Goal: Transaction & Acquisition: Purchase product/service

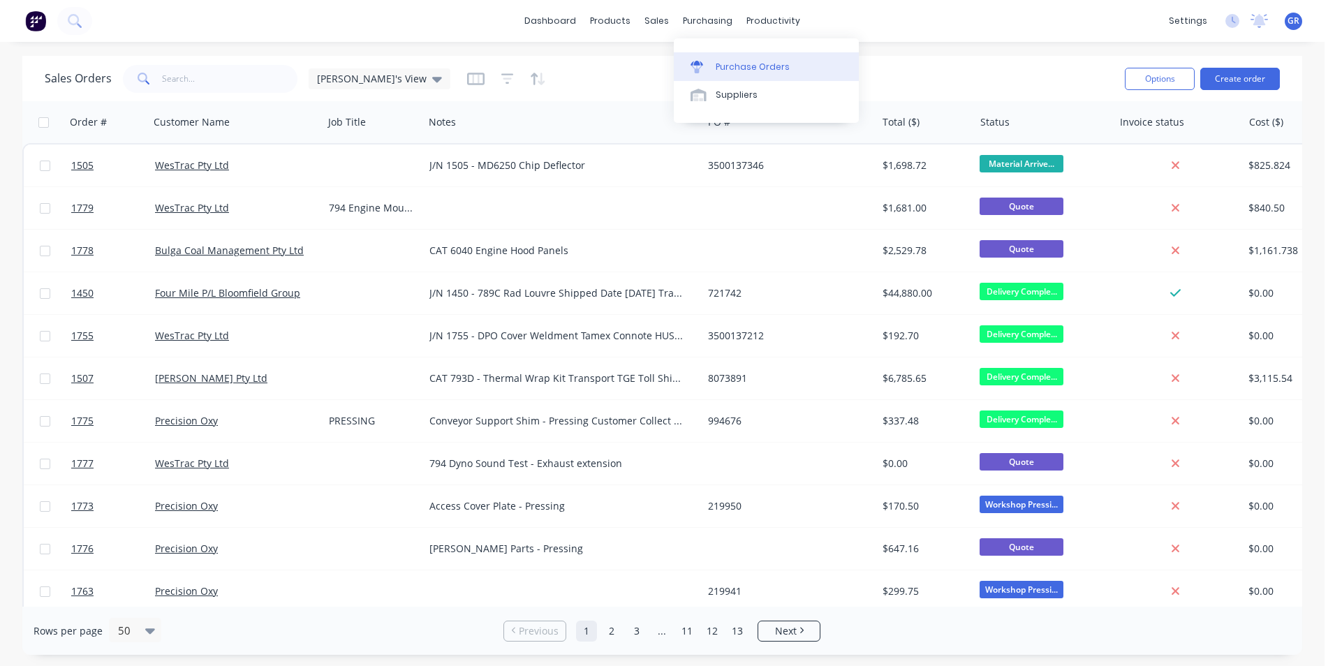
click at [744, 69] on div "Purchase Orders" at bounding box center [753, 67] width 74 height 13
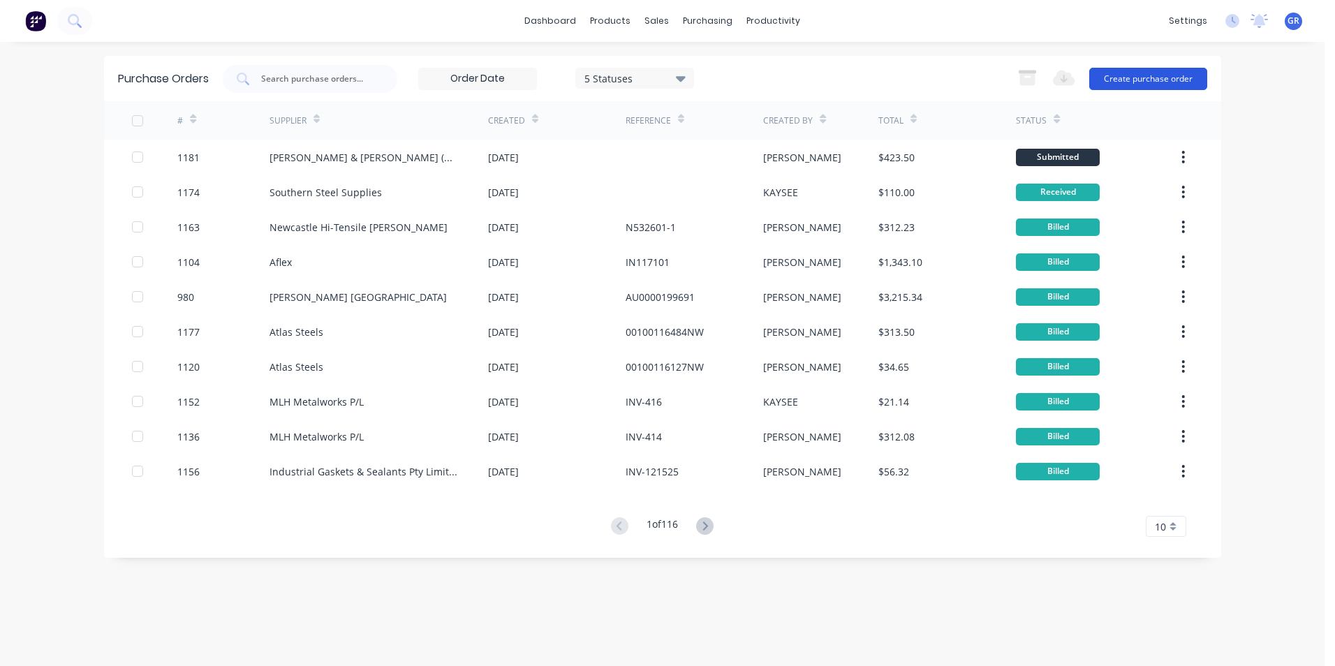
click at [1154, 83] on button "Create purchase order" at bounding box center [1148, 79] width 118 height 22
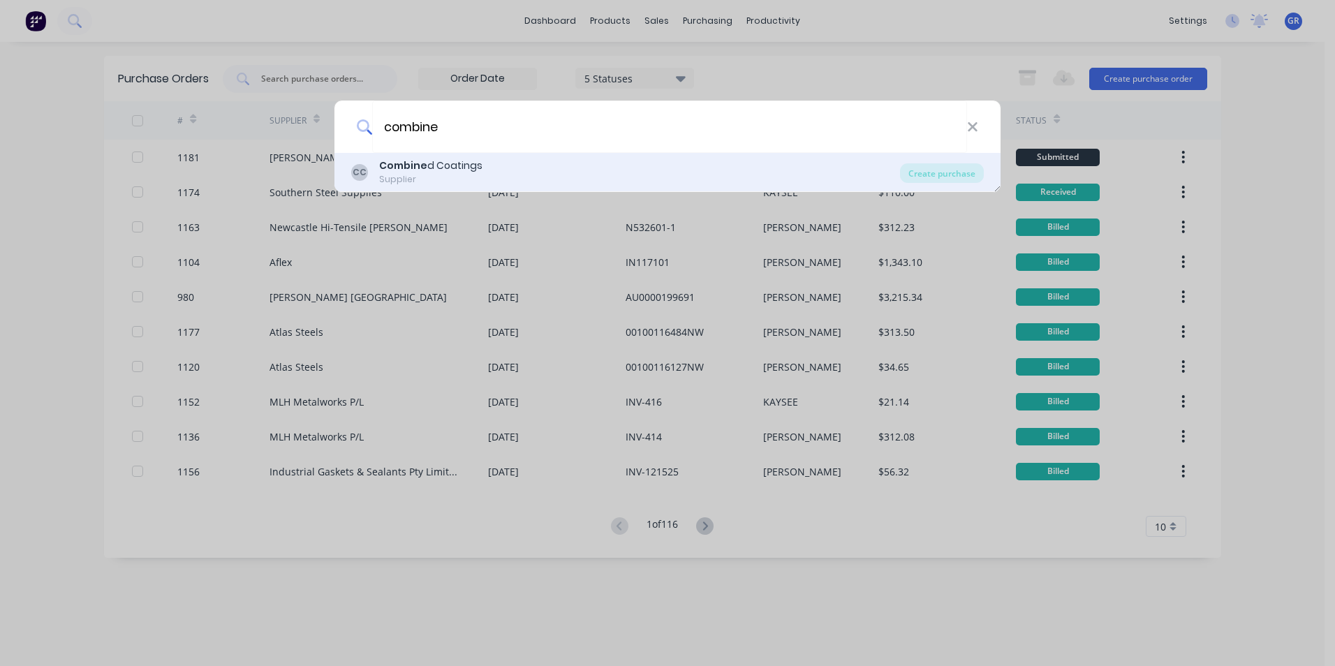
type input "combine"
click at [447, 162] on div "Combine d Coatings" at bounding box center [430, 166] width 103 height 15
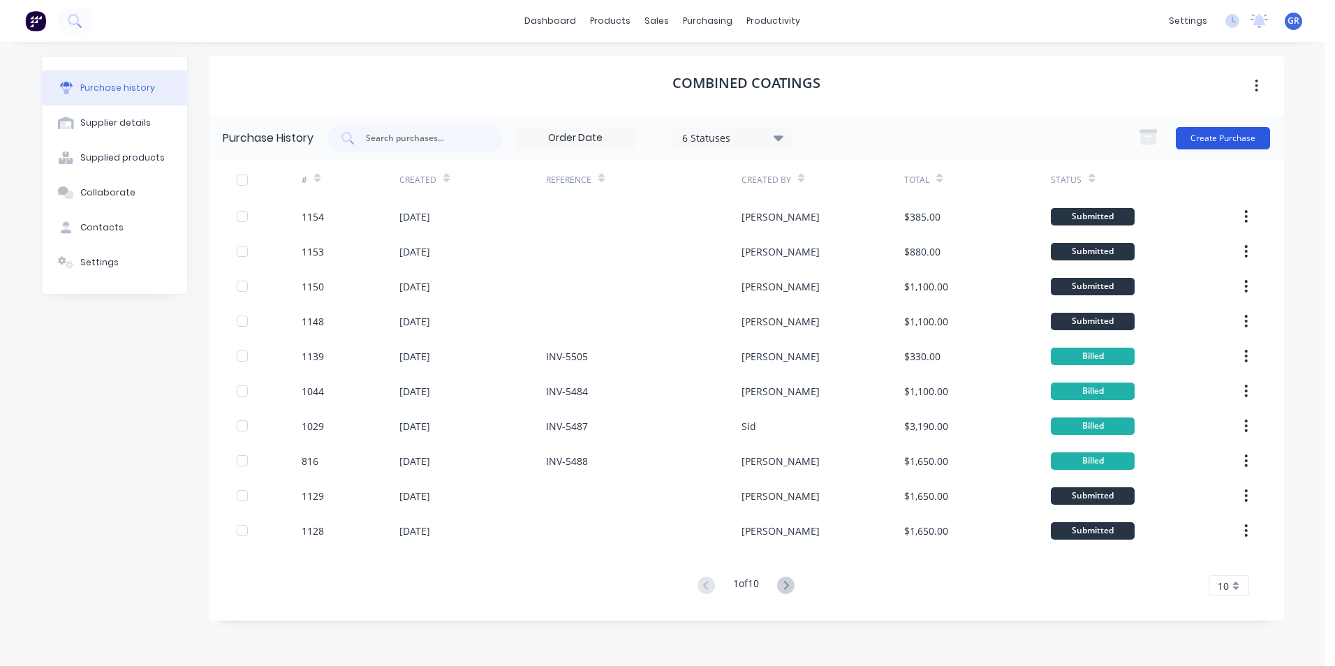
click at [1209, 137] on button "Create Purchase" at bounding box center [1223, 138] width 94 height 22
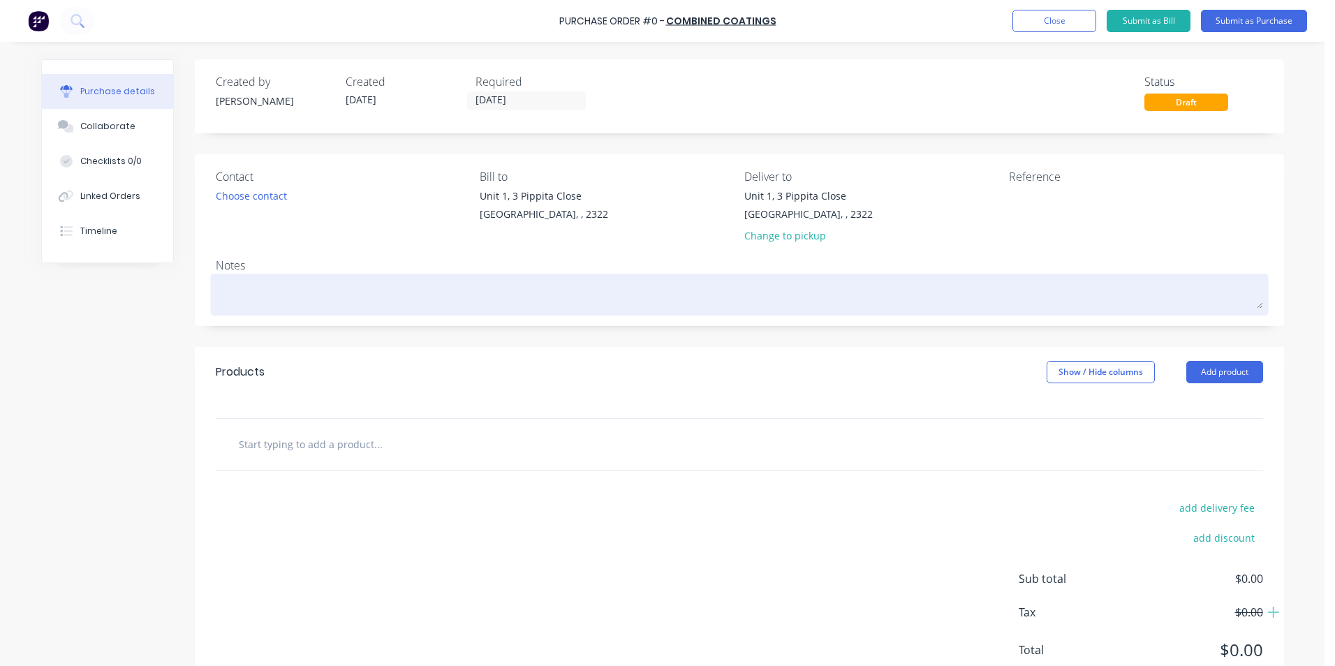
click at [251, 280] on textarea at bounding box center [739, 292] width 1047 height 31
type textarea "x"
type textarea "7"
type textarea "x"
type textarea "79"
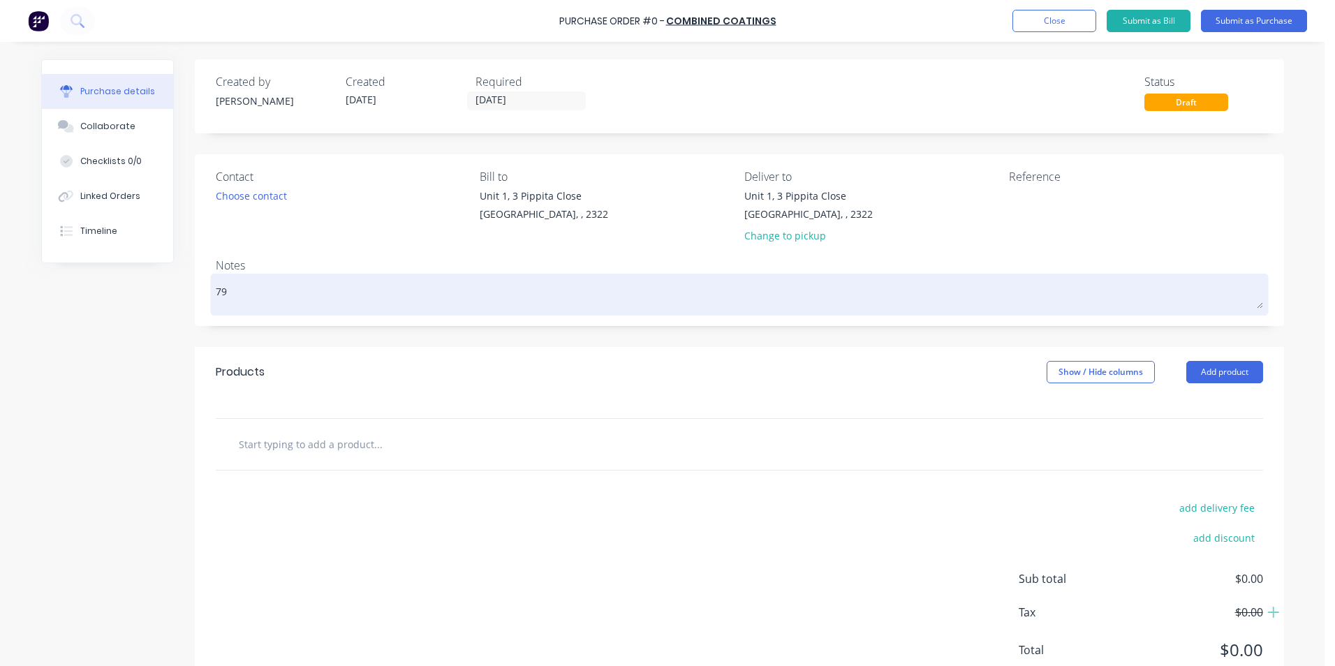
type textarea "x"
type textarea "794"
type textarea "x"
type textarea "794"
type textarea "x"
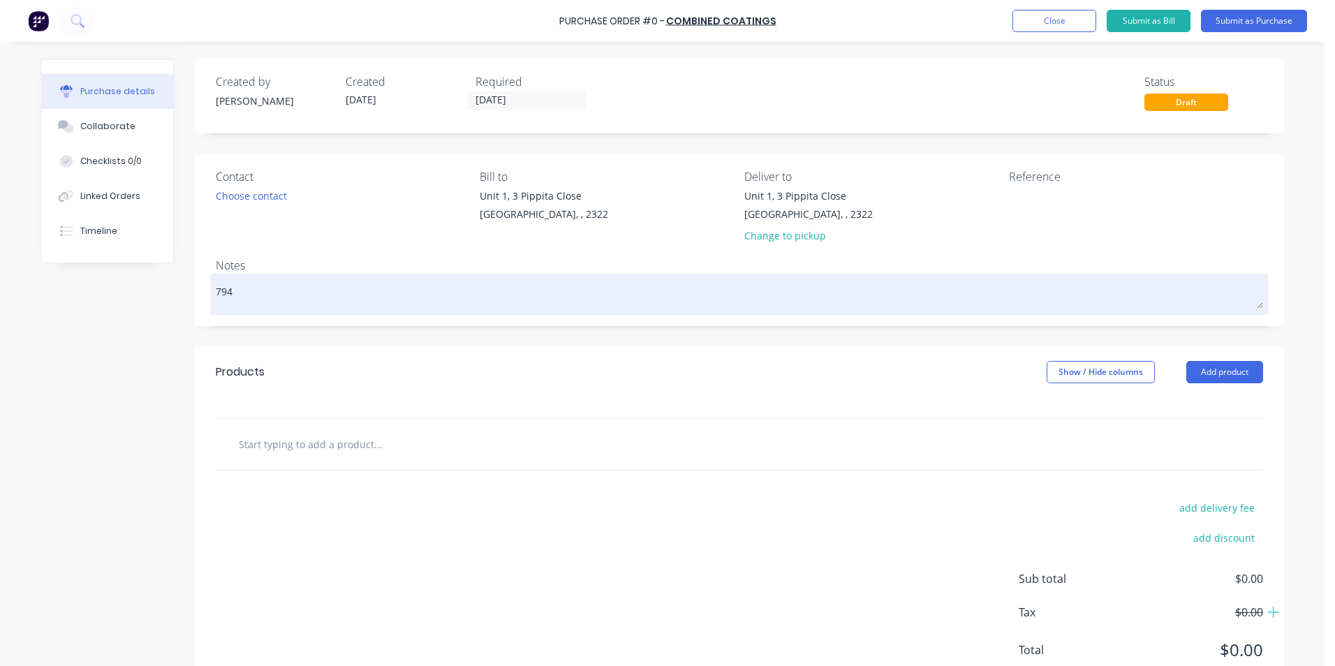
type textarea "794 P"
type textarea "x"
type textarea "794 Pr"
type textarea "x"
type textarea "794 Pri"
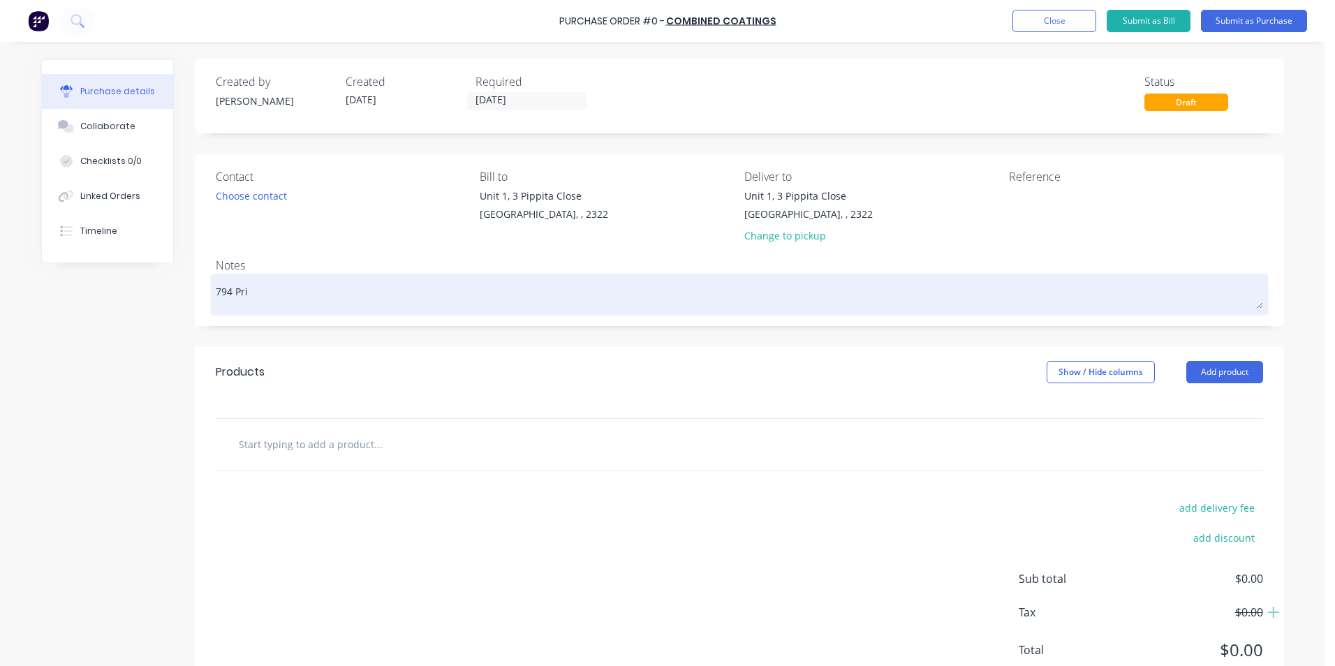
type textarea "x"
type textarea "794 Prim"
type textarea "x"
type textarea "794 Prima"
type textarea "x"
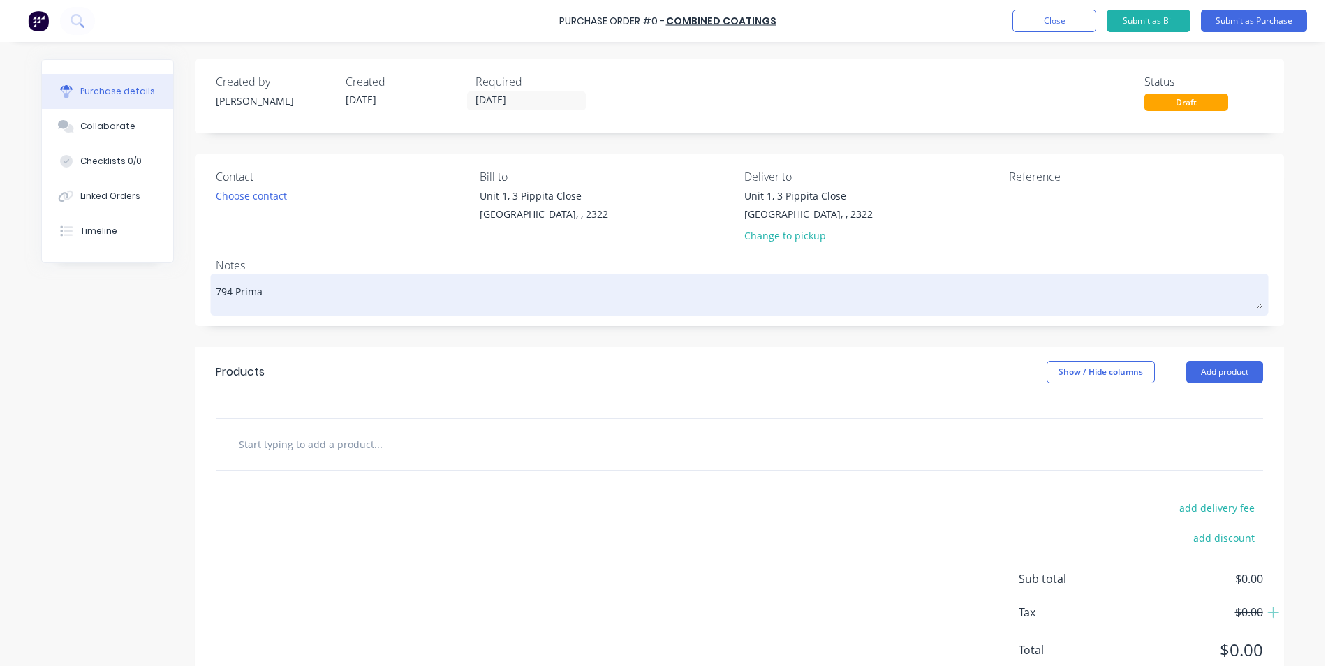
type textarea "794 Primar"
type textarea "x"
type textarea "794 Primary"
type textarea "x"
type textarea "794 Primary"
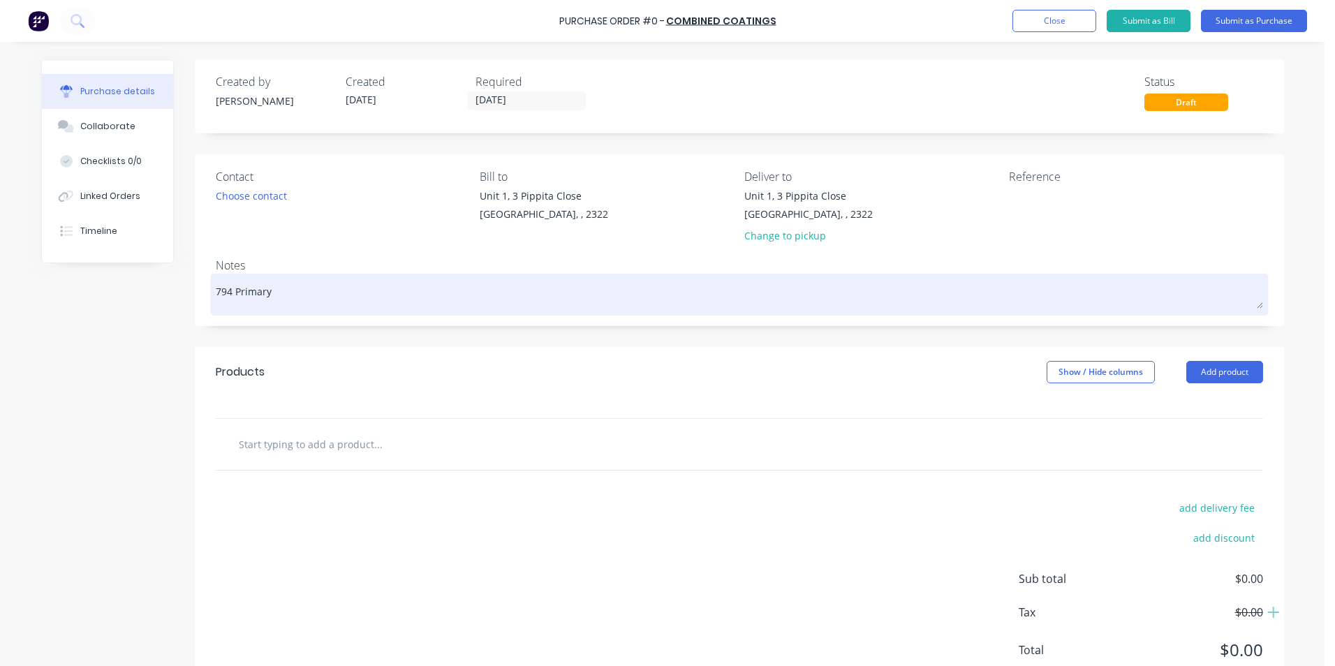
type textarea "x"
type textarea "794 Primary M"
type textarea "x"
type textarea "794 Primary Mu"
type textarea "x"
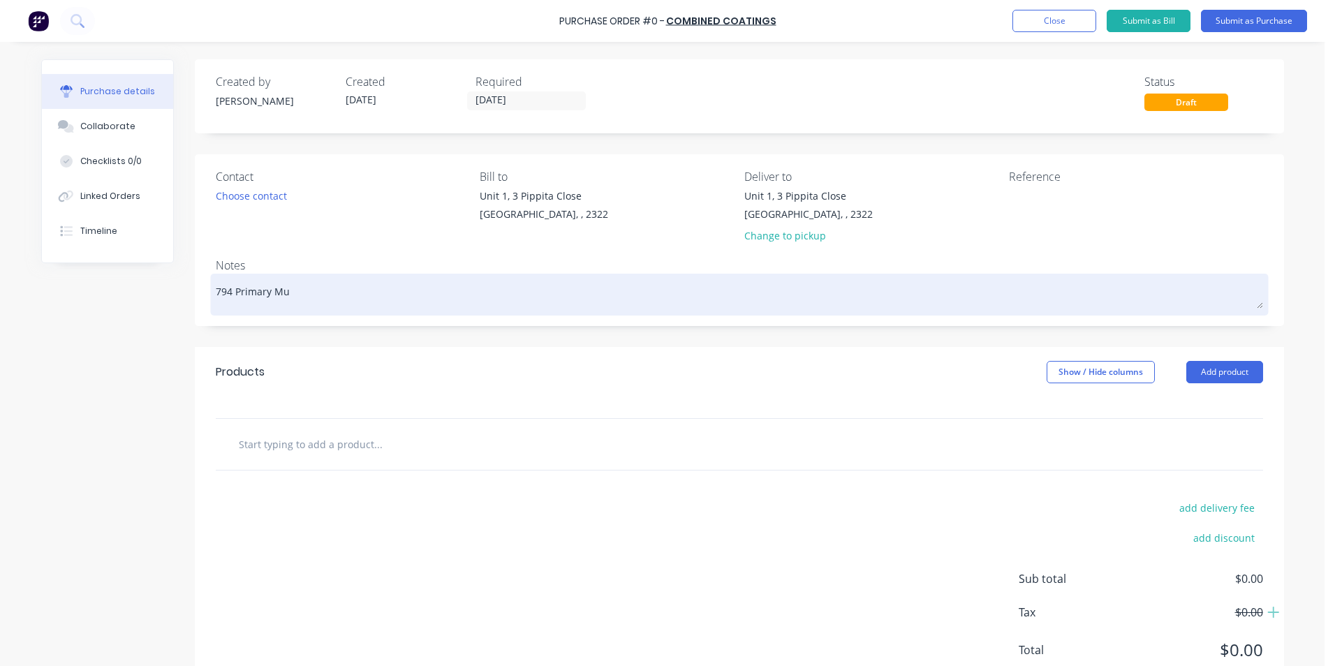
type textarea "794 Primary Muf"
type textarea "x"
type textarea "794 Primary Muff"
type textarea "x"
type textarea "794 Primary Muffl"
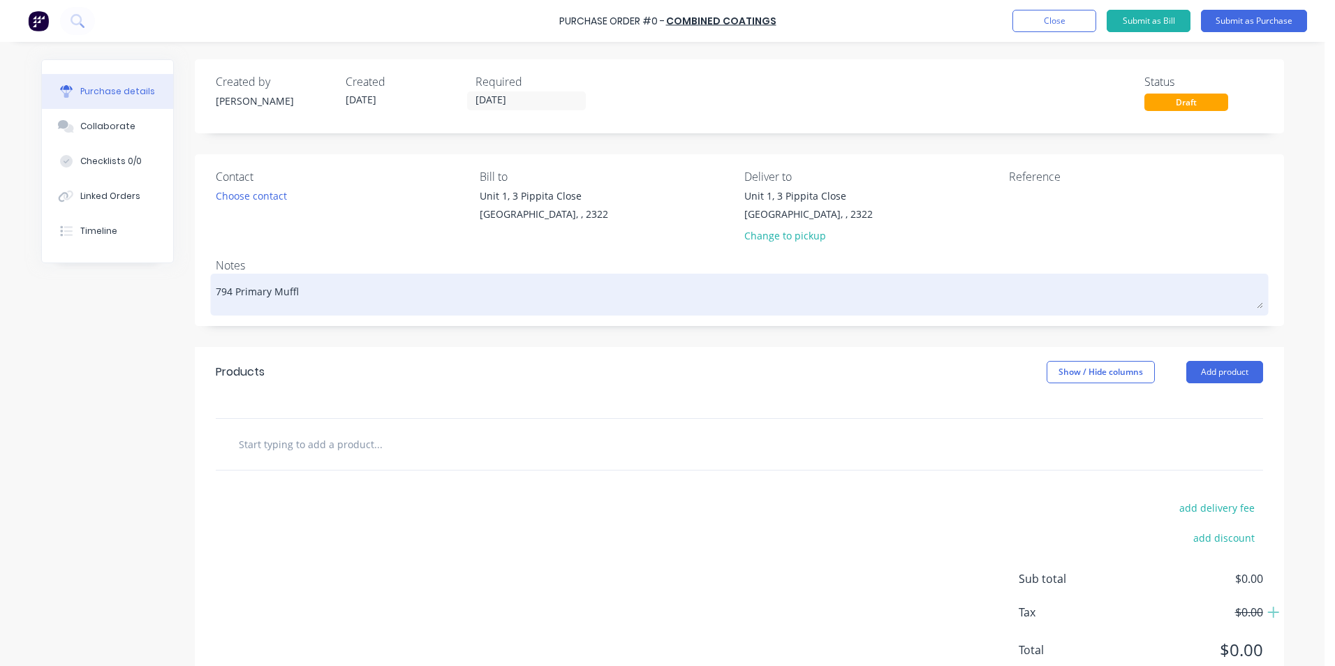
type textarea "x"
type textarea "794 Primary Muffle"
type textarea "x"
type textarea "794 Primary Muffler"
type textarea "x"
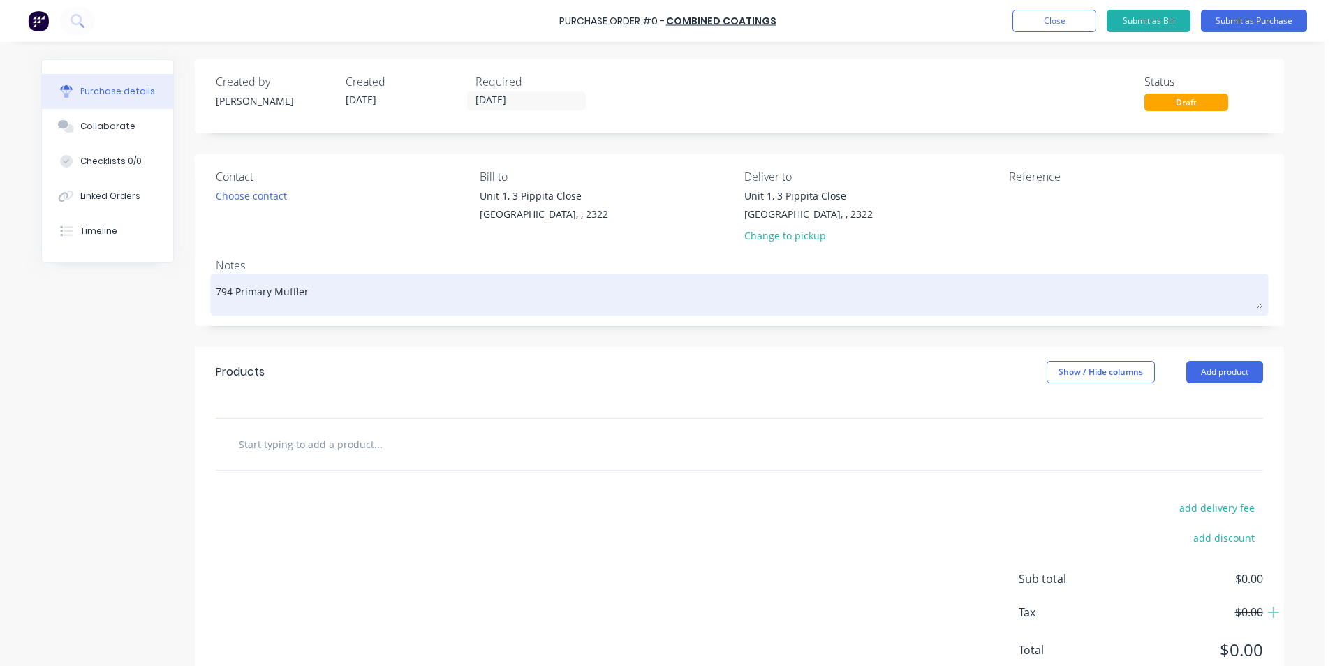
type textarea "794 Primary Muffler"
type textarea "x"
type textarea "794 Primary Muffler -"
type textarea "x"
type textarea "794 Primary Muffler -"
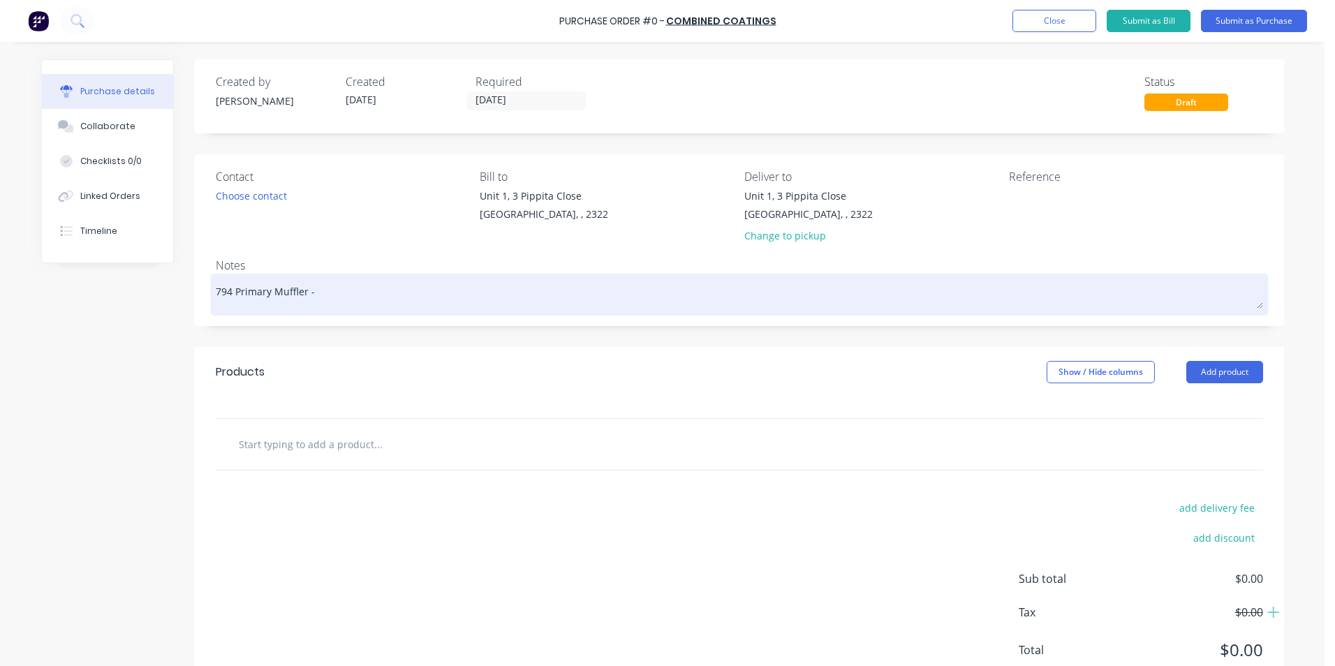
type textarea "x"
type textarea "794 Primary Muffler - P"
type textarea "x"
type textarea "794 Primary Muffler - Po"
type textarea "x"
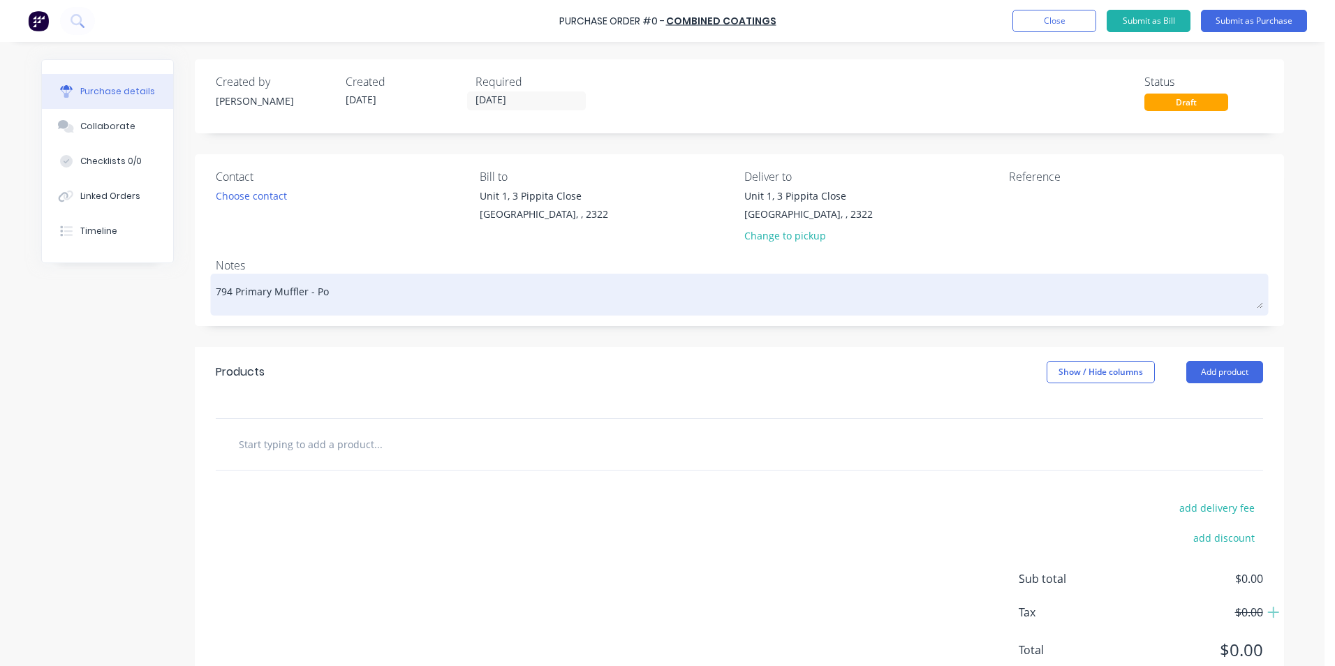
type textarea "794 Primary Muffler - Pow"
type textarea "x"
type textarea "794 Primary Muffler - Powd"
type textarea "x"
type textarea "794 Primary Muffler - Powde"
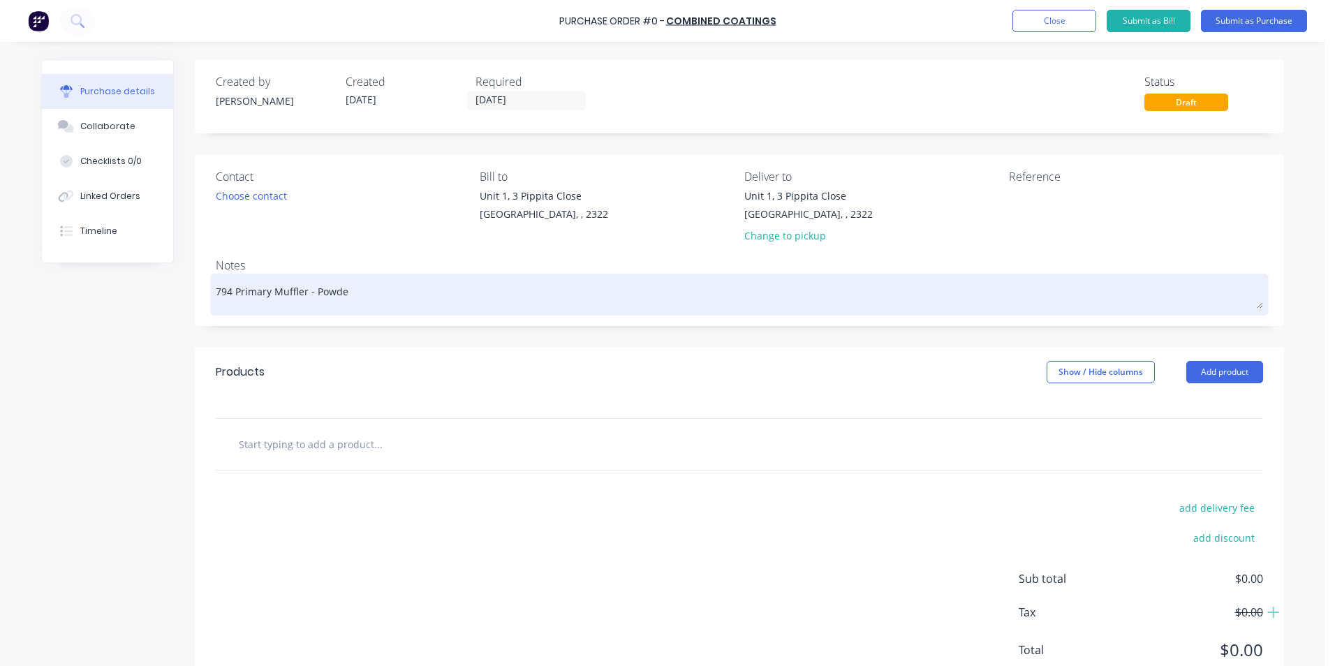
type textarea "x"
type textarea "794 Primary Muffler - Powder"
type textarea "x"
type textarea "794 Primary Muffler - Powderc"
type textarea "x"
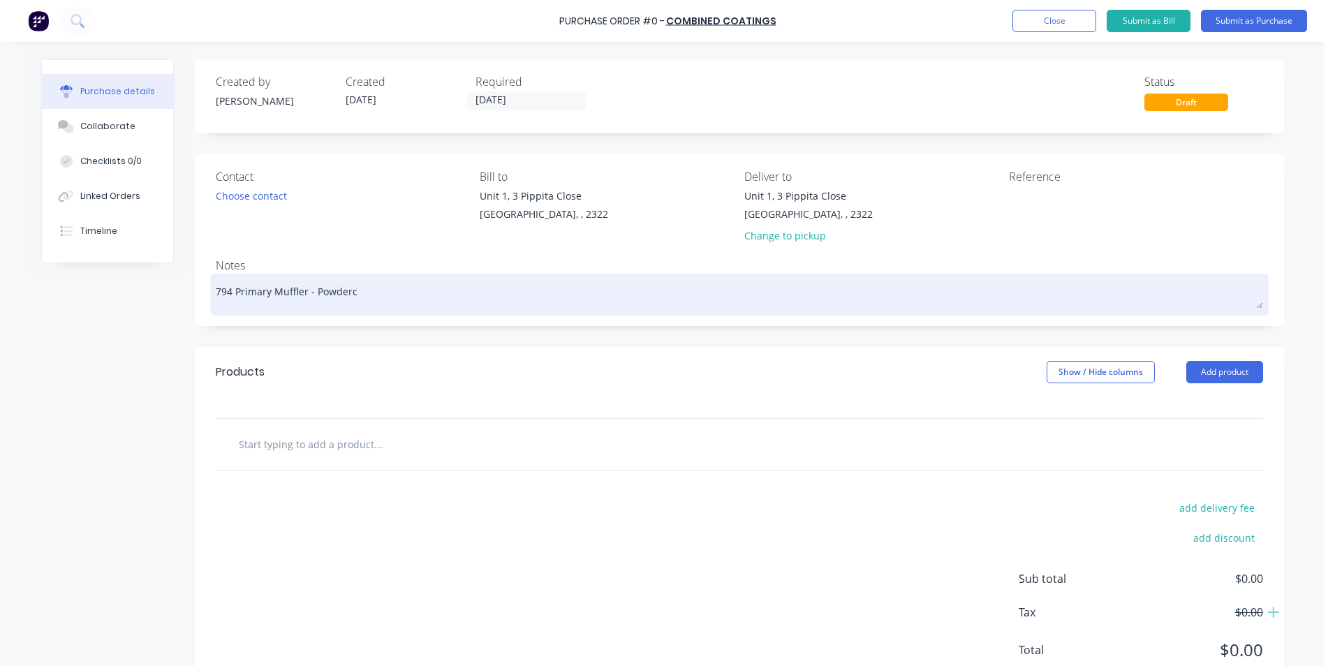
type textarea "794 Primary Muffler - Powderco"
type textarea "x"
type textarea "794 Primary Muffler - Powdercoa"
type textarea "x"
type textarea "794 Primary Muffler - Powdercoat"
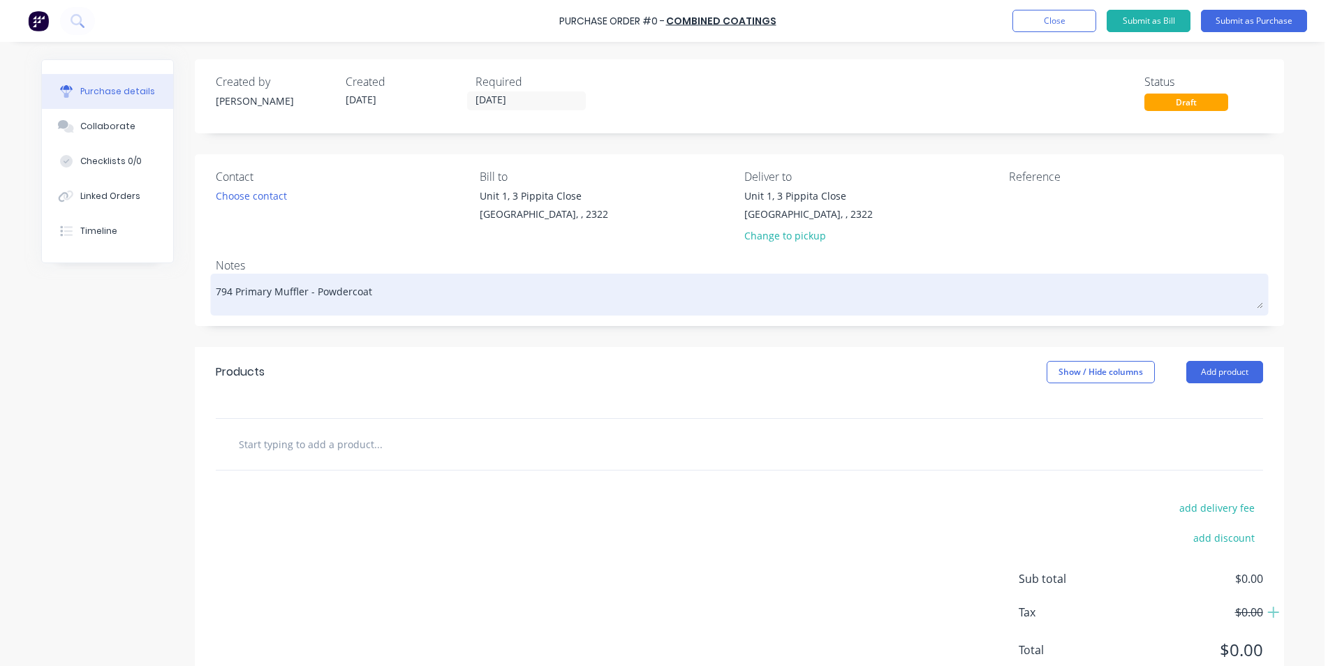
type textarea "x"
type textarea "794 Primary Muffler - Powdercoati"
type textarea "x"
type textarea "794 Primary Muffler - Powdercoatin"
type textarea "x"
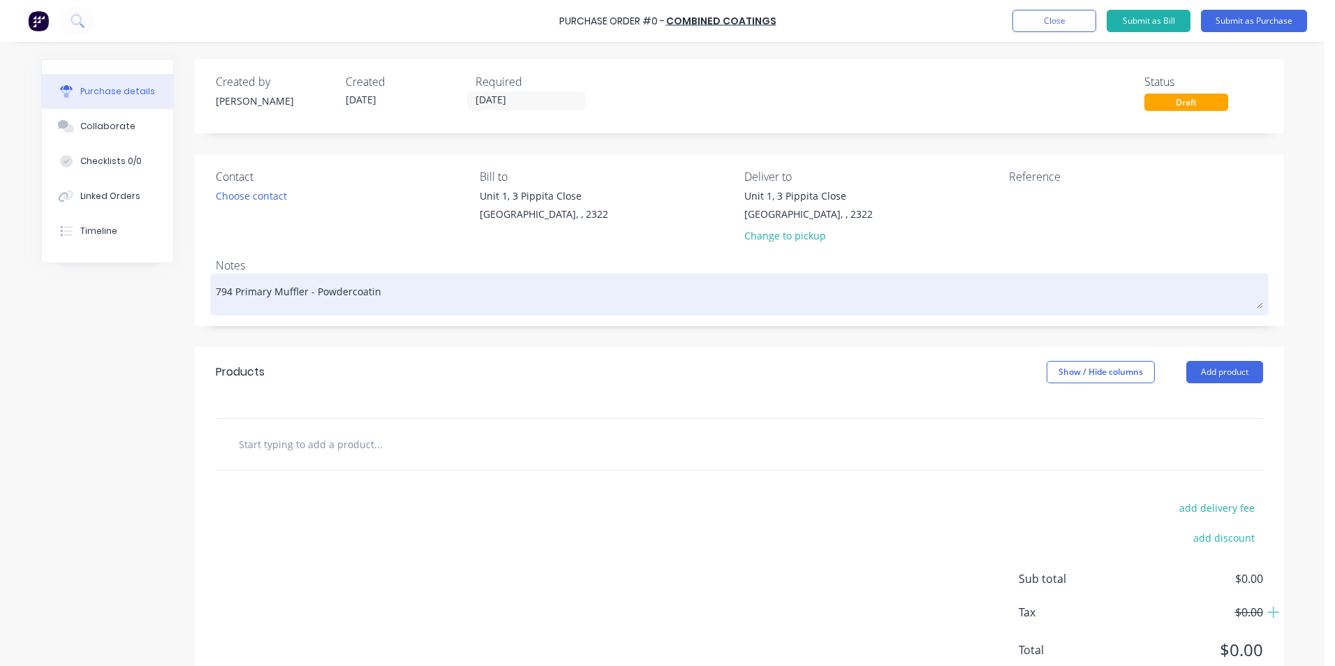
type textarea "794 Primary Muffler - Powdercoating"
type textarea "x"
type textarea "794 Primary Muffler - Powdercoating"
type textarea "x"
type textarea "794 Primary Muffler - Powdercoating -"
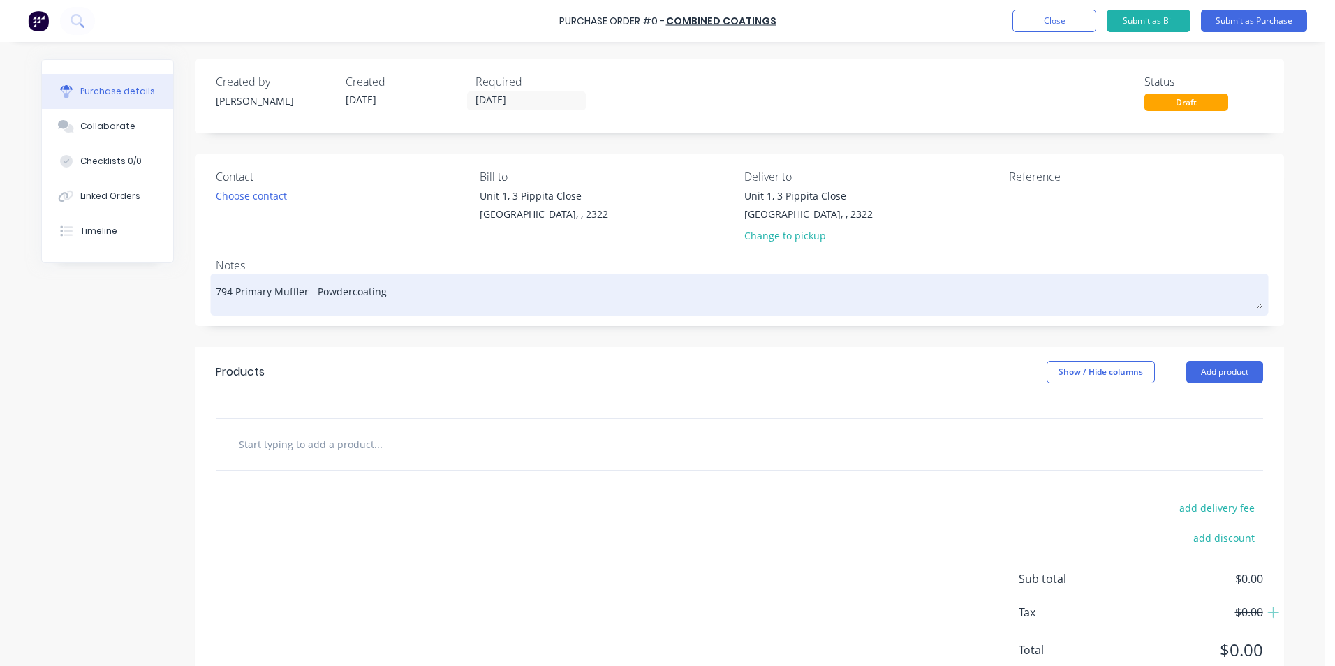
type textarea "x"
type textarea "794 Primary Muffler - Powdercoating -"
type textarea "x"
type textarea "794 Primary Muffler - Powdercoating - T"
type textarea "x"
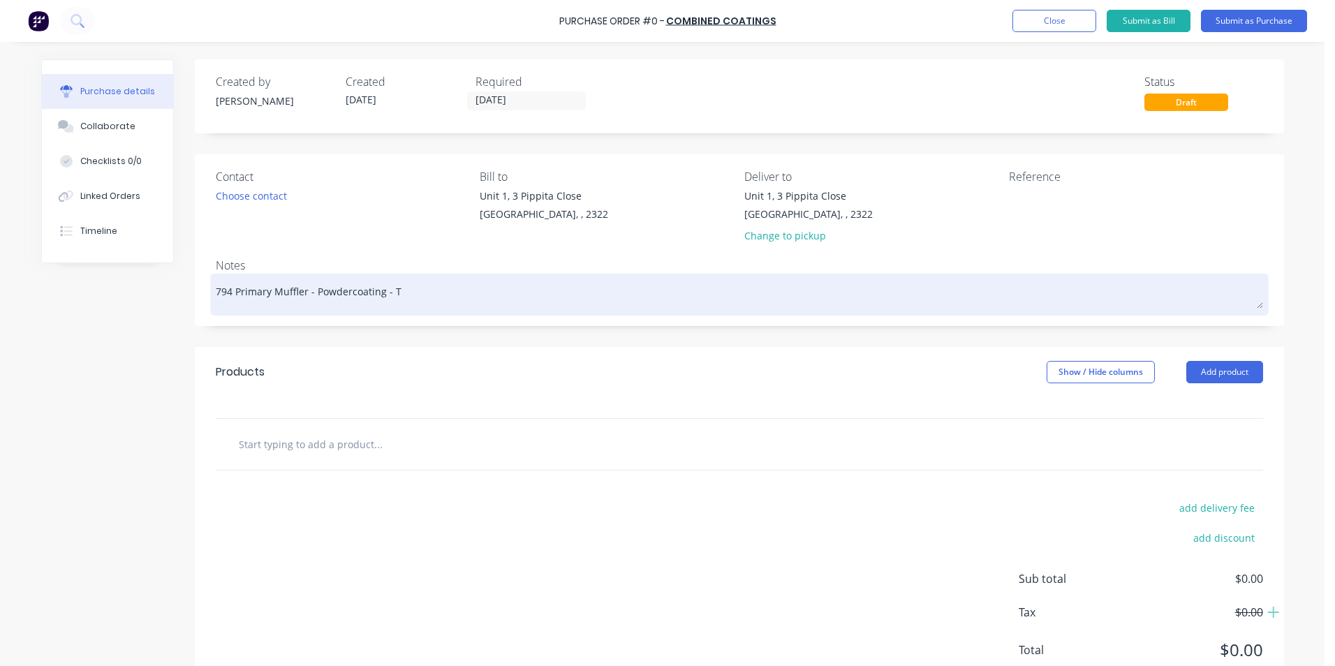
type textarea "794 Primary Muffler - Powdercoating - Tr"
type textarea "x"
type textarea "794 Primary Muffler - Powdercoating - Tru"
type textarea "x"
type textarea "794 Primary Muffler - Powdercoating - Truc"
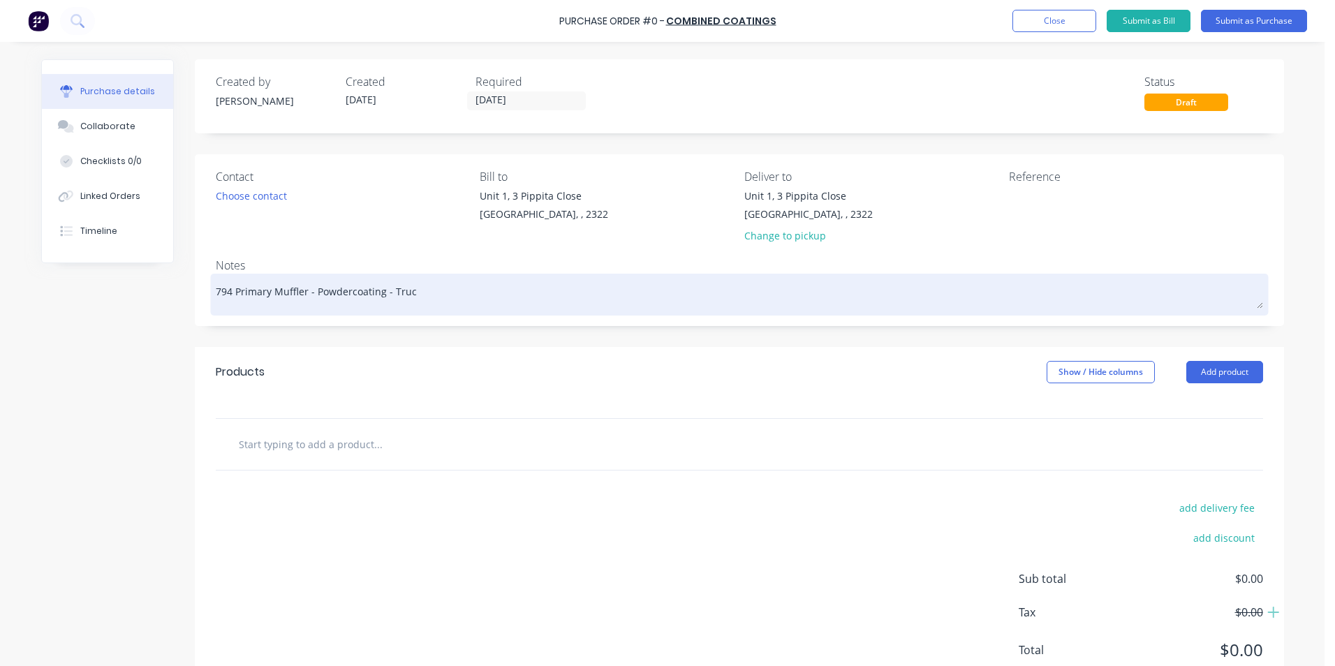
type textarea "x"
type textarea "794 Primary Muffler - Powdercoating - Truck"
type textarea "x"
type textarea "794 Primary Muffler - Powdercoating - Truck"
type textarea "x"
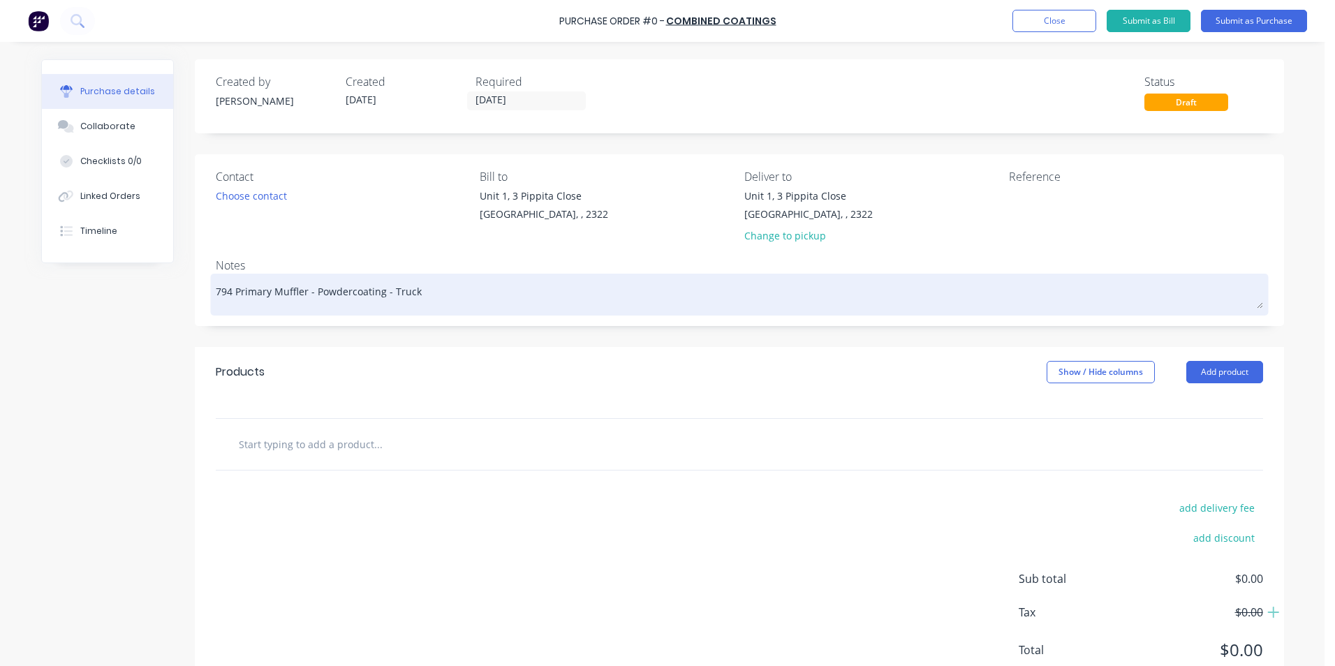
type textarea "794 Primary Muffler - Powdercoating - Truck $"
type textarea "x"
type textarea "794 Primary Muffler - Powdercoating - Truck $1"
type textarea "x"
type textarea "794 Primary Muffler - Powdercoating - Truck $11"
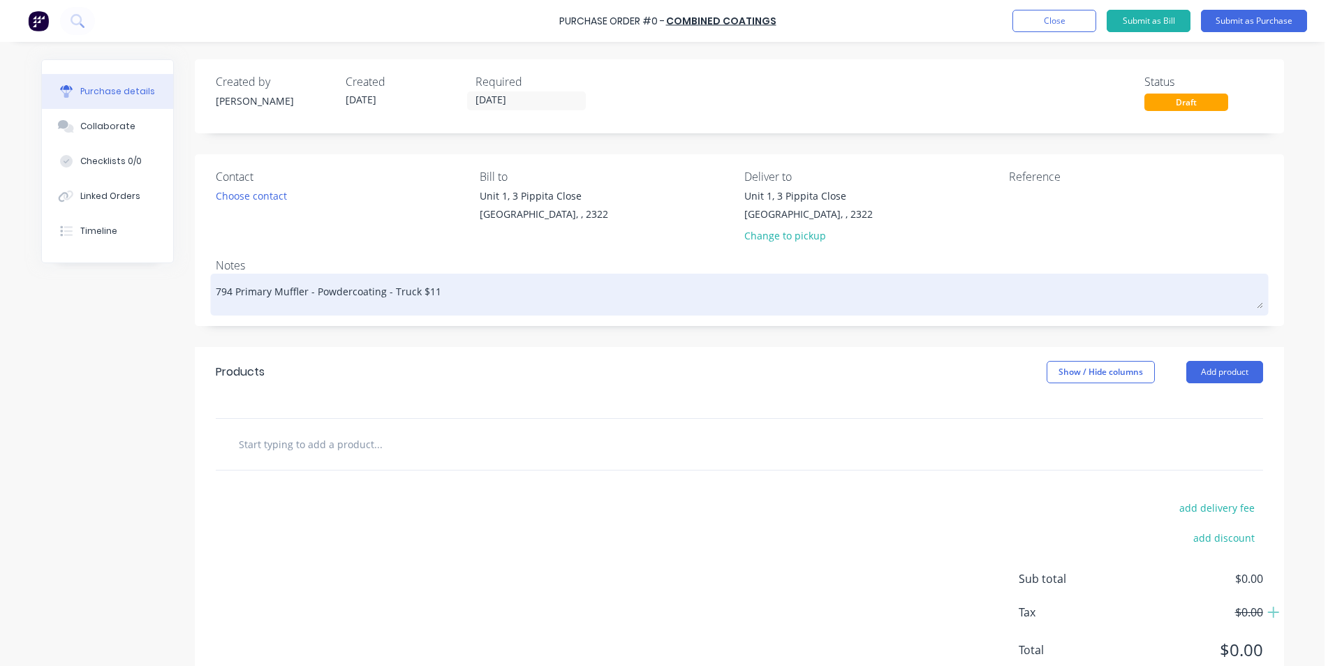
type textarea "x"
type textarea "794 Primary Muffler - Powdercoating - Truck 11"
type textarea "x"
type textarea "794 Primary Muffler - Powdercoating - Truck #11"
type textarea "x"
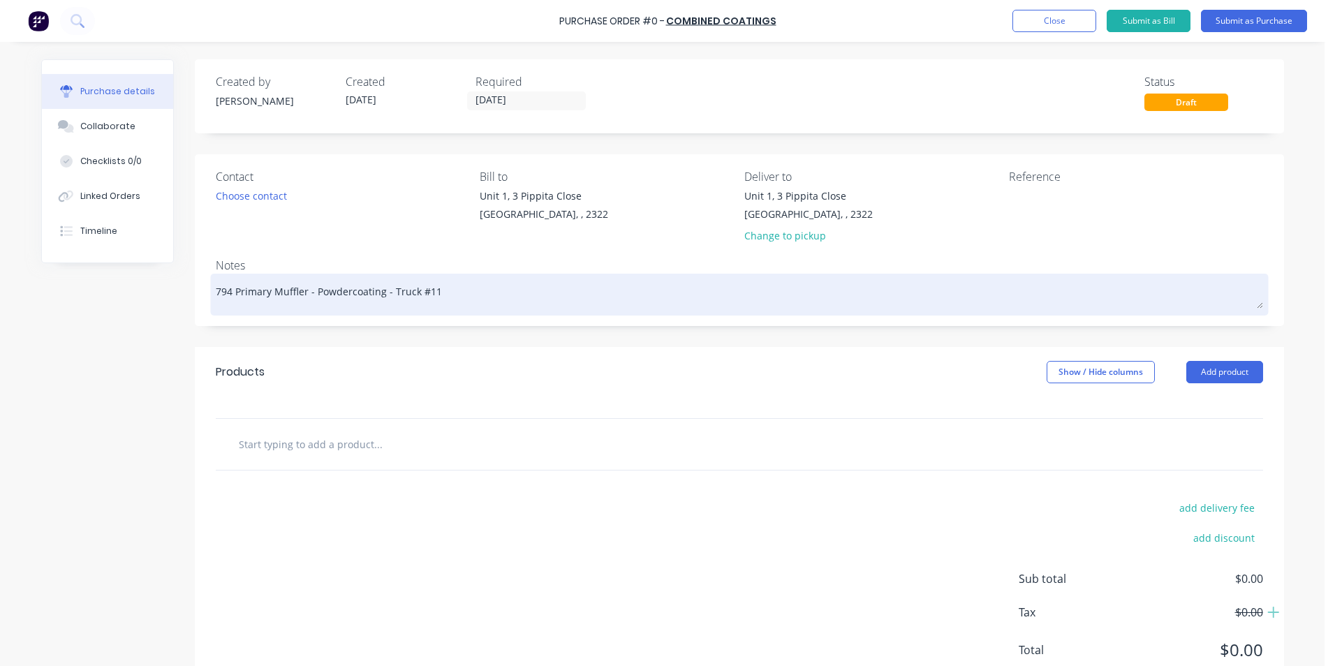
type textarea "794 Primary Muffler - Powder coating - Truck #11"
type textarea "x"
click at [434, 293] on textarea "794 Primary Muffler - Powder coating - Truck #11" at bounding box center [739, 292] width 1047 height 31
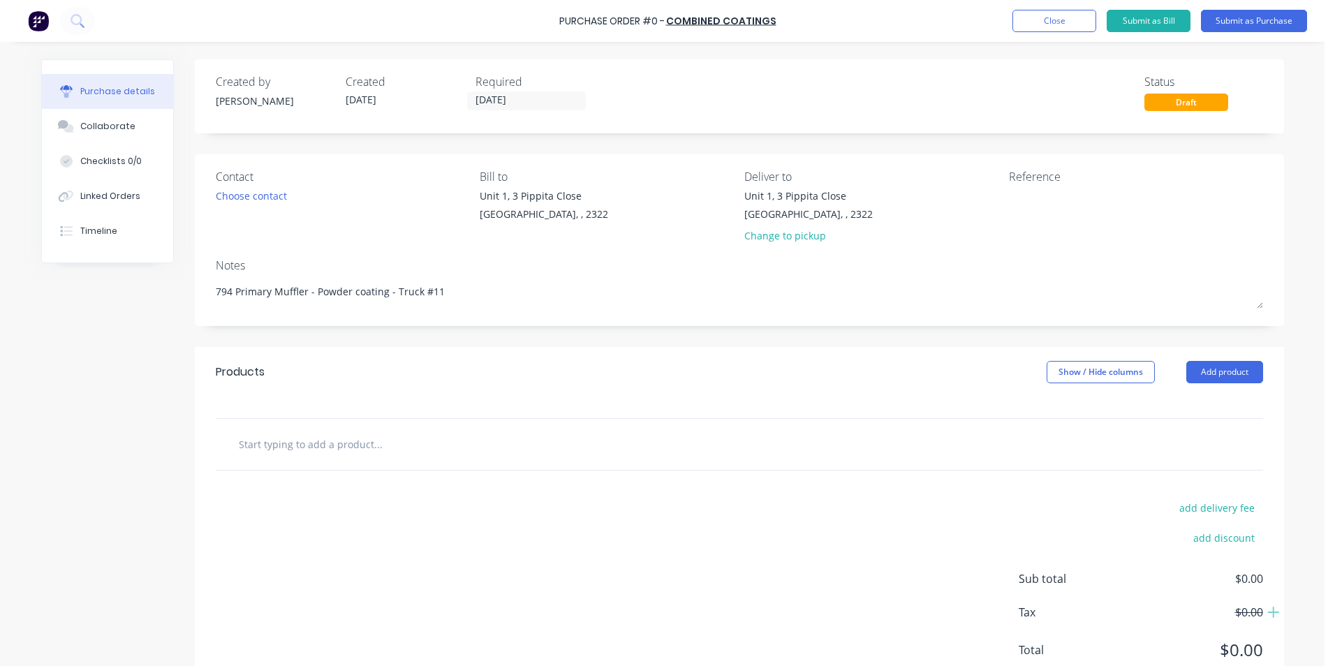
type textarea "794 Primary Muffler - Powder coating - Truck #11"
type textarea "x"
type textarea "794 Primary Muffler - Powder coating - Truck #11"
click at [266, 446] on input "text" at bounding box center [377, 444] width 279 height 28
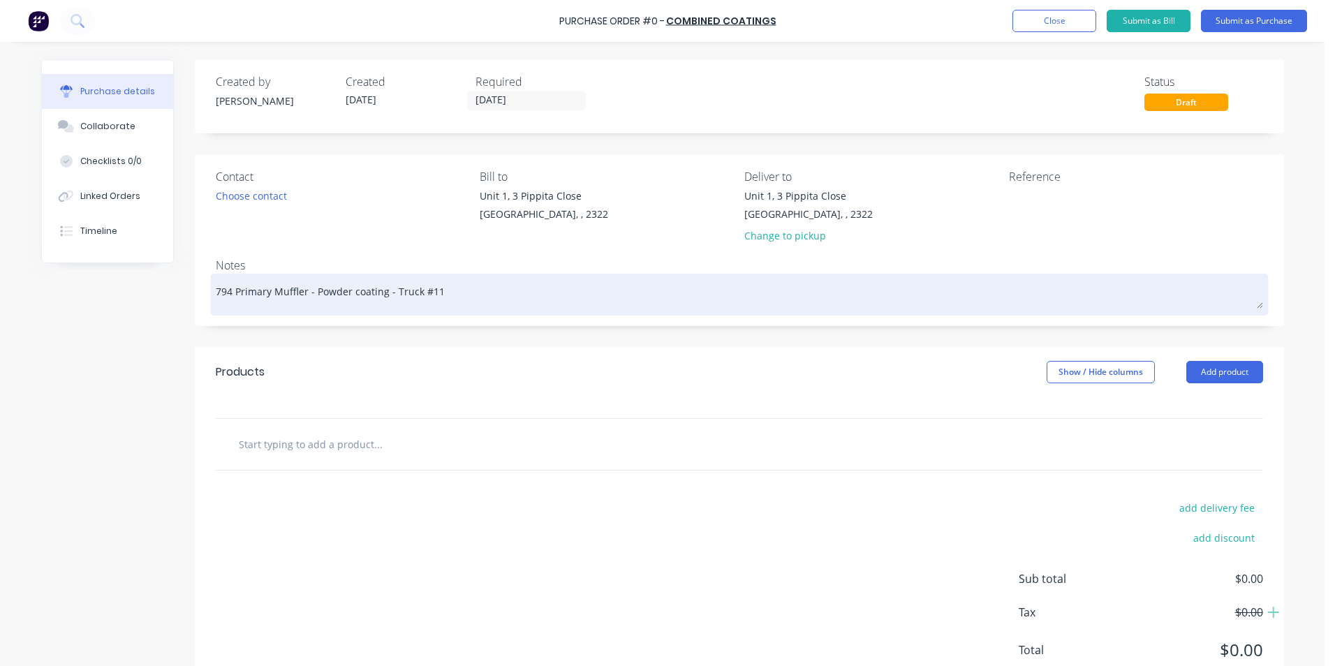
click at [402, 298] on textarea "794 Primary Muffler - Powder coating - Truck #11" at bounding box center [739, 292] width 1047 height 31
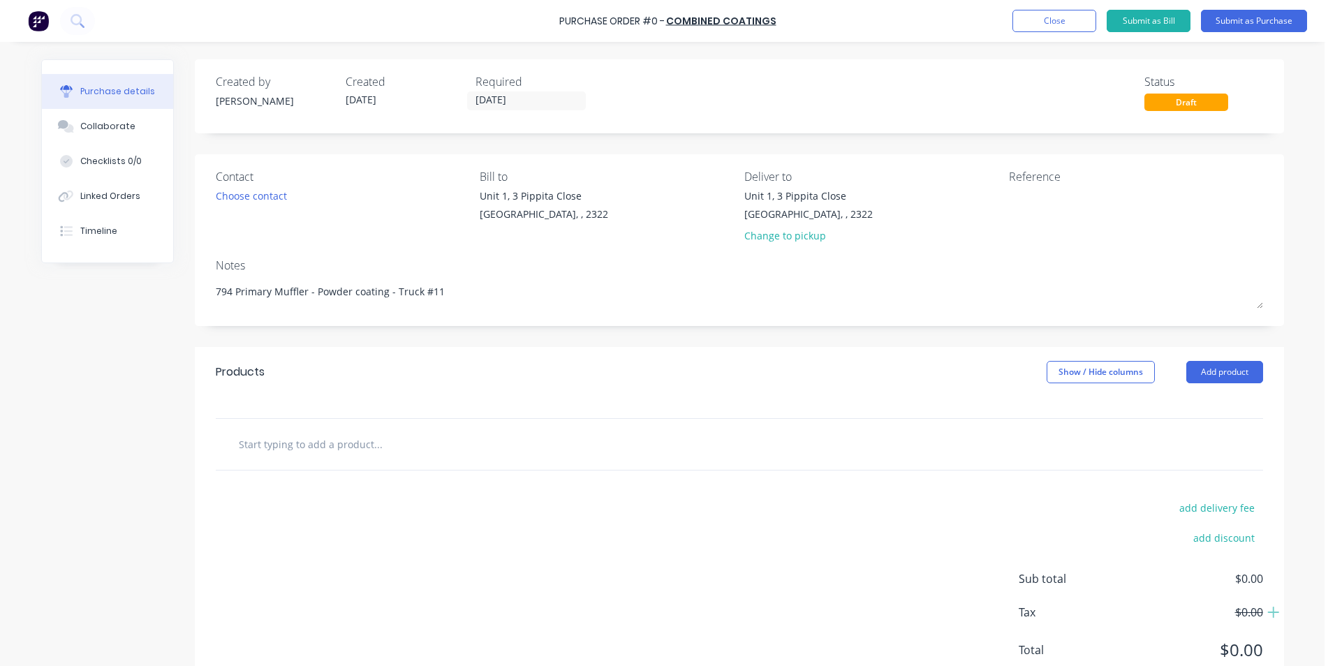
click at [274, 449] on input "text" at bounding box center [377, 444] width 279 height 28
type textarea "x"
type input "P"
type textarea "x"
type input "Po"
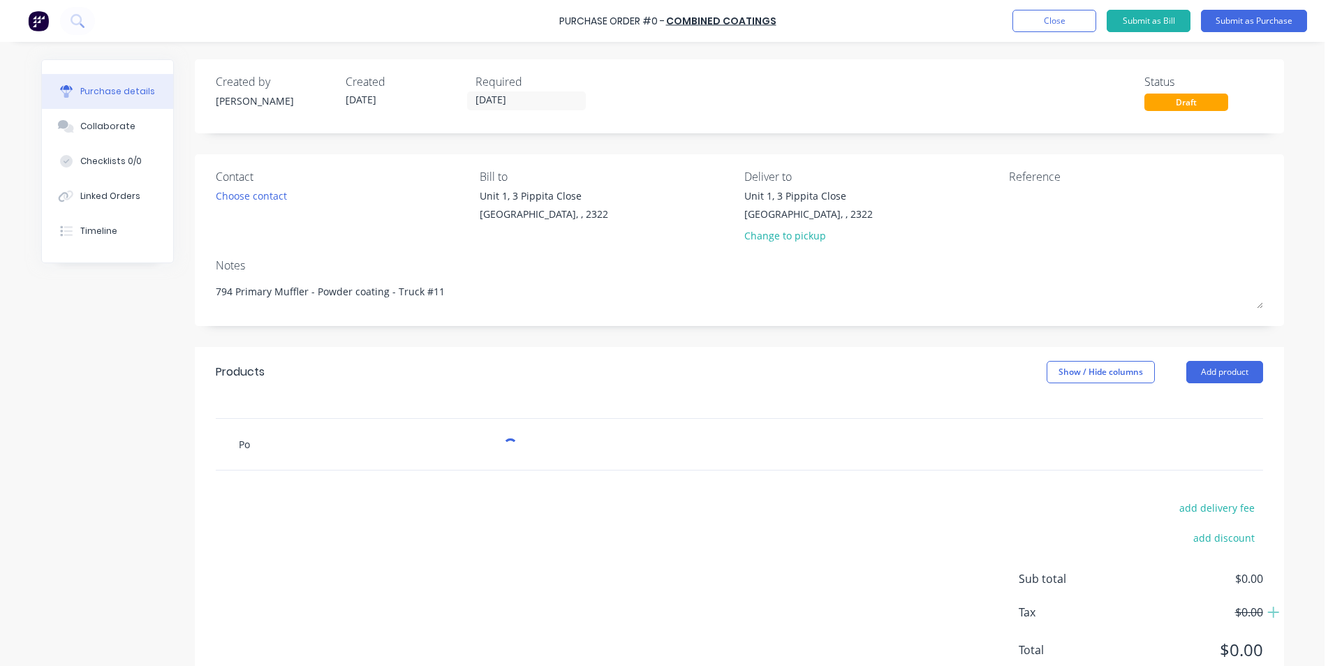
type textarea "x"
type input "Pow"
type textarea "x"
type input "Powd"
type textarea "x"
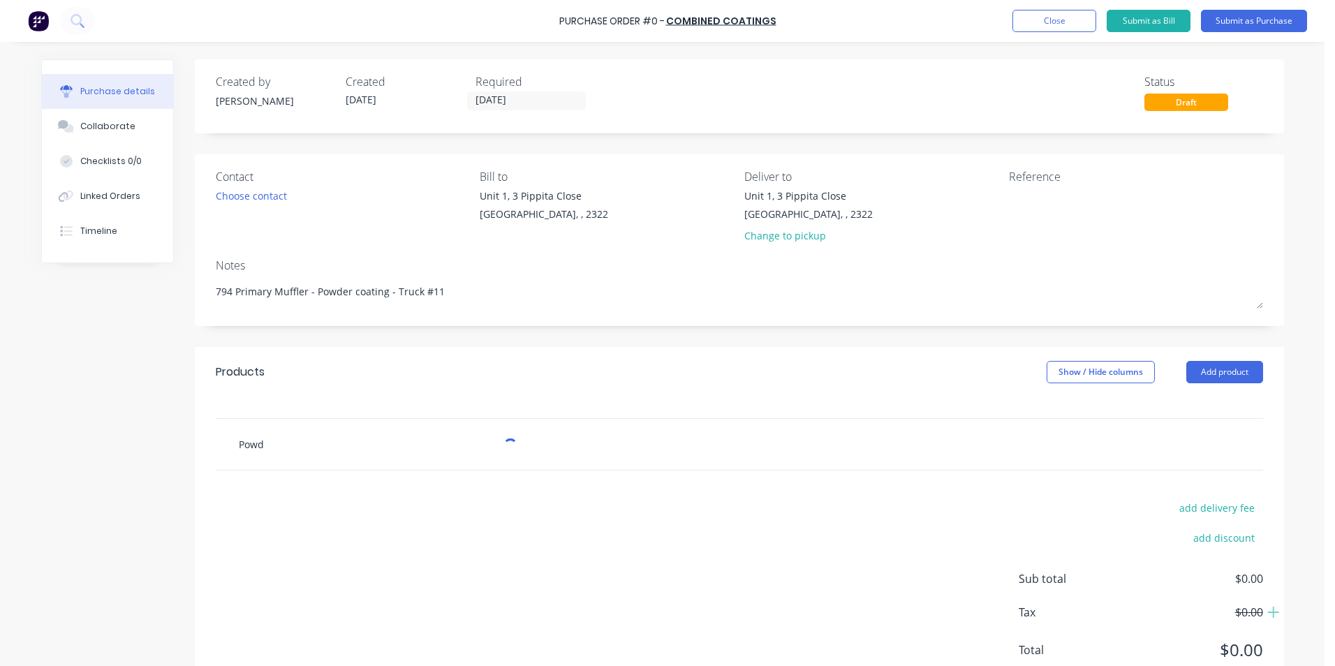
type input "Powde"
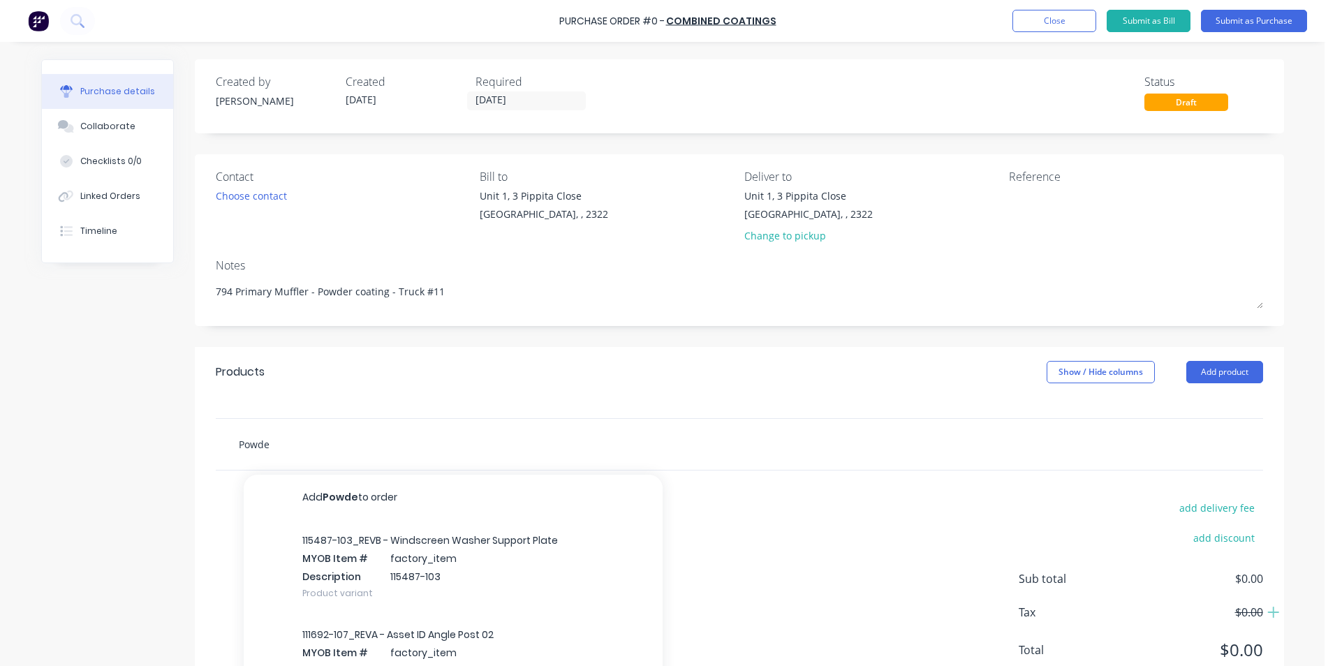
type textarea "x"
type input "Powder"
type textarea "x"
type input "Powder"
type textarea "x"
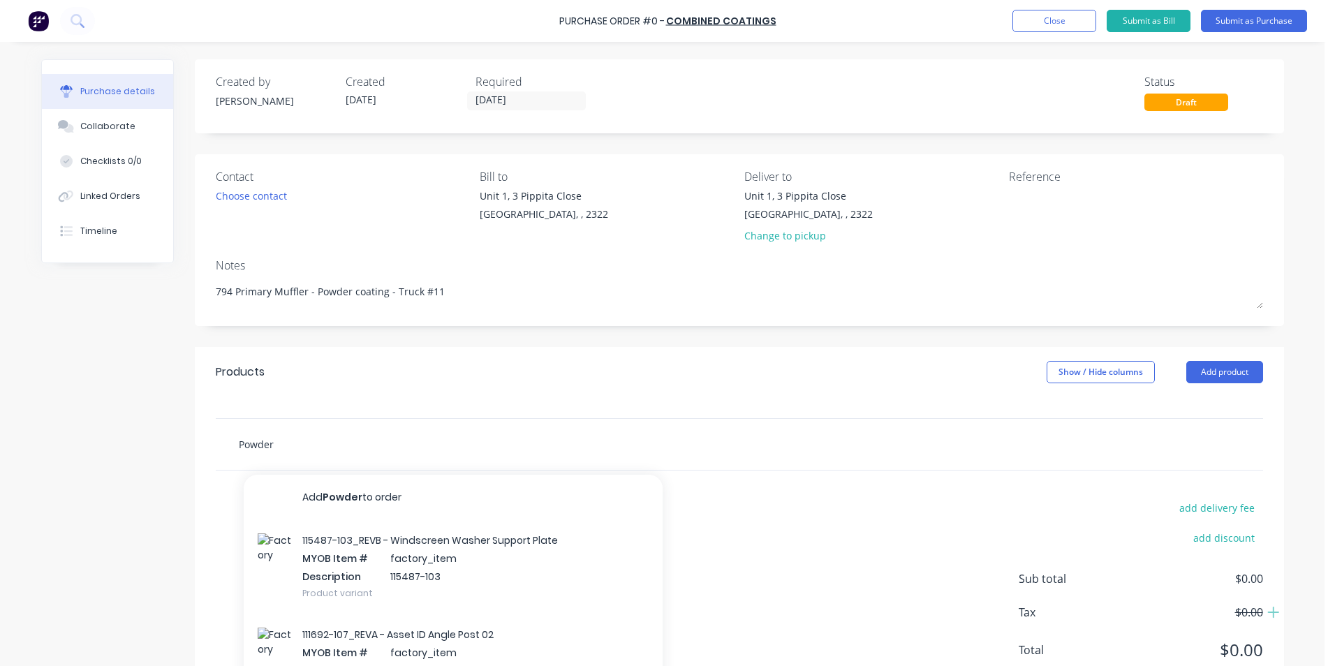
type input "Powder C"
type textarea "x"
type input "Powder Co"
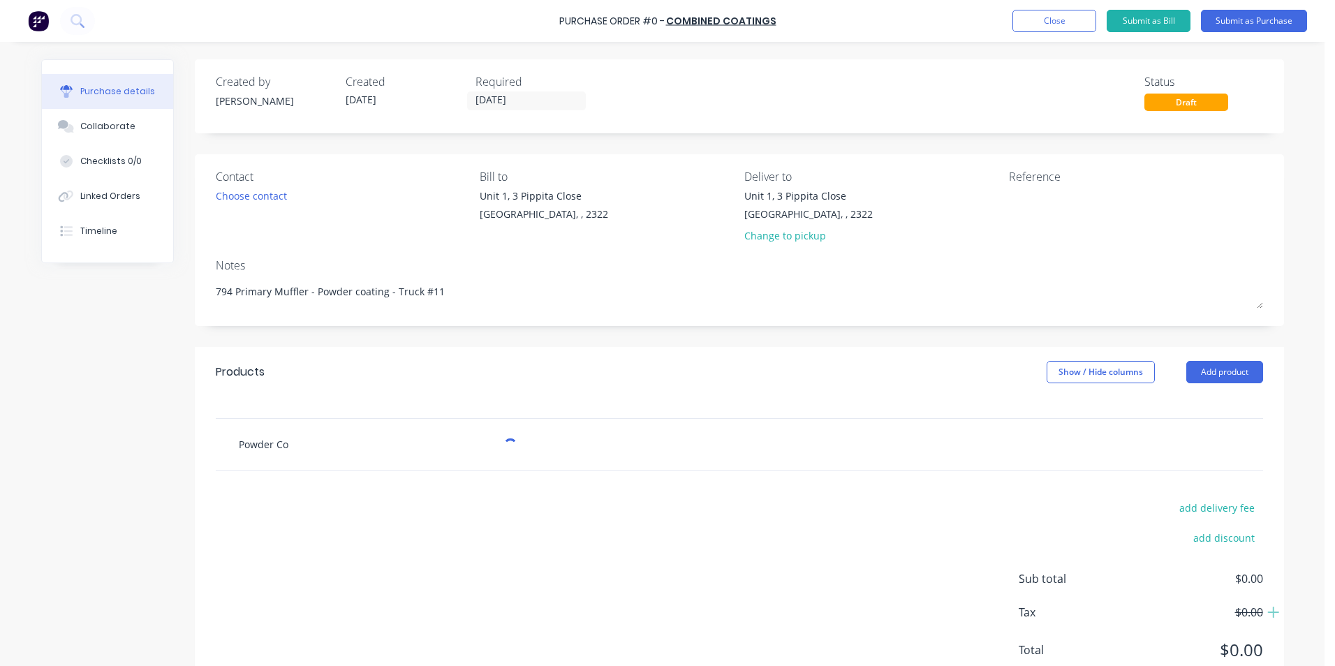
type textarea "x"
type input "Powder Coa"
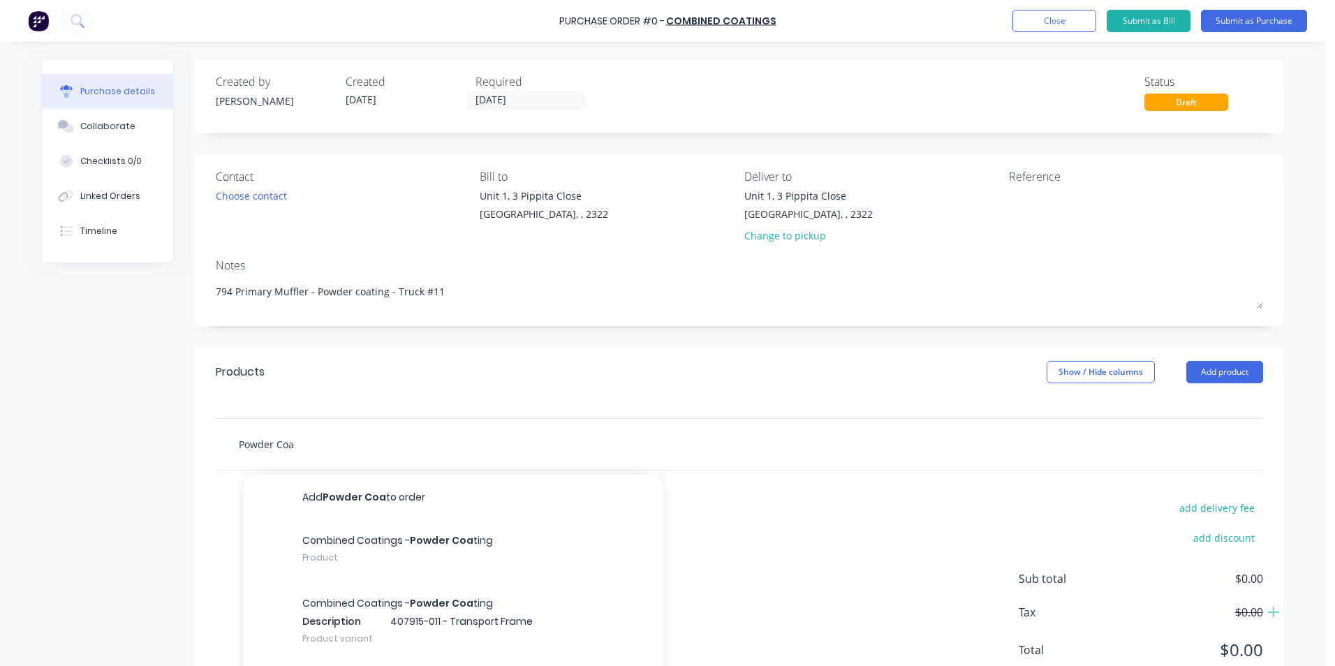
type textarea "x"
type input "Powder Coat"
type textarea "x"
type input "Powder Coat"
type textarea "x"
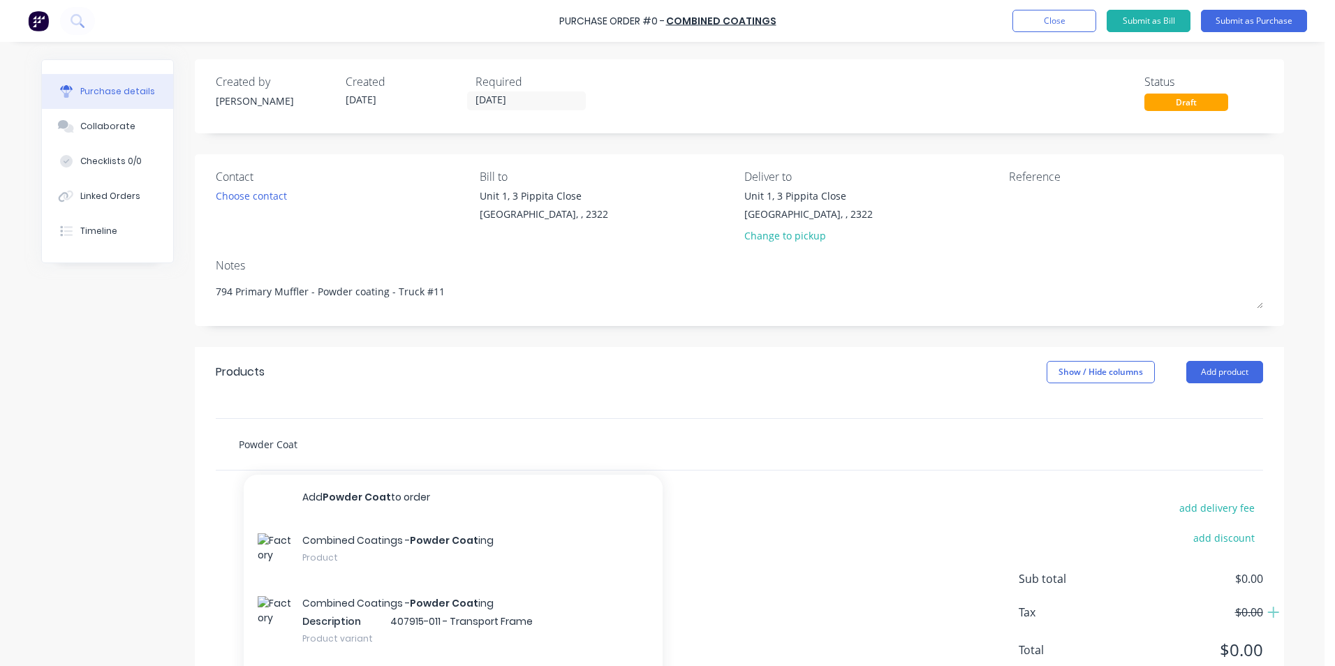
type input "Powder Coat -"
type textarea "x"
type input "Powder Coat -"
paste input "• 406501-003"
type textarea "x"
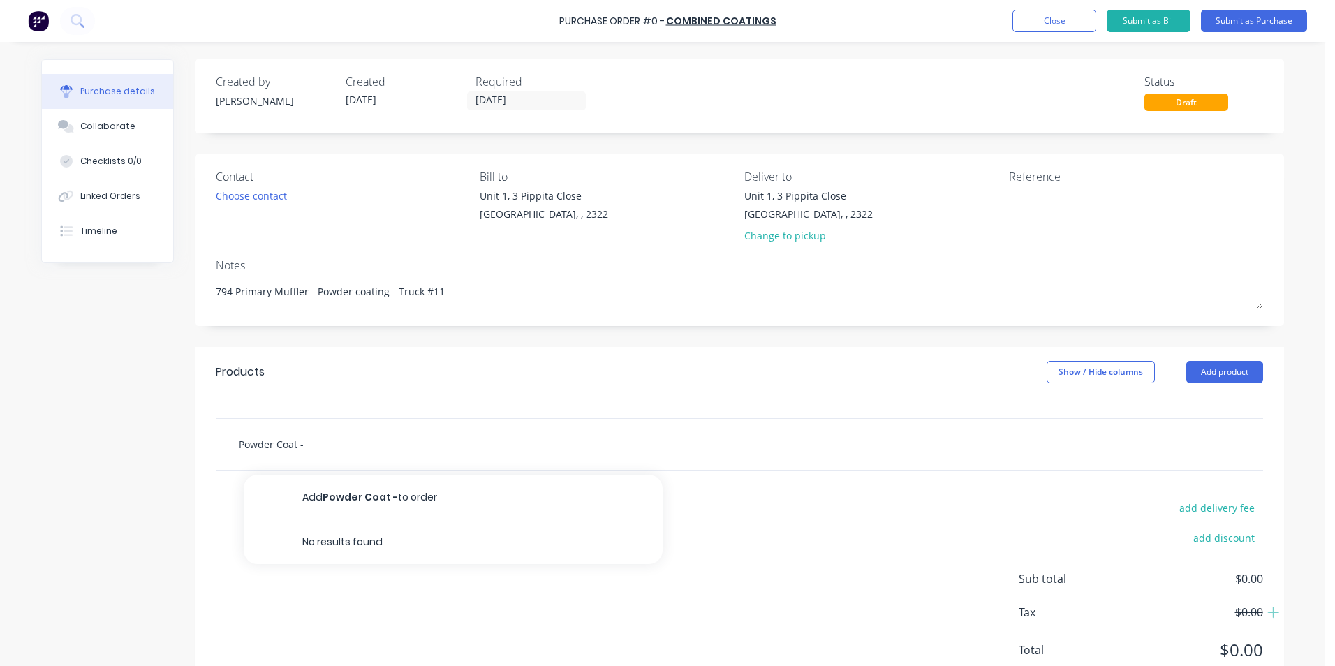
type input "Powder Coat - • 406501-003"
type textarea "x"
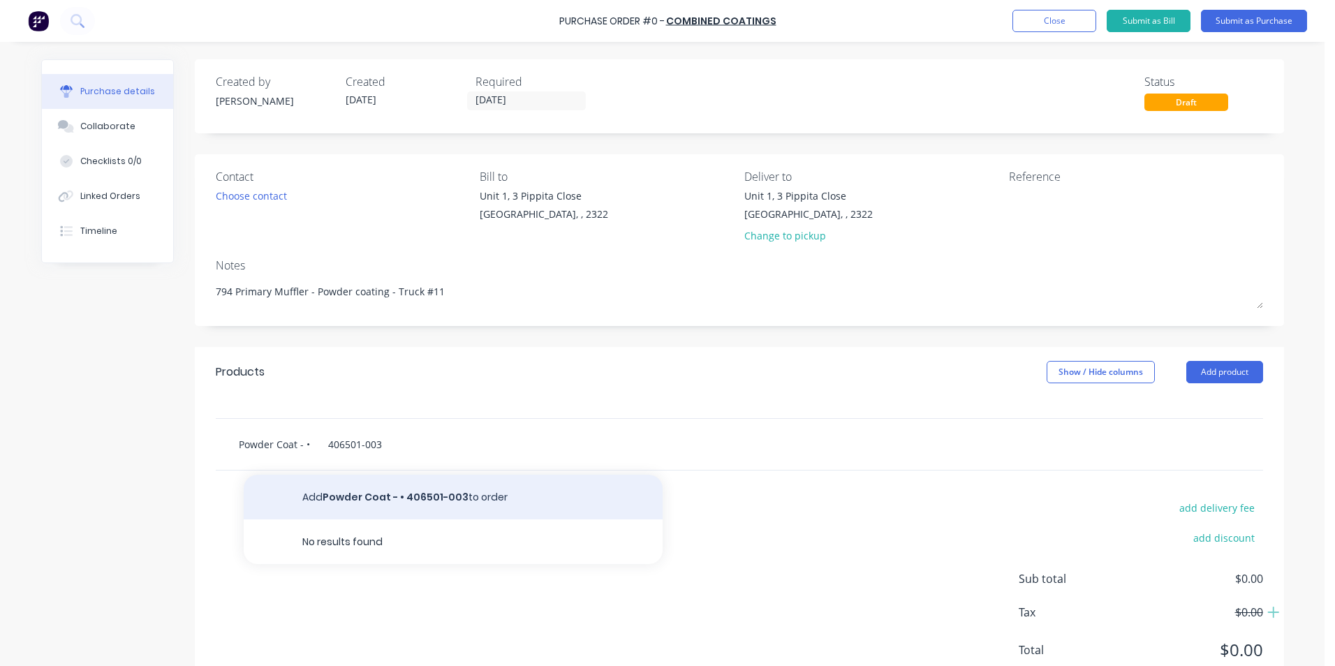
type input "Powder Coat - • 406501-003"
click at [377, 494] on button "Add Powder Coat - • 406501-003 to order" at bounding box center [453, 497] width 419 height 45
type textarea "x"
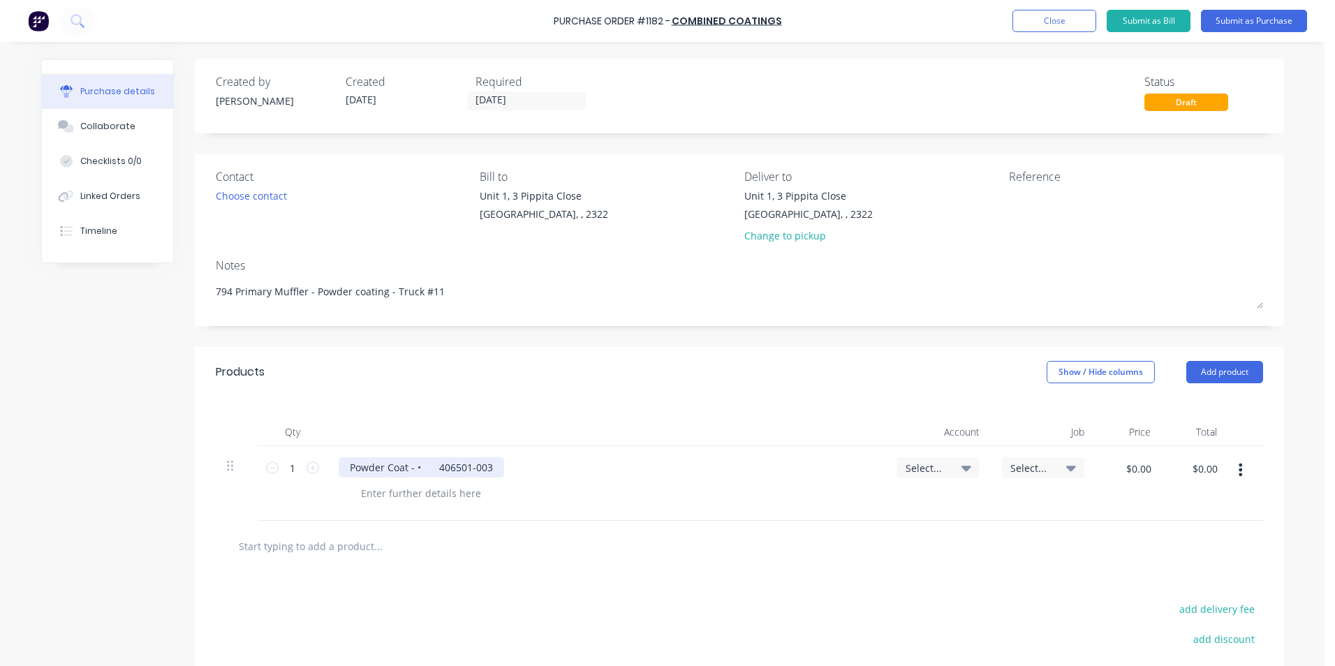
type textarea "x"
click at [428, 472] on div "Powder Coat - • 406501-003" at bounding box center [422, 467] width 166 height 20
click at [920, 466] on span "Select..." at bounding box center [927, 468] width 42 height 15
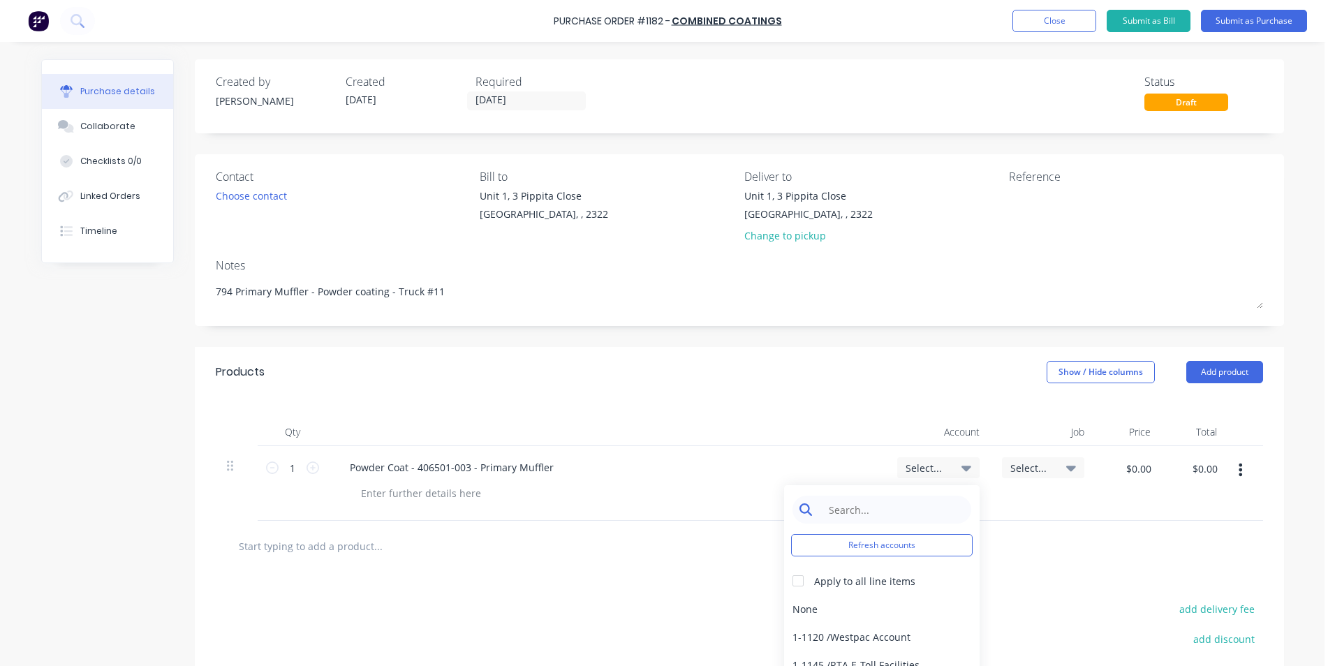
type textarea "x"
click at [845, 506] on input at bounding box center [892, 510] width 143 height 28
type input "1-14"
click at [841, 610] on div "1-1400 / Work in Progress" at bounding box center [882, 609] width 196 height 28
click at [1032, 466] on span "Select..." at bounding box center [1031, 468] width 42 height 15
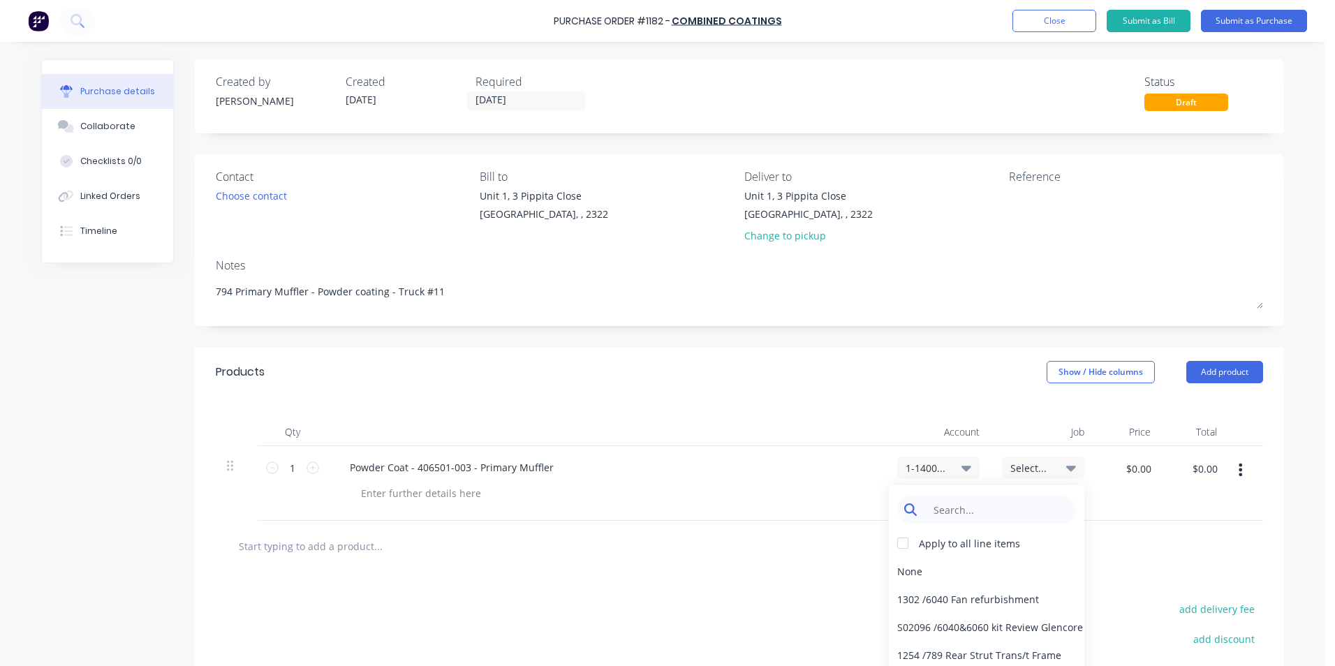
type textarea "x"
click at [964, 510] on input at bounding box center [997, 510] width 143 height 28
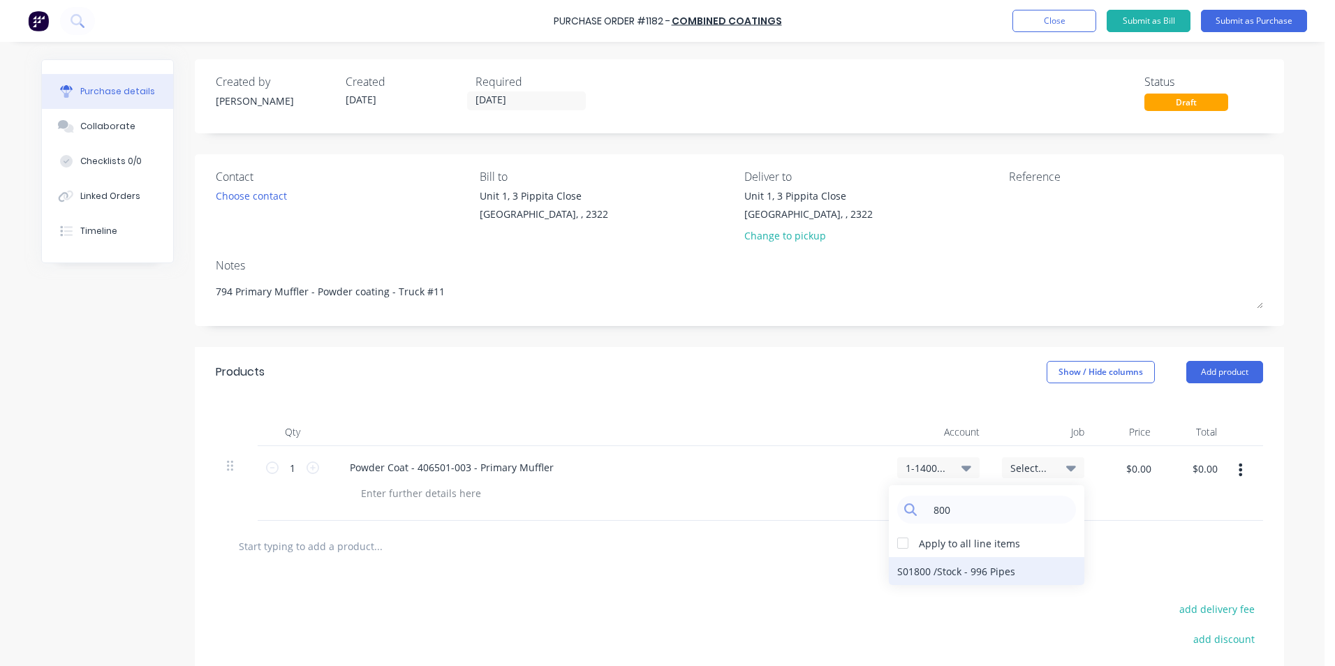
type input "800"
click at [970, 571] on div "S01800 / Stock - 996 Pipes" at bounding box center [987, 571] width 196 height 28
click at [1023, 468] on span "S01800 / Stock - 996 Pipes" at bounding box center [1031, 468] width 42 height 15
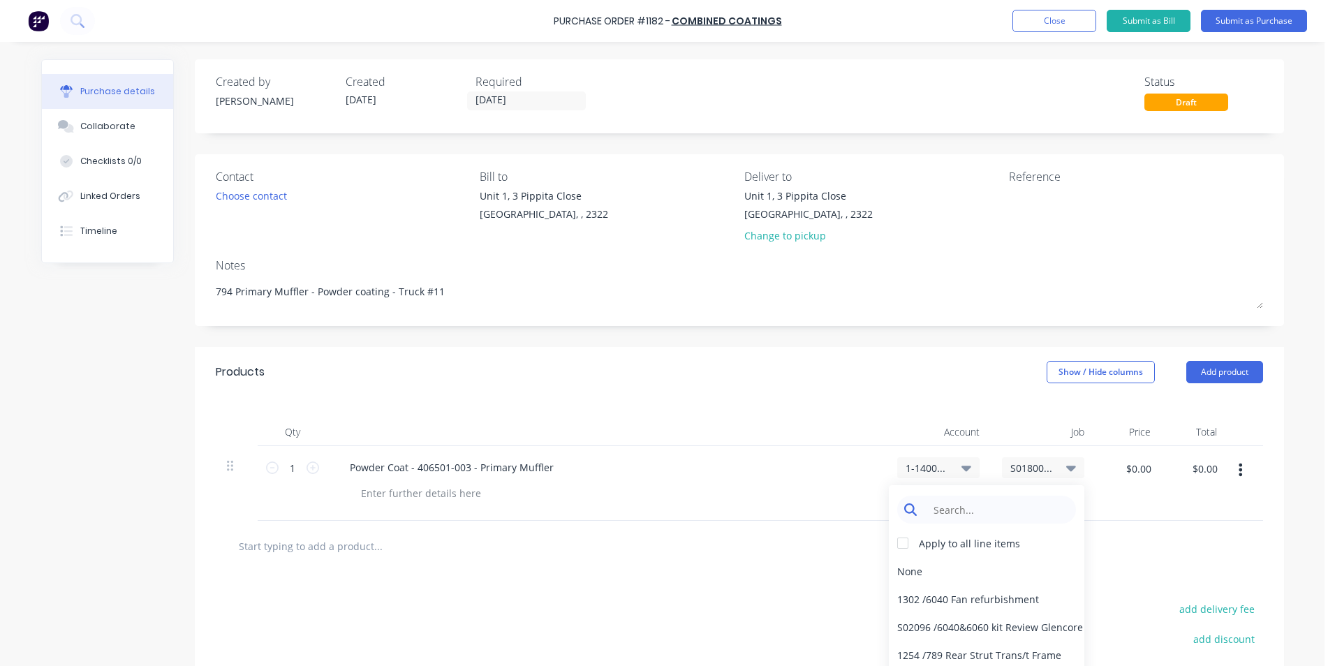
type textarea "x"
click at [960, 511] on input at bounding box center [997, 510] width 143 height 28
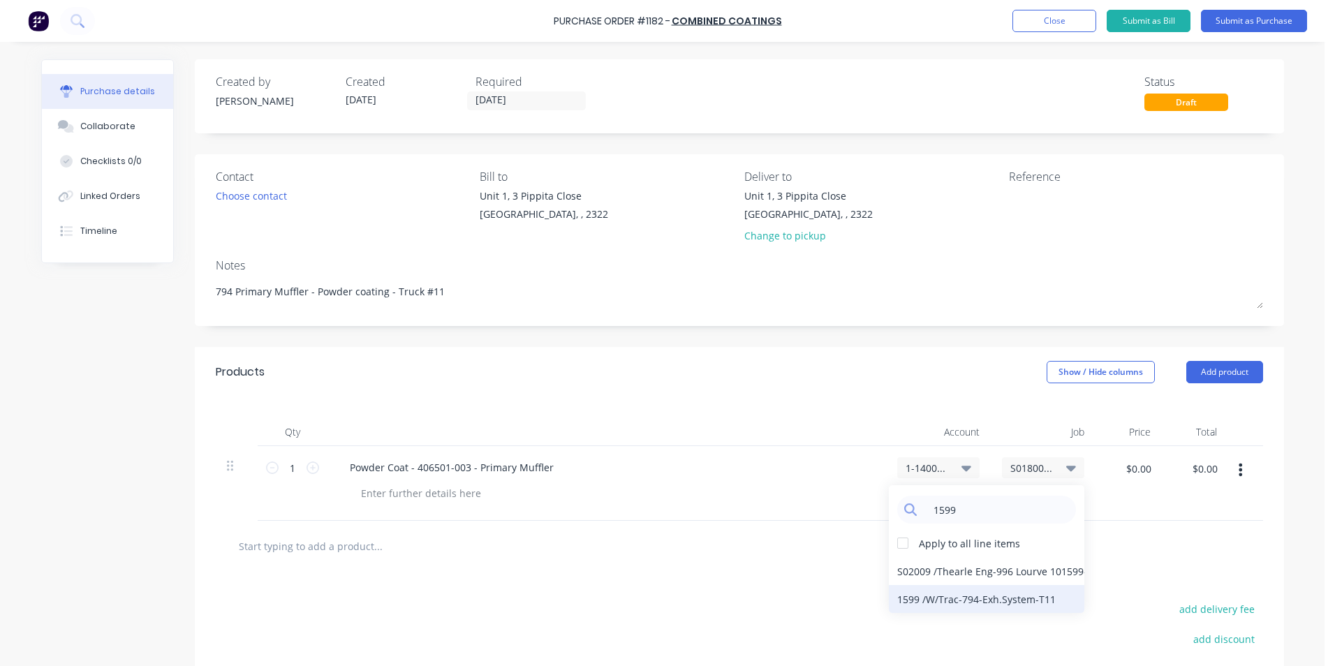
type input "1599"
click at [909, 598] on div "1599 / W/Trac-794-Exh.System-T11" at bounding box center [987, 599] width 196 height 28
type textarea "x"
click at [1136, 462] on input "$0.00" at bounding box center [1138, 468] width 42 height 22
type input "800"
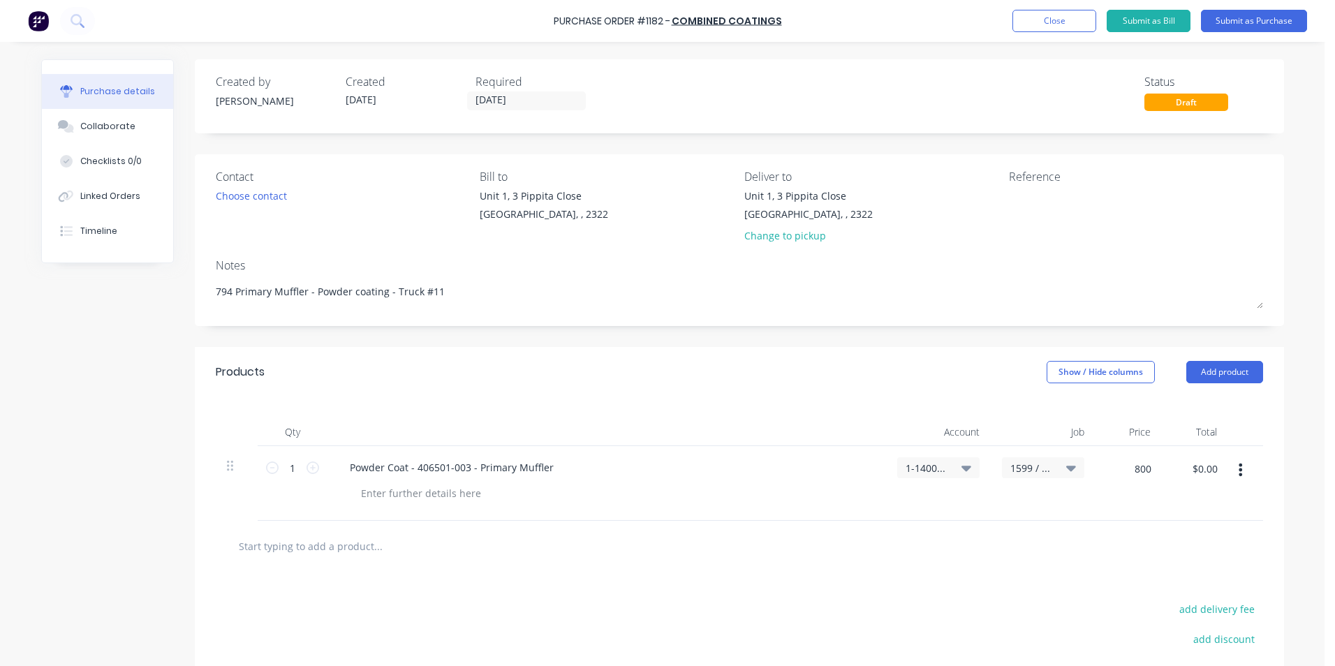
type textarea "x"
type input "$800.00"
click at [1138, 524] on div at bounding box center [739, 546] width 1047 height 51
click at [1250, 19] on button "Submit as Purchase" at bounding box center [1254, 21] width 106 height 22
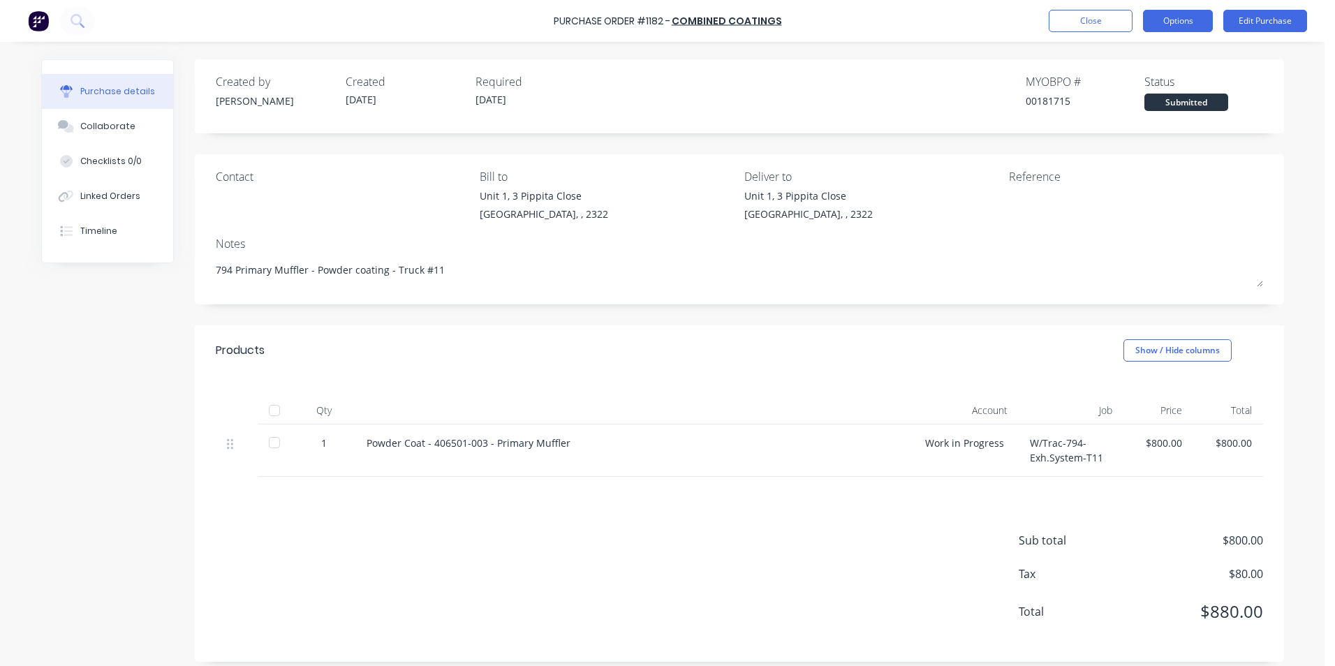
click at [1175, 20] on button "Options" at bounding box center [1178, 21] width 70 height 22
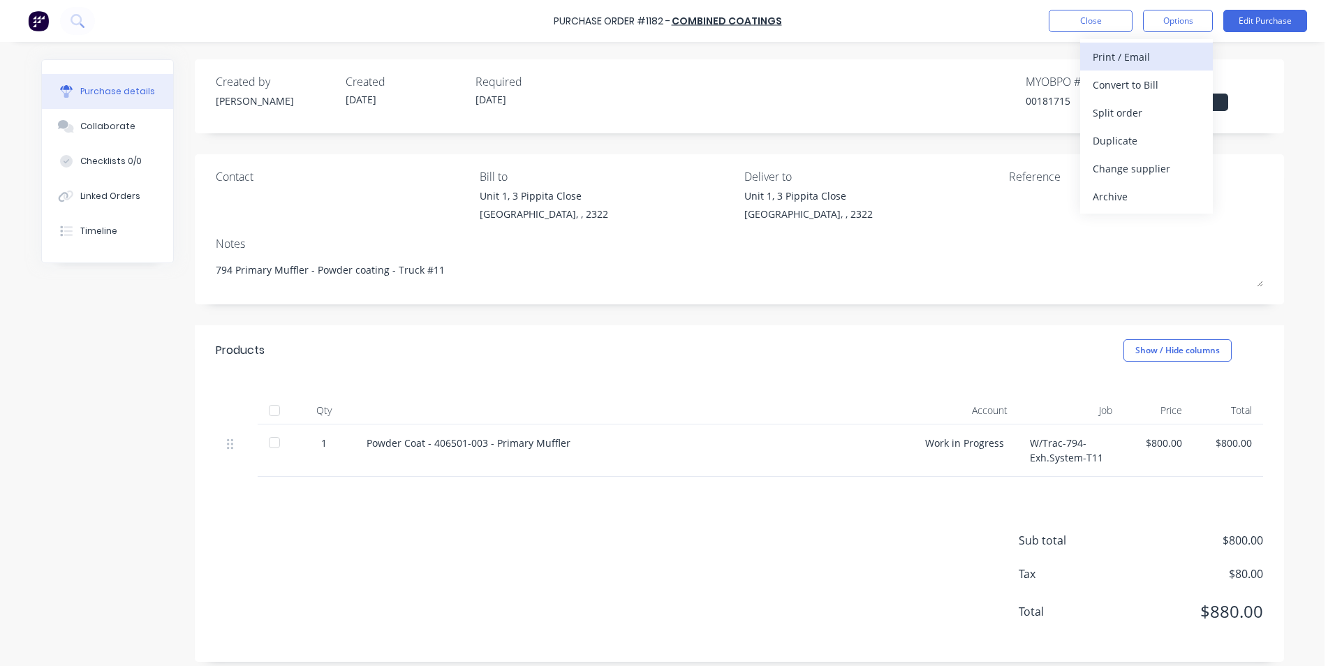
click at [1129, 57] on div "Print / Email" at bounding box center [1147, 57] width 108 height 20
click at [1126, 85] on div "With pricing" at bounding box center [1147, 85] width 108 height 20
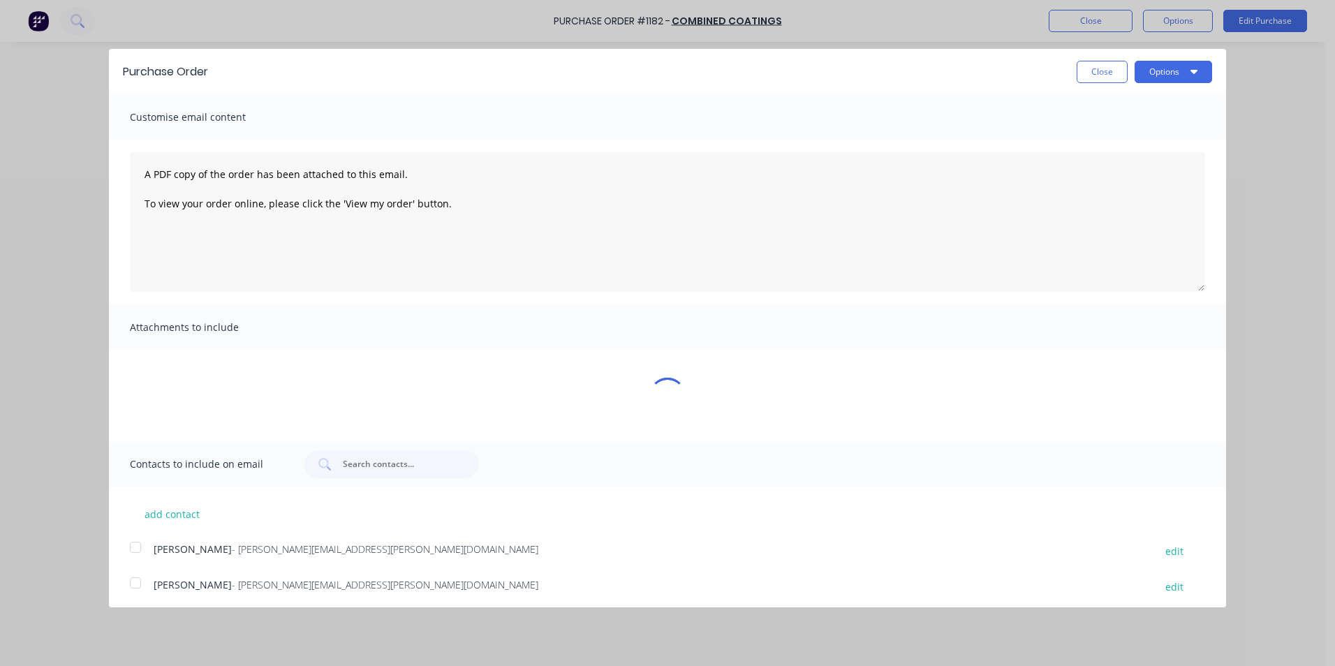
type textarea "x"
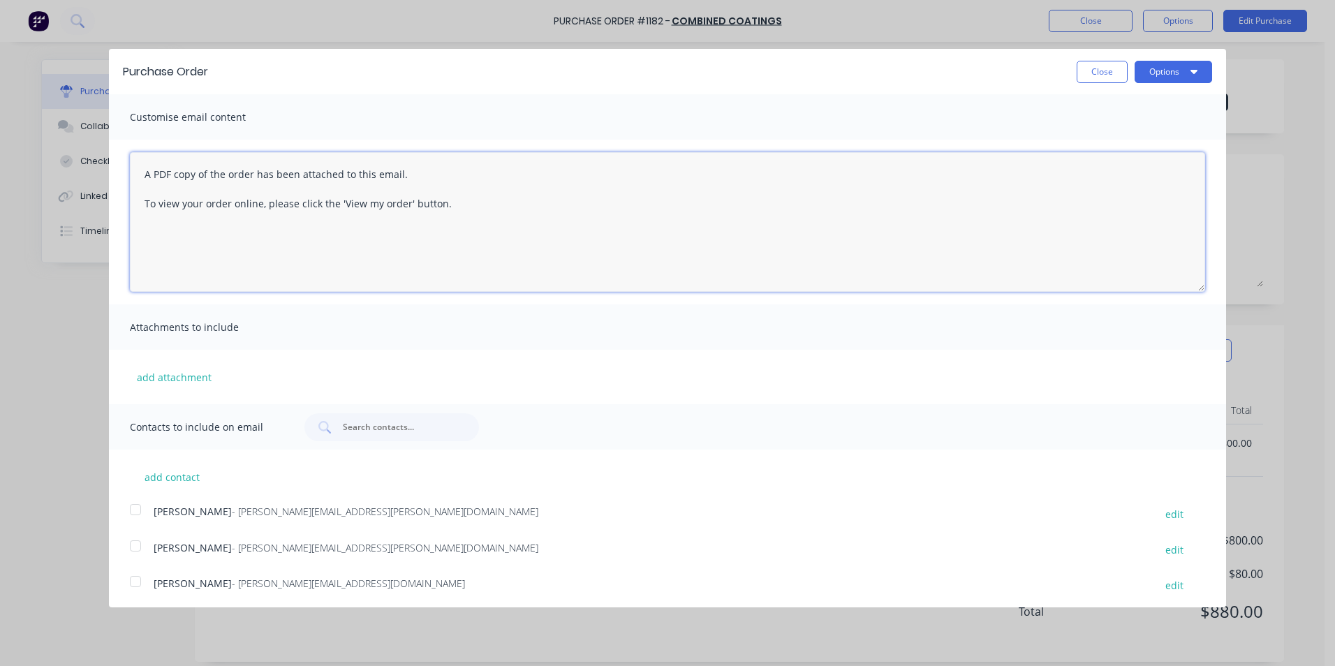
drag, startPoint x: 453, startPoint y: 202, endPoint x: 130, endPoint y: 177, distance: 323.5
click at [130, 177] on textarea "A PDF copy of the order has been attached to this email. To view your order onl…" at bounding box center [667, 222] width 1075 height 140
type textarea "Hi Simon, PO attached for the 794 Primary Muffler, Truck #11 this will come ove…"
type textarea "x"
type textarea "Hi Simon, PO attached for the 794 Primary Muffler, Truck #11 this will come ove…"
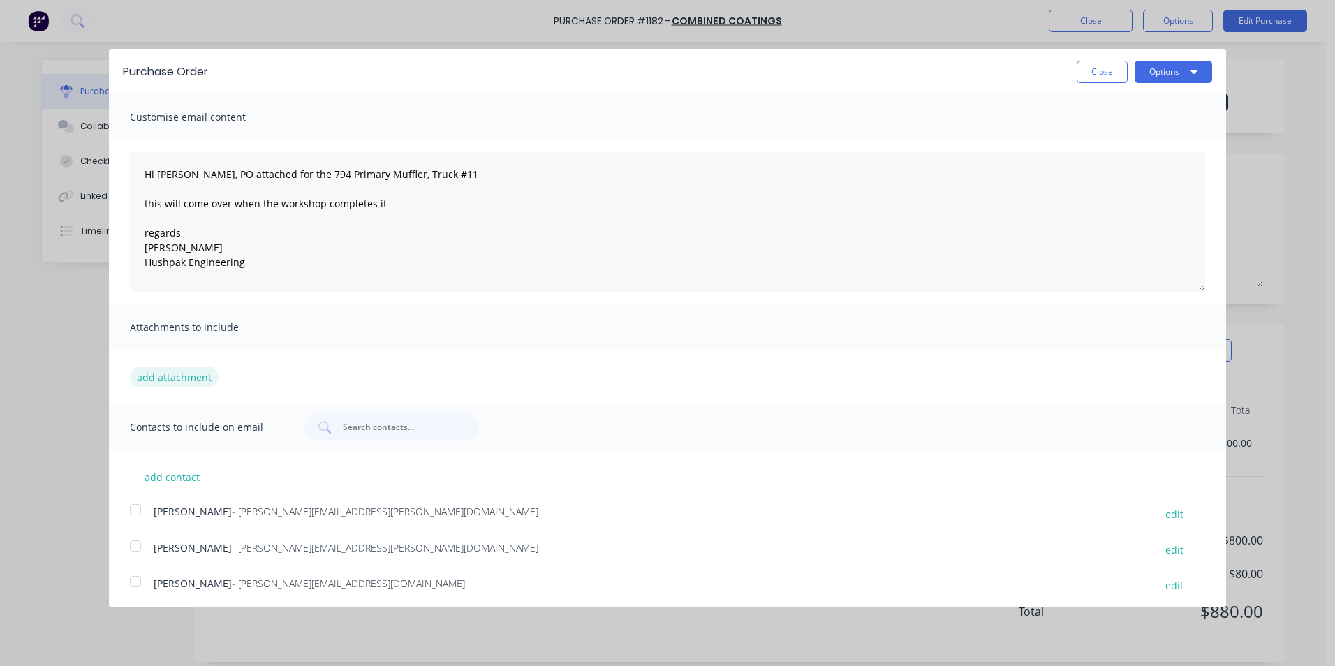
click at [200, 372] on button "add attachment" at bounding box center [174, 377] width 89 height 21
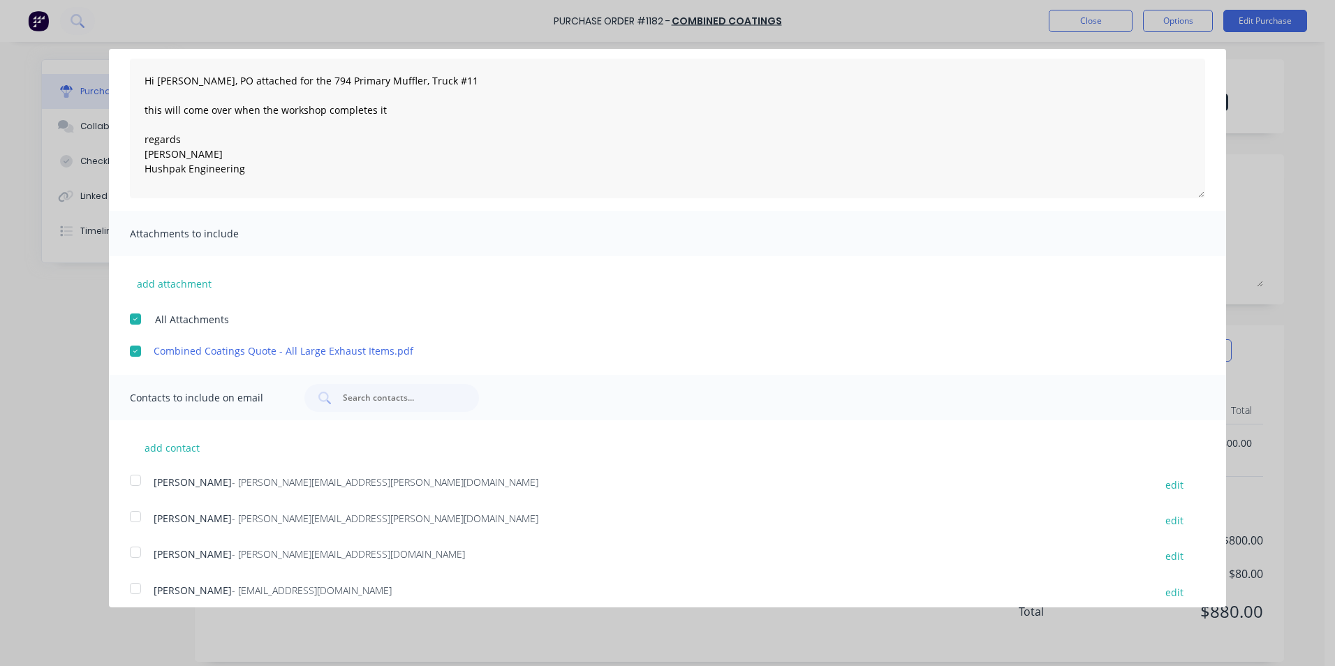
scroll to position [105, 0]
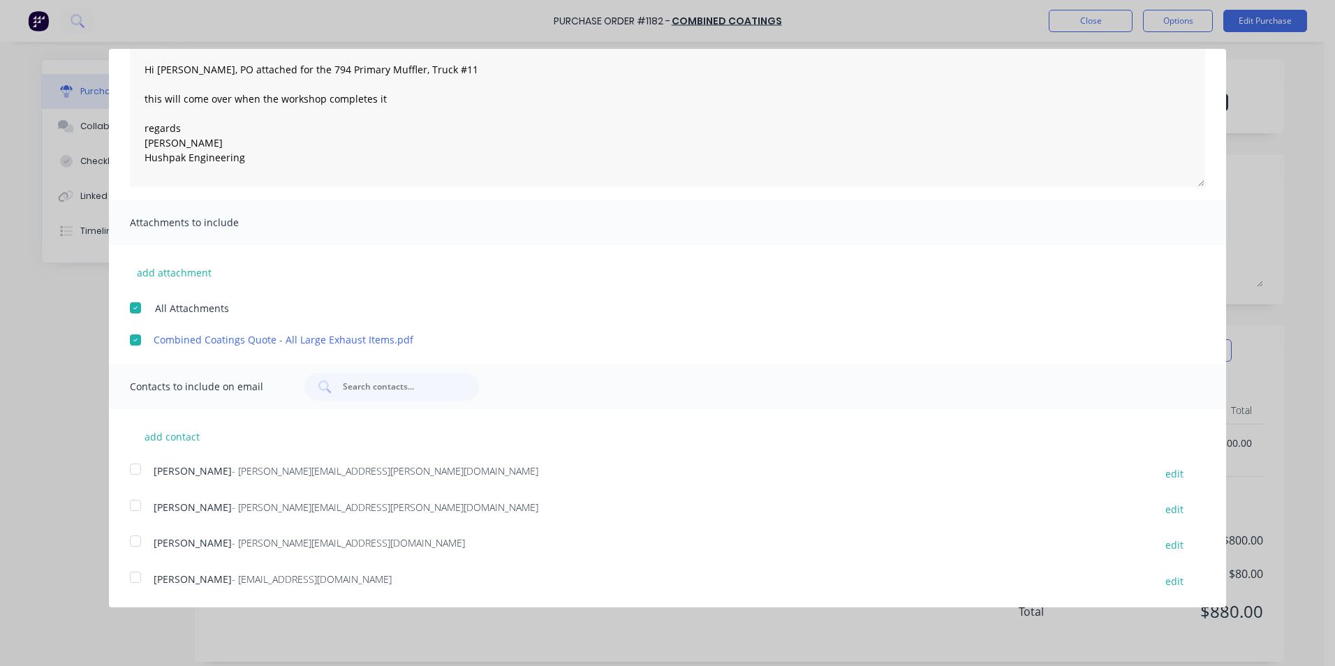
click at [135, 503] on div at bounding box center [136, 506] width 28 height 28
click at [137, 576] on div at bounding box center [136, 578] width 28 height 28
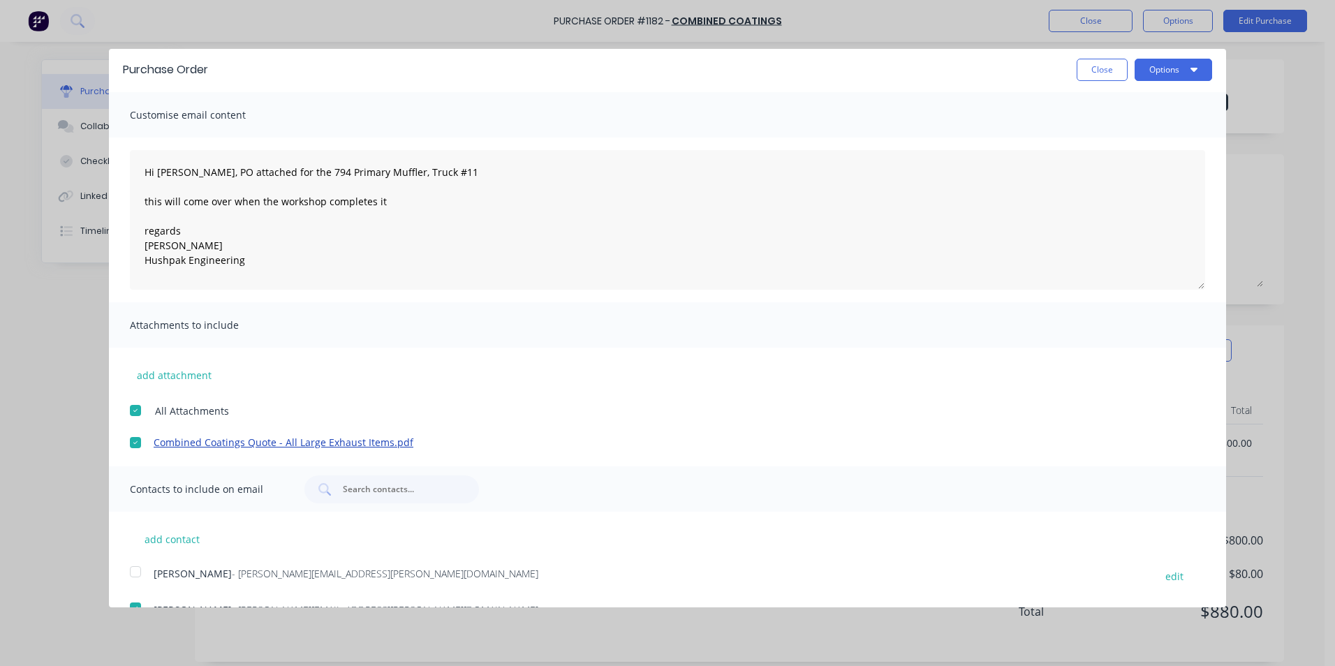
scroll to position [0, 0]
click at [1152, 68] on button "Options" at bounding box center [1174, 72] width 78 height 22
click at [1094, 137] on div "Email" at bounding box center [1146, 135] width 108 height 20
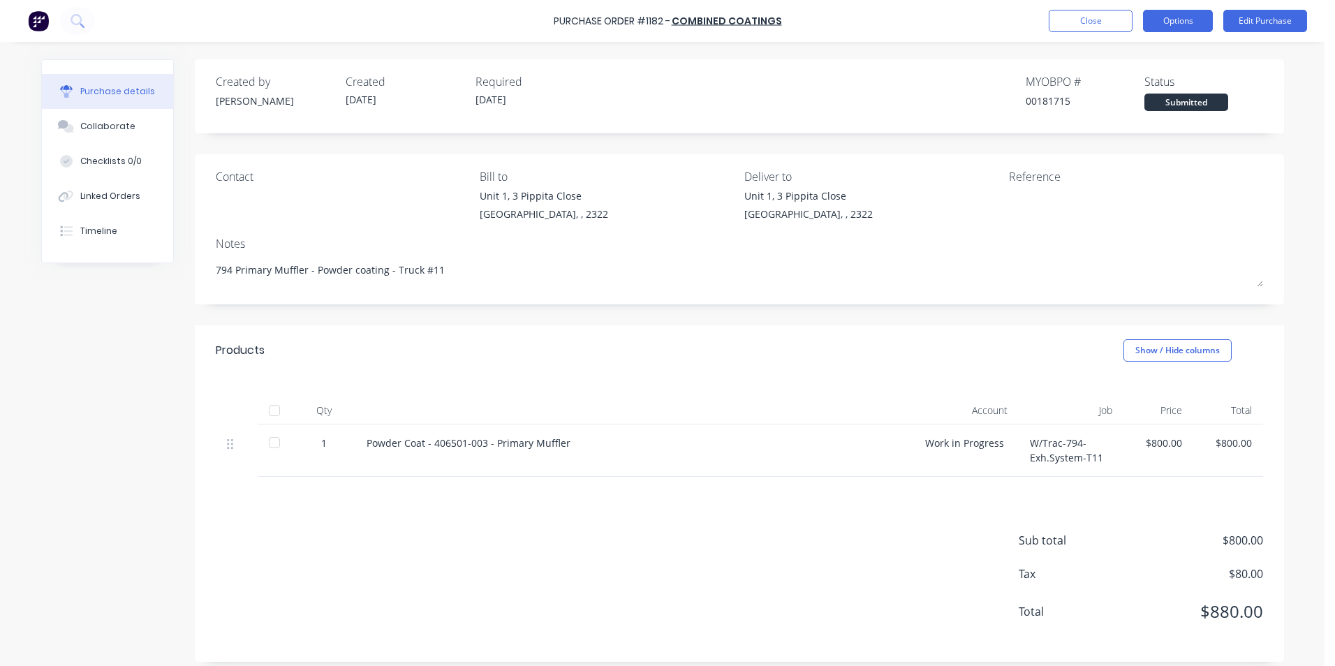
click at [1186, 17] on button "Options" at bounding box center [1178, 21] width 70 height 22
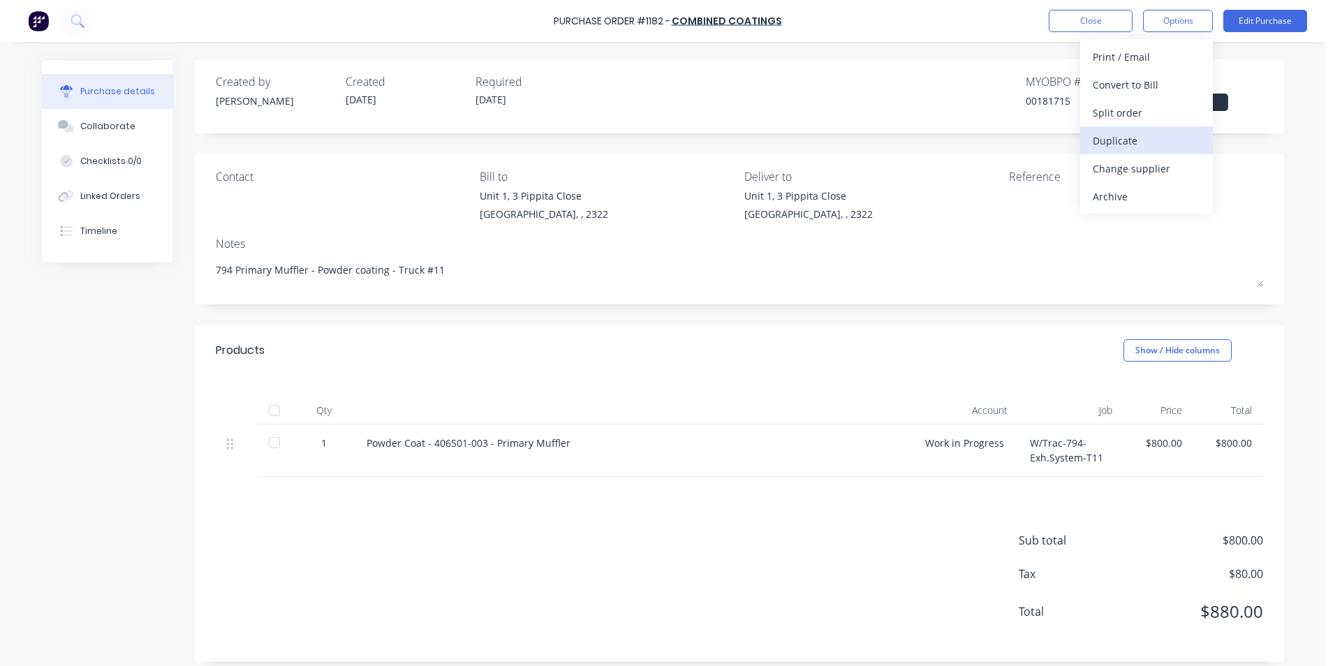
click at [1113, 138] on div "Duplicate" at bounding box center [1147, 141] width 108 height 20
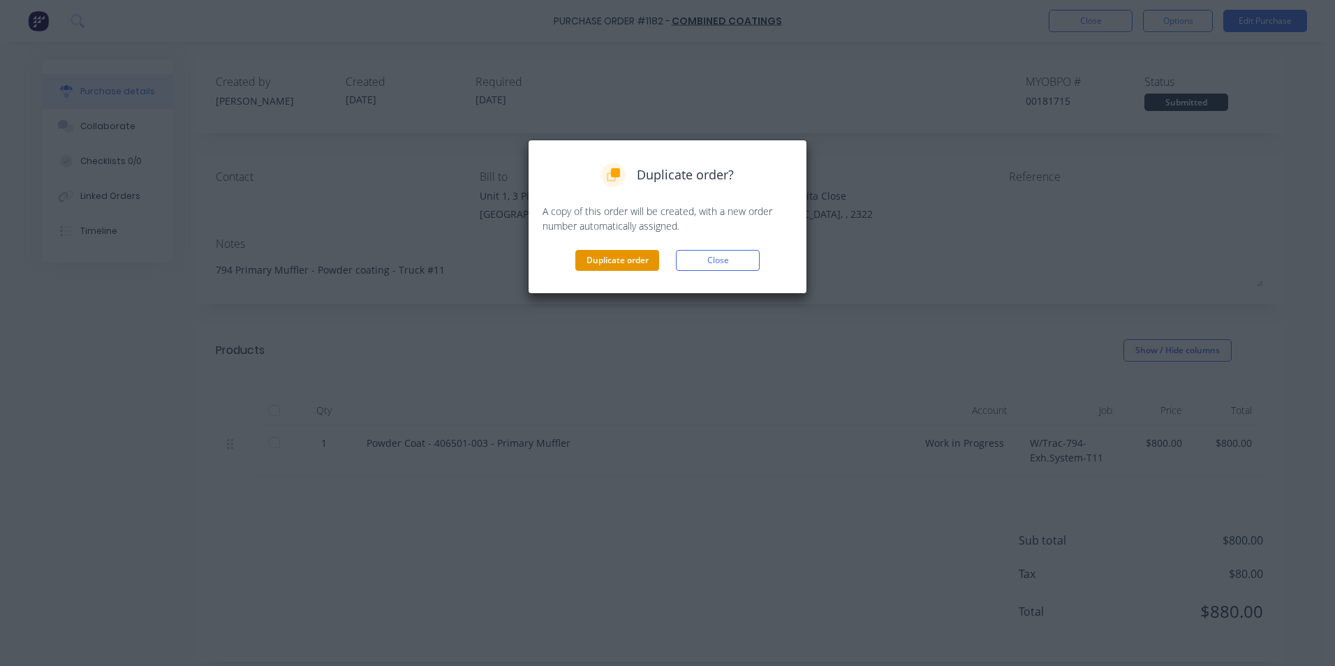
click at [618, 257] on button "Duplicate order" at bounding box center [617, 260] width 84 height 21
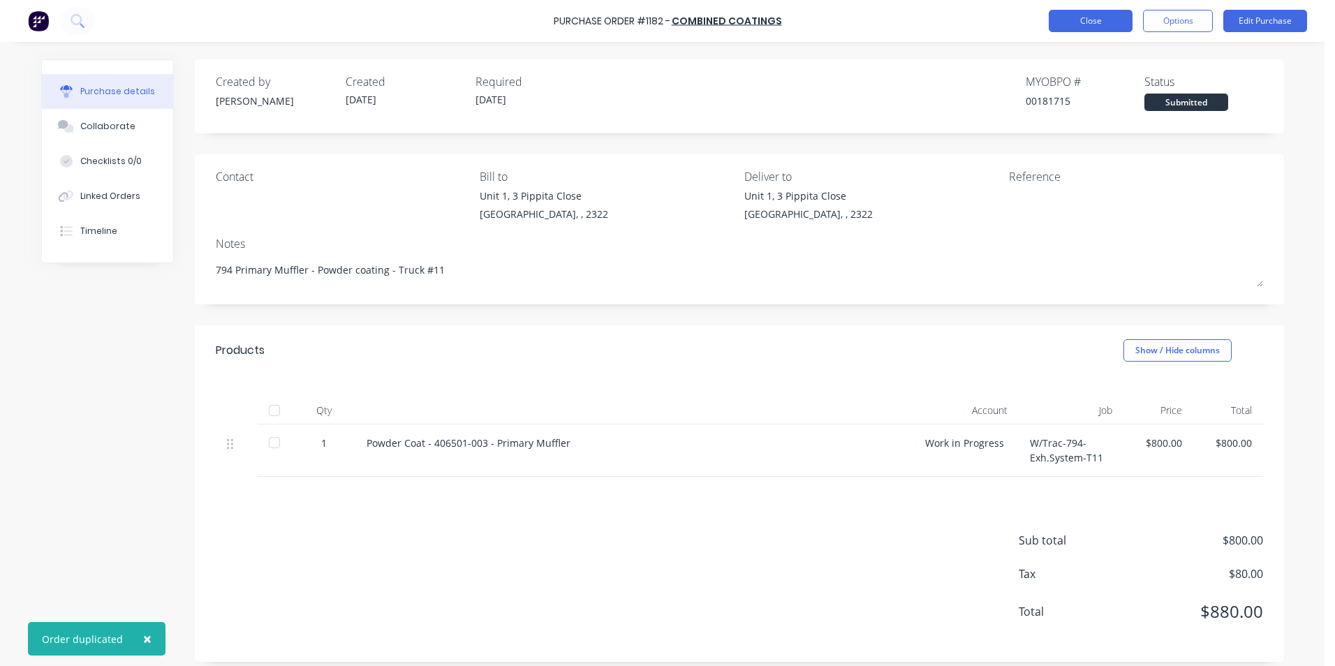
click at [1085, 21] on button "Close" at bounding box center [1091, 21] width 84 height 22
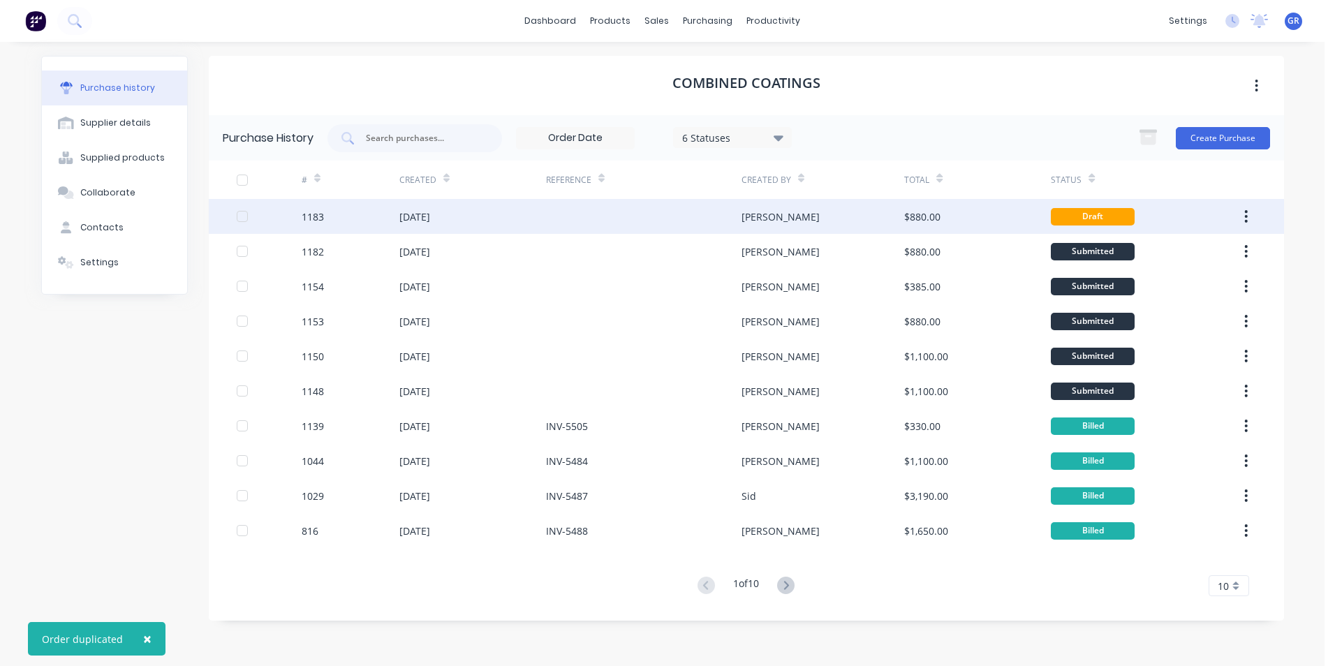
click at [315, 215] on div "1183" at bounding box center [313, 216] width 22 height 15
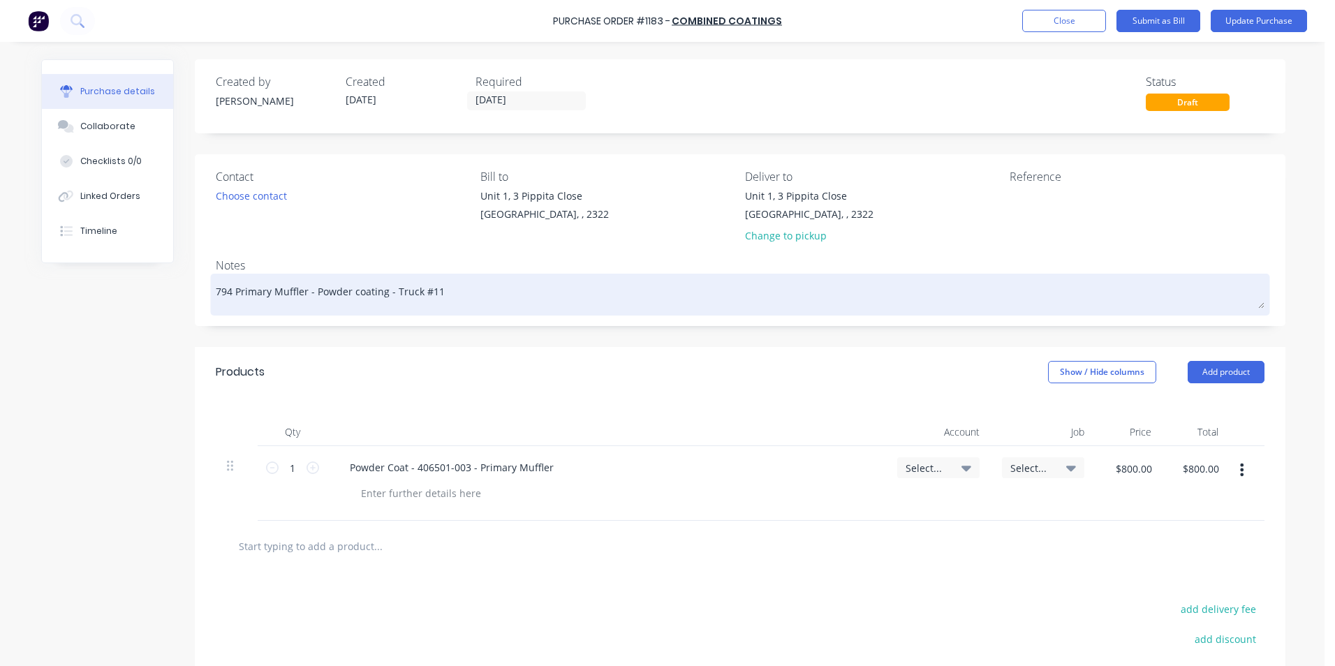
drag, startPoint x: 300, startPoint y: 292, endPoint x: 230, endPoint y: 292, distance: 69.8
click at [230, 292] on textarea "794 Primary Muffler - Powder coating - Truck #11" at bounding box center [740, 292] width 1049 height 31
type textarea "x"
type textarea "794 Y - Powder coating - Truck #11"
type textarea "x"
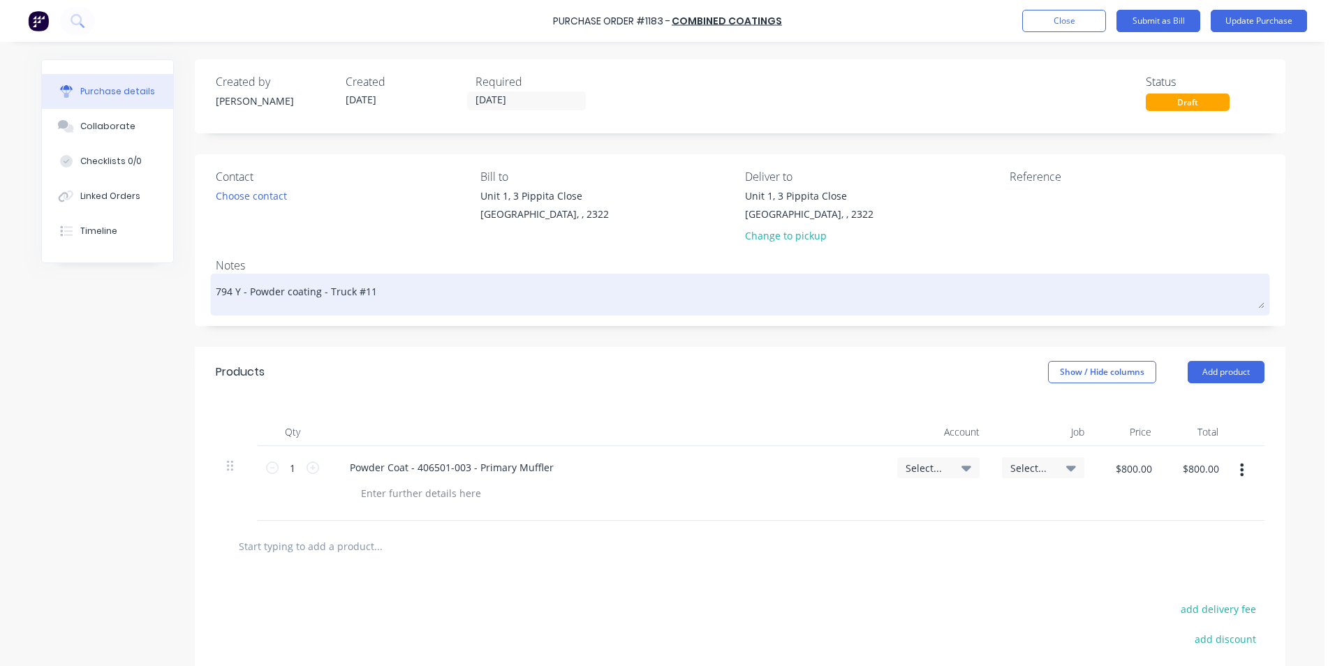
type textarea "794 Y- - Powder coating - Truck #11"
type textarea "x"
type textarea "794 Y-P - Powder coating - Truck #11"
type textarea "x"
type textarea "794 Y-Pi - Powder coating - Truck #11"
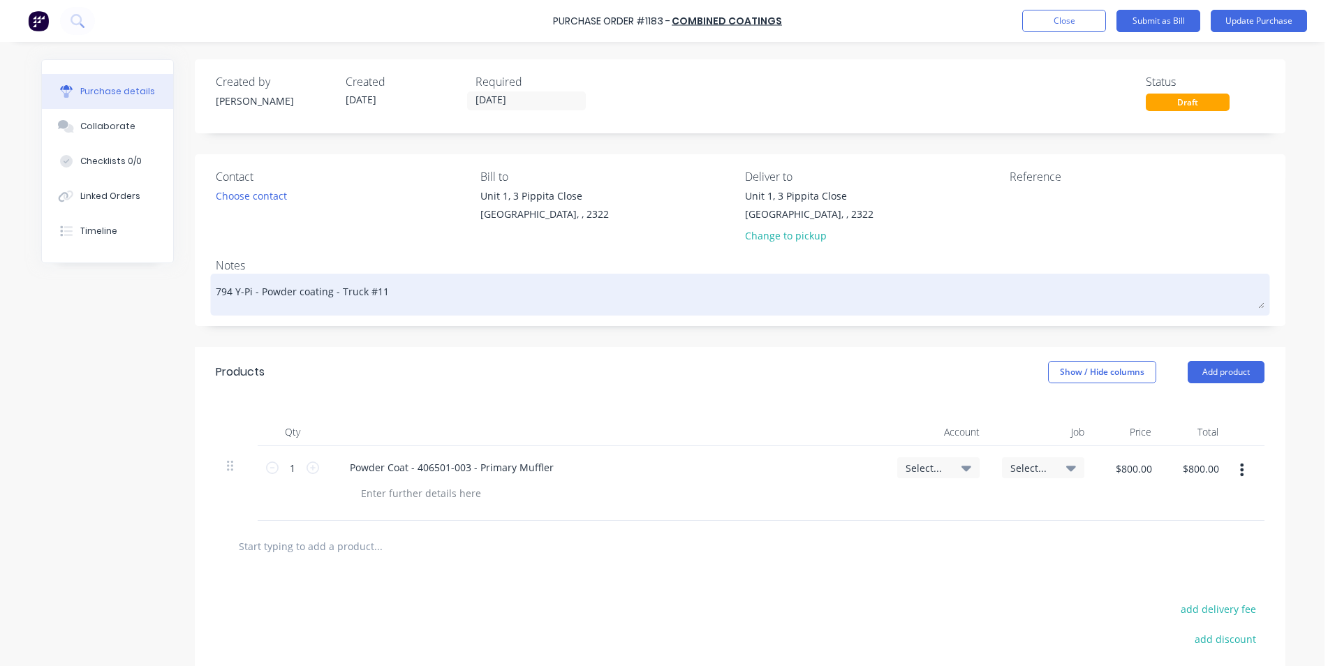
type textarea "x"
type textarea "794 Y-Pie - Powder coating - Truck #11"
type textarea "x"
type textarea "794 Y-Piec - Powder coating - Truck #11"
type textarea "x"
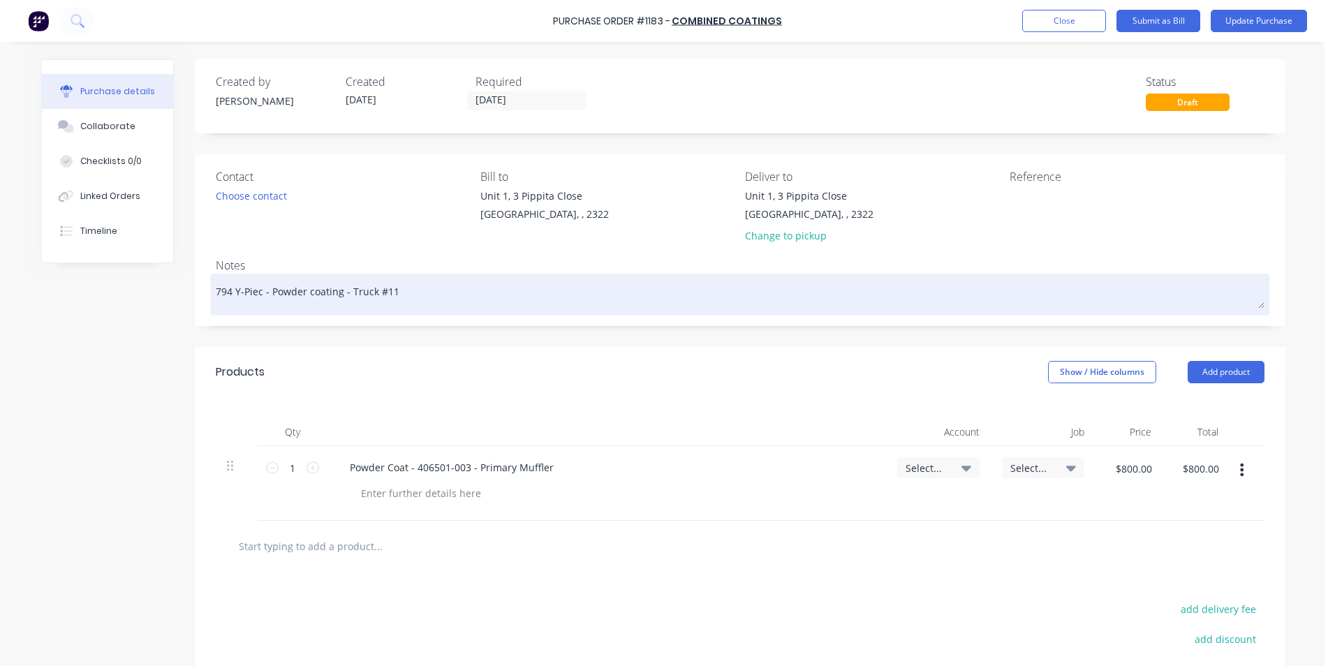
type textarea "794 Y-Piece - Powder coating - Truck #11"
type textarea "x"
type textarea "794 Y-Piece - Powder coating - Truck #11"
type textarea "x"
type textarea "794 Y-Piece T - Powder coating - Truck #11"
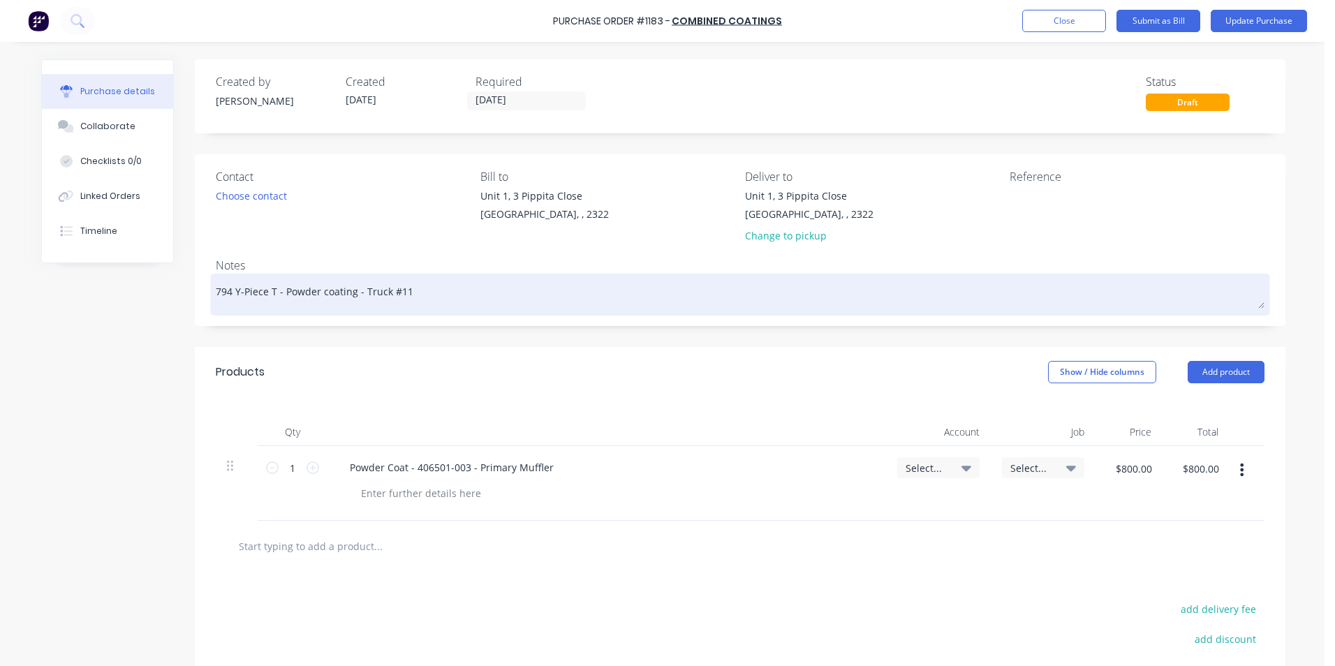
type textarea "x"
type textarea "794 Y-Piece Tr - Powder coating - Truck #11"
type textarea "x"
type textarea "794 Y-Piece Tra - Powder coating - Truck #11"
type textarea "x"
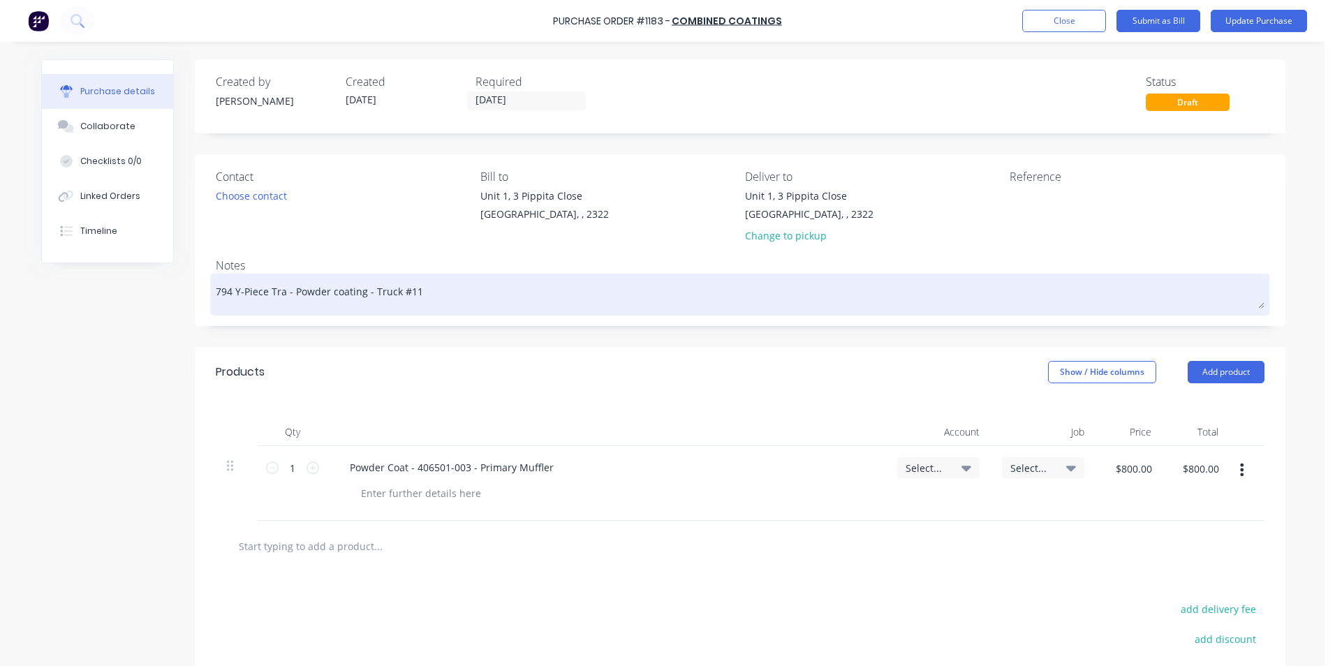
type textarea "794 Y-Piece Tran - Powder coating - Truck #11"
type textarea "x"
type textarea "794 Y-Piece Trans - Powder coating - Truck #11"
type textarea "x"
type textarea "794 Y-Piece Transi - Powder coating - Truck #11"
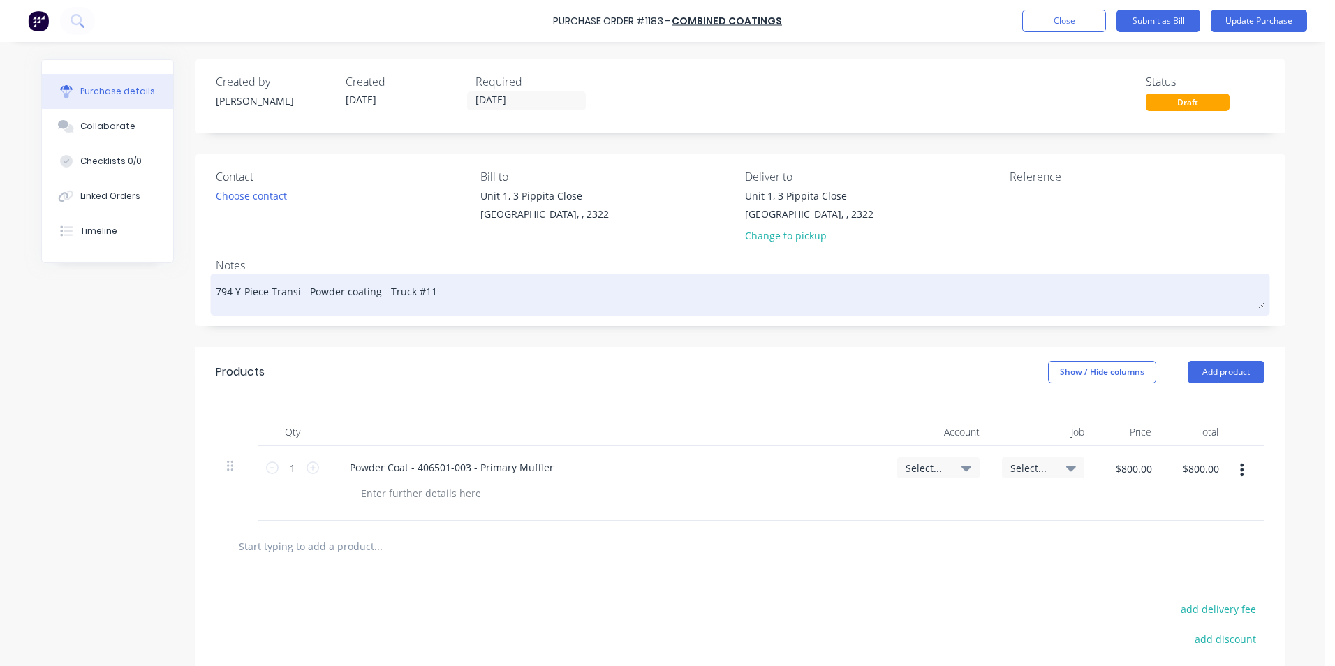
type textarea "x"
type textarea "794 Y-Piece Transit - Powder coating - Truck #11"
type textarea "x"
type textarea "794 Y-Piece Transiti - Powder coating - Truck #11"
type textarea "x"
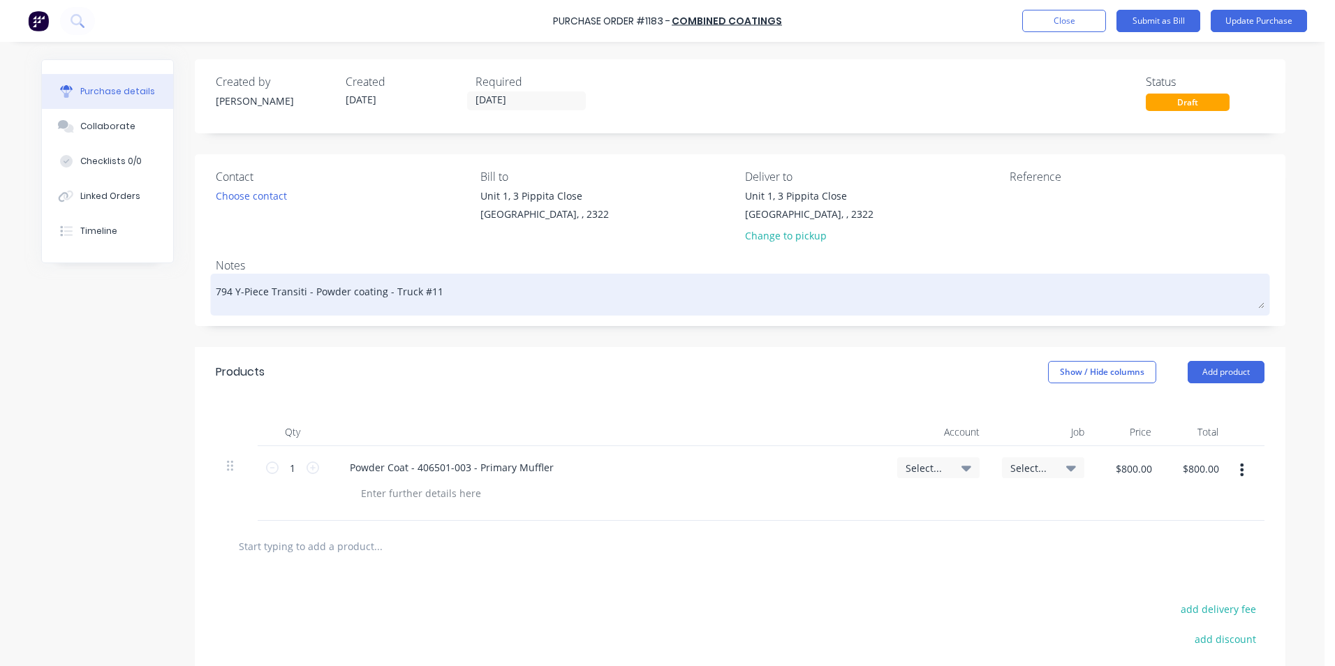
type textarea "794 Y-Piece Transitio - Powder coating - Truck #11"
type textarea "x"
type textarea "794 Y-Piece Transition - Powder coating - Truck #11"
type textarea "x"
type textarea "794 Y-Piece Transition - Powder coating - Truck #11"
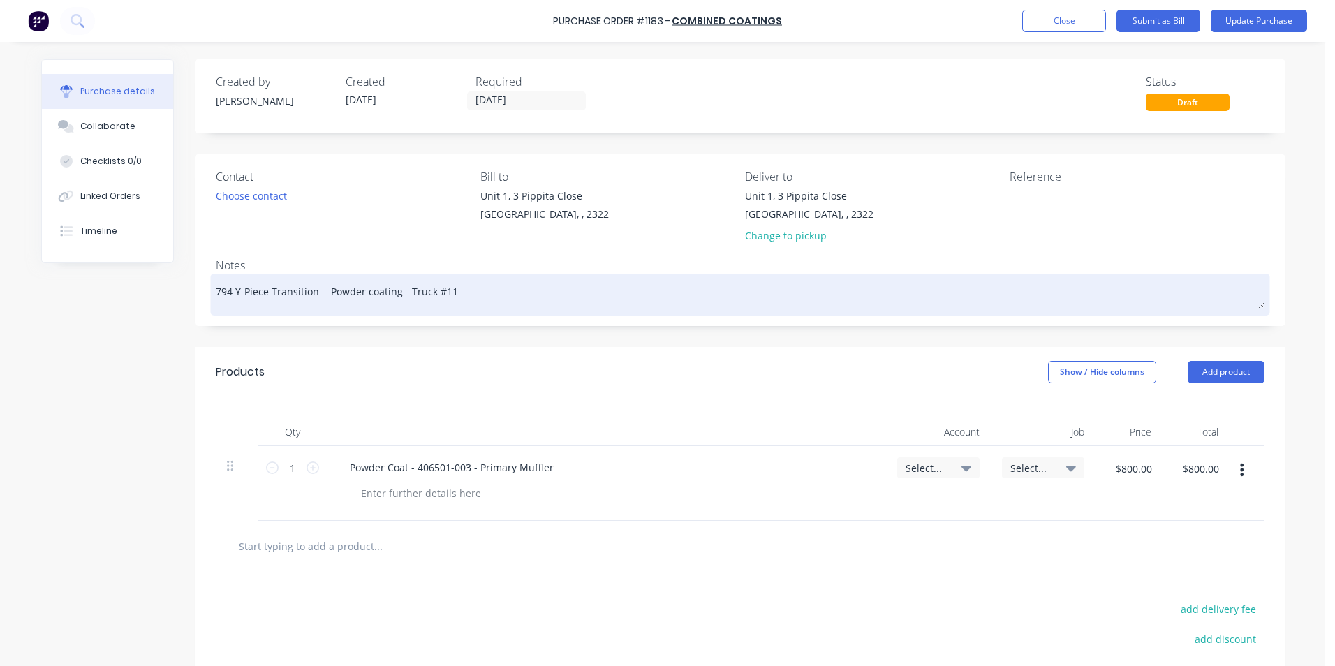
type textarea "x"
type textarea "794 Y-Piece Transition e - Powder coating - Truck #11"
type textarea "x"
type textarea "794 Y-Piece Transition - Powder coating - Truck #11"
type textarea "x"
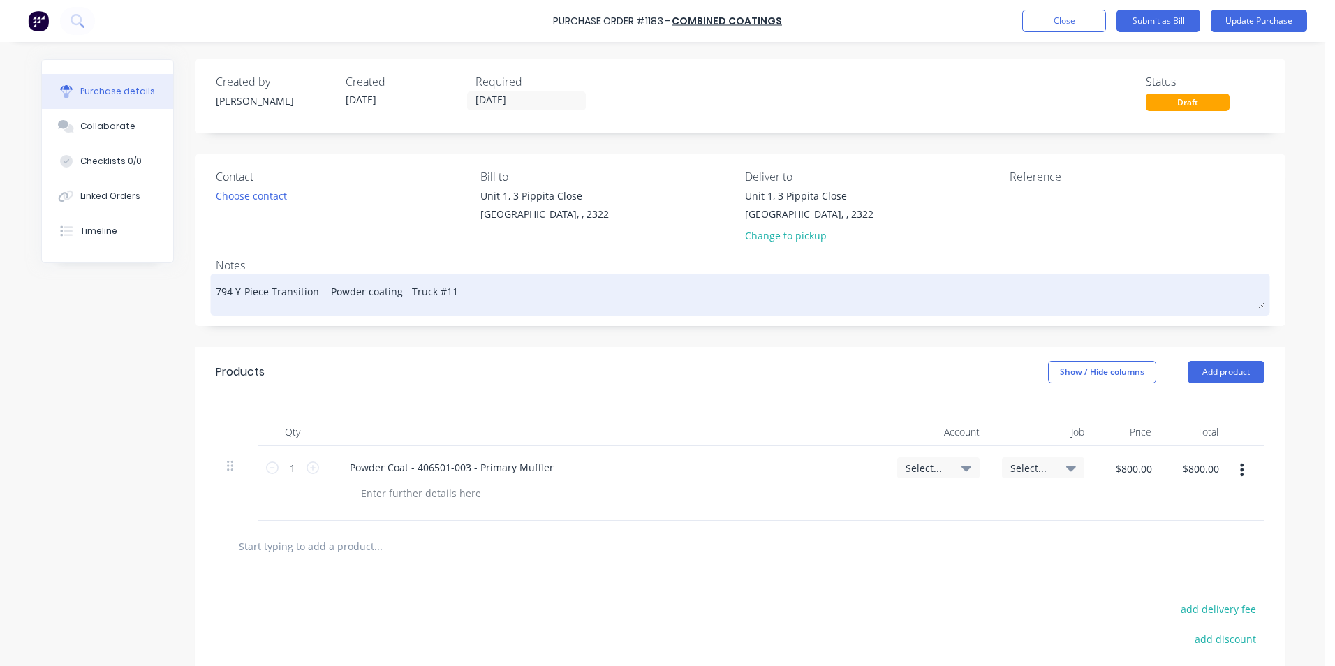
type textarea "794 Y-Piece Transition E - Powder coating - Truck #11"
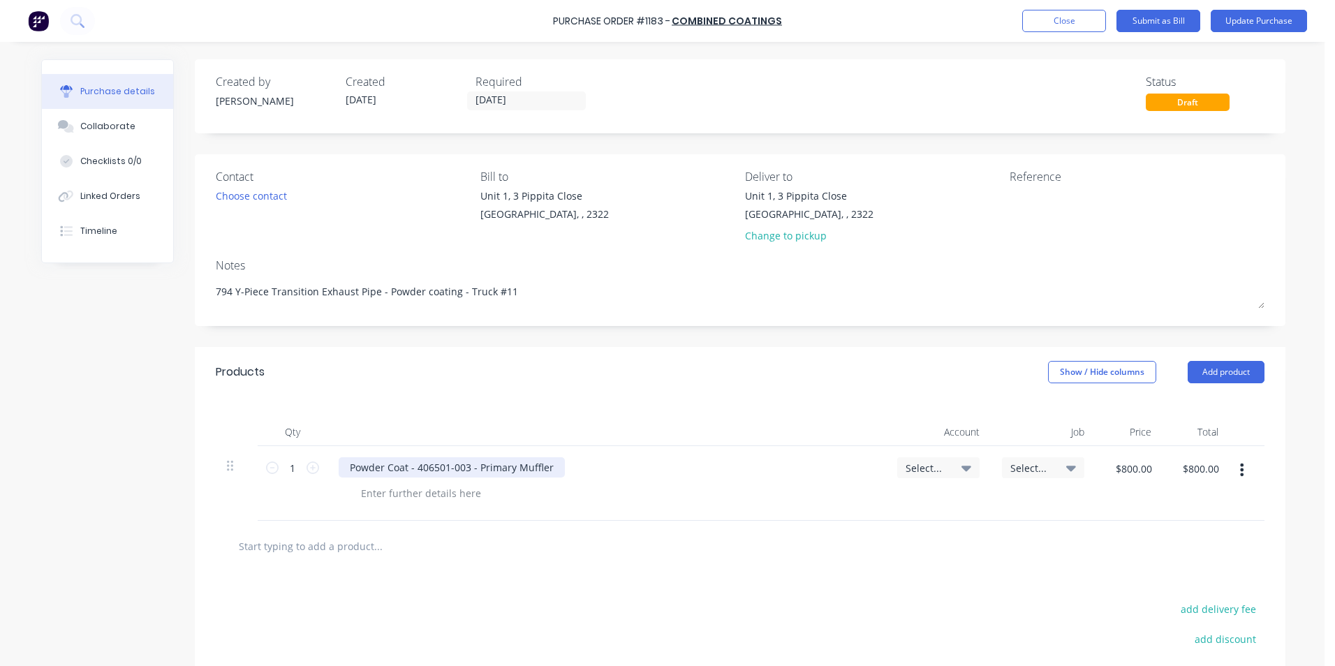
click at [441, 470] on div "Powder Coat - 406501-003 - Primary Muffler" at bounding box center [452, 467] width 226 height 20
click at [459, 469] on div "Powder Coat - 406501-003 - Primary Muffler" at bounding box center [452, 467] width 226 height 20
click at [486, 471] on div "Powder Coat - 406501-007 - Primary Muffler" at bounding box center [452, 467] width 226 height 20
drag, startPoint x: 549, startPoint y: 470, endPoint x: 472, endPoint y: 475, distance: 77.0
click at [472, 475] on div "Powder Coat - 406501-007 - Primary Muffler" at bounding box center [452, 467] width 226 height 20
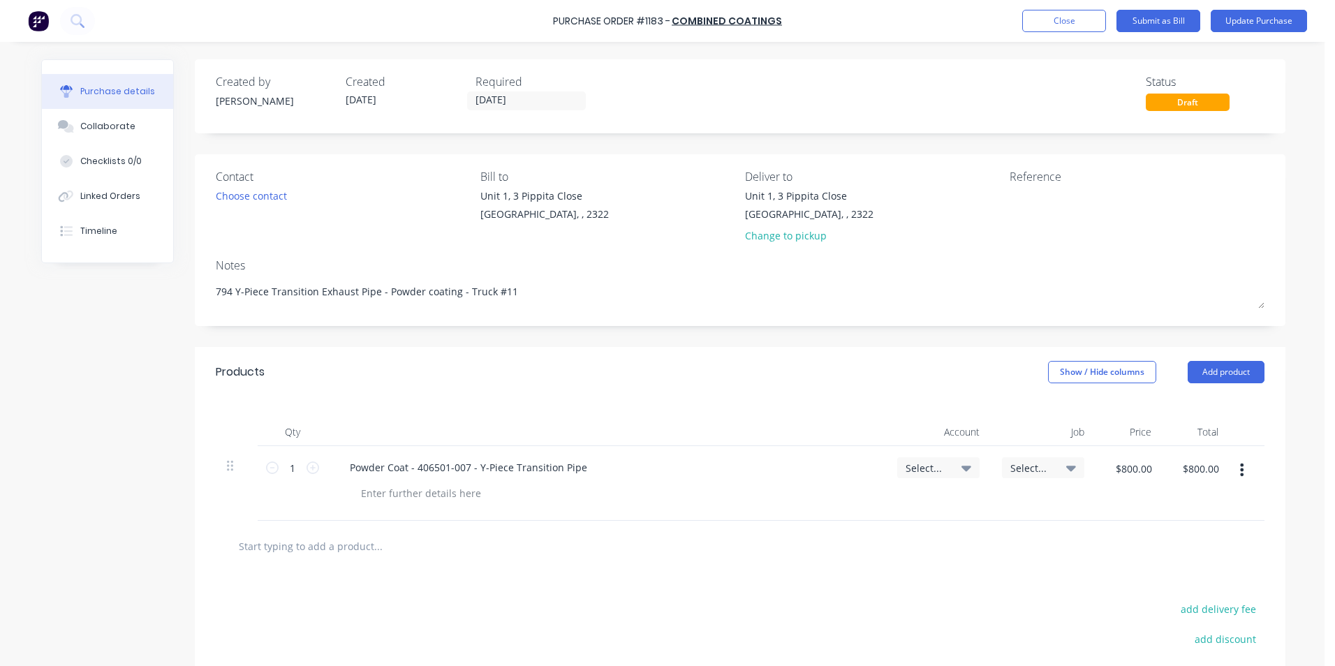
click at [917, 468] on span "Select..." at bounding box center [927, 468] width 42 height 15
click at [839, 511] on input at bounding box center [892, 510] width 143 height 28
drag, startPoint x: 848, startPoint y: 509, endPoint x: 788, endPoint y: 509, distance: 60.1
click at [793, 509] on div "4-11" at bounding box center [882, 510] width 179 height 28
click at [840, 607] on div "1-1400 / Work in Progress" at bounding box center [882, 609] width 196 height 28
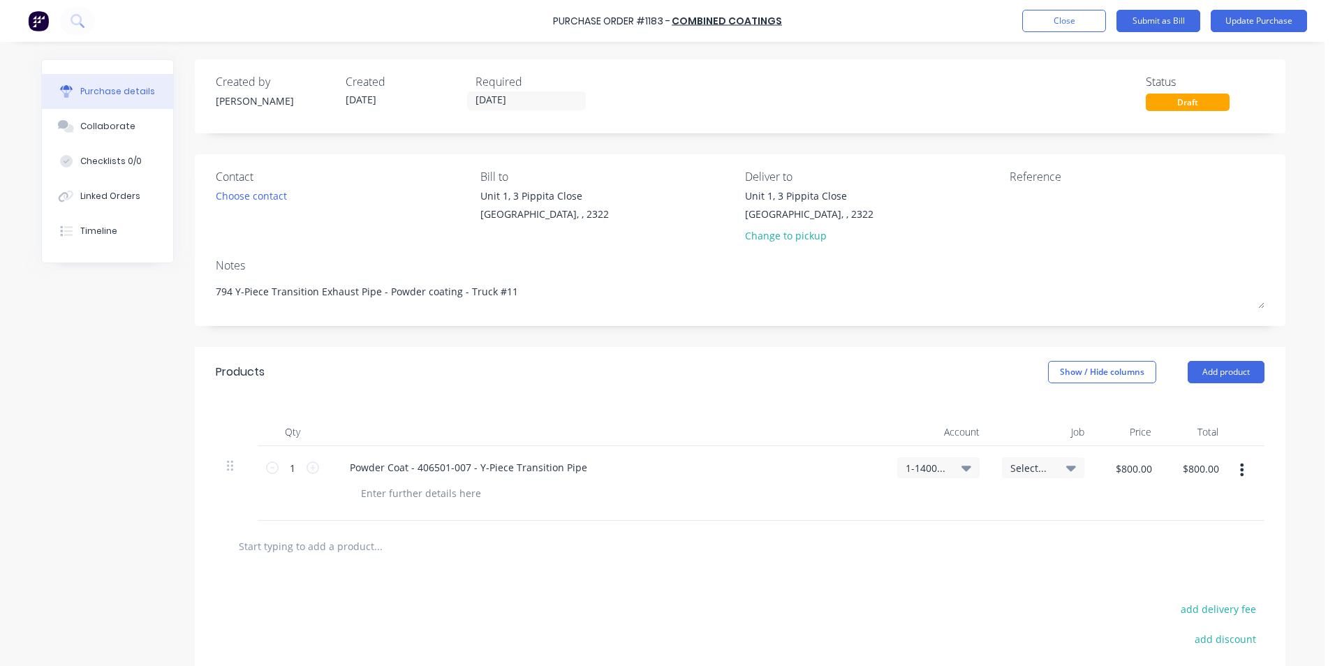
click at [1016, 466] on span "Select..." at bounding box center [1031, 468] width 42 height 15
click at [952, 508] on input at bounding box center [997, 510] width 143 height 28
click at [914, 597] on div "1599 / W/Trac-794-Exh.System-T11" at bounding box center [987, 599] width 196 height 28
click at [1122, 465] on input "$800.00" at bounding box center [1133, 468] width 53 height 22
click at [1038, 515] on div "1599 / W/Trac-794-Exh.System-T11" at bounding box center [1043, 483] width 105 height 75
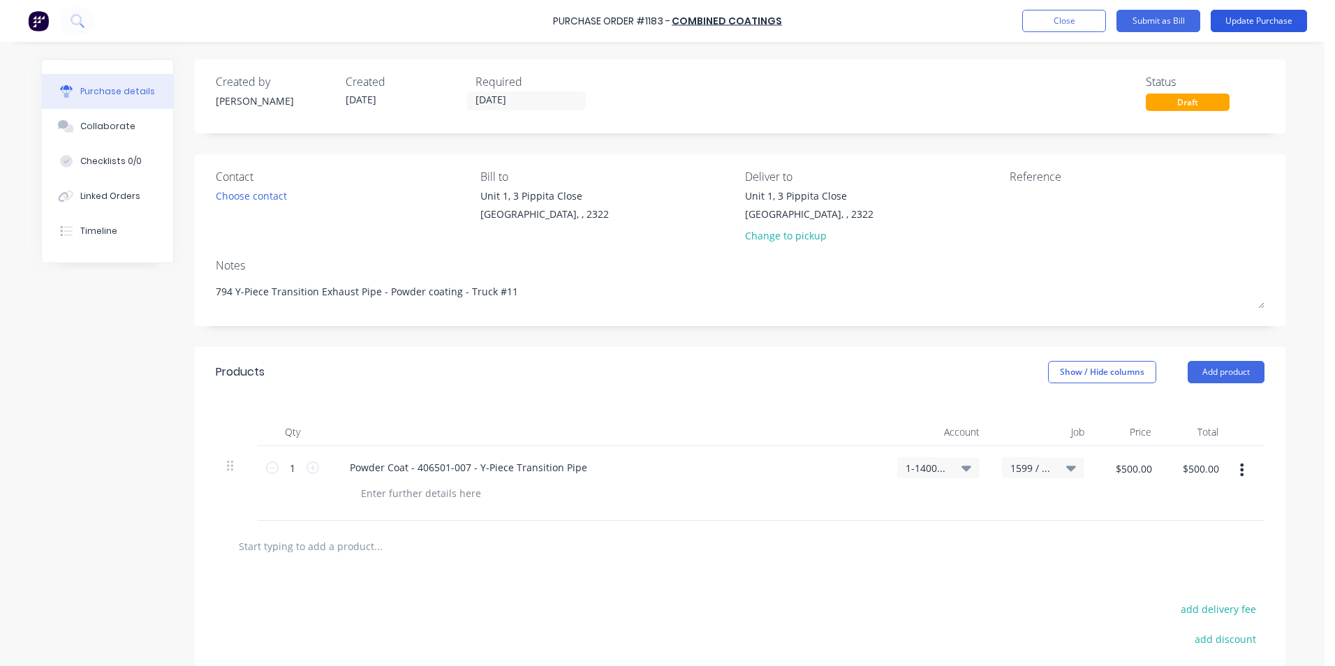
click at [1255, 17] on button "Update Purchase" at bounding box center [1259, 21] width 96 height 22
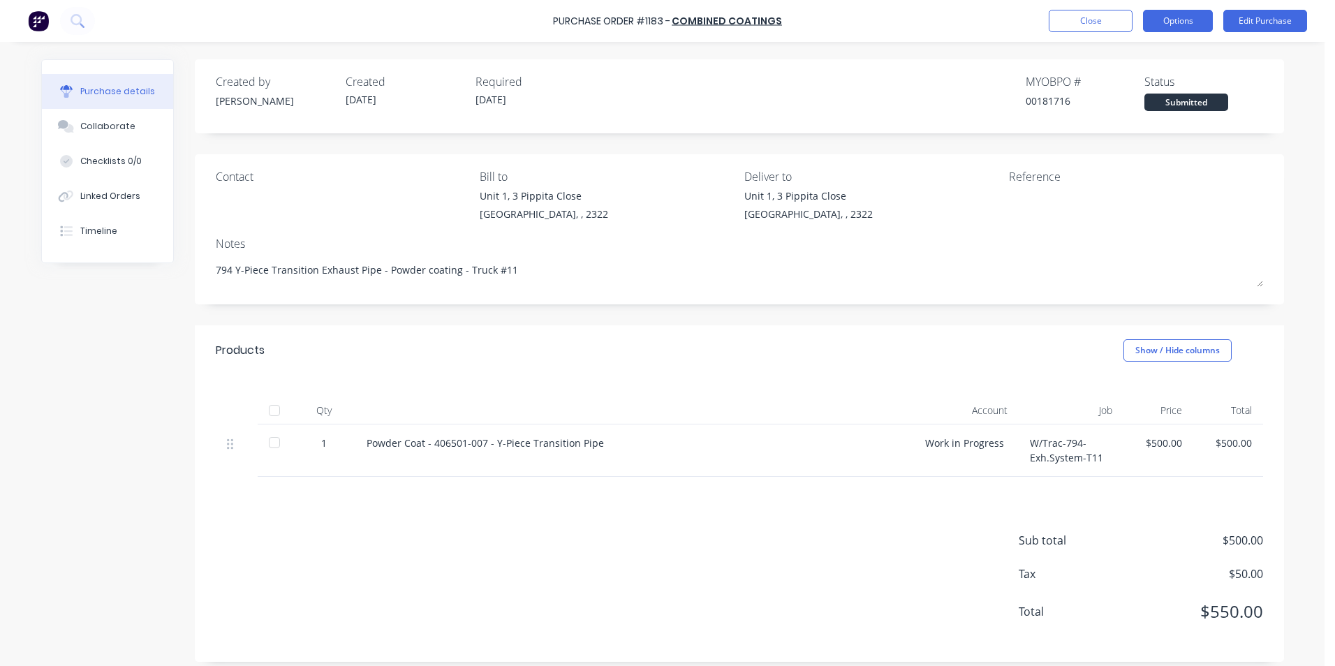
click at [1184, 22] on button "Options" at bounding box center [1178, 21] width 70 height 22
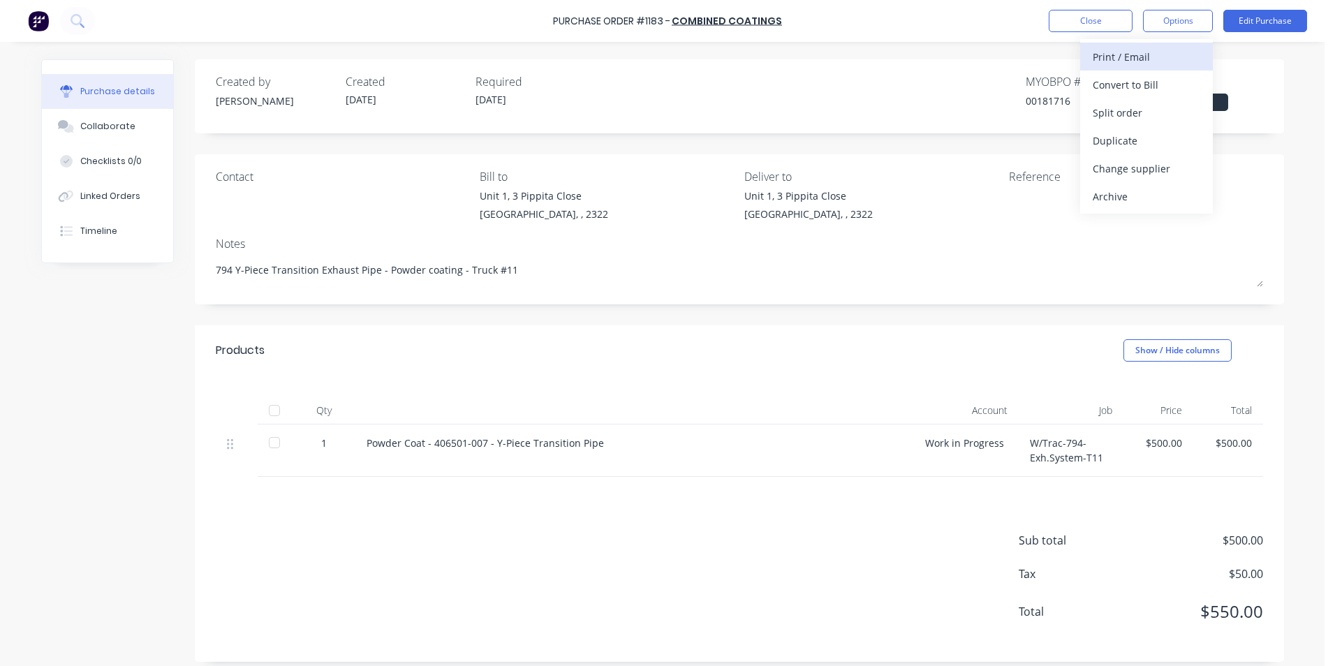
click at [1131, 54] on div "Print / Email" at bounding box center [1147, 57] width 108 height 20
click at [1145, 86] on div "With pricing" at bounding box center [1147, 85] width 108 height 20
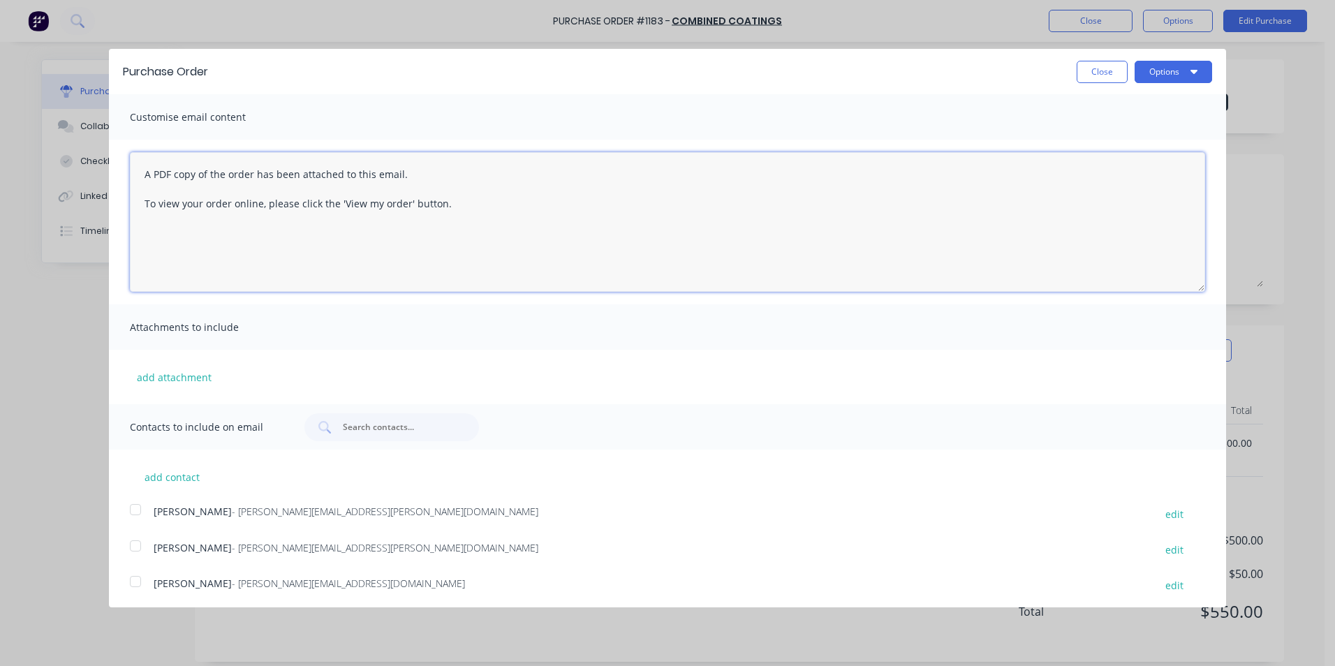
drag, startPoint x: 453, startPoint y: 200, endPoint x: 143, endPoint y: 203, distance: 310.1
click at [143, 203] on textarea "A PDF copy of the order has been attached to this email. To view your order onl…" at bounding box center [667, 222] width 1075 height 140
drag, startPoint x: 346, startPoint y: 214, endPoint x: 355, endPoint y: 203, distance: 14.4
click at [346, 214] on textarea "A PDF copy of the order has been attached to this email. To view your order onl…" at bounding box center [667, 222] width 1075 height 140
drag, startPoint x: 454, startPoint y: 205, endPoint x: 111, endPoint y: 175, distance: 344.2
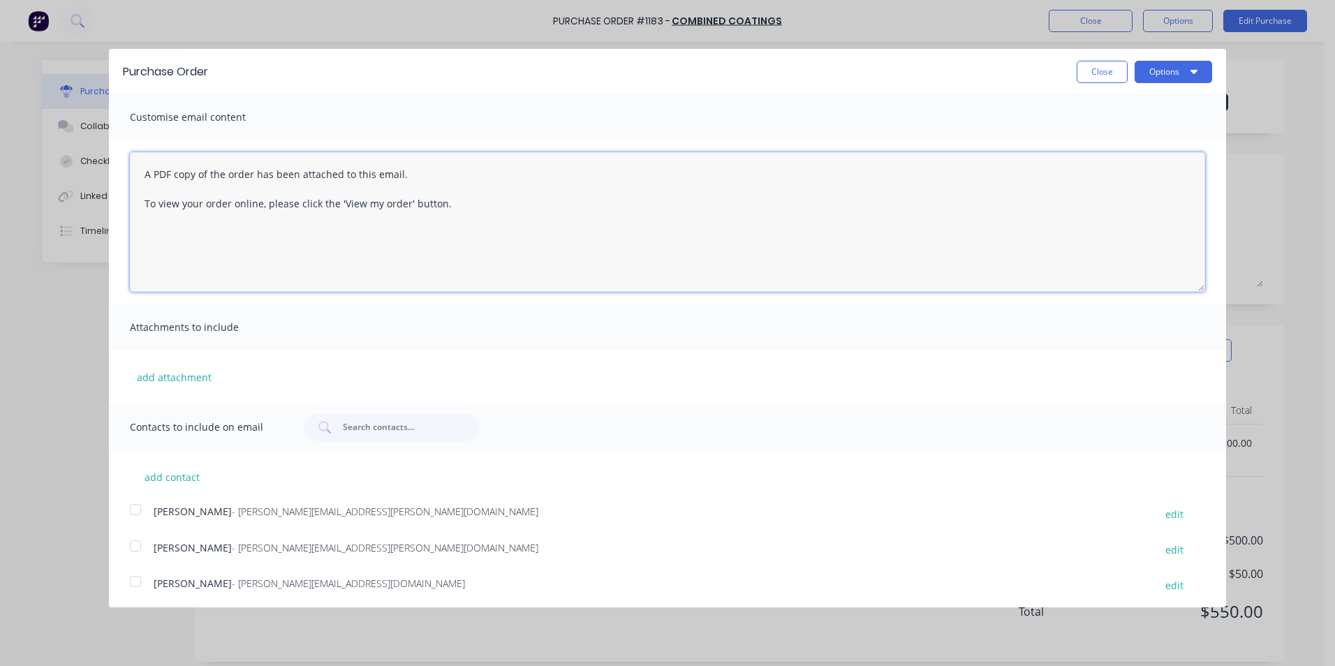
click at [111, 175] on div "A PDF copy of the order has been attached to this email. To view your order onl…" at bounding box center [667, 222] width 1117 height 165
paste textarea "Hi Simon, PO attached for the 794 Primary Muffler, Truck #11 this will come ove…"
drag, startPoint x: 371, startPoint y: 176, endPoint x: 357, endPoint y: 177, distance: 14.0
click at [357, 177] on textarea "Hi Simon, PO attached for the 794 Primary Muffler, Truck #11 this will come ove…" at bounding box center [667, 222] width 1075 height 140
drag, startPoint x: 372, startPoint y: 173, endPoint x: 303, endPoint y: 178, distance: 69.3
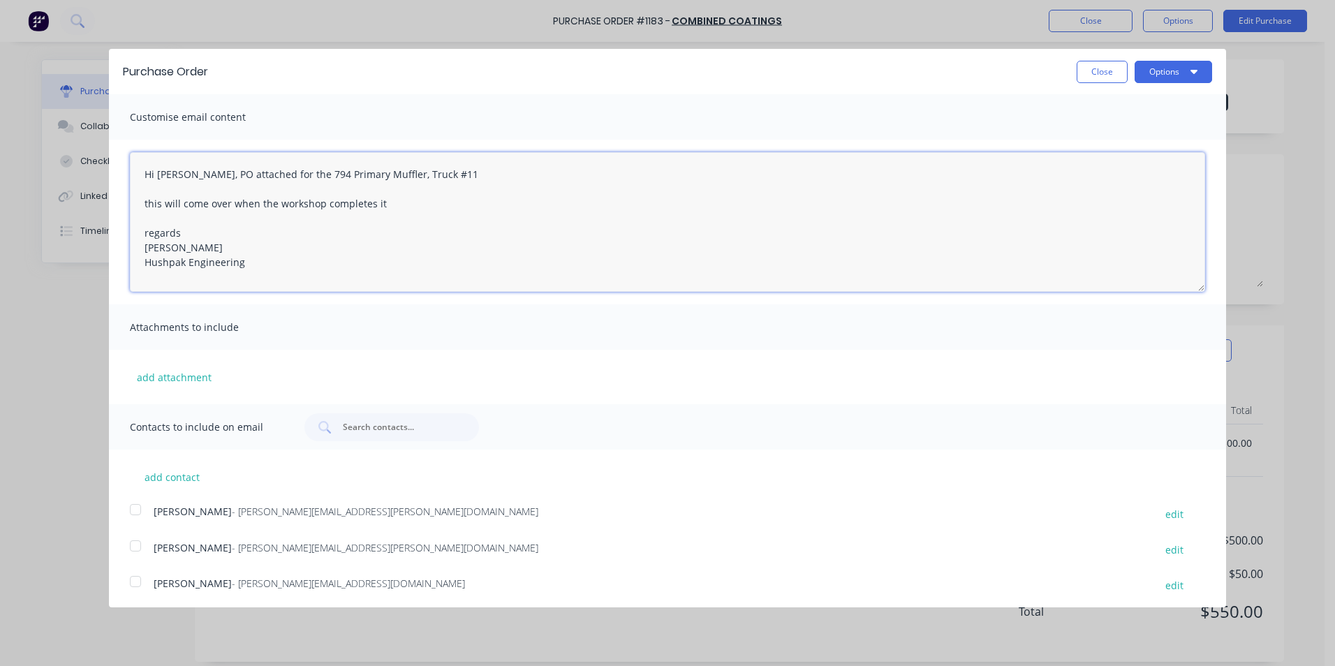
click at [303, 178] on textarea "Hi Simon, PO attached for the 794 Primary Muffler, Truck #11 this will come ove…" at bounding box center [667, 222] width 1075 height 140
click at [152, 200] on textarea "Hi Simon, PO attached for the 794 Y-Piece Transition Exhaust Pipe, Truck #11 th…" at bounding box center [667, 222] width 1075 height 140
drag, startPoint x: 388, startPoint y: 203, endPoint x: 145, endPoint y: 201, distance: 243.7
click at [145, 201] on textarea "Hi Simon, PO attached for the 794 Y-Piece Transition Exhaust Pipe, Truck #11 th…" at bounding box center [667, 222] width 1075 height 140
click at [170, 376] on button "add attachment" at bounding box center [174, 377] width 89 height 21
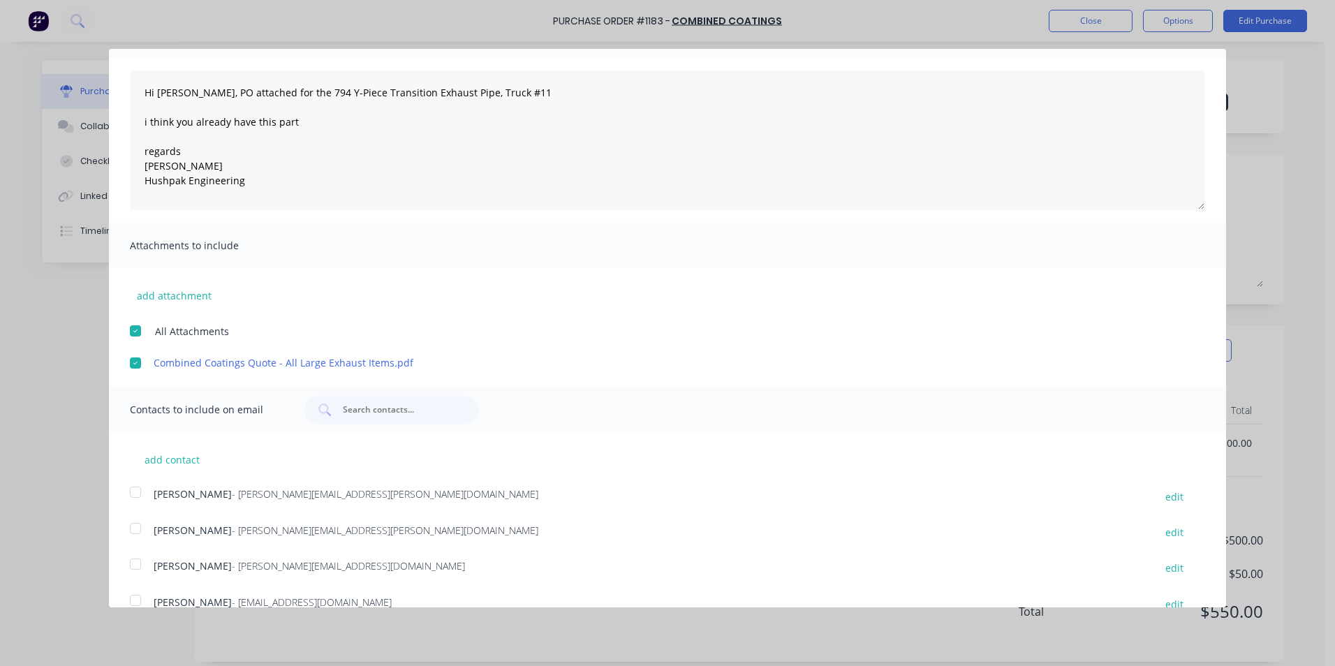
scroll to position [105, 0]
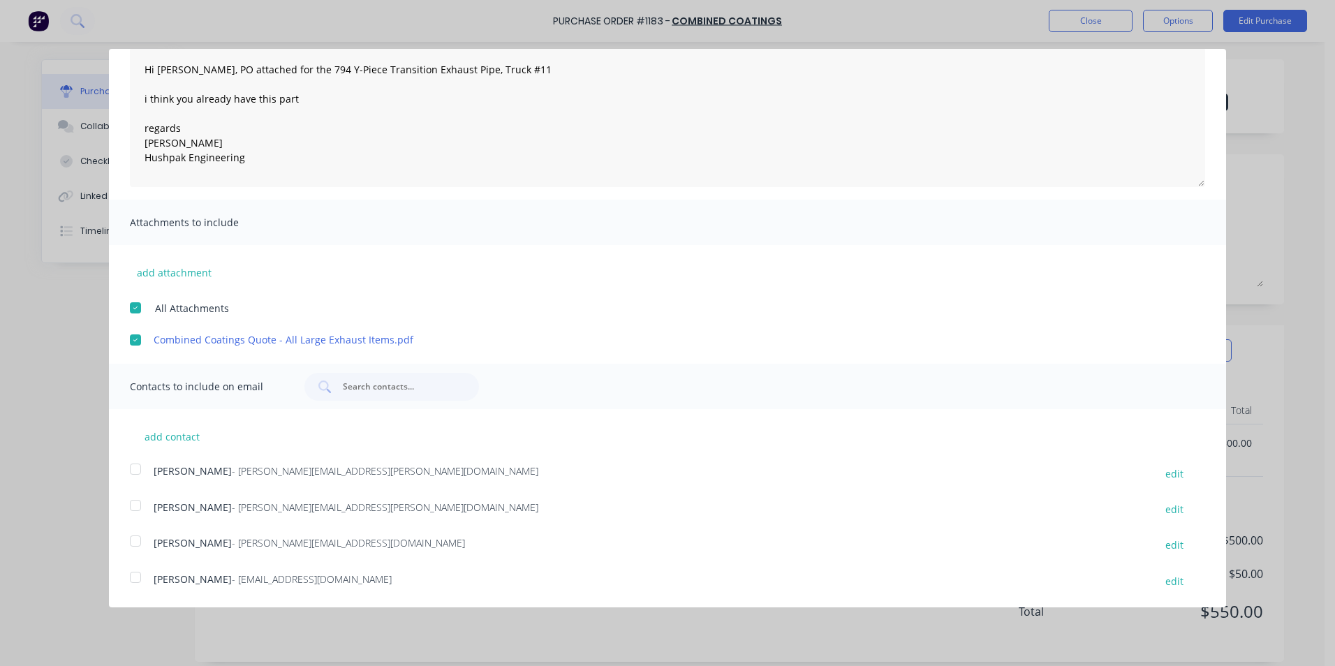
click at [135, 504] on div at bounding box center [136, 506] width 28 height 28
click at [139, 574] on div at bounding box center [136, 578] width 28 height 28
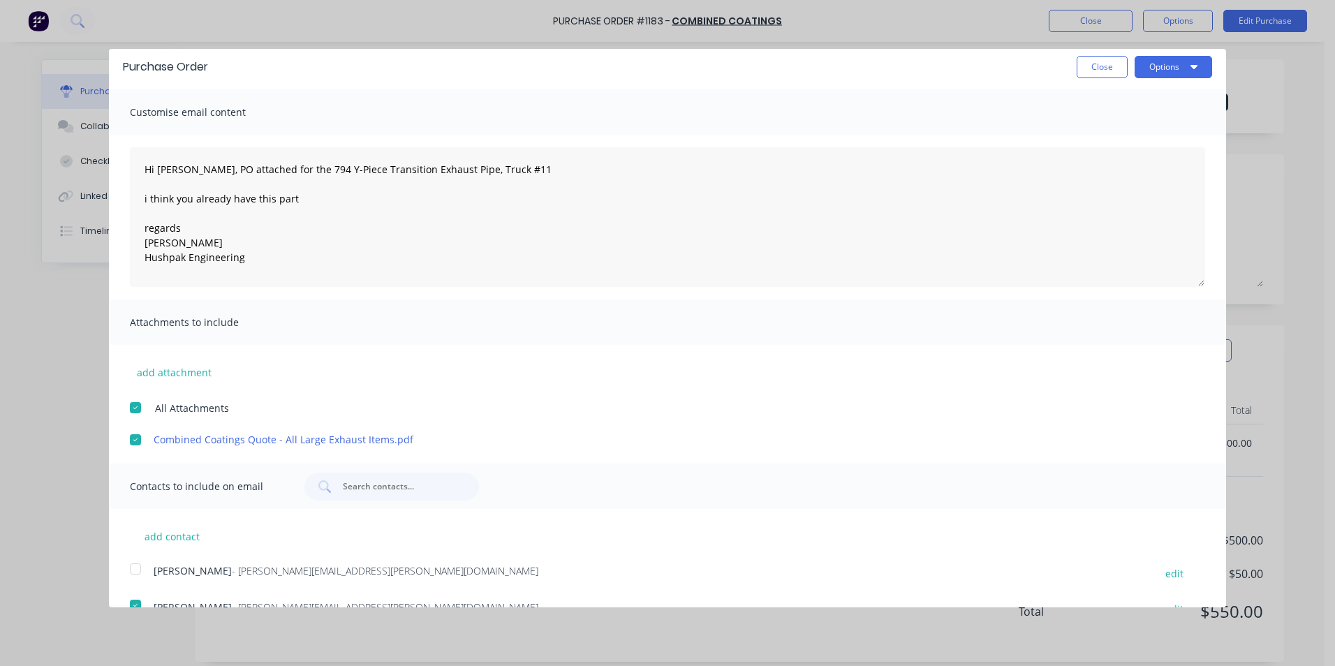
scroll to position [0, 0]
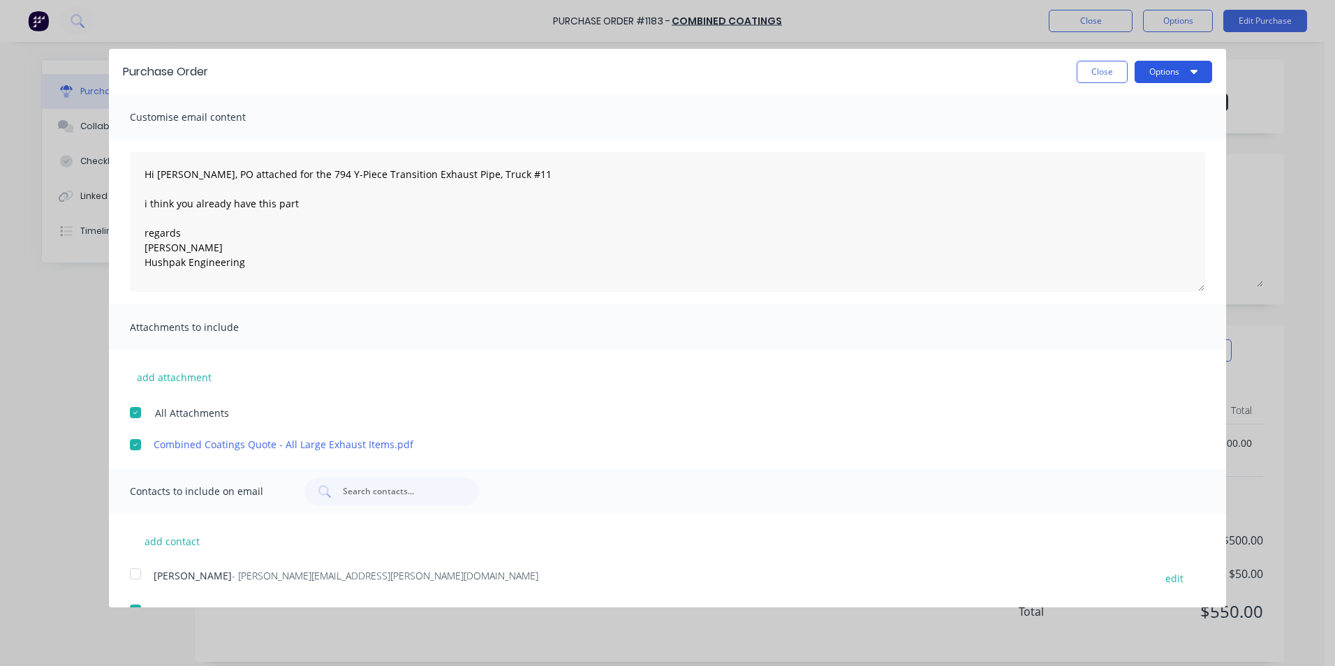
click at [1147, 75] on button "Options" at bounding box center [1174, 72] width 78 height 22
click at [1096, 138] on div "Email" at bounding box center [1146, 135] width 108 height 20
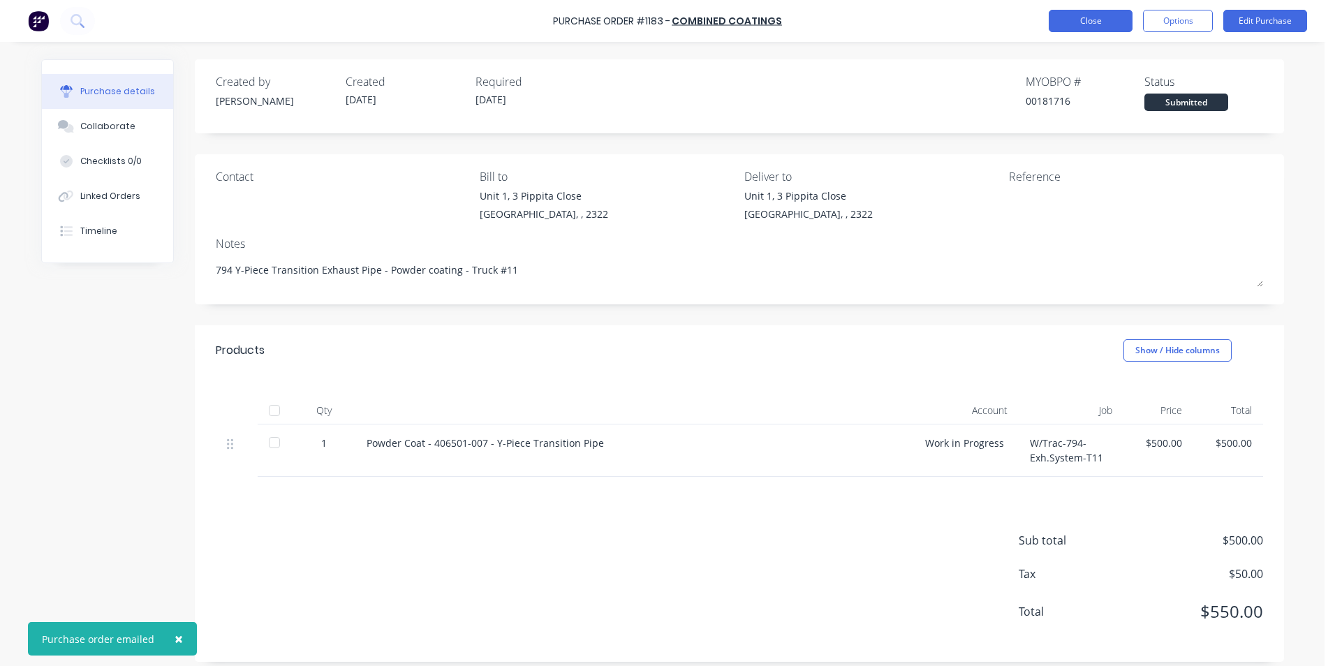
click at [1073, 25] on button "Close" at bounding box center [1091, 21] width 84 height 22
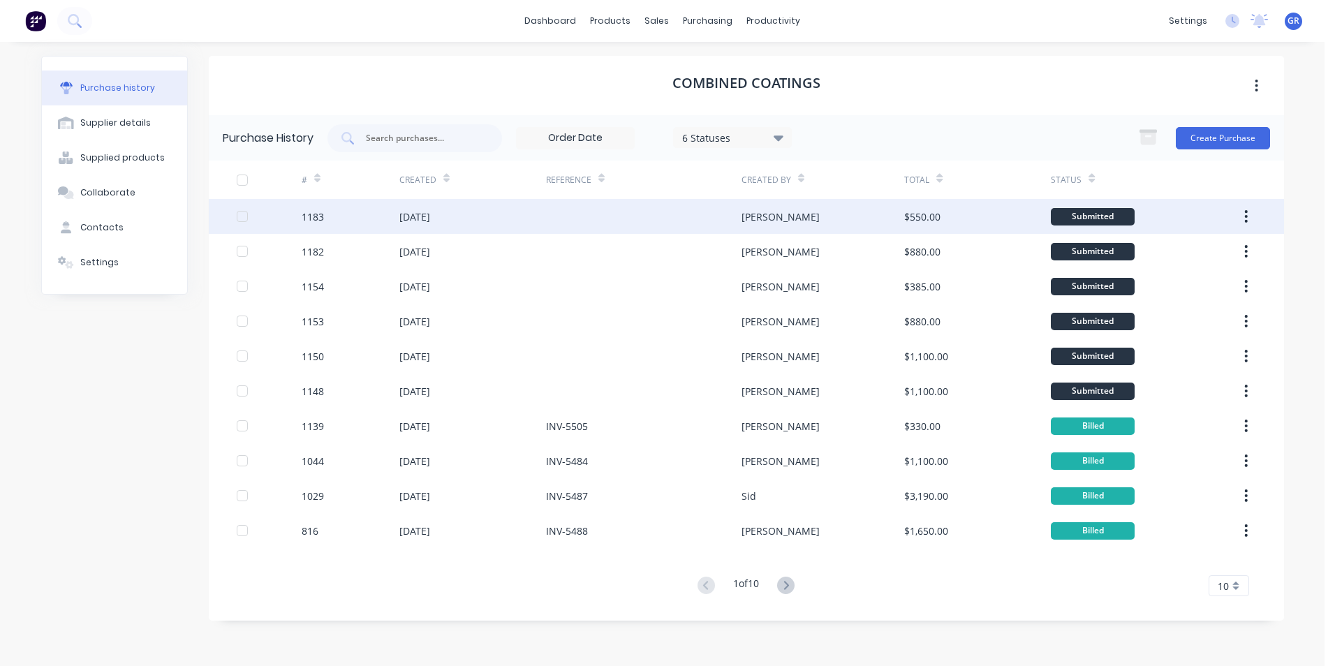
click at [1246, 212] on icon "button" at bounding box center [1246, 216] width 3 height 13
click at [1174, 277] on div "Duplicate" at bounding box center [1197, 281] width 108 height 20
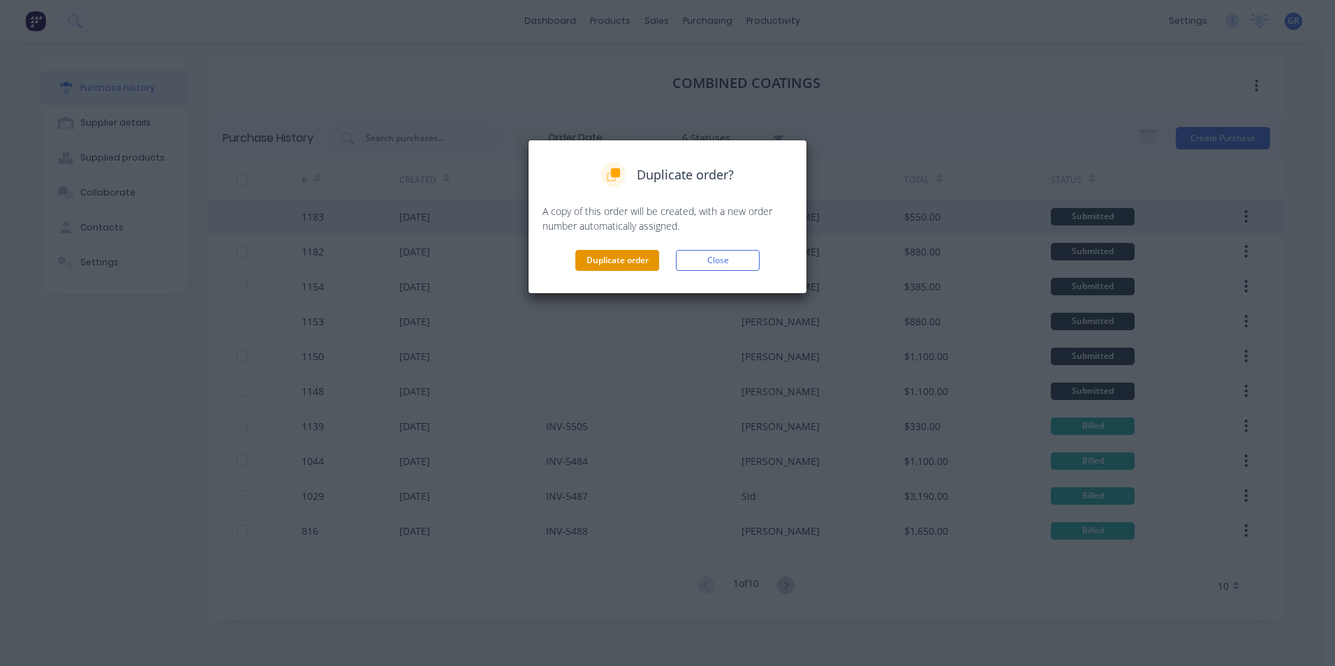
click at [638, 261] on button "Duplicate order" at bounding box center [617, 260] width 84 height 21
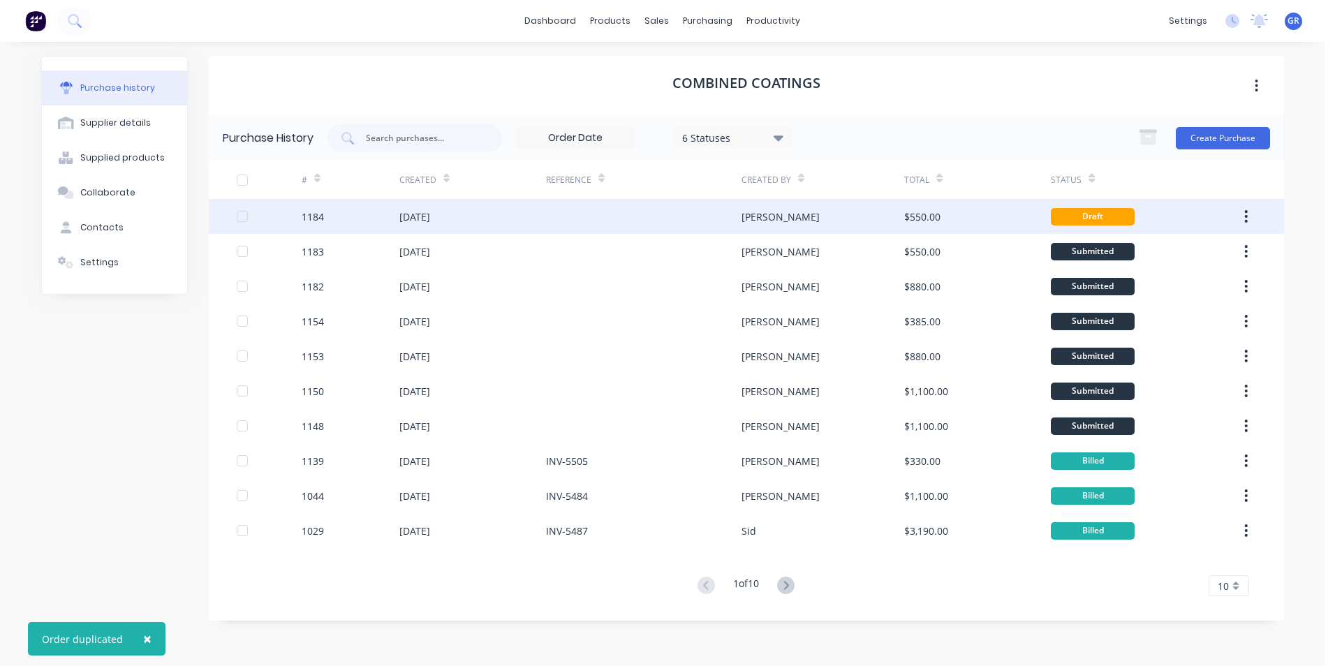
click at [318, 214] on div "1184" at bounding box center [313, 216] width 22 height 15
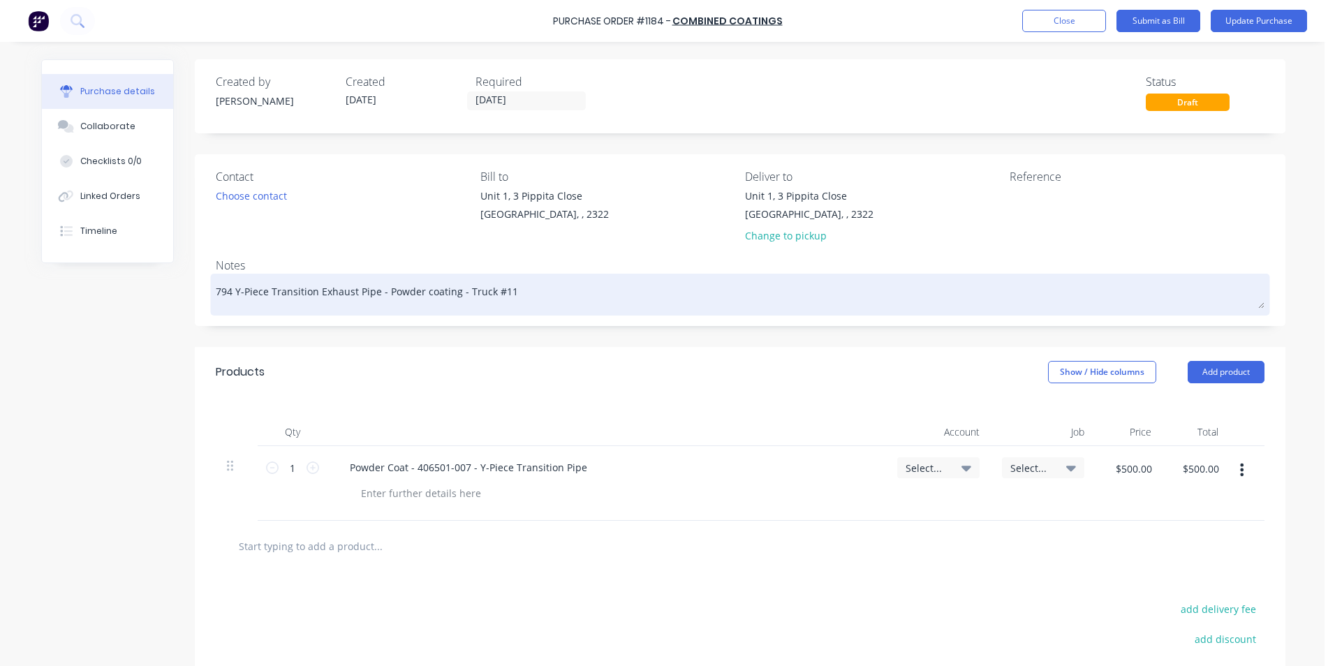
drag, startPoint x: 371, startPoint y: 291, endPoint x: 231, endPoint y: 292, distance: 139.7
click at [231, 292] on textarea "794 Y-Piece Transition Exhaust Pipe - Powder coating - Truck #11" at bounding box center [740, 292] width 1049 height 31
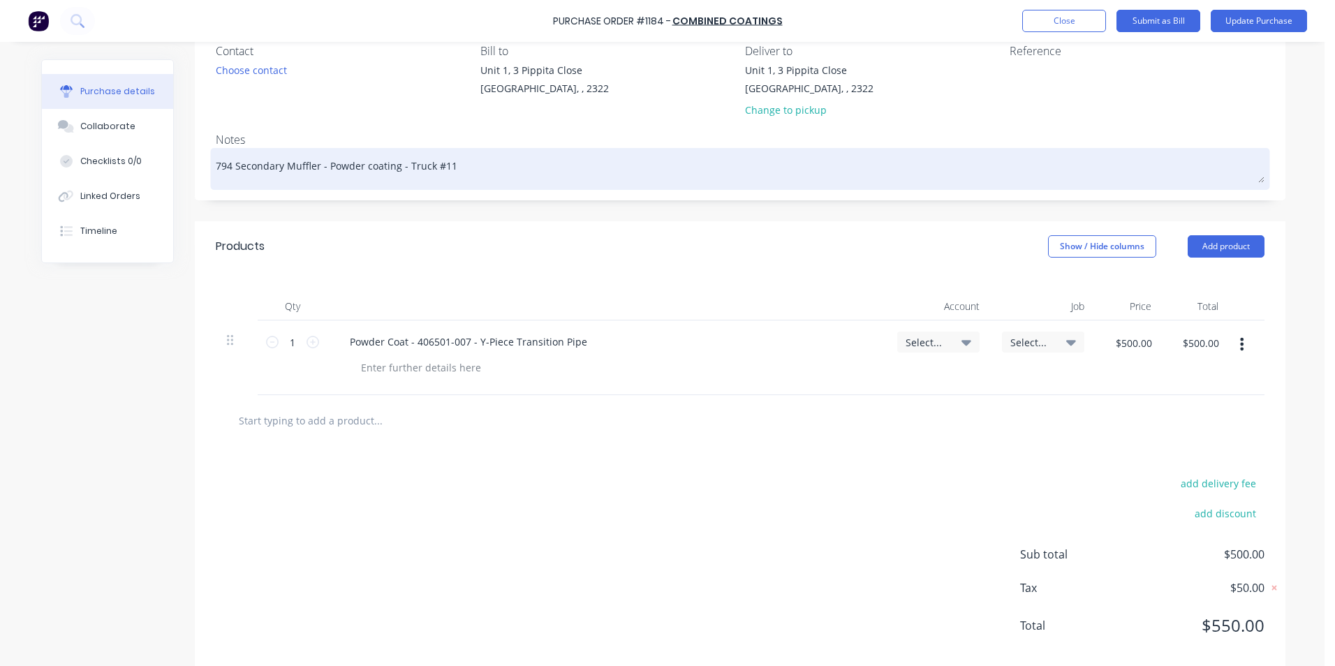
scroll to position [140, 0]
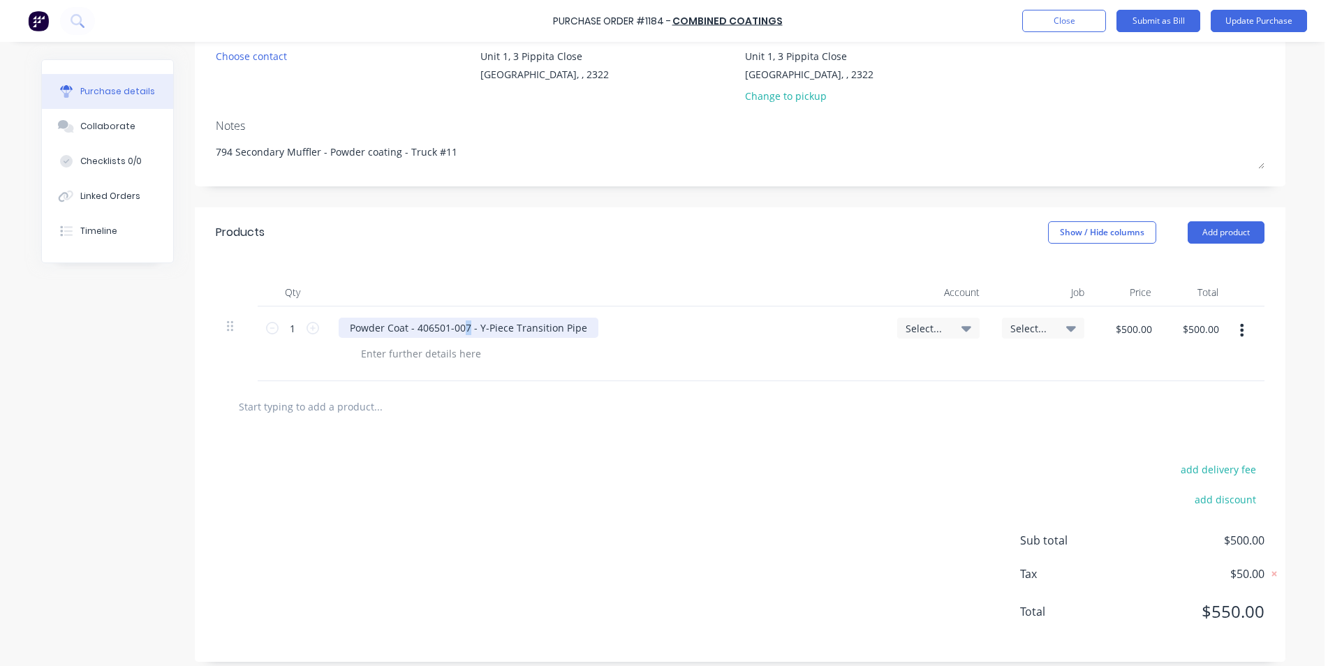
click at [461, 330] on div "Powder Coat - 406501-007 - Y-Piece Transition Pipe" at bounding box center [469, 328] width 260 height 20
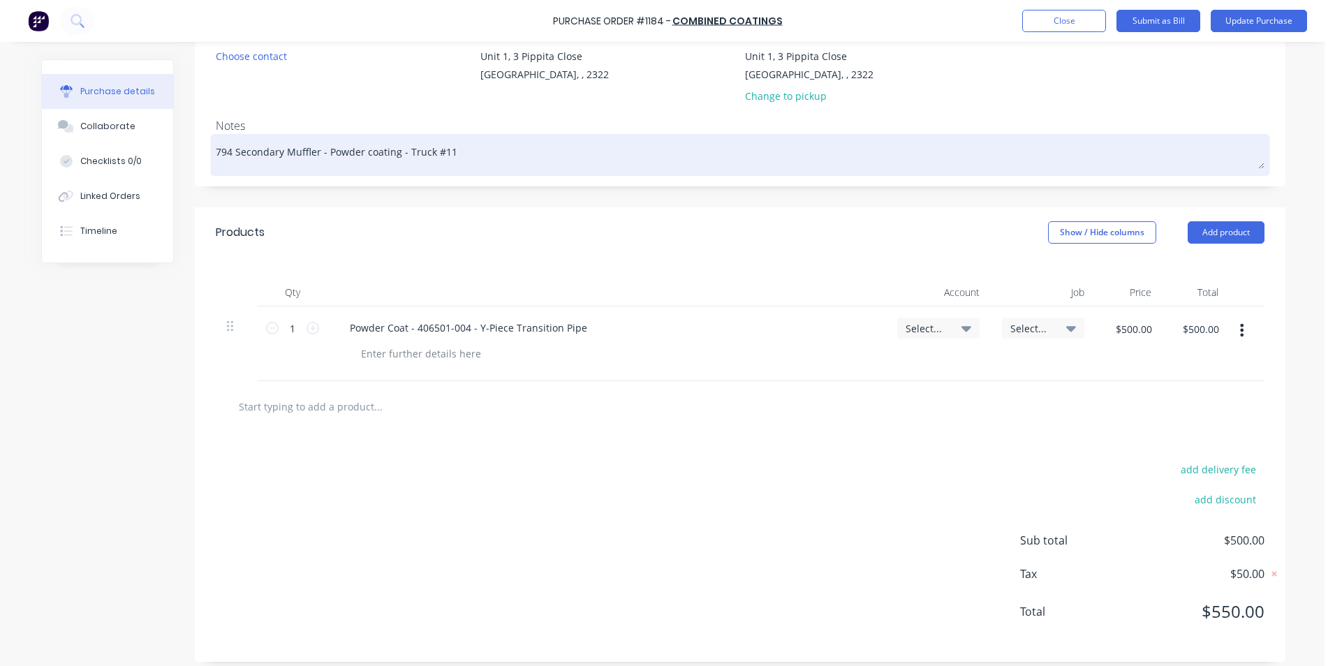
drag, startPoint x: 311, startPoint y: 156, endPoint x: 287, endPoint y: 159, distance: 23.9
click at [287, 159] on textarea "794 Secondary Muffler - Powder coating - Truck #11" at bounding box center [740, 153] width 1049 height 31
drag, startPoint x: 312, startPoint y: 154, endPoint x: 239, endPoint y: 153, distance: 73.3
click at [233, 154] on textarea "794 Secondary Muffler - Powder coating - Truck #11" at bounding box center [740, 153] width 1049 height 31
click at [237, 152] on textarea "794 Secondary Muffler - Powder coating - Truck #11" at bounding box center [740, 153] width 1049 height 31
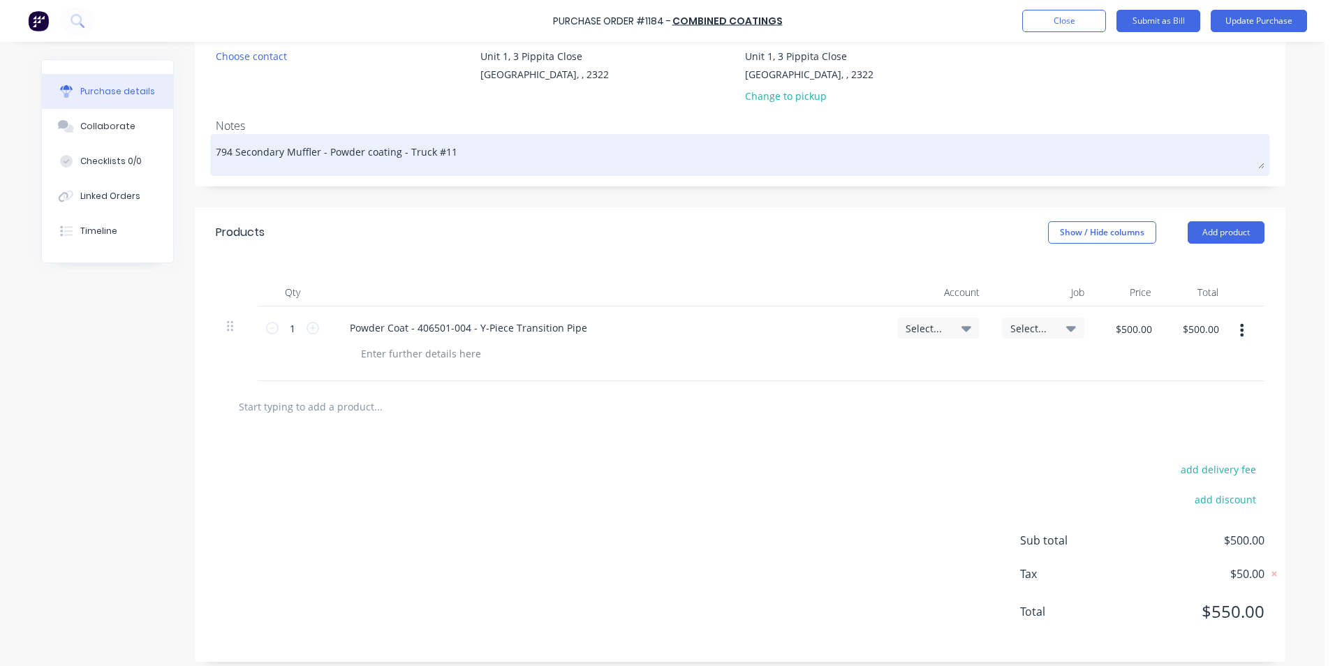
drag, startPoint x: 313, startPoint y: 153, endPoint x: 231, endPoint y: 154, distance: 81.7
click at [231, 154] on textarea "794 Secondary Muffler - Powder coating - Truck #11" at bounding box center [740, 153] width 1049 height 31
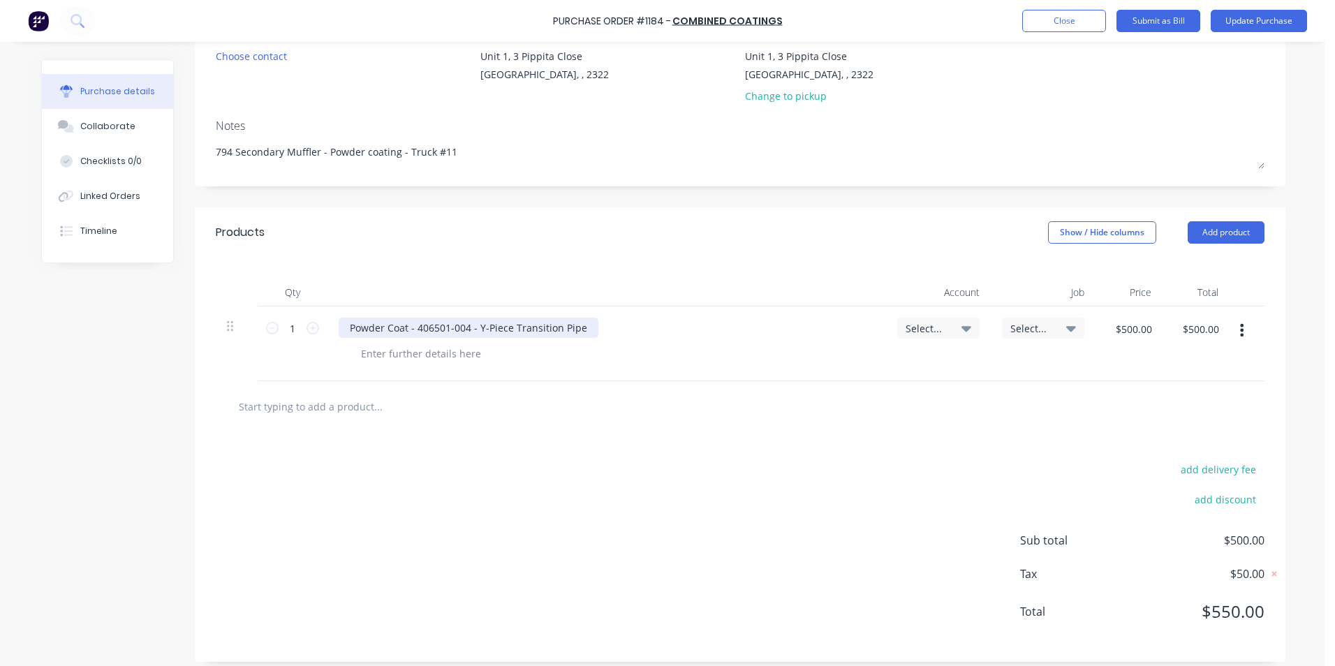
click at [576, 331] on div "Powder Coat - 406501-004 - Y-Piece Transition Pipe" at bounding box center [469, 328] width 260 height 20
drag, startPoint x: 579, startPoint y: 328, endPoint x: 474, endPoint y: 332, distance: 104.8
click at [474, 332] on div "Powder Coat - 406501-004 - Y-Piece Transition Pipe" at bounding box center [469, 328] width 260 height 20
click at [308, 325] on icon at bounding box center [313, 328] width 13 height 13
click at [927, 328] on span "Select..." at bounding box center [927, 328] width 42 height 15
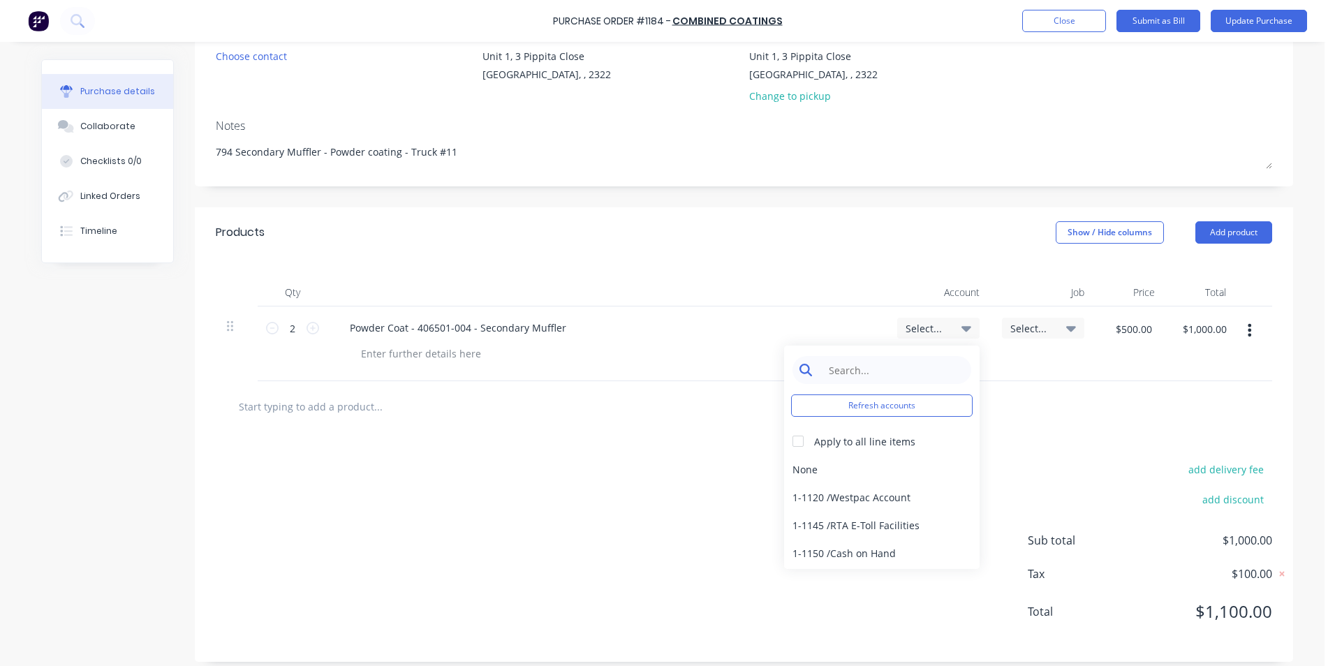
click at [848, 371] on input at bounding box center [892, 370] width 143 height 28
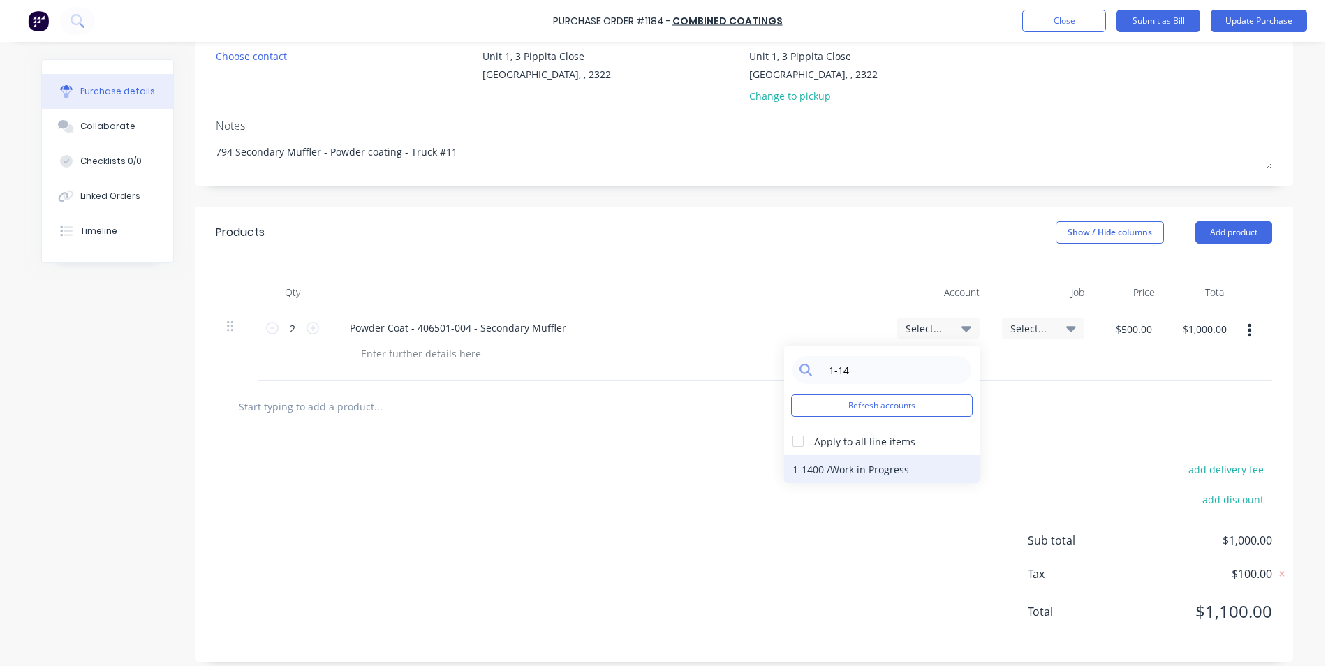
click at [872, 465] on div "1-1400 / Work in Progress" at bounding box center [882, 469] width 196 height 28
click at [1018, 327] on span "Select..." at bounding box center [1031, 328] width 42 height 15
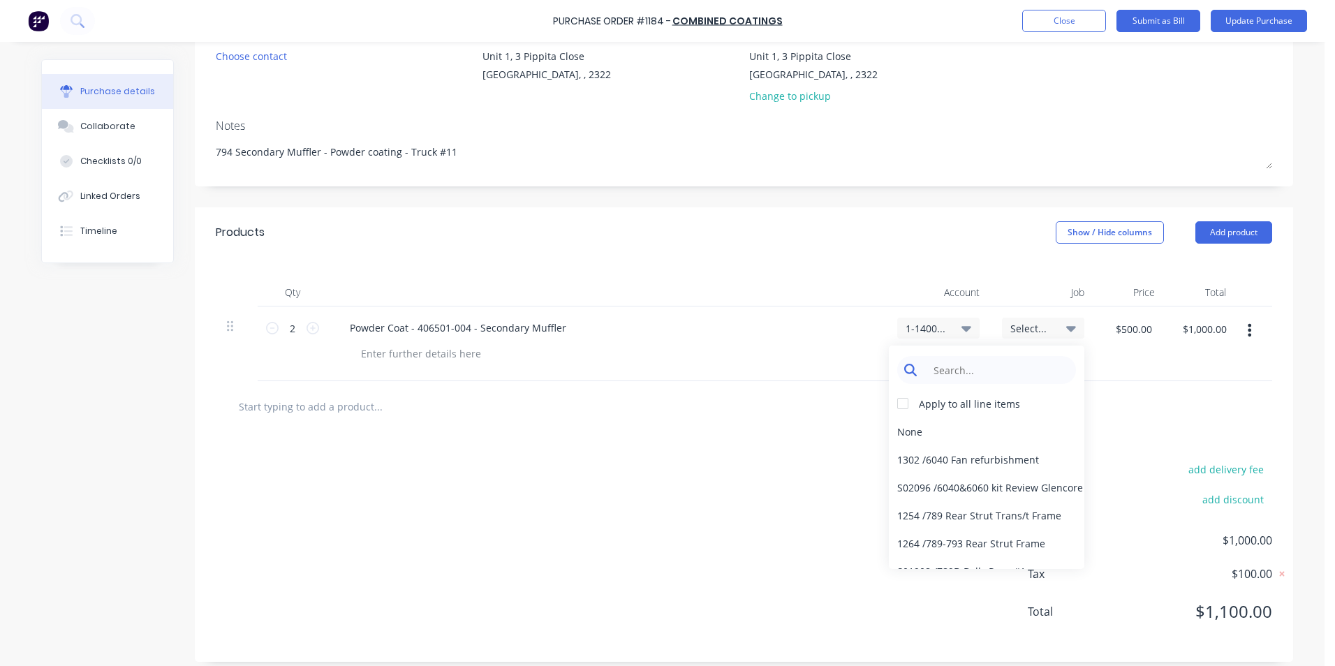
click at [946, 369] on input at bounding box center [997, 370] width 143 height 28
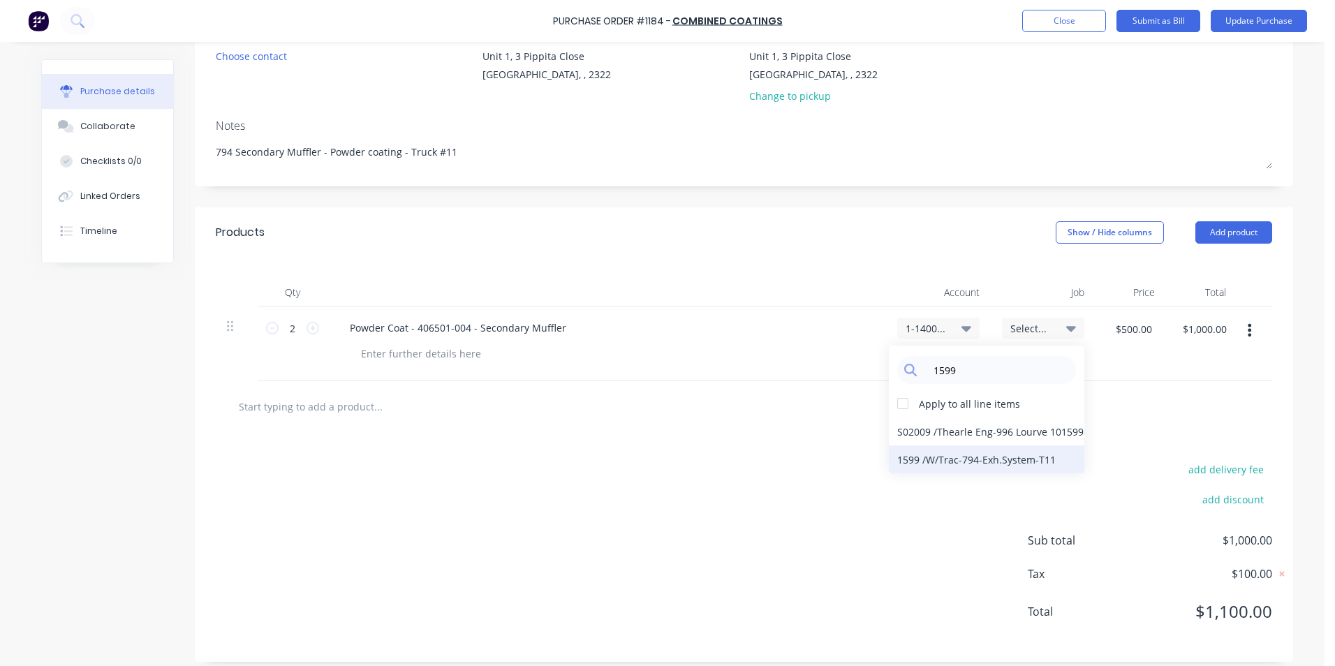
click at [998, 459] on div "1599 / W/Trac-794-Exh.System-T11" at bounding box center [987, 460] width 196 height 28
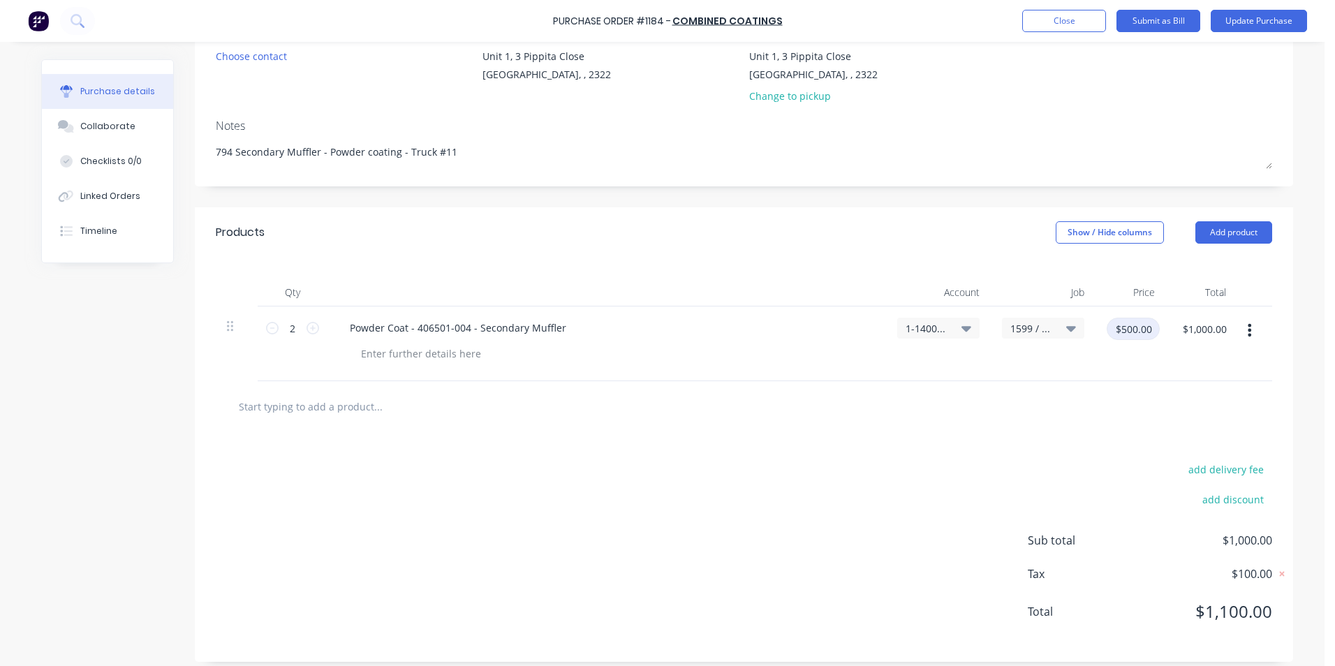
click at [1132, 329] on input "$500.00" at bounding box center [1133, 329] width 53 height 22
click at [1111, 391] on div at bounding box center [739, 406] width 1047 height 51
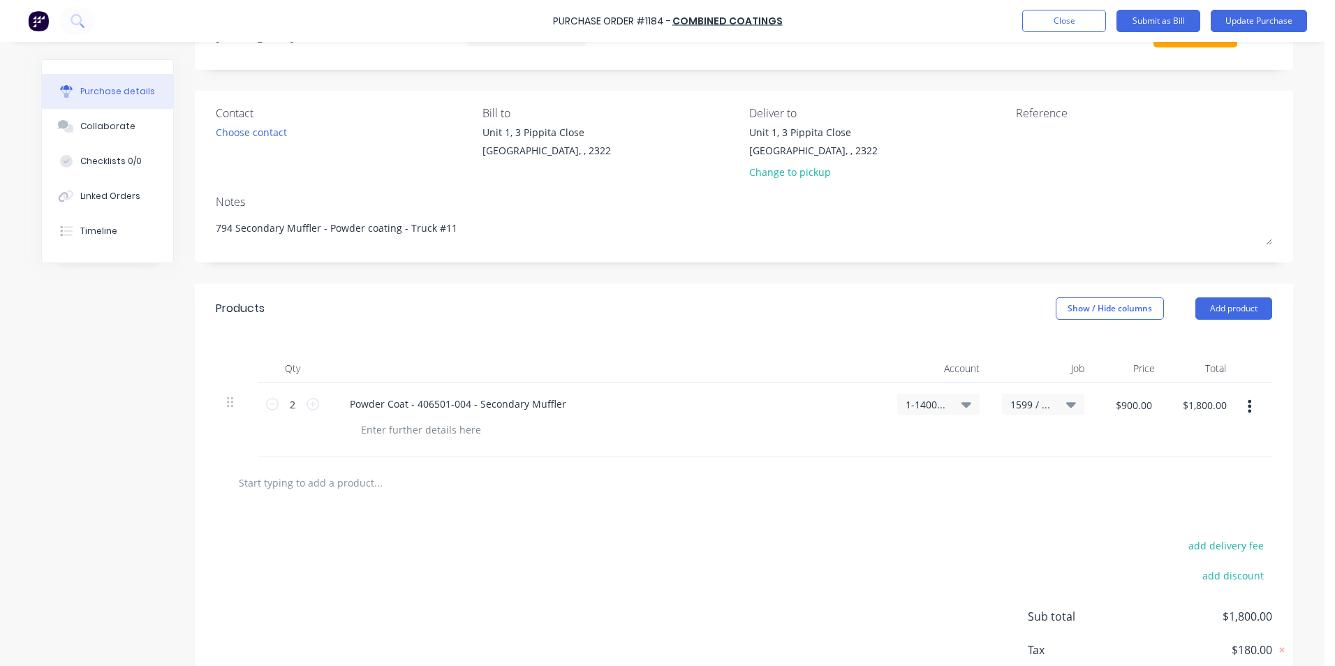
scroll to position [0, 0]
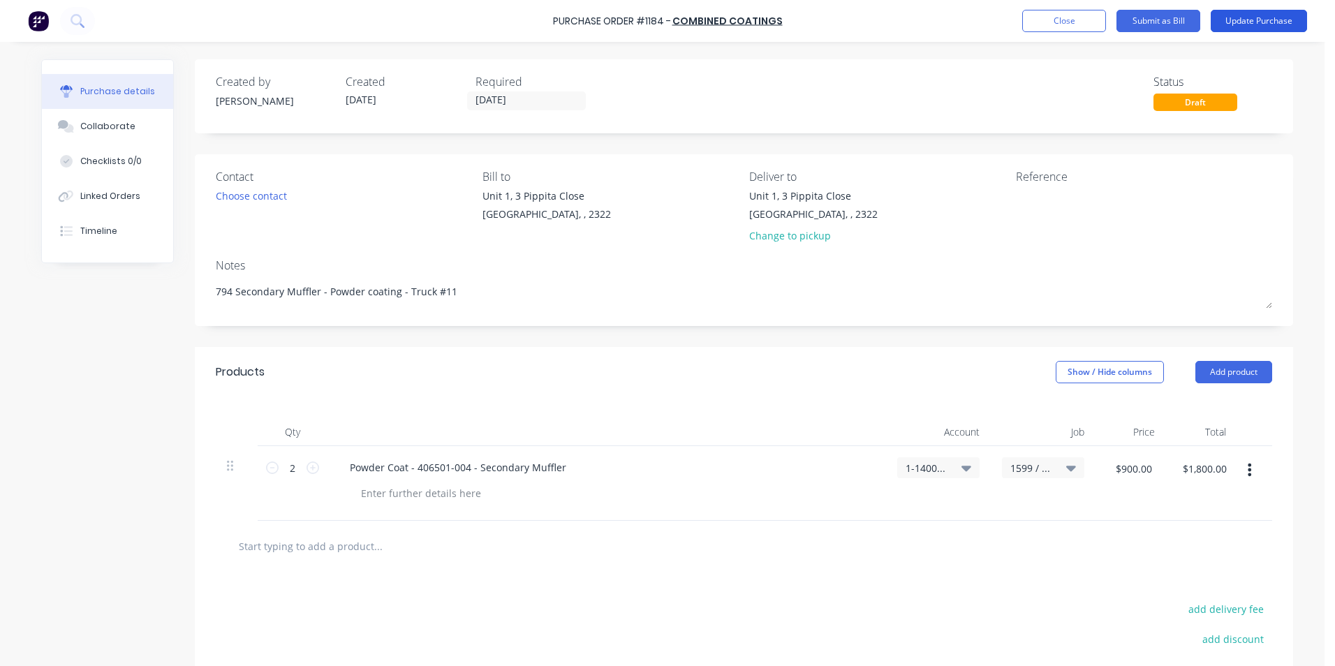
click at [1252, 21] on button "Update Purchase" at bounding box center [1259, 21] width 96 height 22
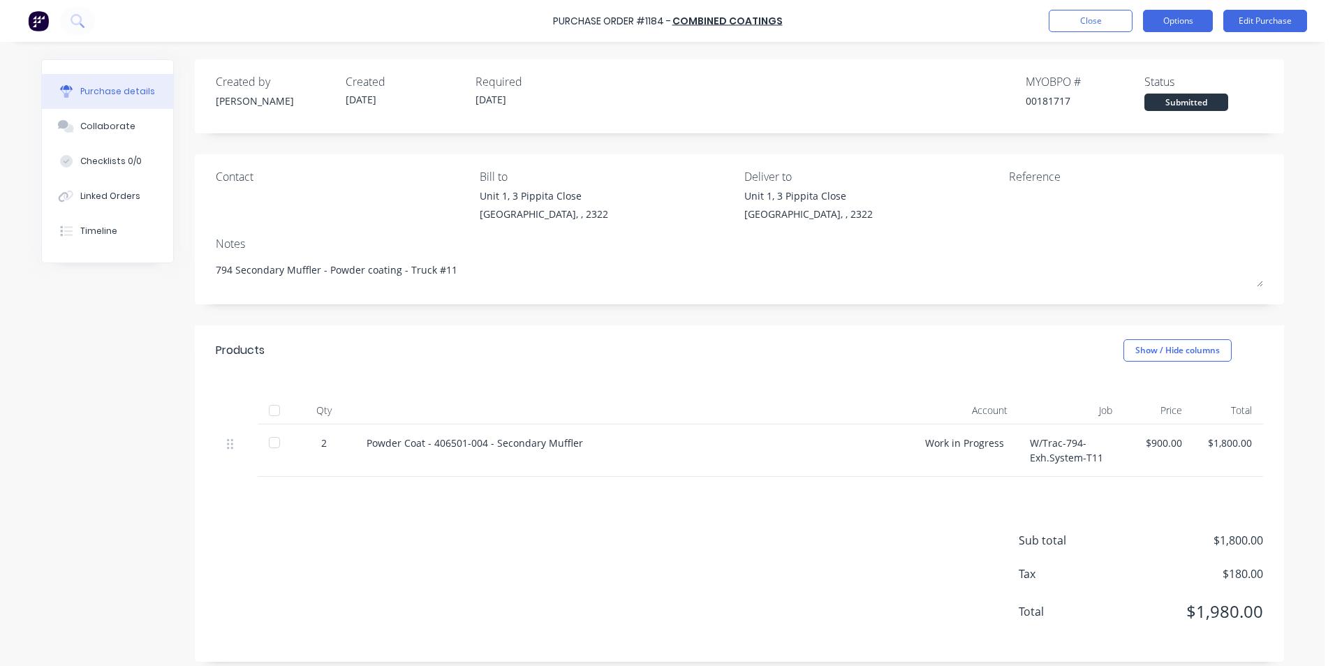
click at [1187, 20] on button "Options" at bounding box center [1178, 21] width 70 height 22
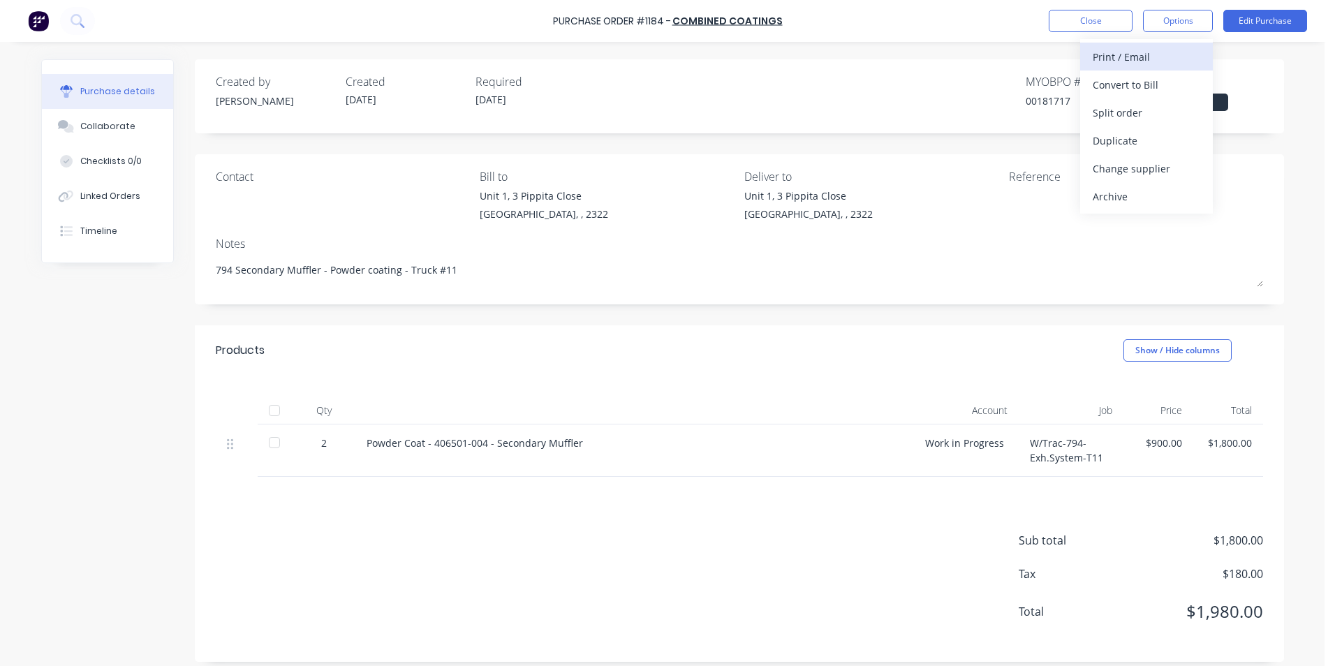
click at [1137, 57] on div "Print / Email" at bounding box center [1147, 57] width 108 height 20
click at [1117, 83] on div "With pricing" at bounding box center [1147, 85] width 108 height 20
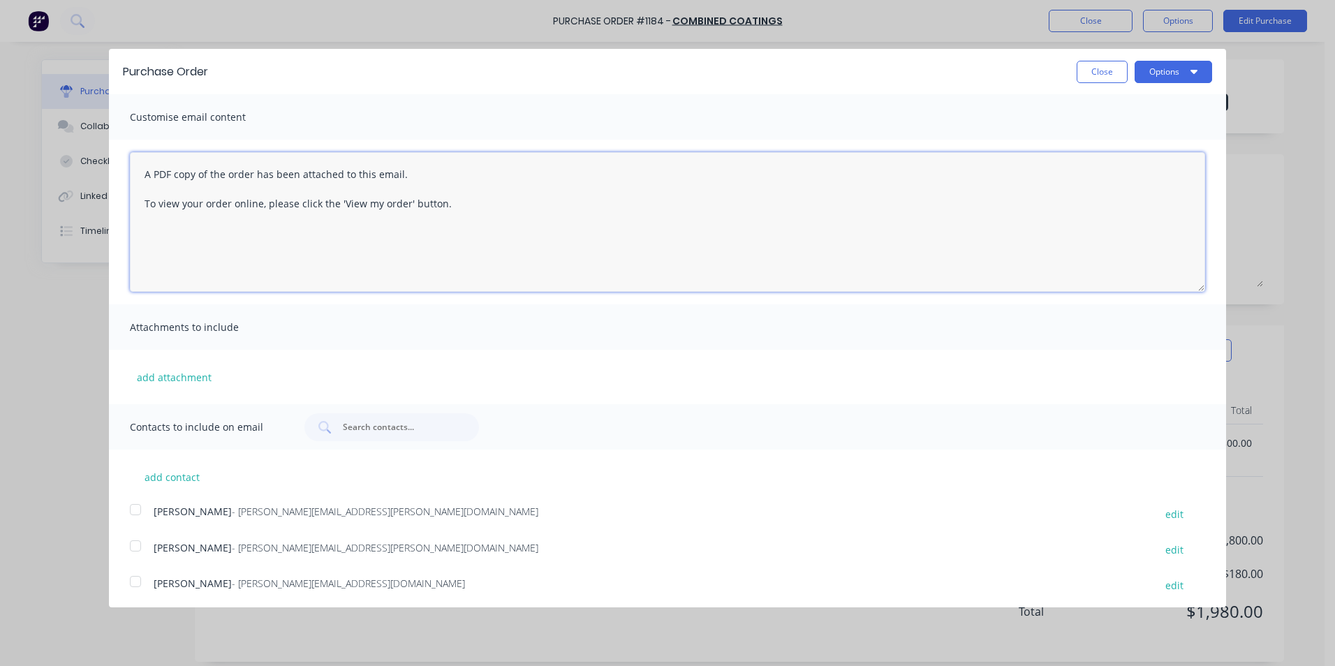
drag, startPoint x: 142, startPoint y: 172, endPoint x: 456, endPoint y: 210, distance: 315.9
click at [456, 210] on textarea "A PDF copy of the order has been attached to this email. To view your order onl…" at bounding box center [667, 222] width 1075 height 140
paste textarea "Hi Simon, PO attached for the 794 Primary Muffler, Truck #11 this will come ove…"
click at [370, 176] on textarea "Hi Simon, PO attached for the 794 Primary Muffler, Truck #11 this will come ove…" at bounding box center [667, 222] width 1075 height 140
drag, startPoint x: 337, startPoint y: 176, endPoint x: 302, endPoint y: 176, distance: 34.2
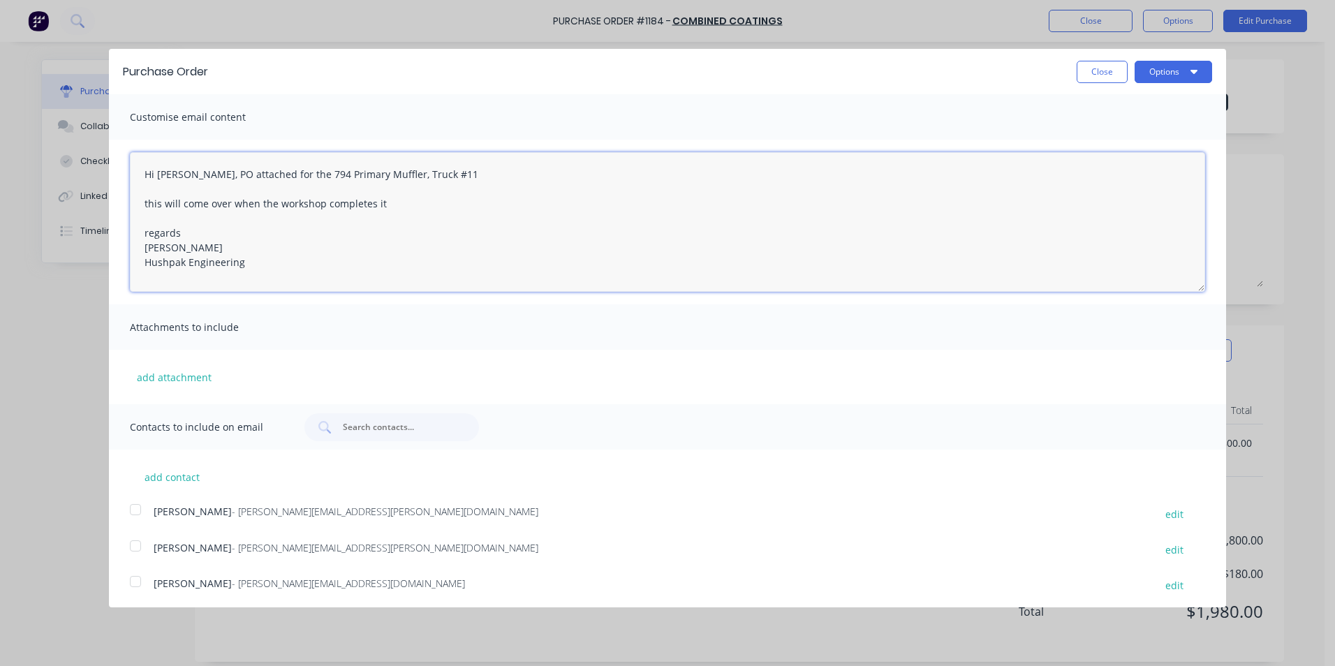
click at [302, 176] on textarea "Hi Simon, PO attached for the 794 Primary Muffler, Truck #11 this will come ove…" at bounding box center [667, 222] width 1075 height 140
click at [172, 377] on button "add attachment" at bounding box center [174, 377] width 89 height 21
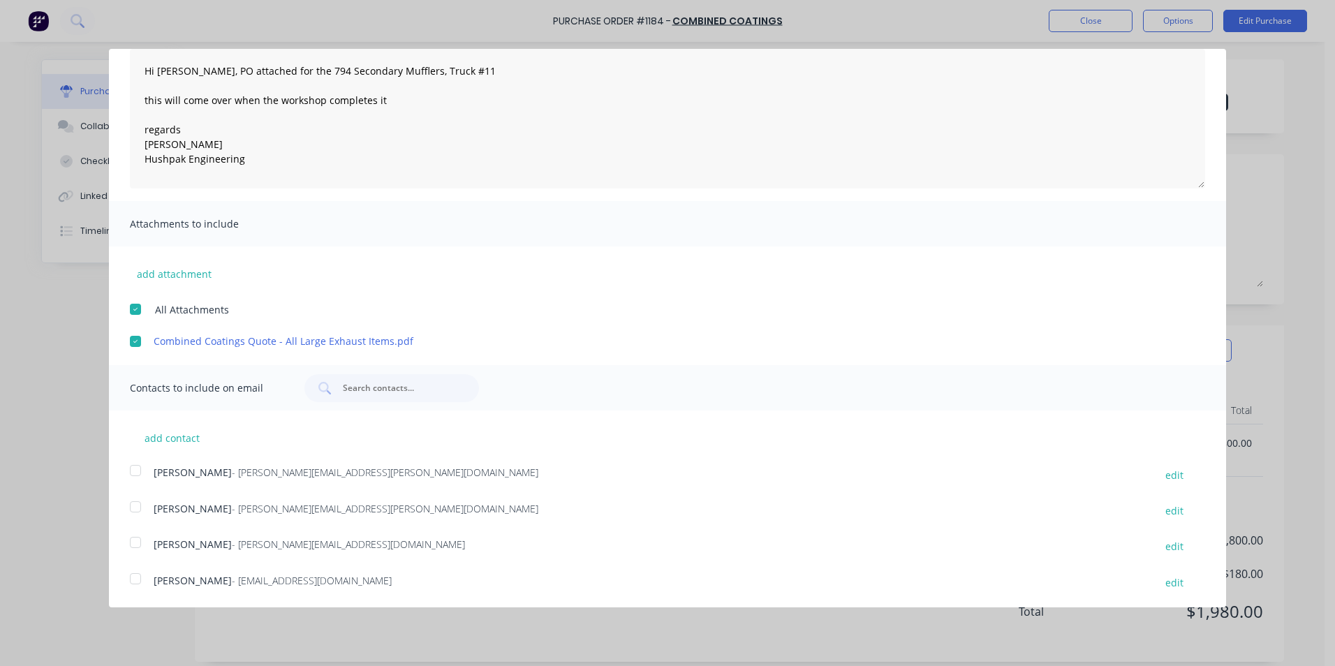
scroll to position [105, 0]
click at [136, 502] on div at bounding box center [136, 506] width 28 height 28
click at [134, 578] on div at bounding box center [136, 578] width 28 height 28
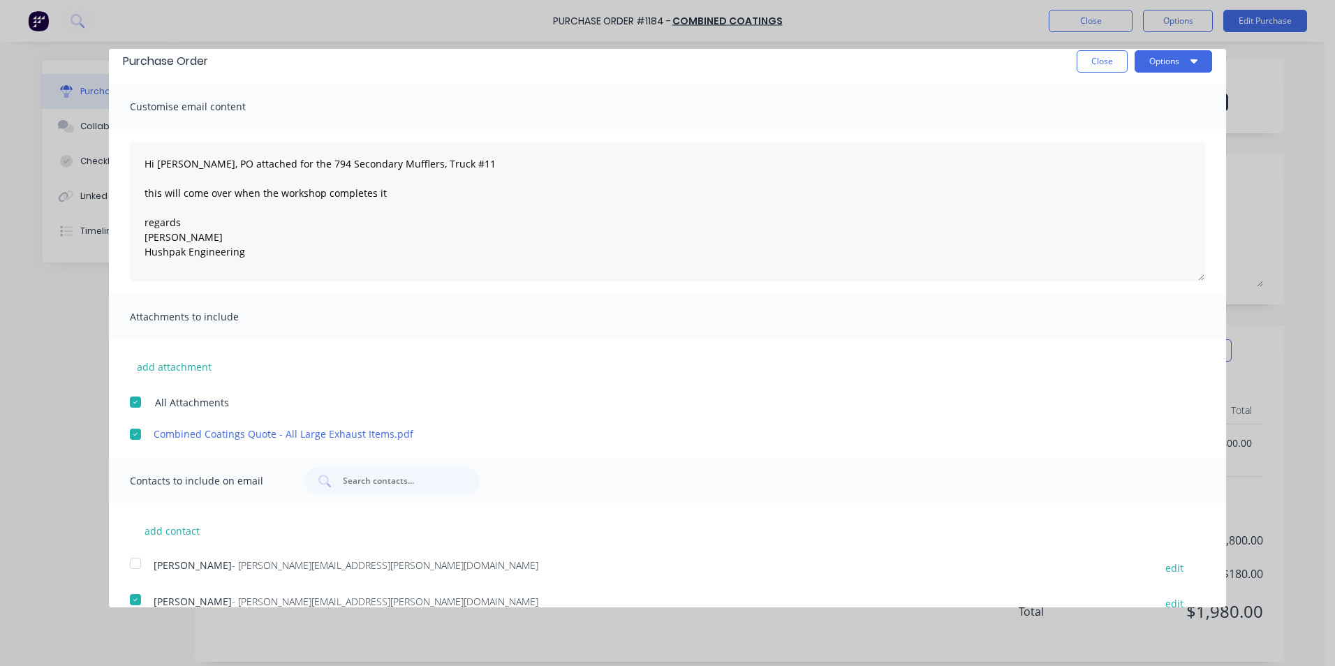
scroll to position [0, 0]
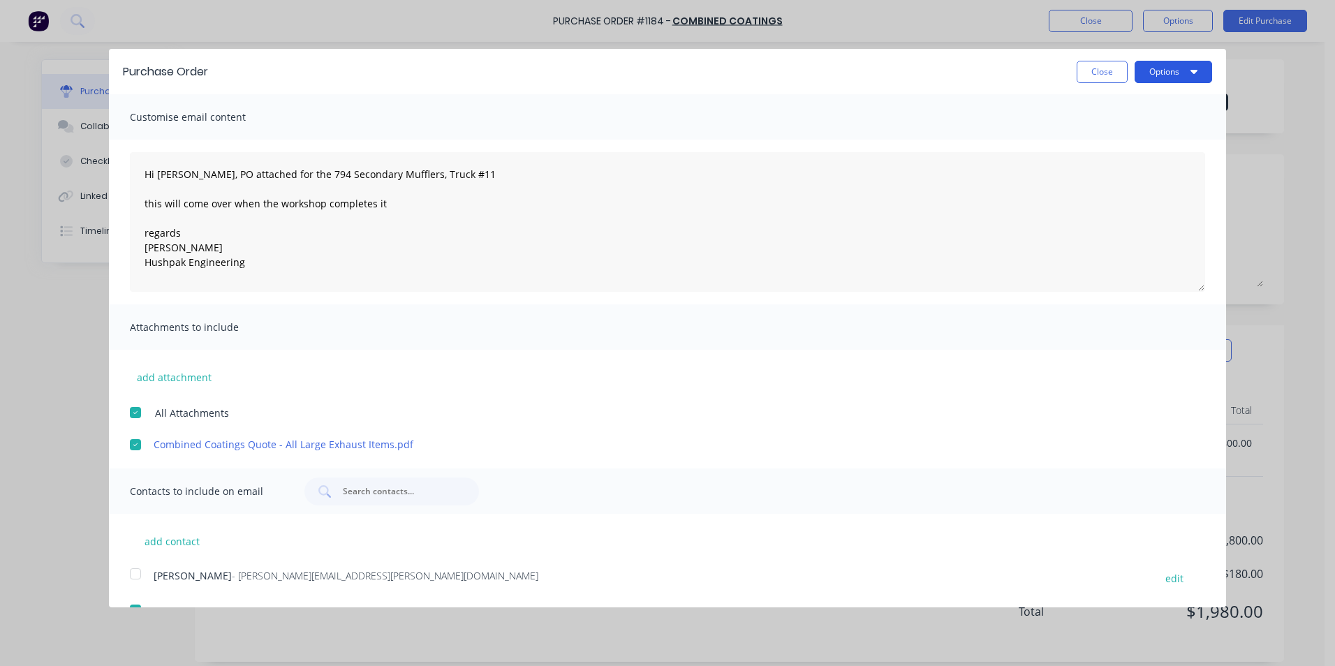
click at [1161, 68] on button "Options" at bounding box center [1174, 72] width 78 height 22
click at [1102, 132] on div "Email" at bounding box center [1146, 135] width 108 height 20
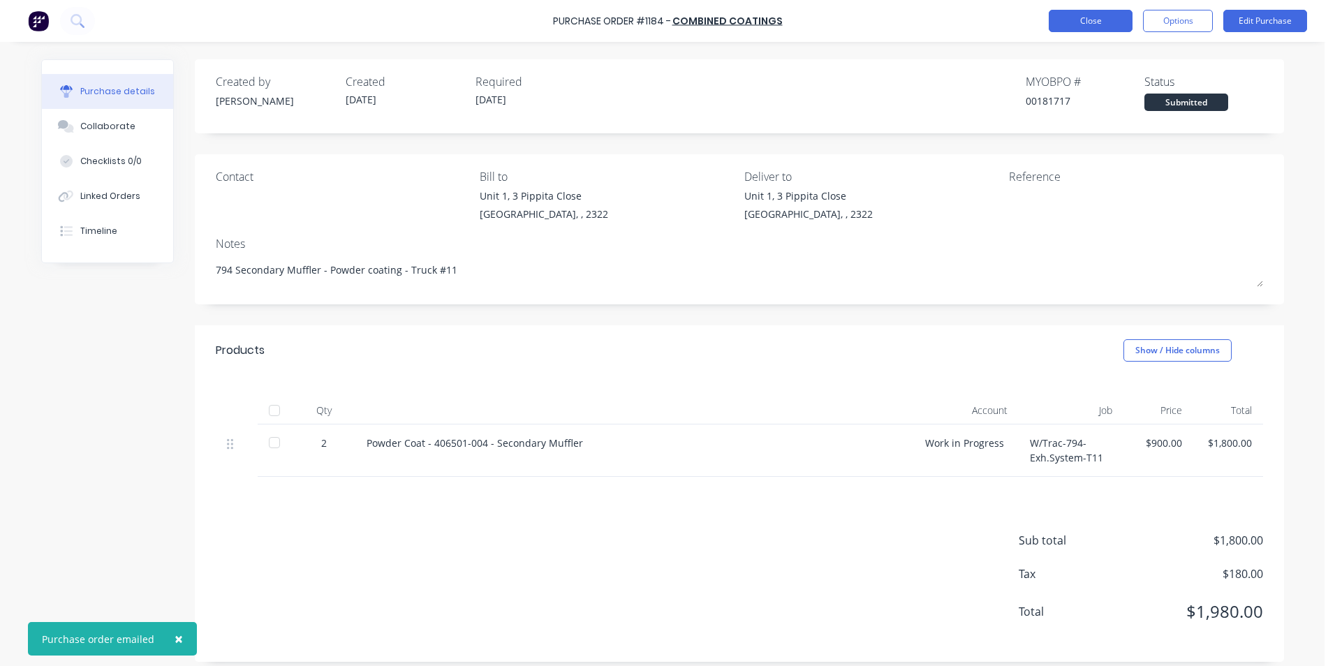
click at [1098, 22] on button "Close" at bounding box center [1091, 21] width 84 height 22
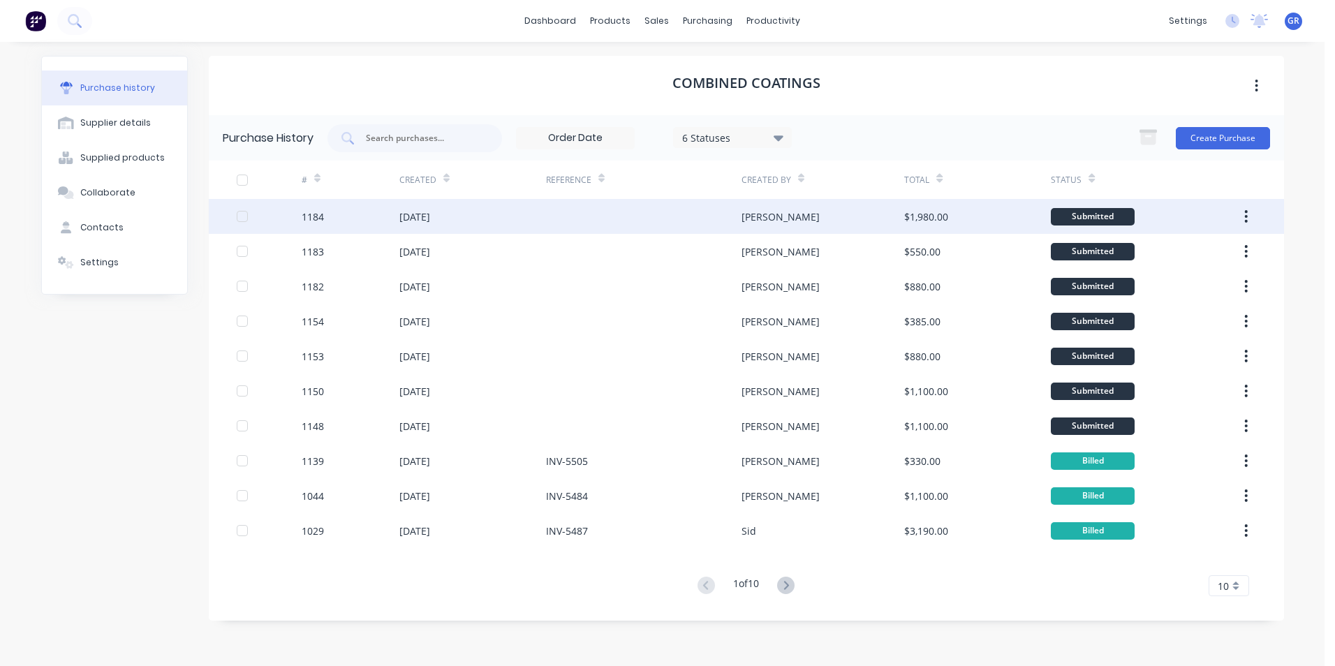
click at [1249, 213] on button "button" at bounding box center [1246, 216] width 33 height 25
click at [1248, 214] on icon "button" at bounding box center [1245, 216] width 3 height 15
click at [1166, 279] on div "Duplicate" at bounding box center [1197, 281] width 108 height 20
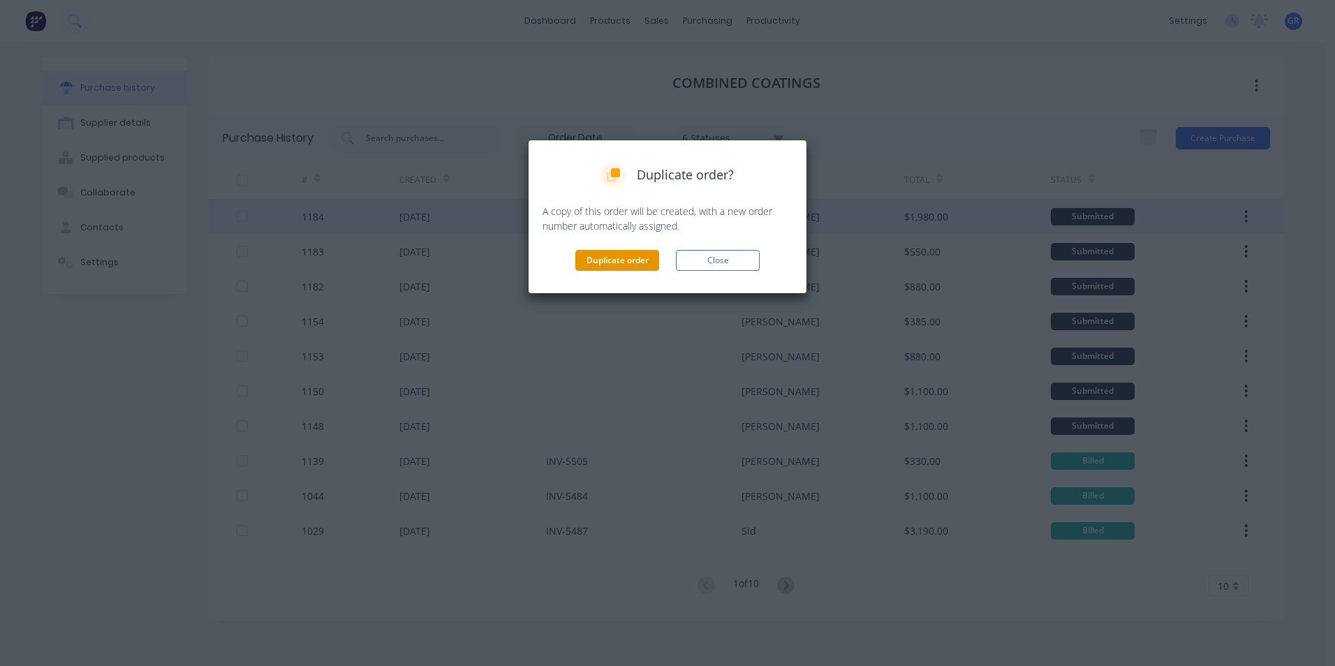
click at [631, 259] on button "Duplicate order" at bounding box center [617, 260] width 84 height 21
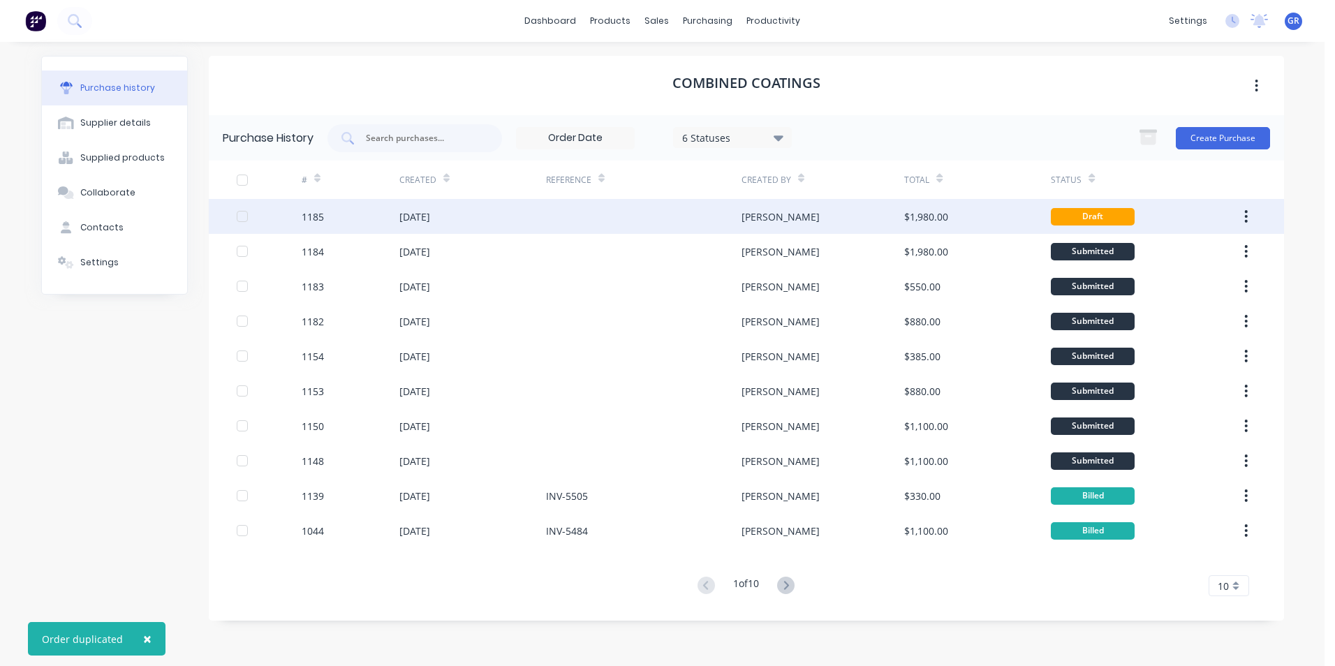
click at [310, 216] on div "1185" at bounding box center [313, 216] width 22 height 15
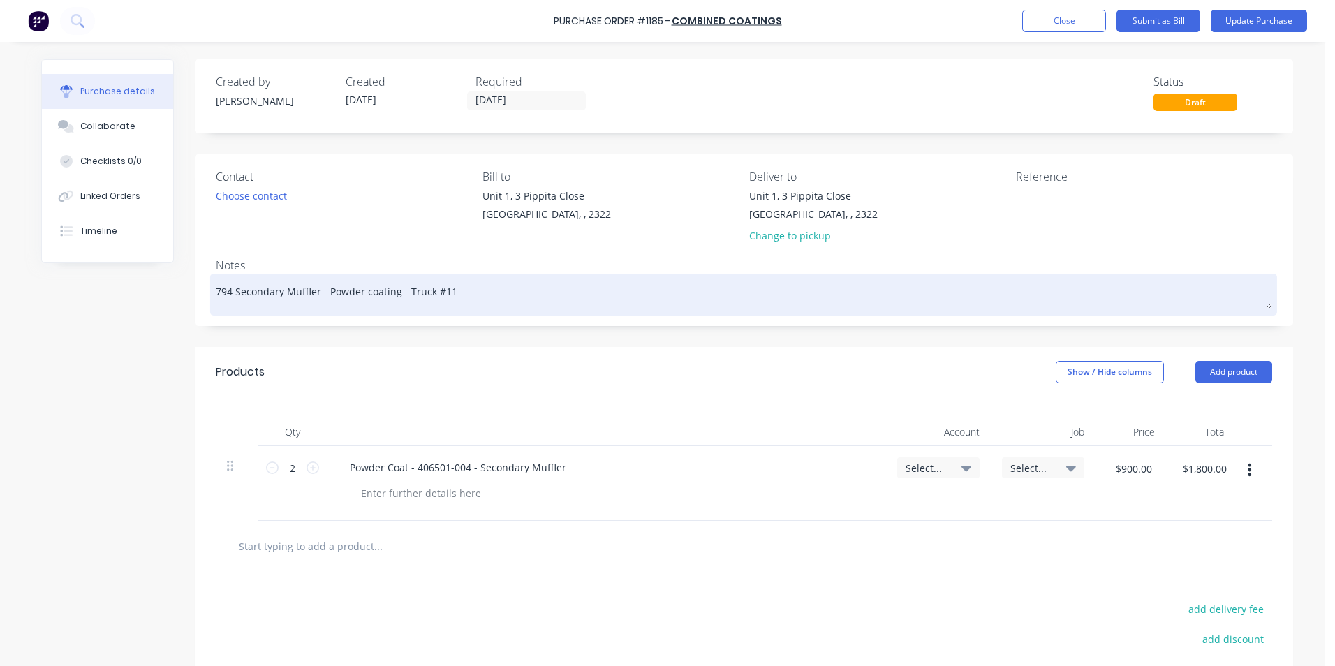
click at [277, 297] on textarea "794 Secondary Muffler - Powder coating - Truck #11" at bounding box center [744, 292] width 1057 height 31
click at [313, 293] on textarea "794 Secondary Muffler - Powder coating - Truck #11" at bounding box center [744, 292] width 1057 height 31
click at [316, 293] on textarea "794 Secondary Muffler Cradle - Powder coating - Truck #11" at bounding box center [744, 292] width 1057 height 31
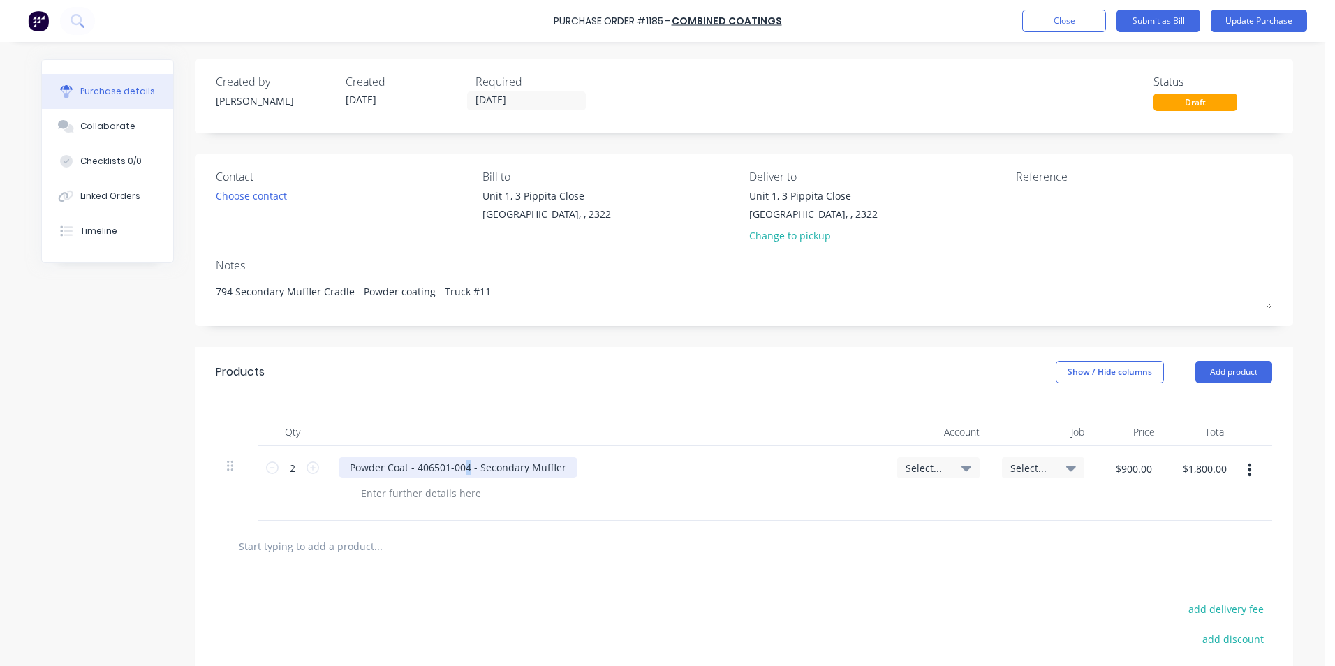
click at [461, 470] on div "Powder Coat - 406501-004 - Secondary Muffler" at bounding box center [458, 467] width 239 height 20
click at [560, 469] on div "Powder Coat - 406501-006 - Secondary Muffler" at bounding box center [458, 467] width 239 height 20
click at [922, 463] on span "Select..." at bounding box center [927, 468] width 42 height 15
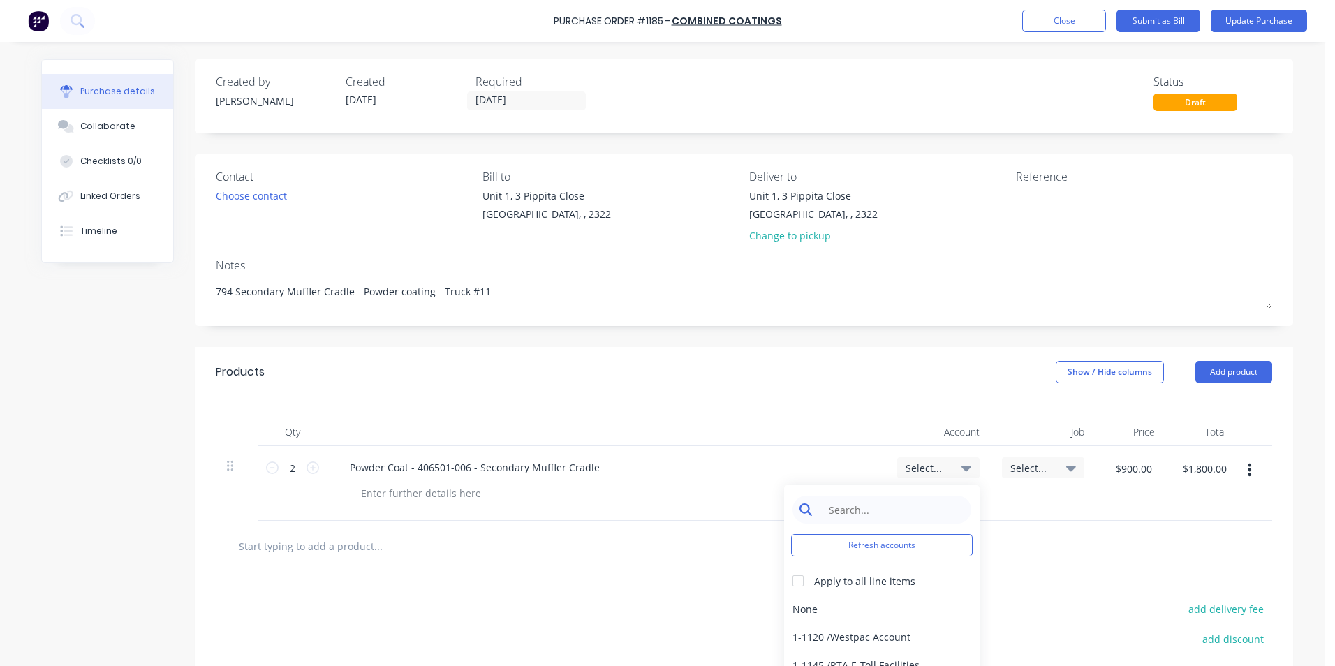
click at [860, 508] on input at bounding box center [892, 510] width 143 height 28
click at [848, 511] on input at bounding box center [892, 510] width 143 height 28
click at [860, 610] on div "1-1400 / Work in Progress" at bounding box center [882, 609] width 196 height 28
click at [1026, 469] on span "Select..." at bounding box center [1031, 468] width 42 height 15
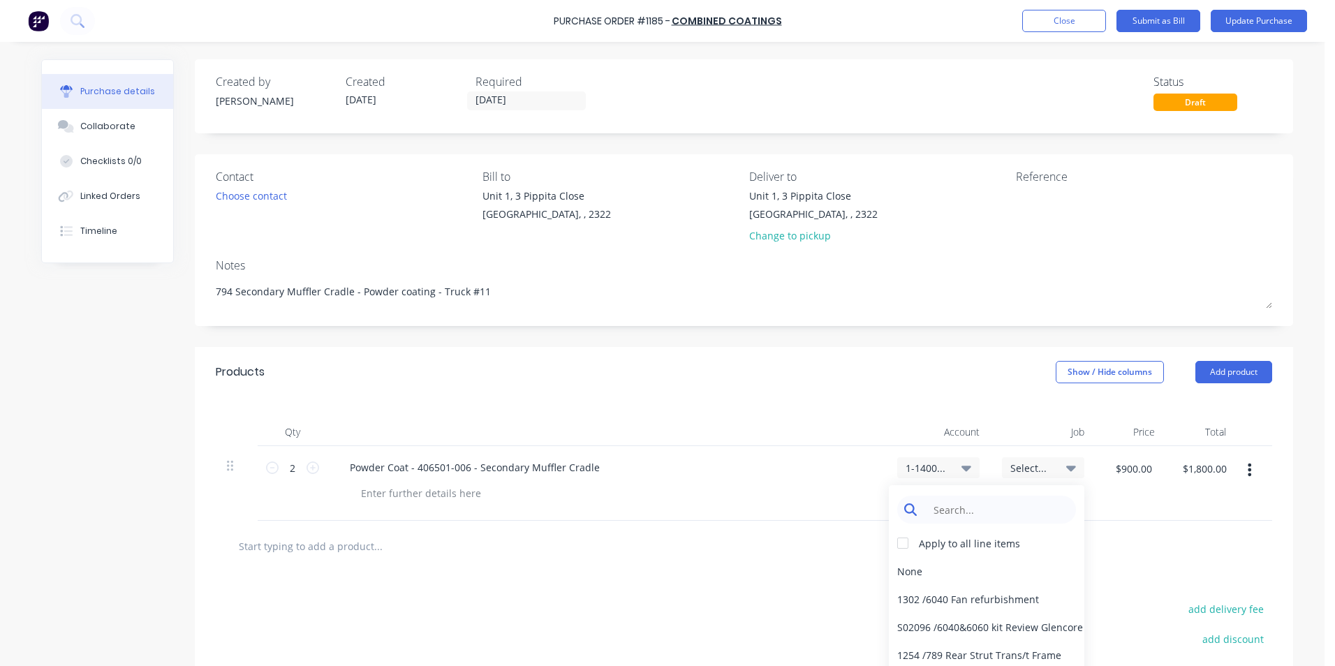
click at [953, 512] on input at bounding box center [997, 510] width 143 height 28
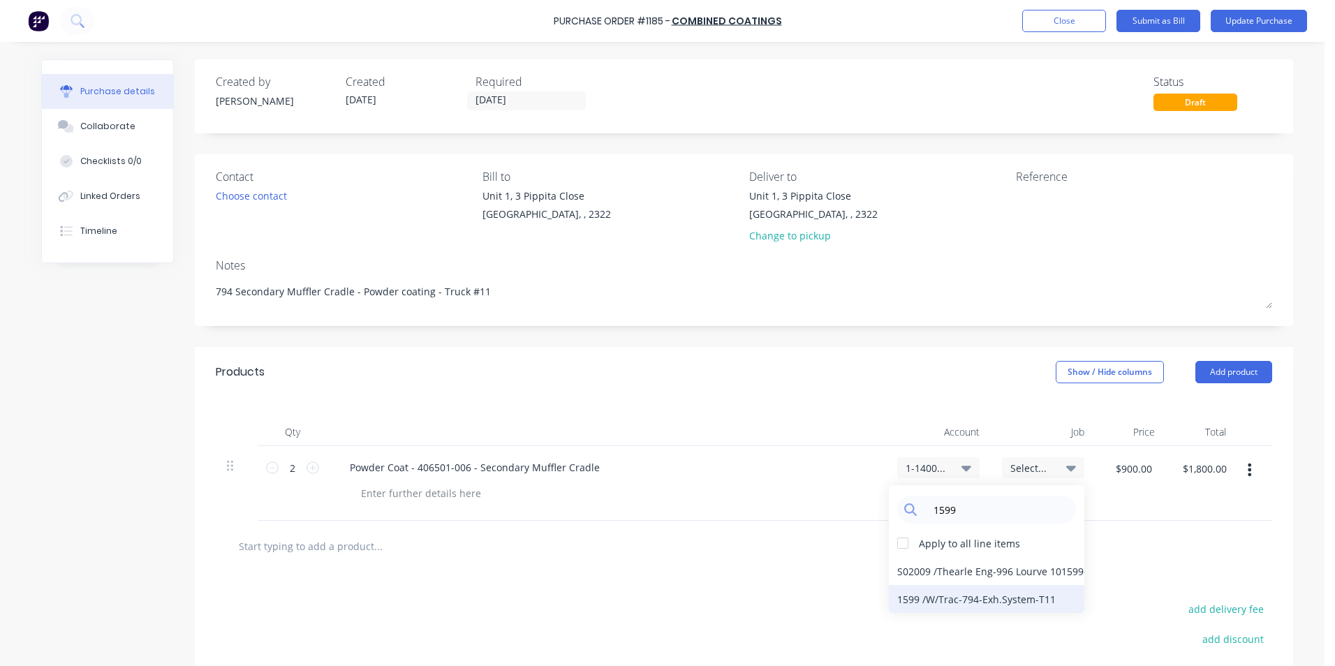
click at [915, 601] on div "1599 / W/Trac-794-Exh.System-T11" at bounding box center [987, 599] width 196 height 28
click at [1122, 473] on input "$900.00" at bounding box center [1133, 468] width 53 height 22
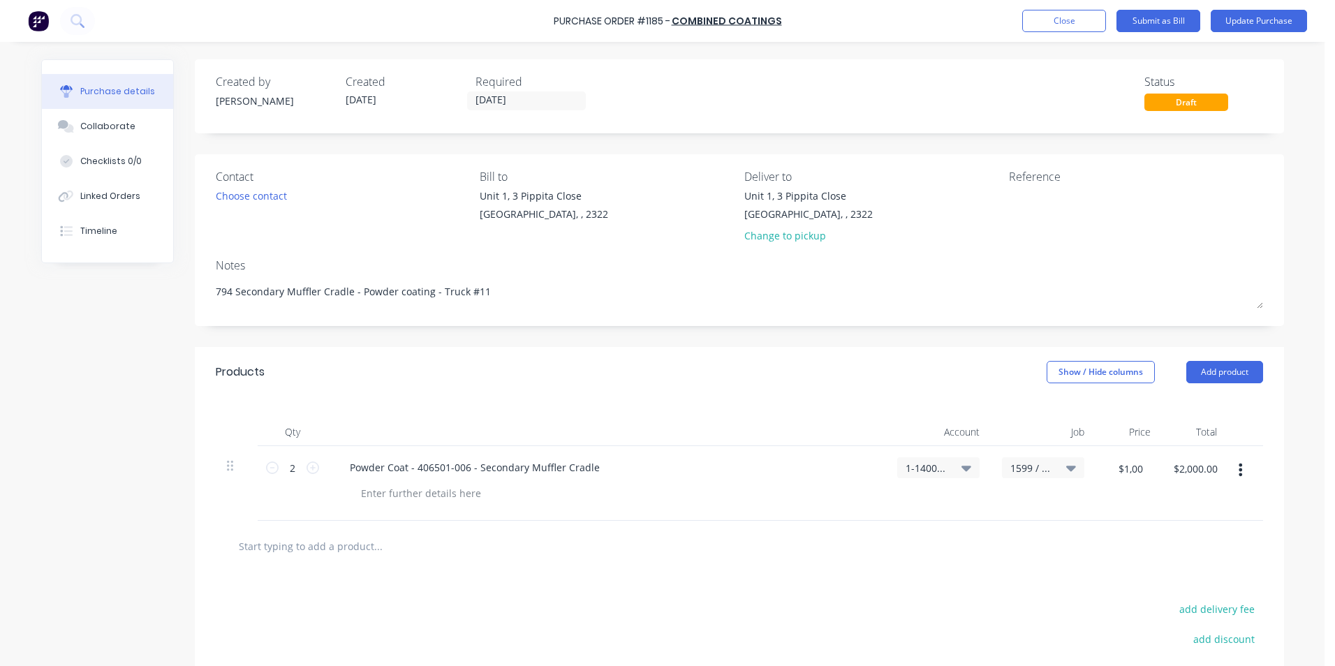
click at [1145, 494] on div "$1,000.00 1000" at bounding box center [1125, 483] width 58 height 75
click at [268, 471] on icon at bounding box center [272, 468] width 13 height 13
click at [1263, 20] on button "Update Purchase" at bounding box center [1259, 21] width 96 height 22
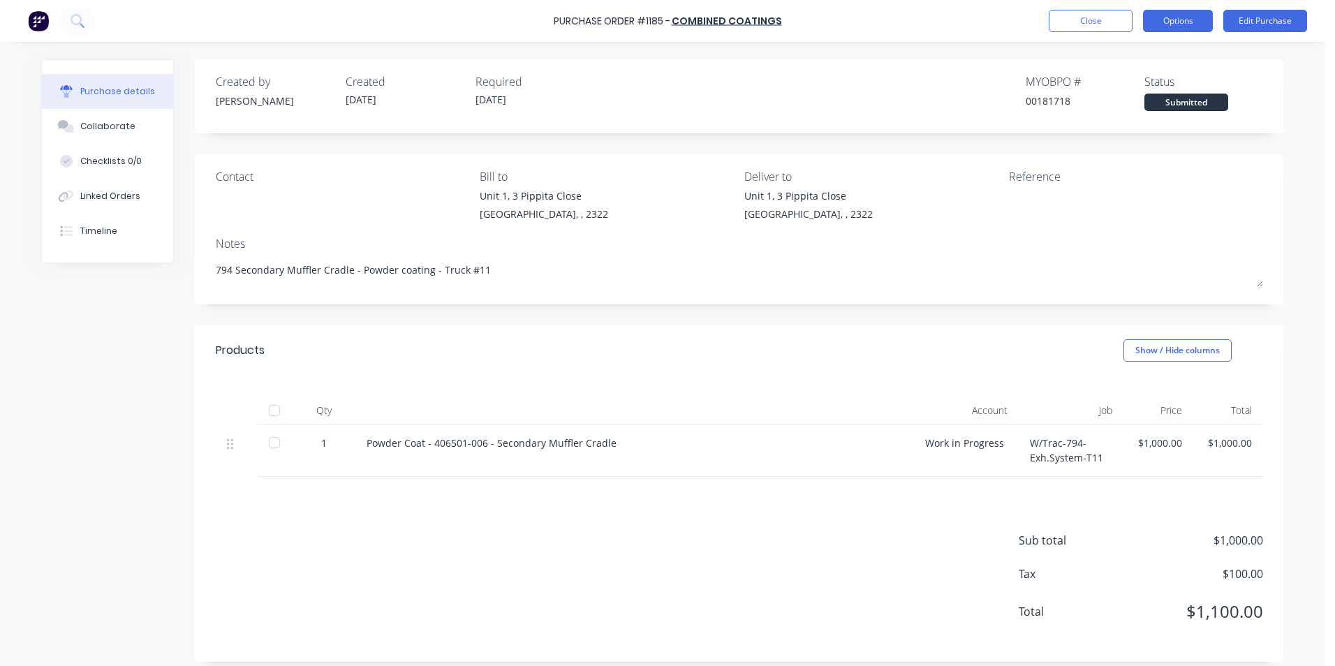
click at [1191, 22] on button "Options" at bounding box center [1178, 21] width 70 height 22
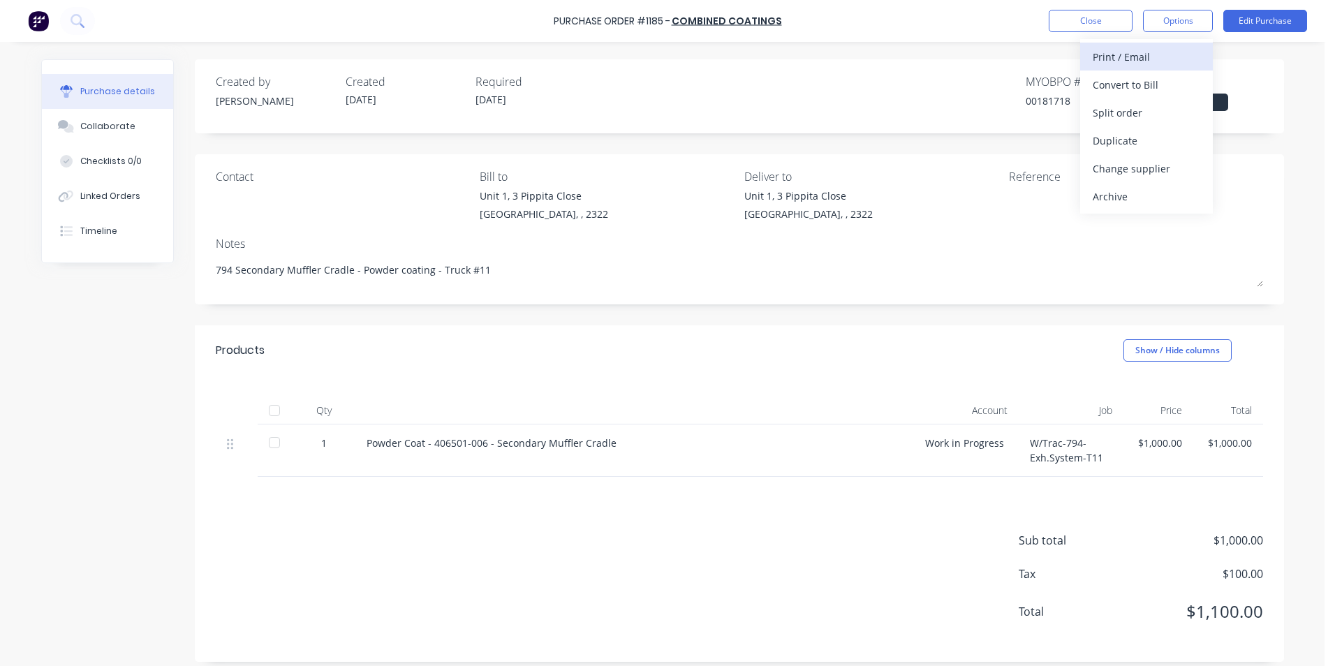
click at [1128, 56] on div "Print / Email" at bounding box center [1147, 57] width 108 height 20
click at [1120, 84] on div "With pricing" at bounding box center [1147, 85] width 108 height 20
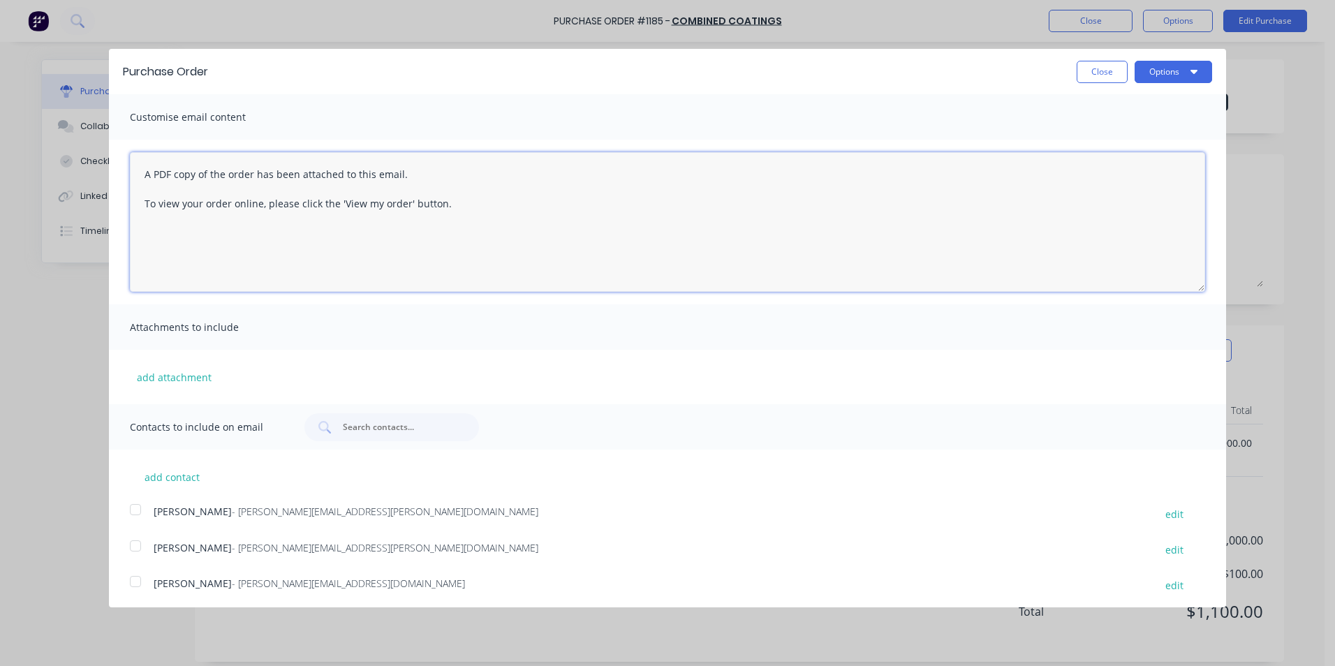
drag, startPoint x: 144, startPoint y: 172, endPoint x: 442, endPoint y: 202, distance: 299.6
click at [442, 202] on textarea "A PDF copy of the order has been attached to this email. To view your order onl…" at bounding box center [667, 222] width 1075 height 140
paste textarea "Hi Simon, PO attached for the 794 Primary Muffler, Truck #11 this will come ove…"
drag, startPoint x: 336, startPoint y: 175, endPoint x: 300, endPoint y: 175, distance: 35.6
click at [300, 175] on textarea "Hi Simon, PO attached for the 794 Primary Muffler, Truck #11 this will come ove…" at bounding box center [667, 222] width 1075 height 140
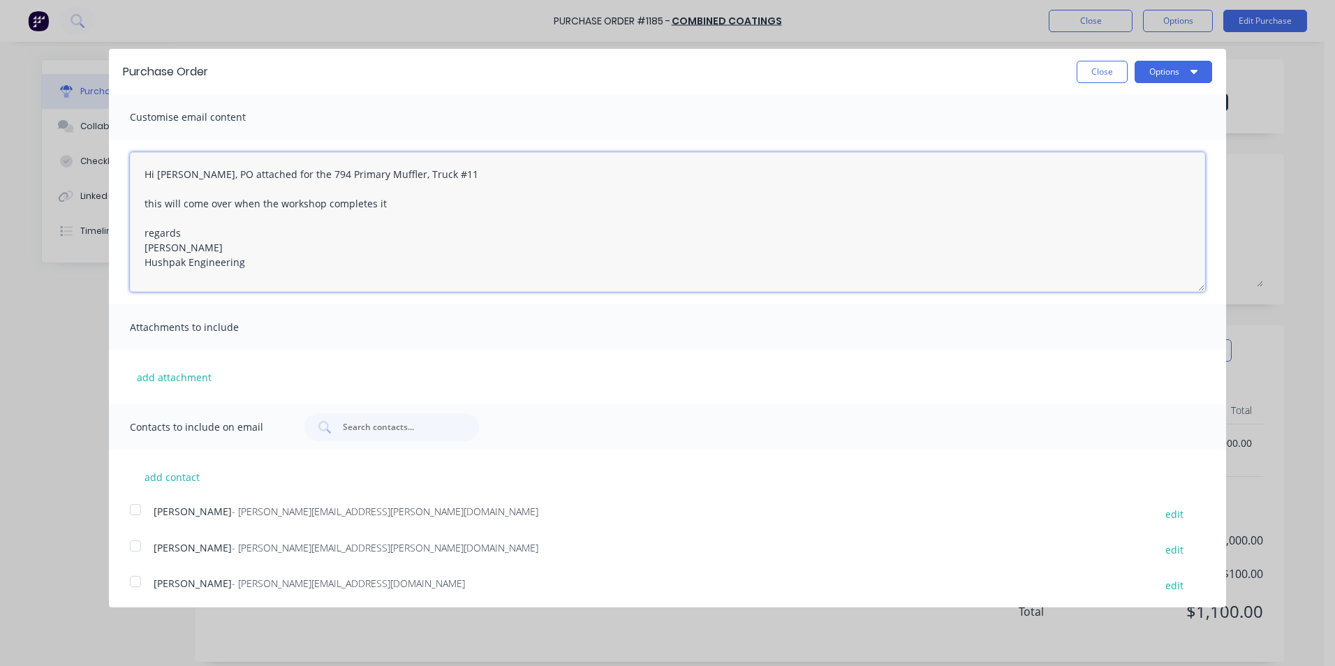
click at [300, 175] on textarea "Hi Simon, PO attached for the 794 Primary Muffler, Truck #11 this will come ove…" at bounding box center [667, 222] width 1075 height 140
drag, startPoint x: 339, startPoint y: 174, endPoint x: 303, endPoint y: 176, distance: 35.7
click at [303, 176] on textarea "Hi Simon, PO attached for the 794 Primary Muffler, Truck #11 this will come ove…" at bounding box center [667, 222] width 1075 height 140
click at [163, 375] on button "add attachment" at bounding box center [174, 377] width 89 height 21
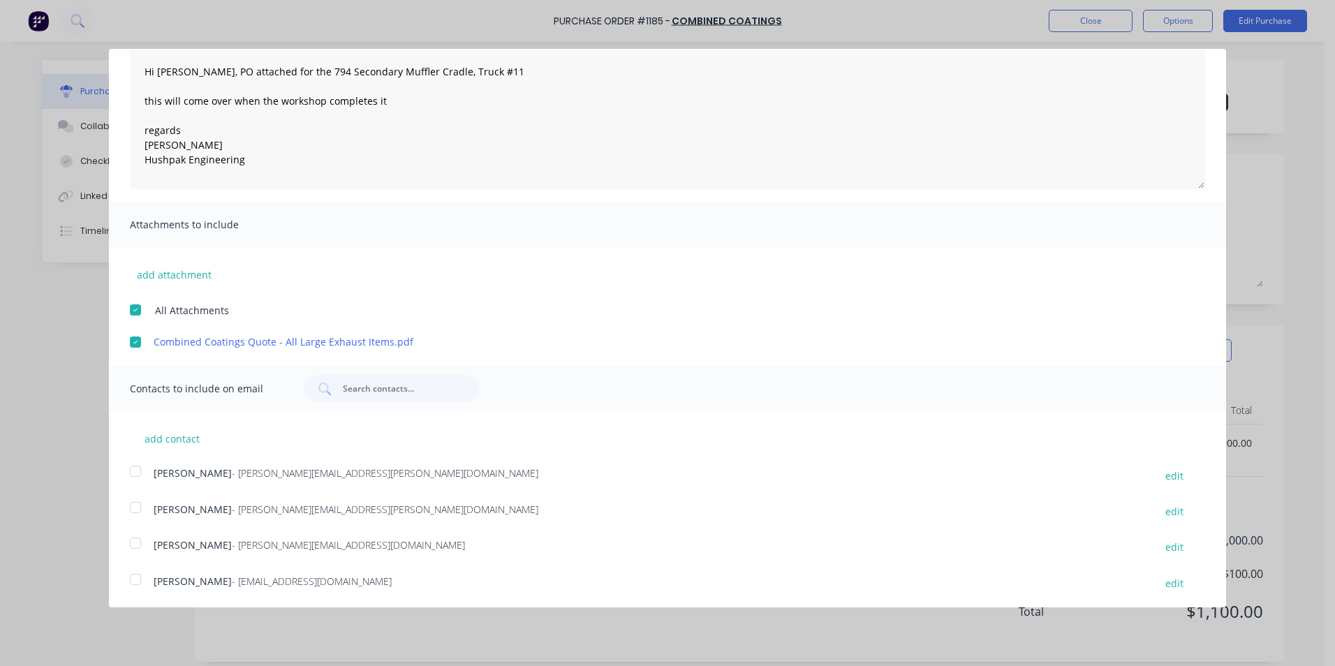
scroll to position [105, 0]
click at [136, 506] on div at bounding box center [136, 506] width 28 height 28
click at [133, 578] on div at bounding box center [136, 578] width 28 height 28
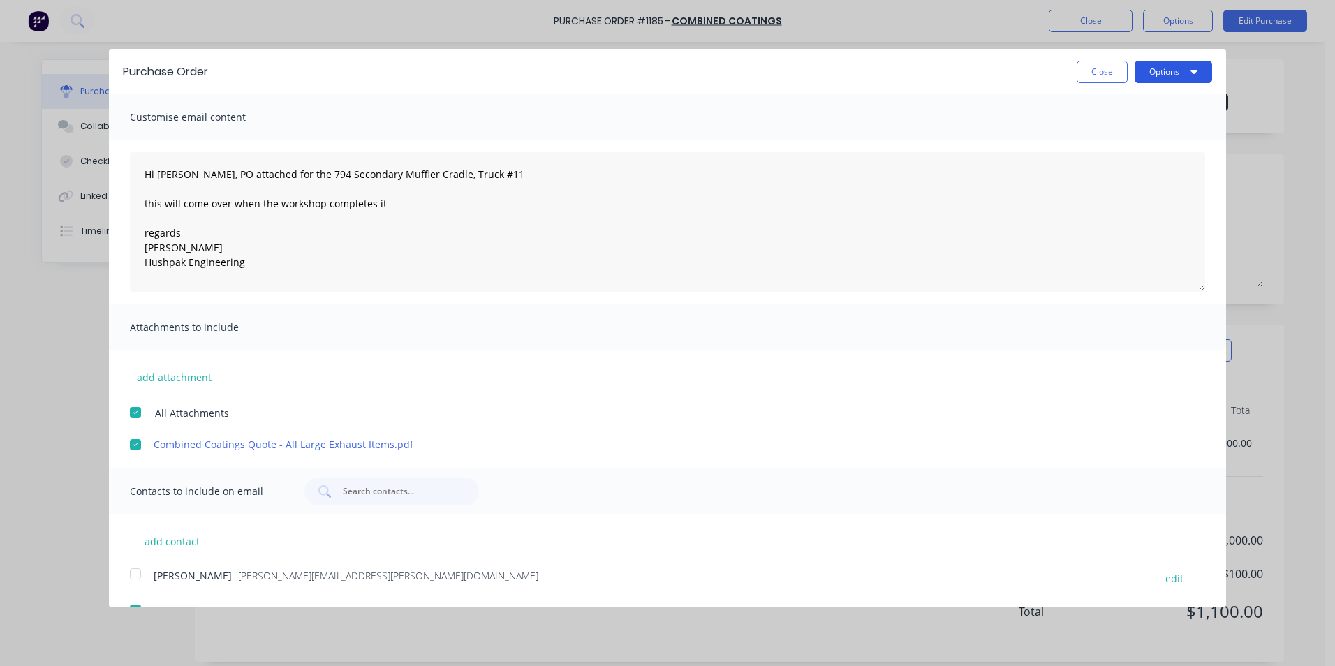
click at [1148, 73] on button "Options" at bounding box center [1174, 72] width 78 height 22
click at [1094, 132] on div "Email" at bounding box center [1146, 135] width 108 height 20
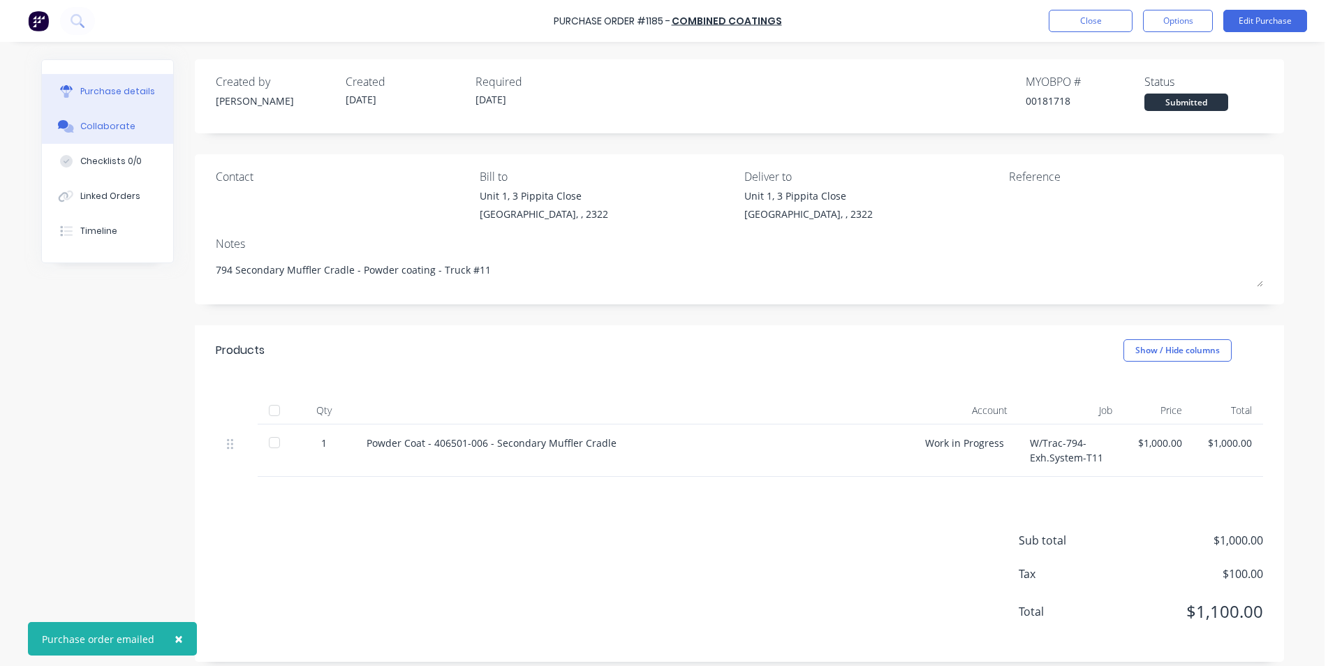
click at [108, 123] on div "Collaborate" at bounding box center [107, 126] width 55 height 13
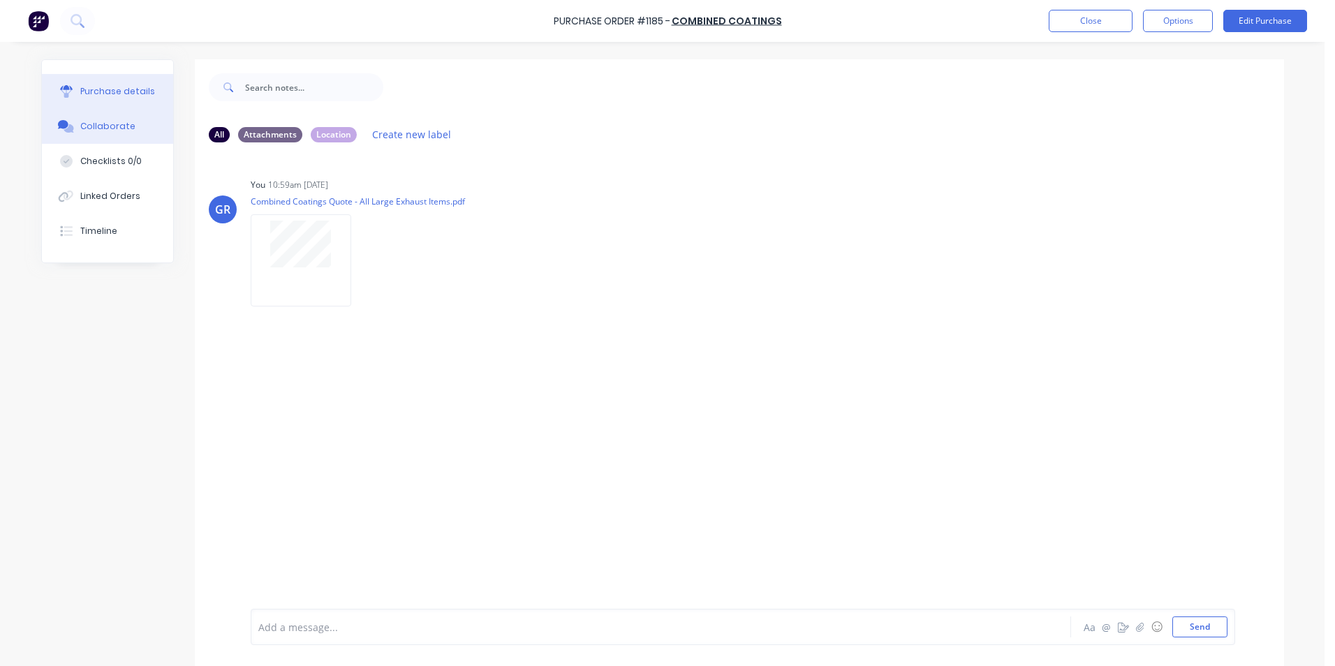
click at [103, 87] on div "Purchase details" at bounding box center [117, 91] width 75 height 13
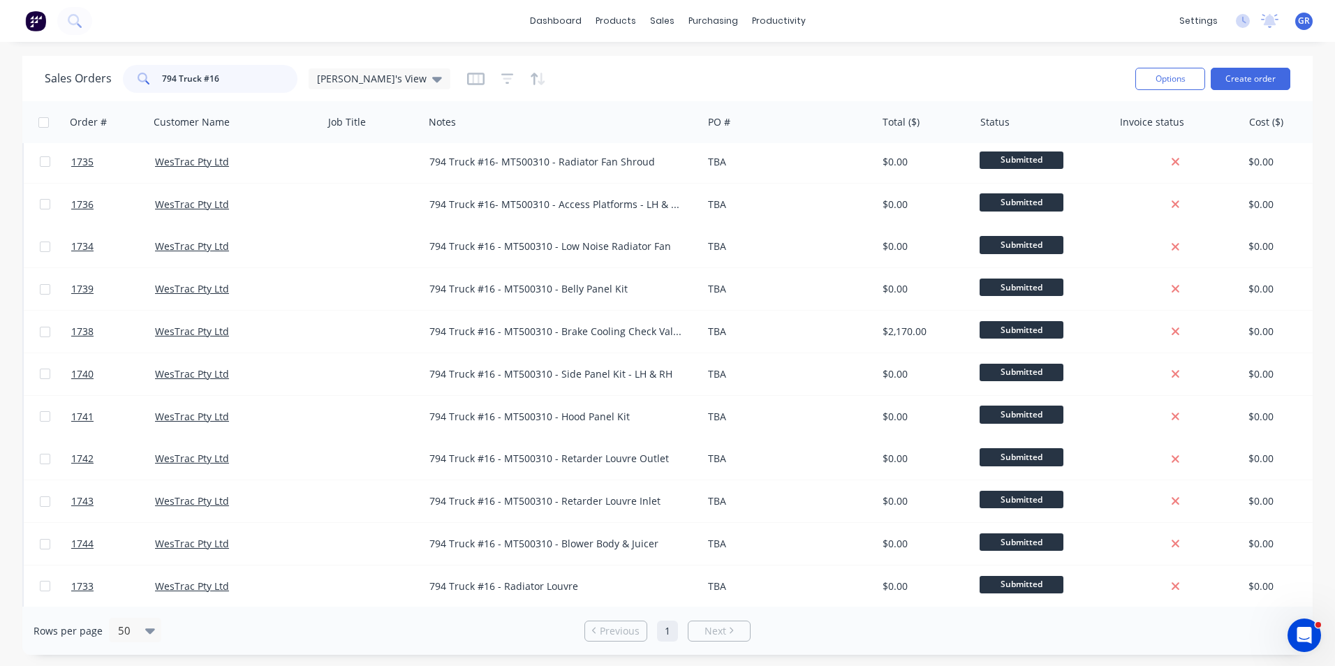
scroll to position [46, 0]
drag, startPoint x: 229, startPoint y: 77, endPoint x: 133, endPoint y: 80, distance: 96.4
click at [133, 80] on div "794 Truck #16" at bounding box center [210, 79] width 175 height 28
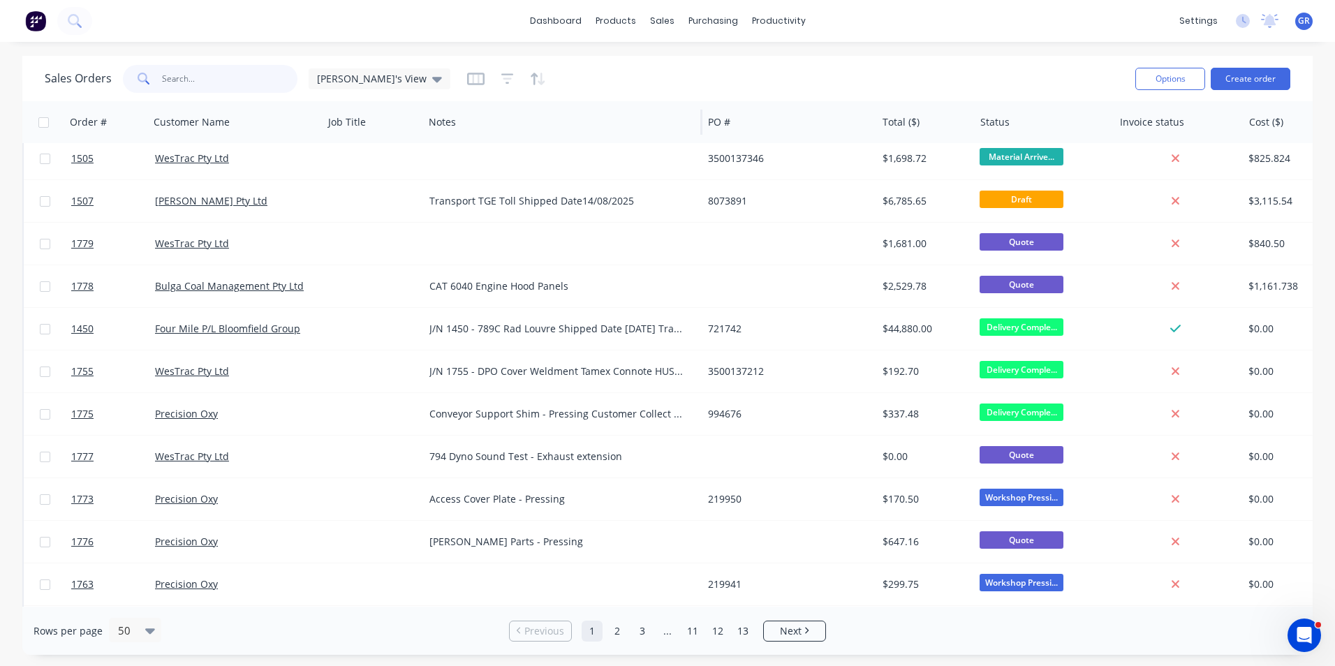
scroll to position [0, 0]
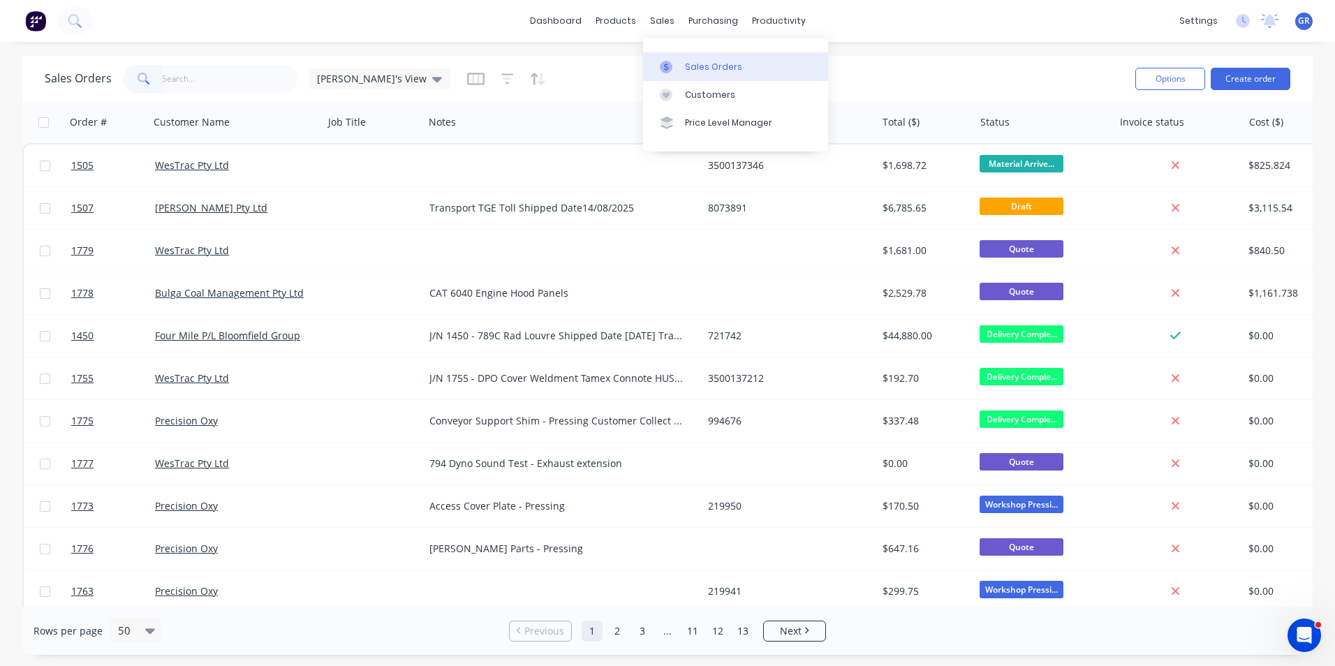
click at [714, 65] on div "Sales Orders" at bounding box center [713, 67] width 57 height 13
click at [126, 119] on icon "button" at bounding box center [124, 122] width 5 height 10
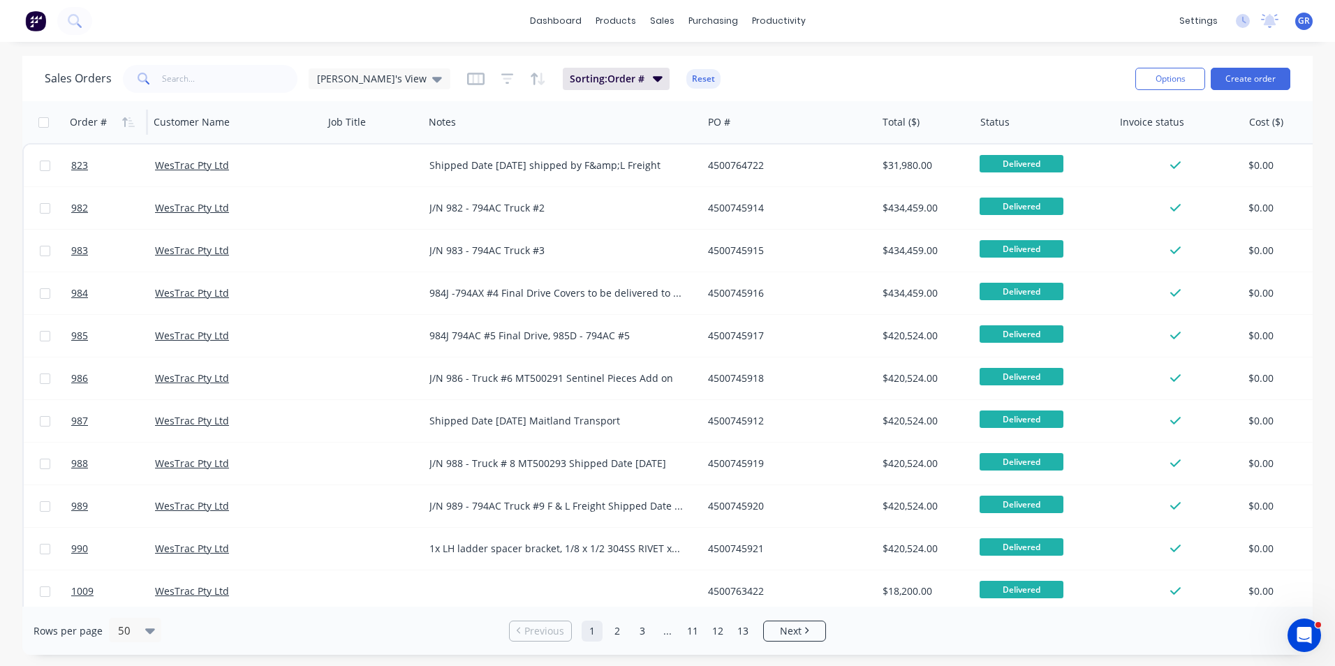
click at [126, 119] on icon "button" at bounding box center [124, 122] width 5 height 10
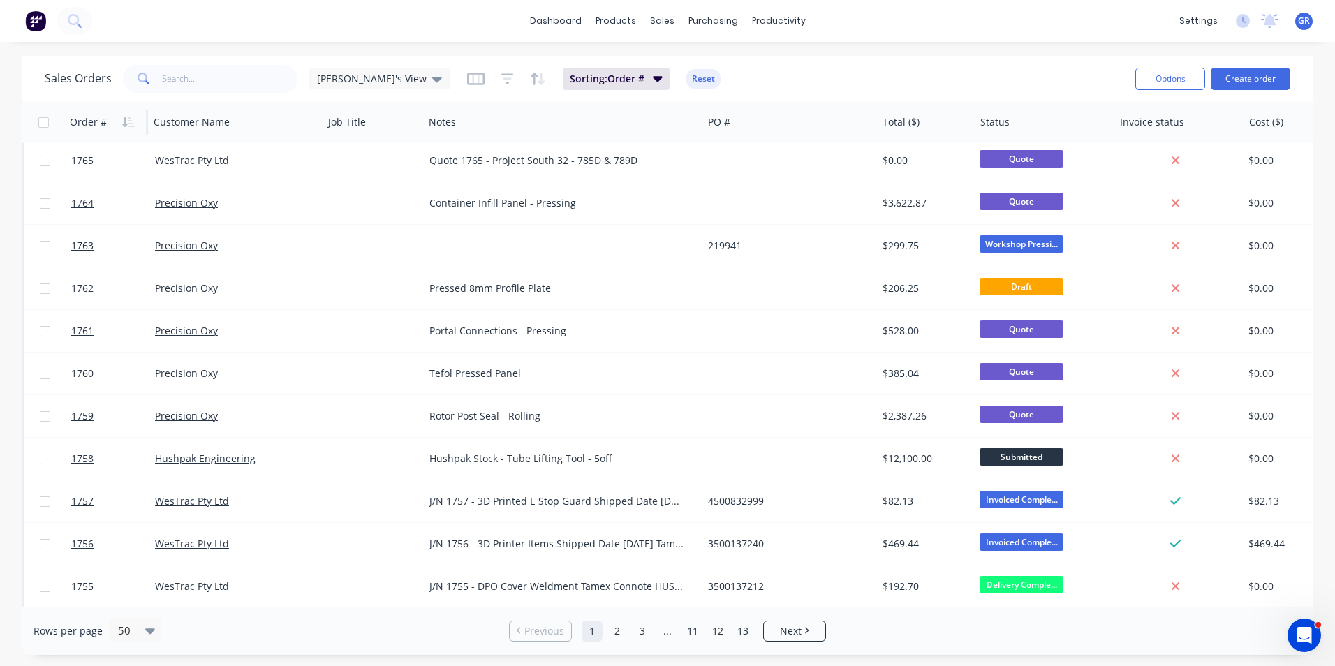
scroll to position [628, 0]
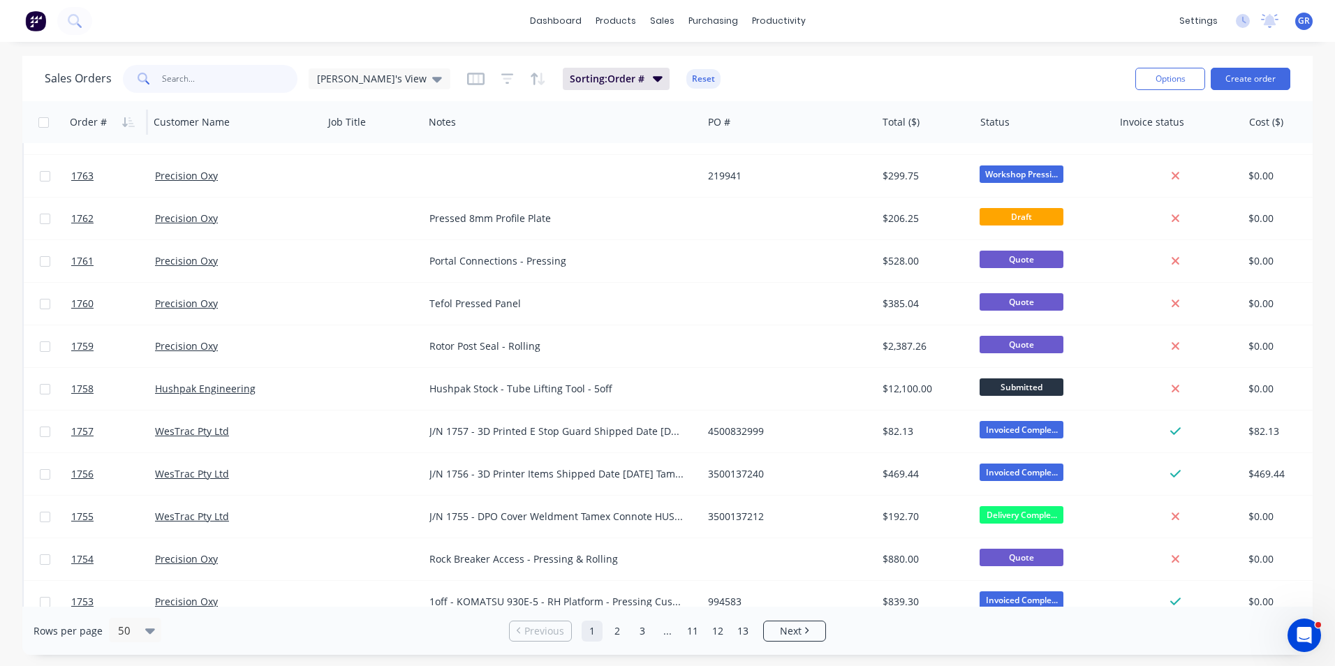
click at [172, 73] on input "text" at bounding box center [230, 79] width 136 height 28
click at [998, 122] on div at bounding box center [1041, 122] width 122 height 28
click at [1087, 122] on icon "button" at bounding box center [1092, 122] width 13 height 11
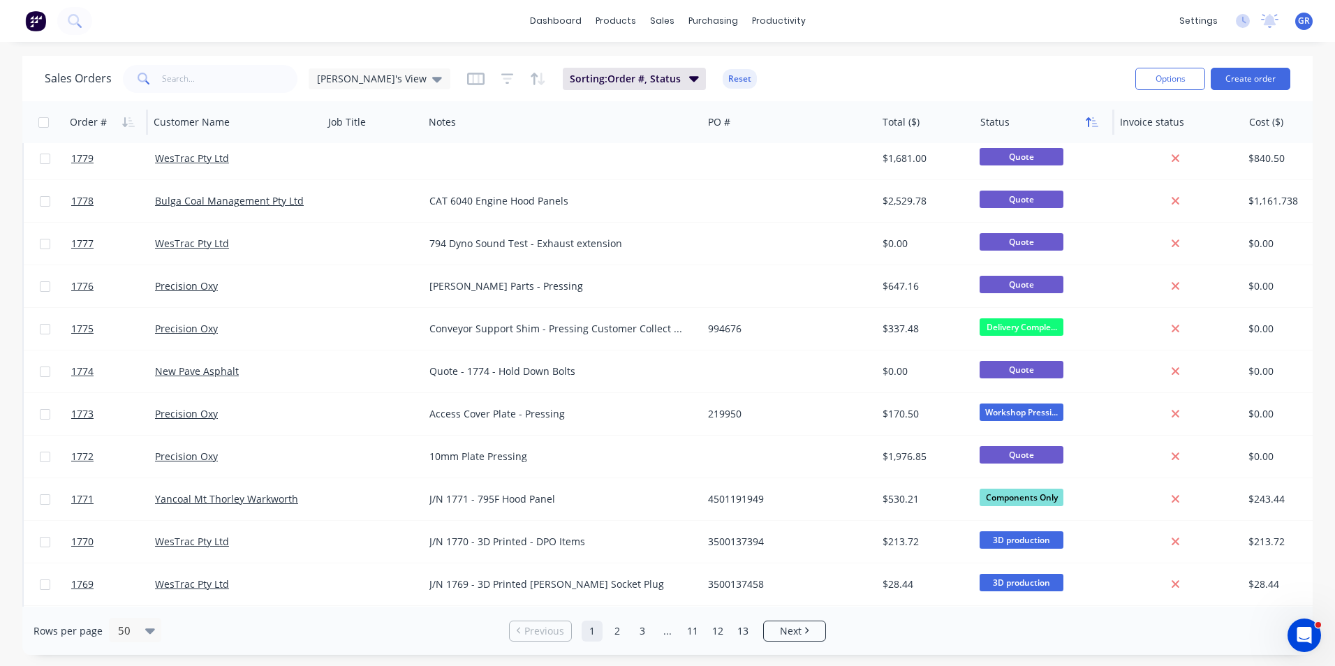
scroll to position [0, 0]
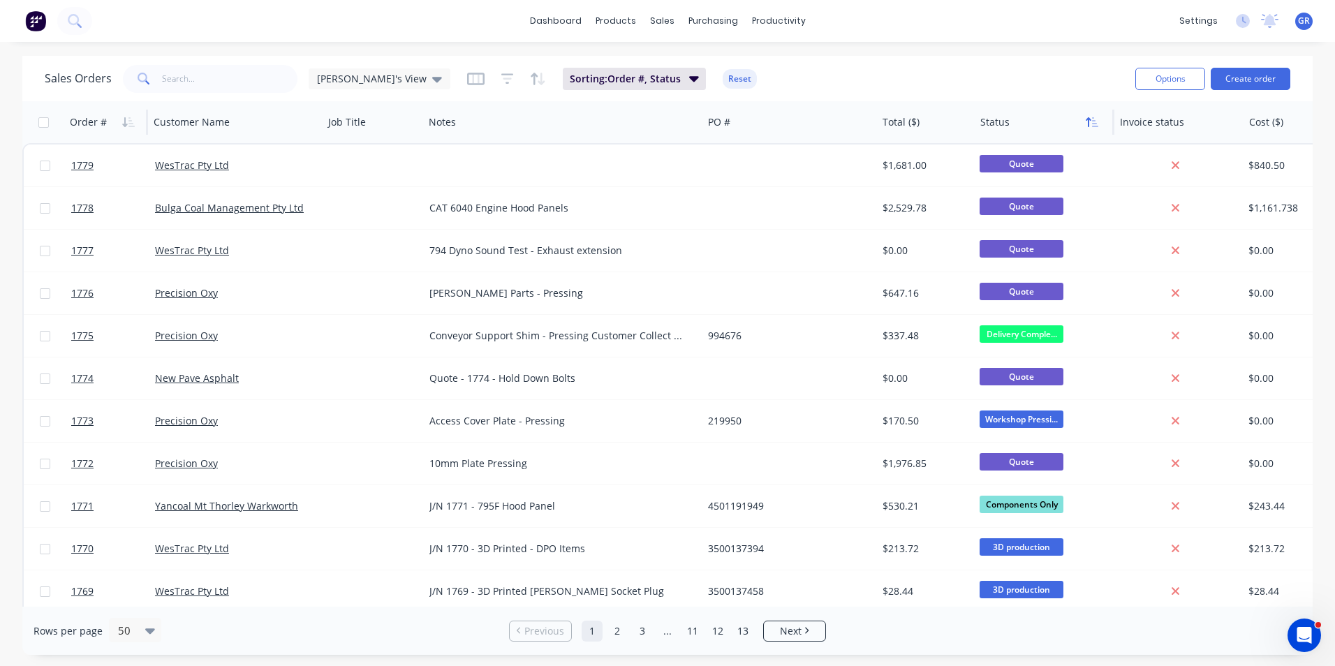
click at [1089, 122] on icon "button" at bounding box center [1092, 122] width 13 height 11
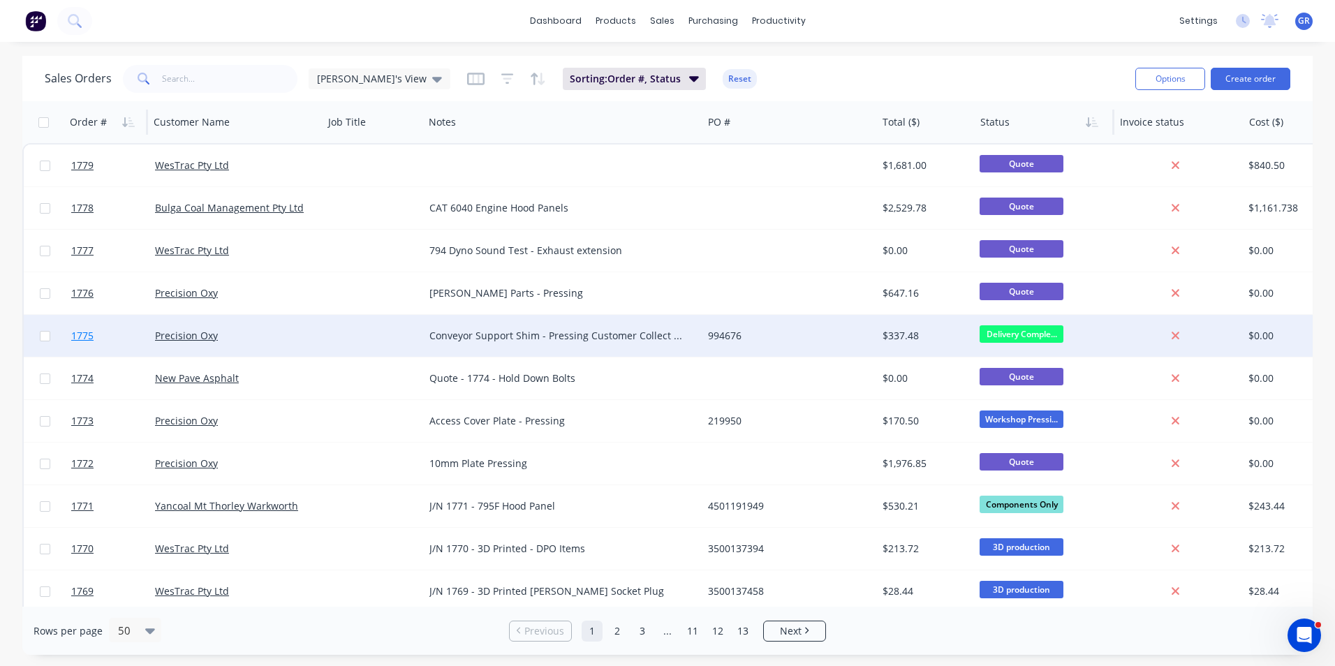
click at [82, 338] on span "1775" at bounding box center [82, 336] width 22 height 14
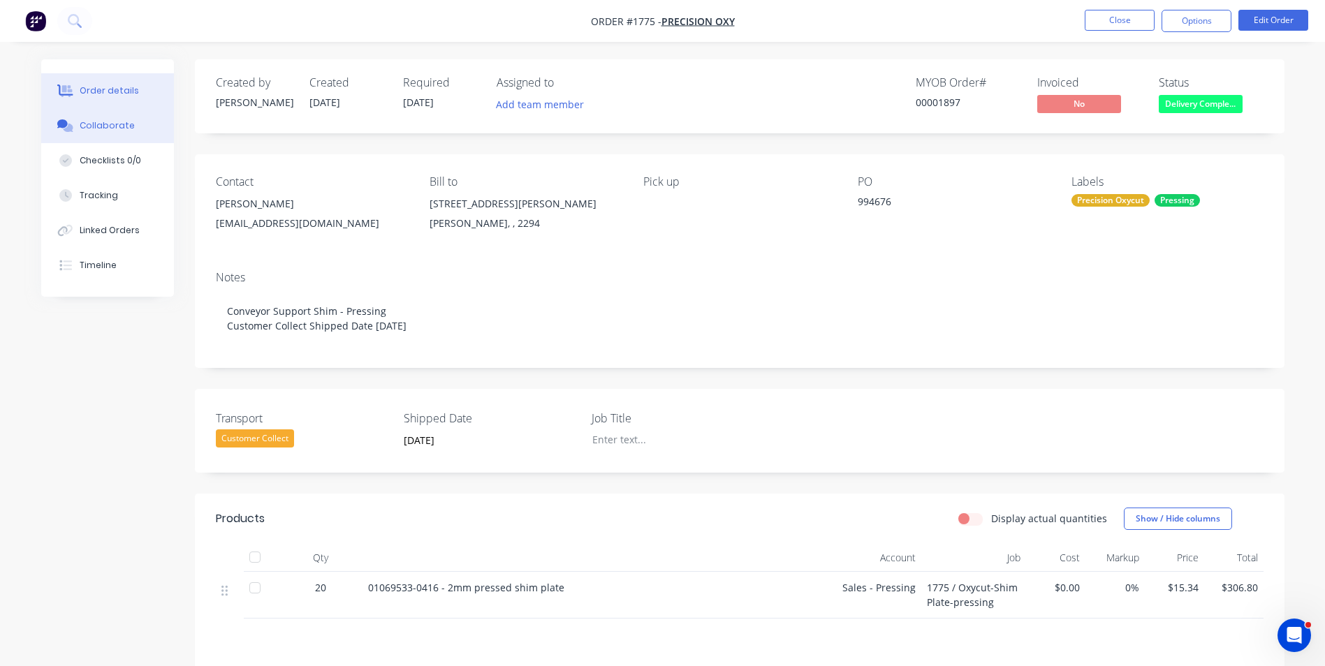
click at [117, 124] on div "Collaborate" at bounding box center [107, 125] width 55 height 13
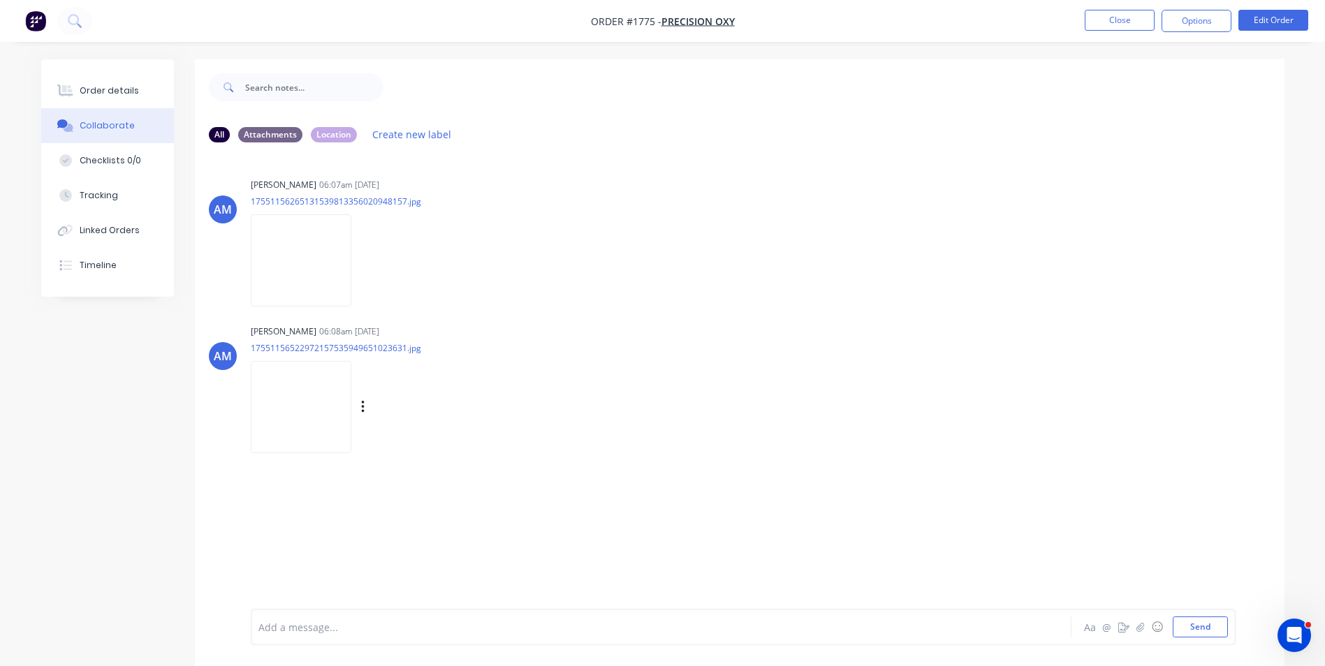
click at [326, 397] on img at bounding box center [301, 406] width 101 height 91
click at [338, 279] on img at bounding box center [301, 259] width 101 height 91
click at [278, 135] on div "Attachments" at bounding box center [270, 133] width 64 height 15
click at [222, 133] on div "All" at bounding box center [219, 133] width 21 height 15
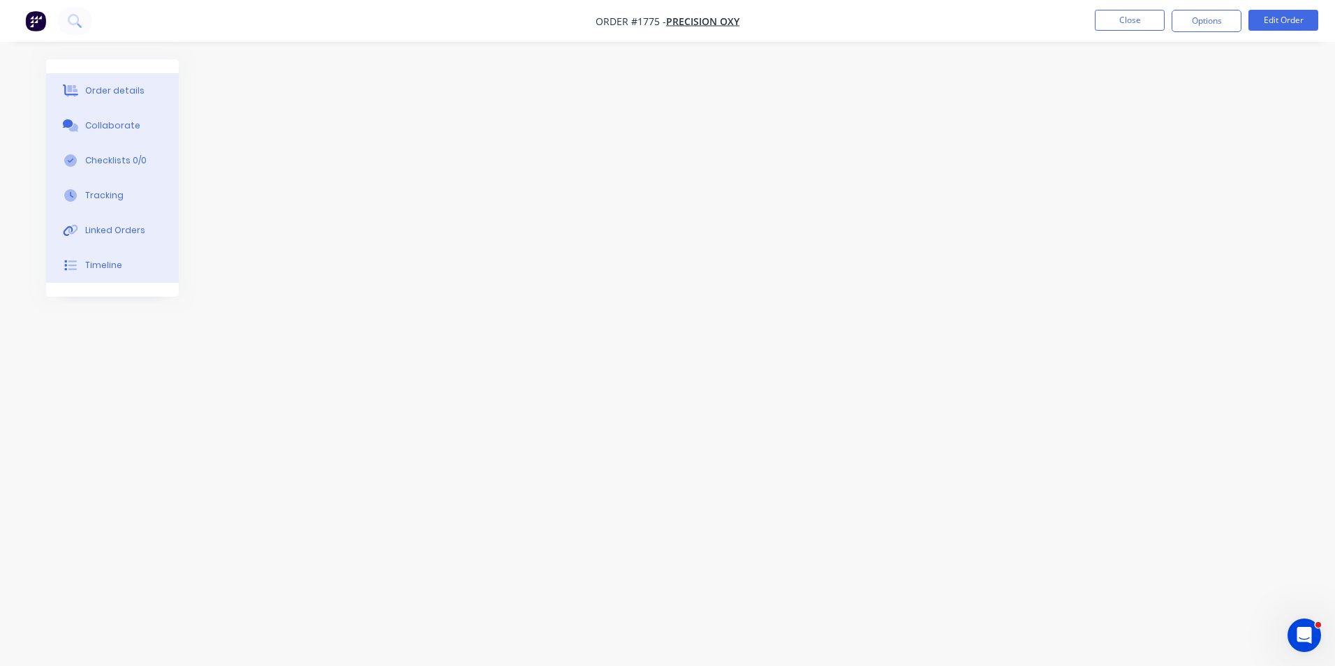
click at [102, 92] on div "Order details" at bounding box center [114, 90] width 59 height 13
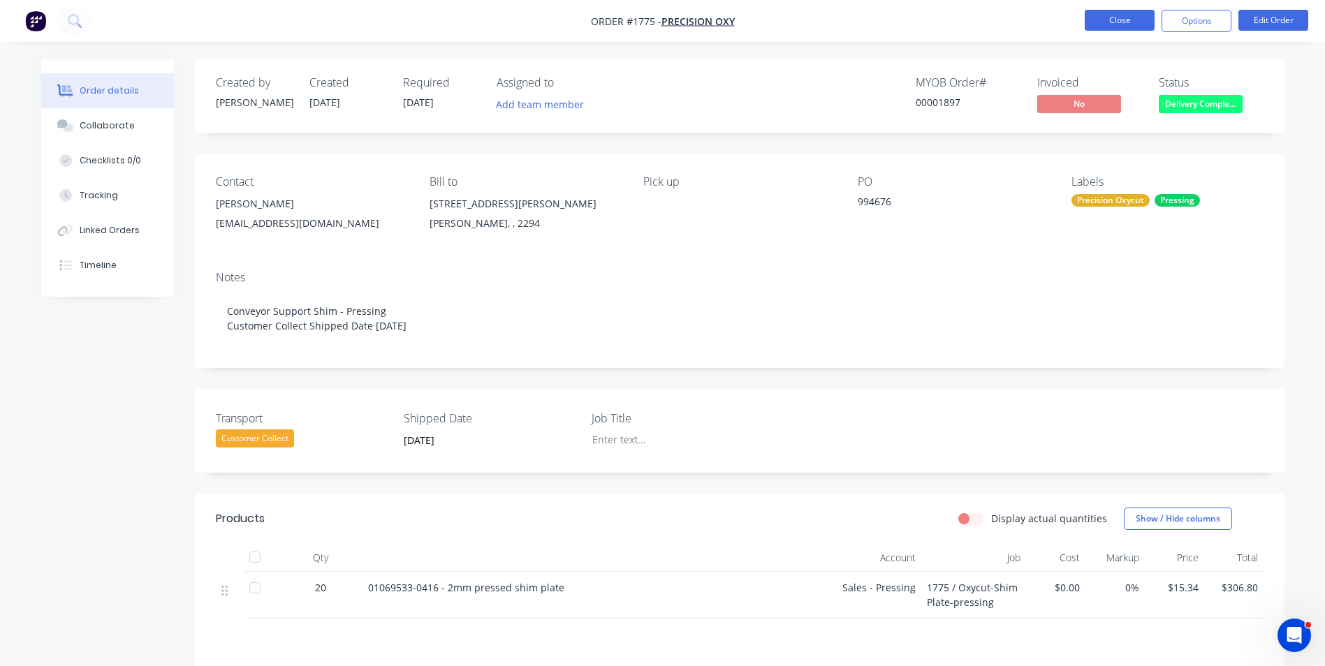
click at [1112, 17] on button "Close" at bounding box center [1119, 20] width 70 height 21
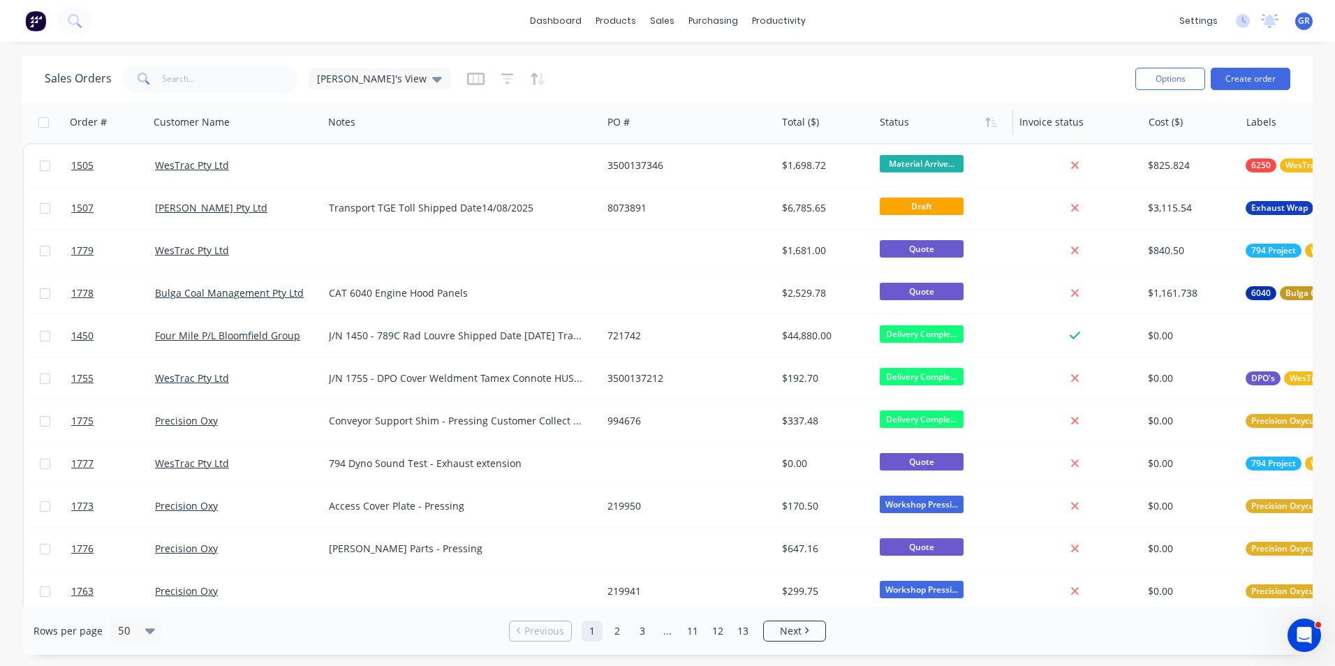
click at [888, 126] on div at bounding box center [941, 122] width 122 height 28
click at [895, 128] on div at bounding box center [941, 122] width 122 height 28
click at [989, 122] on icon "button" at bounding box center [991, 122] width 13 height 11
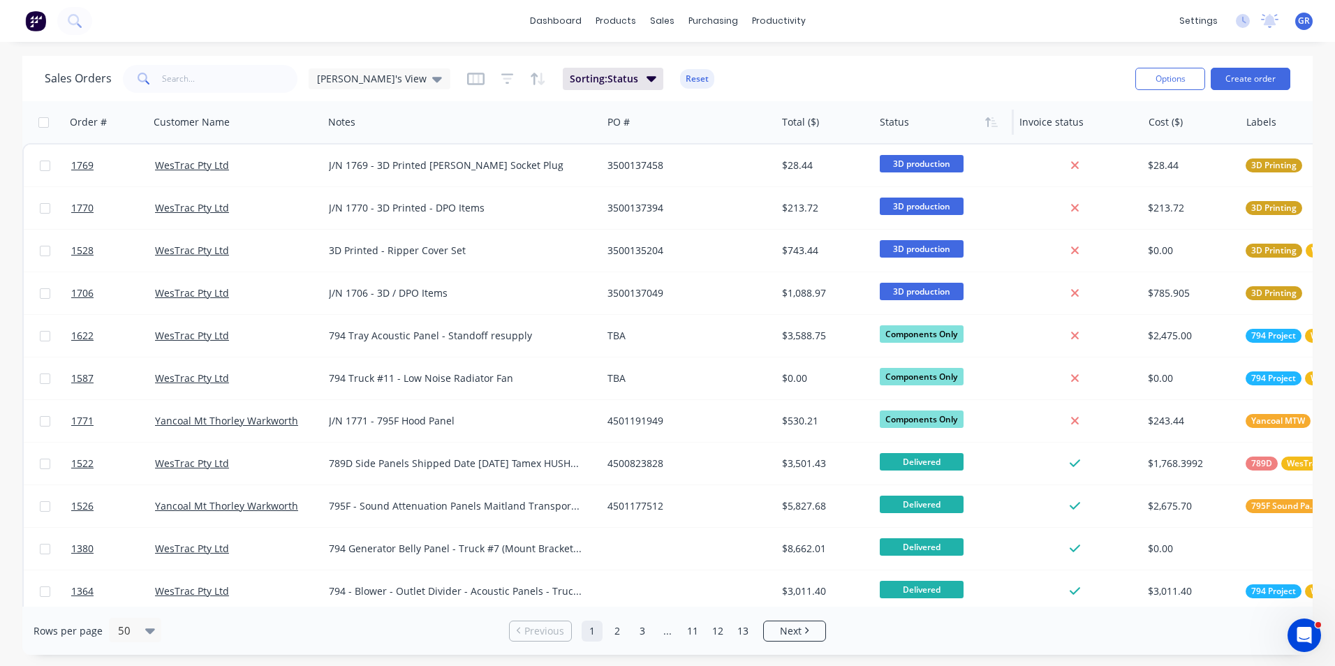
click at [989, 122] on icon "button" at bounding box center [991, 122] width 13 height 11
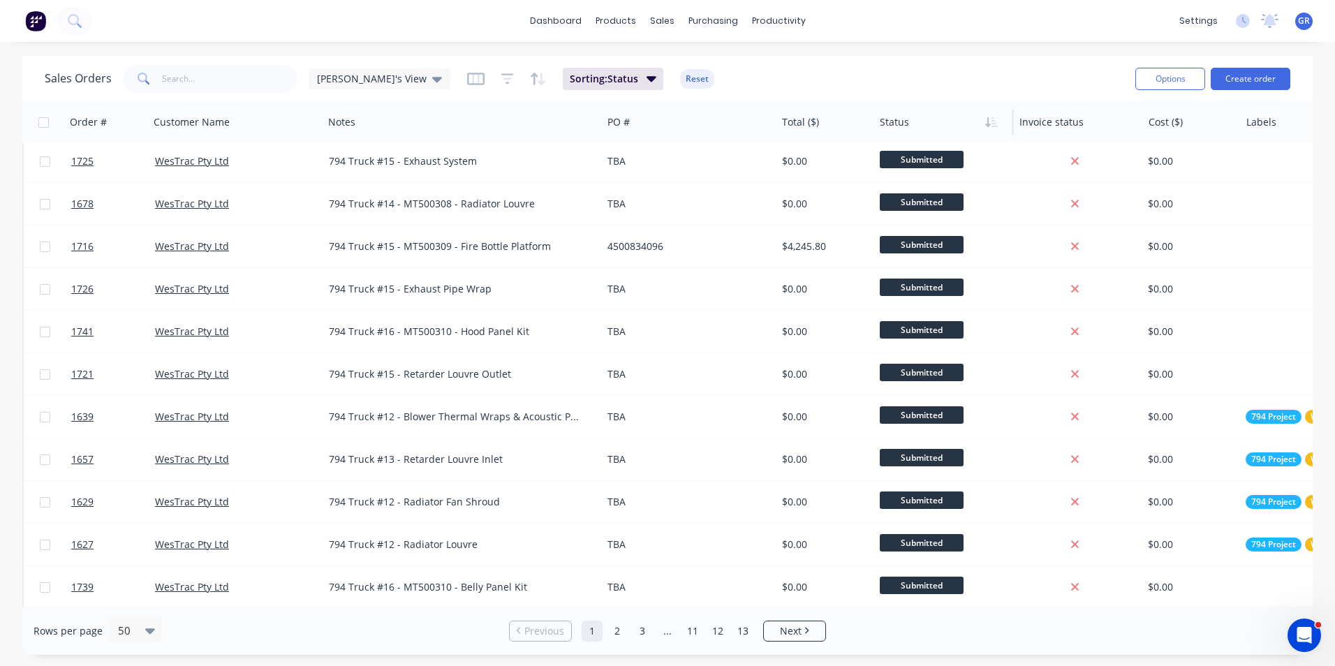
scroll to position [559, 0]
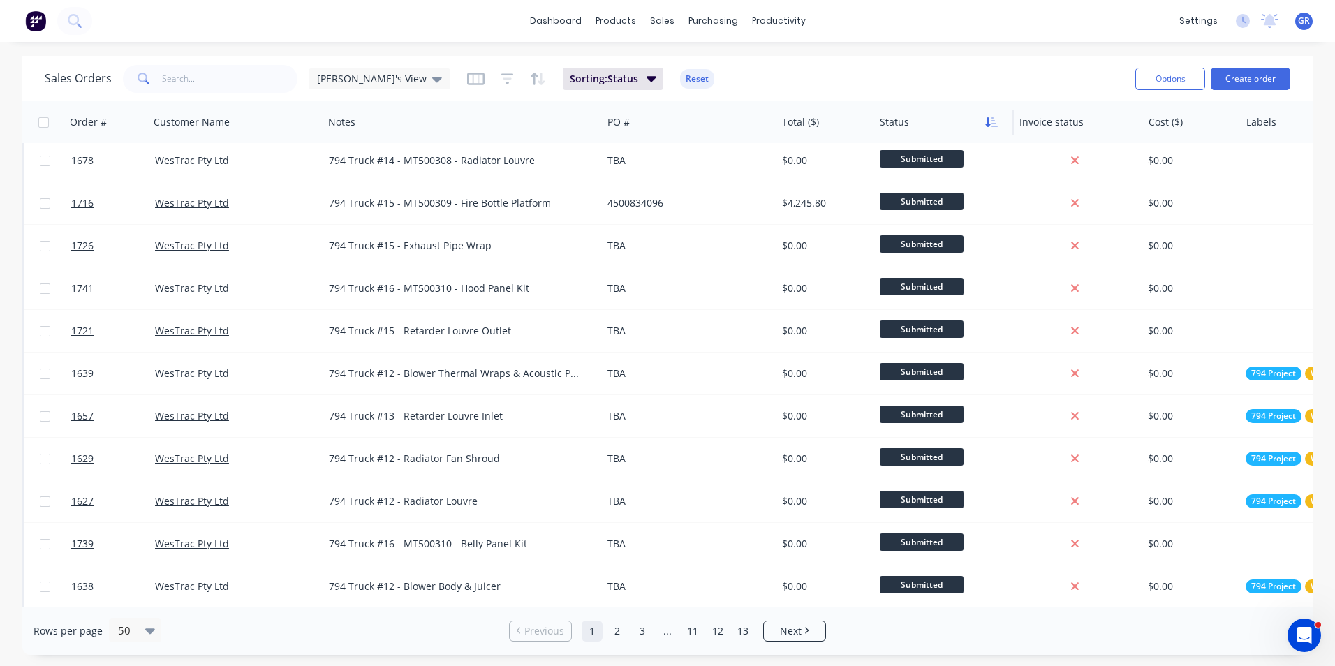
click at [990, 123] on icon "button" at bounding box center [991, 122] width 13 height 11
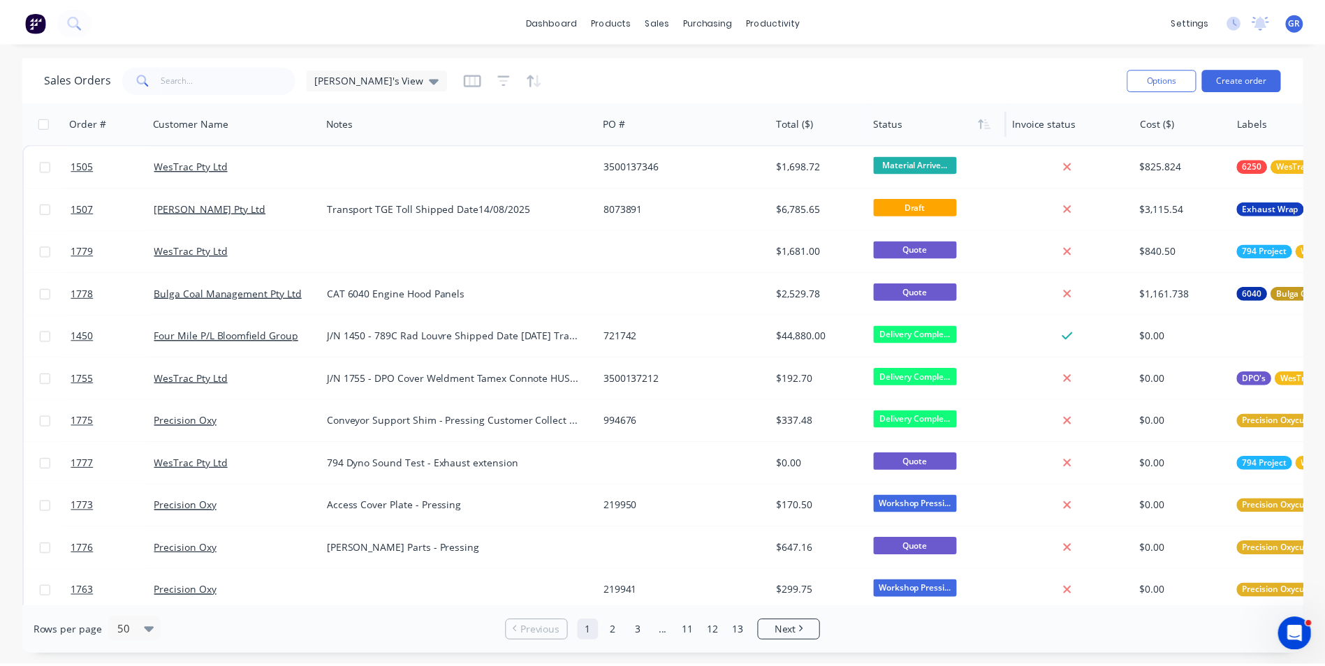
scroll to position [0, 0]
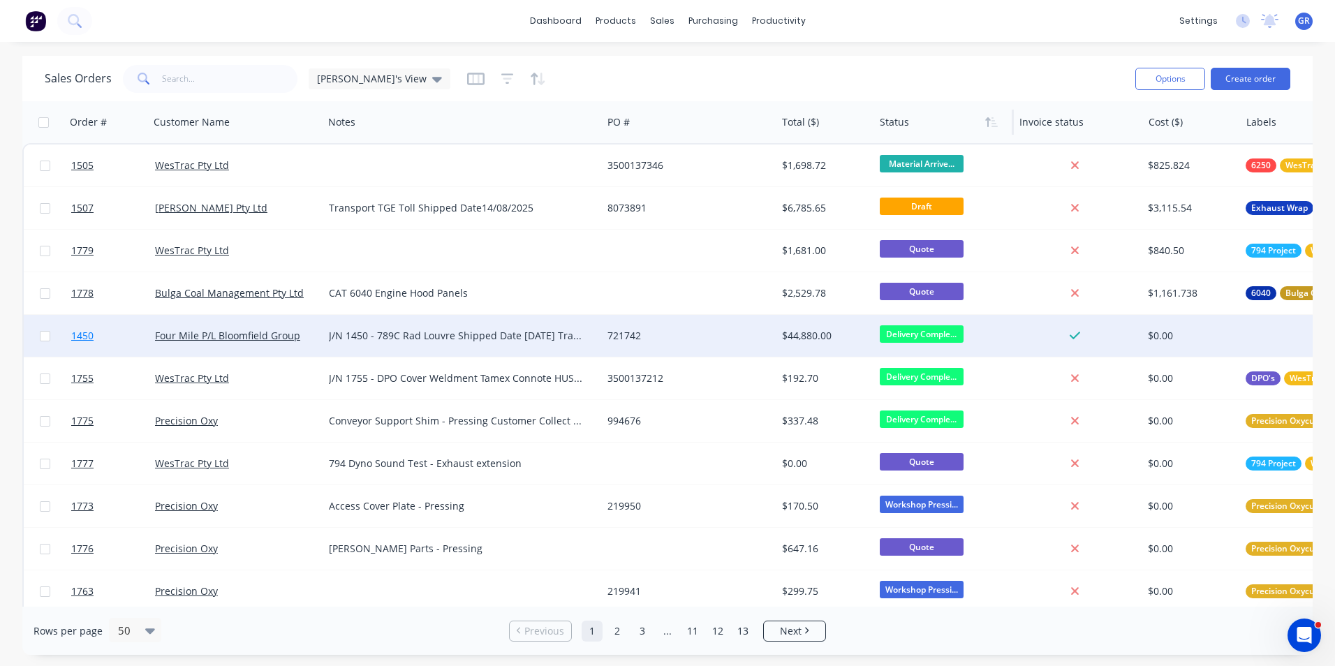
click at [86, 336] on span "1450" at bounding box center [82, 336] width 22 height 14
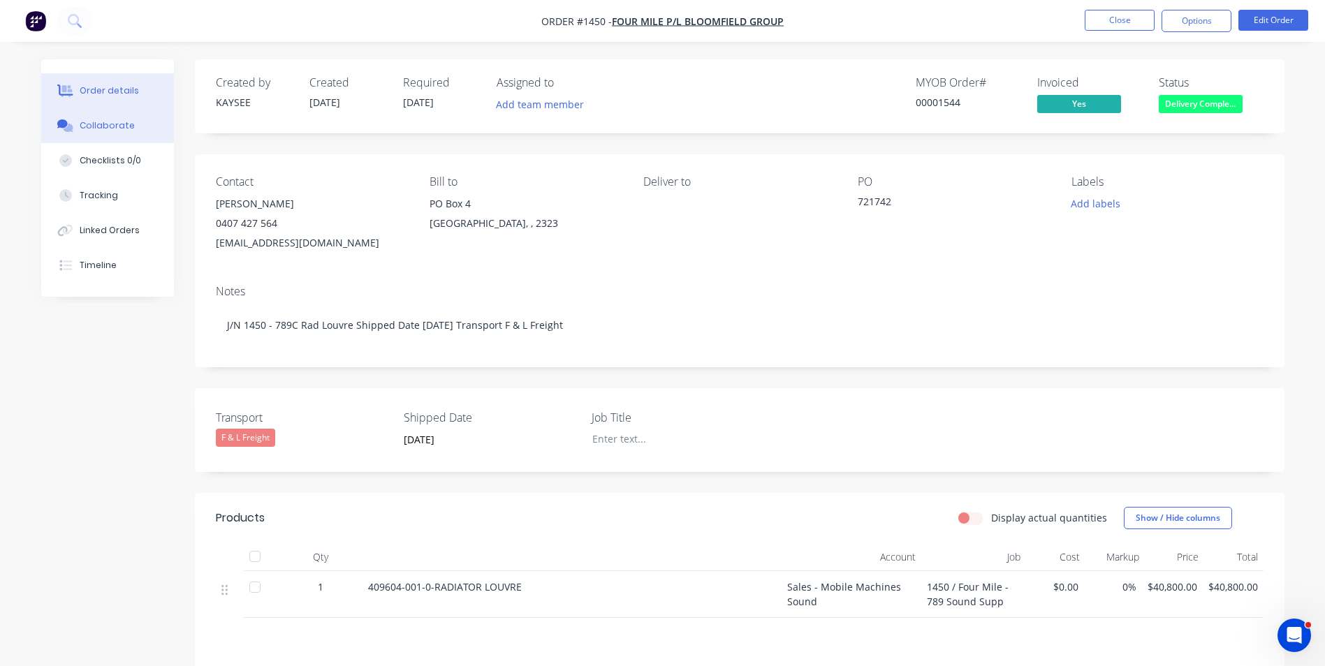
click at [99, 125] on div "Collaborate" at bounding box center [107, 125] width 55 height 13
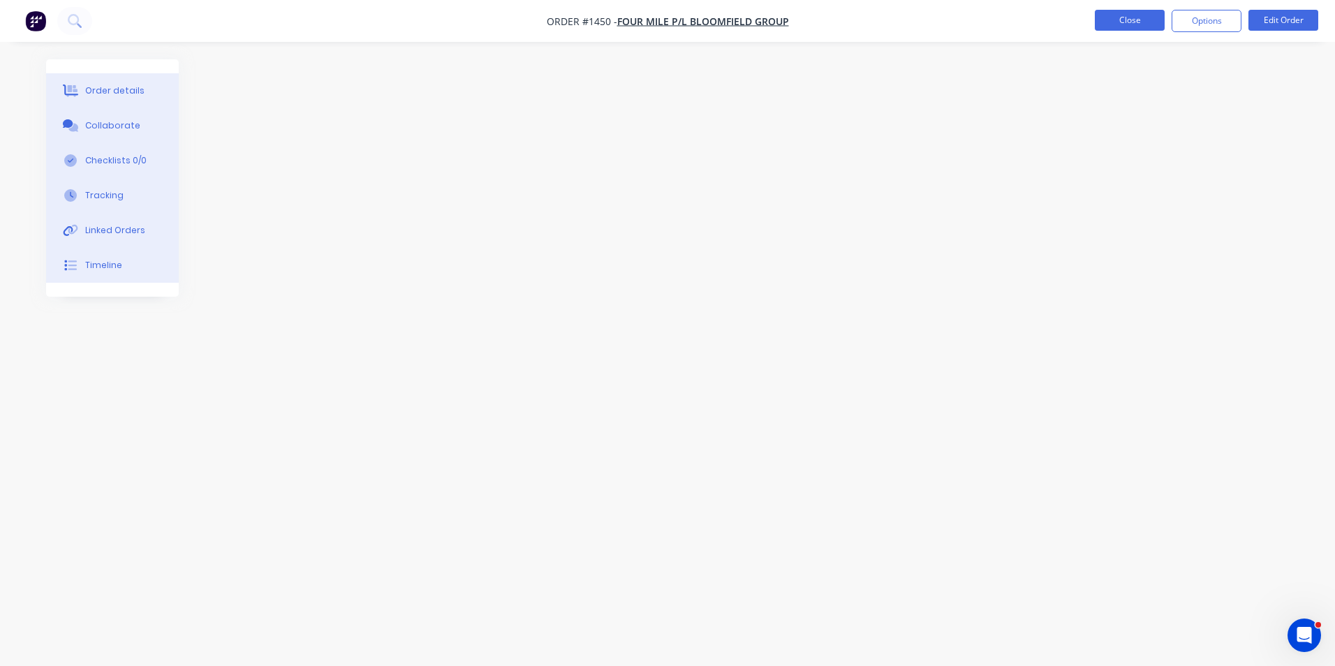
click at [1119, 20] on button "Close" at bounding box center [1130, 20] width 70 height 21
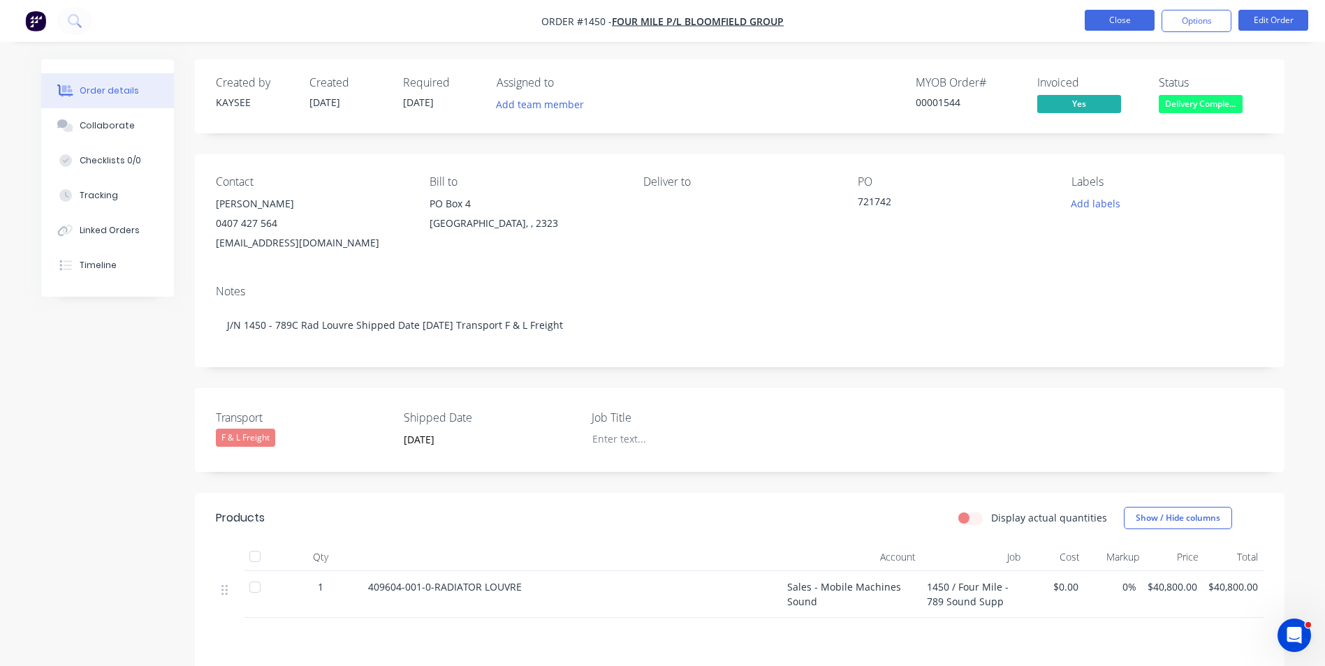
click at [1121, 20] on button "Close" at bounding box center [1119, 20] width 70 height 21
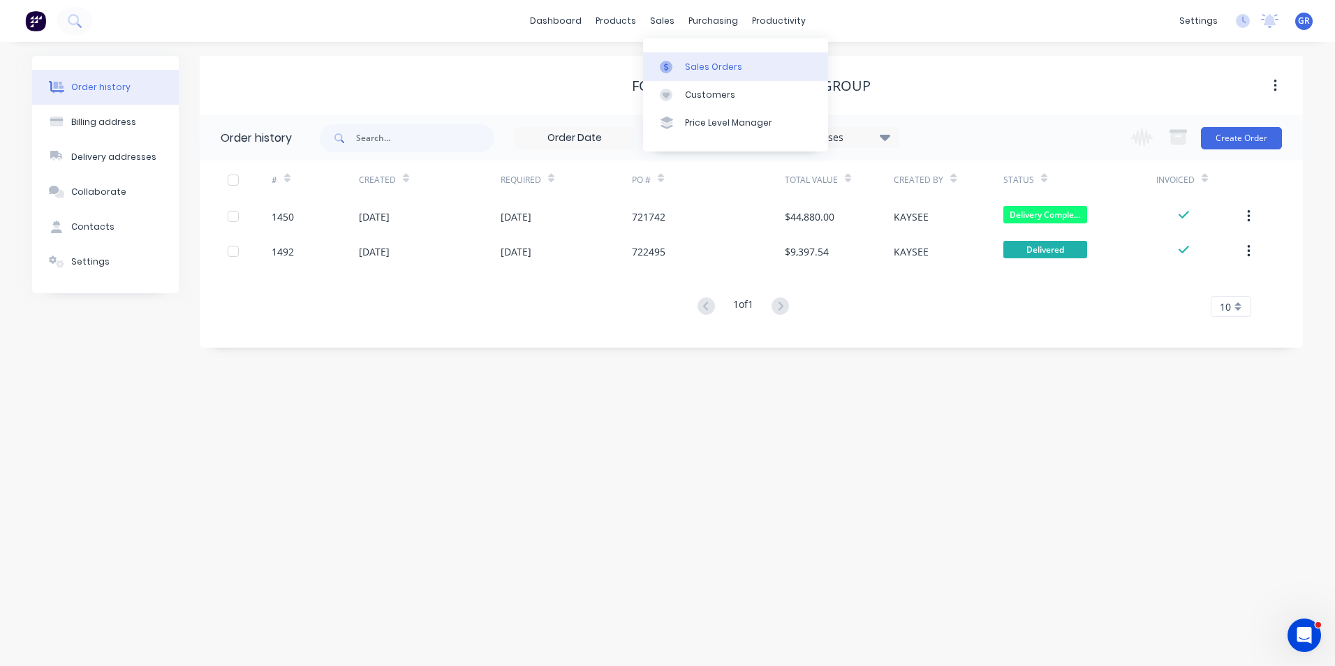
click at [712, 66] on div "Sales Orders" at bounding box center [713, 67] width 57 height 13
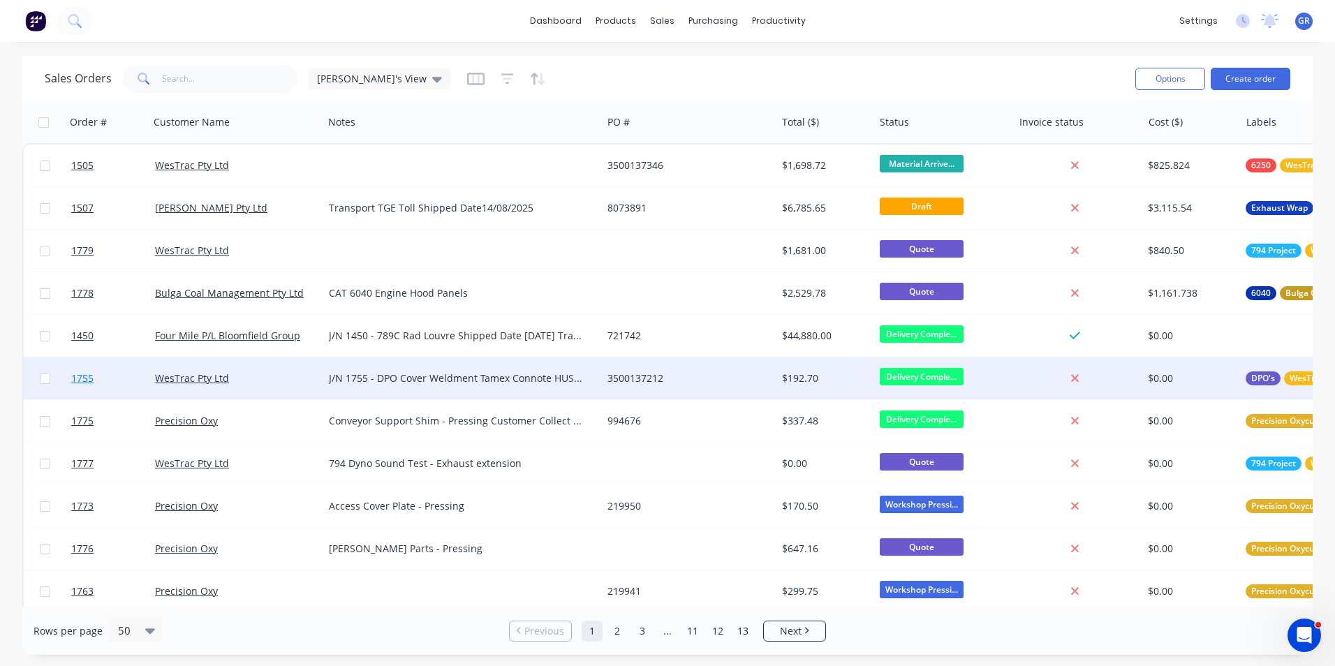
click at [87, 381] on span "1755" at bounding box center [82, 379] width 22 height 14
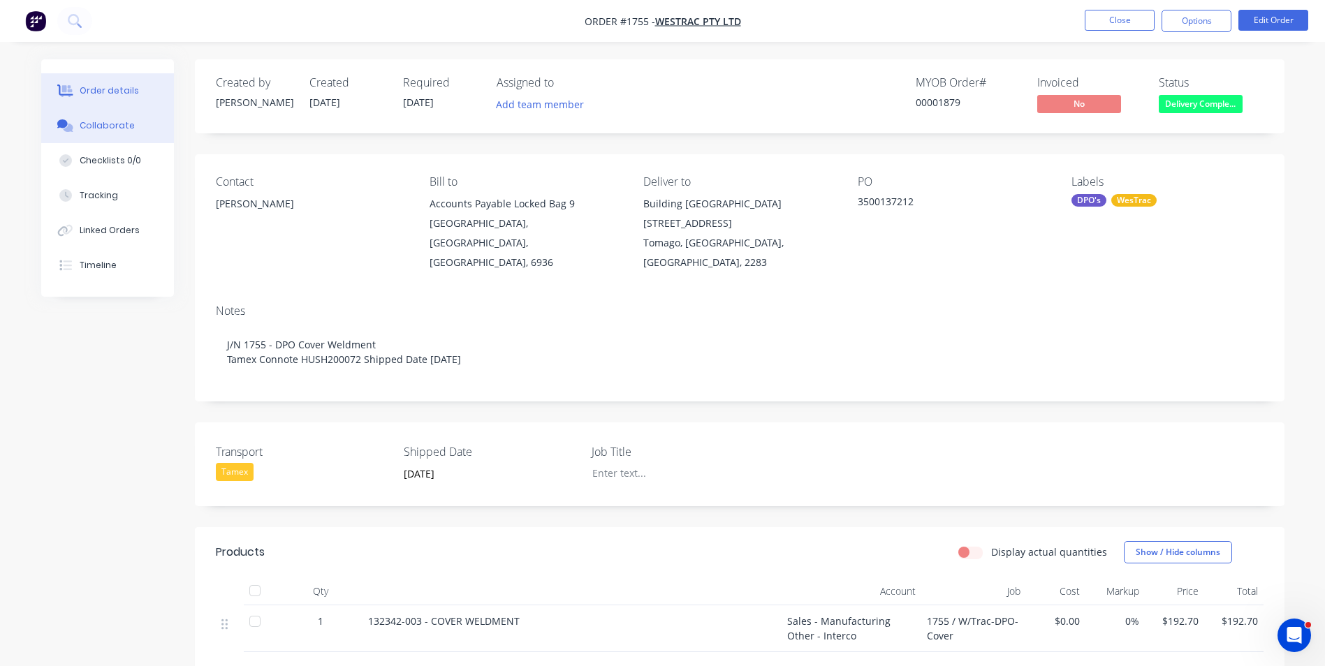
click at [114, 125] on div "Collaborate" at bounding box center [107, 125] width 55 height 13
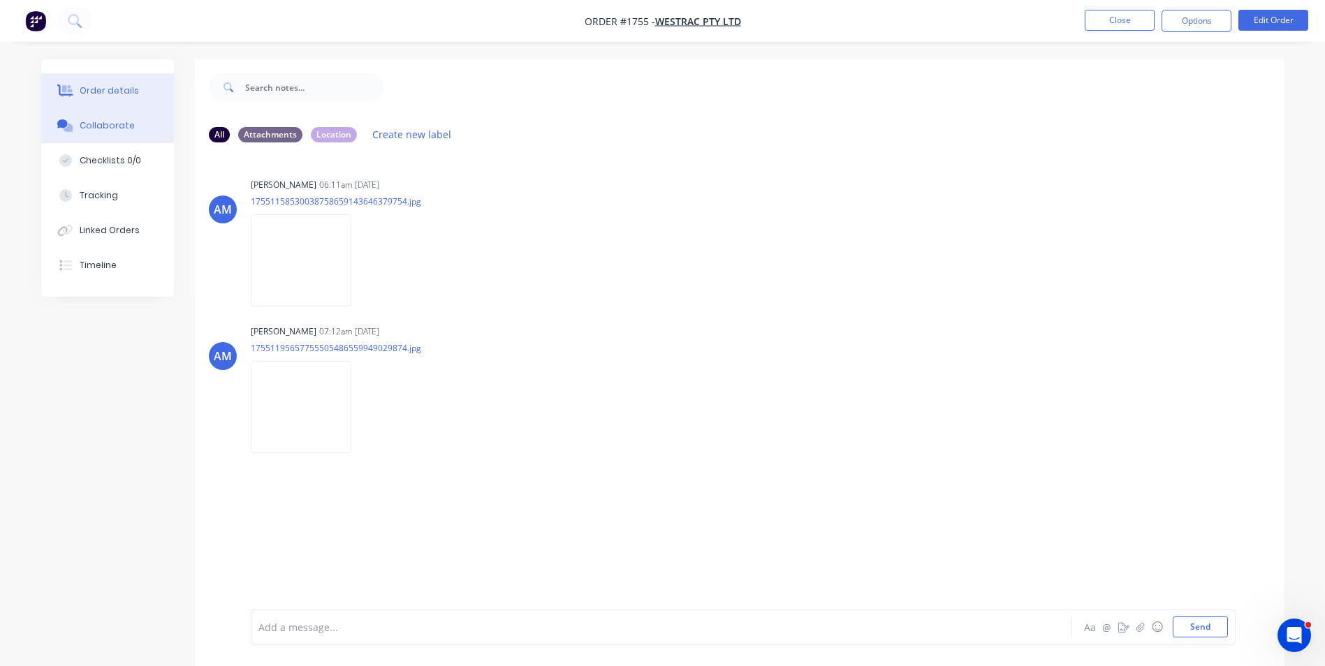
click at [109, 91] on div "Order details" at bounding box center [109, 90] width 59 height 13
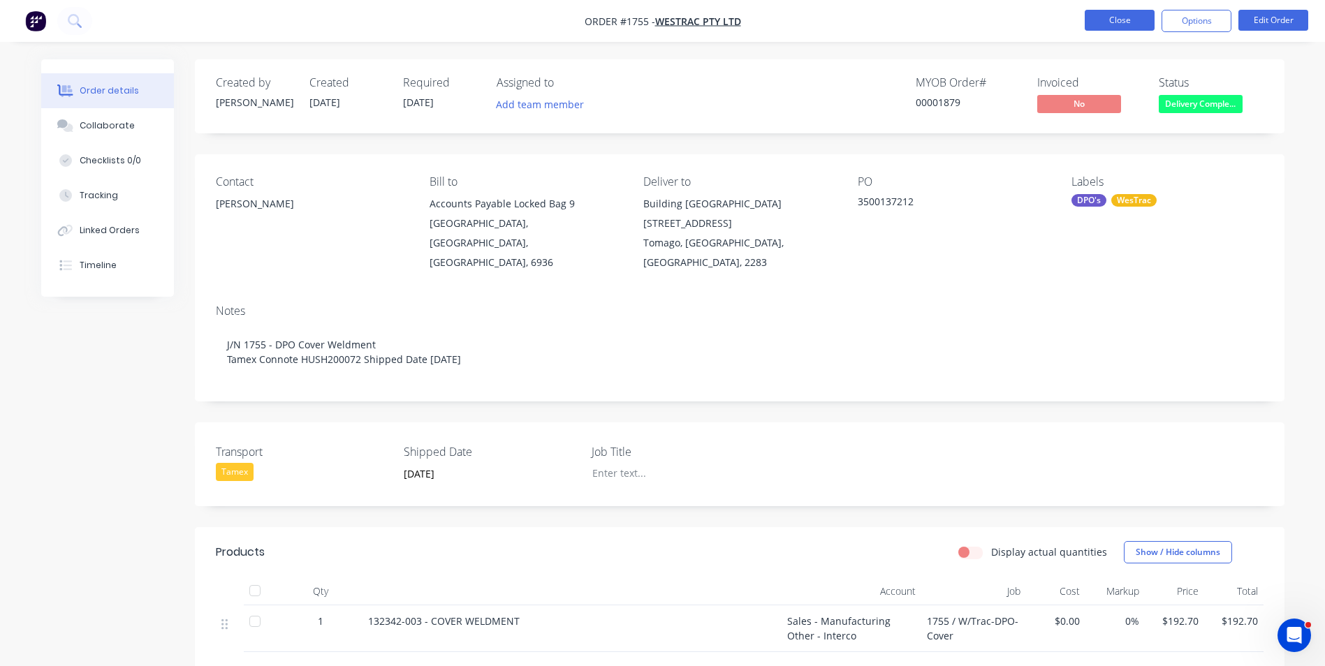
click at [1115, 21] on button "Close" at bounding box center [1119, 20] width 70 height 21
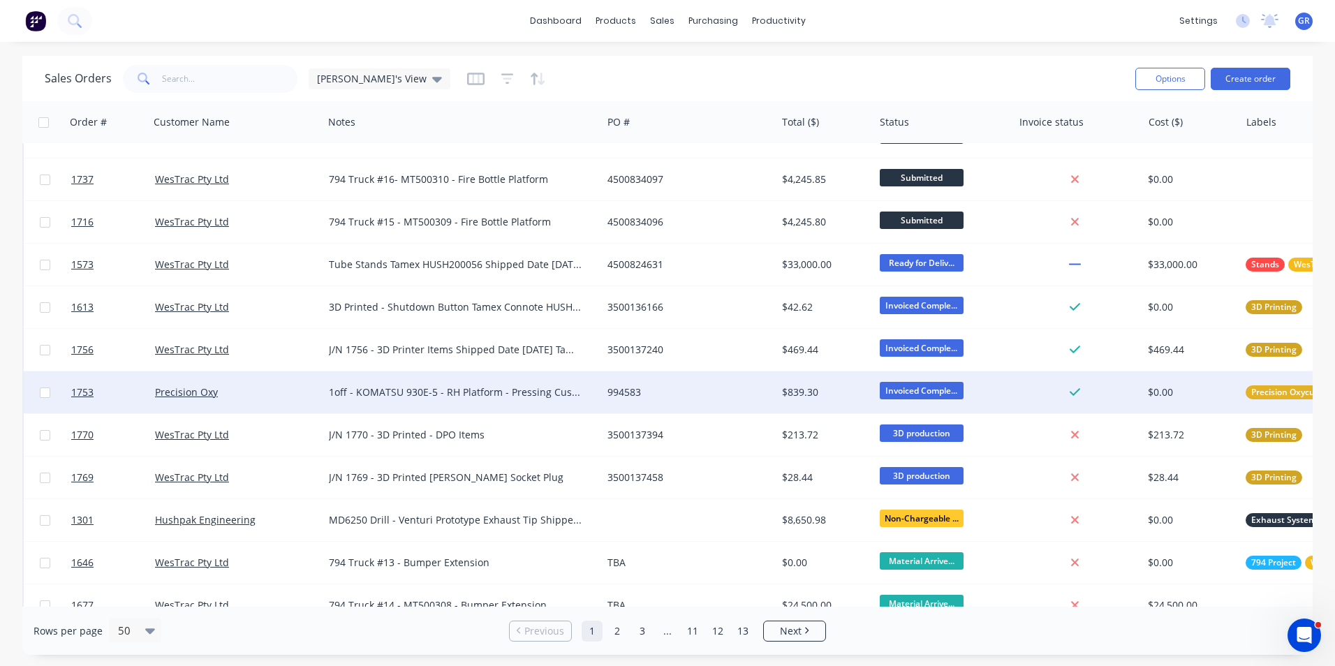
scroll to position [768, 0]
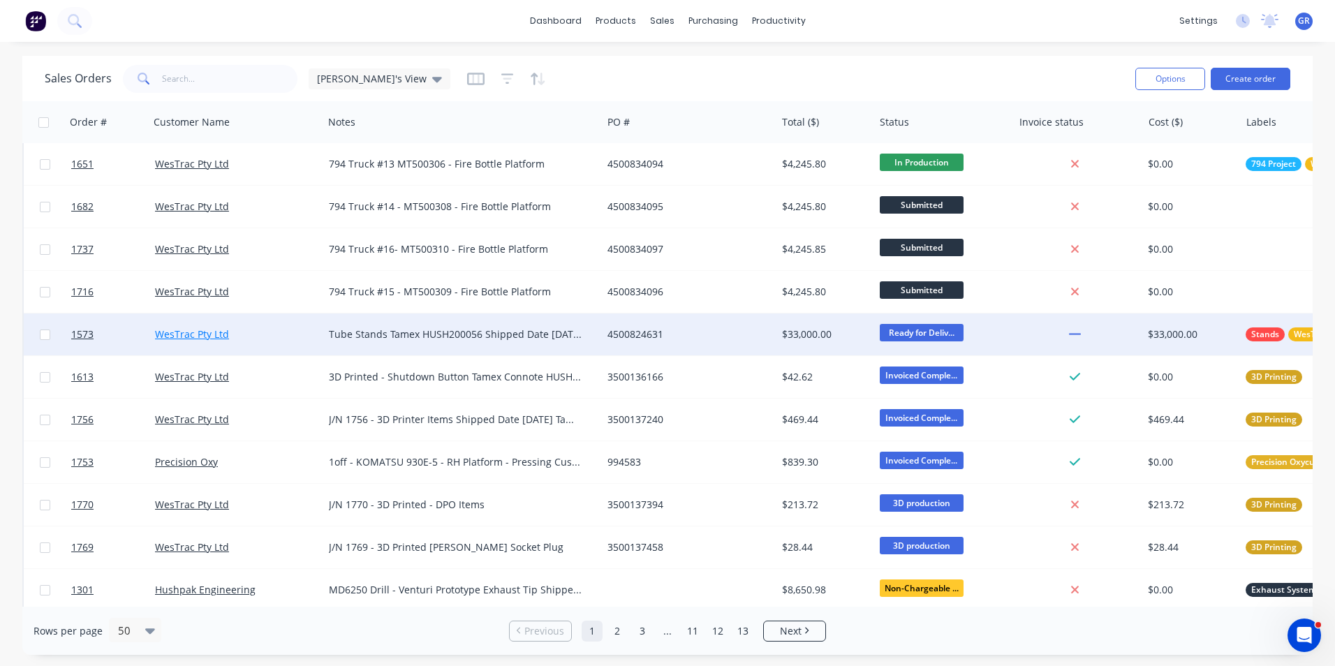
click at [215, 332] on link "WesTrac Pty Ltd" at bounding box center [192, 334] width 74 height 13
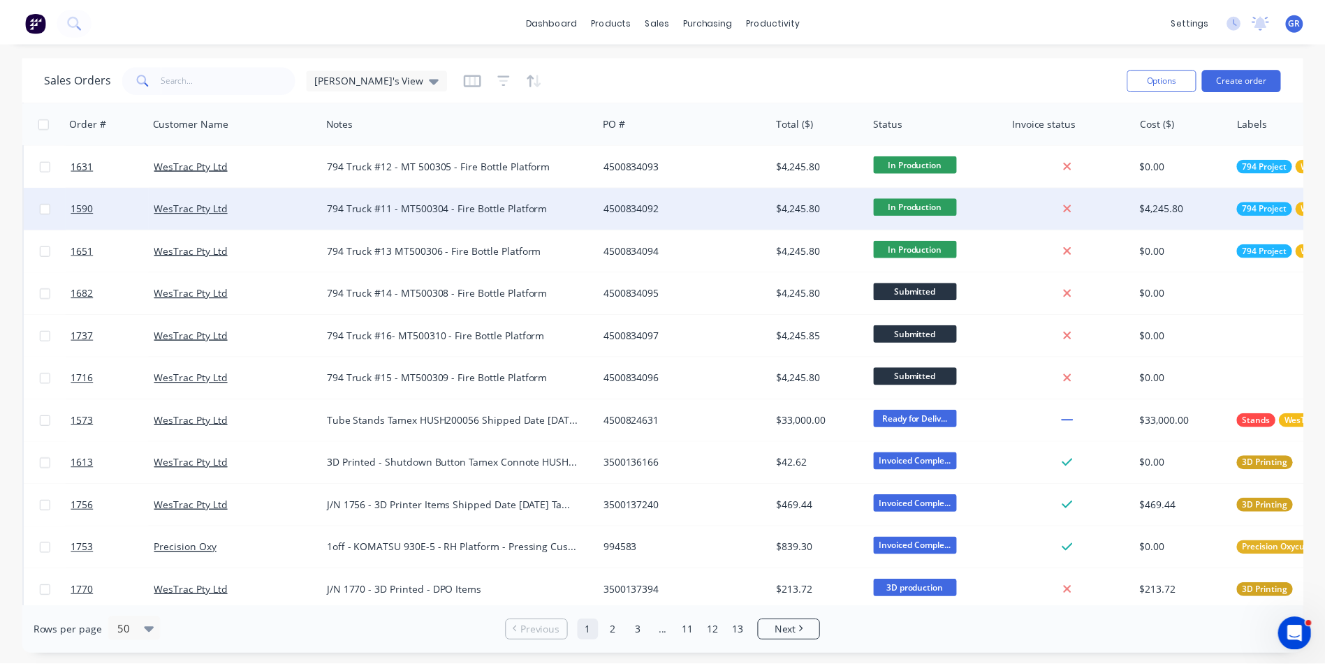
scroll to position [698, 0]
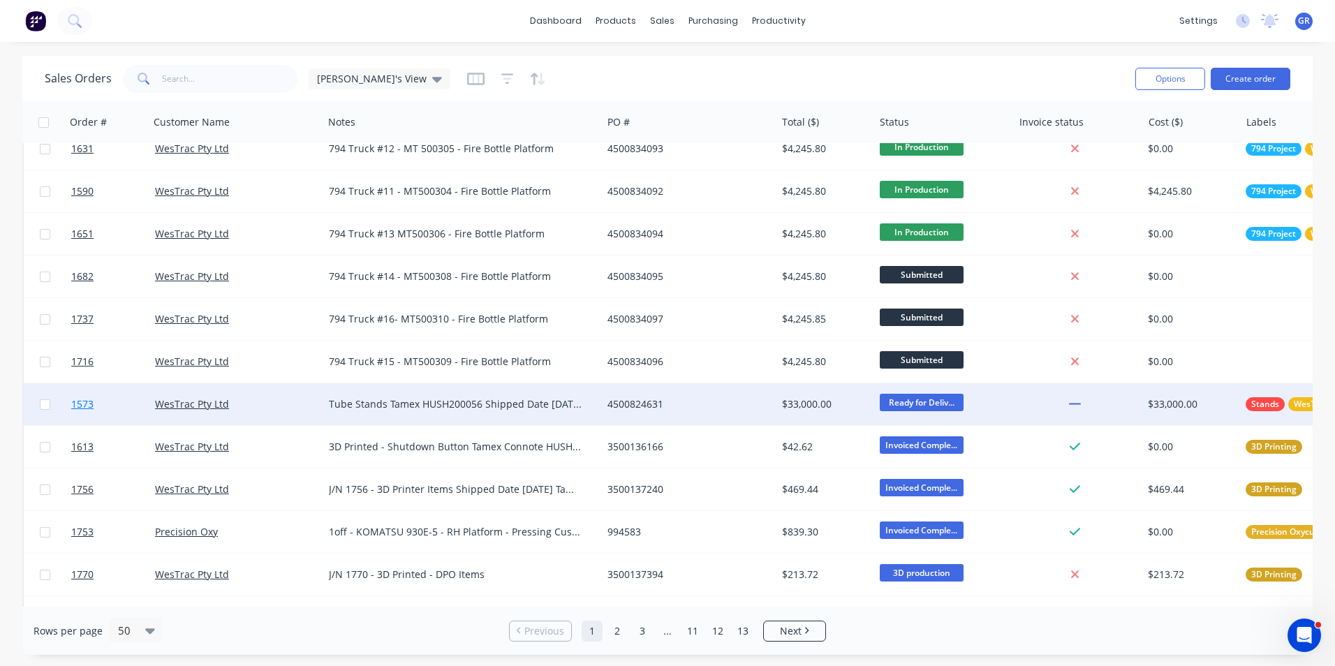
click at [85, 402] on span "1573" at bounding box center [82, 404] width 22 height 14
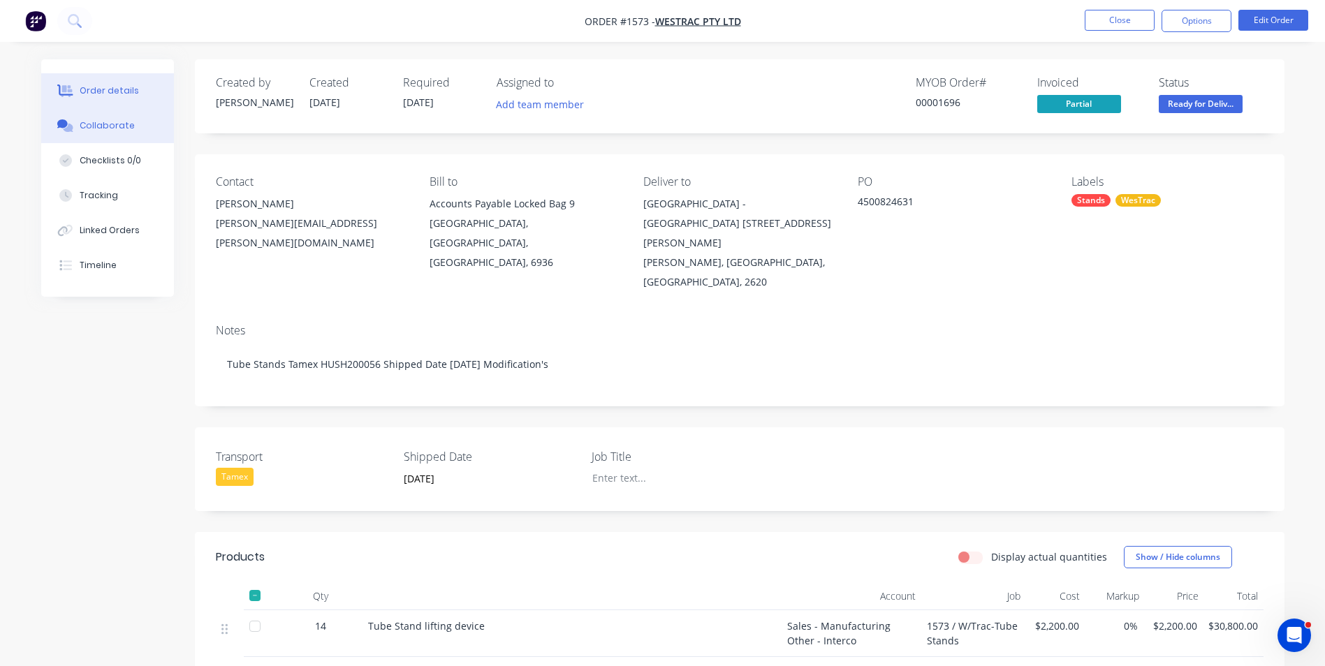
click at [101, 121] on div "Collaborate" at bounding box center [107, 125] width 55 height 13
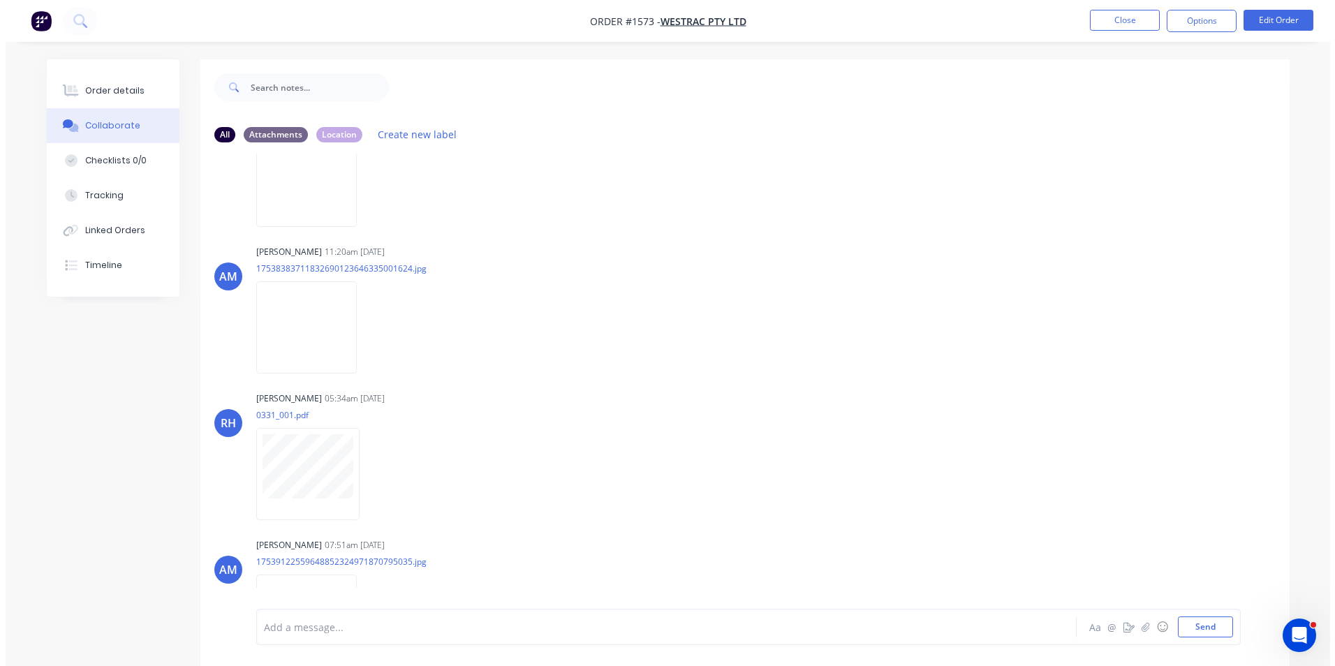
scroll to position [838, 0]
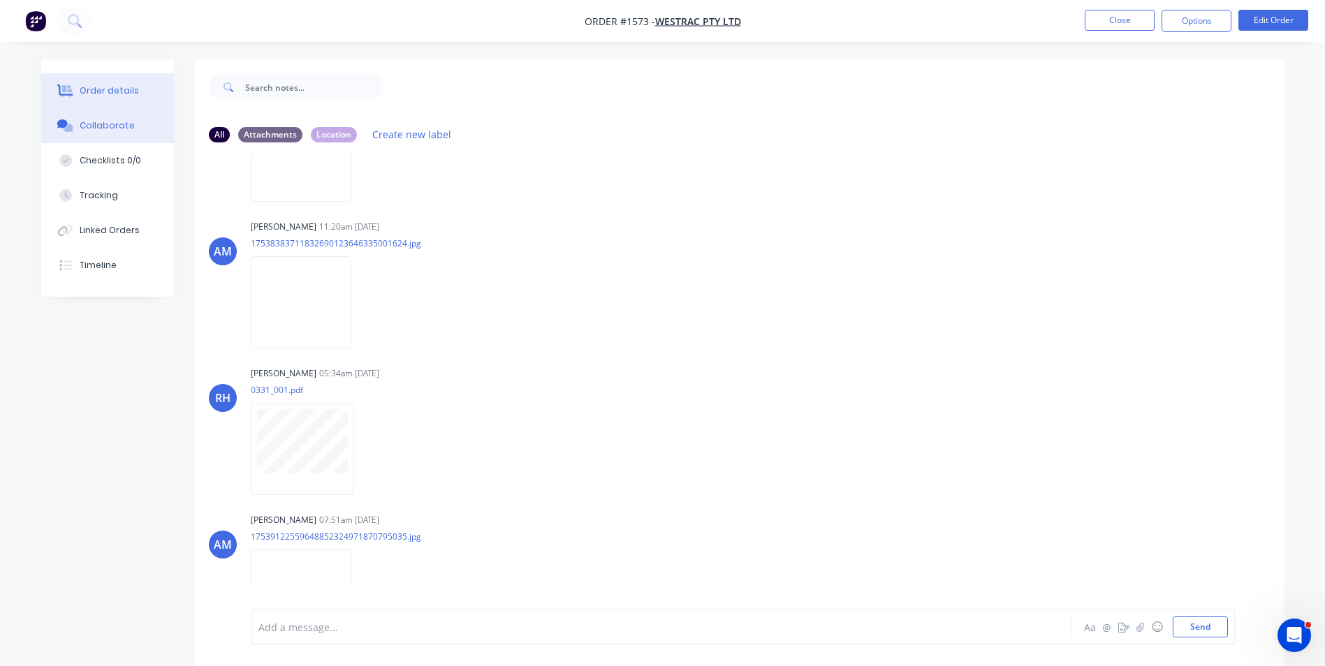
click at [108, 86] on div "Order details" at bounding box center [109, 90] width 59 height 13
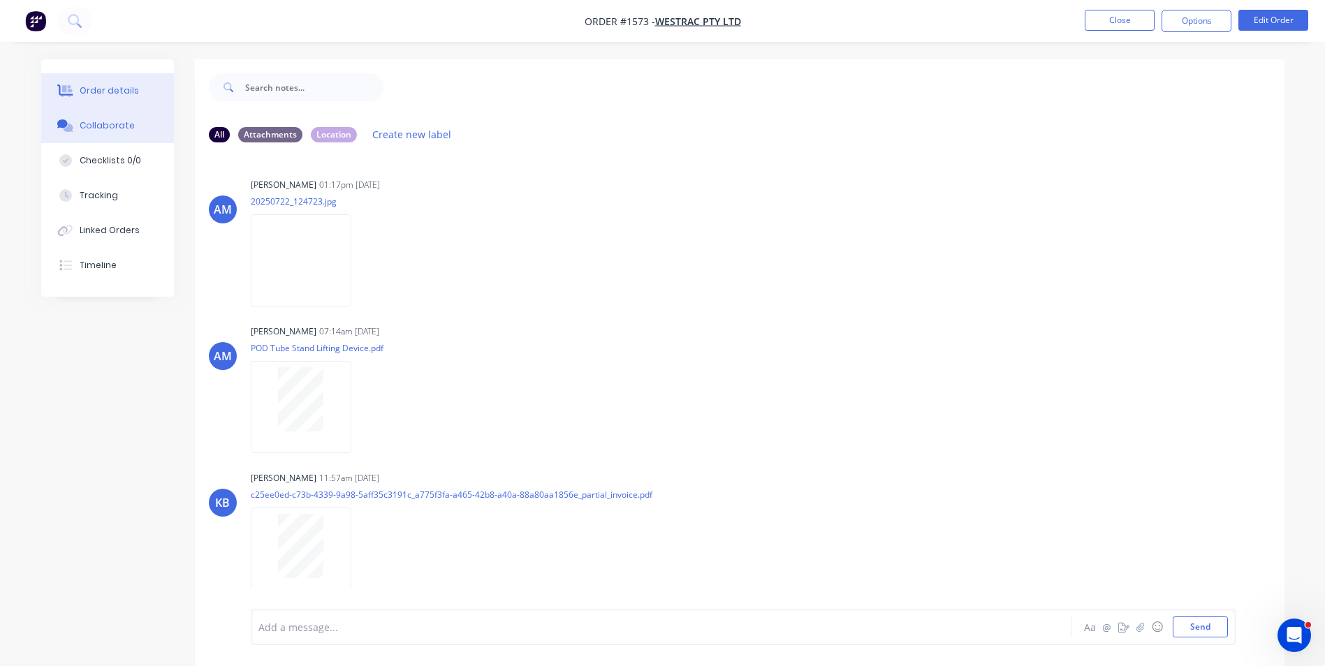
click at [94, 87] on div "Order details" at bounding box center [109, 90] width 59 height 13
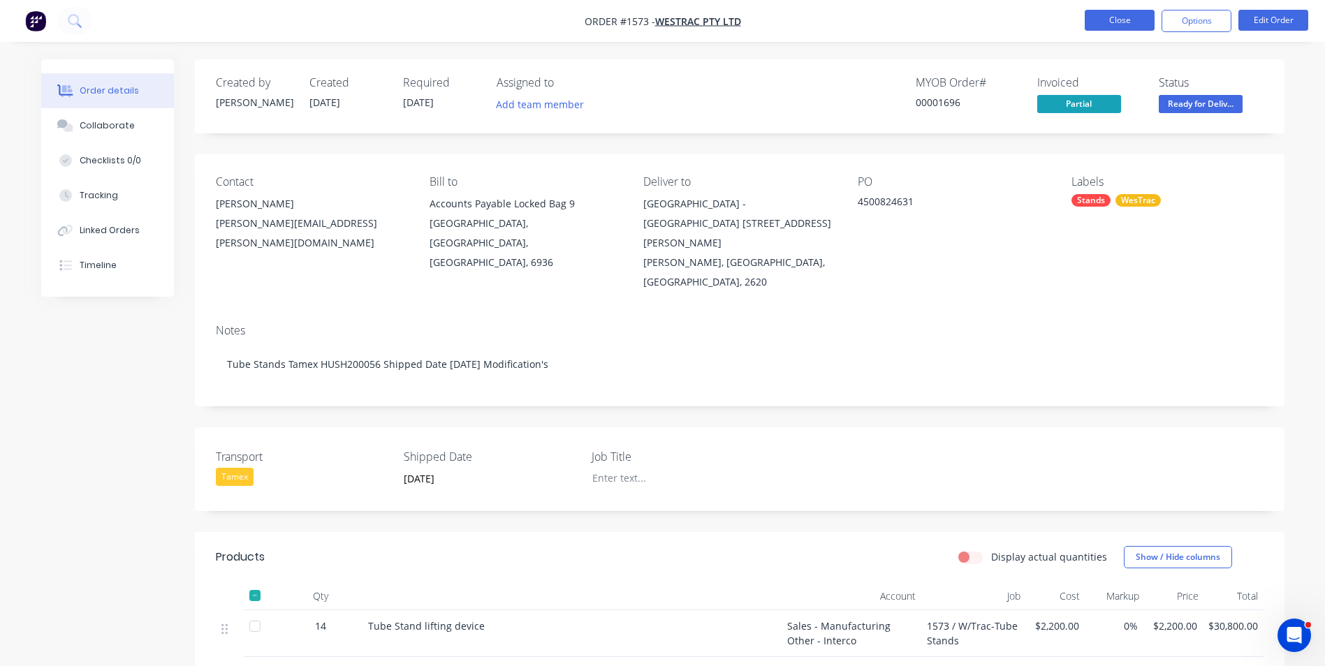
click at [1128, 13] on button "Close" at bounding box center [1119, 20] width 70 height 21
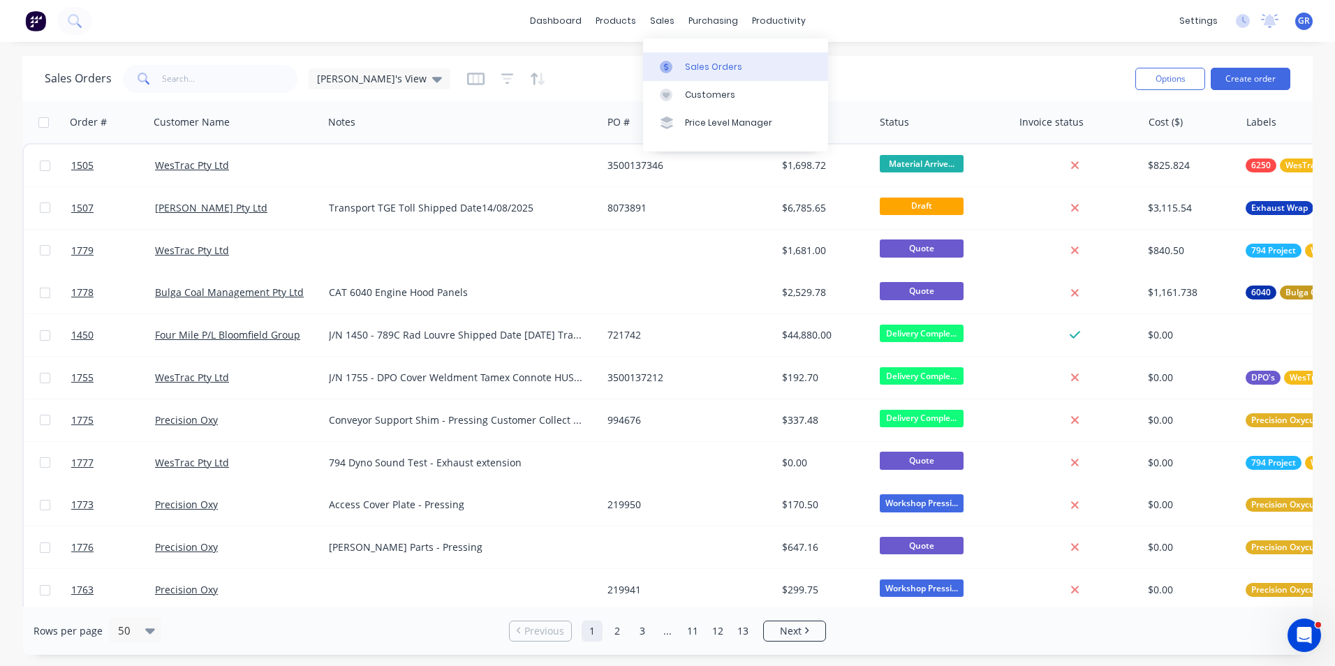
click at [718, 65] on div "Sales Orders" at bounding box center [713, 67] width 57 height 13
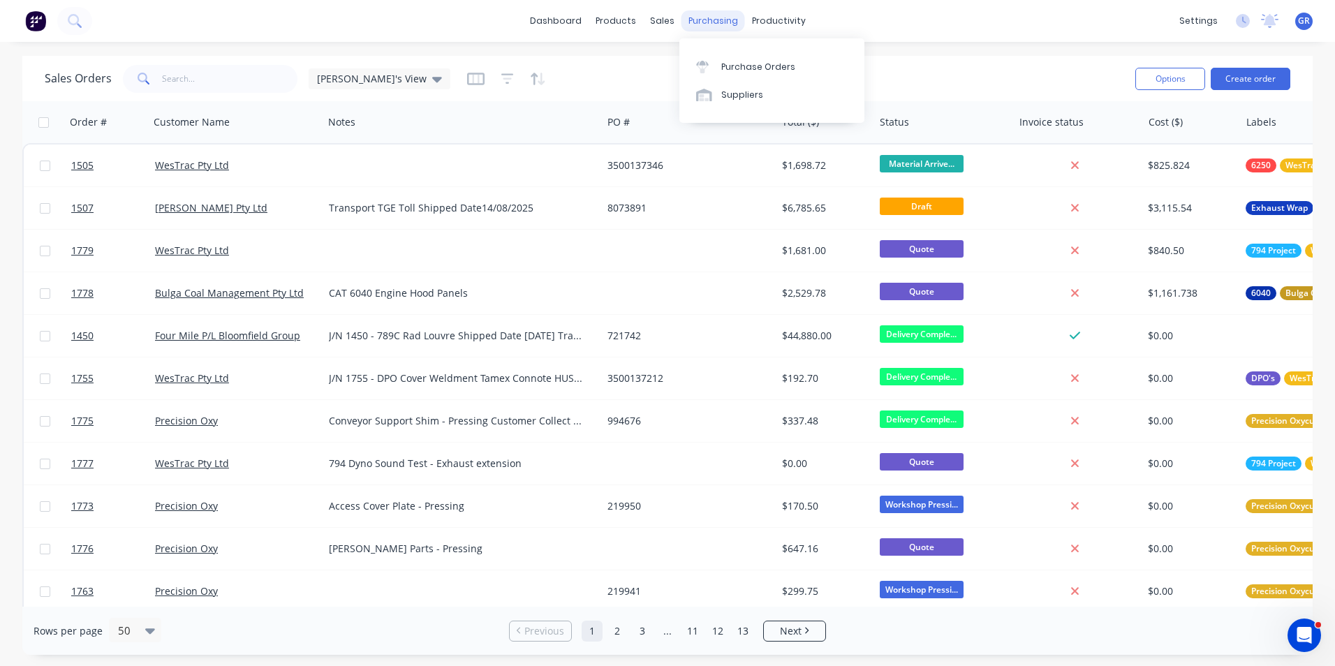
click at [720, 18] on div "purchasing" at bounding box center [714, 20] width 64 height 21
click at [755, 67] on div "Purchase Orders" at bounding box center [758, 67] width 74 height 13
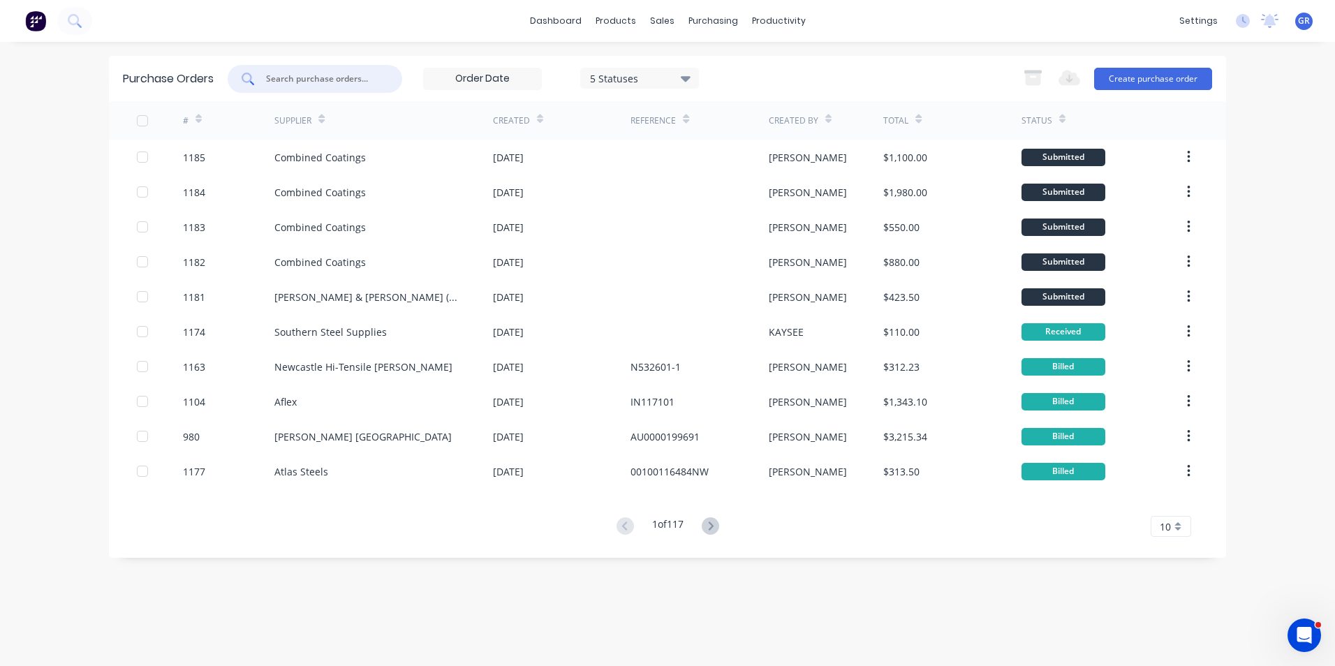
click at [300, 76] on input "text" at bounding box center [323, 79] width 116 height 14
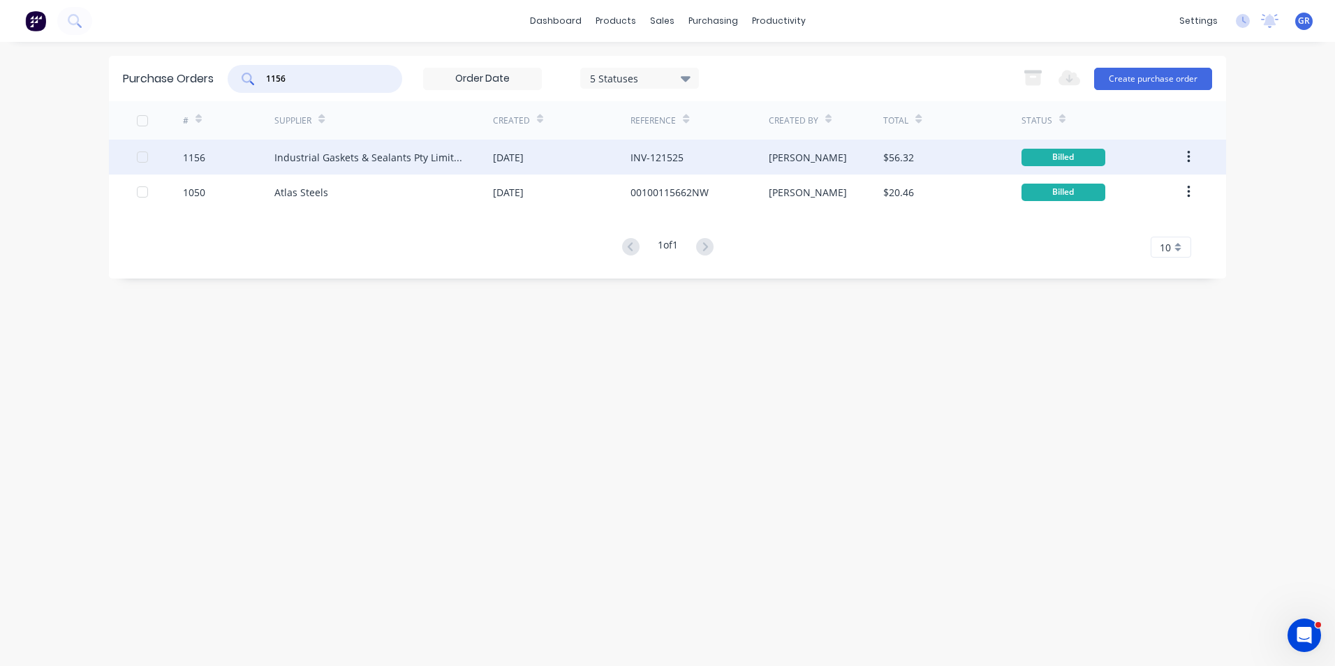
type input "1156"
click at [196, 154] on div "1156" at bounding box center [194, 157] width 22 height 15
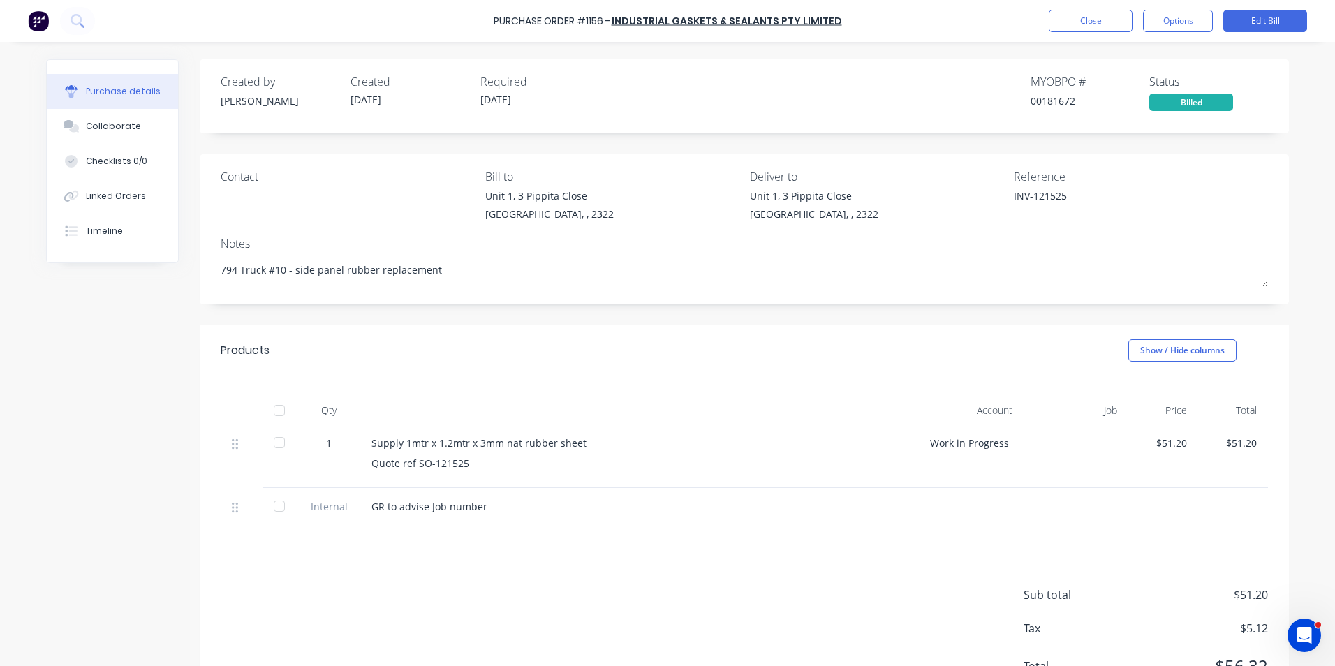
type textarea "x"
click at [1105, 20] on button "Close" at bounding box center [1091, 21] width 84 height 22
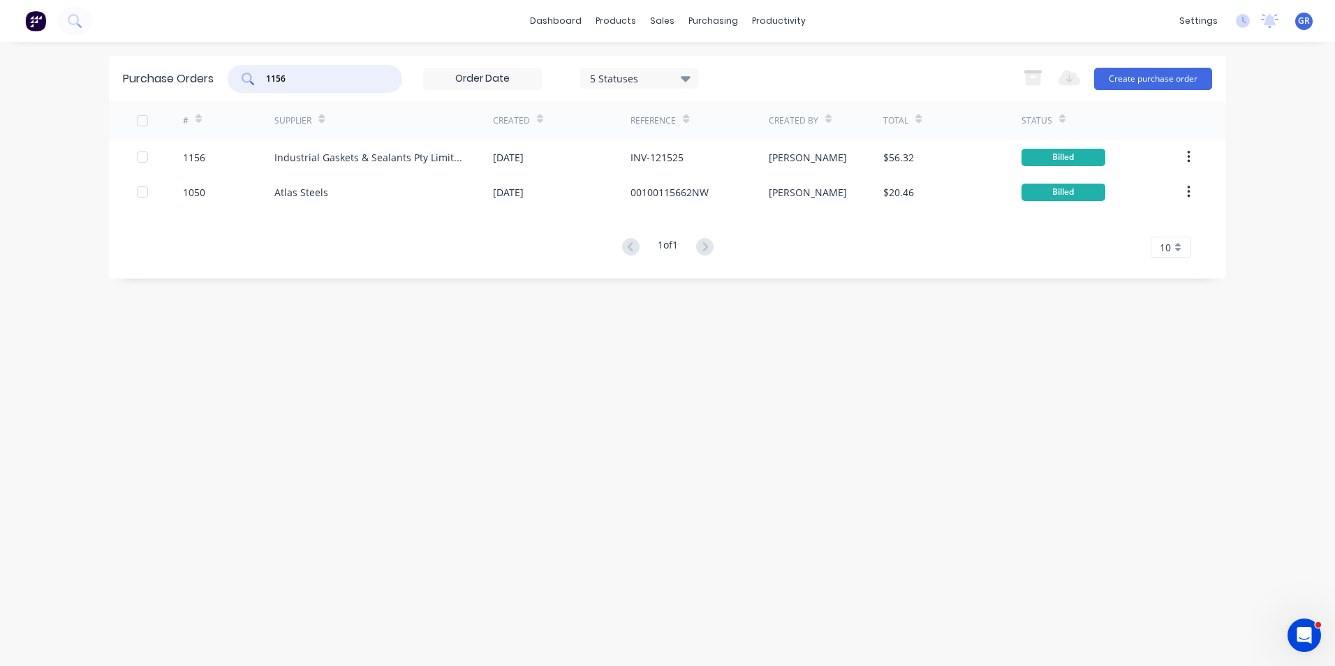
drag, startPoint x: 306, startPoint y: 80, endPoint x: 244, endPoint y: 79, distance: 62.2
click at [244, 79] on div "1156" at bounding box center [315, 79] width 175 height 28
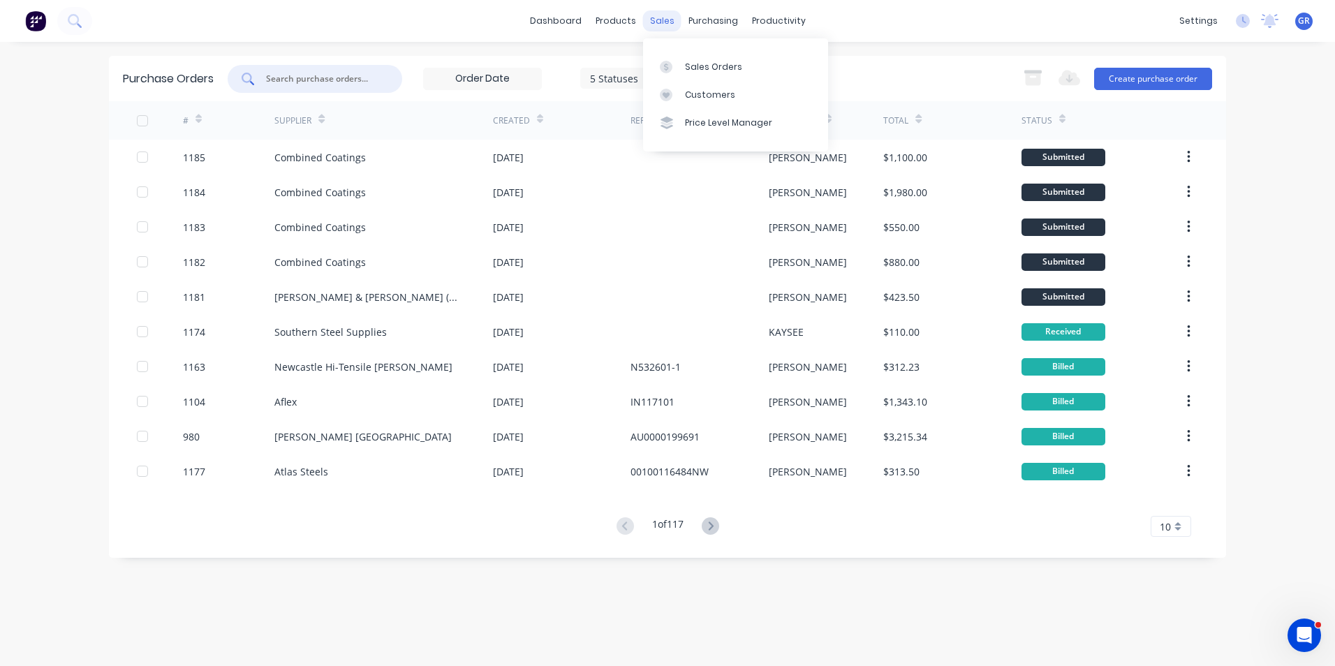
click at [668, 17] on div "sales" at bounding box center [662, 20] width 38 height 21
click at [689, 59] on link "Sales Orders" at bounding box center [735, 66] width 185 height 28
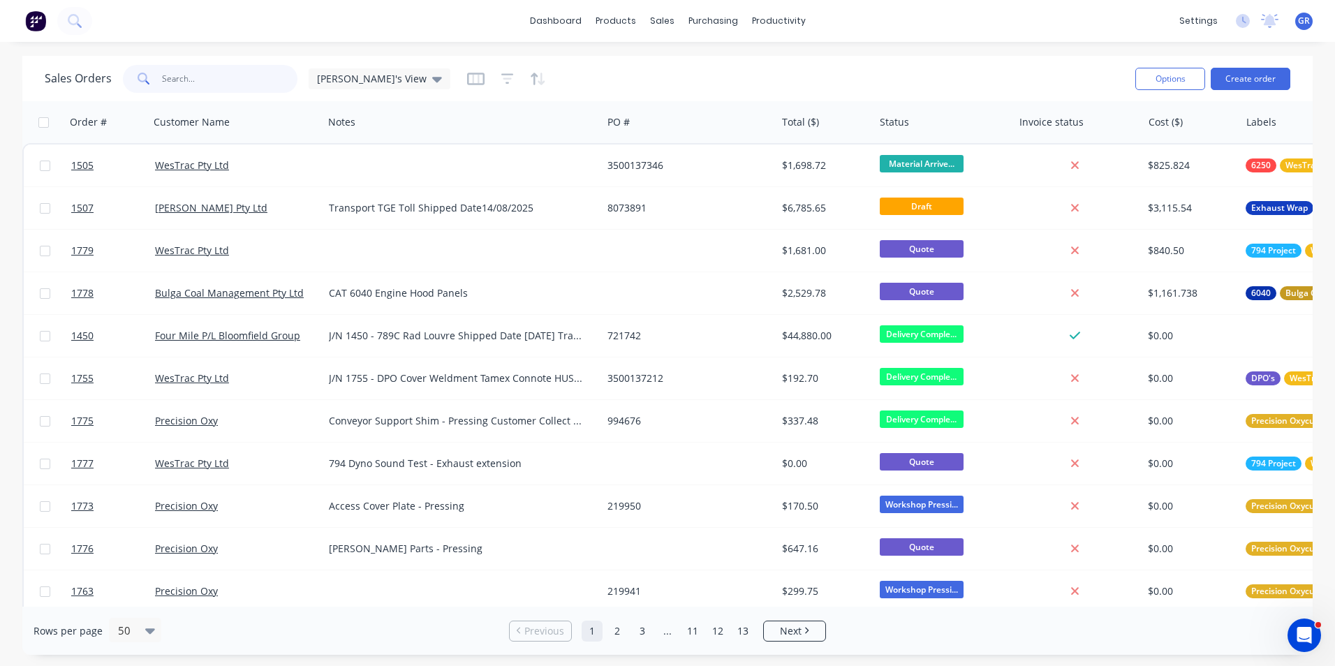
click at [192, 78] on input "text" at bounding box center [230, 79] width 136 height 28
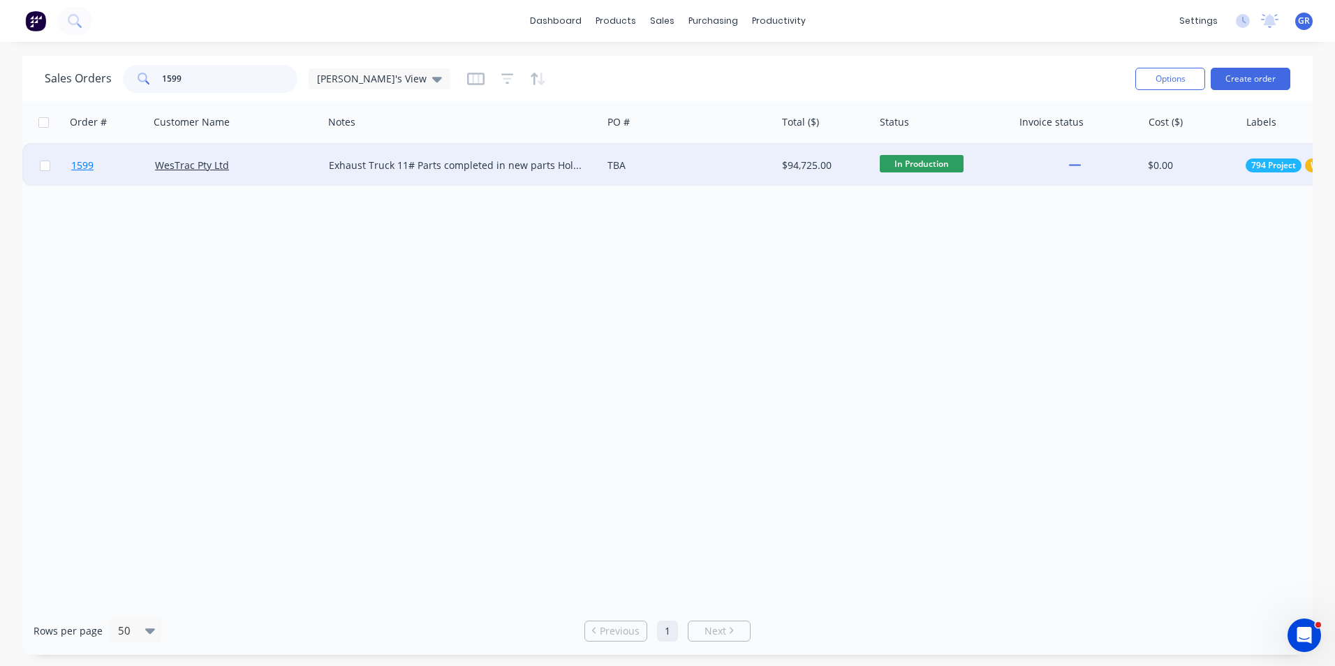
type input "1599"
click at [85, 168] on span "1599" at bounding box center [82, 166] width 22 height 14
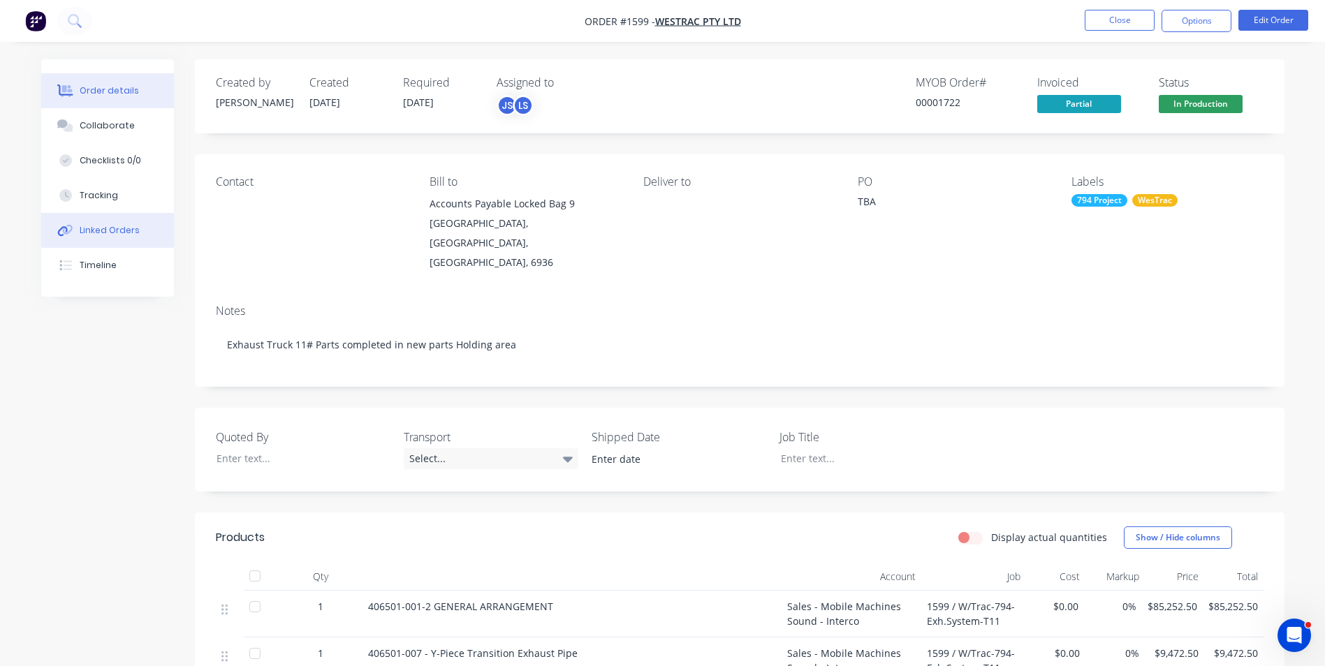
click at [105, 228] on div "Linked Orders" at bounding box center [110, 230] width 60 height 13
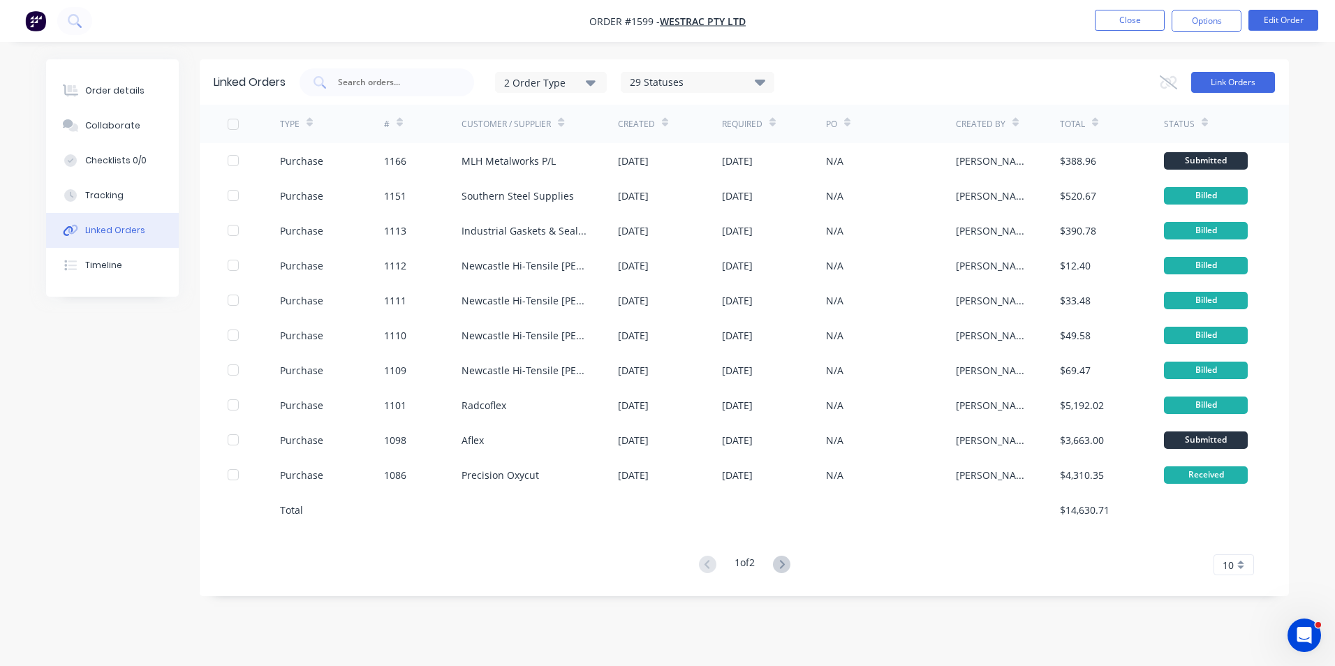
click at [1233, 81] on button "Link Orders" at bounding box center [1233, 82] width 84 height 21
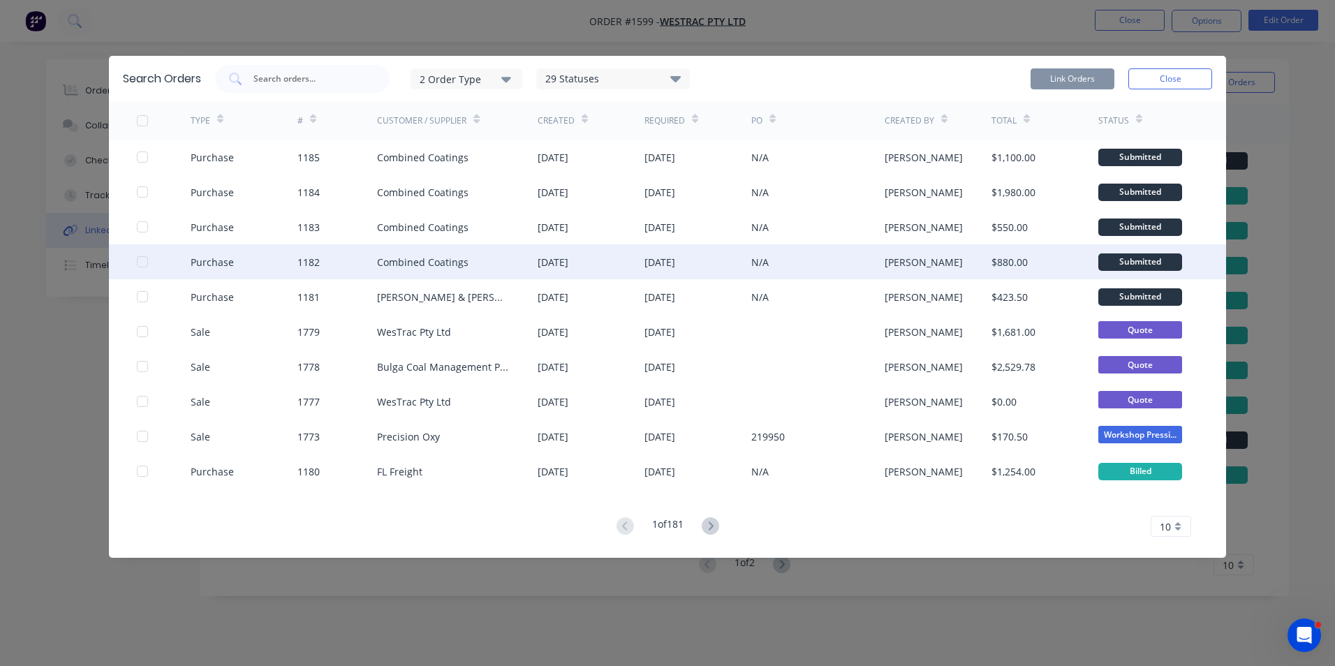
click at [143, 261] on div at bounding box center [142, 262] width 28 height 28
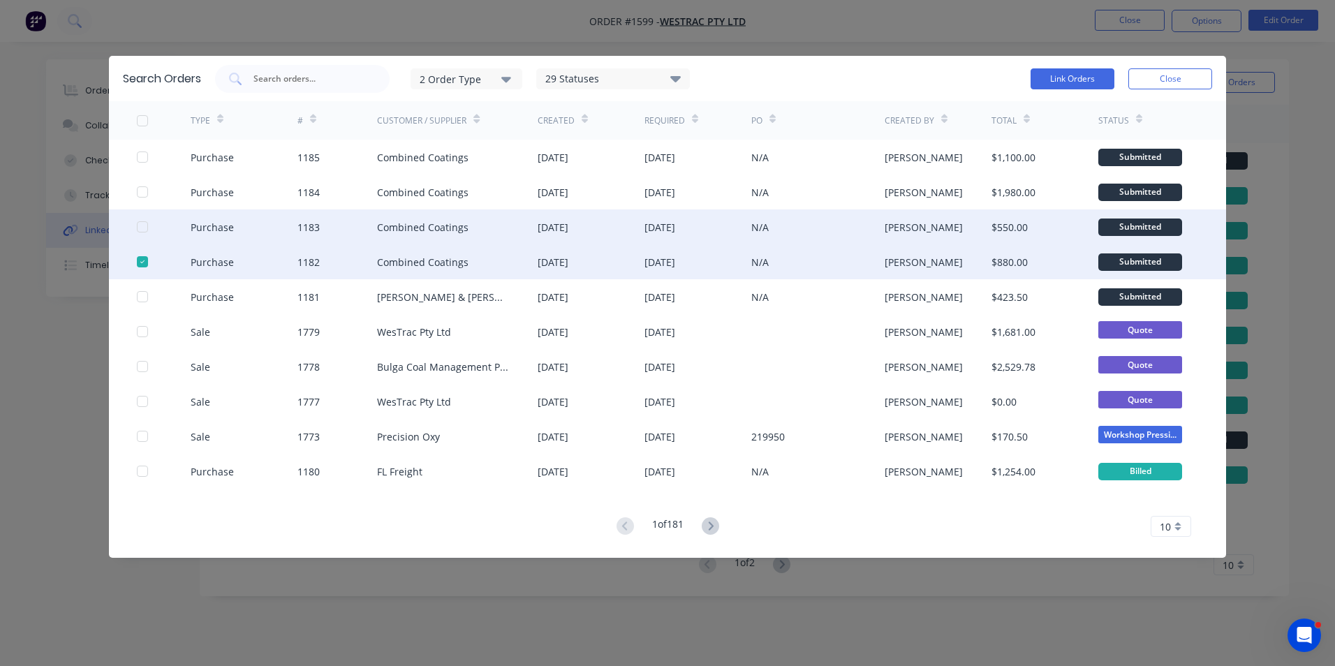
click at [143, 227] on div at bounding box center [142, 227] width 28 height 28
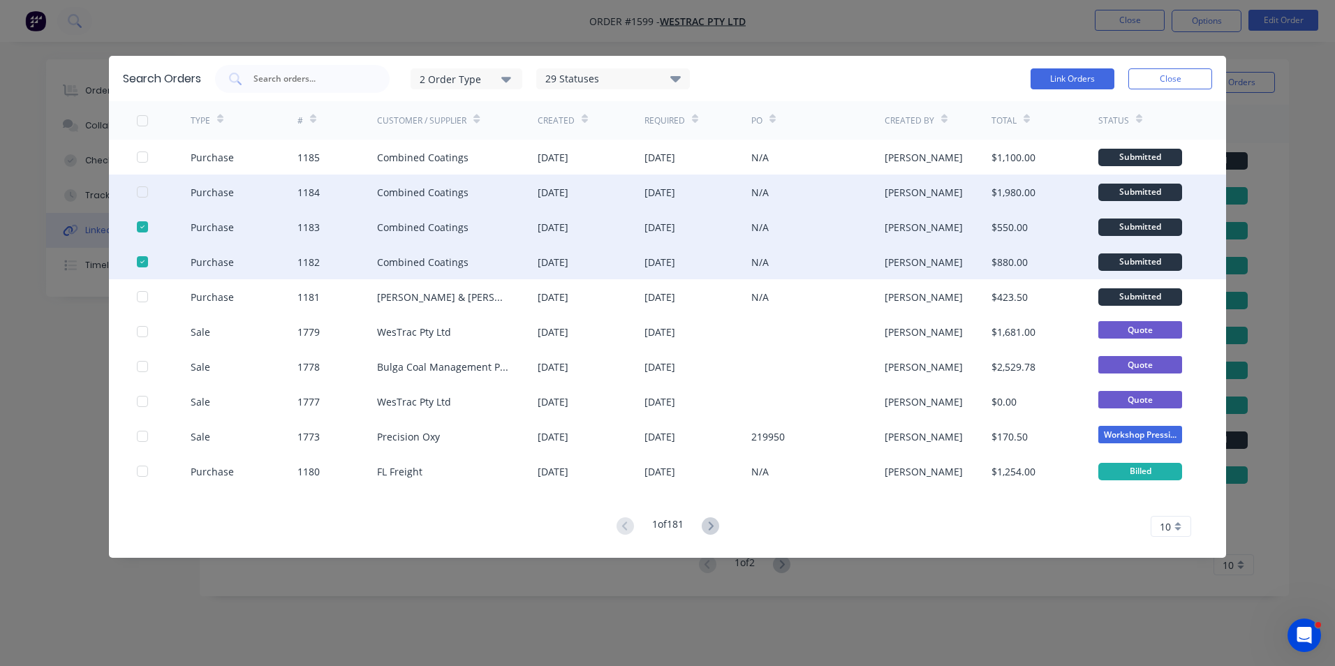
click at [140, 197] on div at bounding box center [142, 192] width 28 height 28
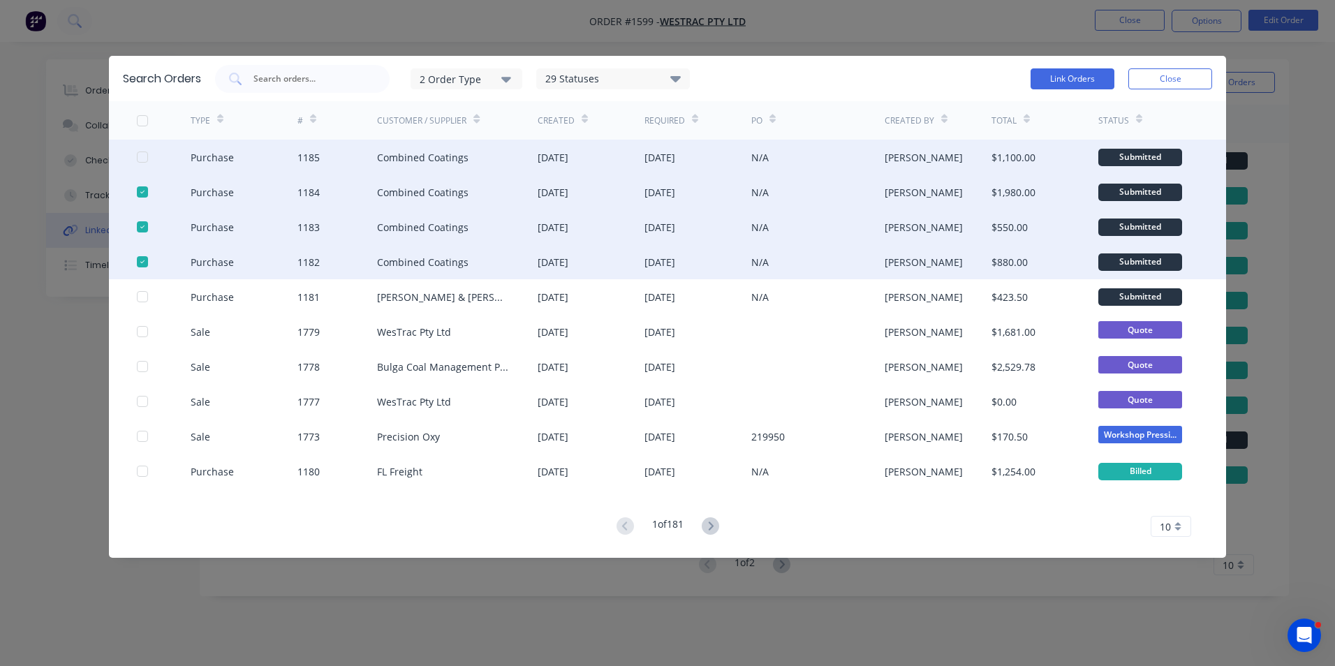
click at [146, 156] on div at bounding box center [142, 157] width 28 height 28
click at [1078, 73] on button "Link Orders" at bounding box center [1073, 78] width 84 height 21
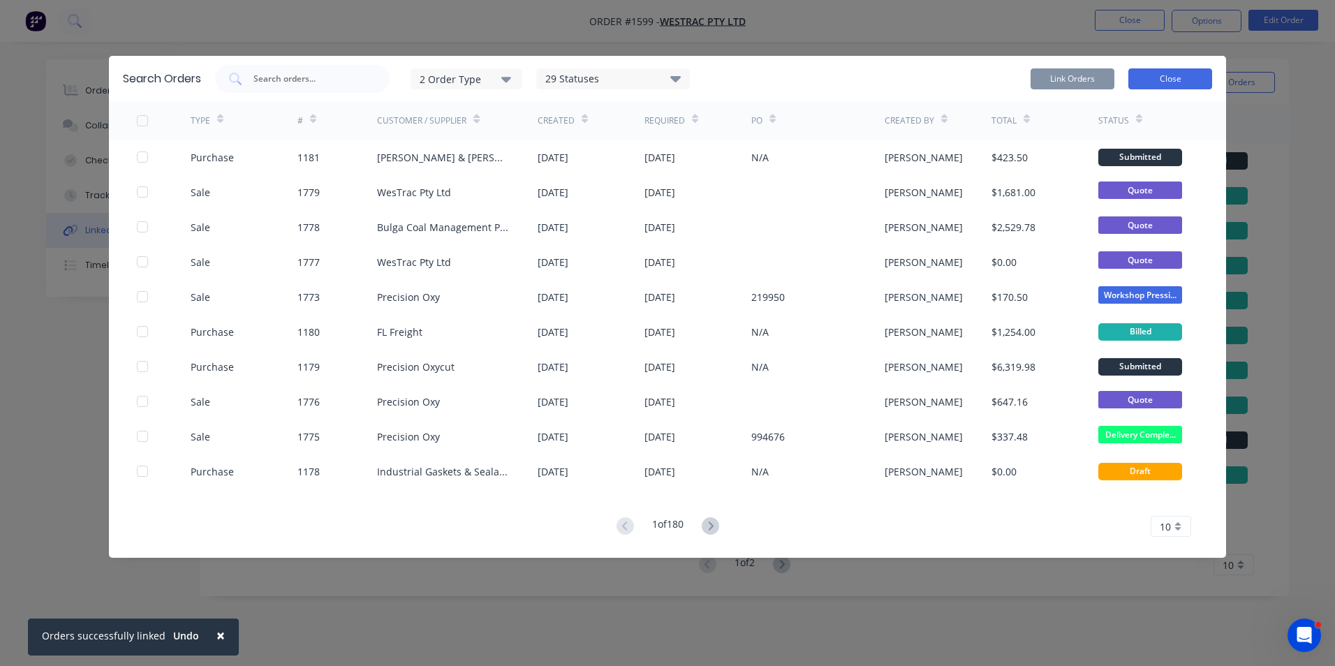
click at [1169, 80] on button "Close" at bounding box center [1170, 78] width 84 height 21
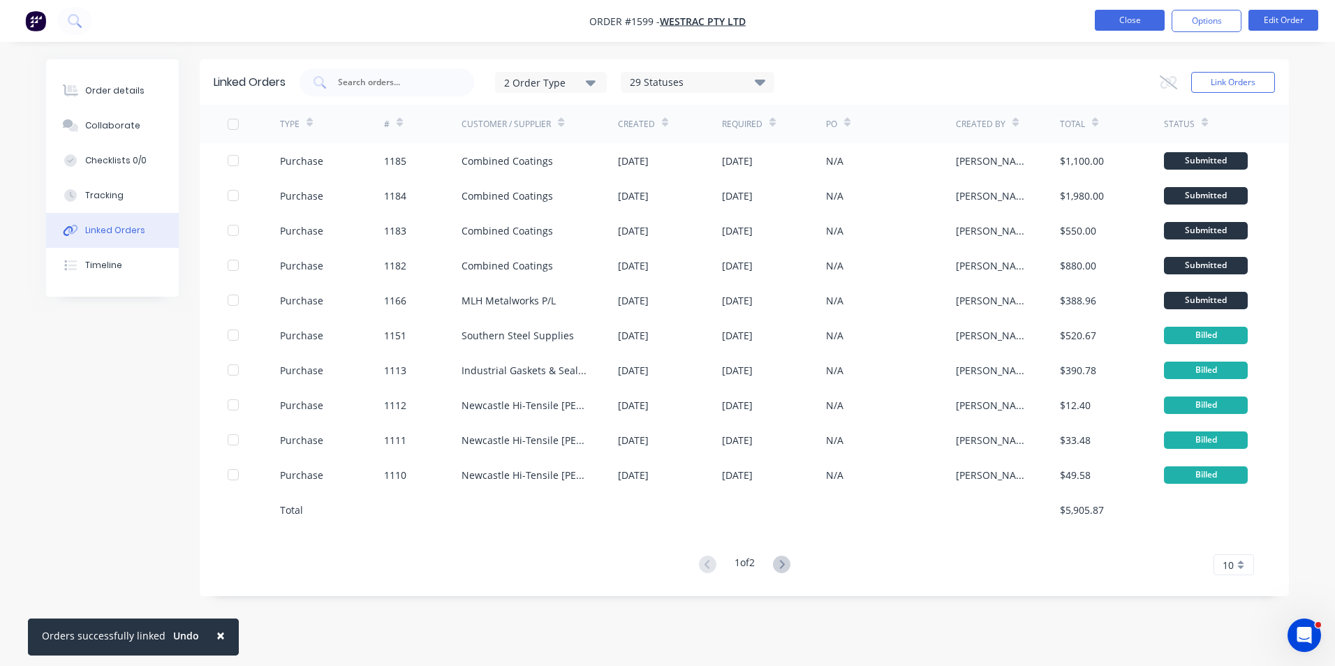
click at [1137, 22] on button "Close" at bounding box center [1130, 20] width 70 height 21
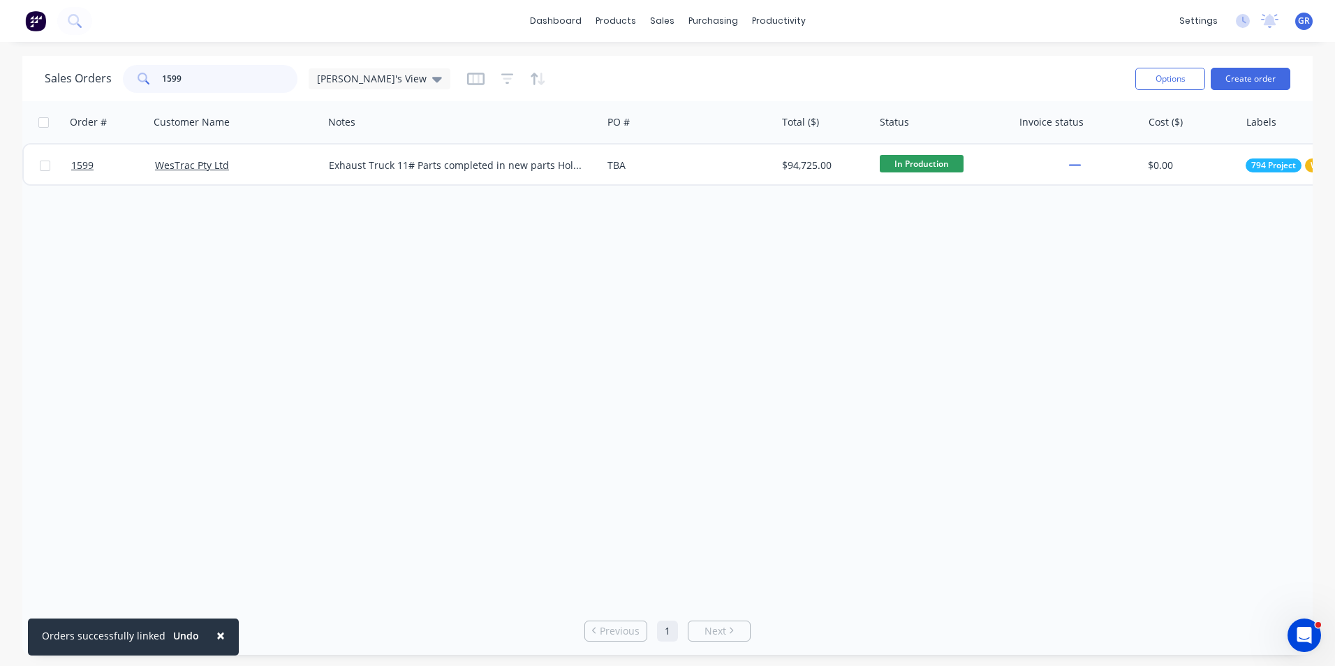
drag, startPoint x: 188, startPoint y: 74, endPoint x: 138, endPoint y: 76, distance: 49.6
click at [138, 76] on div "1599" at bounding box center [210, 79] width 175 height 28
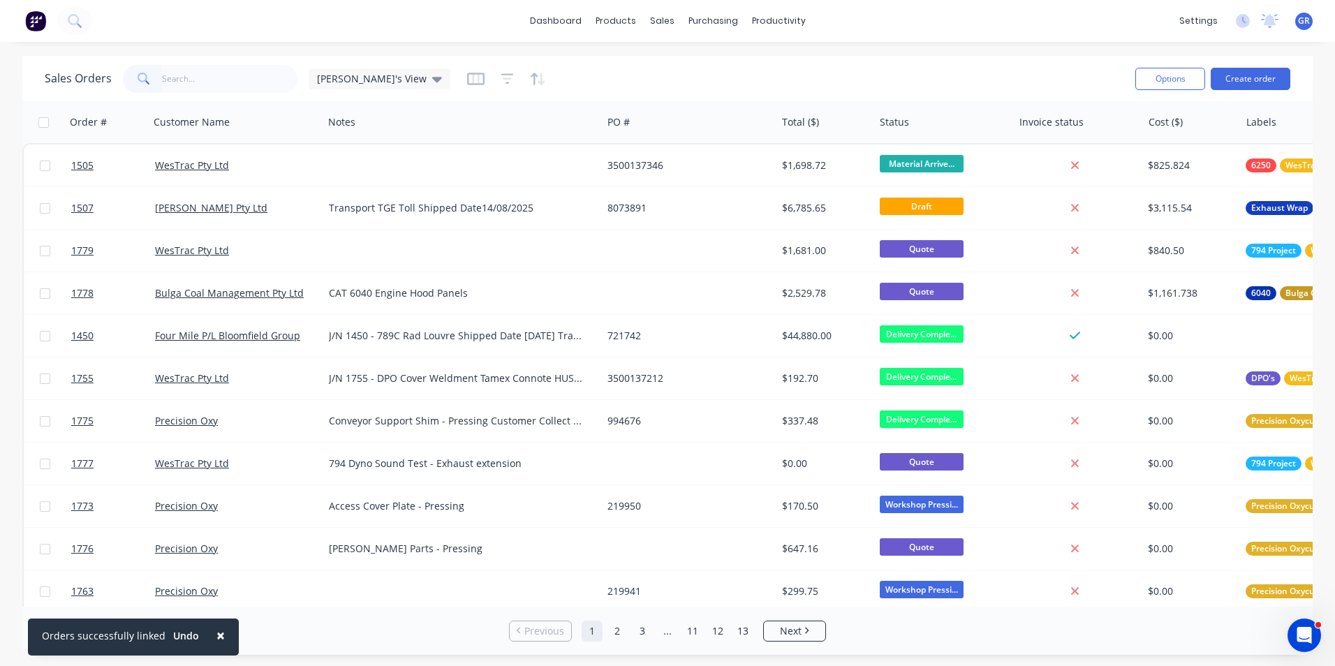
click at [216, 635] on span "×" at bounding box center [220, 636] width 8 height 20
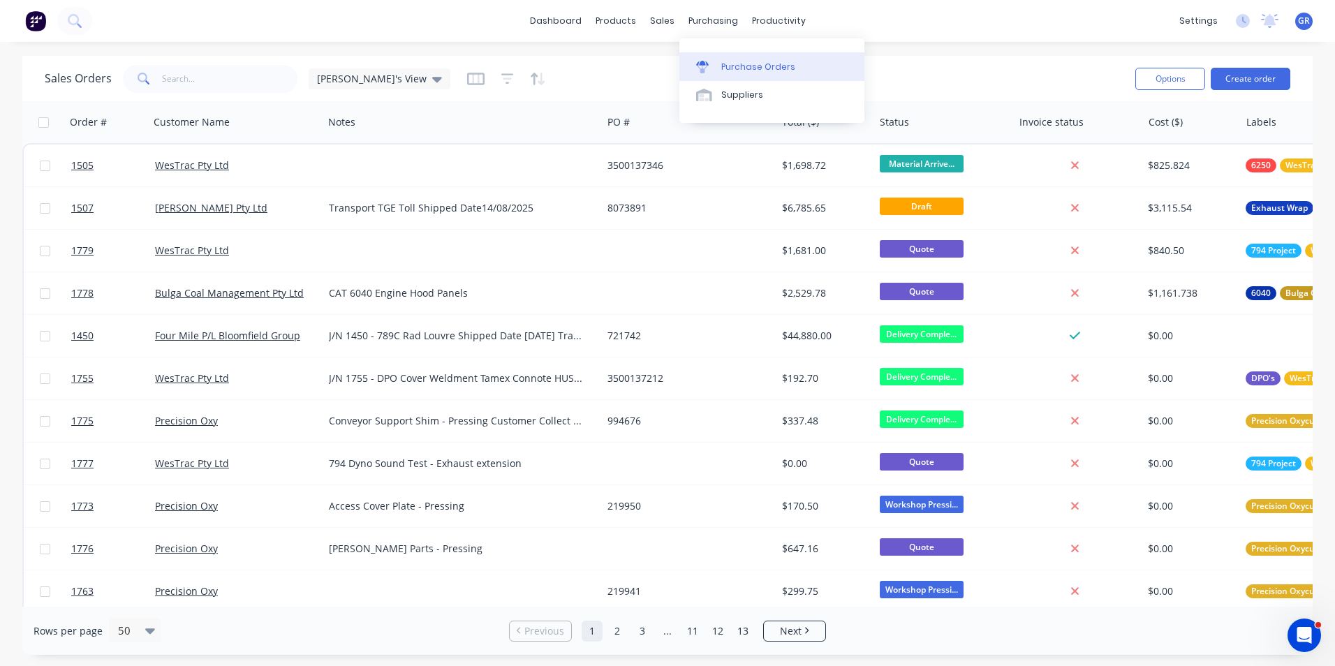
click at [752, 66] on div "Purchase Orders" at bounding box center [758, 67] width 74 height 13
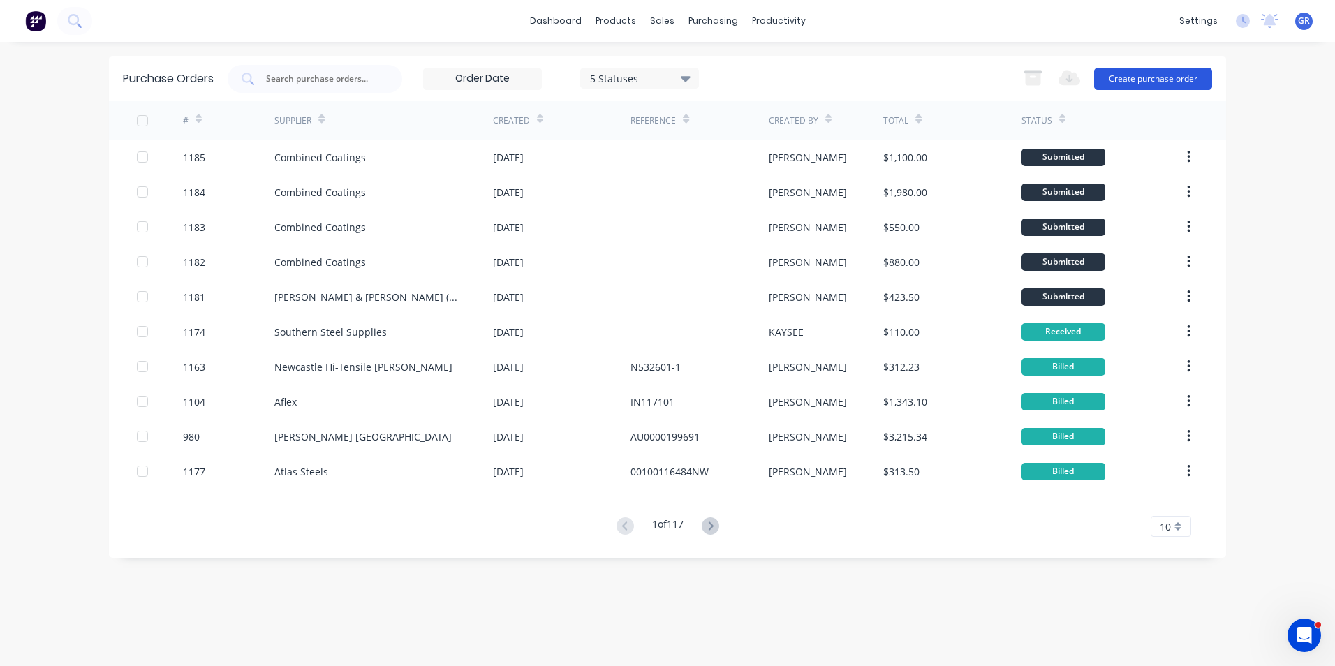
click at [1163, 78] on button "Create purchase order" at bounding box center [1153, 79] width 118 height 22
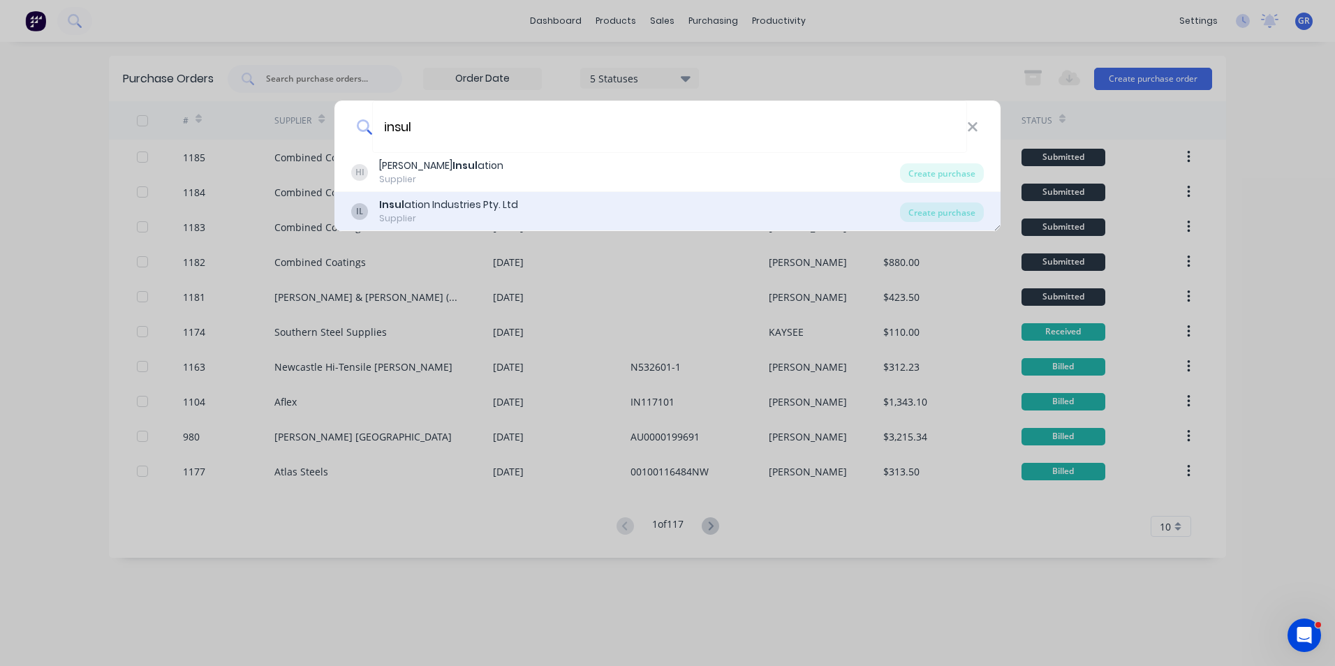
type input "insul"
click at [391, 205] on b "Insul" at bounding box center [391, 205] width 25 height 14
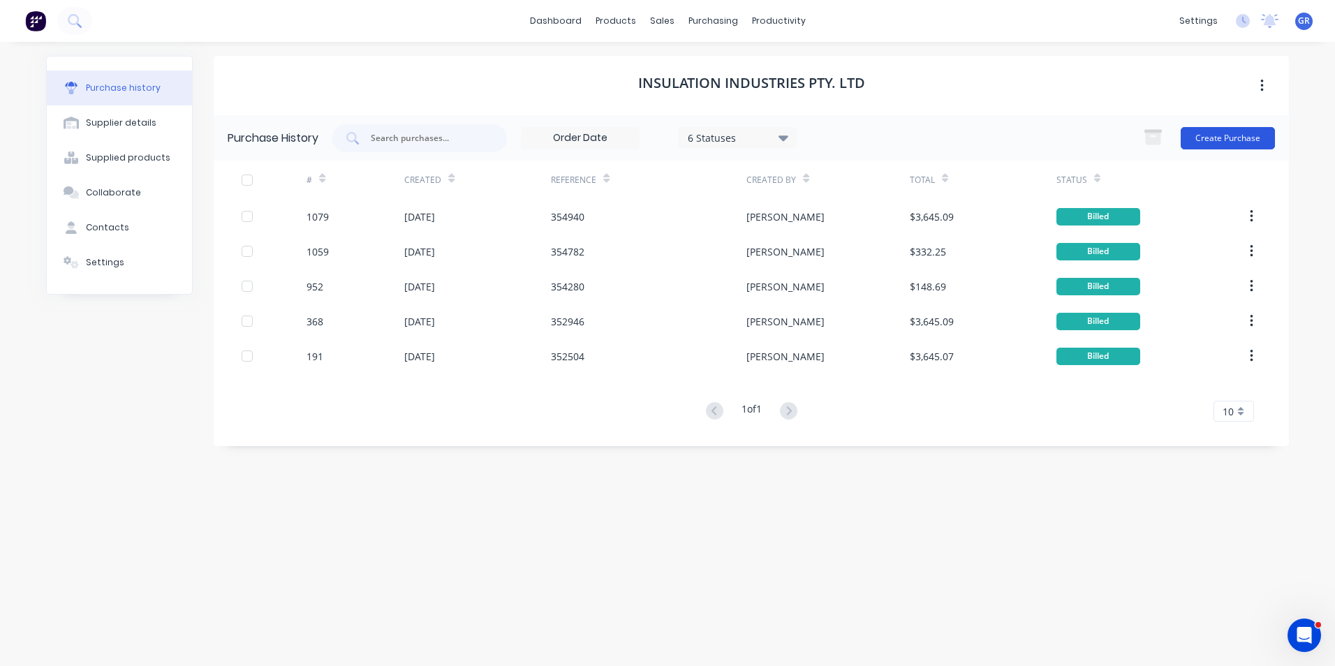
click at [1239, 133] on button "Create Purchase" at bounding box center [1228, 138] width 94 height 22
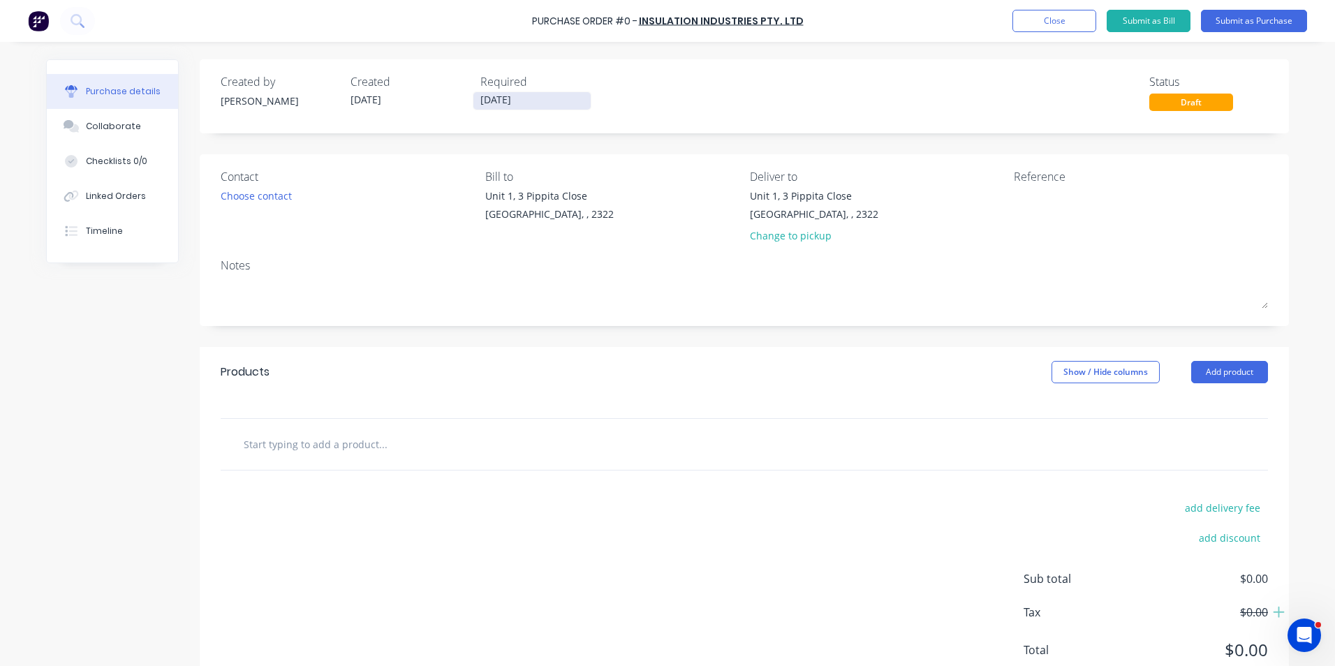
click at [507, 100] on input "14/08/25" at bounding box center [531, 100] width 117 height 17
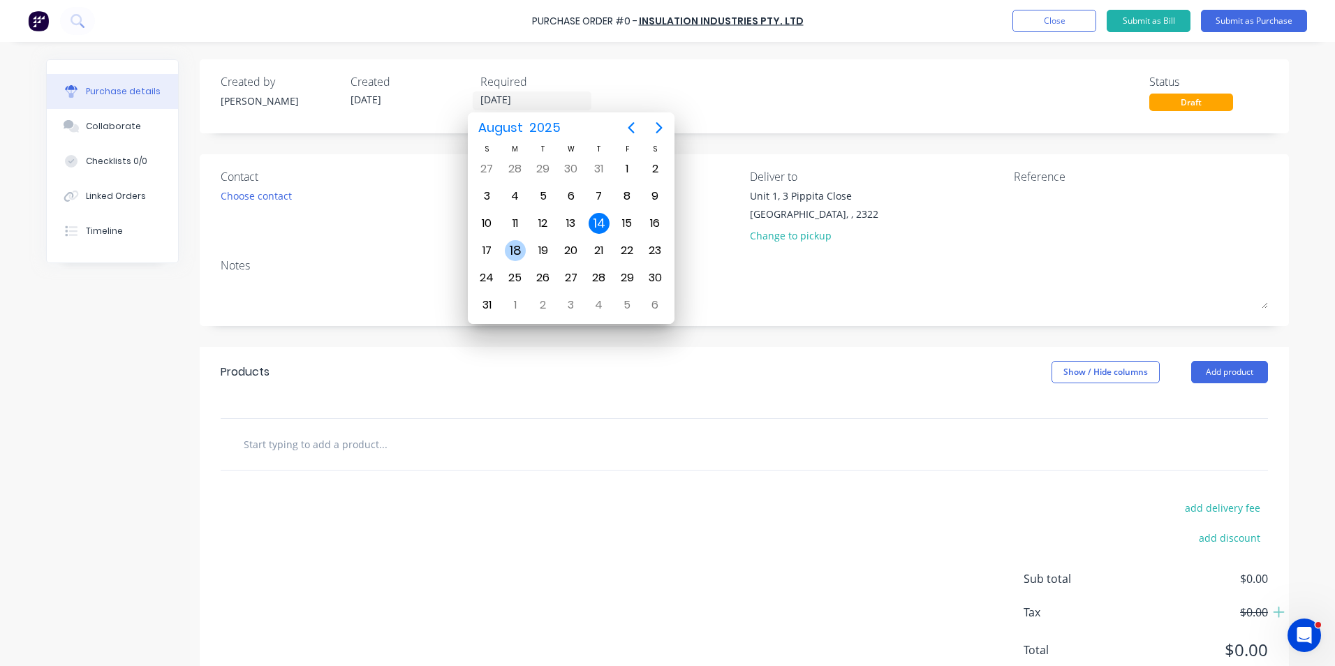
click at [515, 249] on div "18" at bounding box center [515, 250] width 21 height 21
type input "18/08/25"
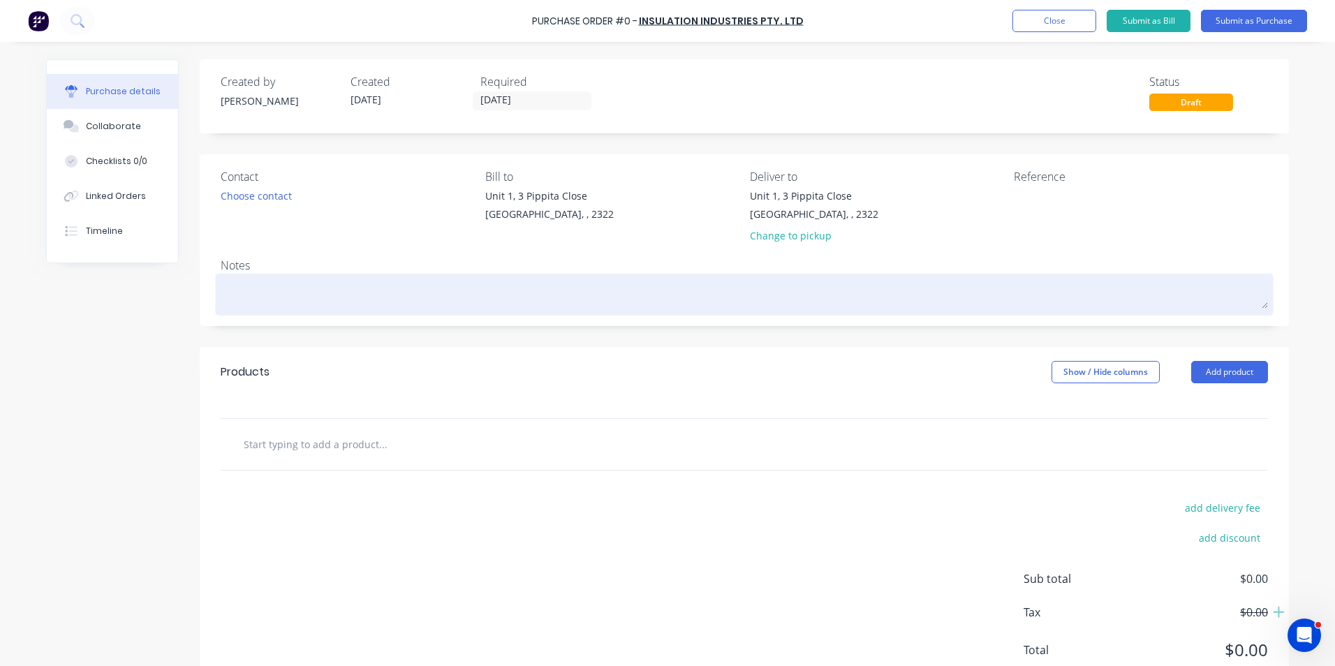
click at [276, 292] on textarea at bounding box center [744, 292] width 1047 height 31
type textarea "x"
type textarea "7"
type textarea "x"
type textarea "79"
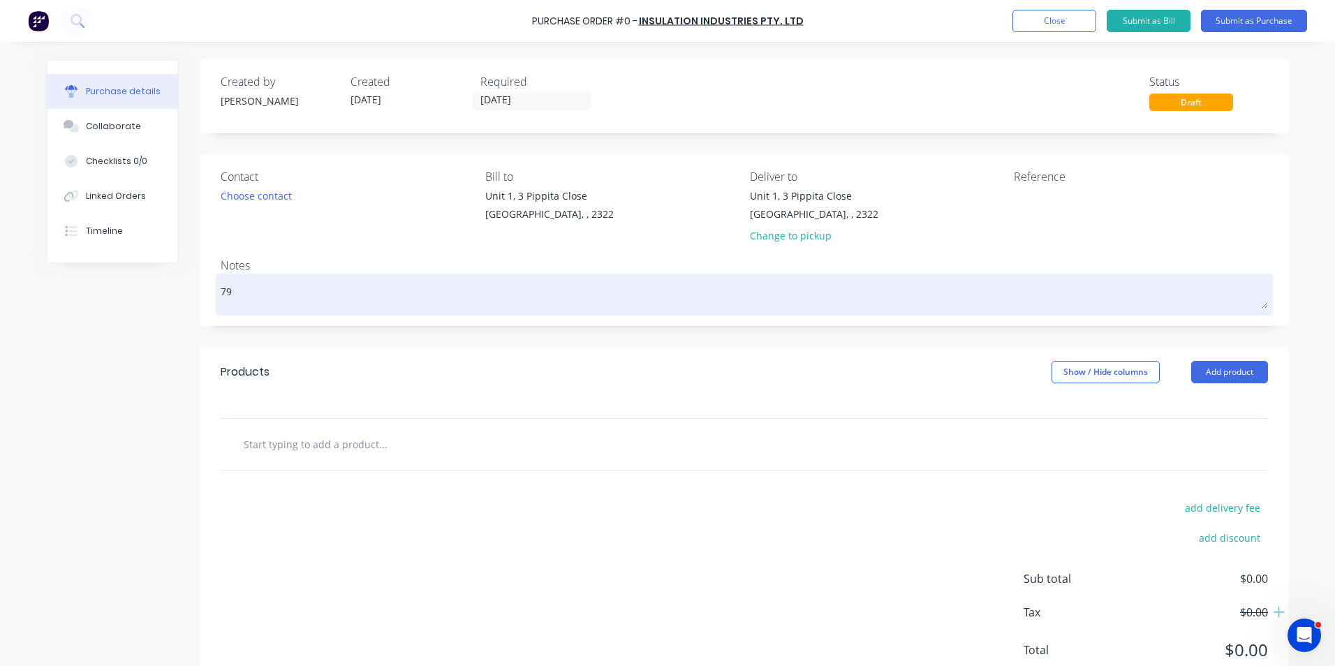
type textarea "x"
type textarea "794"
type textarea "x"
type textarea "794"
type textarea "x"
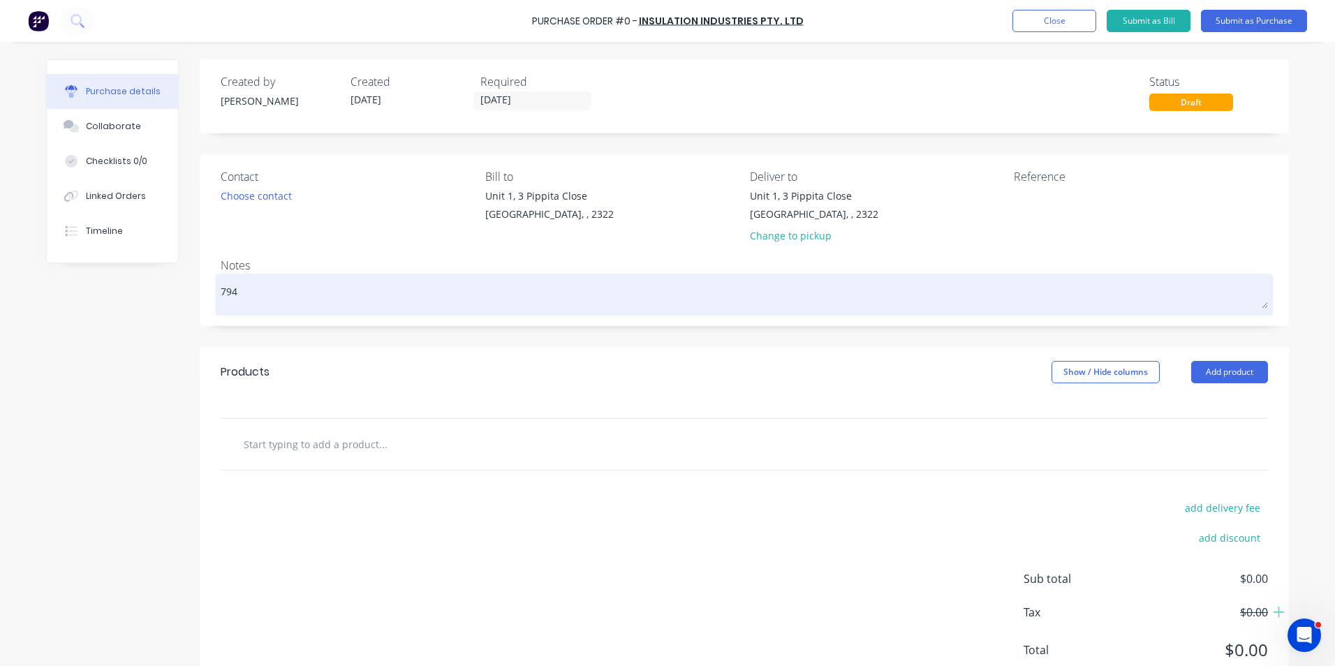
type textarea "794 S"
type textarea "x"
type textarea "794 Si"
type textarea "x"
type textarea "794 Sid"
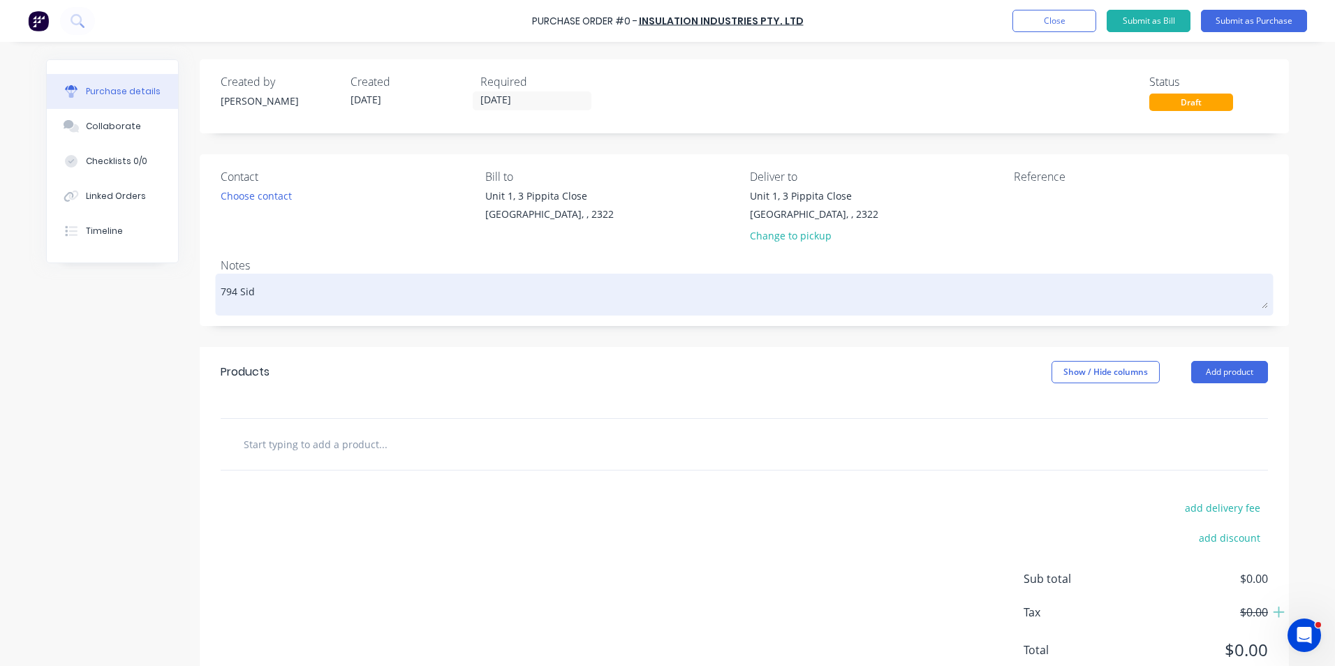
type textarea "x"
type textarea "794 Side"
type textarea "x"
type textarea "794 Side"
type textarea "x"
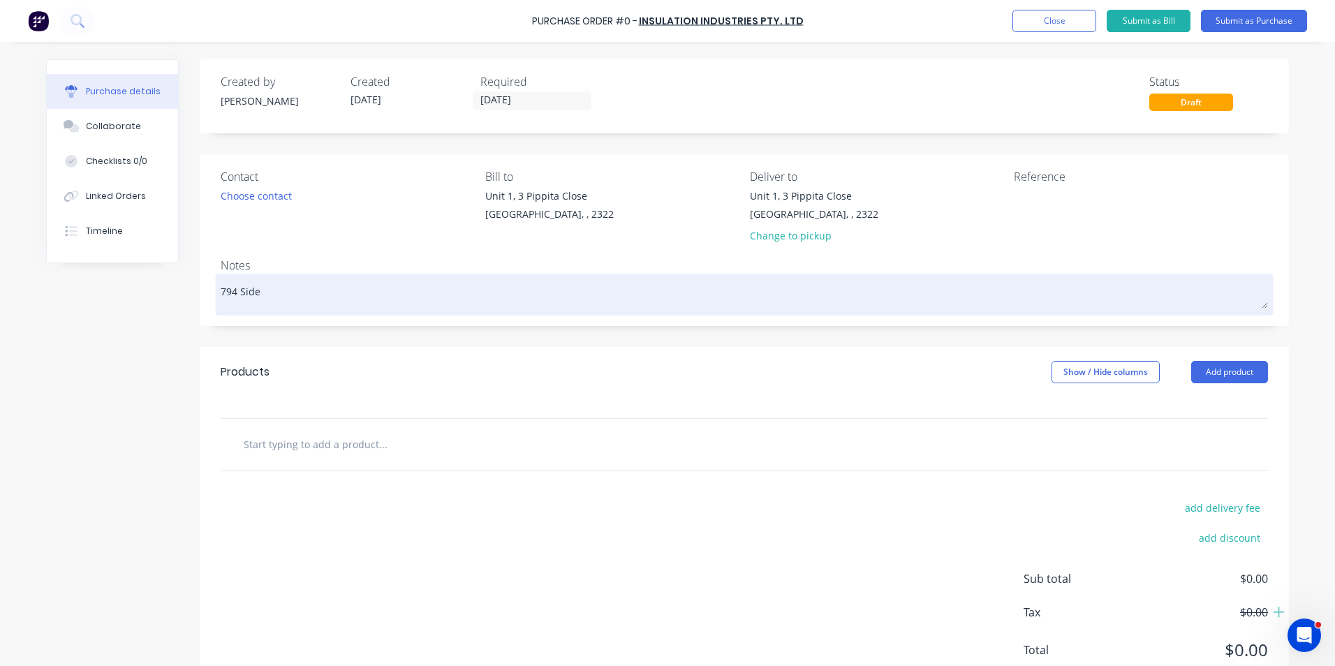
type textarea "794 Side P"
type textarea "x"
type textarea "794 Side Pa"
type textarea "x"
type textarea "794 Side Pan"
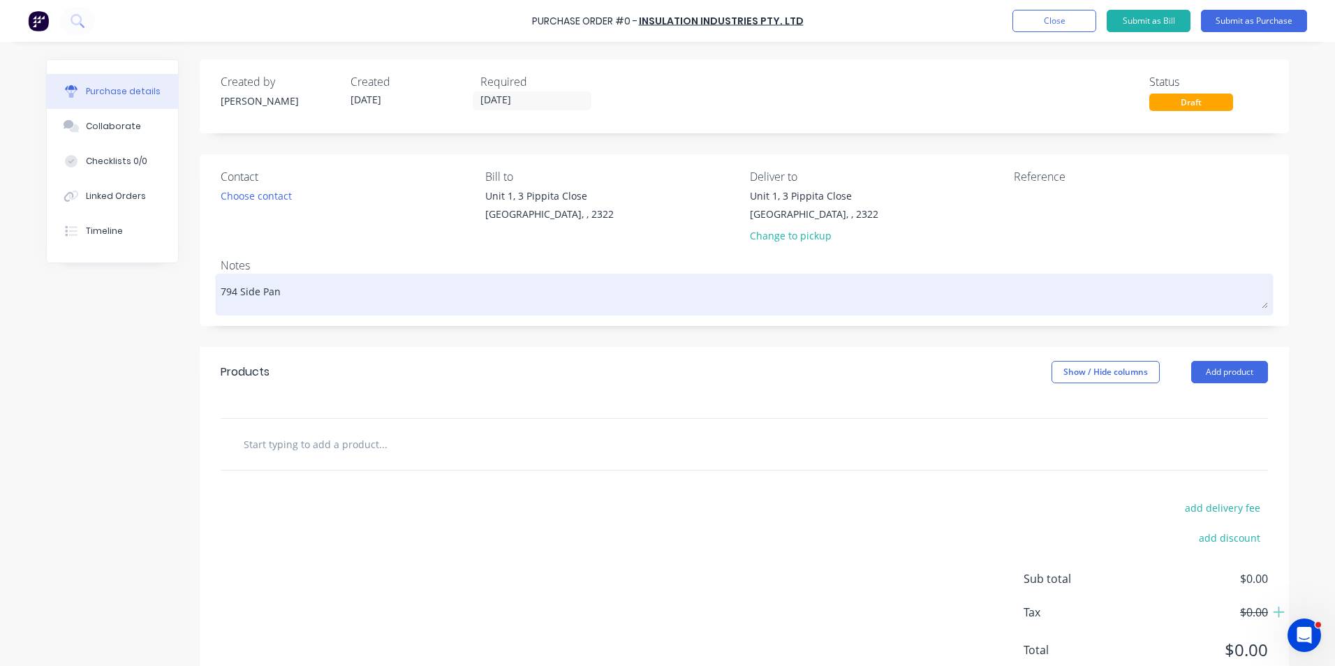
type textarea "x"
type textarea "794 Side Pane"
type textarea "x"
type textarea "794 Side Panel"
type textarea "x"
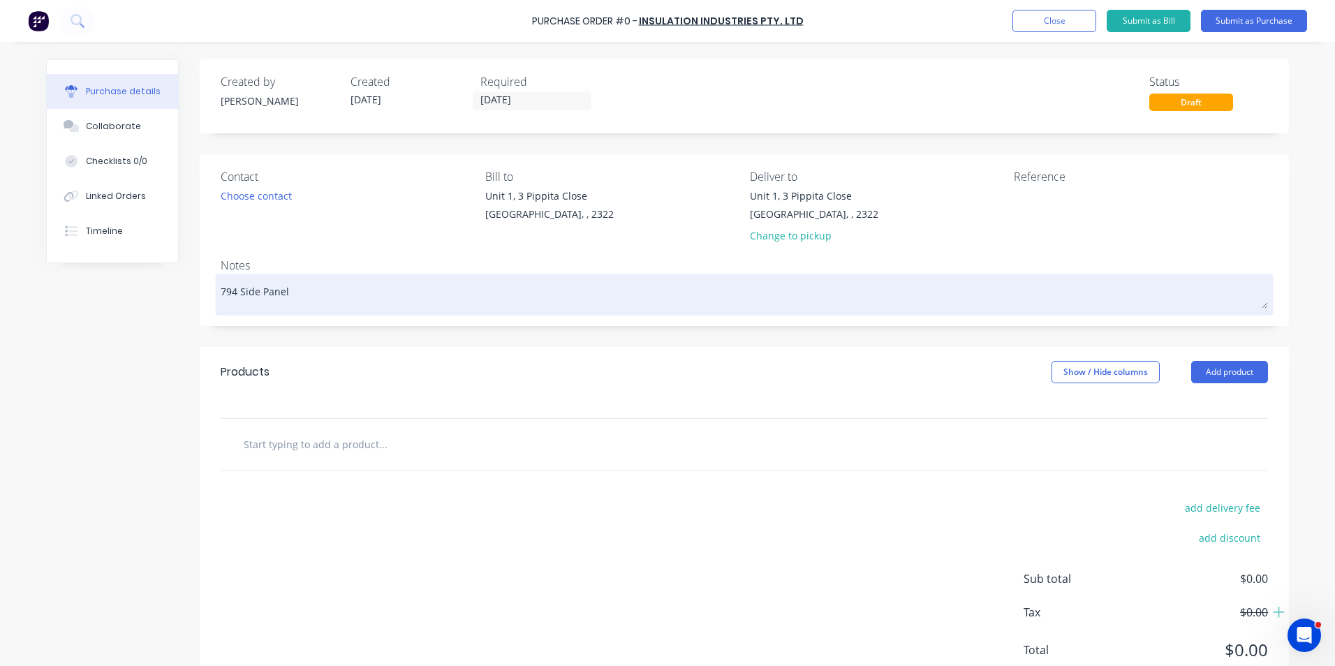
type textarea "794 Side Panels"
type textarea "x"
type textarea "794 Side Panels"
type textarea "x"
type textarea "794 Side Panels -"
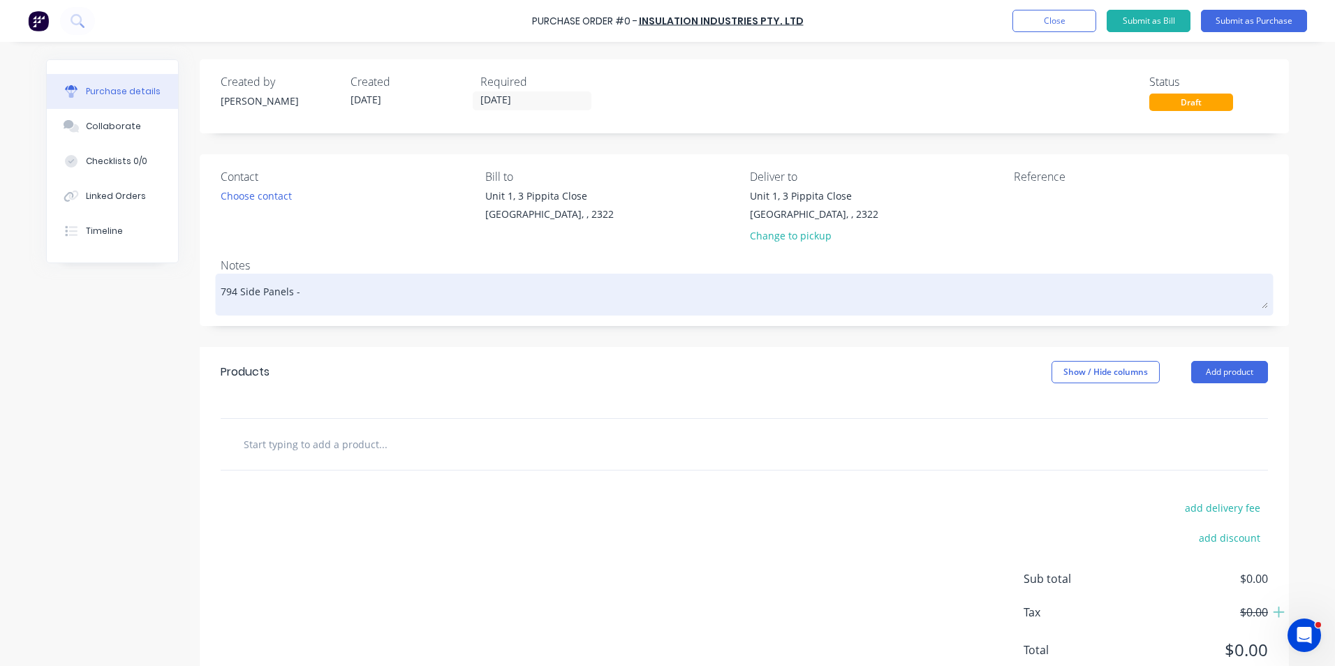
type textarea "x"
type textarea "794 Side Panels -"
type textarea "x"
type textarea "794 Side Panels - F"
type textarea "x"
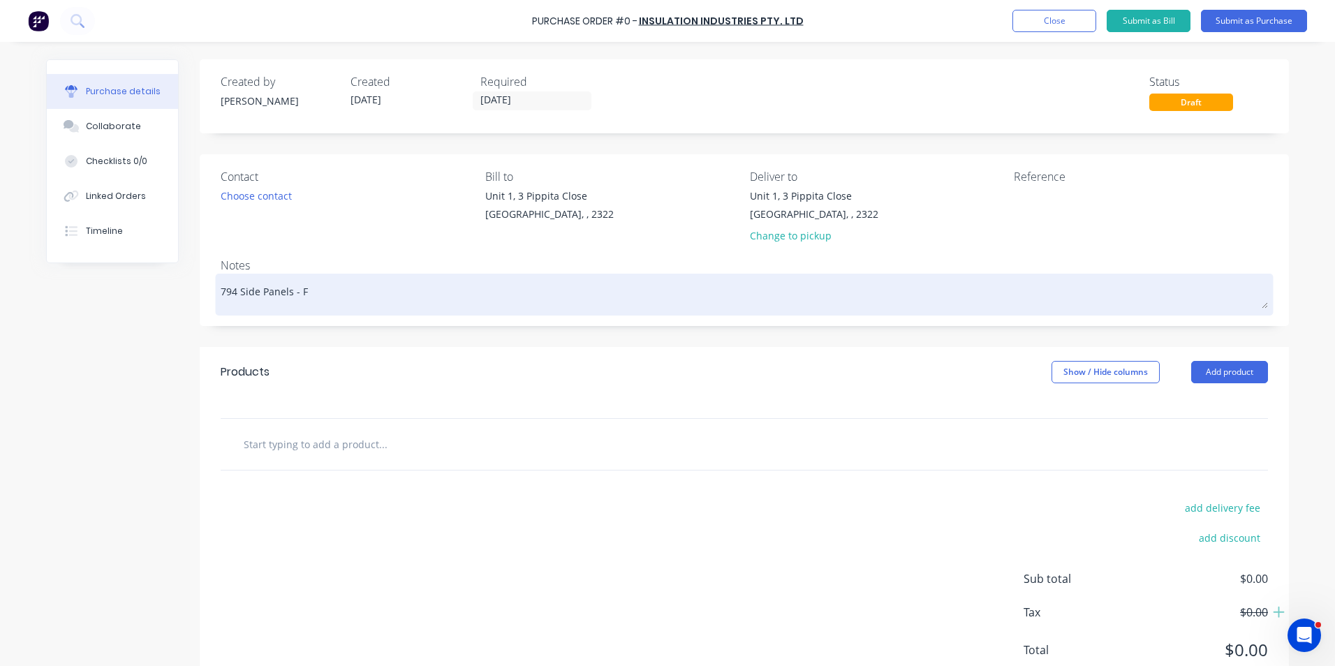
type textarea "794 Side Panels - Fo"
type textarea "x"
type textarea "794 Side Panels - Foa"
type textarea "x"
type textarea "794 Side Panels - Foam"
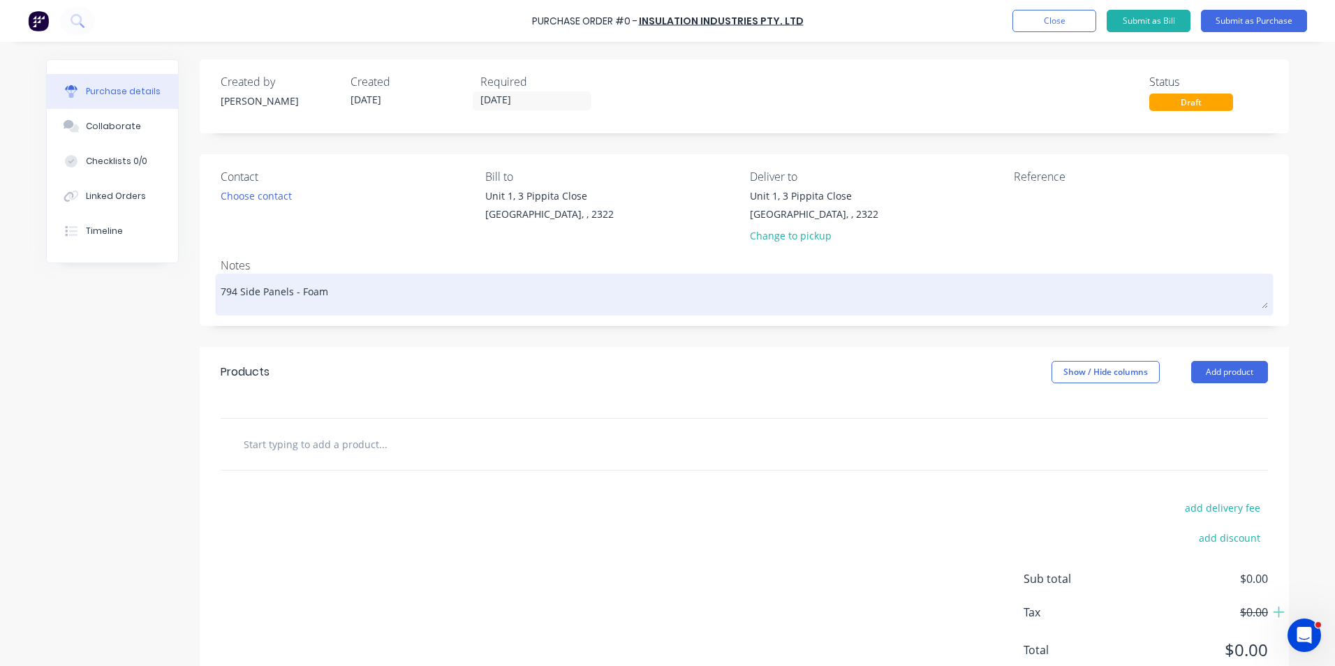
type textarea "x"
type textarea "794 Side Panels - Foam"
type textarea "x"
type textarea "794 Side Panels - Foam S"
type textarea "x"
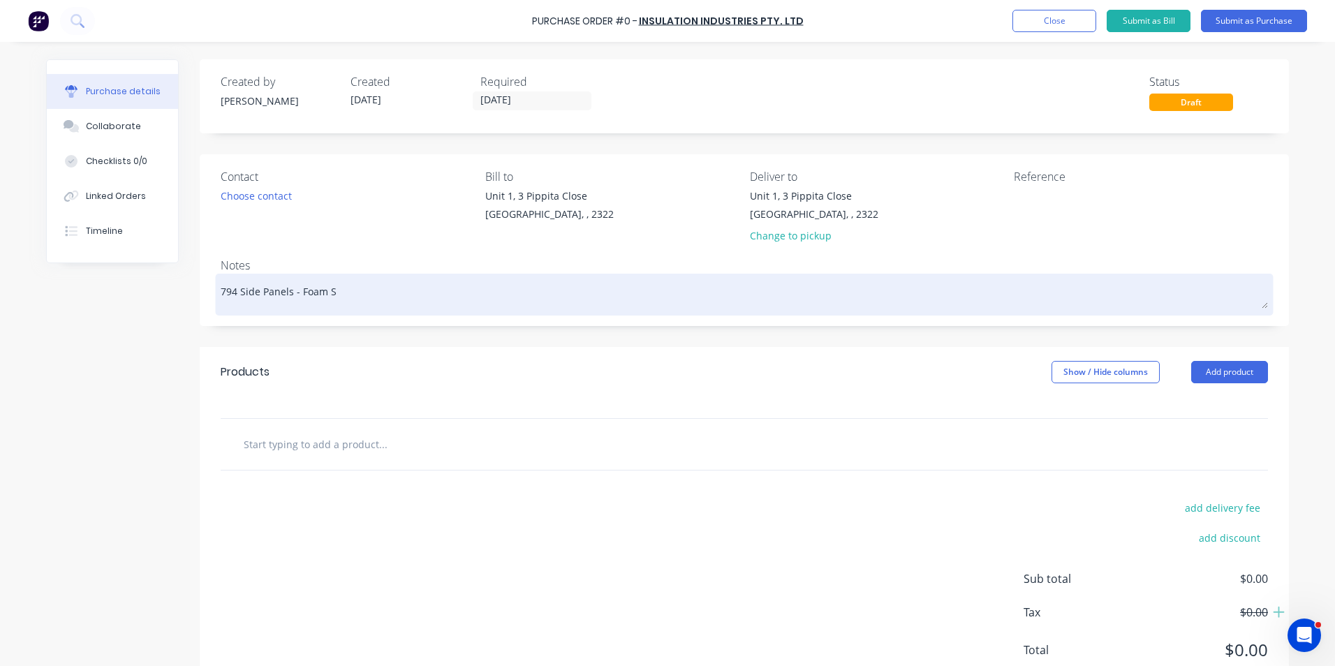
type textarea "794 Side Panels - Foam Se"
type textarea "x"
type textarea "794 Side Panels - Foam Sea"
type textarea "x"
type textarea "794 Side Panels - Foam Seal"
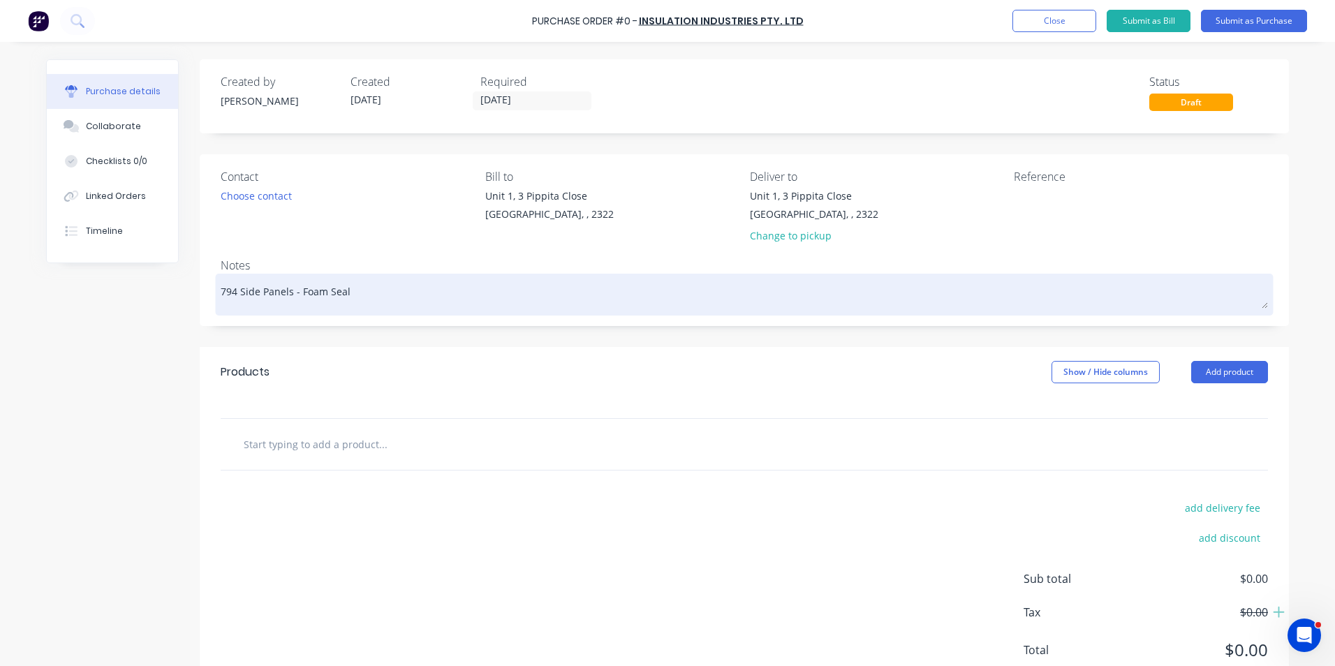
type textarea "x"
type textarea "794 Side Panels - Foam Seal"
type textarea "x"
type textarea "794 Side Panels - Foam Seal -"
type textarea "x"
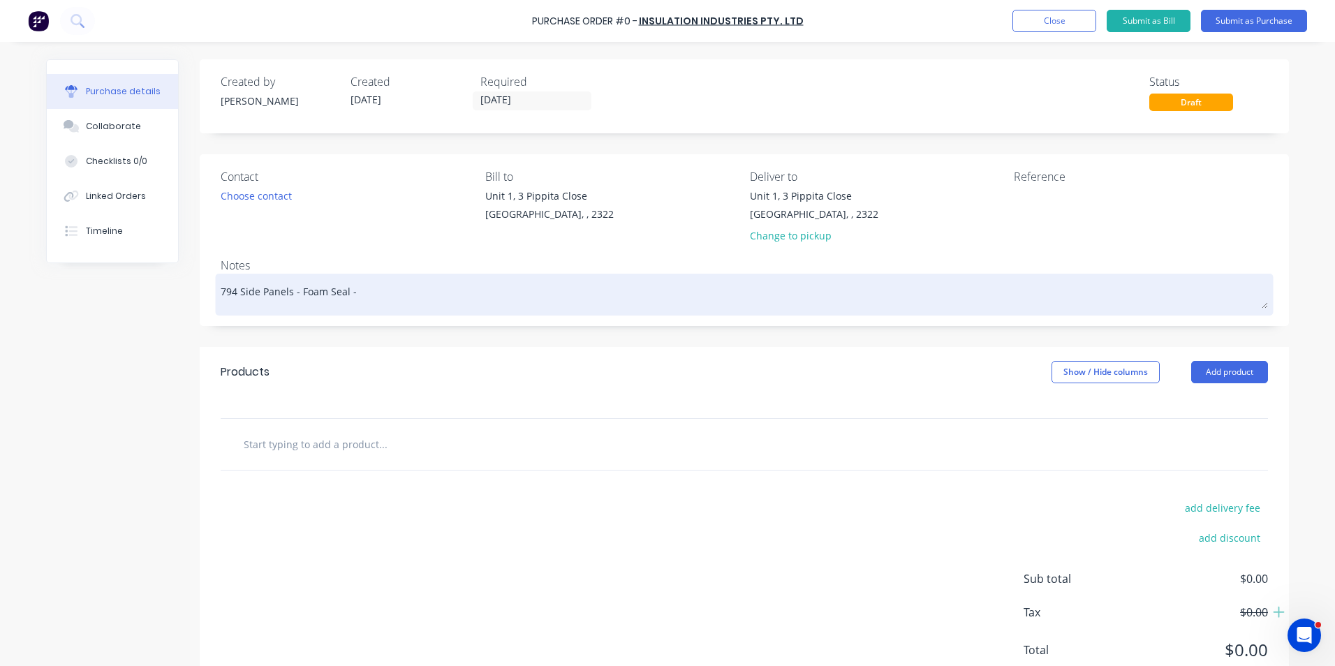
type textarea "794 Side Panels - Foam Seal -"
type textarea "x"
type textarea "794 Side Panels - Foam Seal - T"
type textarea "x"
type textarea "794 Side Panels - Foam Seal - Tr"
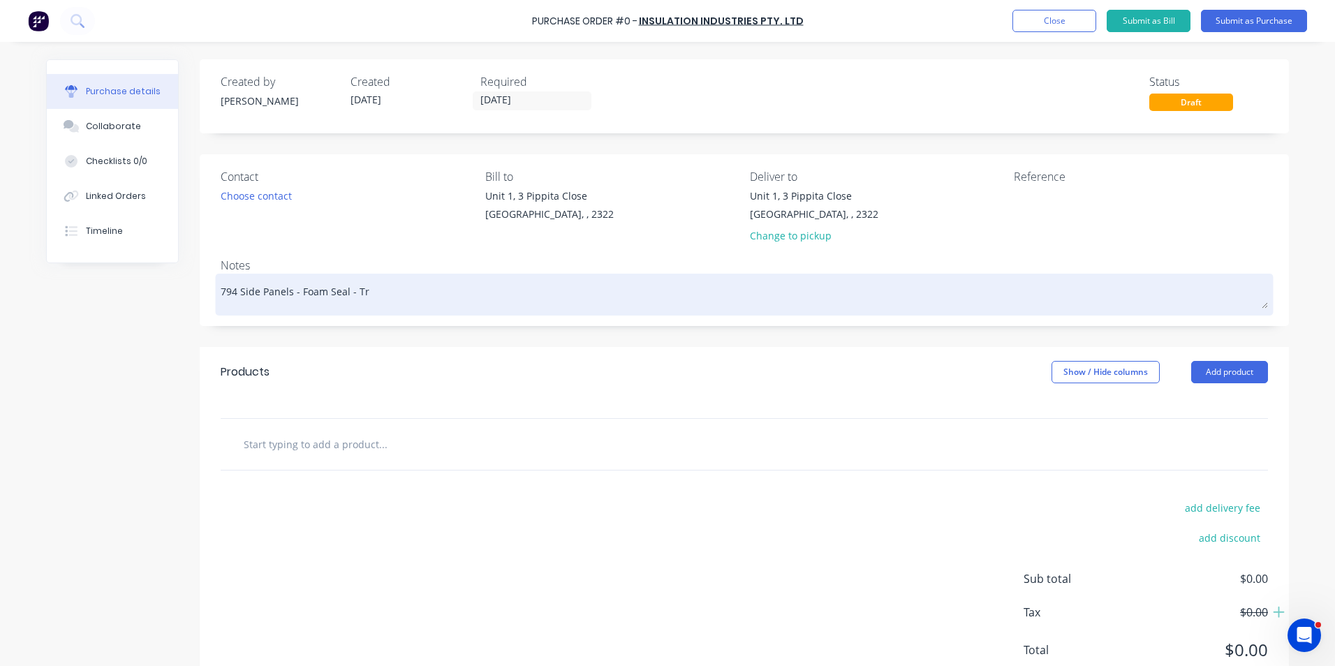
type textarea "x"
type textarea "794 Side Panels - Foam Seal - Tru"
type textarea "x"
type textarea "794 Side Panels - Foam Seal - Truc"
type textarea "x"
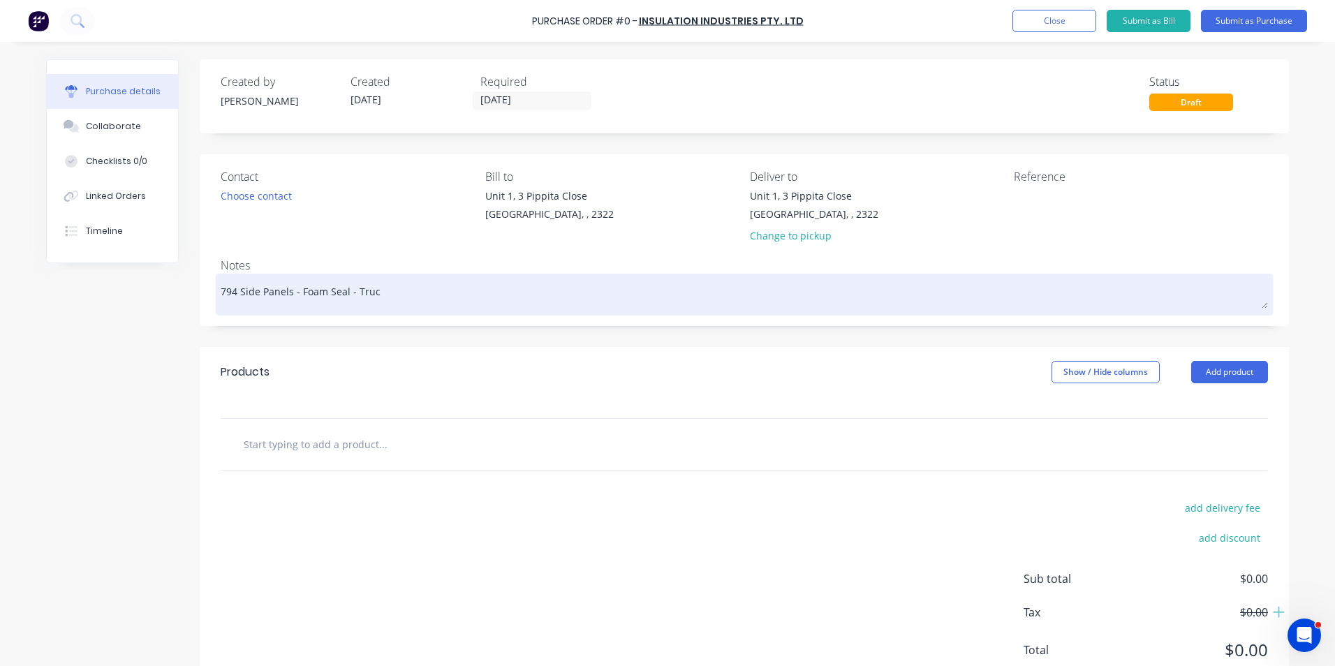
type textarea "794 Side Panels - Foam Seal - Truck"
type textarea "x"
type textarea "794 Side Panels - Foam Seal - Trucks"
type textarea "x"
type textarea "794 Side Panels - Foam Seal - Trucks"
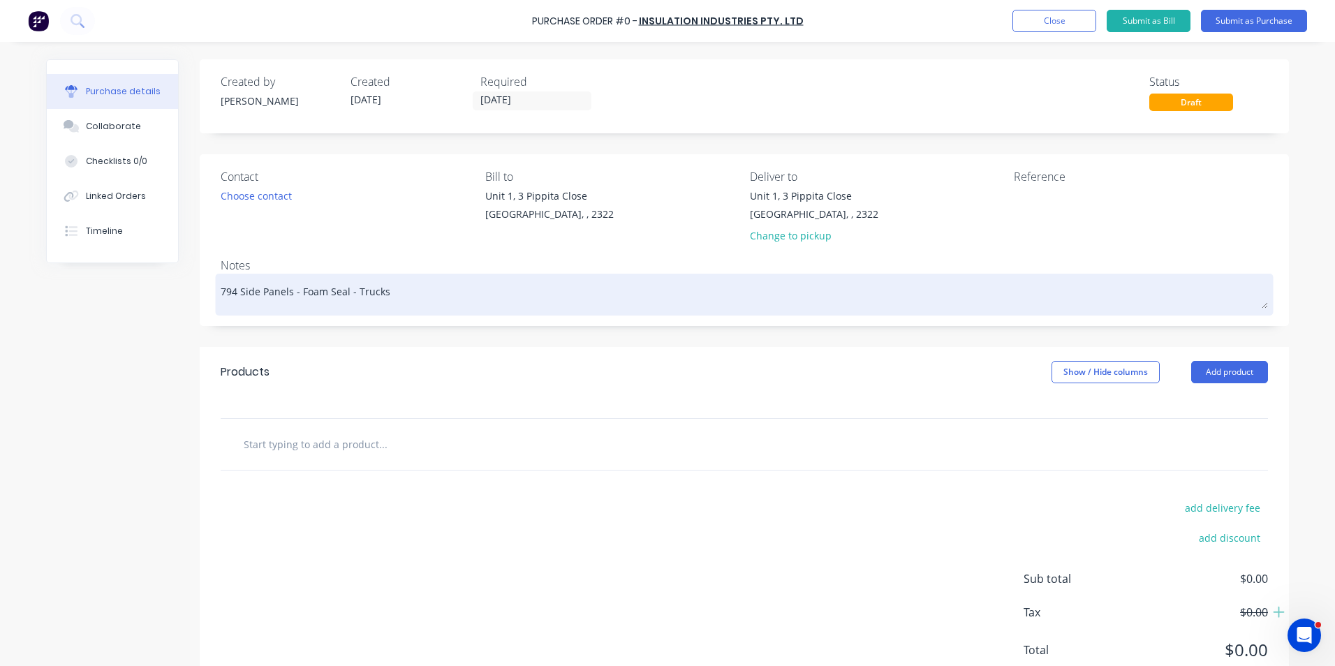
type textarea "x"
type textarea "794 Side Panels - Foam Seal - Trucks #"
type textarea "x"
type textarea "794 Side Panels - Foam Seal - Trucks #1"
type textarea "x"
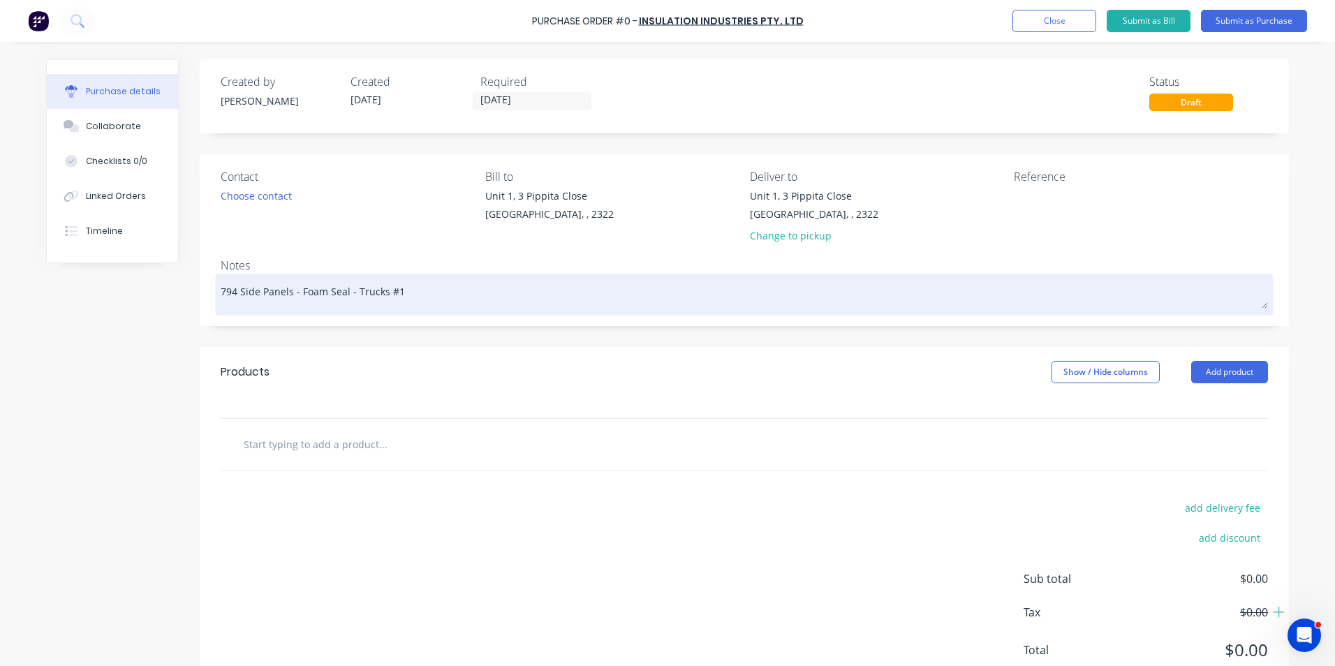
type textarea "794 Side Panels - Foam Seal - Trucks #11"
type textarea "x"
type textarea "794 Side Panels - Foam Seal - Trucks #11"
type textarea "x"
type textarea "794 Side Panels - Foam Seal - Trucks #11 &"
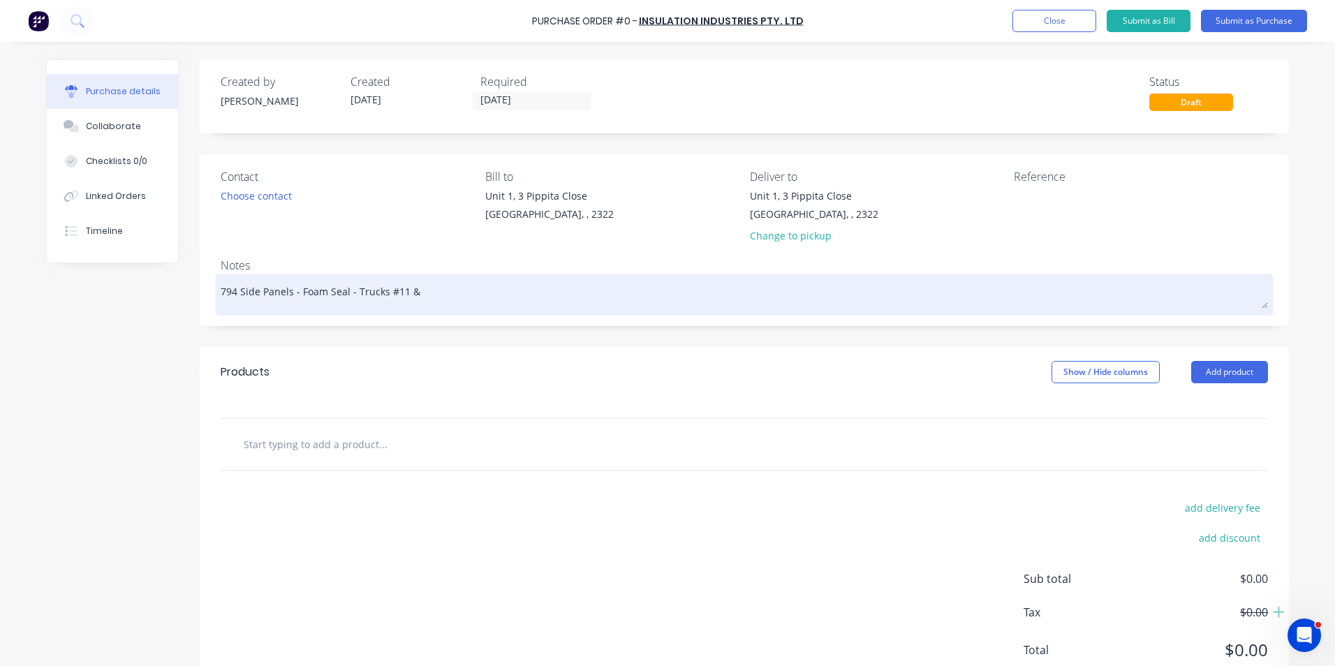
type textarea "x"
type textarea "794 Side Panels - Foam Seal - Trucks #11 &"
type textarea "x"
type textarea "794 Side Panels - Foam Seal - Trucks #11 & #"
type textarea "x"
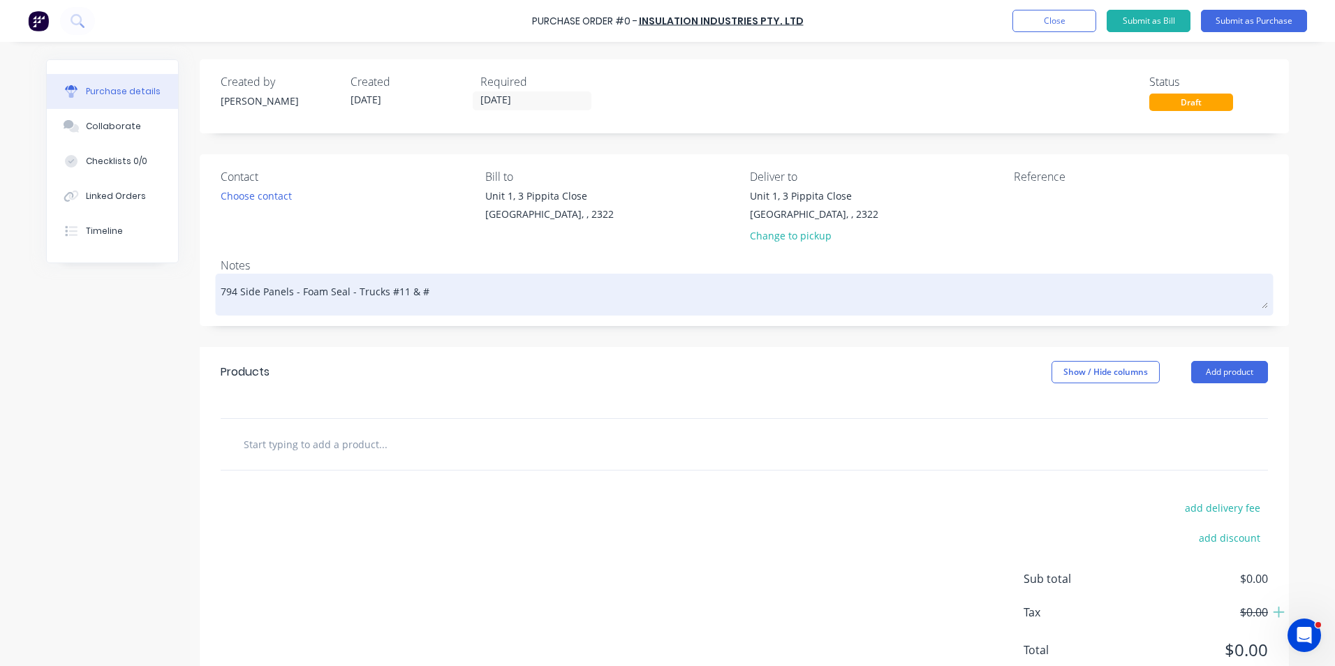
type textarea "794 Side Panels - Foam Seal - Trucks #11 & #1"
type textarea "x"
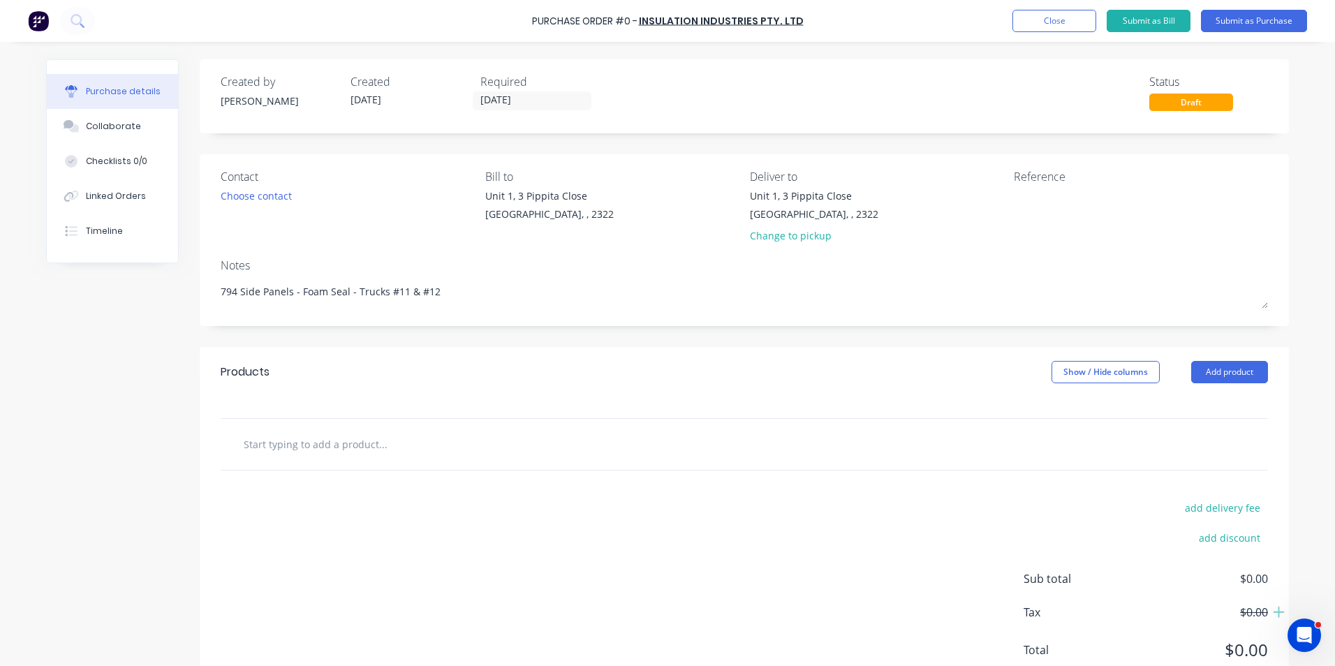
type textarea "794 Side Panels - Foam Seal - Trucks #11 & #12"
type textarea "x"
type textarea "794 Side Panels - Foam Seal - Trucks #11 & #12"
click at [340, 446] on input "text" at bounding box center [382, 444] width 279 height 28
type textarea "x"
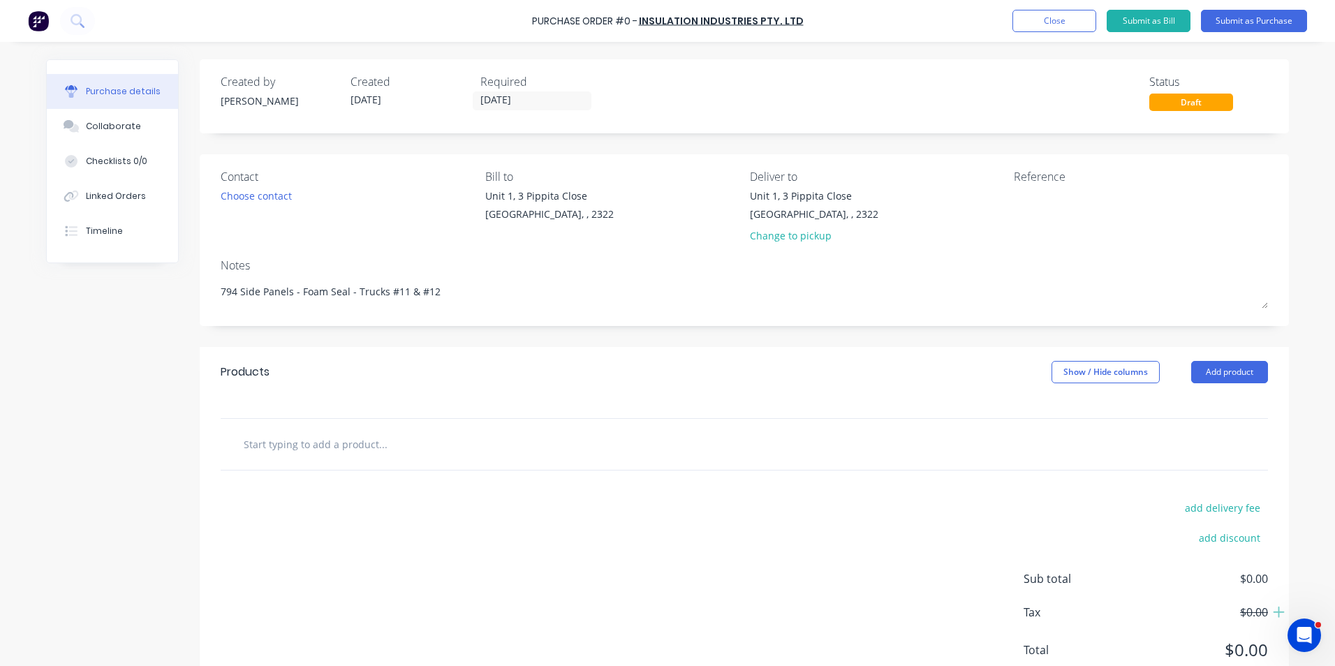
type input "S"
type textarea "x"
type input "Su"
type textarea "x"
type input "Sup"
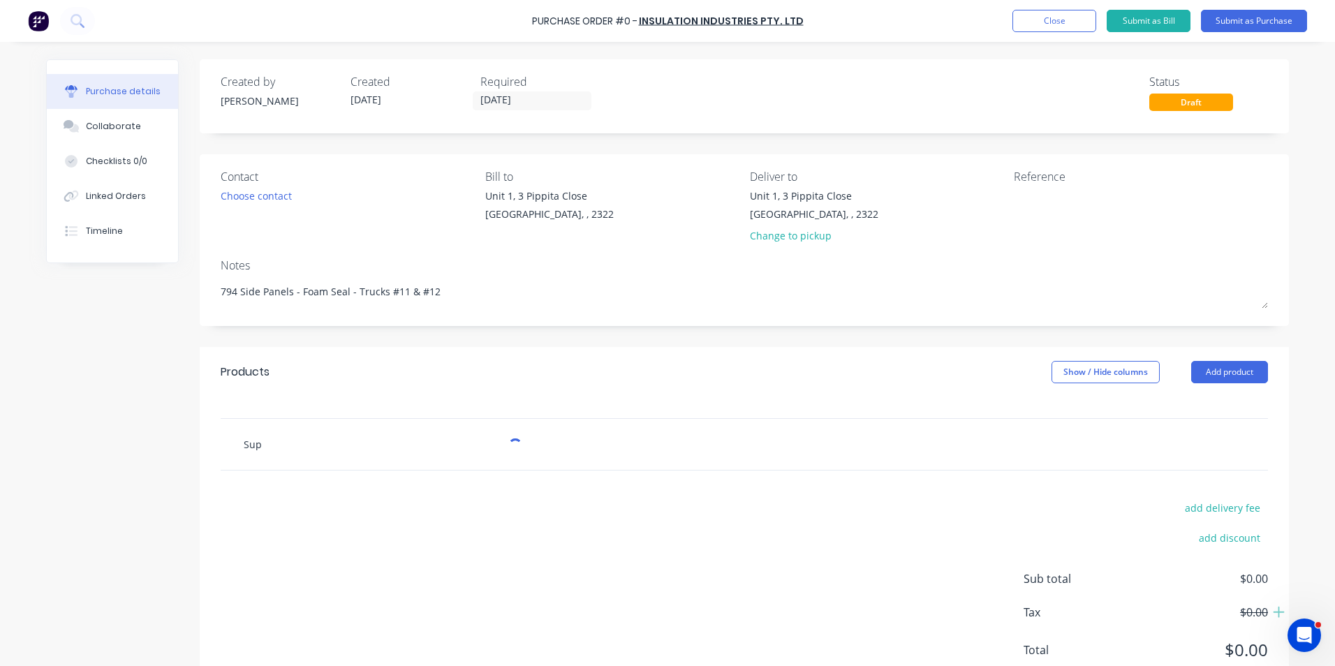
type textarea "x"
type input "Supp"
type textarea "x"
type input "Suppl"
type textarea "x"
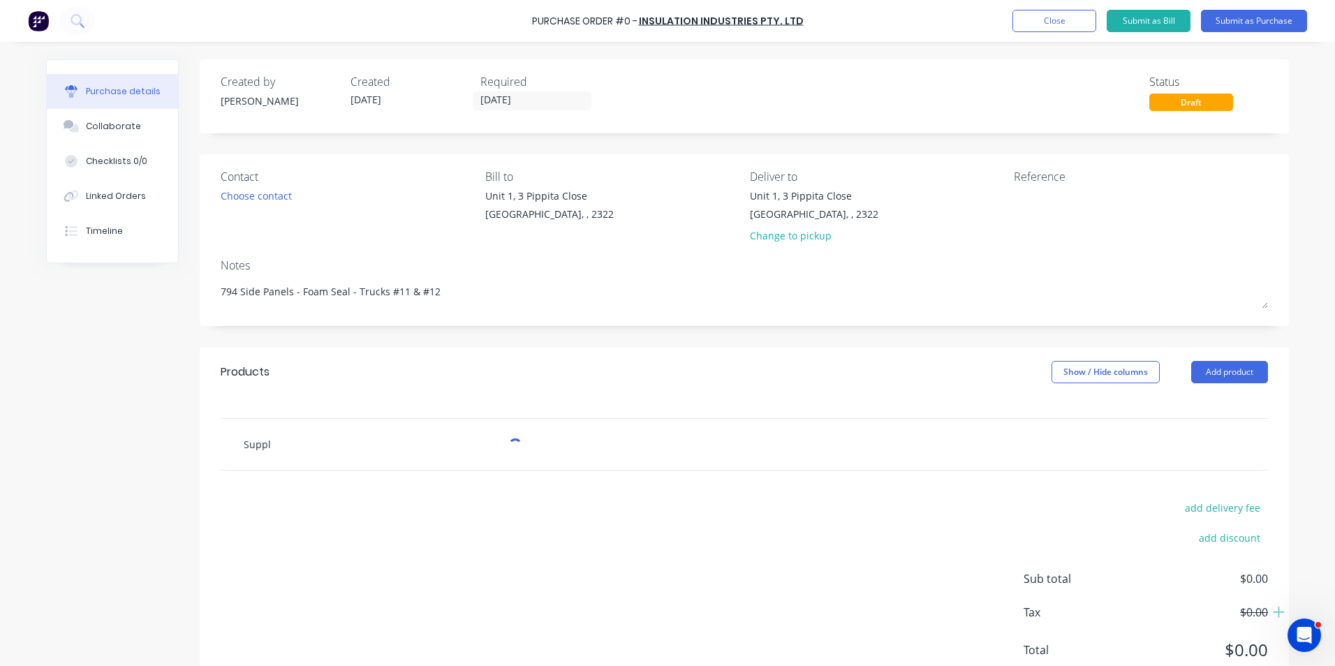
type input "Supply"
type textarea "x"
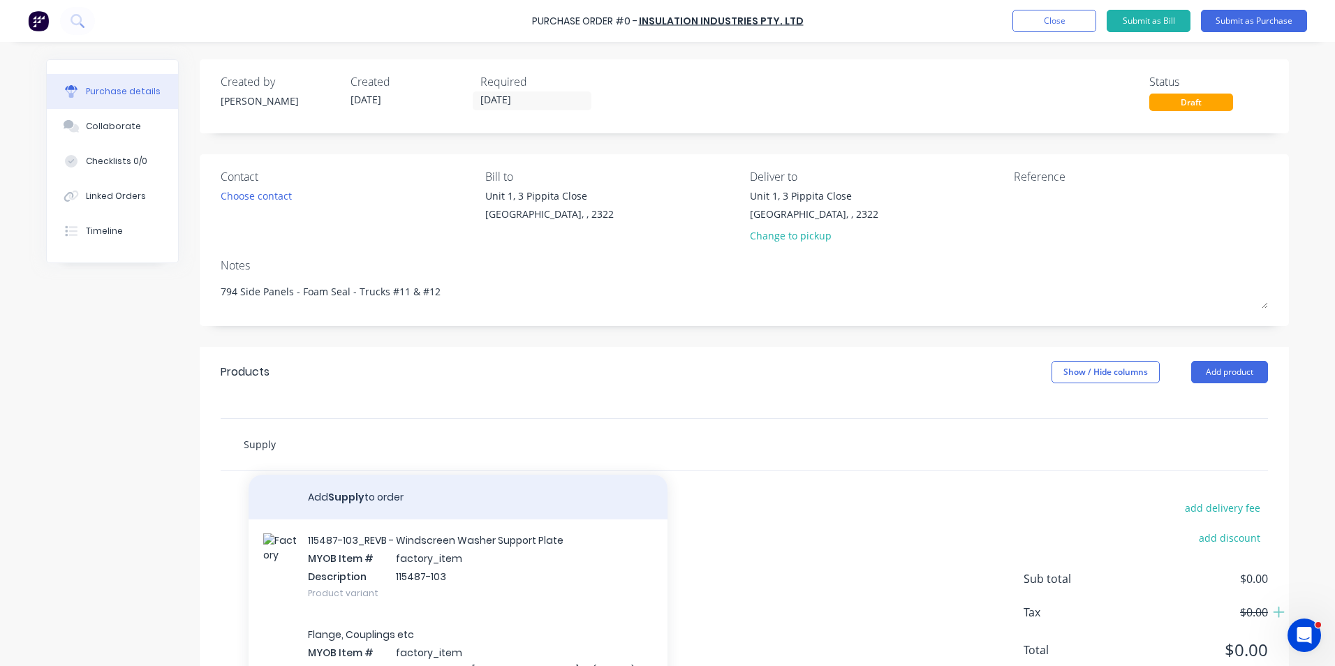
type input "Supply"
click at [356, 498] on button "Add Supply to order" at bounding box center [458, 497] width 419 height 45
type textarea "x"
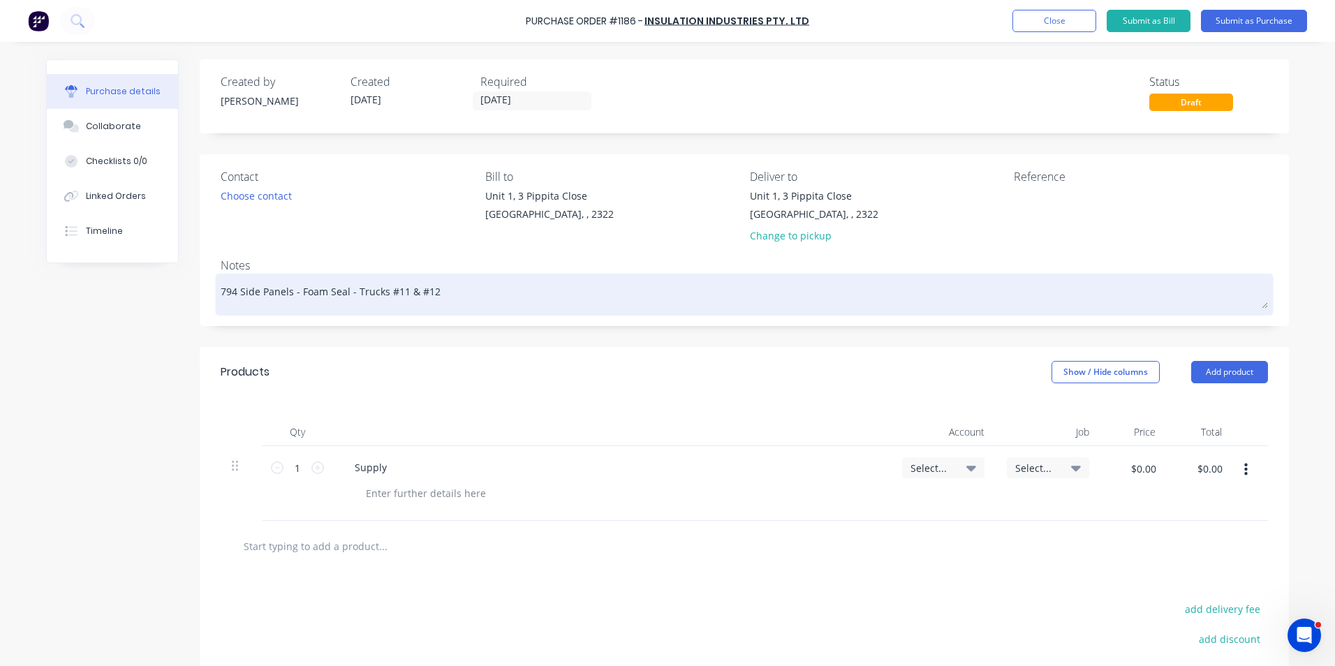
drag, startPoint x: 437, startPoint y: 288, endPoint x: 345, endPoint y: 289, distance: 92.2
click at [345, 289] on textarea "794 Side Panels - Foam Seal - Trucks #11 & #12" at bounding box center [744, 292] width 1047 height 31
type textarea "x"
type textarea "794 Side Panels - Foam Seal"
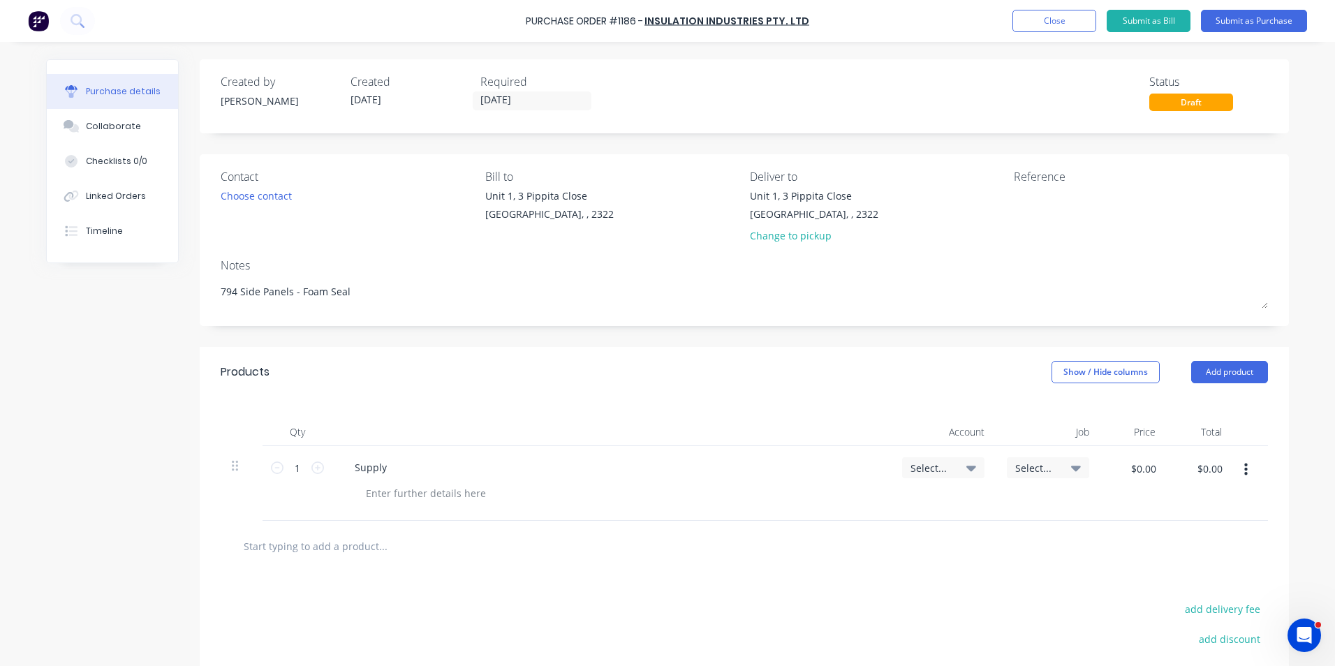
type textarea "x"
type textarea "794 Side Panels - Foam Seal"
type textarea "x"
type textarea "794 Side Panels - Foam Seal"
click at [385, 468] on div "Supply" at bounding box center [371, 467] width 54 height 20
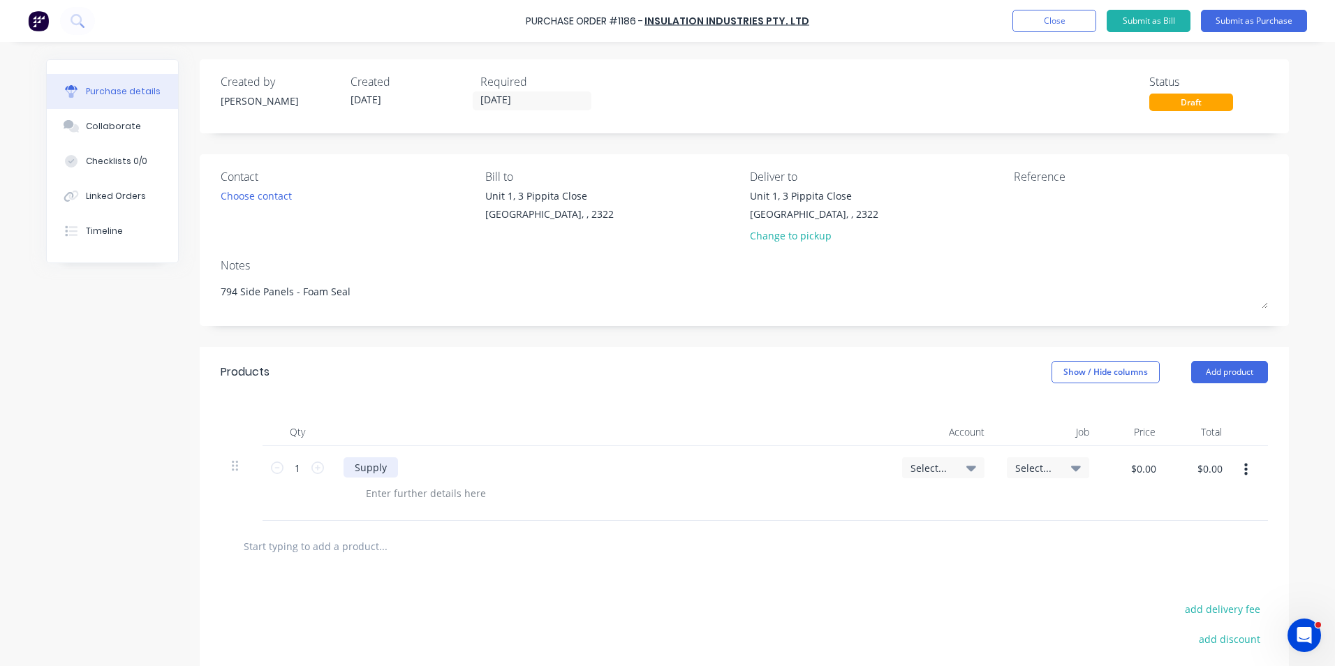
type textarea "x"
click at [387, 468] on div "Supply" at bounding box center [371, 467] width 54 height 20
click at [471, 469] on div "Supply FOAMSEAL260324 -" at bounding box center [417, 467] width 147 height 20
click at [314, 466] on icon at bounding box center [317, 468] width 13 height 13
type textarea "x"
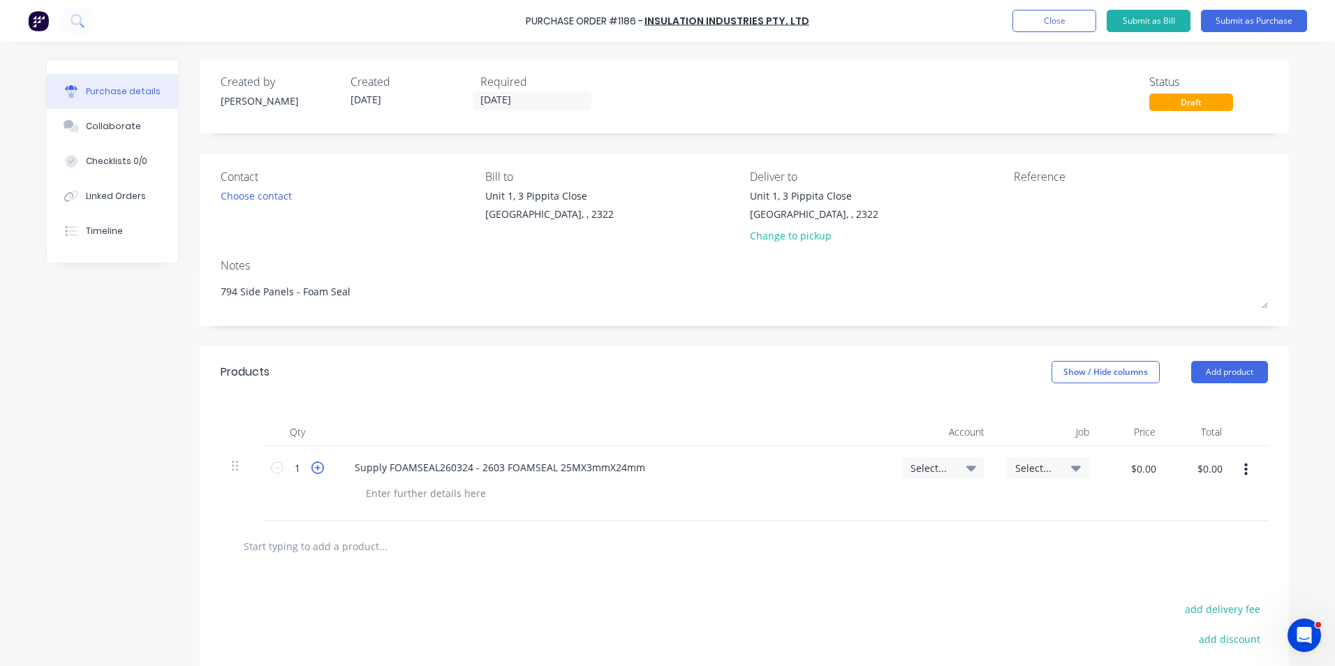
type input "2"
click at [314, 466] on icon at bounding box center [317, 468] width 13 height 13
type textarea "x"
type input "3"
click at [915, 465] on span "Select..." at bounding box center [932, 468] width 42 height 15
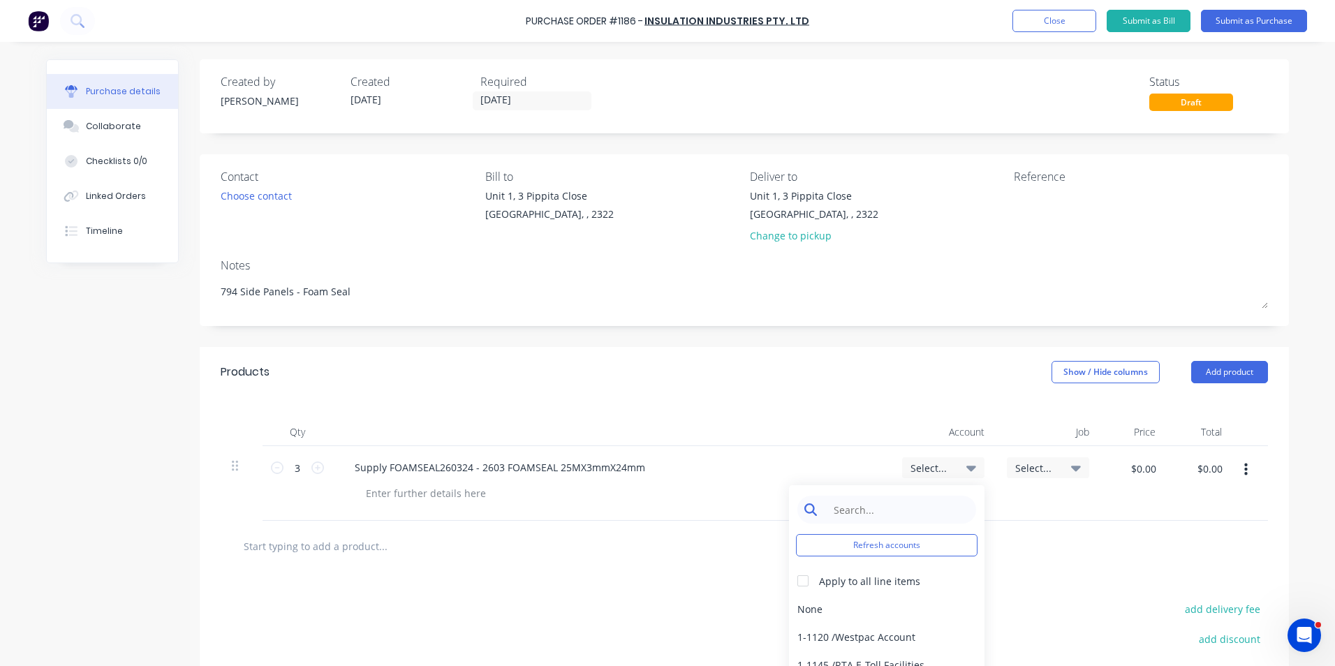
click at [861, 503] on input at bounding box center [897, 510] width 143 height 28
type textarea "x"
type input "1-14"
type textarea "x"
type input "1-14"
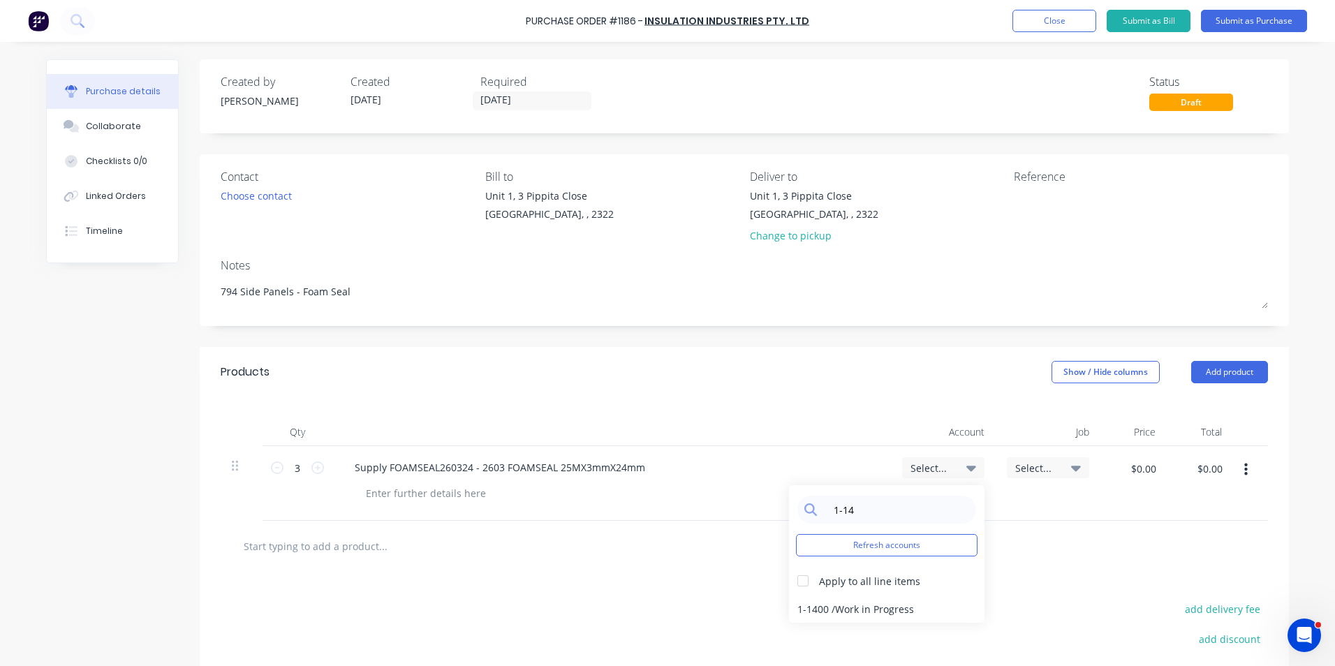
click at [890, 610] on div "1-1400 / Work in Progress" at bounding box center [887, 609] width 196 height 28
click at [1135, 466] on input "$0.00" at bounding box center [1143, 468] width 42 height 22
type textarea "x"
type input "15.72"
type textarea "x"
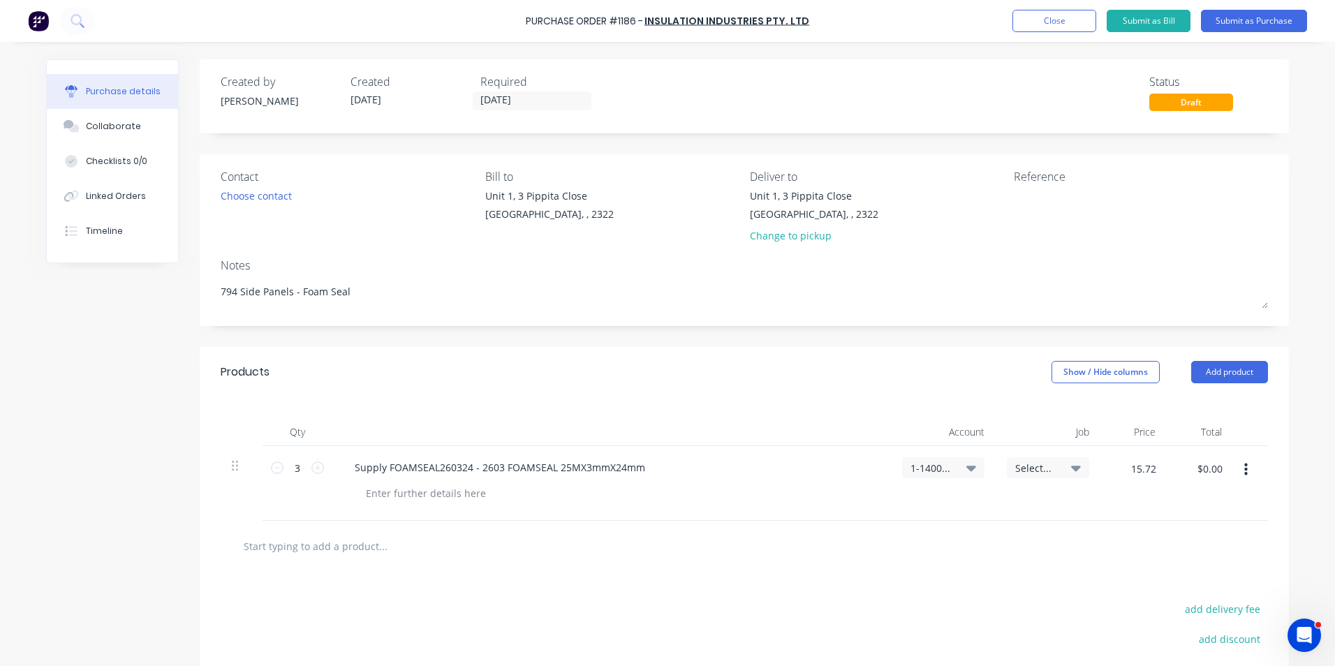
type input "$15.72"
type input "$47.16"
click at [1024, 558] on div at bounding box center [744, 546] width 1025 height 28
click at [406, 495] on div at bounding box center [426, 493] width 142 height 20
type textarea "x"
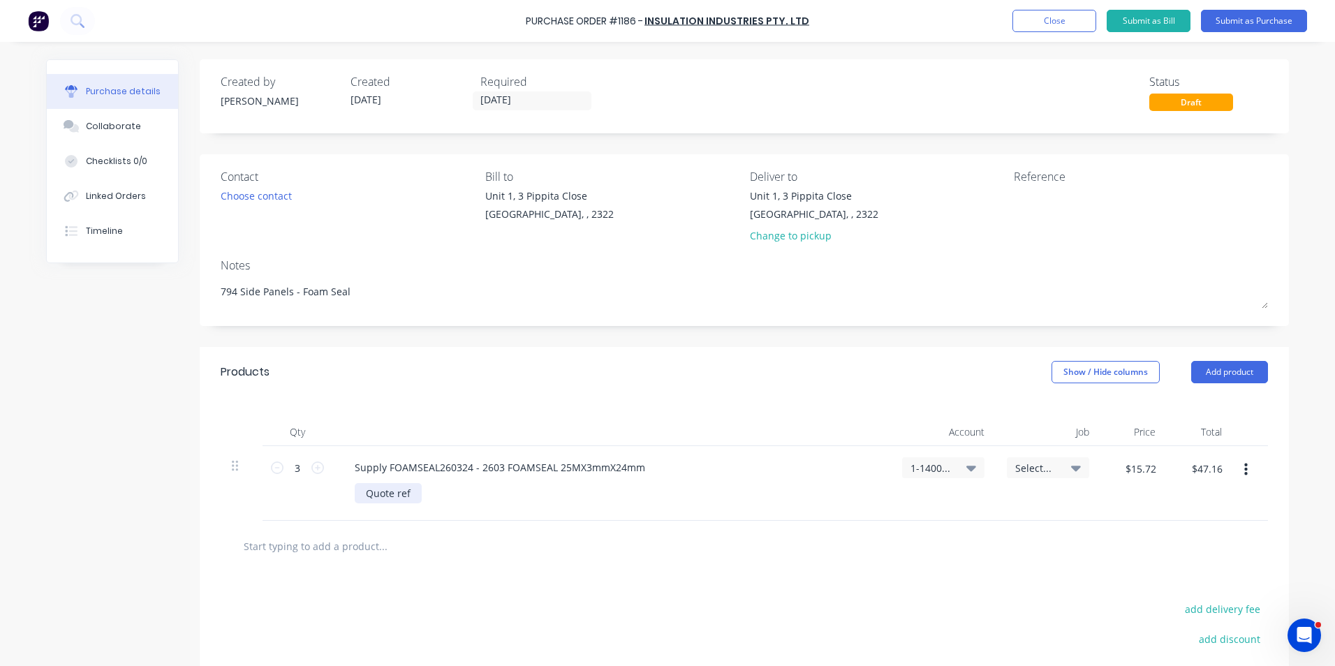
click at [410, 494] on div "Quote ref" at bounding box center [388, 493] width 67 height 20
click at [1221, 372] on button "Add product" at bounding box center [1229, 372] width 77 height 22
click at [1192, 522] on div "Notes (Internal)" at bounding box center [1202, 520] width 108 height 20
click at [397, 543] on div at bounding box center [394, 542] width 101 height 20
type textarea "x"
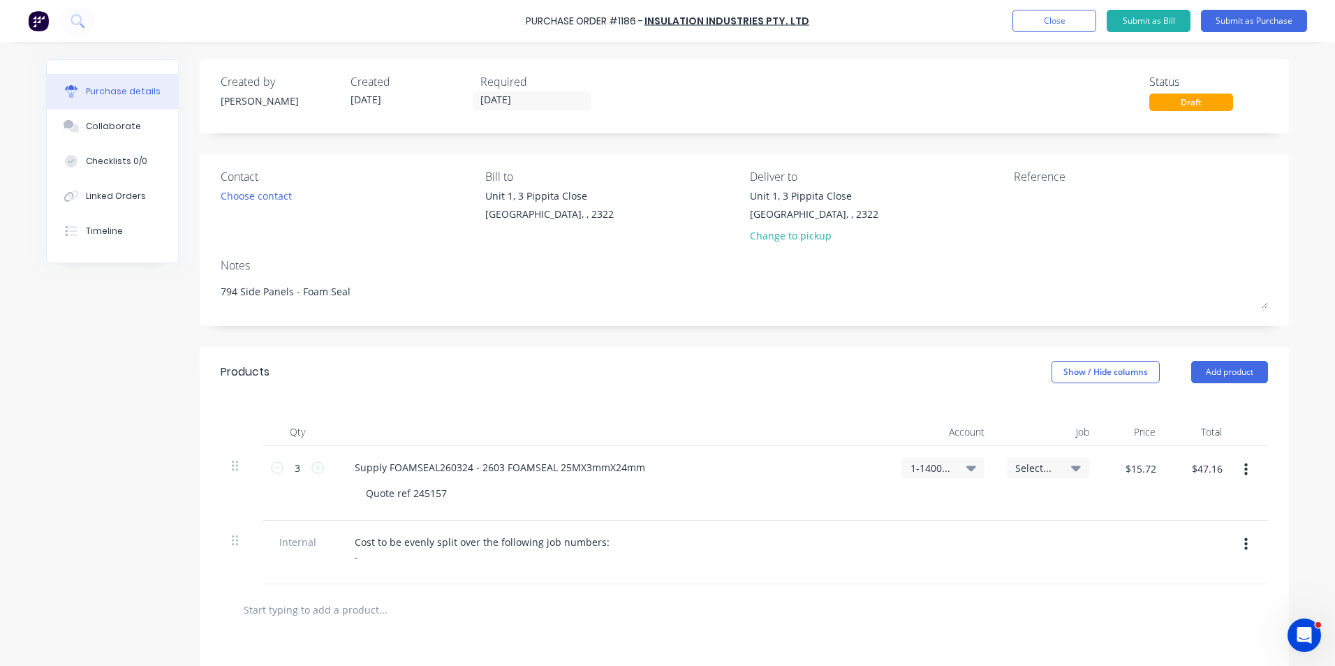
type textarea "x"
click at [385, 554] on div "Cost to be evenly split over the following job numbers: -" at bounding box center [482, 549] width 277 height 35
click at [1248, 20] on button "Submit as Purchase" at bounding box center [1254, 21] width 106 height 22
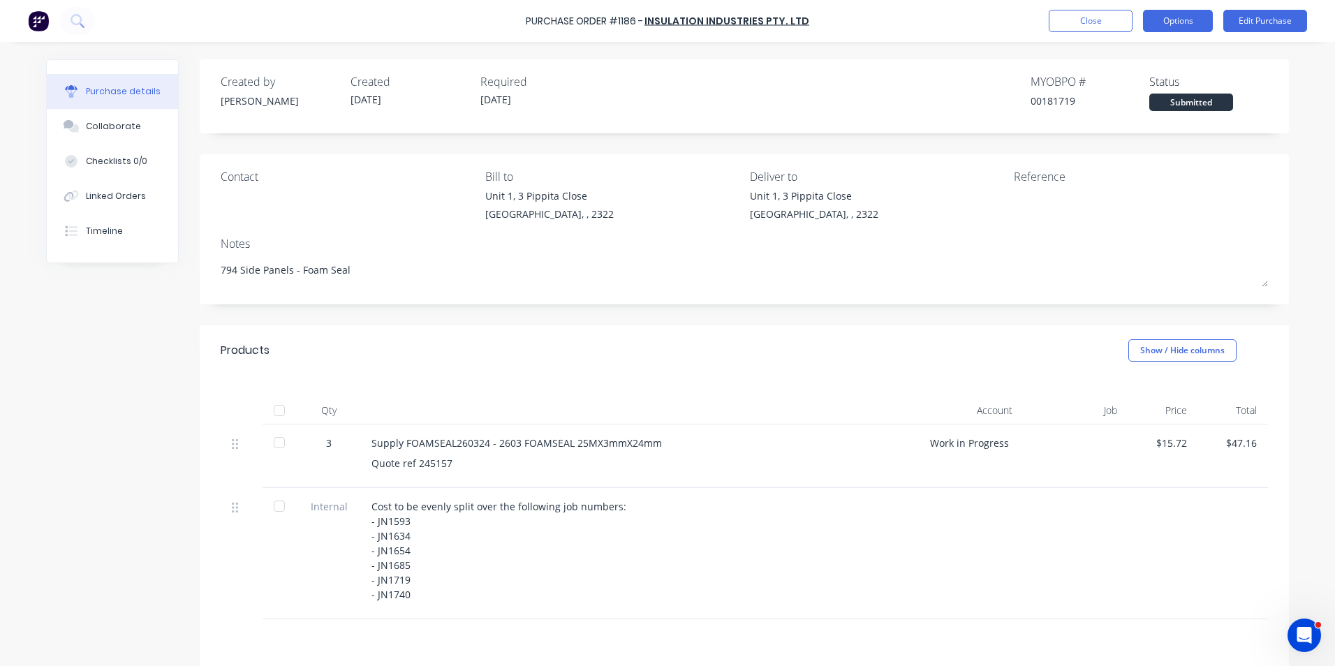
click at [1170, 22] on button "Options" at bounding box center [1178, 21] width 70 height 22
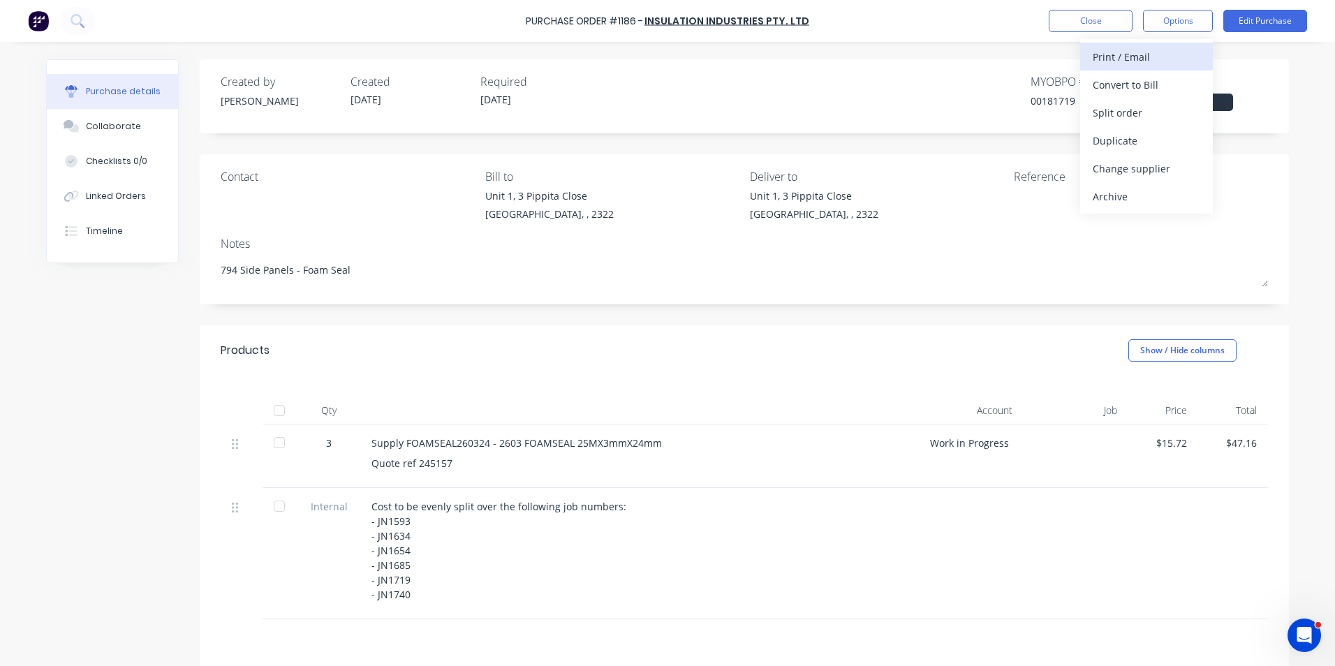
click at [1135, 54] on div "Print / Email" at bounding box center [1147, 57] width 108 height 20
click at [1132, 82] on div "With pricing" at bounding box center [1147, 85] width 108 height 20
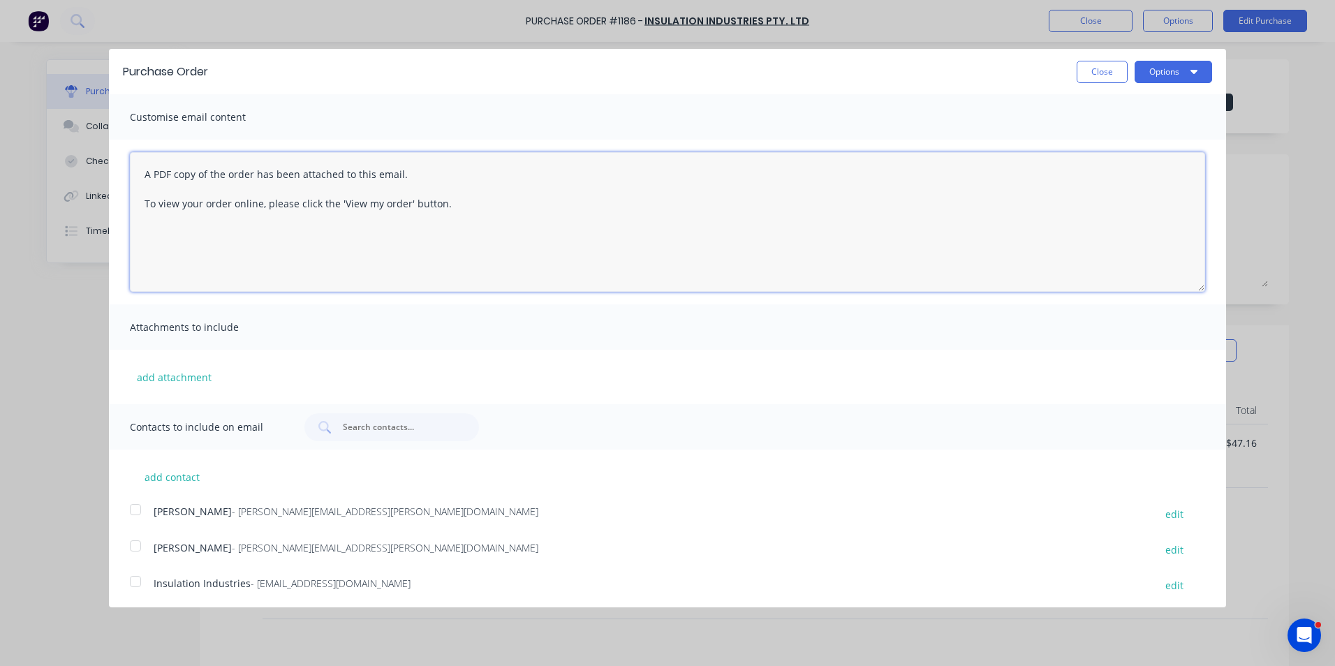
drag, startPoint x: 453, startPoint y: 202, endPoint x: 126, endPoint y: 170, distance: 329.0
click at [126, 170] on div "A PDF copy of the order has been attached to this email. To view your order onl…" at bounding box center [667, 222] width 1117 height 165
type textarea "Hi Sales, PO attached in ref to your quote, with note i have ordered 3 x rolls …"
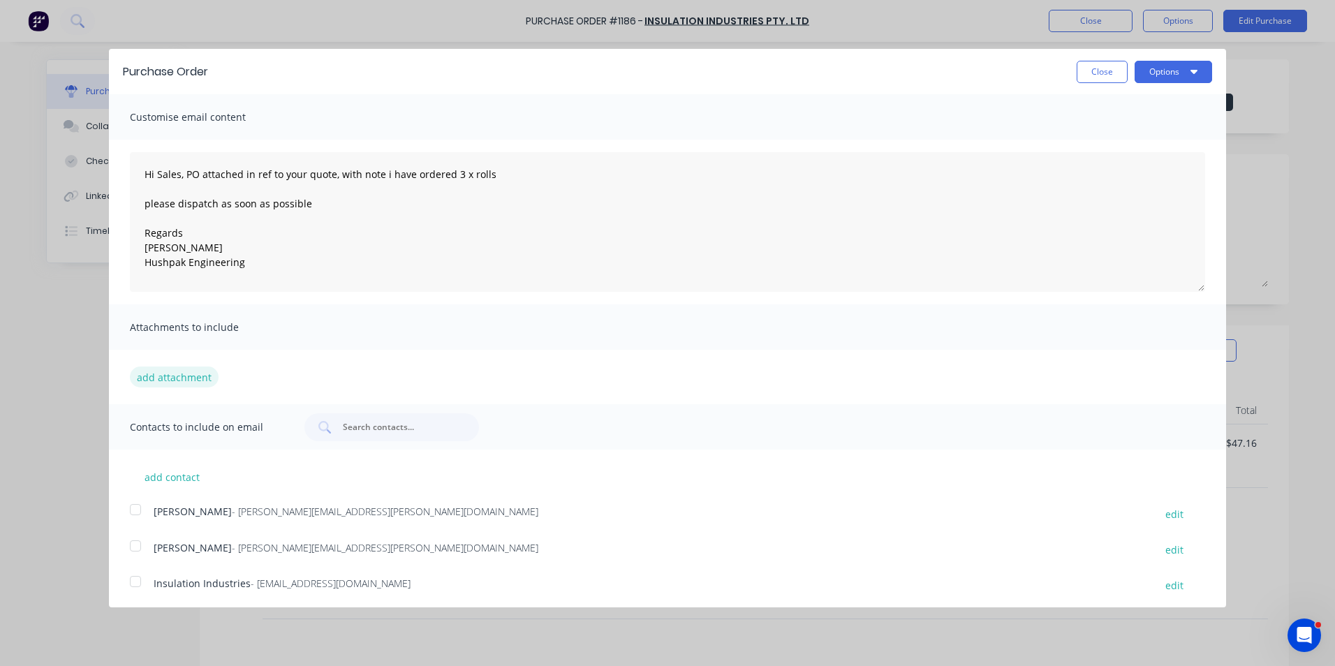
click at [179, 373] on button "add attachment" at bounding box center [174, 377] width 89 height 21
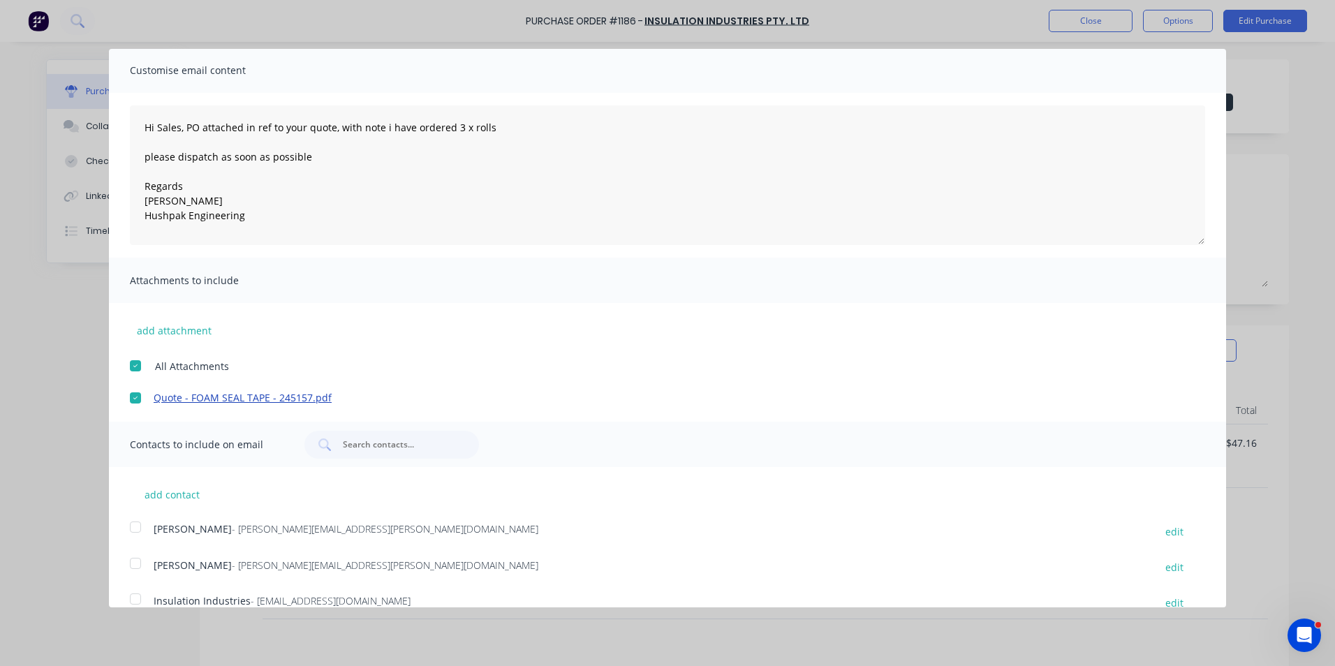
scroll to position [68, 0]
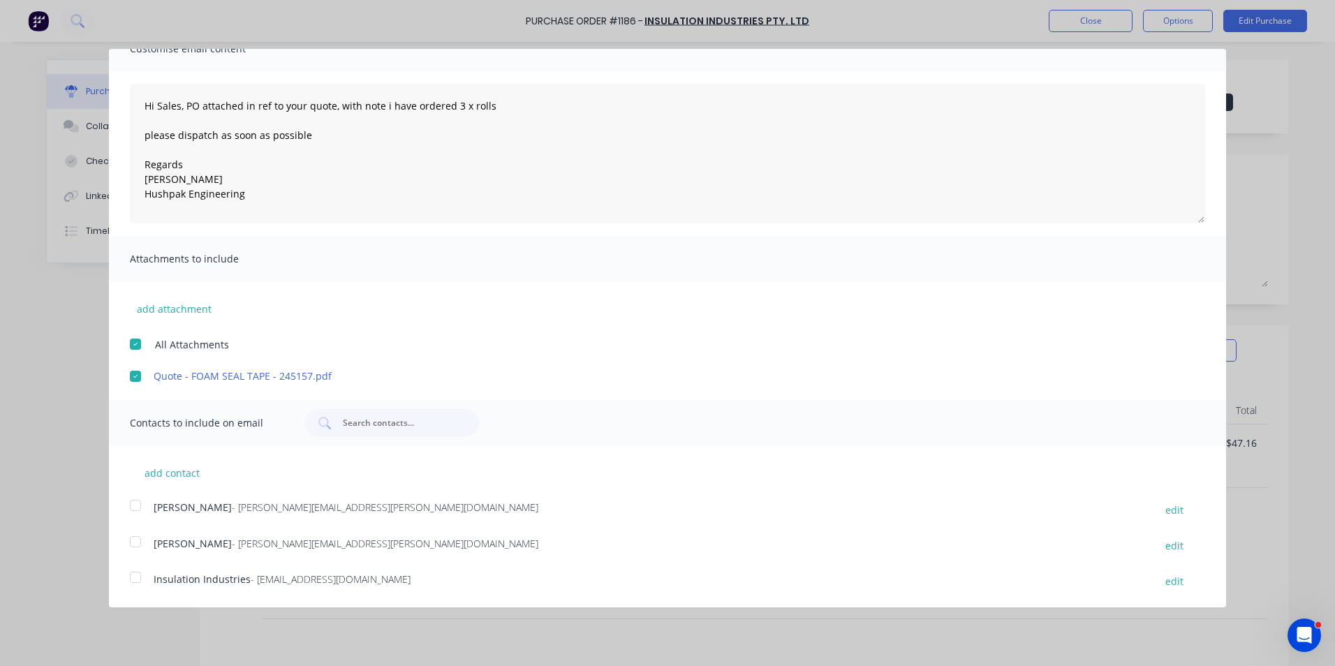
click at [136, 503] on div at bounding box center [136, 506] width 28 height 28
click at [134, 575] on div at bounding box center [136, 578] width 28 height 28
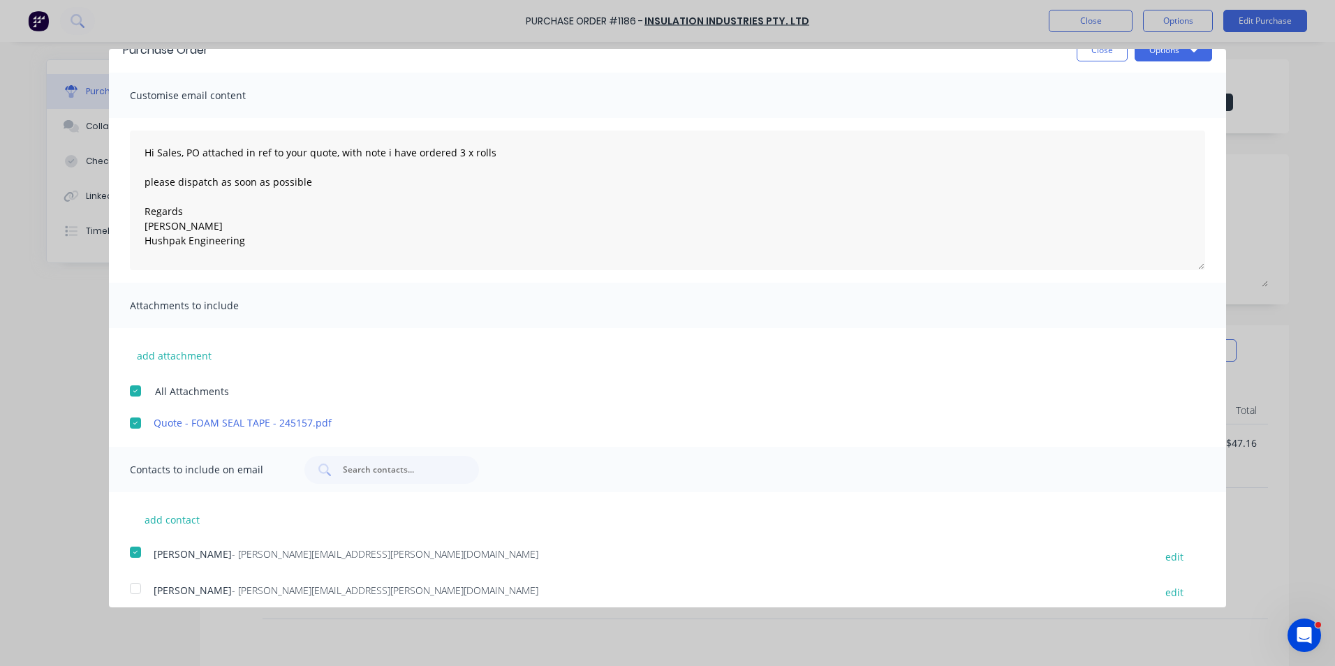
scroll to position [0, 0]
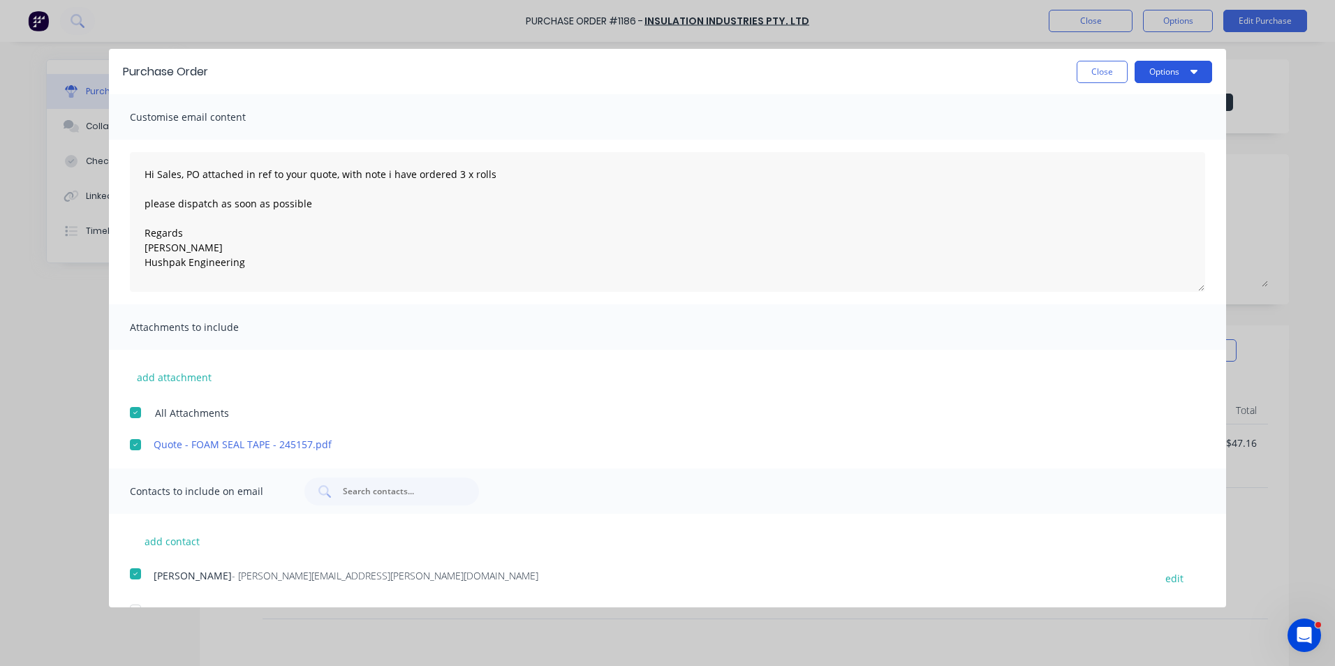
click at [1140, 72] on button "Options" at bounding box center [1174, 72] width 78 height 22
click at [1080, 134] on button "Email" at bounding box center [1146, 136] width 133 height 28
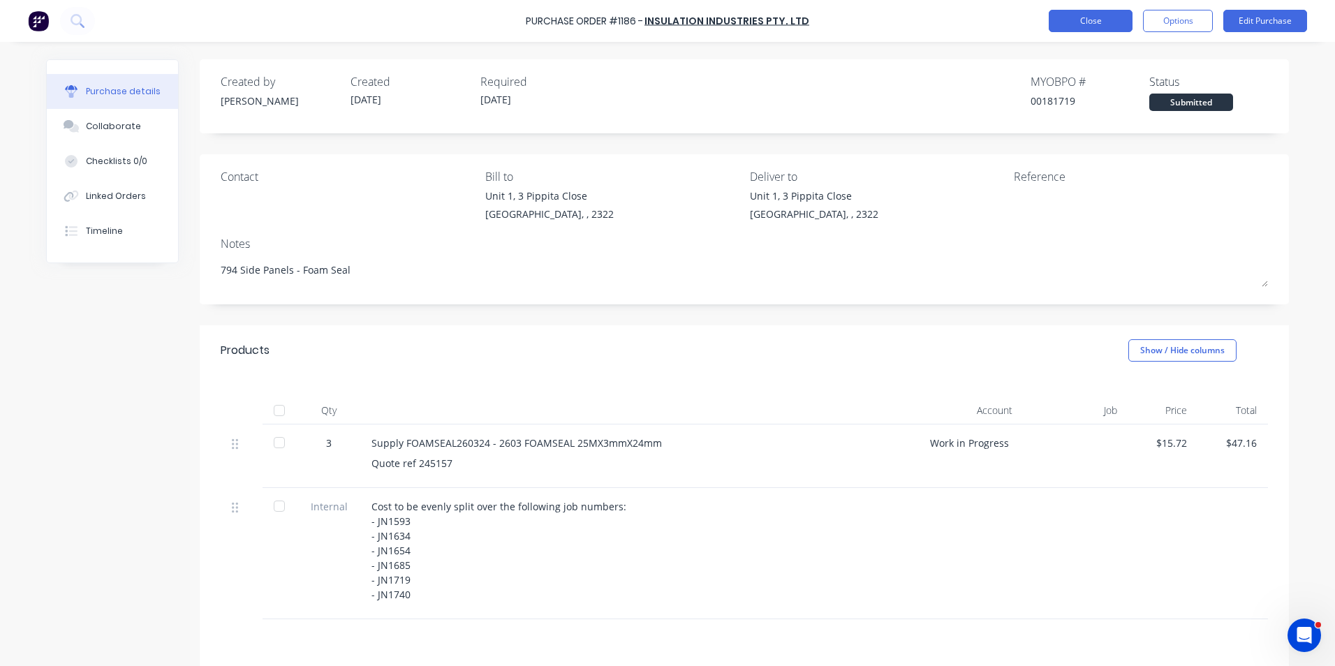
click at [1096, 19] on button "Close" at bounding box center [1091, 21] width 84 height 22
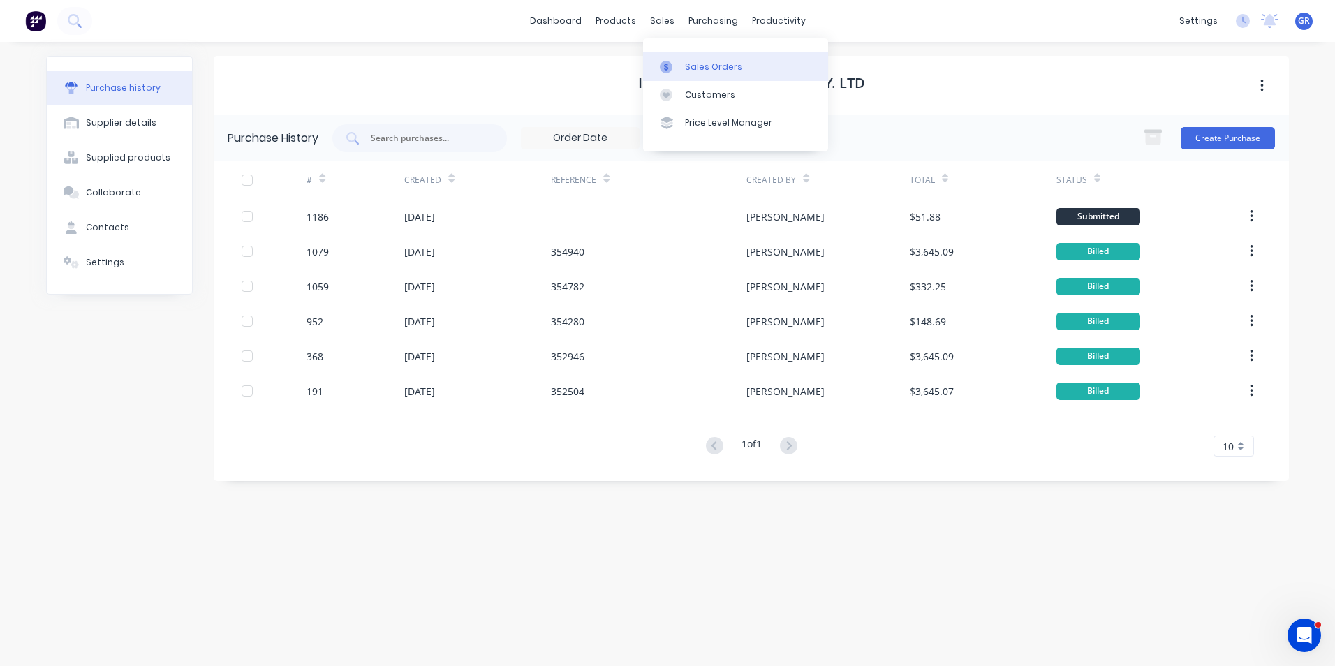
click at [712, 68] on div "Sales Orders" at bounding box center [713, 67] width 57 height 13
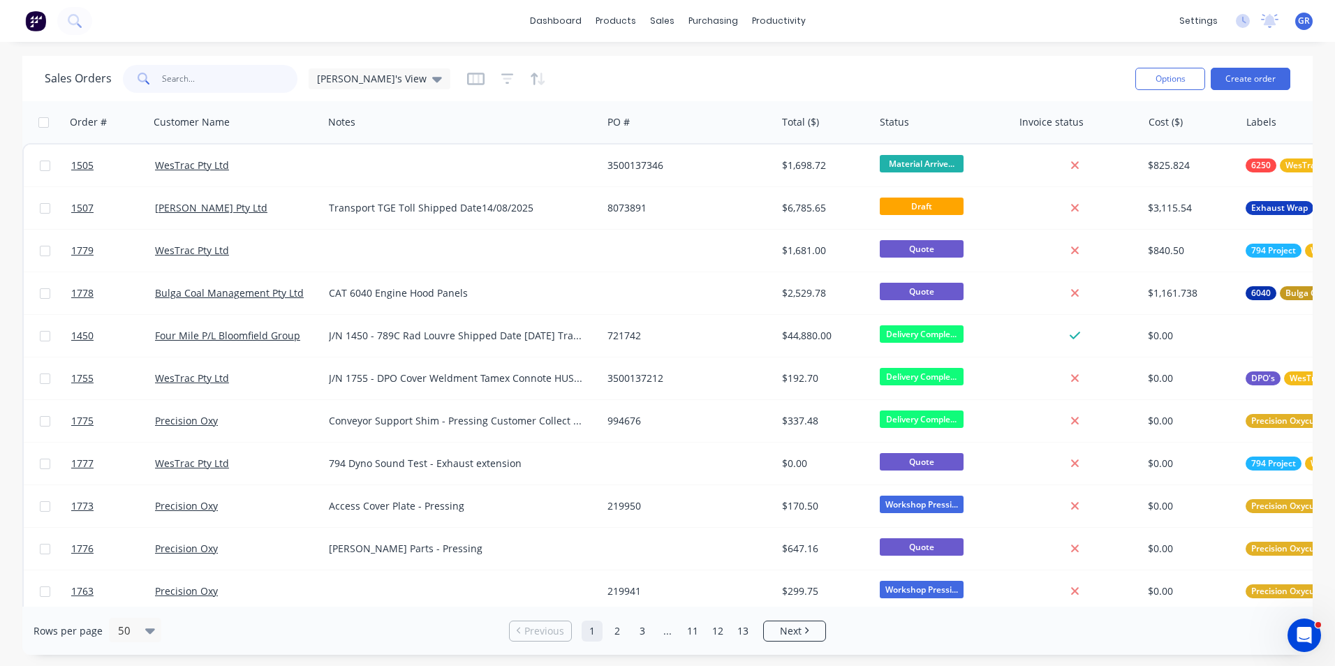
click at [175, 74] on input "text" at bounding box center [230, 79] width 136 height 28
click at [165, 78] on input "text" at bounding box center [230, 79] width 136 height 28
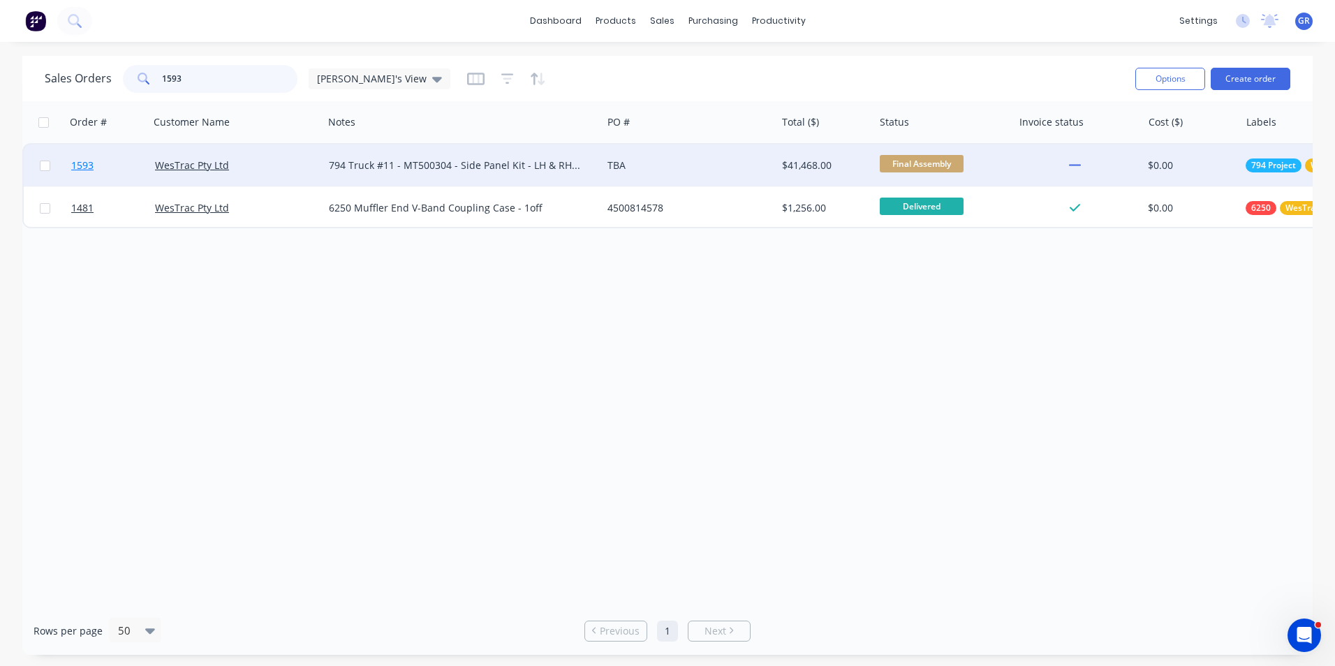
type input "1593"
click at [78, 163] on span "1593" at bounding box center [82, 166] width 22 height 14
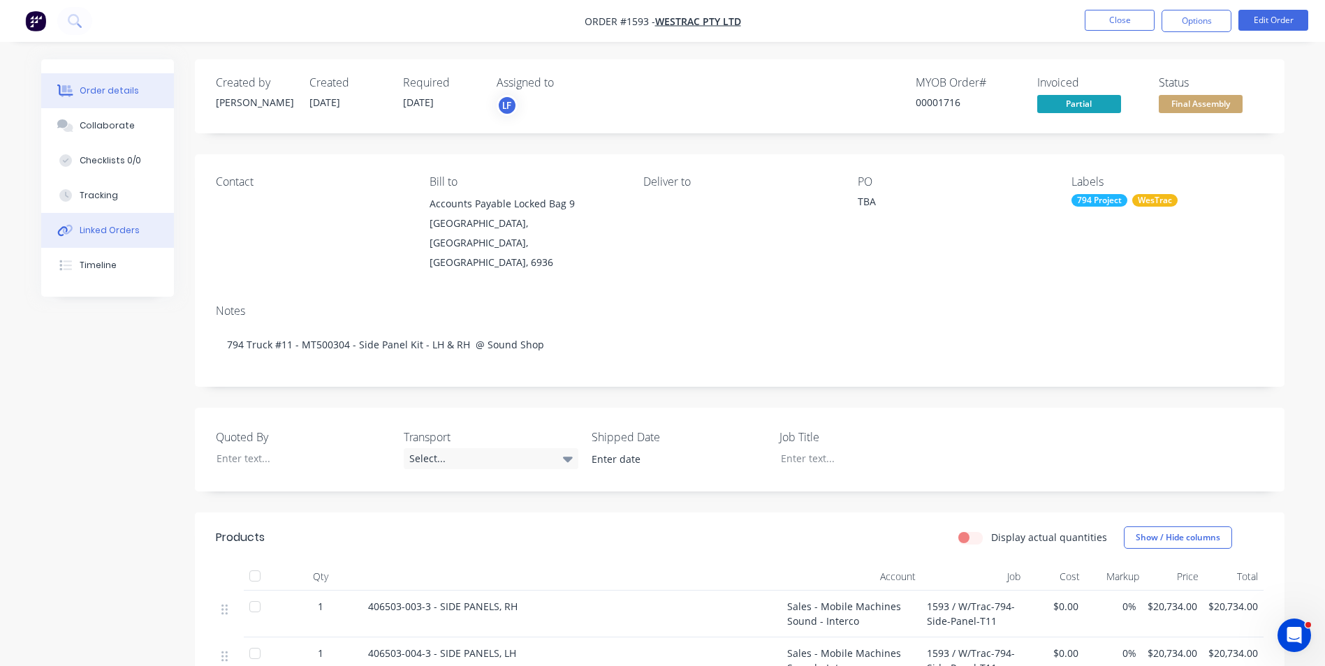
click at [110, 230] on div "Linked Orders" at bounding box center [110, 230] width 60 height 13
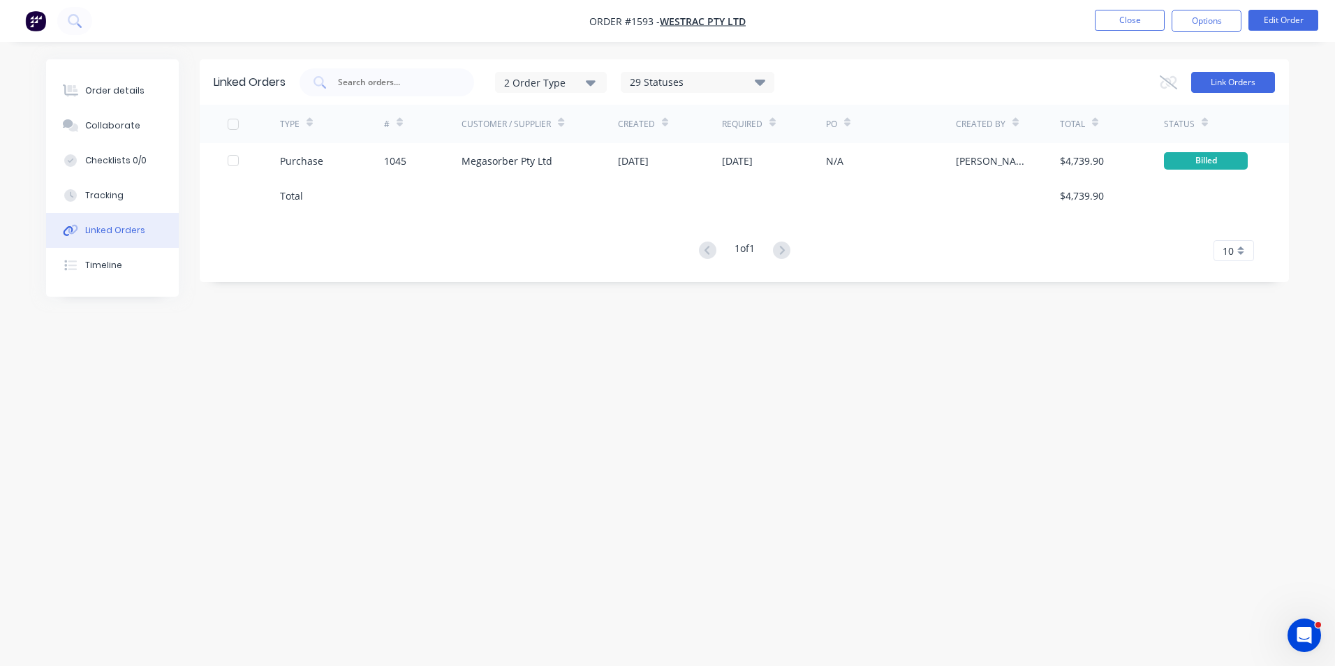
click at [1219, 80] on button "Link Orders" at bounding box center [1233, 82] width 84 height 21
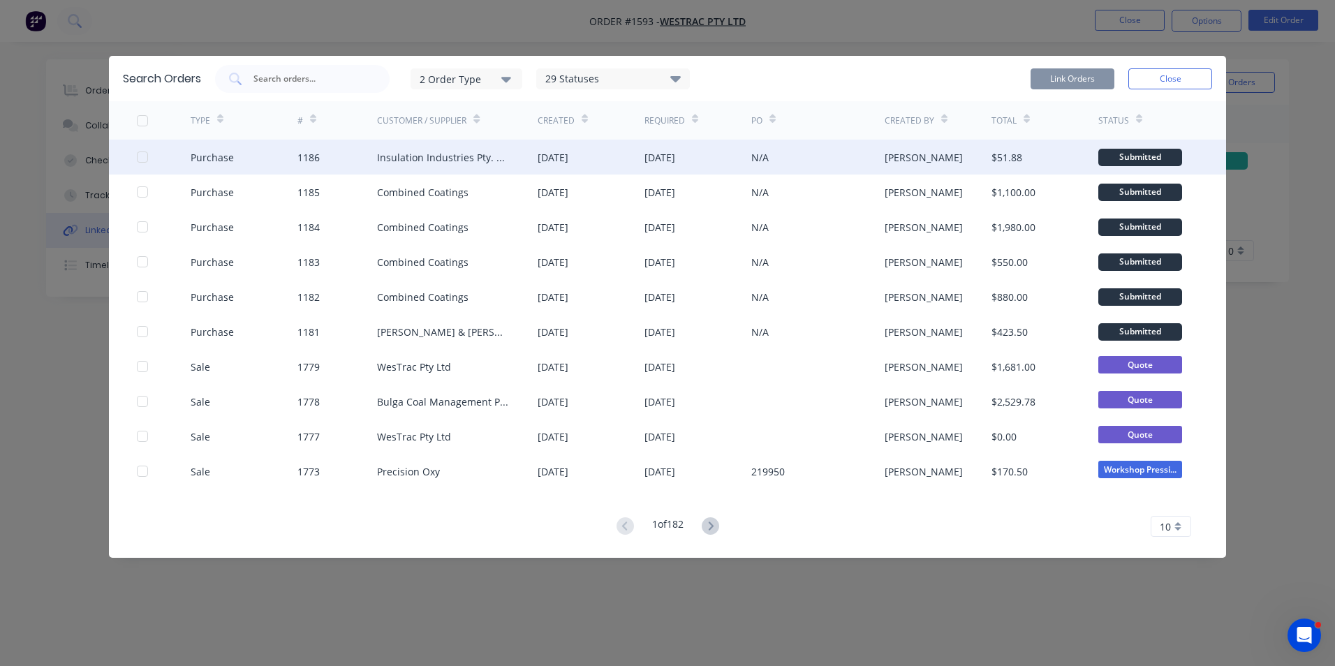
click at [141, 156] on div at bounding box center [142, 157] width 28 height 28
click at [1068, 74] on button "Link Orders" at bounding box center [1073, 78] width 84 height 21
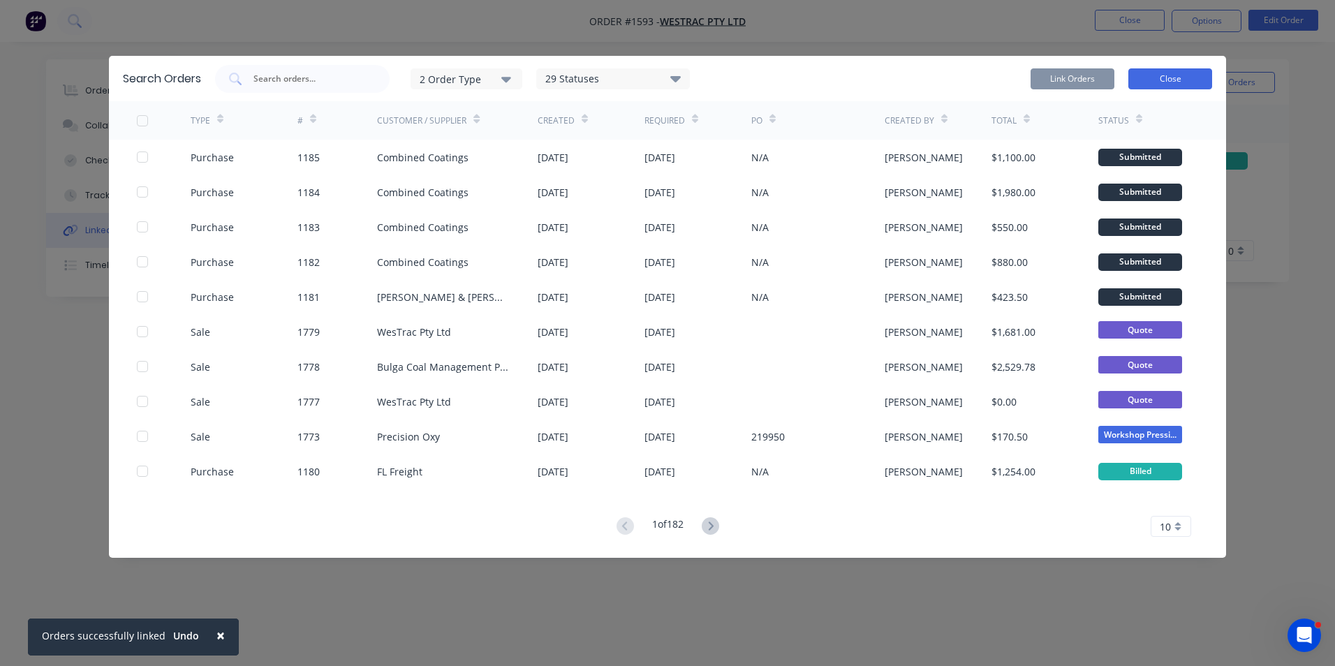
click at [1175, 78] on button "Close" at bounding box center [1170, 78] width 84 height 21
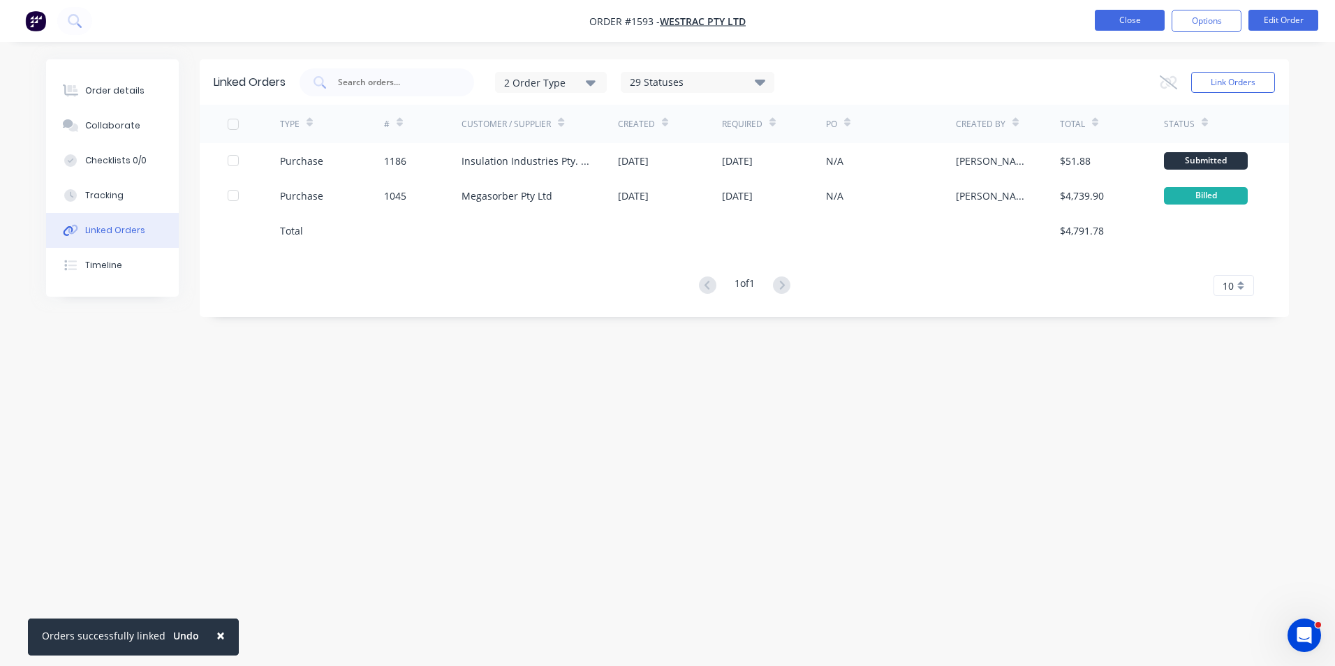
click at [1135, 22] on button "Close" at bounding box center [1130, 20] width 70 height 21
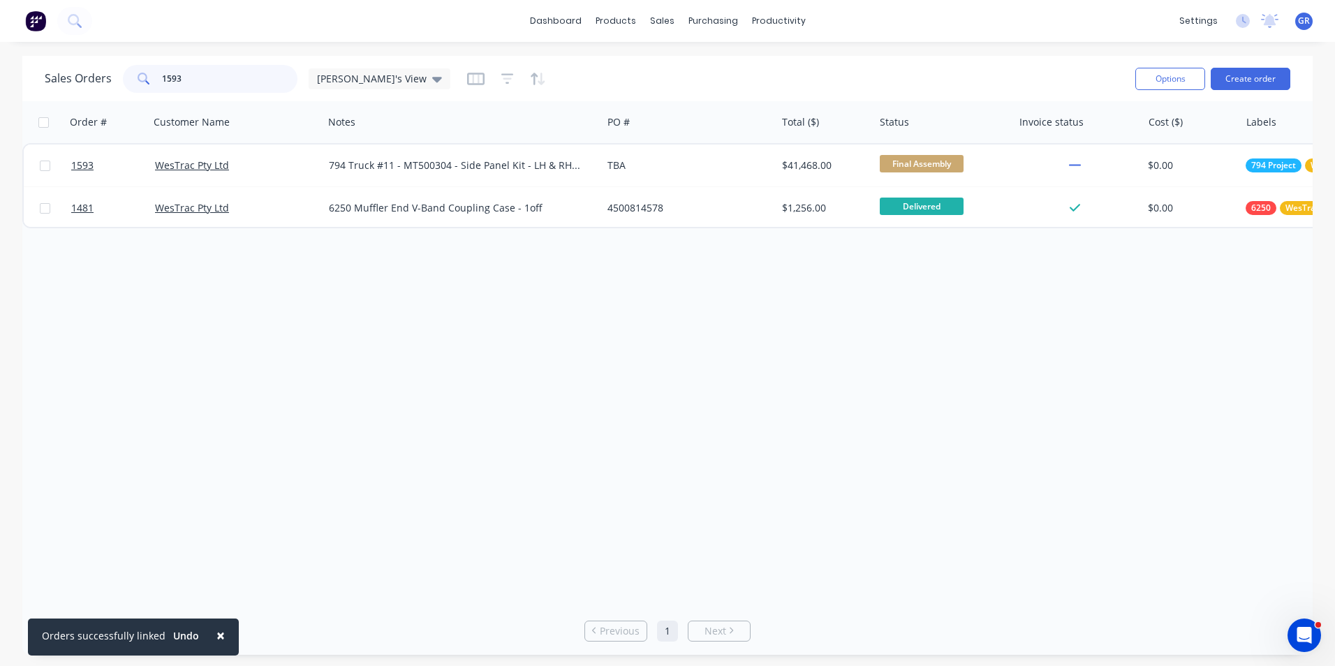
drag, startPoint x: 170, startPoint y: 76, endPoint x: 157, endPoint y: 75, distance: 13.3
click at [157, 75] on div "1593" at bounding box center [210, 79] width 175 height 28
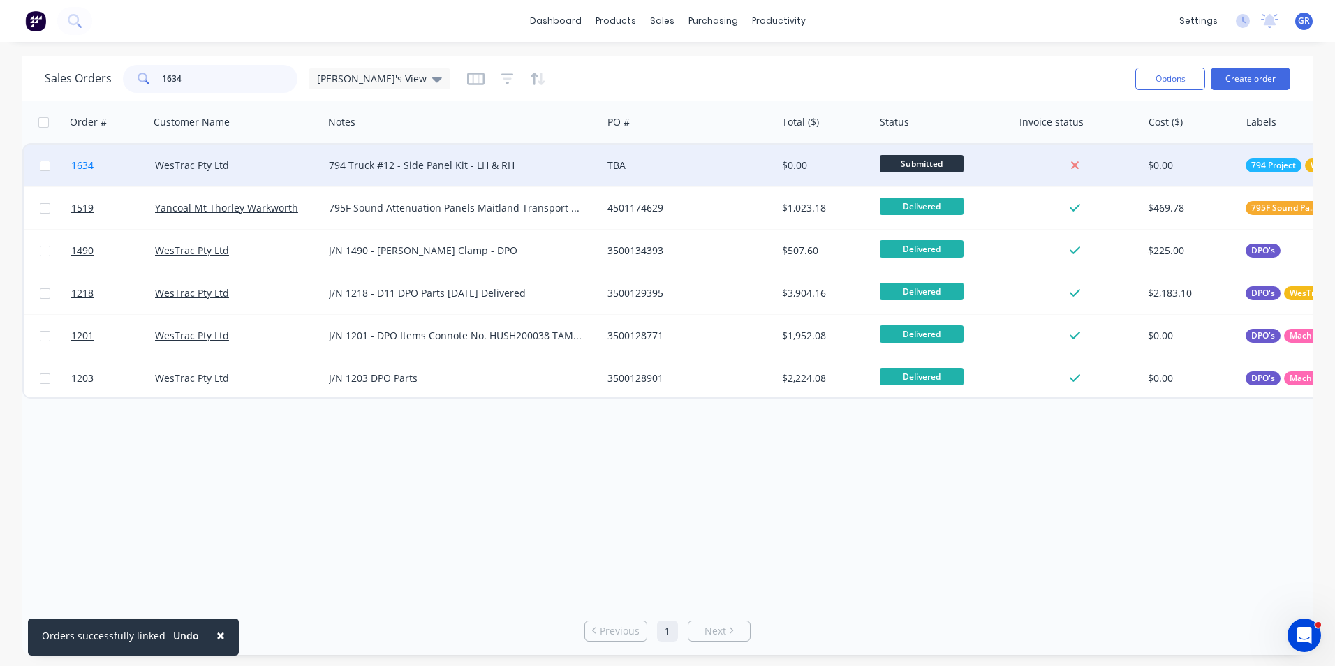
type input "1634"
click at [87, 164] on span "1634" at bounding box center [82, 166] width 22 height 14
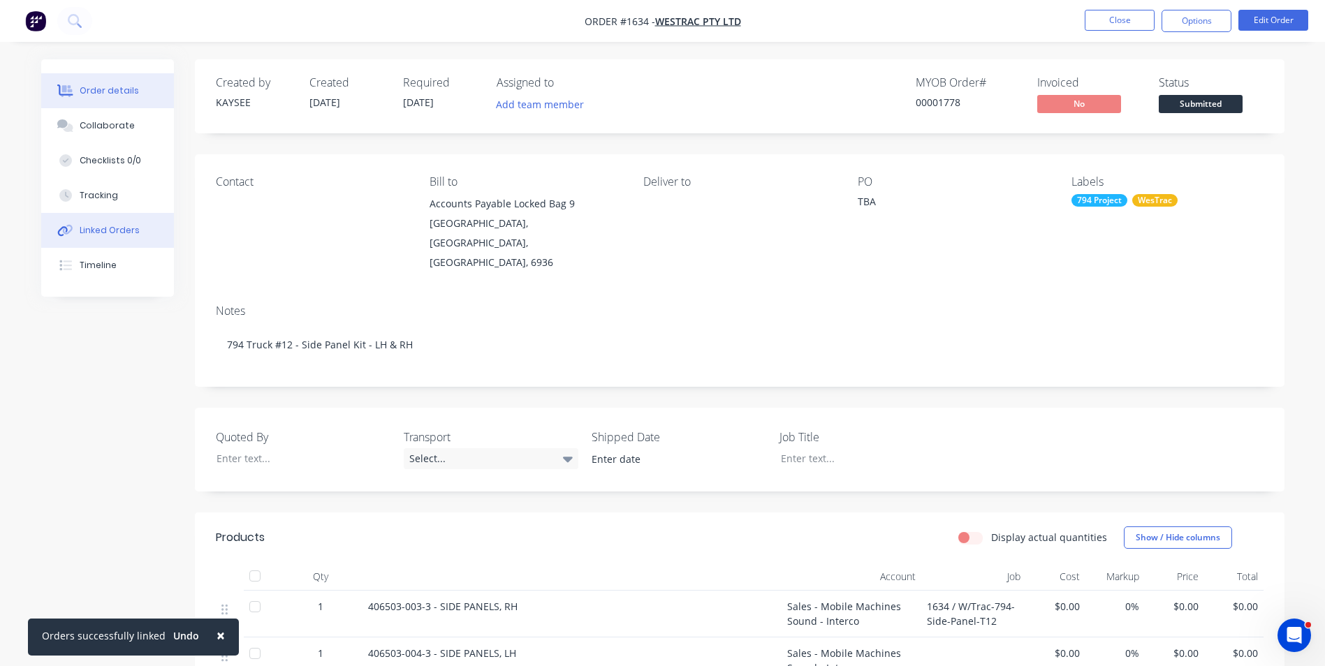
click at [109, 226] on div "Linked Orders" at bounding box center [110, 230] width 60 height 13
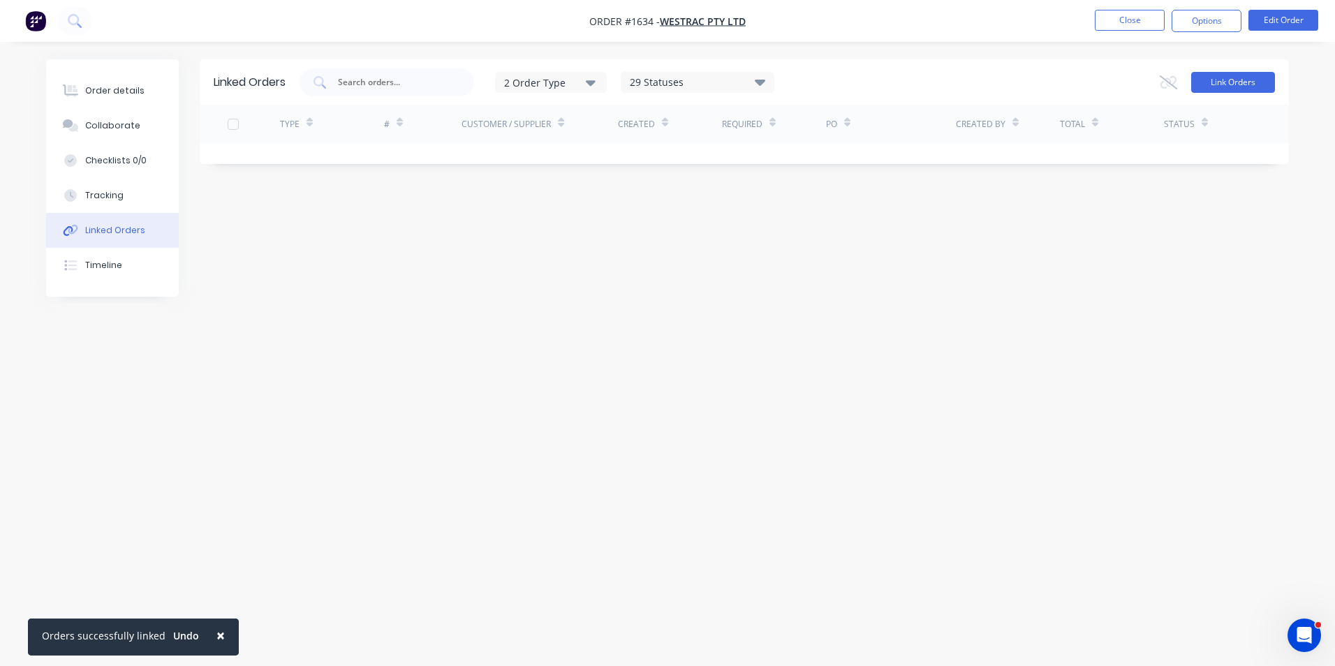
click at [1242, 86] on button "Link Orders" at bounding box center [1233, 82] width 84 height 21
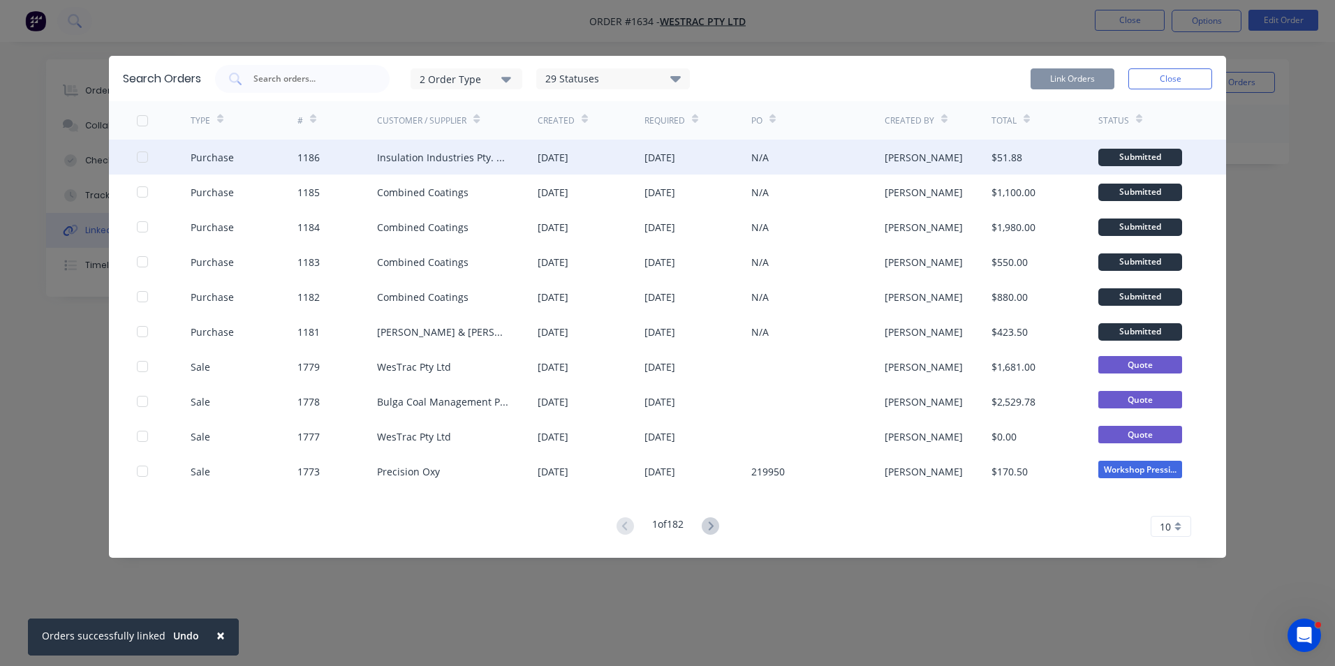
click at [143, 156] on div at bounding box center [142, 157] width 28 height 28
click at [1057, 76] on button "Link Orders" at bounding box center [1073, 78] width 84 height 21
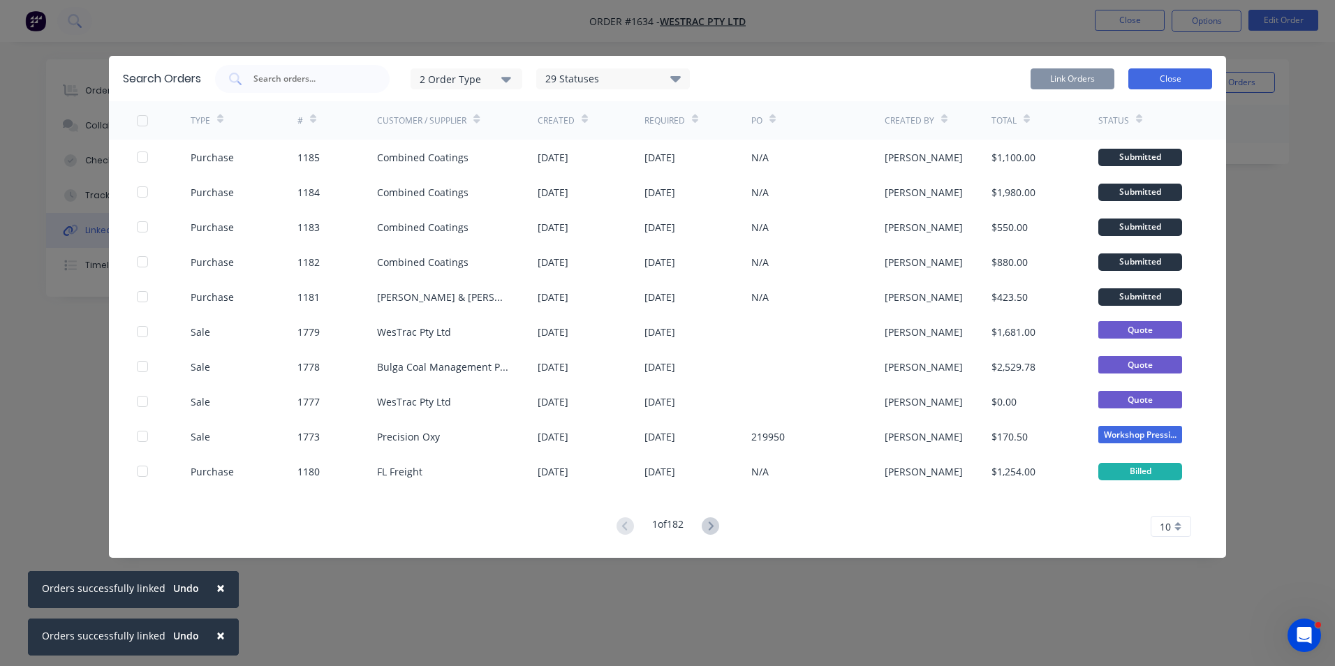
click at [1157, 80] on button "Close" at bounding box center [1170, 78] width 84 height 21
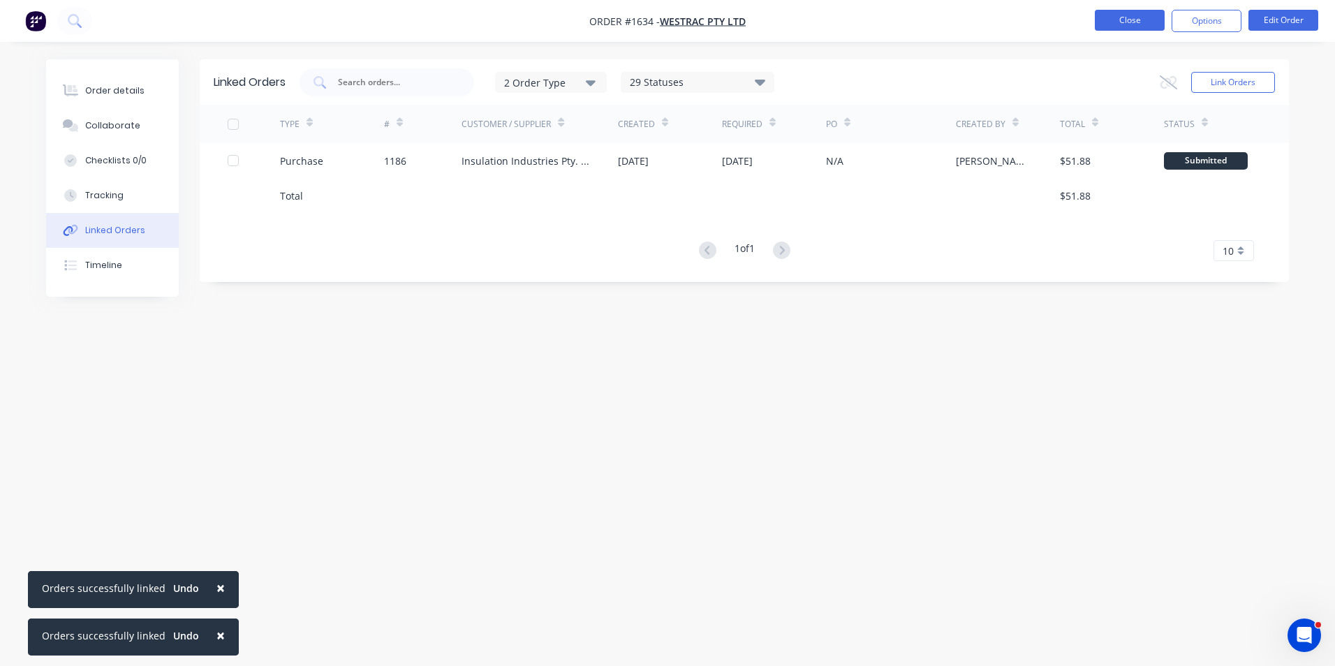
click at [1135, 22] on button "Close" at bounding box center [1130, 20] width 70 height 21
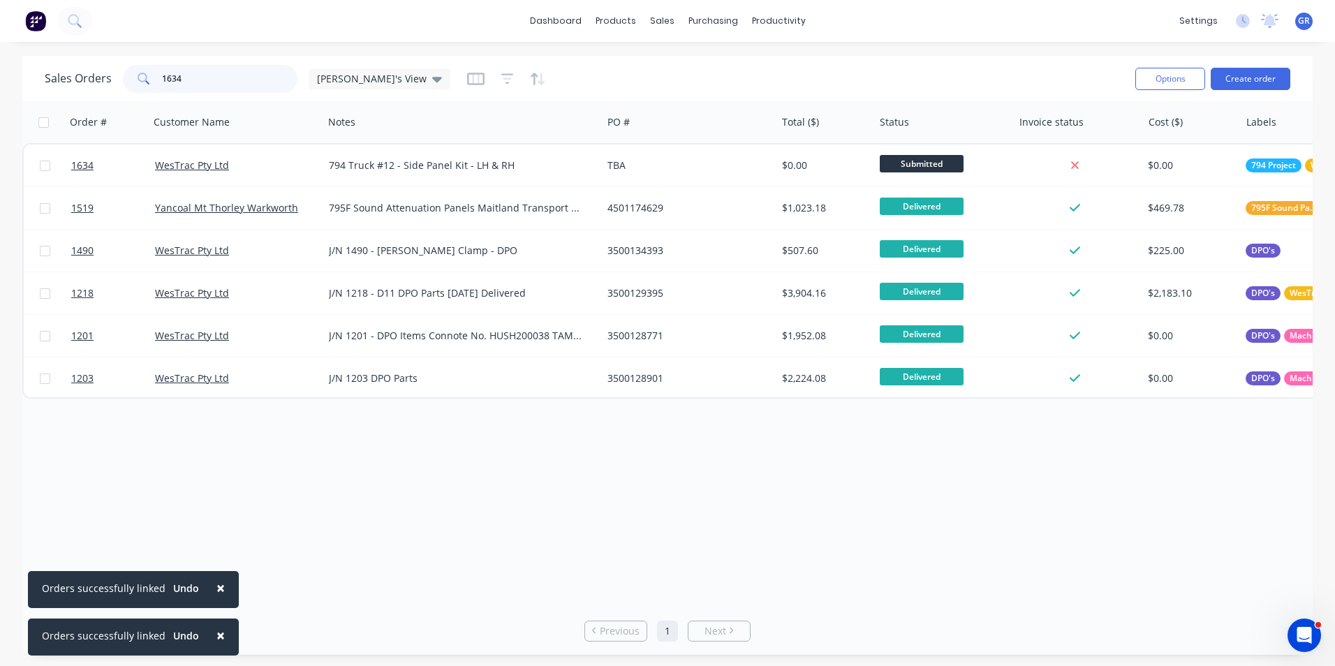
drag, startPoint x: 183, startPoint y: 76, endPoint x: 156, endPoint y: 78, distance: 26.6
click at [156, 78] on div "1634" at bounding box center [210, 79] width 175 height 28
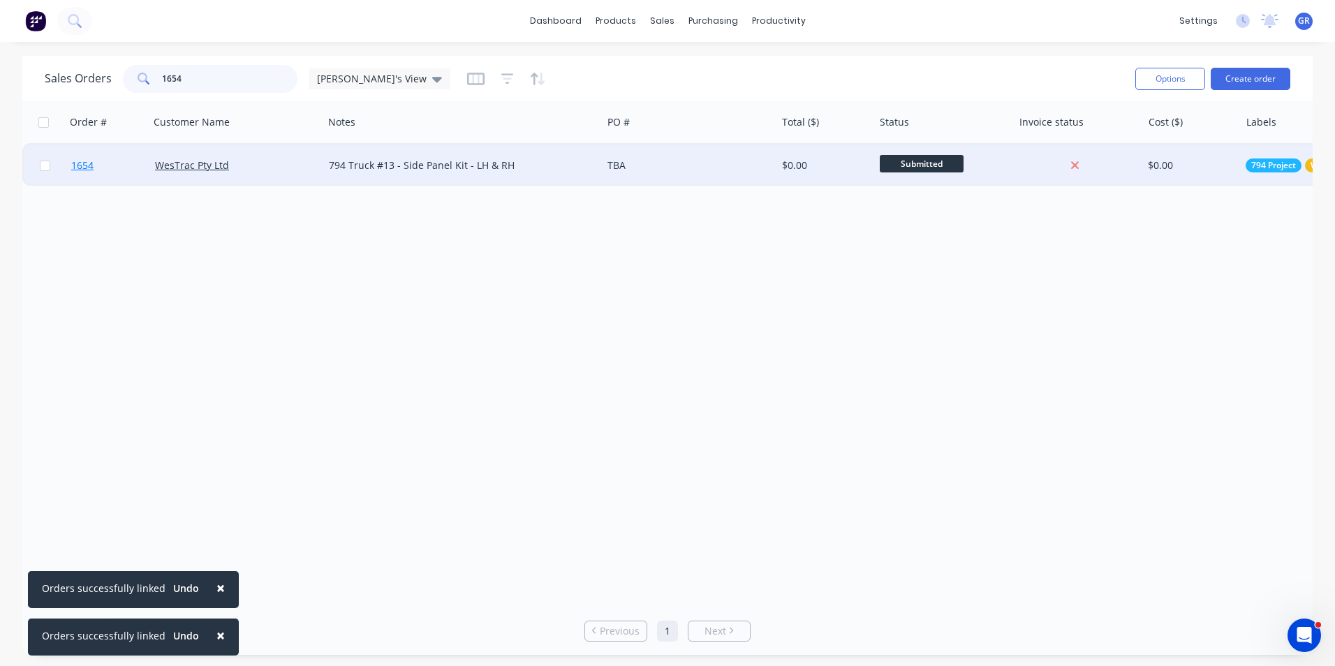
type input "1654"
click at [83, 170] on span "1654" at bounding box center [82, 166] width 22 height 14
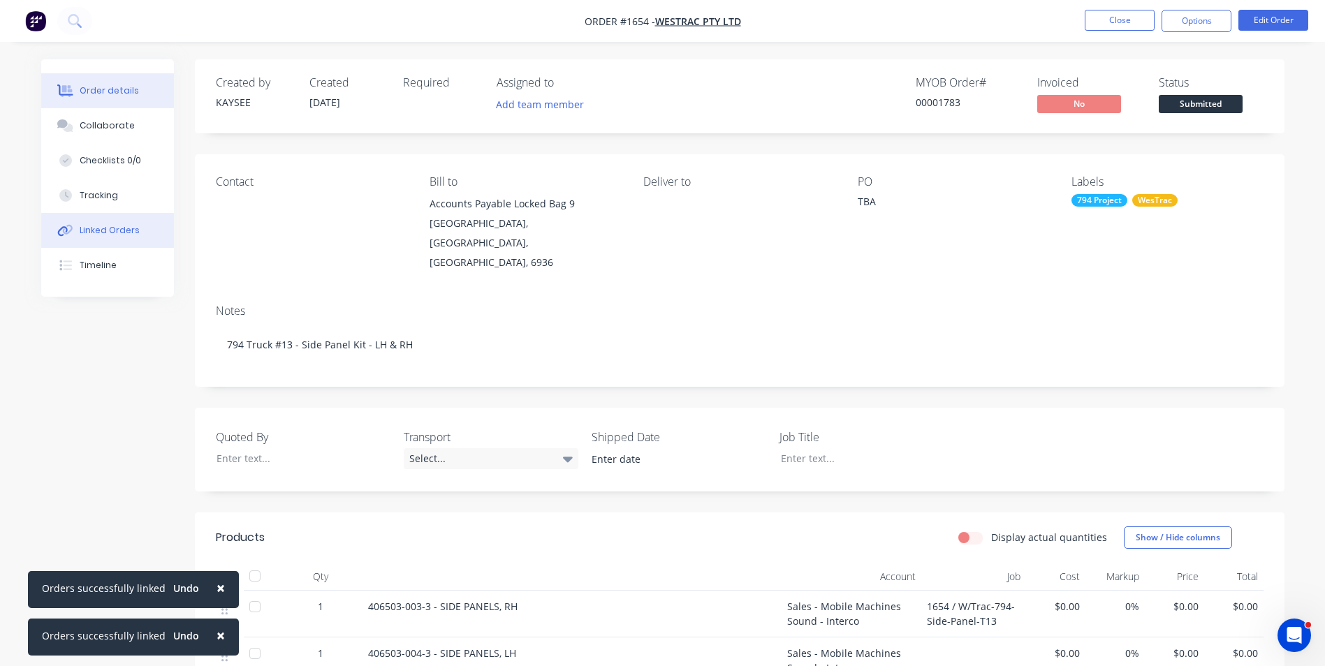
click at [117, 229] on div "Linked Orders" at bounding box center [110, 230] width 60 height 13
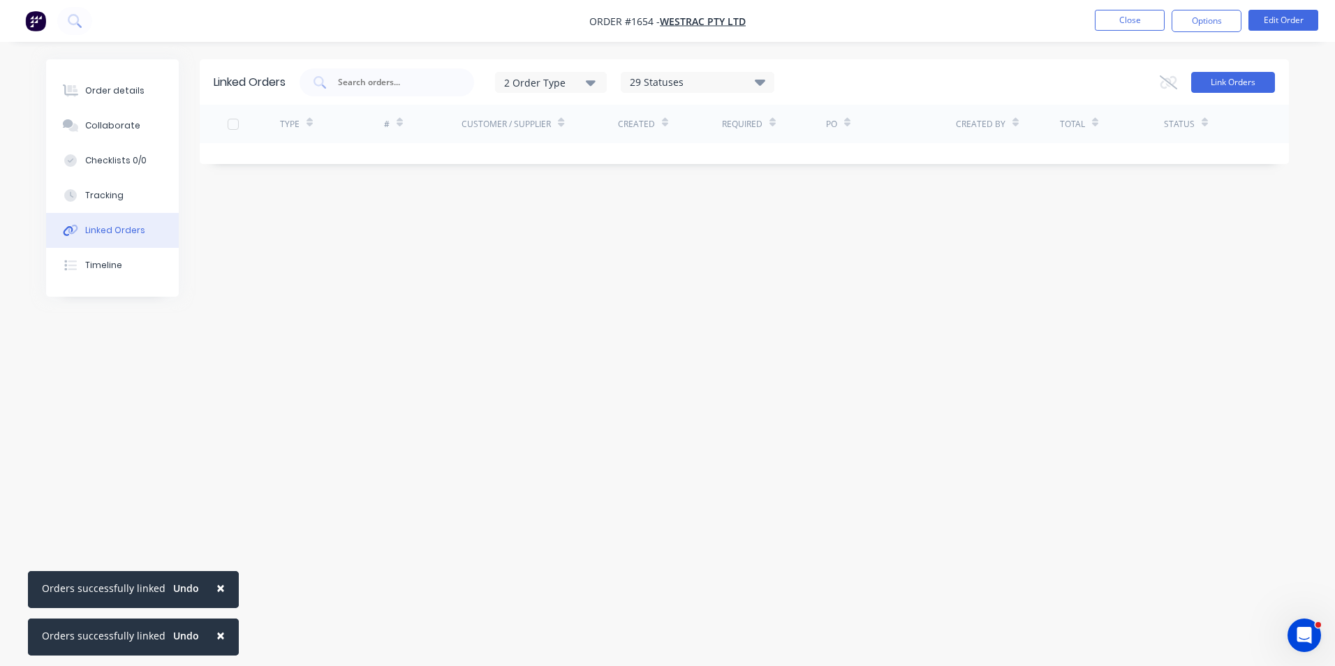
click at [1241, 81] on button "Link Orders" at bounding box center [1233, 82] width 84 height 21
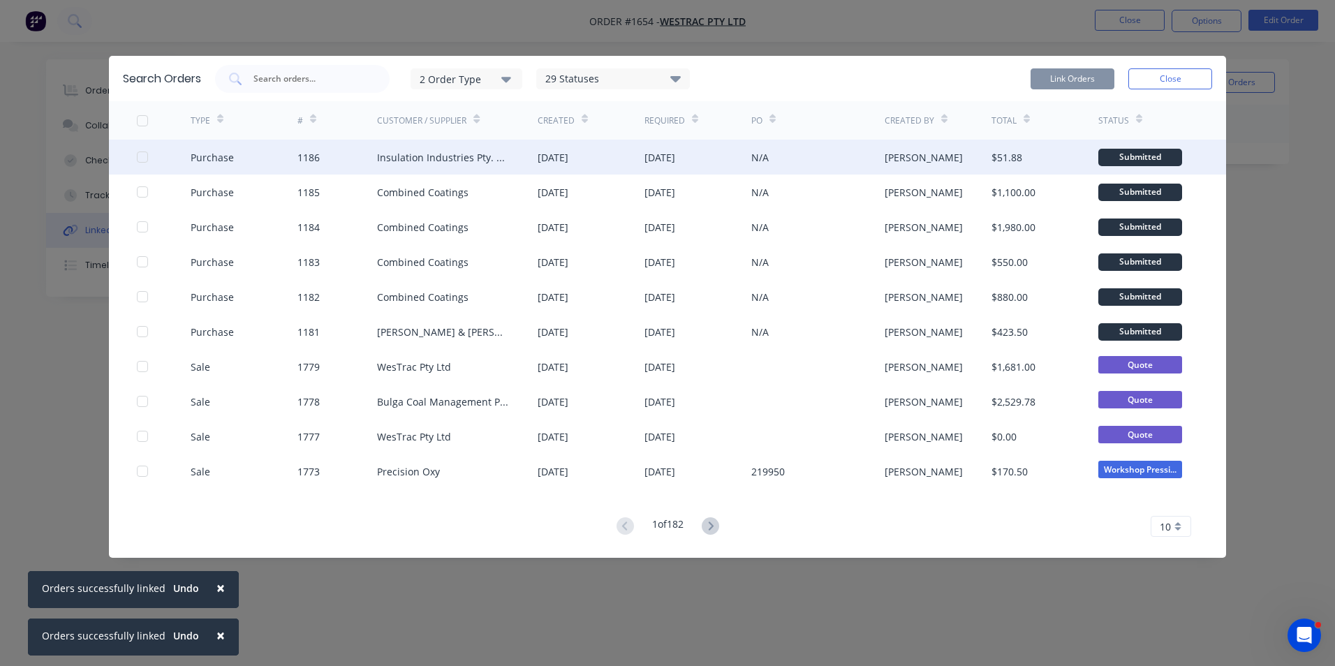
click at [141, 157] on div at bounding box center [142, 157] width 28 height 28
click at [1064, 77] on button "Link Orders" at bounding box center [1073, 78] width 84 height 21
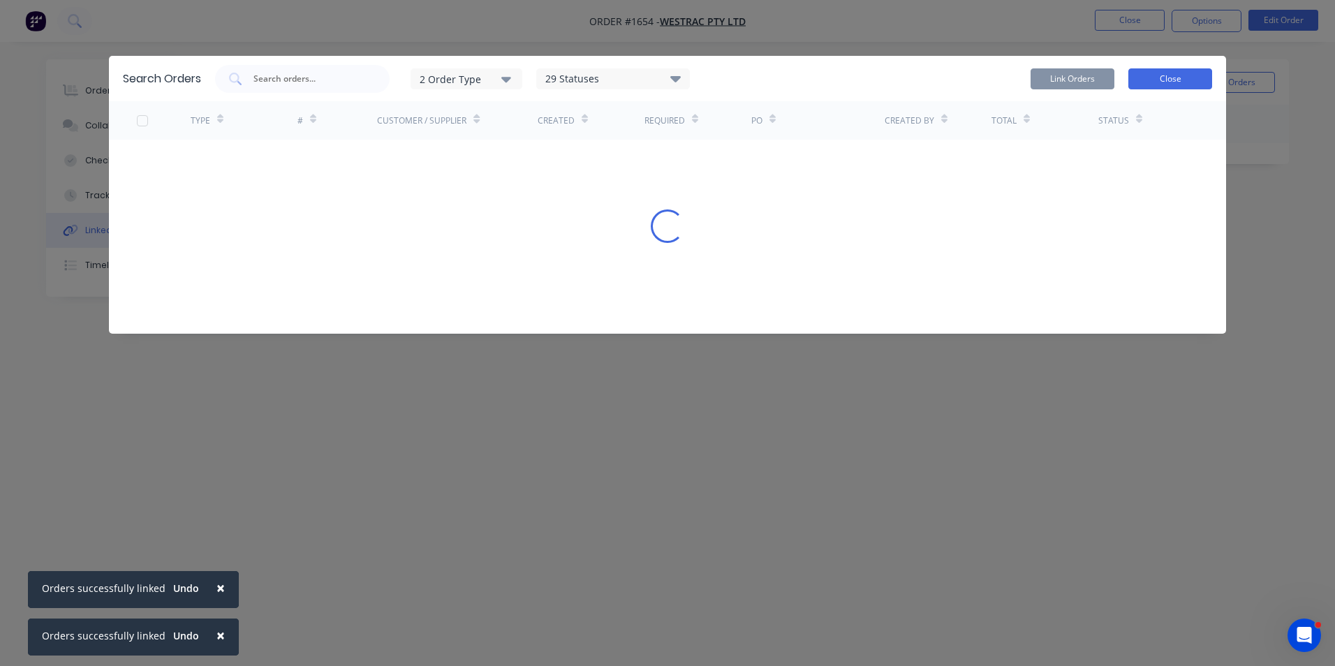
click at [1184, 78] on button "Close" at bounding box center [1170, 78] width 84 height 21
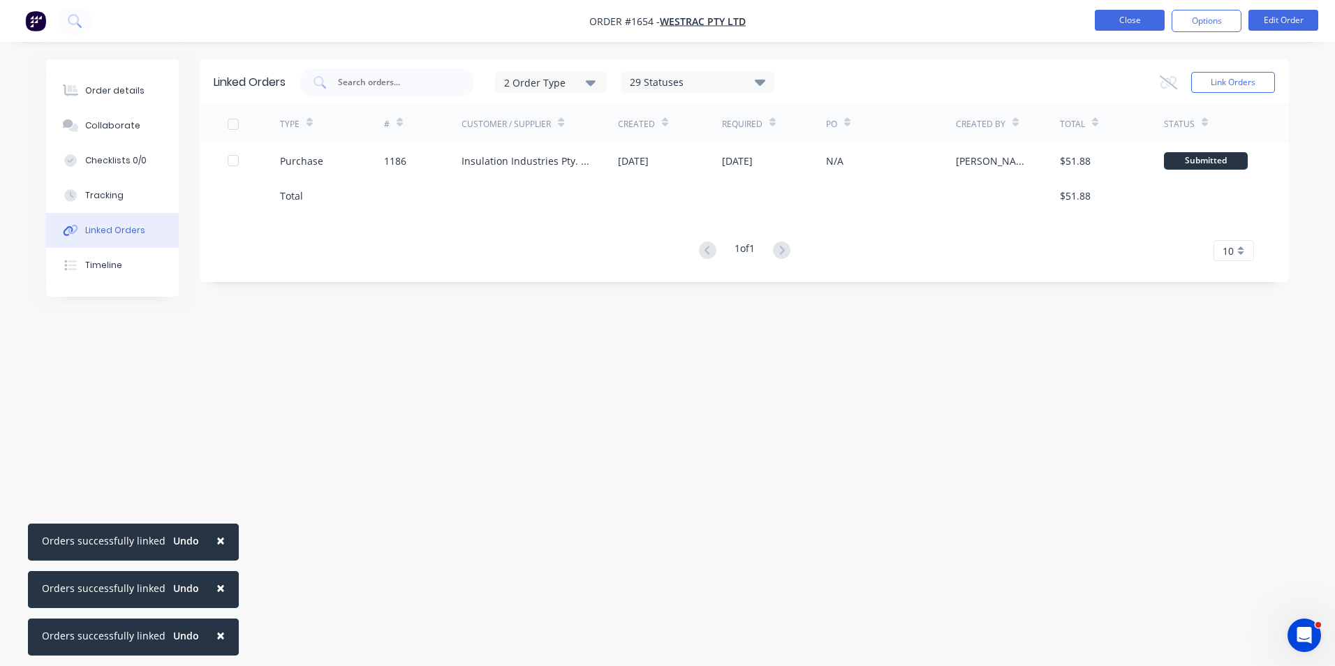
click at [1137, 20] on button "Close" at bounding box center [1130, 20] width 70 height 21
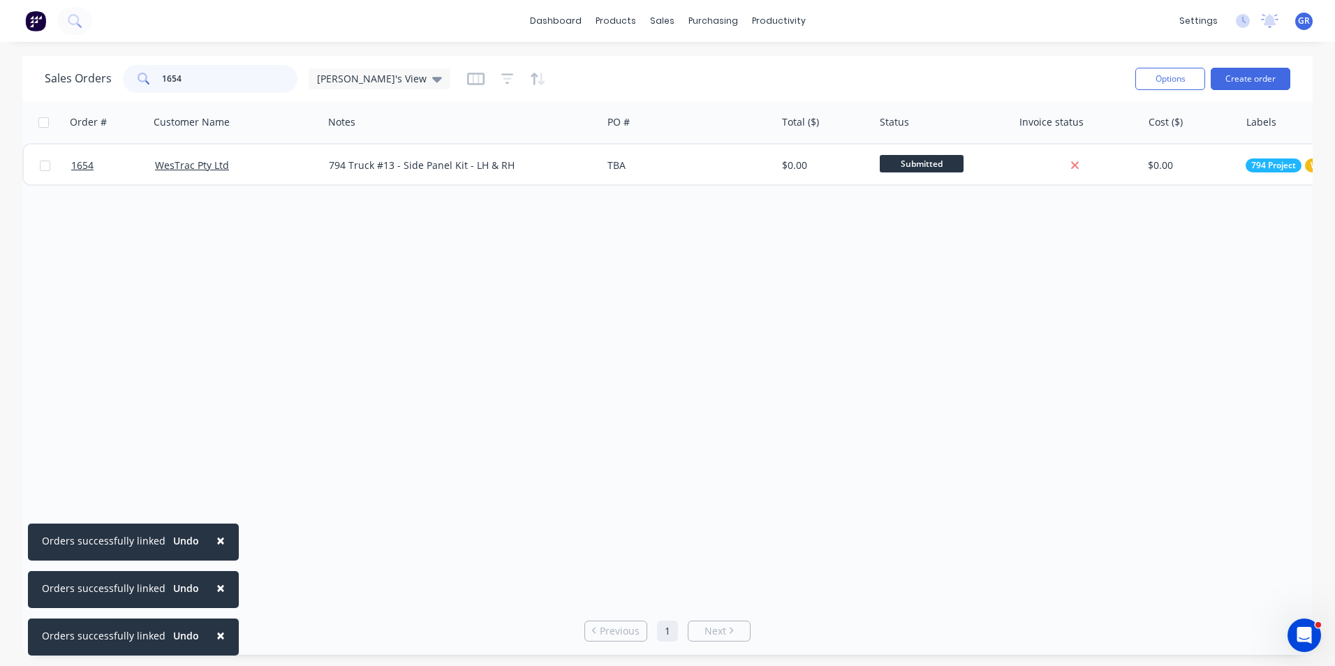
drag, startPoint x: 186, startPoint y: 81, endPoint x: 138, endPoint y: 80, distance: 48.2
click at [138, 80] on div "1654" at bounding box center [210, 79] width 175 height 28
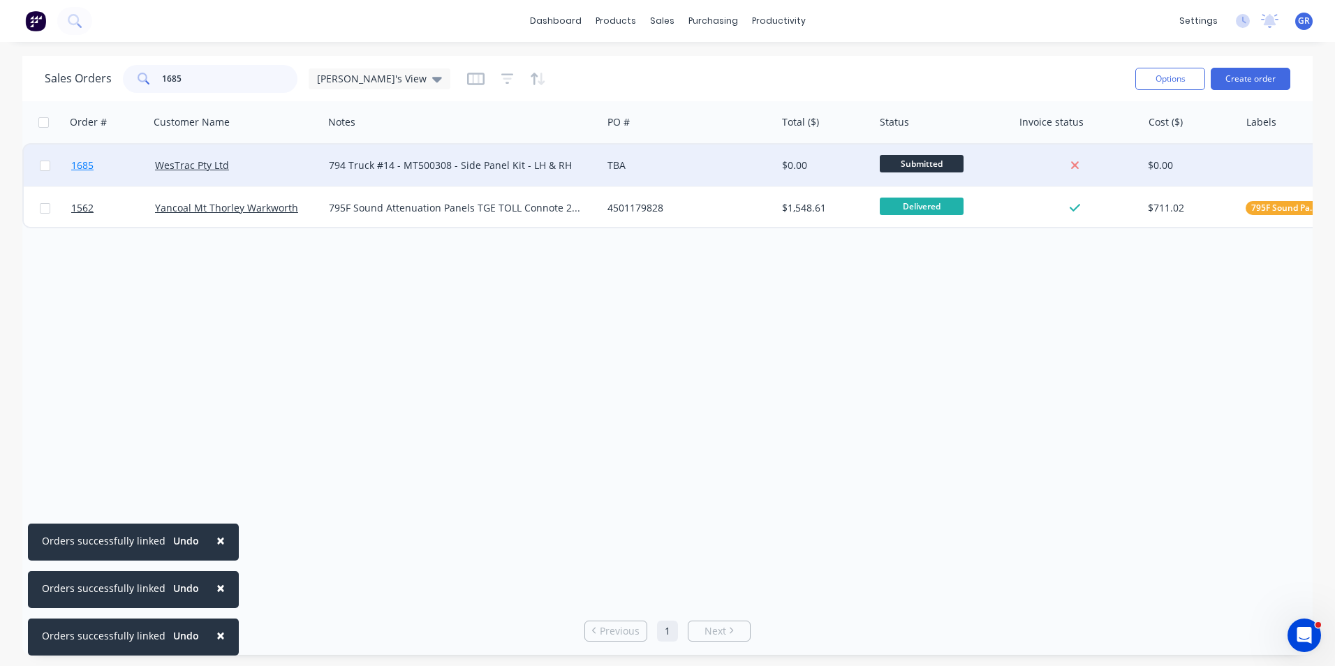
type input "1685"
click at [87, 161] on span "1685" at bounding box center [82, 166] width 22 height 14
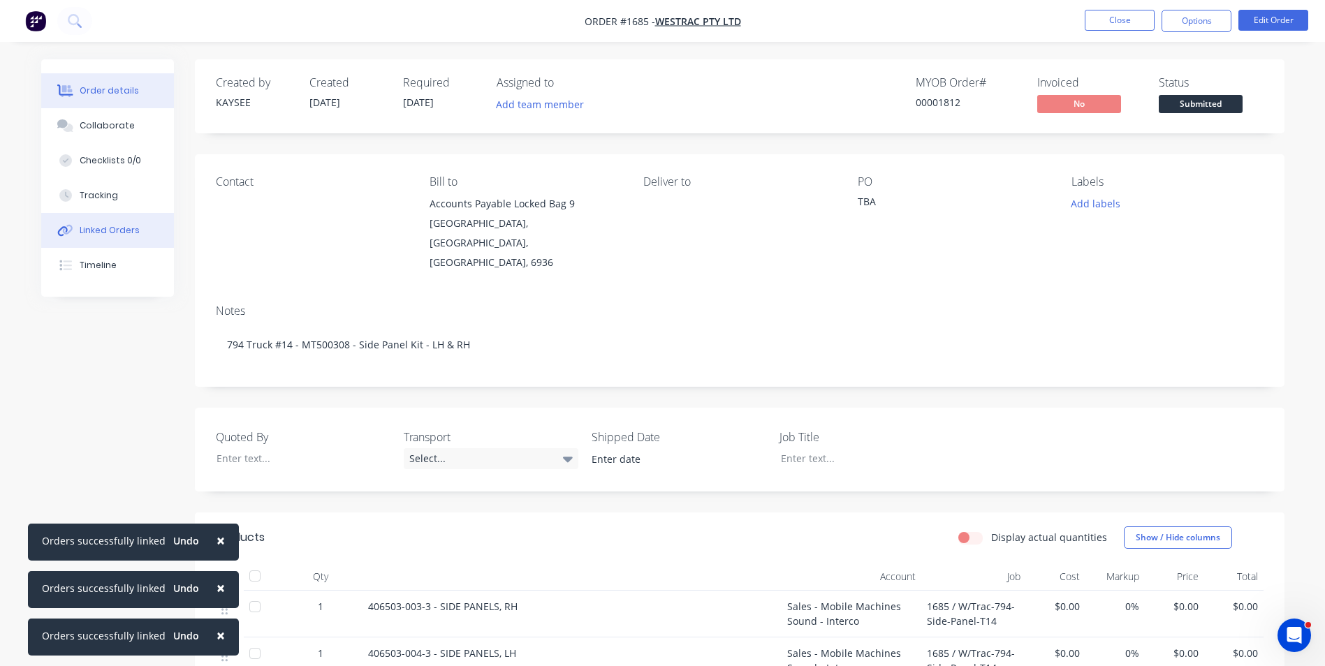
click at [115, 230] on div "Linked Orders" at bounding box center [110, 230] width 60 height 13
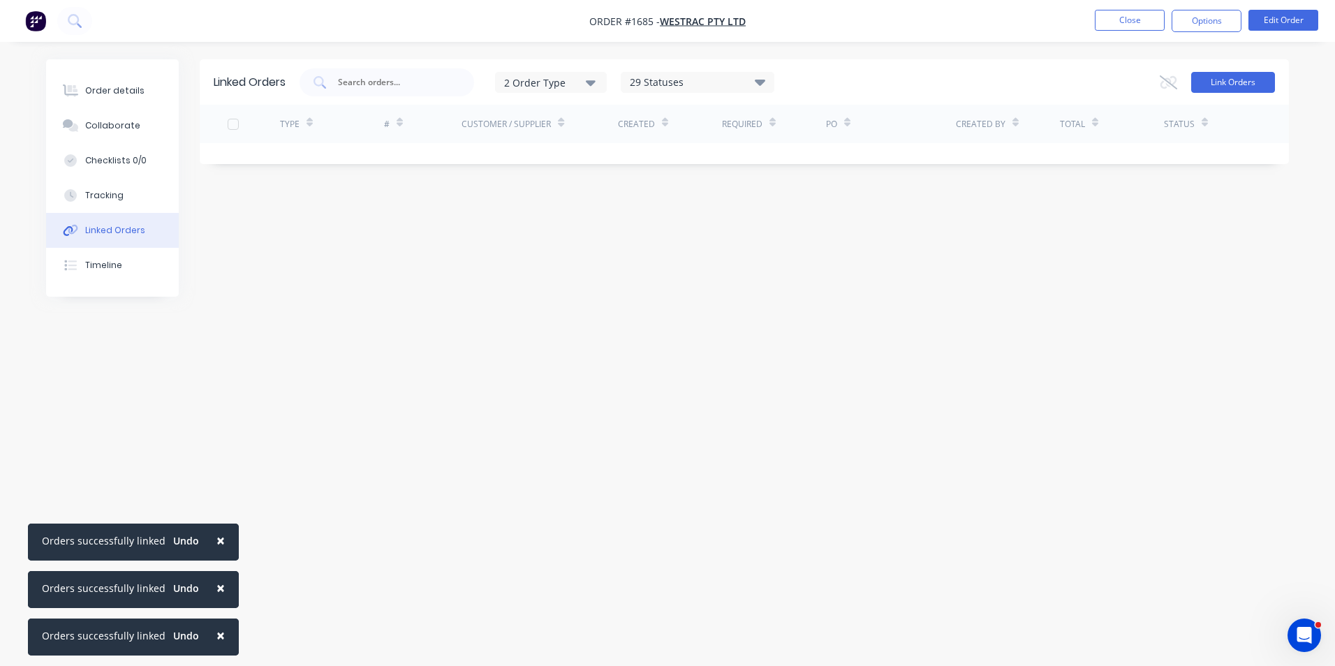
click at [1226, 83] on button "Link Orders" at bounding box center [1233, 82] width 84 height 21
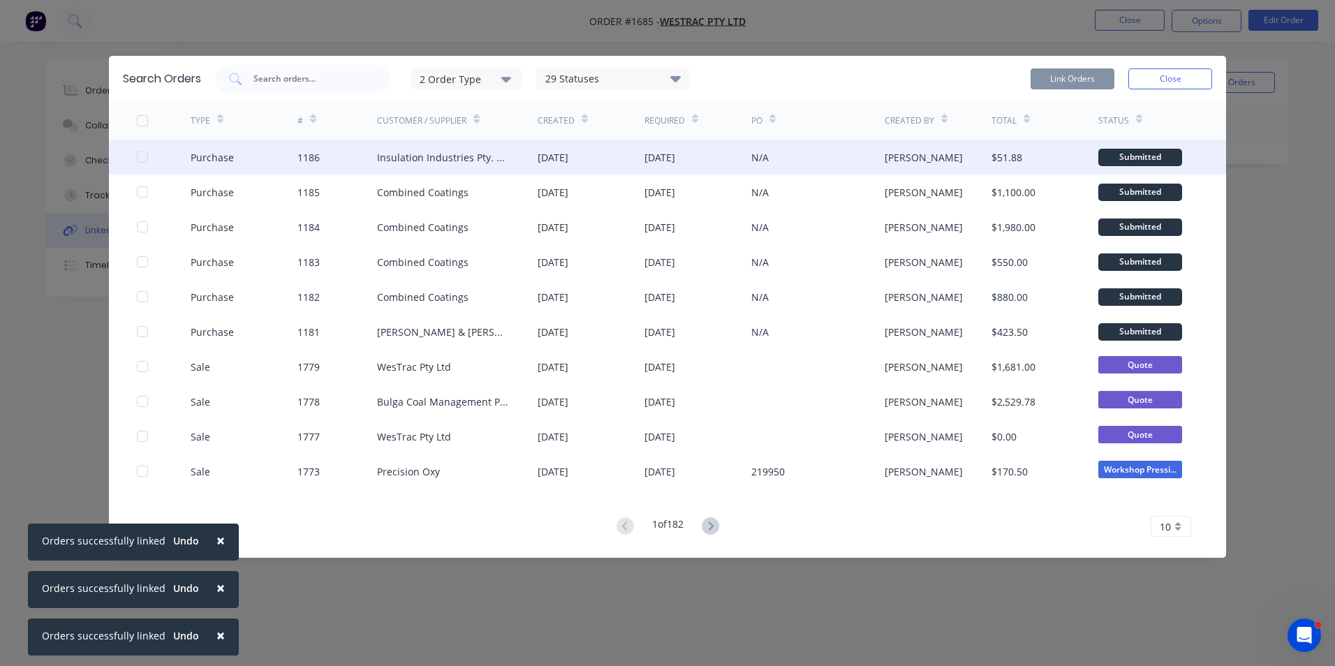
click at [145, 156] on div at bounding box center [142, 157] width 28 height 28
click at [1069, 80] on button "Link Orders" at bounding box center [1073, 78] width 84 height 21
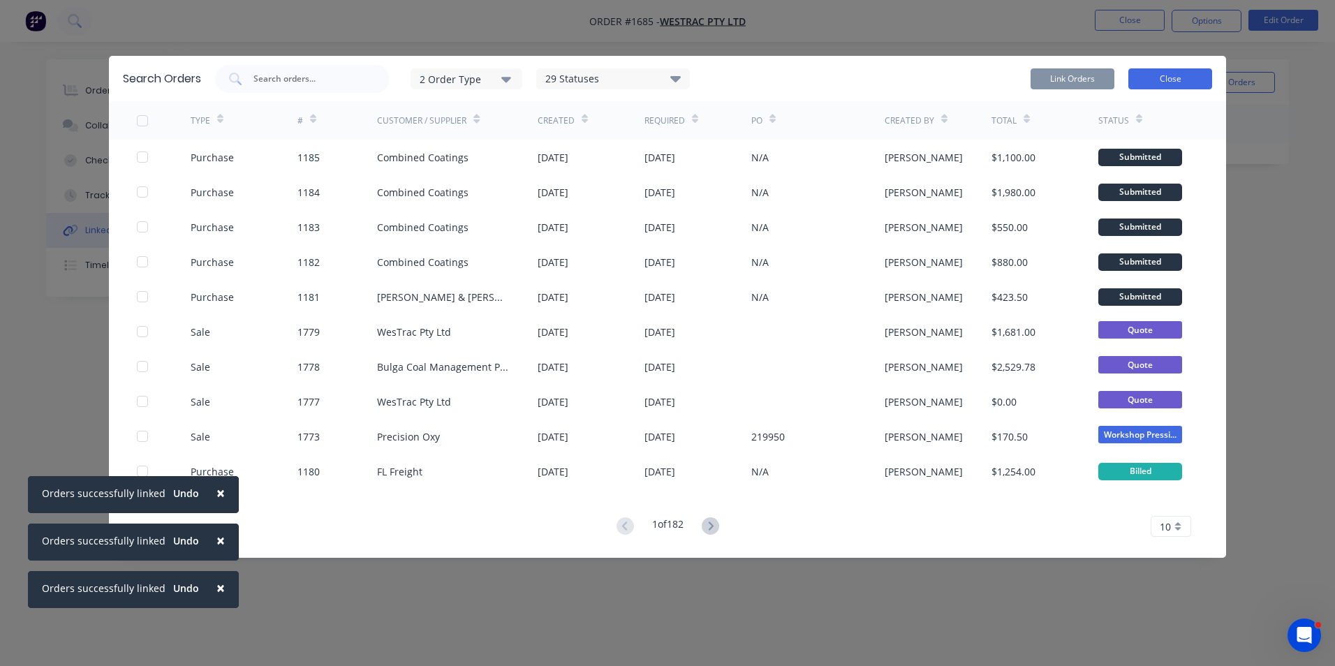
click at [1163, 80] on button "Close" at bounding box center [1170, 78] width 84 height 21
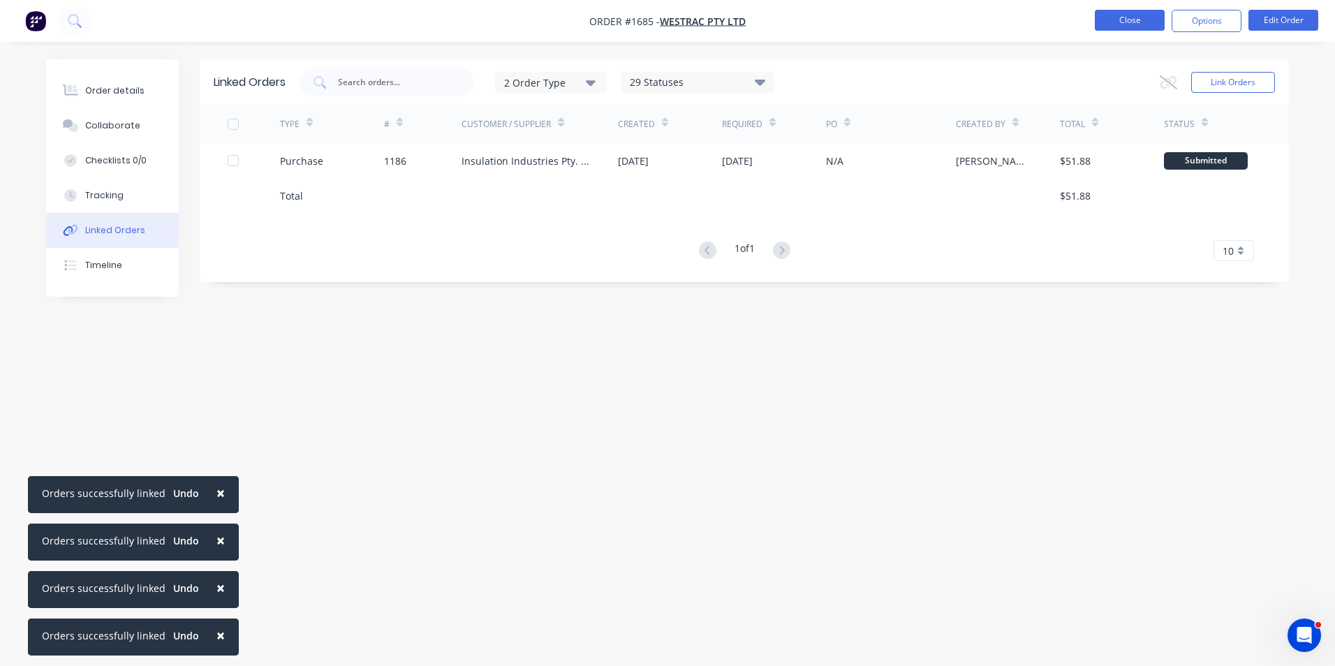
click at [1141, 20] on button "Close" at bounding box center [1130, 20] width 70 height 21
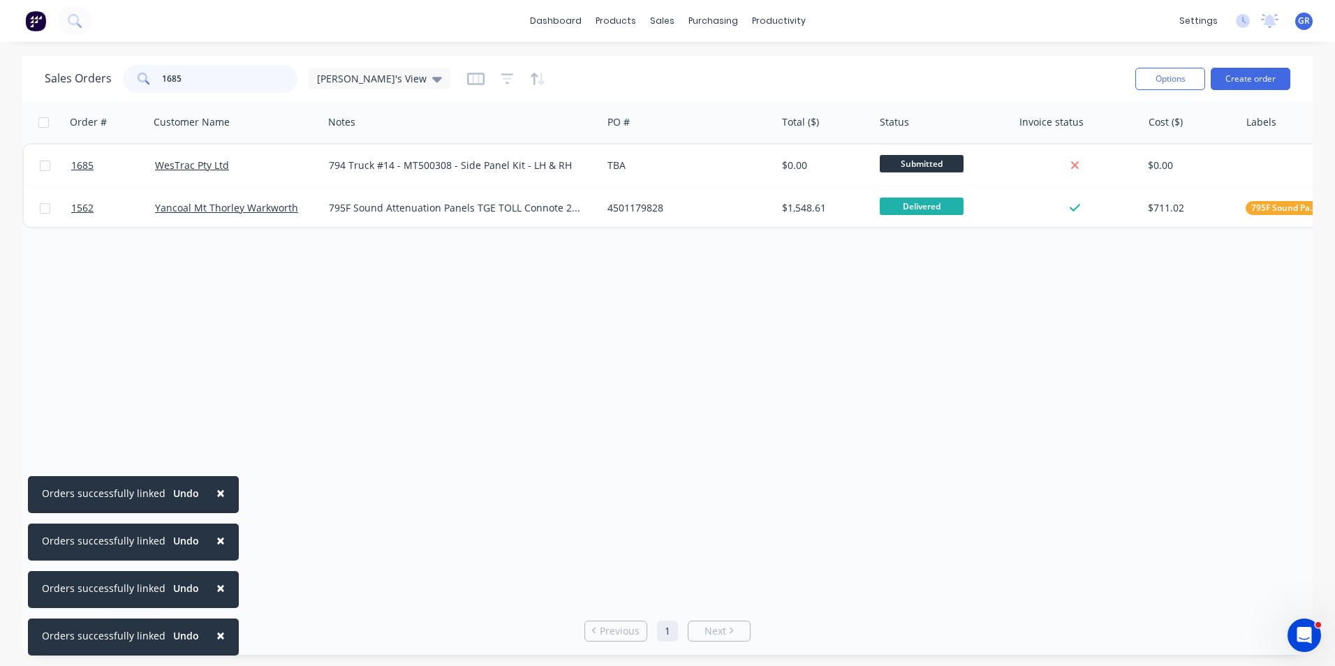
drag, startPoint x: 181, startPoint y: 75, endPoint x: 158, endPoint y: 77, distance: 23.1
click at [158, 77] on div "1685" at bounding box center [210, 79] width 175 height 28
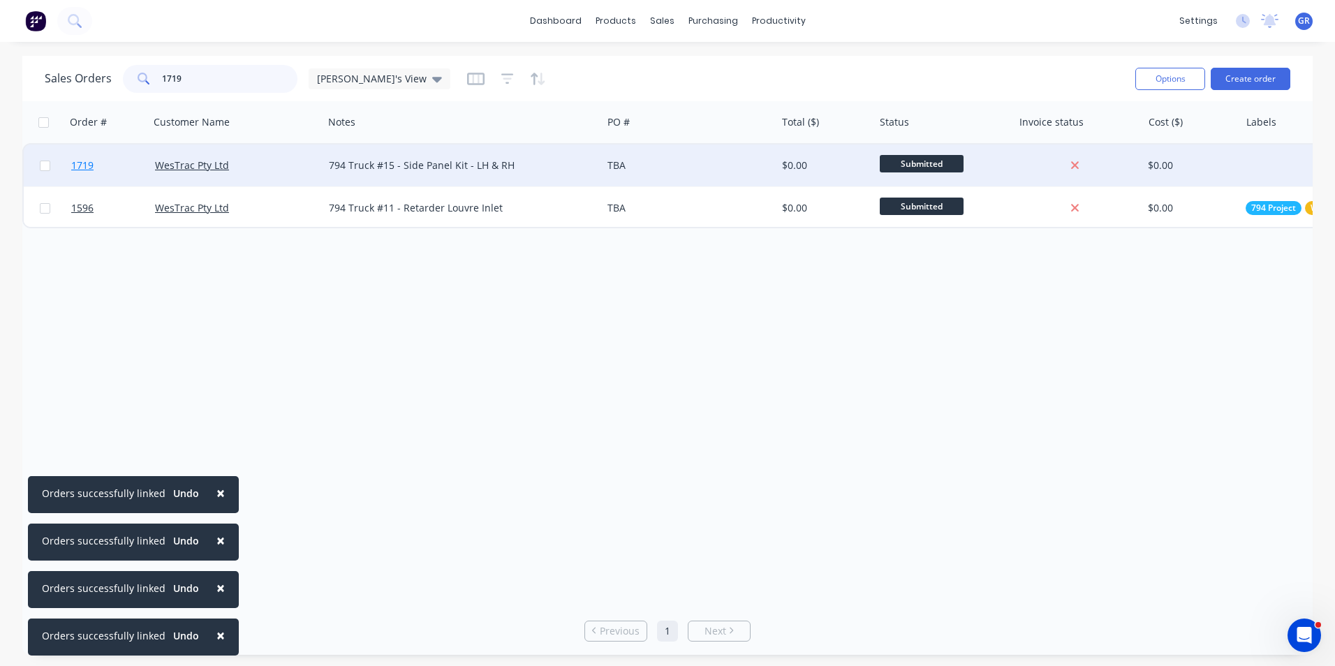
type input "1719"
click at [81, 165] on span "1719" at bounding box center [82, 166] width 22 height 14
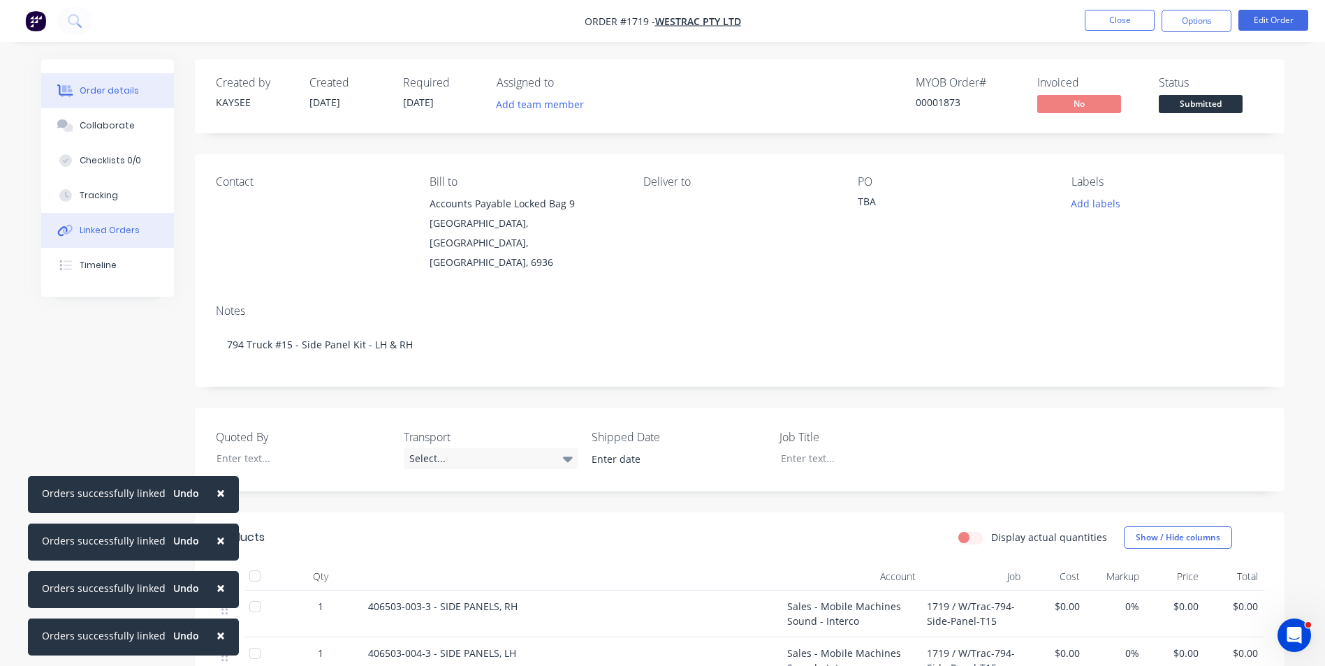
click at [115, 230] on div "Linked Orders" at bounding box center [110, 230] width 60 height 13
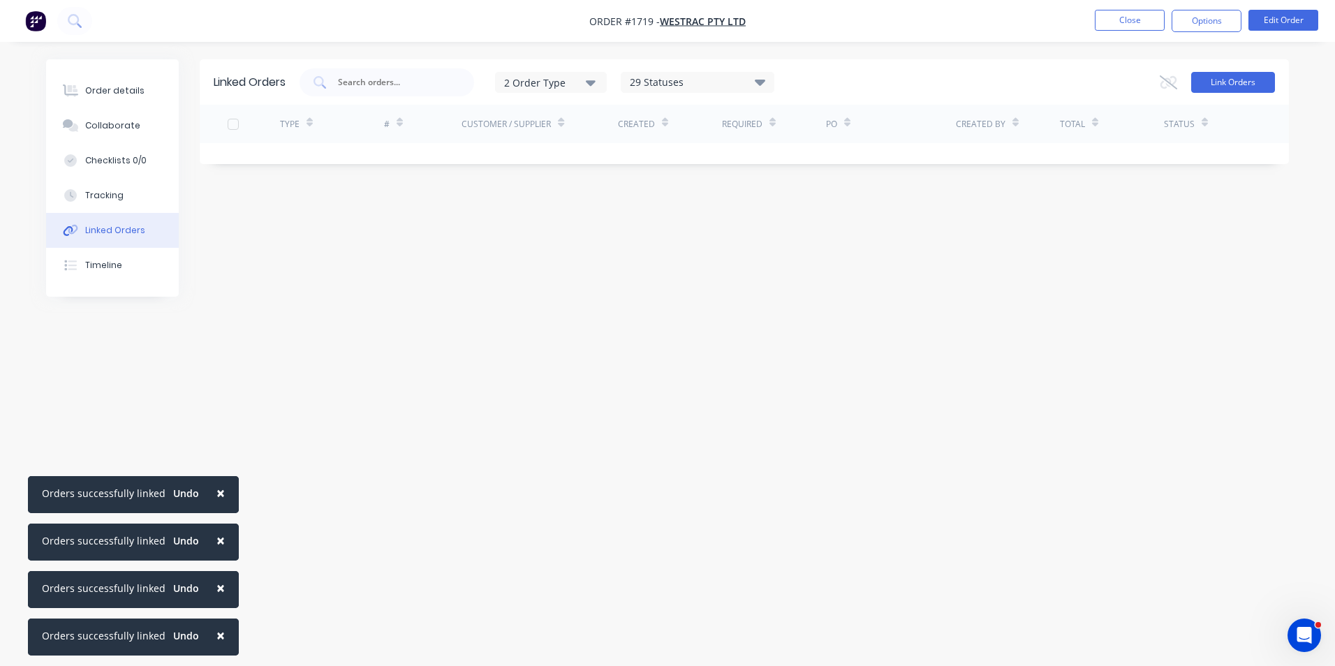
click at [1251, 84] on button "Link Orders" at bounding box center [1233, 82] width 84 height 21
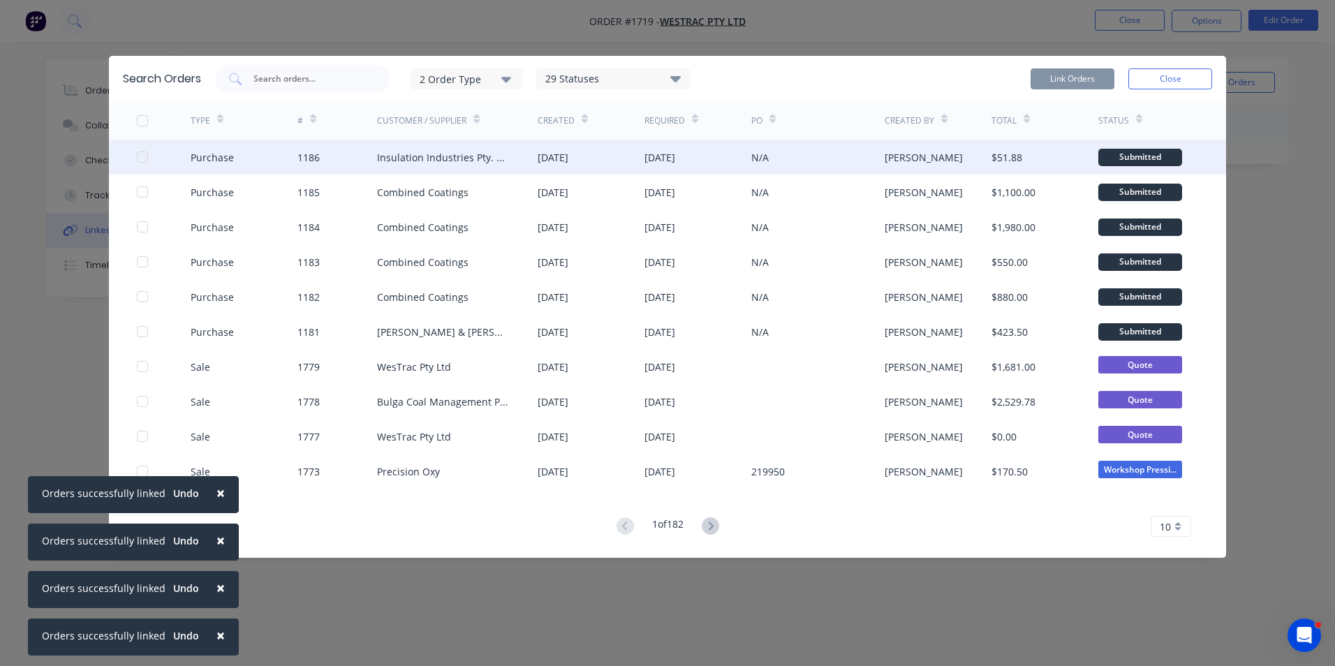
click at [142, 156] on div at bounding box center [142, 157] width 28 height 28
click at [1077, 76] on button "Link Orders" at bounding box center [1073, 78] width 84 height 21
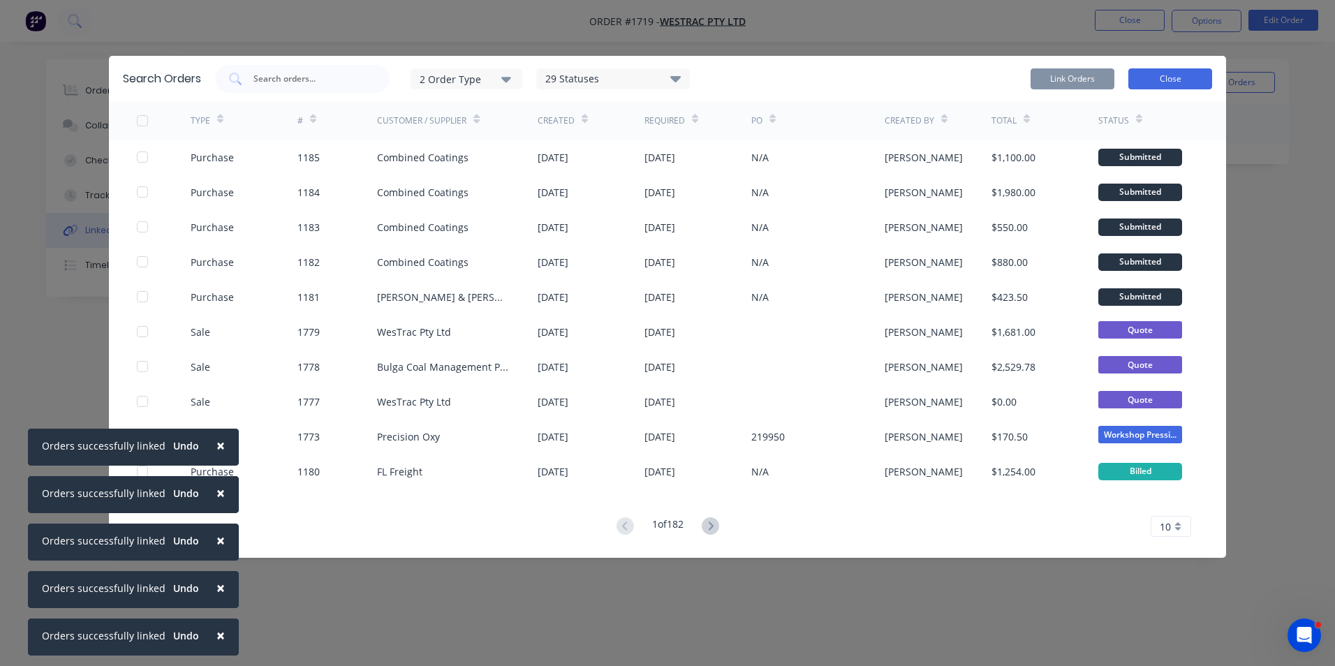
click at [1160, 79] on button "Close" at bounding box center [1170, 78] width 84 height 21
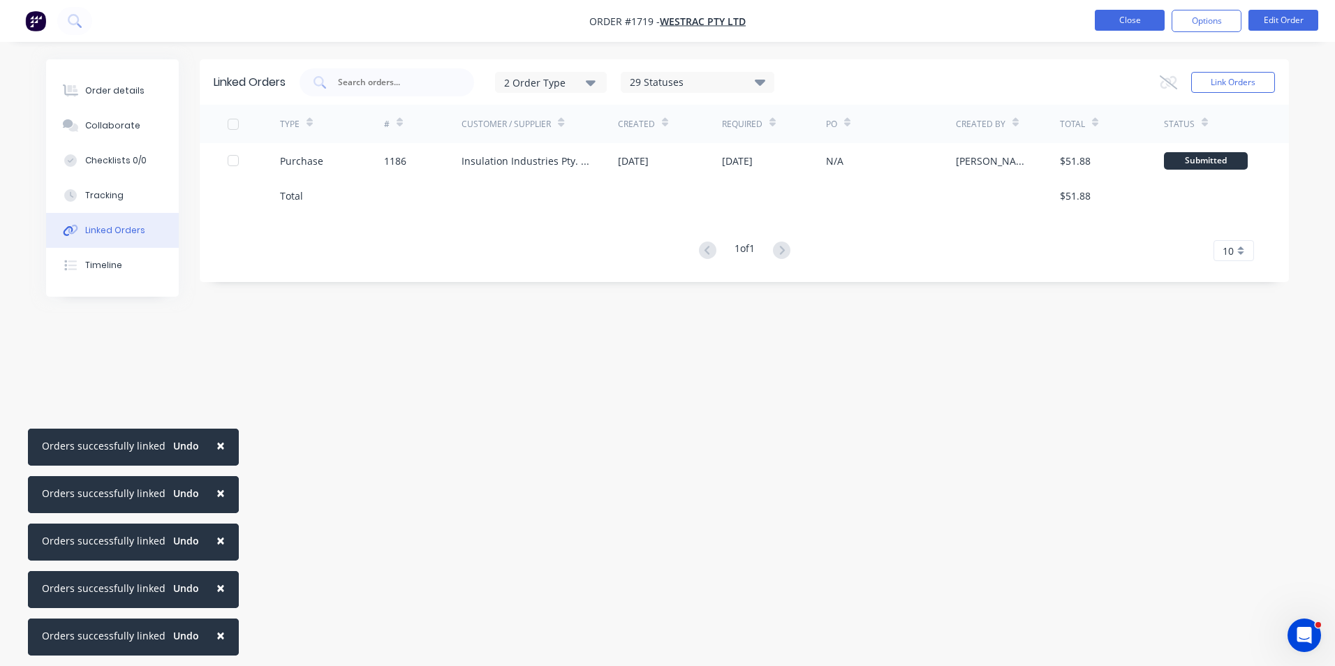
click at [1141, 21] on button "Close" at bounding box center [1130, 20] width 70 height 21
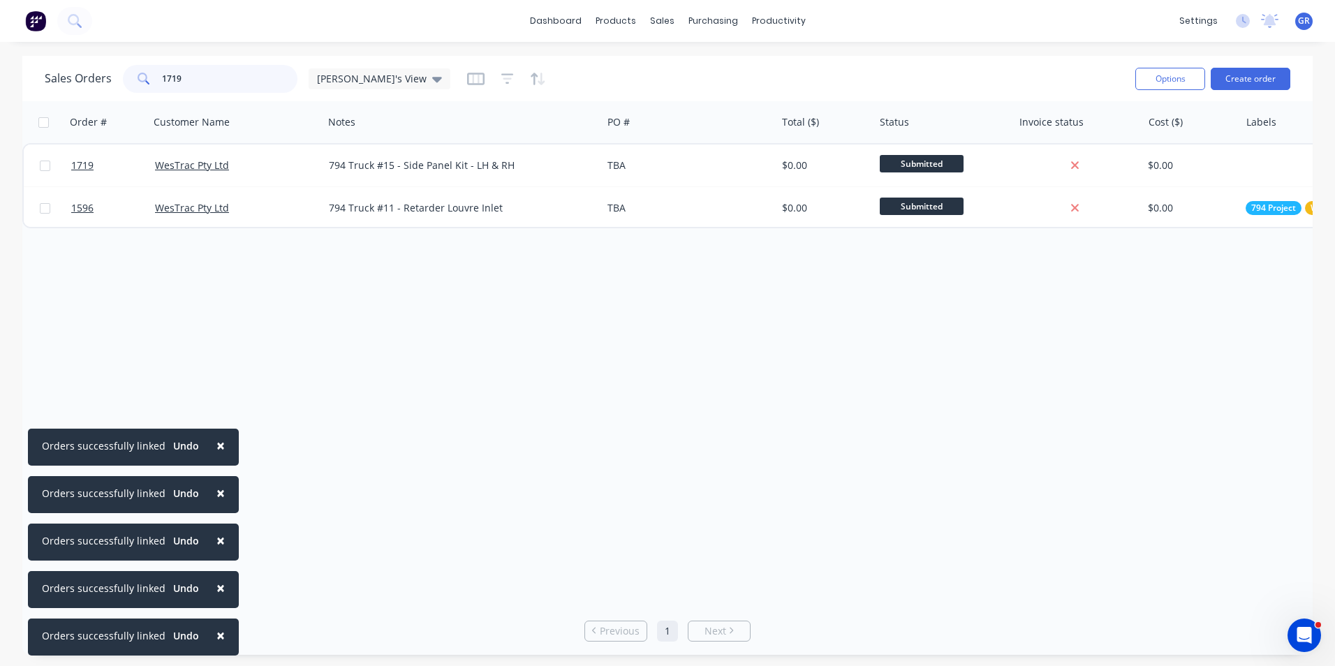
drag, startPoint x: 196, startPoint y: 72, endPoint x: 124, endPoint y: 77, distance: 71.4
click at [124, 77] on div "1719" at bounding box center [210, 79] width 175 height 28
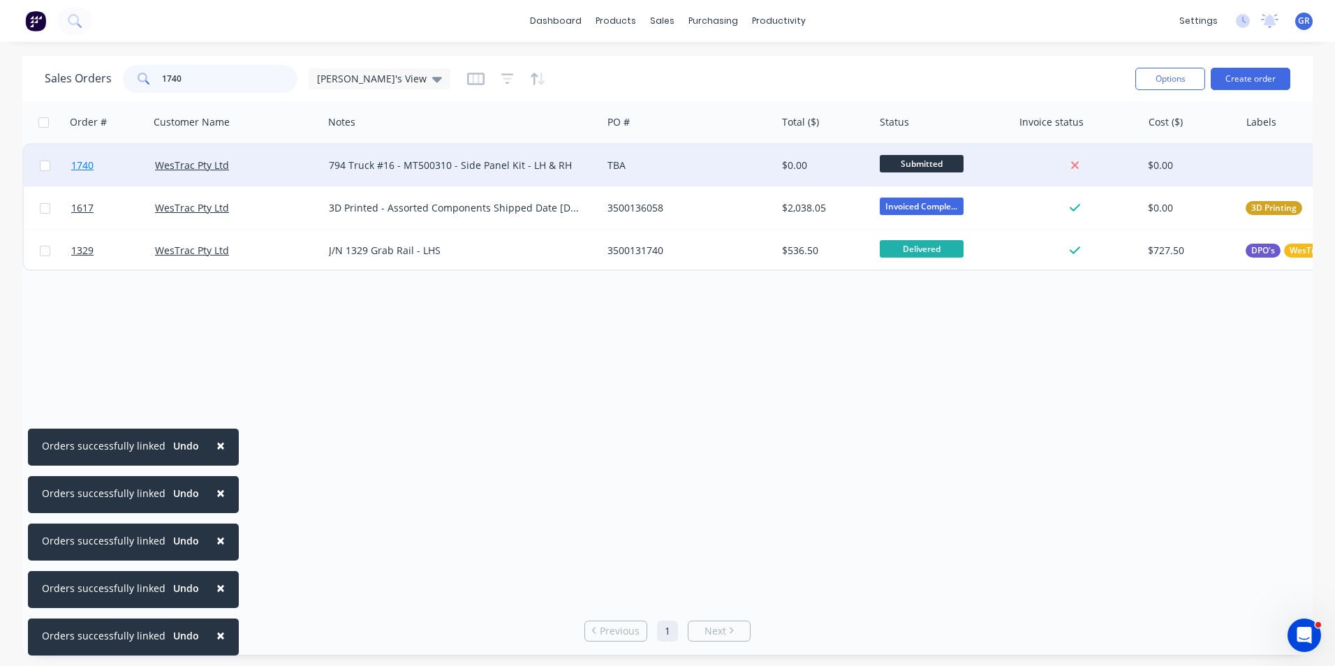
type input "1740"
click at [85, 165] on span "1740" at bounding box center [82, 166] width 22 height 14
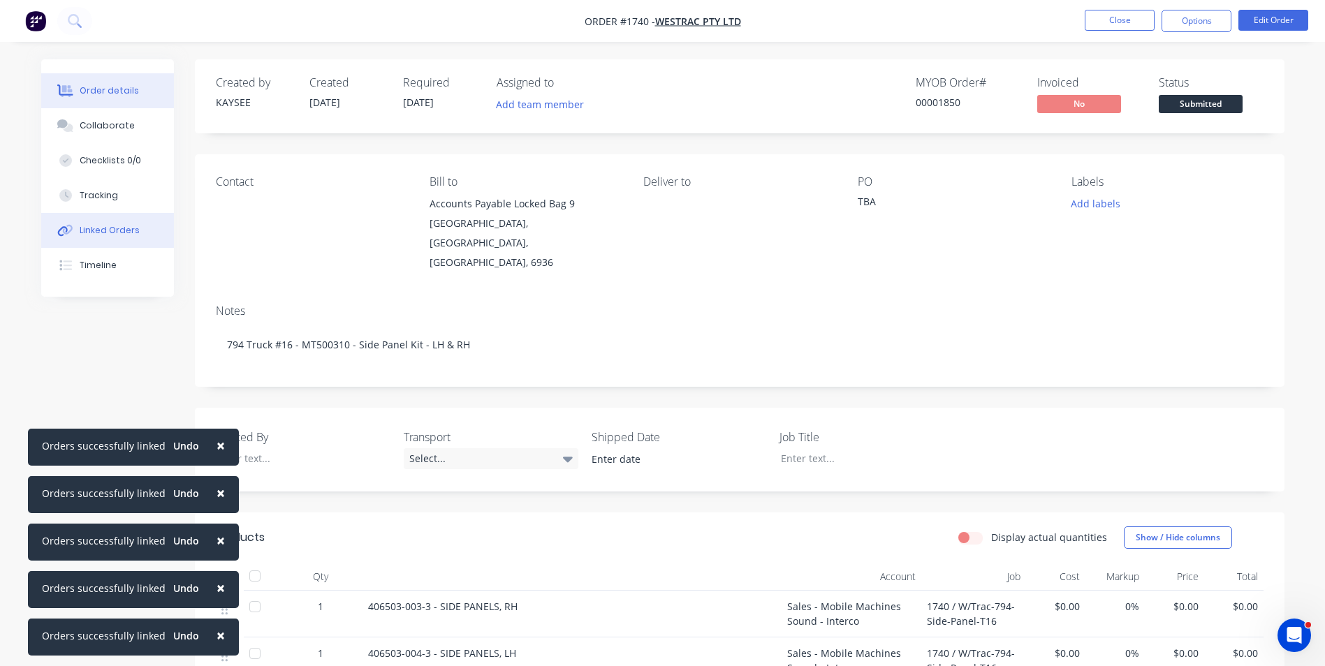
click at [116, 226] on div "Linked Orders" at bounding box center [110, 230] width 60 height 13
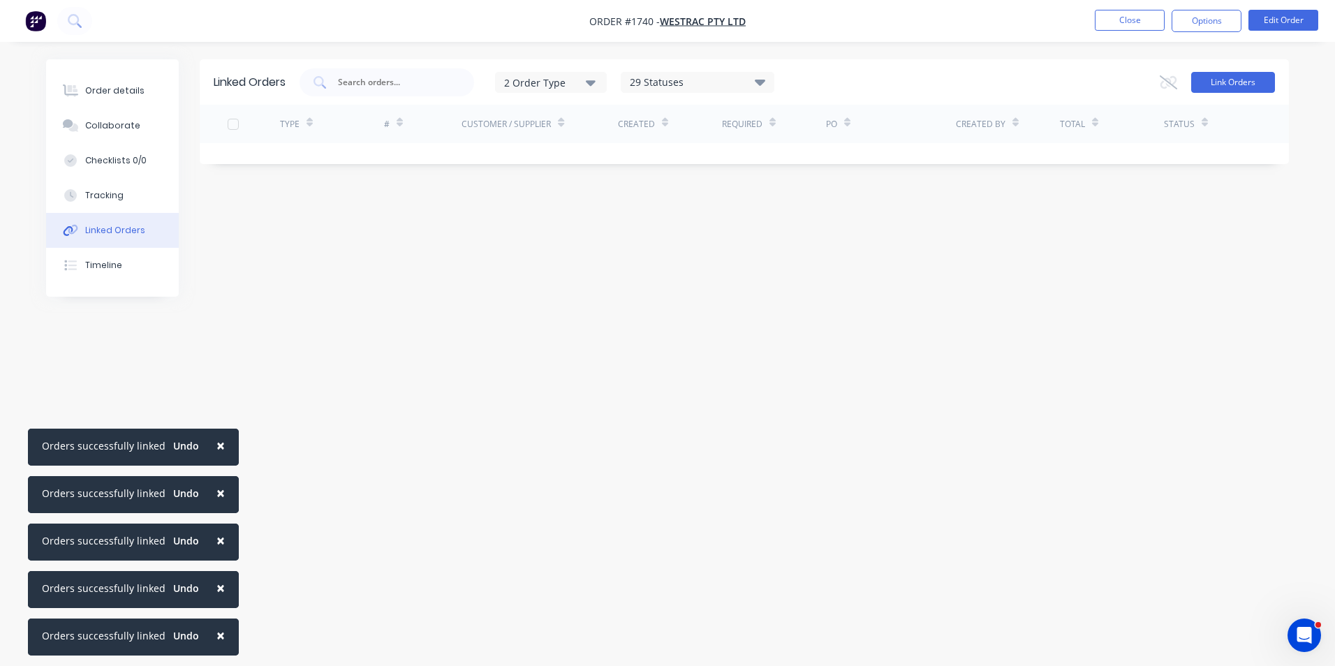
click at [1202, 82] on button "Link Orders" at bounding box center [1233, 82] width 84 height 21
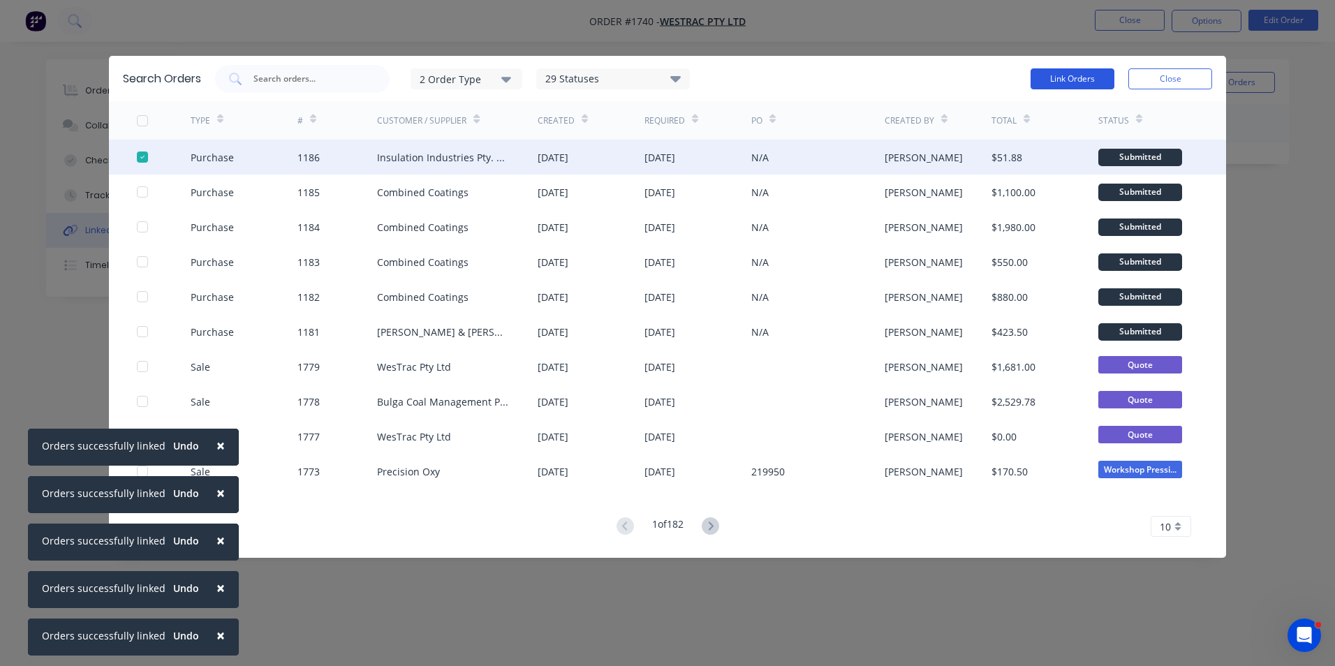
click at [1061, 77] on button "Link Orders" at bounding box center [1073, 78] width 84 height 21
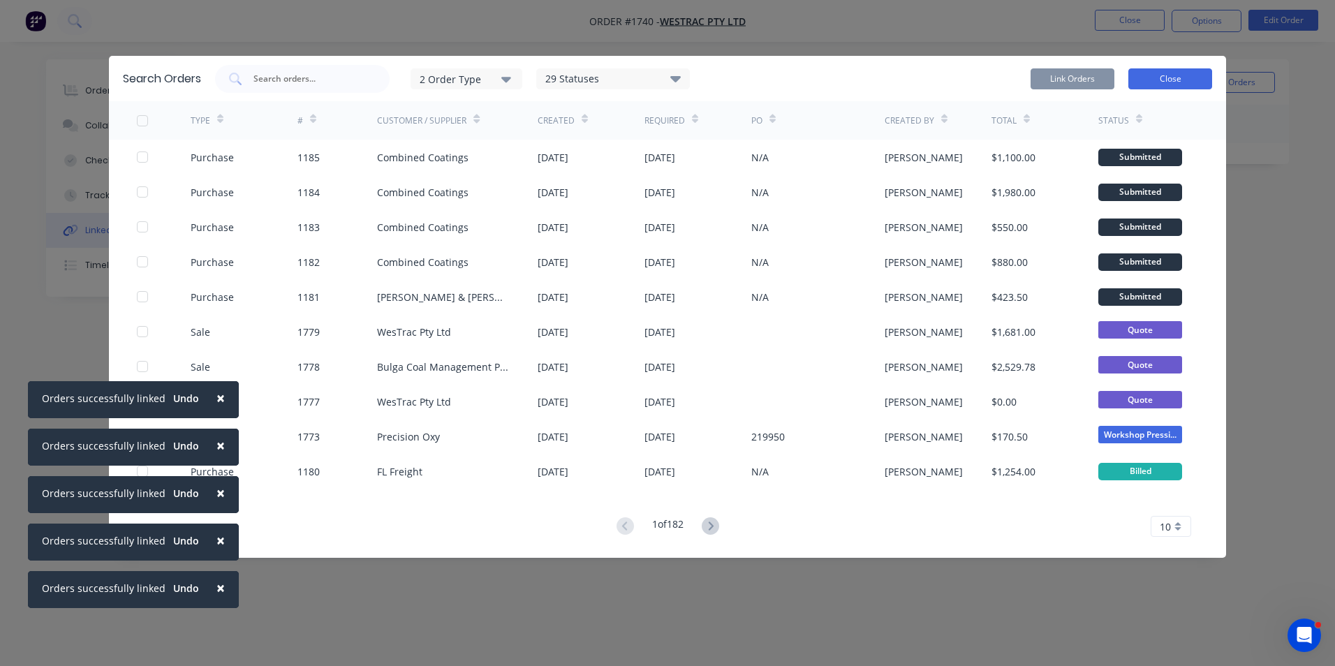
click at [1165, 77] on button "Close" at bounding box center [1170, 78] width 84 height 21
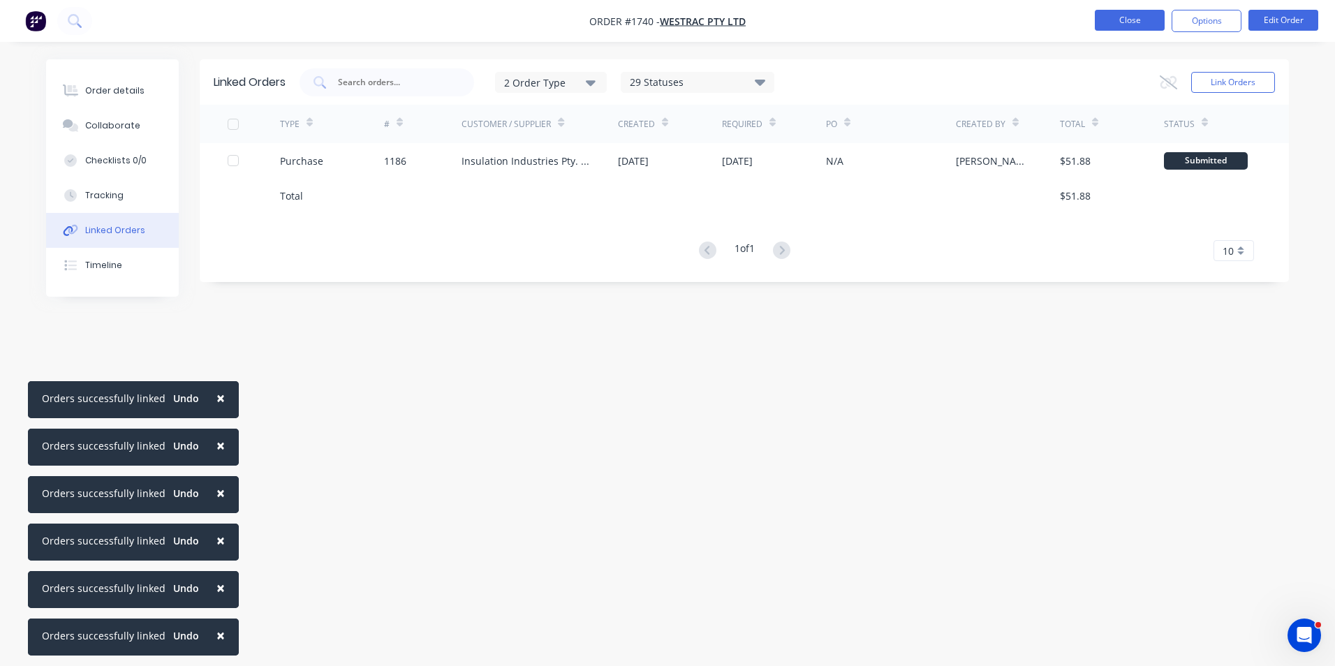
click at [1128, 23] on button "Close" at bounding box center [1130, 20] width 70 height 21
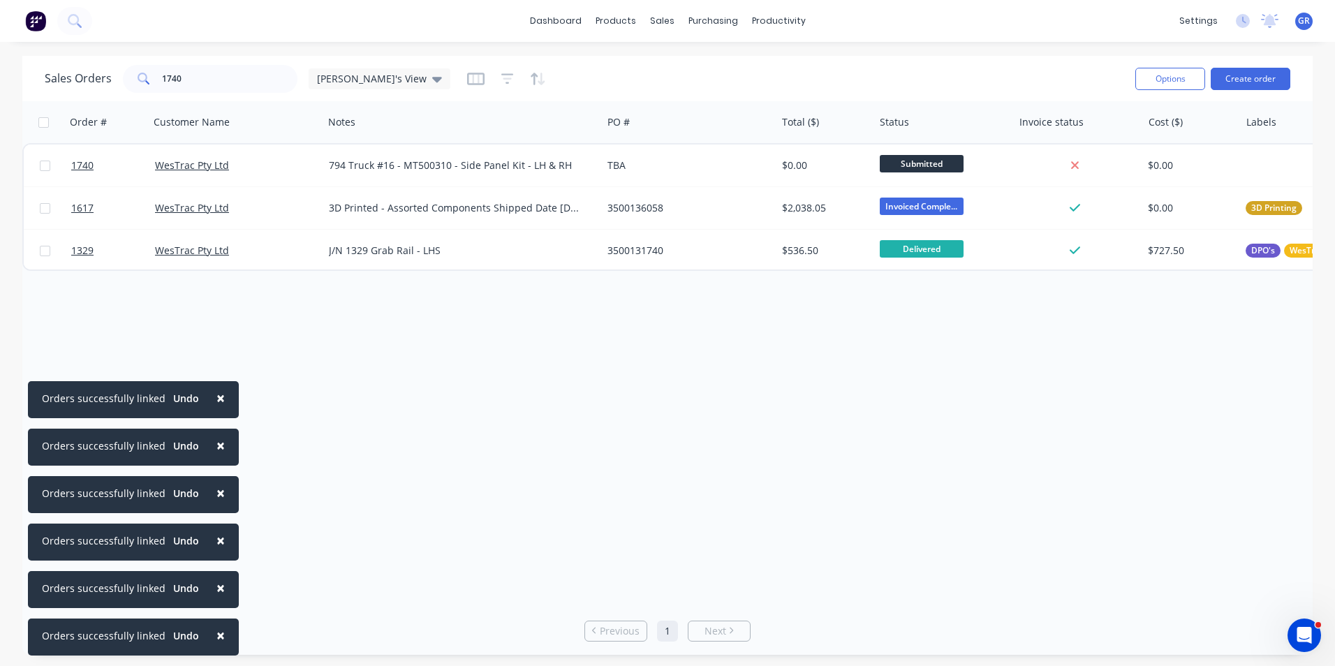
click at [220, 393] on button "×" at bounding box center [221, 398] width 36 height 34
click at [219, 445] on span "×" at bounding box center [220, 446] width 8 height 20
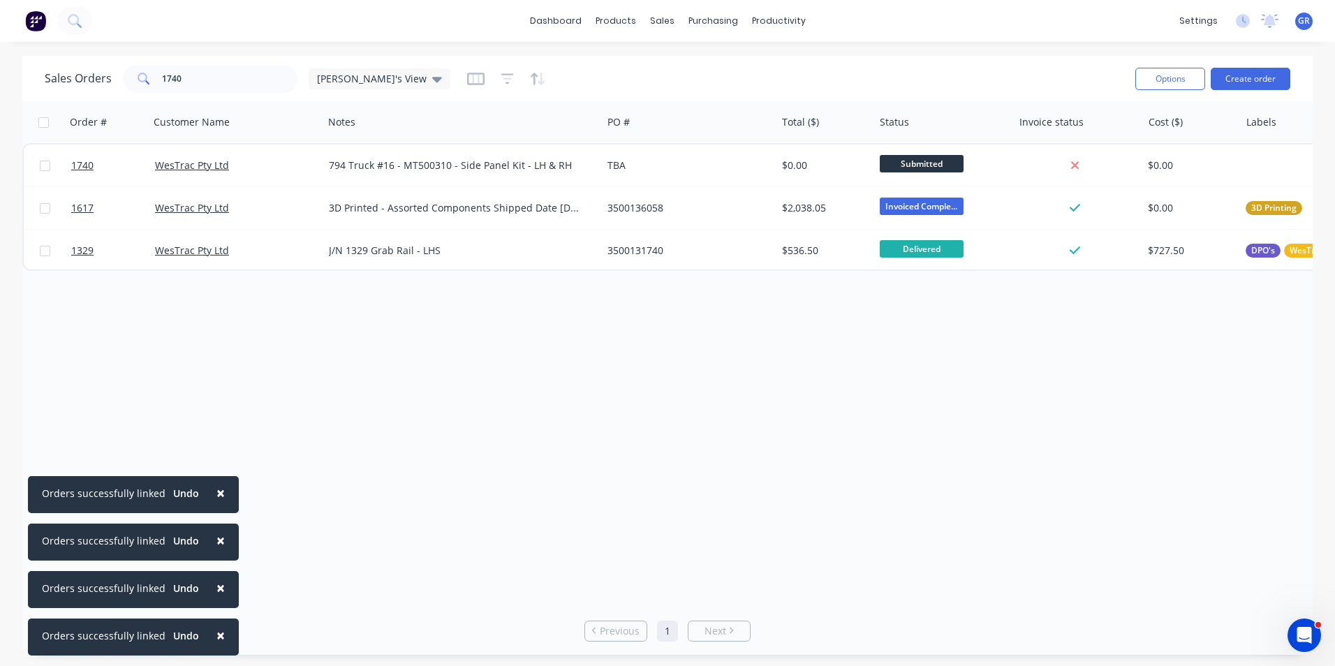
click at [216, 494] on span "×" at bounding box center [220, 493] width 8 height 20
drag, startPoint x: 219, startPoint y: 538, endPoint x: 219, endPoint y: 557, distance: 18.9
click at [220, 540] on button "×" at bounding box center [221, 541] width 36 height 34
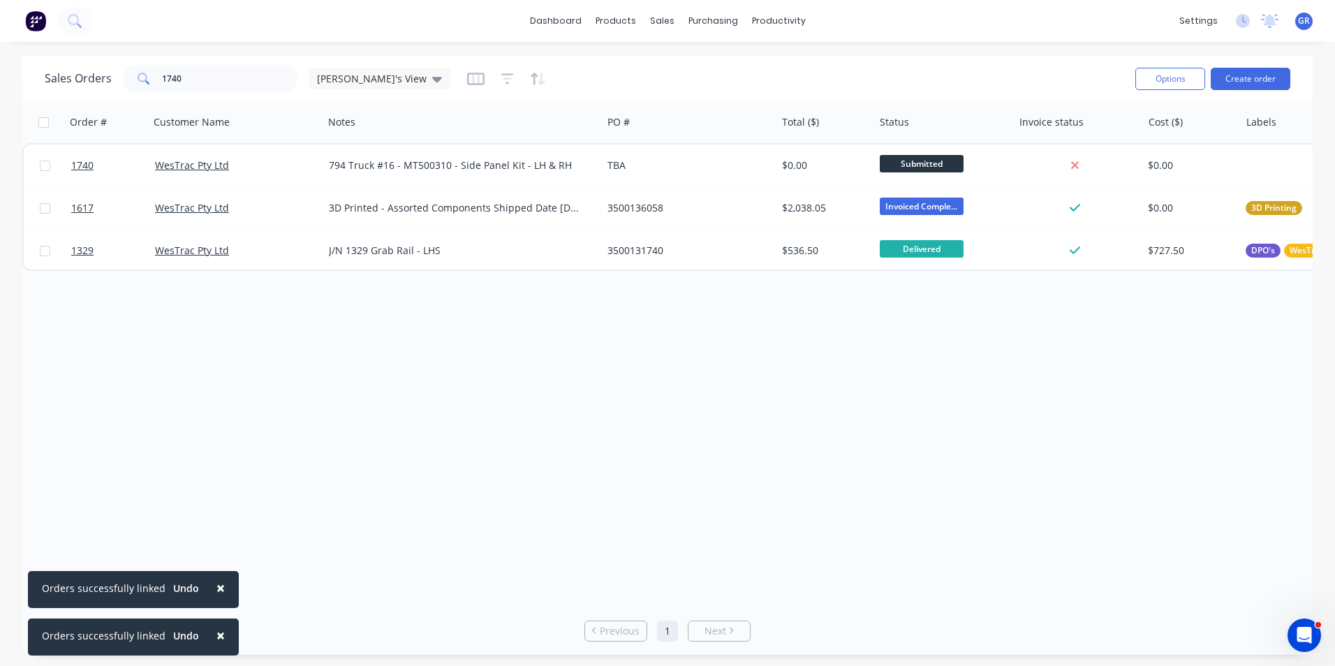
click at [216, 587] on span "×" at bounding box center [220, 588] width 8 height 20
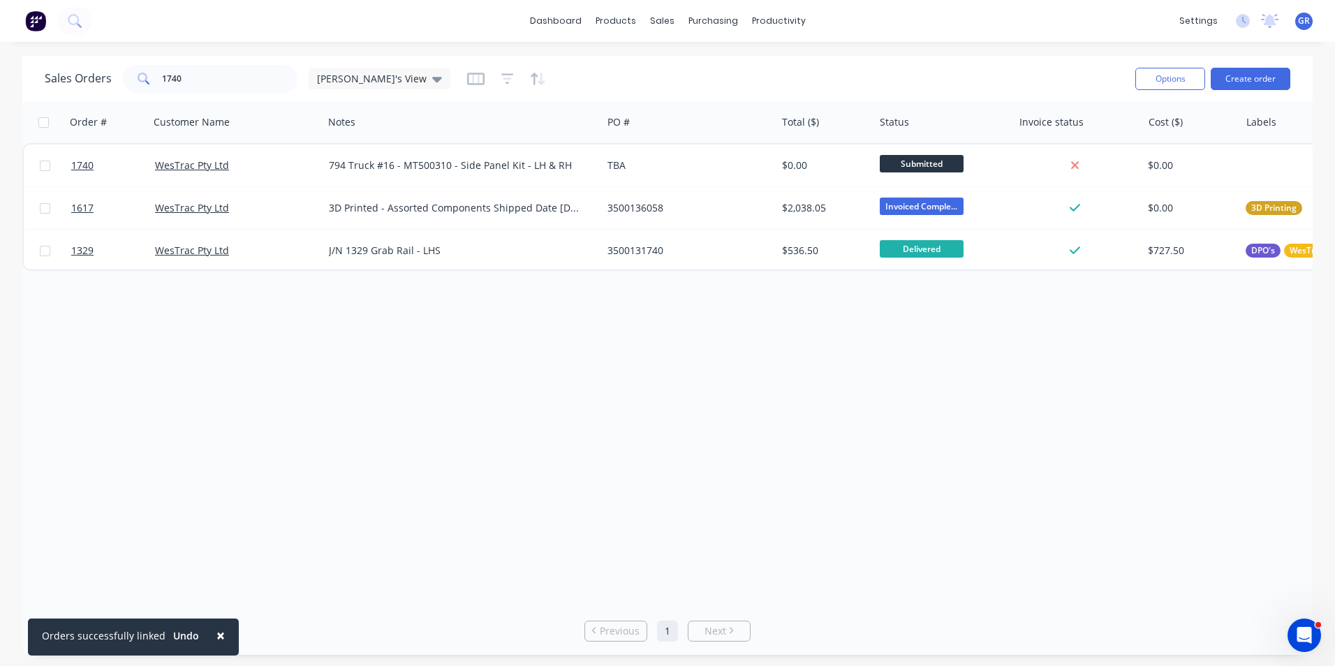
click at [216, 638] on span "×" at bounding box center [220, 636] width 8 height 20
drag, startPoint x: 185, startPoint y: 71, endPoint x: 122, endPoint y: 81, distance: 64.3
click at [123, 81] on div "1740" at bounding box center [210, 79] width 175 height 28
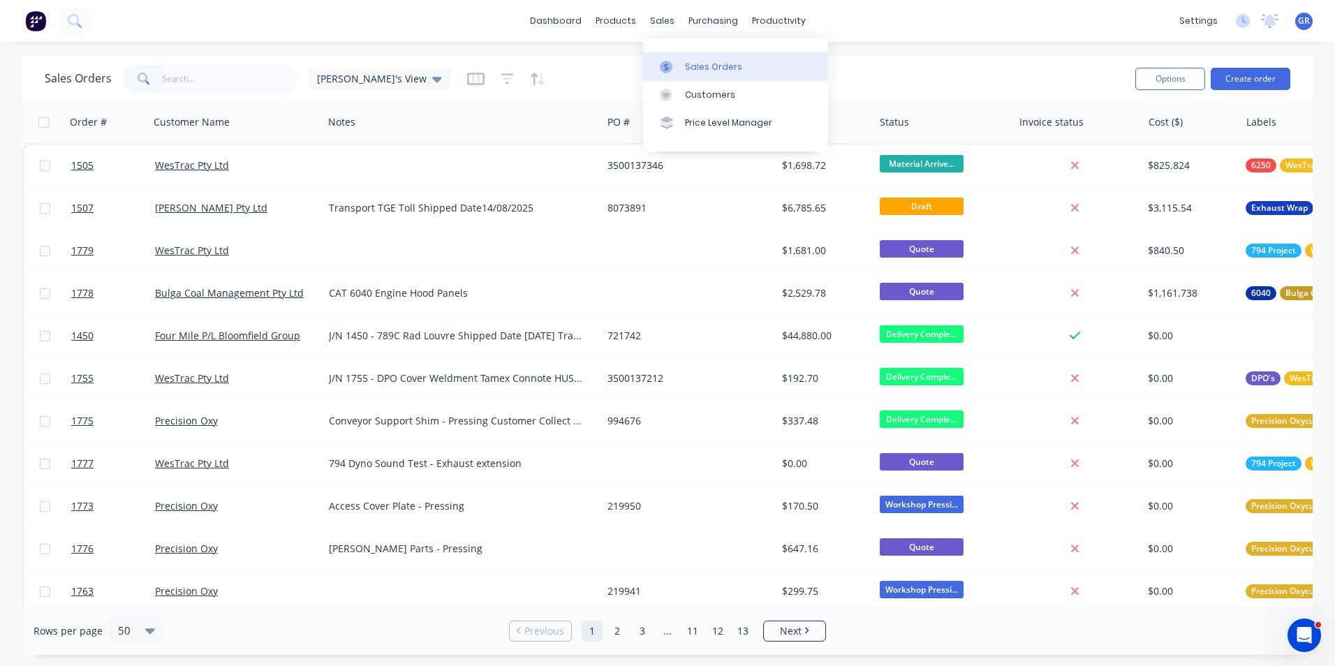
click at [709, 64] on div "Sales Orders" at bounding box center [713, 67] width 57 height 13
click at [700, 17] on div "purchasing" at bounding box center [714, 20] width 64 height 21
click at [749, 67] on div "Purchase Orders" at bounding box center [758, 67] width 74 height 13
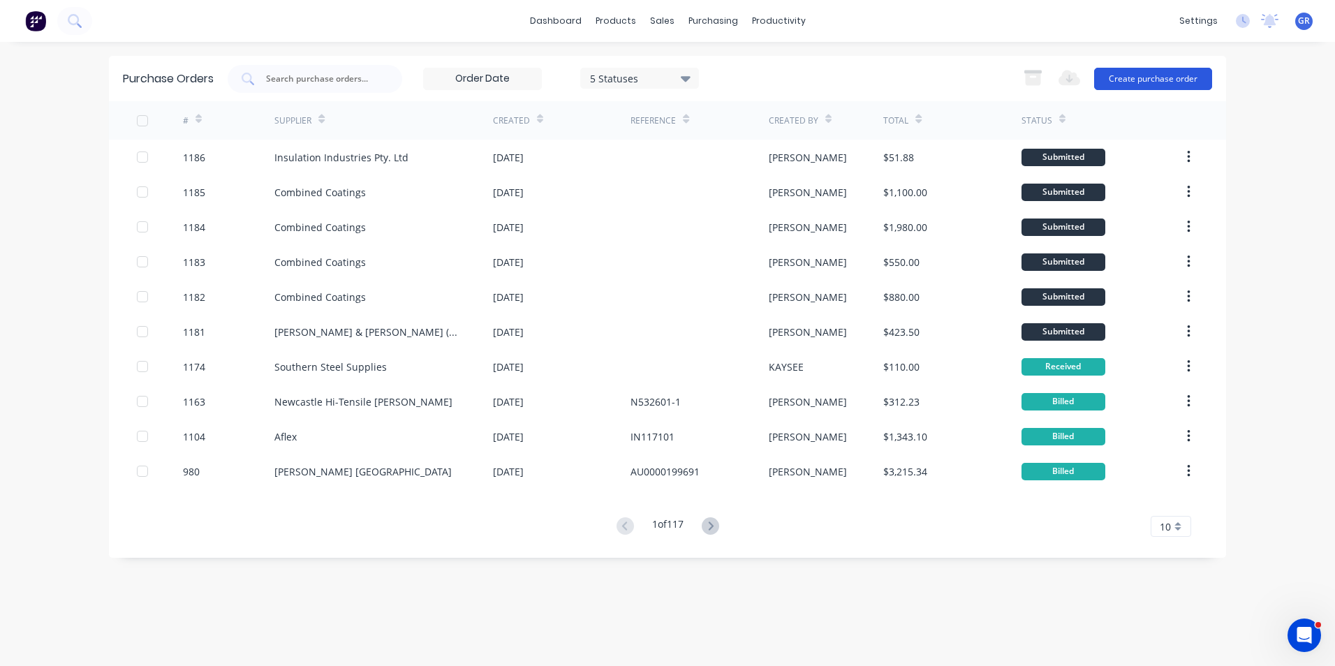
click at [1166, 69] on button "Create purchase order" at bounding box center [1153, 79] width 118 height 22
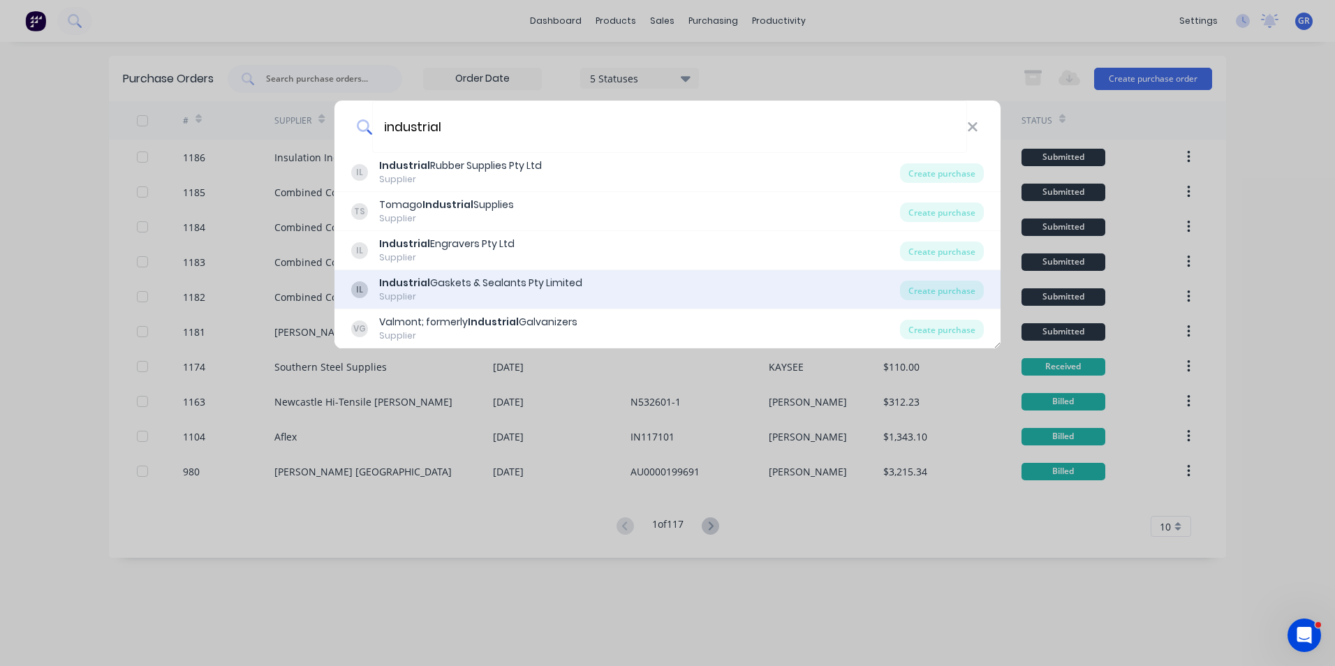
type input "industrial"
click at [391, 279] on b "Industrial" at bounding box center [404, 283] width 51 height 14
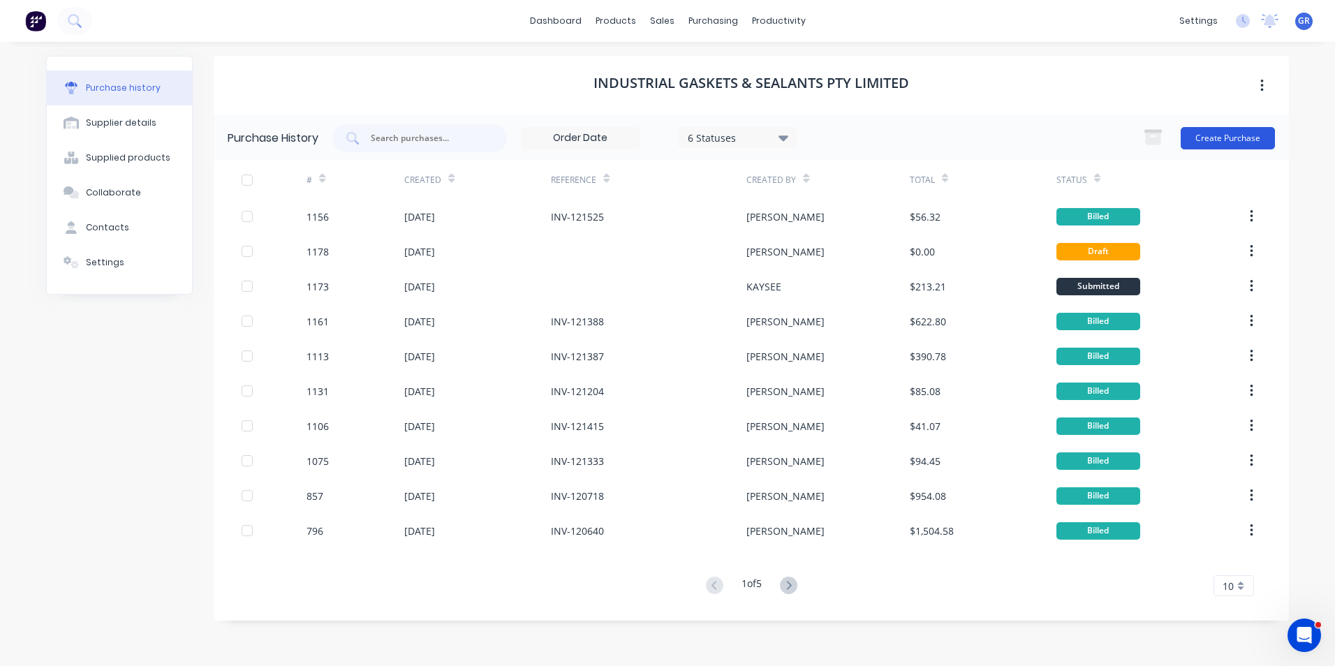
click at [1228, 140] on button "Create Purchase" at bounding box center [1228, 138] width 94 height 22
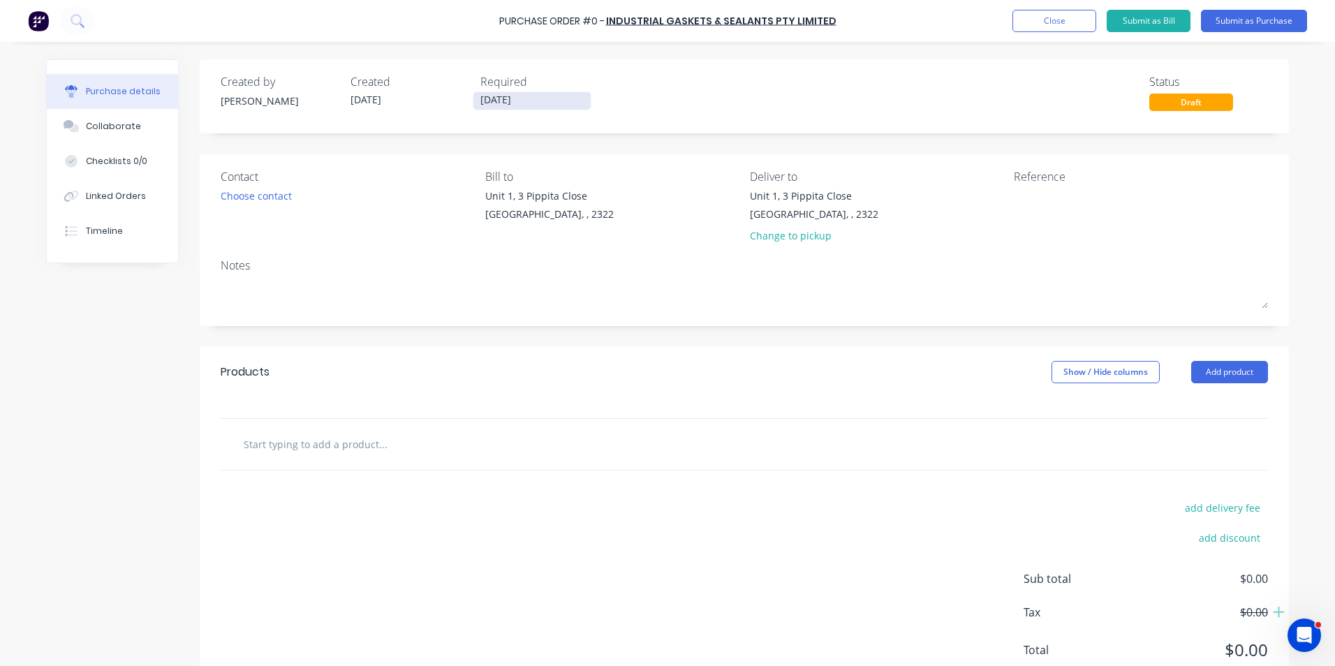
click at [495, 97] on input "14/08/25" at bounding box center [531, 100] width 117 height 17
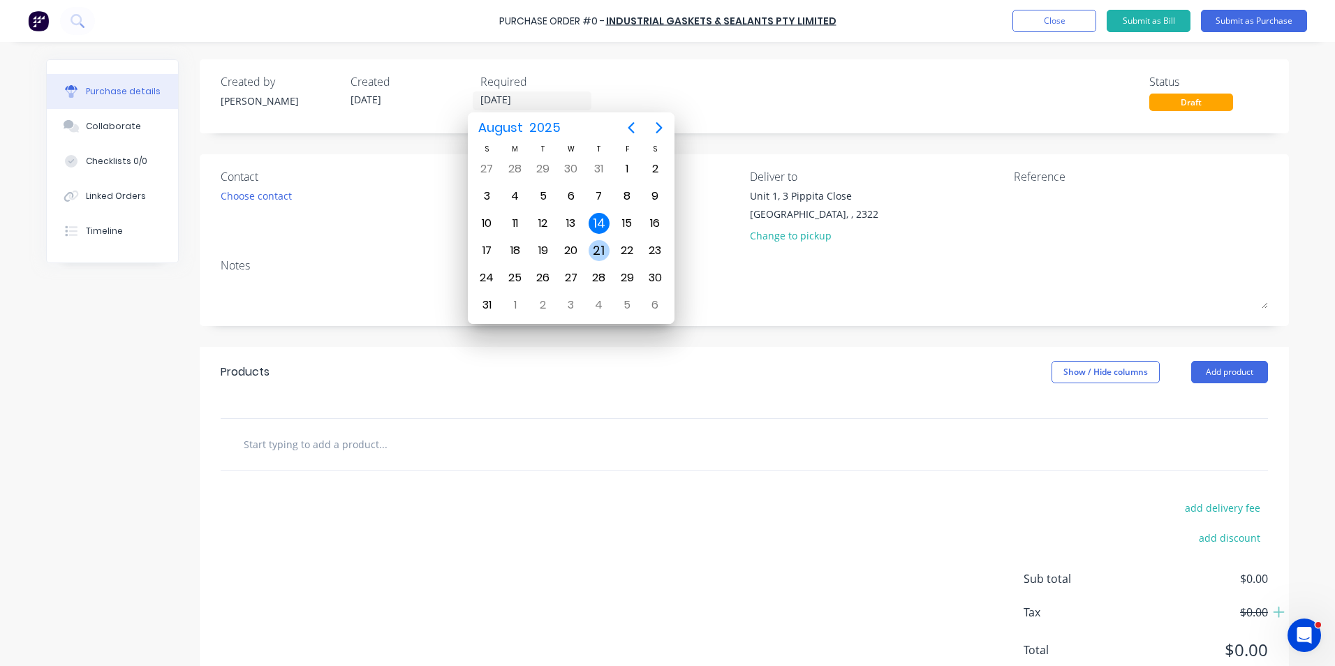
click at [601, 249] on div "21" at bounding box center [599, 250] width 21 height 21
type input "21/08/25"
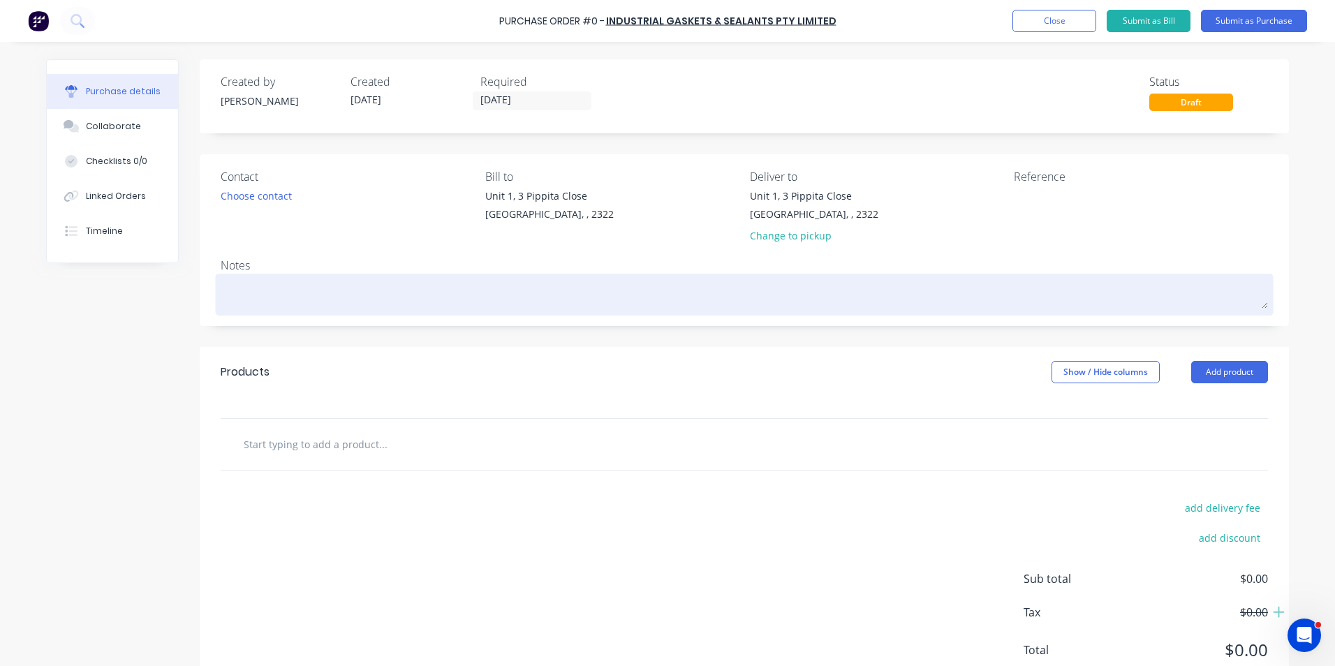
click at [263, 307] on textarea at bounding box center [744, 292] width 1047 height 31
click at [334, 295] on textarea "794 Side Panel Rubber -" at bounding box center [744, 292] width 1047 height 31
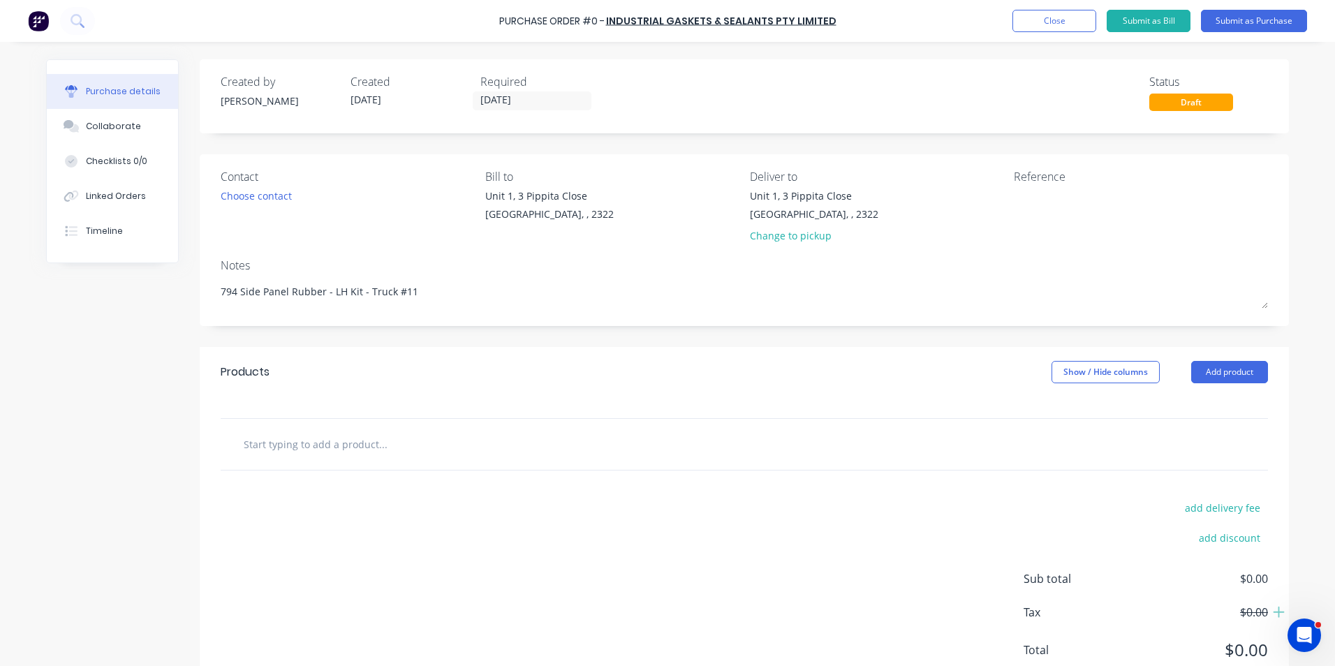
type textarea "794 Side Panel Rubber - LH Kit - Truck #11"
click at [279, 446] on input "text" at bounding box center [382, 444] width 279 height 28
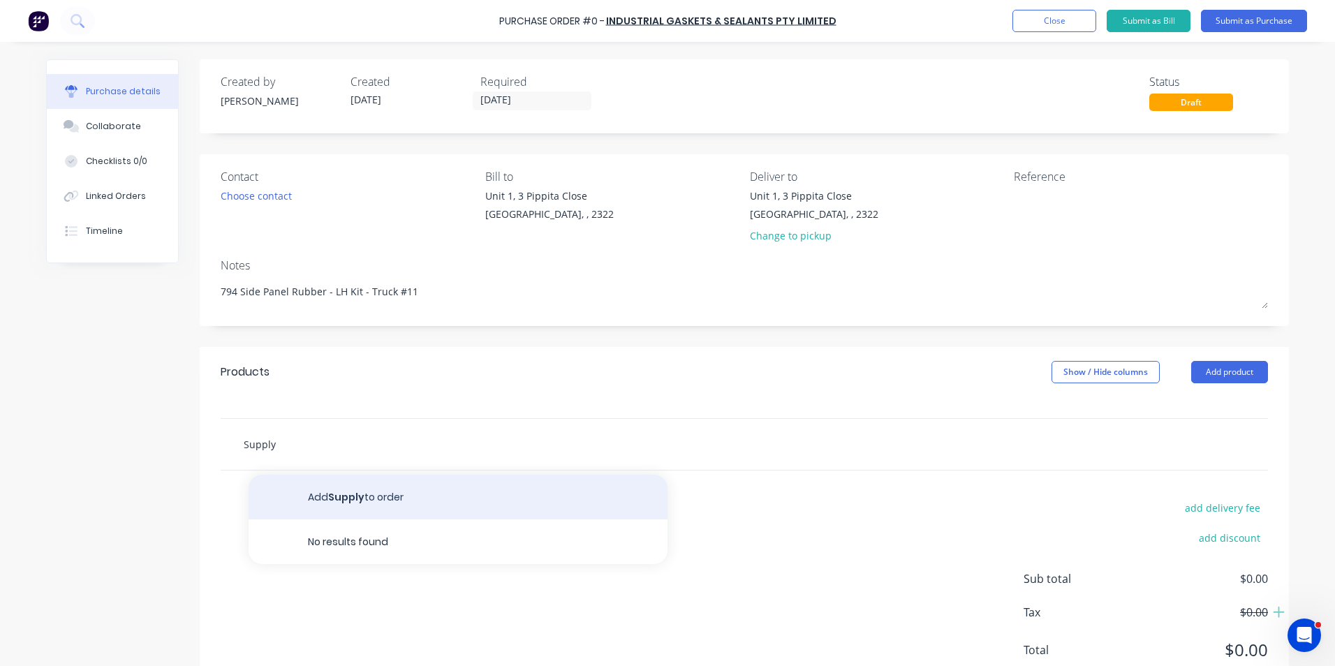
type input "Supply"
click at [341, 497] on button "Add Supply to order" at bounding box center [458, 497] width 419 height 45
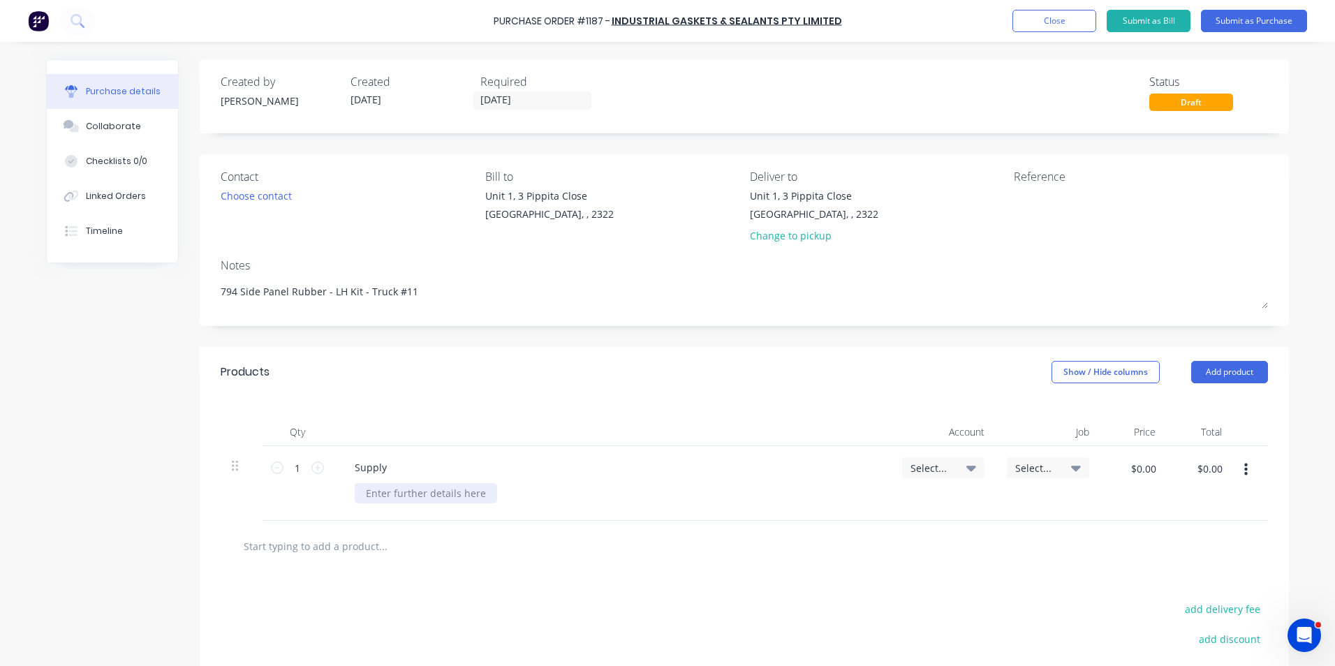
click at [392, 488] on div at bounding box center [426, 493] width 142 height 20
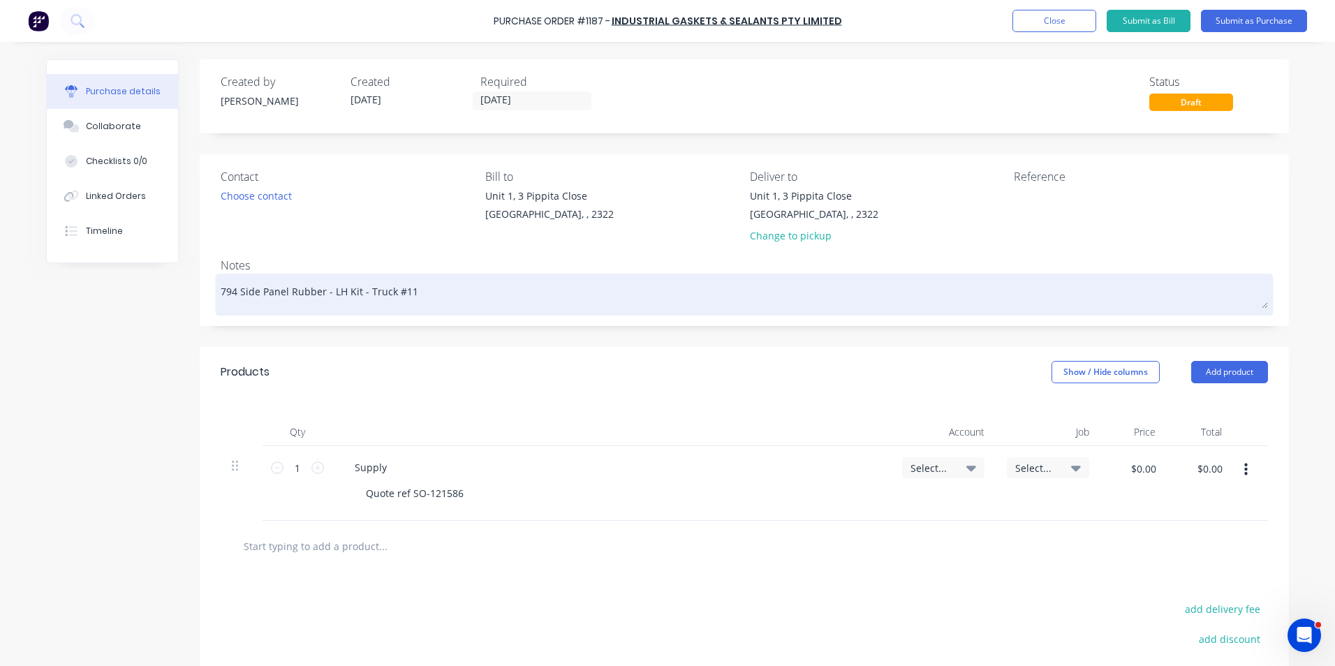
drag, startPoint x: 214, startPoint y: 293, endPoint x: 251, endPoint y: 292, distance: 37.0
click at [268, 292] on div "794 Side Panel Rubber - LH Kit - Truck #11" at bounding box center [744, 294] width 1047 height 35
drag, startPoint x: 216, startPoint y: 290, endPoint x: 352, endPoint y: 292, distance: 135.5
click at [352, 292] on textarea "794 Side Panel Rubber - LH Kit - Truck #11" at bounding box center [744, 292] width 1047 height 31
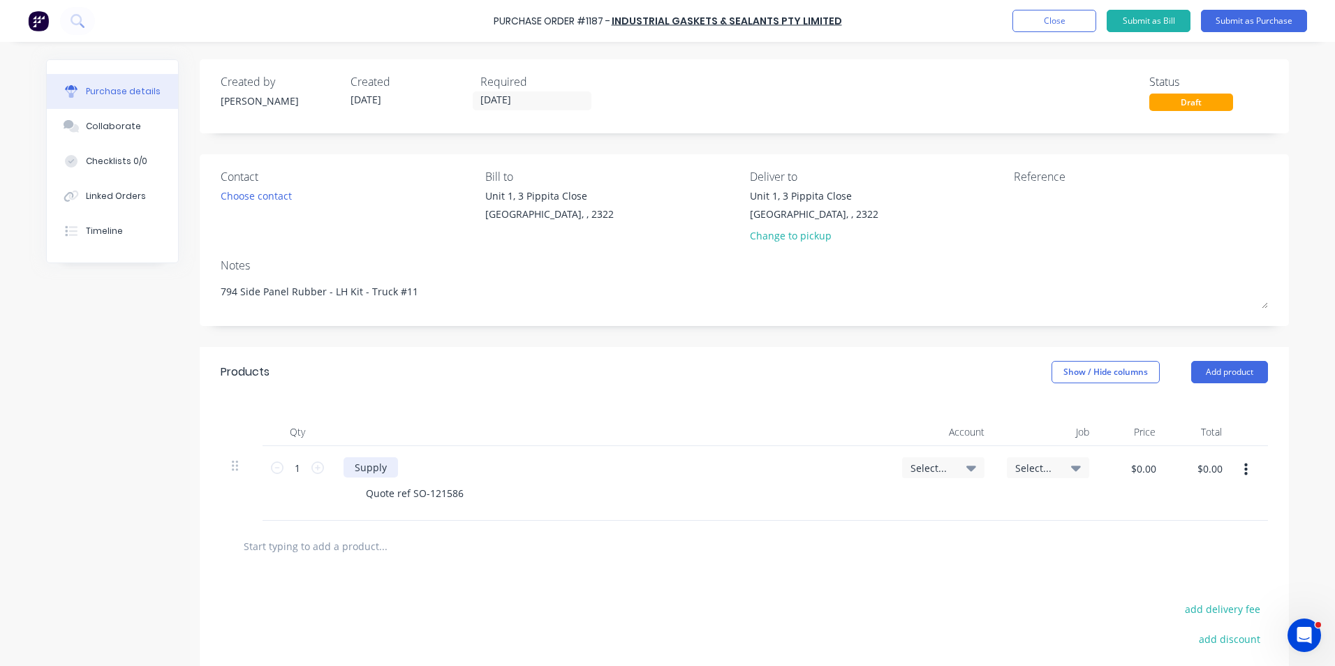
click at [389, 463] on div "Supply" at bounding box center [371, 467] width 54 height 20
click at [525, 469] on div "Supply 794 Side Panel Rubber - LH Kit" at bounding box center [444, 467] width 200 height 20
click at [929, 464] on span "Select..." at bounding box center [932, 468] width 42 height 15
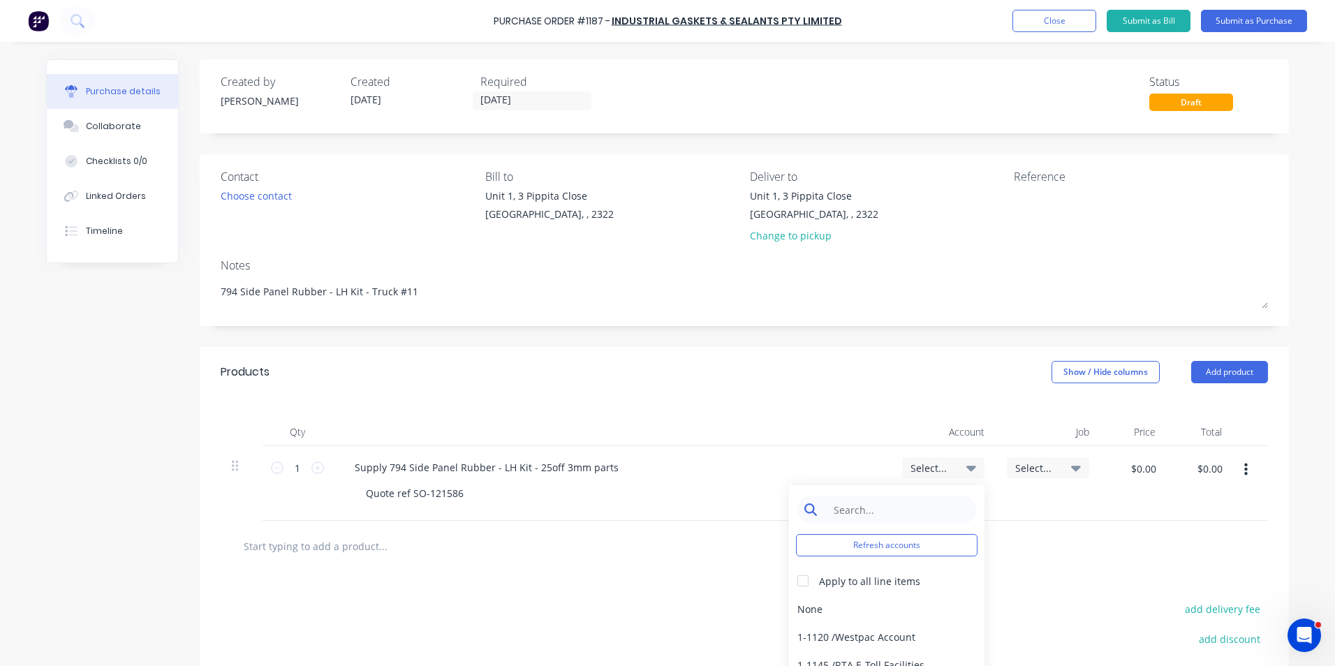
click at [857, 515] on input at bounding box center [897, 510] width 143 height 28
type input "1-14"
click at [888, 605] on div "1-1400 / Work in Progress" at bounding box center [887, 609] width 196 height 28
click at [1032, 467] on span "Select..." at bounding box center [1036, 468] width 42 height 15
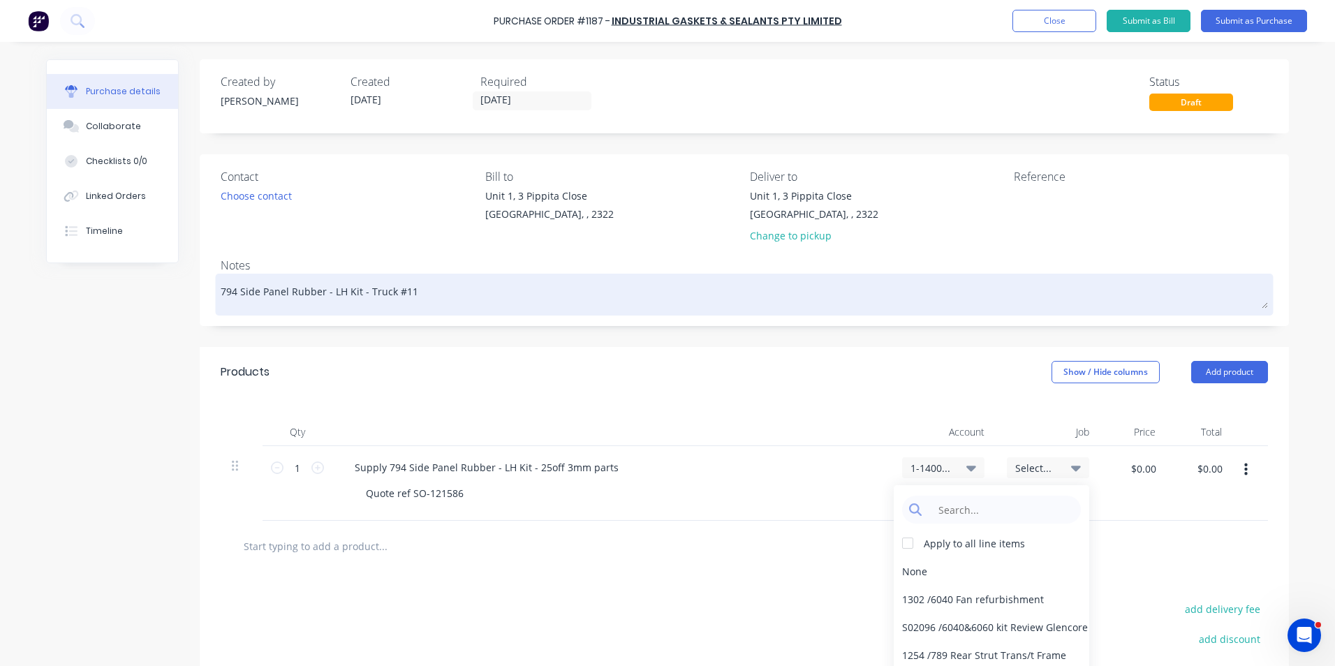
click at [365, 293] on textarea "794 Side Panel Rubber - LH Kit - Truck #11" at bounding box center [744, 292] width 1047 height 31
click at [221, 292] on textarea "794 Side Panel Rubber - LH Kit - Truck #11" at bounding box center [744, 292] width 1047 height 31
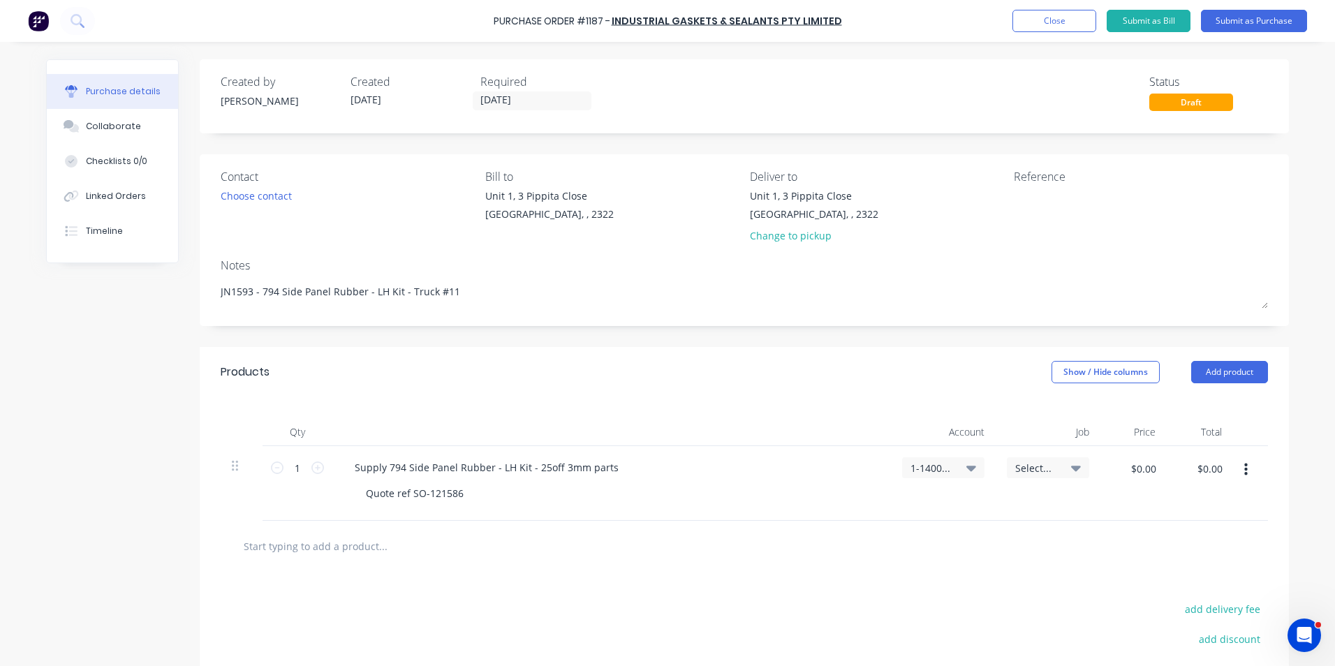
type textarea "JN1593 - 794 Side Panel Rubber - LH Kit - Truck #11"
click at [1036, 463] on span "Select..." at bounding box center [1036, 468] width 42 height 15
click at [948, 513] on input at bounding box center [1002, 510] width 143 height 28
type input "1593"
click at [1022, 571] on div "1593 / W/Trac-794-Side-Panel-T11" at bounding box center [992, 571] width 196 height 28
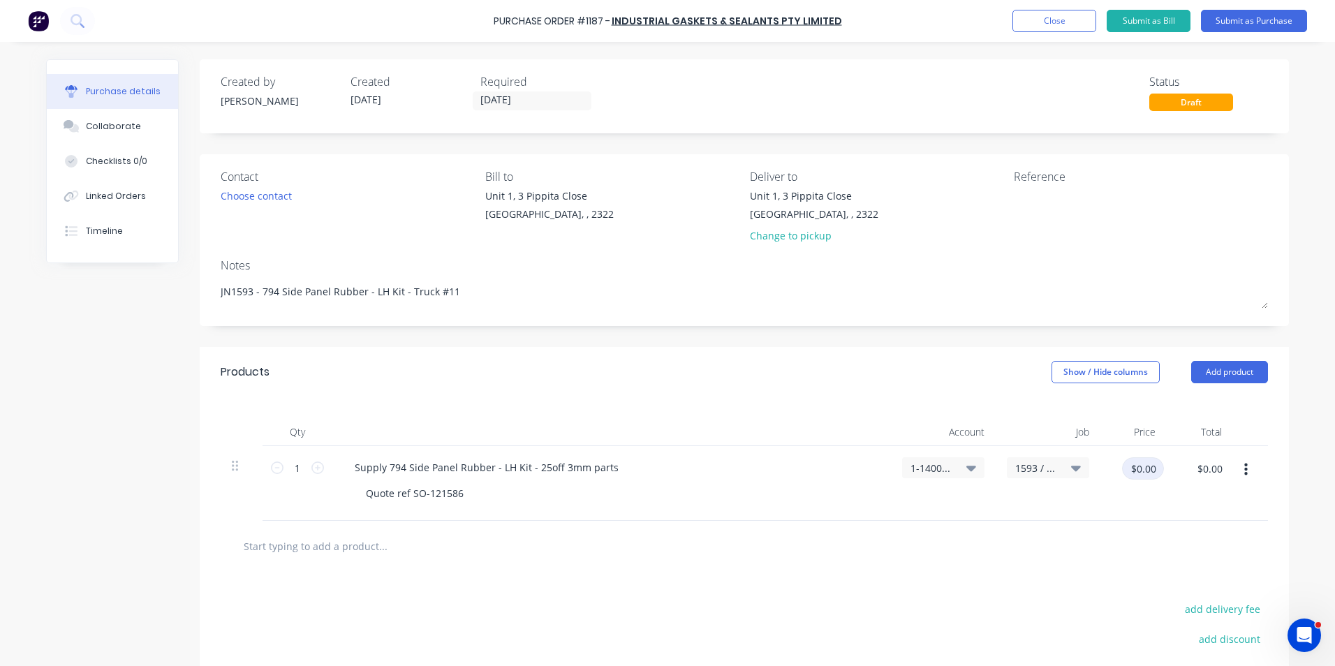
click at [1142, 466] on input "$0.00" at bounding box center [1143, 468] width 42 height 22
type input "$220.87"
click at [1131, 488] on div "$220.87 $220.87" at bounding box center [1138, 473] width 53 height 33
click at [1077, 508] on div "1593 / W/Trac-794-Side-Panel-T11" at bounding box center [1048, 483] width 105 height 75
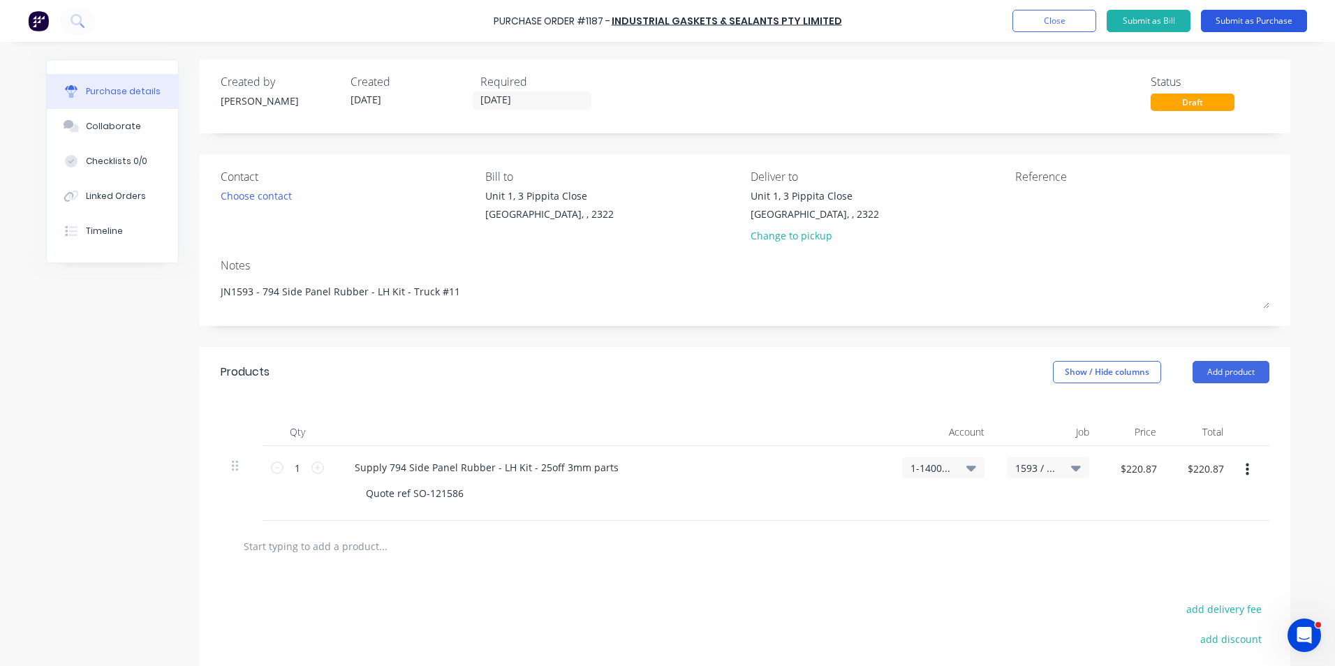
click at [1246, 19] on button "Submit as Purchase" at bounding box center [1254, 21] width 106 height 22
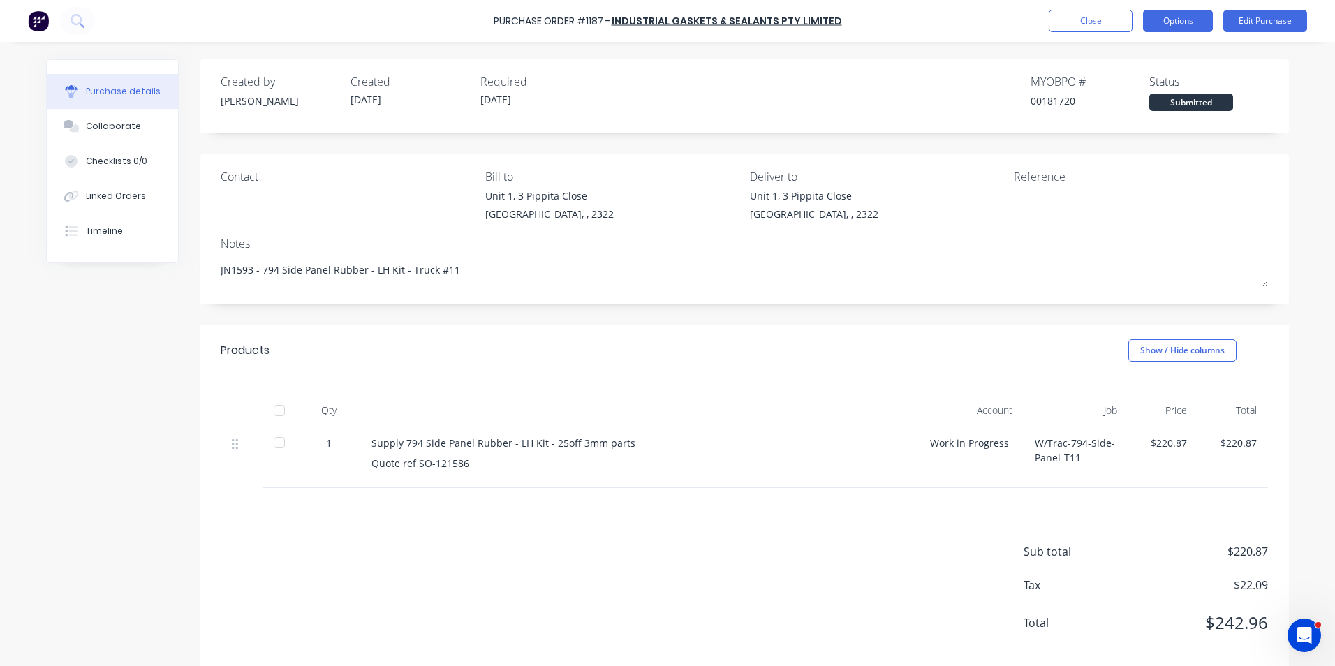
click at [1179, 20] on button "Options" at bounding box center [1178, 21] width 70 height 22
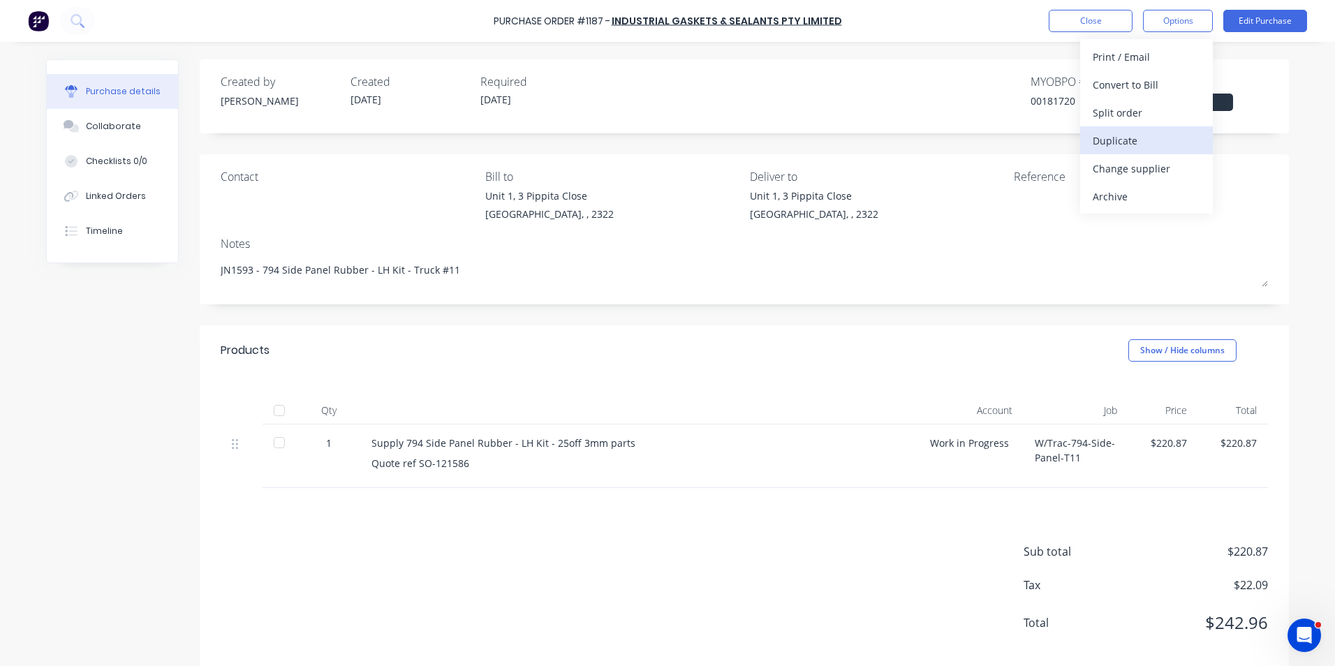
click at [1117, 140] on div "Duplicate" at bounding box center [1147, 141] width 108 height 20
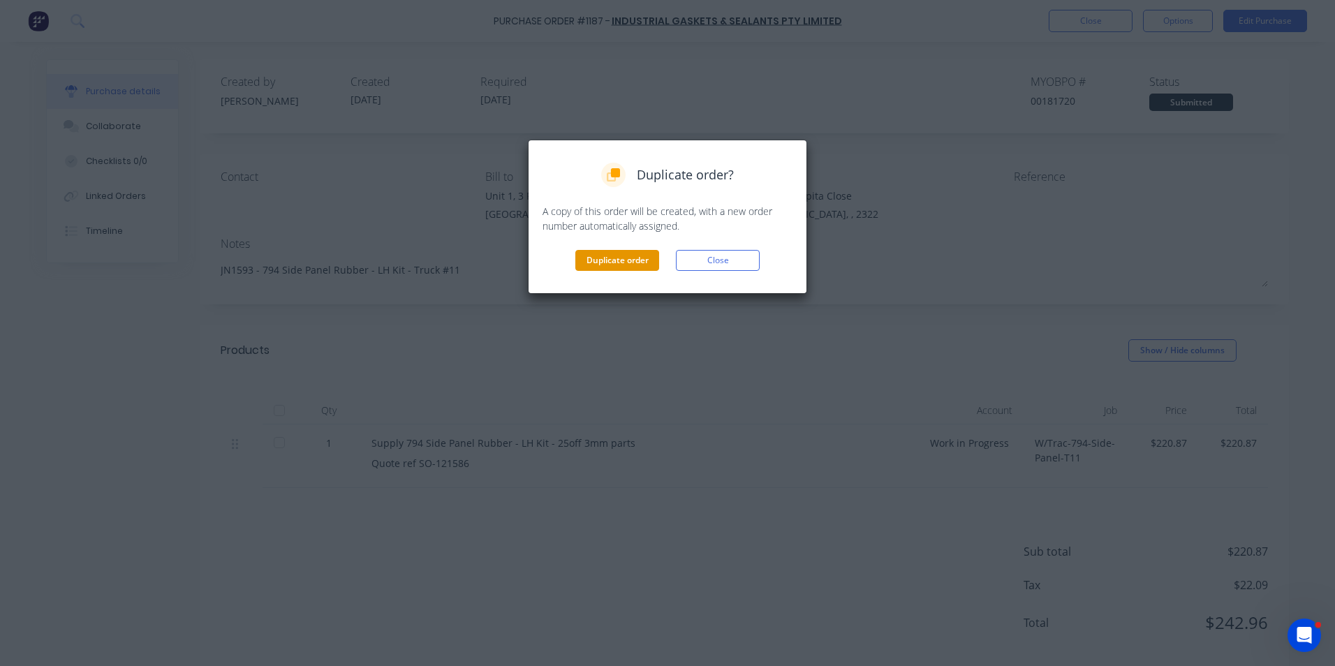
click at [589, 258] on button "Duplicate order" at bounding box center [617, 260] width 84 height 21
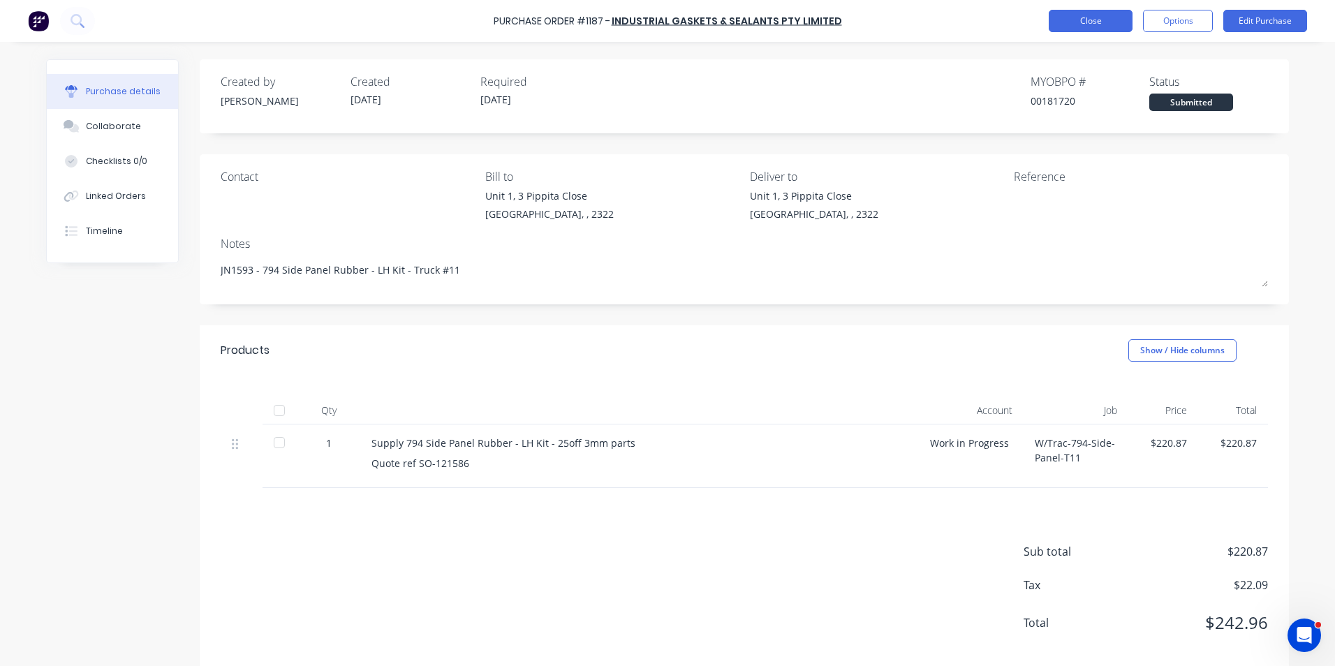
click at [1099, 20] on button "Close" at bounding box center [1091, 21] width 84 height 22
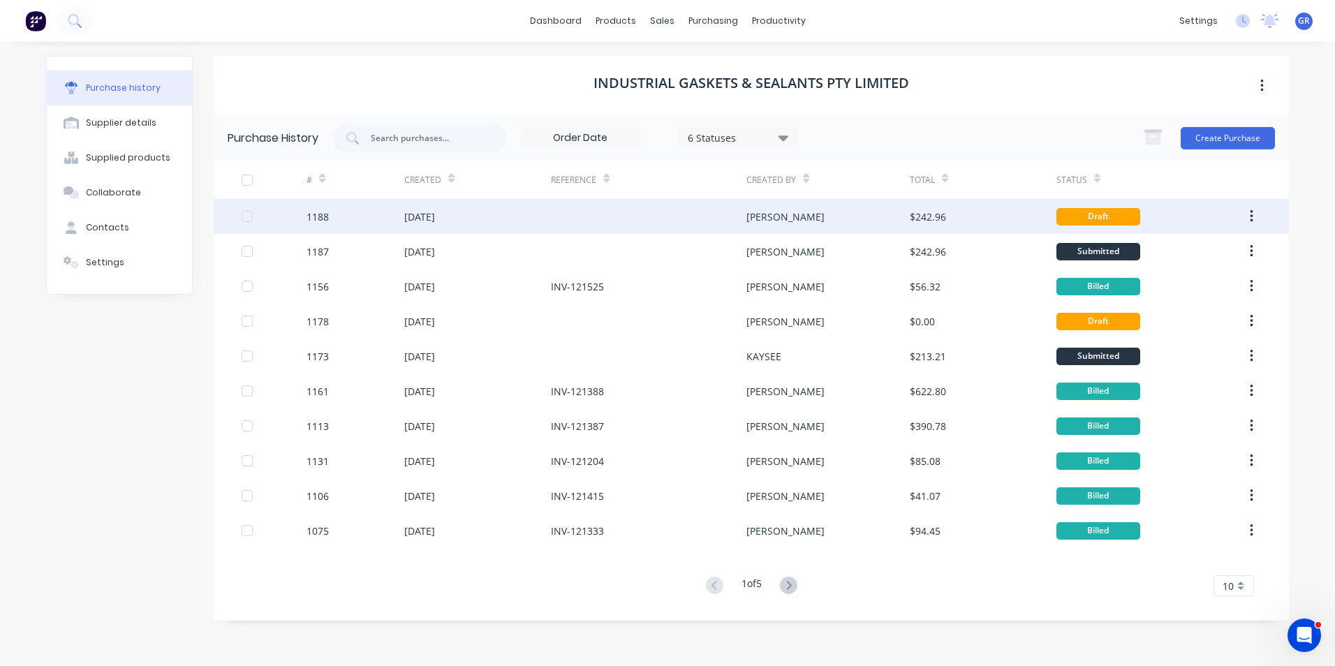
click at [323, 216] on div "1188" at bounding box center [318, 216] width 22 height 15
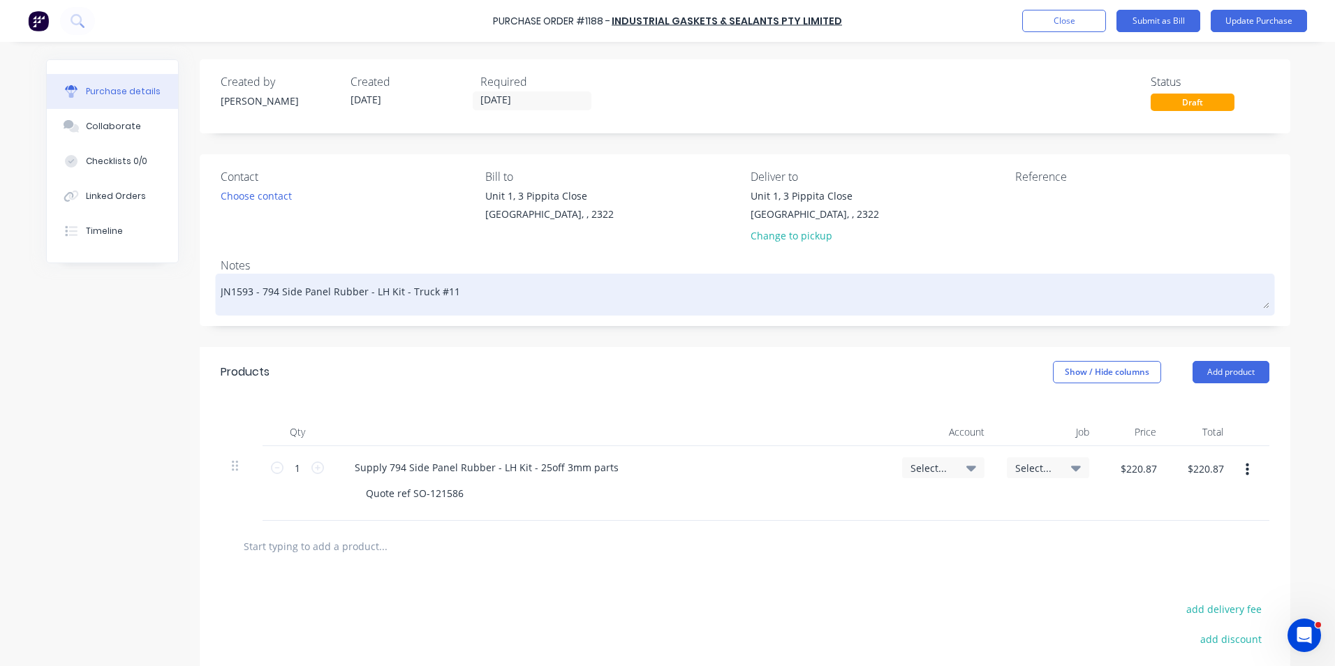
click at [367, 295] on textarea "JN1593 - 794 Side Panel Rubber - LH Kit - Truck #11" at bounding box center [745, 292] width 1049 height 31
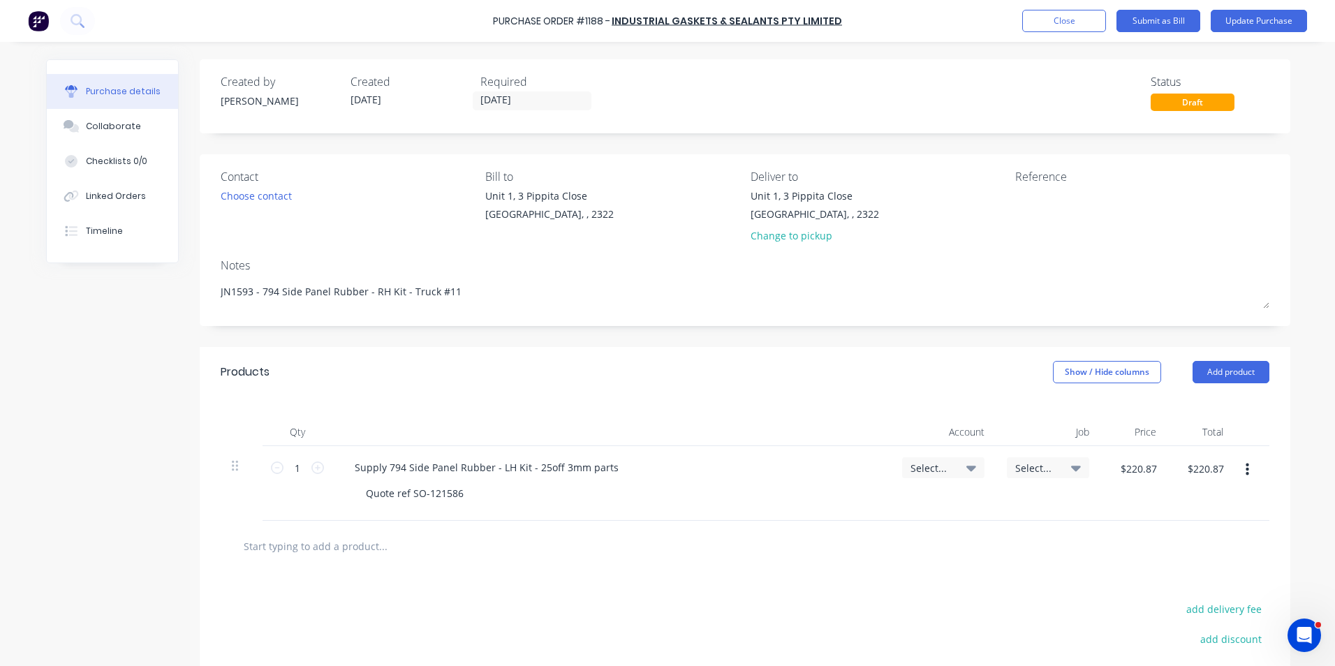
type textarea "JN1593 - 794 Side Panel Rubber - RH Kit - Truck #11"
drag, startPoint x: 460, startPoint y: 496, endPoint x: 452, endPoint y: 496, distance: 8.4
click at [452, 496] on div "Quote ref SO-121586" at bounding box center [415, 493] width 120 height 20
drag, startPoint x: 539, startPoint y: 469, endPoint x: 531, endPoint y: 468, distance: 8.5
click at [531, 468] on div "Supply 794 Side Panel Rubber - LH Kit - 25off 3mm parts" at bounding box center [487, 467] width 286 height 20
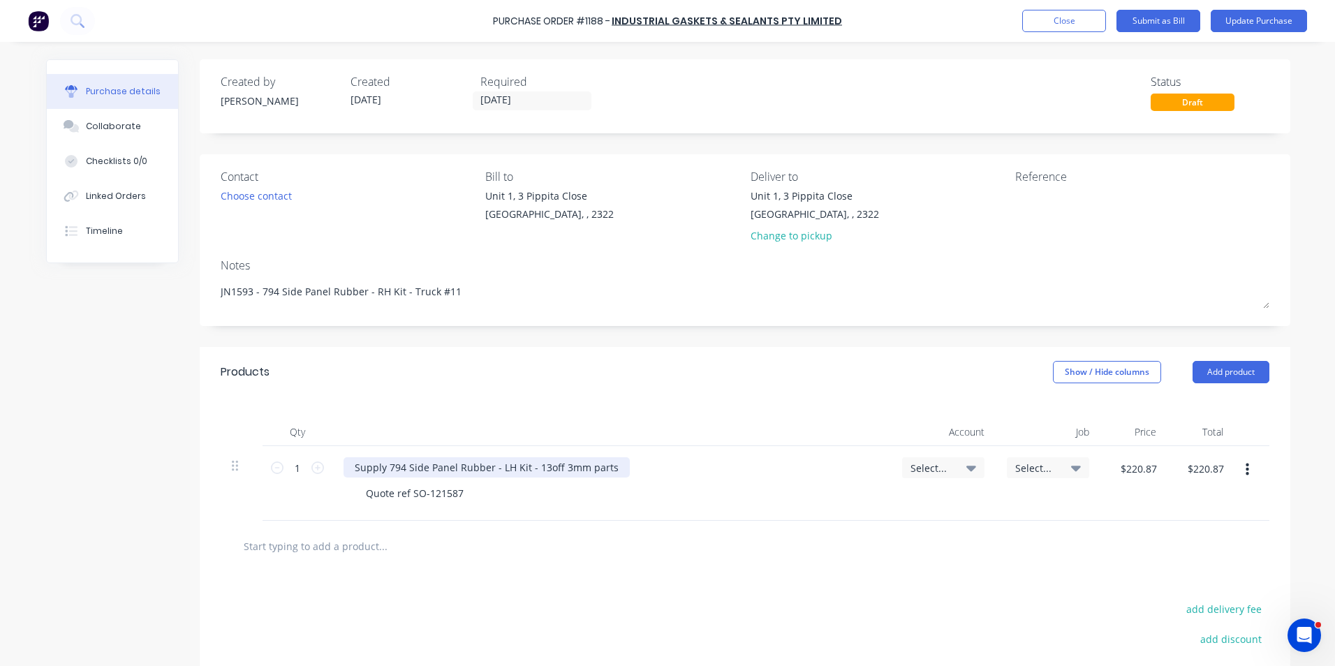
click at [499, 468] on div "Supply 794 Side Panel Rubber - LH Kit - 13off 3mm parts" at bounding box center [487, 467] width 286 height 20
click at [933, 466] on span "Select..." at bounding box center [932, 468] width 42 height 15
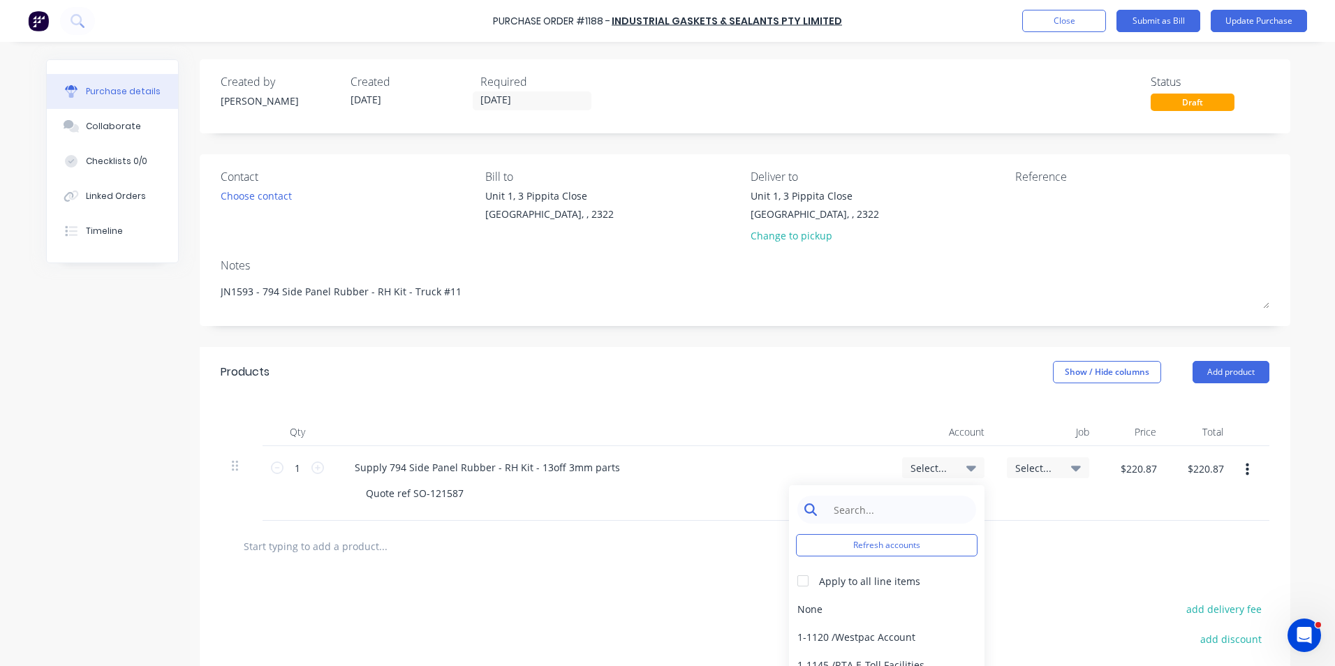
click at [871, 508] on input at bounding box center [897, 510] width 143 height 28
type input "1-14"
click at [871, 608] on div "1-1400 / Work in Progress" at bounding box center [887, 609] width 196 height 28
click at [1035, 465] on span "Select..." at bounding box center [1036, 468] width 42 height 15
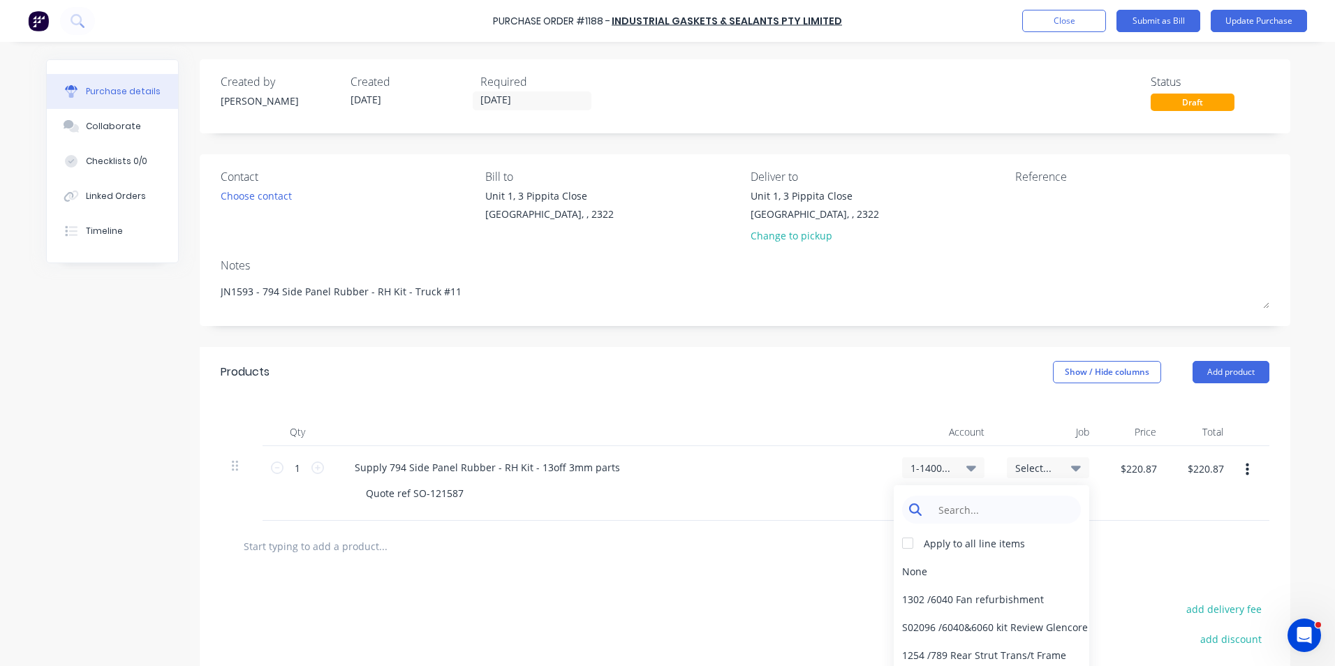
drag, startPoint x: 1035, startPoint y: 465, endPoint x: 968, endPoint y: 502, distance: 76.6
click at [968, 502] on input at bounding box center [1002, 510] width 143 height 28
type input "1593"
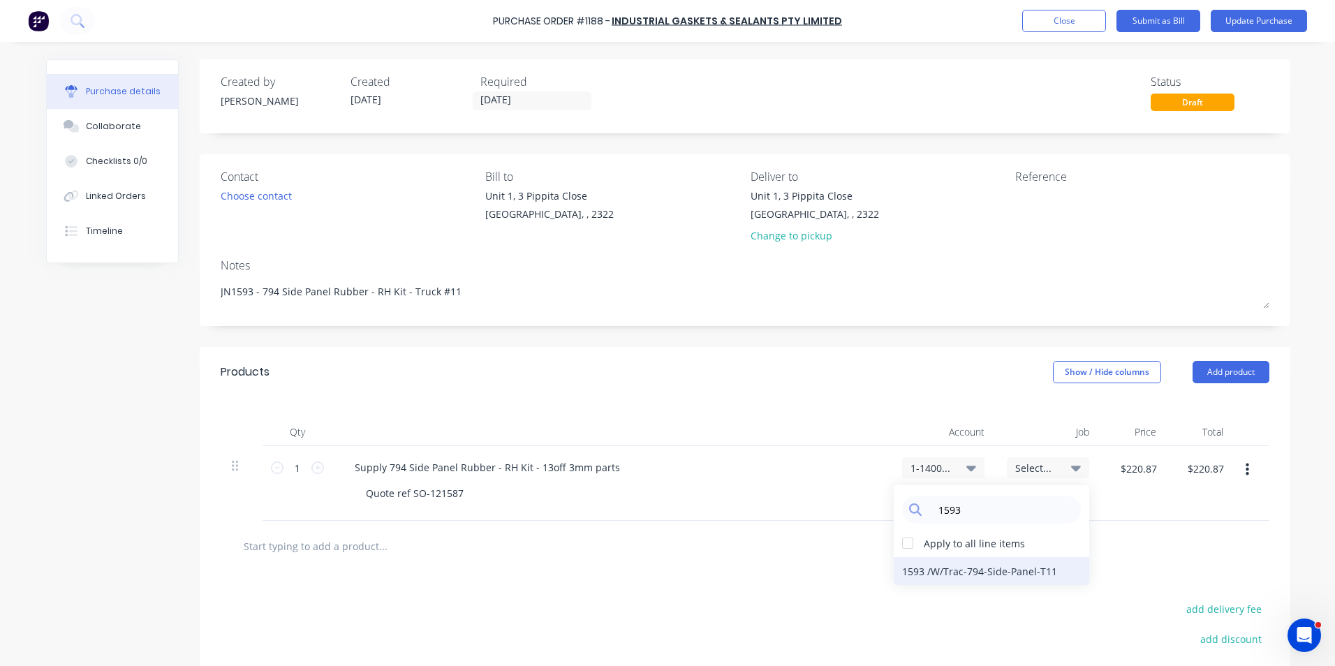
click at [925, 571] on div "1593 / W/Trac-794-Side-Panel-T11" at bounding box center [992, 571] width 196 height 28
click at [1142, 473] on input "$220.87" at bounding box center [1138, 468] width 53 height 22
type input "$147.36"
click at [1048, 522] on div at bounding box center [745, 546] width 1049 height 51
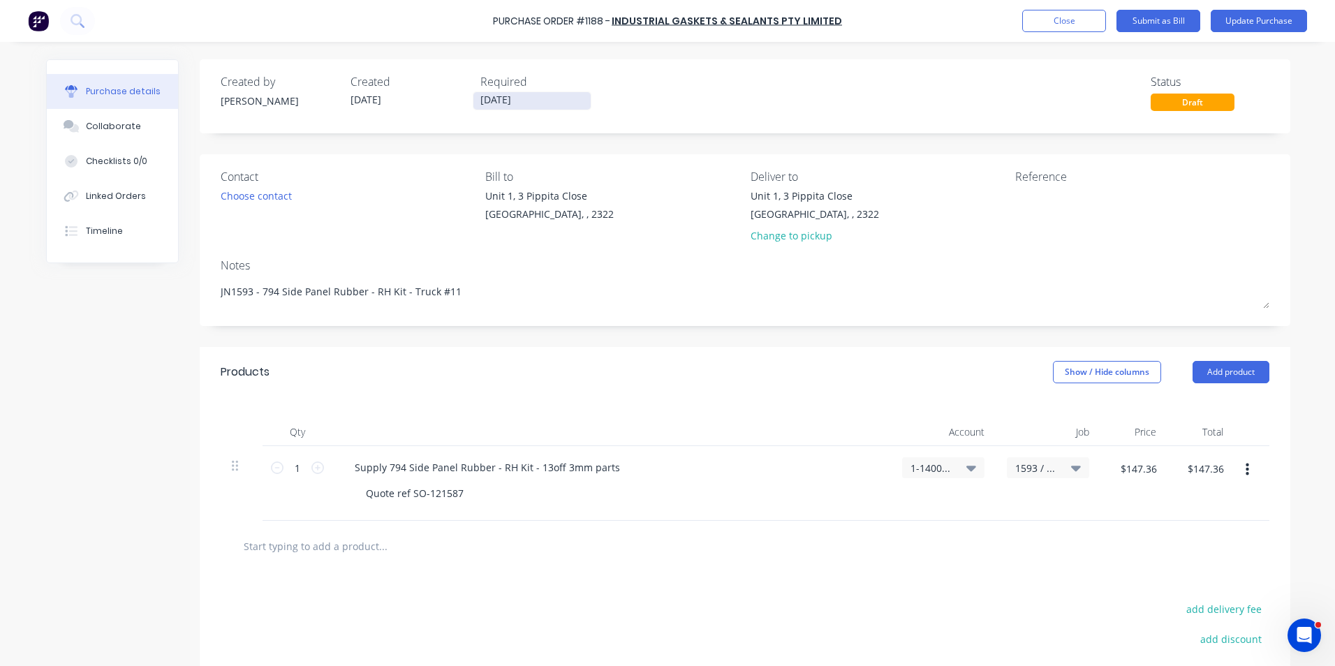
click at [493, 96] on input "14/08/25" at bounding box center [531, 100] width 117 height 17
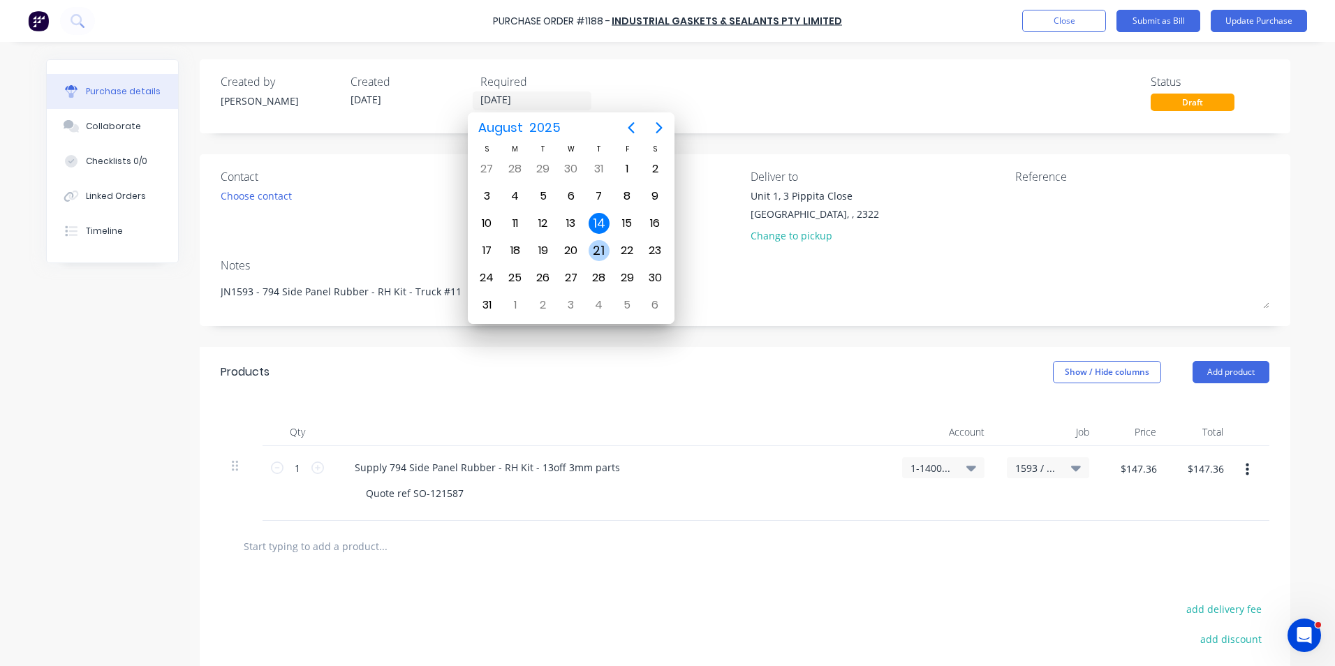
click at [598, 243] on div "21" at bounding box center [599, 250] width 21 height 21
type input "21/08/25"
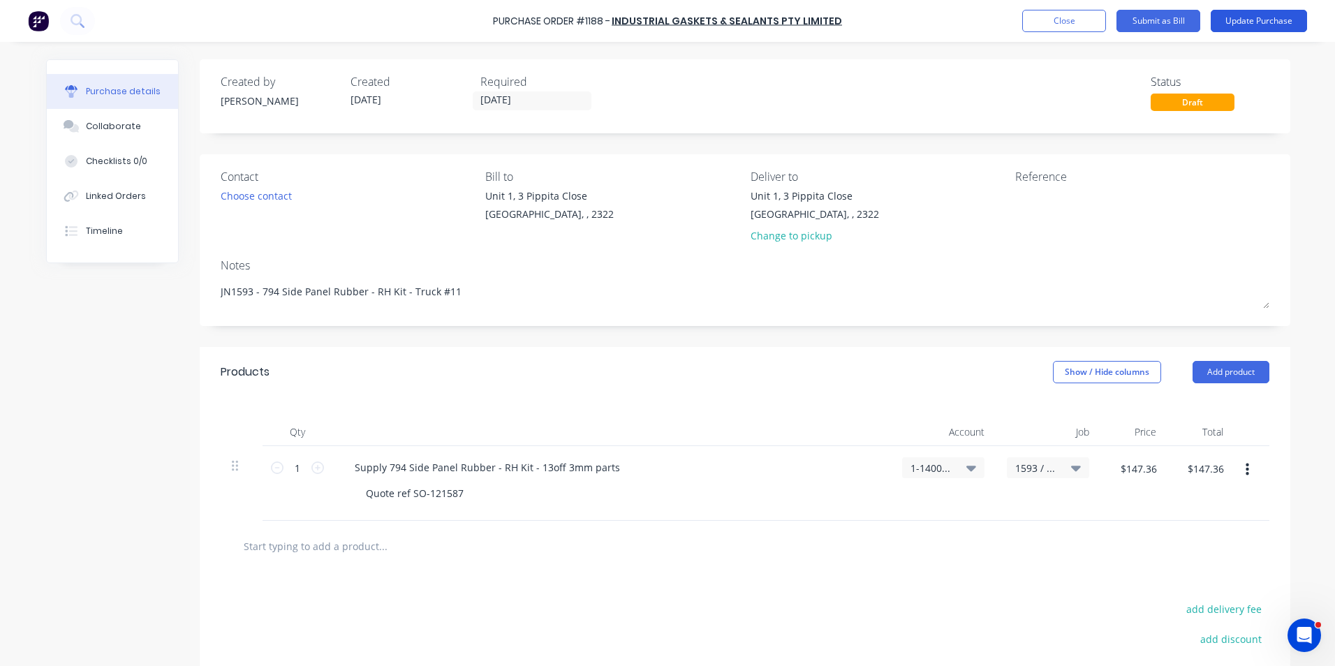
click at [1243, 22] on button "Update Purchase" at bounding box center [1259, 21] width 96 height 22
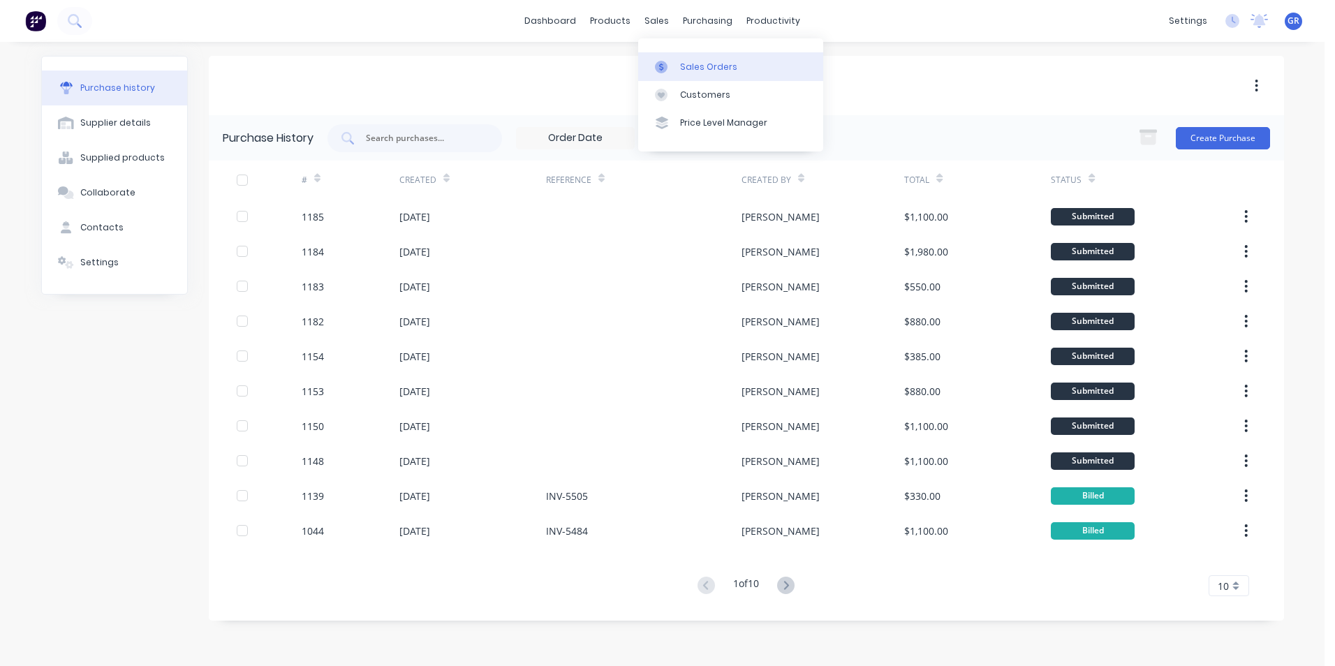
click at [712, 67] on div "Sales Orders" at bounding box center [708, 67] width 57 height 13
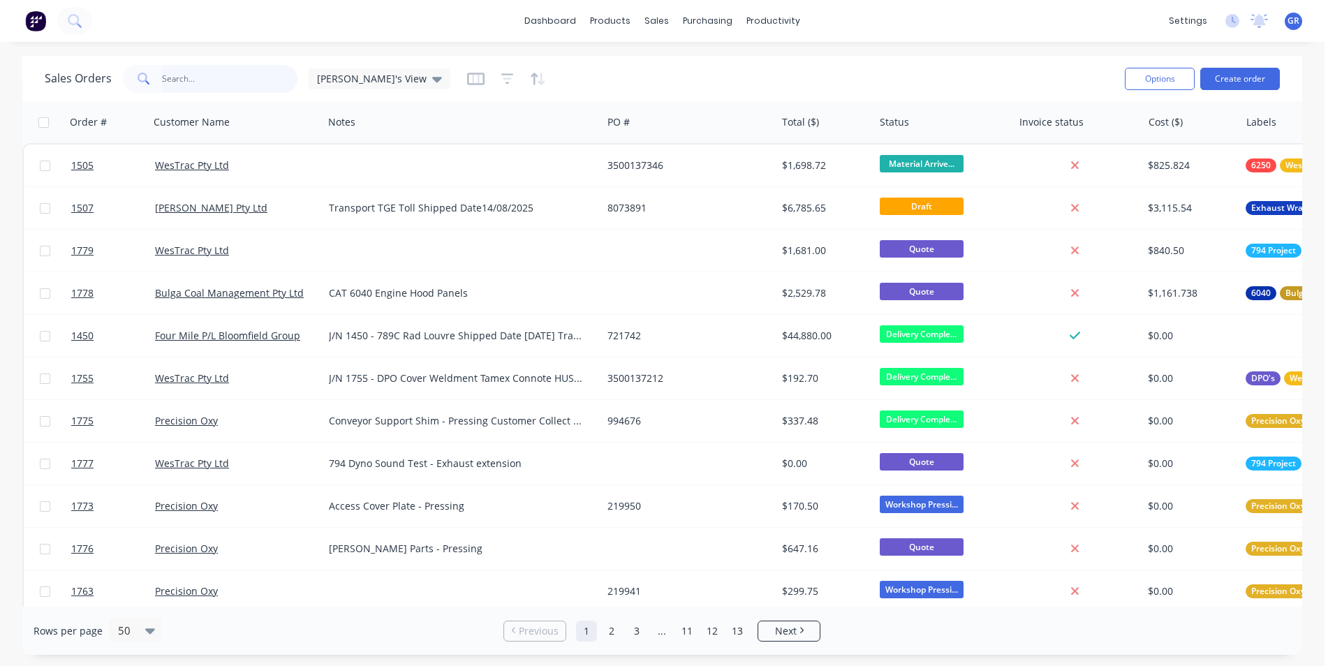
click at [198, 83] on input "text" at bounding box center [230, 79] width 136 height 28
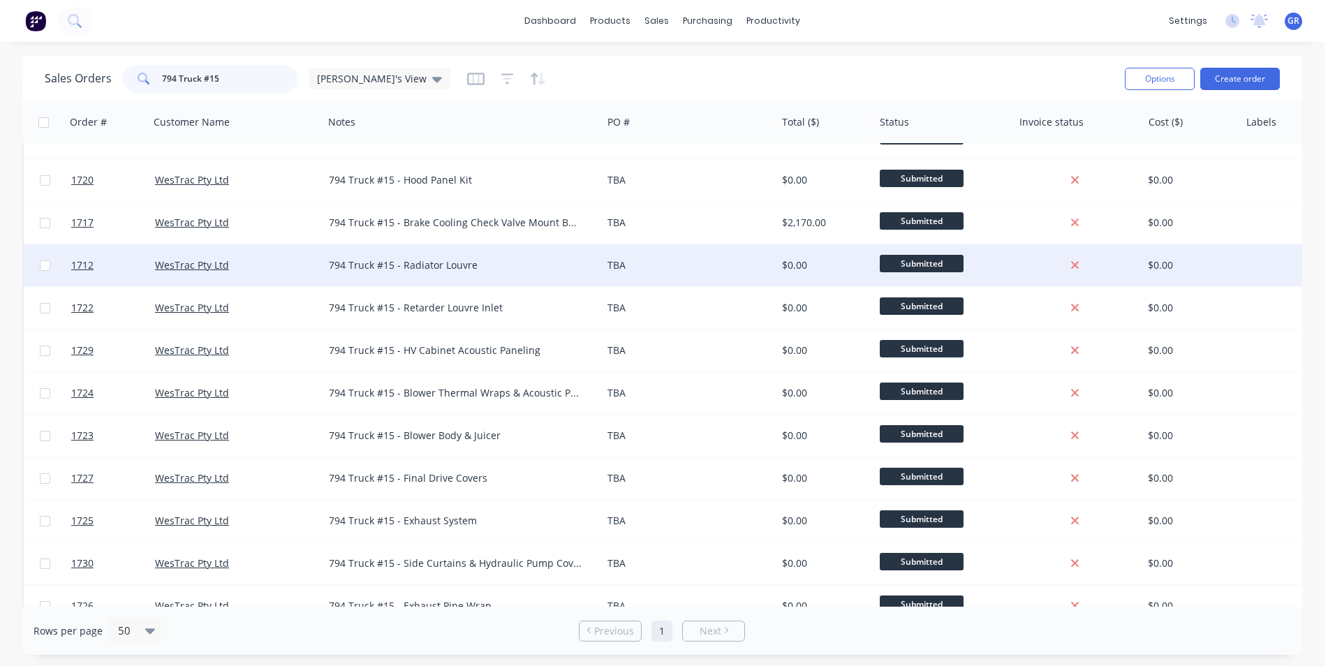
scroll to position [349, 0]
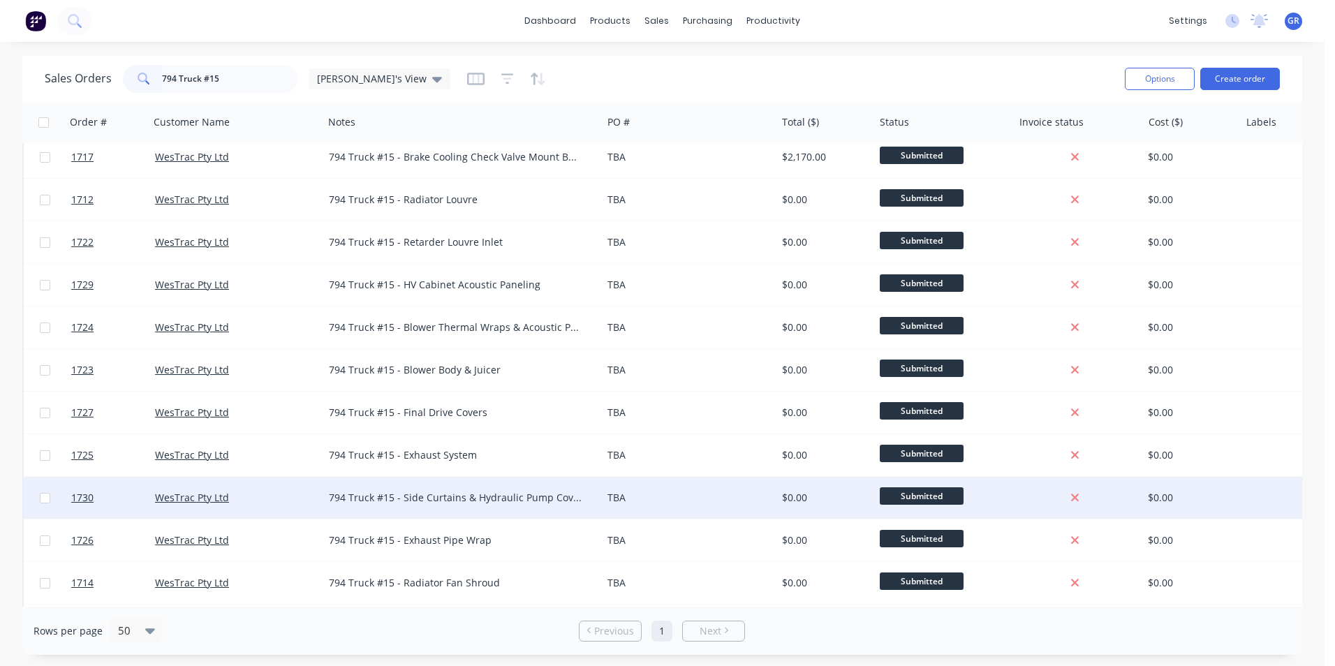
click at [441, 494] on div "794 Truck #15 - Side Curtains & Hydraulic Pump Covers" at bounding box center [456, 498] width 254 height 14
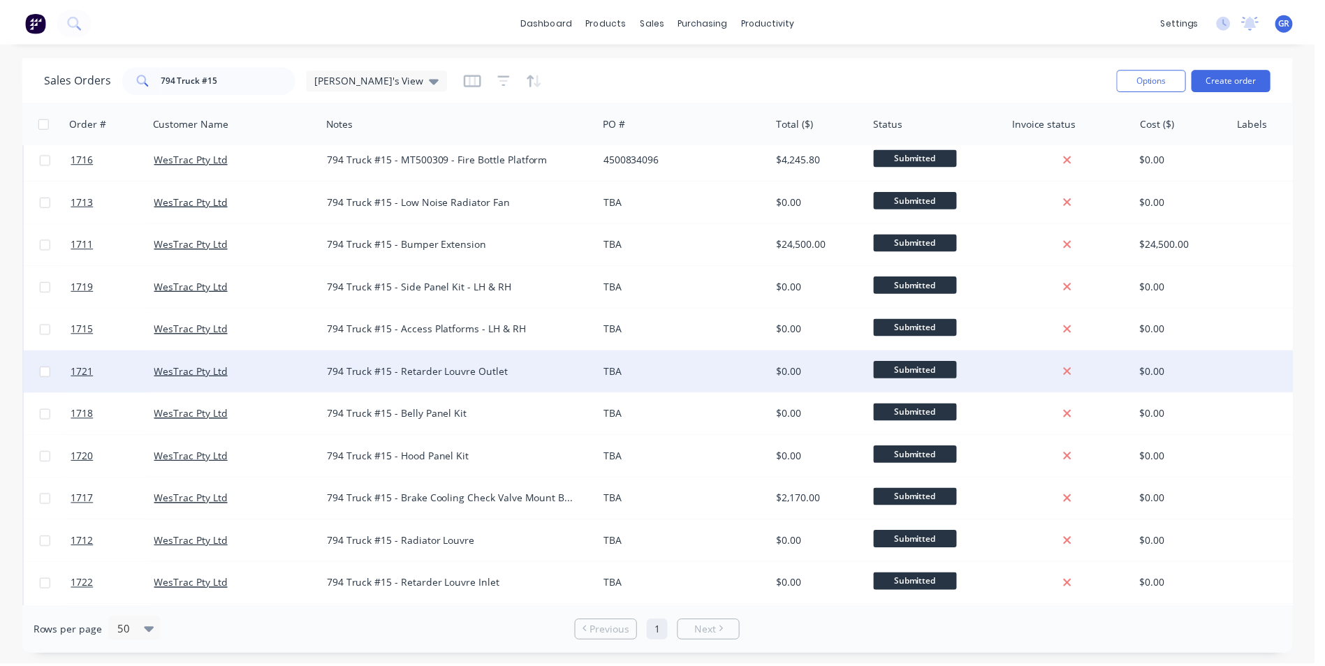
scroll to position [0, 0]
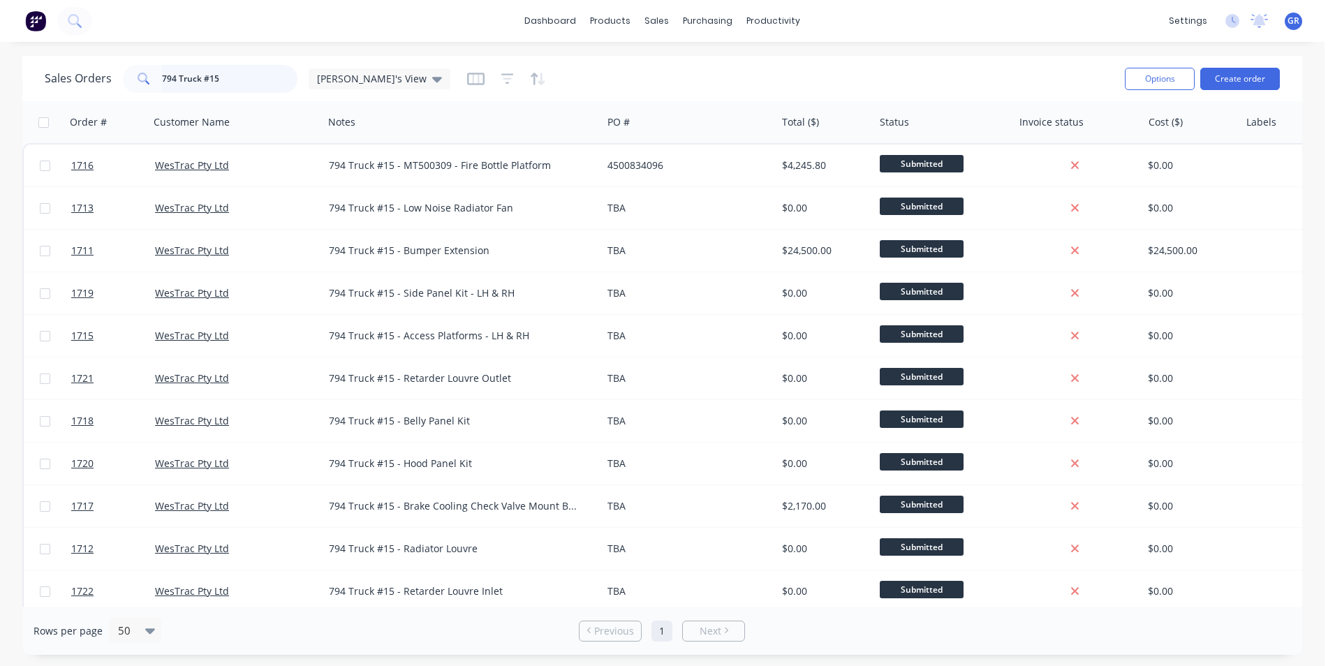
click at [247, 83] on input "794 Truck #15" at bounding box center [230, 79] width 136 height 28
drag, startPoint x: 219, startPoint y: 78, endPoint x: 123, endPoint y: 77, distance: 95.7
click at [123, 77] on div "794 Truck #16" at bounding box center [210, 79] width 175 height 28
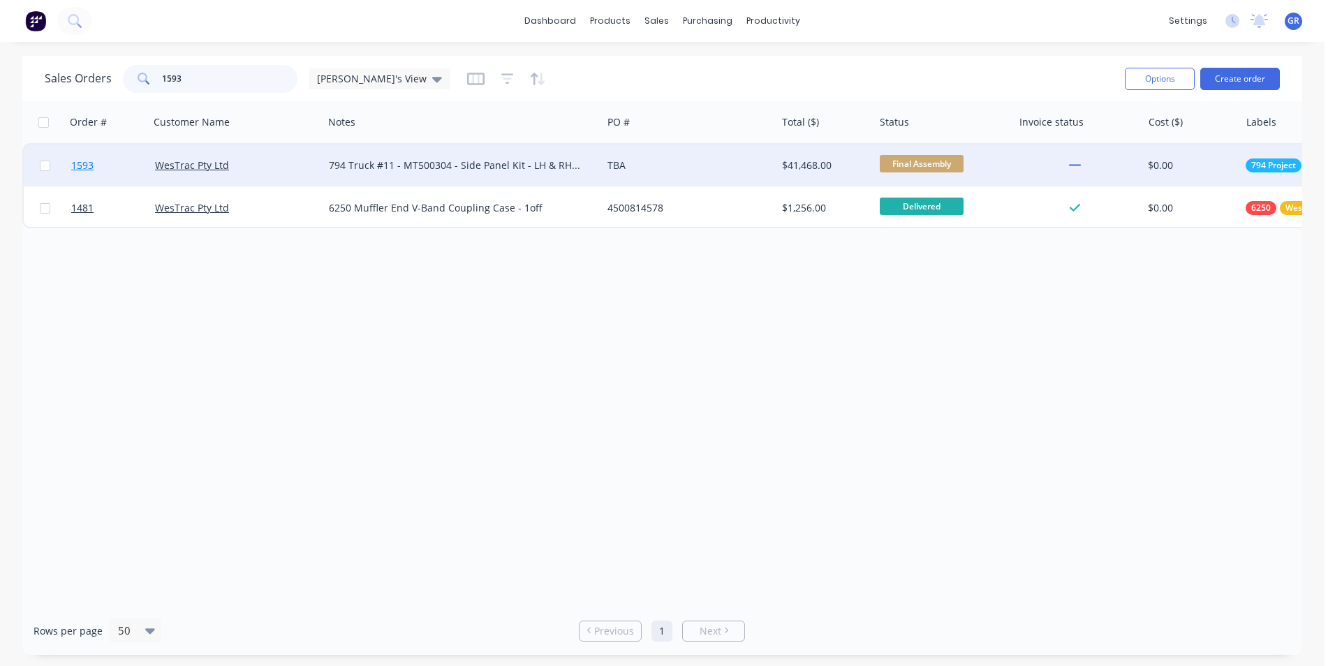
type input "1593"
click at [86, 165] on span "1593" at bounding box center [82, 166] width 22 height 14
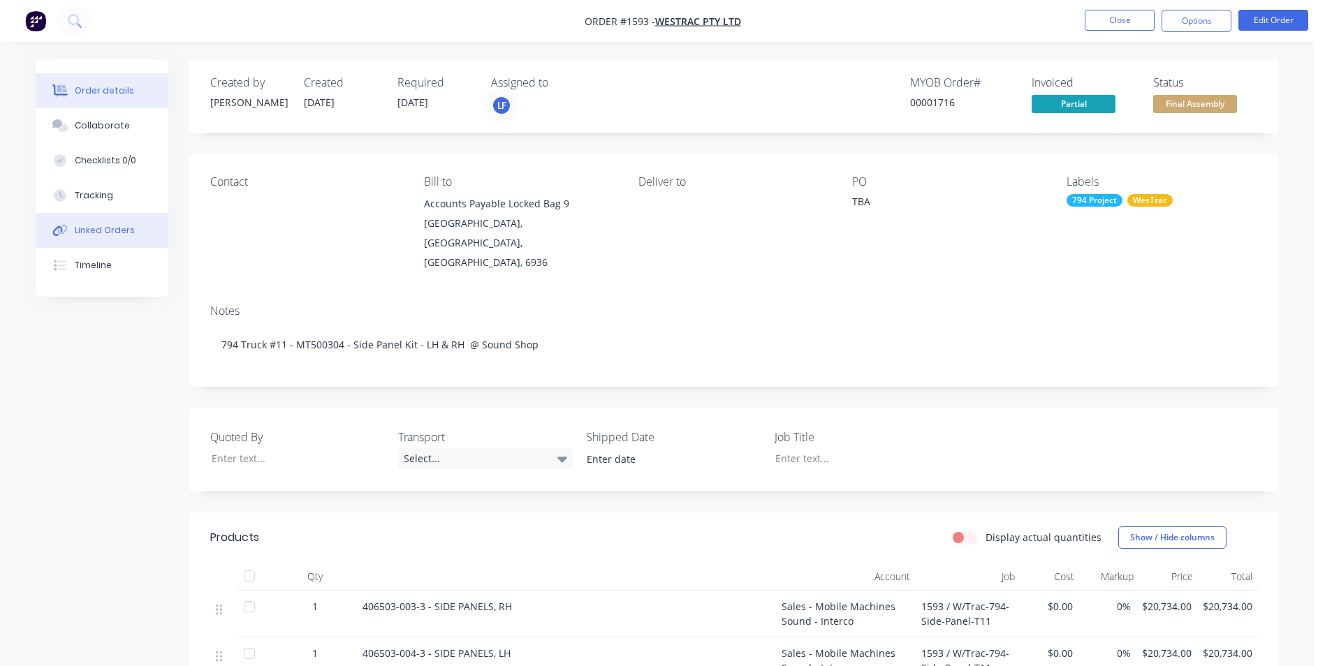
click at [103, 227] on div "Linked Orders" at bounding box center [105, 230] width 60 height 13
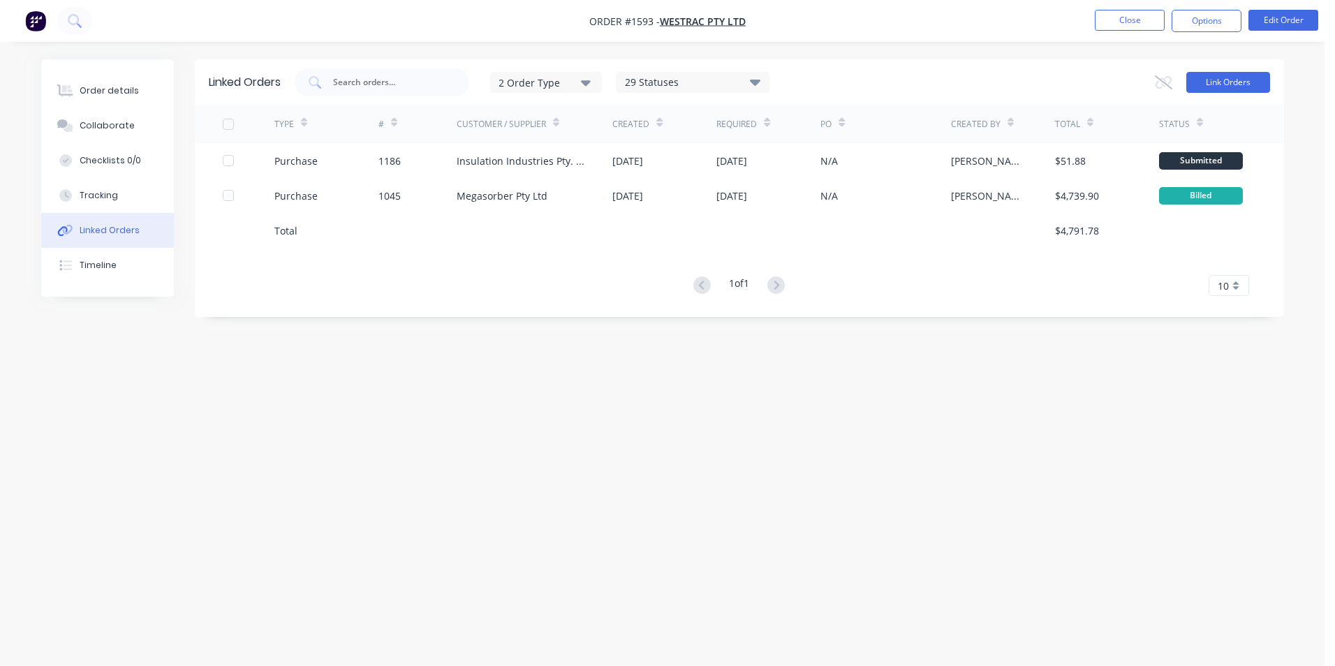
click at [1212, 79] on button "Link Orders" at bounding box center [1228, 82] width 84 height 21
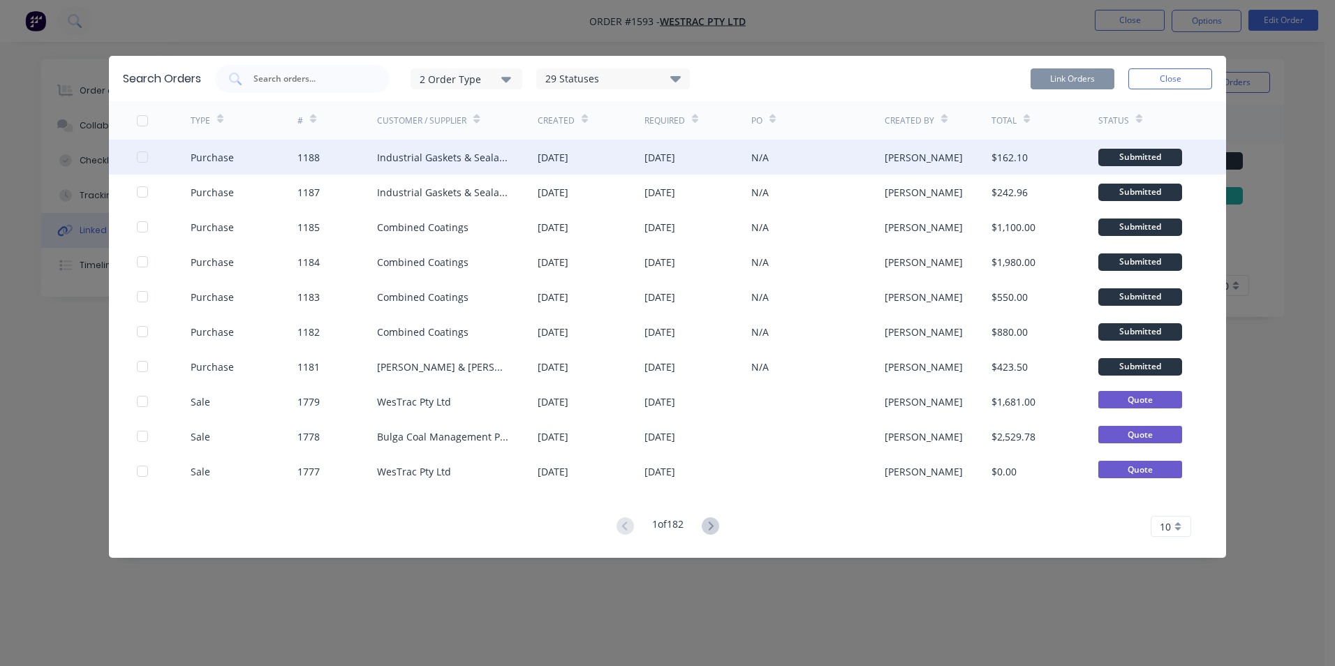
click at [144, 154] on div at bounding box center [142, 157] width 28 height 28
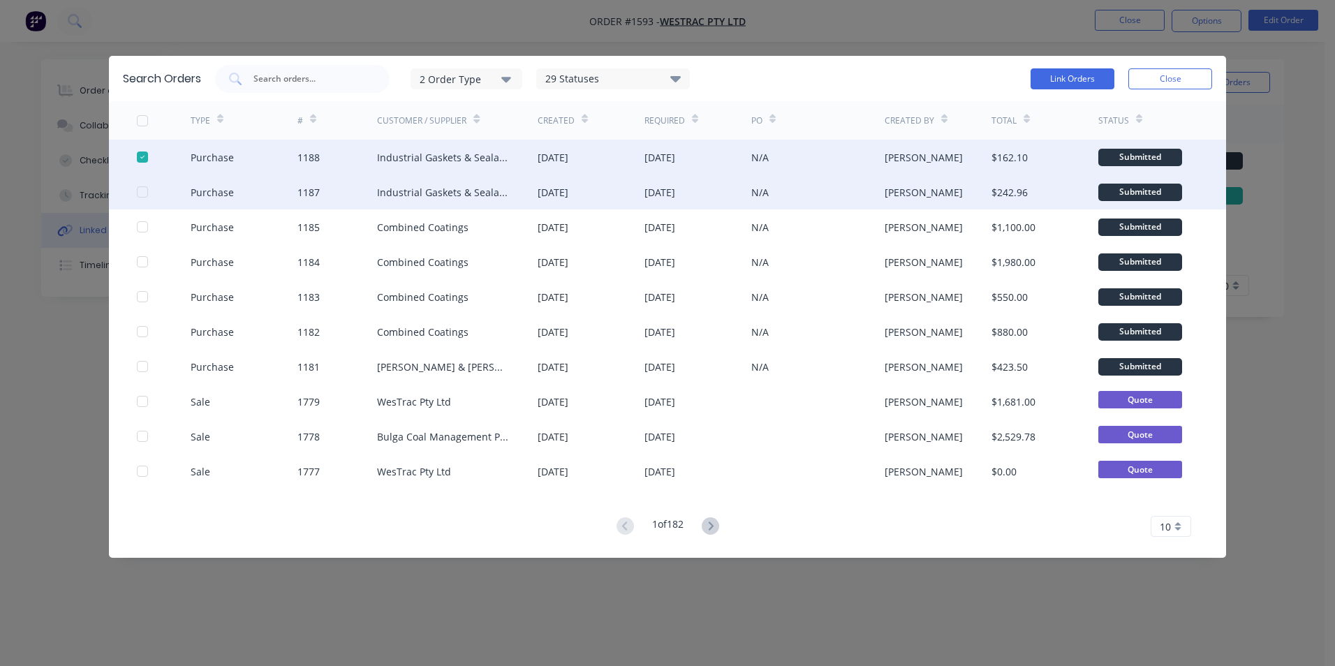
click at [143, 189] on div at bounding box center [142, 192] width 28 height 28
click at [1075, 77] on button "Link Orders" at bounding box center [1073, 78] width 84 height 21
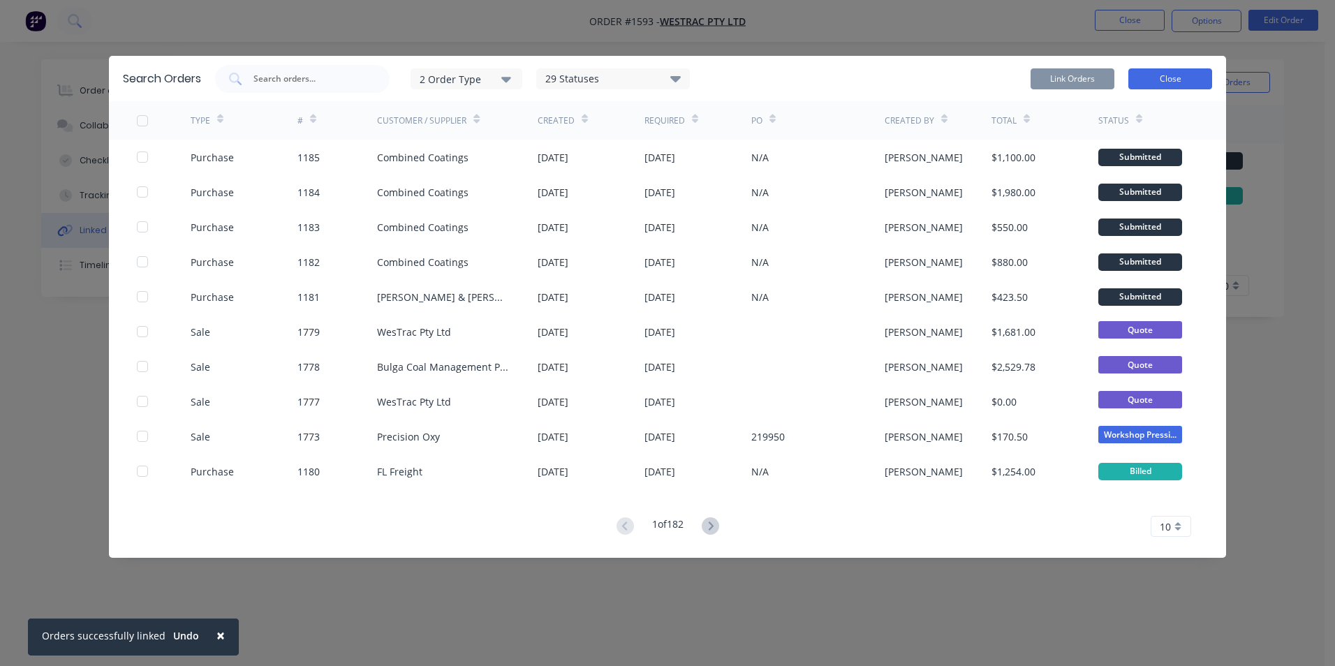
click at [1174, 81] on button "Close" at bounding box center [1170, 78] width 84 height 21
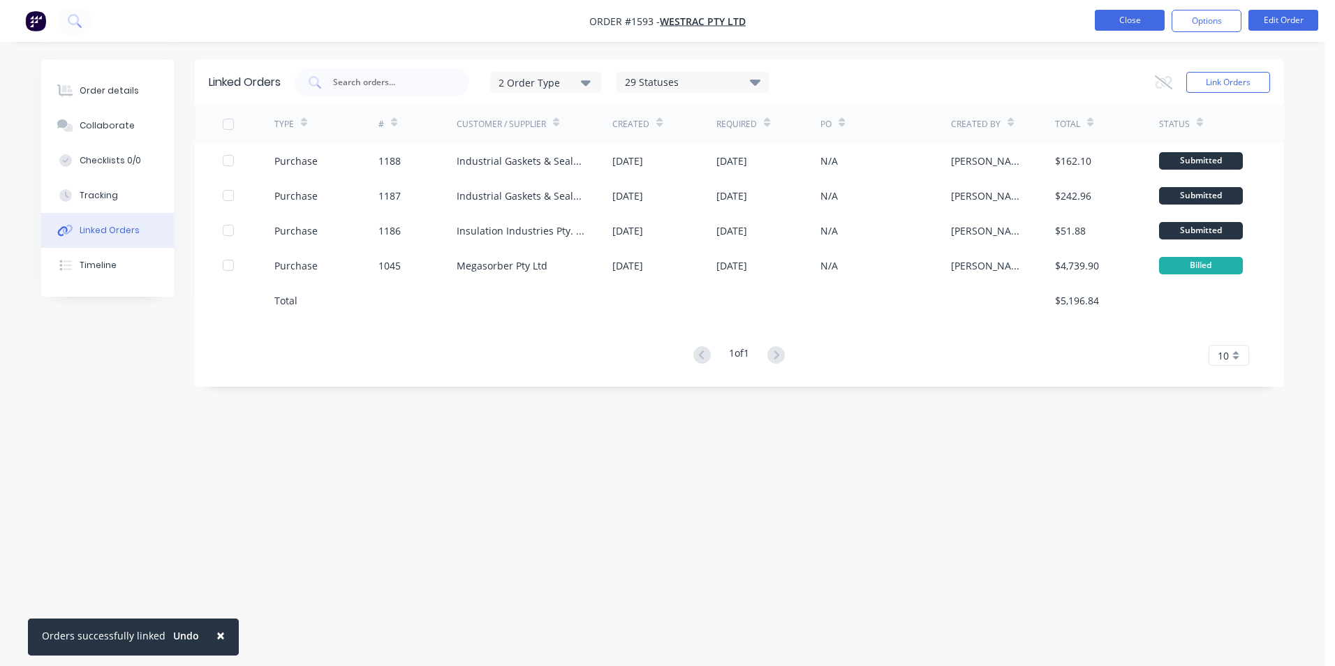
click at [1133, 27] on button "Close" at bounding box center [1130, 20] width 70 height 21
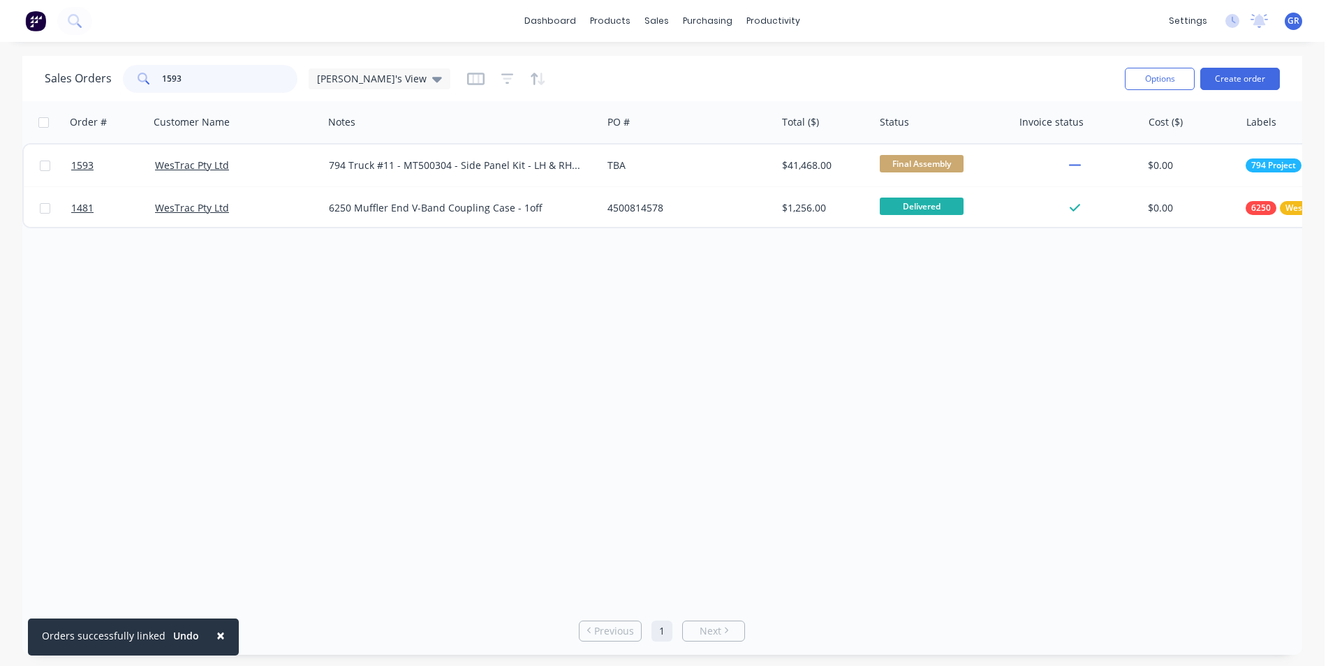
drag, startPoint x: 190, startPoint y: 82, endPoint x: 142, endPoint y: 82, distance: 48.2
click at [142, 82] on div "1593" at bounding box center [210, 79] width 175 height 28
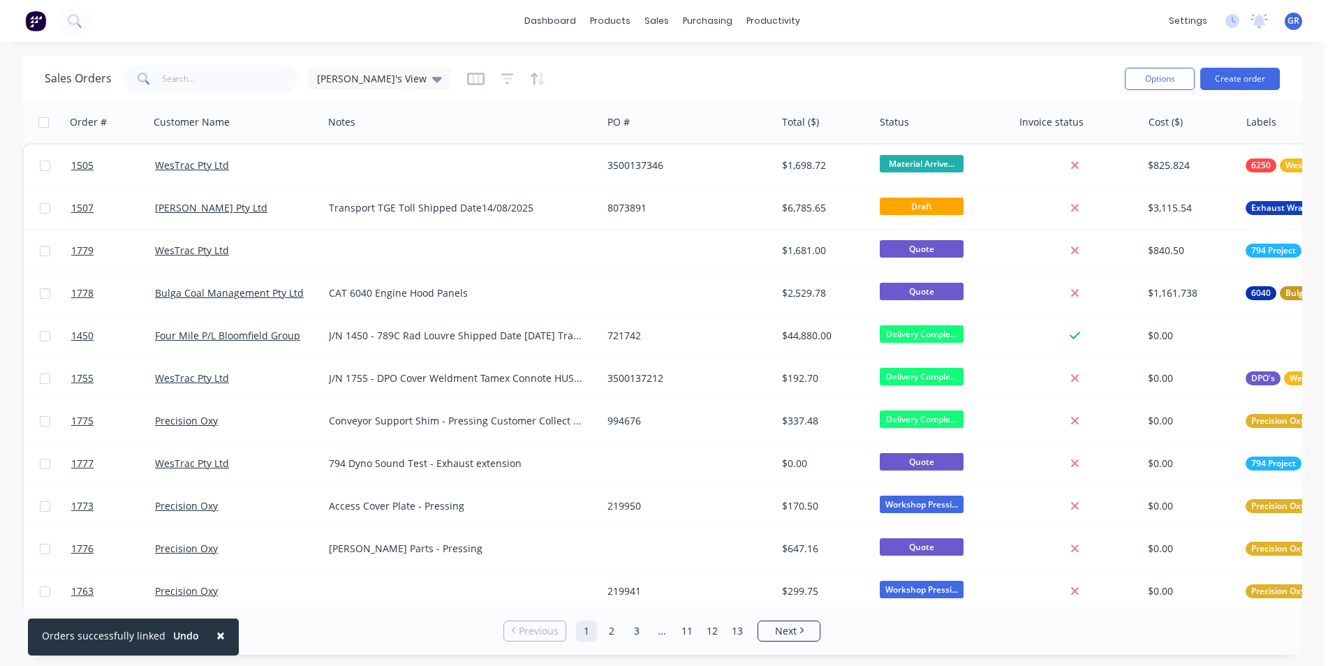
click at [217, 634] on span "×" at bounding box center [220, 636] width 8 height 20
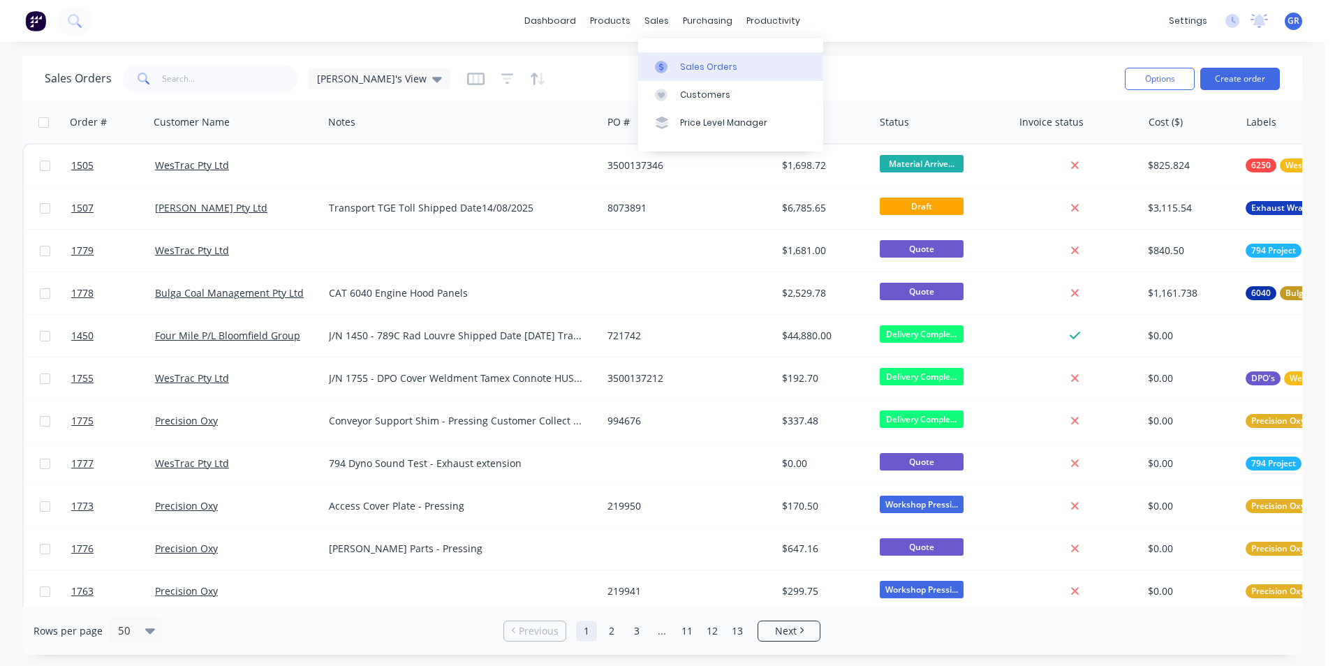
click at [699, 64] on div "Sales Orders" at bounding box center [708, 67] width 57 height 13
click at [170, 77] on input "text" at bounding box center [230, 79] width 136 height 28
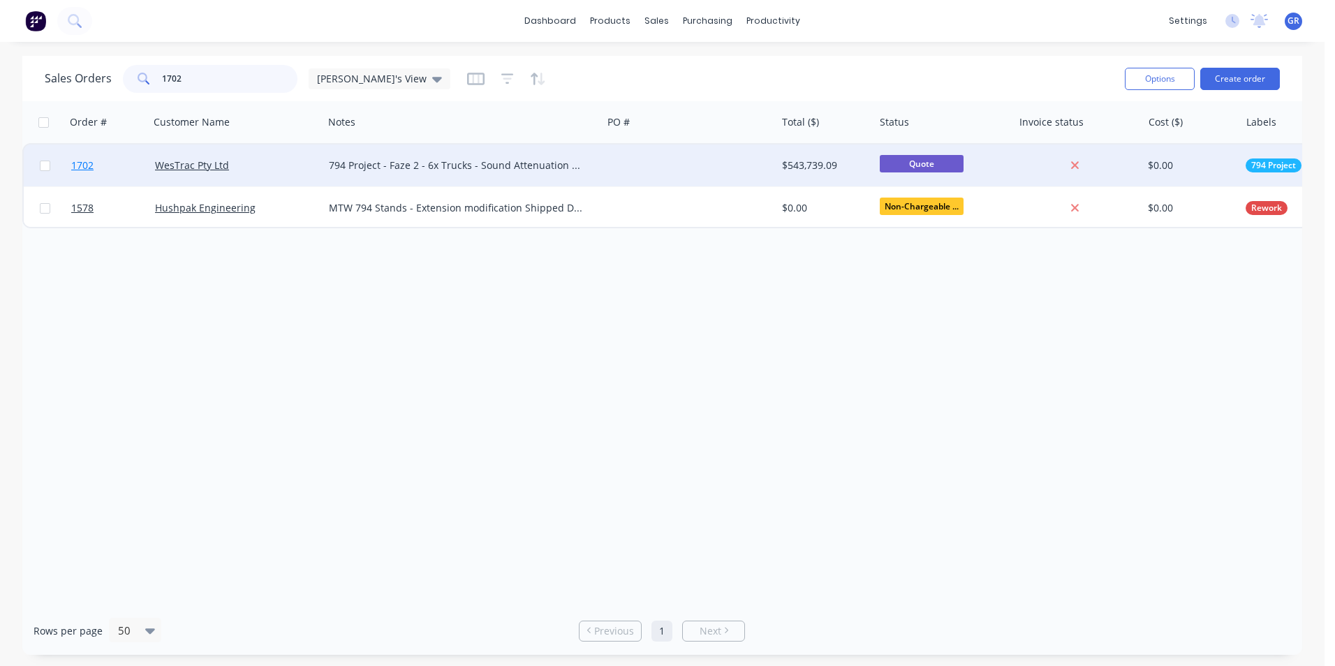
type input "1702"
click at [84, 165] on span "1702" at bounding box center [82, 166] width 22 height 14
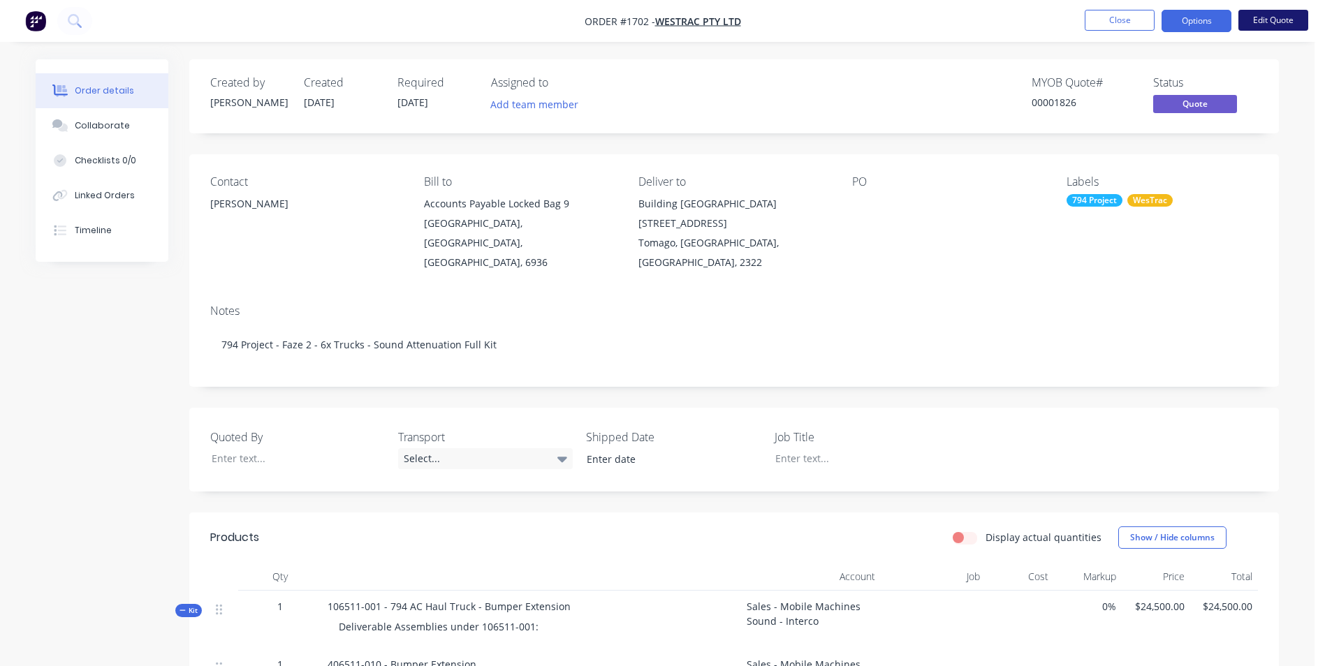
click at [1273, 21] on button "Edit Quote" at bounding box center [1273, 20] width 70 height 21
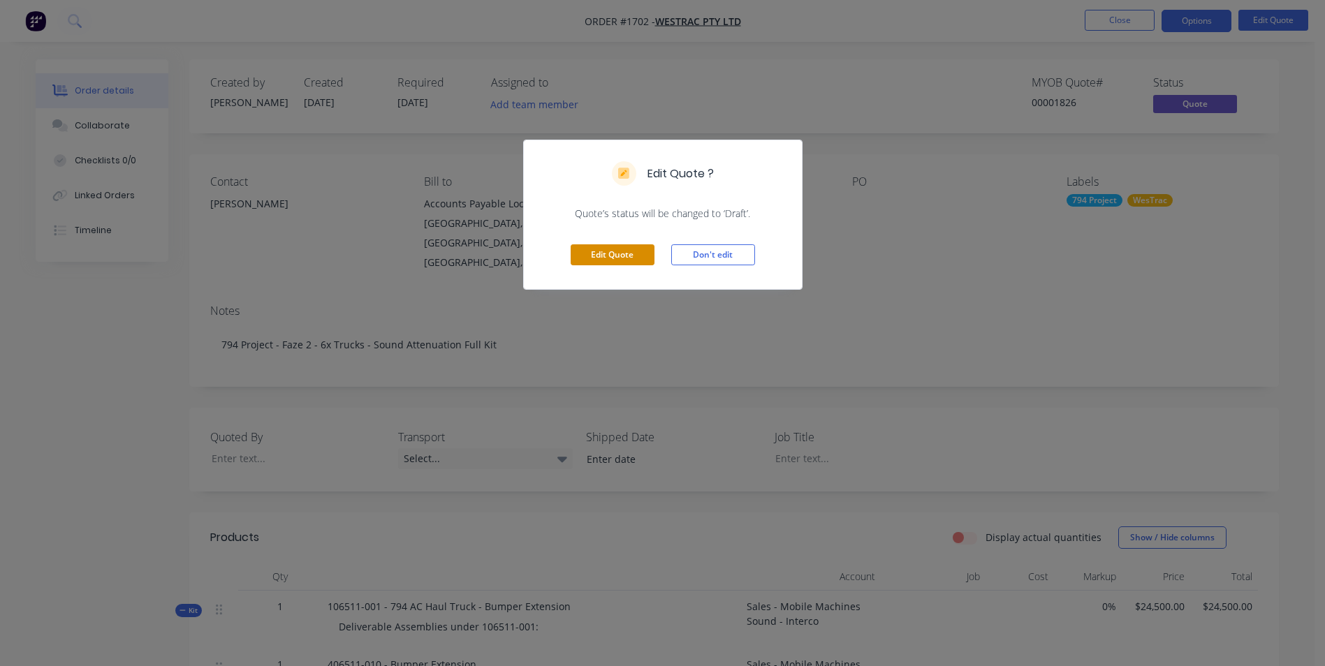
click at [618, 256] on button "Edit Quote" at bounding box center [613, 254] width 84 height 21
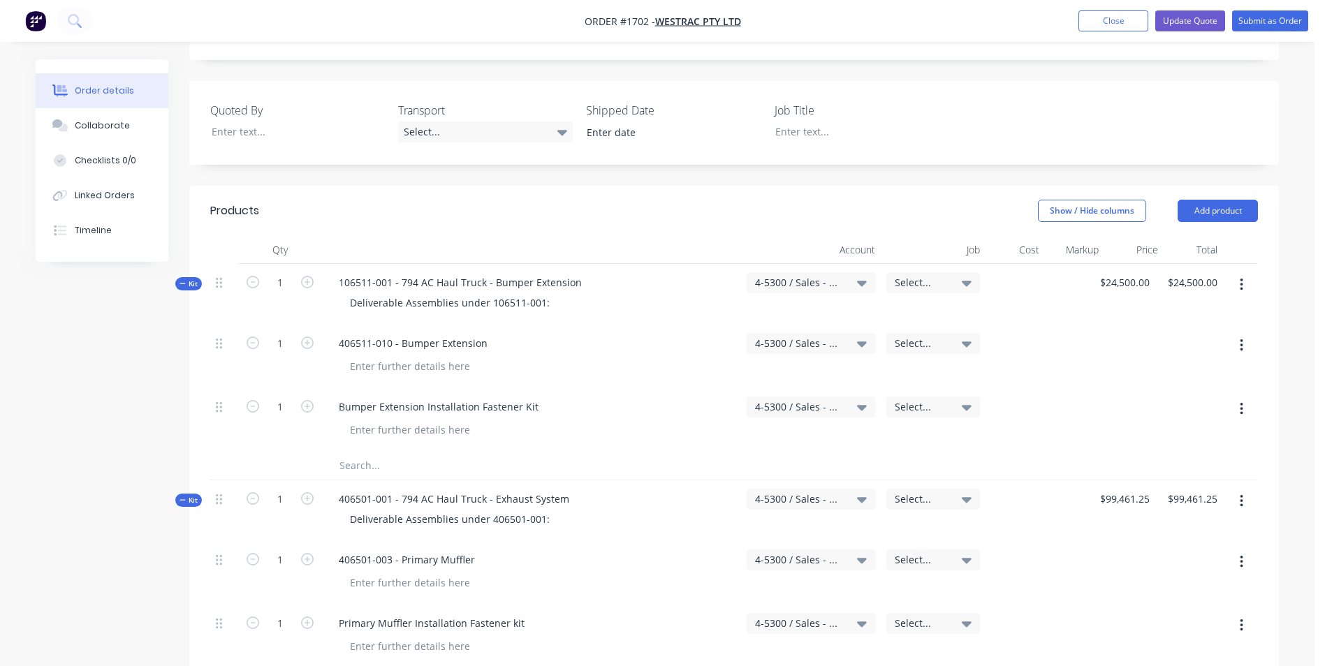
scroll to position [419, 0]
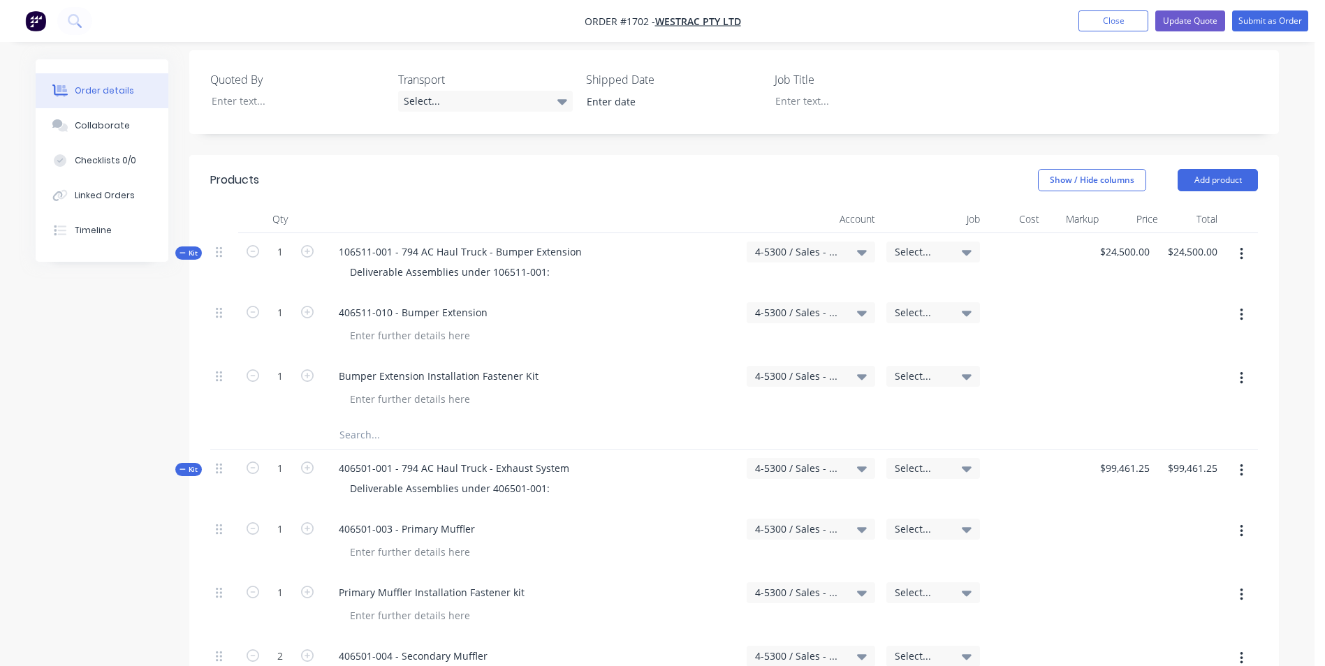
click at [187, 248] on span "Kit" at bounding box center [188, 253] width 18 height 10
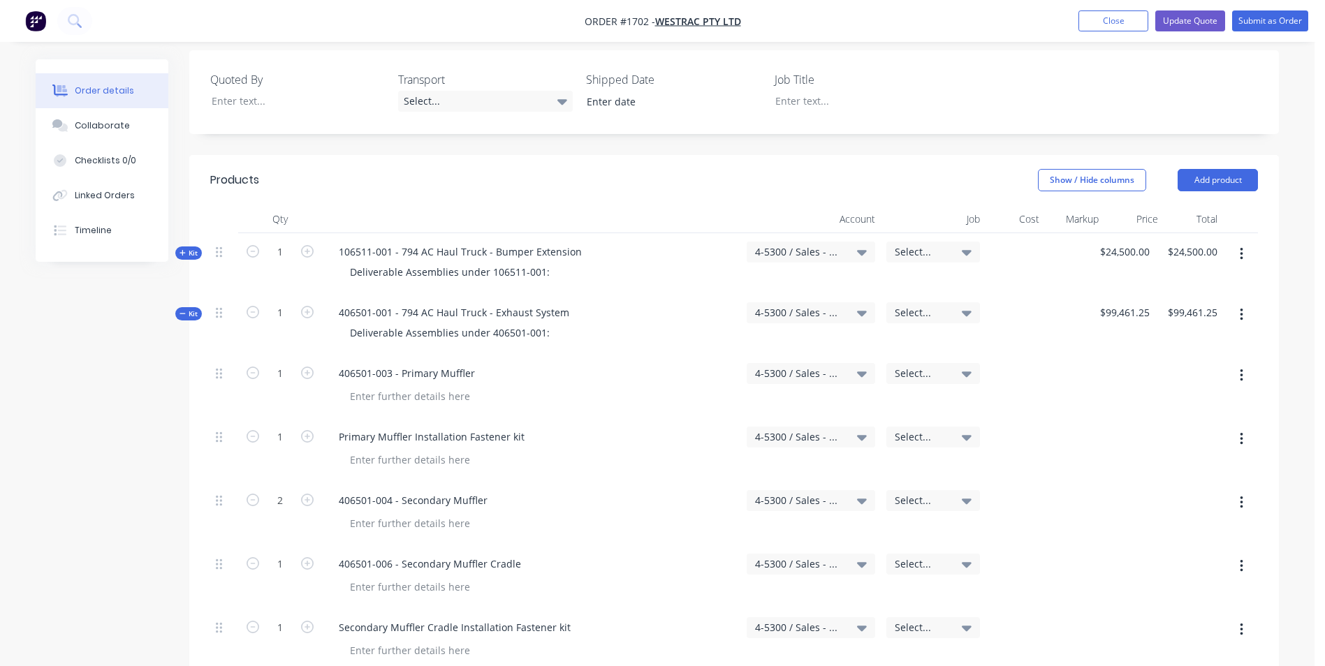
click at [189, 309] on span "Kit" at bounding box center [188, 314] width 18 height 10
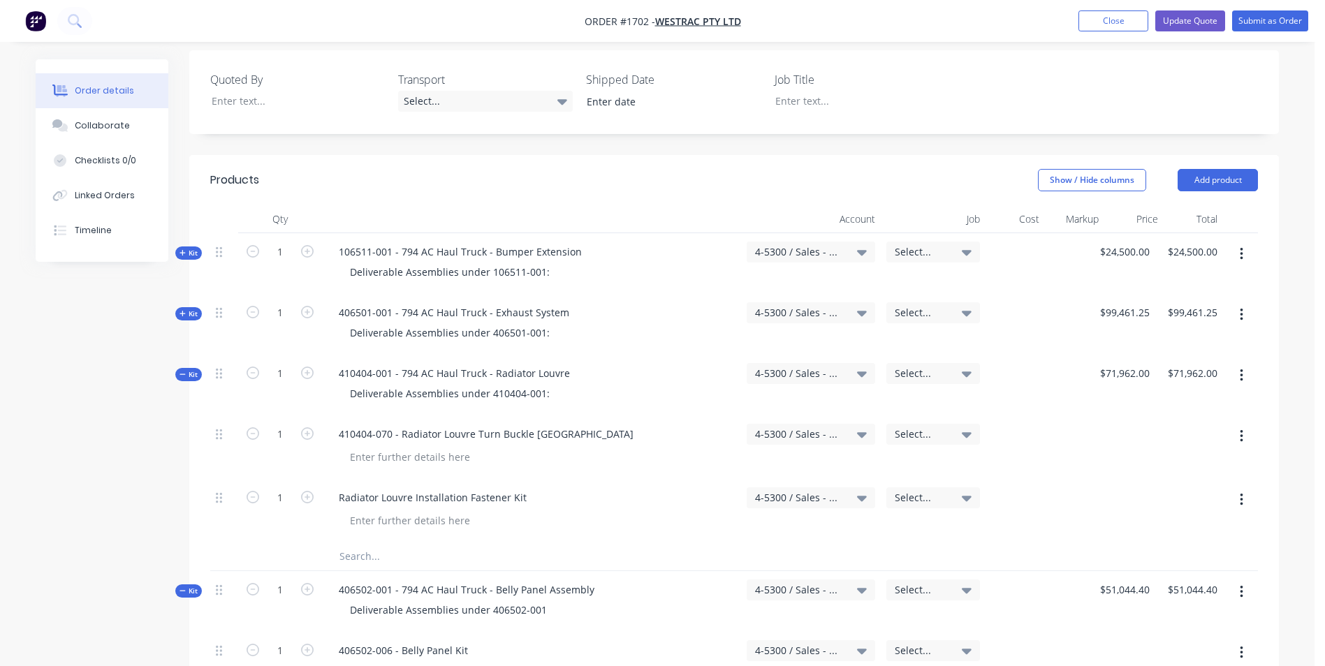
click at [189, 369] on span "Kit" at bounding box center [188, 374] width 18 height 10
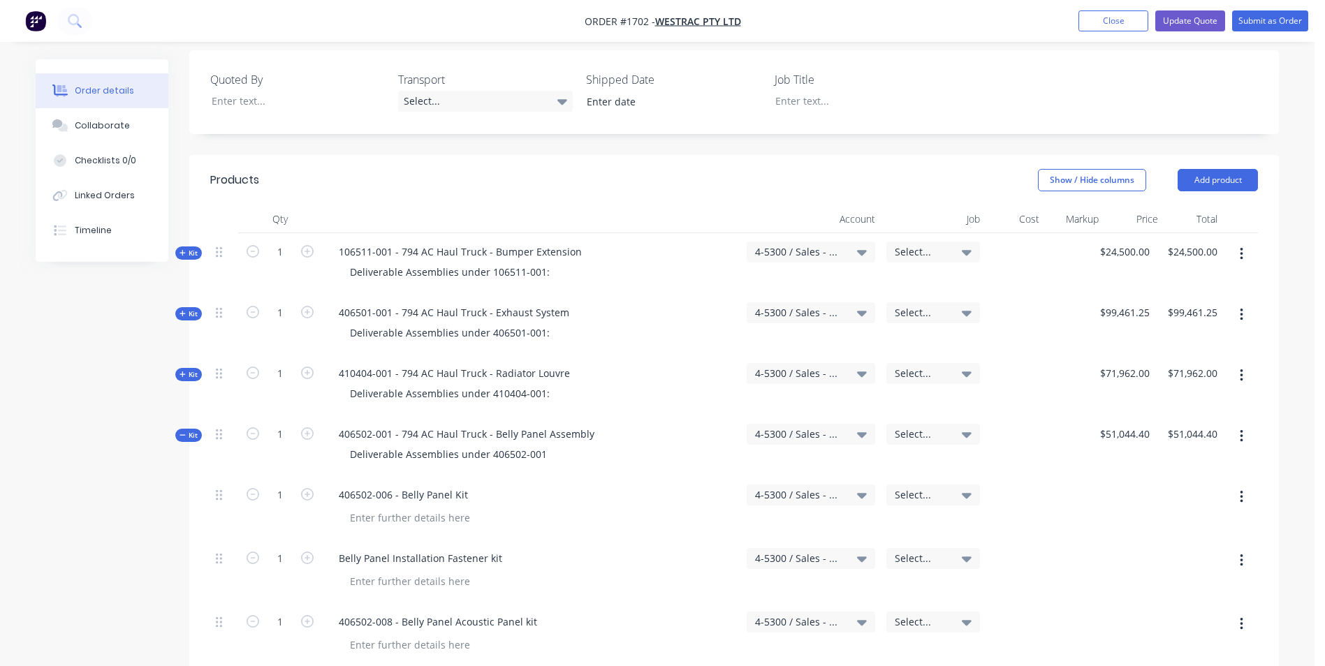
click at [191, 430] on span "Kit" at bounding box center [188, 435] width 18 height 10
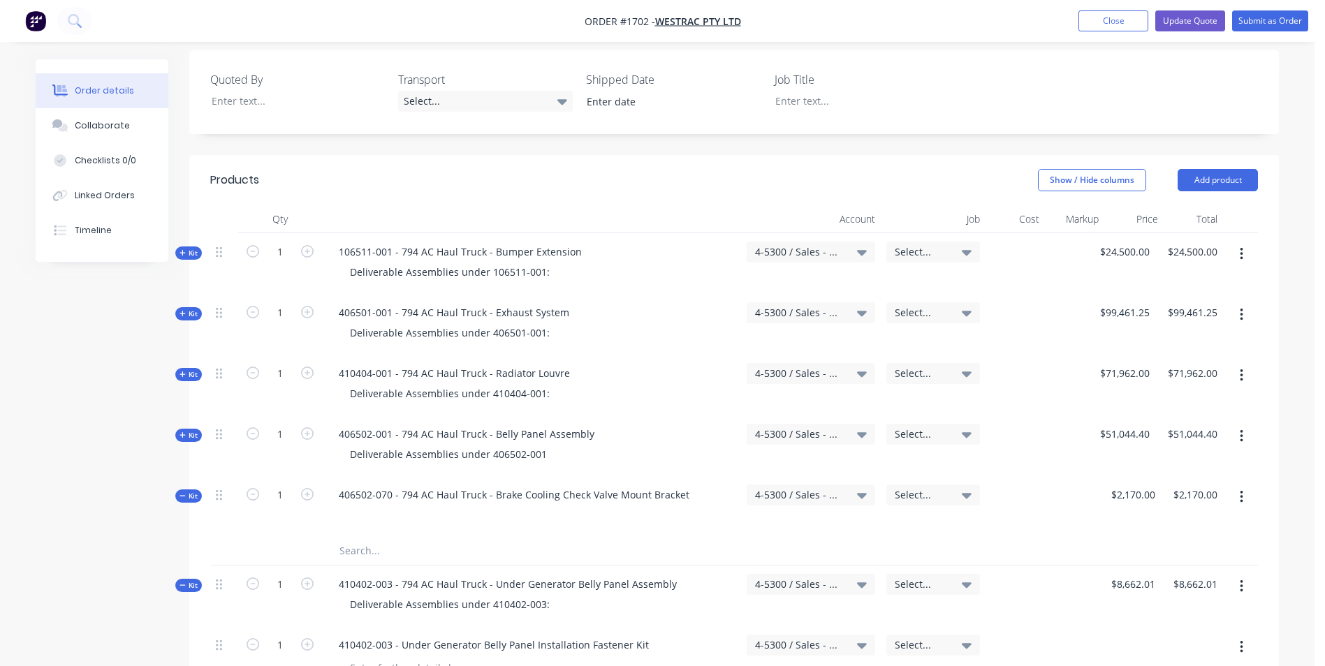
click at [191, 491] on span "Kit" at bounding box center [188, 496] width 18 height 10
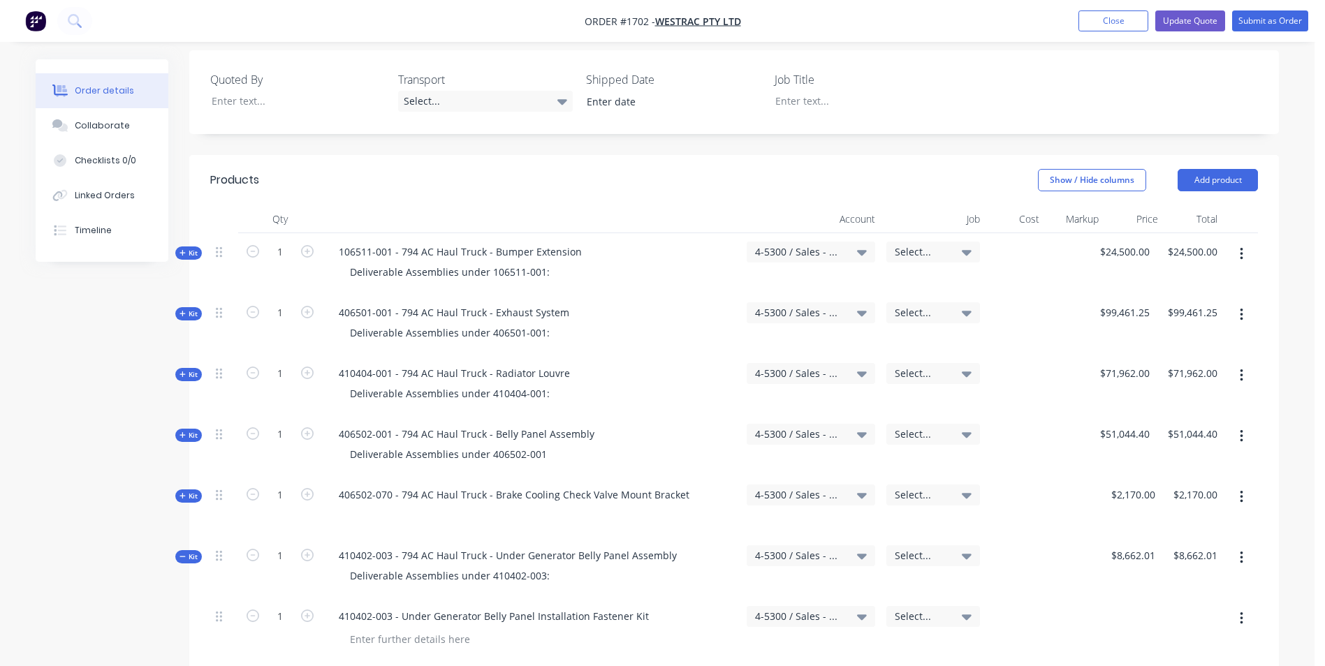
click at [195, 552] on span "Kit" at bounding box center [188, 557] width 18 height 10
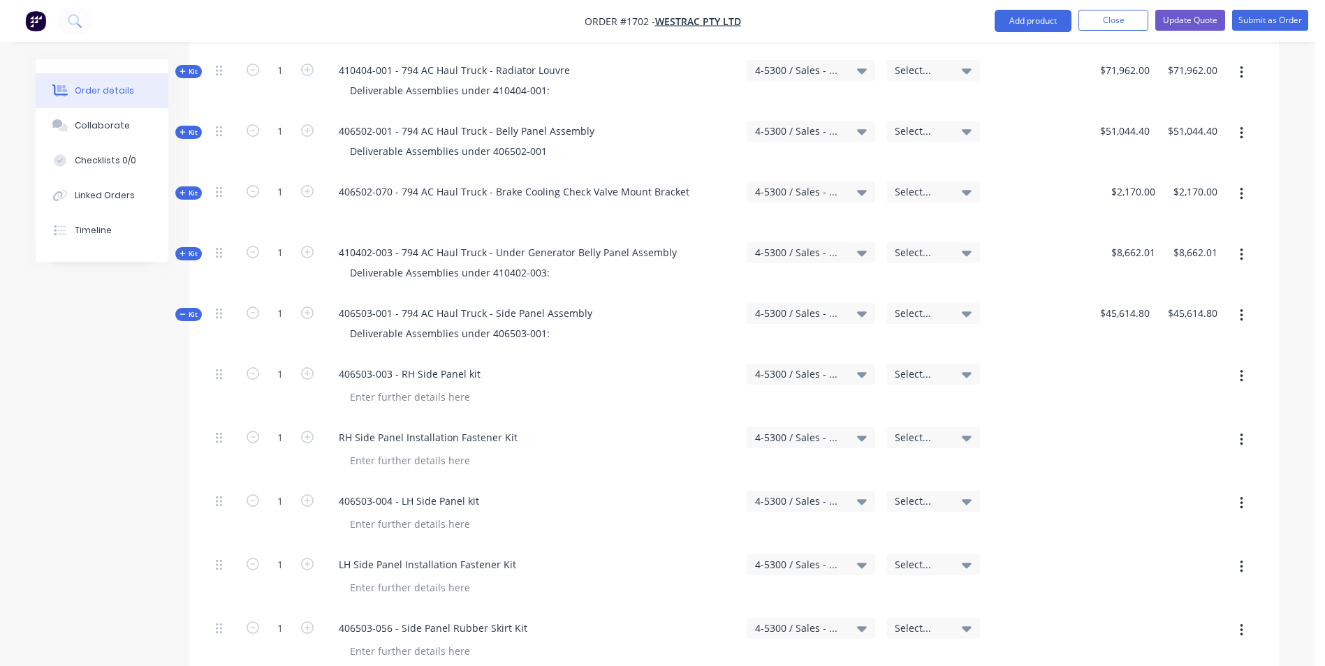
scroll to position [768, 0]
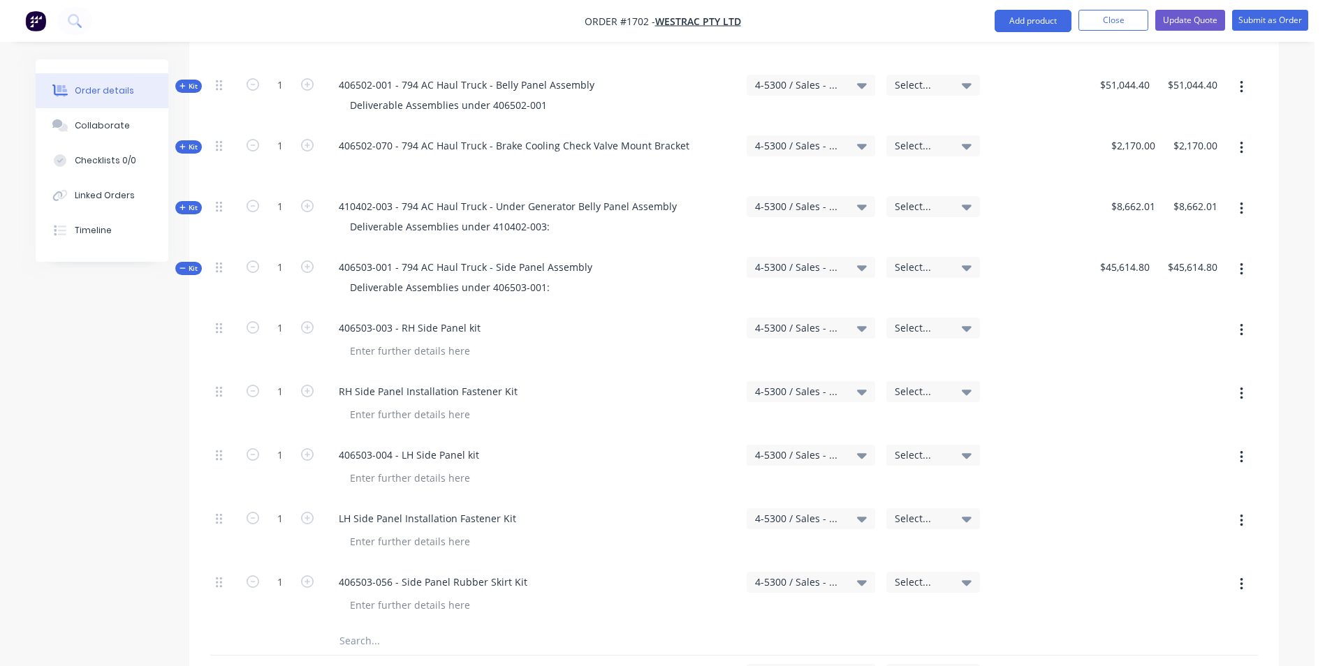
click at [187, 263] on span "Kit" at bounding box center [188, 268] width 18 height 10
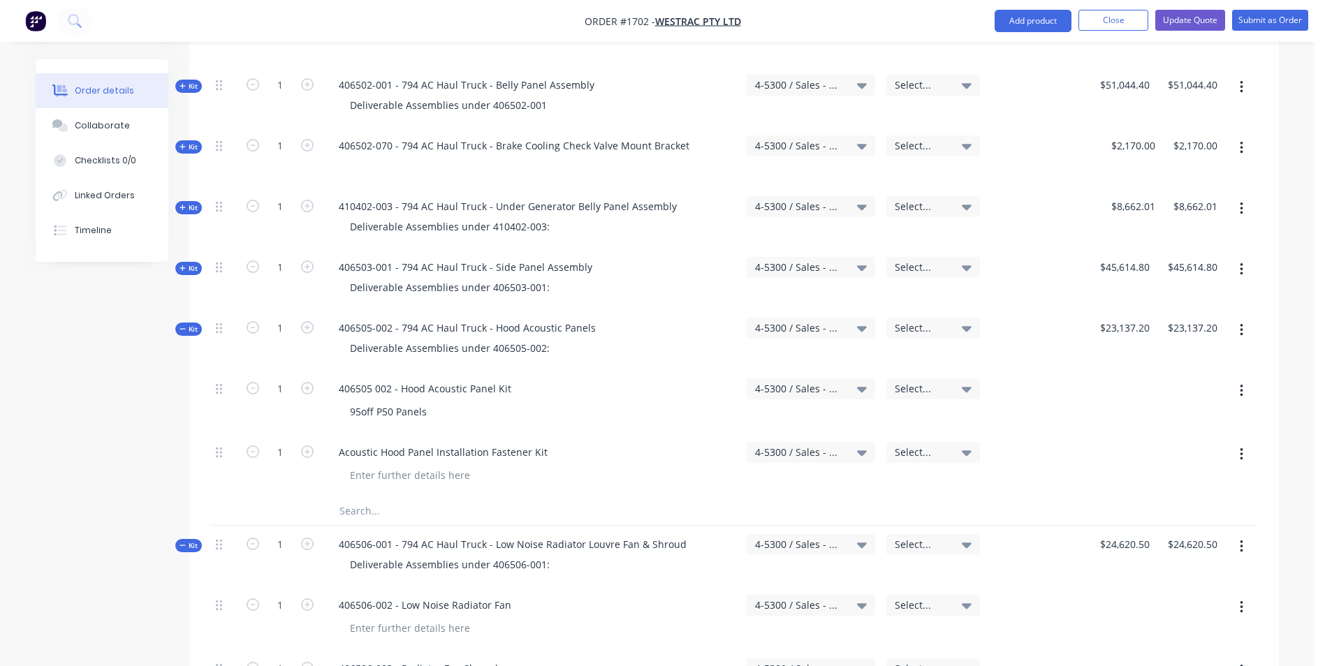
click at [193, 540] on span "Kit" at bounding box center [188, 545] width 18 height 10
click at [190, 324] on span "Kit" at bounding box center [188, 329] width 18 height 10
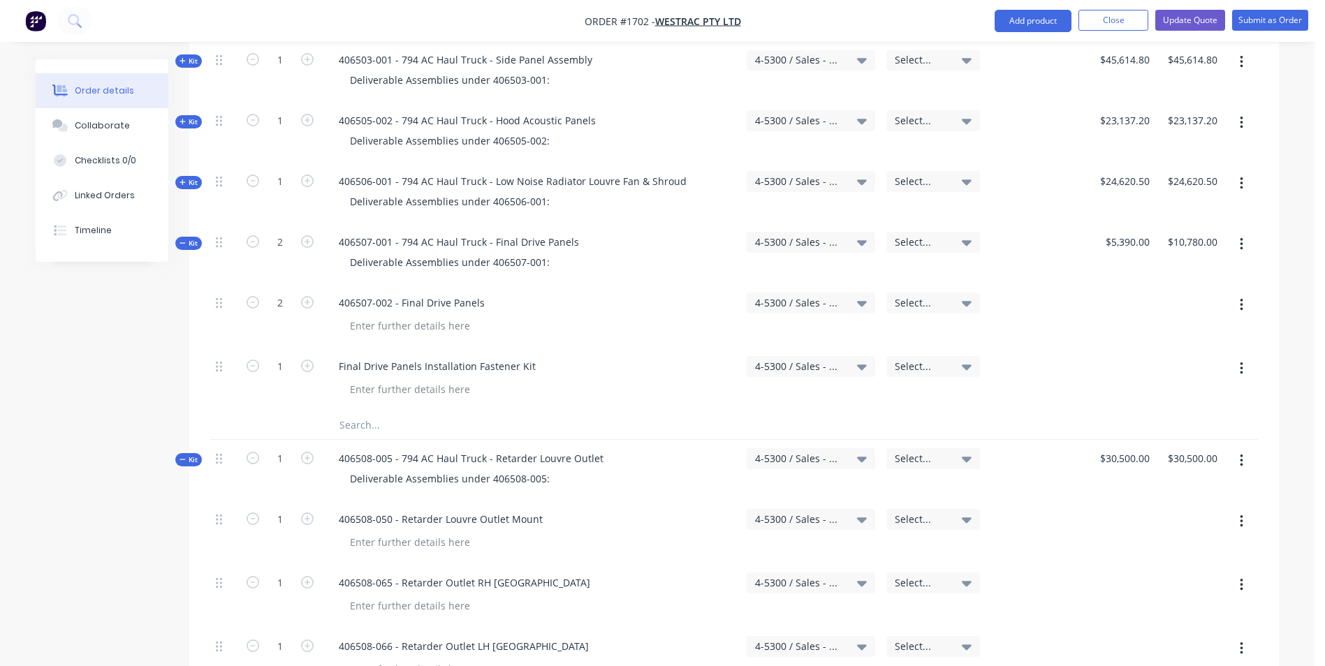
scroll to position [978, 0]
click at [192, 236] on span "Kit" at bounding box center [188, 241] width 18 height 10
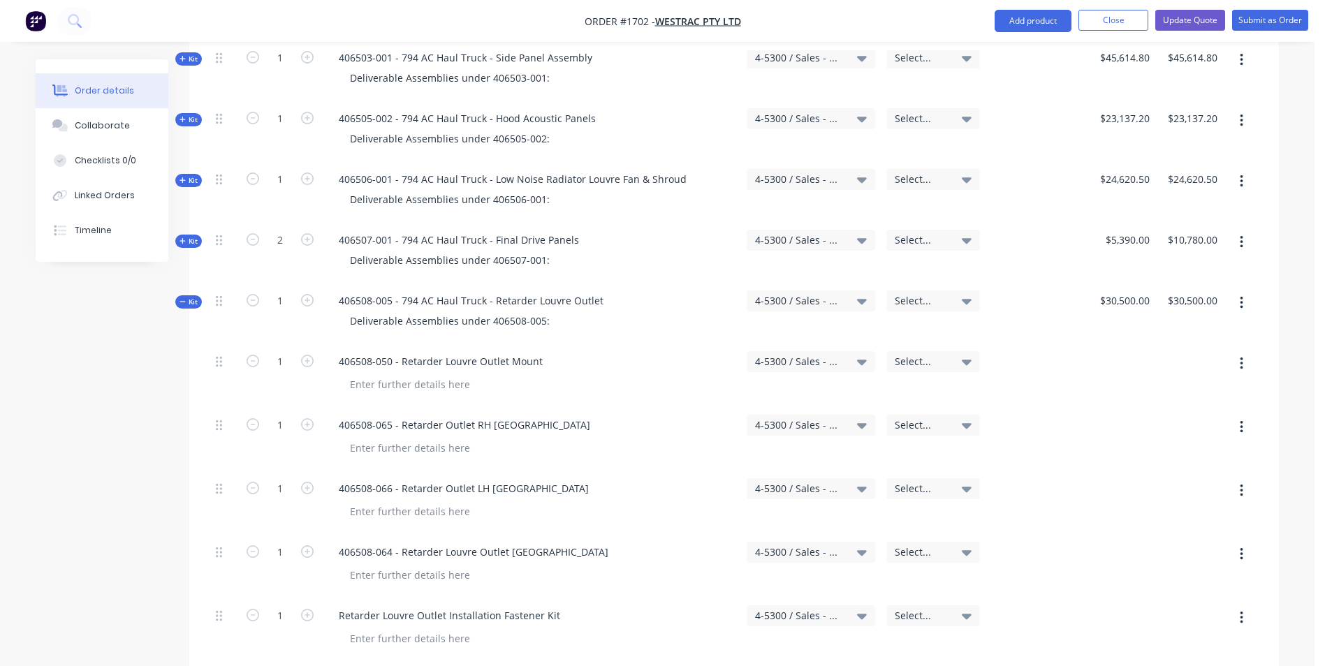
click at [192, 297] on span "Kit" at bounding box center [188, 302] width 18 height 10
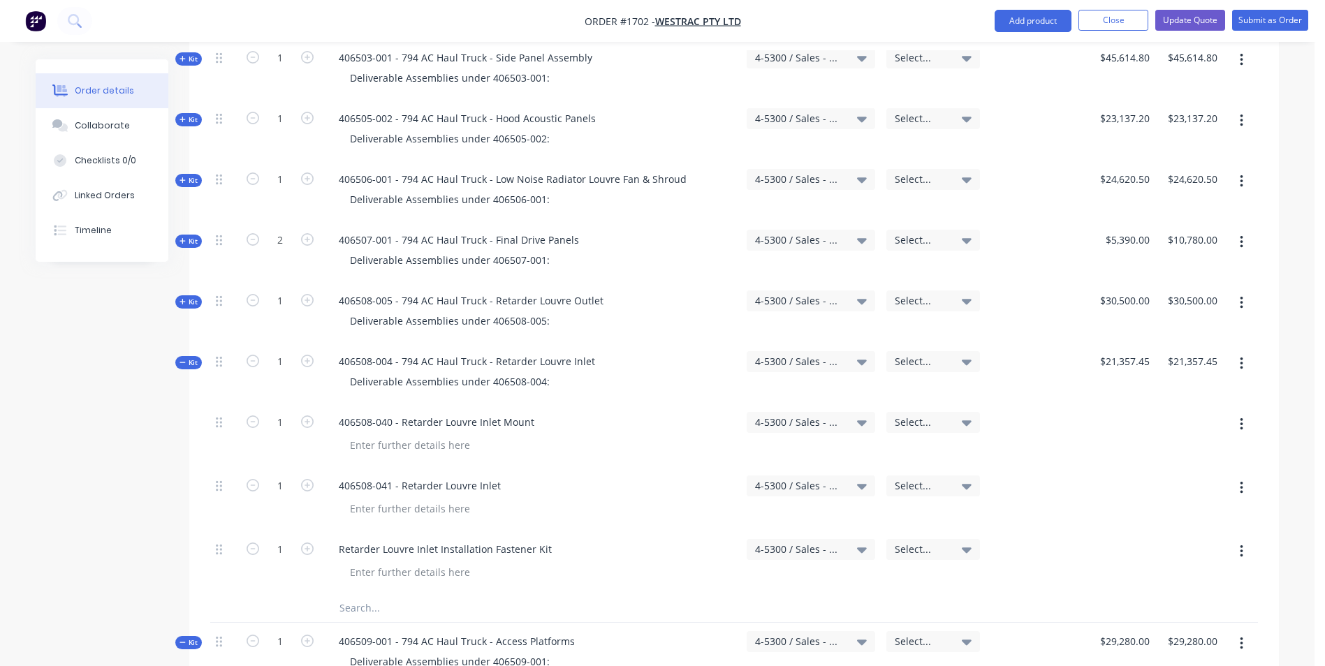
click at [188, 358] on span "Kit" at bounding box center [188, 363] width 18 height 10
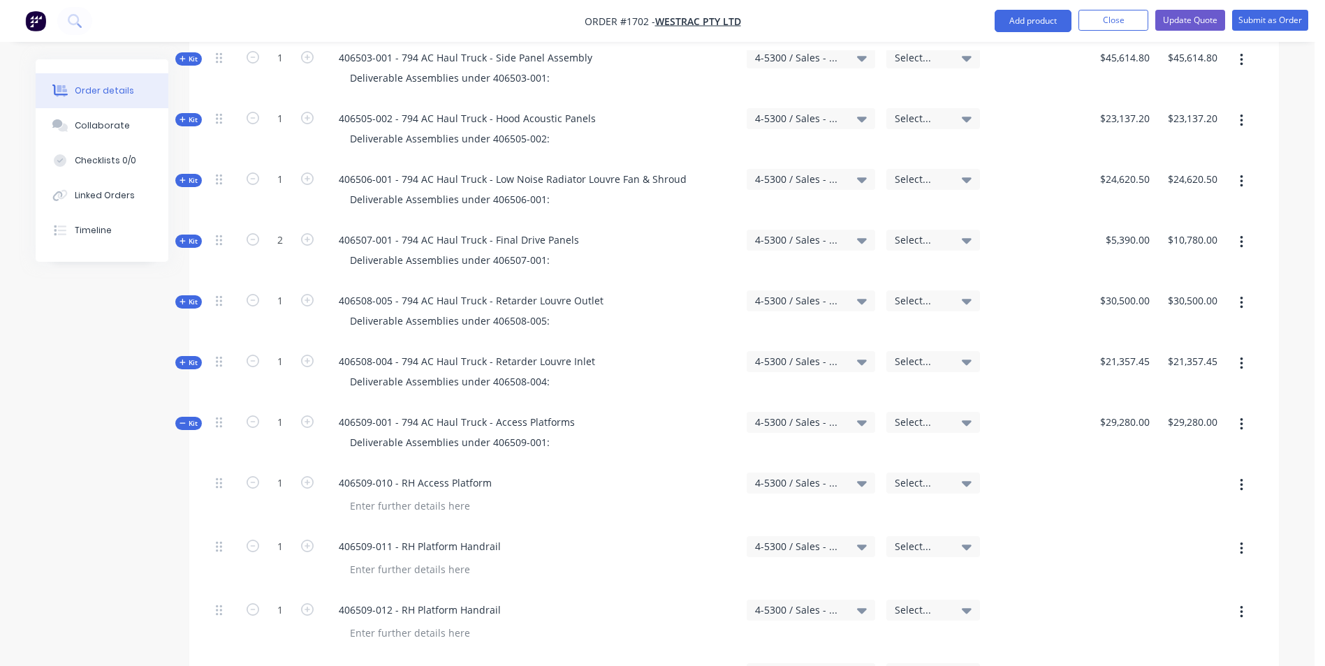
click at [193, 418] on span "Kit" at bounding box center [188, 423] width 18 height 10
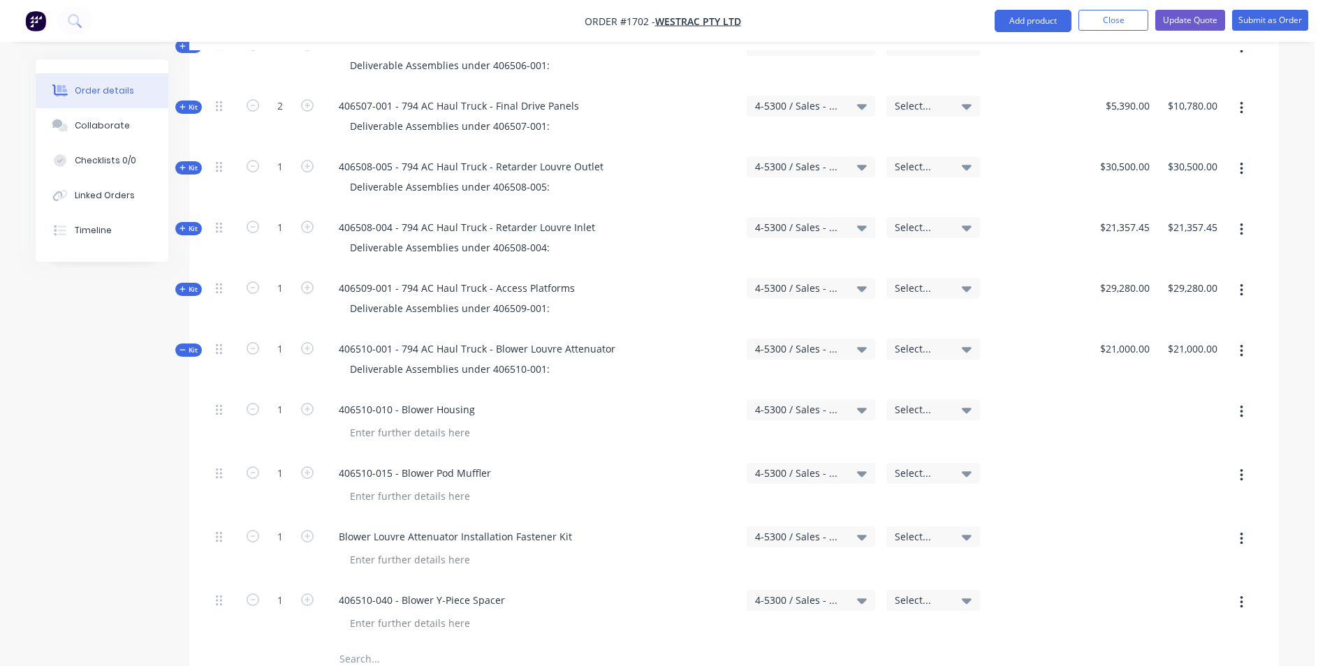
scroll to position [1117, 0]
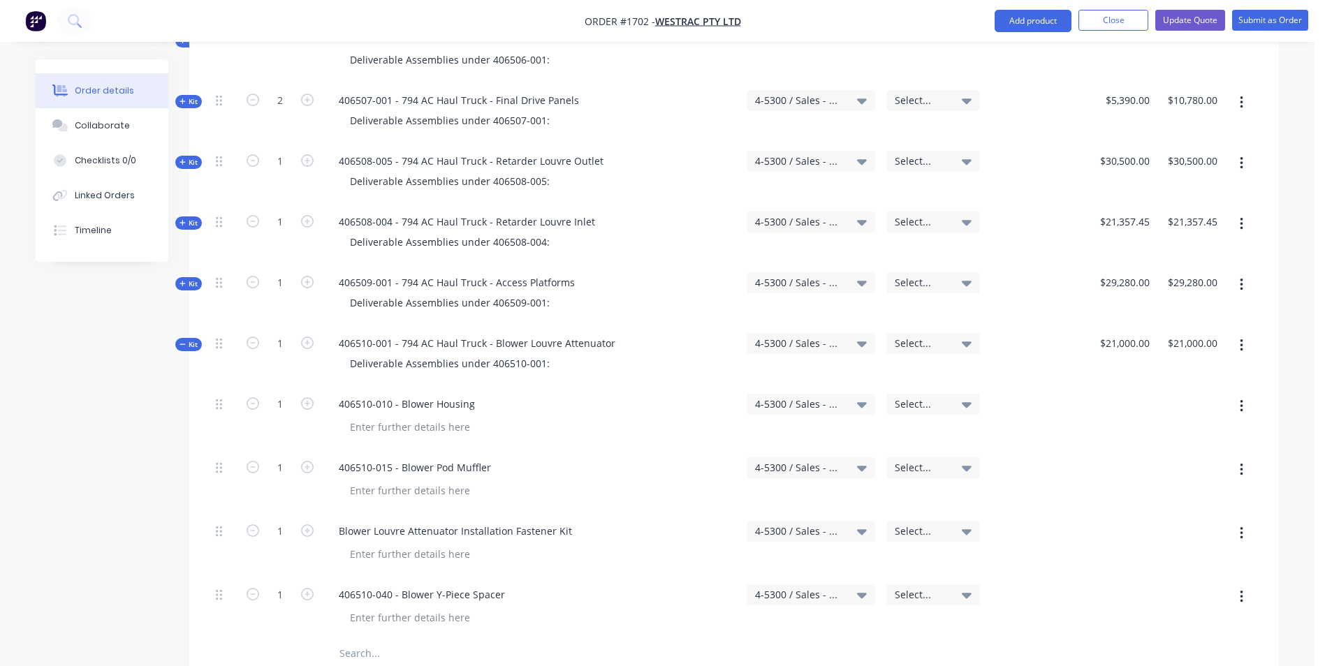
click at [189, 339] on span "Kit" at bounding box center [188, 344] width 18 height 10
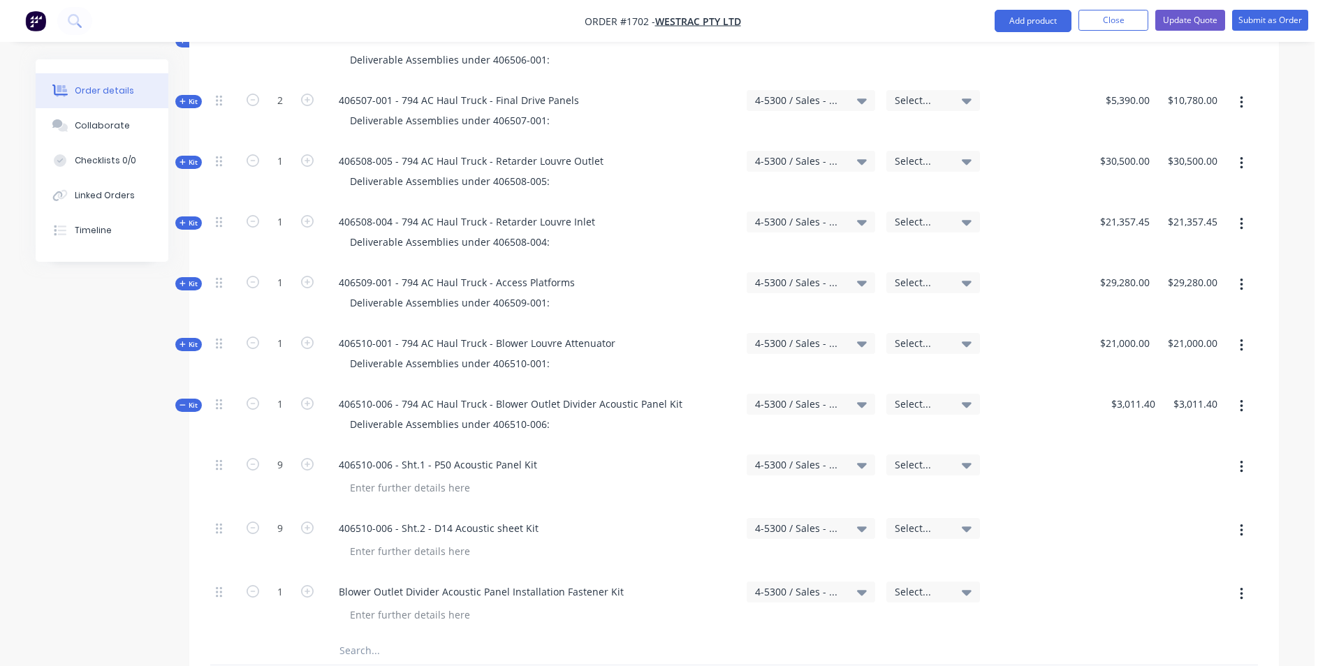
click at [185, 402] on icon at bounding box center [182, 405] width 6 height 7
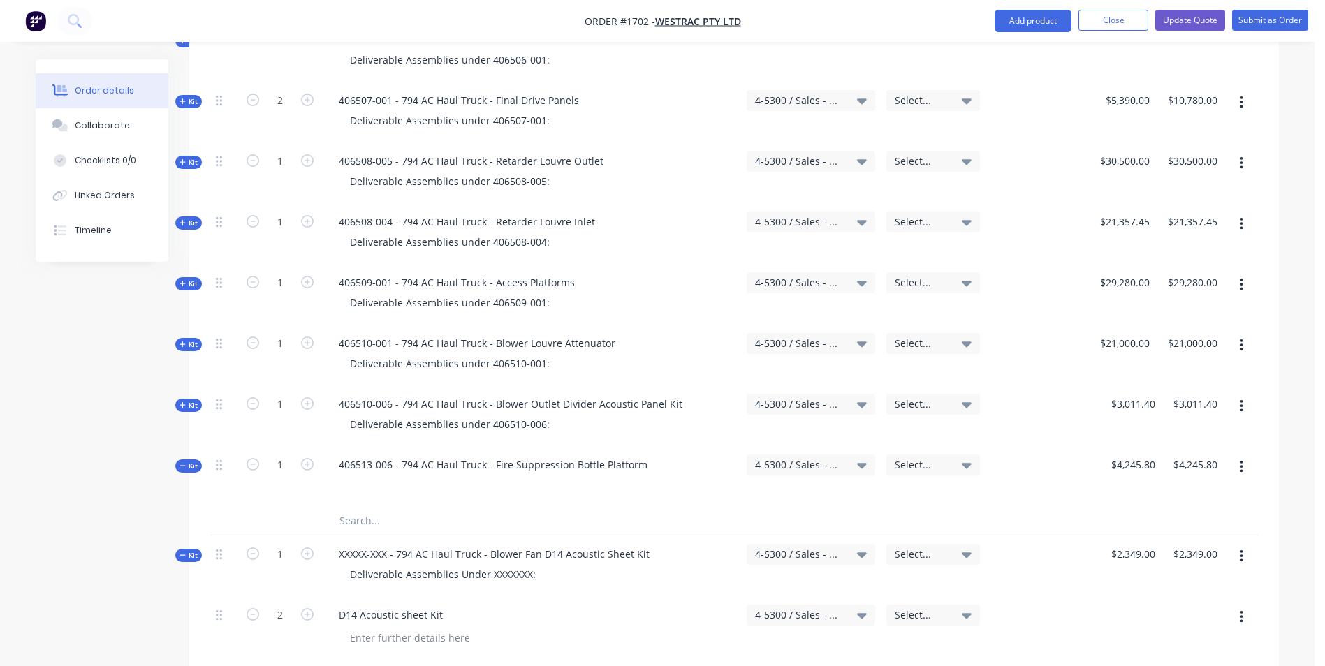
click at [189, 461] on span "Kit" at bounding box center [188, 466] width 18 height 10
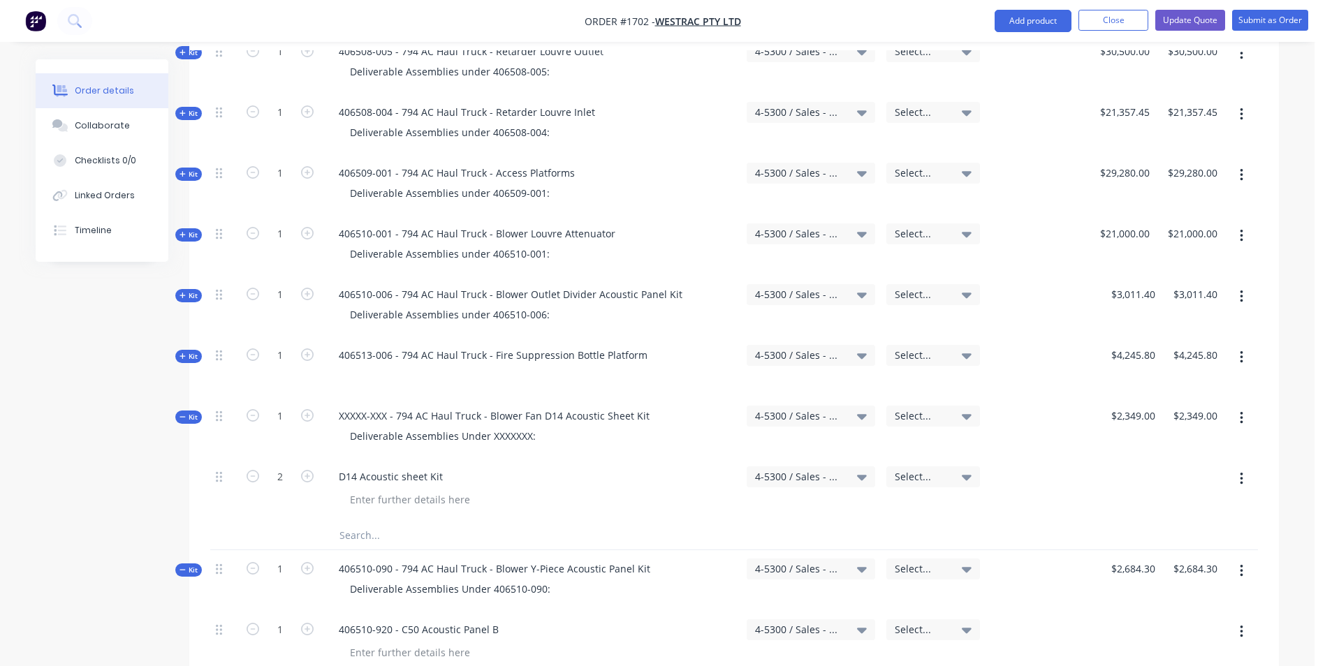
scroll to position [1257, 0]
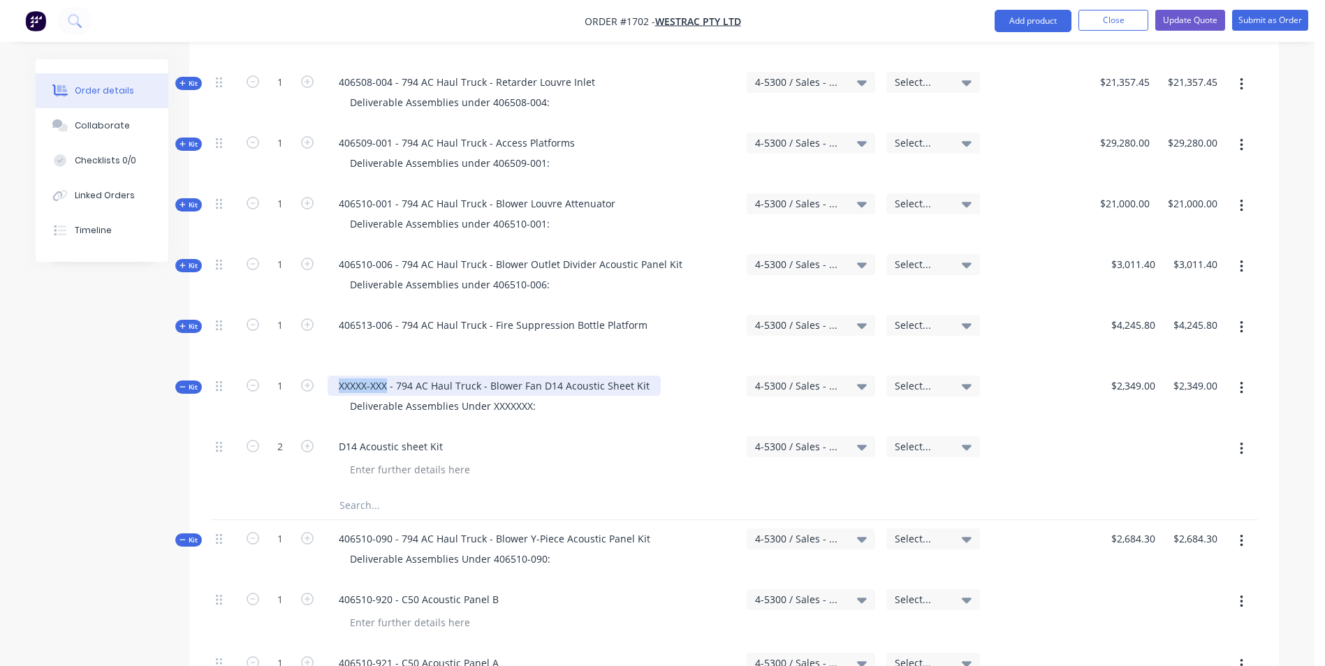
drag, startPoint x: 385, startPoint y: 328, endPoint x: 339, endPoint y: 328, distance: 46.8
click at [339, 376] on div "XXXXX-XXX - 794 AC Haul Truck - Blower Fan D14 Acoustic Sheet Kit" at bounding box center [494, 386] width 333 height 20
drag, startPoint x: 527, startPoint y: 349, endPoint x: 488, endPoint y: 350, distance: 39.1
click at [488, 396] on div "Deliverable Assemblies Under XXXXXXX:" at bounding box center [443, 406] width 208 height 20
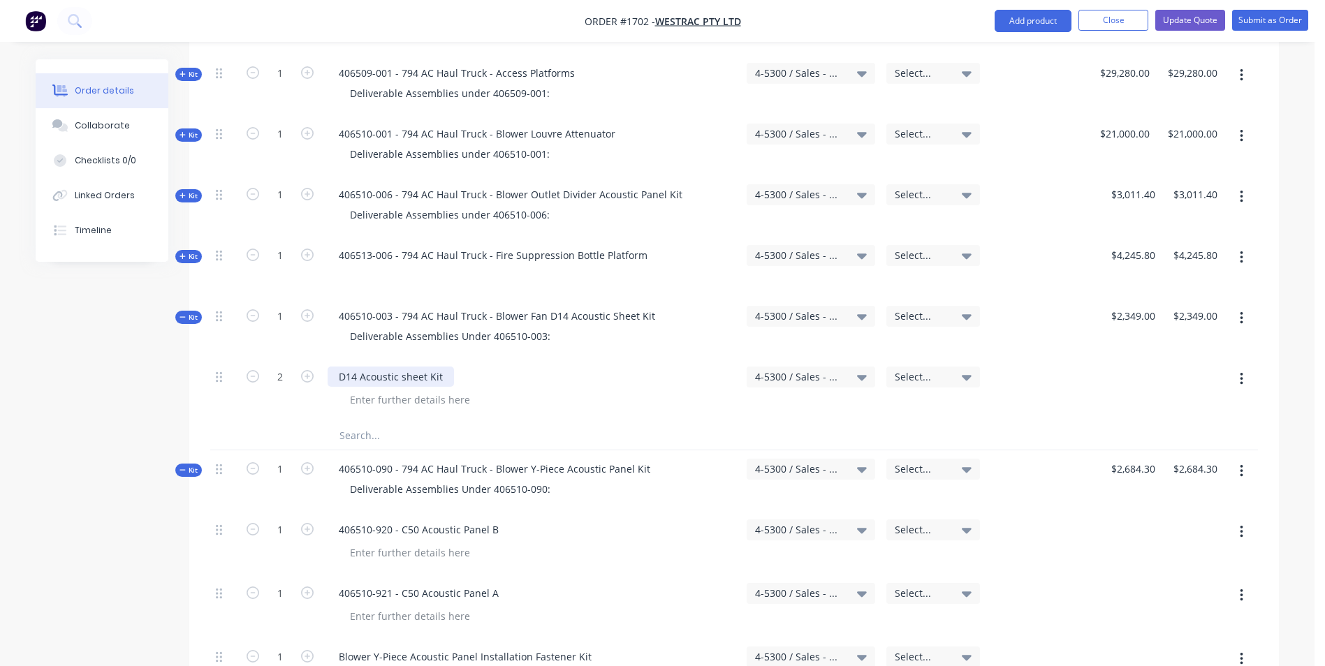
click at [338, 367] on div "D14 Acoustic sheet Kit" at bounding box center [391, 377] width 126 height 20
drag, startPoint x: 490, startPoint y: 277, endPoint x: 540, endPoint y: 281, distance: 50.5
click at [540, 326] on div "Deliverable Assemblies Under 406510-003:" at bounding box center [450, 336] width 223 height 20
copy div "406510-003"
click at [339, 367] on div "D14 Acoustic sheet Kit" at bounding box center [391, 377] width 126 height 20
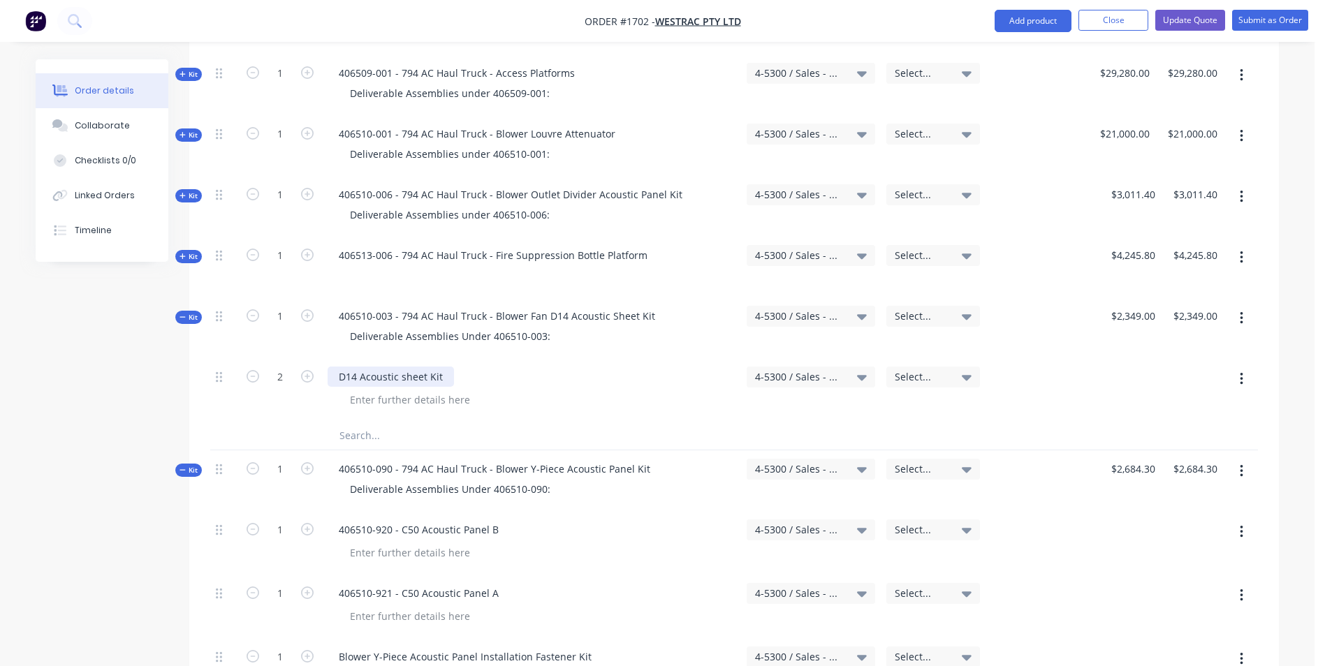
paste div
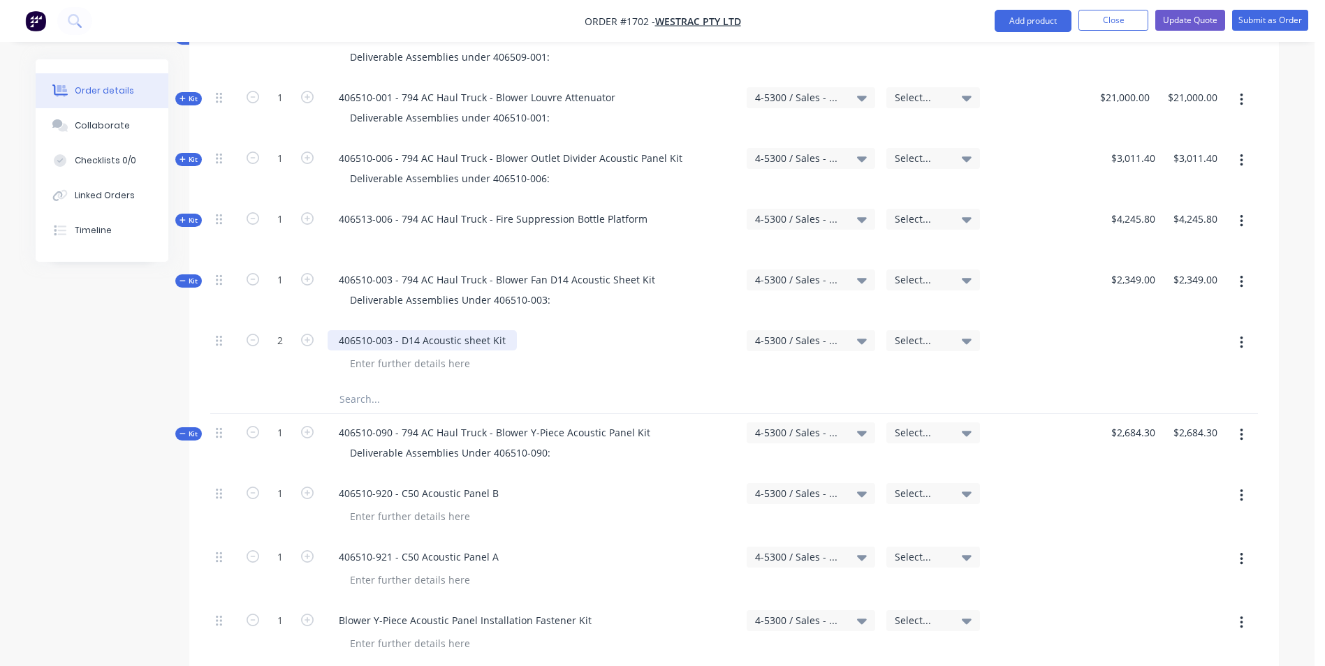
scroll to position [1397, 0]
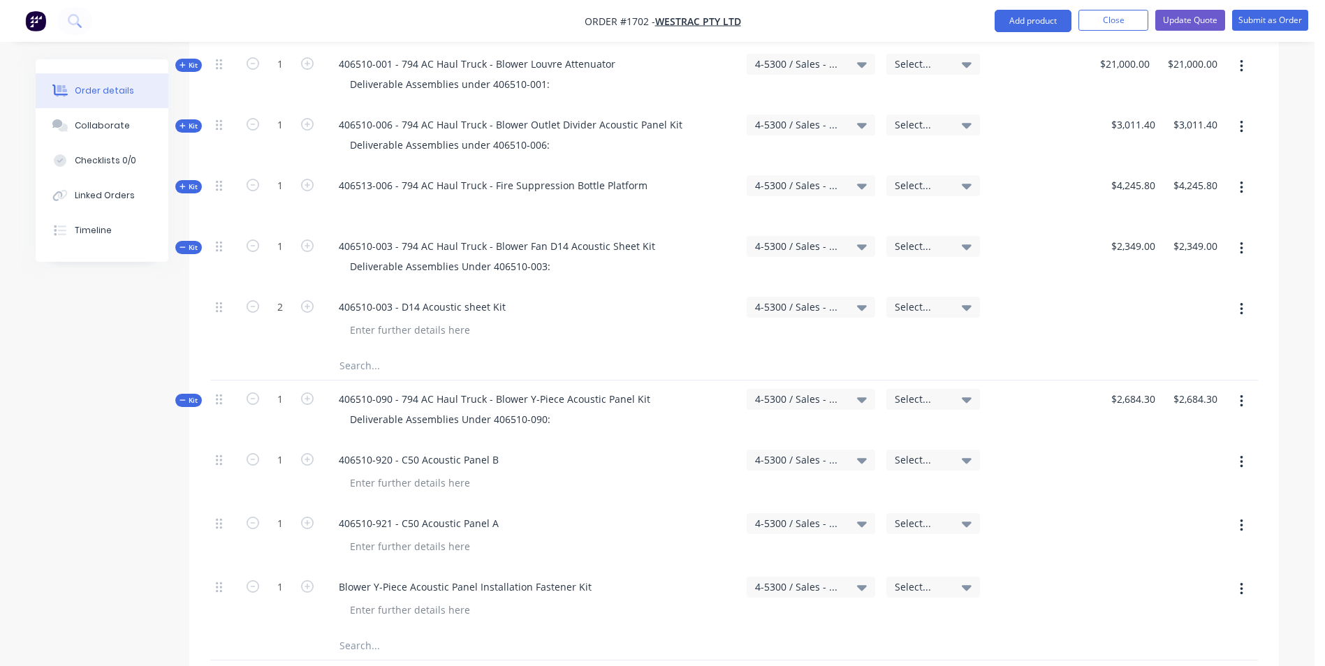
click at [195, 242] on span "Kit" at bounding box center [188, 247] width 18 height 10
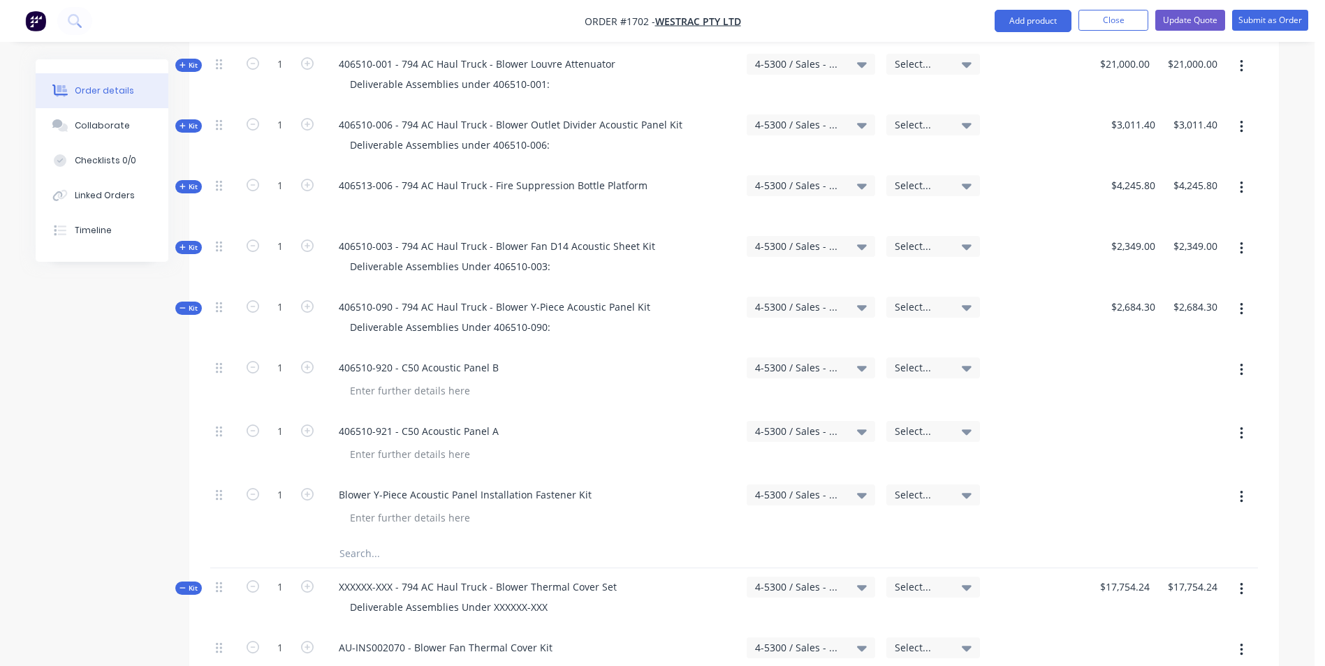
click at [195, 242] on span "Kit" at bounding box center [188, 247] width 18 height 10
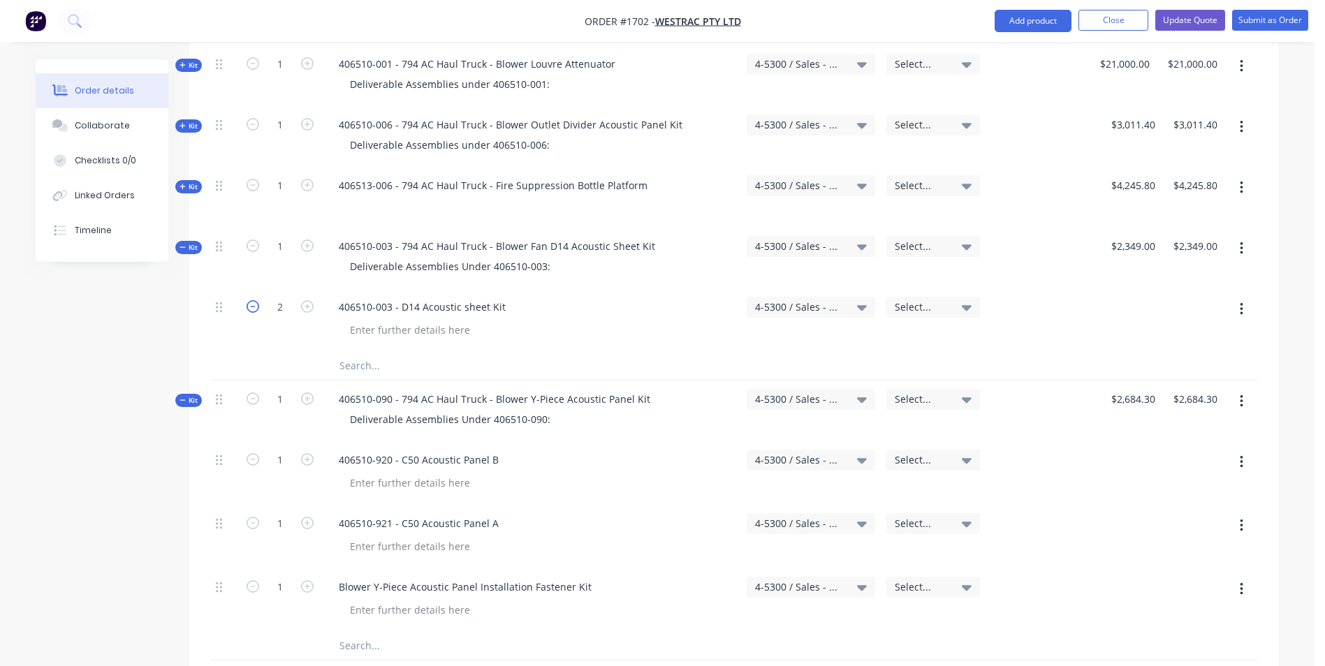
click at [257, 300] on icon "button" at bounding box center [253, 306] width 13 height 13
type input "1"
click at [193, 242] on span "Kit" at bounding box center [188, 247] width 18 height 10
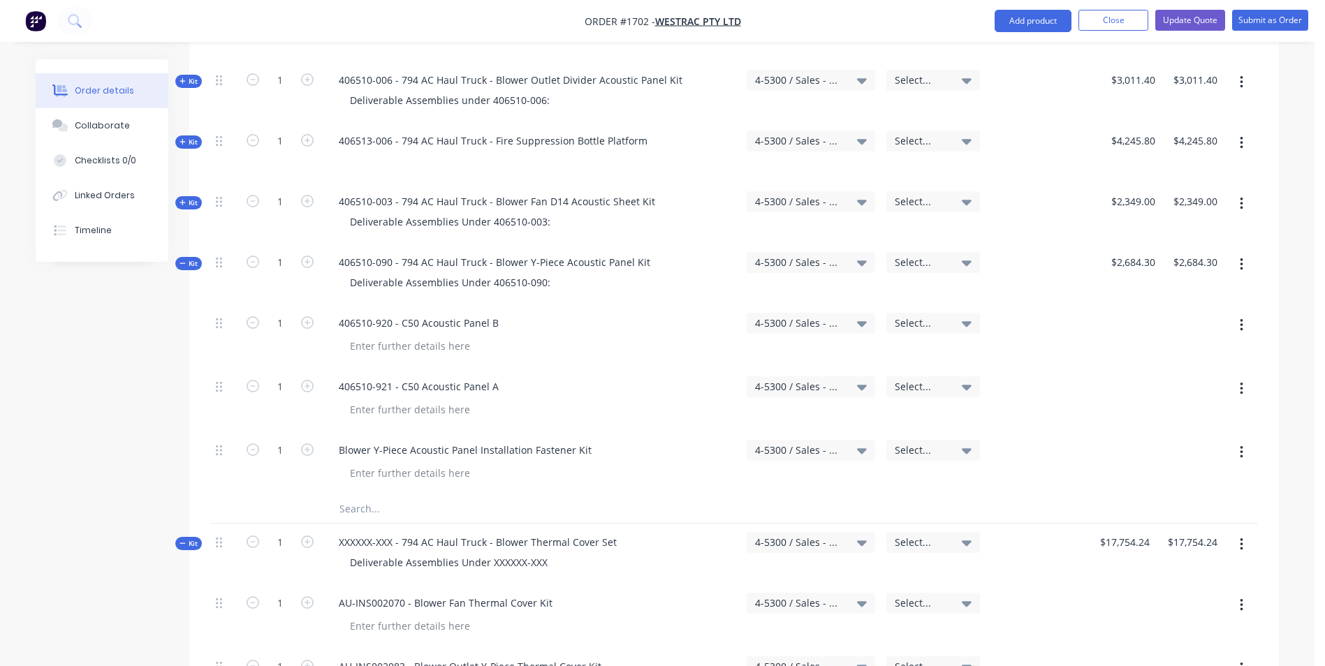
scroll to position [1466, 0]
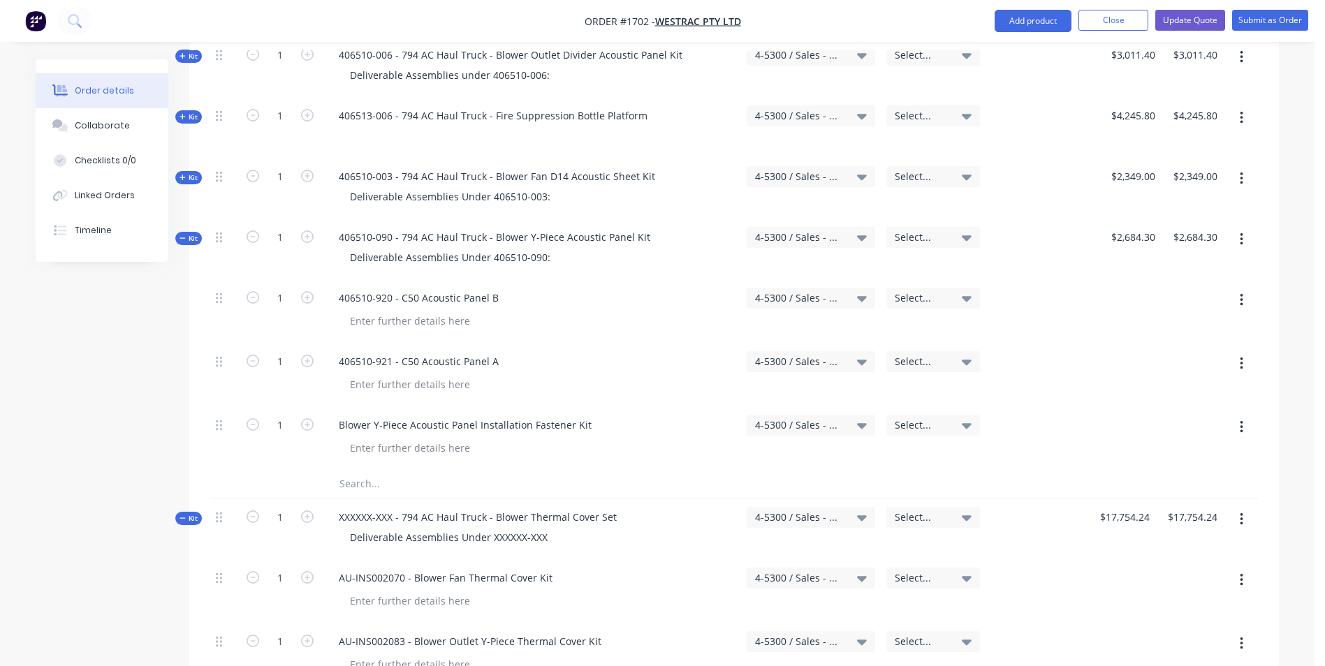
click at [196, 233] on span "Kit" at bounding box center [188, 238] width 18 height 10
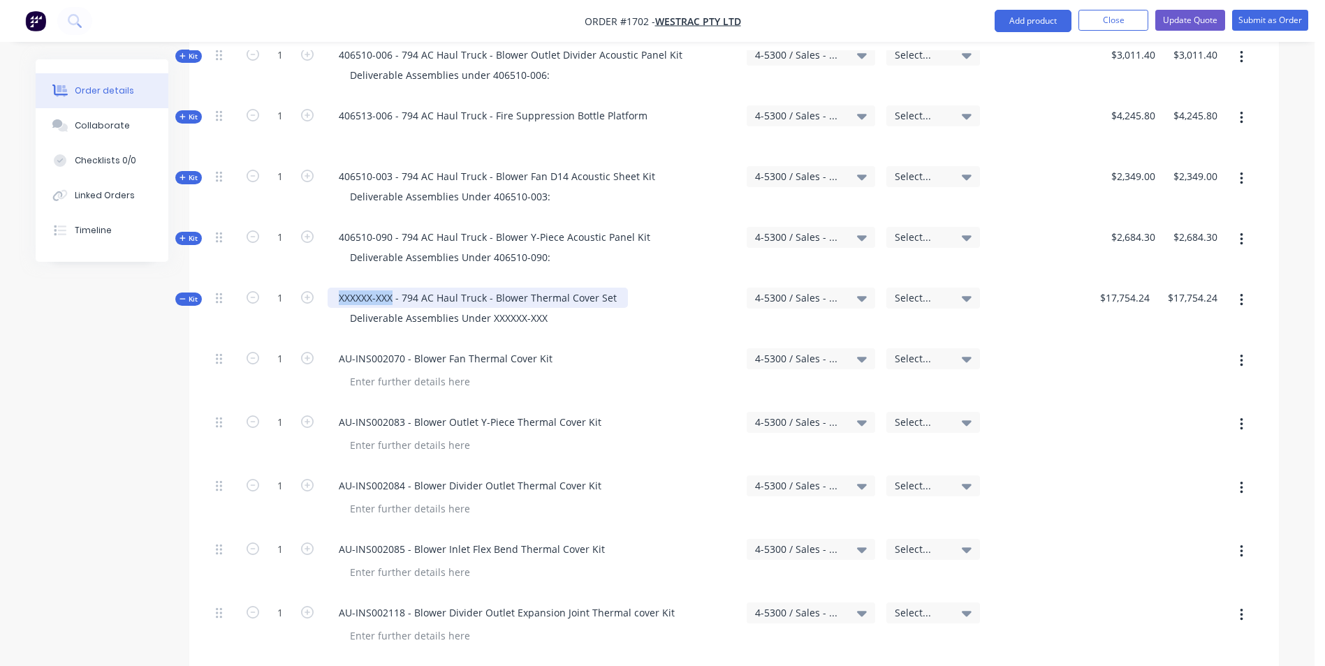
drag, startPoint x: 393, startPoint y: 240, endPoint x: 339, endPoint y: 240, distance: 53.8
click at [339, 288] on div "XXXXXX-XXX - 794 AC Haul Truck - Blower Thermal Cover Set" at bounding box center [478, 298] width 300 height 20
drag, startPoint x: 338, startPoint y: 240, endPoint x: 390, endPoint y: 240, distance: 52.4
click at [390, 288] on div "406510-004 - 794 AC Haul Truck - Blower Thermal Cover Set" at bounding box center [478, 298] width 300 height 20
copy div "406510-004"
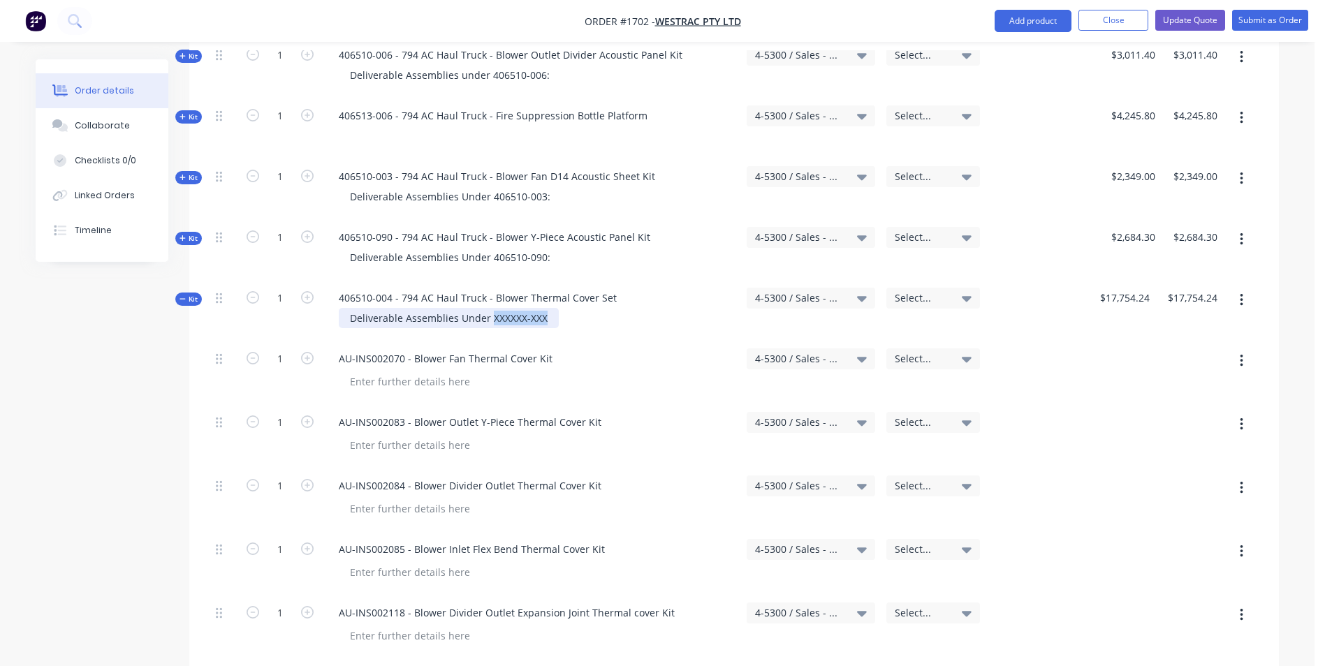
drag, startPoint x: 543, startPoint y: 258, endPoint x: 492, endPoint y: 258, distance: 50.3
click at [487, 308] on div "Deliverable Assemblies Under XXXXXX-XXX" at bounding box center [449, 318] width 220 height 20
paste div
click at [191, 294] on span "Kit" at bounding box center [188, 299] width 18 height 10
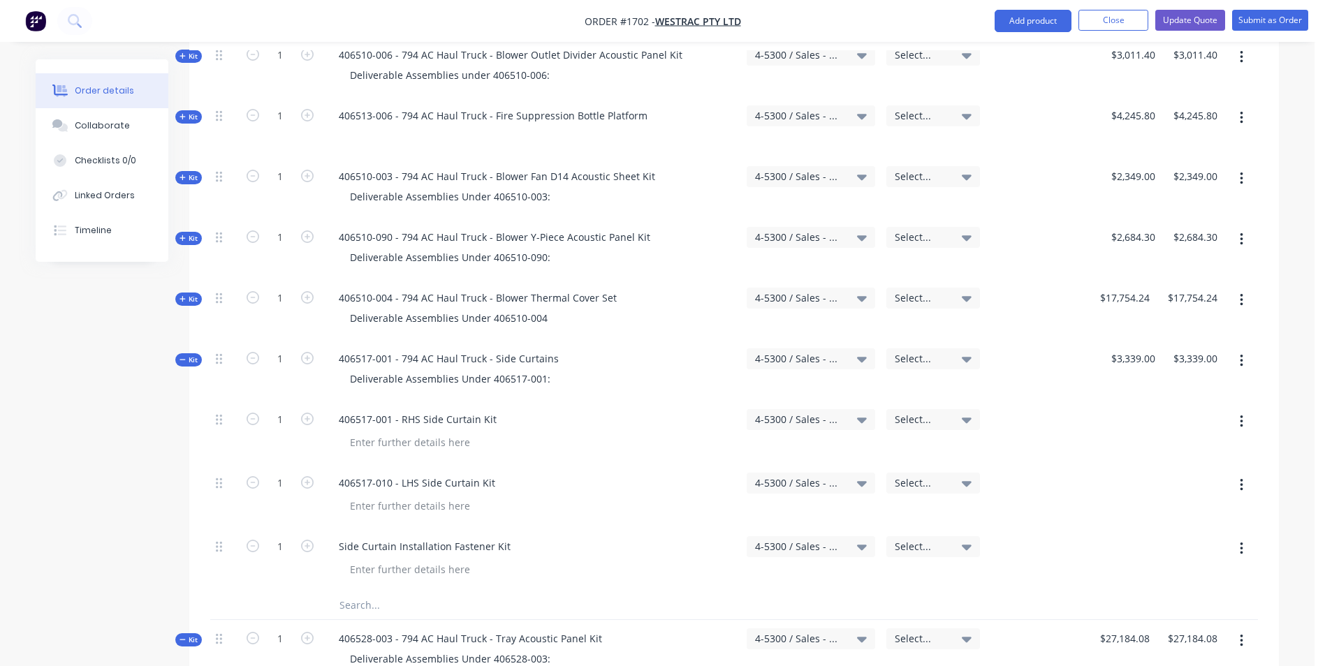
click at [190, 355] on span "Kit" at bounding box center [188, 360] width 18 height 10
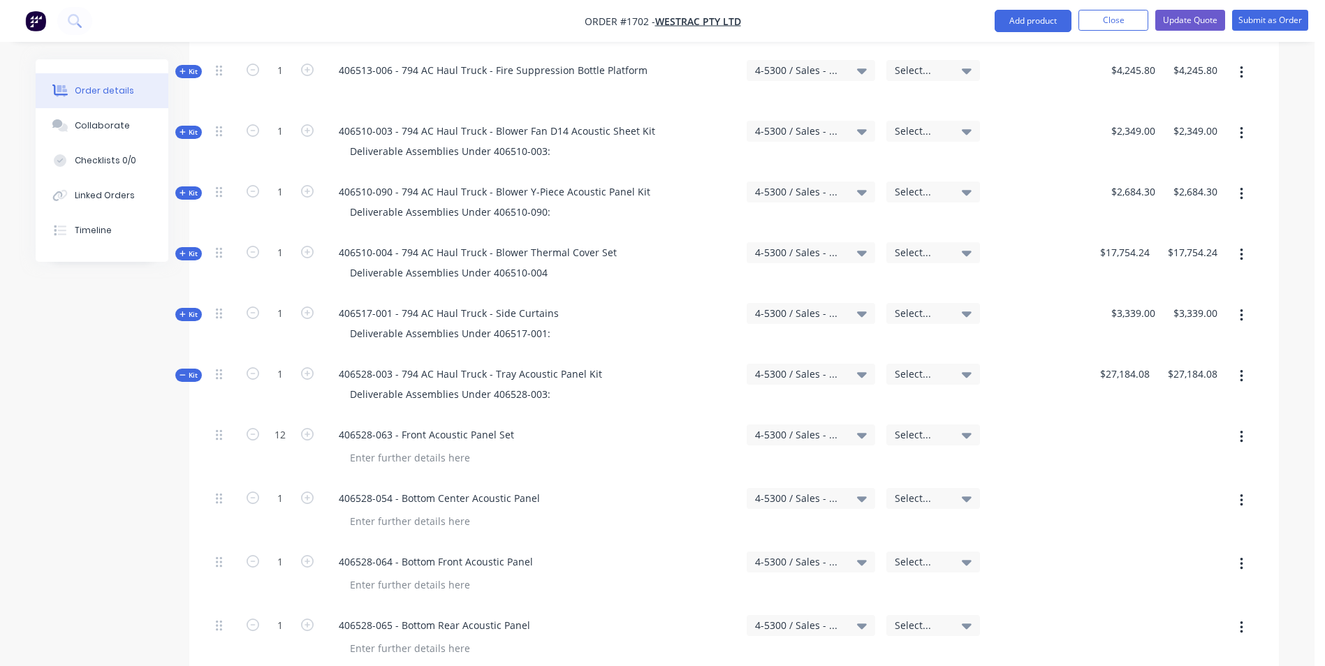
scroll to position [1536, 0]
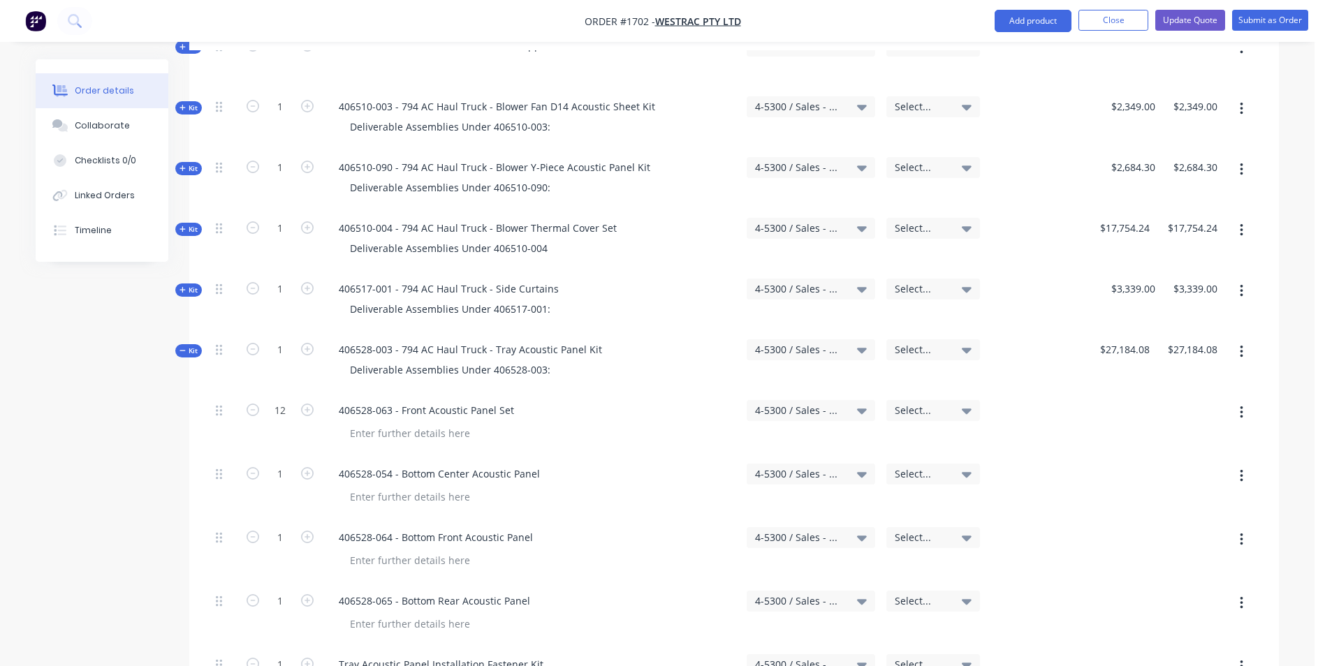
click at [197, 346] on span "Kit" at bounding box center [188, 351] width 18 height 10
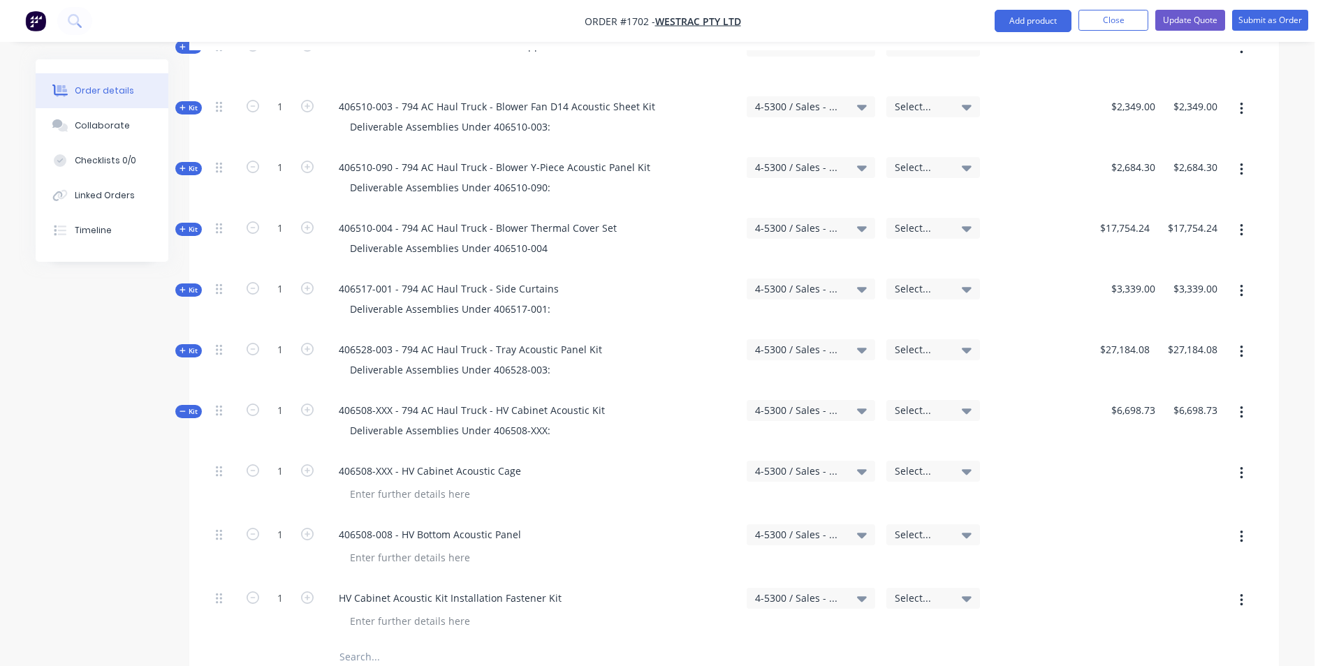
click at [195, 406] on span "Kit" at bounding box center [188, 411] width 18 height 10
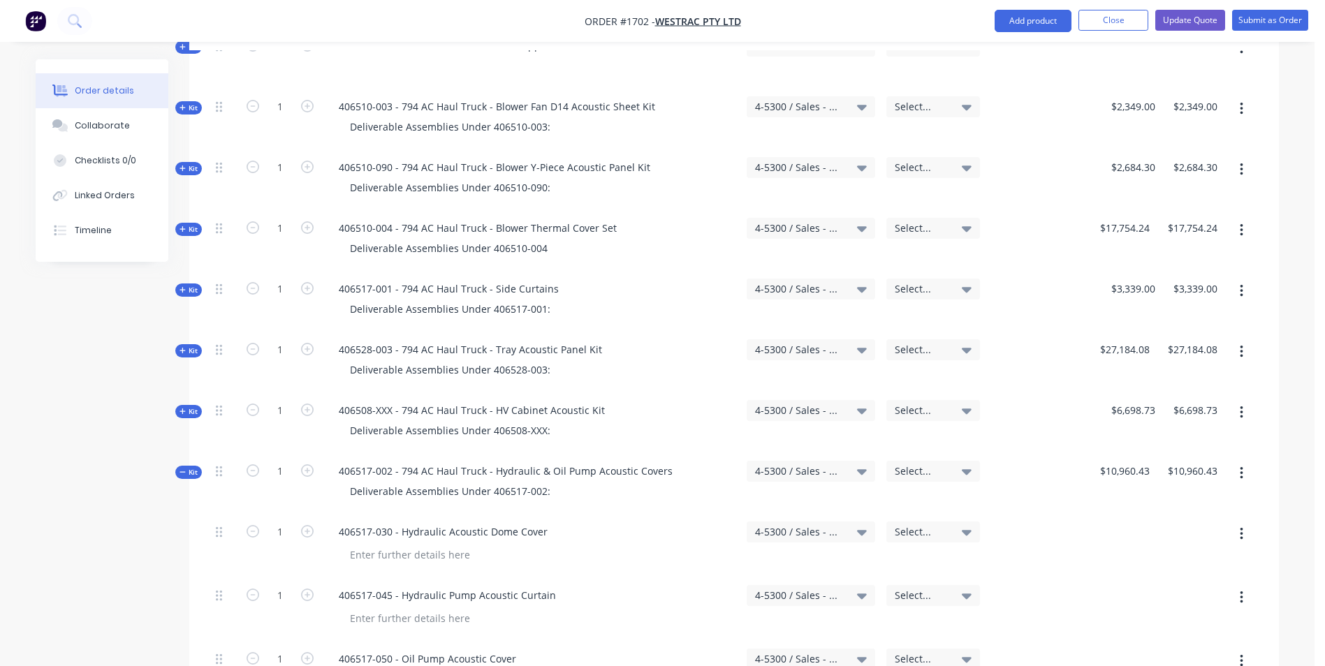
click at [195, 406] on span "Kit" at bounding box center [188, 411] width 18 height 10
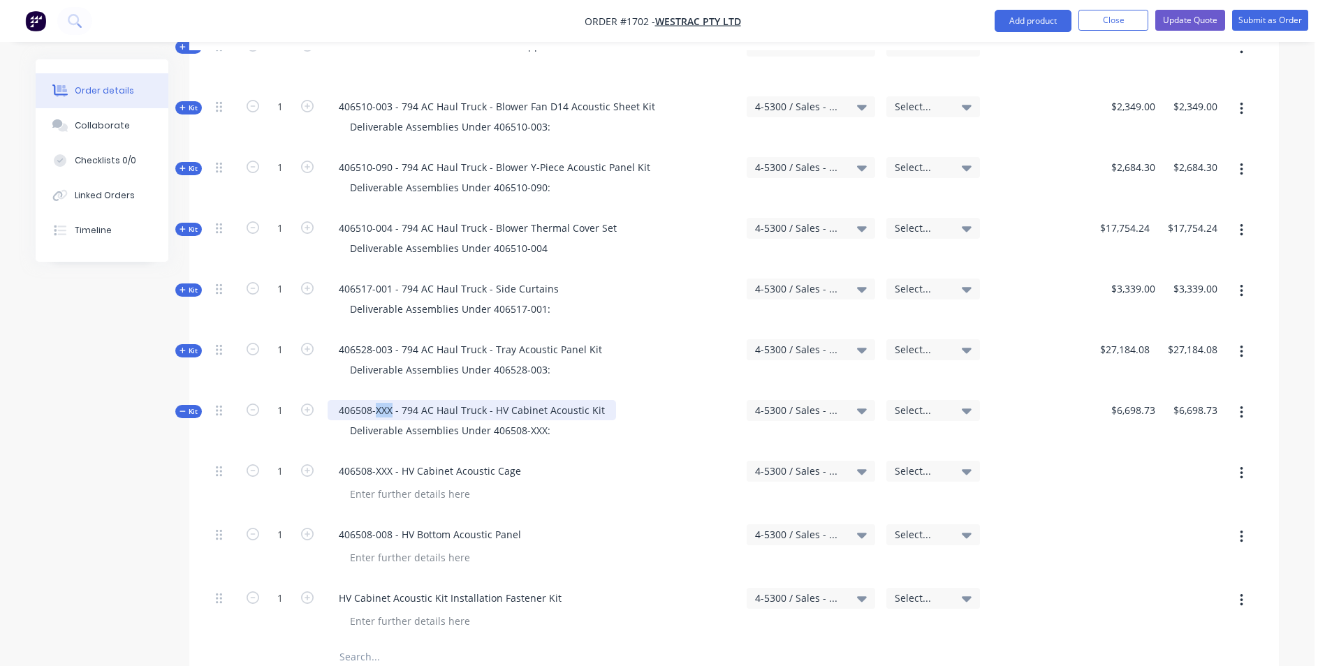
drag, startPoint x: 392, startPoint y: 351, endPoint x: 376, endPoint y: 350, distance: 16.1
click at [376, 400] on div "406508-XXX - 794 AC Haul Truck - HV Cabinet Acoustic Kit" at bounding box center [472, 410] width 288 height 20
drag, startPoint x: 540, startPoint y: 372, endPoint x: 526, endPoint y: 373, distance: 14.7
click at [526, 420] on div "Deliverable Assemblies Under 406508-XXX:" at bounding box center [450, 430] width 223 height 20
drag, startPoint x: 392, startPoint y: 414, endPoint x: 376, endPoint y: 414, distance: 15.4
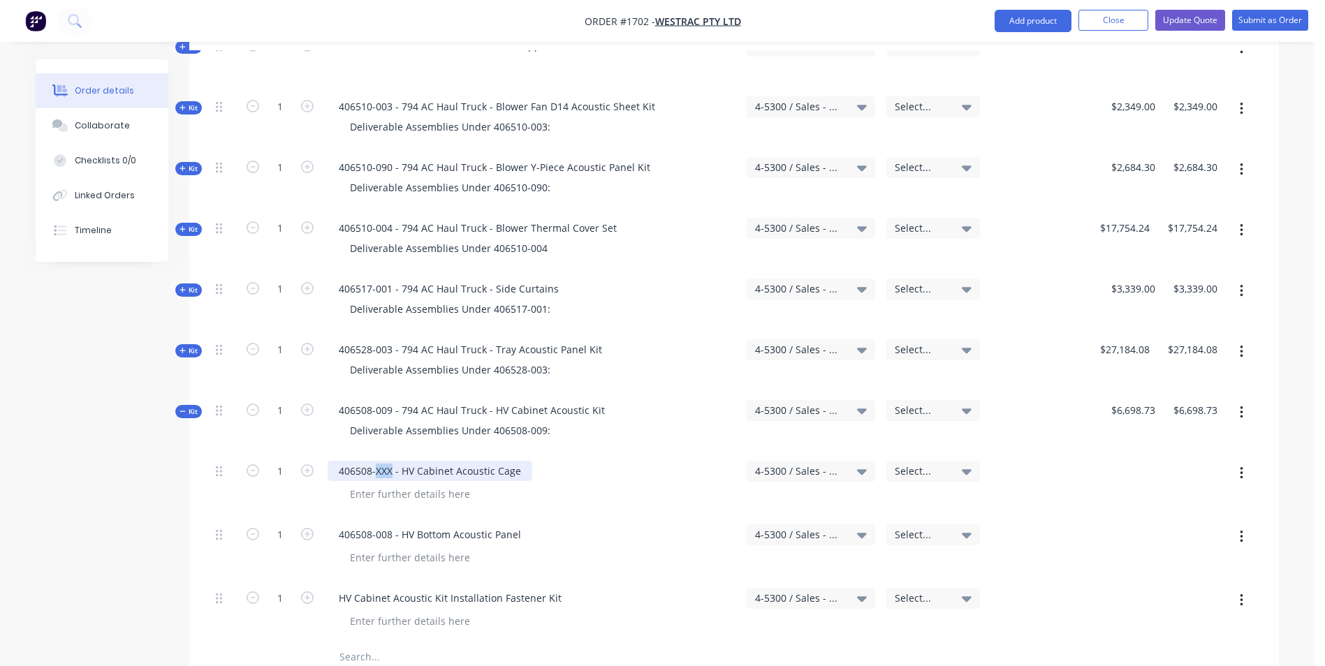
click at [376, 461] on div "406508-XXX - HV Cabinet Acoustic Cage" at bounding box center [430, 471] width 205 height 20
click at [192, 406] on span "Kit" at bounding box center [188, 411] width 18 height 10
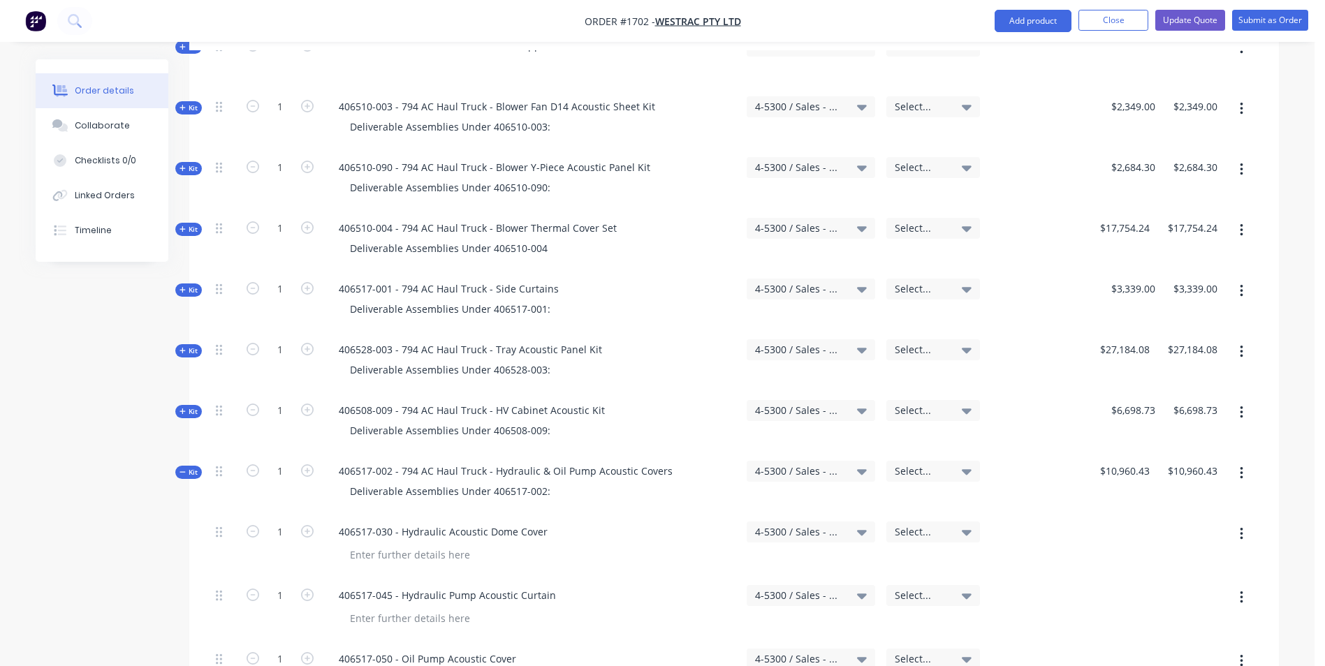
click at [191, 467] on span "Kit" at bounding box center [188, 472] width 18 height 10
click at [197, 528] on span "Kit" at bounding box center [188, 533] width 18 height 10
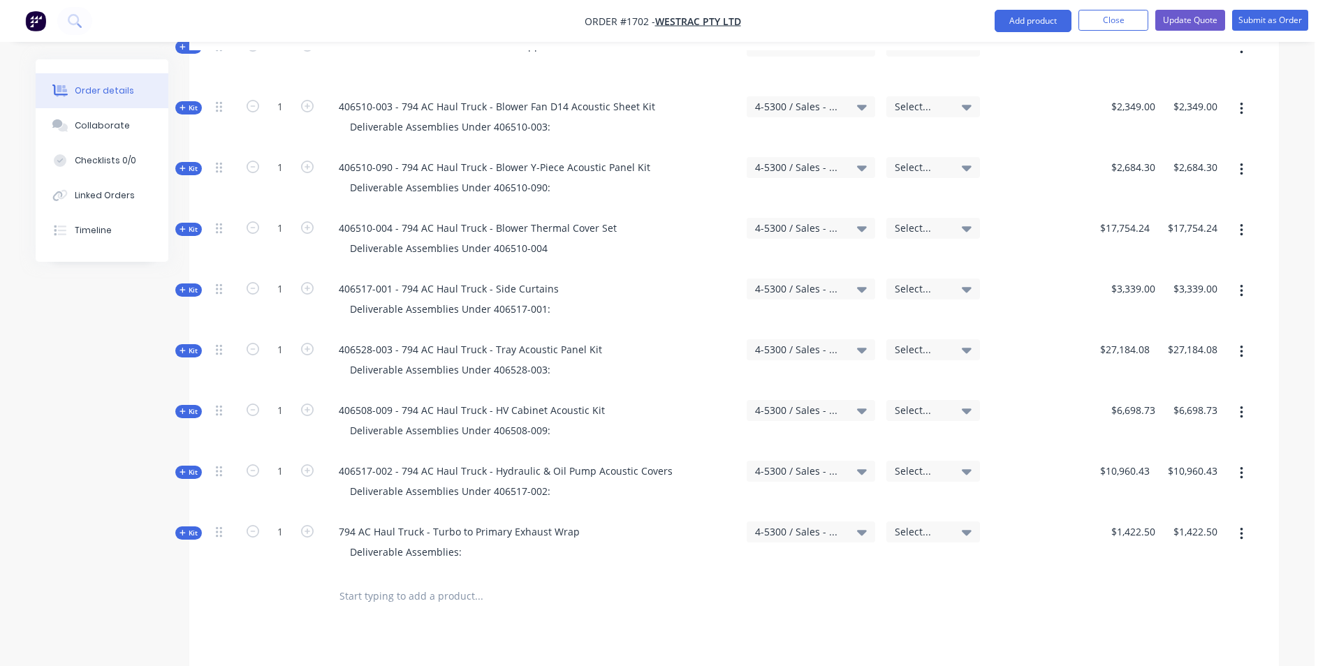
click at [195, 528] on span "Kit" at bounding box center [188, 533] width 18 height 10
click at [1195, 17] on button "Update Quote" at bounding box center [1190, 20] width 70 height 21
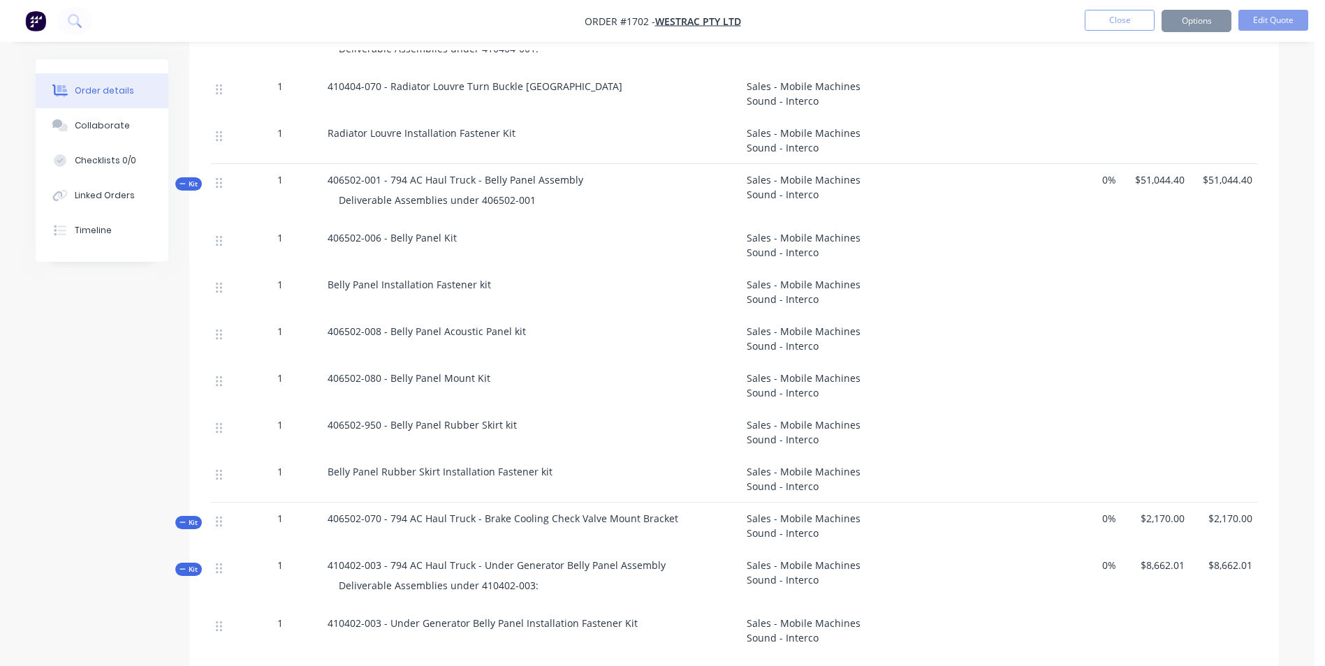
scroll to position [0, 0]
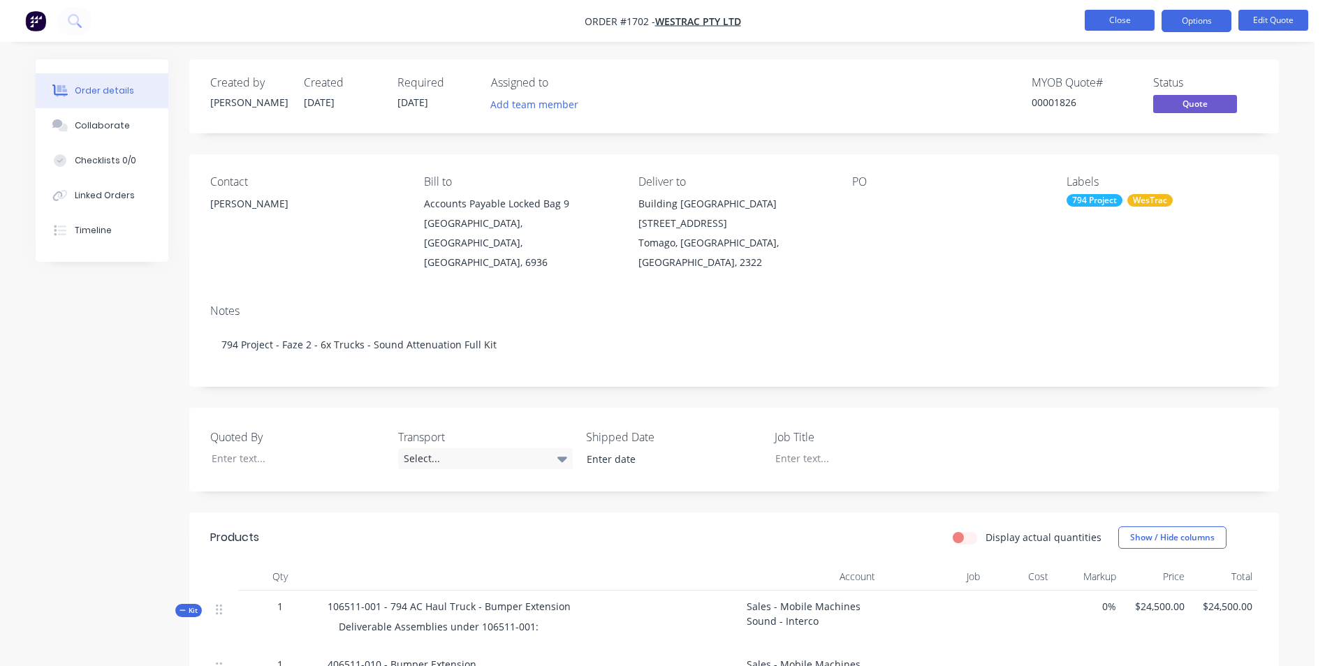
click at [1127, 17] on button "Close" at bounding box center [1119, 20] width 70 height 21
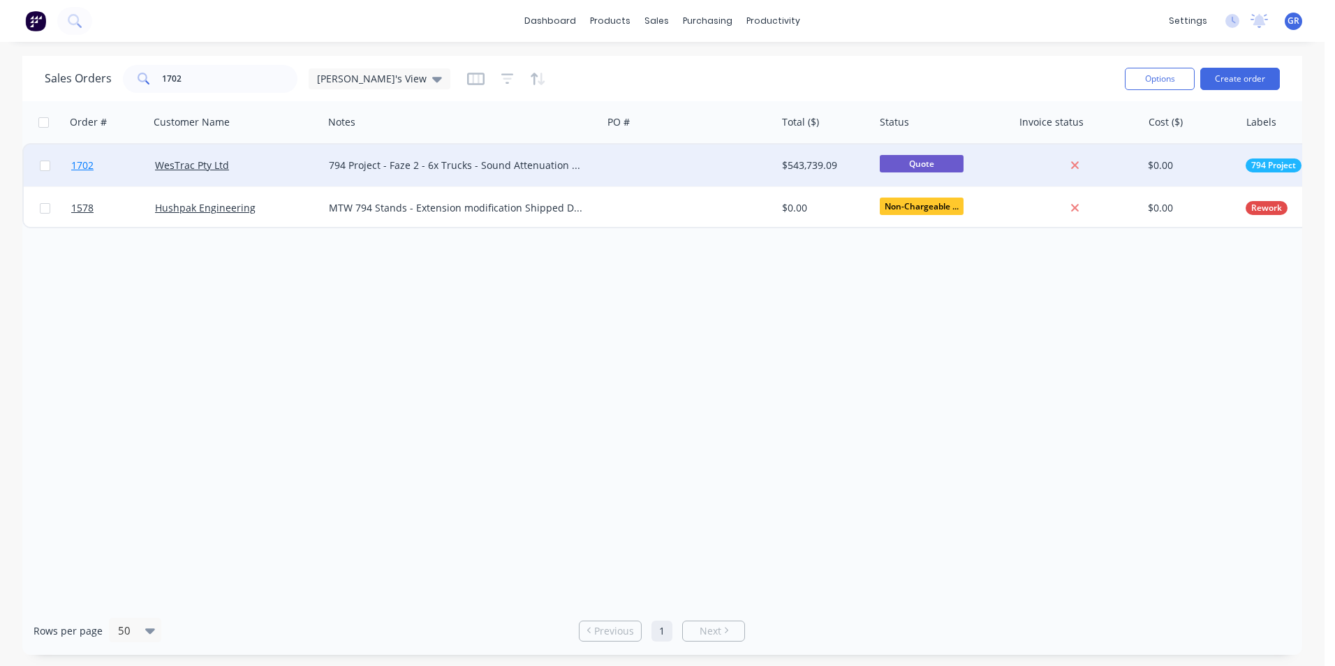
click at [80, 166] on span "1702" at bounding box center [82, 166] width 22 height 14
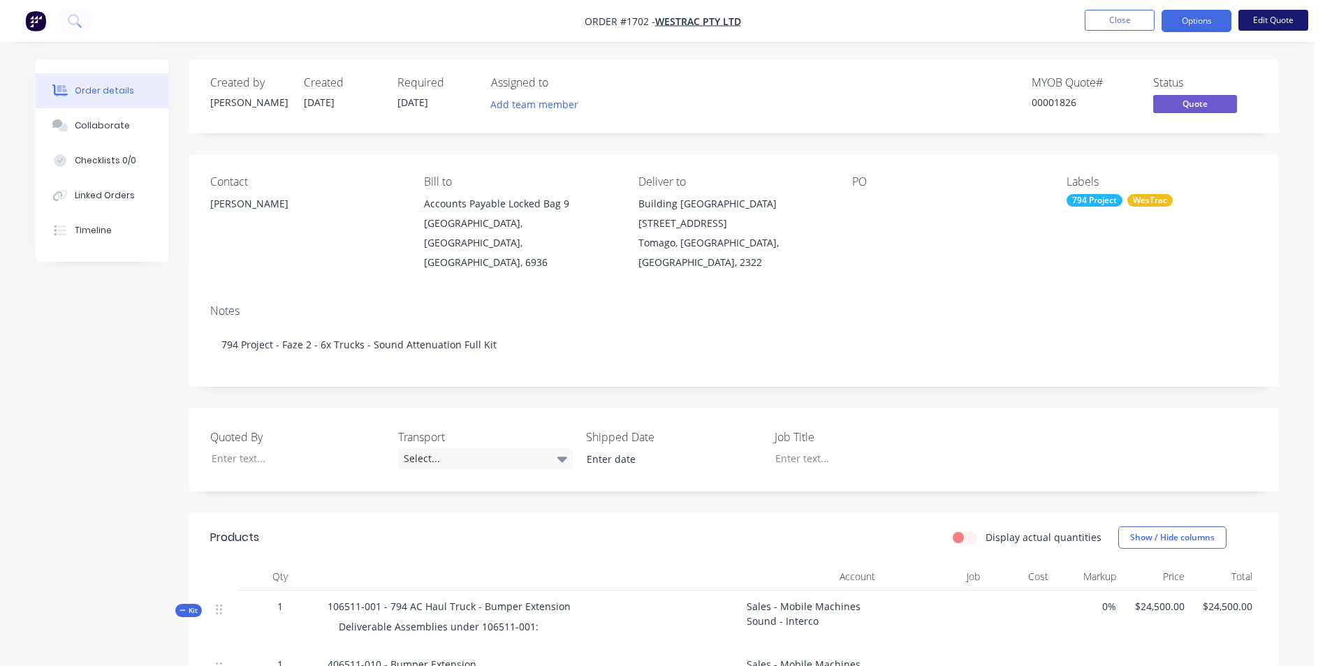
click at [1277, 17] on button "Edit Quote" at bounding box center [1273, 20] width 70 height 21
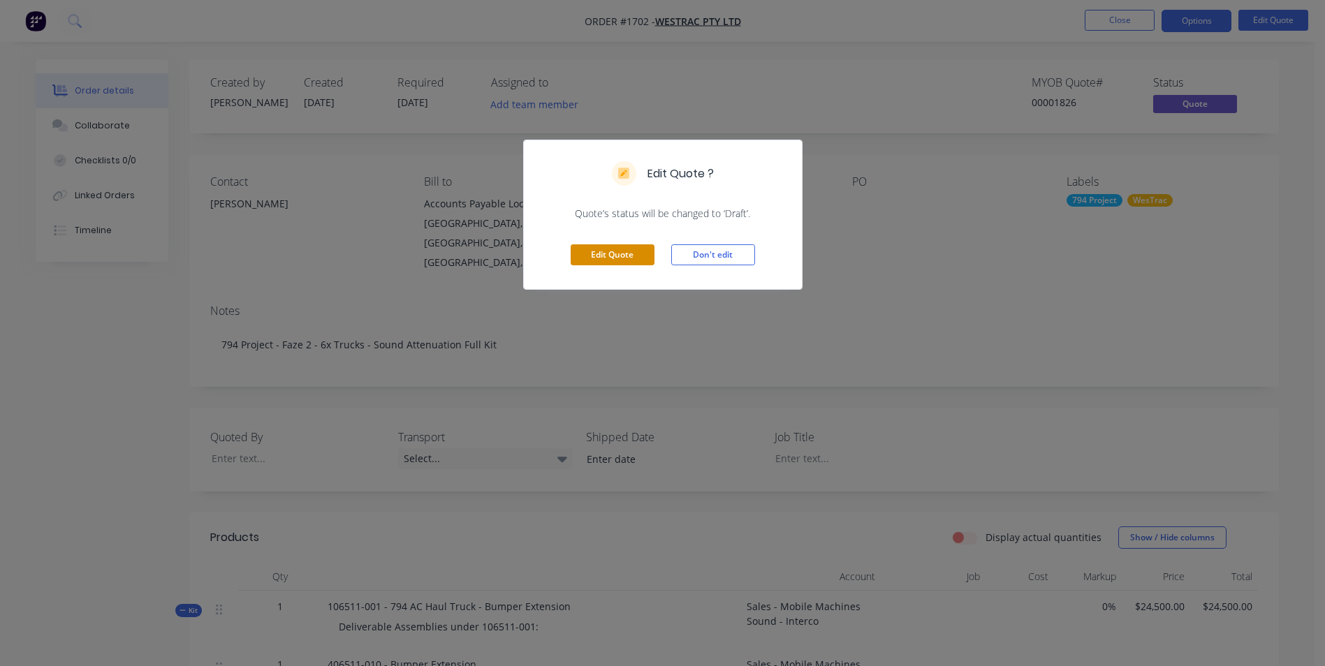
click at [628, 255] on button "Edit Quote" at bounding box center [613, 254] width 84 height 21
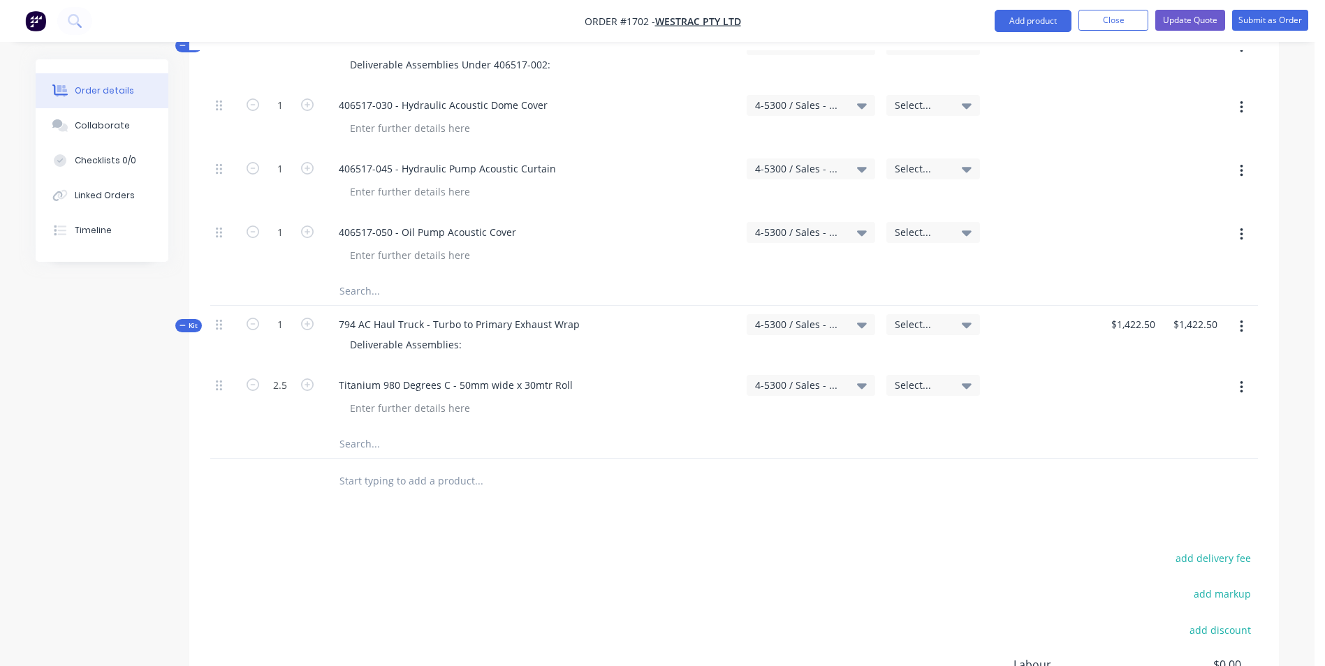
scroll to position [8435, 0]
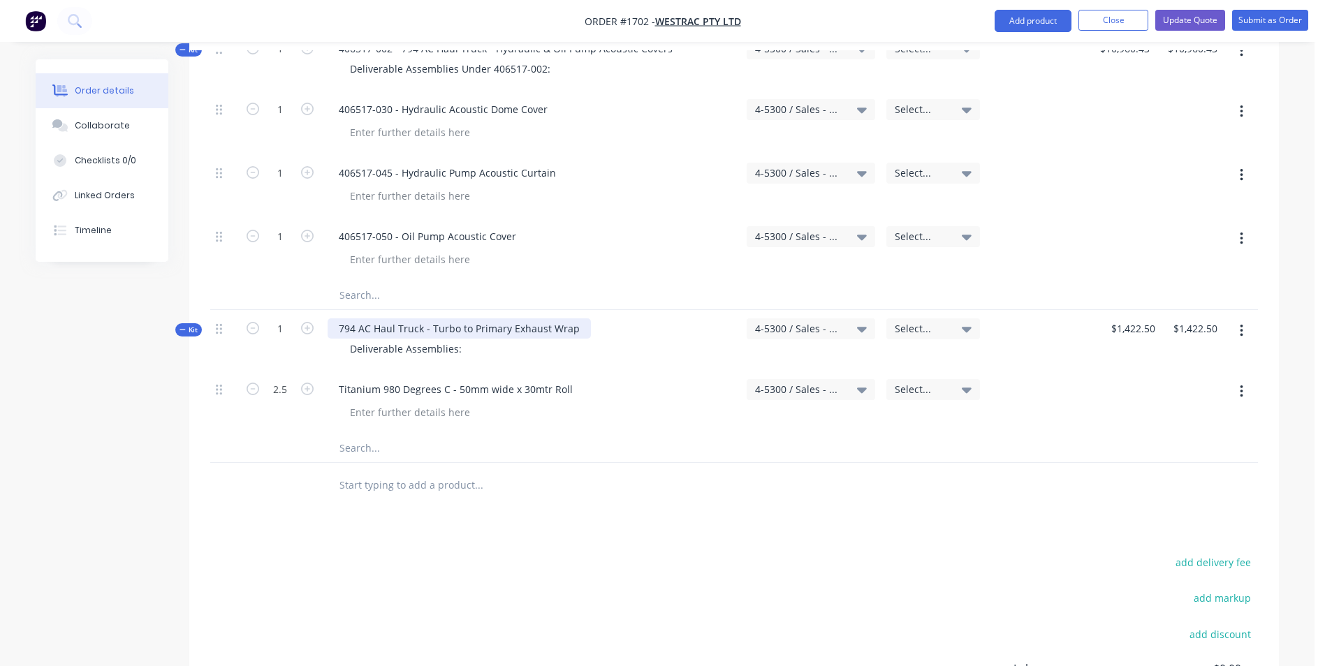
click at [340, 318] on div "794 AC Haul Truck - Turbo to Primary Exhaust Wrap" at bounding box center [459, 328] width 263 height 20
drag, startPoint x: 392, startPoint y: 271, endPoint x: 334, endPoint y: 270, distance: 57.3
click at [334, 318] on div "406501-334 - 794 AC Haul Truck - Turbo to Primary Exhaust Wrap" at bounding box center [491, 328] width 326 height 20
copy div "406501-334"
click at [455, 339] on div "Deliverable Assemblies:" at bounding box center [406, 349] width 134 height 20
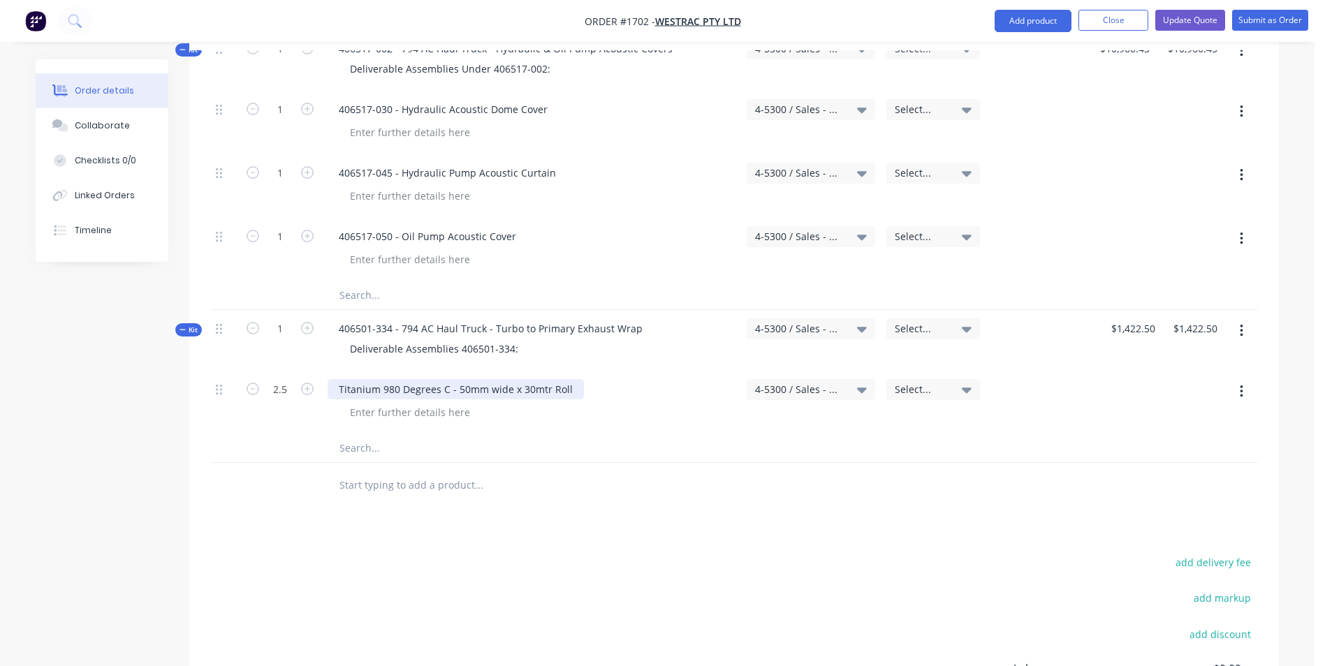
click at [340, 379] on div "Titanium 980 Degrees C - 50mm wide x 30mtr Roll" at bounding box center [456, 389] width 256 height 20
paste div
click at [1200, 17] on button "Update Quote" at bounding box center [1190, 20] width 70 height 21
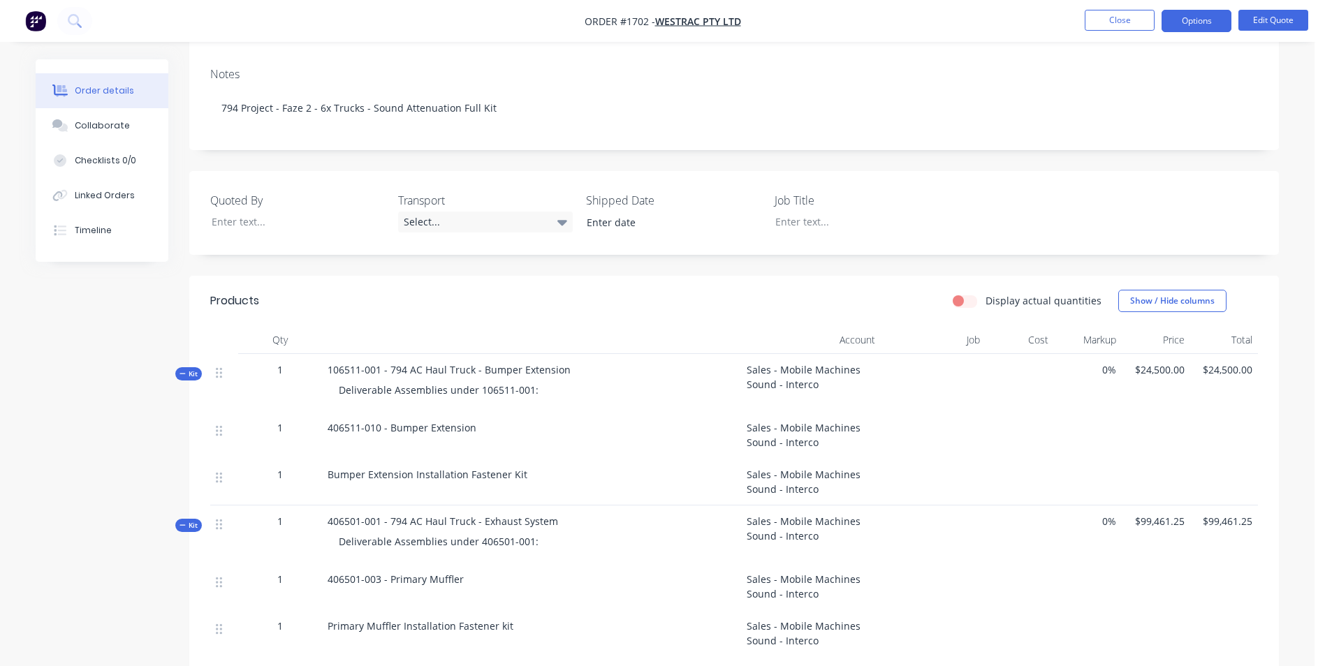
scroll to position [279, 0]
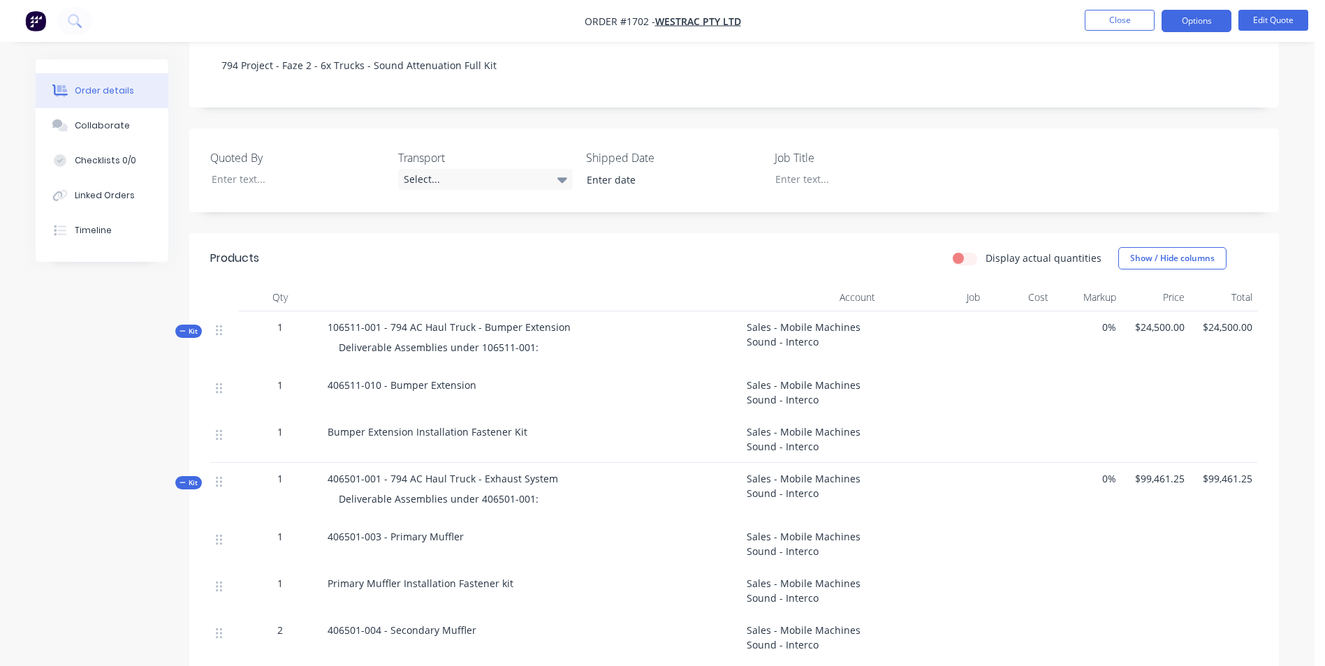
click at [196, 326] on span "Kit" at bounding box center [188, 331] width 18 height 10
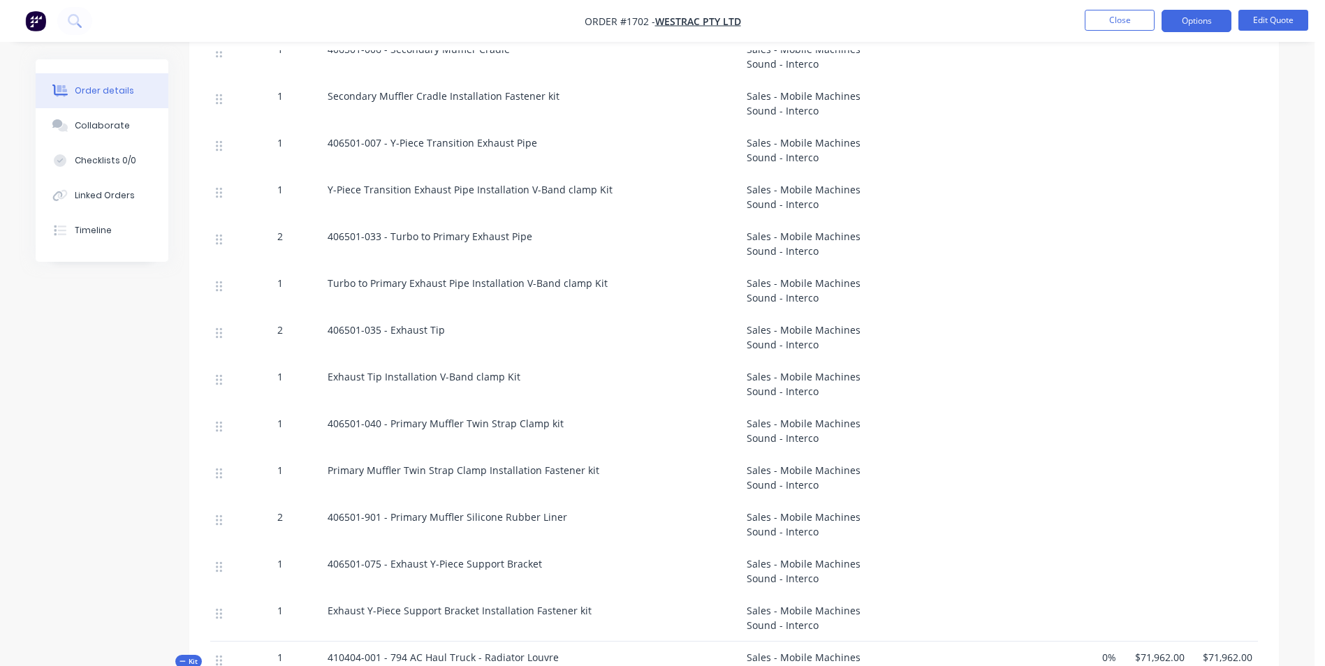
scroll to position [838, 0]
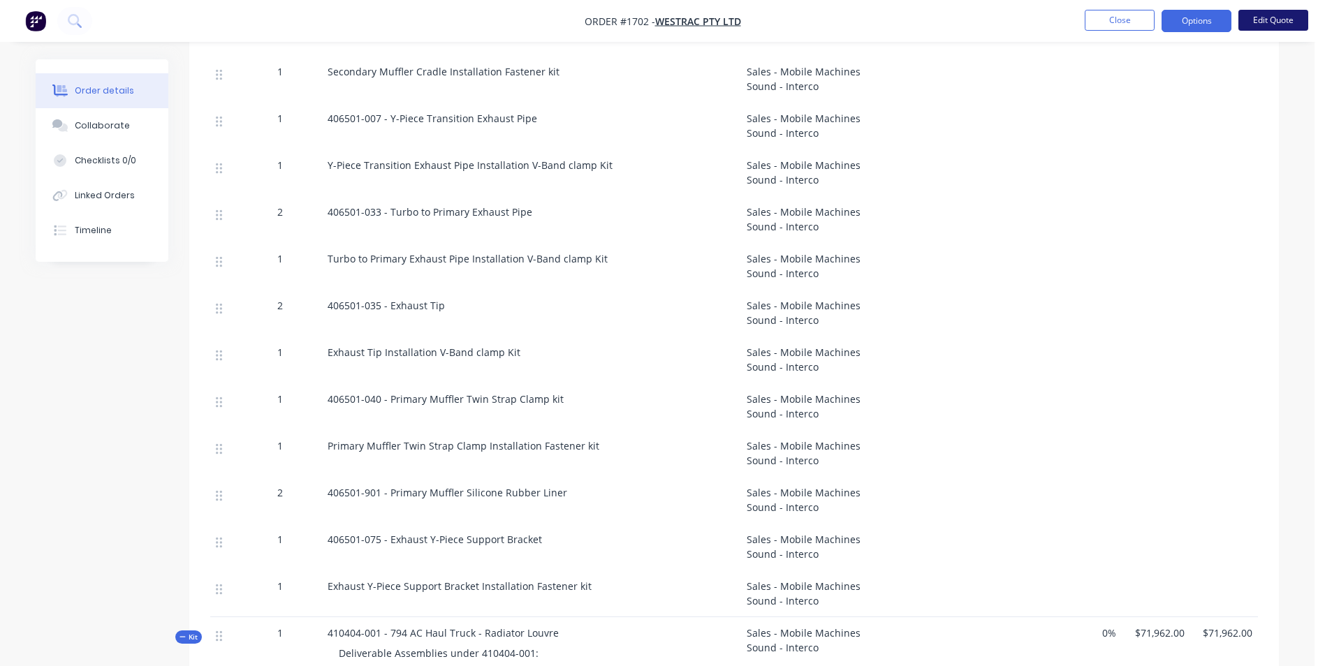
click at [1260, 23] on button "Edit Quote" at bounding box center [1273, 20] width 70 height 21
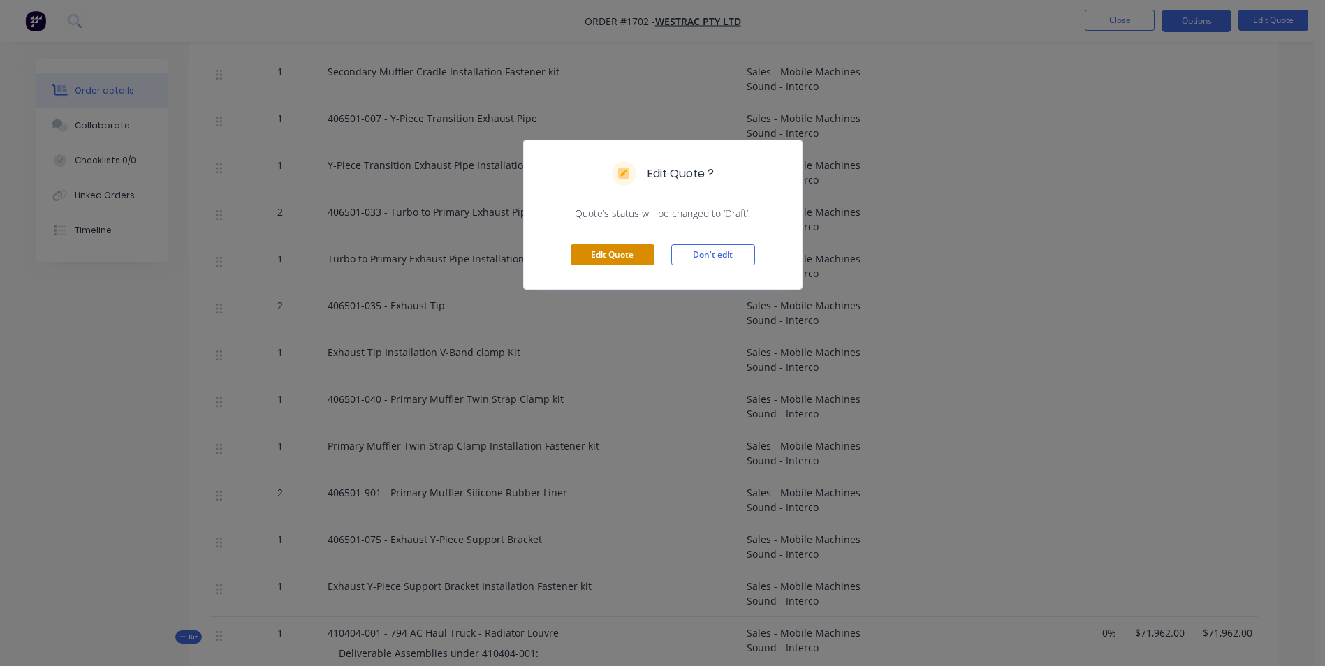
click at [609, 251] on button "Edit Quote" at bounding box center [613, 254] width 84 height 21
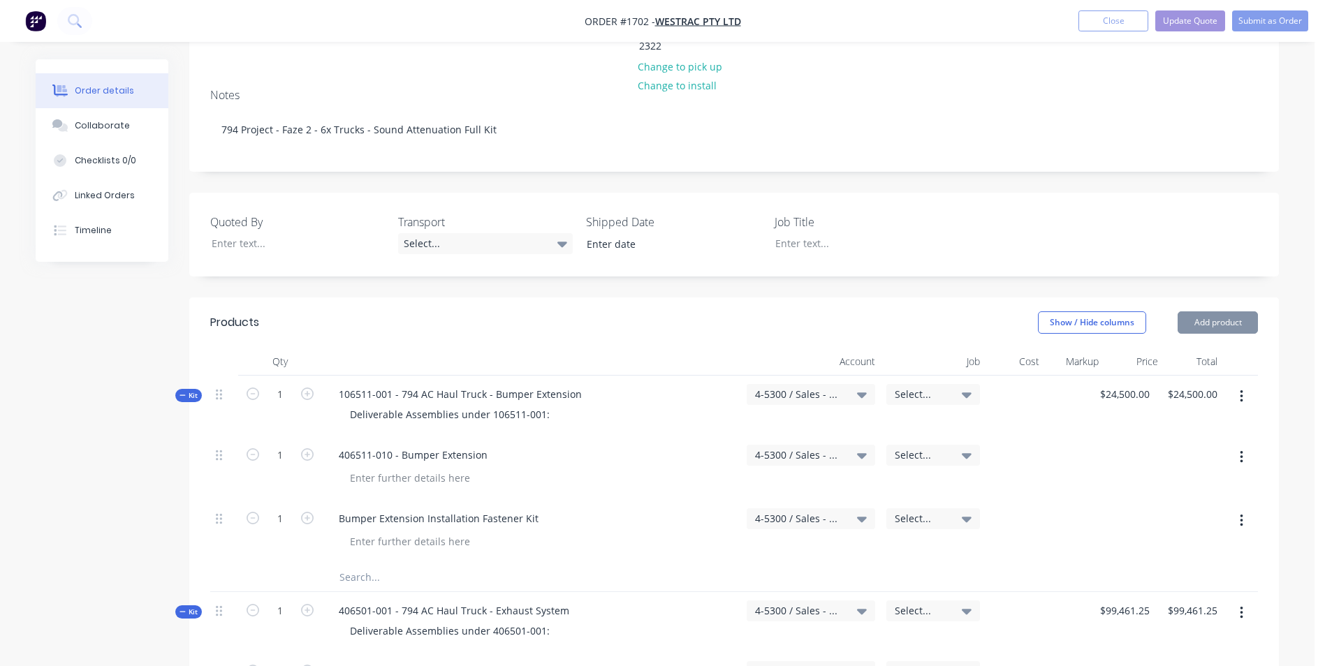
scroll to position [279, 0]
click at [191, 388] on span "Kit" at bounding box center [188, 393] width 18 height 10
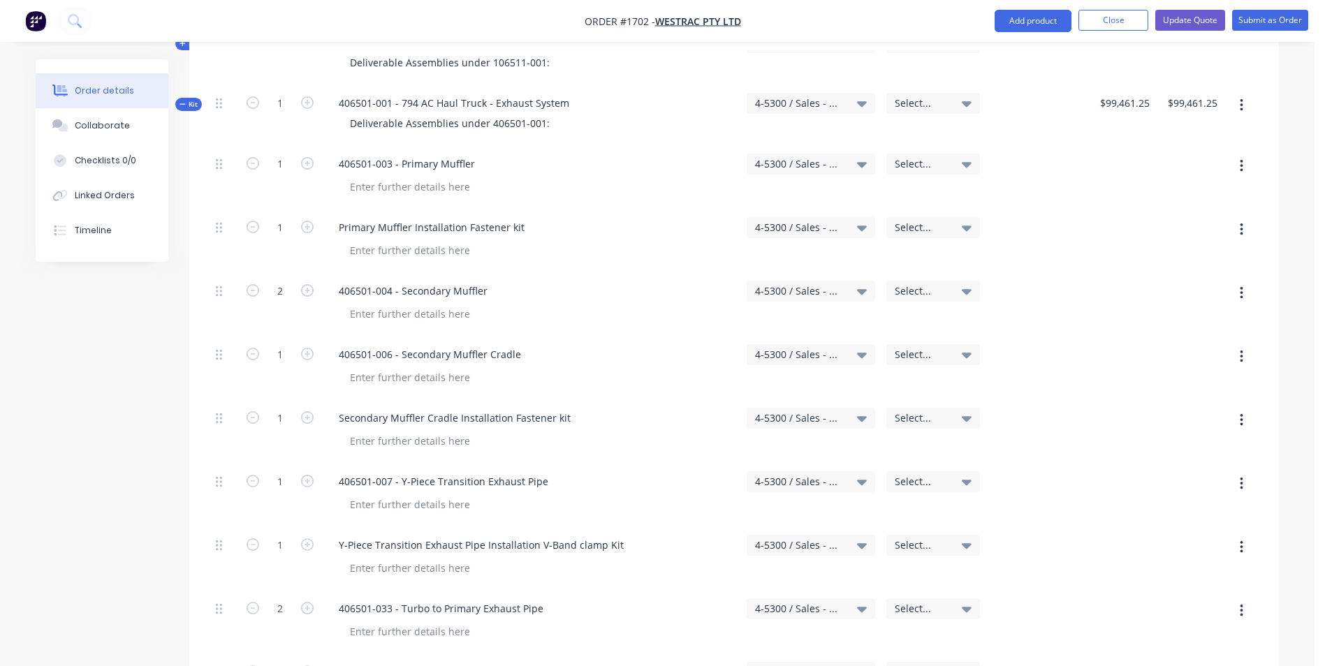
scroll to position [559, 0]
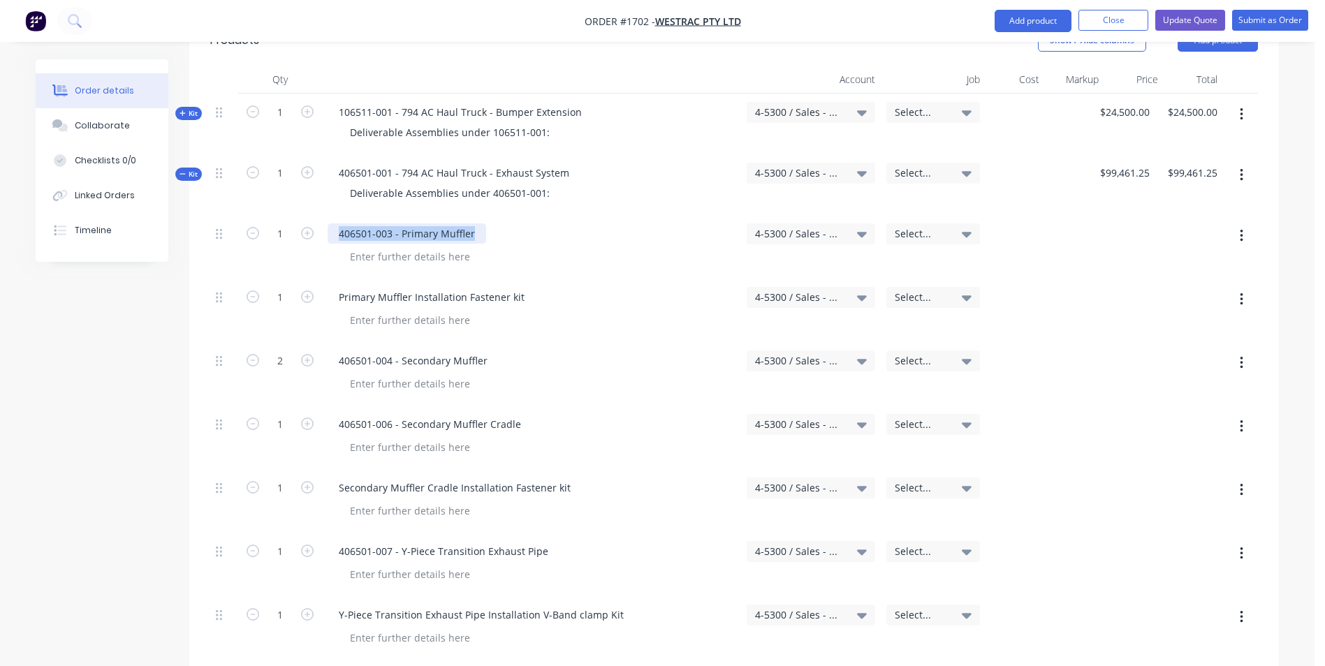
drag, startPoint x: 334, startPoint y: 174, endPoint x: 474, endPoint y: 170, distance: 139.7
click at [474, 223] on div "406501-003 - Primary Muffler" at bounding box center [407, 233] width 159 height 20
copy div "406501-003 - Primary Muffler"
drag, startPoint x: 339, startPoint y: 302, endPoint x: 515, endPoint y: 297, distance: 175.3
click at [515, 351] on div "406501-004 - Secondary Muffler" at bounding box center [532, 361] width 408 height 20
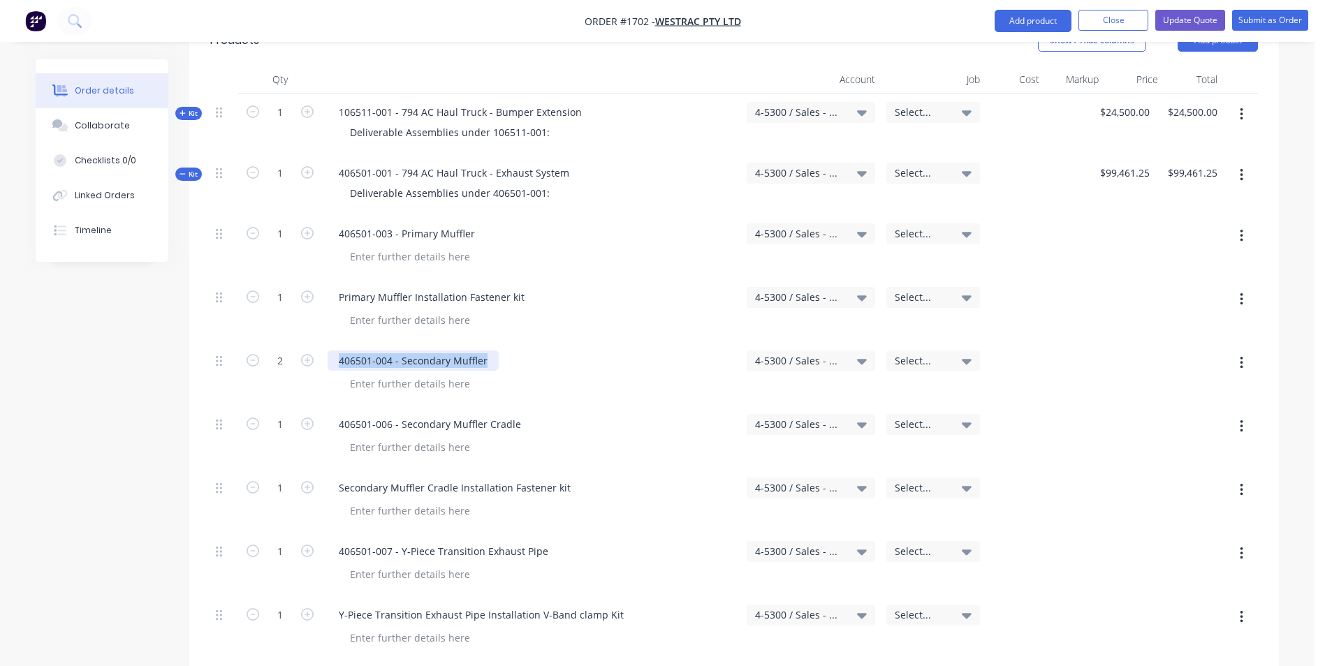
copy div "406501-004 - Secondary Muffler"
drag, startPoint x: 515, startPoint y: 365, endPoint x: 337, endPoint y: 369, distance: 177.4
click at [337, 414] on div "406501-006 - Secondary Muffler Cradle" at bounding box center [430, 424] width 205 height 20
copy div "406501-006 - Secondary Muffler Cradle"
drag, startPoint x: 544, startPoint y: 494, endPoint x: 325, endPoint y: 492, distance: 219.3
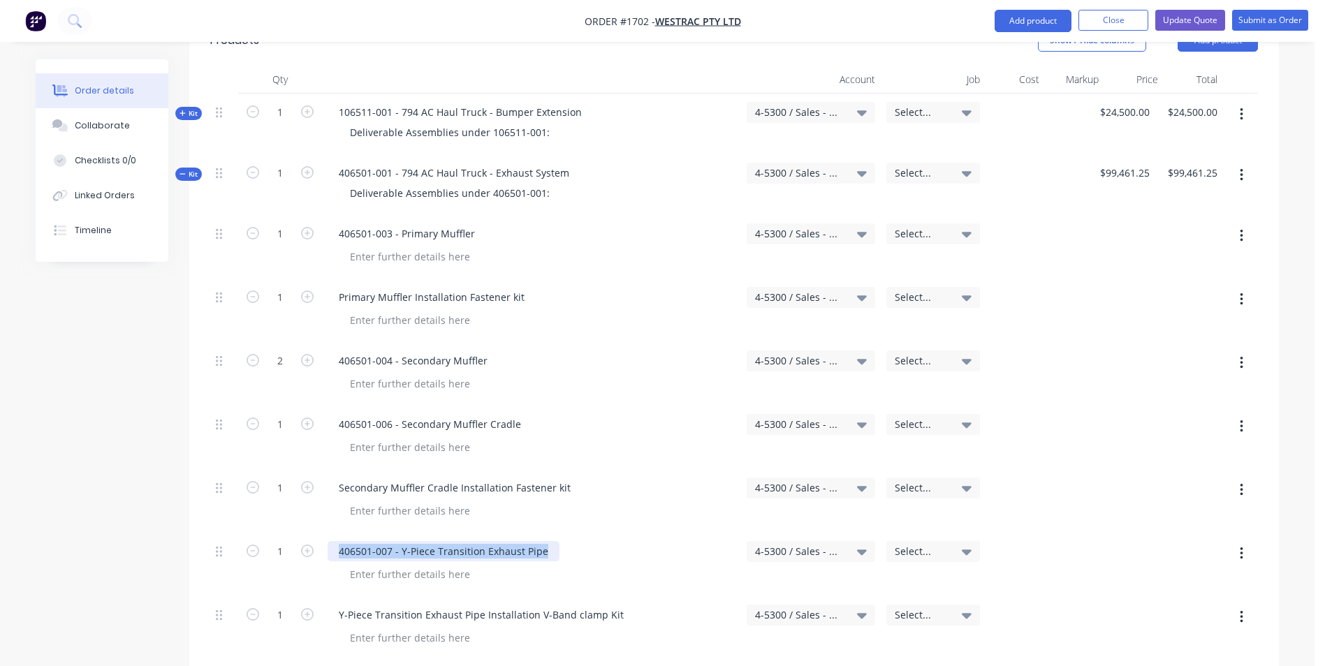
click at [325, 533] on div "406501-007 - Y-Piece Transition Exhaust Pipe" at bounding box center [531, 565] width 419 height 64
copy div "406501-007 - Y-Piece Transition Exhaust Pipe"
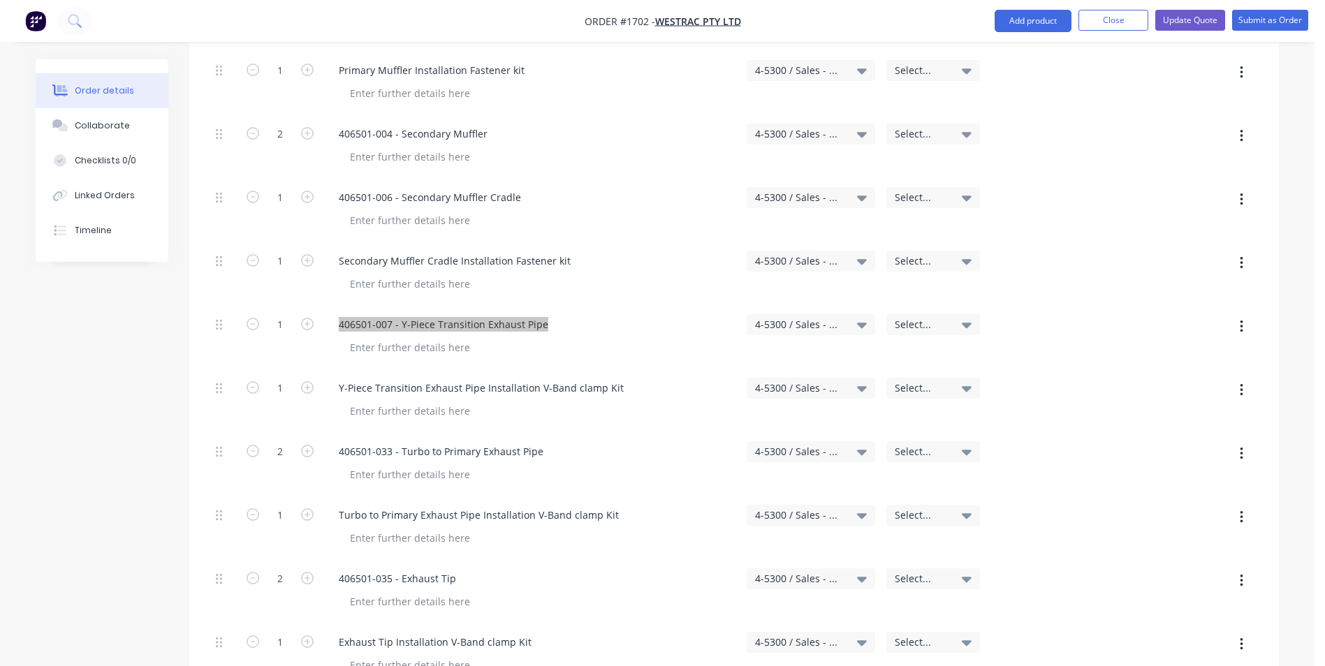
scroll to position [838, 0]
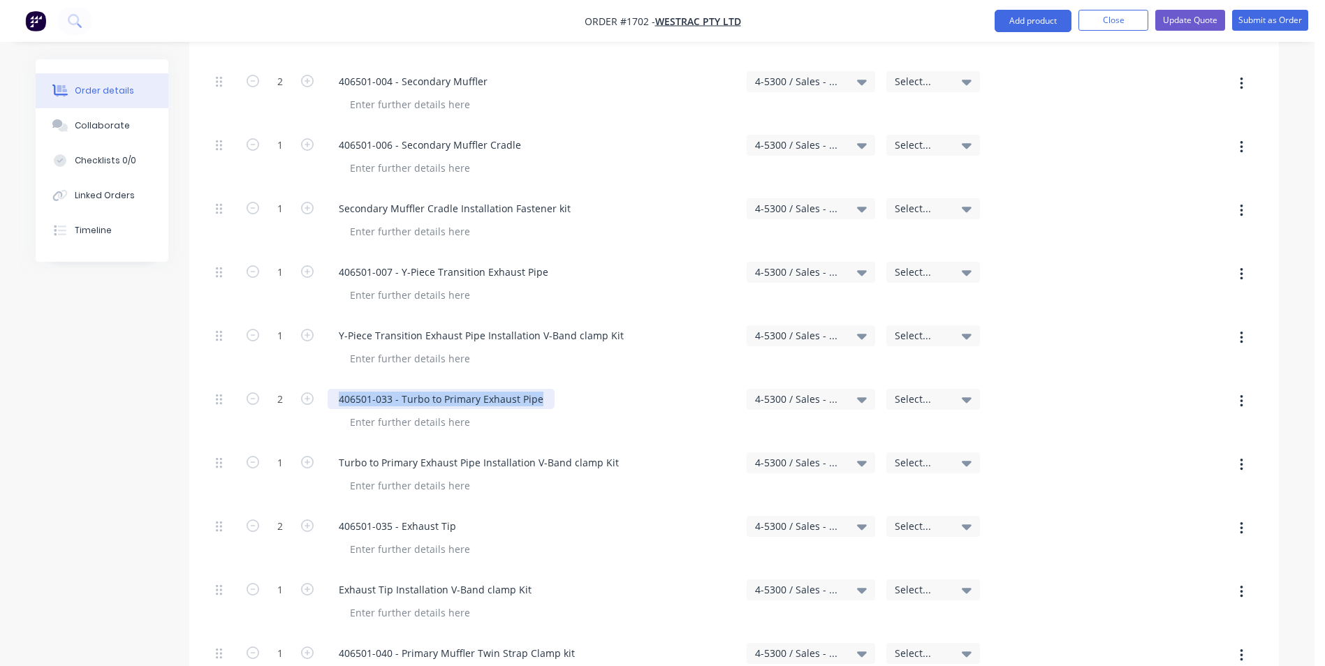
drag, startPoint x: 543, startPoint y: 341, endPoint x: 317, endPoint y: 344, distance: 225.6
click at [317, 381] on div "2 406501-033 - Turbo to Primary Exhaust Pipe 4-5300 / Sales - Mobile Machines S…" at bounding box center [733, 413] width 1047 height 64
copy div "406501-033 - Turbo to Primary Exhaust Pipe"
drag, startPoint x: 457, startPoint y: 467, endPoint x: 332, endPoint y: 462, distance: 125.1
click at [332, 516] on div "406501-035 - Exhaust Tip" at bounding box center [398, 526] width 140 height 20
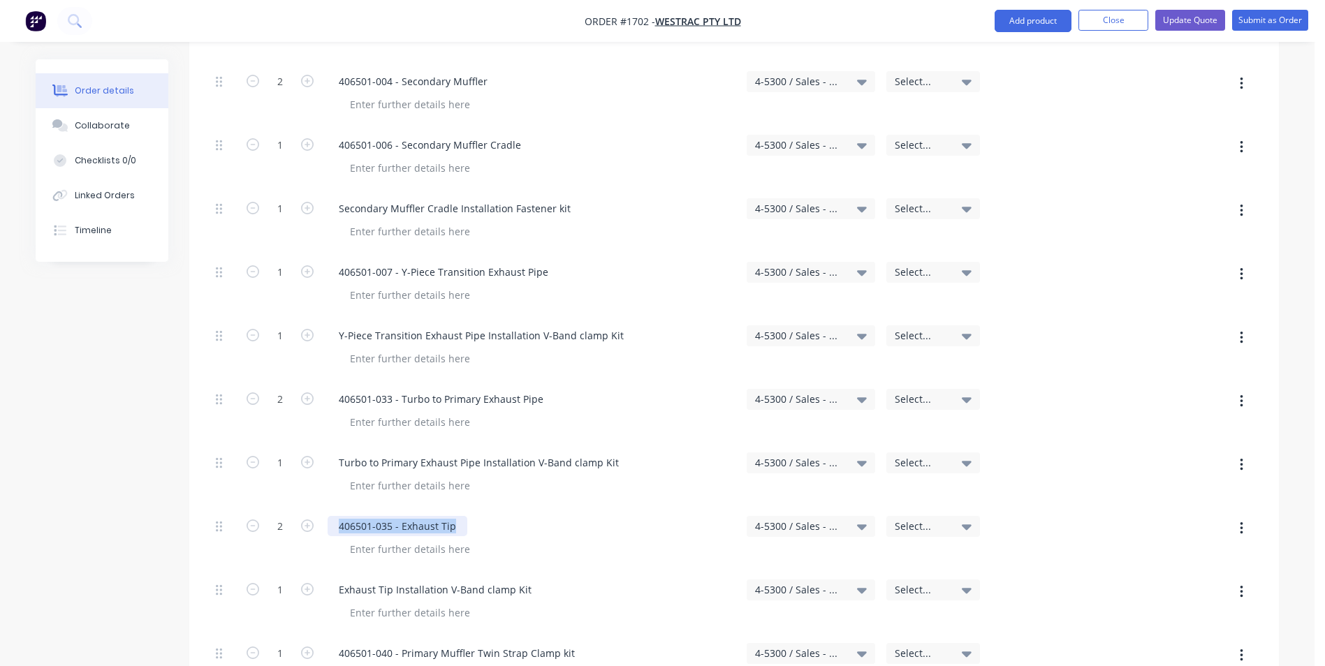
copy div "406501-035 - Exhaust Tip"
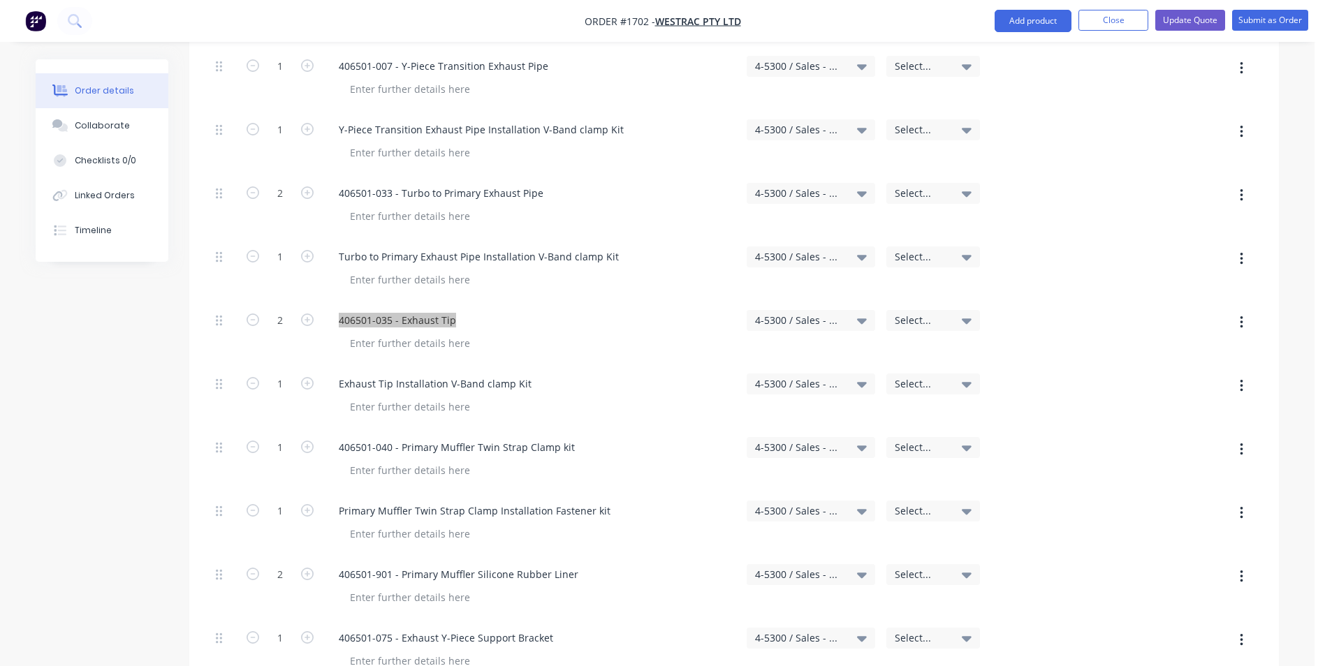
scroll to position [1047, 0]
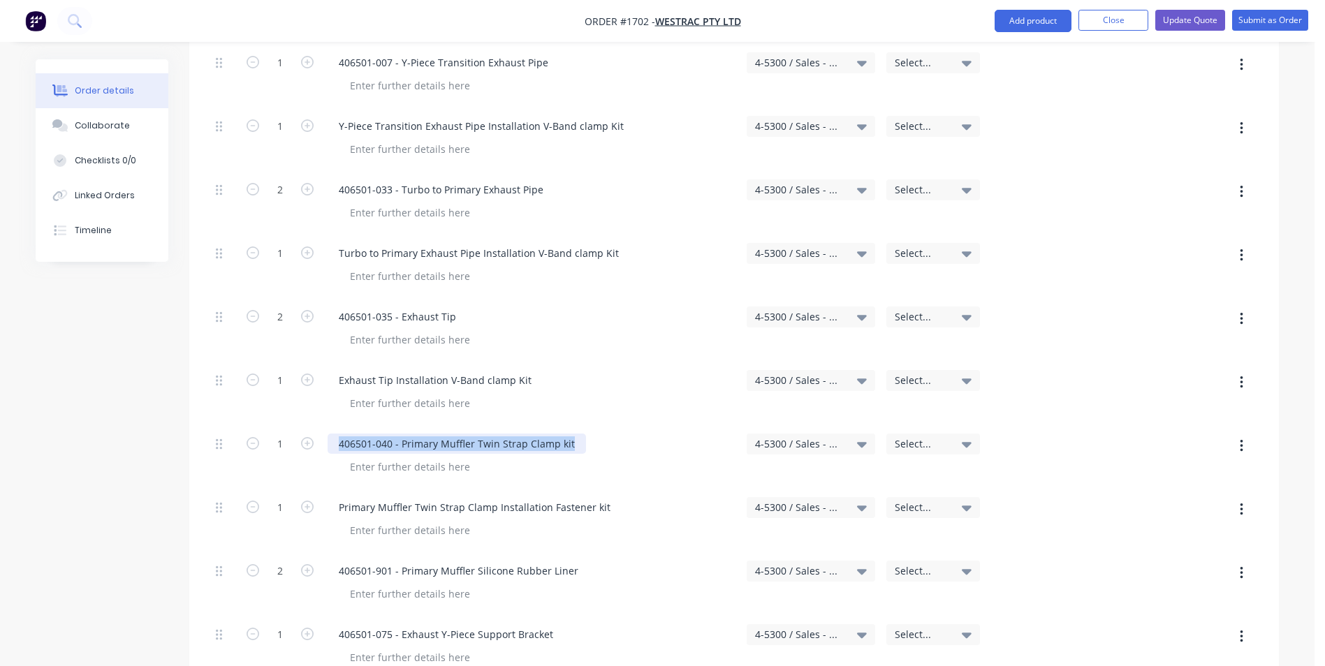
drag, startPoint x: 572, startPoint y: 385, endPoint x: 332, endPoint y: 388, distance: 239.5
click at [332, 434] on div "406501-040 - Primary Muffler Twin Strap Clamp kit" at bounding box center [457, 444] width 258 height 20
copy div "406501-040 - Primary Muffler Twin Strap Clamp kit"
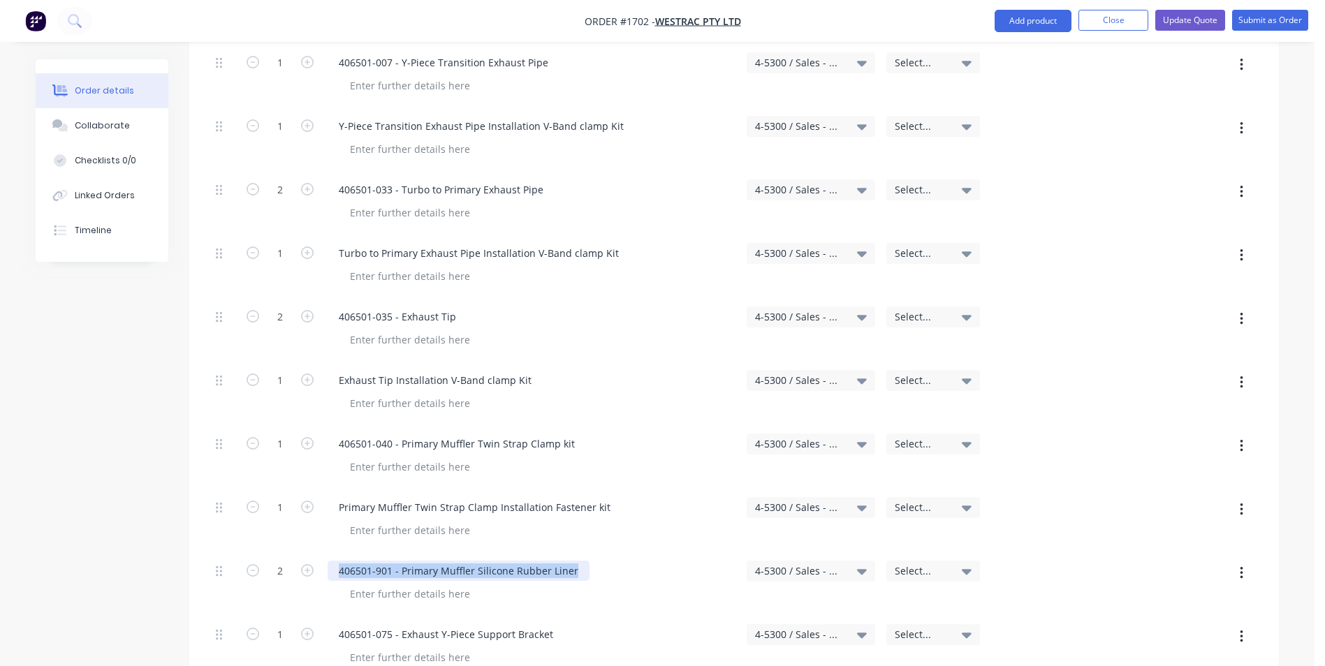
drag, startPoint x: 575, startPoint y: 512, endPoint x: 329, endPoint y: 512, distance: 246.5
click at [329, 561] on div "406501-901 - Primary Muffler Silicone Rubber Liner" at bounding box center [459, 571] width 262 height 20
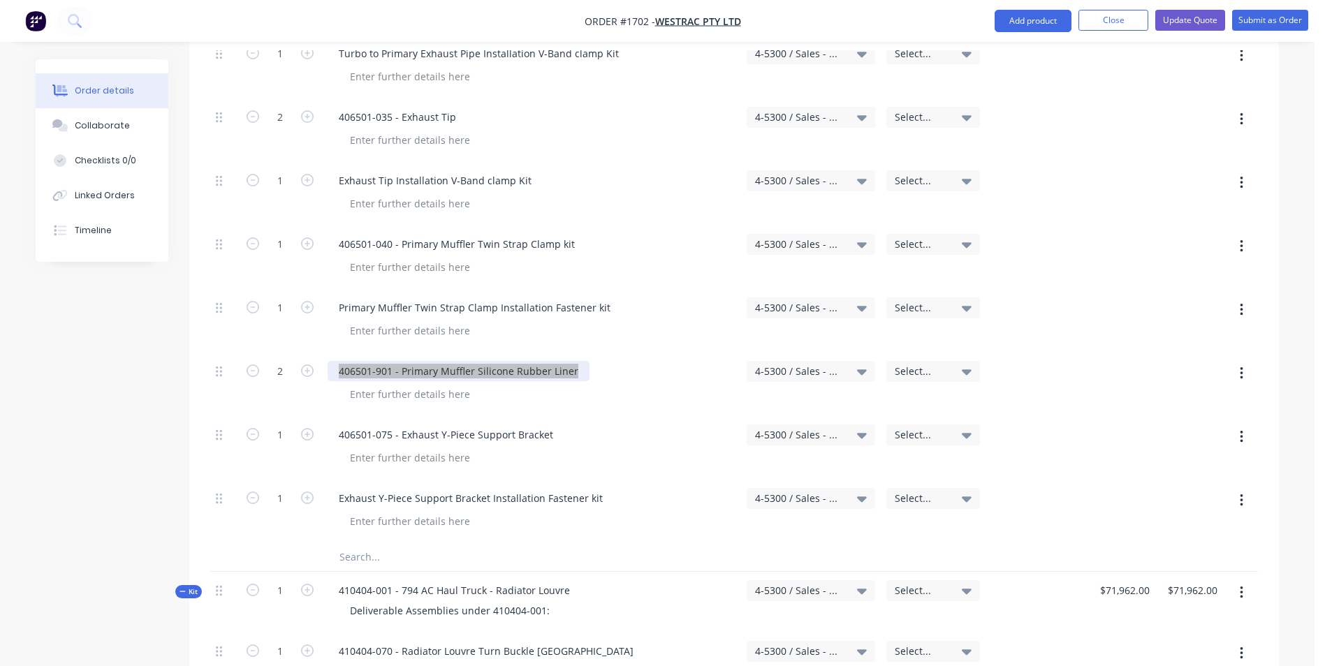
scroll to position [1257, 0]
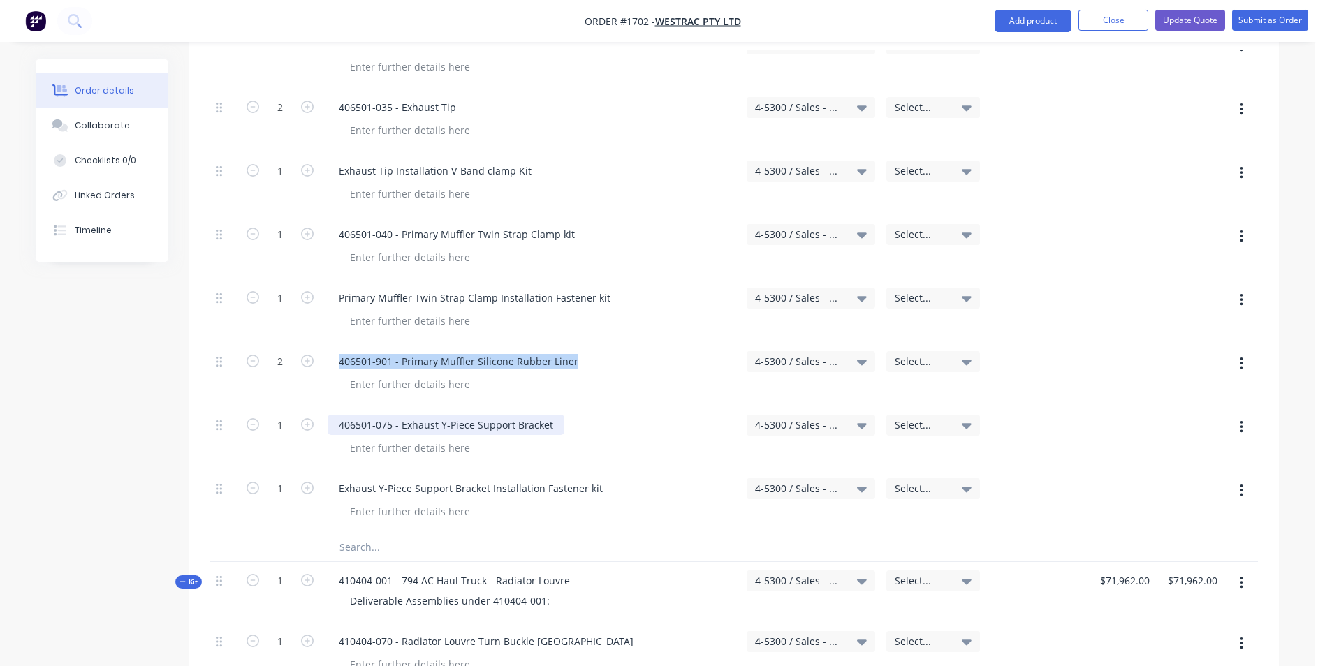
click at [547, 415] on div "406501-075 - Exhaust Y-Piece Support Bracket" at bounding box center [446, 425] width 237 height 20
drag, startPoint x: 551, startPoint y: 365, endPoint x: 334, endPoint y: 365, distance: 217.2
click at [334, 415] on div "406501-075 - Exhaust Y-Piece Support Bracket" at bounding box center [446, 425] width 237 height 20
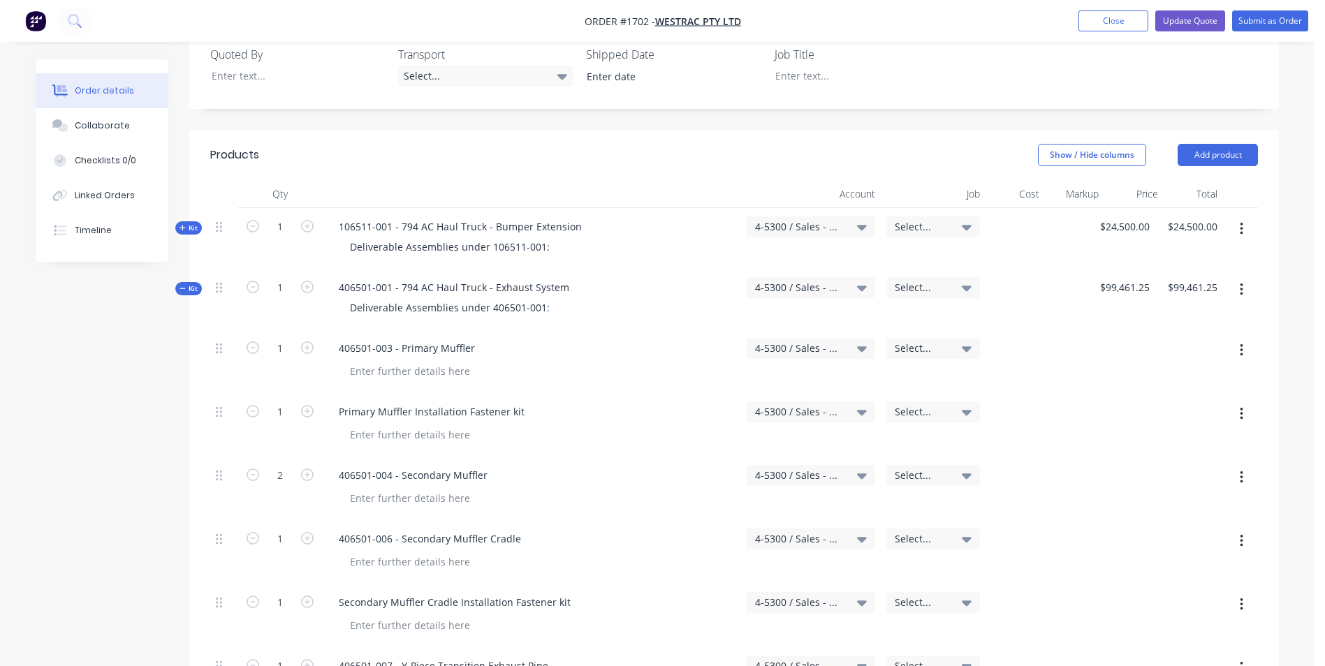
scroll to position [419, 0]
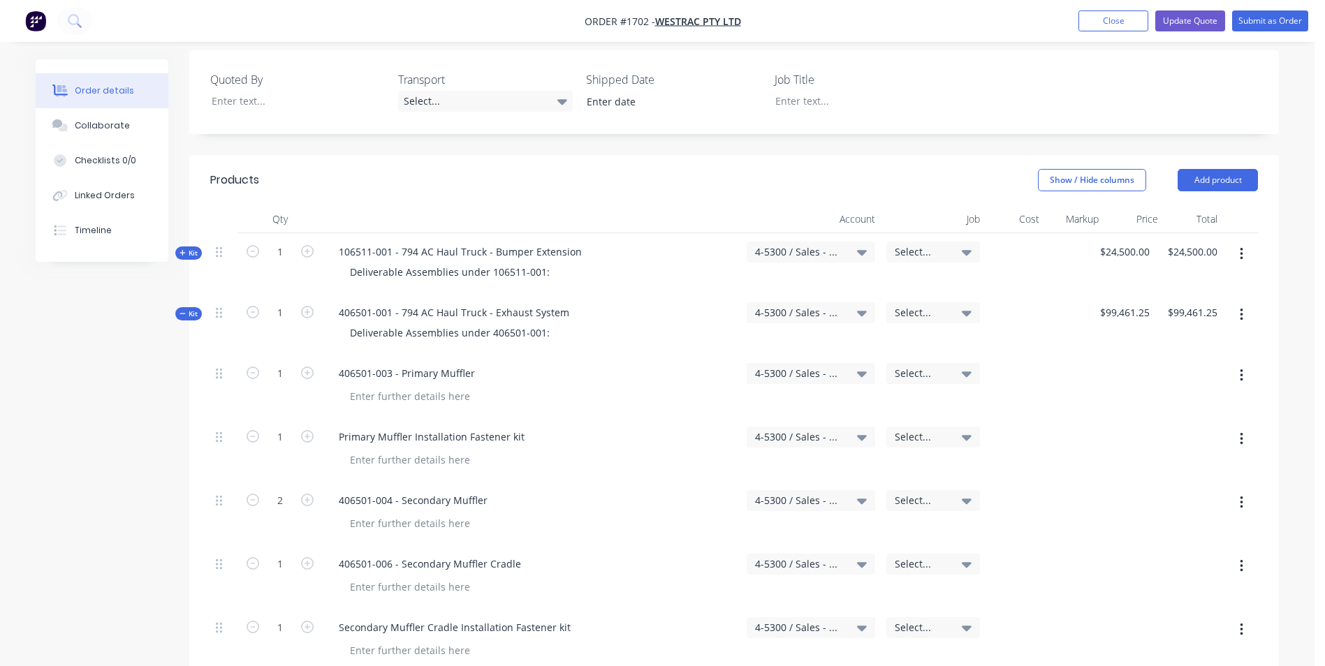
drag, startPoint x: 1061, startPoint y: 311, endPoint x: 1050, endPoint y: 311, distance: 10.5
click at [1061, 355] on div at bounding box center [1074, 387] width 59 height 64
click at [1193, 15] on button "Update Quote" at bounding box center [1190, 20] width 70 height 21
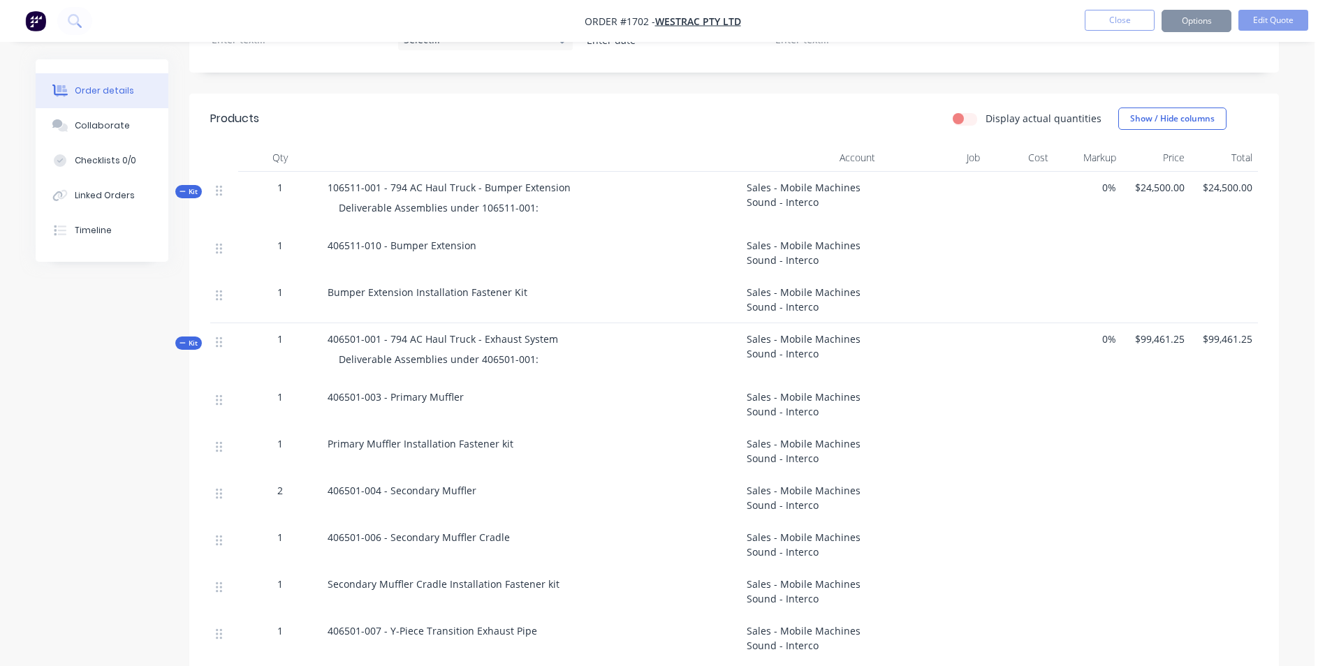
scroll to position [0, 0]
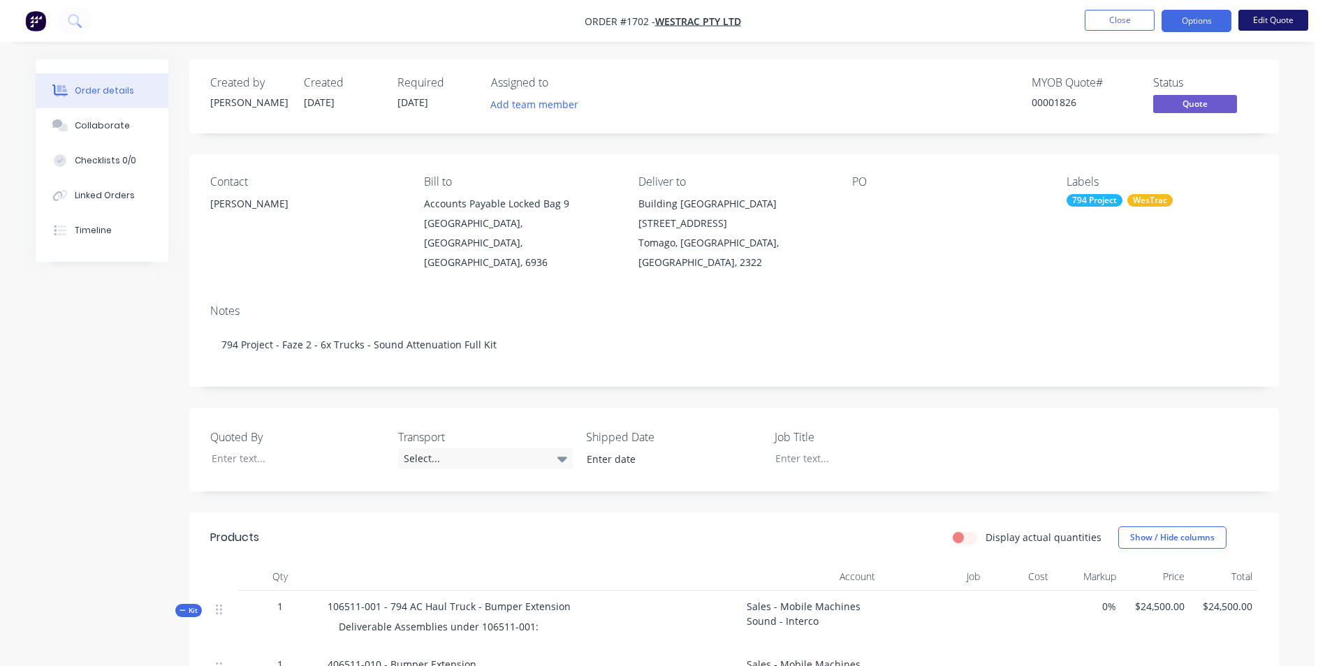
click at [1282, 17] on button "Edit Quote" at bounding box center [1273, 20] width 70 height 21
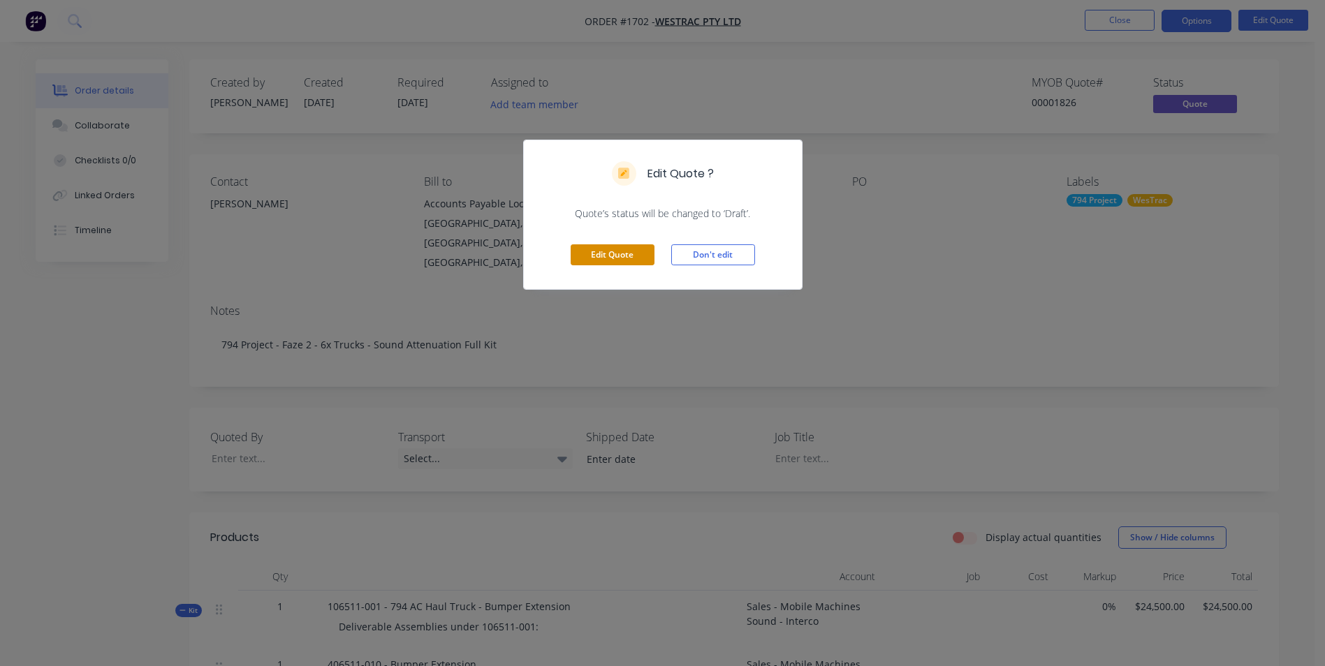
click at [622, 256] on button "Edit Quote" at bounding box center [613, 254] width 84 height 21
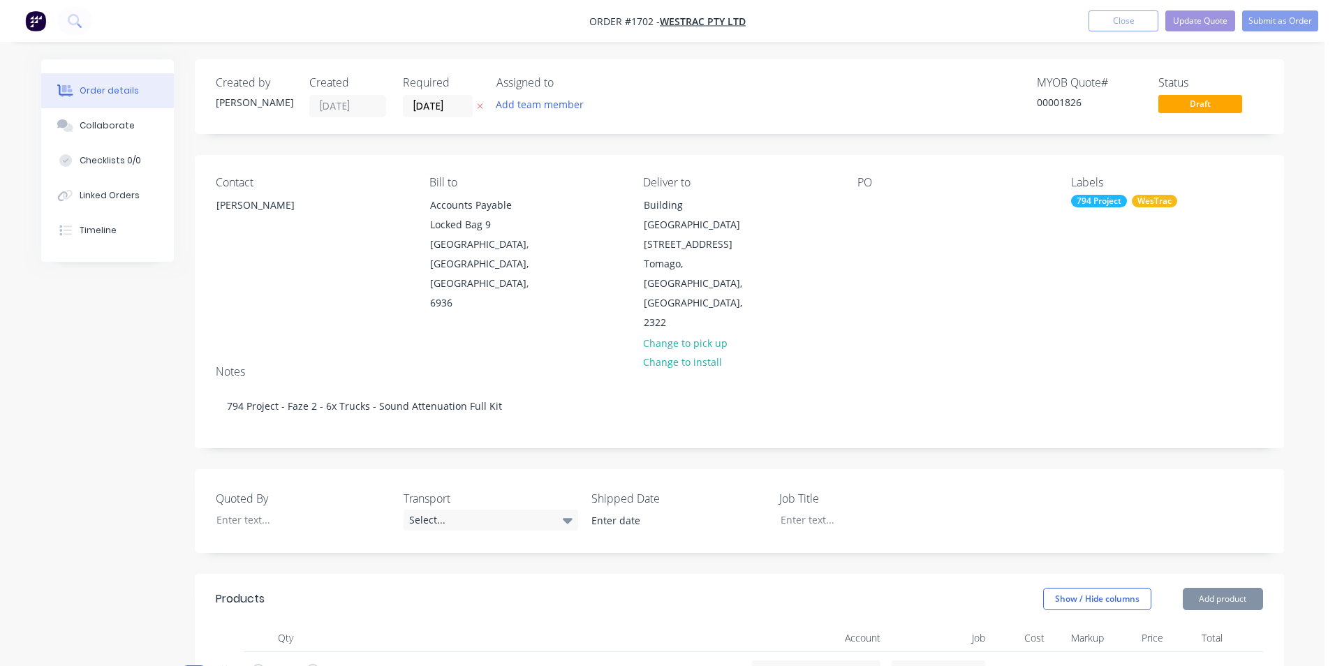
type input "$24,500.00"
type input "$99,461.25"
type input "$71,962.00"
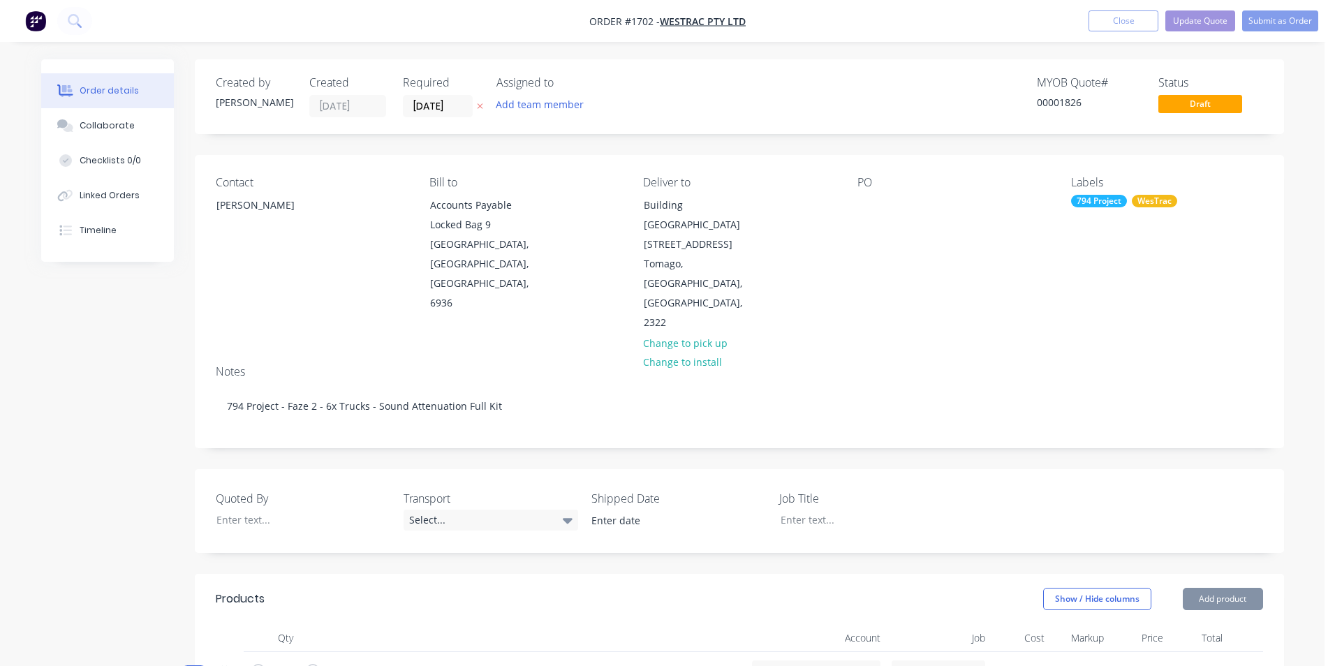
type input "$71,962.00"
type input "$51,044.40"
type input "$2,170.00"
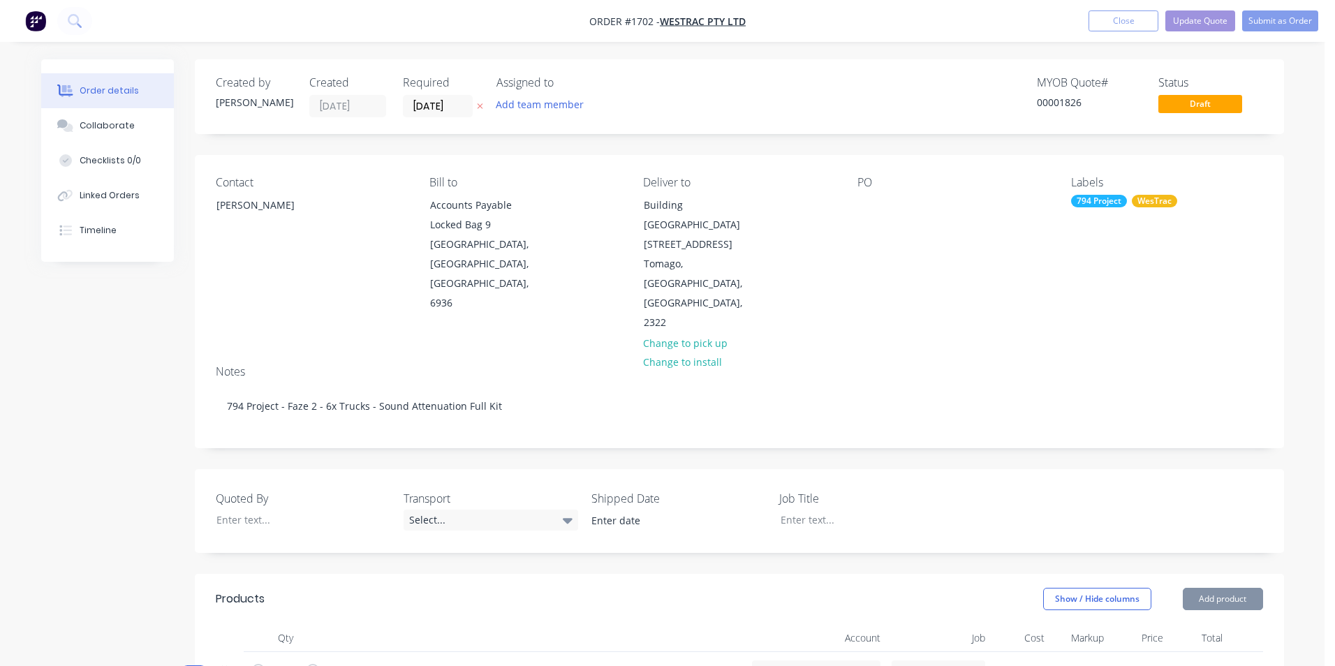
type input "$8,662.01"
type input "$45,614.80"
type input "$23,137.20"
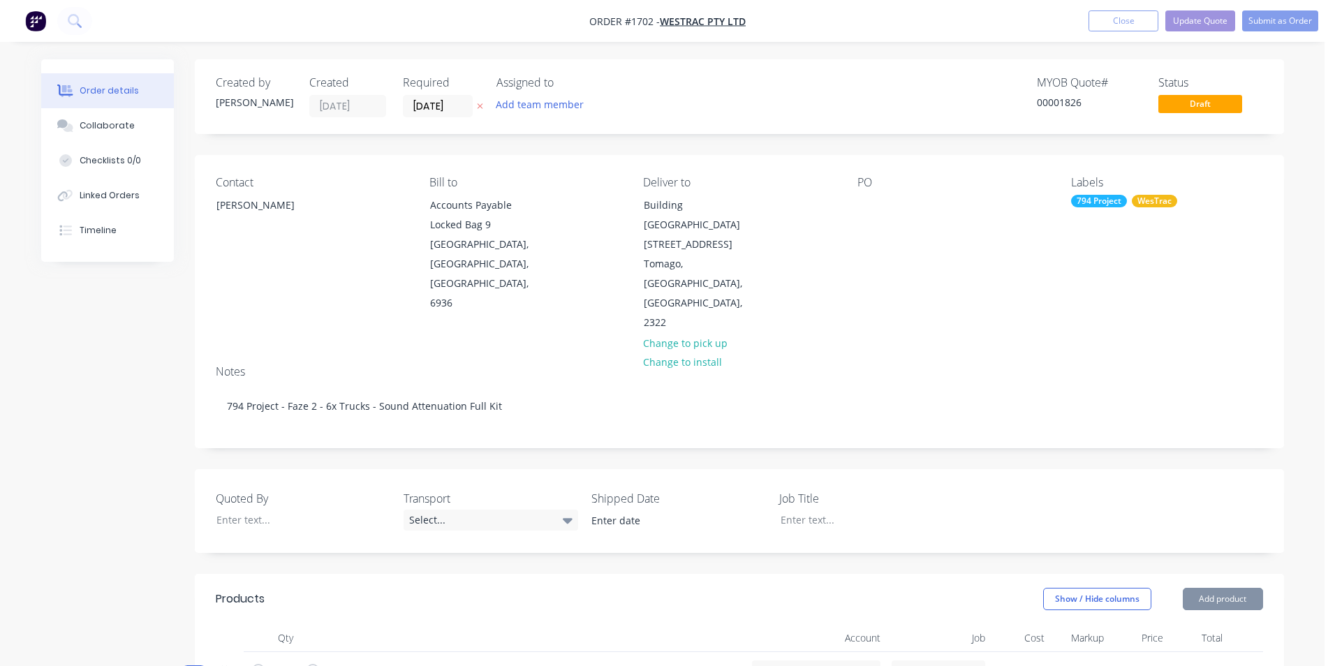
type input "$23,137.20"
type input "$24,620.50"
type input "$5,390.00"
type input "$10,780.00"
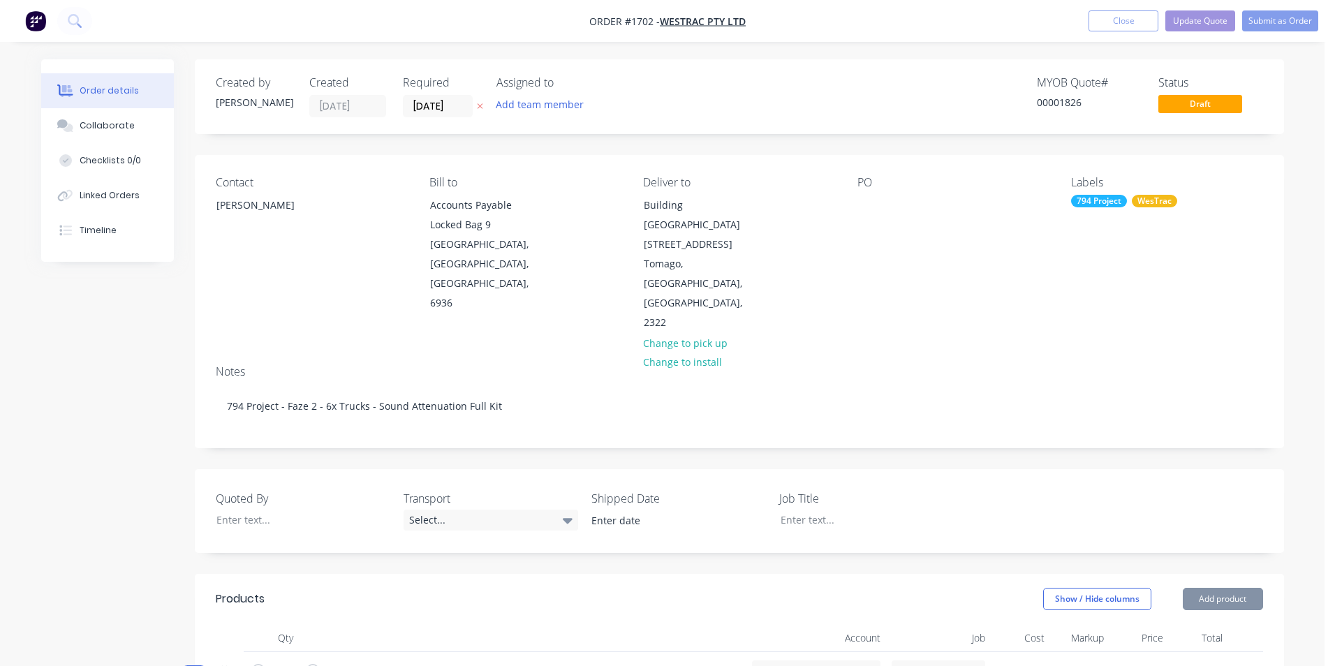
type input "$30,500.00"
type input "$21,357.45"
type input "$29,280.00"
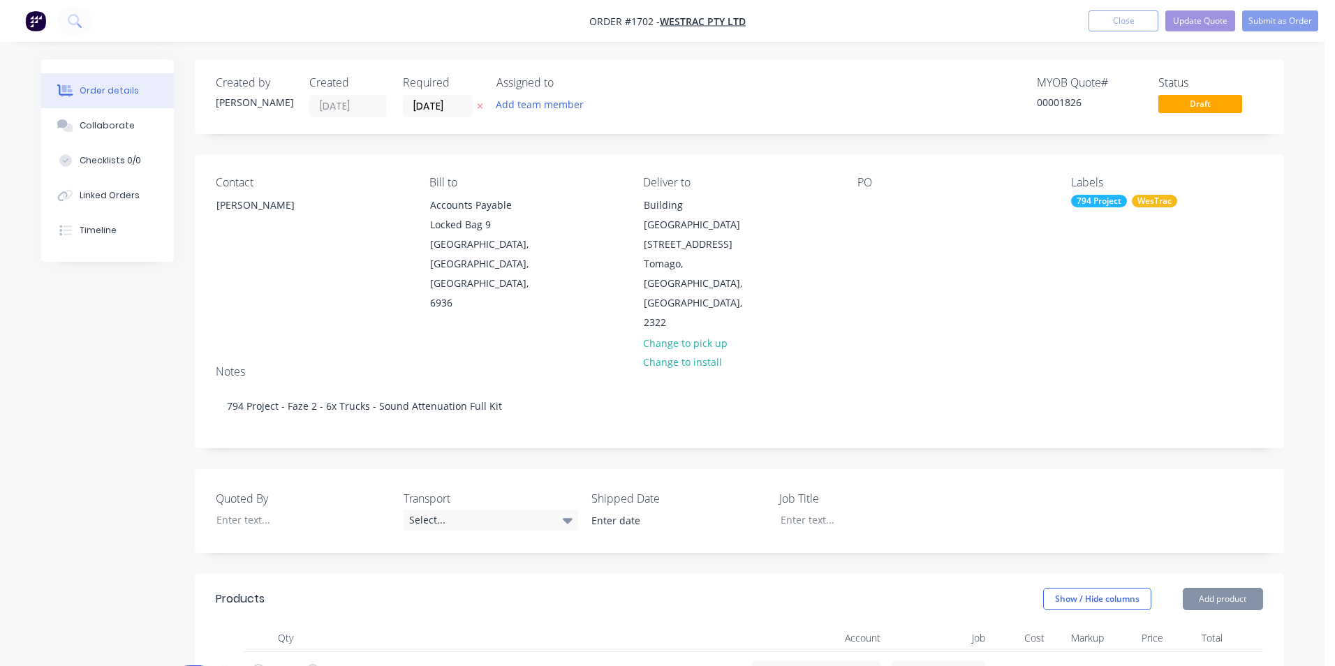
type input "$29,280.00"
type input "$21,000.00"
type input "$3,011.40"
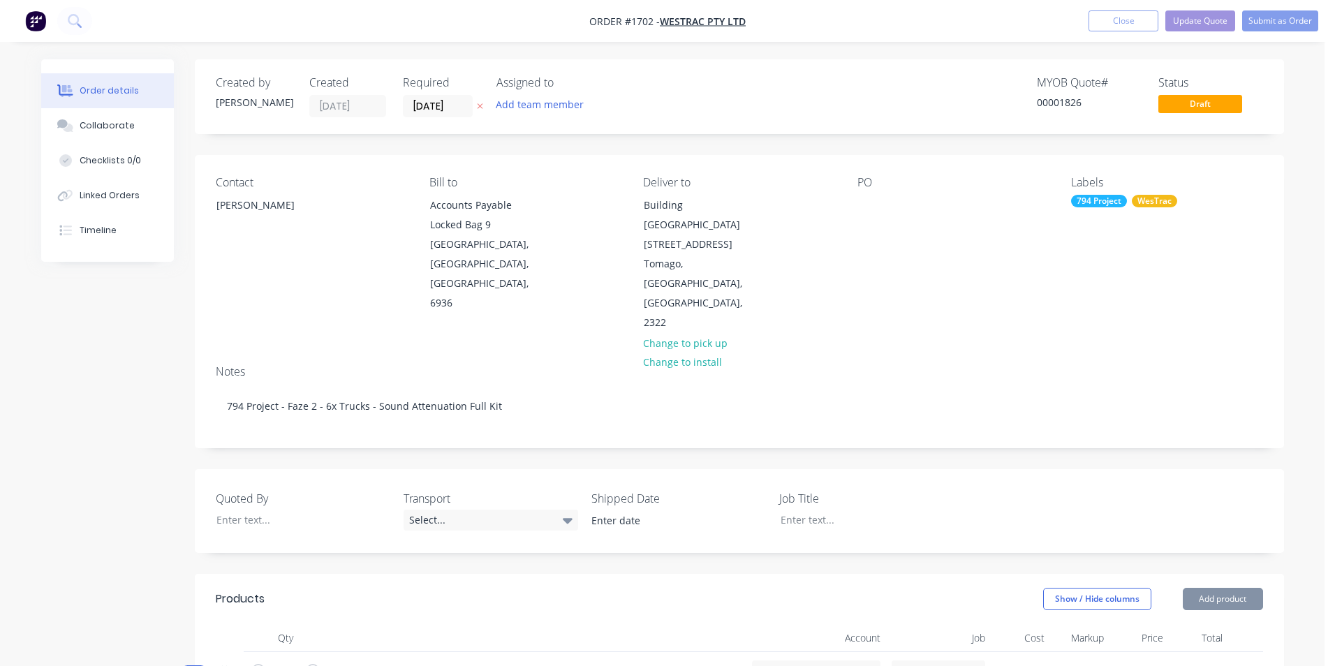
type input "$4,245.80"
type input "$2,349.00"
type input "$2,684.30"
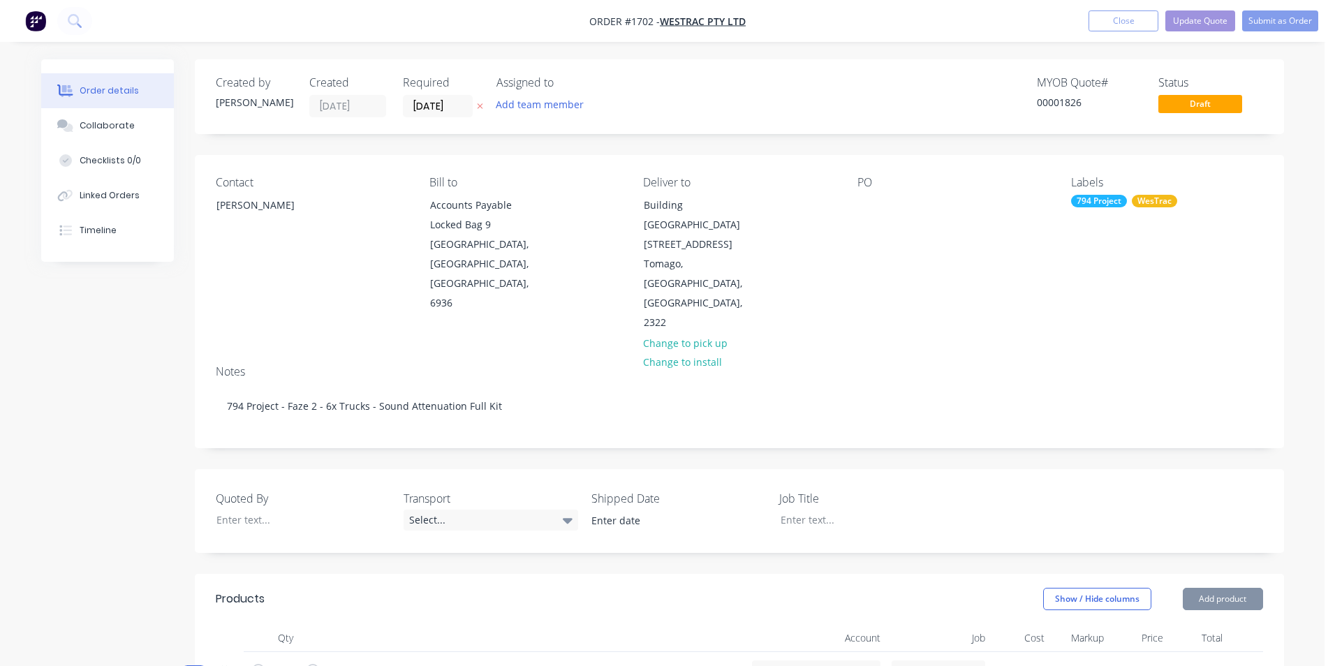
type input "$2,684.30"
type input "$17,754.24"
type input "$3,339.00"
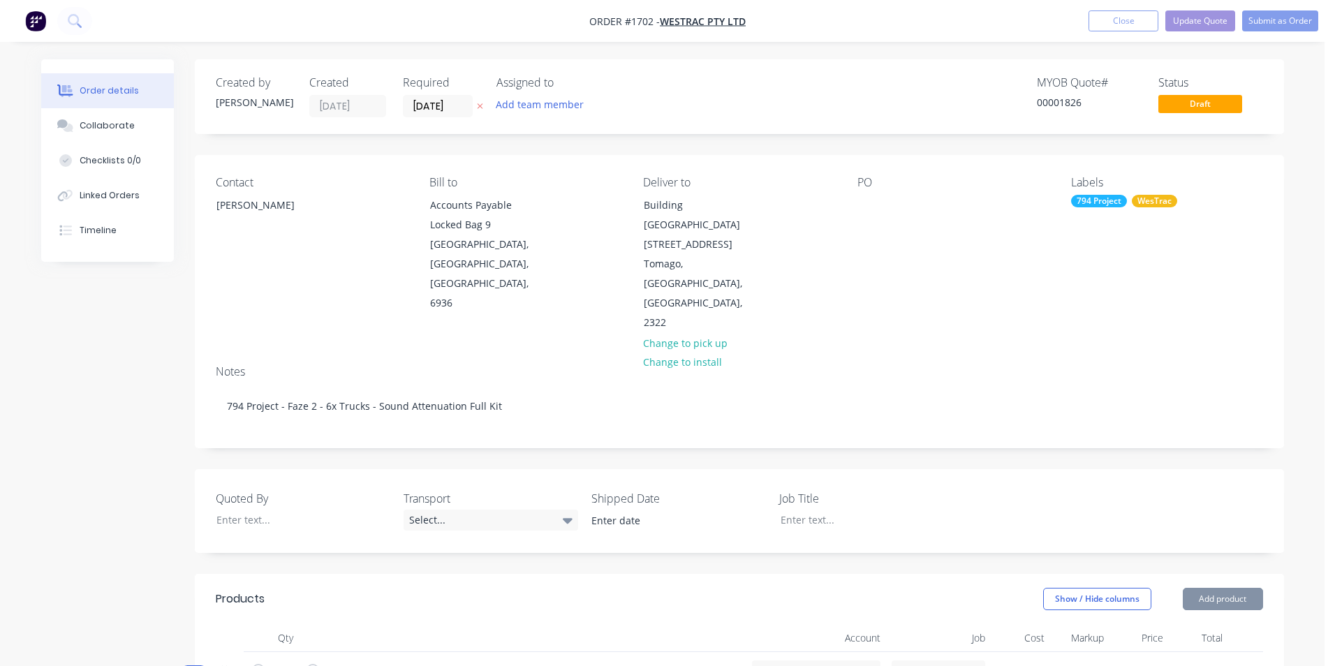
type input "$27,184.08"
type input "$6,698.73"
type input "$10,960.43"
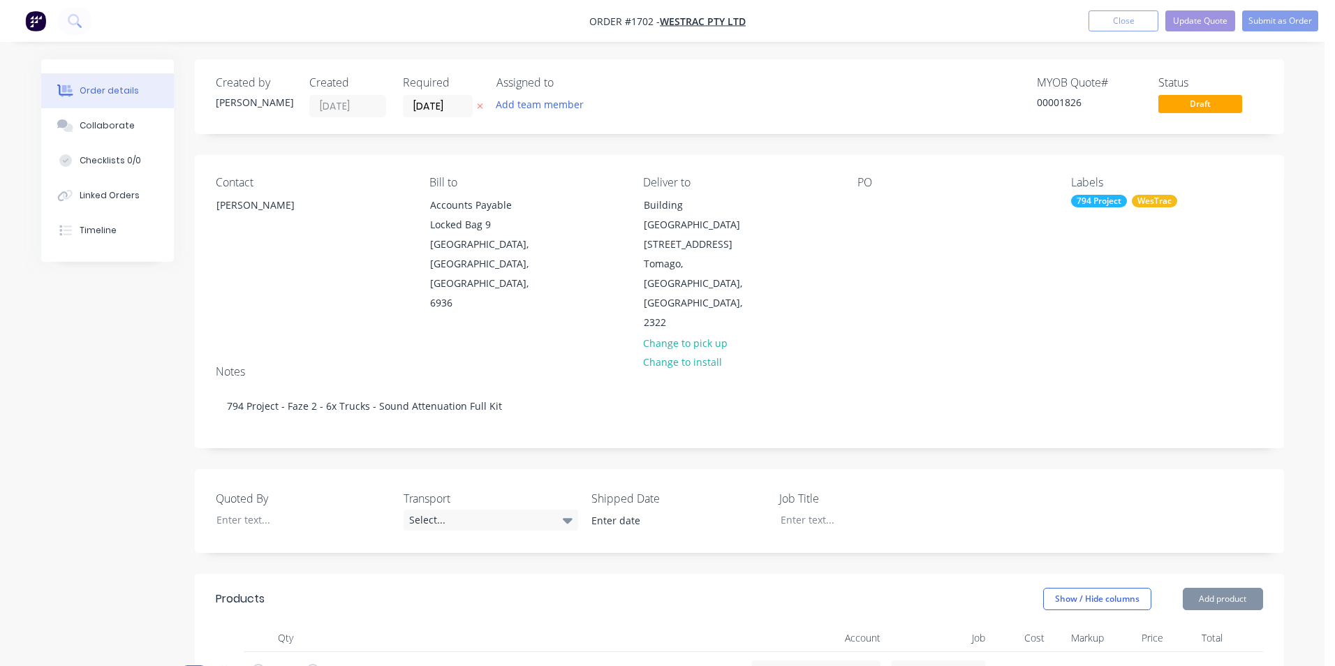
type input "$10,960.43"
type input "$1,422.50"
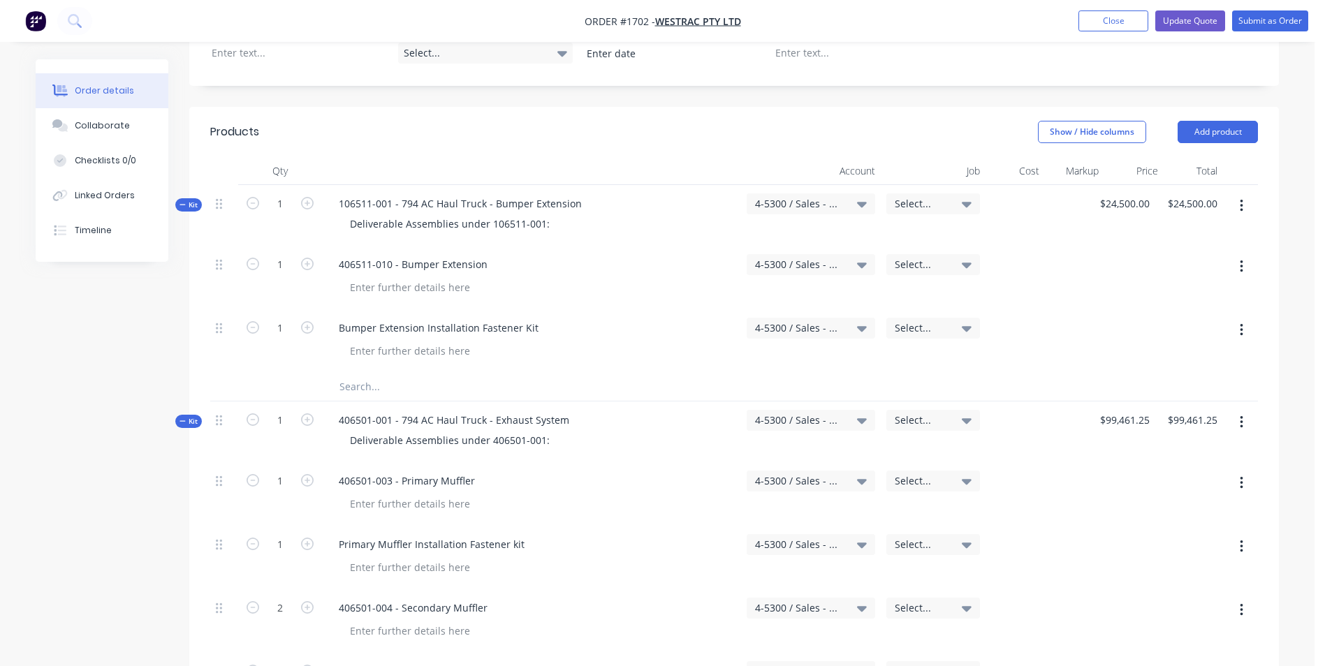
scroll to position [559, 0]
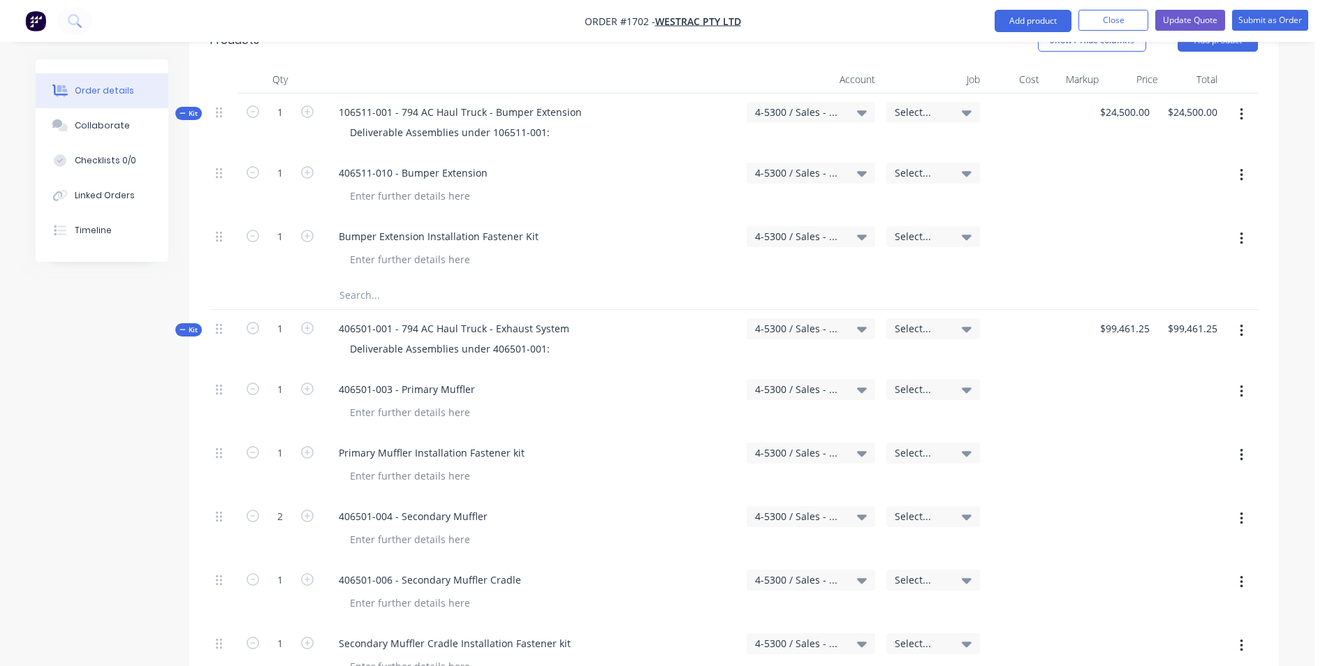
click at [1046, 371] on div at bounding box center [1074, 403] width 59 height 64
click at [1070, 371] on div at bounding box center [1074, 403] width 59 height 64
click at [426, 379] on div "406501-003 - Primary Muffler" at bounding box center [407, 389] width 159 height 20
click at [1075, 371] on div at bounding box center [1074, 403] width 59 height 64
click at [1172, 371] on div at bounding box center [1192, 403] width 59 height 64
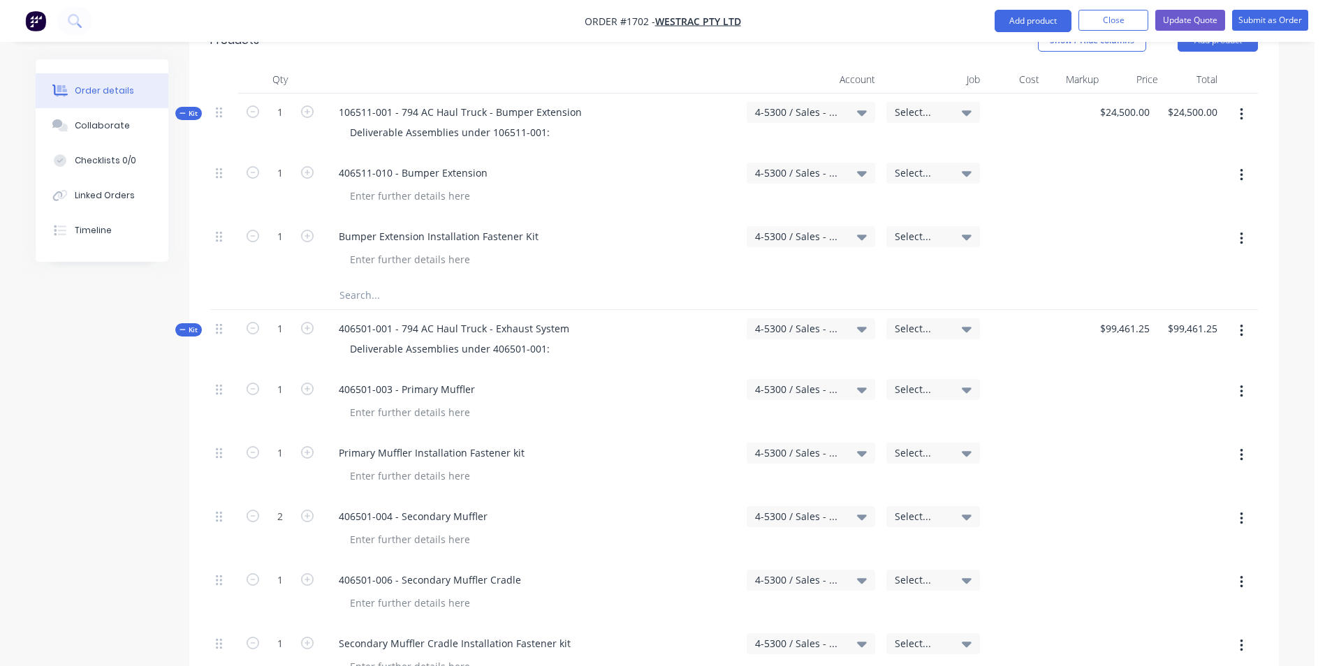
click at [1139, 371] on div at bounding box center [1133, 403] width 59 height 64
drag, startPoint x: 1071, startPoint y: 326, endPoint x: 1080, endPoint y: 320, distance: 11.0
click at [1074, 371] on div at bounding box center [1074, 403] width 59 height 64
click at [1132, 371] on div at bounding box center [1133, 403] width 59 height 64
click at [1156, 371] on div at bounding box center [1133, 403] width 59 height 64
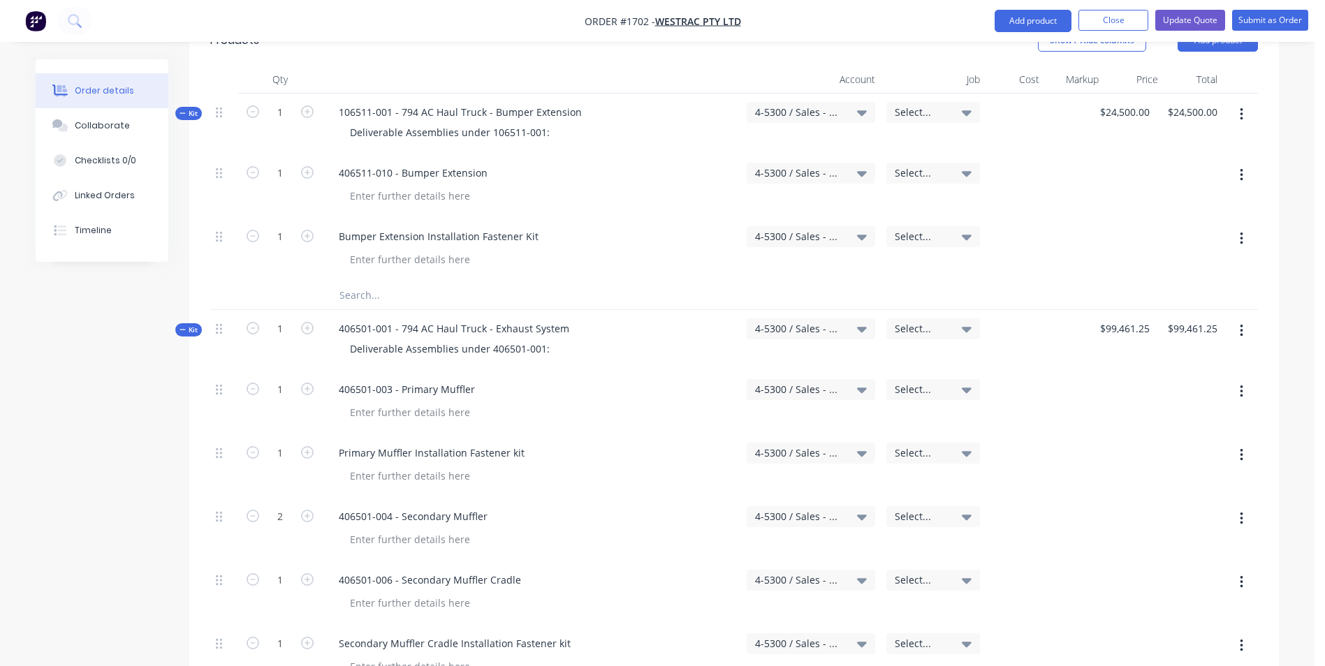
click at [1186, 371] on div at bounding box center [1192, 403] width 59 height 64
click at [1221, 371] on div at bounding box center [1192, 403] width 59 height 64
click at [1054, 371] on div at bounding box center [1074, 403] width 59 height 64
click at [478, 379] on div "406501-003 - Primary Muffler" at bounding box center [407, 389] width 159 height 20
click at [377, 379] on div "406501-003 - Primary Muffler" at bounding box center [407, 389] width 159 height 20
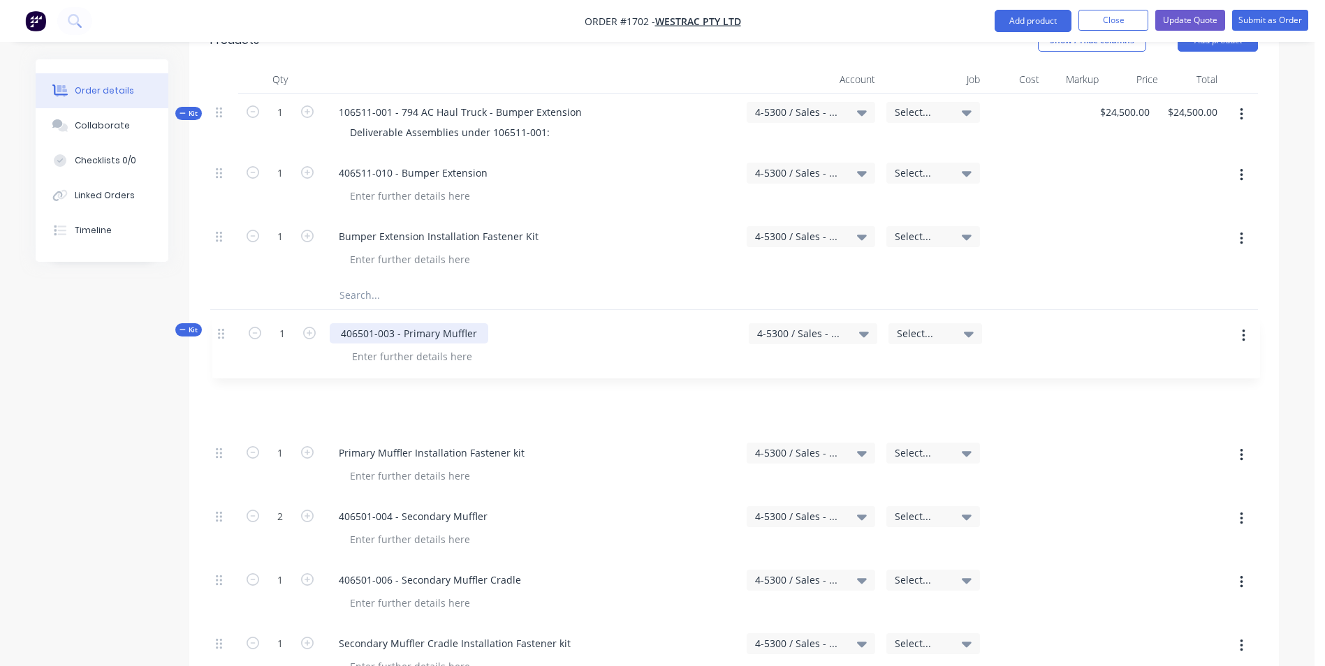
drag, startPoint x: 219, startPoint y: 331, endPoint x: 224, endPoint y: 338, distance: 8.9
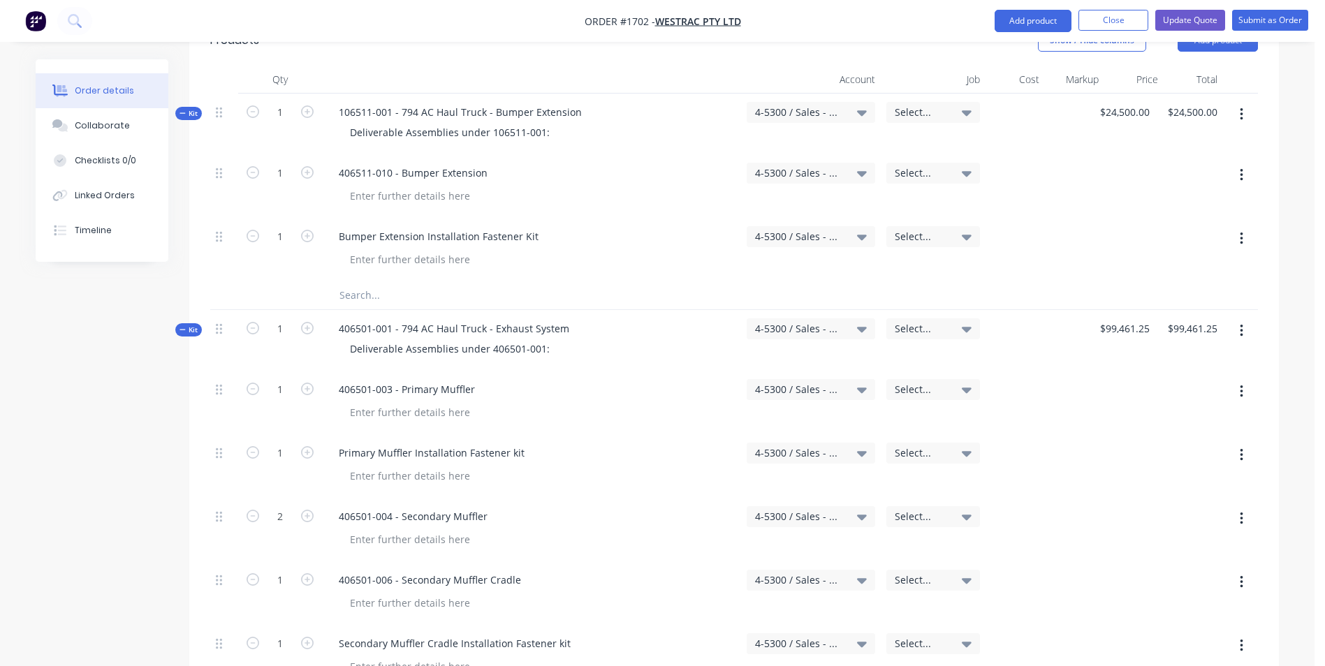
click at [1038, 371] on div at bounding box center [1014, 403] width 59 height 64
click at [1155, 371] on div at bounding box center [1133, 403] width 59 height 64
click at [480, 379] on div "406501-003 - Primary Muffler" at bounding box center [407, 389] width 159 height 20
click at [1038, 24] on button "Add product" at bounding box center [1032, 21] width 77 height 22
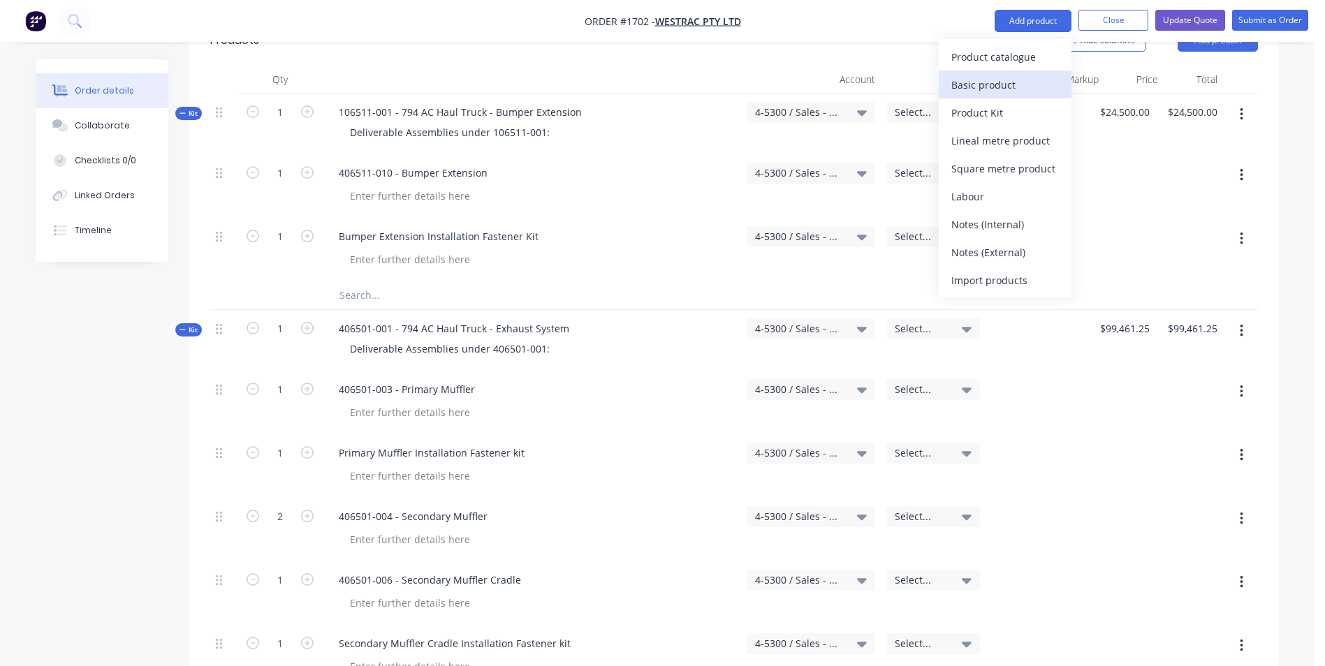
click at [980, 83] on div "Basic product" at bounding box center [1005, 85] width 108 height 20
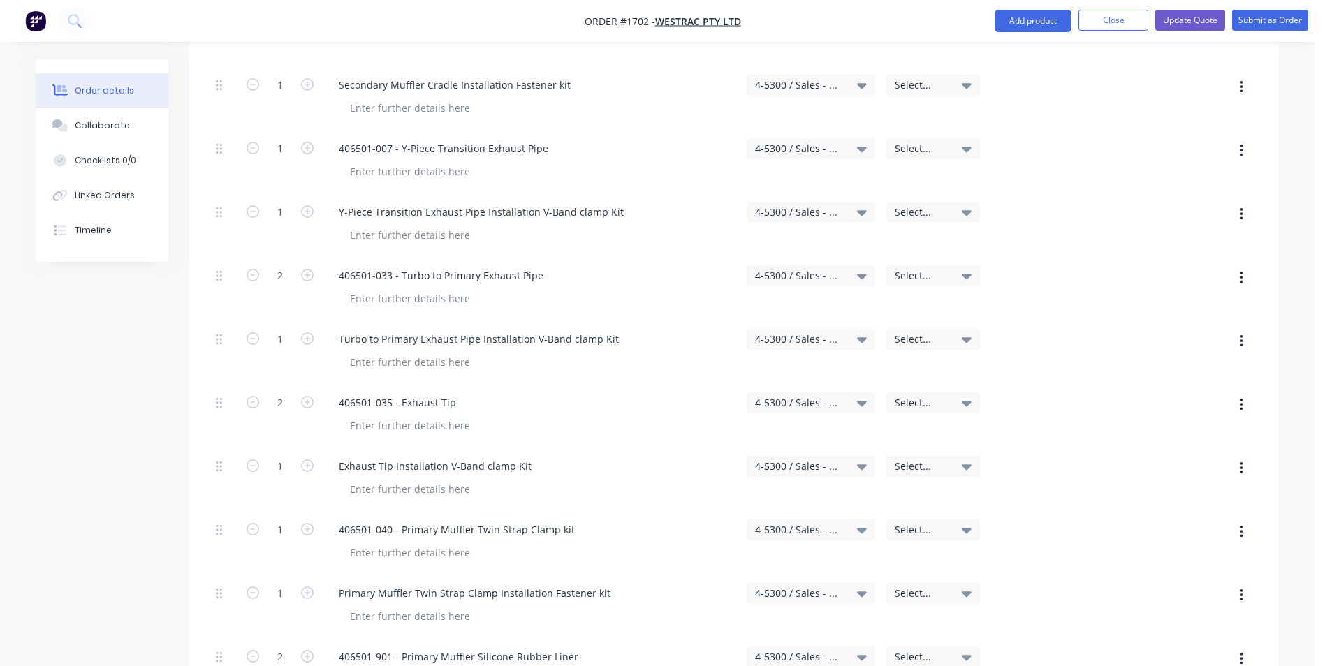
scroll to position [1536, 0]
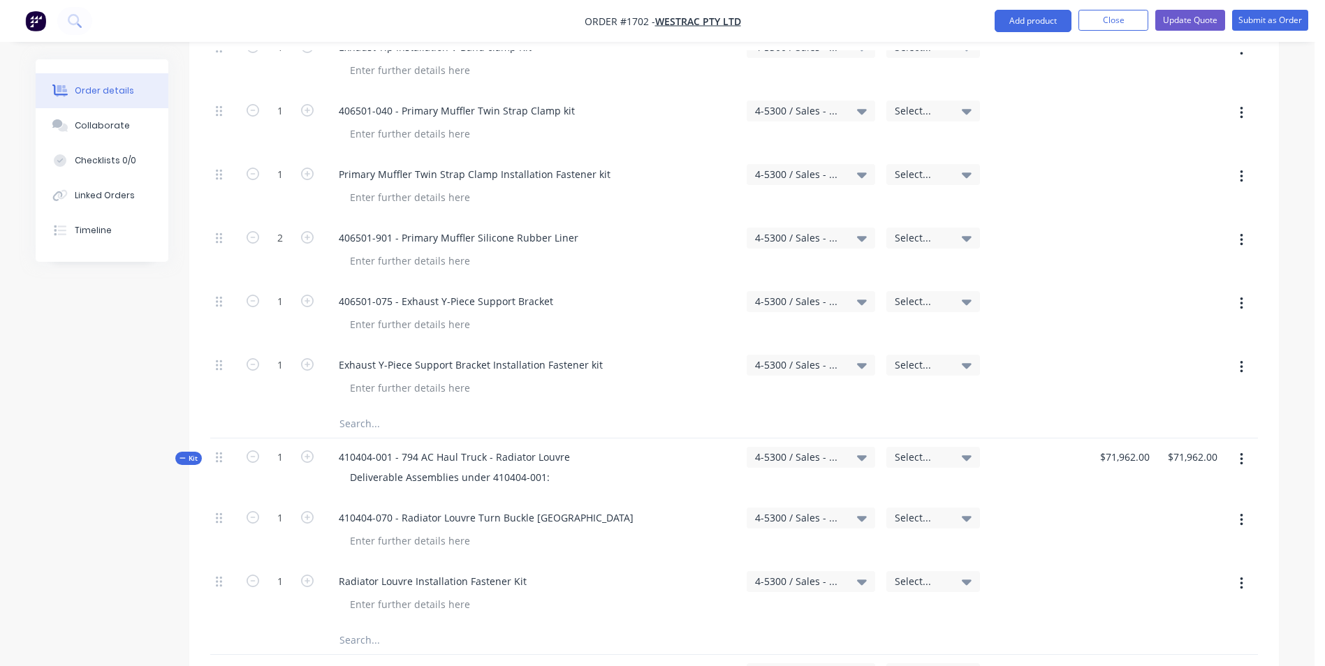
click at [193, 453] on span "Kit" at bounding box center [188, 458] width 18 height 10
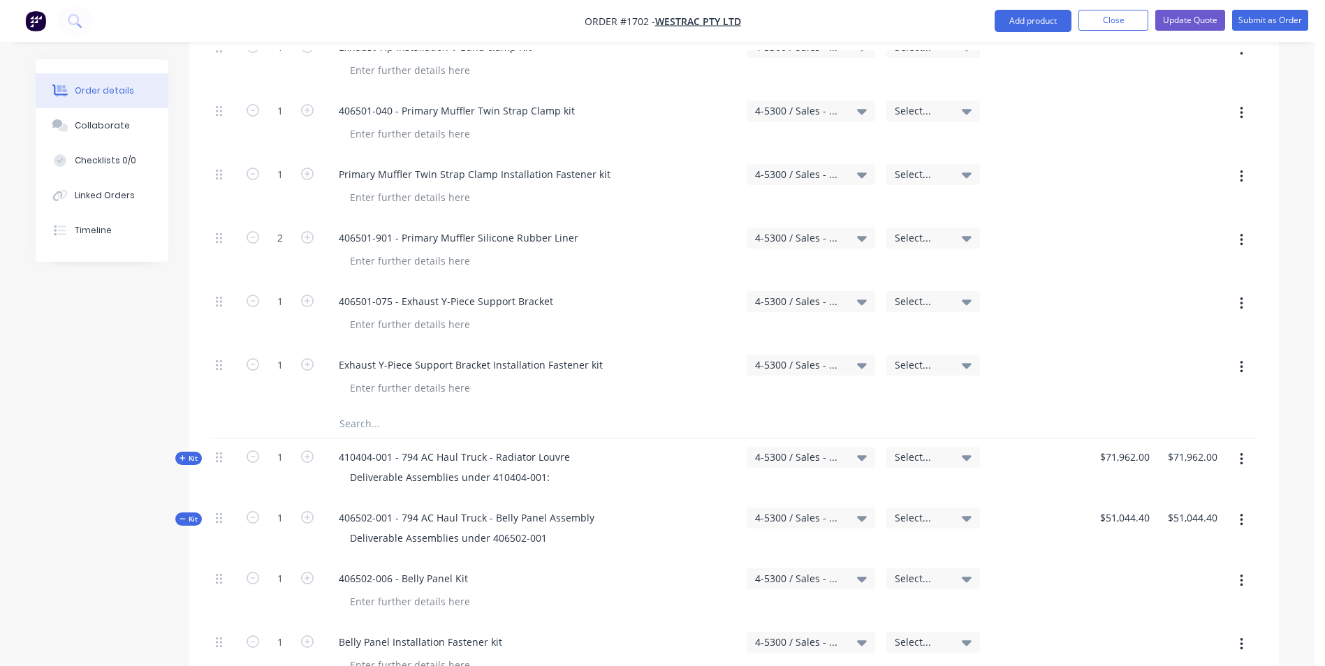
click at [198, 513] on div "Kit" at bounding box center [188, 519] width 27 height 13
click at [187, 575] on span "Kit" at bounding box center [188, 580] width 18 height 10
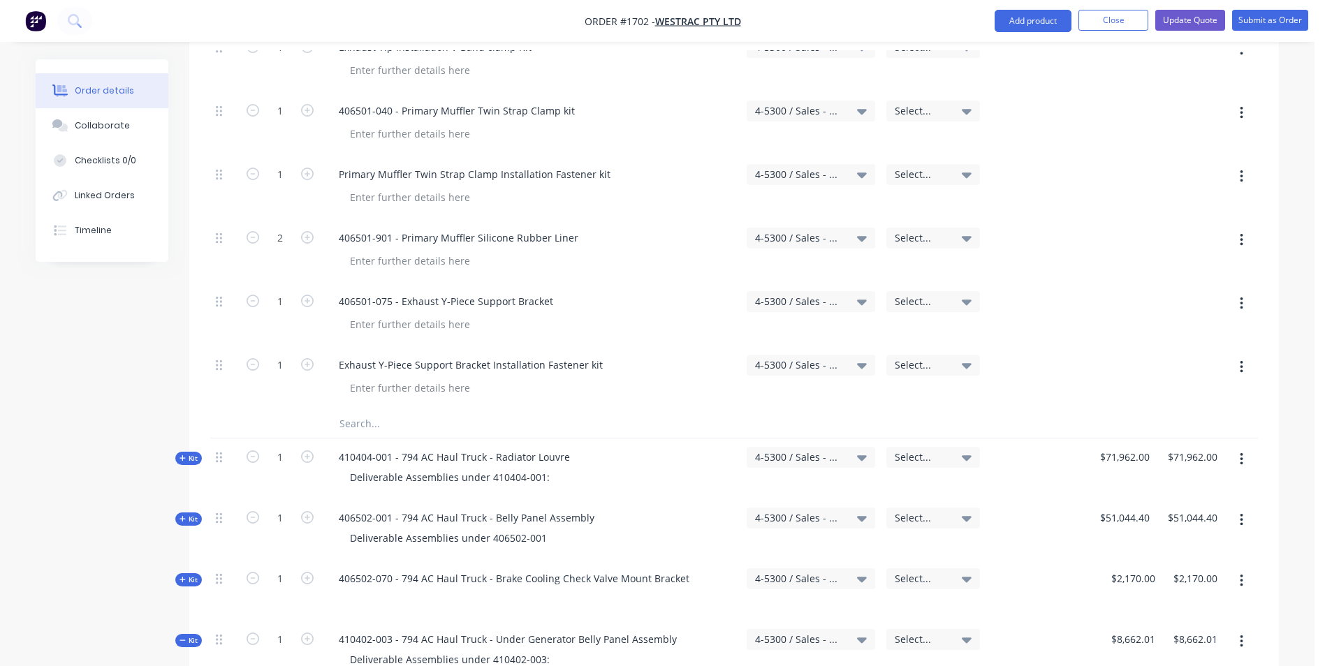
click at [186, 635] on span "Kit" at bounding box center [188, 640] width 18 height 10
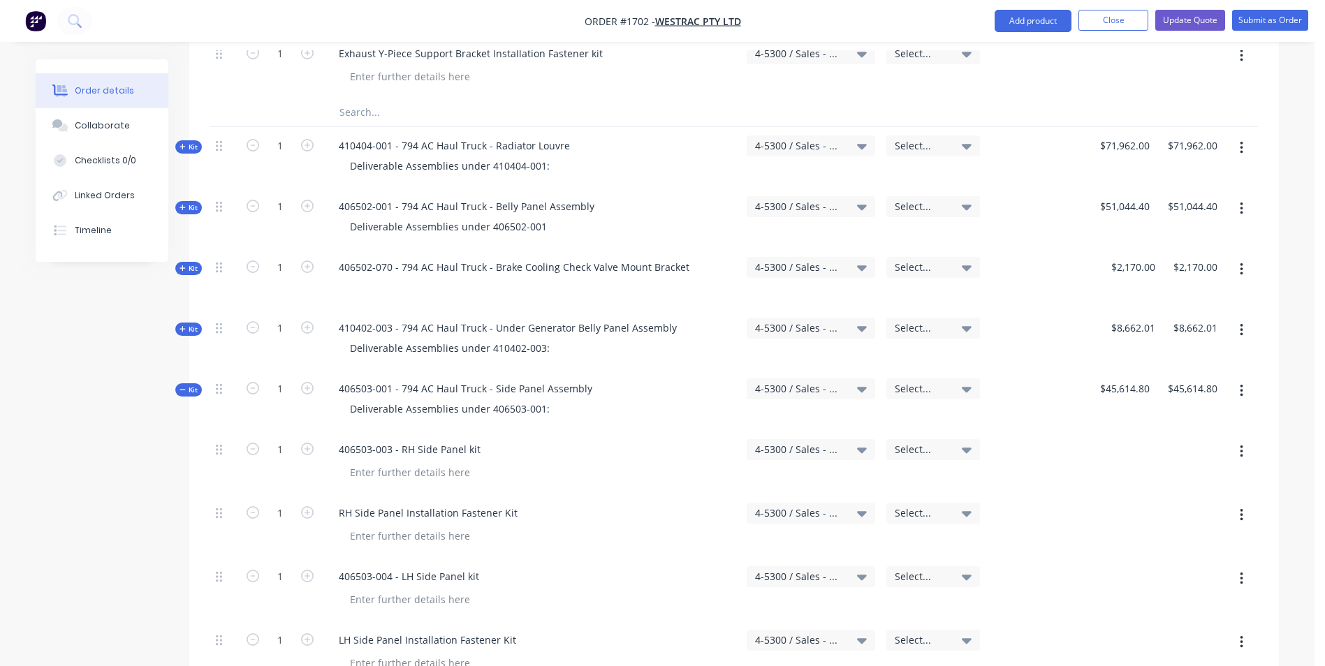
scroll to position [1885, 0]
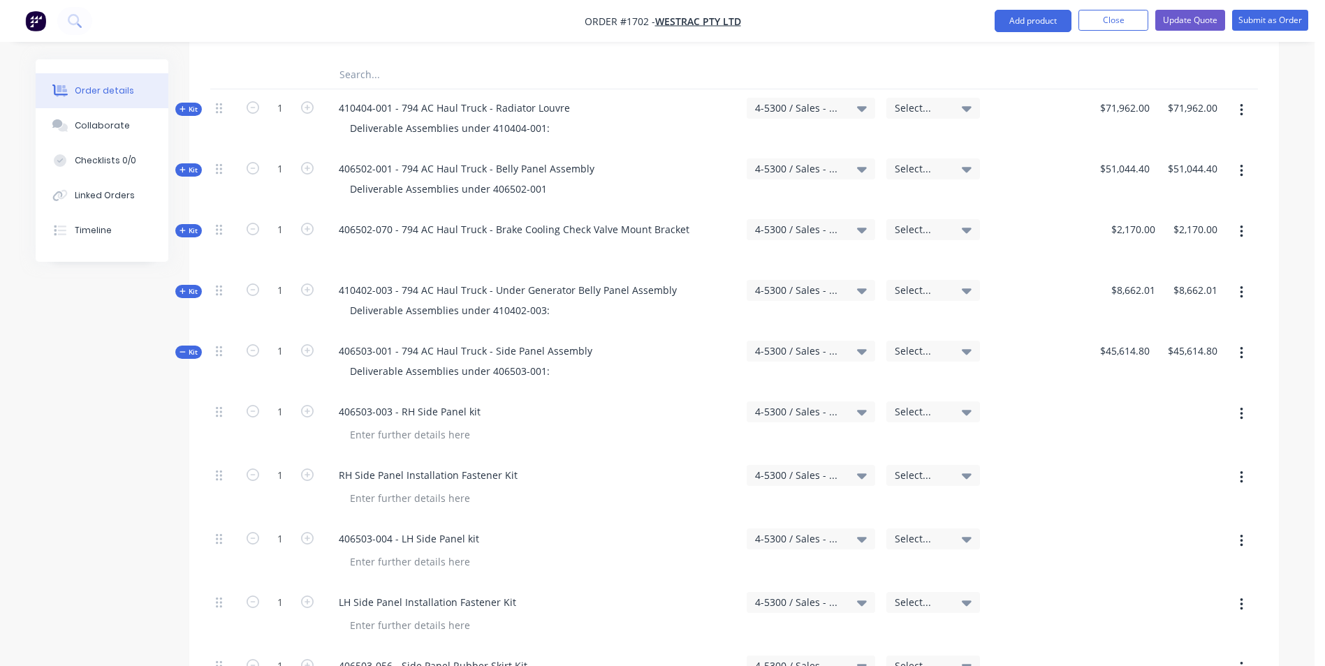
click at [195, 347] on span "Kit" at bounding box center [188, 352] width 18 height 10
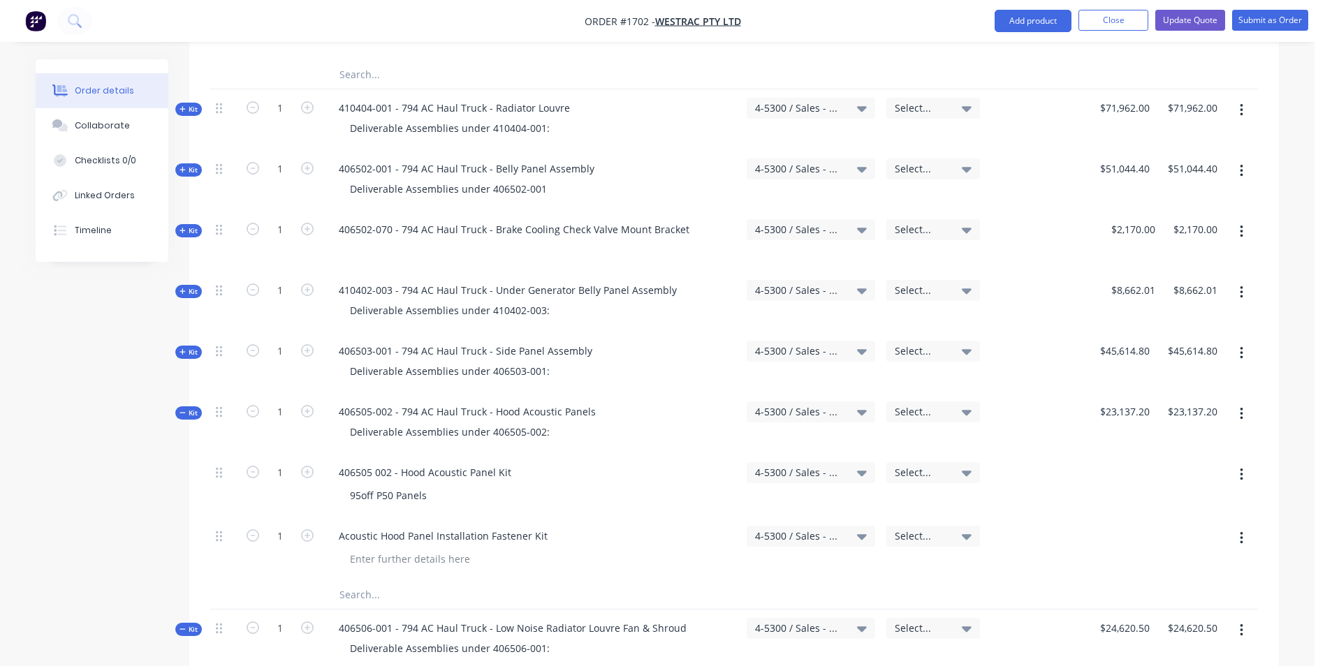
click at [189, 408] on span "Kit" at bounding box center [188, 413] width 18 height 10
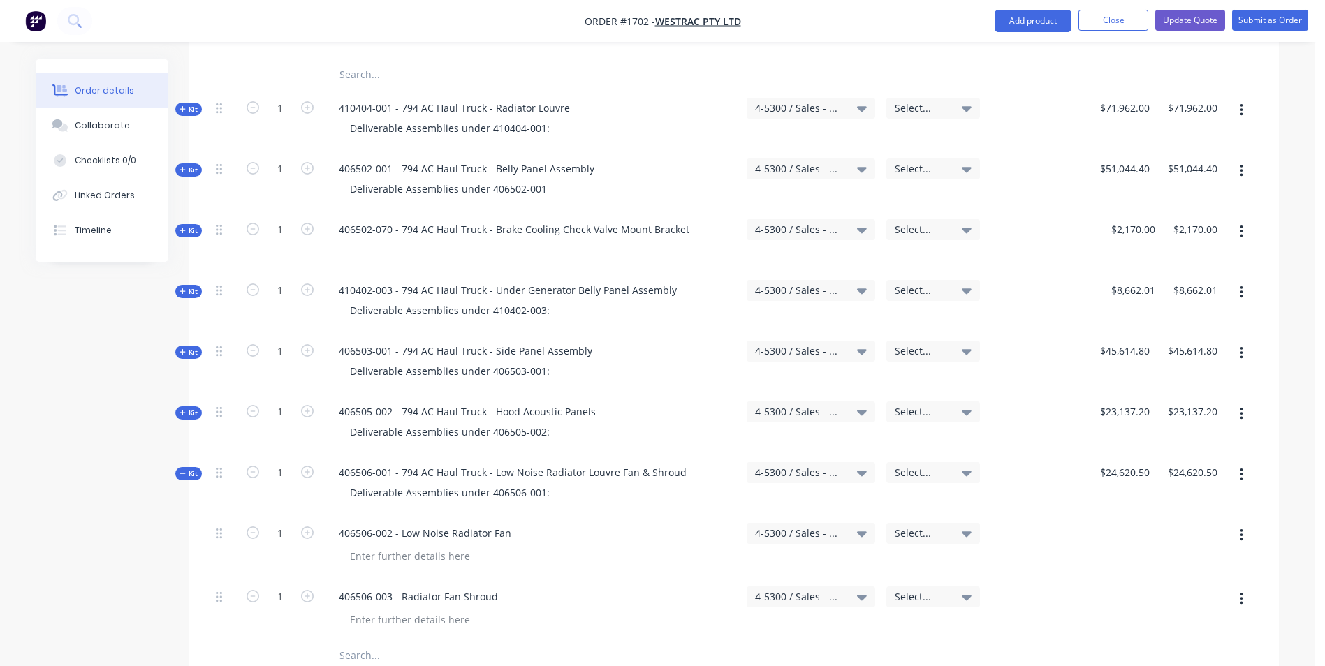
click at [192, 469] on span "Kit" at bounding box center [188, 474] width 18 height 10
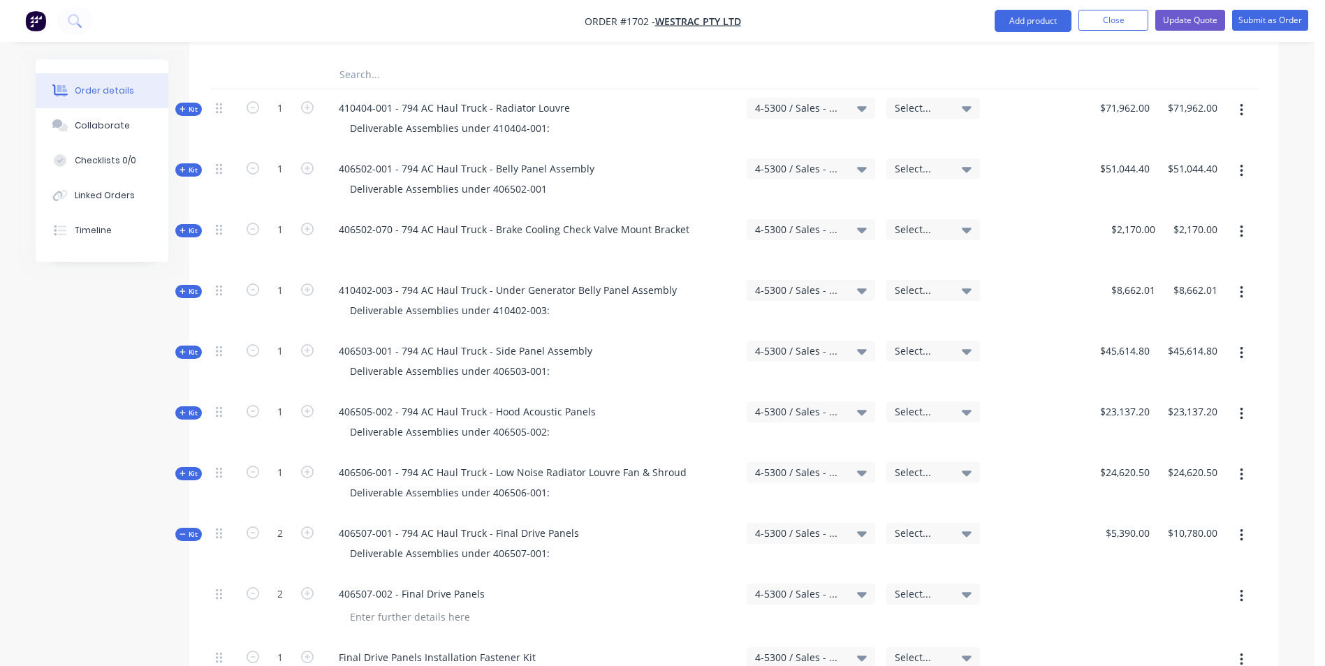
click at [196, 529] on span "Kit" at bounding box center [188, 534] width 18 height 10
click at [185, 590] on span "Kit" at bounding box center [188, 595] width 18 height 10
click at [186, 651] on span "Kit" at bounding box center [188, 656] width 18 height 10
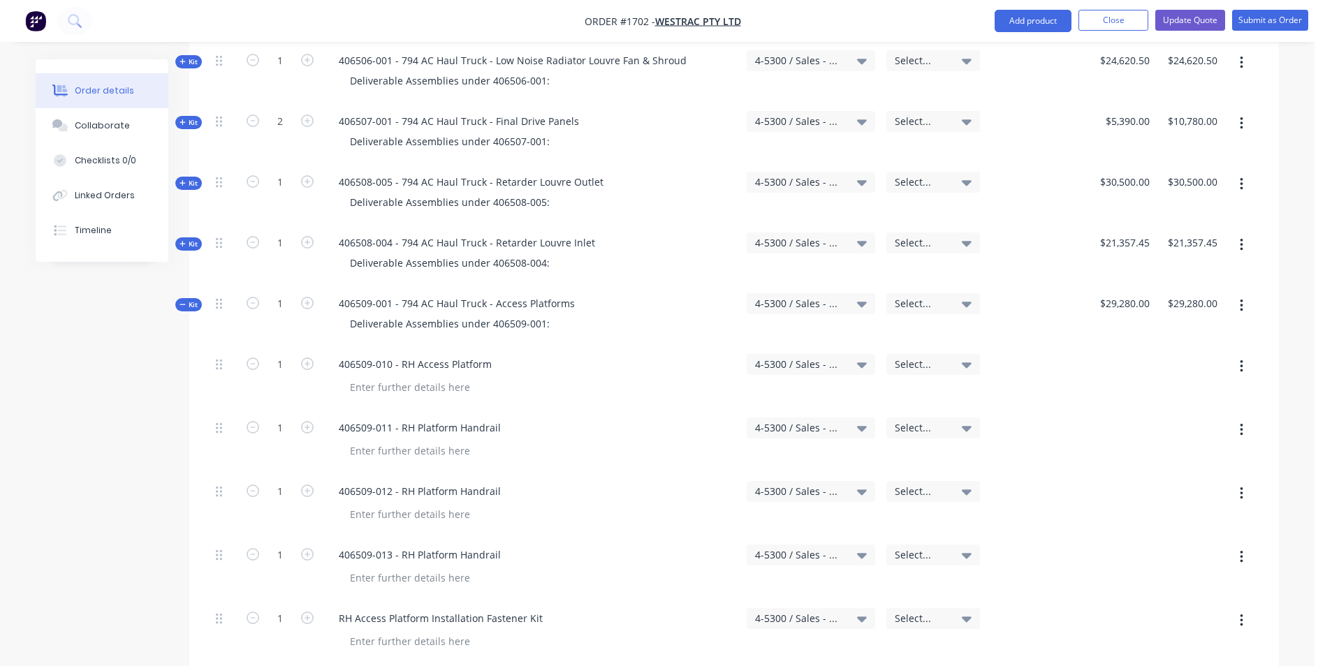
scroll to position [2304, 0]
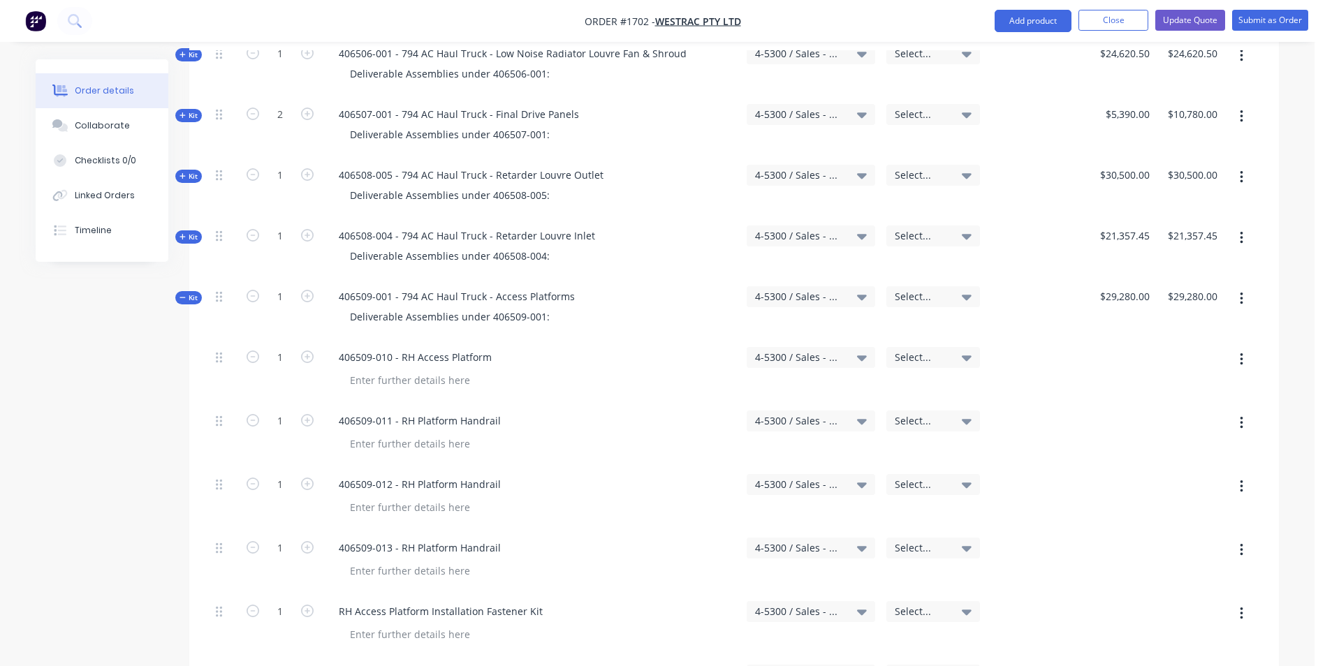
click at [193, 293] on span "Kit" at bounding box center [188, 298] width 18 height 10
click at [192, 353] on span "Kit" at bounding box center [188, 358] width 18 height 10
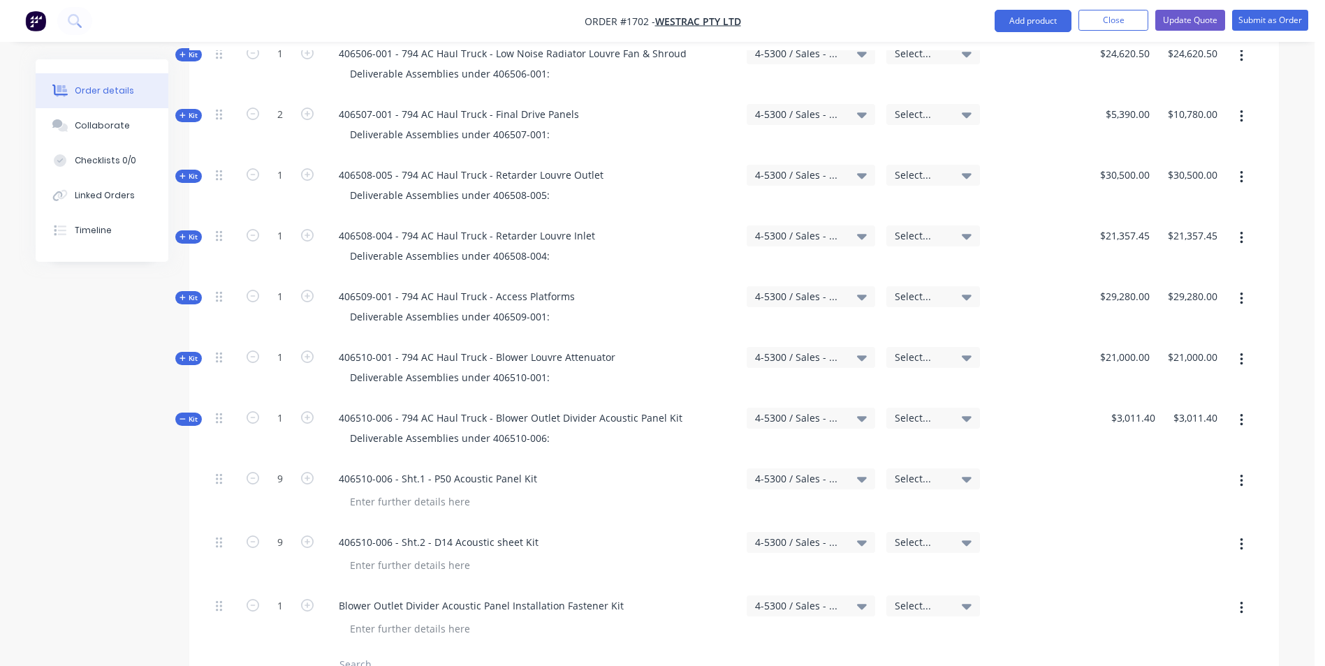
click at [200, 413] on div "Kit" at bounding box center [188, 419] width 27 height 13
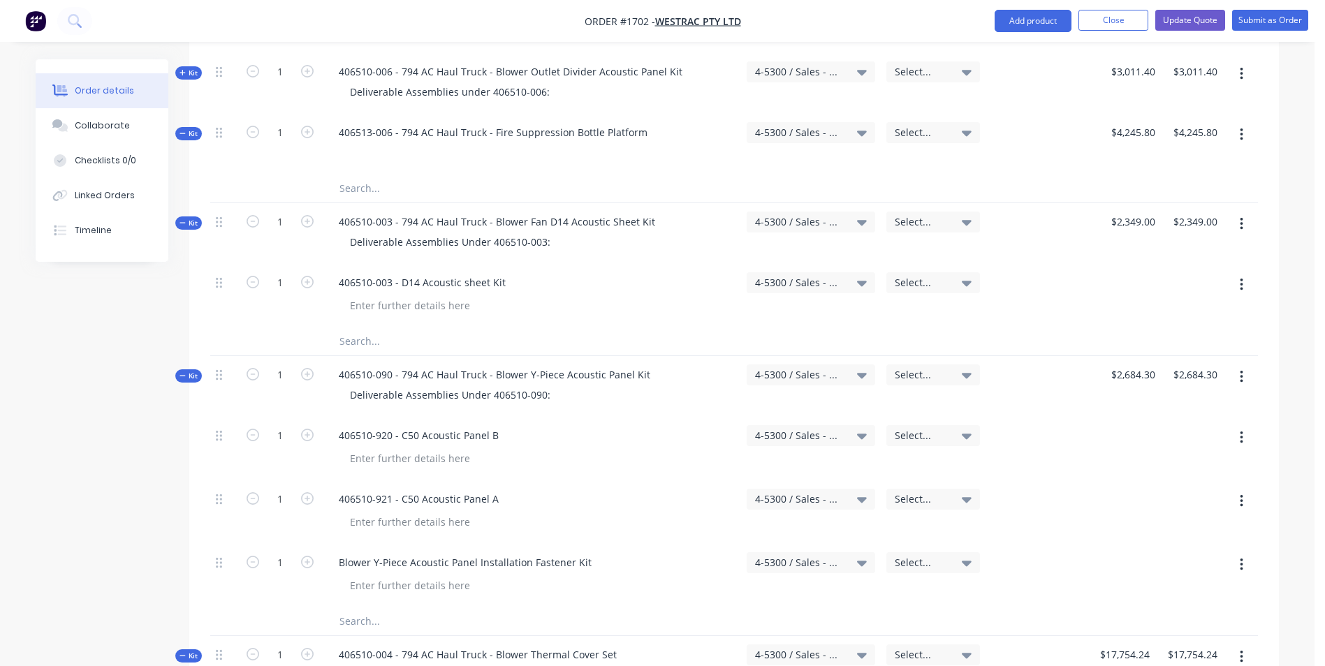
scroll to position [2654, 0]
click at [189, 215] on span "Kit" at bounding box center [188, 220] width 18 height 10
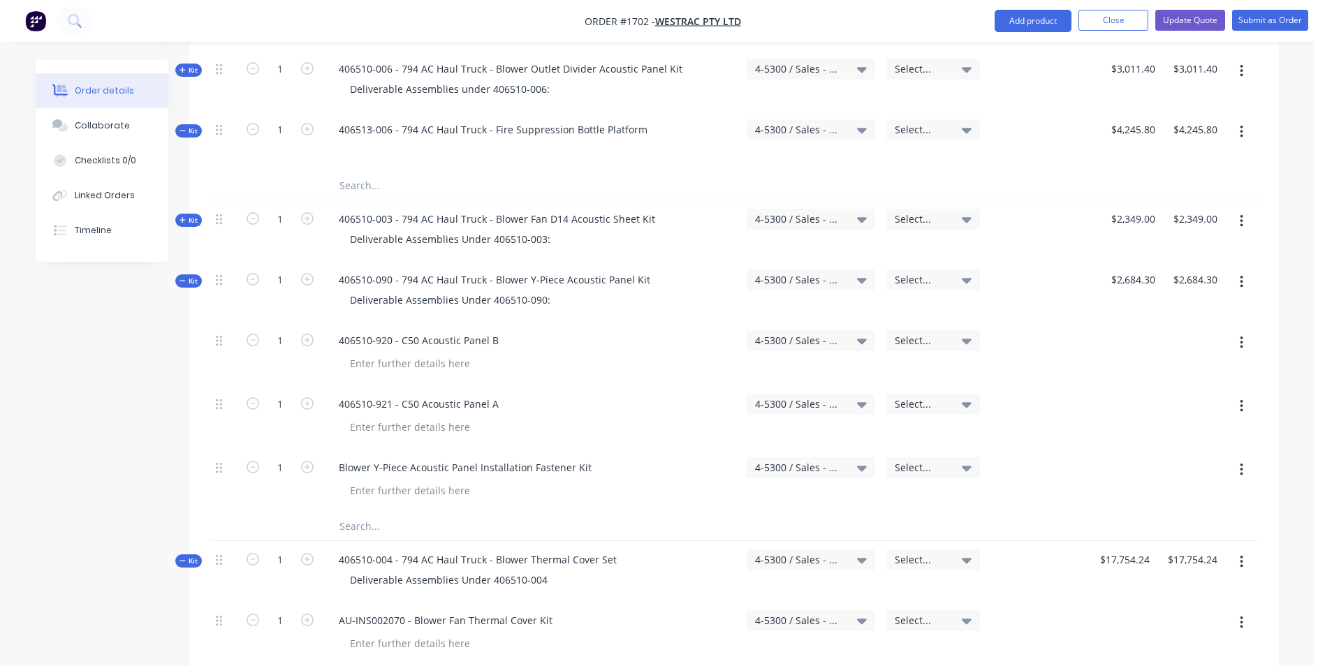
click at [189, 276] on span "Kit" at bounding box center [188, 281] width 18 height 10
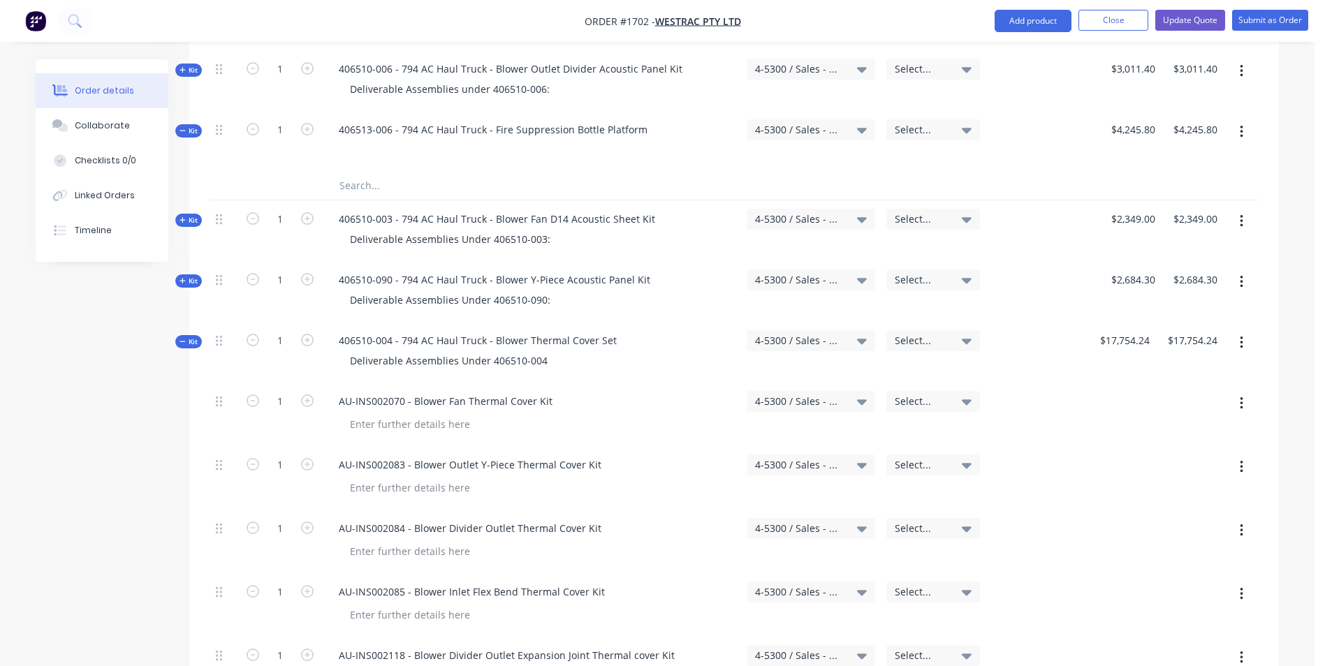
click at [193, 337] on span "Kit" at bounding box center [188, 342] width 18 height 10
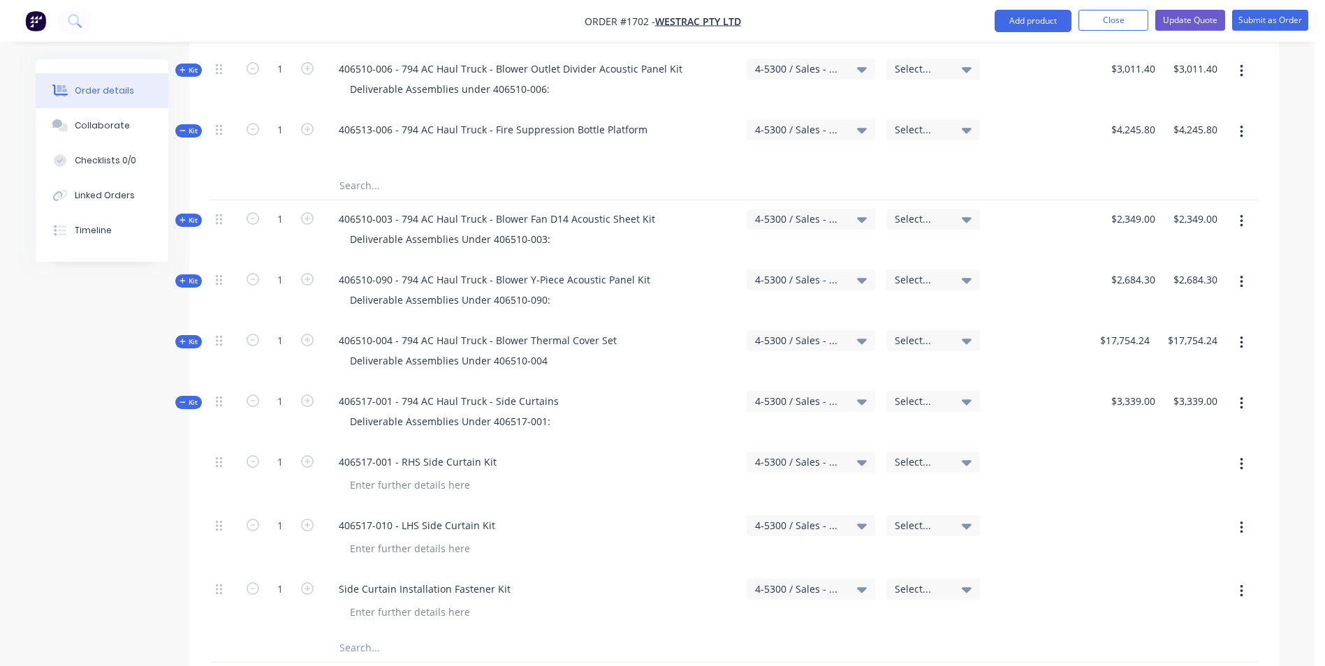
click at [187, 397] on span "Kit" at bounding box center [188, 402] width 18 height 10
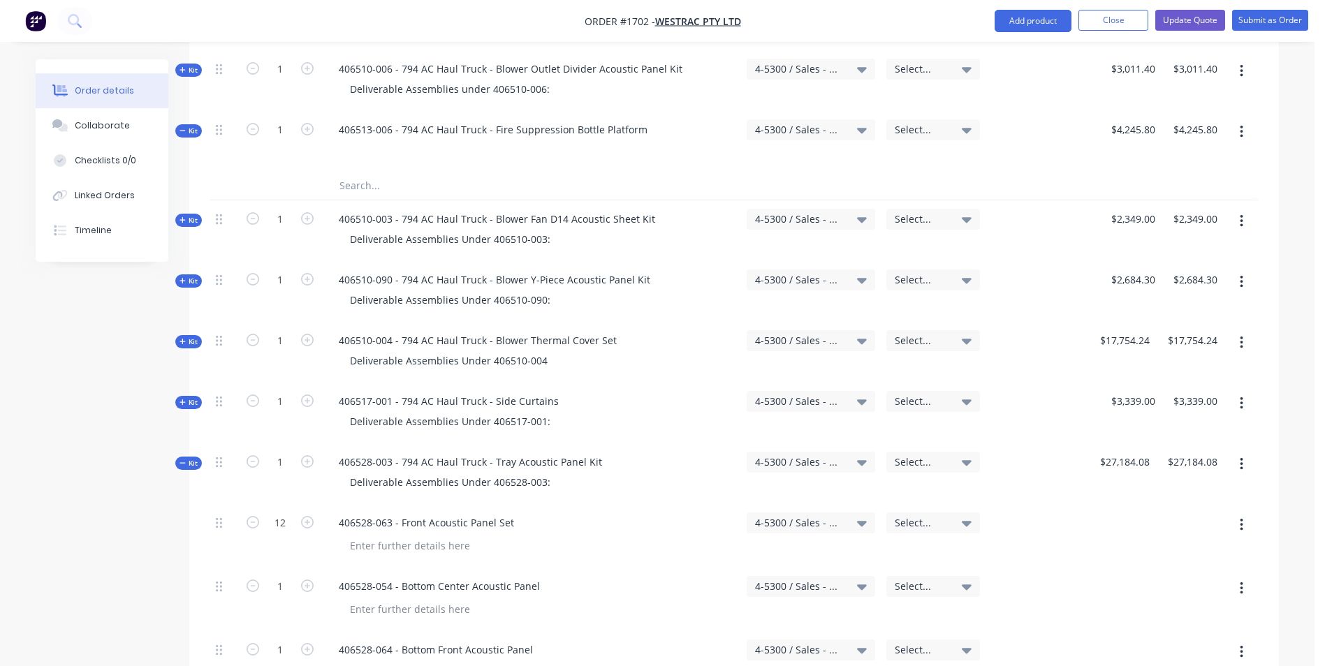
click at [198, 457] on div "Kit" at bounding box center [188, 463] width 27 height 13
click at [189, 519] on span "Kit" at bounding box center [188, 524] width 18 height 10
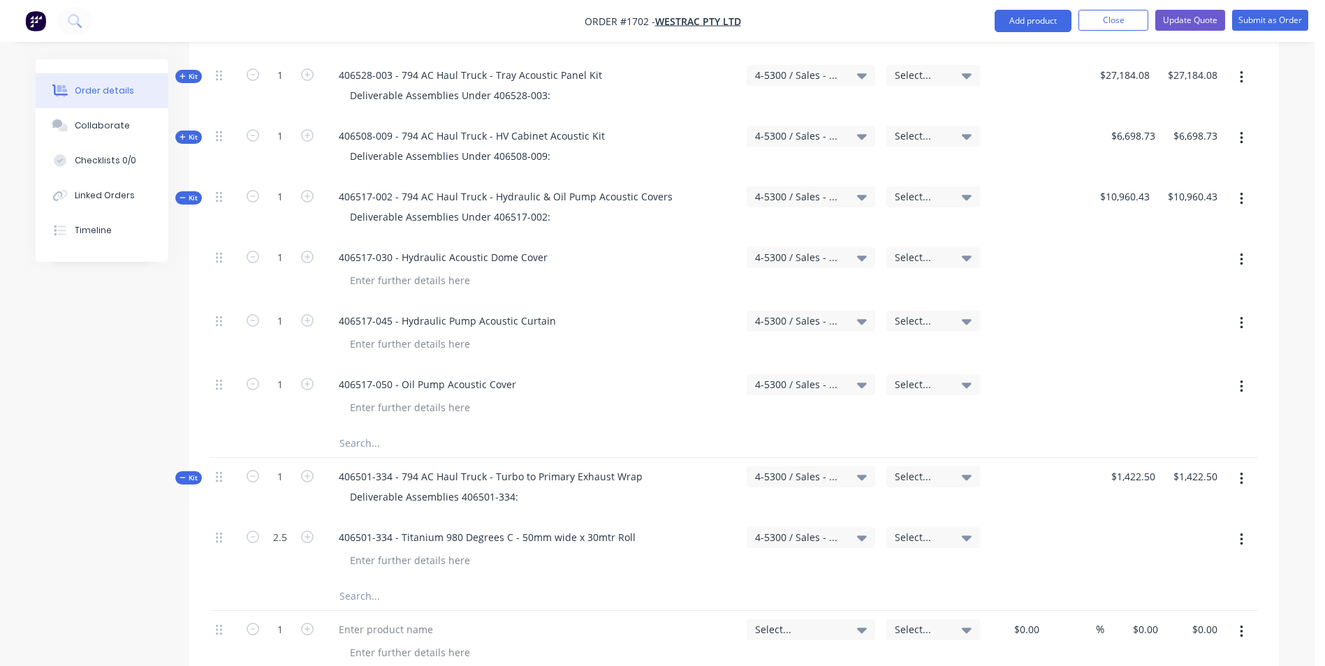
scroll to position [3073, 0]
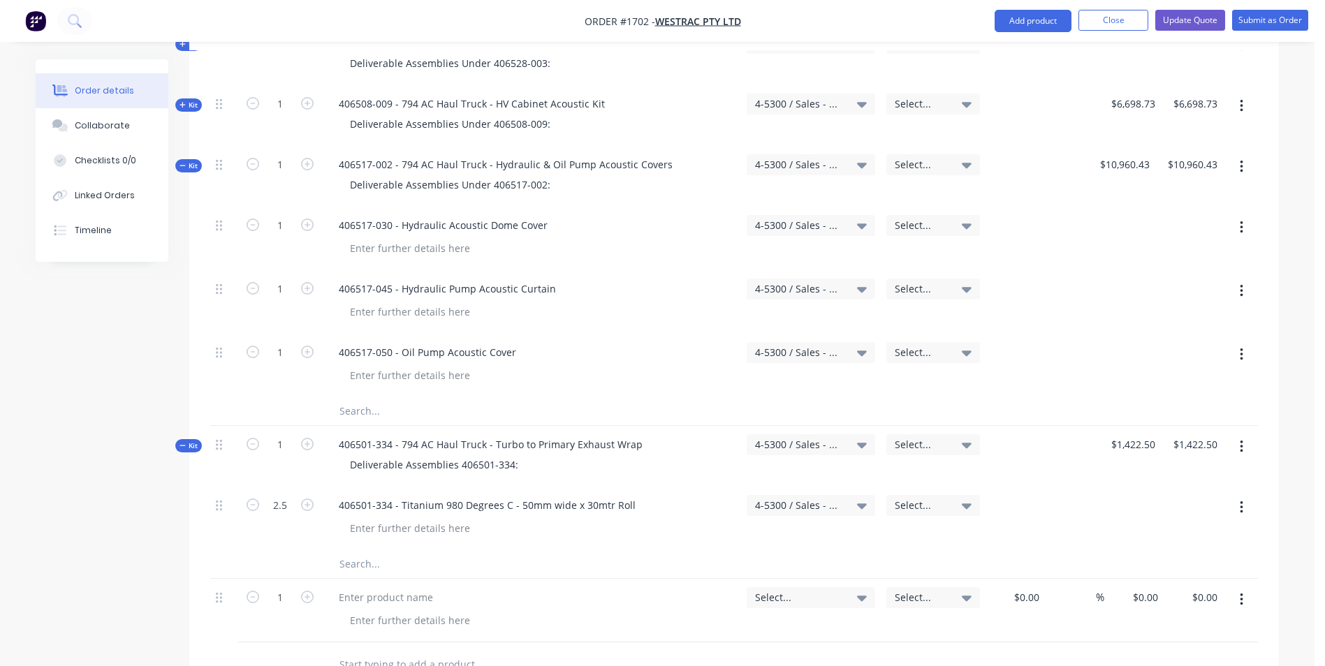
click at [192, 161] on span "Kit" at bounding box center [188, 166] width 18 height 10
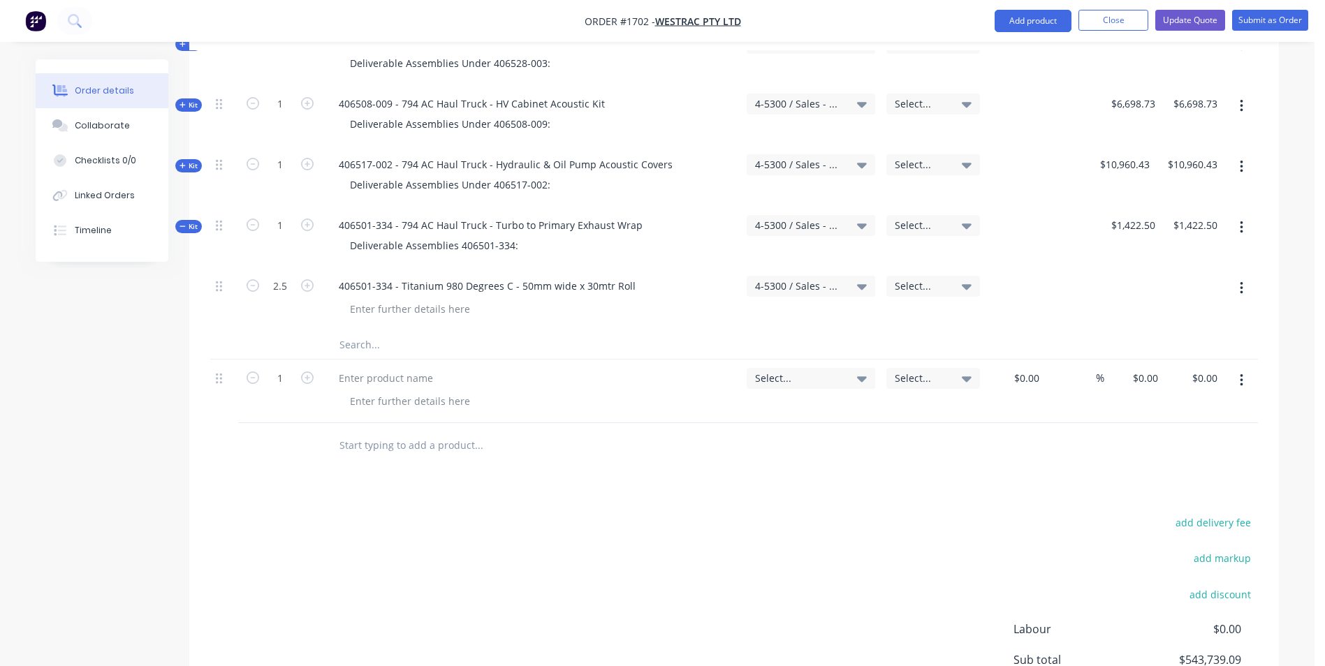
click at [190, 221] on span "Kit" at bounding box center [188, 226] width 18 height 10
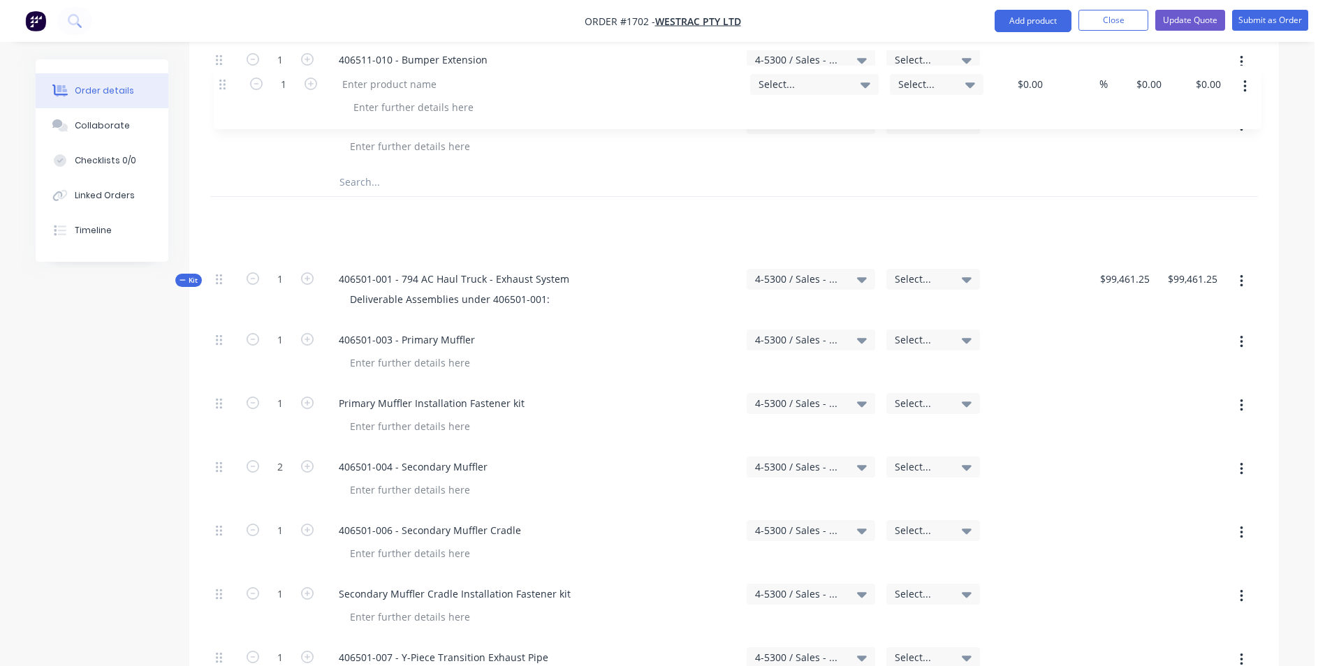
scroll to position [668, 0]
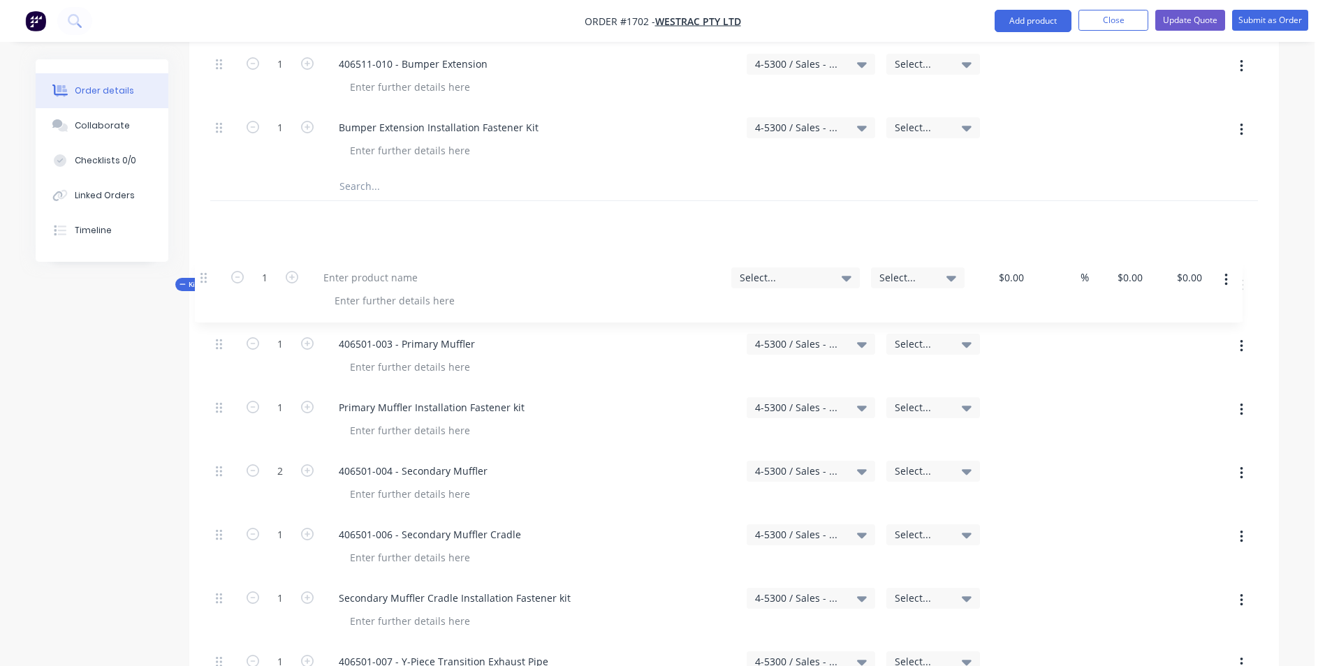
drag, startPoint x: 217, startPoint y: 230, endPoint x: 205, endPoint y: 276, distance: 47.8
drag, startPoint x: 221, startPoint y: 162, endPoint x: 166, endPoint y: 287, distance: 136.4
drag, startPoint x: 221, startPoint y: 163, endPoint x: 138, endPoint y: 278, distance: 142.1
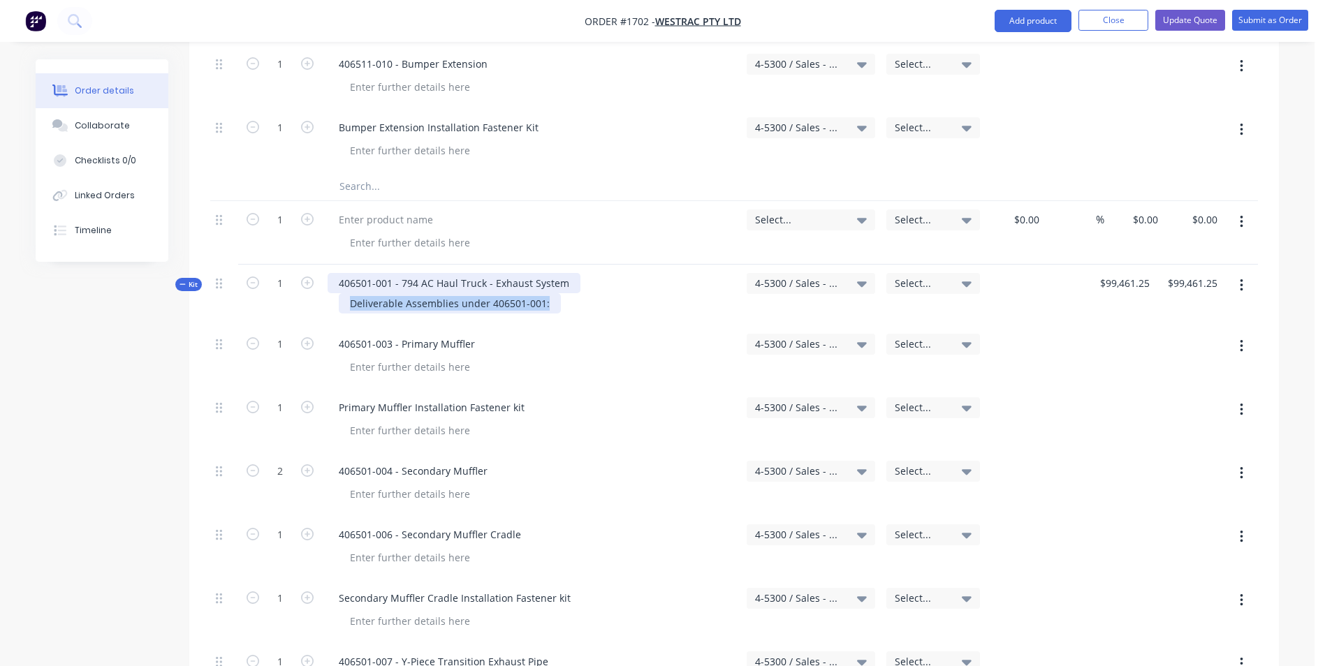
drag, startPoint x: 547, startPoint y: 244, endPoint x: 328, endPoint y: 217, distance: 220.3
click at [328, 265] on div "406501-001 - 794 AC Haul Truck - Exhaust System Deliverable Assemblies under 40…" at bounding box center [531, 295] width 419 height 61
click at [436, 273] on div "406501-001 - 794 AC Haul Truck - Exhaust System" at bounding box center [454, 283] width 253 height 20
drag, startPoint x: 543, startPoint y: 221, endPoint x: 332, endPoint y: 221, distance: 211.6
click at [332, 273] on div "406501-001 - 794 AC Haul Truck - Exhaust System" at bounding box center [454, 283] width 253 height 20
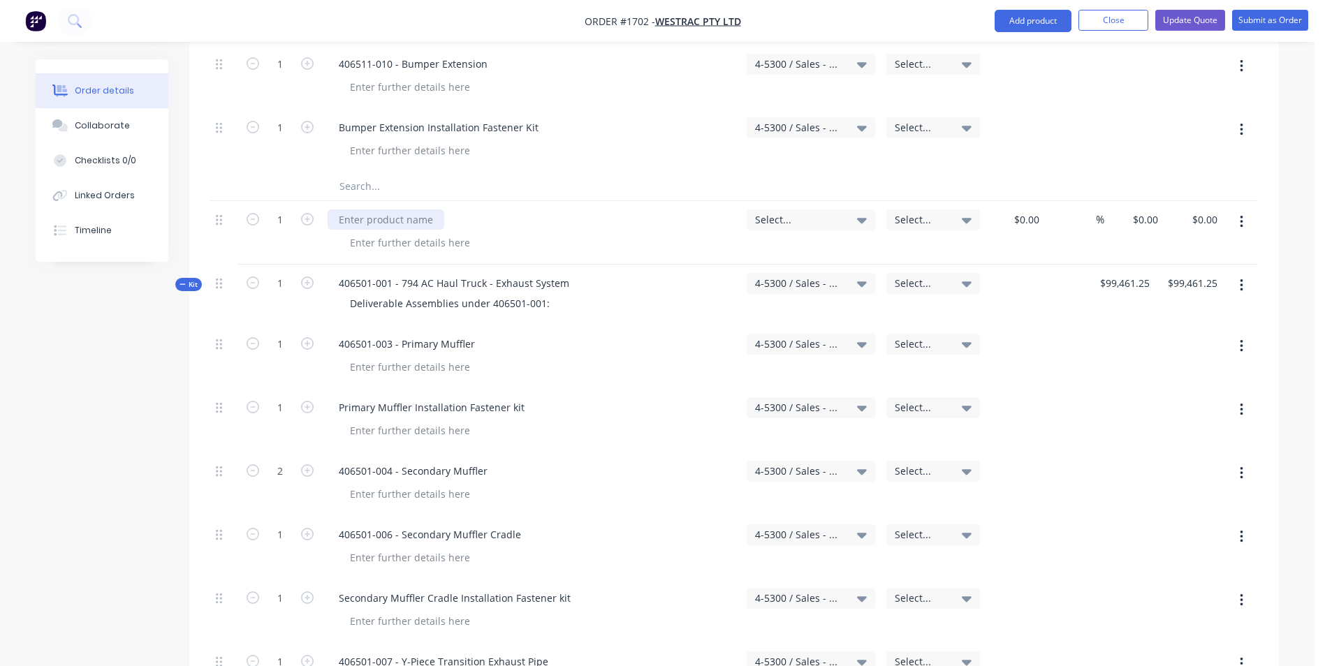
click at [365, 209] on div at bounding box center [386, 219] width 117 height 20
paste div
drag, startPoint x: 547, startPoint y: 246, endPoint x: 336, endPoint y: 243, distance: 210.9
click at [335, 293] on div "Deliverable Assemblies under 406501-001:" at bounding box center [532, 303] width 408 height 20
click at [372, 233] on div at bounding box center [410, 243] width 142 height 20
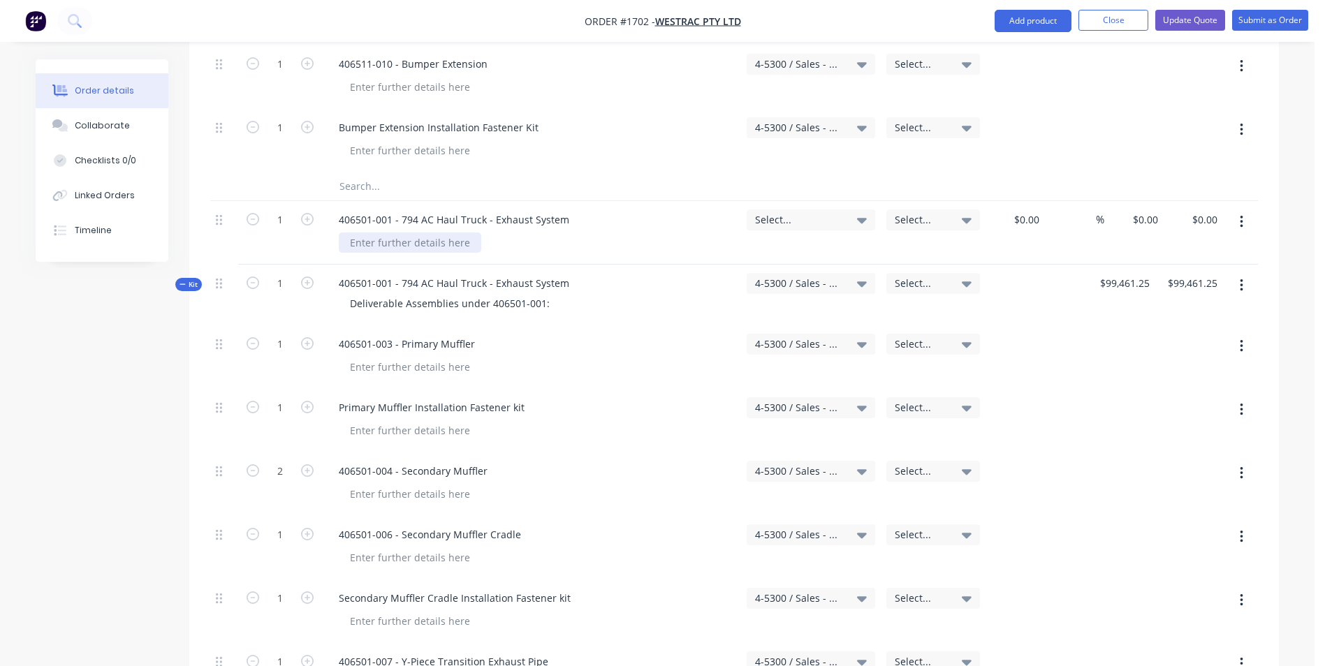
paste div
click at [776, 212] on span "Select..." at bounding box center [799, 219] width 88 height 15
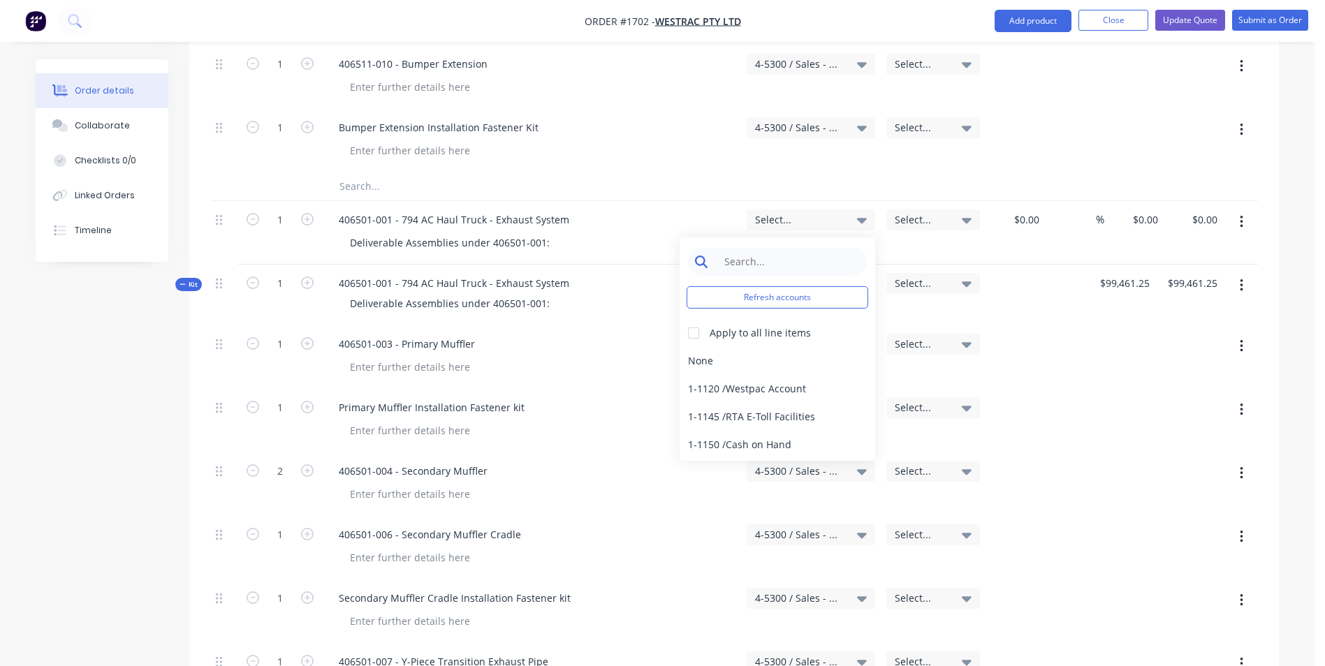
click at [742, 248] on input at bounding box center [787, 262] width 143 height 28
type input "4-5300"
click at [716, 347] on div "4-5300 / Sales - Mobile Machines Sound - Interco" at bounding box center [777, 361] width 196 height 28
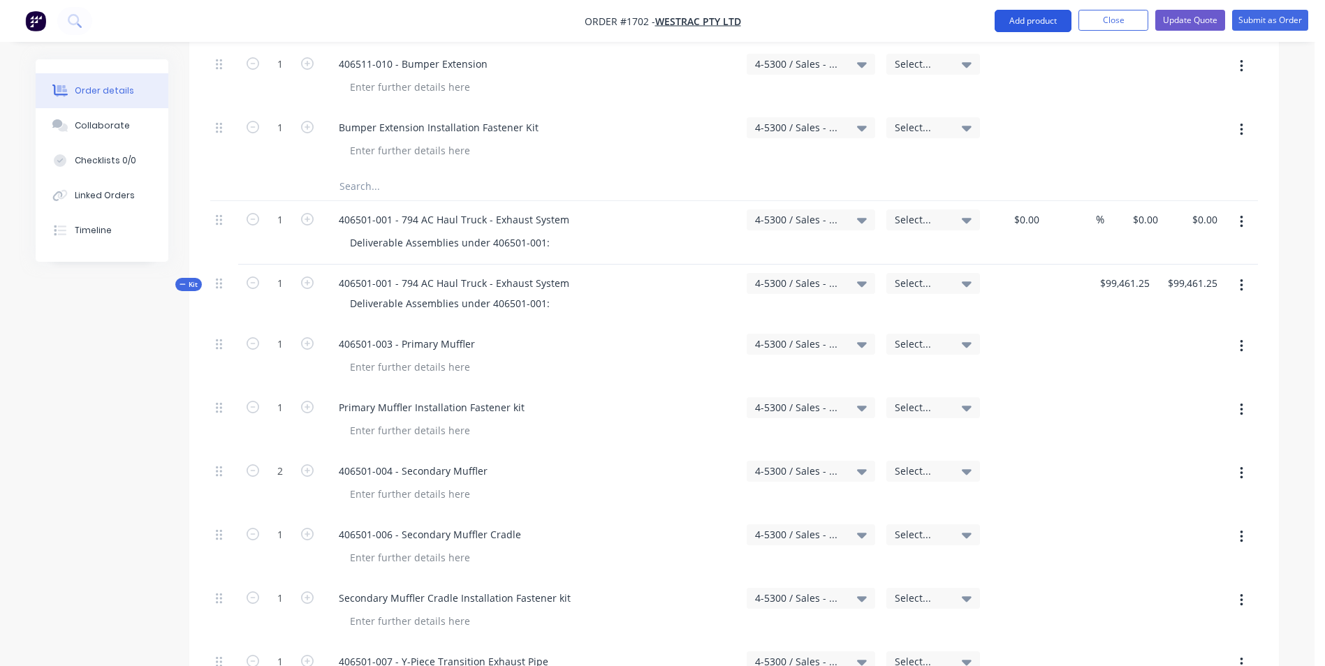
click at [1046, 22] on button "Add product" at bounding box center [1032, 21] width 77 height 22
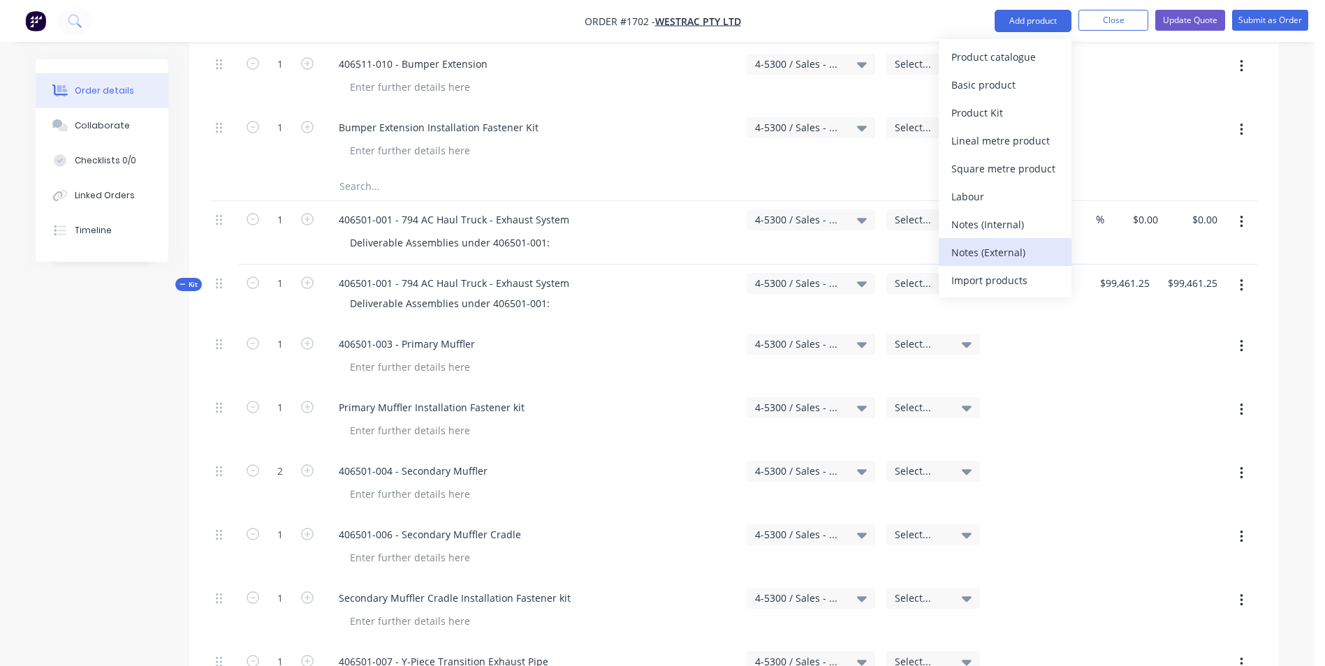
click at [989, 252] on div "Notes (External)" at bounding box center [1005, 252] width 108 height 20
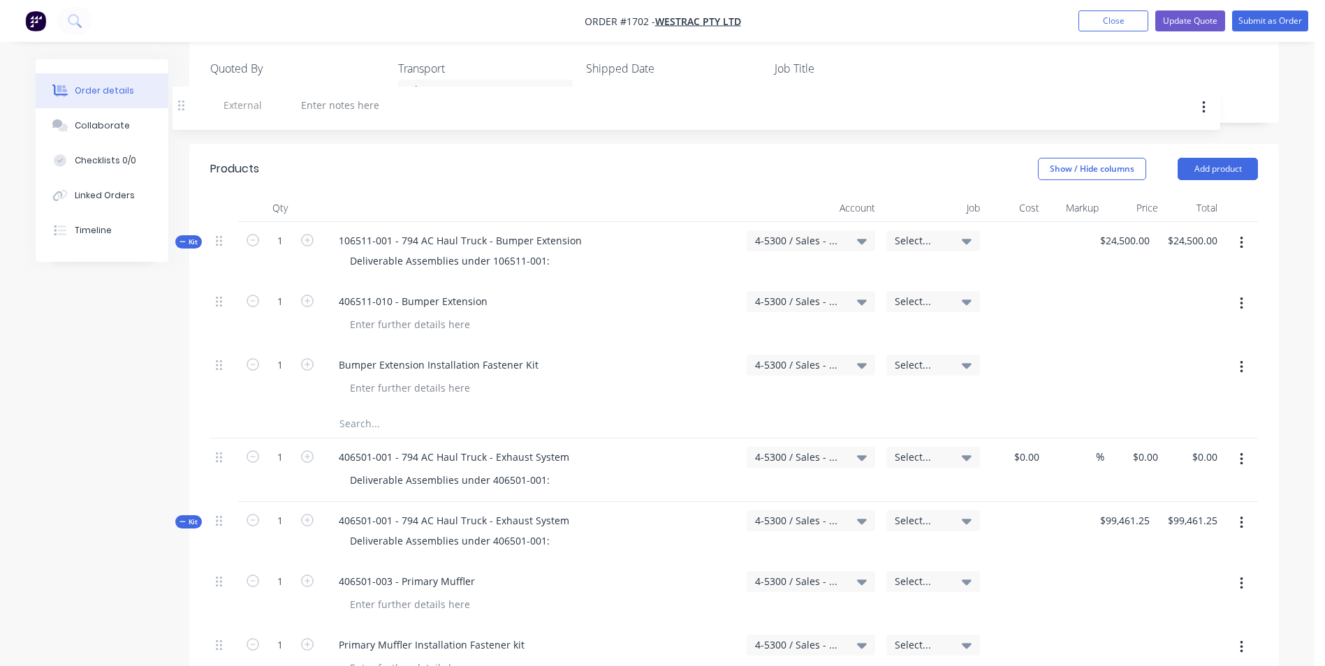
scroll to position [421, 0]
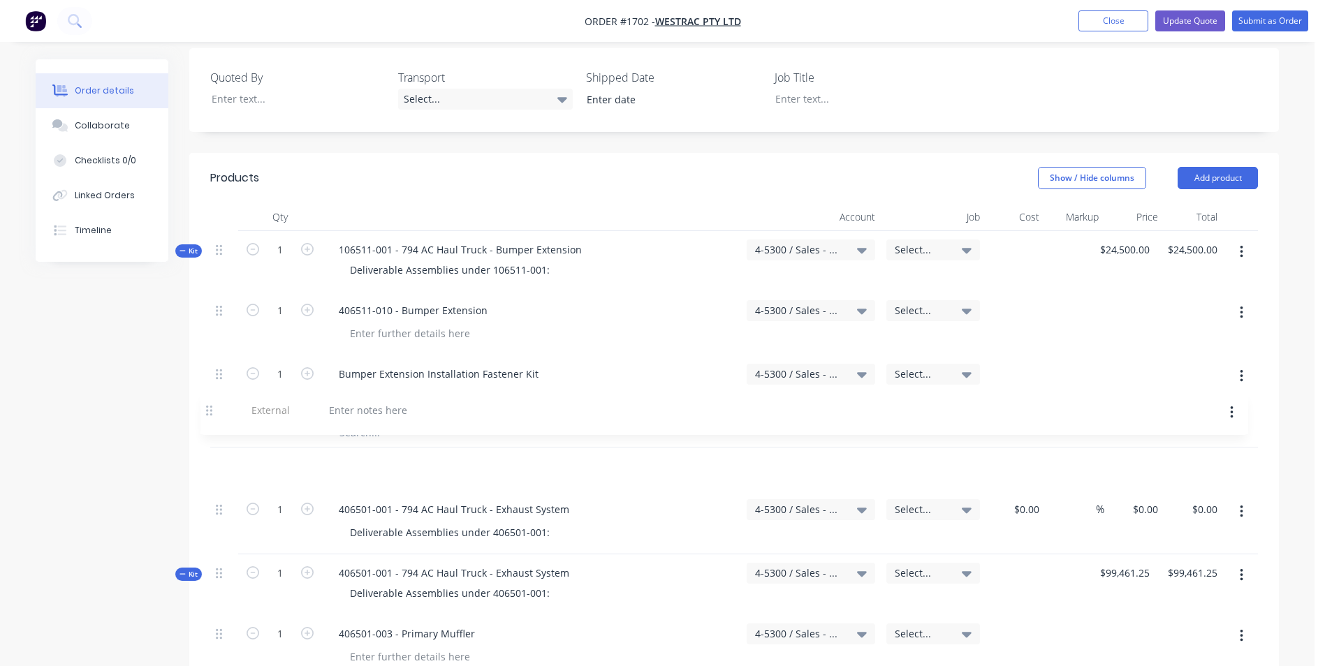
drag, startPoint x: 219, startPoint y: 381, endPoint x: 212, endPoint y: 407, distance: 27.0
drag, startPoint x: 559, startPoint y: 450, endPoint x: 333, endPoint y: 452, distance: 225.6
click at [333, 499] on div "406501-001 - 794 AC Haul Truck - Exhaust System" at bounding box center [454, 509] width 253 height 20
click at [353, 456] on div at bounding box center [378, 466] width 101 height 20
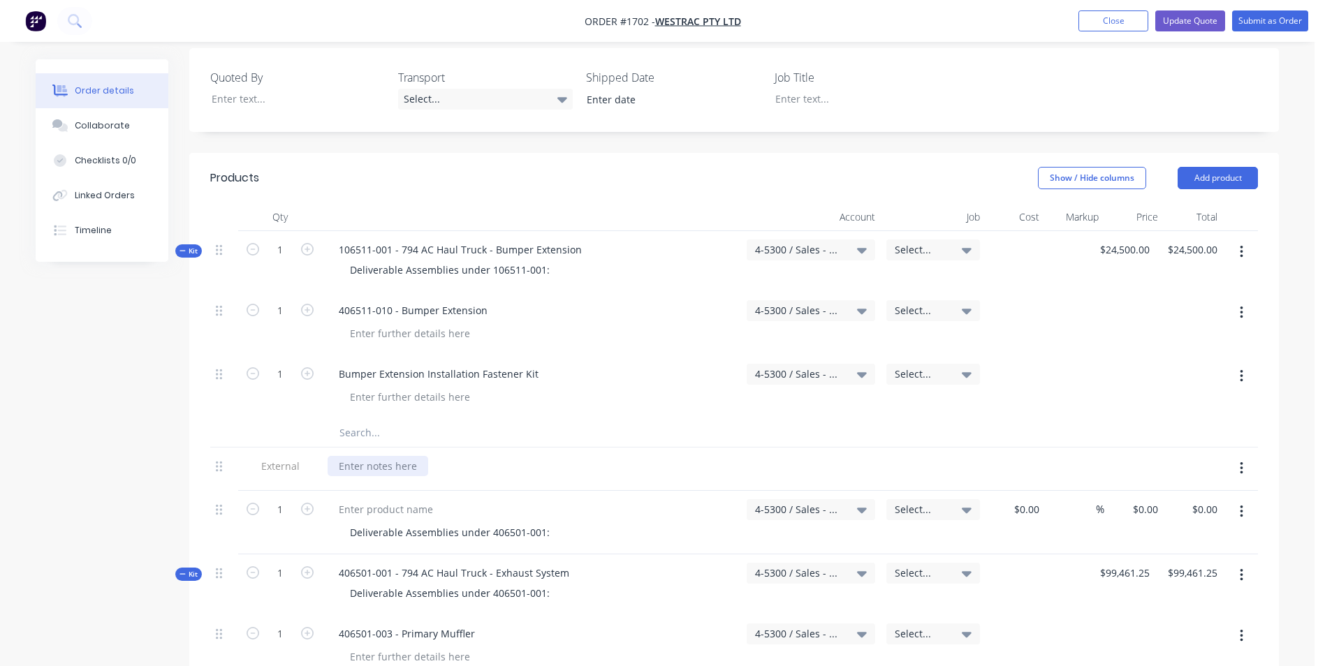
paste div
drag, startPoint x: 545, startPoint y: 473, endPoint x: 345, endPoint y: 473, distance: 200.4
click at [344, 522] on div "Deliverable Assemblies under 406501-001:" at bounding box center [450, 532] width 222 height 20
click at [362, 448] on div "406501-001 - 794 AC Haul Truck - Exhaust System" at bounding box center [531, 469] width 419 height 43
click at [566, 456] on div "406501-001 - 794 AC Haul Truck - Exhaust System" at bounding box center [454, 466] width 253 height 20
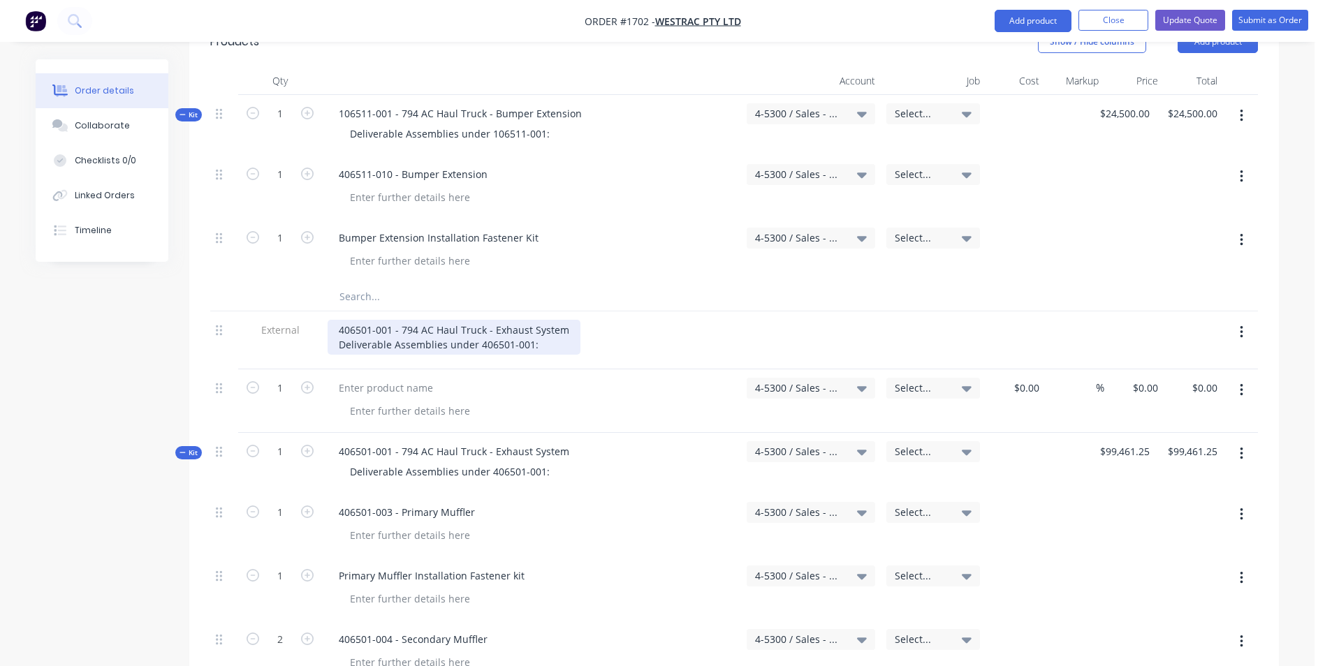
scroll to position [561, 0]
click at [566, 316] on div "406501-001 - 794 AC Haul Truck - Exhaust System Deliverable Assemblies under 40…" at bounding box center [454, 333] width 253 height 35
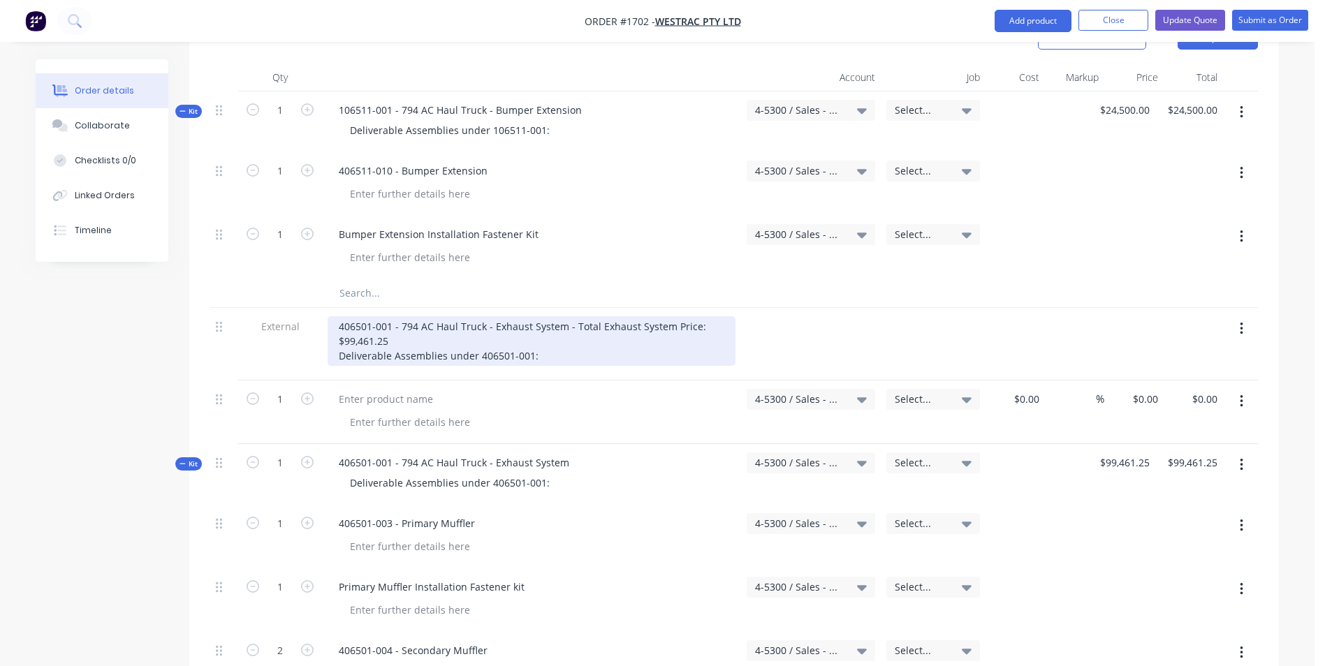
click at [573, 316] on div "406501-001 - 794 AC Haul Truck - Exhaust System - Total Exhaust System Price: $…" at bounding box center [532, 341] width 408 height 50
click at [531, 316] on div "406501-001 - 794 AC Haul Truck - Exhaust System - Total Exhaust System Price: $…" at bounding box center [457, 341] width 259 height 50
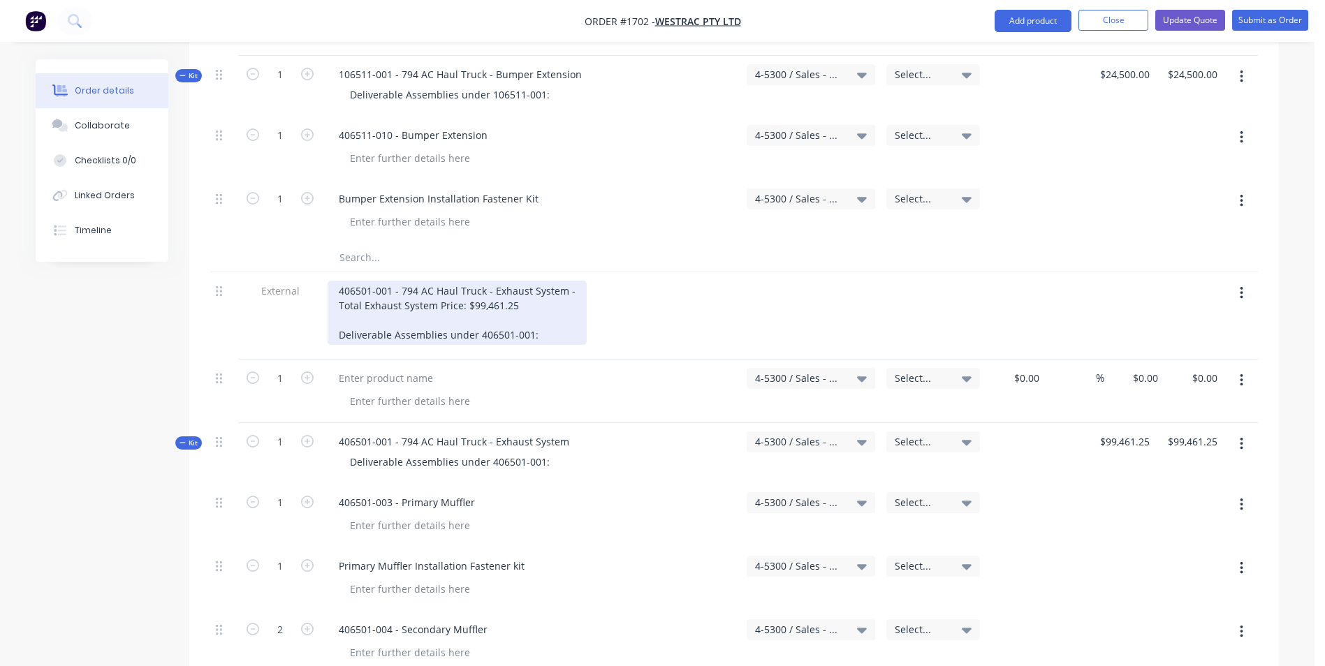
scroll to position [631, 0]
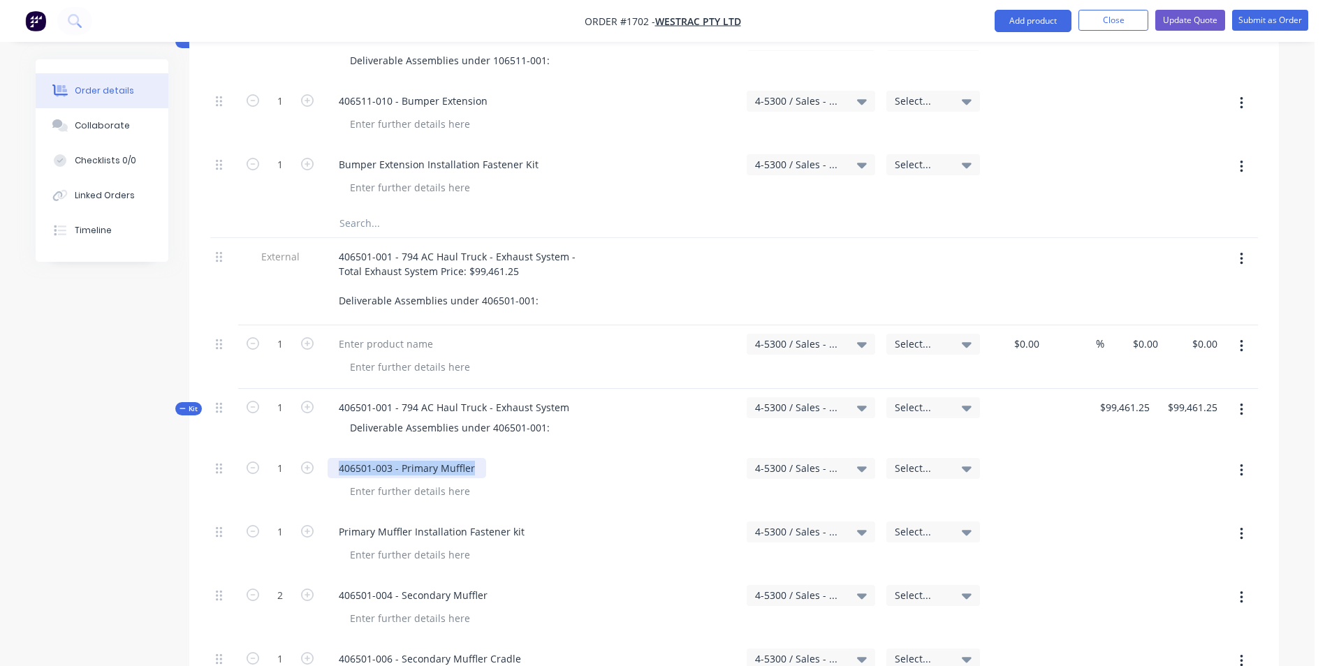
drag, startPoint x: 473, startPoint y: 410, endPoint x: 335, endPoint y: 411, distance: 137.6
click at [335, 458] on div "406501-003 - Primary Muffler" at bounding box center [407, 468] width 159 height 20
click at [374, 334] on div at bounding box center [386, 344] width 117 height 20
click at [1150, 334] on input "0" at bounding box center [1147, 344] width 32 height 20
type input "$34,811.41"
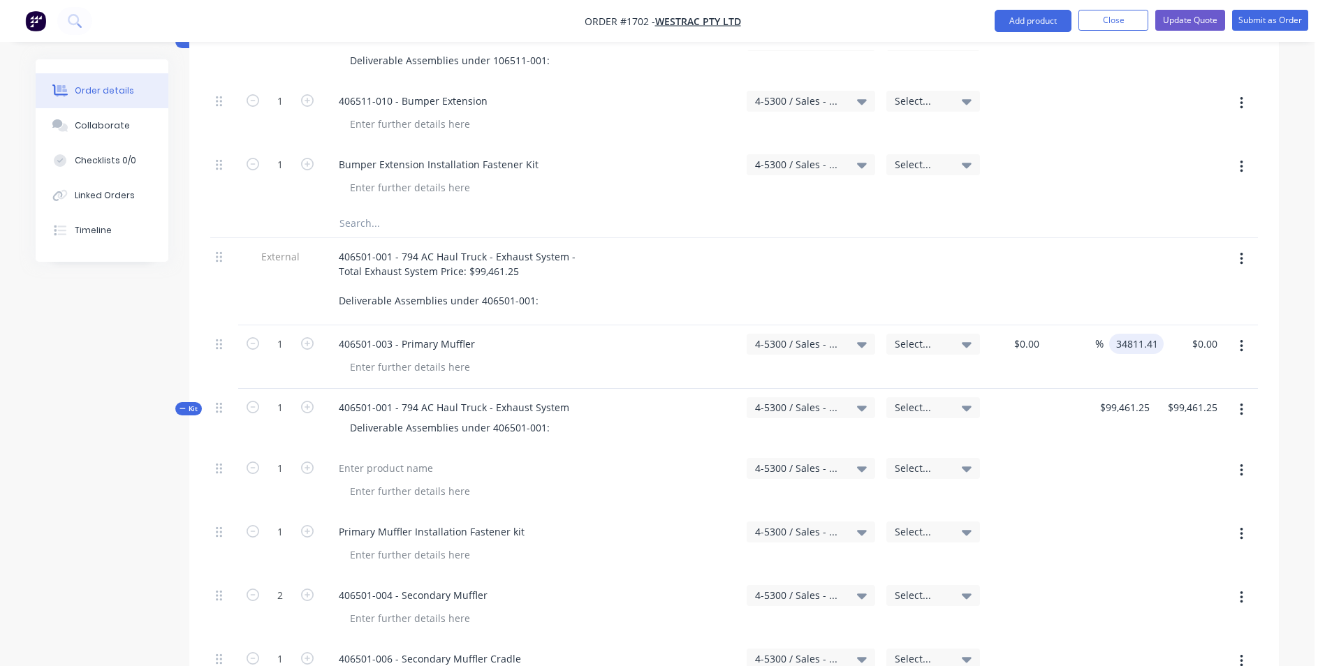
type input "$34,811.41"
click at [1156, 325] on div "1 406501-003 - Primary Muffler 4-5300 / Sales - Mobile Machines Sound - Interco…" at bounding box center [733, 357] width 1047 height 64
click at [1243, 458] on button "button" at bounding box center [1241, 470] width 33 height 25
click at [1160, 581] on div "Delete" at bounding box center [1192, 591] width 108 height 20
type input "$0.00"
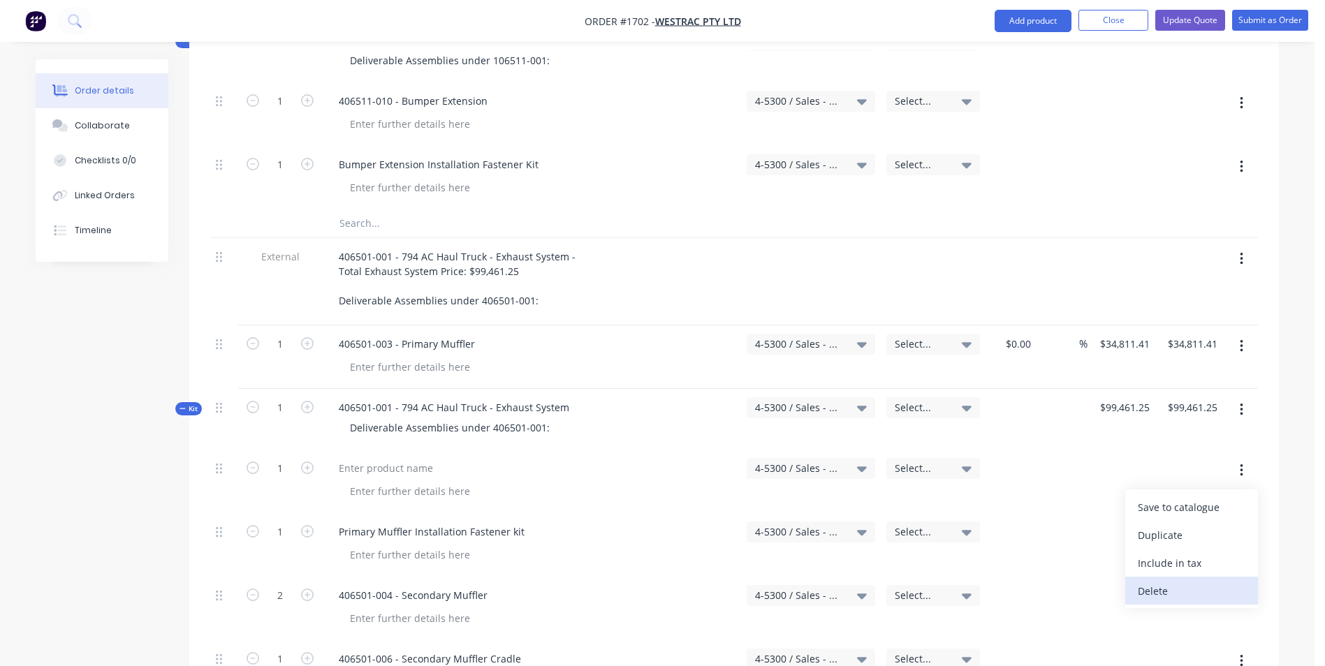
type input "$0.00"
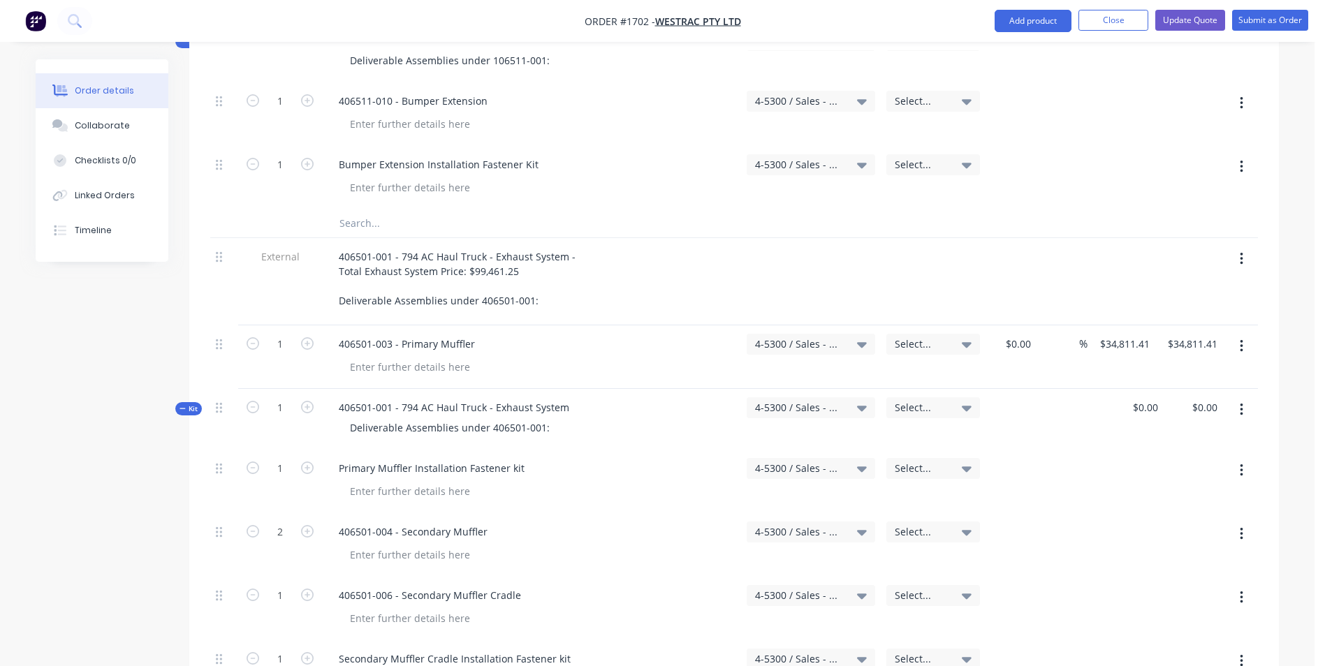
click at [1241, 340] on icon "button" at bounding box center [1241, 346] width 3 height 13
click at [1157, 401] on div "Duplicate" at bounding box center [1192, 411] width 108 height 20
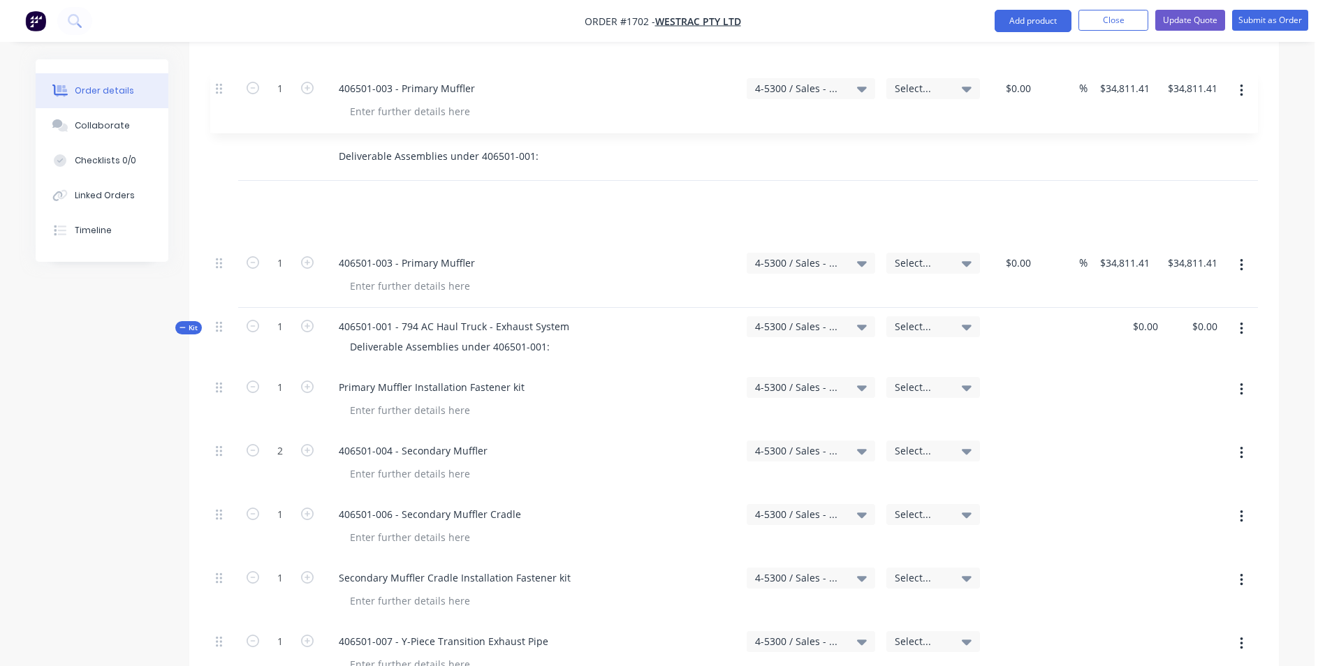
scroll to position [773, 0]
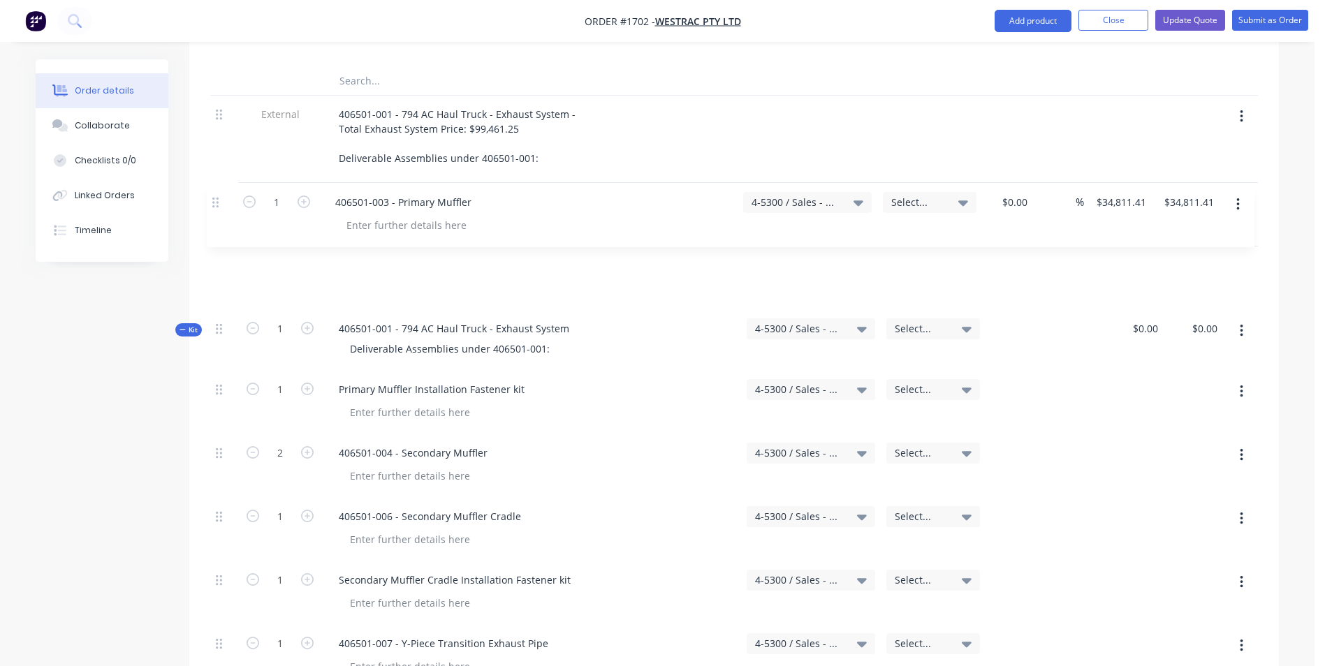
drag, startPoint x: 222, startPoint y: 388, endPoint x: 219, endPoint y: 205, distance: 183.7
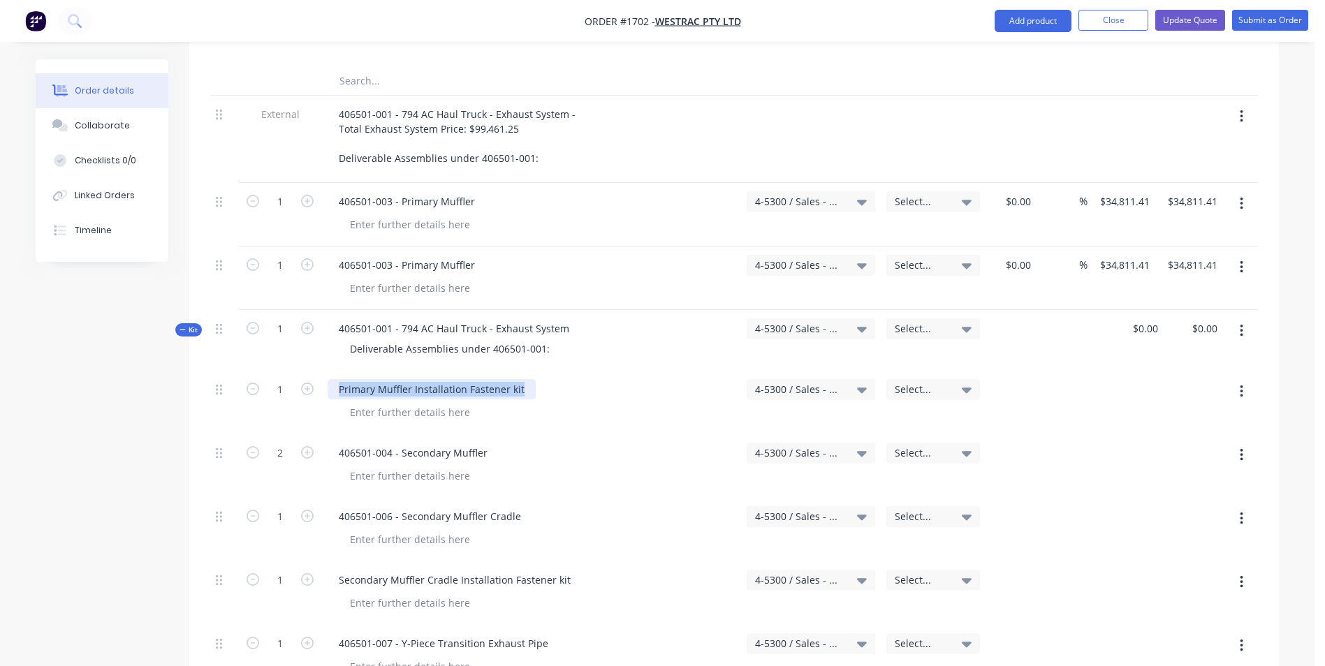
drag, startPoint x: 522, startPoint y: 331, endPoint x: 332, endPoint y: 323, distance: 190.8
click at [332, 379] on div "Primary Muffler Installation Fastener kit" at bounding box center [432, 389] width 208 height 20
click at [383, 214] on div at bounding box center [410, 224] width 142 height 20
click at [1242, 384] on icon "button" at bounding box center [1241, 391] width 3 height 15
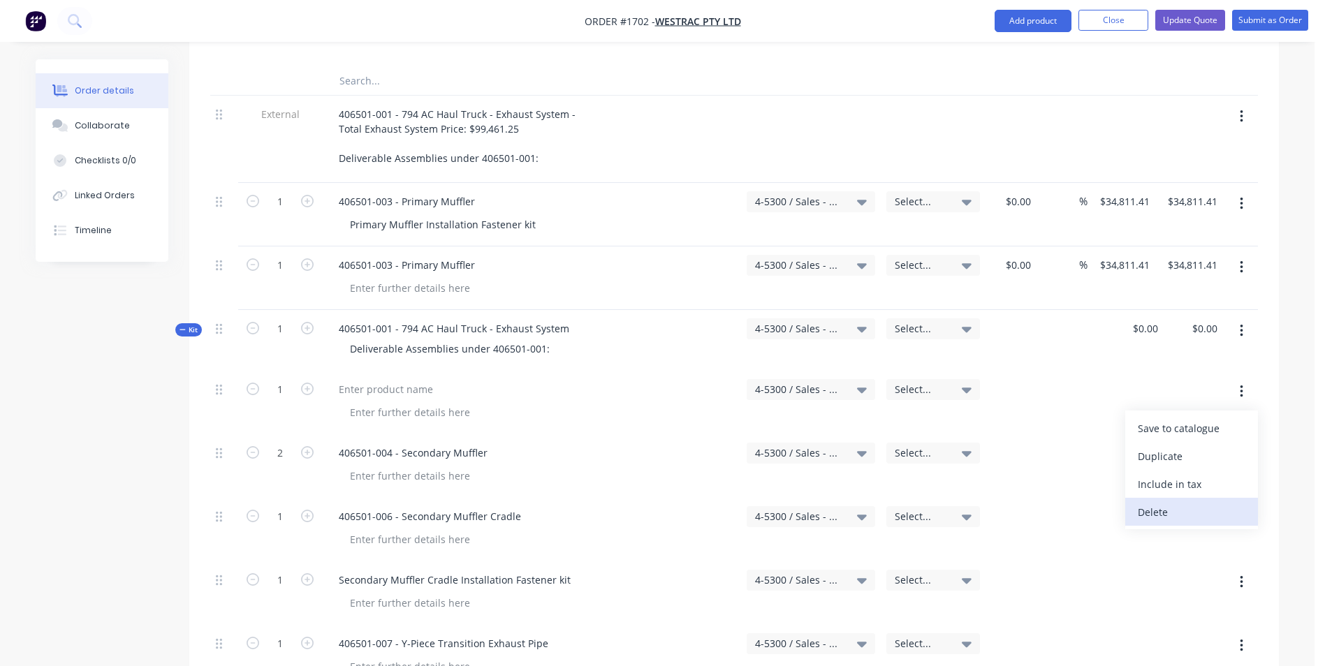
click at [1158, 502] on div "Delete" at bounding box center [1192, 512] width 108 height 20
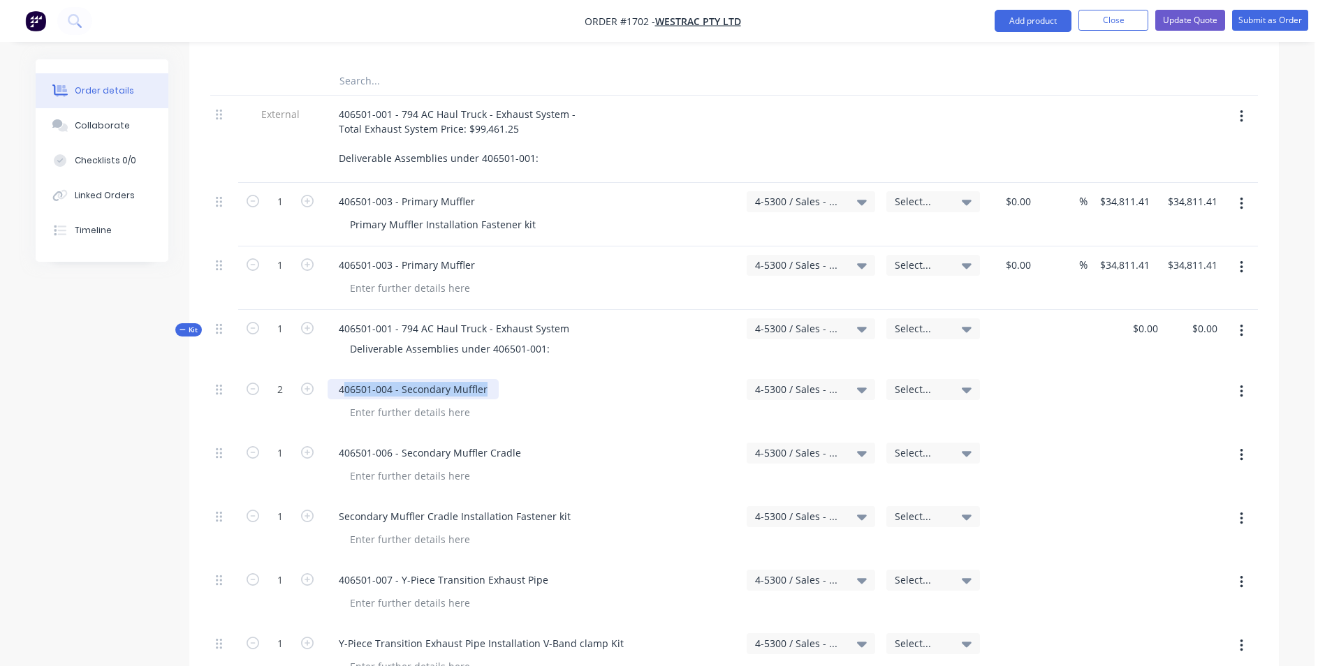
drag, startPoint x: 487, startPoint y: 330, endPoint x: 342, endPoint y: 325, distance: 144.6
click at [342, 379] on div "406501-004 - Secondary Muffler" at bounding box center [413, 389] width 171 height 20
drag, startPoint x: 485, startPoint y: 328, endPoint x: 330, endPoint y: 330, distance: 155.0
click at [330, 379] on div "406501-004 - Secondary Muffler" at bounding box center [413, 389] width 171 height 20
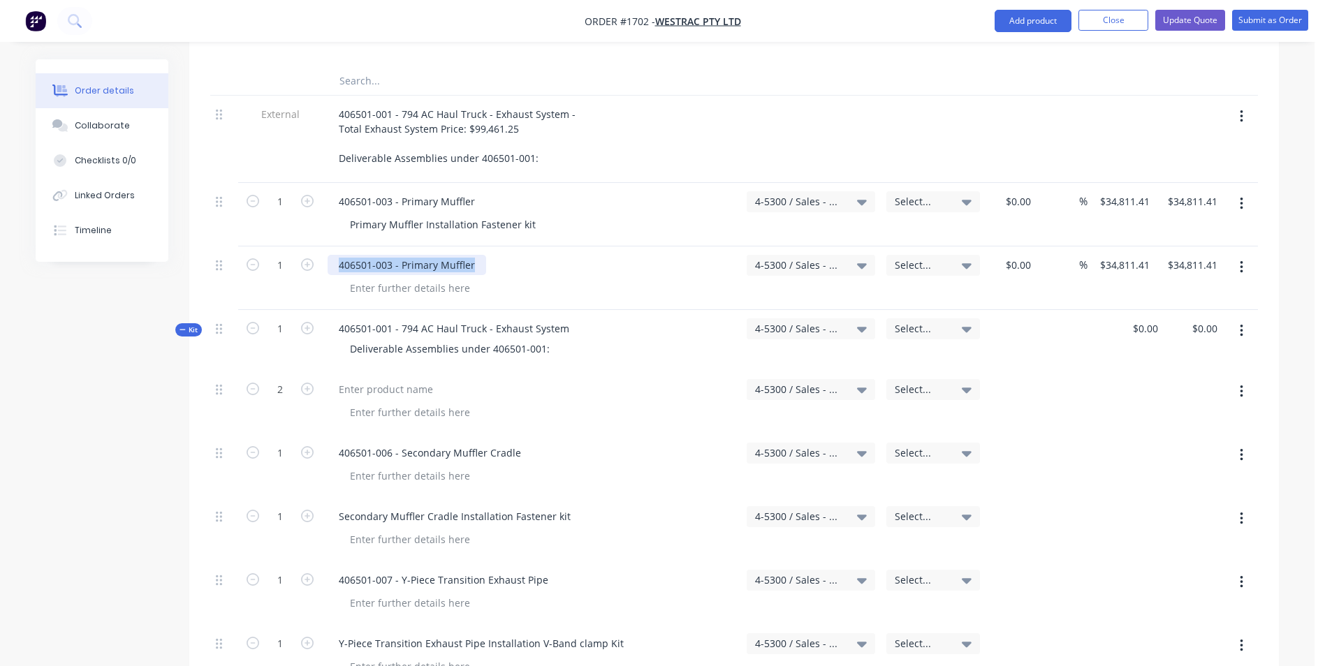
drag, startPoint x: 475, startPoint y: 205, endPoint x: 328, endPoint y: 209, distance: 146.7
click at [328, 255] on div "406501-003 - Primary Muffler" at bounding box center [407, 265] width 159 height 20
paste div
click at [306, 258] on icon "button" at bounding box center [307, 264] width 13 height 13
type input "2"
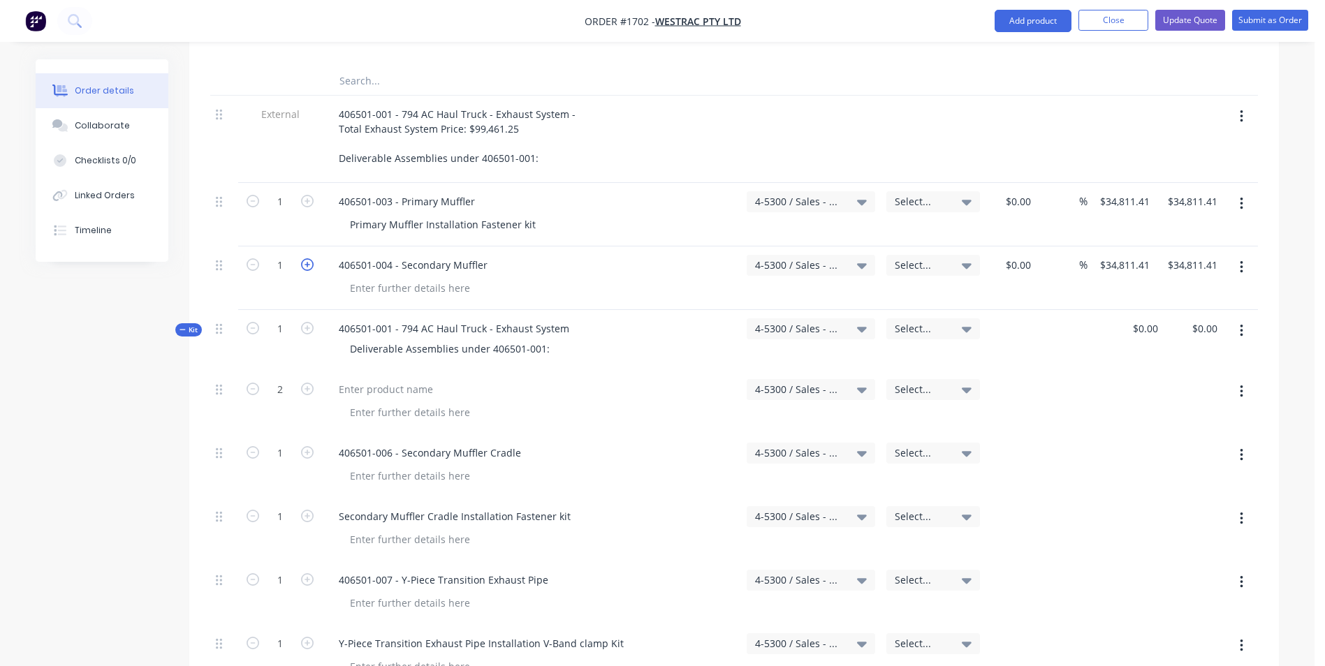
type input "$69,622.82"
click at [1111, 255] on input "34811.41" at bounding box center [1126, 265] width 57 height 20
type input "$7,956.90"
type input "$15,913.80"
click at [1133, 247] on div "$7,956.90 7956.90" at bounding box center [1126, 279] width 57 height 64
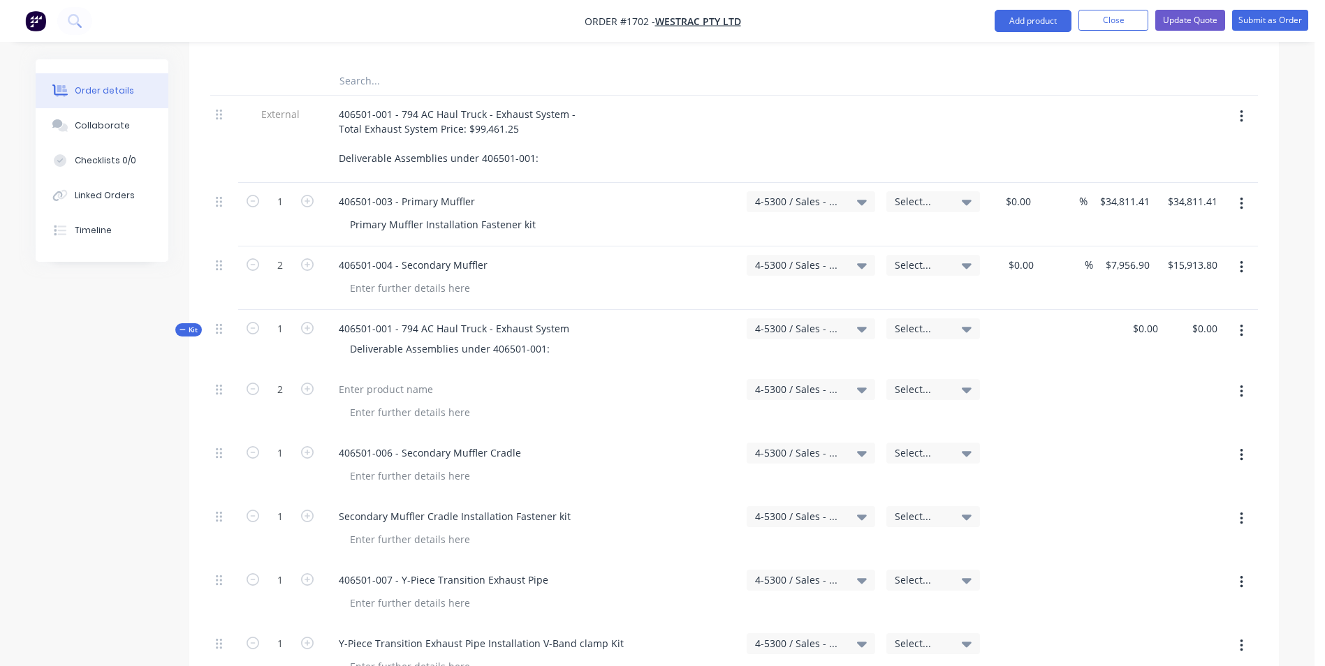
click at [1244, 379] on button "button" at bounding box center [1241, 391] width 33 height 25
click at [1156, 502] on div "Delete" at bounding box center [1192, 512] width 108 height 20
click at [1243, 255] on button "button" at bounding box center [1241, 267] width 33 height 25
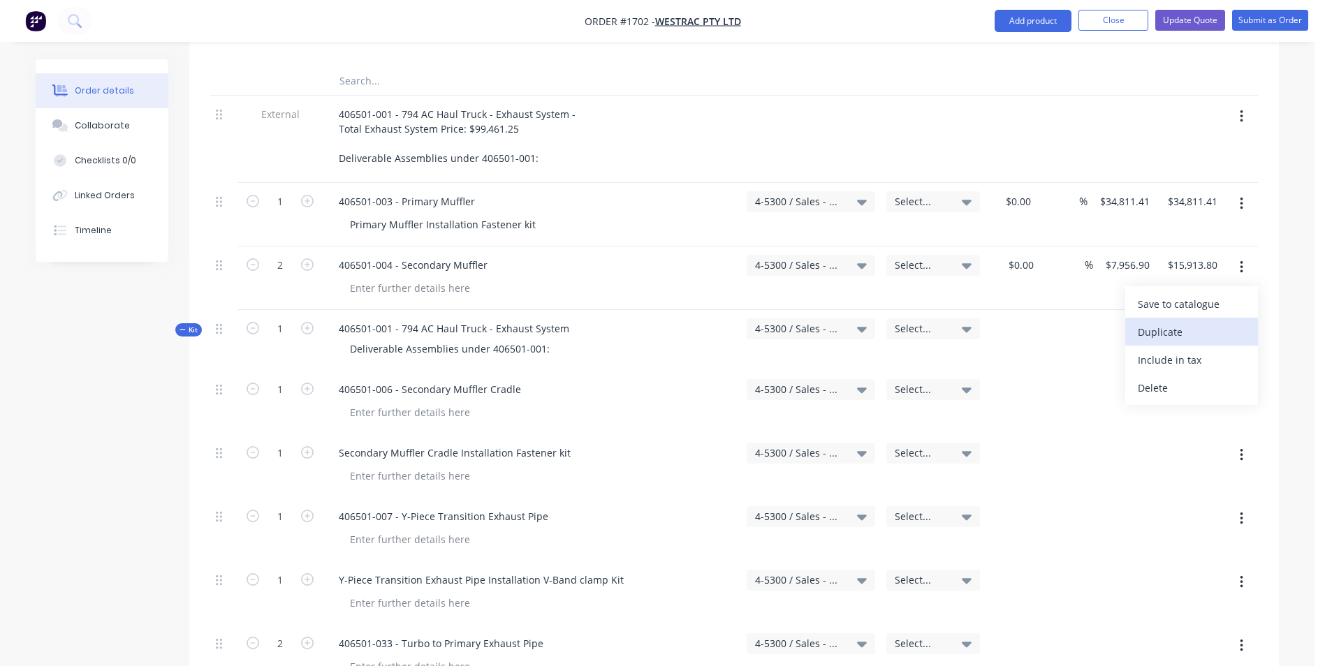
click at [1165, 322] on div "Duplicate" at bounding box center [1192, 332] width 108 height 20
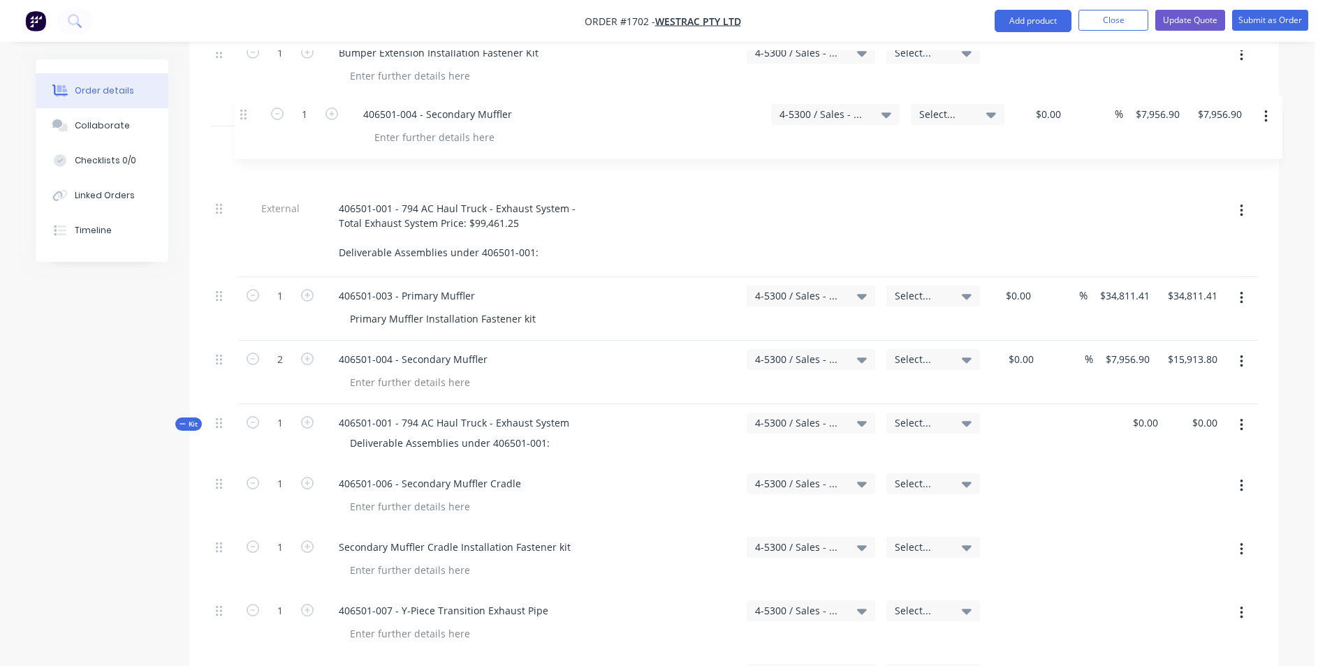
scroll to position [725, 0]
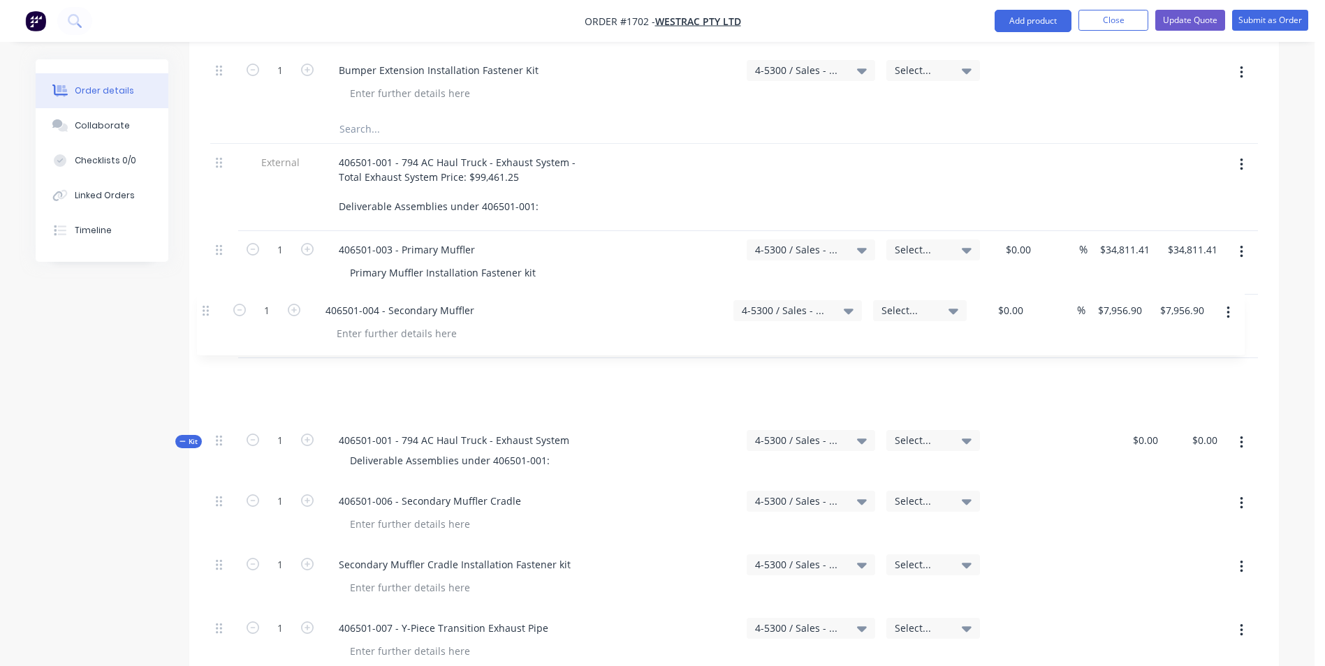
drag, startPoint x: 217, startPoint y: 219, endPoint x: 207, endPoint y: 304, distance: 85.8
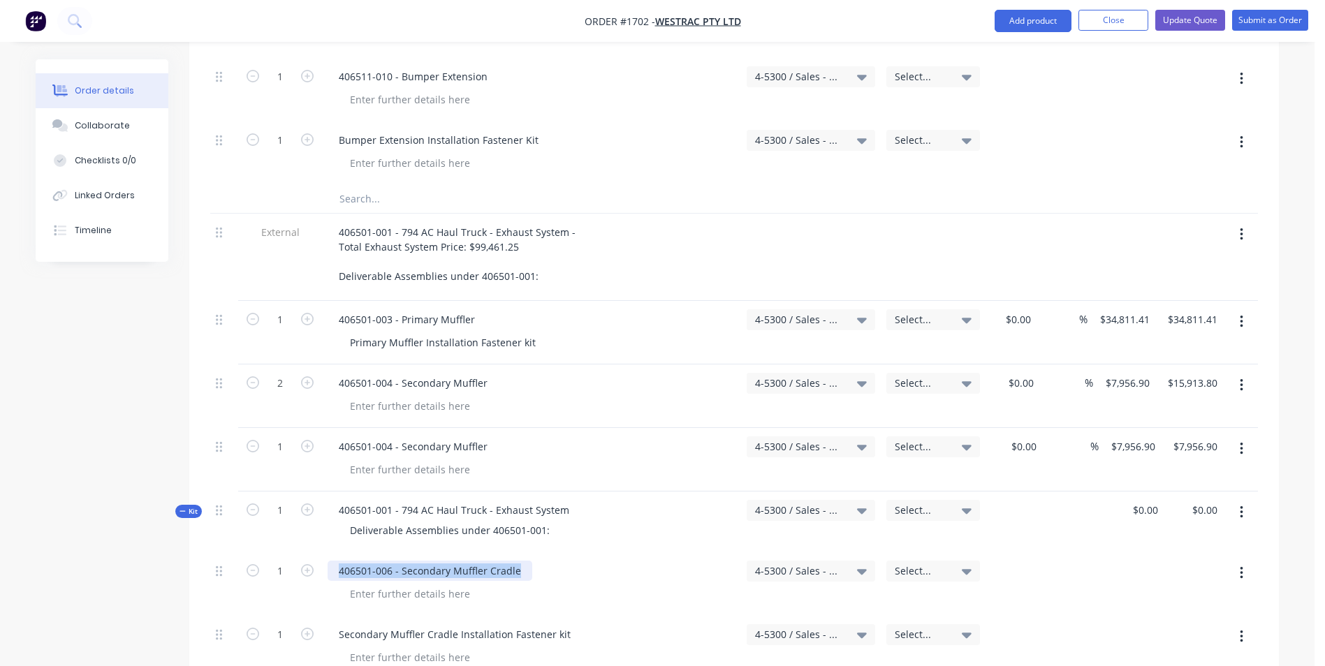
drag, startPoint x: 522, startPoint y: 513, endPoint x: 322, endPoint y: 509, distance: 199.7
click at [322, 552] on div "406501-006 - Secondary Muffler Cradle" at bounding box center [531, 584] width 419 height 64
drag, startPoint x: 487, startPoint y: 388, endPoint x: 325, endPoint y: 385, distance: 161.3
click at [325, 428] on div "406501-004 - Secondary Muffler" at bounding box center [531, 460] width 419 height 64
paste div
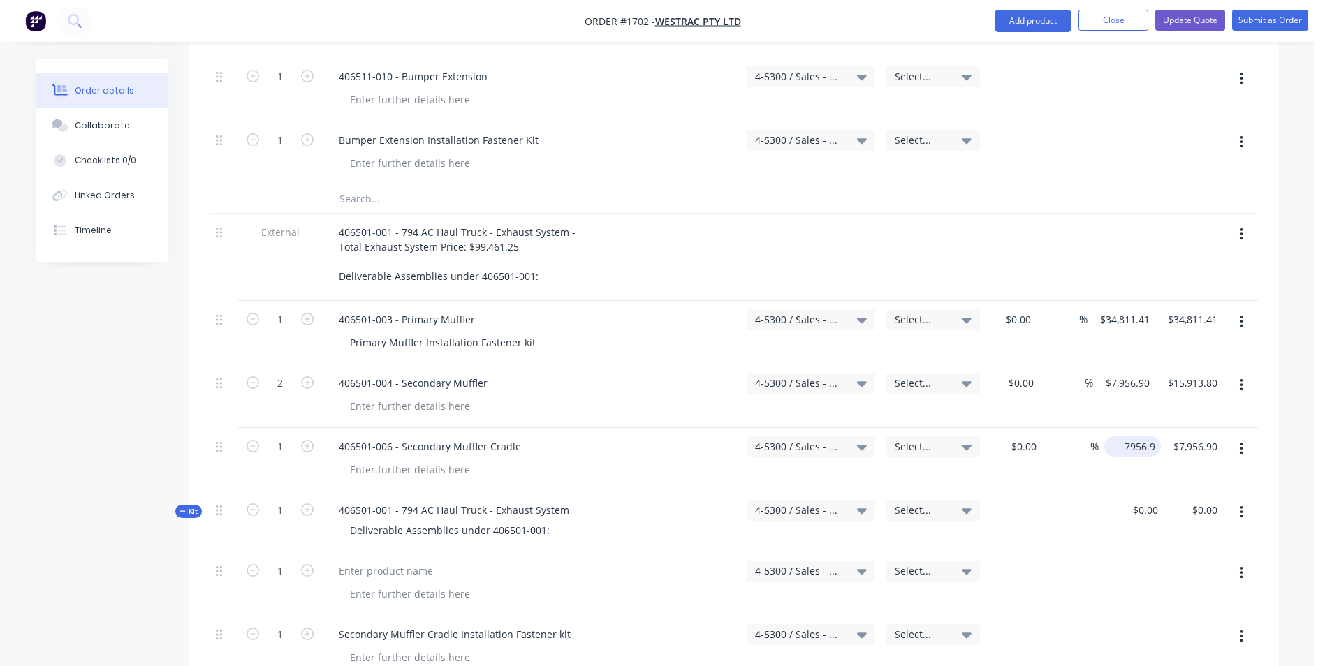
click at [1124, 436] on input "7956.9" at bounding box center [1135, 446] width 51 height 20
type input "$13,924.58"
click at [1125, 428] on div "$13,924.58 13924.58" at bounding box center [1131, 460] width 60 height 64
click at [1242, 566] on icon "button" at bounding box center [1241, 573] width 3 height 15
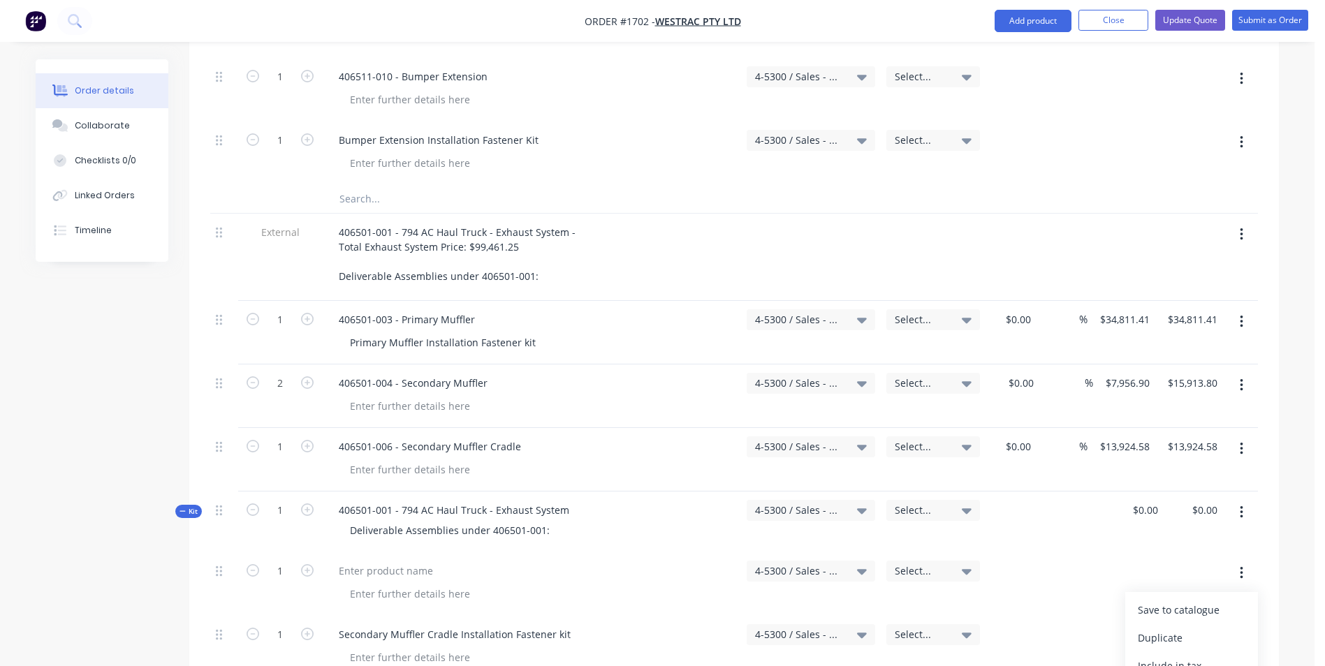
click at [1244, 436] on button "button" at bounding box center [1241, 448] width 33 height 25
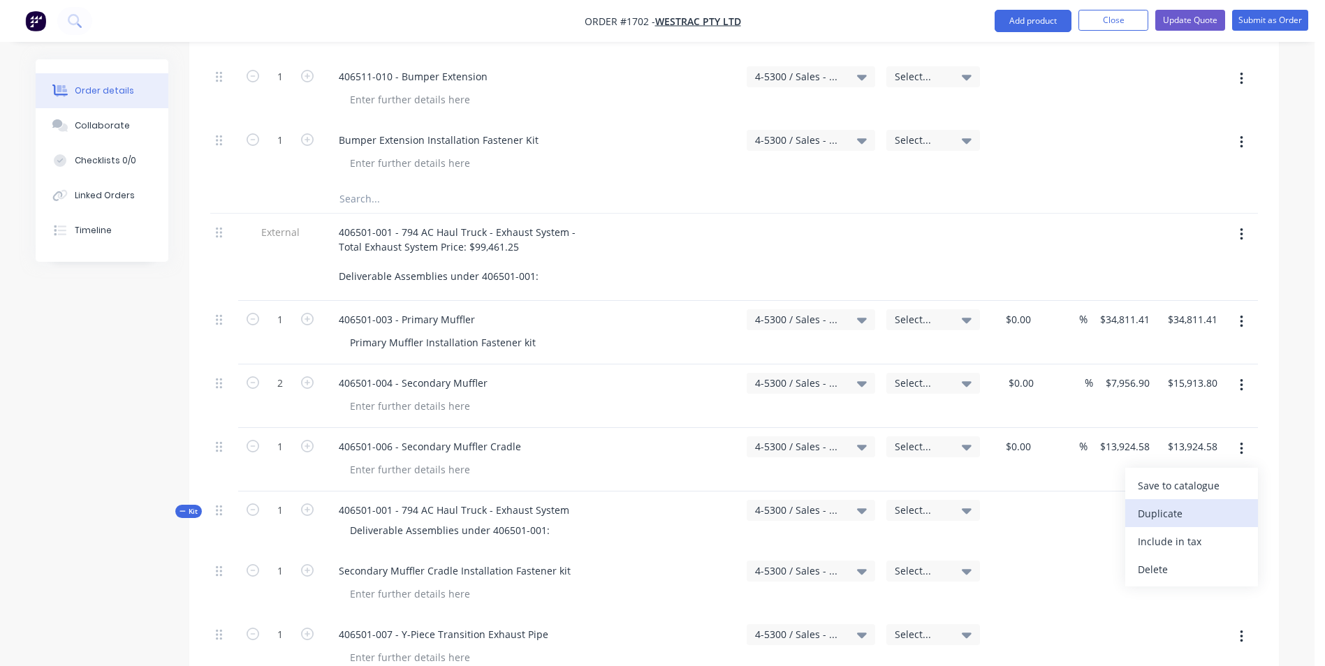
click at [1164, 503] on div "Duplicate" at bounding box center [1192, 513] width 108 height 20
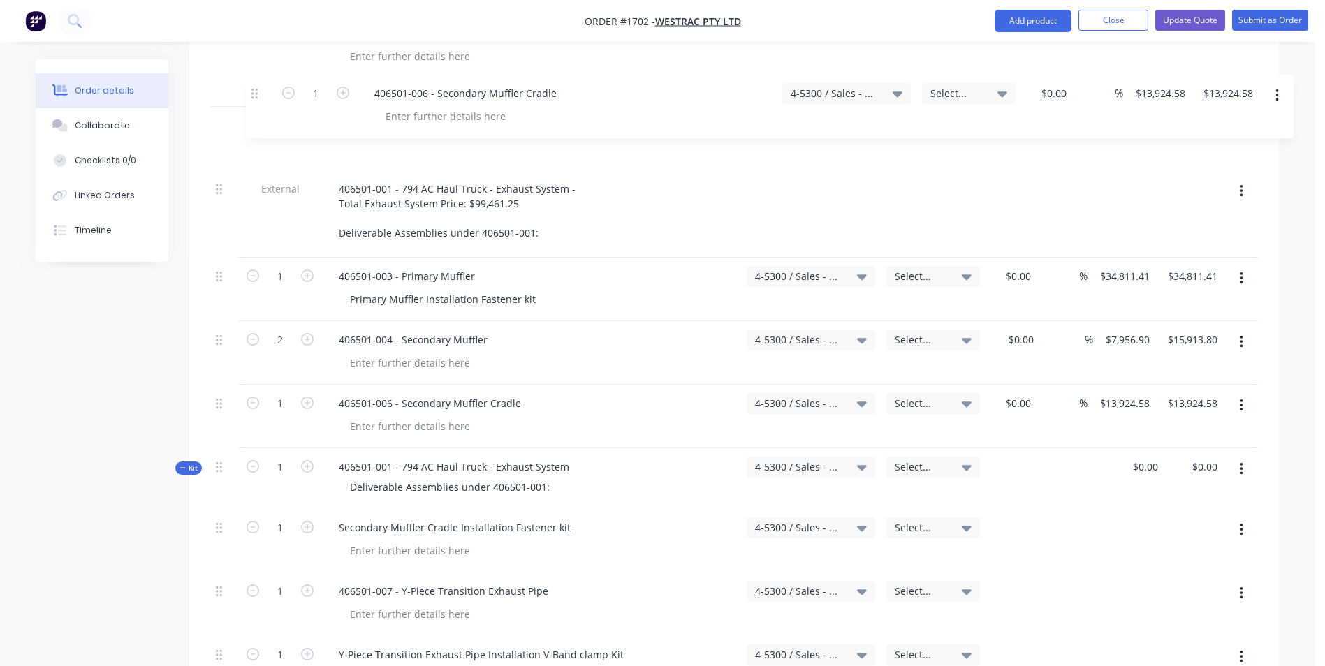
scroll to position [756, 0]
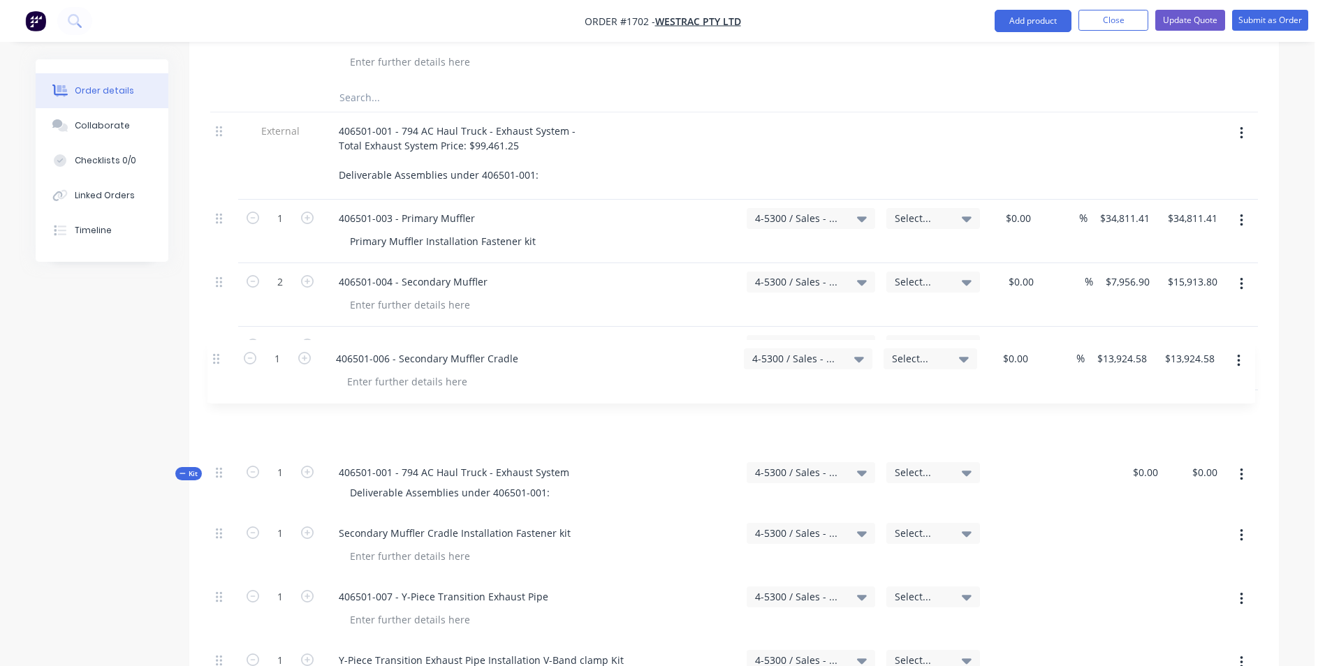
drag, startPoint x: 219, startPoint y: 435, endPoint x: 218, endPoint y: 355, distance: 79.6
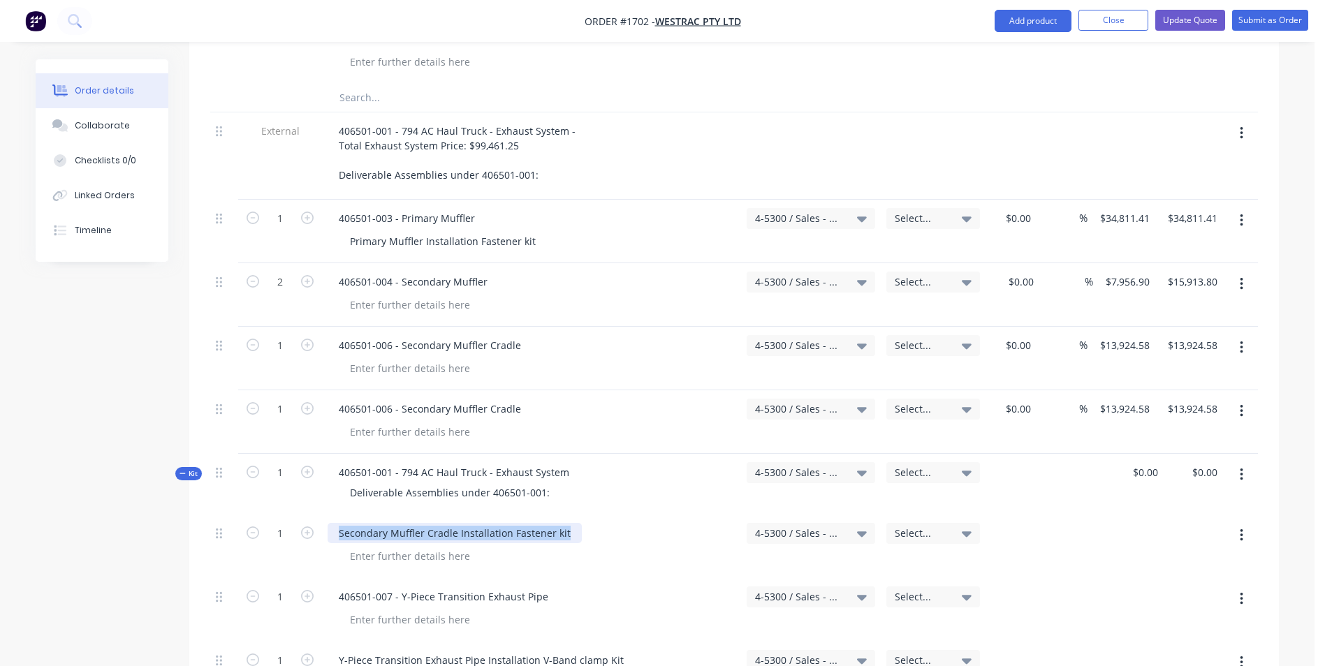
drag, startPoint x: 566, startPoint y: 474, endPoint x: 337, endPoint y: 473, distance: 228.4
click at [337, 523] on div "Secondary Muffler Cradle Installation Fastener kit" at bounding box center [455, 533] width 254 height 20
click at [427, 358] on div at bounding box center [410, 368] width 142 height 20
paste div
click at [1242, 528] on icon "button" at bounding box center [1241, 535] width 3 height 15
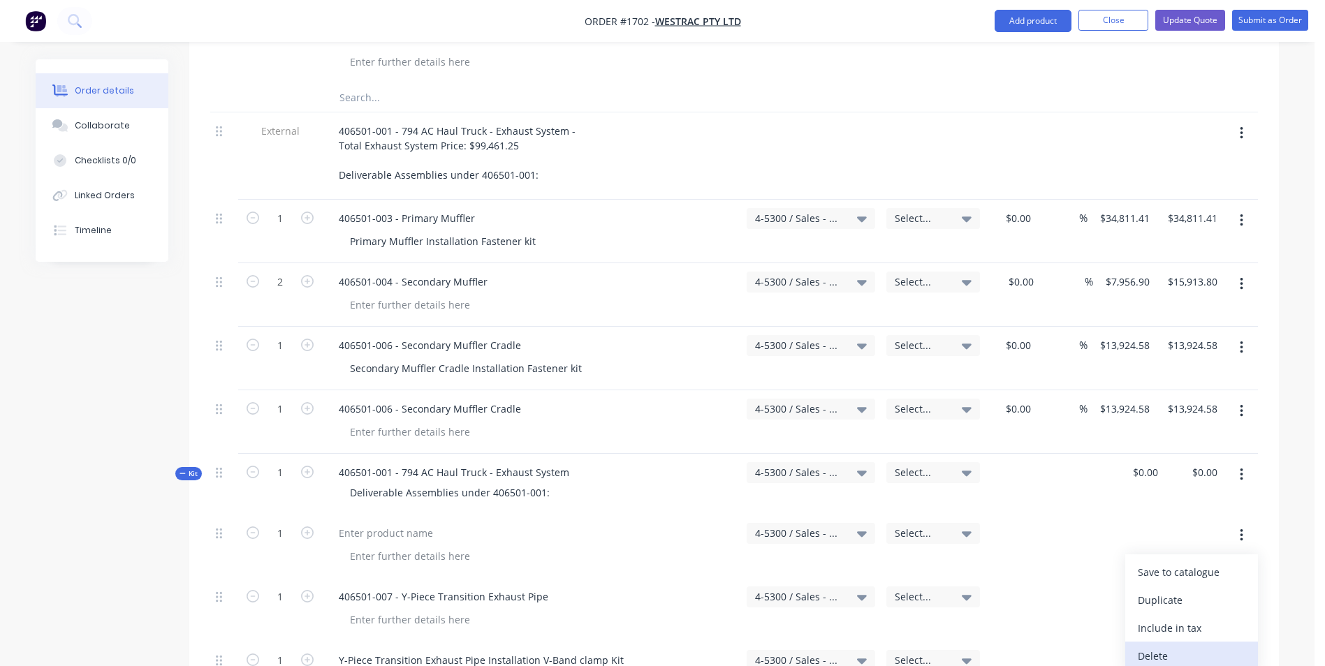
click at [1154, 646] on div "Delete" at bounding box center [1192, 656] width 108 height 20
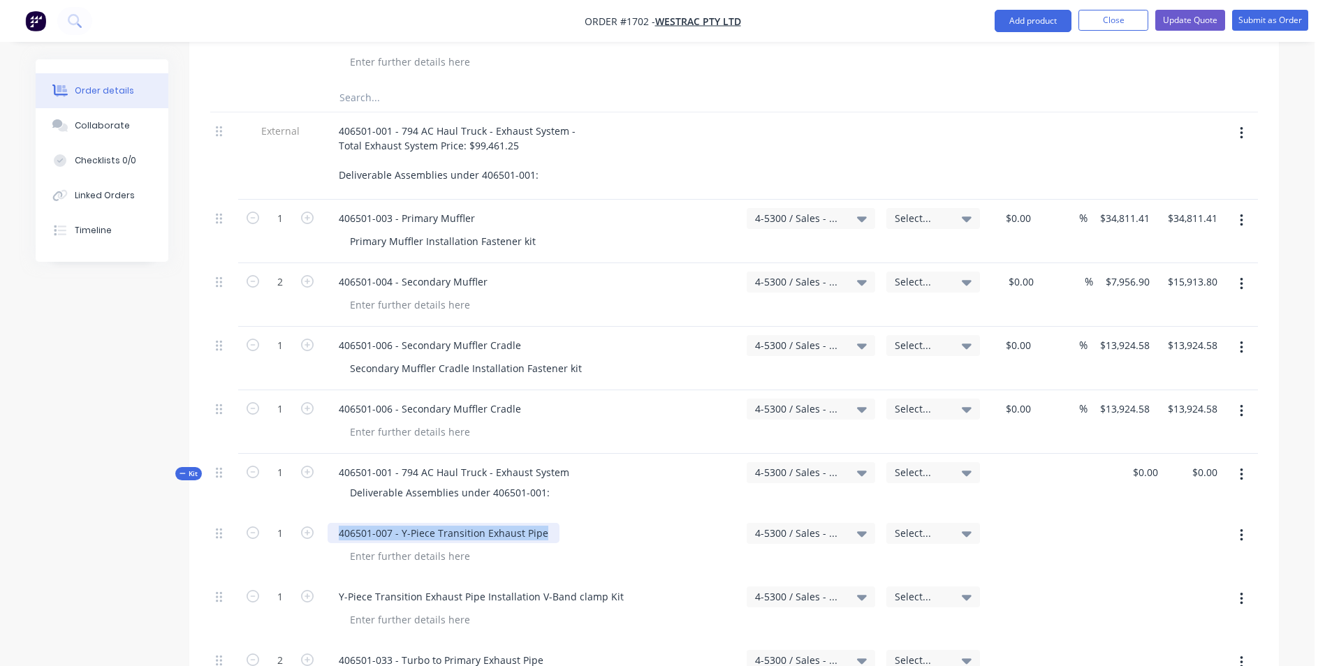
drag, startPoint x: 544, startPoint y: 474, endPoint x: 334, endPoint y: 471, distance: 209.5
click at [334, 523] on div "406501-007 - Y-Piece Transition Exhaust Pipe" at bounding box center [444, 533] width 232 height 20
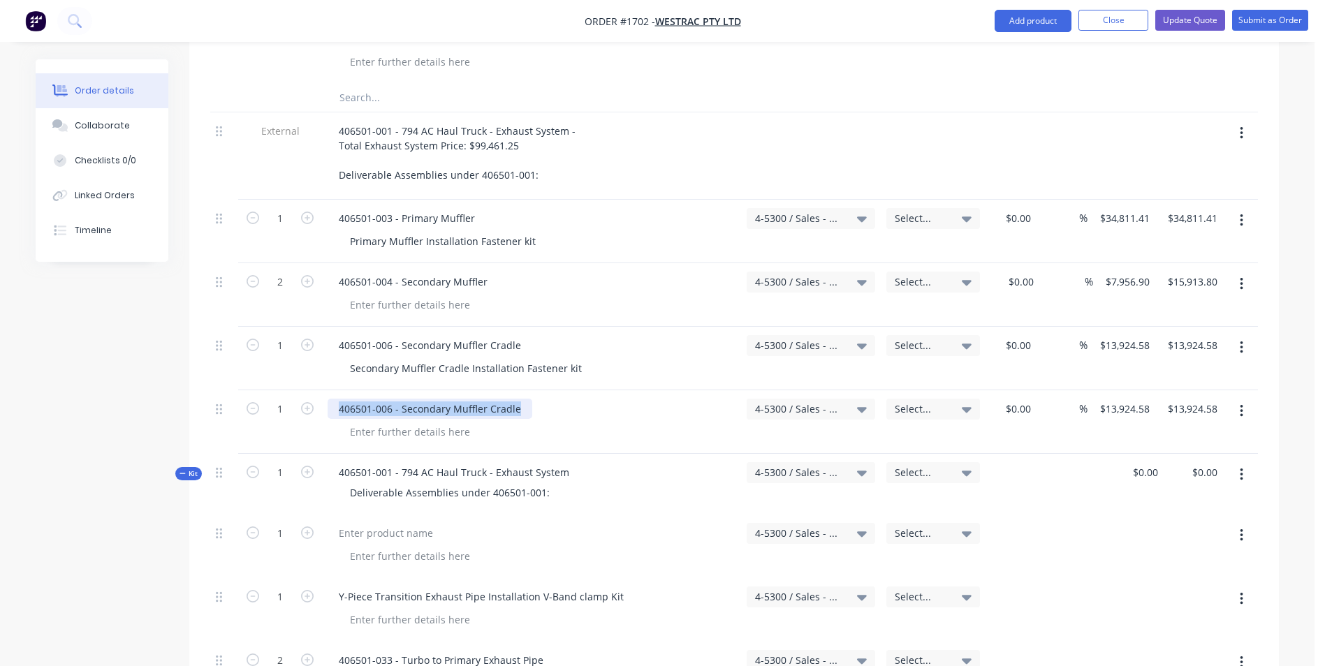
drag, startPoint x: 520, startPoint y: 347, endPoint x: 339, endPoint y: 357, distance: 181.8
click at [339, 399] on div "406501-006 - Secondary Muffler Cradle" at bounding box center [430, 409] width 205 height 20
paste div
click at [1119, 399] on input "13924.58" at bounding box center [1130, 409] width 49 height 20
type input "$14,919.19"
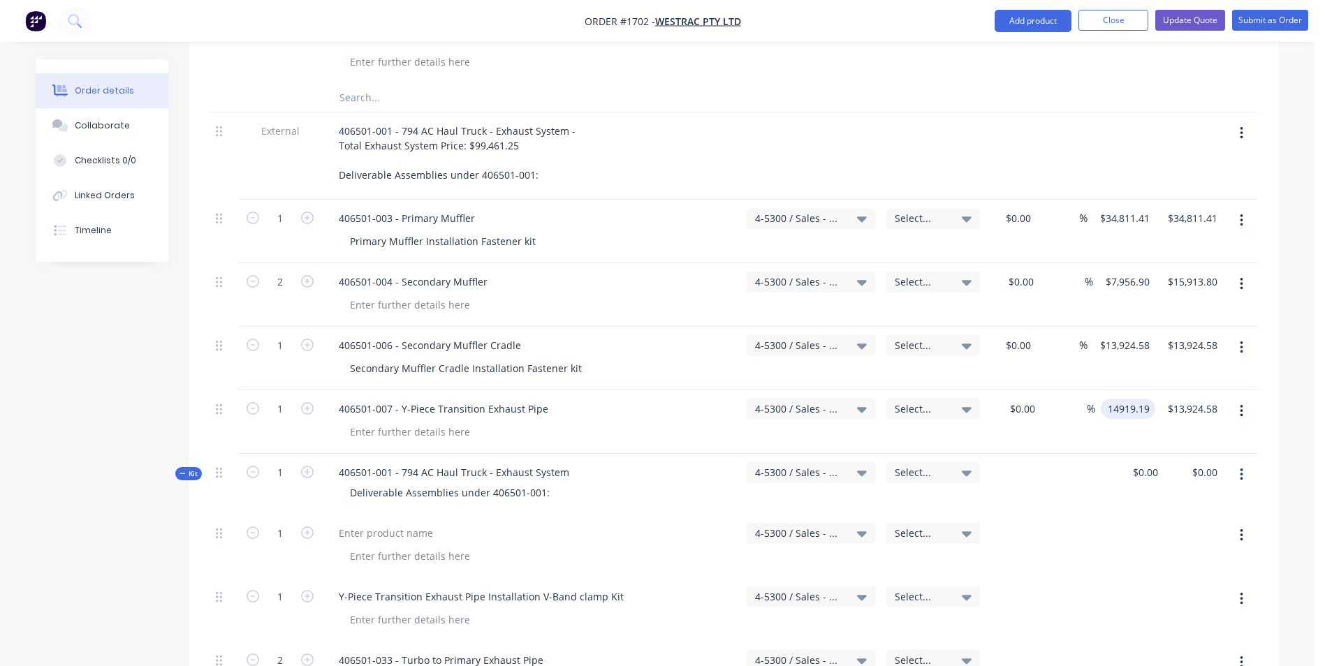
type input "$14,919.19"
click at [1124, 390] on div "$14,919.19 $14,919.19" at bounding box center [1121, 422] width 68 height 64
click at [1237, 523] on button "button" at bounding box center [1241, 535] width 33 height 25
click at [1157, 646] on div "Delete" at bounding box center [1192, 656] width 108 height 20
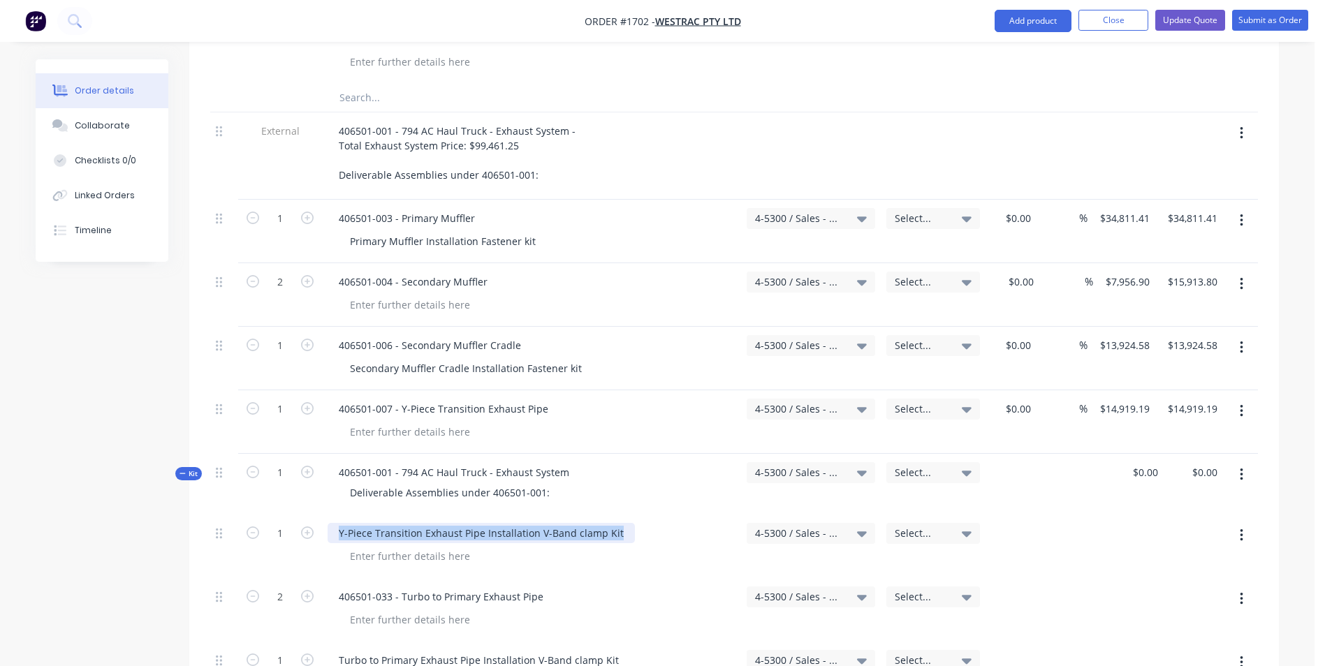
drag, startPoint x: 617, startPoint y: 473, endPoint x: 328, endPoint y: 471, distance: 289.8
click at [328, 523] on div "Y-Piece Transition Exhaust Pipe Installation V-Band clamp Kit" at bounding box center [481, 533] width 307 height 20
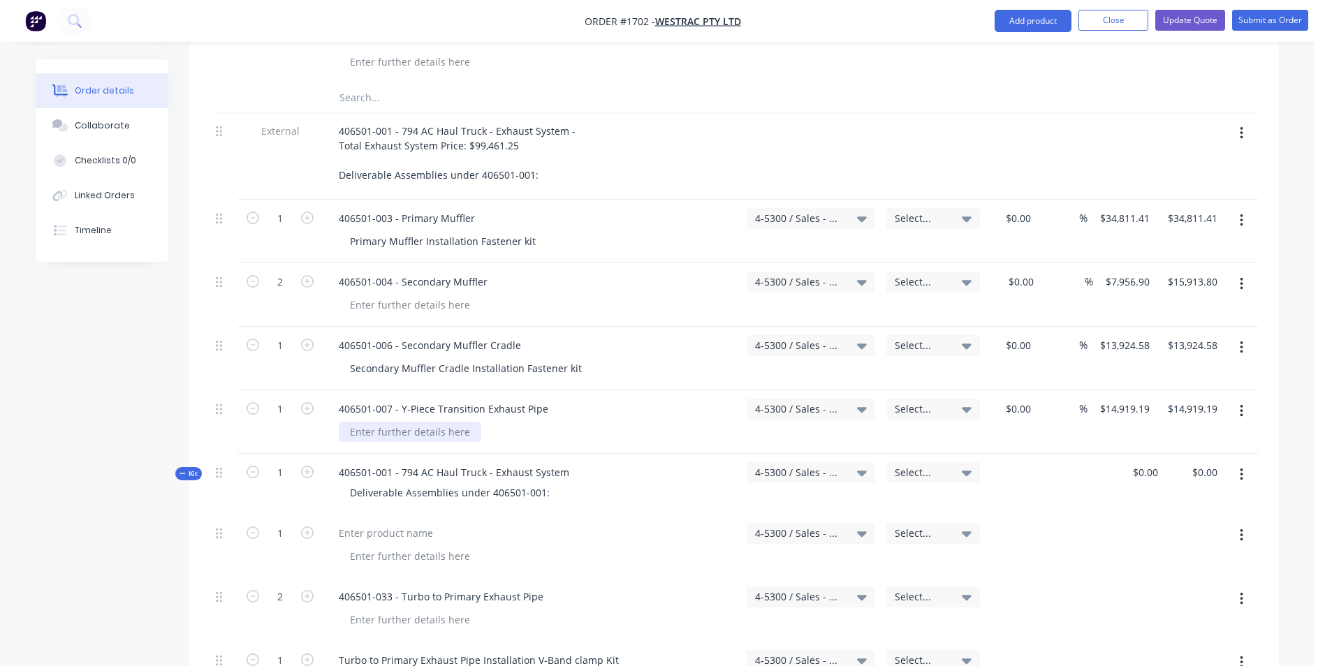
click at [425, 422] on div at bounding box center [410, 432] width 142 height 20
paste div
click at [1244, 523] on button "button" at bounding box center [1241, 535] width 33 height 25
click at [1159, 646] on div "Delete" at bounding box center [1192, 656] width 108 height 20
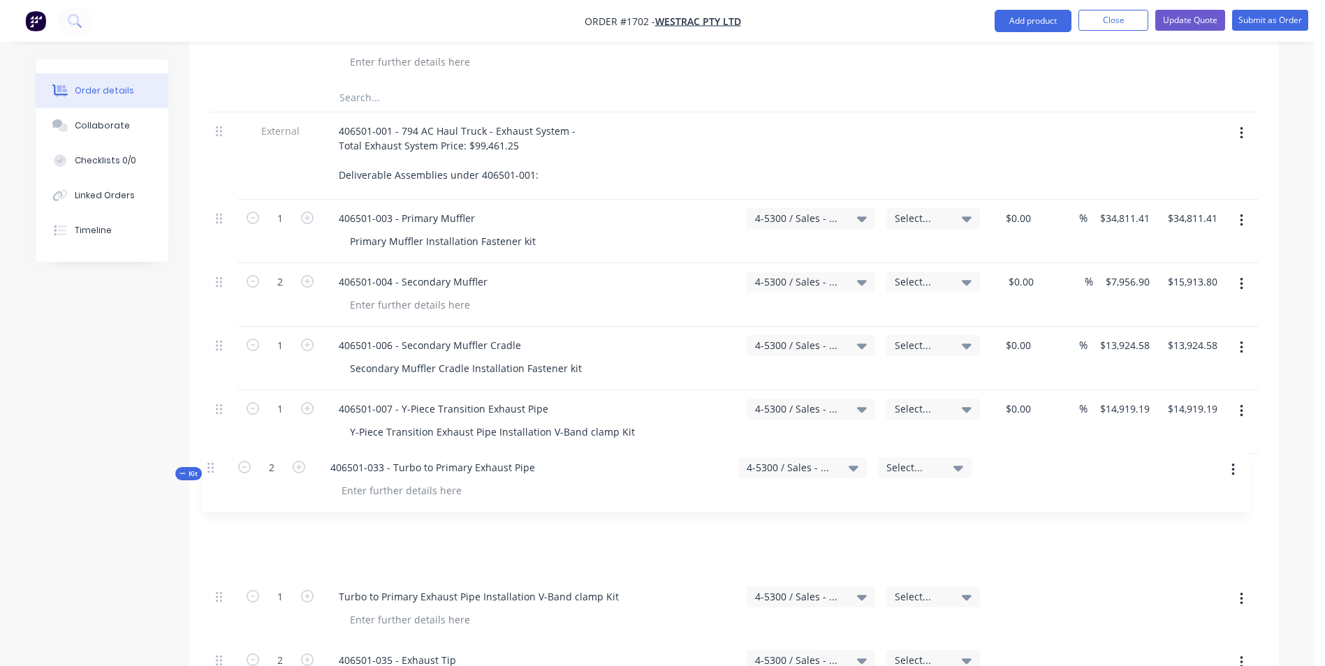
drag, startPoint x: 219, startPoint y: 476, endPoint x: 217, endPoint y: 466, distance: 9.2
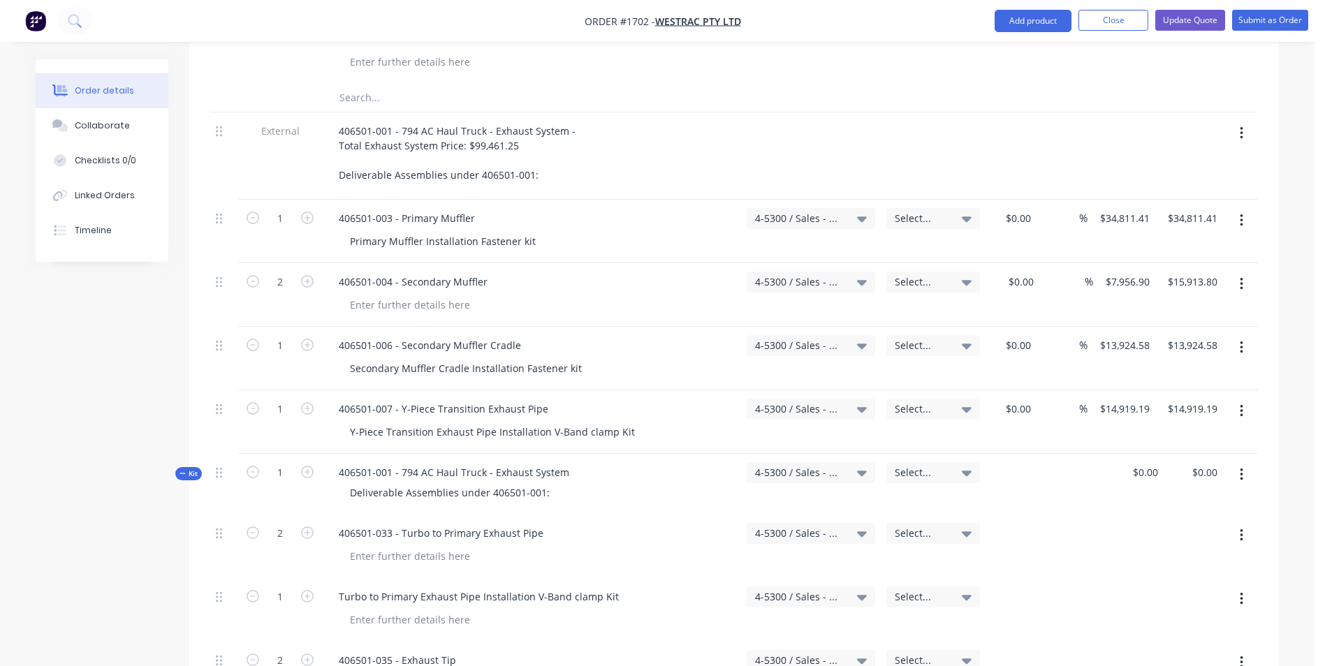
click at [1244, 399] on button "button" at bounding box center [1241, 411] width 33 height 25
click at [1156, 466] on div "Duplicate" at bounding box center [1192, 476] width 108 height 20
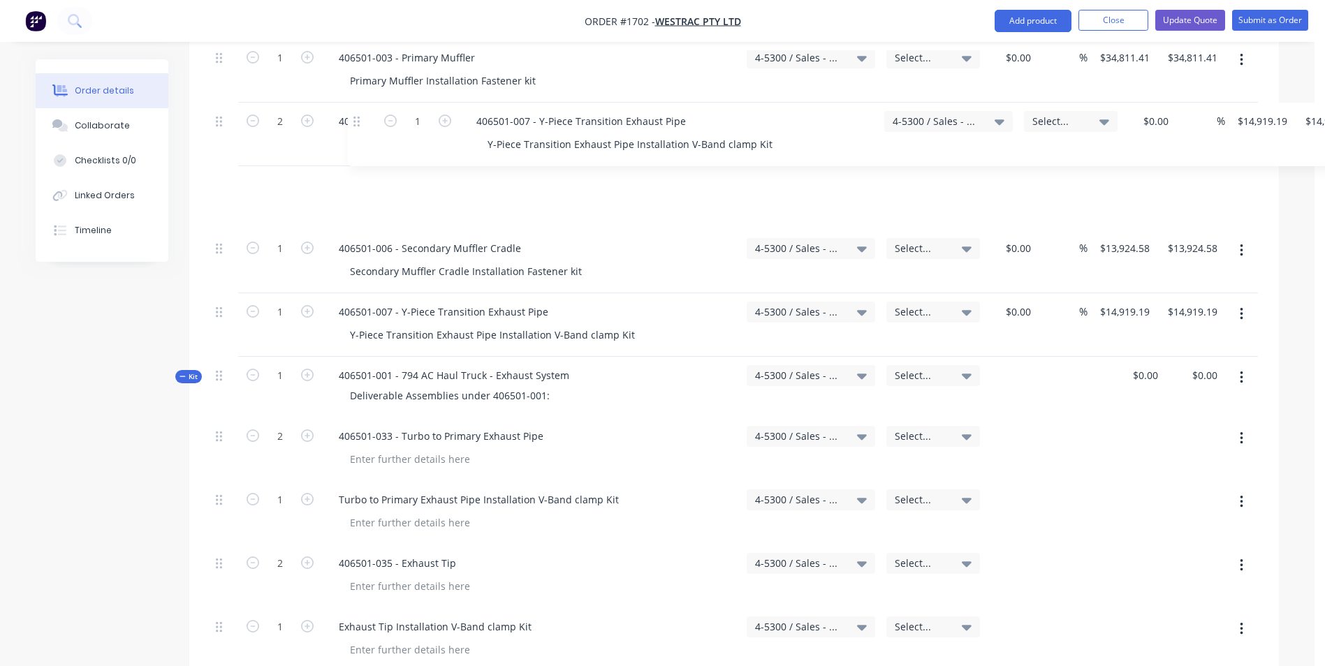
scroll to position [911, 0]
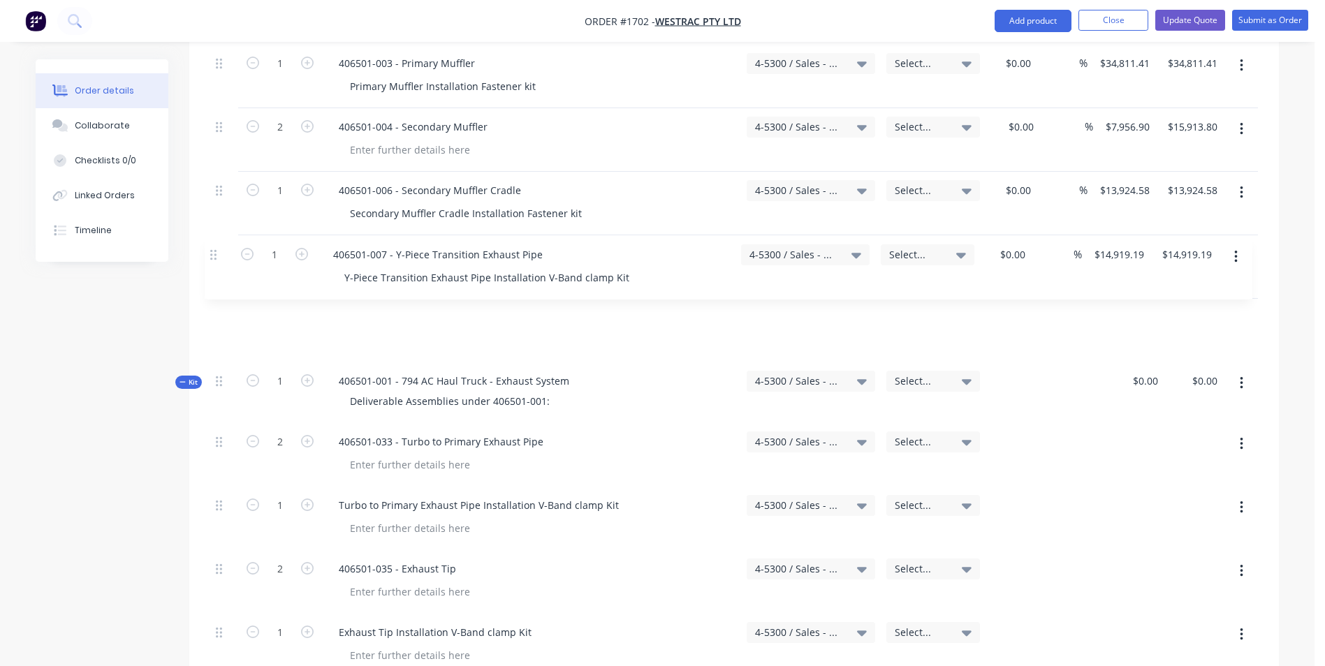
drag, startPoint x: 219, startPoint y: 223, endPoint x: 217, endPoint y: 256, distance: 32.9
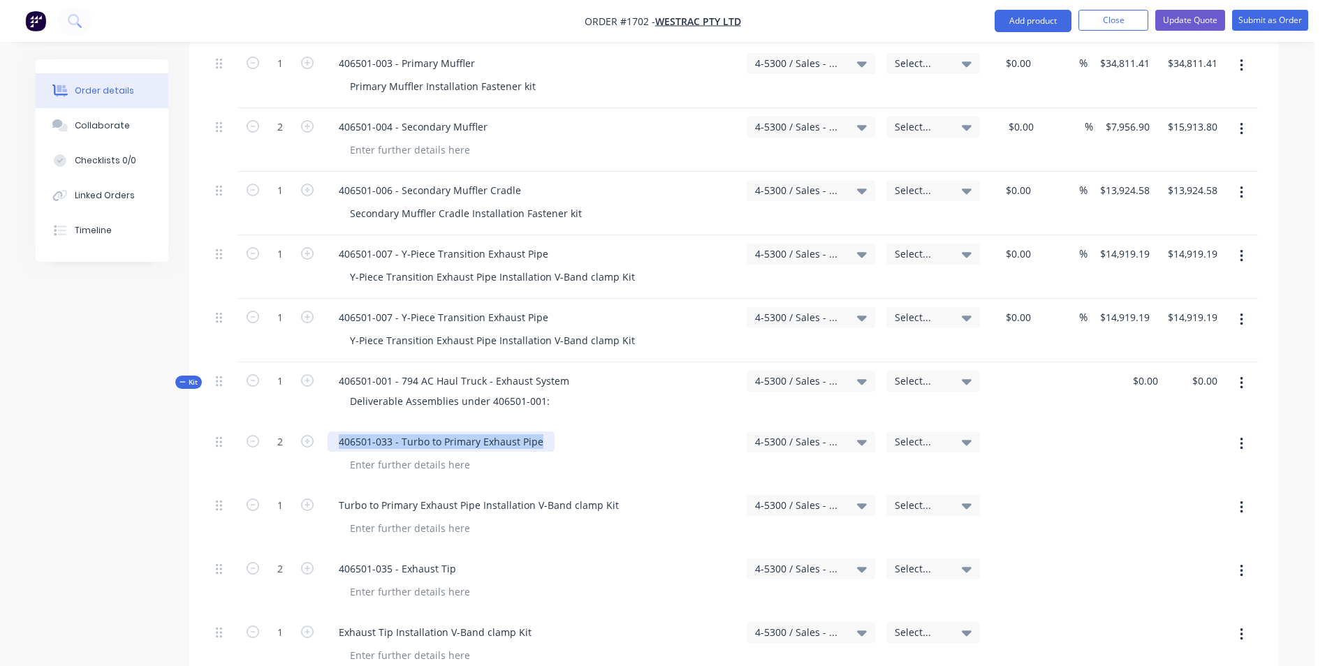
drag, startPoint x: 545, startPoint y: 383, endPoint x: 333, endPoint y: 378, distance: 211.6
click at [333, 432] on div "406501-033 - Turbo to Primary Exhaust Pipe" at bounding box center [441, 442] width 227 height 20
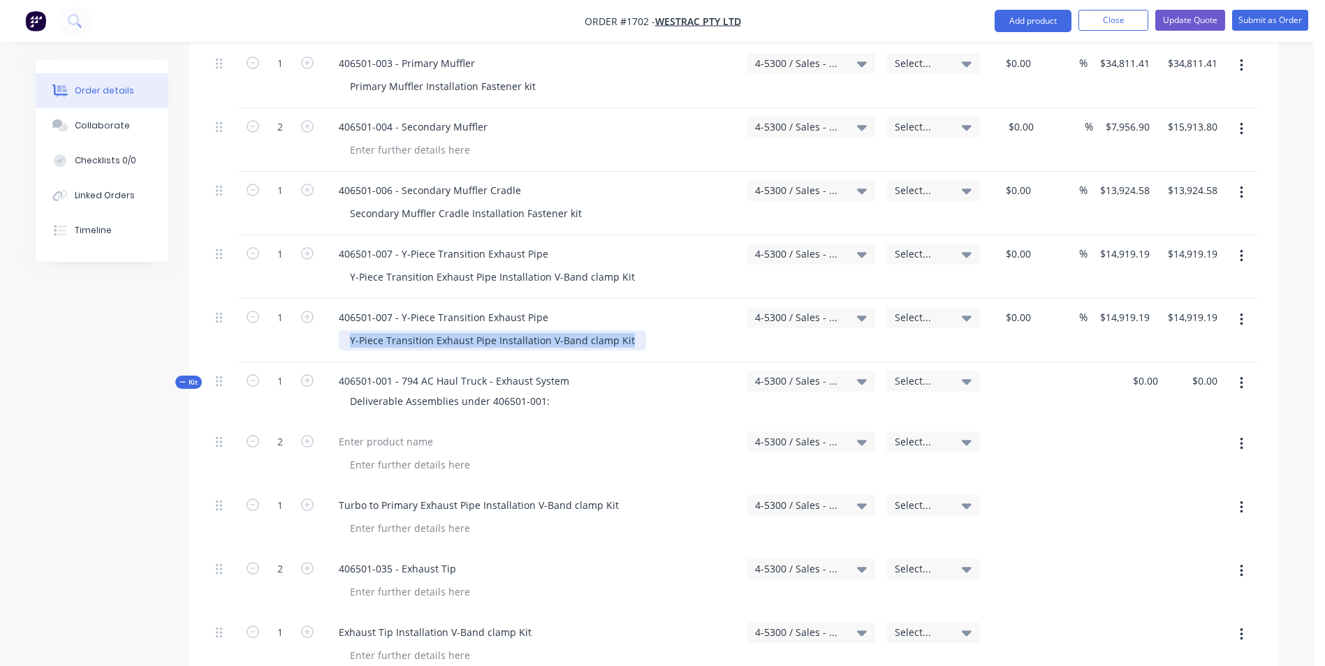
drag, startPoint x: 631, startPoint y: 281, endPoint x: 339, endPoint y: 285, distance: 291.9
click at [339, 330] on div "Y-Piece Transition Exhaust Pipe Installation V-Band clamp Kit" at bounding box center [492, 340] width 307 height 20
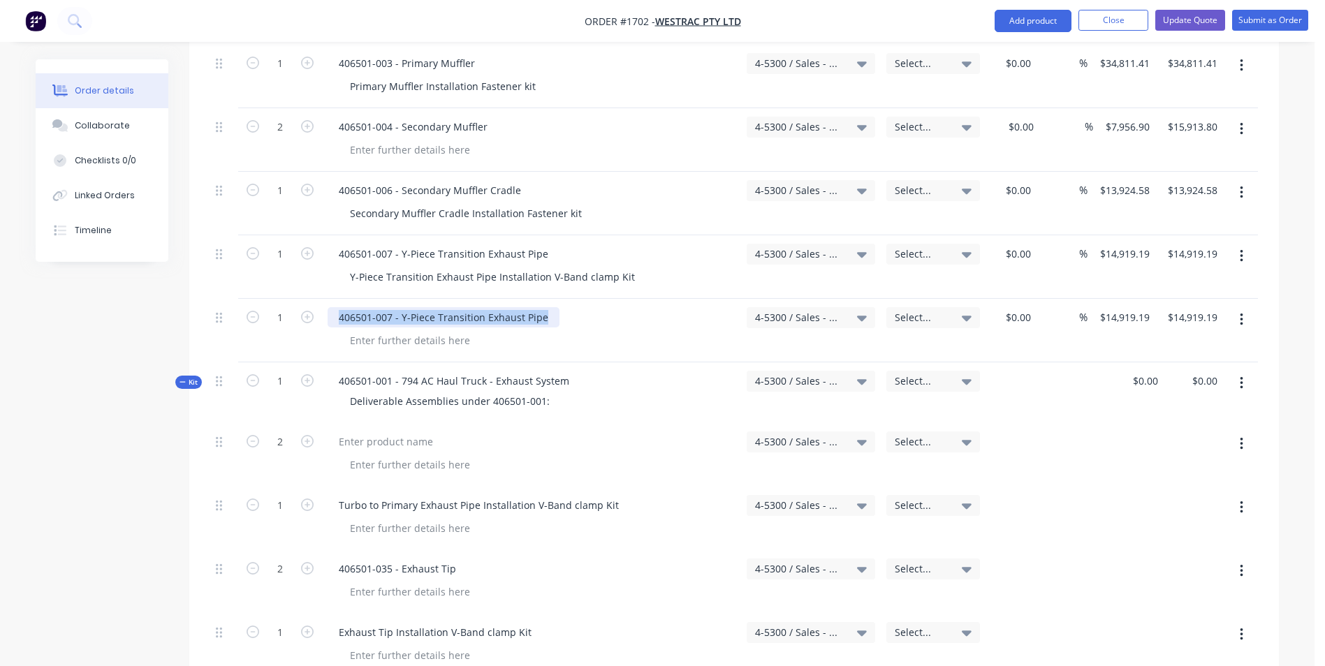
drag, startPoint x: 547, startPoint y: 258, endPoint x: 329, endPoint y: 260, distance: 217.9
click at [329, 307] on div "406501-007 - Y-Piece Transition Exhaust Pipe" at bounding box center [444, 317] width 232 height 20
paste div
click at [309, 311] on icon "button" at bounding box center [307, 317] width 13 height 13
type input "2"
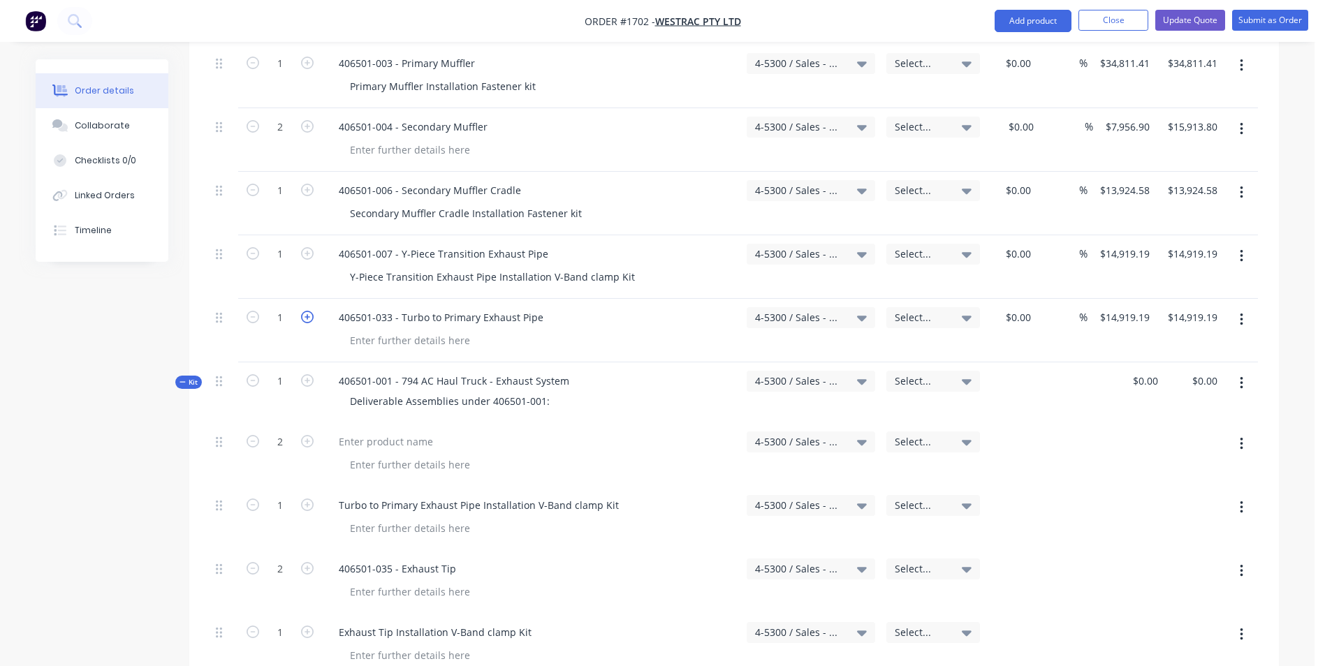
type input "$29,838.38"
click at [1121, 307] on input "14919.19" at bounding box center [1130, 317] width 49 height 20
click at [1133, 307] on input "14919.19" at bounding box center [1126, 317] width 57 height 20
type input "$4,973.06"
type input "$9,946.12"
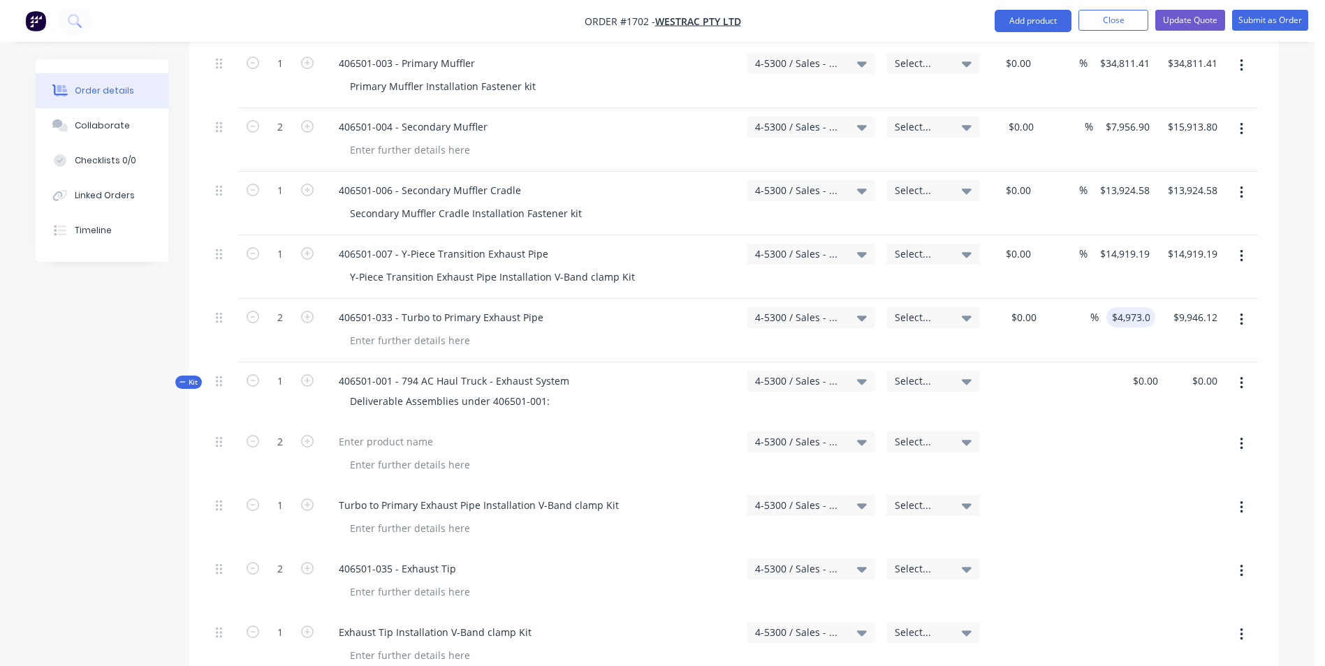
click at [1134, 299] on div "$4,973.06 4973.06" at bounding box center [1126, 331] width 57 height 64
click at [1242, 436] on icon "button" at bounding box center [1241, 443] width 3 height 15
click at [1160, 554] on div "Delete" at bounding box center [1192, 564] width 108 height 20
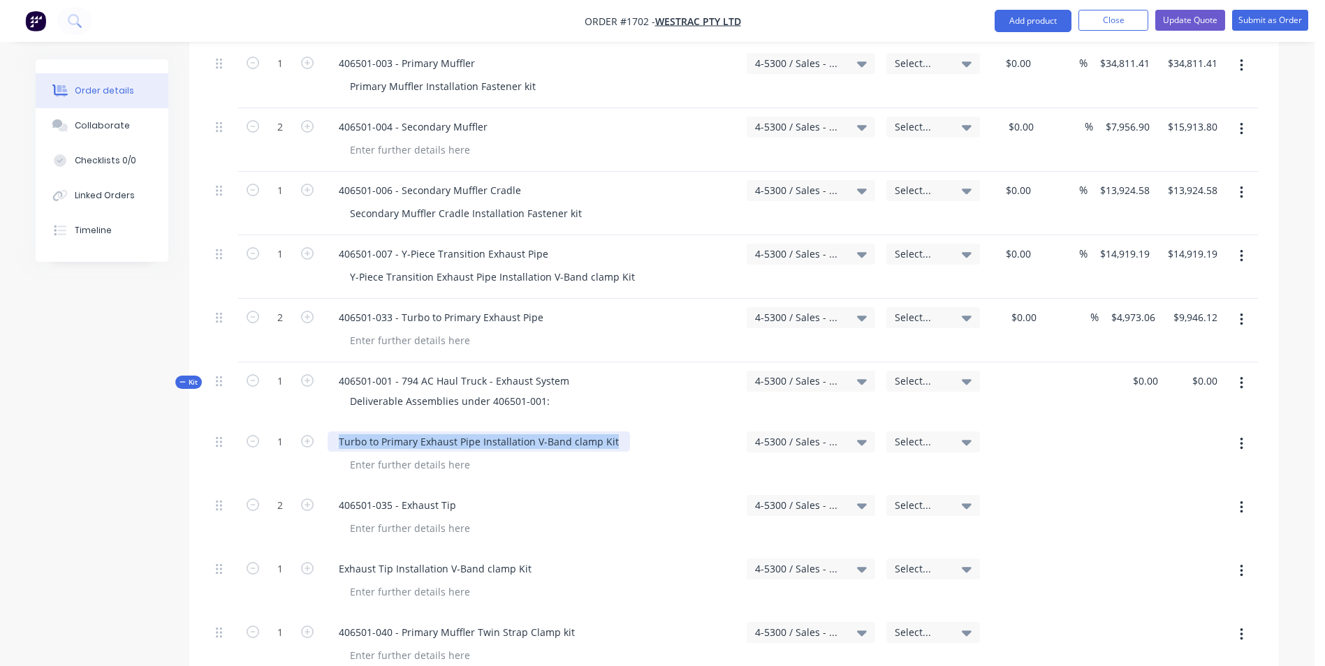
drag, startPoint x: 612, startPoint y: 383, endPoint x: 335, endPoint y: 383, distance: 277.2
click at [335, 432] on div "Turbo to Primary Exhaust Pipe Installation V-Band clamp Kit" at bounding box center [479, 442] width 302 height 20
click at [418, 330] on div at bounding box center [410, 340] width 142 height 20
click at [1240, 436] on icon "button" at bounding box center [1241, 443] width 3 height 15
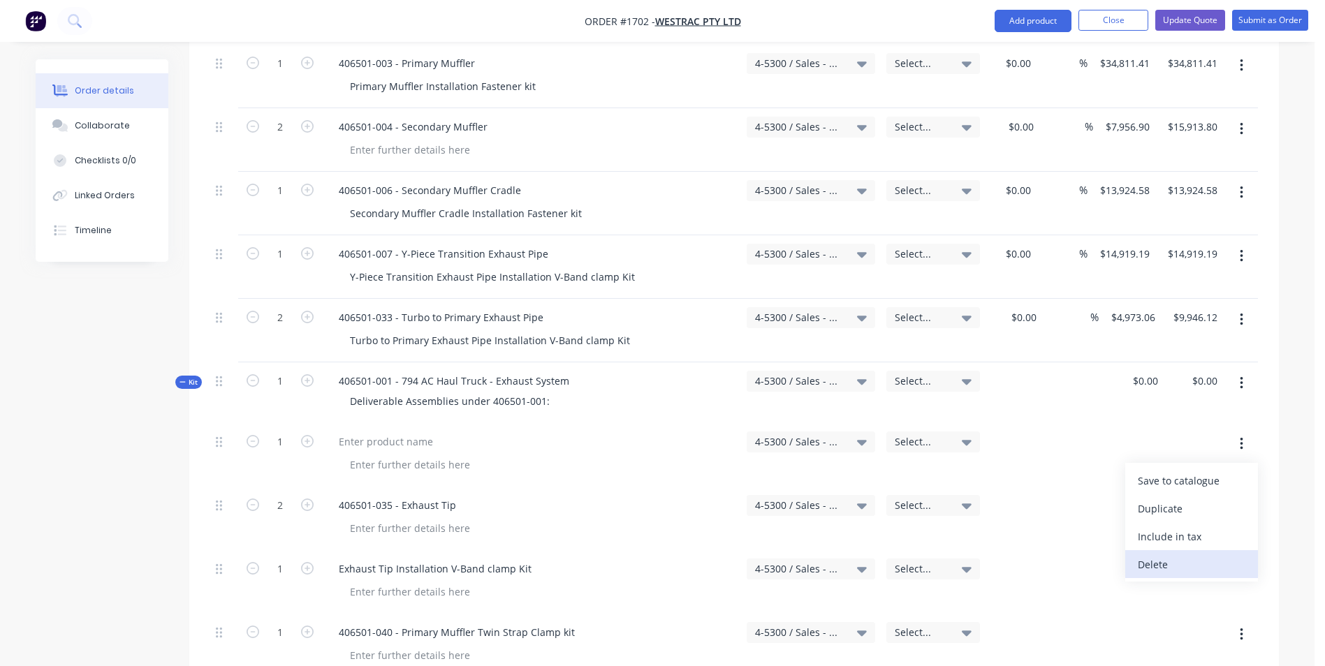
click at [1153, 554] on div "Delete" at bounding box center [1192, 564] width 108 height 20
click at [1241, 312] on icon "button" at bounding box center [1241, 319] width 3 height 15
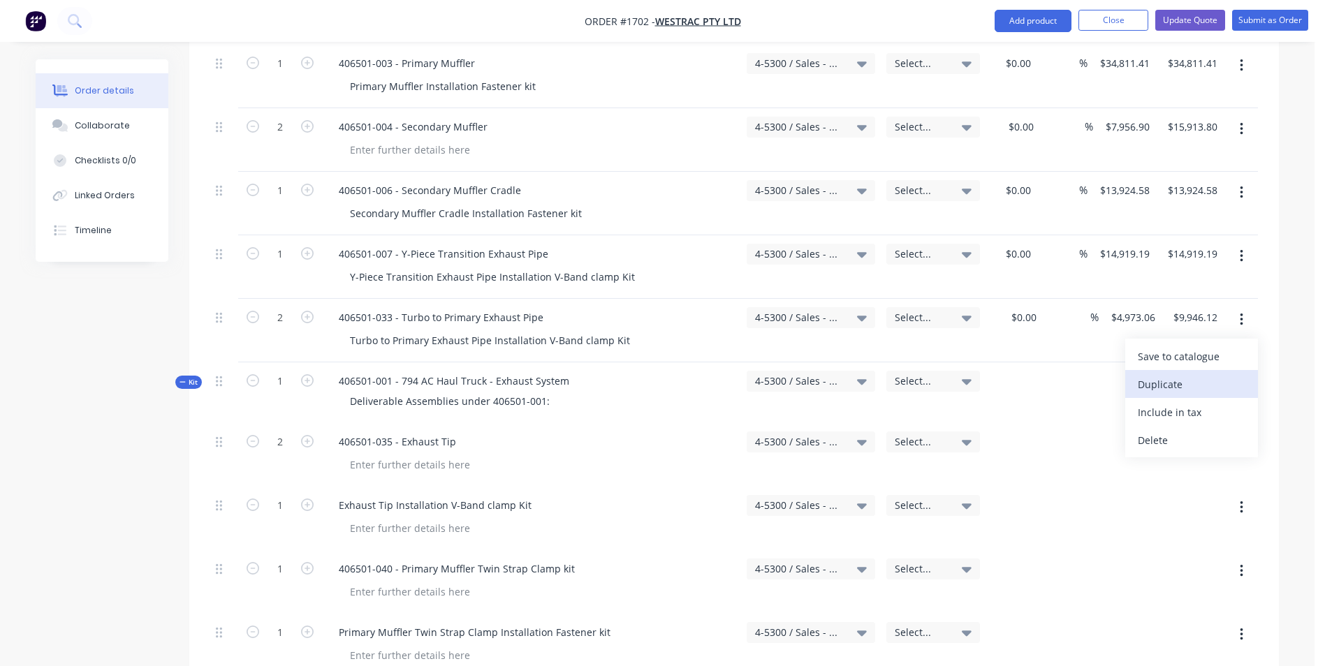
click at [1161, 374] on div "Duplicate" at bounding box center [1192, 384] width 108 height 20
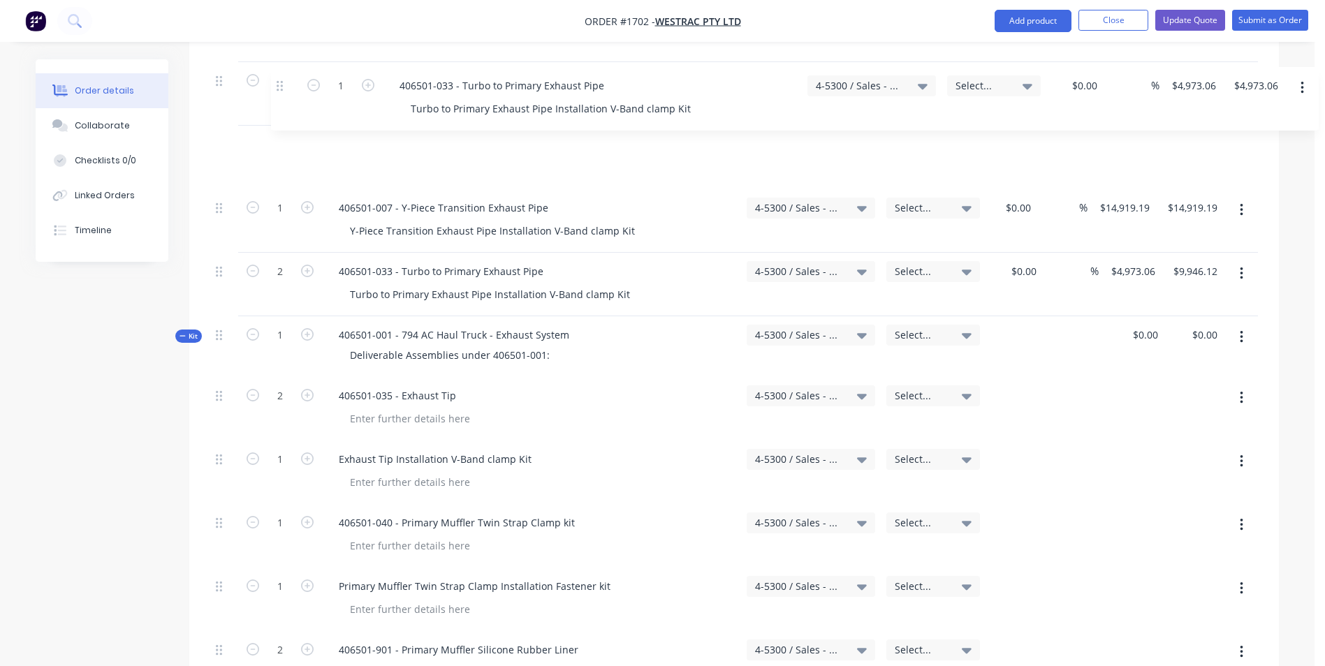
scroll to position [1003, 0]
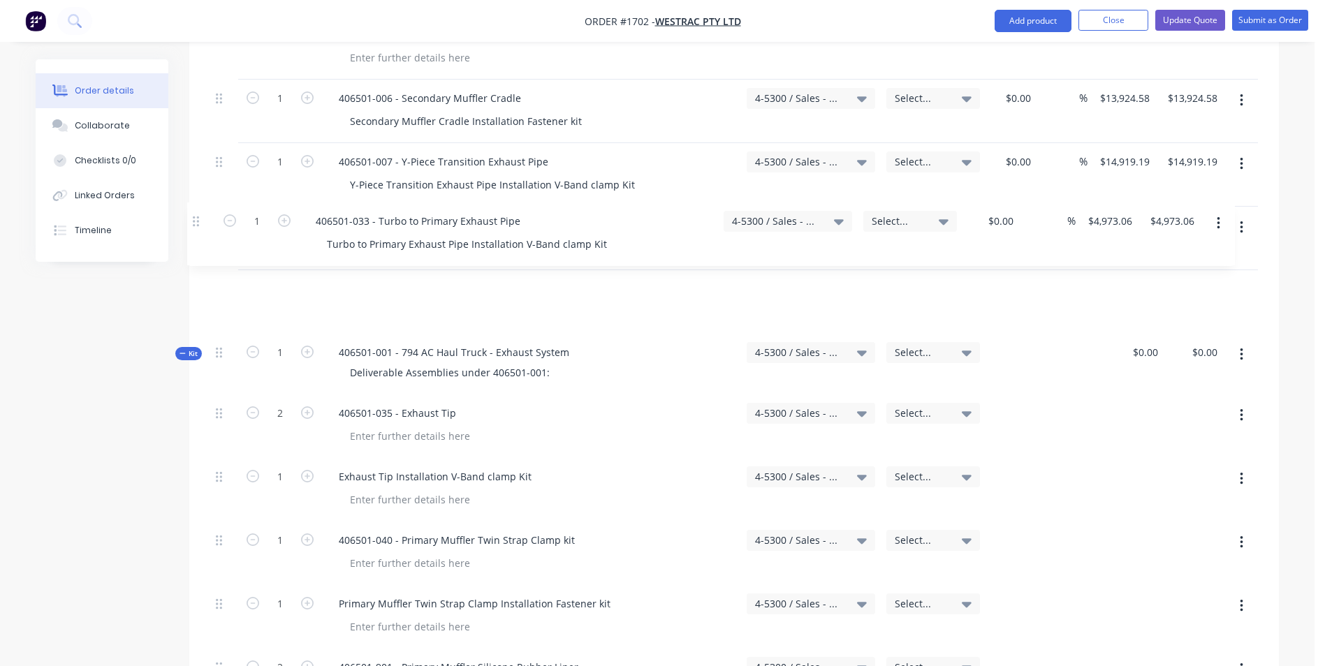
drag, startPoint x: 223, startPoint y: 571, endPoint x: 205, endPoint y: 221, distance: 351.0
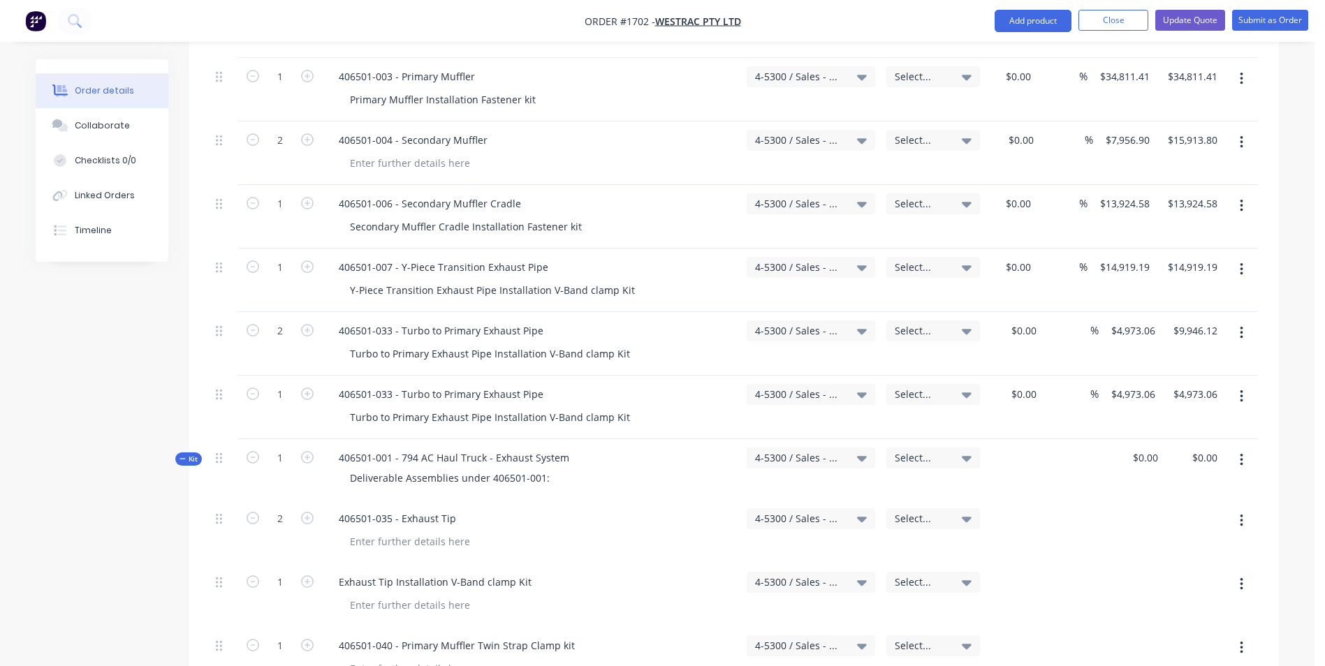
scroll to position [864, 0]
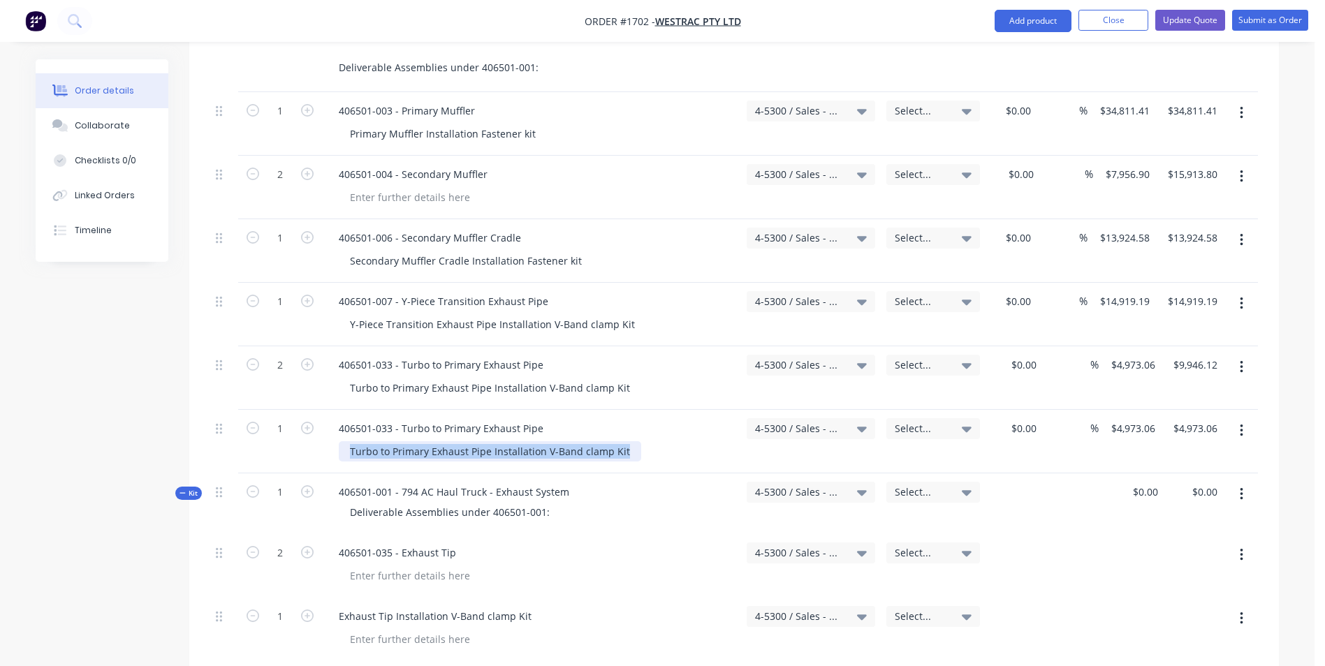
drag, startPoint x: 622, startPoint y: 392, endPoint x: 332, endPoint y: 397, distance: 289.8
click at [332, 410] on div "406501-033 - Turbo to Primary Exhaust Pipe Turbo to Primary Exhaust Pipe Instal…" at bounding box center [531, 442] width 419 height 64
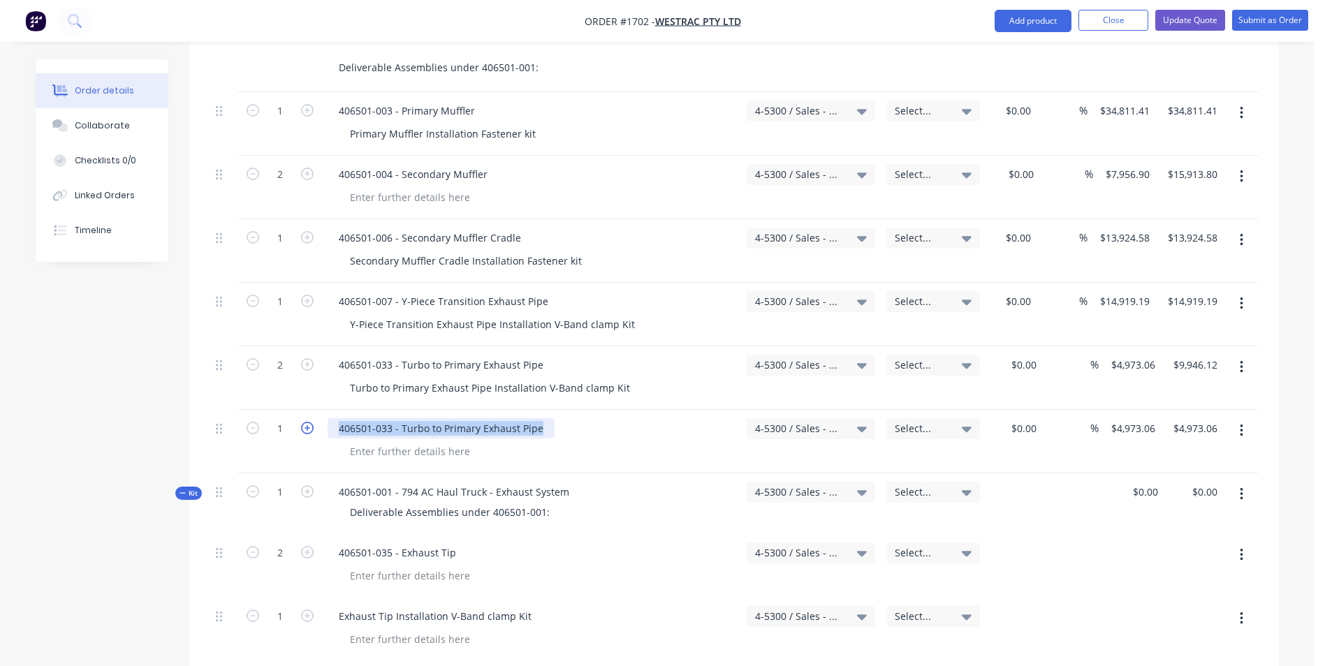
drag, startPoint x: 547, startPoint y: 368, endPoint x: 304, endPoint y: 368, distance: 242.3
click at [304, 410] on div "1 406501-033 - Turbo to Primary Exhaust Pipe 4-5300 / Sales - Mobile Machines S…" at bounding box center [733, 442] width 1047 height 64
type input "4973.06"
click at [1156, 418] on input "4973.06" at bounding box center [1135, 428] width 51 height 20
type input "$0.00"
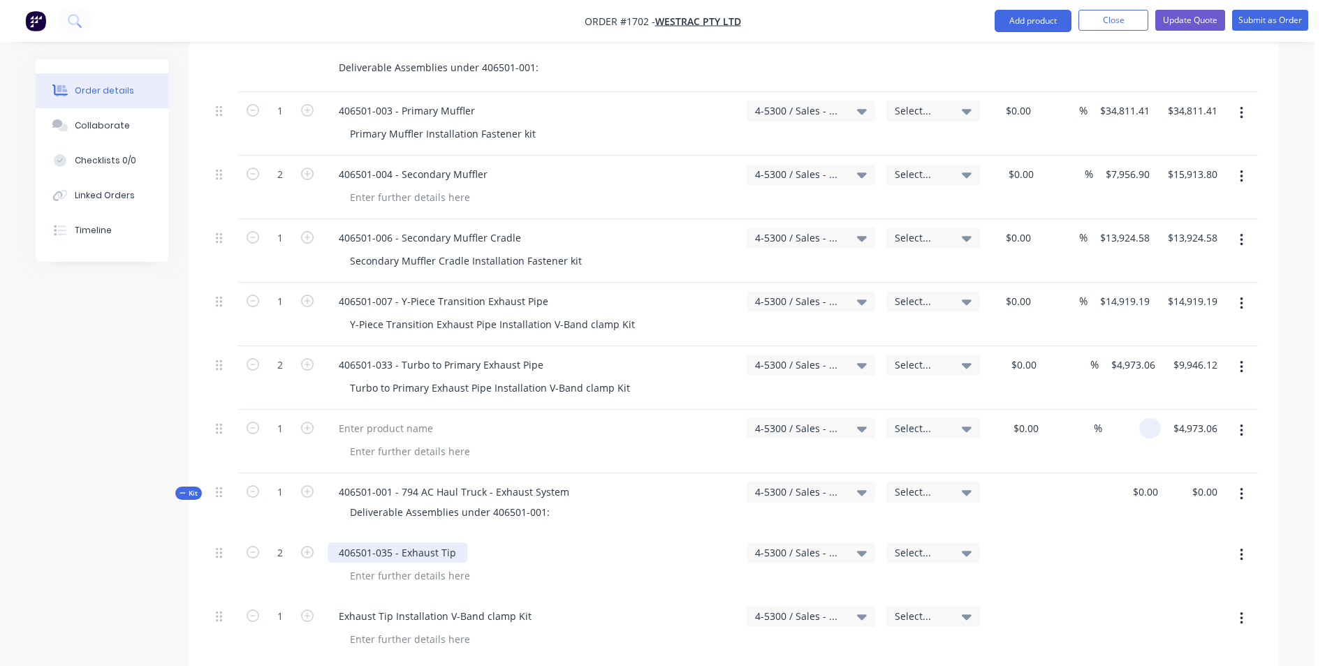
type input "$0.00"
drag, startPoint x: 455, startPoint y: 493, endPoint x: 332, endPoint y: 494, distance: 123.6
click at [332, 543] on div "406501-035 - Exhaust Tip" at bounding box center [398, 553] width 140 height 20
click at [367, 418] on div at bounding box center [386, 428] width 117 height 20
click at [311, 422] on icon "button" at bounding box center [307, 428] width 13 height 13
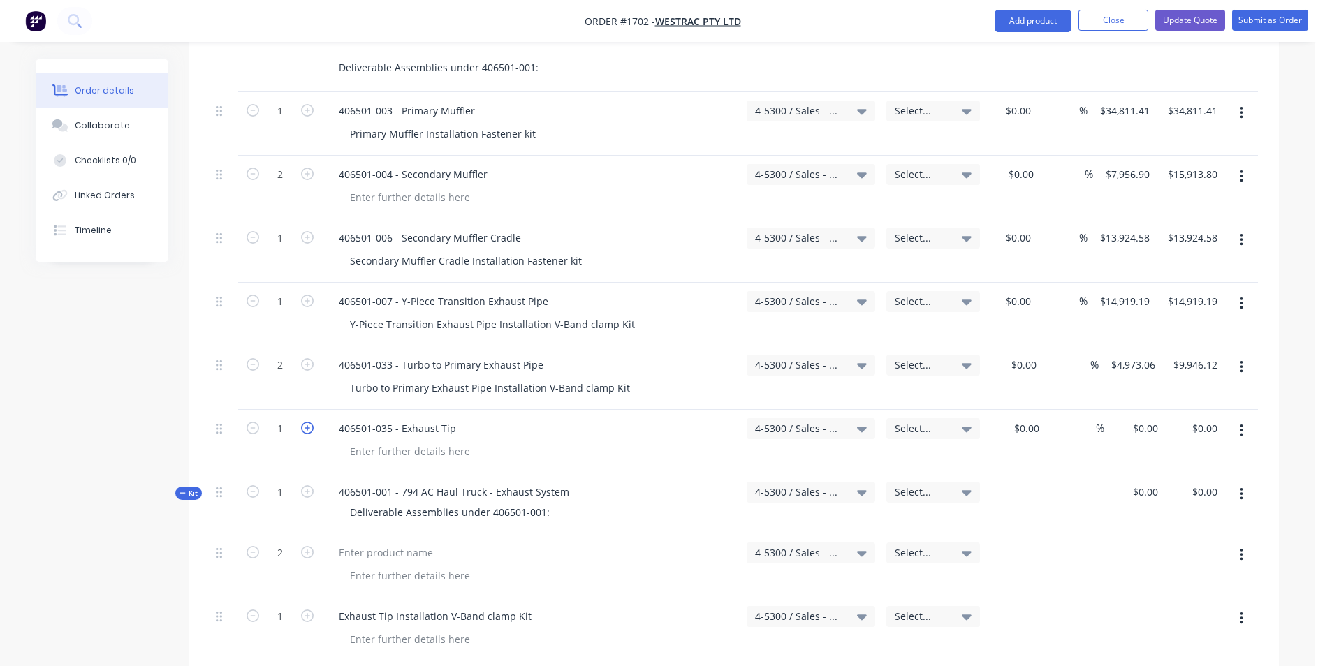
type input "2"
click at [1145, 418] on div "0 0" at bounding box center [1153, 428] width 22 height 20
type input "$2,486.53"
type input "$4,973.06"
click at [1138, 410] on div "$2,486.53 2486.53" at bounding box center [1133, 442] width 59 height 64
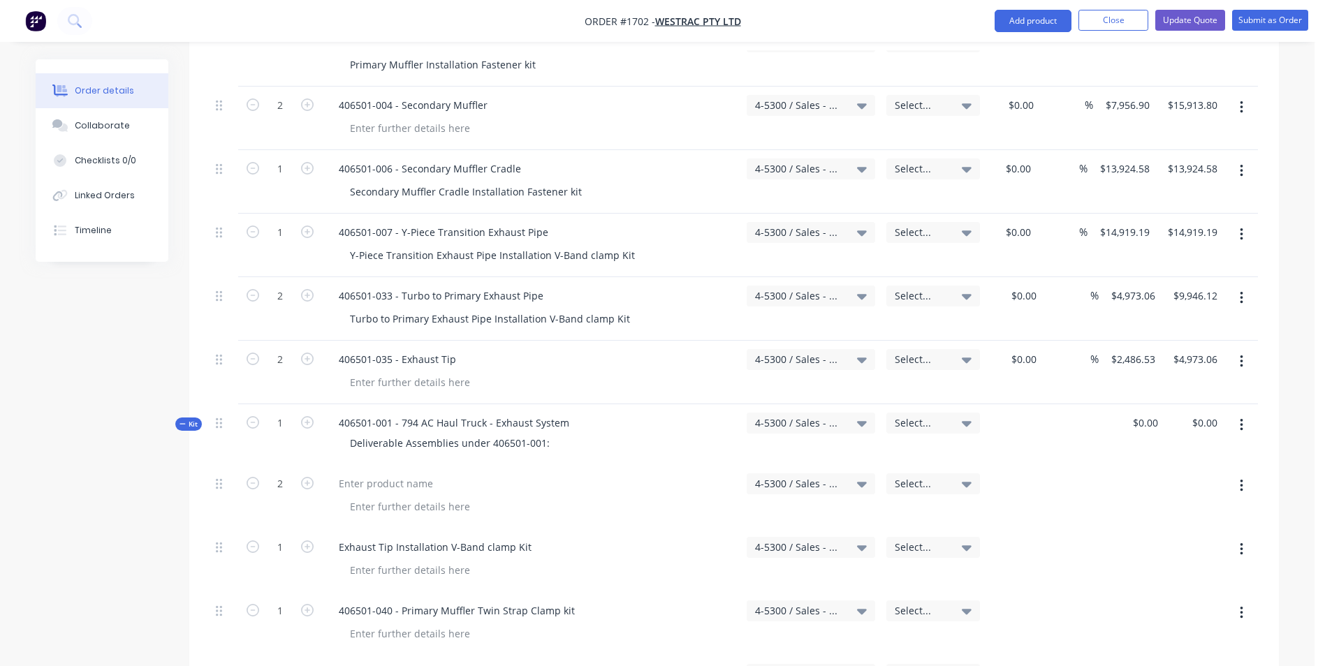
scroll to position [934, 0]
click at [1241, 479] on icon "button" at bounding box center [1241, 485] width 3 height 13
click at [1150, 596] on div "Delete" at bounding box center [1192, 606] width 108 height 20
drag, startPoint x: 533, startPoint y: 426, endPoint x: 337, endPoint y: 419, distance: 195.7
click at [337, 473] on div "Exhaust Tip Installation V-Band clamp Kit" at bounding box center [435, 483] width 215 height 20
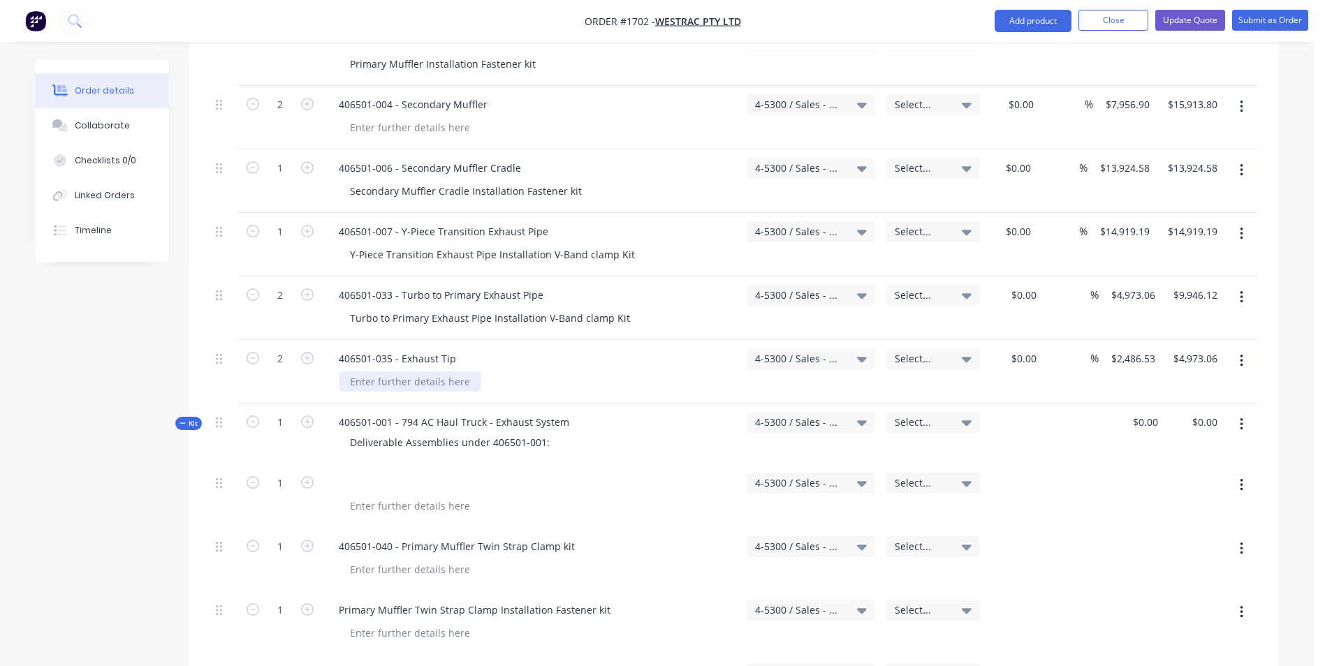
click at [401, 372] on div at bounding box center [410, 382] width 142 height 20
click at [395, 372] on div at bounding box center [410, 382] width 142 height 20
click at [1243, 473] on button "button" at bounding box center [1241, 485] width 33 height 25
click at [1156, 596] on div "Delete" at bounding box center [1192, 606] width 108 height 20
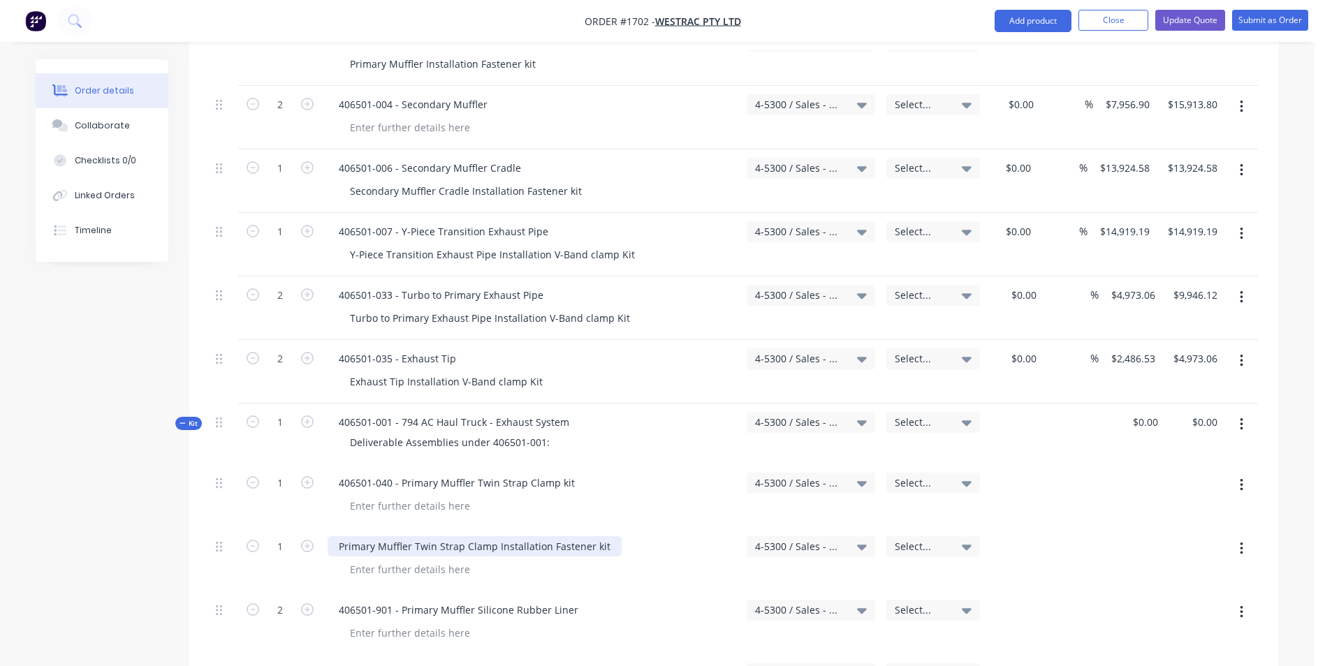
scroll to position [1003, 0]
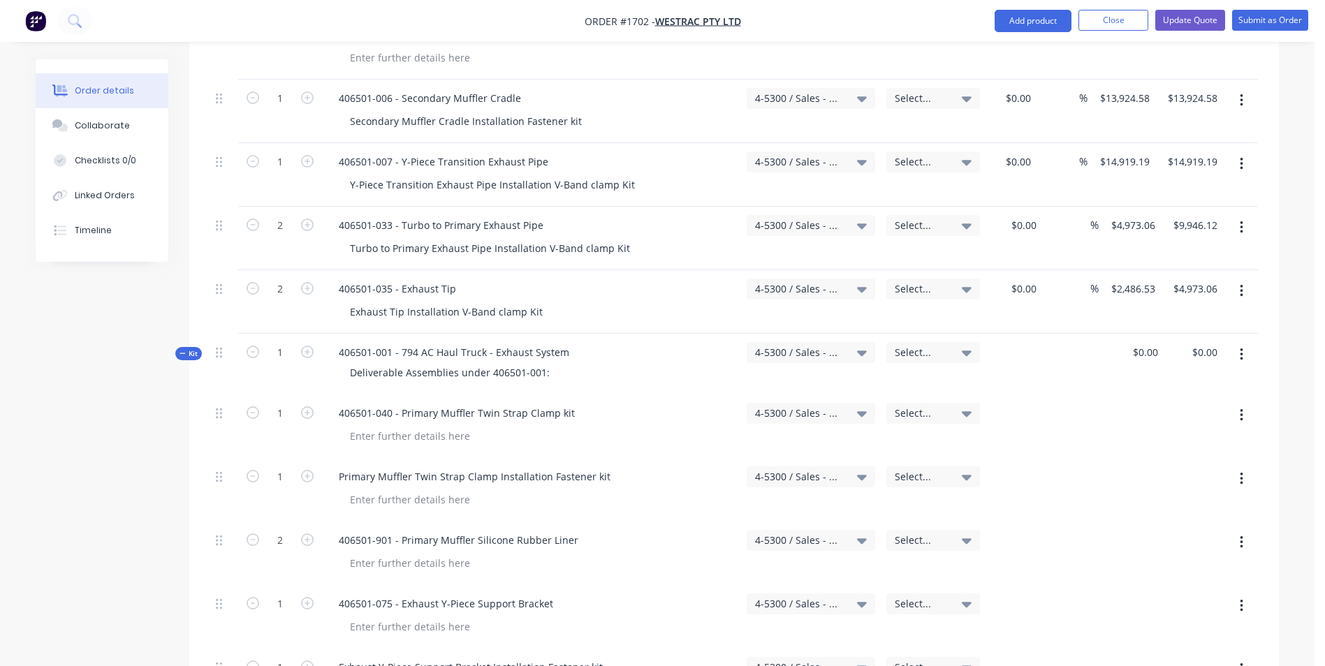
click at [1241, 284] on icon "button" at bounding box center [1241, 291] width 3 height 15
click at [1167, 346] on div "Duplicate" at bounding box center [1192, 356] width 108 height 20
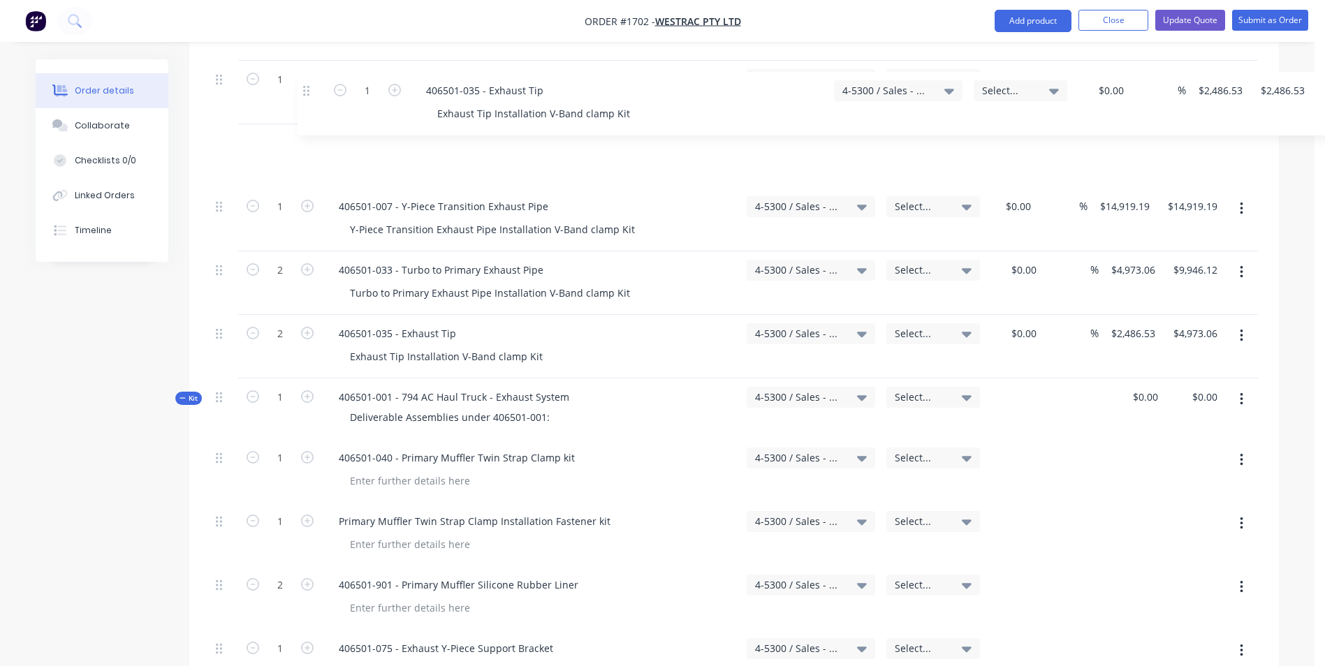
scroll to position [1022, 0]
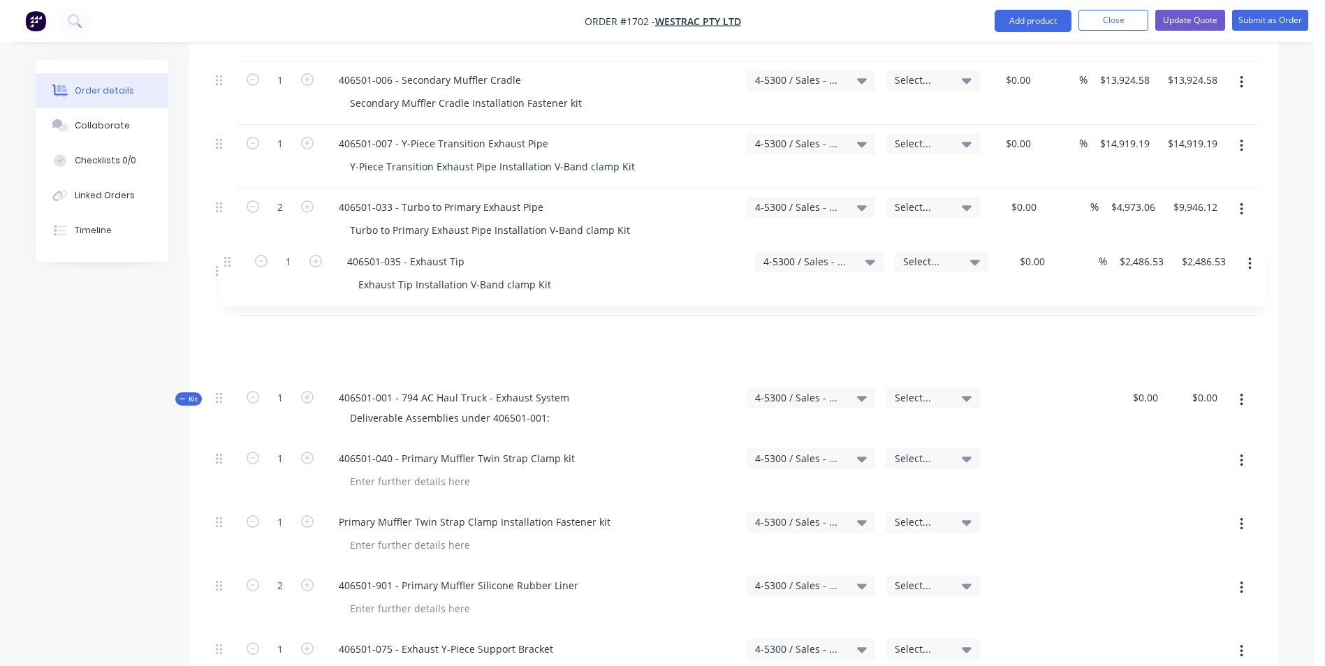
drag, startPoint x: 218, startPoint y: 323, endPoint x: 230, endPoint y: 262, distance: 62.6
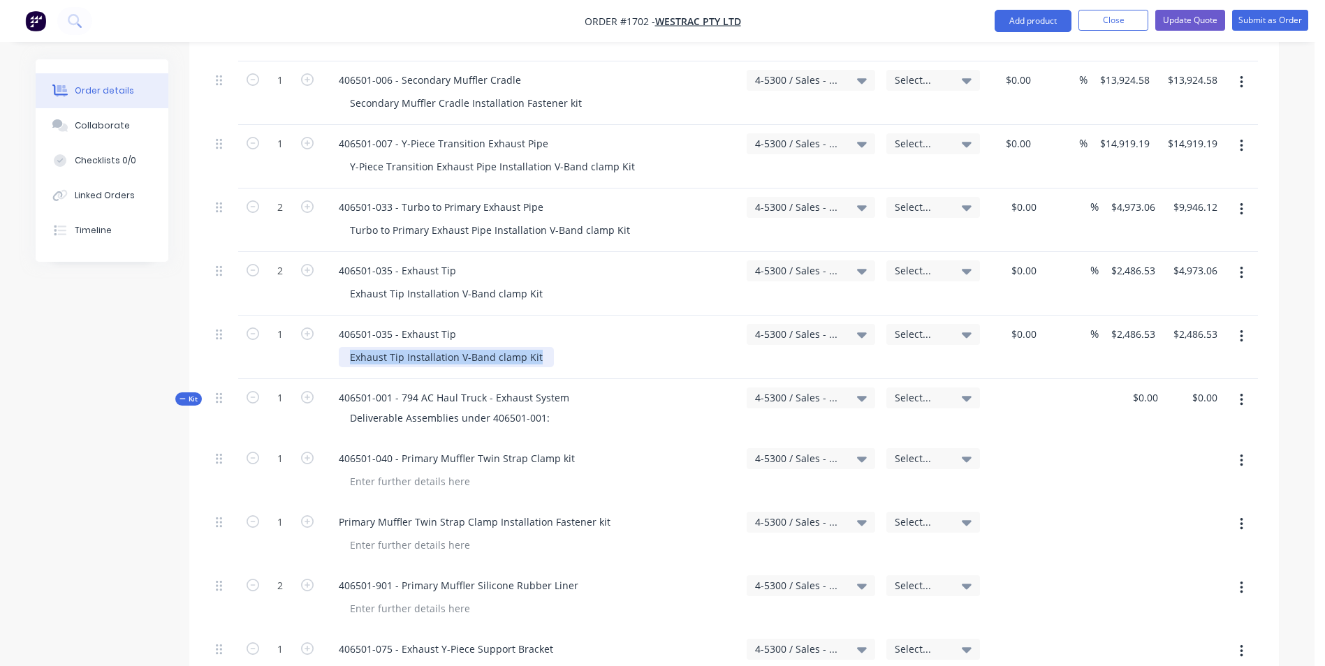
drag, startPoint x: 540, startPoint y: 300, endPoint x: 341, endPoint y: 301, distance: 198.3
click at [341, 347] on div "Exhaust Tip Installation V-Band clamp Kit" at bounding box center [446, 357] width 215 height 20
drag, startPoint x: 469, startPoint y: 272, endPoint x: 309, endPoint y: 280, distance: 160.8
click at [309, 316] on div "1 406501-035 - Exhaust Tip 4-5300 / Sales - Mobile Machines Sound - Interco Sel…" at bounding box center [733, 348] width 1047 height 64
type input "2486.53"
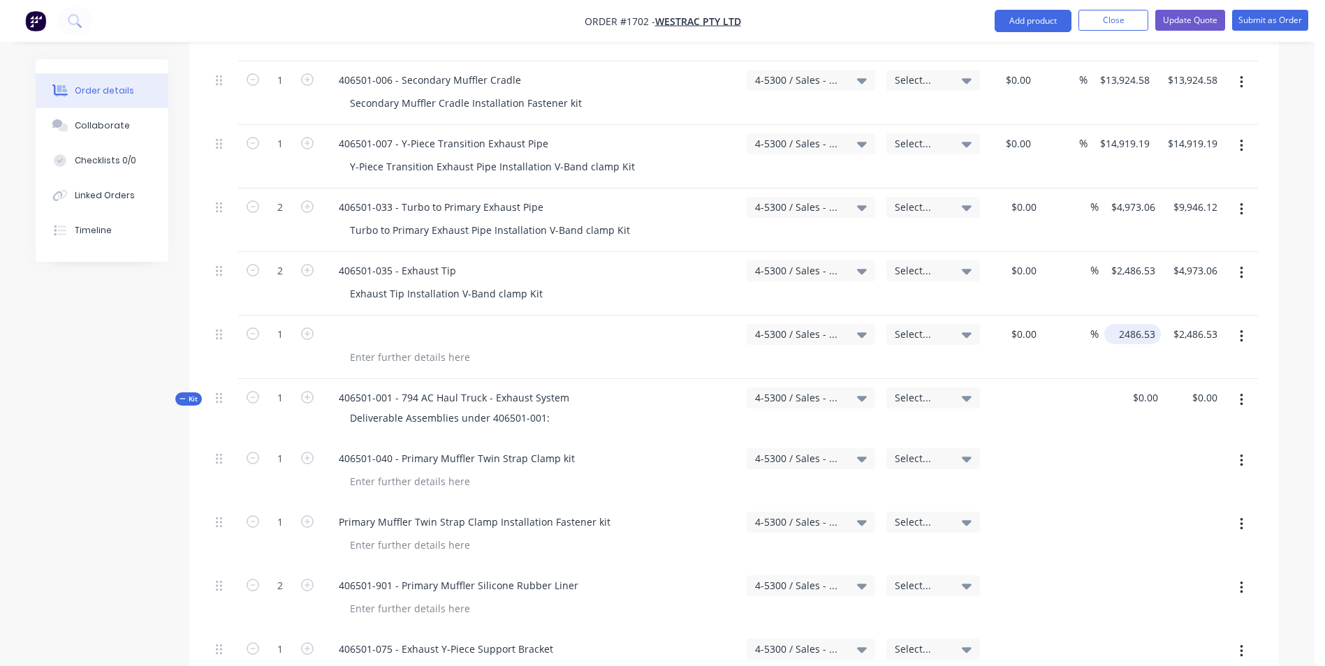
click at [1136, 324] on input "2486.53" at bounding box center [1135, 334] width 51 height 20
type input "$0.00"
drag, startPoint x: 571, startPoint y: 399, endPoint x: 321, endPoint y: 399, distance: 250.7
click at [321, 440] on div "1 406501-040 - Primary Muffler Twin Strap Clamp kit 4-5300 / Sales - Mobile Mac…" at bounding box center [733, 472] width 1047 height 64
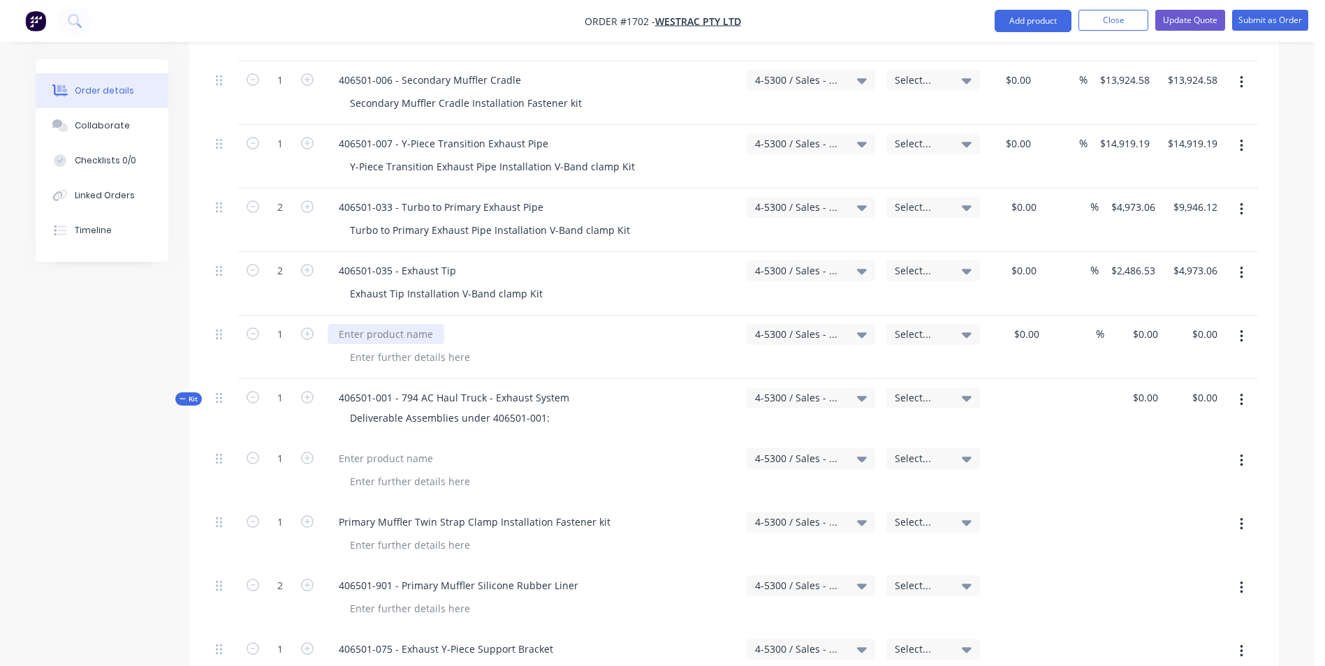
click at [358, 324] on div at bounding box center [386, 334] width 117 height 20
click at [1240, 453] on icon "button" at bounding box center [1241, 460] width 3 height 15
click at [1155, 571] on div "Delete" at bounding box center [1192, 581] width 108 height 20
click at [1145, 324] on div "0 $0.00" at bounding box center [1145, 334] width 38 height 20
type input "$24.00"
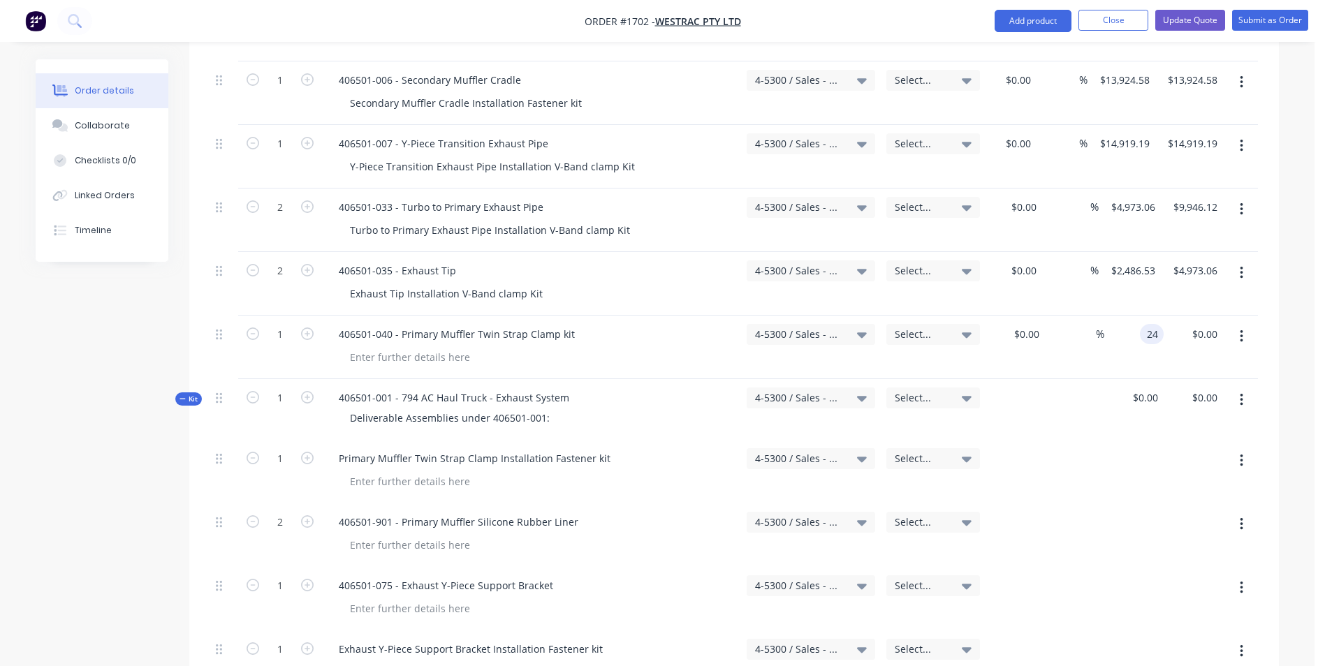
type input "$24.00"
click at [1144, 324] on div "24 $24.00" at bounding box center [1141, 334] width 43 height 20
type input "$2,784.92"
click at [1133, 316] on div "$2,784.92 2784.92" at bounding box center [1133, 348] width 59 height 64
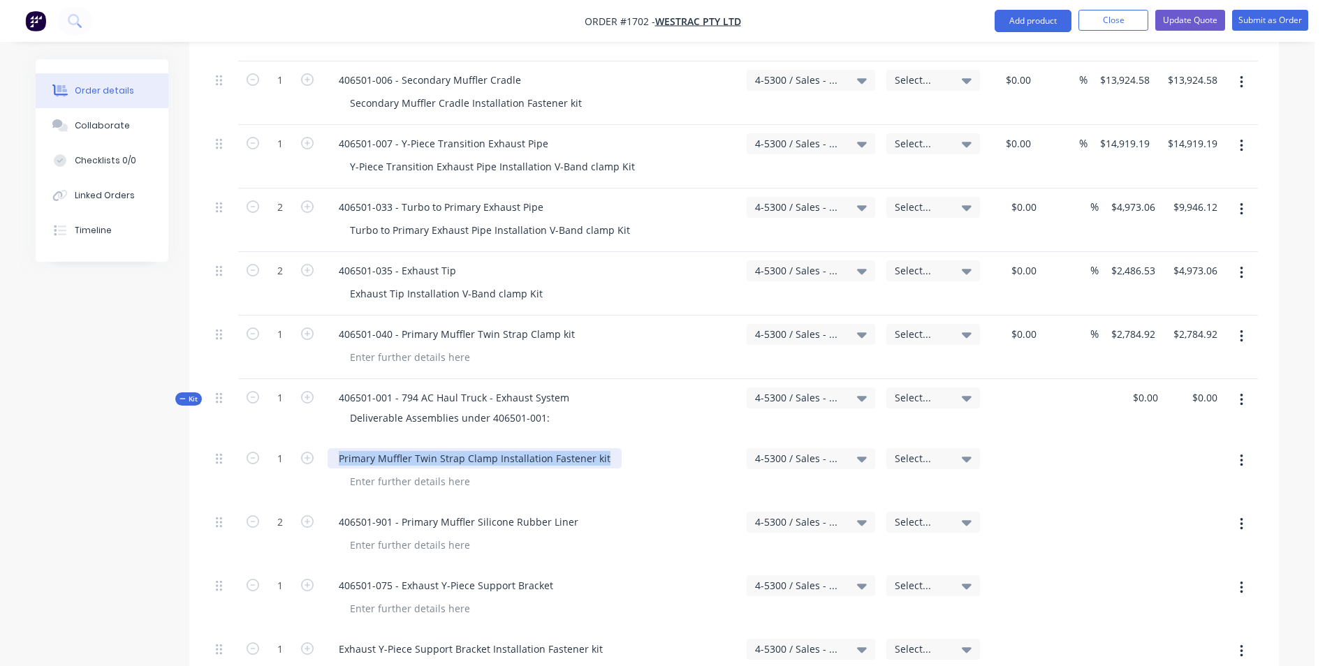
drag, startPoint x: 605, startPoint y: 401, endPoint x: 345, endPoint y: 403, distance: 260.5
click at [339, 448] on div "Primary Muffler Twin Strap Clamp Installation Fastener kit" at bounding box center [475, 458] width 294 height 20
click at [383, 347] on div at bounding box center [410, 357] width 142 height 20
click at [1242, 455] on icon "button" at bounding box center [1241, 461] width 3 height 13
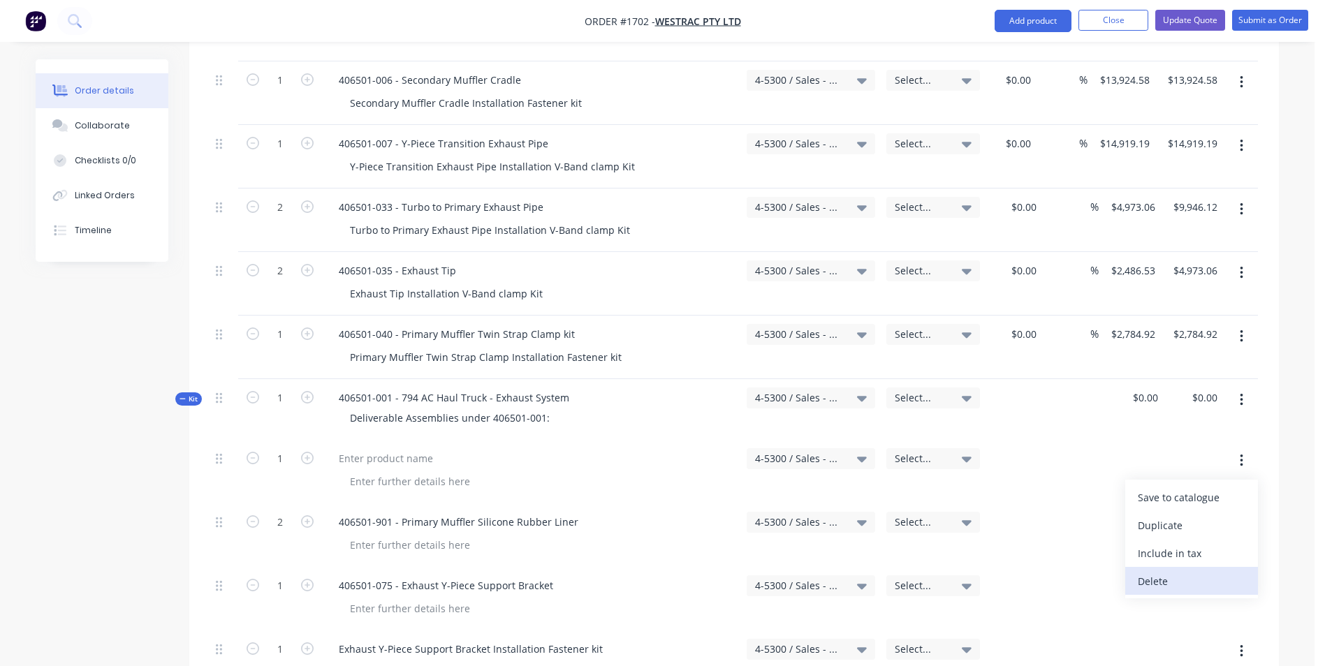
click at [1156, 571] on div "Delete" at bounding box center [1192, 581] width 108 height 20
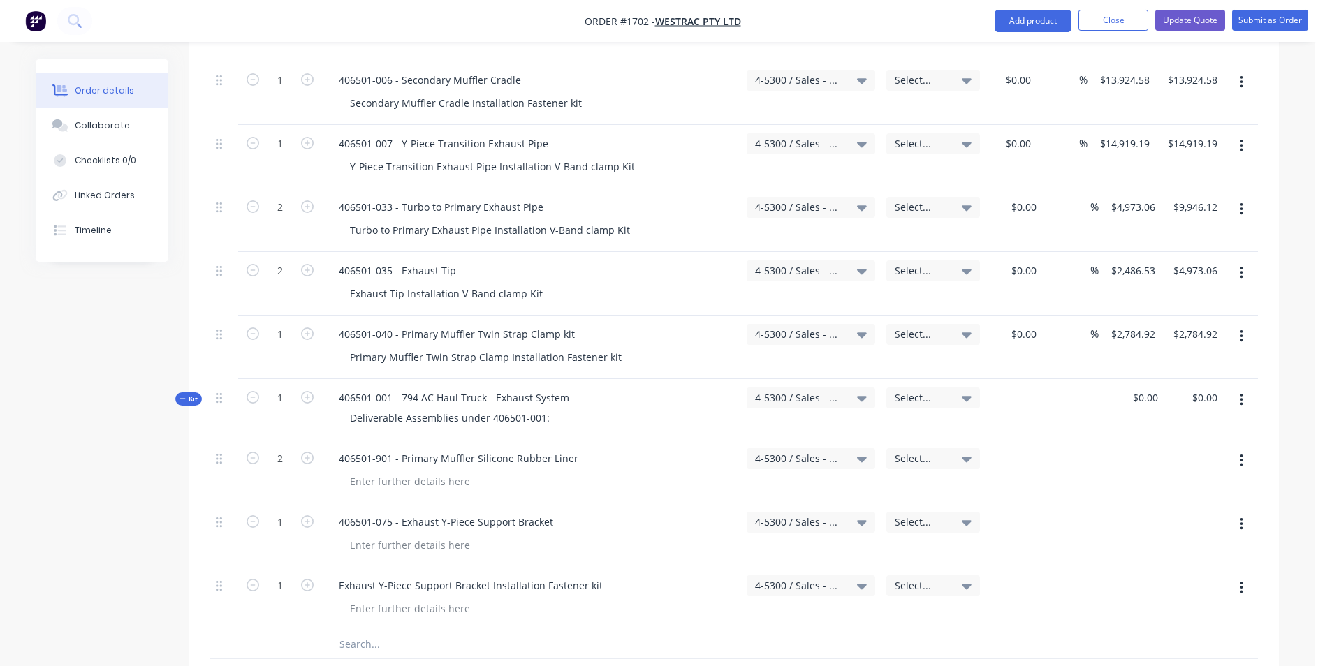
click at [1242, 329] on icon "button" at bounding box center [1241, 336] width 3 height 15
click at [1161, 391] on div "Duplicate" at bounding box center [1192, 401] width 108 height 20
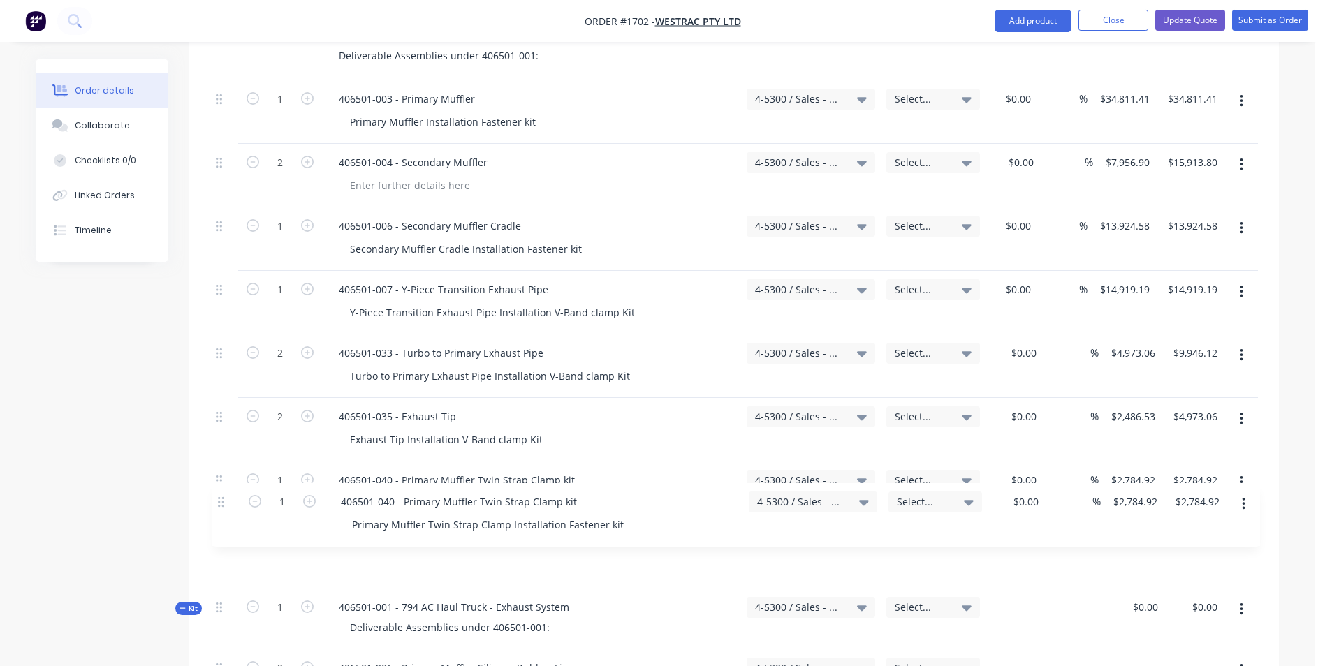
scroll to position [880, 0]
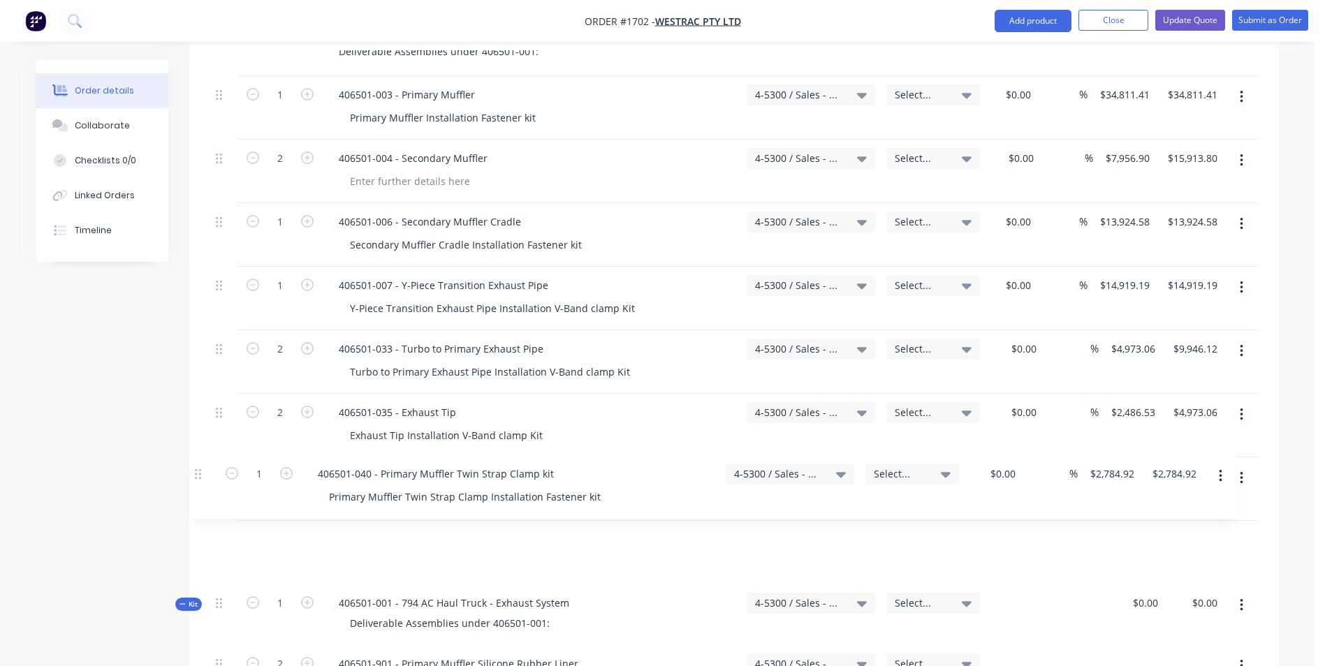
drag, startPoint x: 219, startPoint y: 377, endPoint x: 211, endPoint y: 468, distance: 91.1
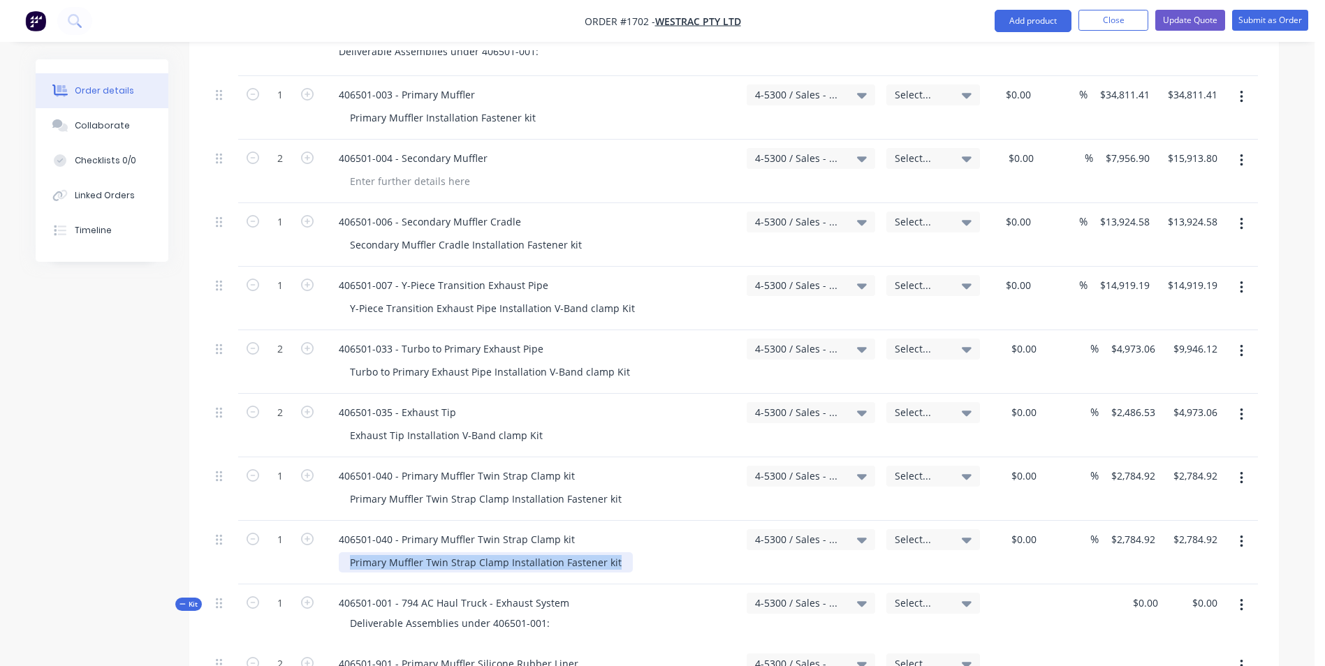
drag, startPoint x: 614, startPoint y: 503, endPoint x: 333, endPoint y: 515, distance: 280.9
click at [333, 521] on div "406501-040 - Primary Muffler Twin Strap Clamp kit Primary Muffler Twin Strap Cl…" at bounding box center [531, 553] width 419 height 64
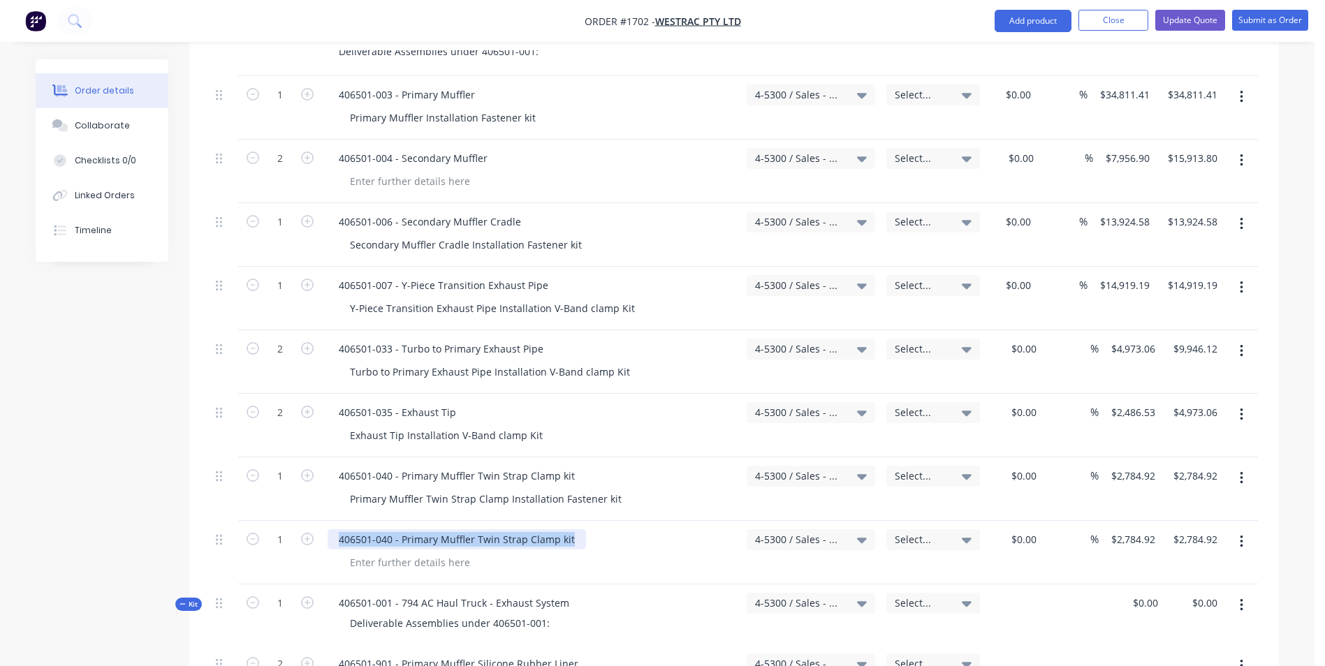
drag, startPoint x: 573, startPoint y: 480, endPoint x: 325, endPoint y: 492, distance: 248.2
click at [325, 521] on div "406501-040 - Primary Muffler Twin Strap Clamp kit" at bounding box center [531, 553] width 419 height 64
type input "2784.92"
click at [1133, 529] on input "2784.92" at bounding box center [1135, 539] width 51 height 20
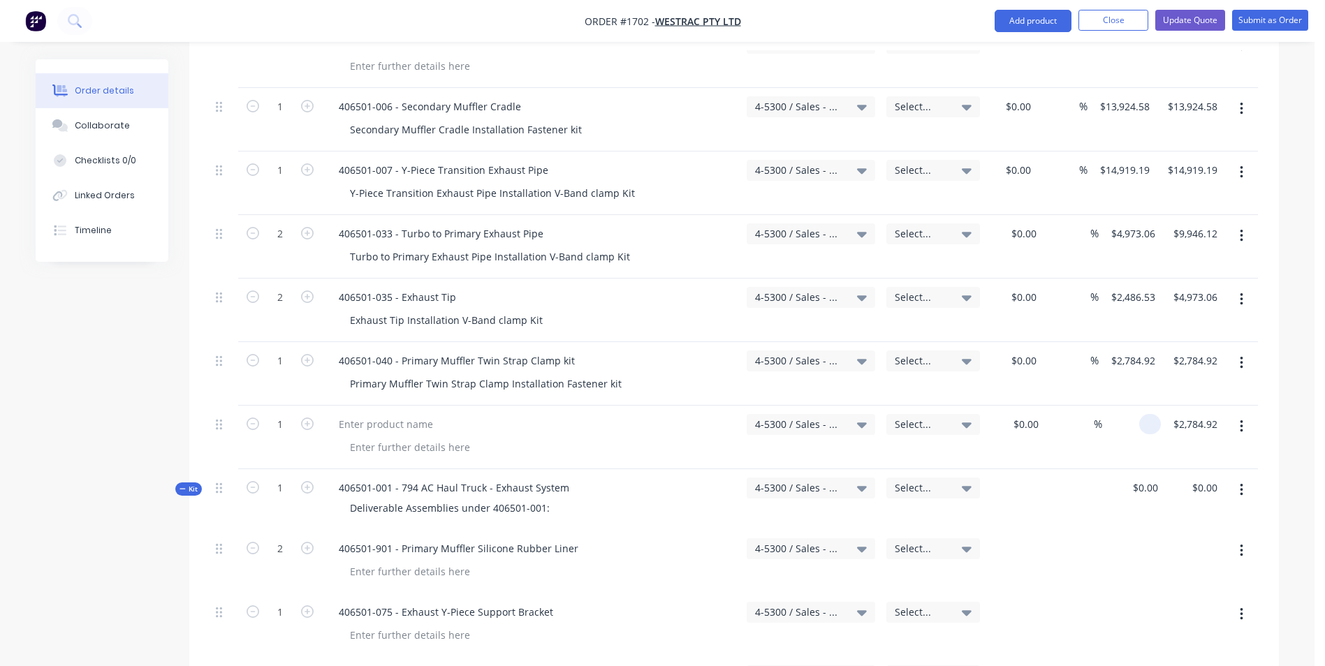
scroll to position [1020, 0]
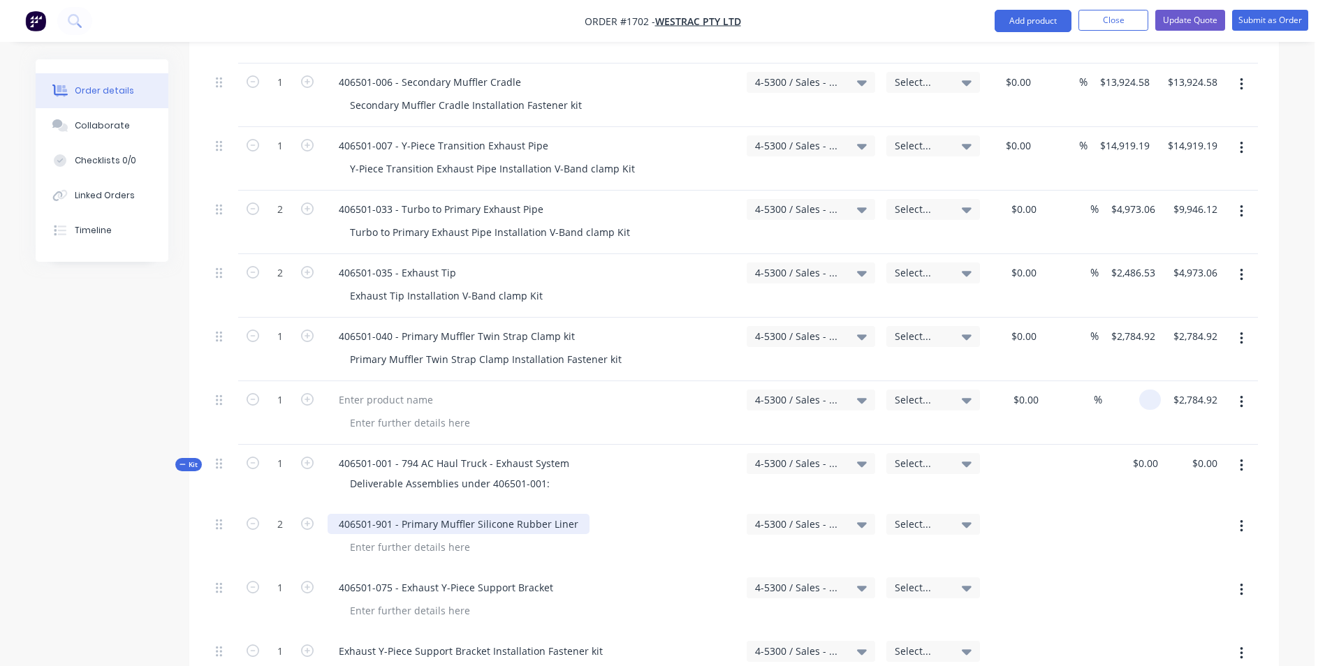
type input "$0.00"
drag, startPoint x: 575, startPoint y: 466, endPoint x: 334, endPoint y: 468, distance: 240.2
click at [334, 514] on div "406501-901 - Primary Muffler Silicone Rubber Liner" at bounding box center [459, 524] width 262 height 20
click at [359, 390] on div at bounding box center [386, 400] width 117 height 20
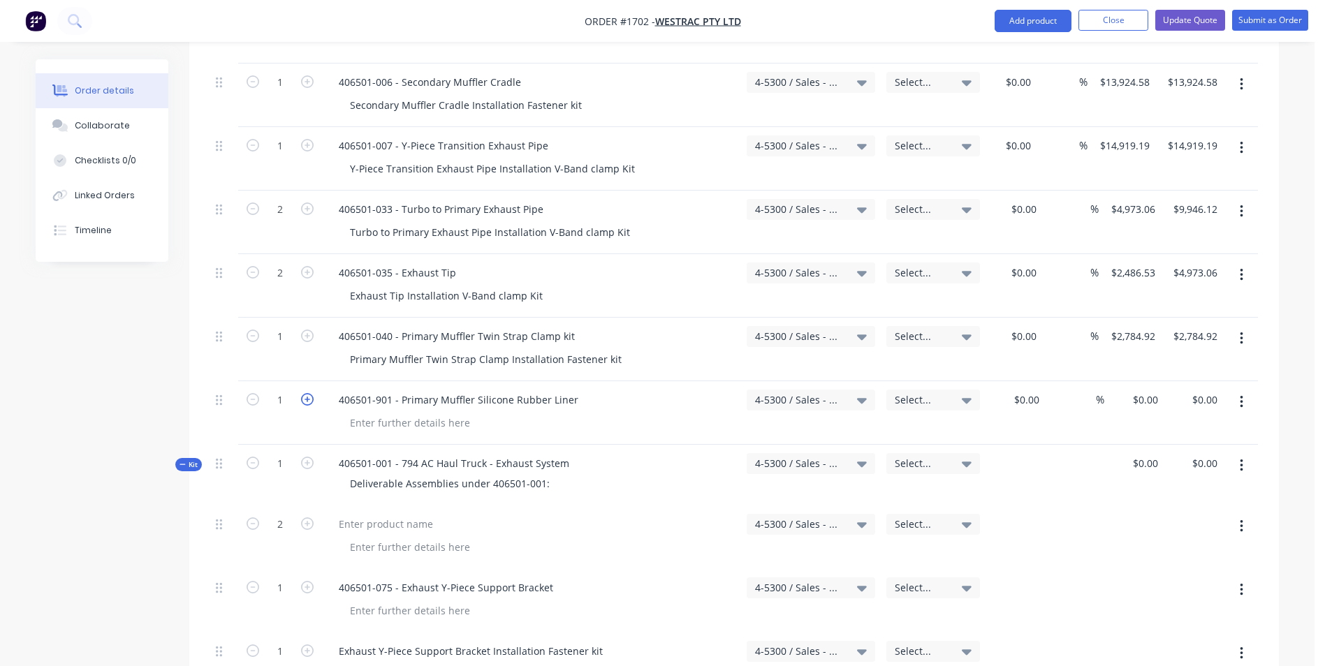
click at [310, 393] on icon "button" at bounding box center [307, 399] width 13 height 13
type input "2"
click at [1159, 390] on input "0" at bounding box center [1147, 400] width 32 height 20
type input "$845.42"
type input "$1,690.84"
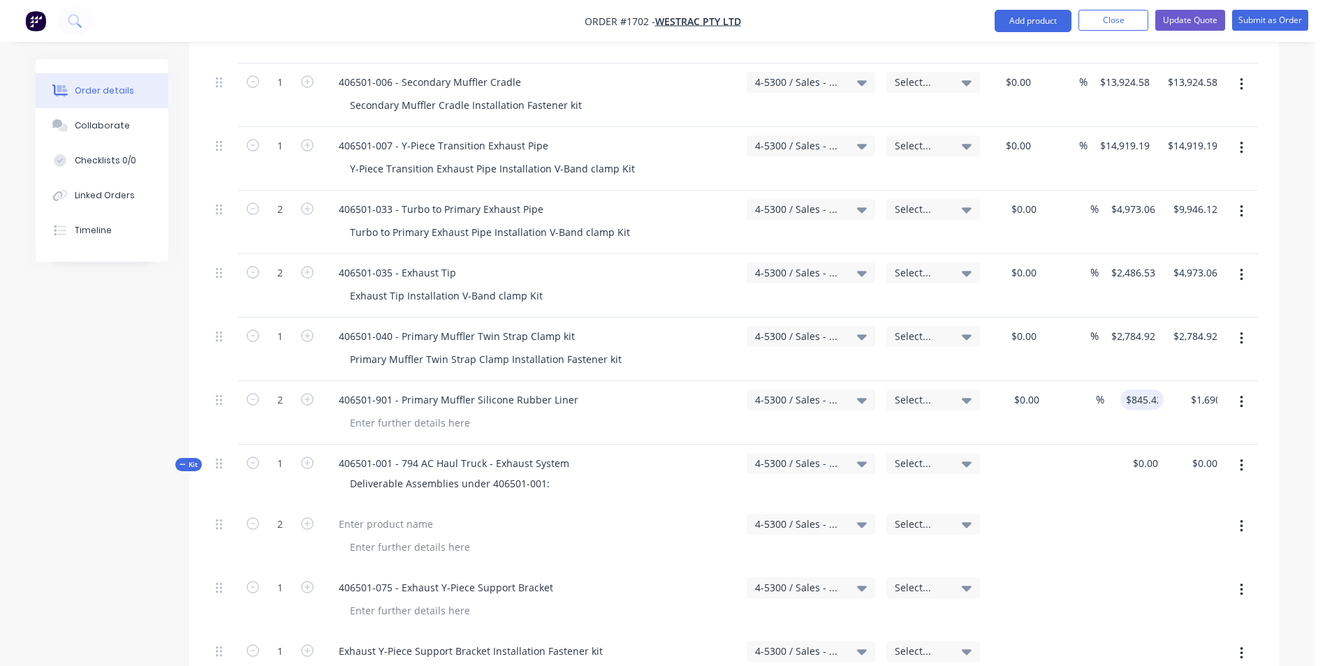
click at [1149, 381] on div "$845.42 845.42" at bounding box center [1133, 413] width 59 height 64
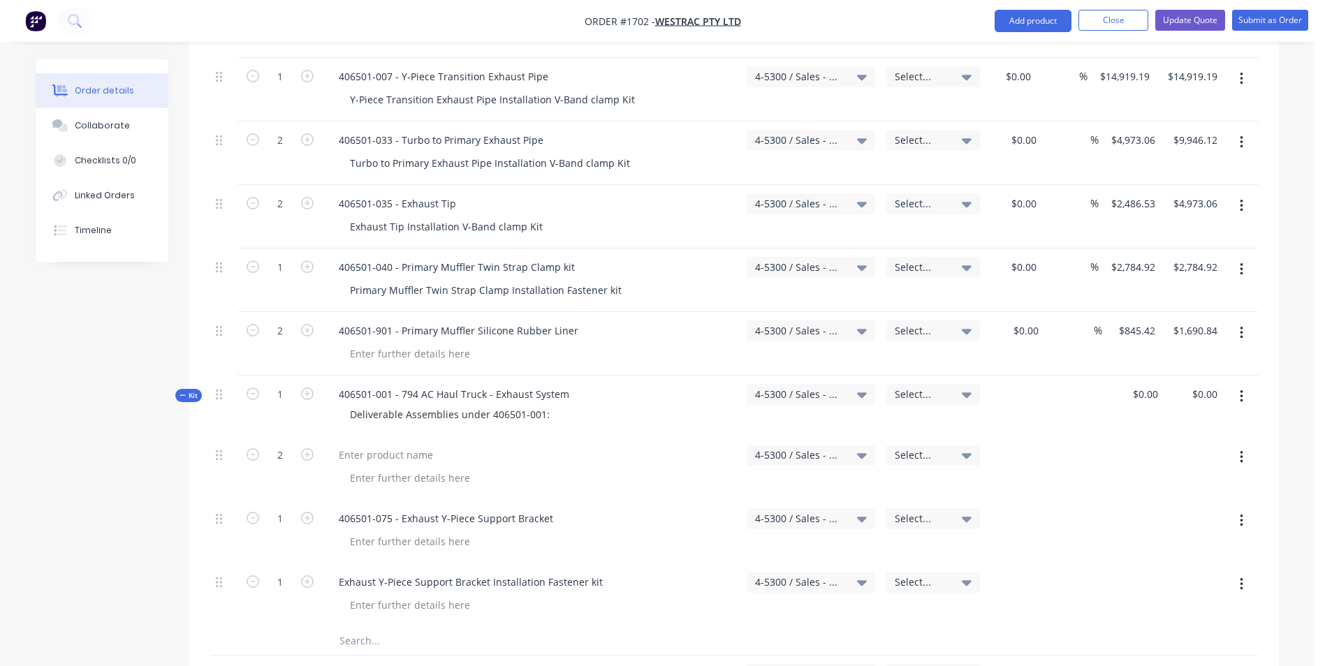
scroll to position [1089, 0]
click at [1244, 444] on button "button" at bounding box center [1241, 456] width 33 height 25
click at [1154, 567] on div "Delete" at bounding box center [1192, 577] width 108 height 20
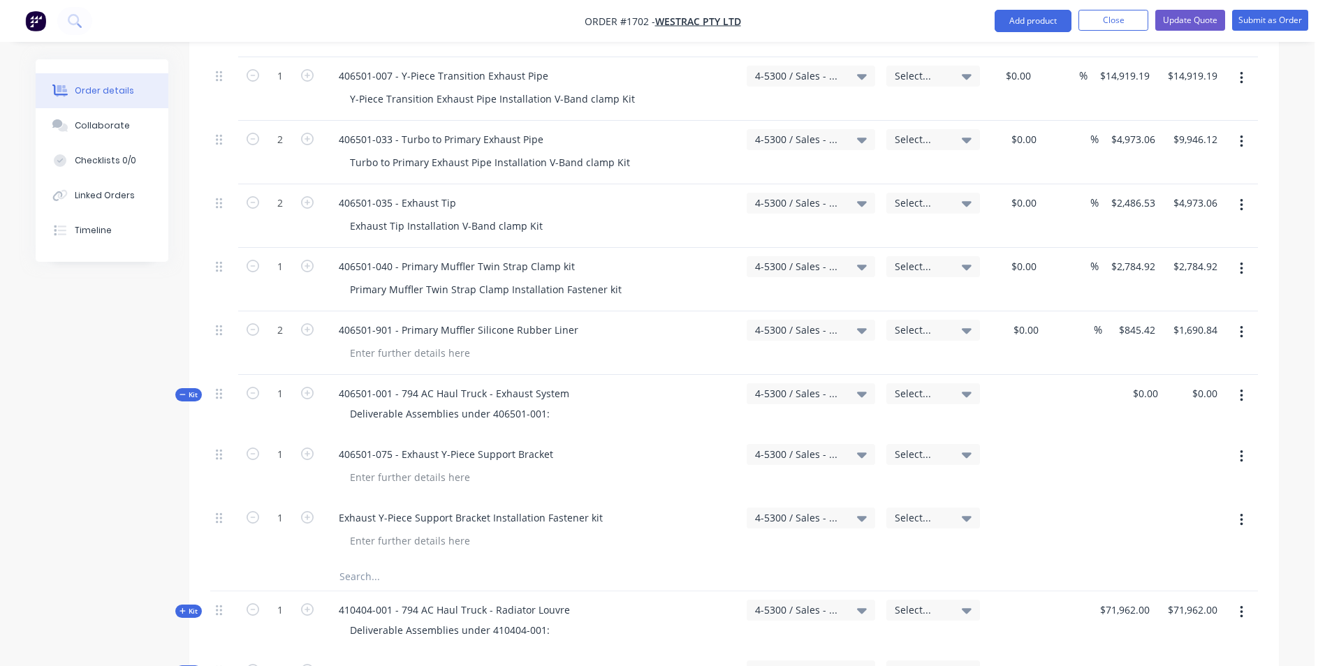
click at [1242, 325] on icon "button" at bounding box center [1241, 332] width 3 height 15
click at [1163, 387] on div "Duplicate" at bounding box center [1192, 397] width 108 height 20
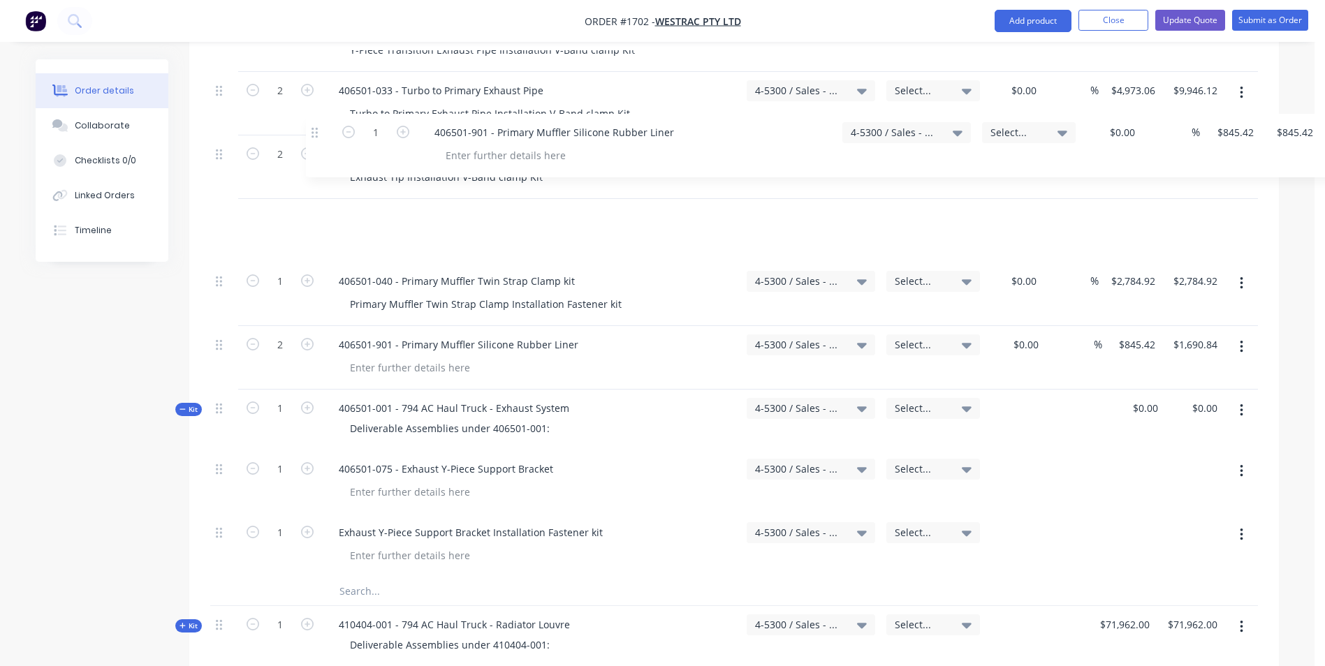
scroll to position [1129, 0]
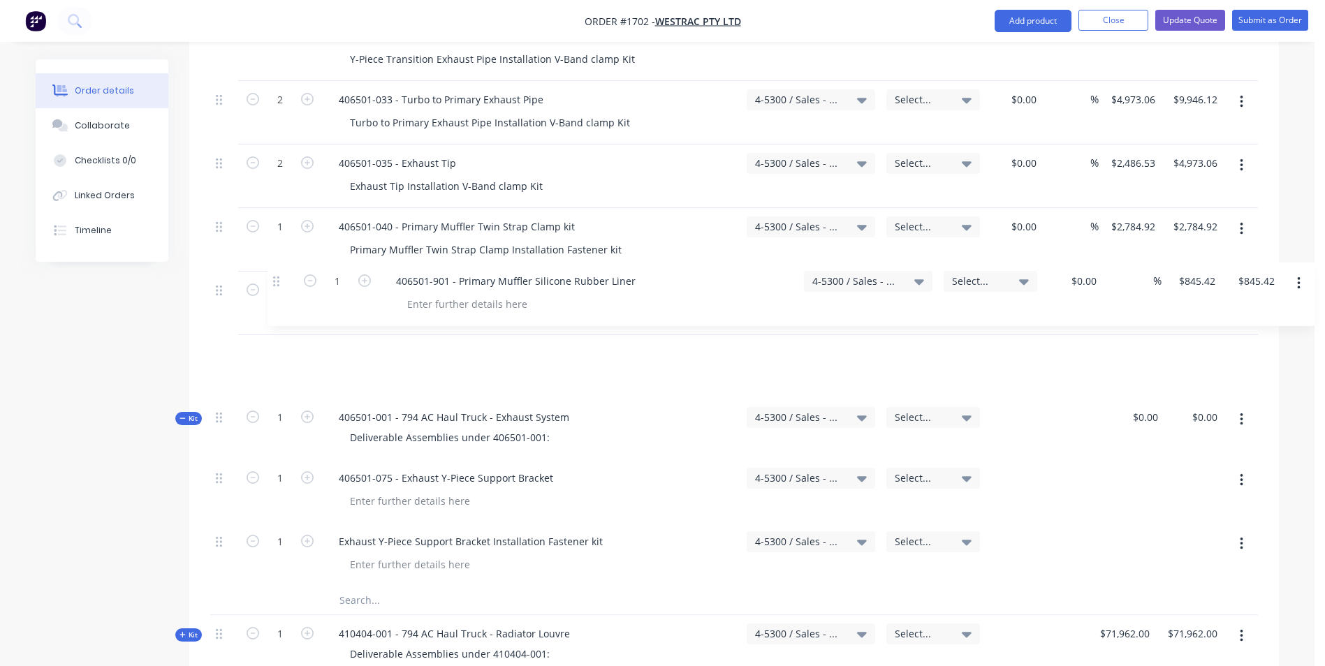
drag, startPoint x: 221, startPoint y: 313, endPoint x: 284, endPoint y: 277, distance: 72.6
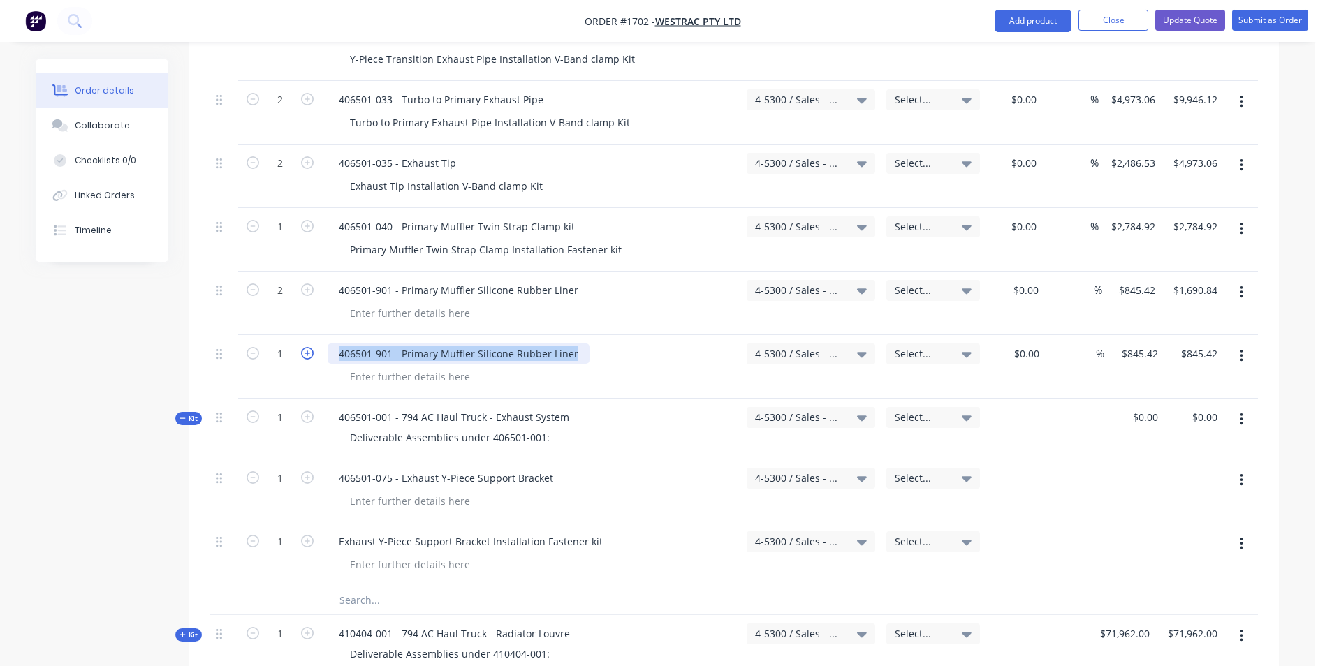
drag, startPoint x: 580, startPoint y: 297, endPoint x: 307, endPoint y: 293, distance: 273.1
click at [307, 335] on div "1 406501-901 - Primary Muffler Silicone Rubber Liner 4-5300 / Sales - Mobile Ma…" at bounding box center [733, 367] width 1047 height 64
type input "845.42"
click at [1142, 344] on input "845.42" at bounding box center [1141, 354] width 43 height 20
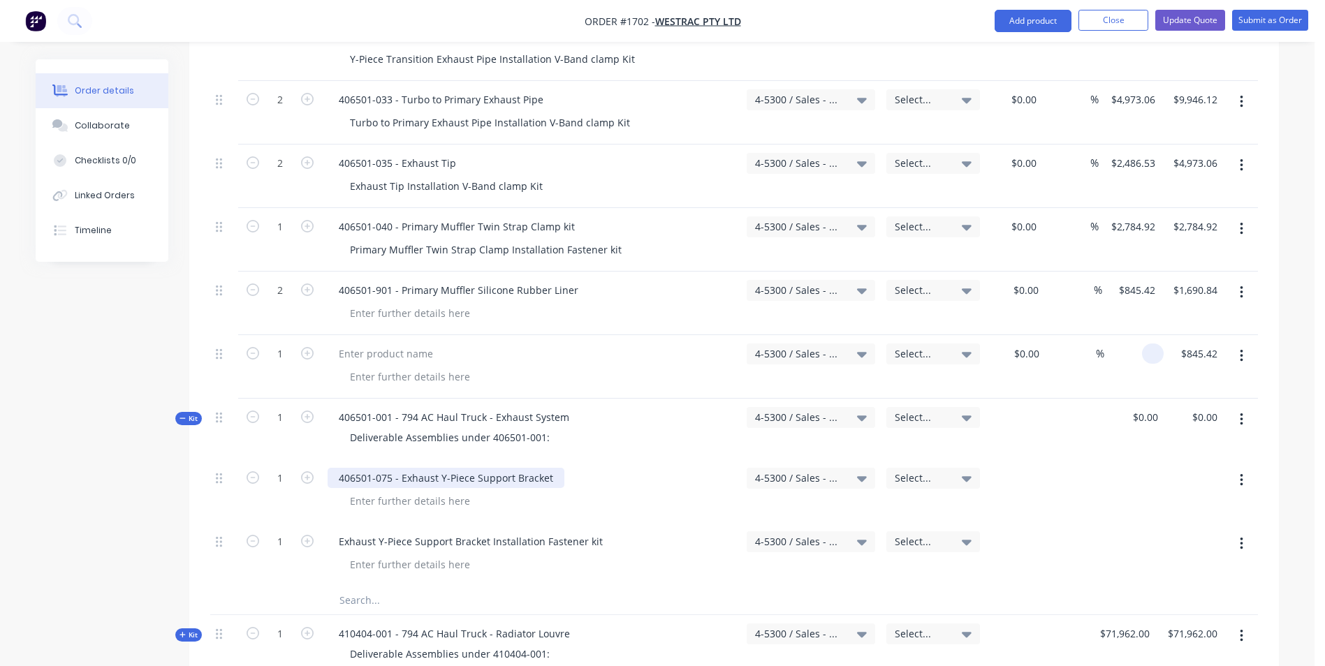
type input "$0.00"
drag, startPoint x: 550, startPoint y: 418, endPoint x: 324, endPoint y: 418, distance: 226.3
click at [324, 459] on div "406501-075 - Exhaust Y-Piece Support Bracket" at bounding box center [531, 491] width 419 height 64
click at [362, 344] on div at bounding box center [386, 354] width 117 height 20
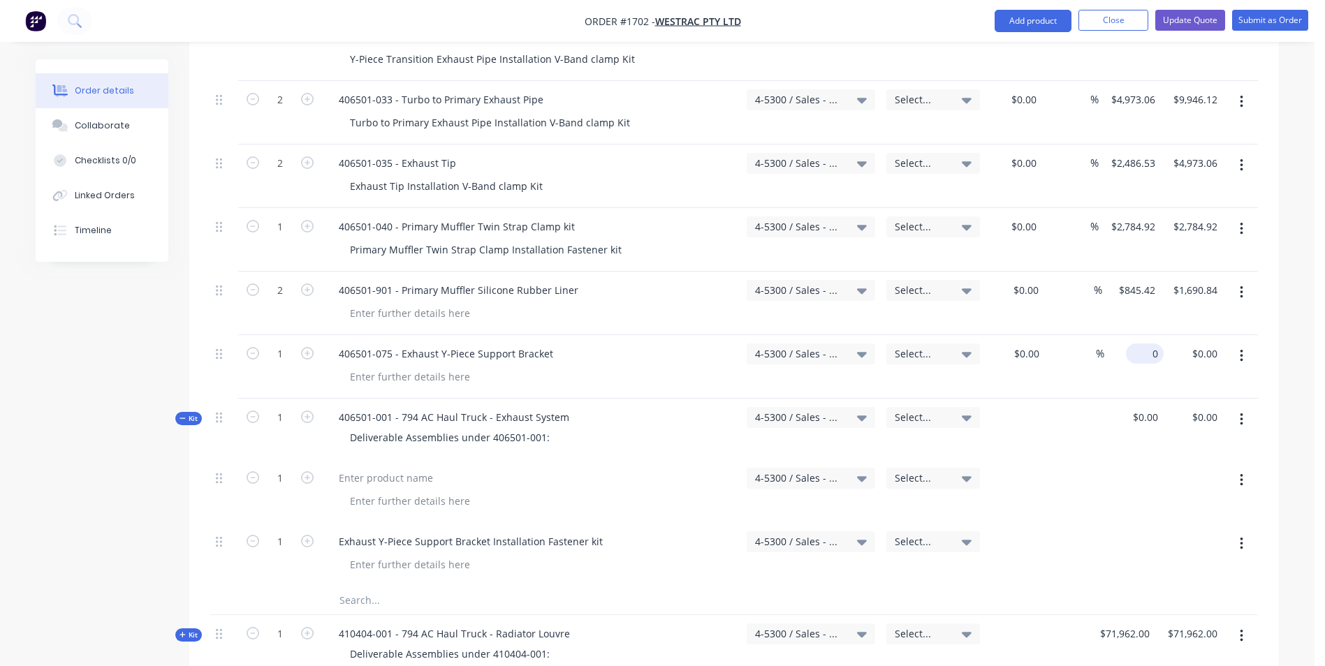
click at [1146, 344] on div "0 $0.00" at bounding box center [1145, 354] width 38 height 20
type input "$497.31"
click at [1142, 335] on div "$497.31 497.31" at bounding box center [1133, 367] width 59 height 64
click at [1242, 473] on icon "button" at bounding box center [1241, 480] width 3 height 15
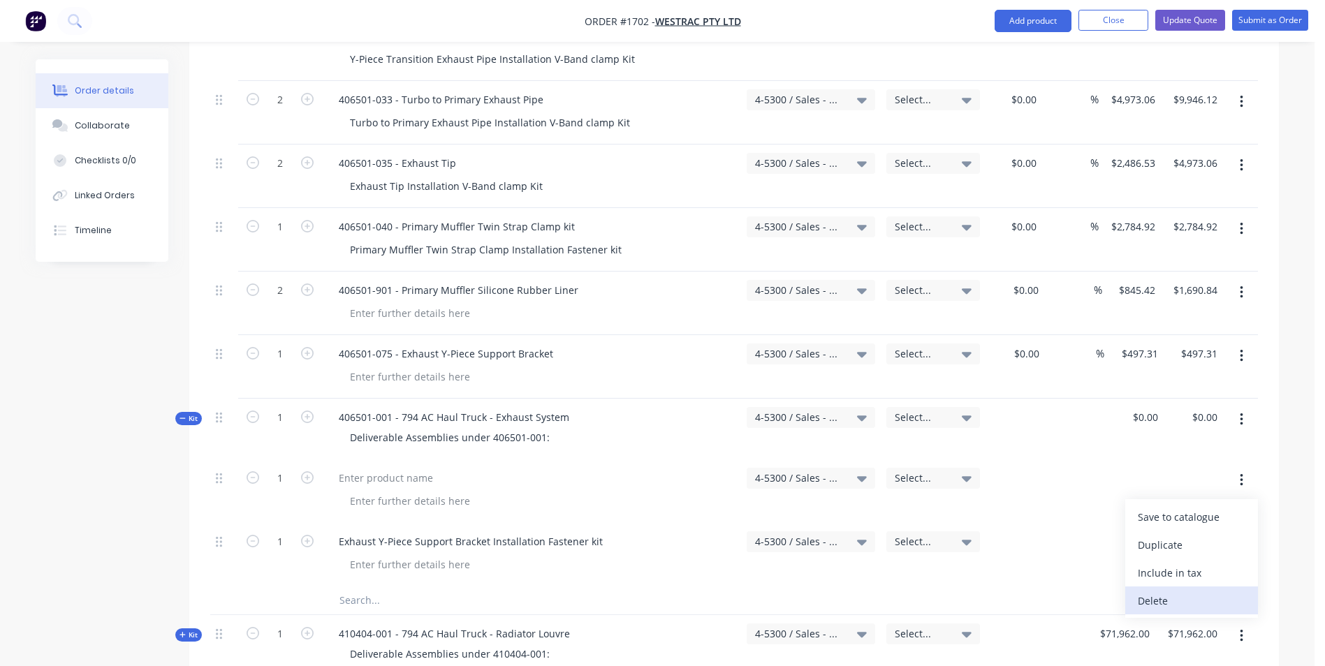
click at [1163, 591] on div "Delete" at bounding box center [1192, 601] width 108 height 20
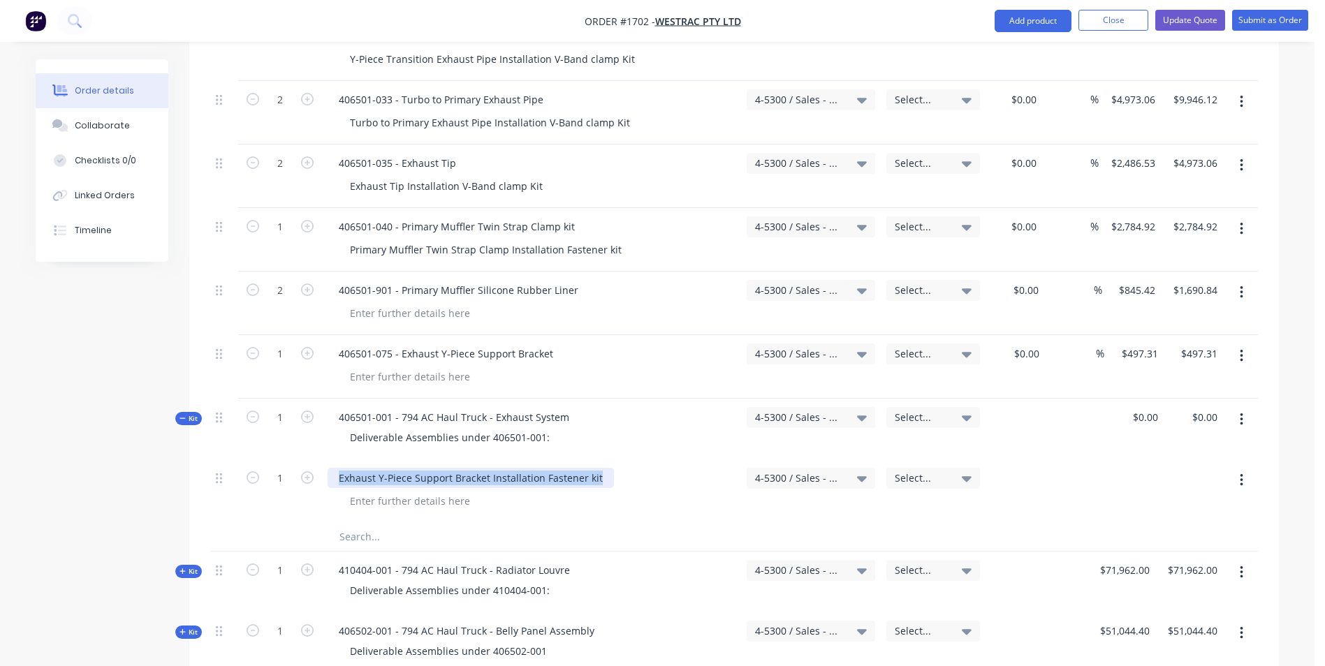
drag, startPoint x: 600, startPoint y: 418, endPoint x: 323, endPoint y: 415, distance: 277.3
click at [323, 459] on div "Exhaust Y-Piece Support Bracket Installation Fastener kit" at bounding box center [531, 491] width 419 height 64
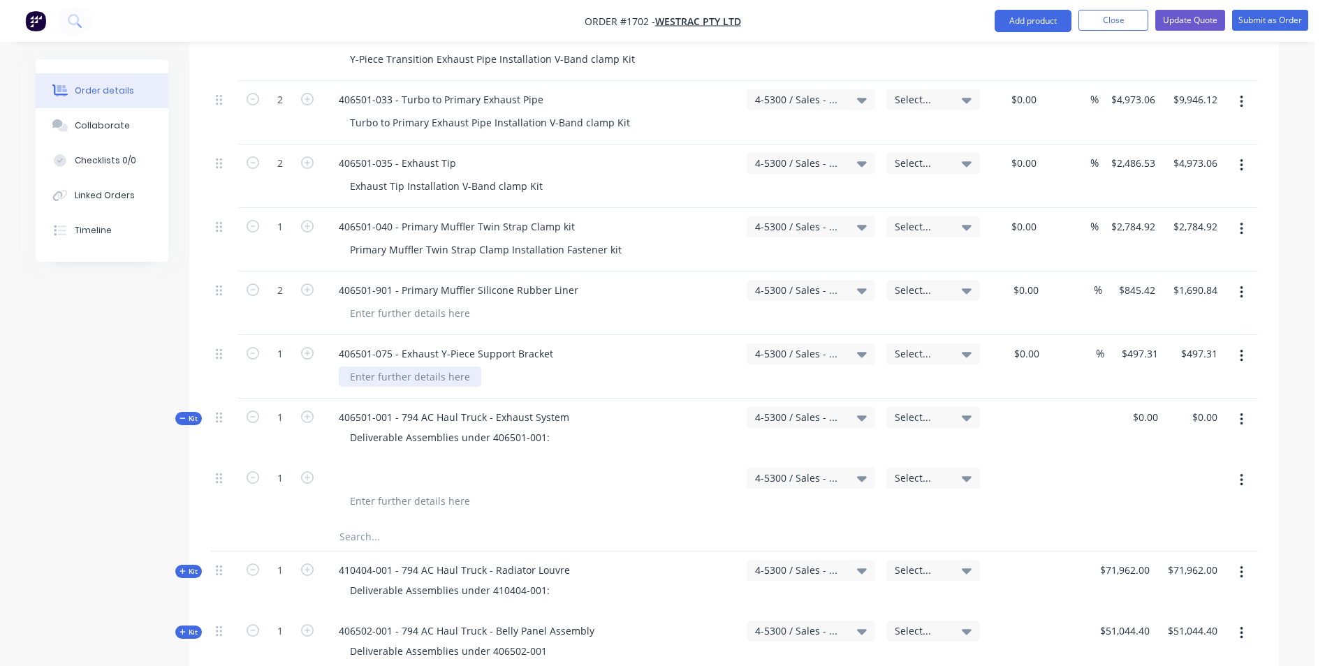
click at [378, 367] on div at bounding box center [410, 377] width 142 height 20
paste div
click at [1244, 468] on button "button" at bounding box center [1241, 480] width 33 height 25
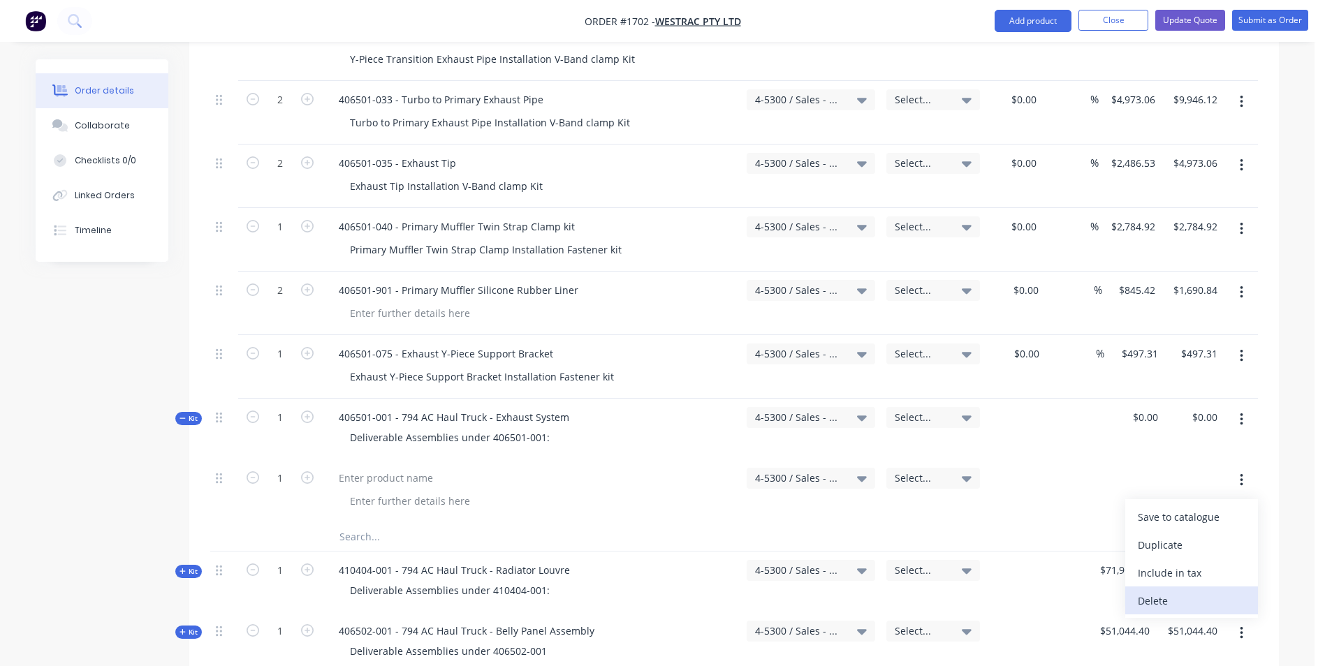
click at [1154, 591] on div "Delete" at bounding box center [1192, 601] width 108 height 20
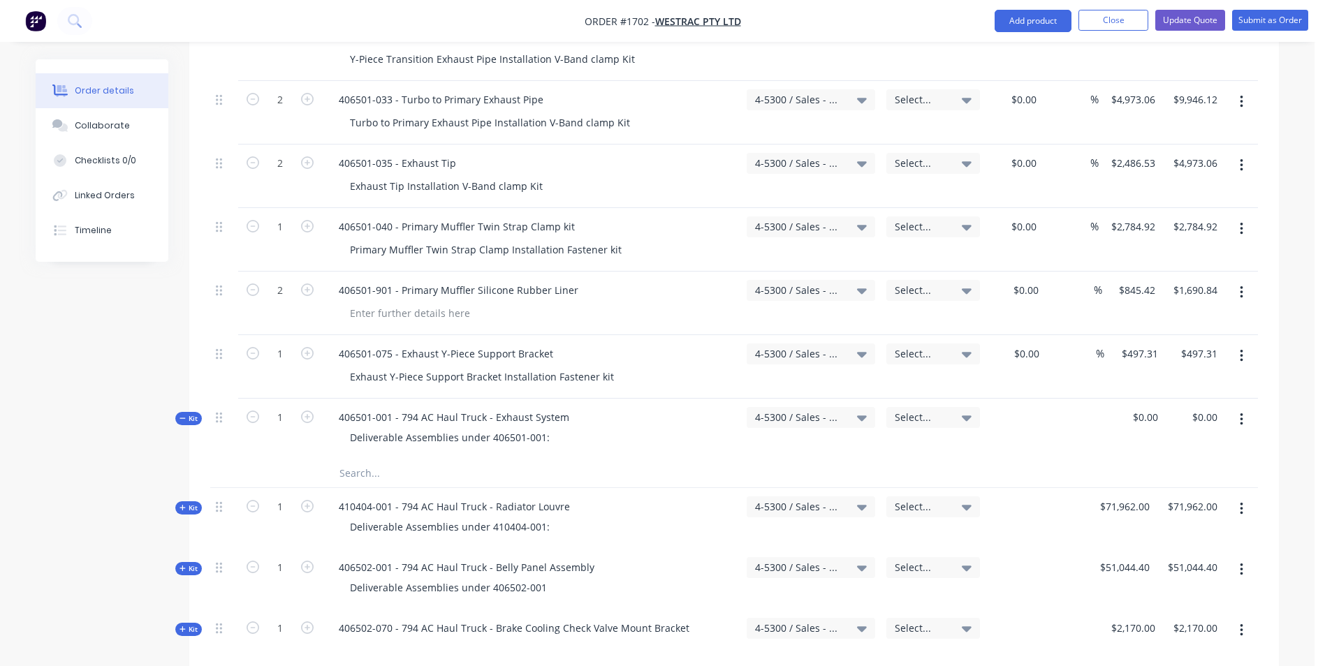
click at [1242, 412] on icon "button" at bounding box center [1241, 419] width 3 height 15
click at [1155, 586] on div "Delete" at bounding box center [1192, 596] width 108 height 20
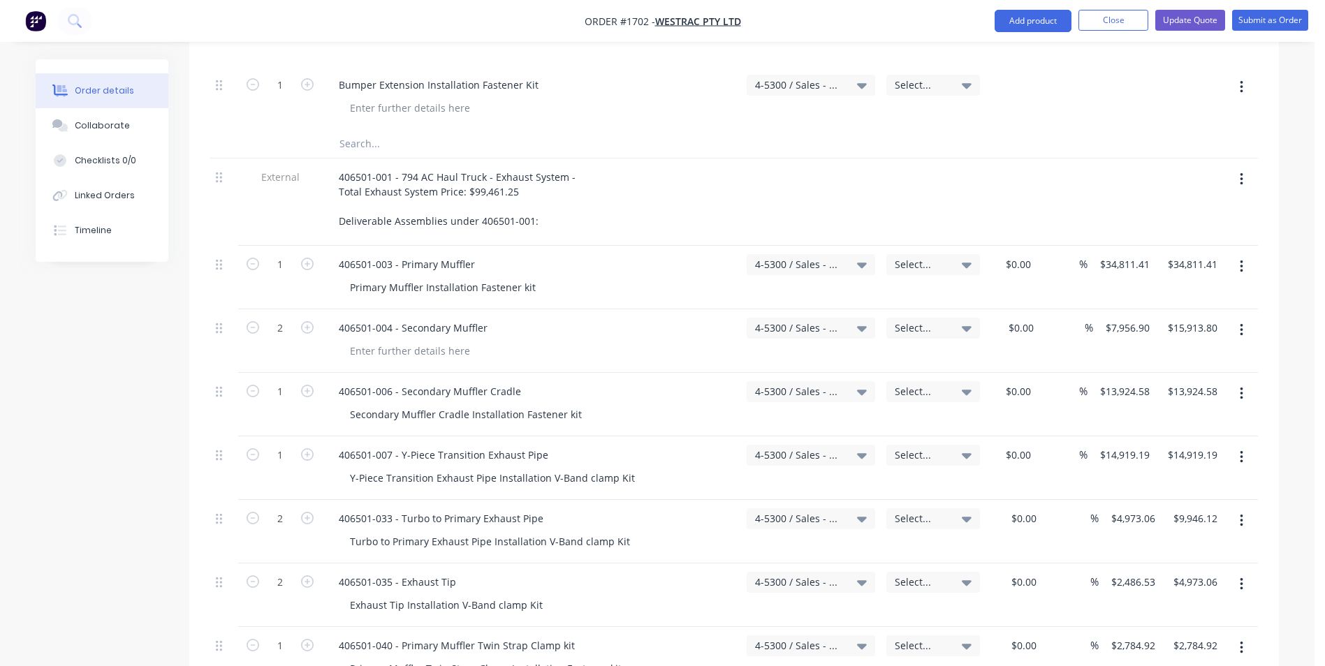
scroll to position [640, 0]
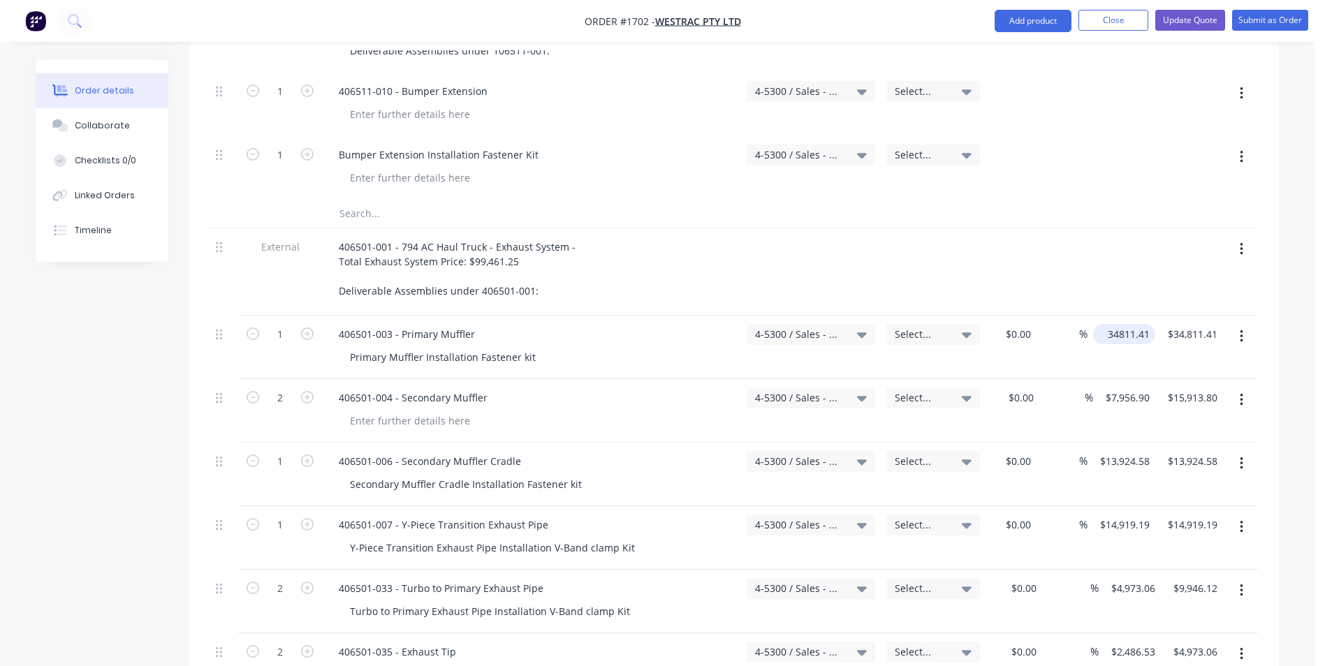
click at [1147, 324] on input "34811.41" at bounding box center [1126, 334] width 57 height 20
click at [1145, 324] on input "34811.41" at bounding box center [1130, 334] width 49 height 20
click at [1144, 324] on input "34811.41" at bounding box center [1130, 334] width 49 height 20
click at [1147, 324] on input "34811.41" at bounding box center [1130, 334] width 49 height 20
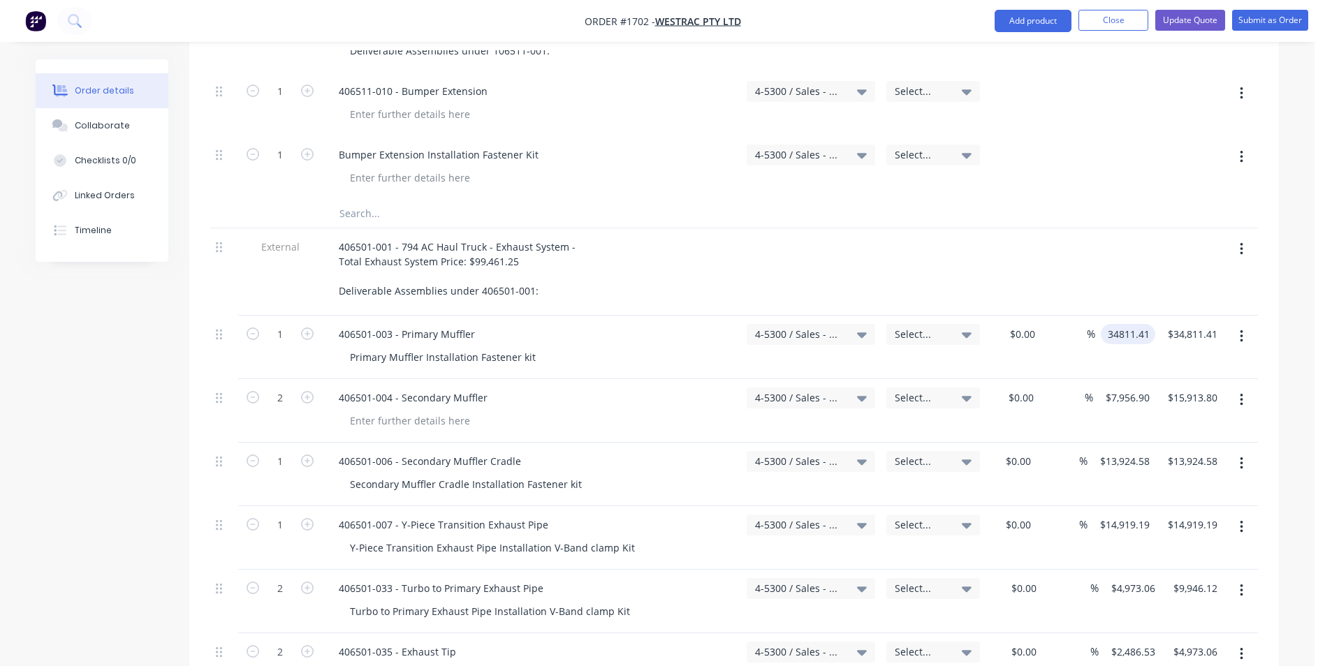
type input "$34,811.41"
click at [1135, 316] on div "$34,811.41 $34,811.41" at bounding box center [1121, 348] width 68 height 64
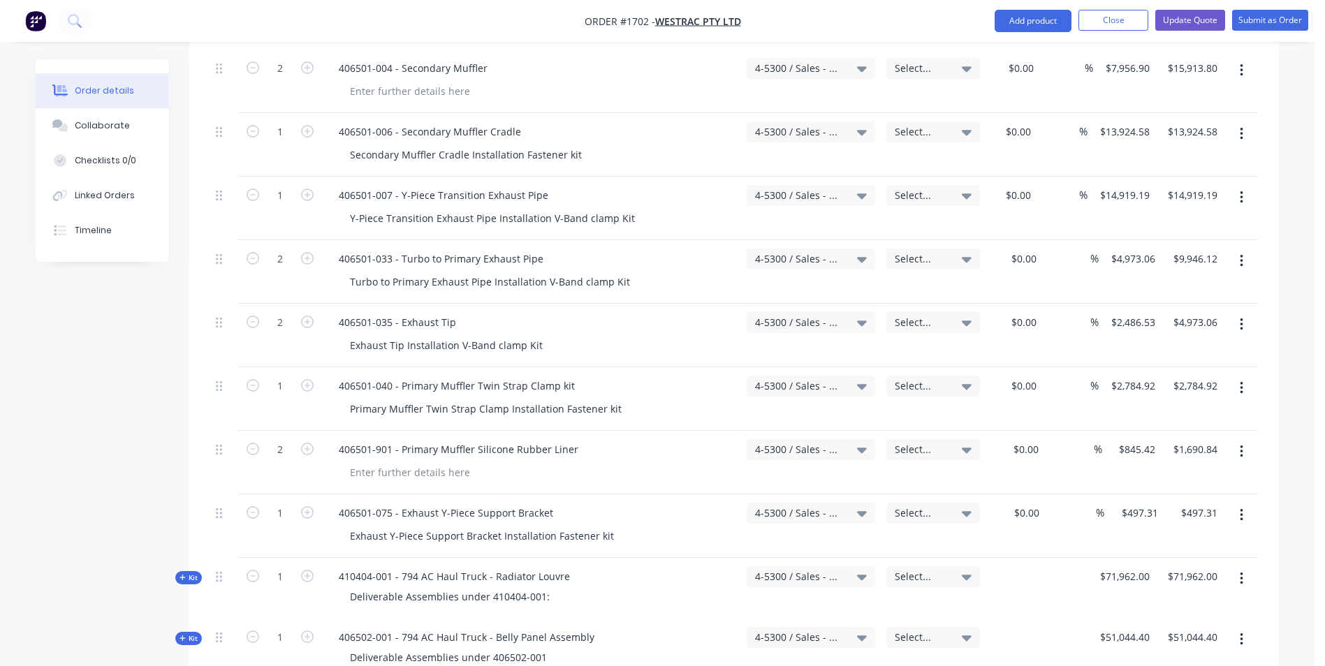
scroll to position [990, 0]
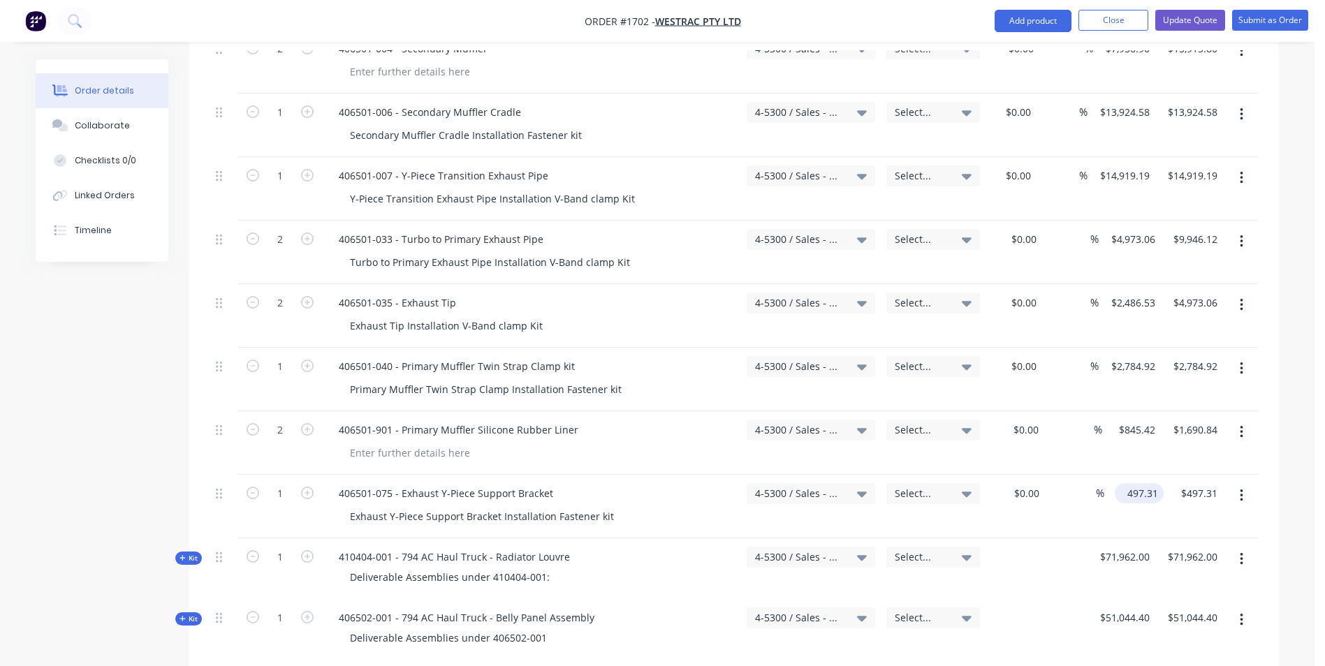
click at [1146, 483] on input "497.31" at bounding box center [1141, 493] width 43 height 20
type input "$497.33"
click at [1152, 475] on div "$497.33 $497.33" at bounding box center [1133, 507] width 59 height 64
click at [1154, 483] on input "497.33" at bounding box center [1145, 493] width 38 height 20
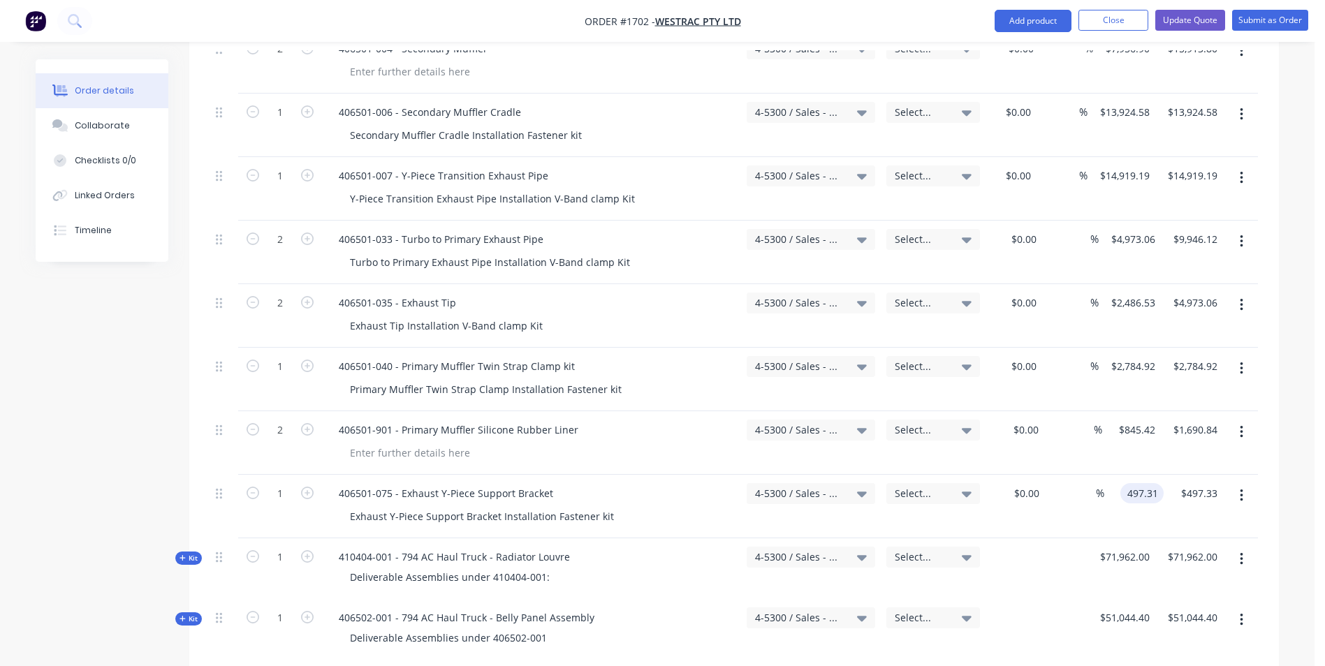
type input "497.31"
click at [1152, 420] on input "$845.42" at bounding box center [1138, 430] width 43 height 20
type input "845.42"
type input "$497.31"
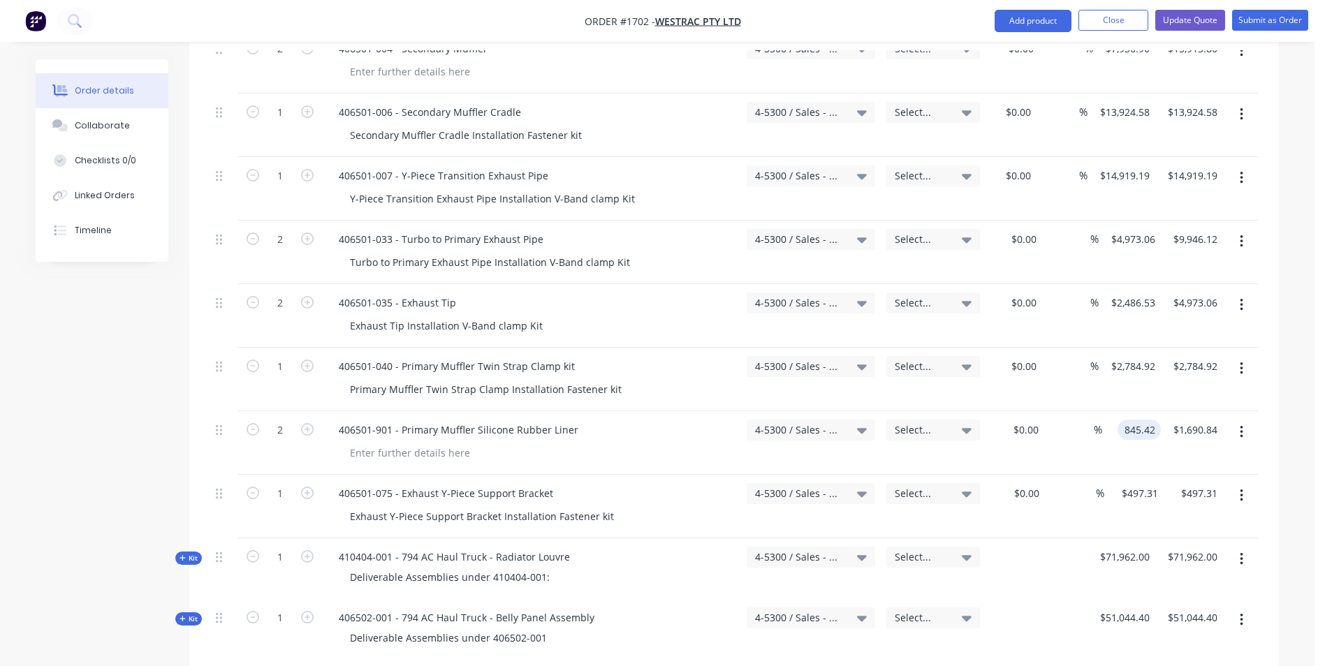
click at [1151, 420] on input "845.42" at bounding box center [1142, 430] width 38 height 20
type input "$845.41"
type input "$1,690.82"
click at [1147, 411] on div "$845.41 $845.41" at bounding box center [1131, 443] width 59 height 64
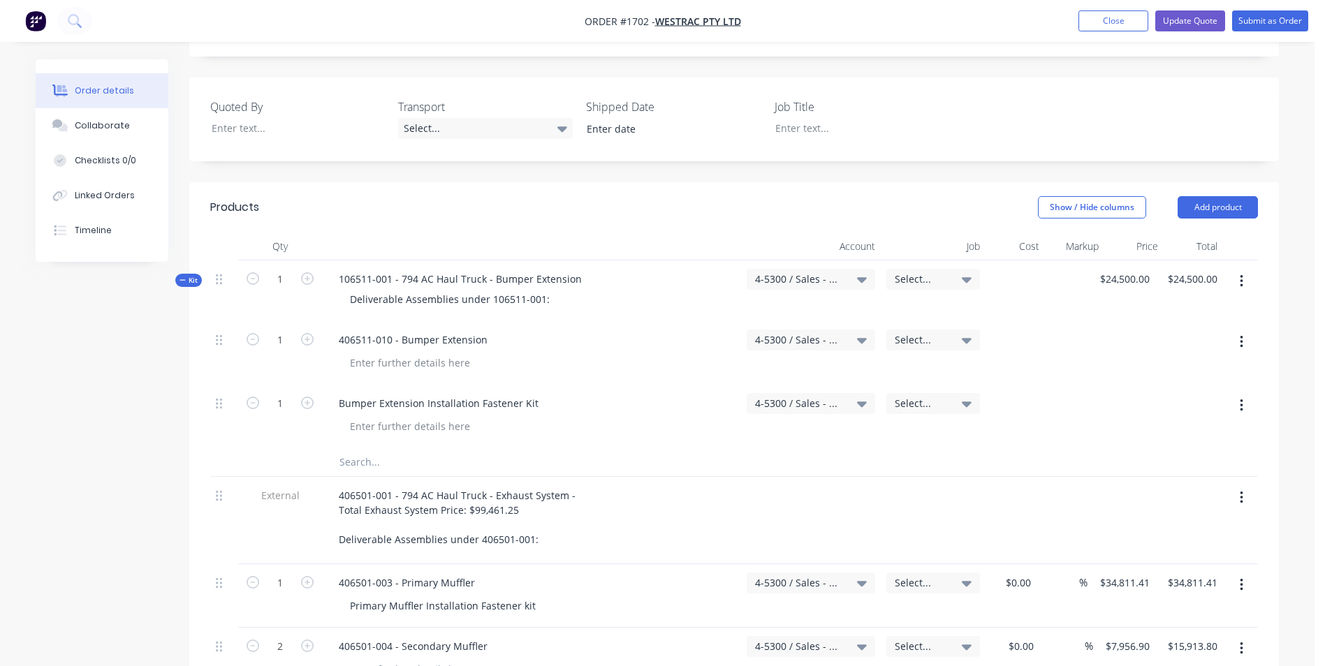
scroll to position [361, 0]
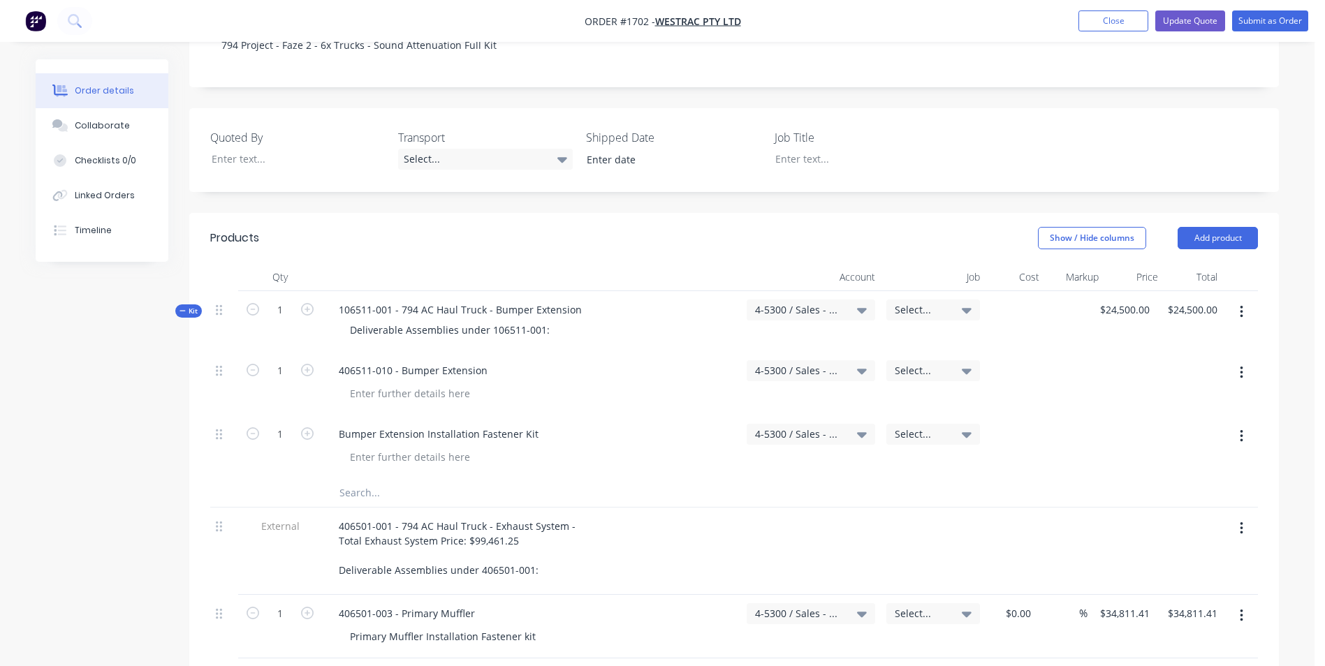
click at [193, 306] on span "Kit" at bounding box center [188, 311] width 18 height 10
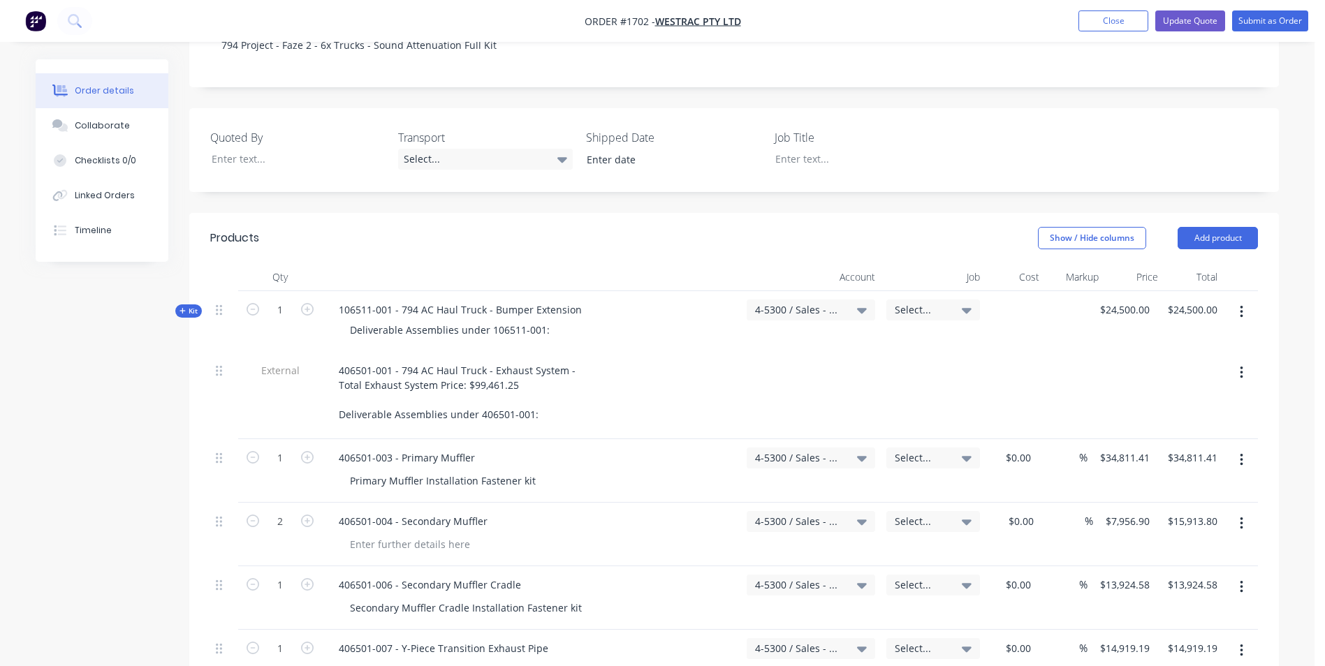
click at [193, 306] on span "Kit" at bounding box center [188, 311] width 18 height 10
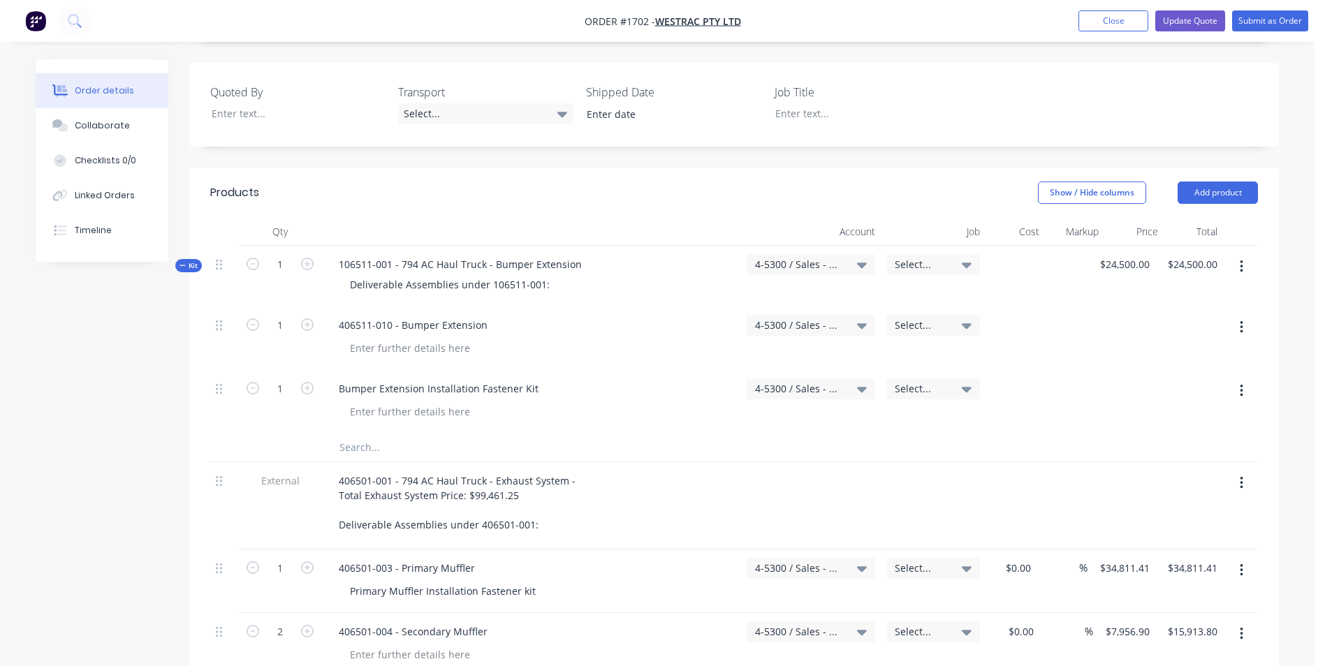
scroll to position [431, 0]
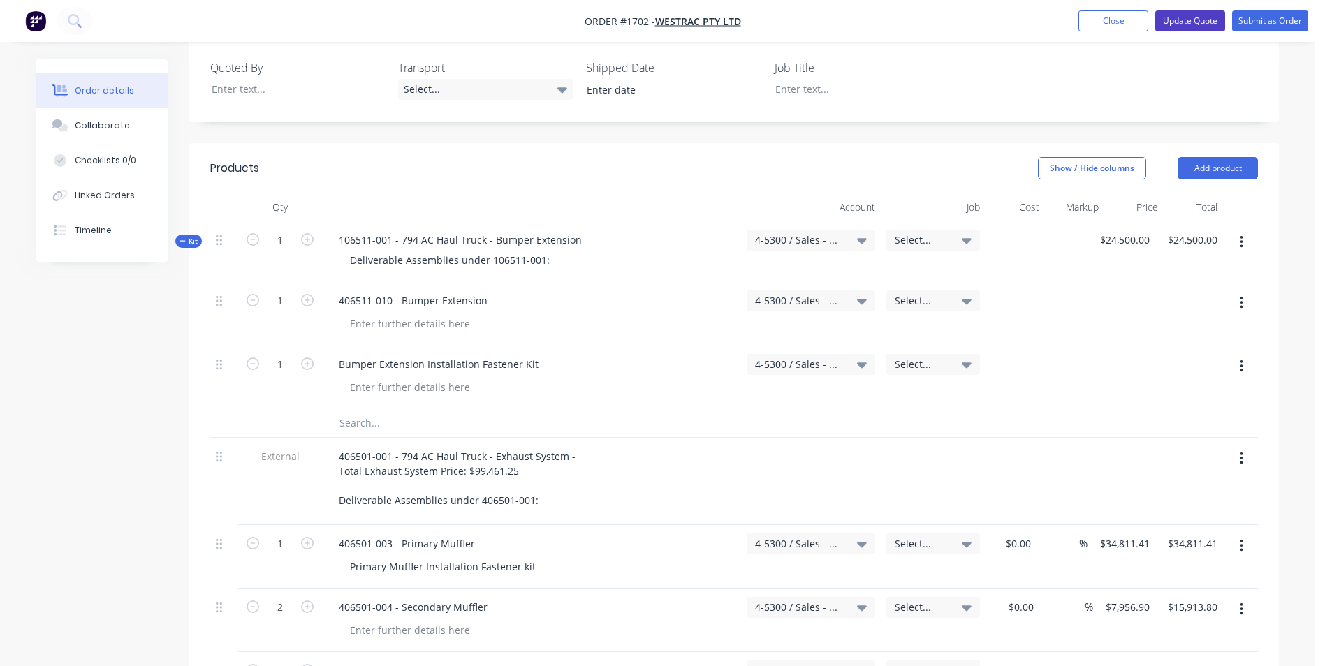
click at [1189, 18] on button "Update Quote" at bounding box center [1190, 20] width 70 height 21
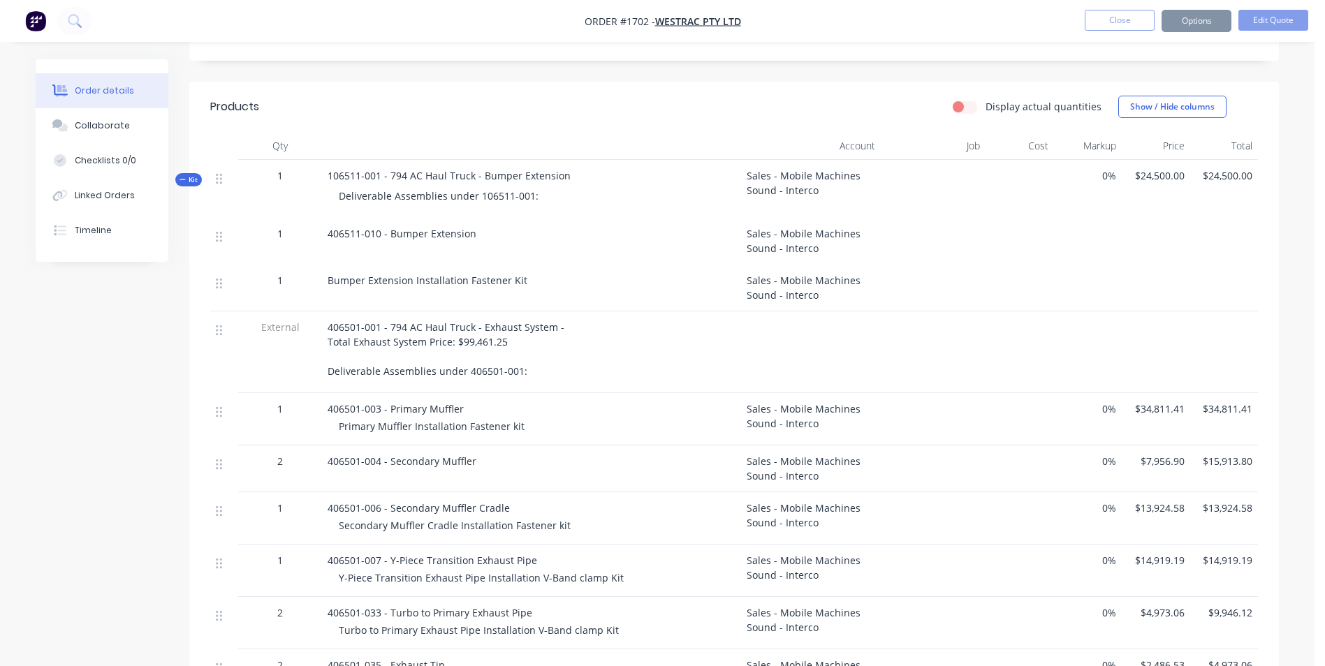
scroll to position [0, 0]
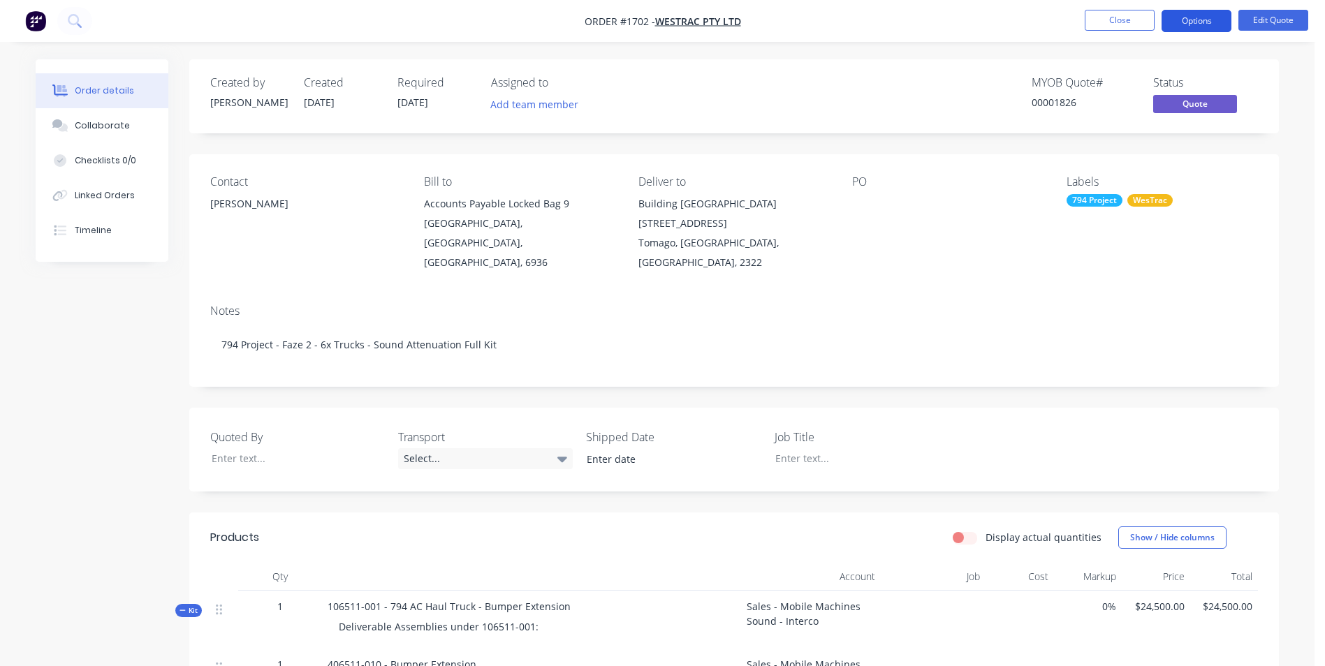
click at [1196, 11] on button "Options" at bounding box center [1196, 21] width 70 height 22
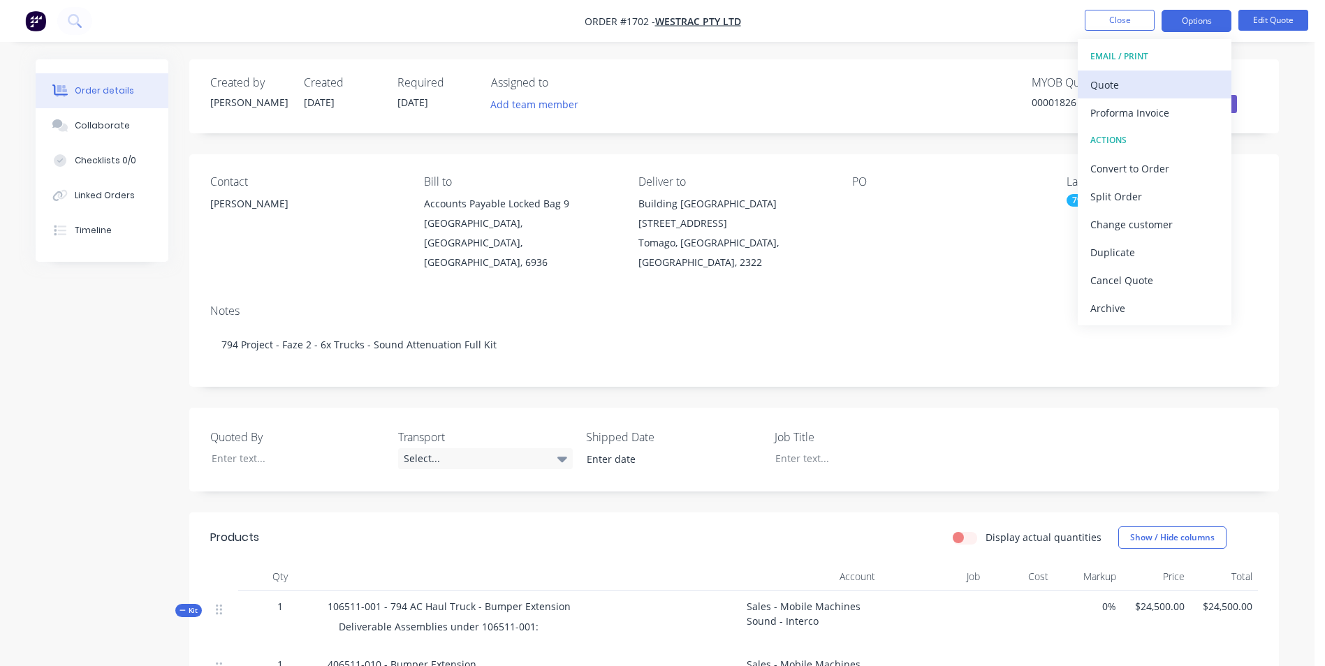
click at [1112, 83] on div "Quote" at bounding box center [1154, 85] width 128 height 20
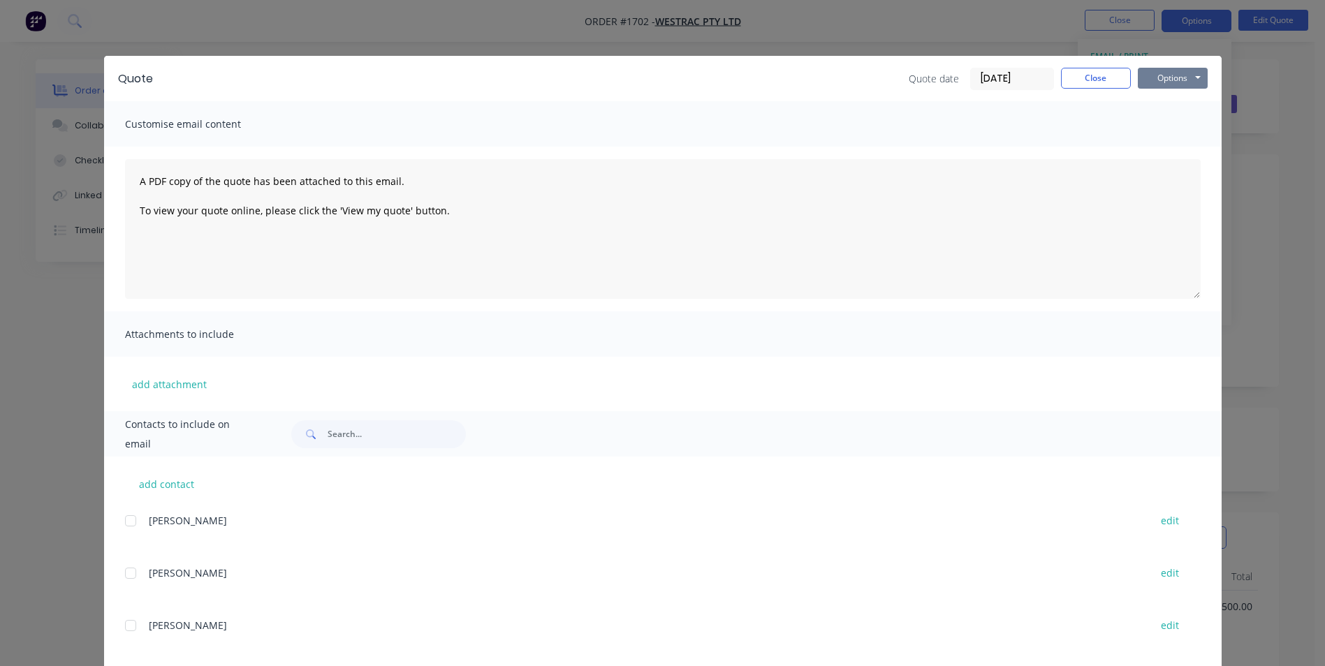
click at [1172, 75] on button "Options" at bounding box center [1173, 78] width 70 height 21
click at [1165, 126] on button "Print" at bounding box center [1182, 126] width 89 height 23
click at [1095, 77] on button "Close" at bounding box center [1096, 78] width 70 height 21
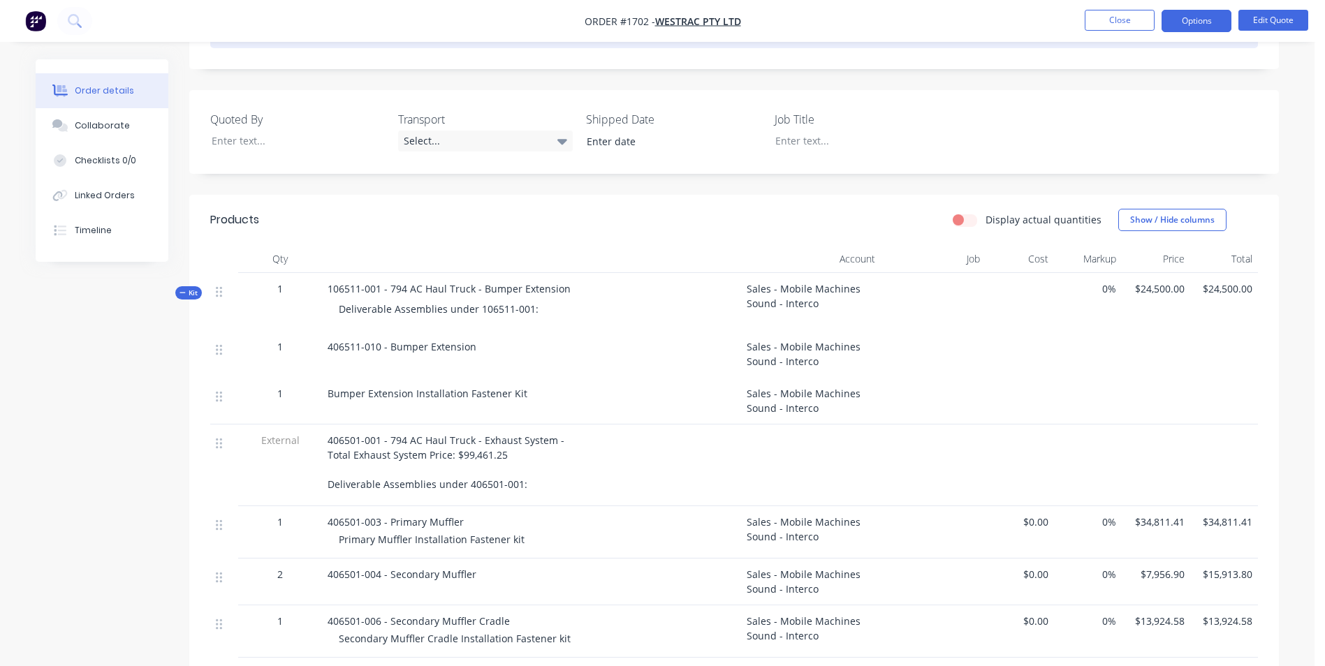
scroll to position [349, 0]
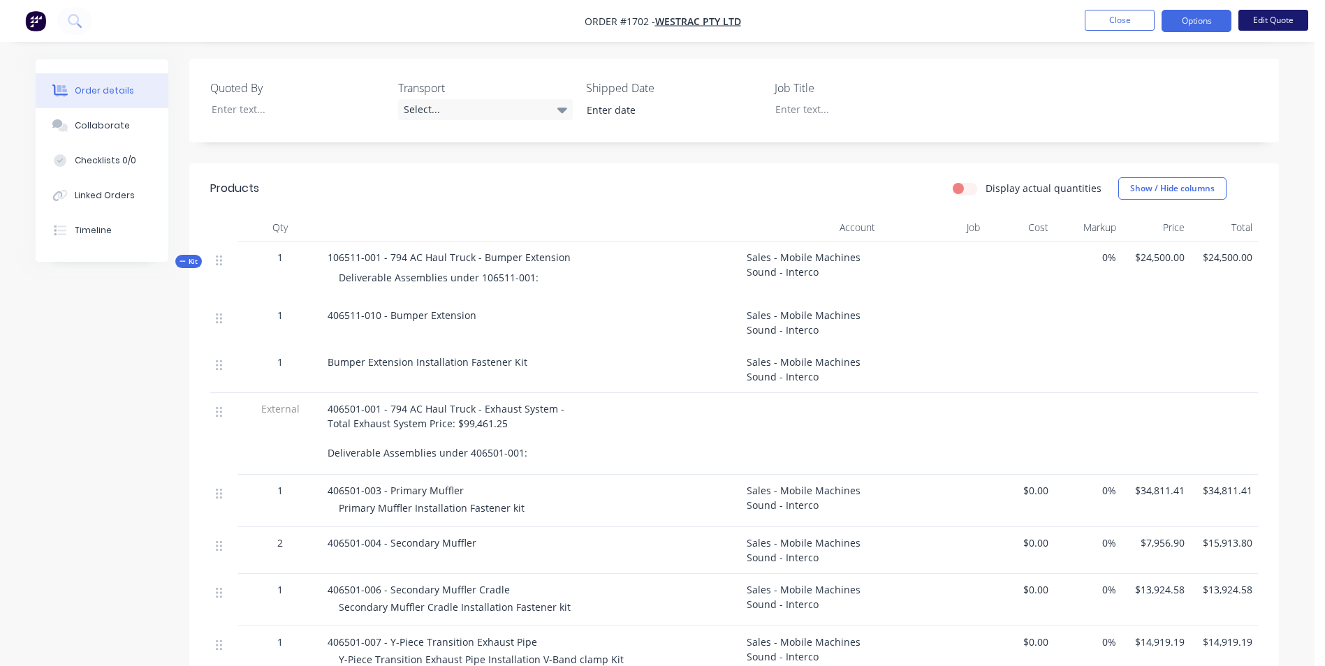
click at [1272, 22] on button "Edit Quote" at bounding box center [1273, 20] width 70 height 21
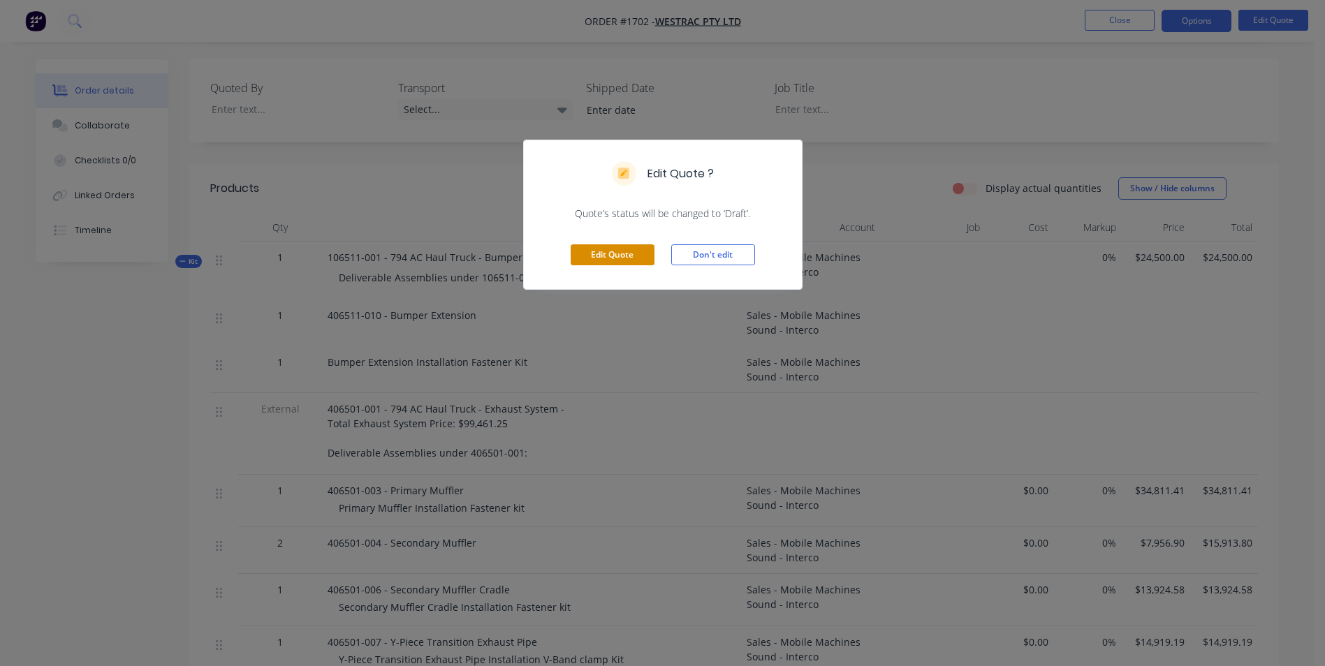
click at [611, 249] on button "Edit Quote" at bounding box center [613, 254] width 84 height 21
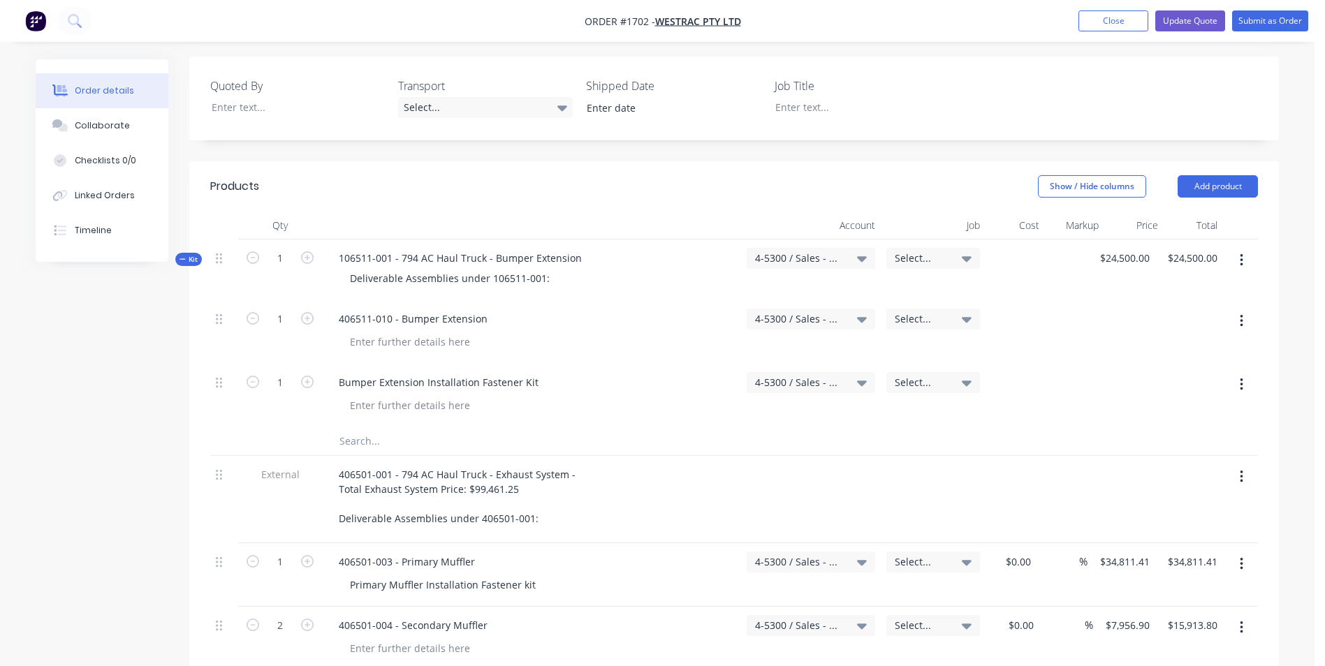
scroll to position [419, 0]
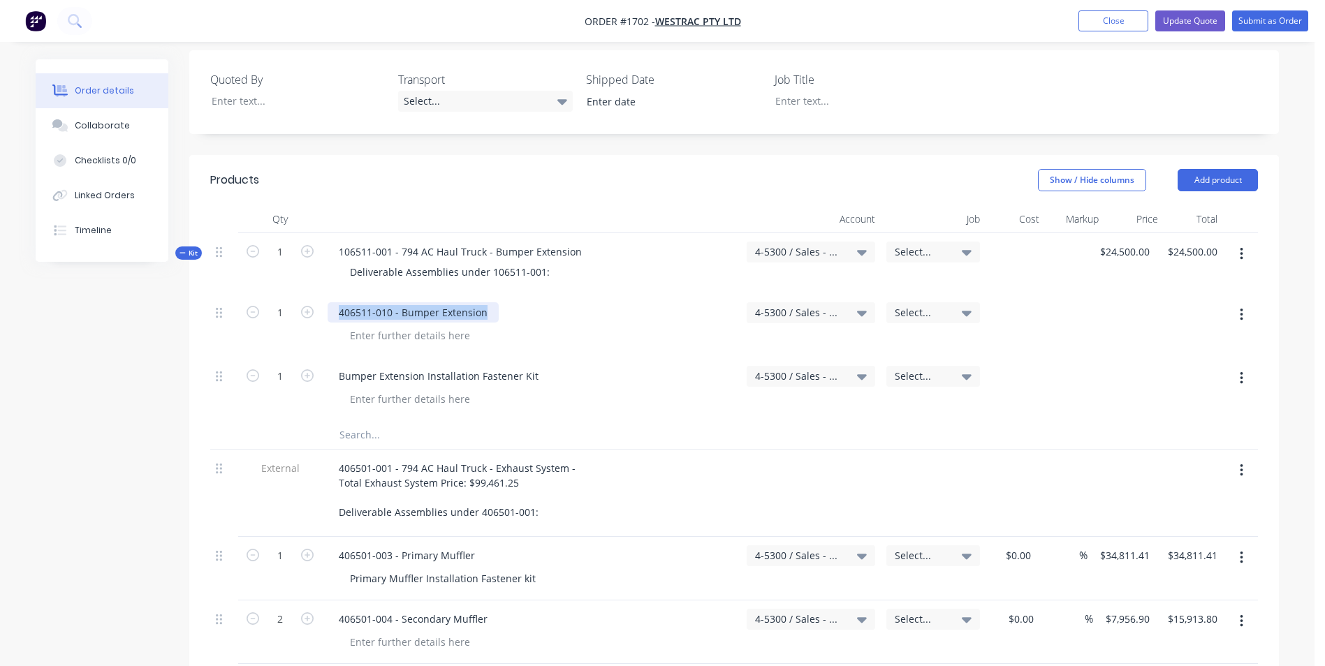
drag, startPoint x: 488, startPoint y: 251, endPoint x: 340, endPoint y: 252, distance: 148.0
click at [340, 302] on div "406511-010 - Bumper Extension" at bounding box center [413, 312] width 171 height 20
click at [550, 262] on div "Deliverable Assemblies under 106511-001:" at bounding box center [450, 272] width 222 height 20
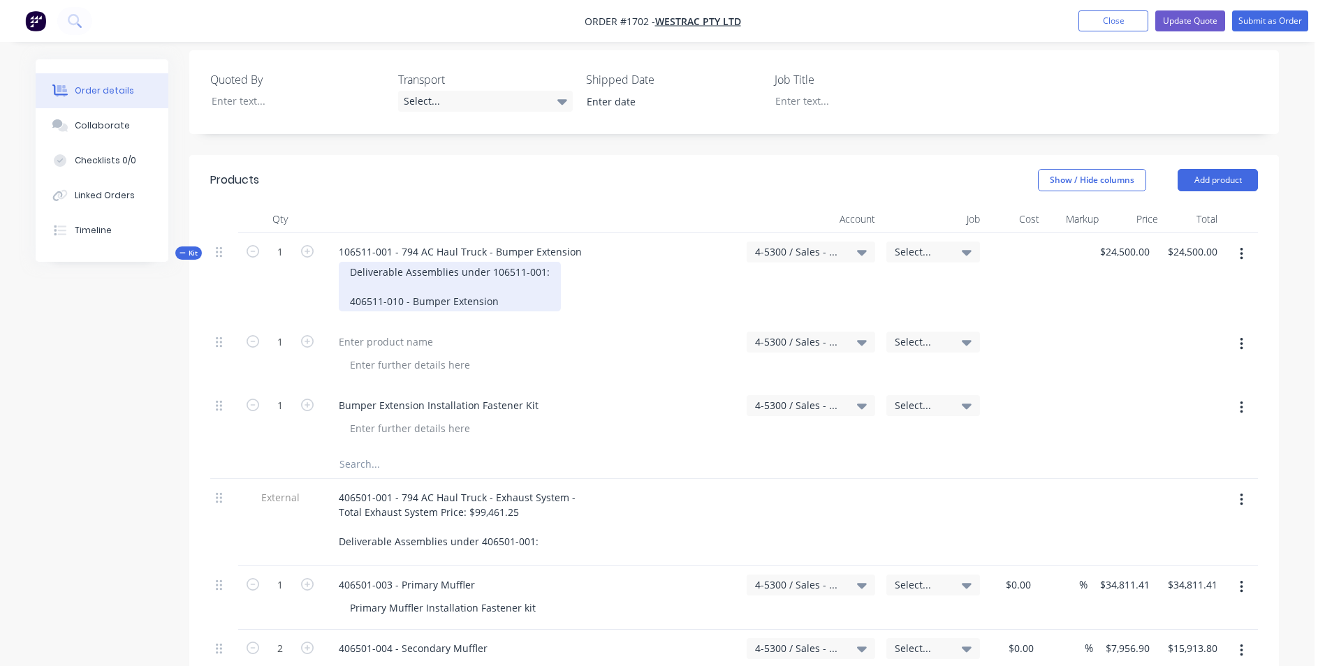
click at [351, 262] on div "Deliverable Assemblies under 106511-001: 406511-010 - Bumper Extension" at bounding box center [450, 287] width 222 height 50
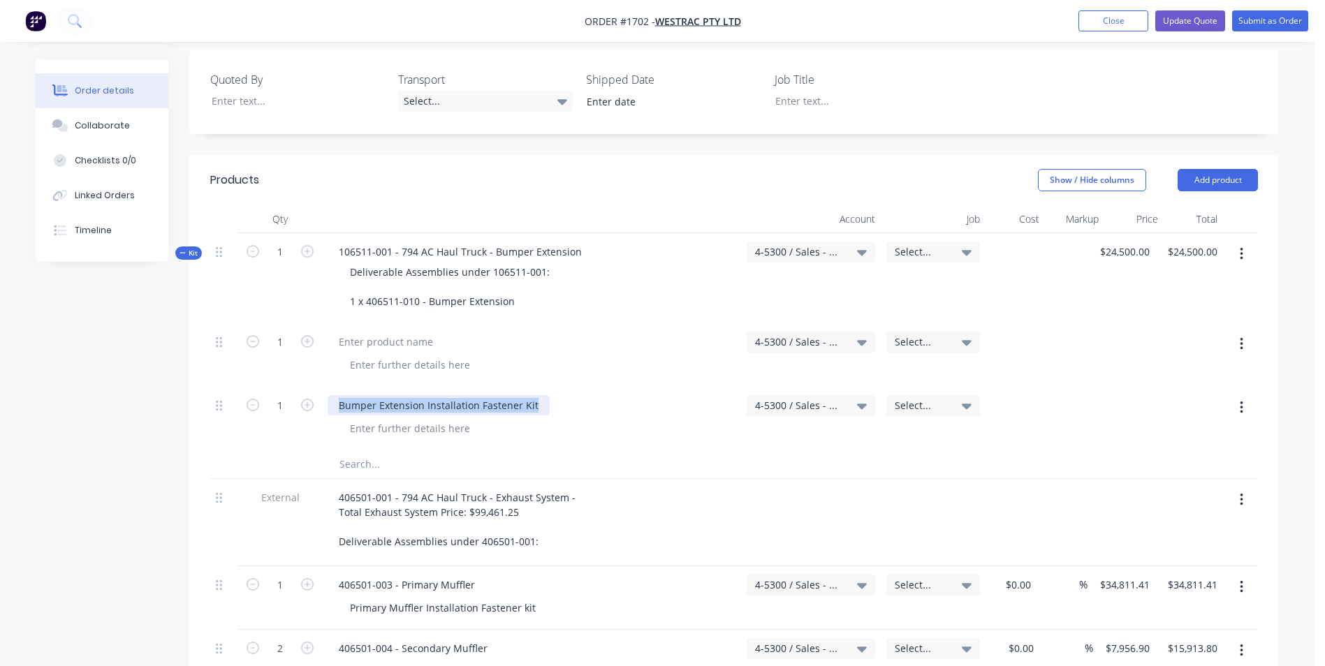
drag, startPoint x: 536, startPoint y: 345, endPoint x: 339, endPoint y: 342, distance: 196.2
click at [339, 395] on div "Bumper Extension Installation Fastener Kit" at bounding box center [439, 405] width 222 height 20
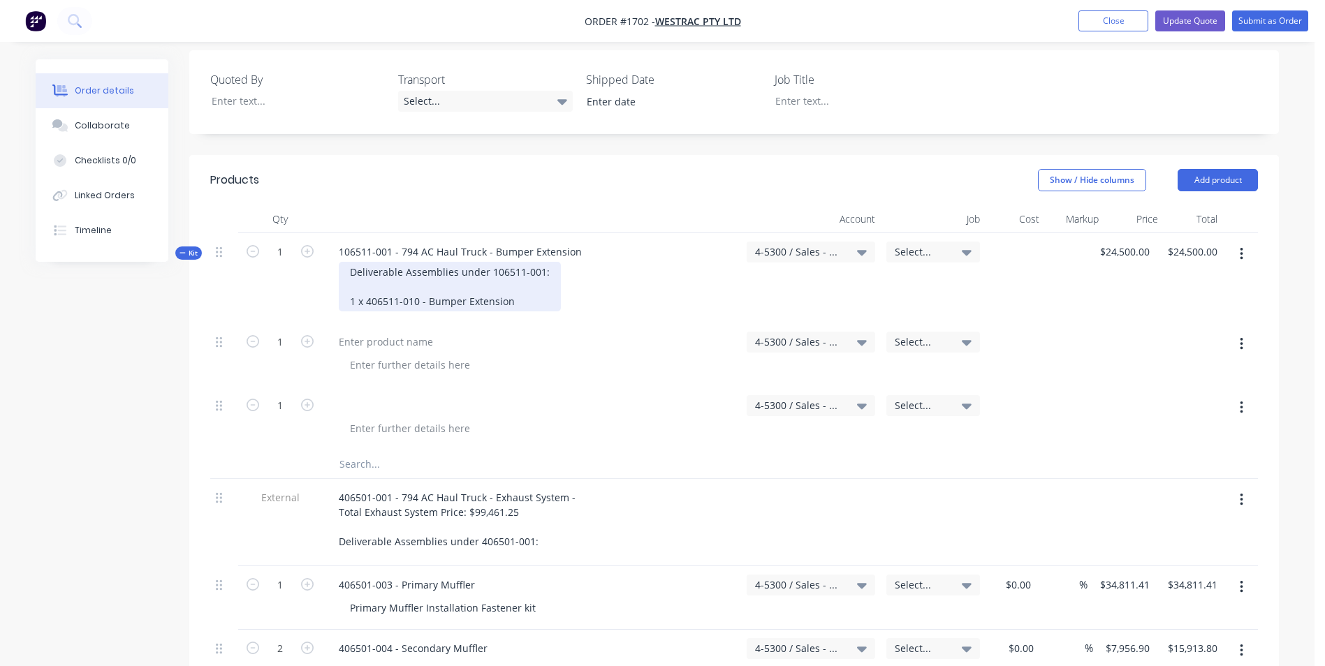
click at [519, 262] on div "Deliverable Assemblies under 106511-001: 1 x 406511-010 - Bumper Extension" at bounding box center [450, 287] width 222 height 50
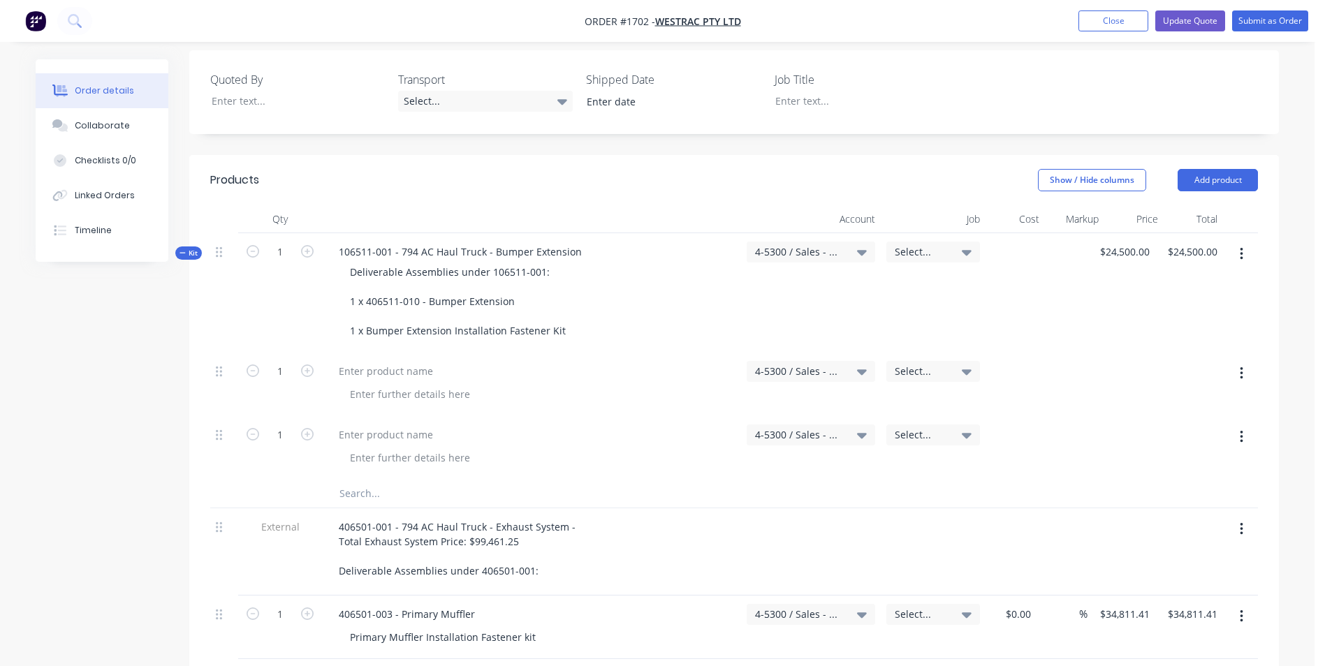
click at [668, 361] on div at bounding box center [532, 371] width 408 height 20
click at [1244, 361] on button "button" at bounding box center [1241, 373] width 33 height 25
click at [1158, 484] on div "Delete" at bounding box center [1192, 494] width 108 height 20
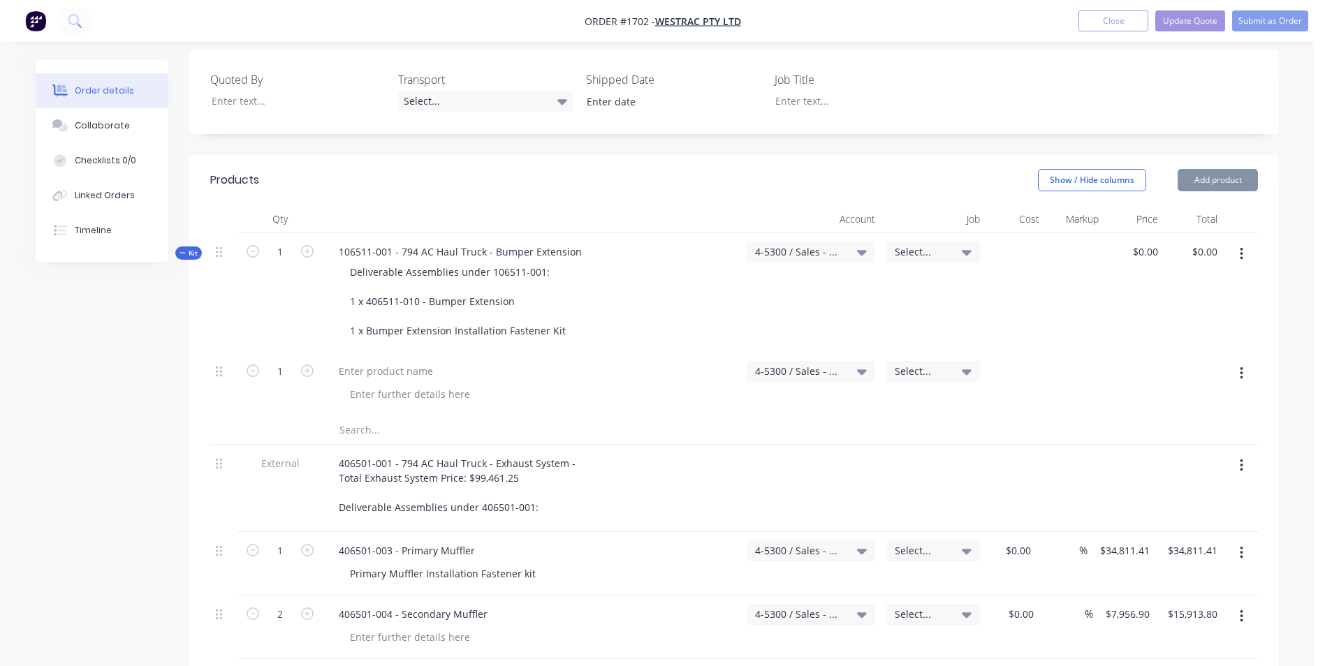
type input "$0.00"
click at [1241, 366] on icon "button" at bounding box center [1241, 373] width 3 height 15
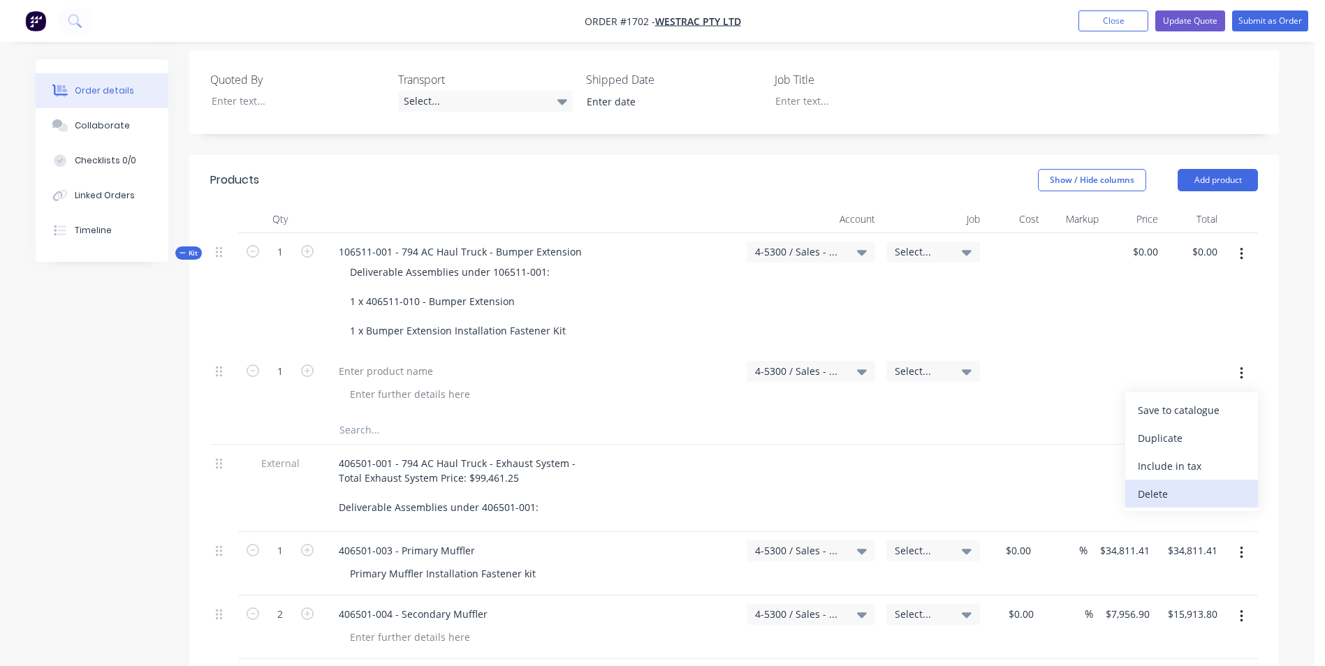
click at [1159, 484] on div "Delete" at bounding box center [1192, 494] width 108 height 20
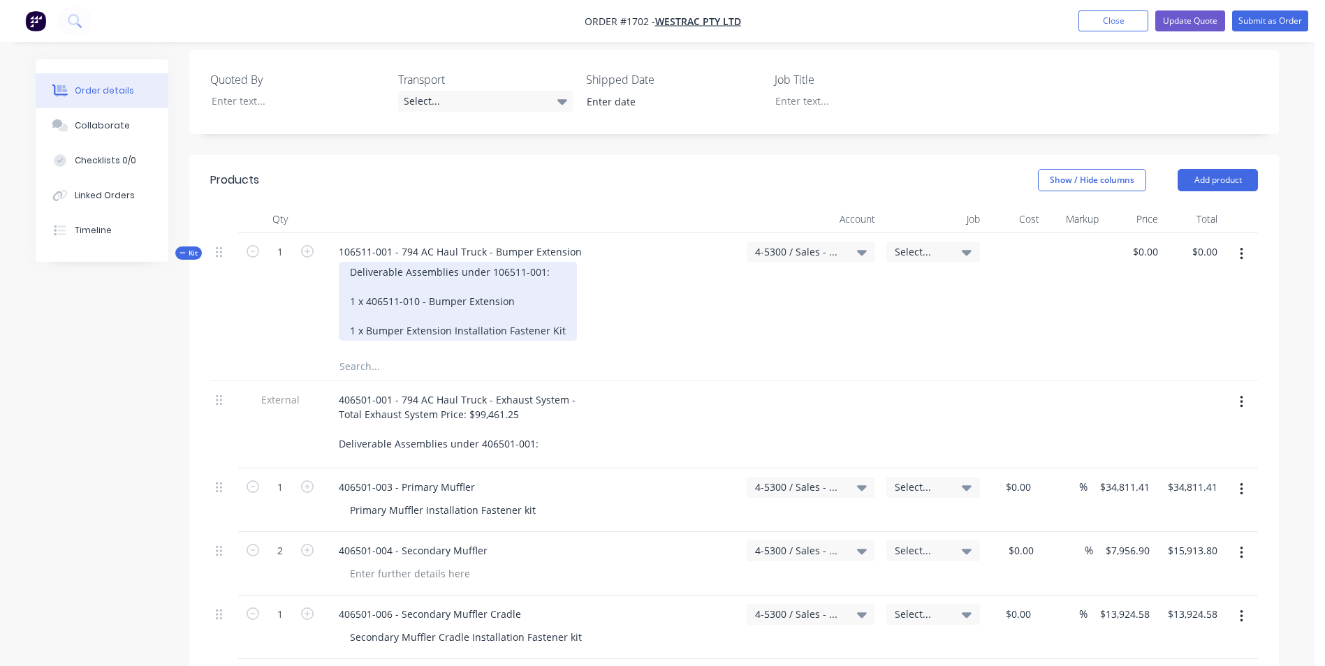
click at [562, 268] on div "Deliverable Assemblies under 106511-001: 1 x 406511-010 - Bumper Extension 1 x …" at bounding box center [458, 301] width 238 height 79
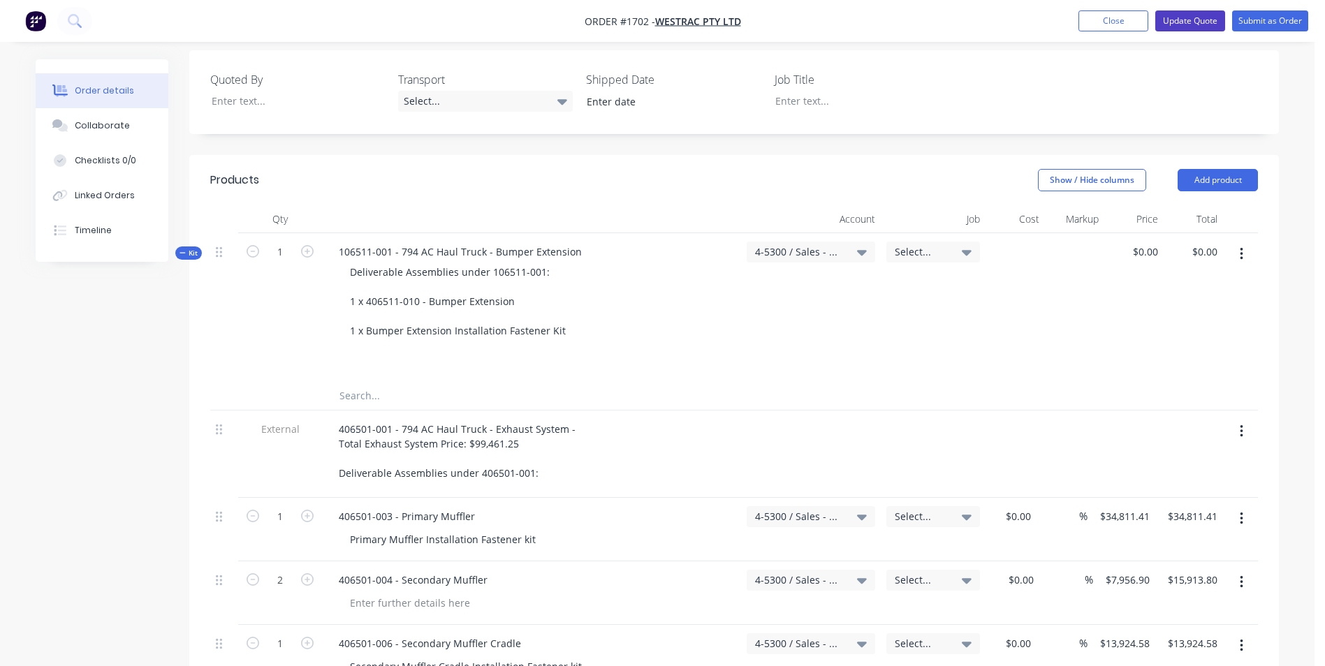
click at [1197, 17] on button "Update Quote" at bounding box center [1190, 20] width 70 height 21
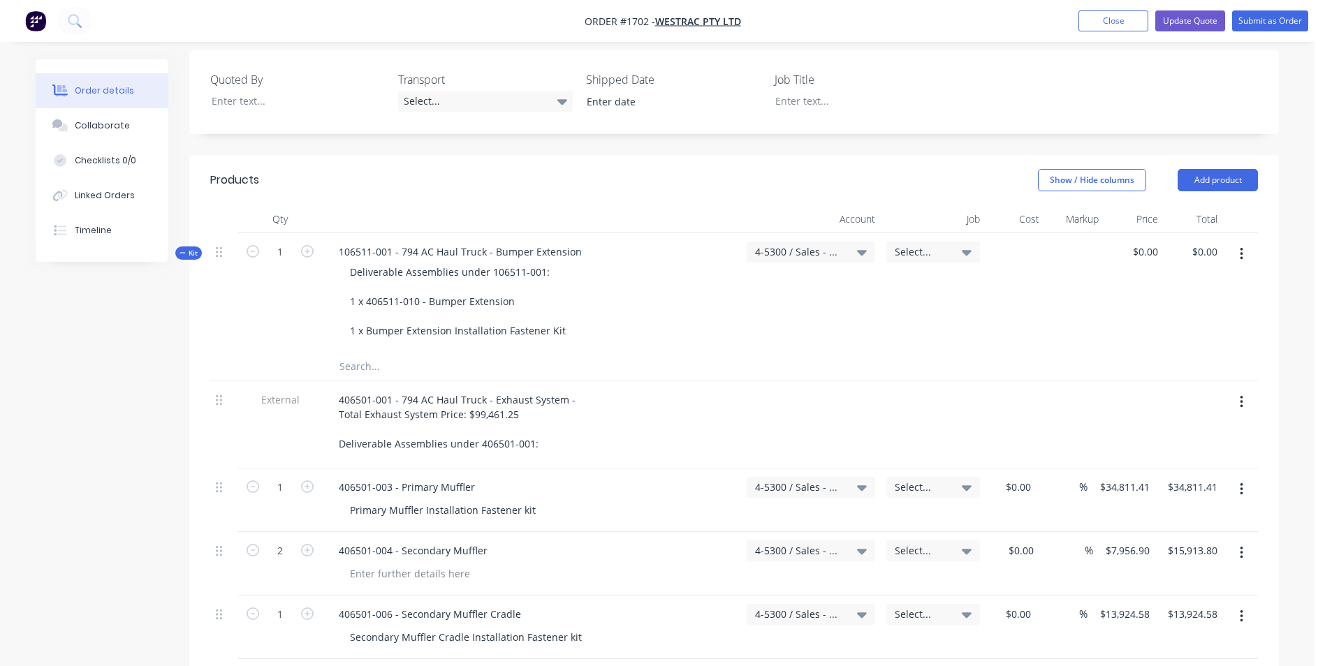
scroll to position [0, 0]
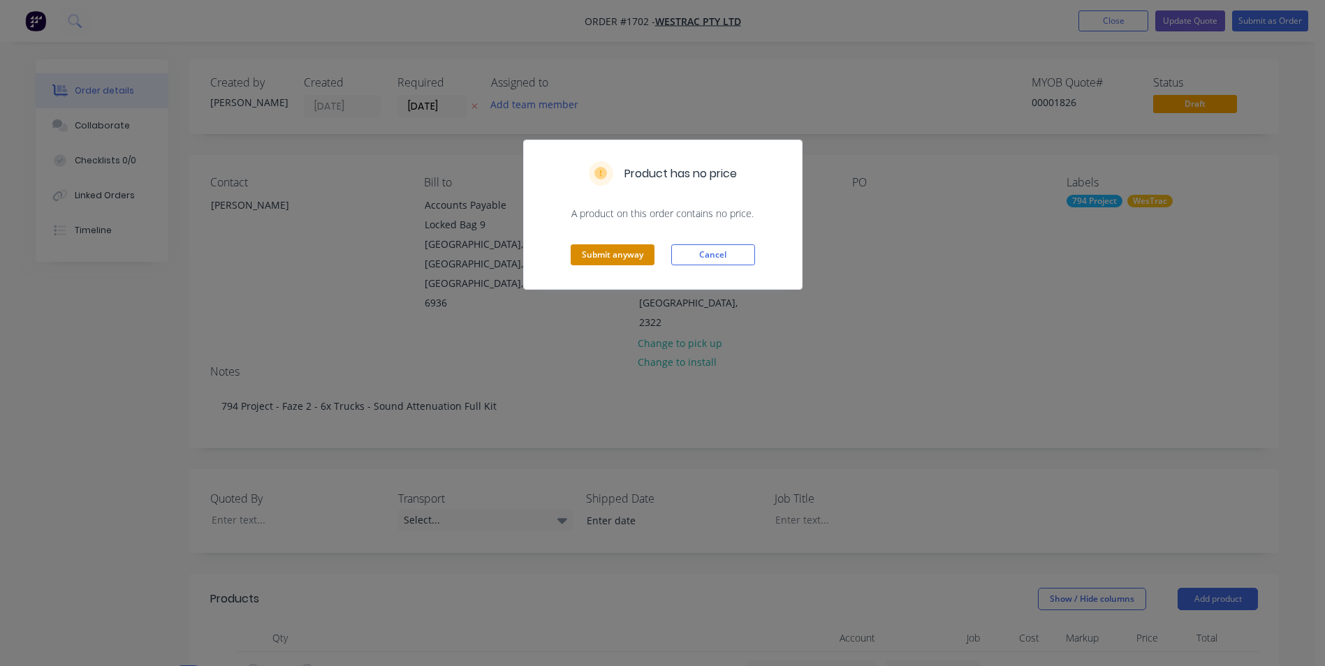
click at [606, 251] on button "Submit anyway" at bounding box center [613, 254] width 84 height 21
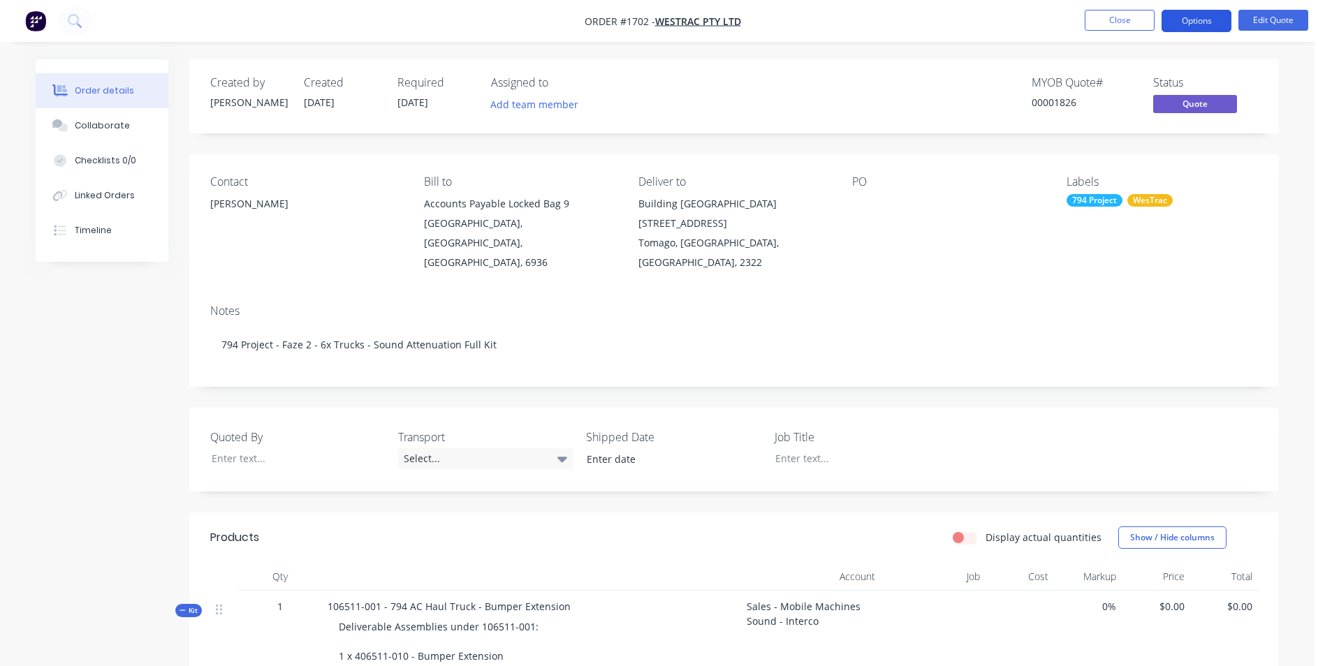
click at [1202, 24] on button "Options" at bounding box center [1196, 21] width 70 height 22
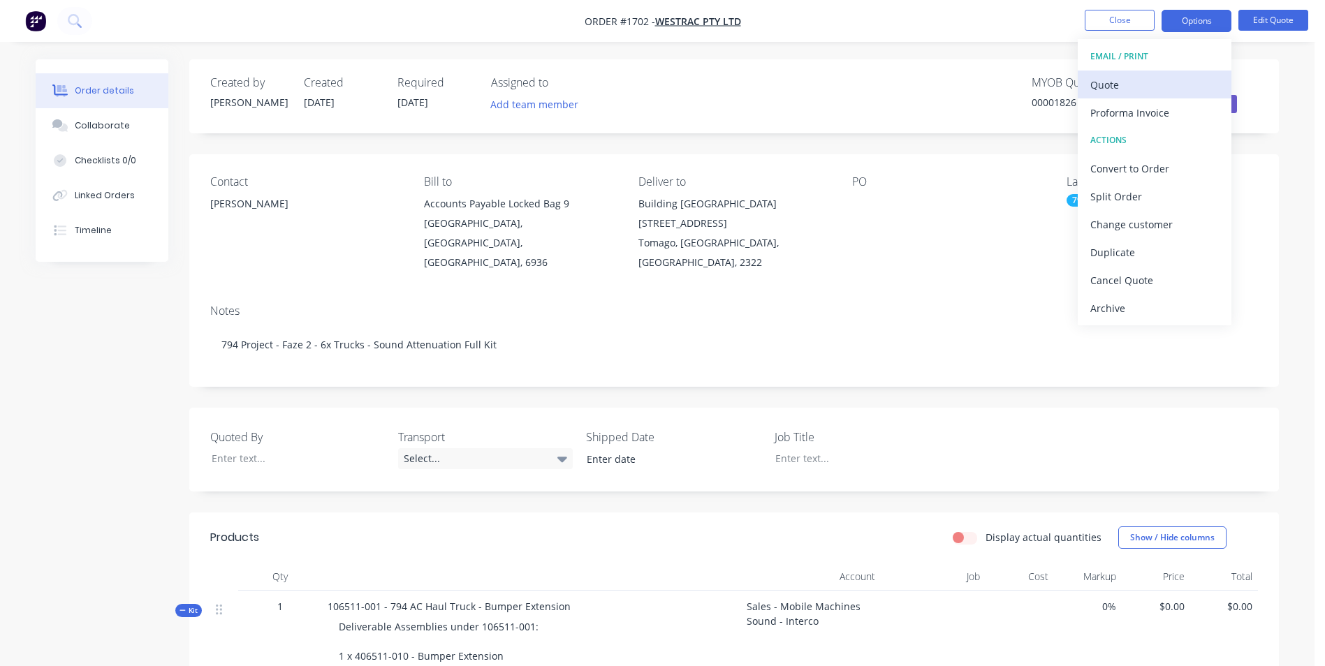
click at [1113, 82] on div "Quote" at bounding box center [1154, 85] width 128 height 20
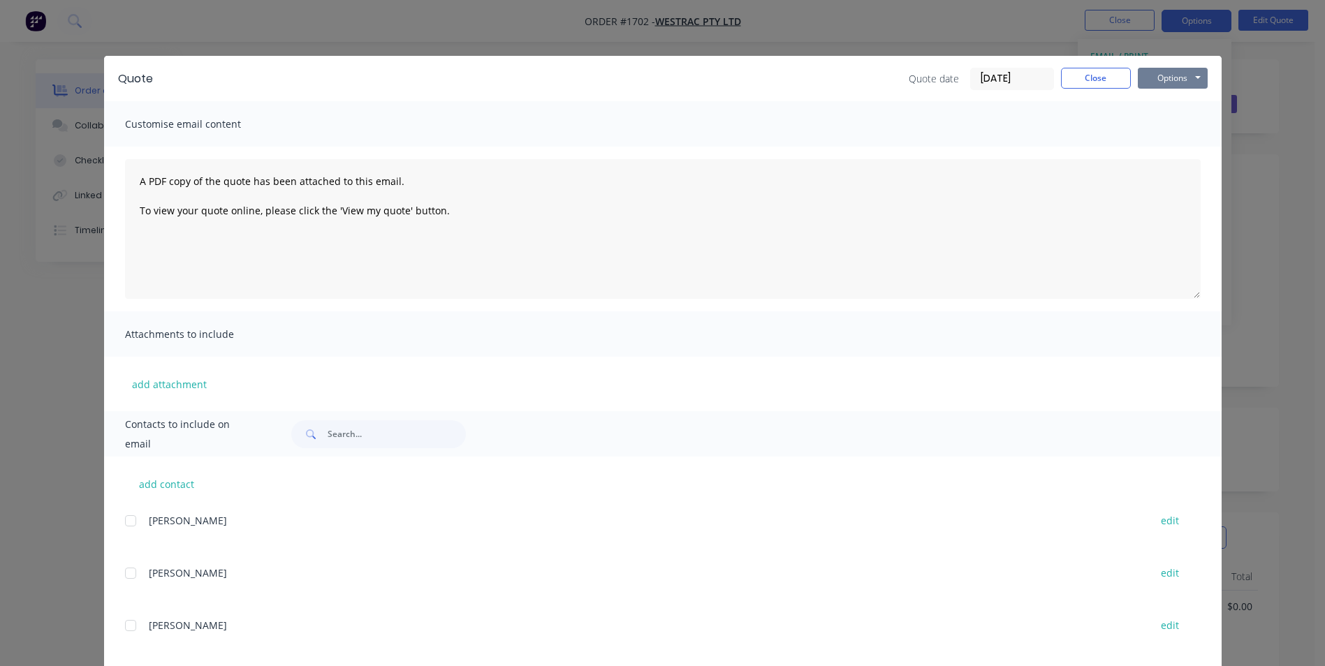
click at [1164, 79] on button "Options" at bounding box center [1173, 78] width 70 height 21
click at [1171, 103] on button "Preview" at bounding box center [1182, 102] width 89 height 23
click at [1085, 75] on button "Close" at bounding box center [1096, 78] width 70 height 21
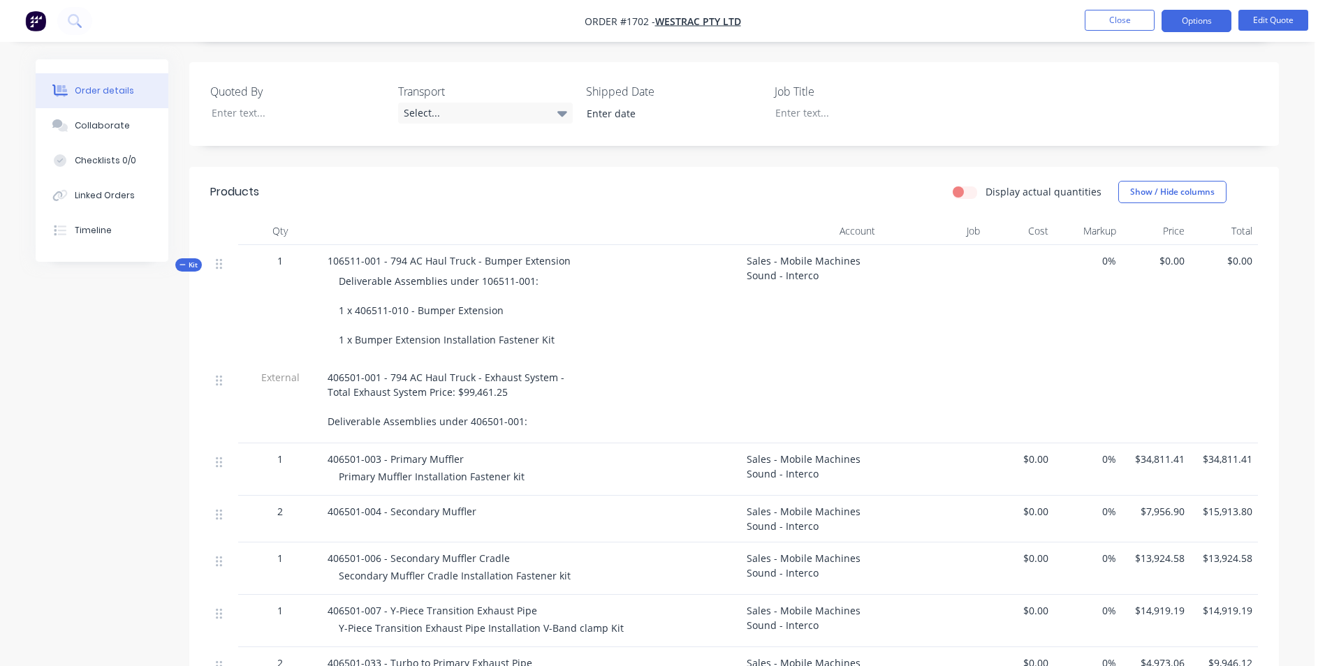
scroll to position [349, 0]
click at [1176, 250] on span "$0.00" at bounding box center [1155, 257] width 57 height 15
click at [1173, 250] on span "$0.00" at bounding box center [1155, 257] width 57 height 15
click at [1273, 22] on button "Edit Quote" at bounding box center [1273, 20] width 70 height 21
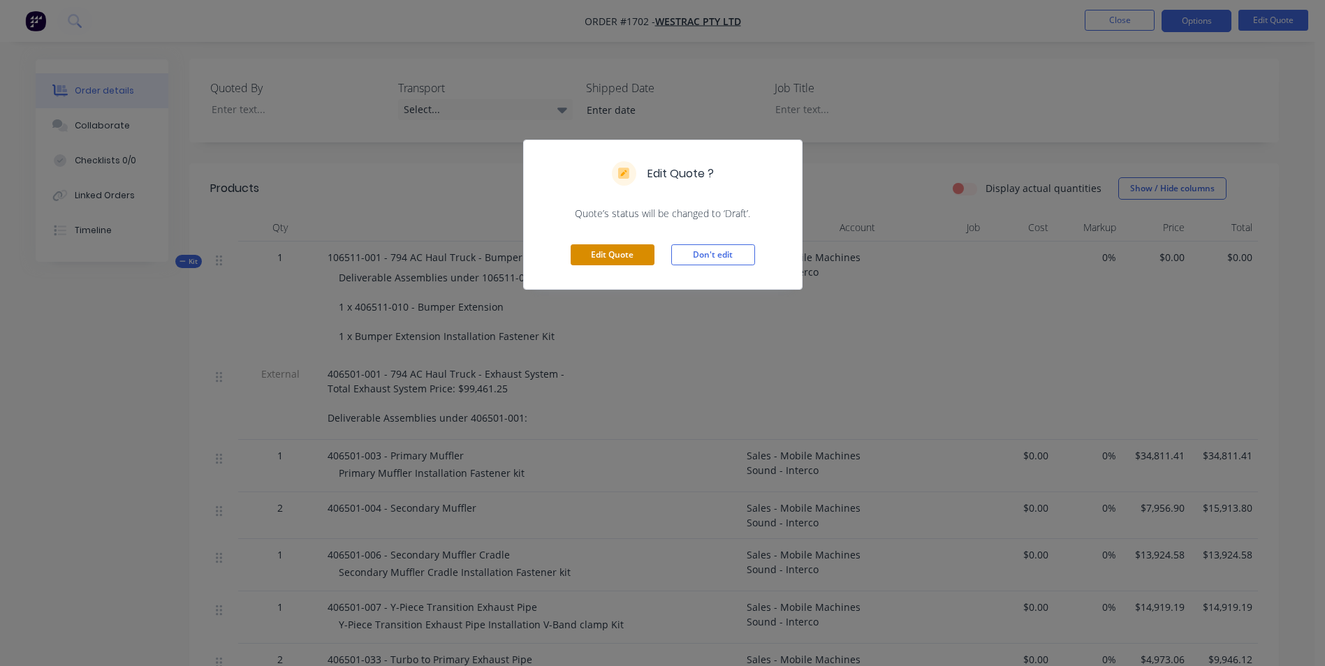
click at [619, 246] on button "Edit Quote" at bounding box center [613, 254] width 84 height 21
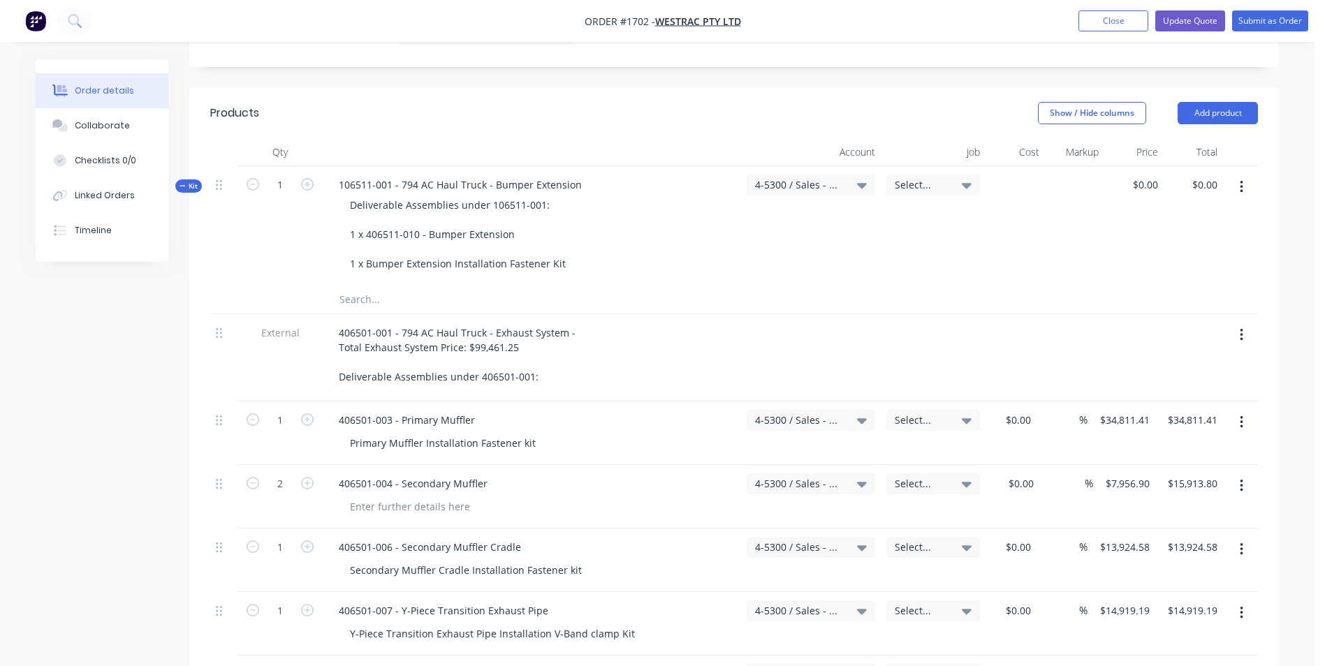
scroll to position [489, 0]
click at [1144, 172] on div "0 $0.00" at bounding box center [1145, 182] width 38 height 20
click at [884, 283] on div at bounding box center [733, 297] width 1047 height 29
type input "$24,500.00"
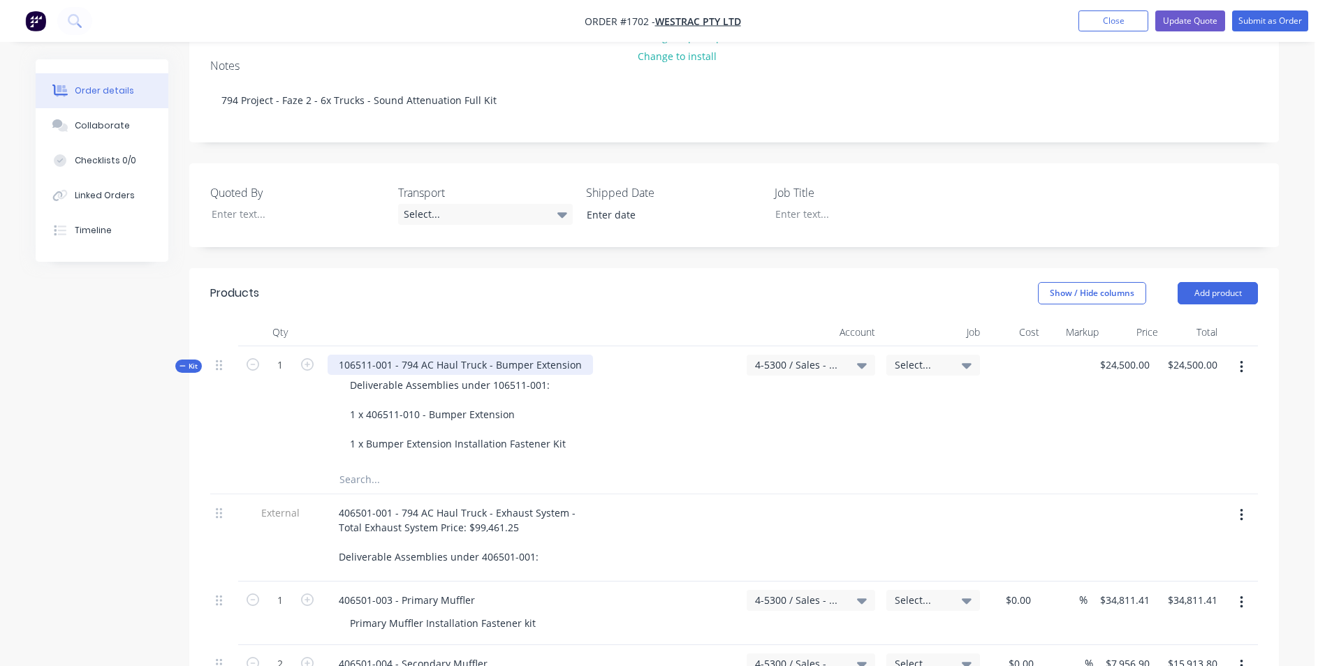
scroll to position [273, 0]
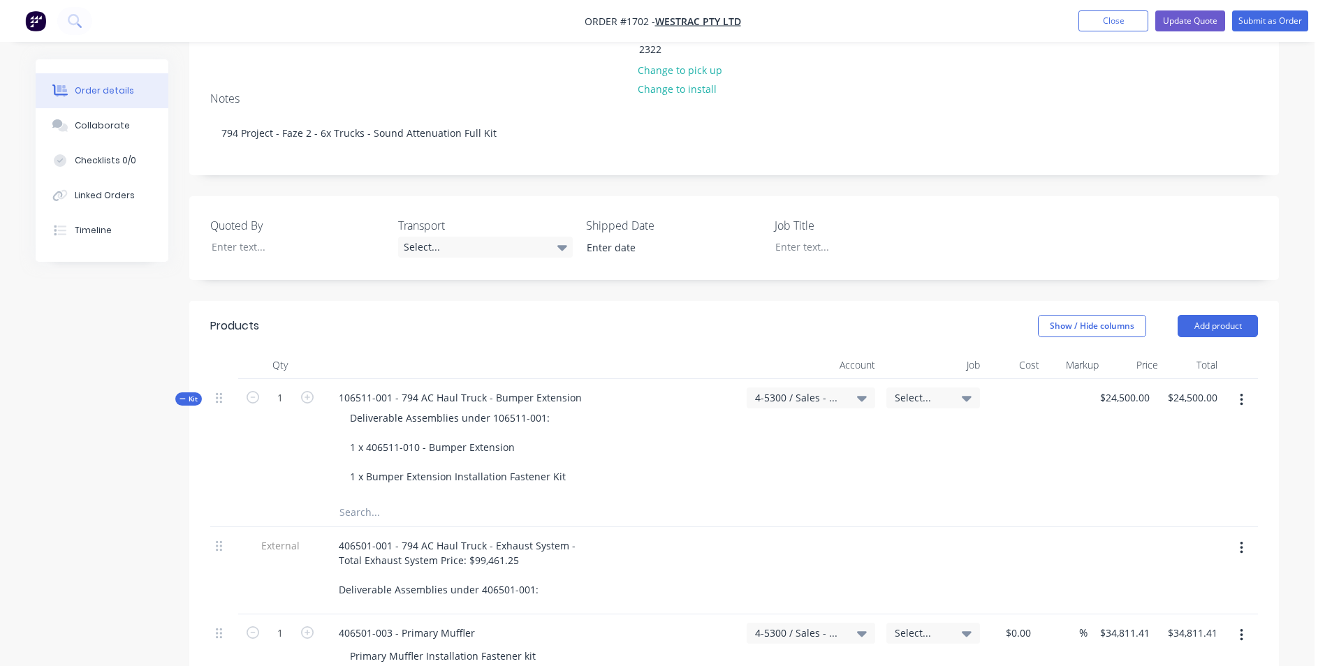
click at [193, 394] on span "Kit" at bounding box center [188, 399] width 18 height 10
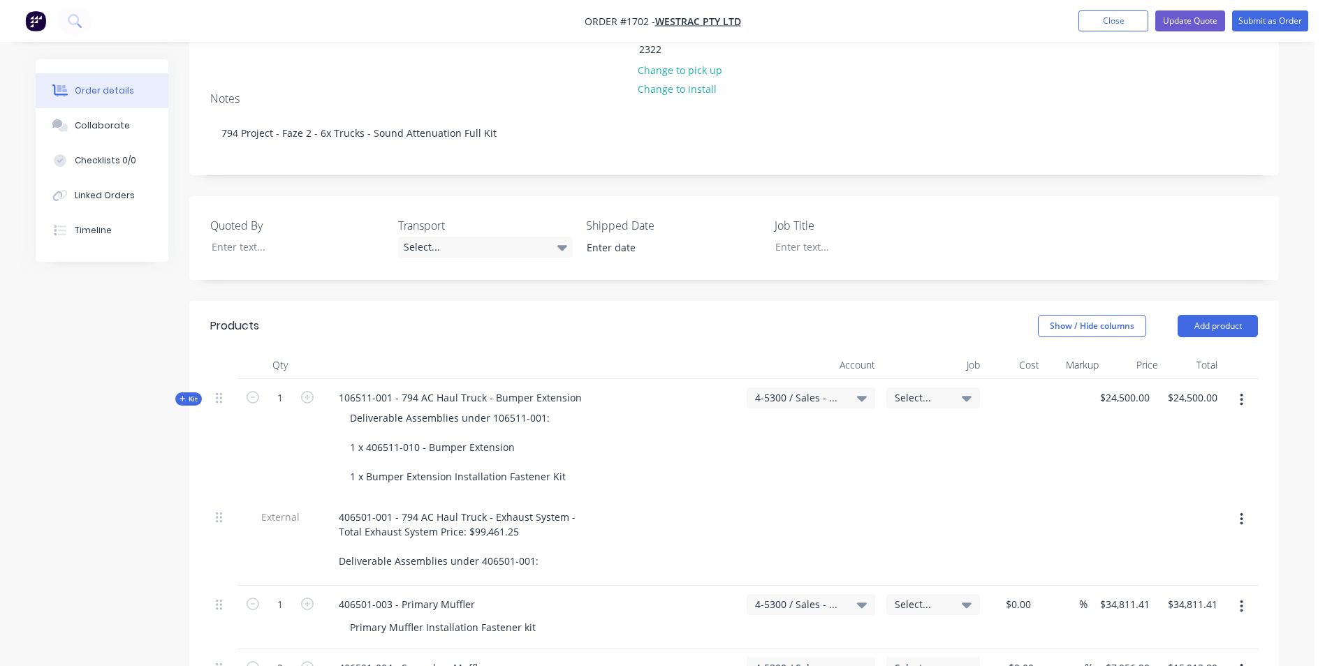
click at [193, 394] on span "Kit" at bounding box center [188, 399] width 18 height 10
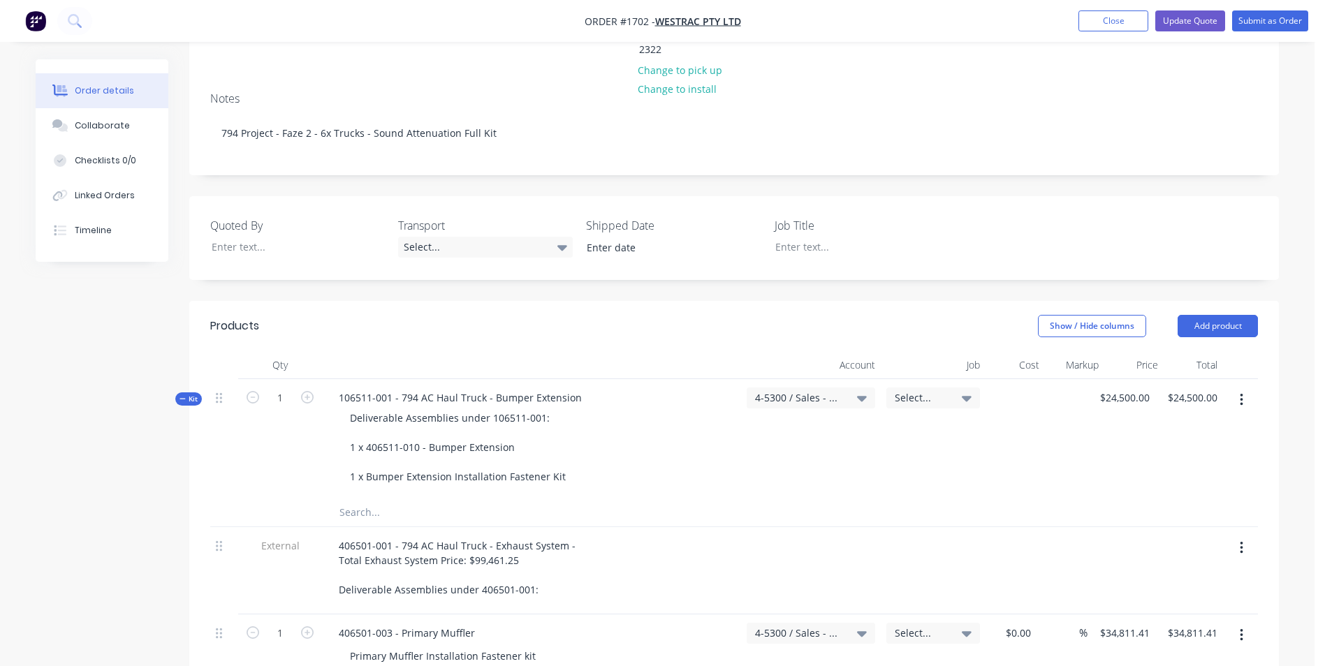
click at [193, 394] on span "Kit" at bounding box center [188, 399] width 18 height 10
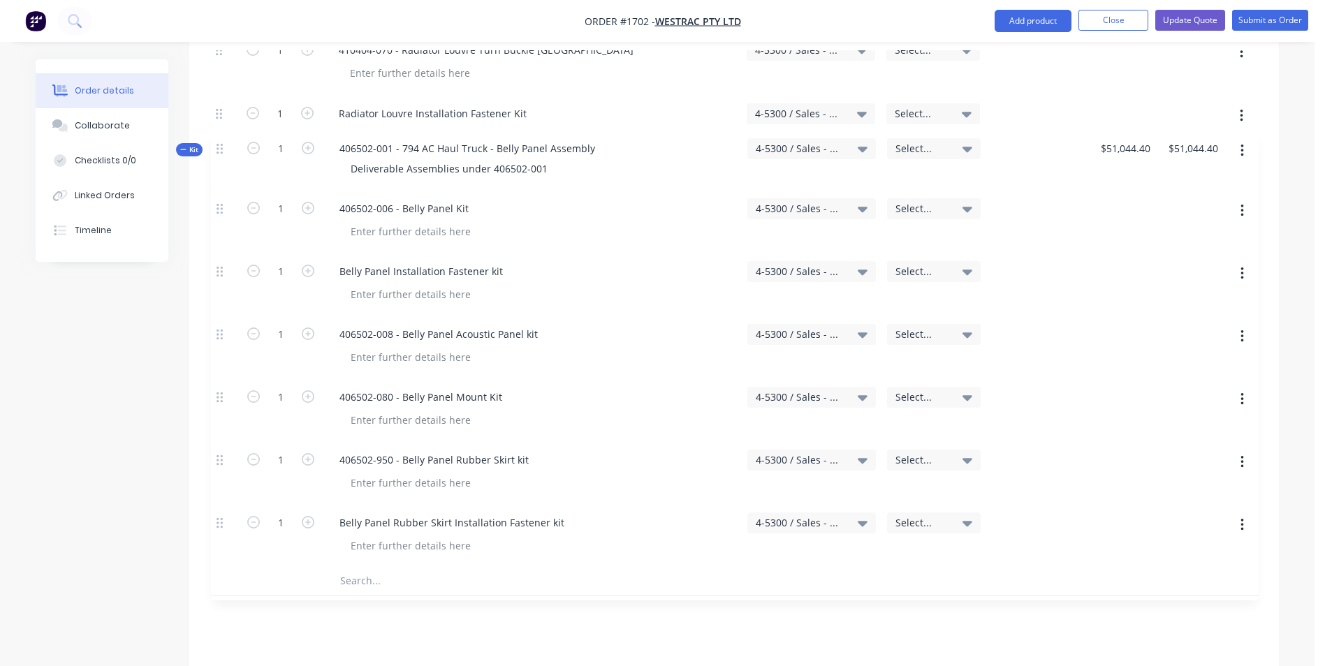
scroll to position [1459, 0]
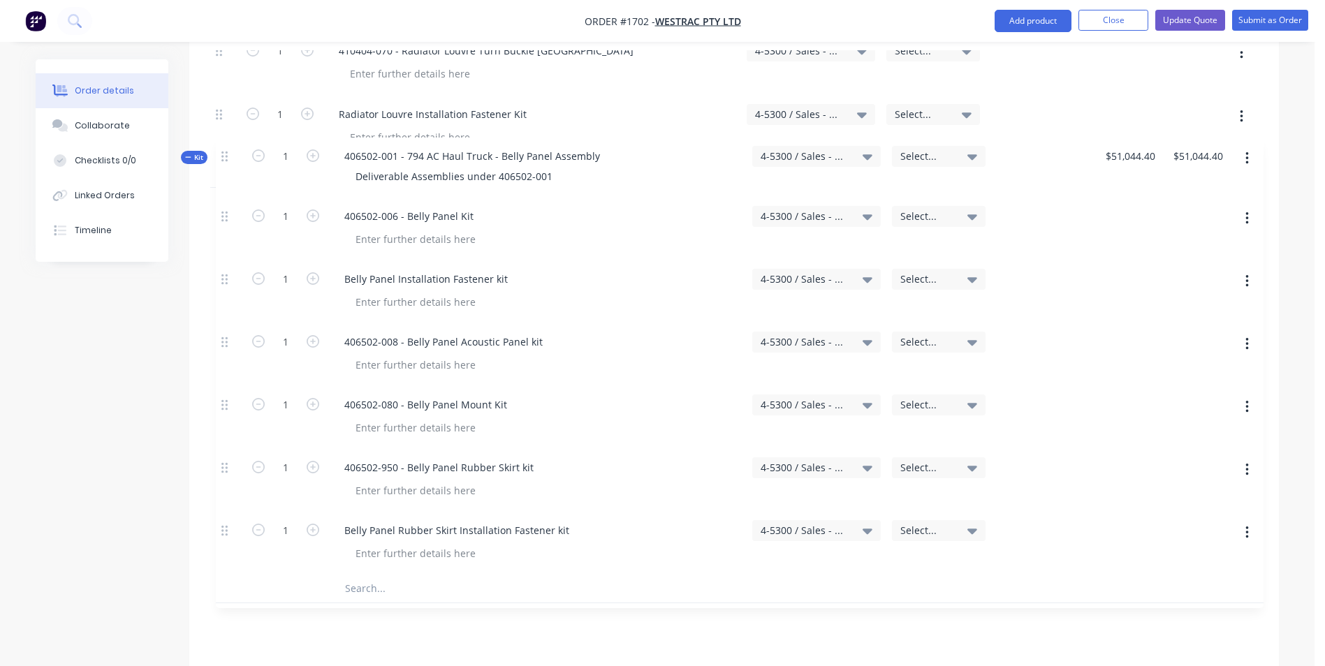
drag, startPoint x: 219, startPoint y: 150, endPoint x: 225, endPoint y: 163, distance: 13.8
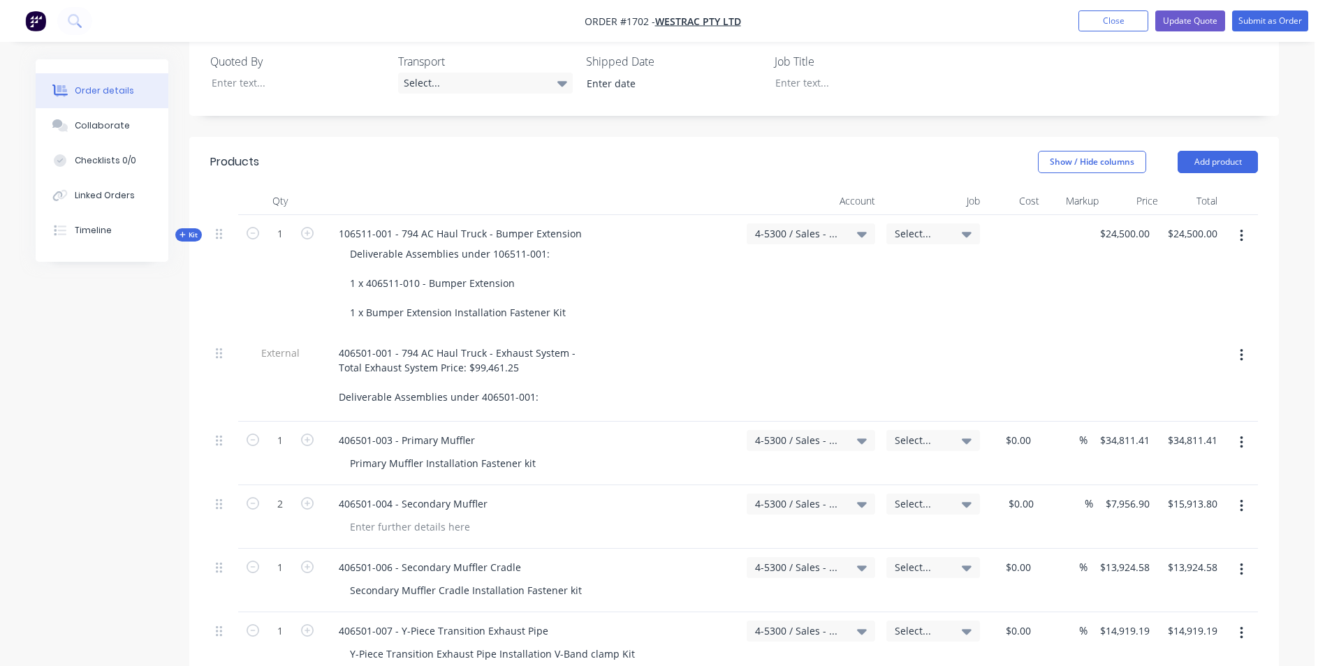
scroll to position [412, 0]
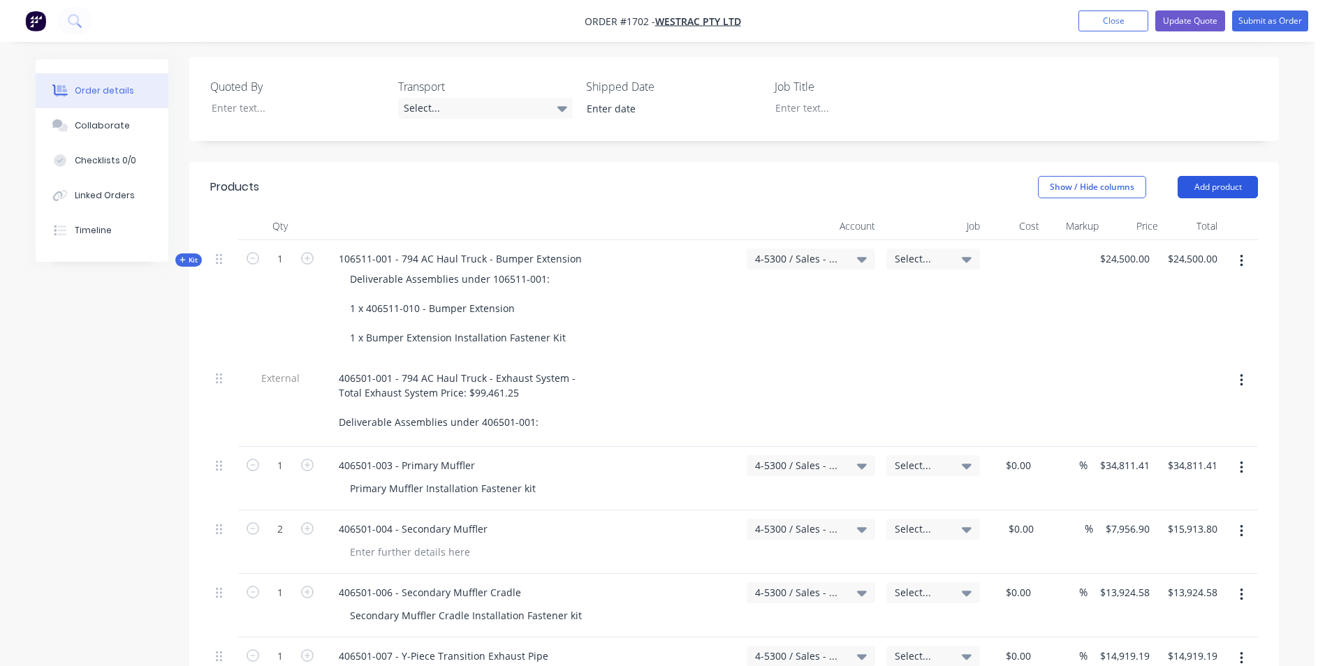
click at [1204, 176] on button "Add product" at bounding box center [1217, 187] width 80 height 22
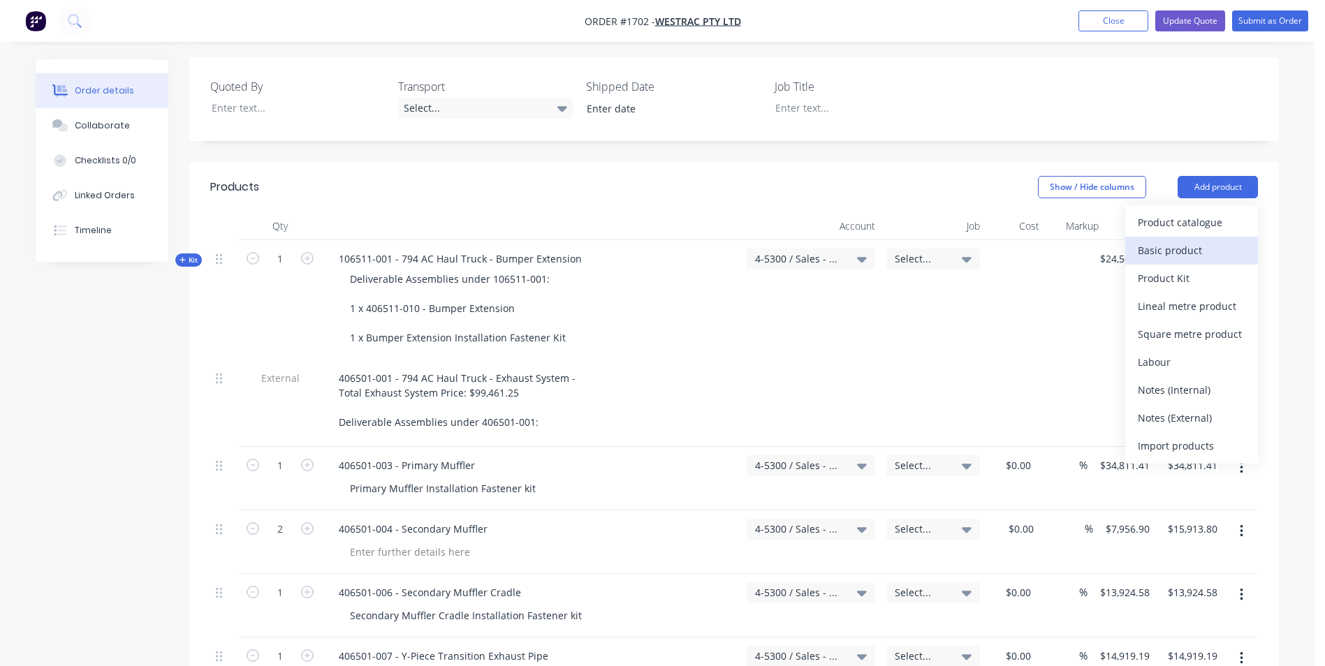
click at [1189, 240] on div "Basic product" at bounding box center [1192, 250] width 108 height 20
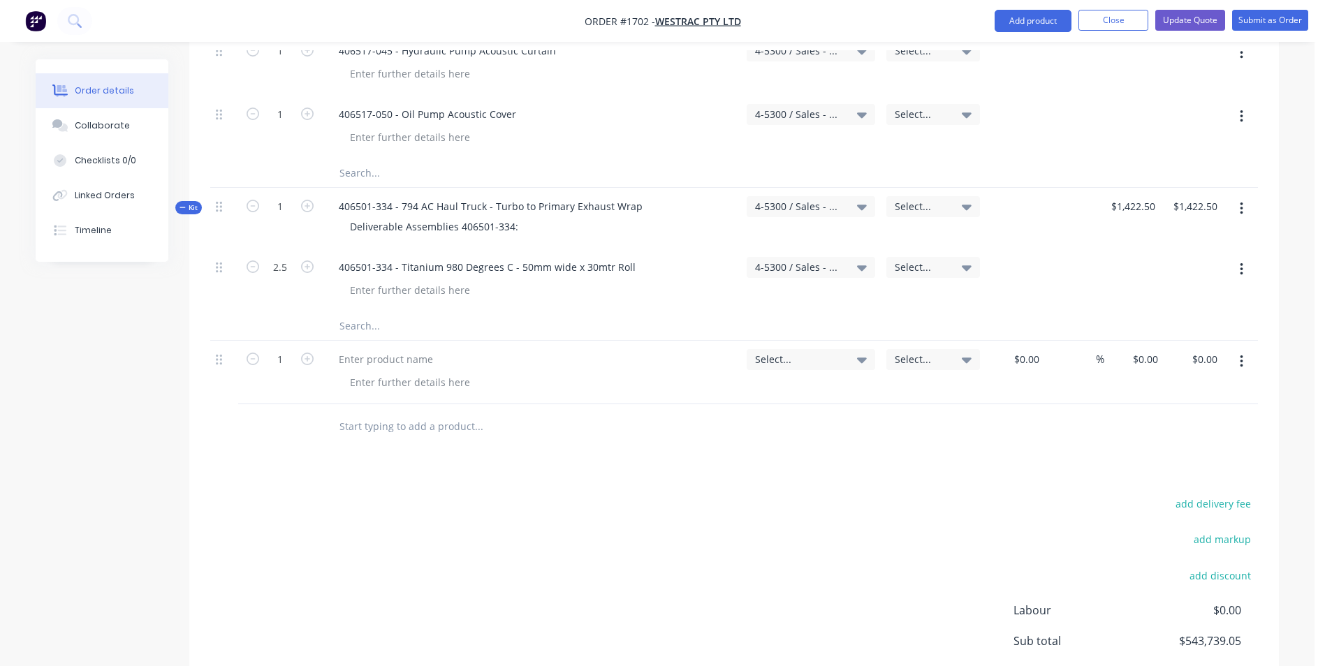
scroll to position [8094, 0]
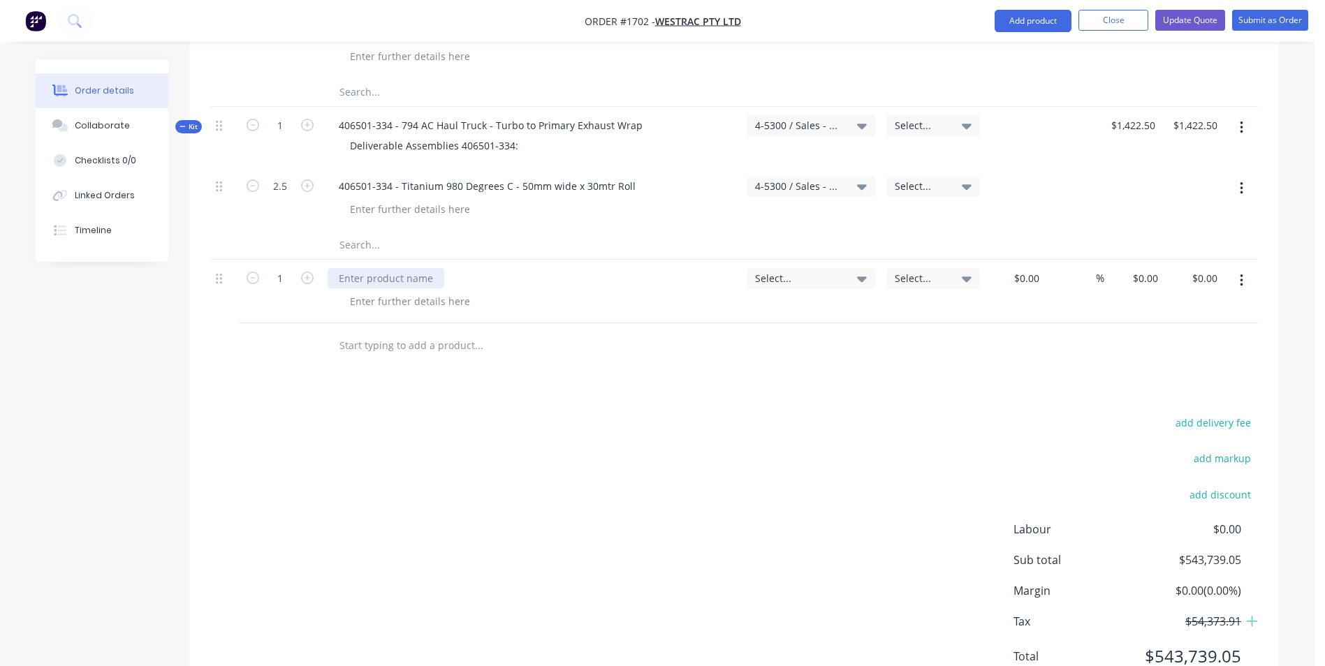
click at [358, 268] on div at bounding box center [386, 278] width 117 height 20
click at [1241, 273] on icon "button" at bounding box center [1241, 280] width 3 height 15
click at [1154, 391] on div "Delete" at bounding box center [1192, 401] width 108 height 20
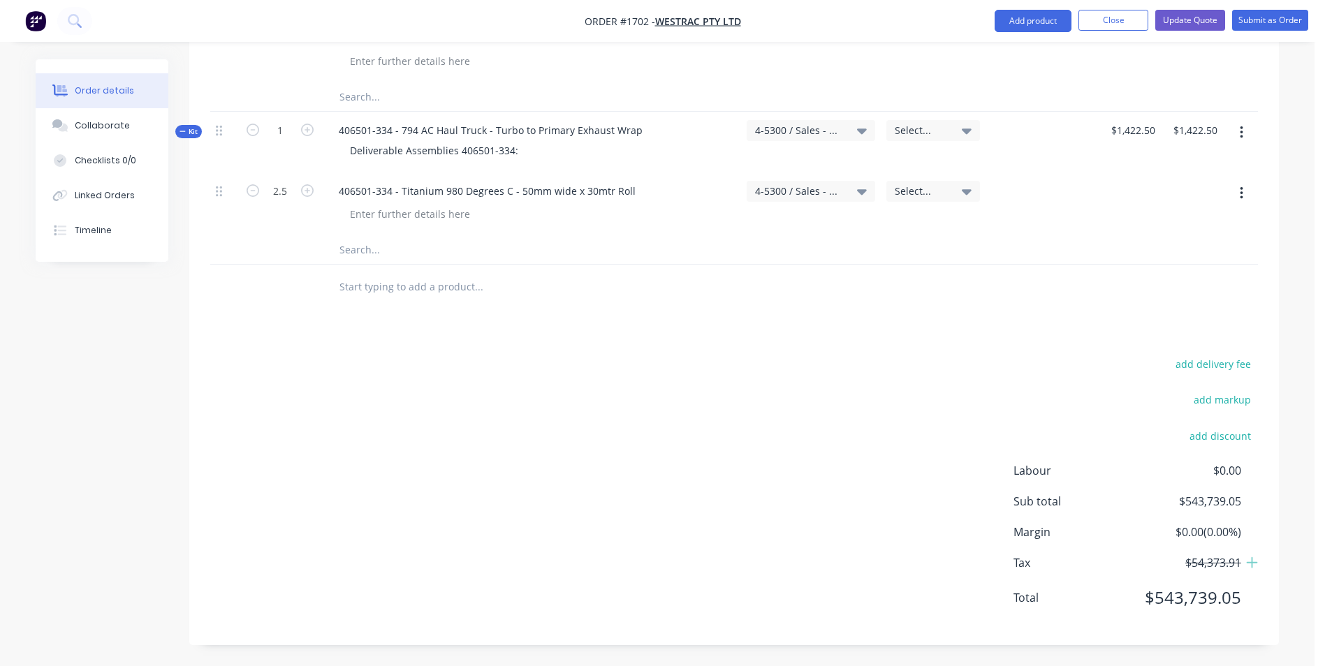
scroll to position [8031, 0]
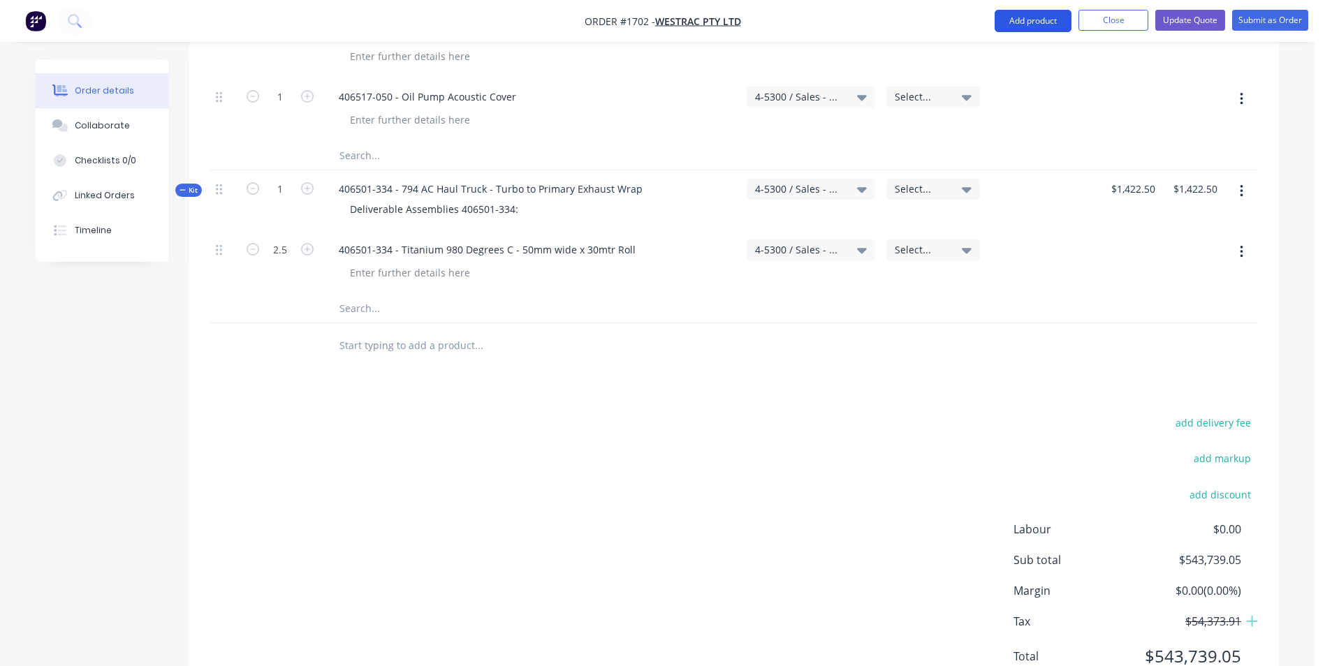
click at [1032, 23] on button "Add product" at bounding box center [1032, 21] width 77 height 22
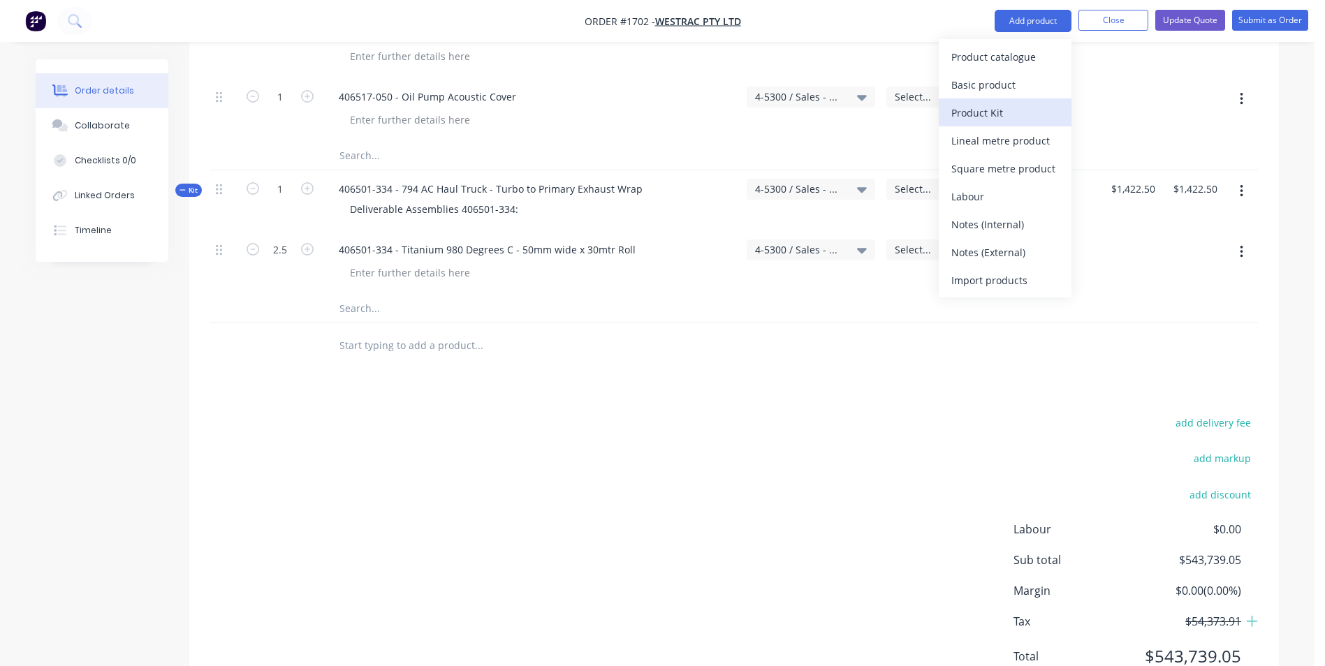
click at [996, 109] on div "Product Kit" at bounding box center [1005, 113] width 108 height 20
click at [987, 113] on div "Custom pricing" at bounding box center [1005, 113] width 108 height 20
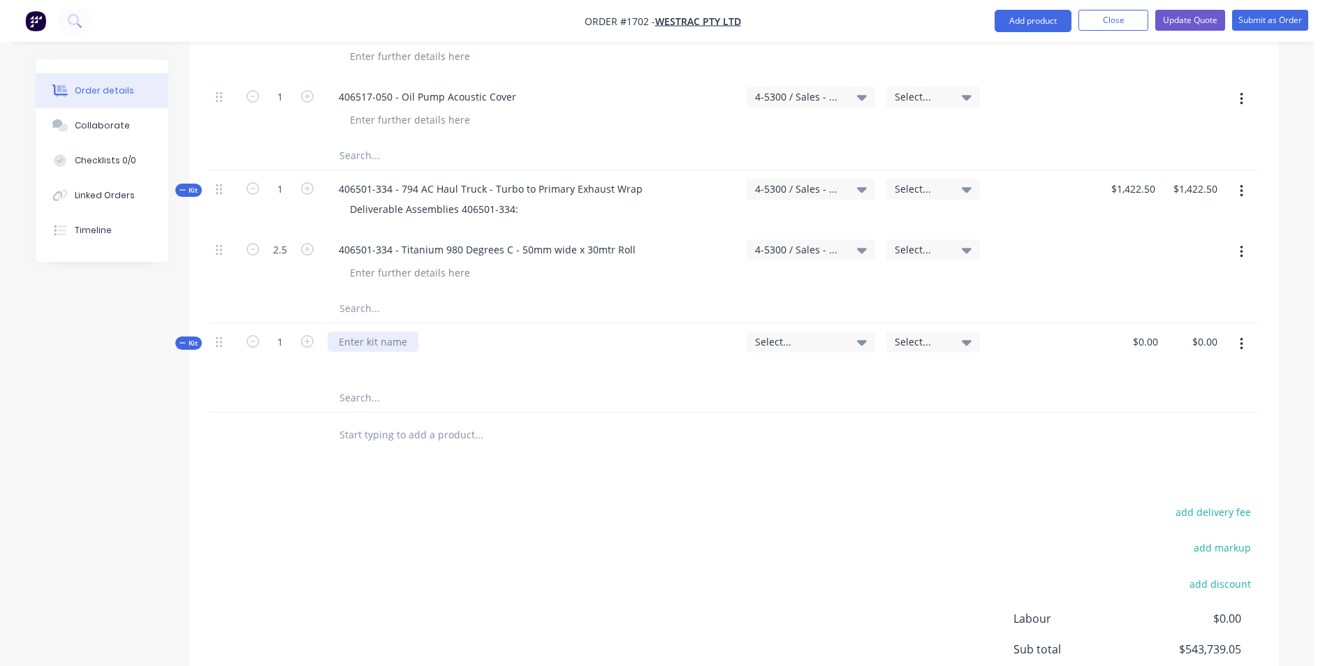
click at [355, 332] on div at bounding box center [373, 342] width 91 height 20
click at [1149, 332] on input "$0.00" at bounding box center [1147, 342] width 32 height 20
click at [1129, 384] on div at bounding box center [733, 398] width 1047 height 29
type input "$1.00"
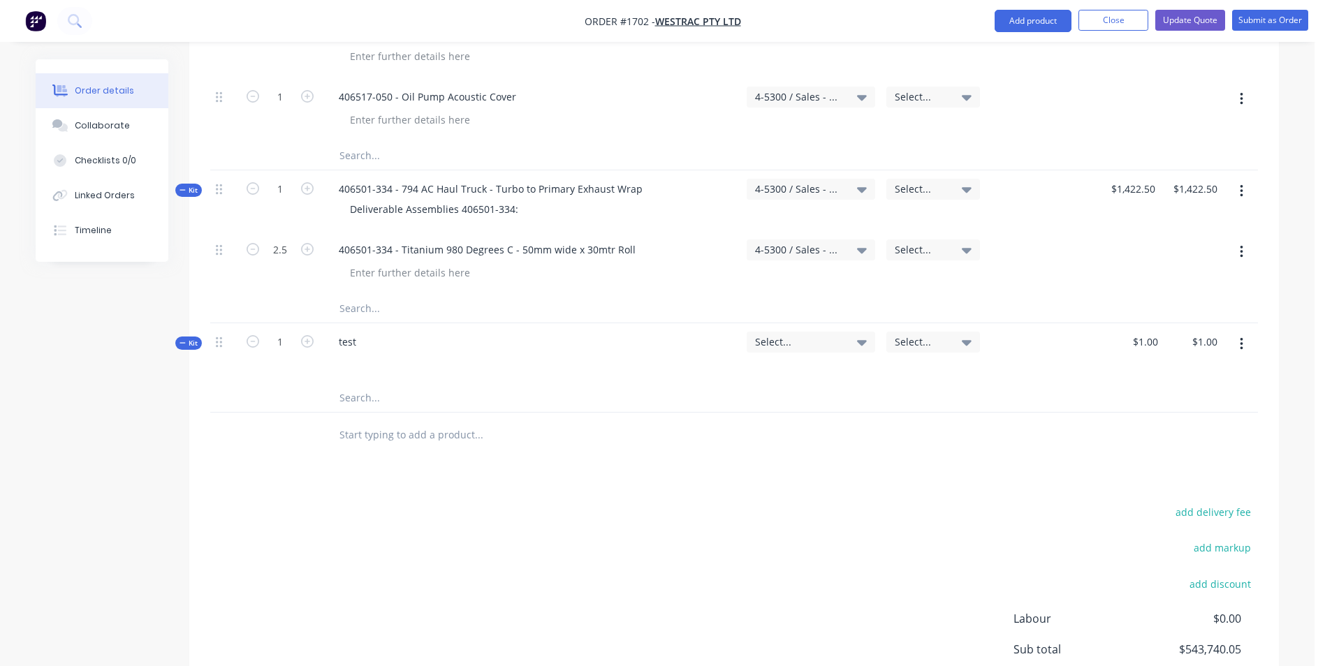
click at [360, 384] on input "text" at bounding box center [478, 398] width 279 height 28
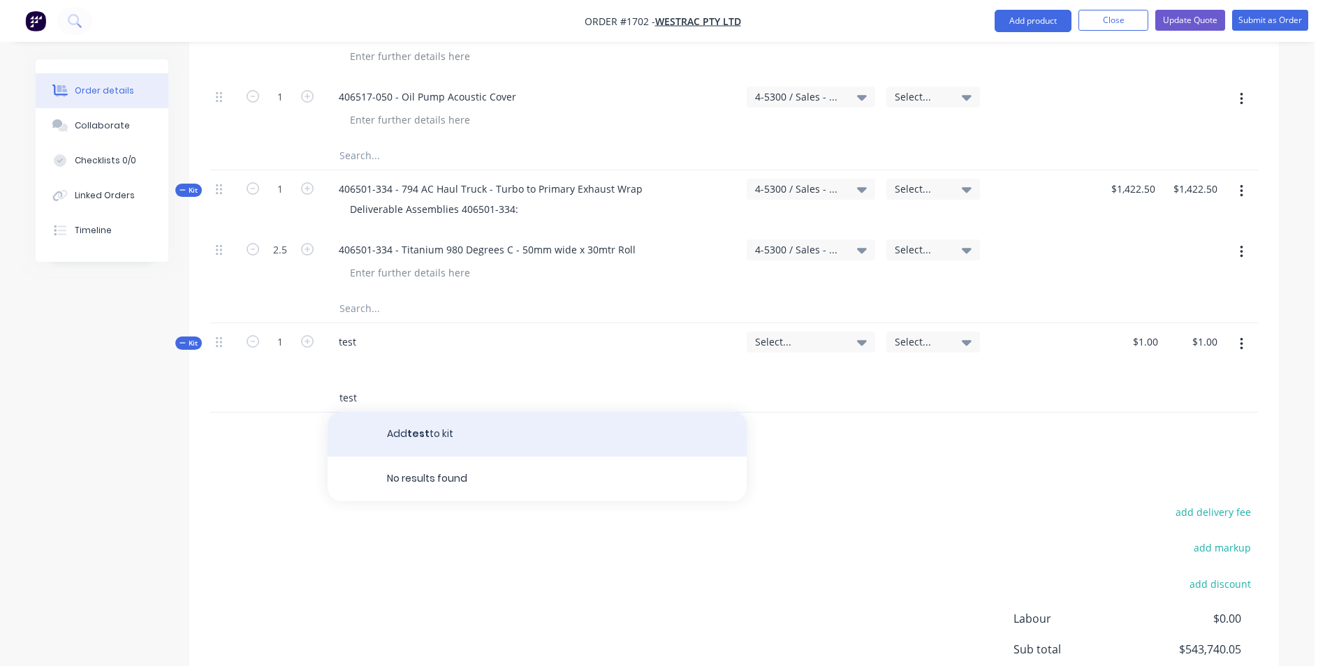
type input "test"
click at [418, 412] on button "Add test to kit" at bounding box center [537, 434] width 419 height 45
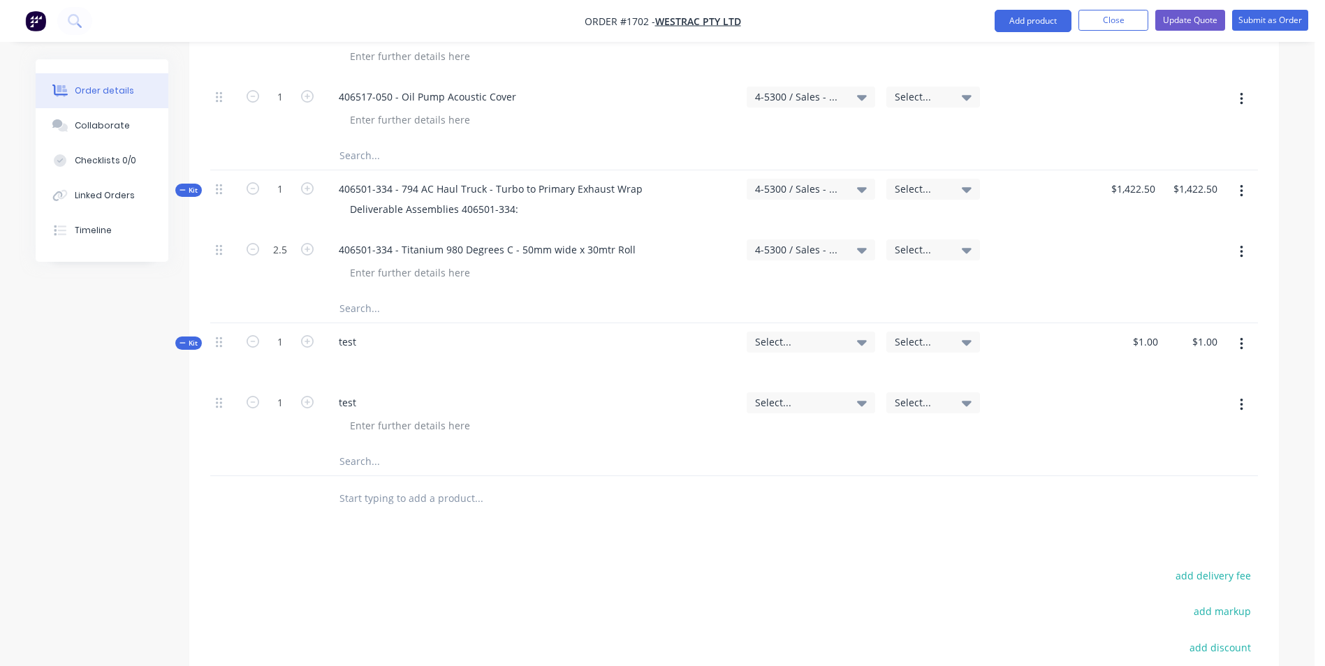
click at [1093, 384] on div at bounding box center [1074, 416] width 59 height 64
click at [1174, 384] on div at bounding box center [1192, 416] width 59 height 64
click at [1233, 392] on button "button" at bounding box center [1241, 404] width 33 height 25
click at [524, 392] on div "test" at bounding box center [532, 402] width 408 height 20
click at [1242, 338] on icon "button" at bounding box center [1241, 344] width 3 height 13
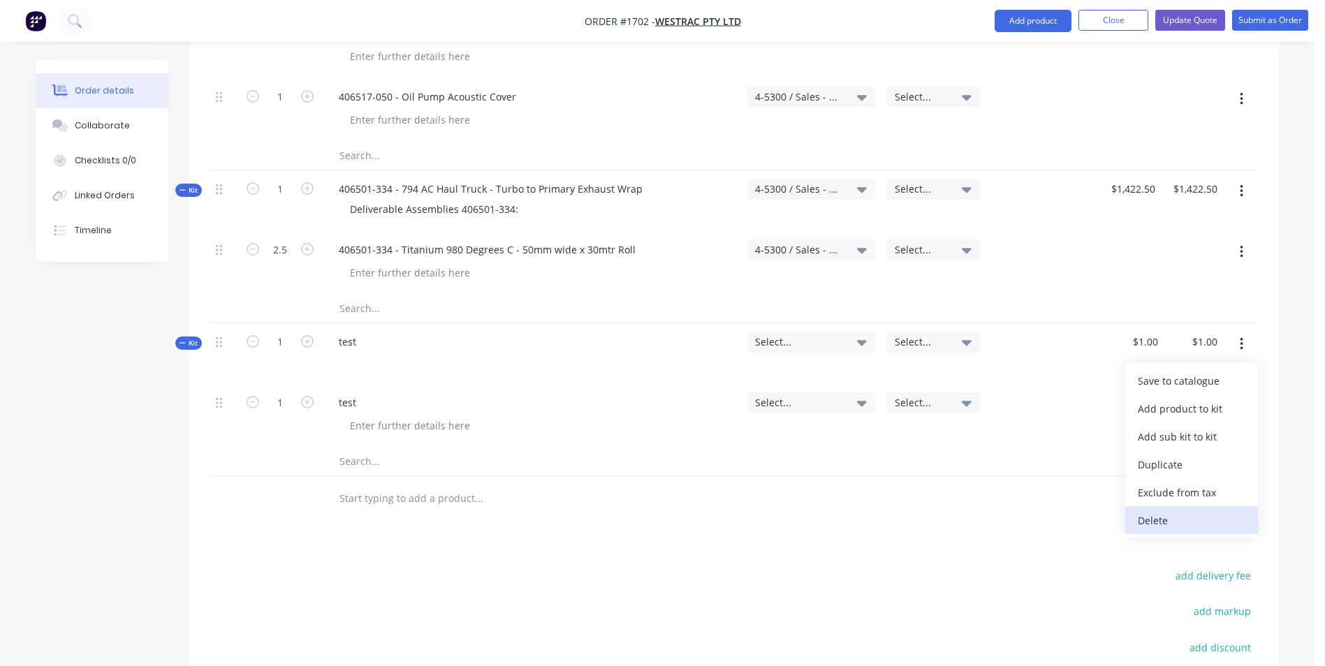
click at [1162, 510] on div "Delete" at bounding box center [1192, 520] width 108 height 20
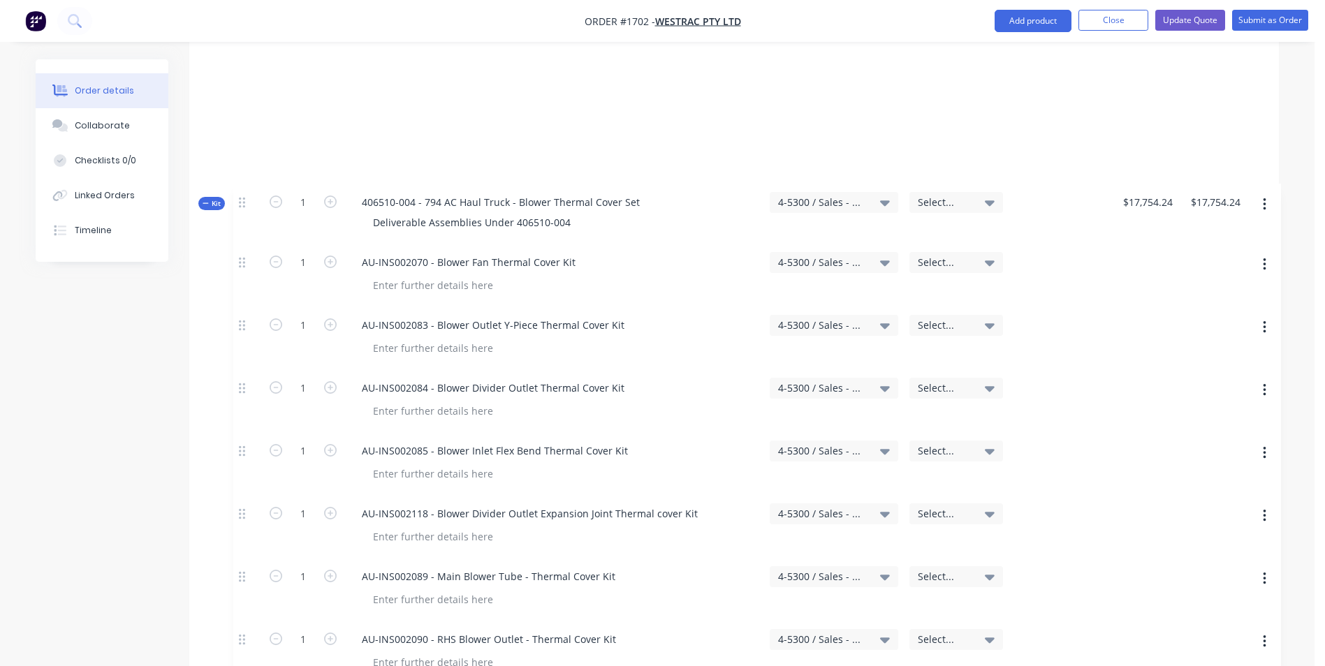
drag, startPoint x: 220, startPoint y: 177, endPoint x: 243, endPoint y: 179, distance: 23.2
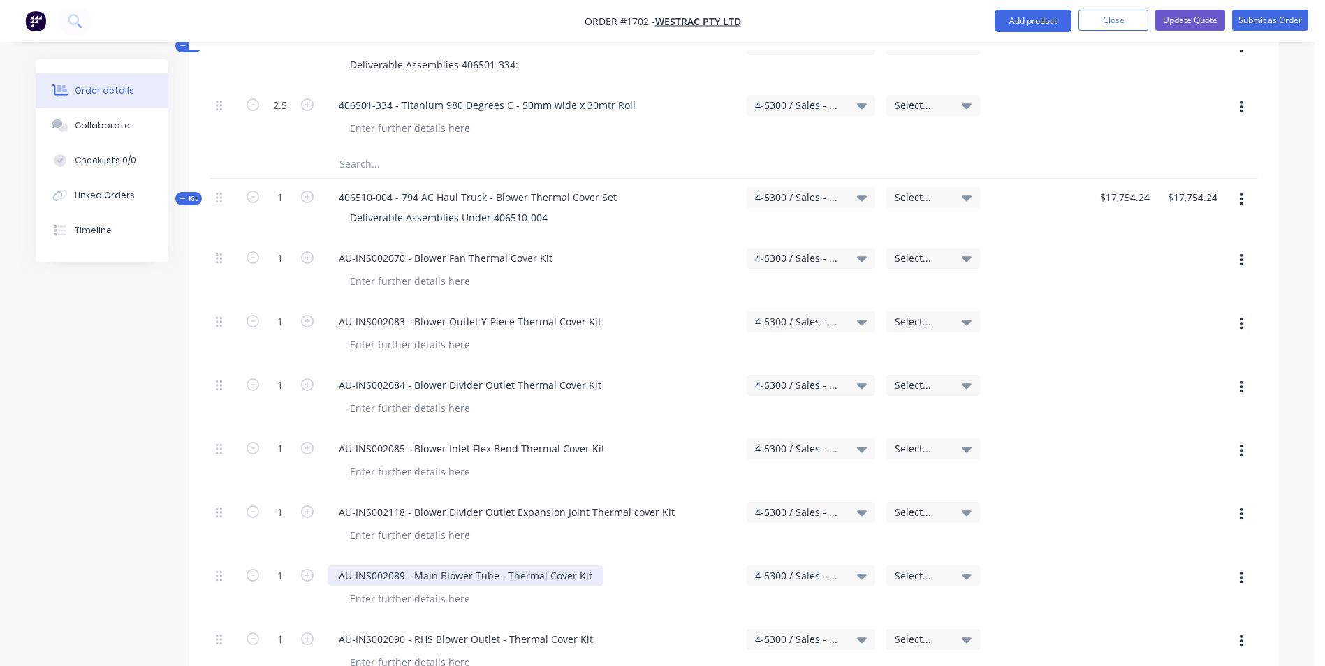
scroll to position [7472, 0]
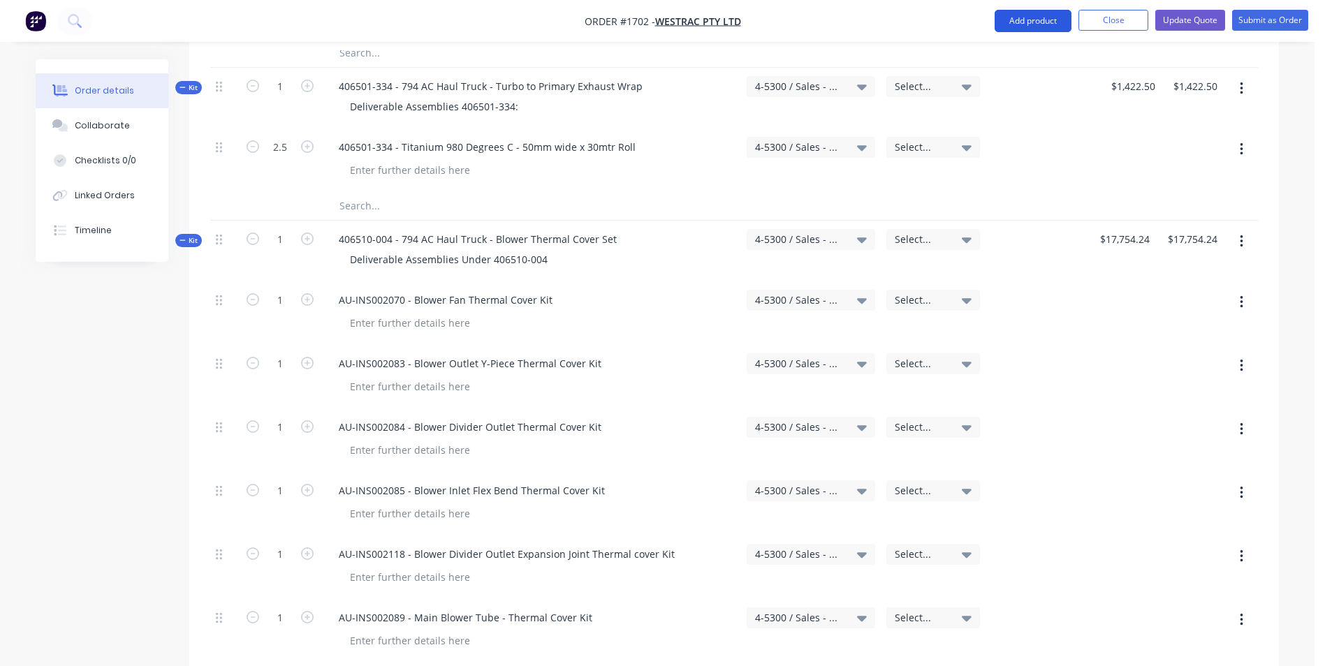
click at [1034, 17] on button "Add product" at bounding box center [1032, 21] width 77 height 22
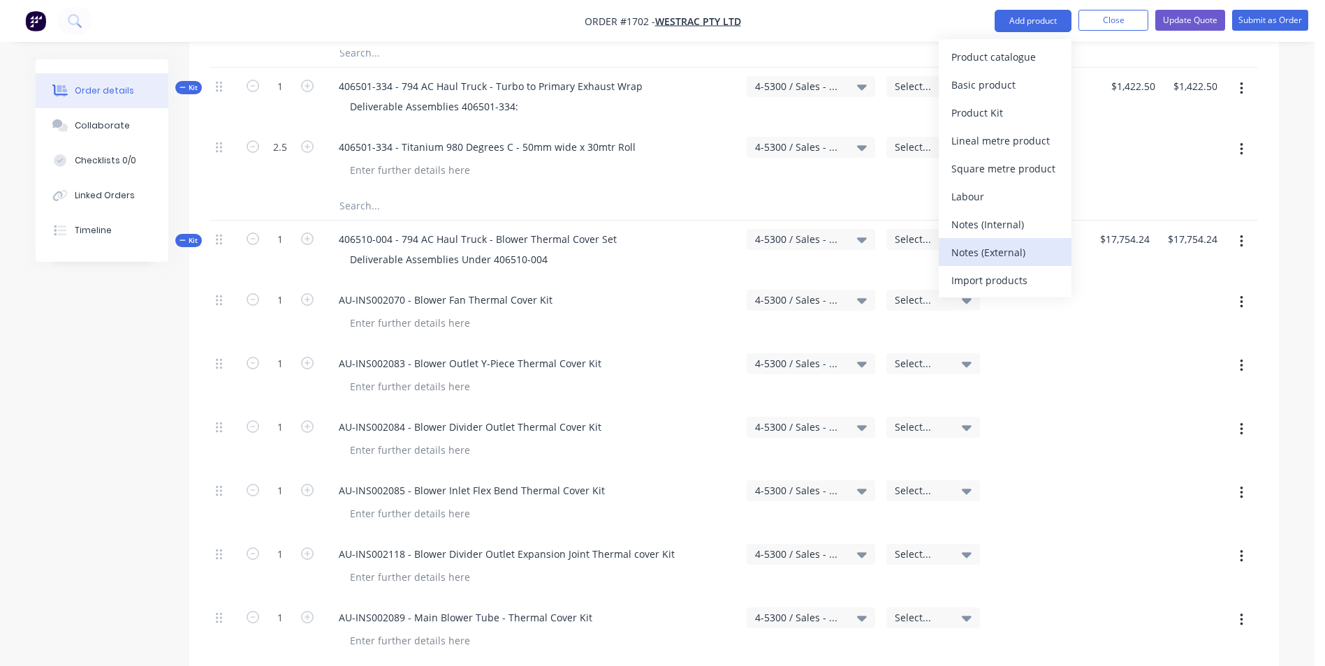
click at [1003, 254] on div "Notes (External)" at bounding box center [1005, 252] width 108 height 20
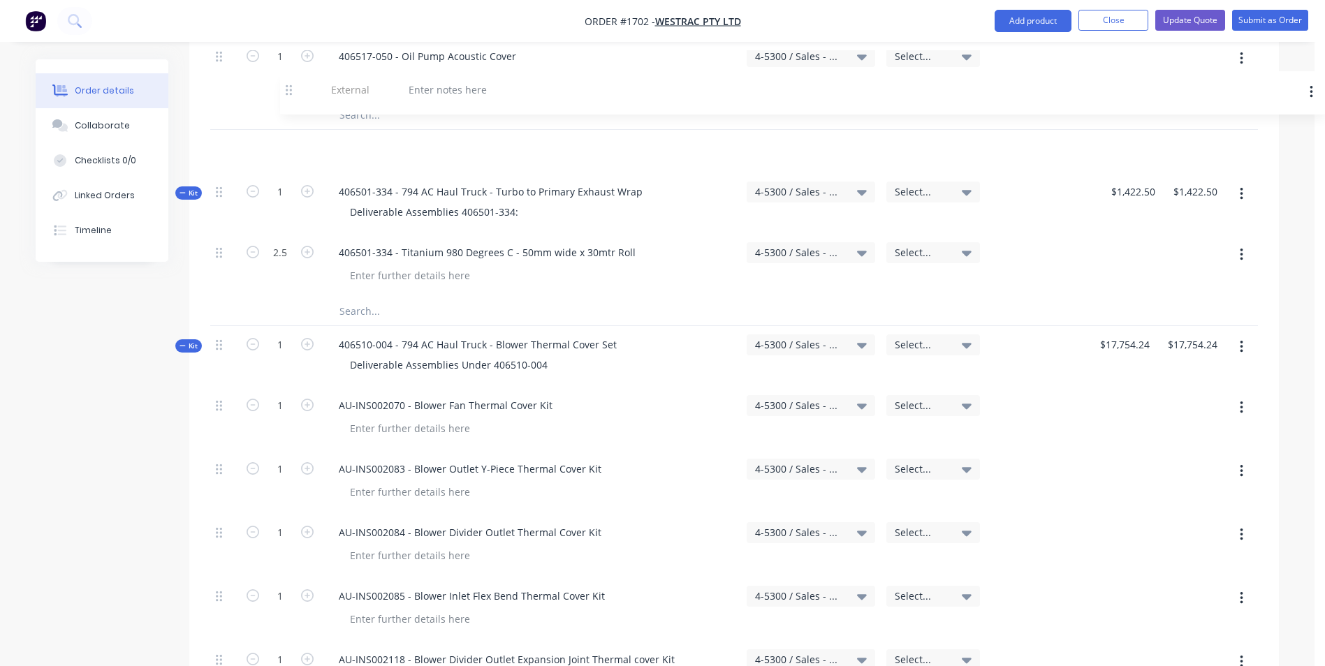
scroll to position [7394, 0]
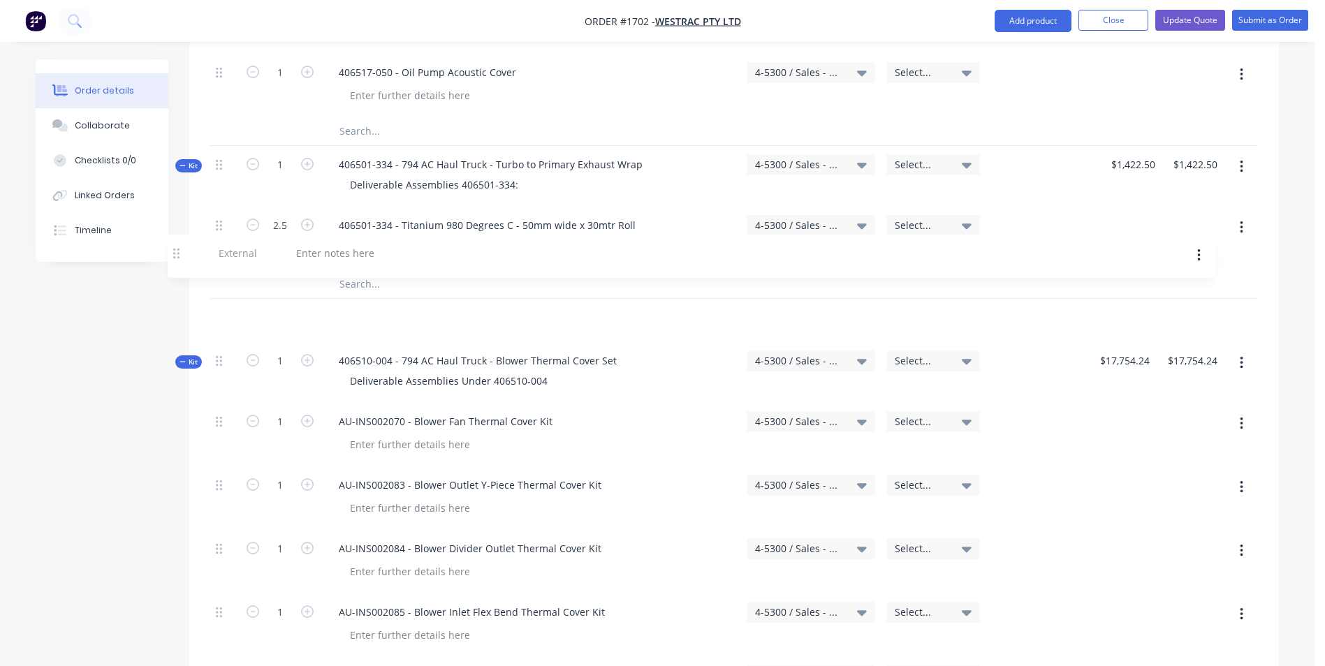
drag, startPoint x: 221, startPoint y: 353, endPoint x: 183, endPoint y: 247, distance: 112.6
drag, startPoint x: 608, startPoint y: 301, endPoint x: 328, endPoint y: 297, distance: 280.0
click at [328, 351] on div "406510-004 - 794 AC Haul Truck - Blower Thermal Cover Set" at bounding box center [478, 361] width 300 height 20
click at [360, 307] on div at bounding box center [378, 317] width 101 height 20
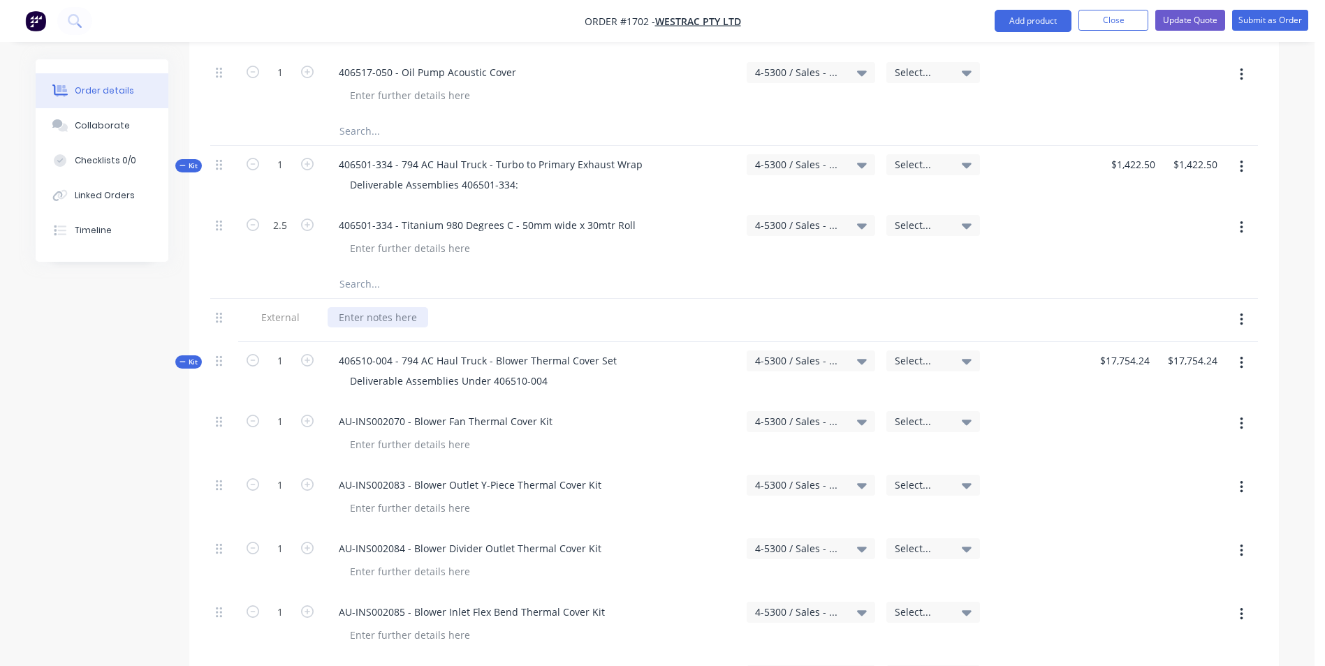
paste div
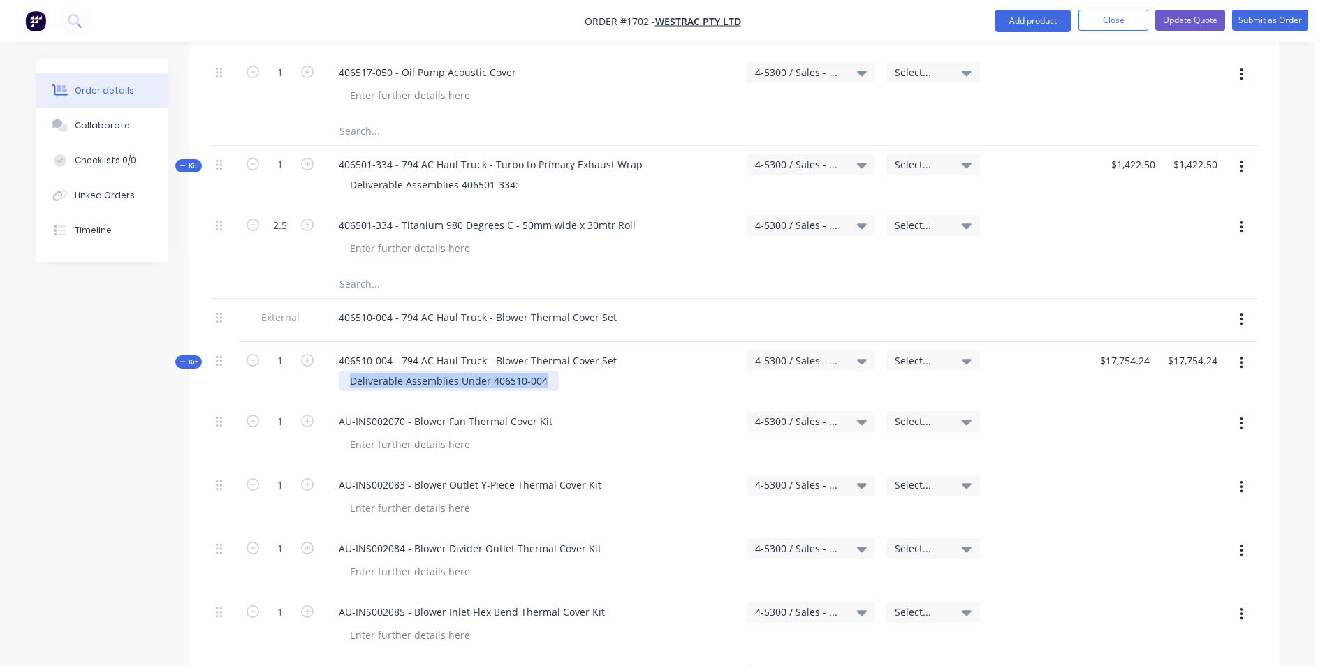
drag, startPoint x: 545, startPoint y: 323, endPoint x: 341, endPoint y: 324, distance: 203.9
click at [341, 371] on div "Deliverable Assemblies Under 406510-004" at bounding box center [449, 381] width 220 height 20
click at [378, 342] on div "406510-004 - 794 AC Haul Truck - Blower Thermal Cover Set Deliverable Assemblie…" at bounding box center [531, 372] width 419 height 61
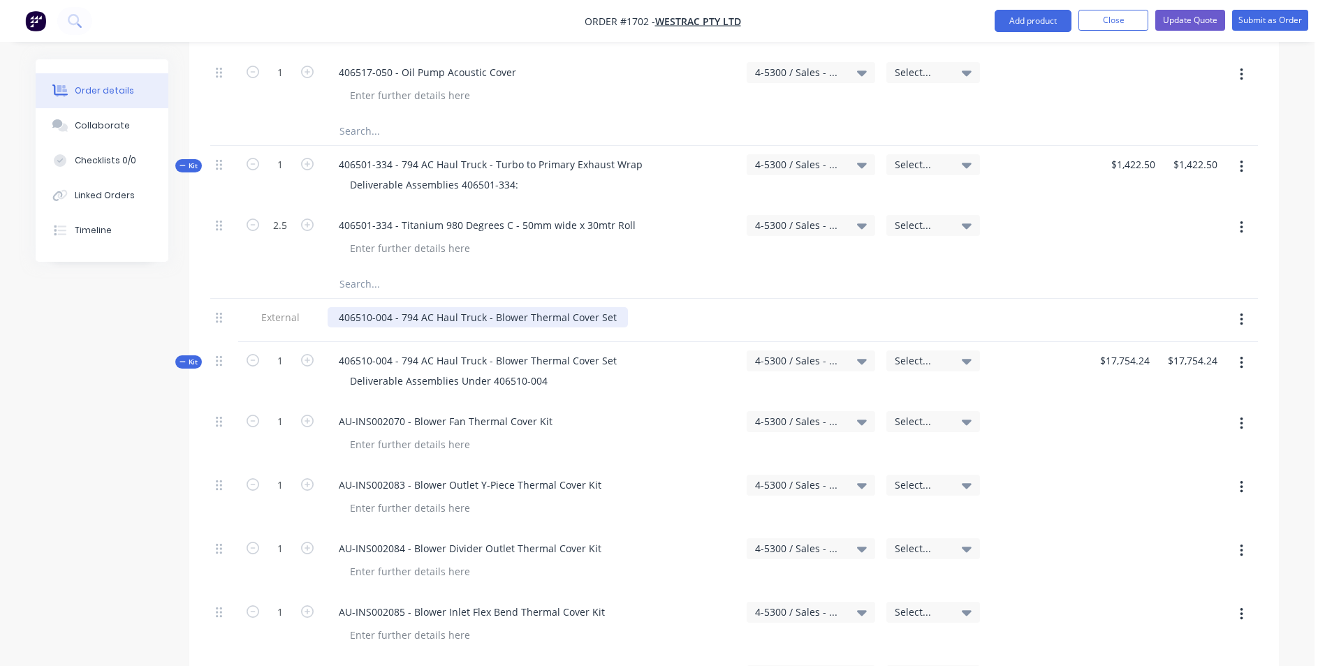
click at [608, 307] on div "406510-004 - 794 AC Haul Truck - Blower Thermal Cover Set" at bounding box center [478, 317] width 300 height 20
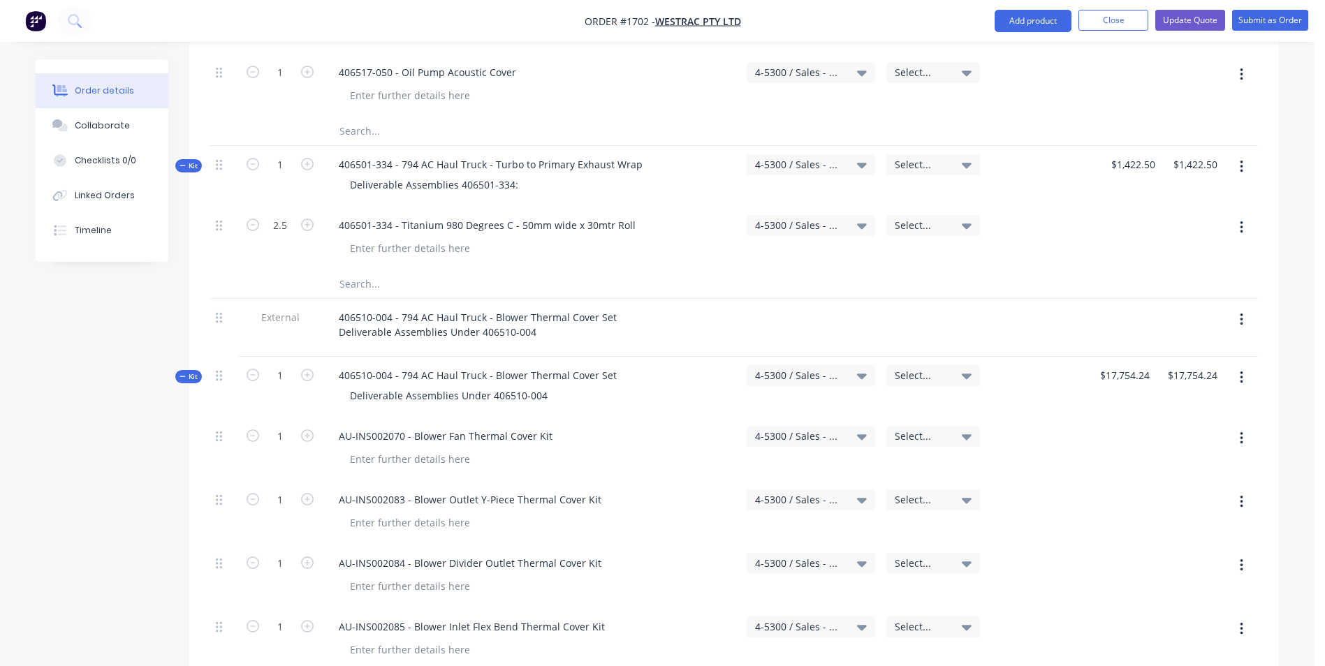
click at [191, 161] on span "Kit" at bounding box center [188, 166] width 18 height 10
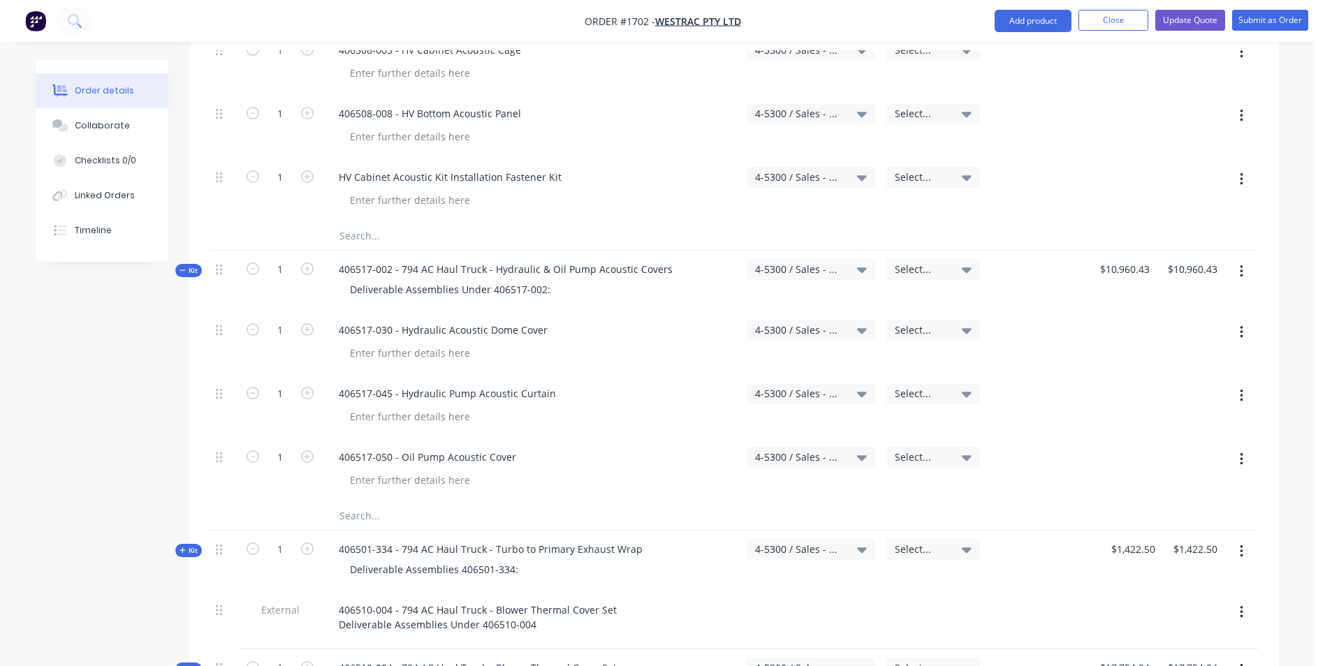
scroll to position [6975, 0]
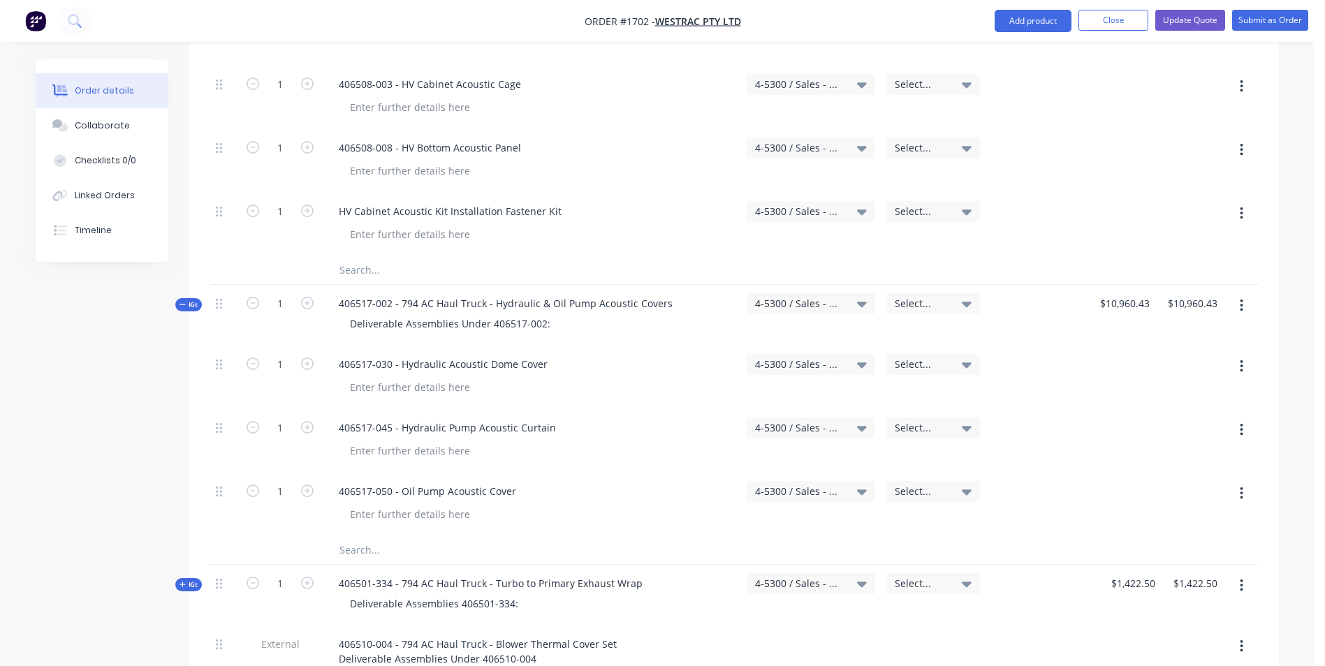
click at [193, 300] on span "Kit" at bounding box center [188, 305] width 18 height 10
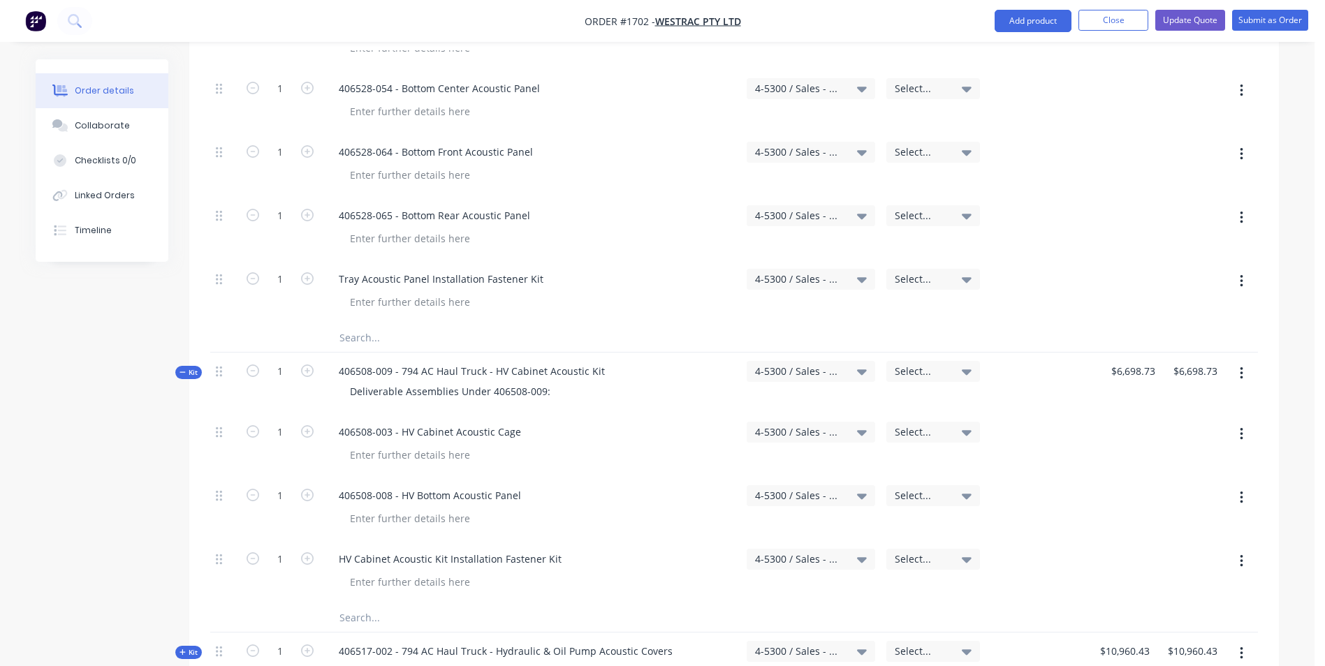
scroll to position [6626, 0]
click at [194, 369] on span "Kit" at bounding box center [188, 374] width 18 height 10
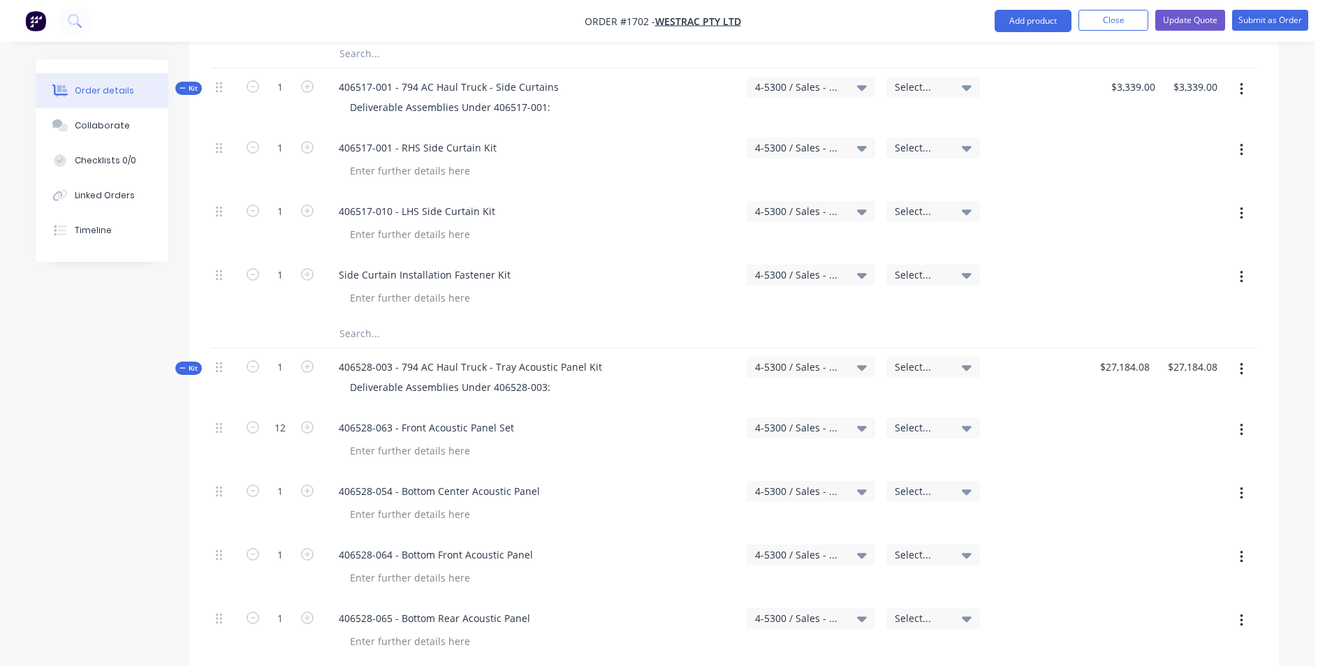
scroll to position [6207, 0]
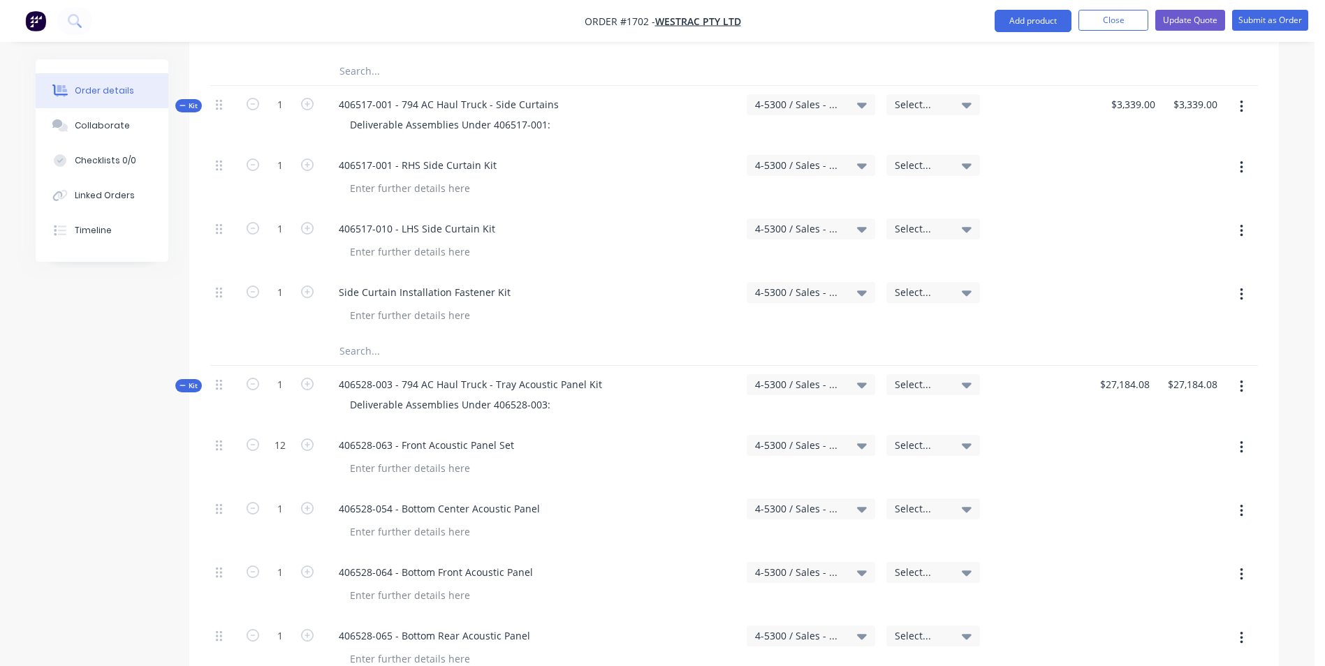
click at [192, 381] on span "Kit" at bounding box center [188, 386] width 18 height 10
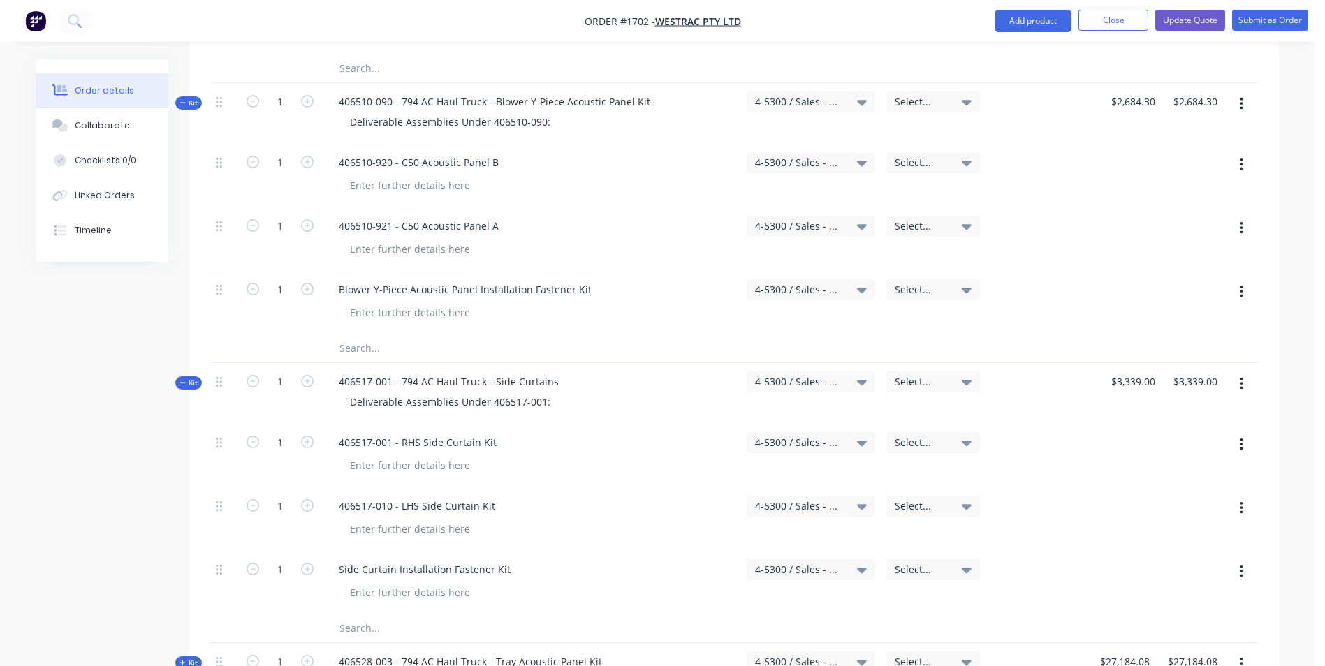
scroll to position [5927, 0]
click at [195, 380] on span "Kit" at bounding box center [188, 385] width 18 height 10
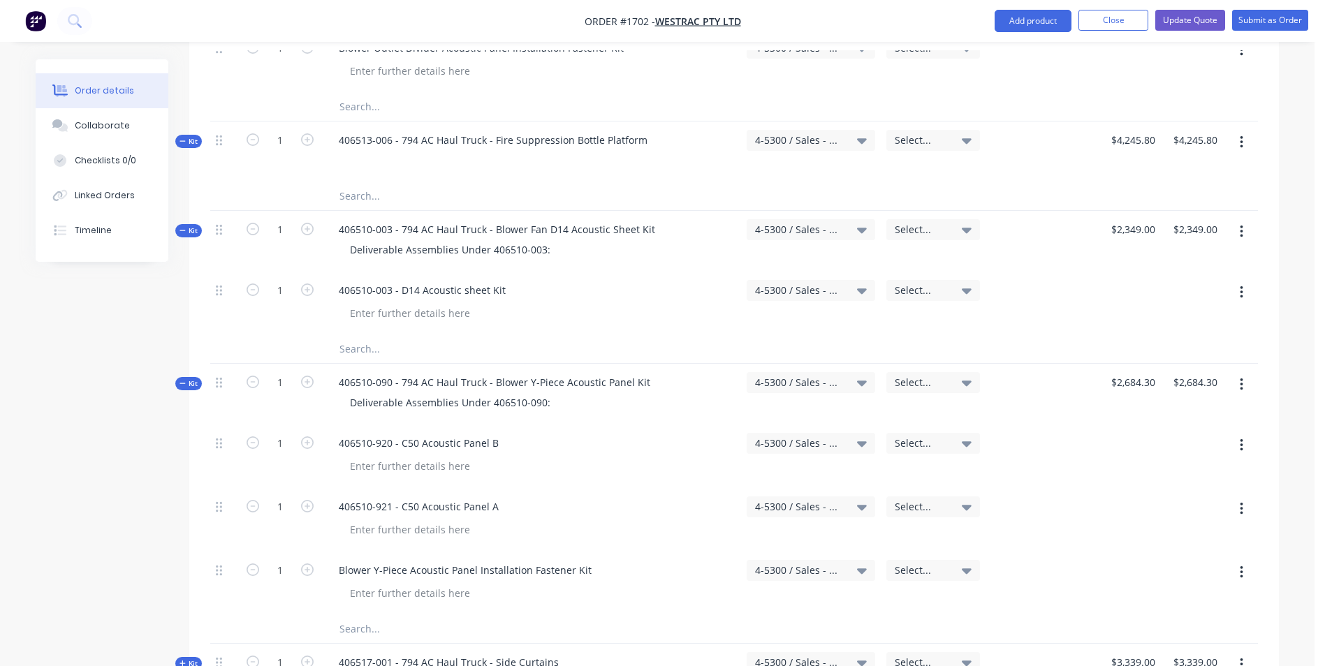
scroll to position [5648, 0]
click at [191, 379] on span "Kit" at bounding box center [188, 384] width 18 height 10
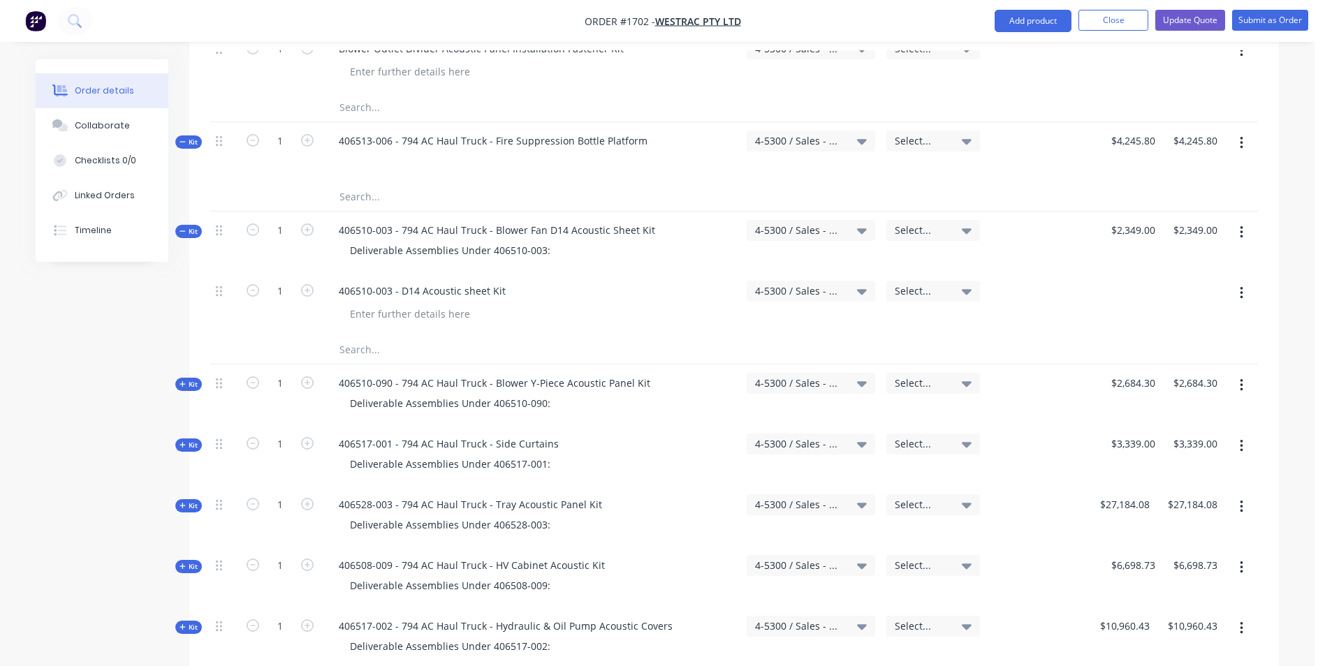
click at [186, 226] on span "Kit" at bounding box center [188, 231] width 18 height 10
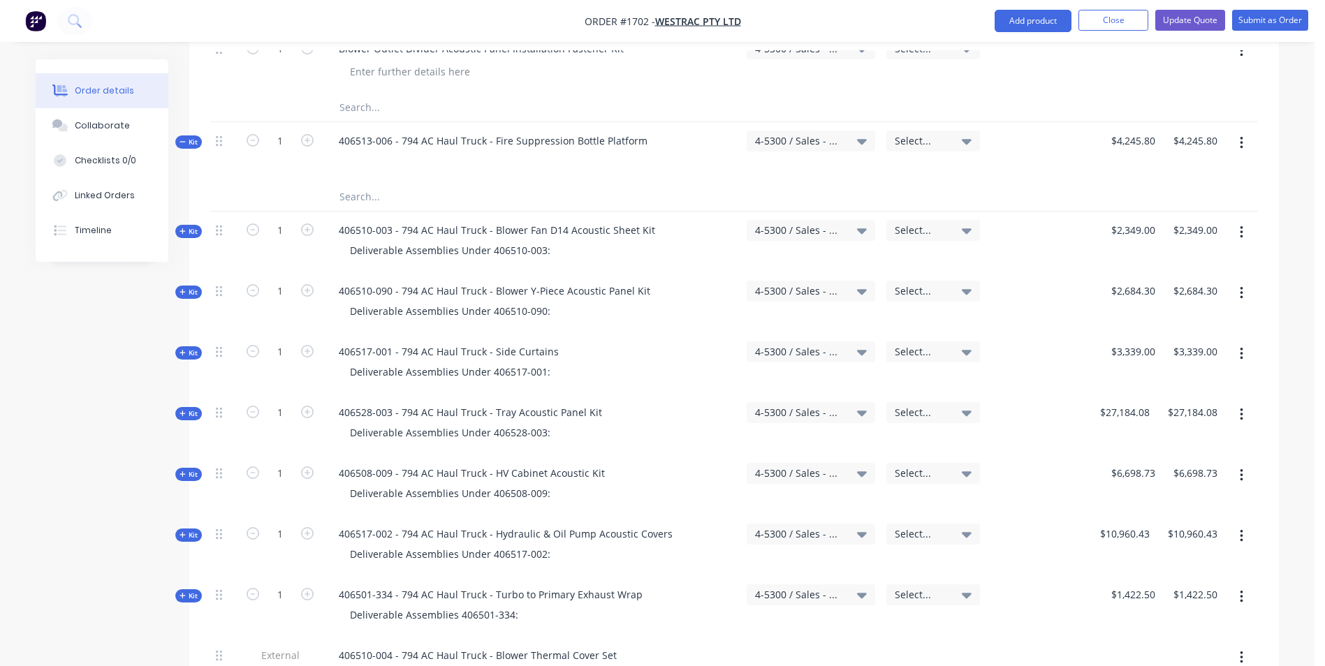
click at [192, 135] on div "Kit" at bounding box center [188, 141] width 27 height 13
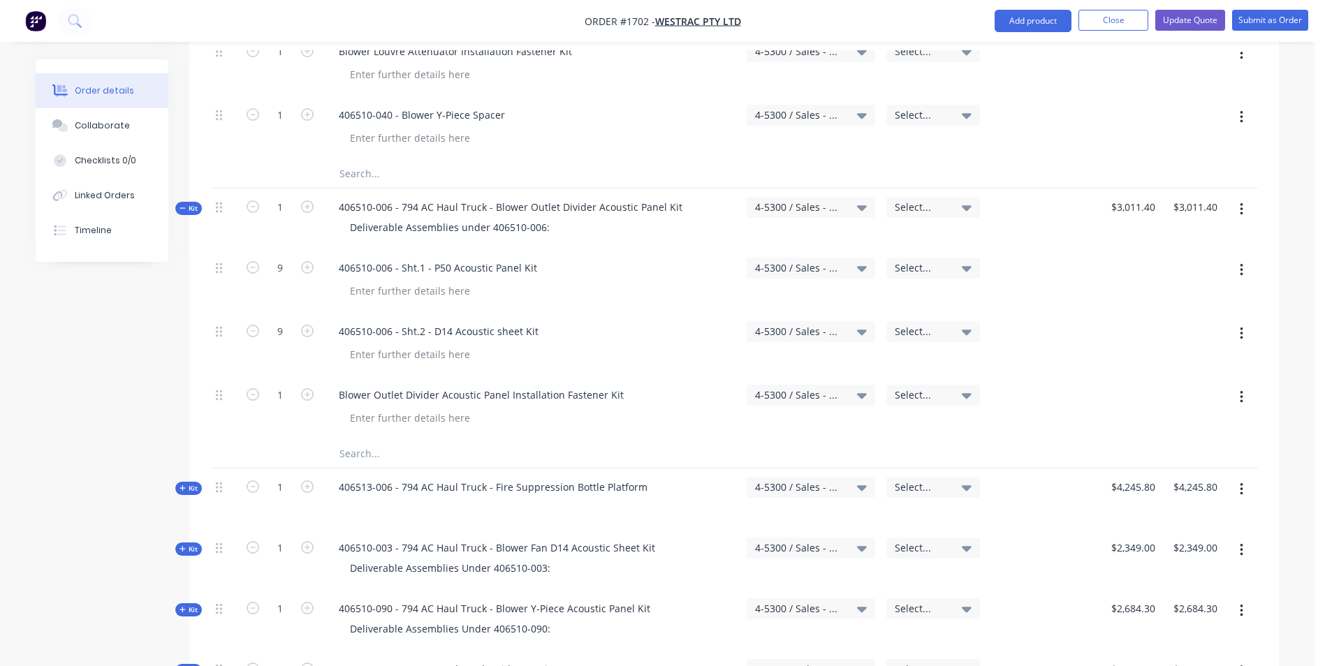
scroll to position [5299, 0]
click at [189, 206] on span "Kit" at bounding box center [188, 211] width 18 height 10
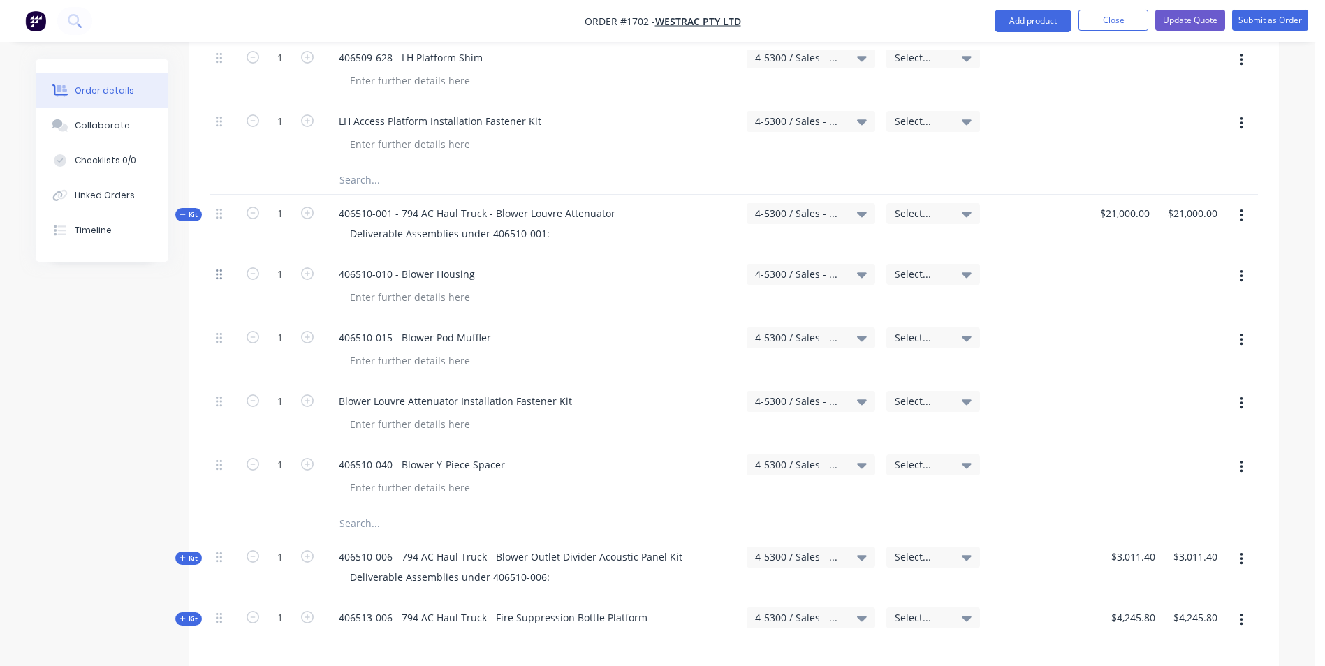
scroll to position [4950, 0]
click at [189, 212] on span "Kit" at bounding box center [188, 217] width 18 height 10
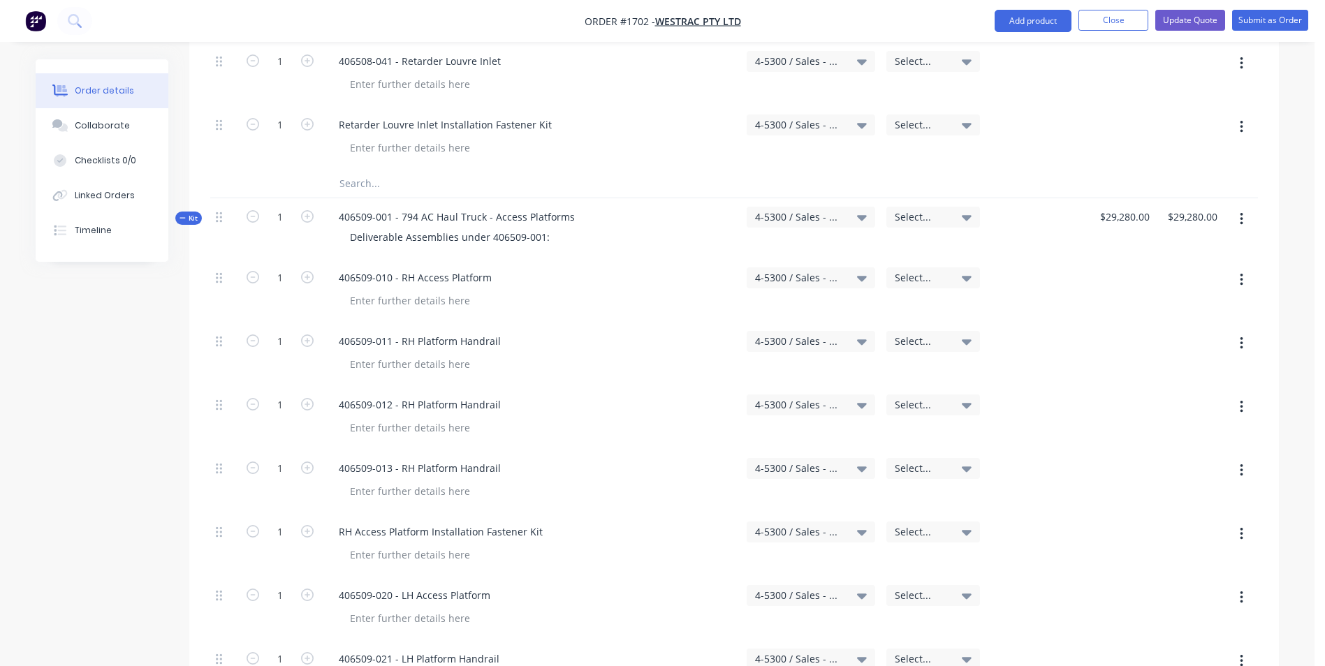
scroll to position [4112, 0]
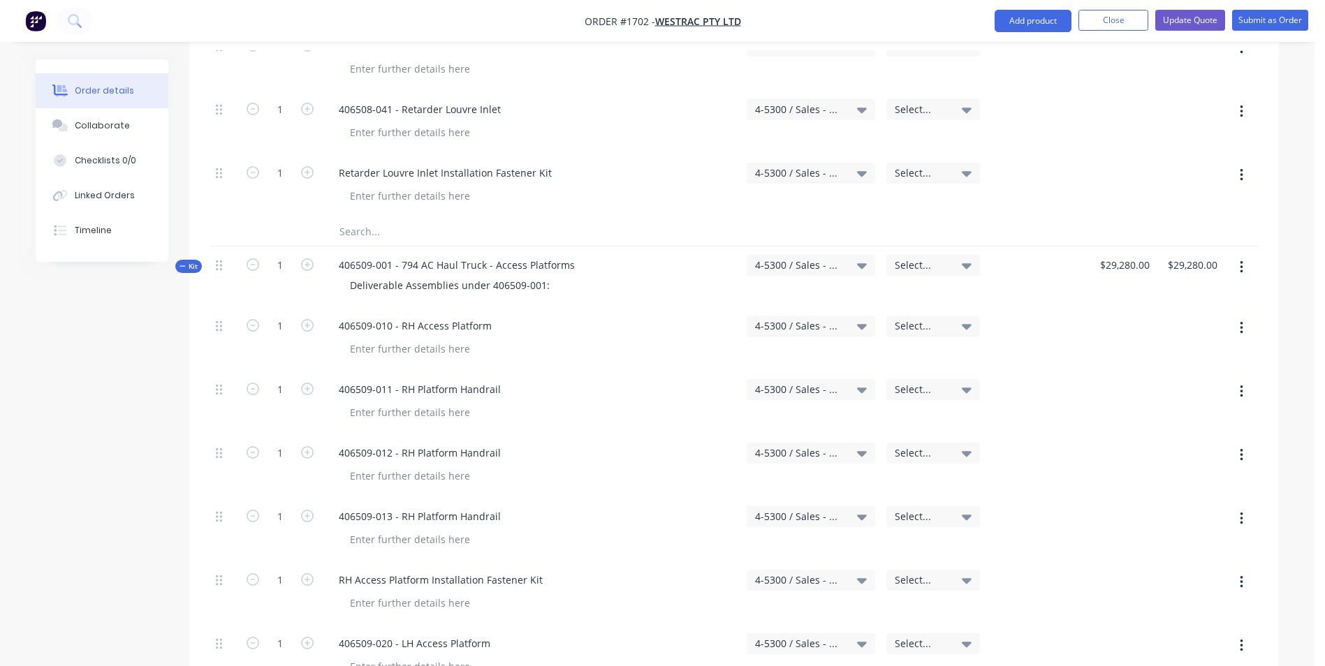
click at [187, 261] on span "Kit" at bounding box center [188, 266] width 18 height 10
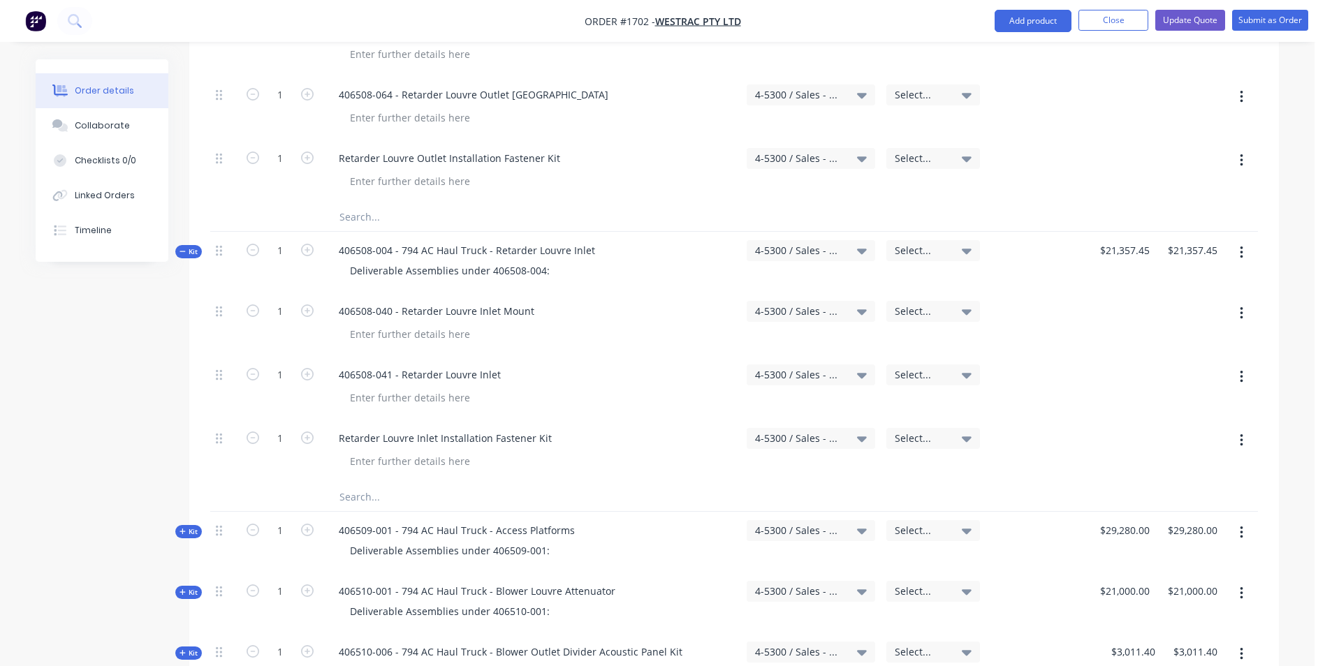
scroll to position [3832, 0]
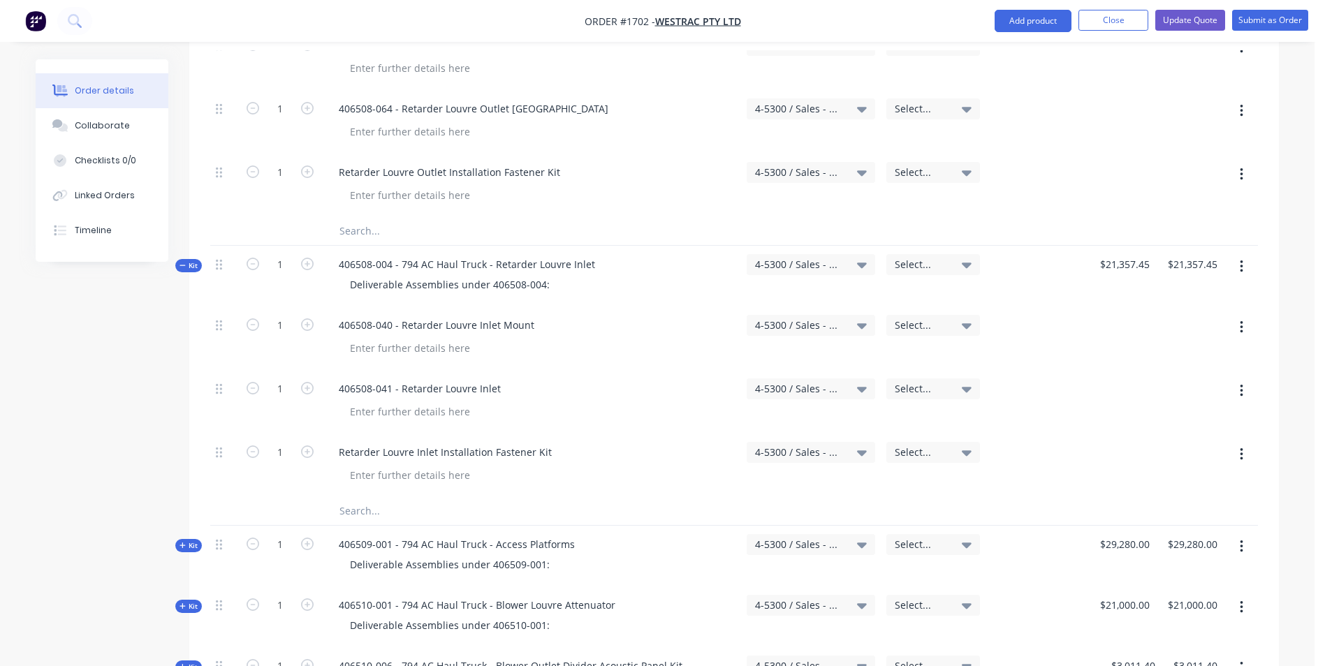
click at [188, 260] on span "Kit" at bounding box center [188, 265] width 18 height 10
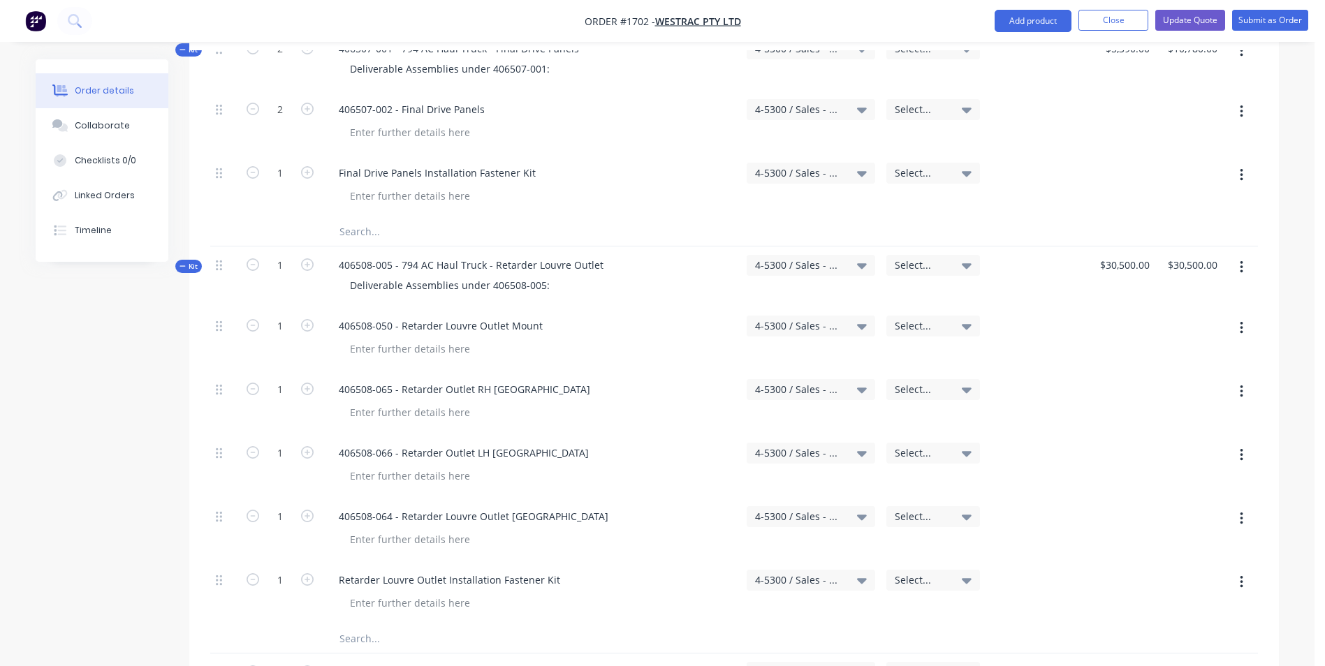
scroll to position [3413, 0]
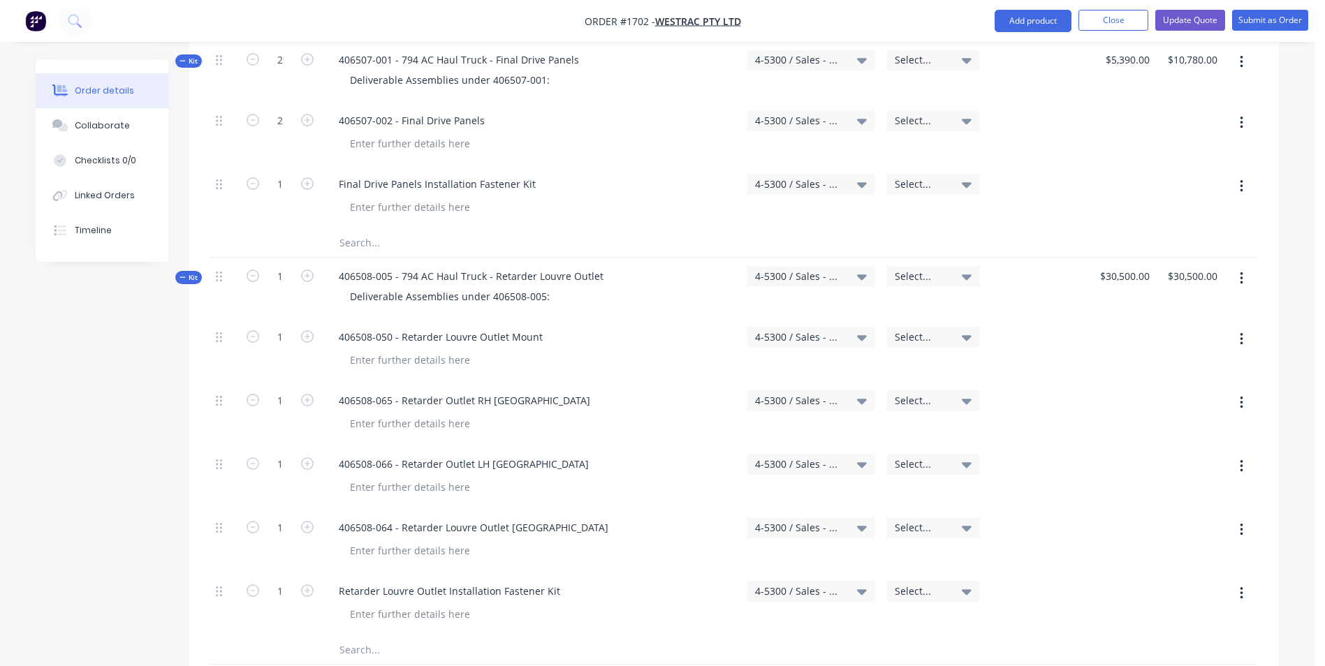
click at [186, 272] on span "Kit" at bounding box center [188, 277] width 18 height 10
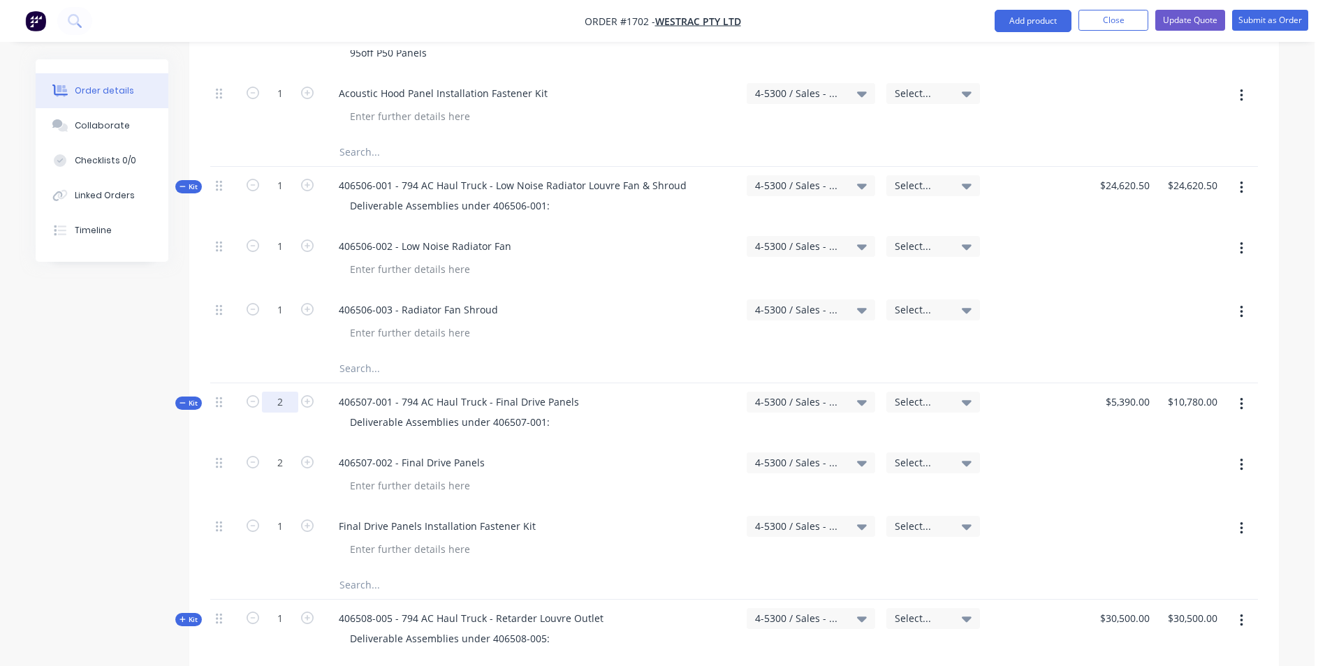
scroll to position [3064, 0]
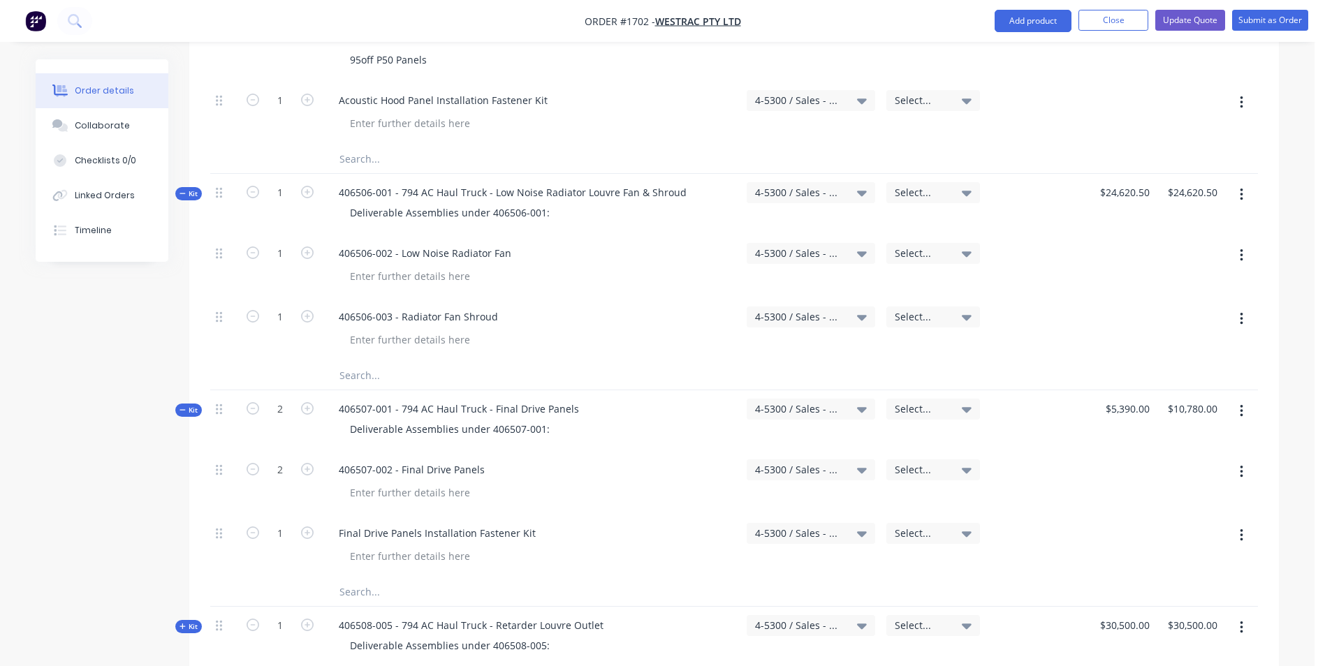
click at [191, 405] on span "Kit" at bounding box center [188, 410] width 18 height 10
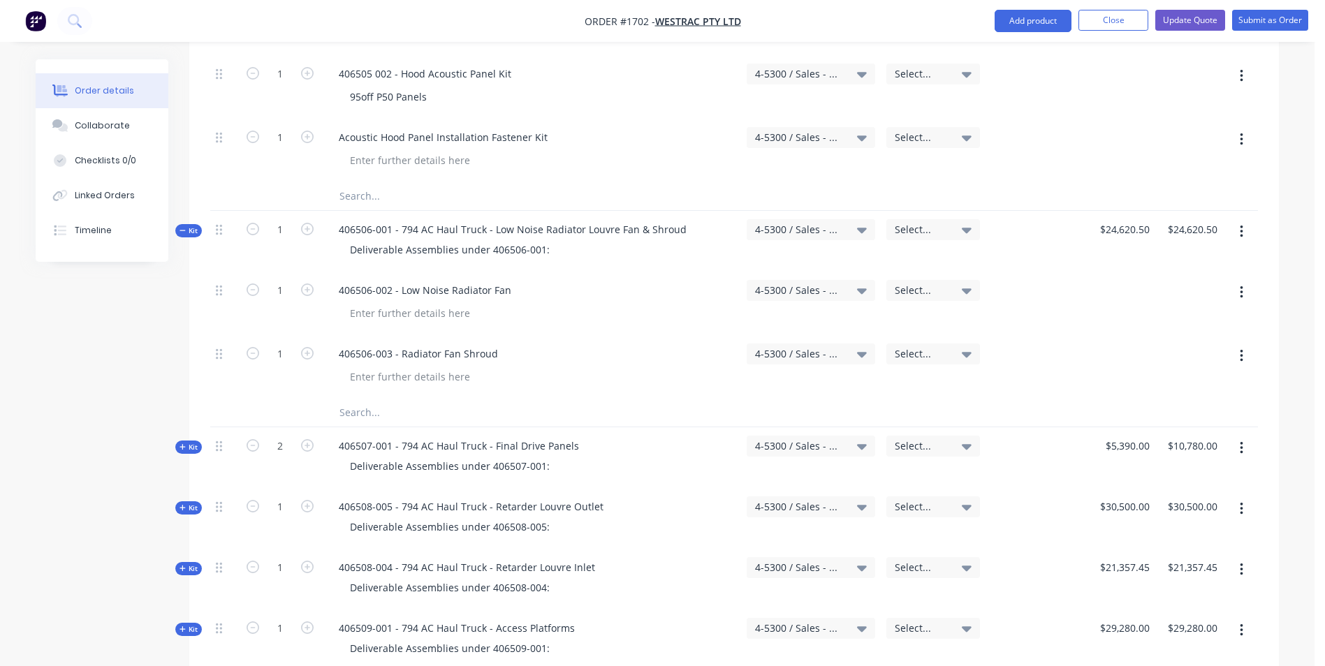
scroll to position [2994, 0]
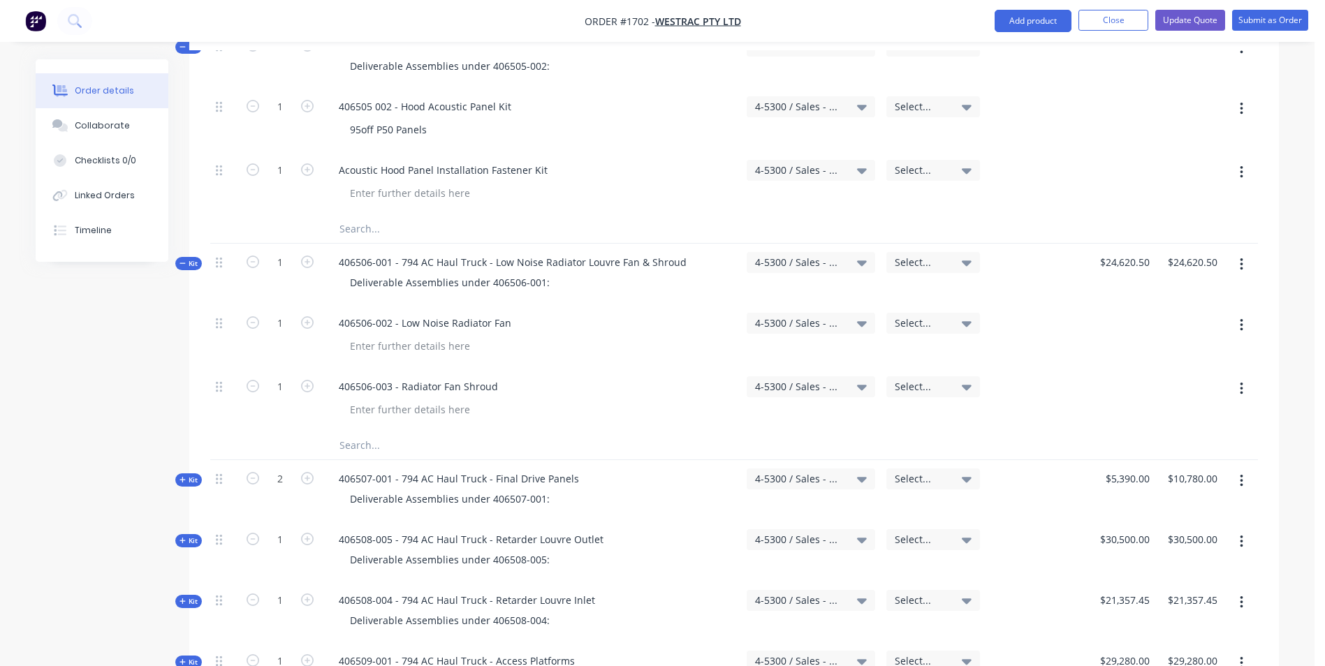
click at [186, 258] on span "Kit" at bounding box center [188, 263] width 18 height 10
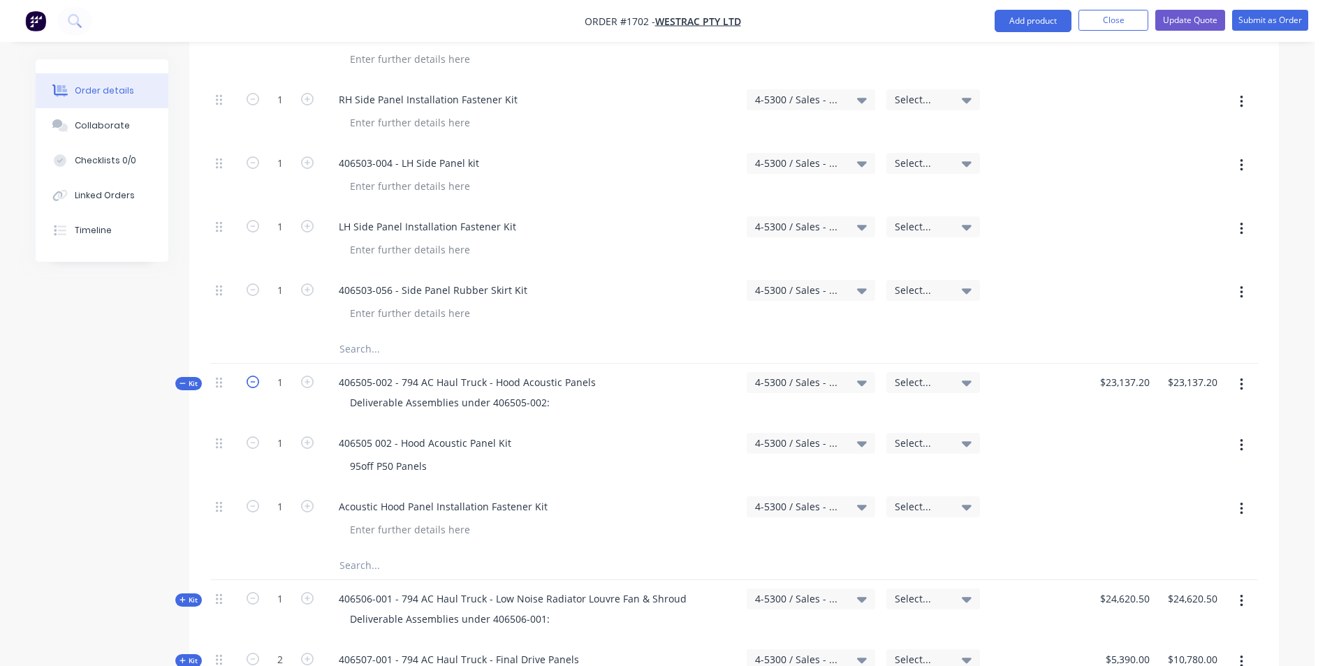
scroll to position [2645, 0]
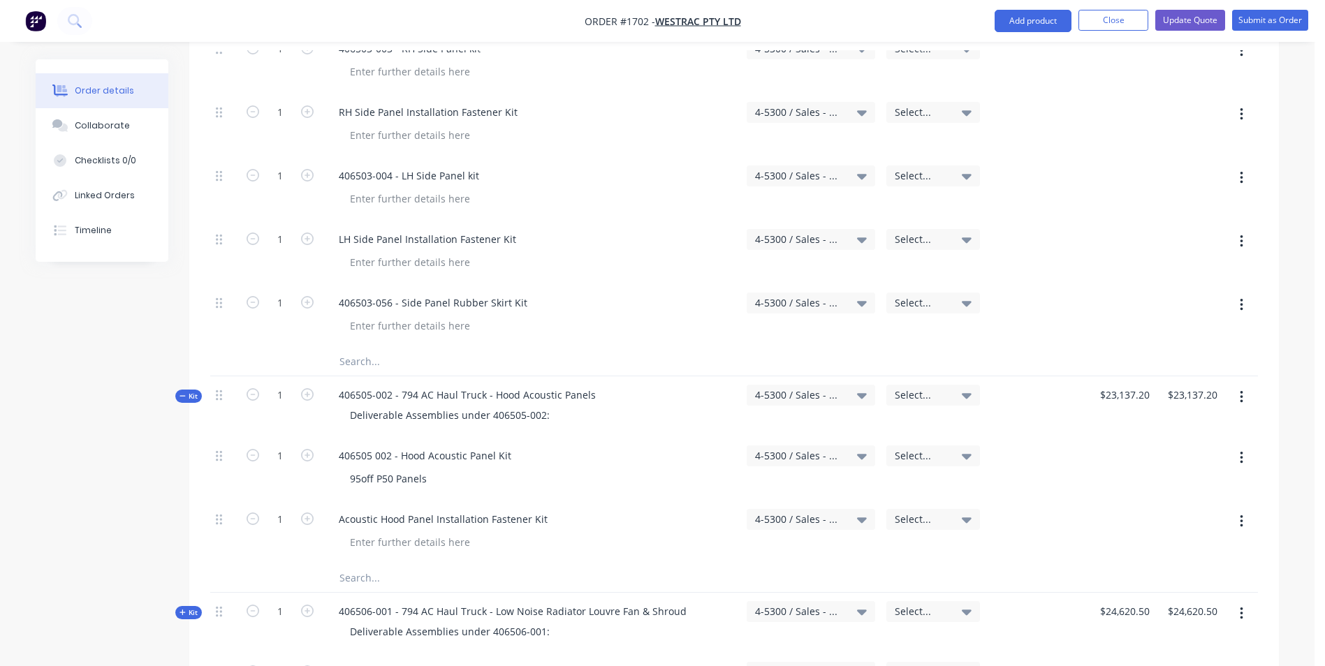
click at [198, 390] on div "Kit" at bounding box center [188, 396] width 27 height 13
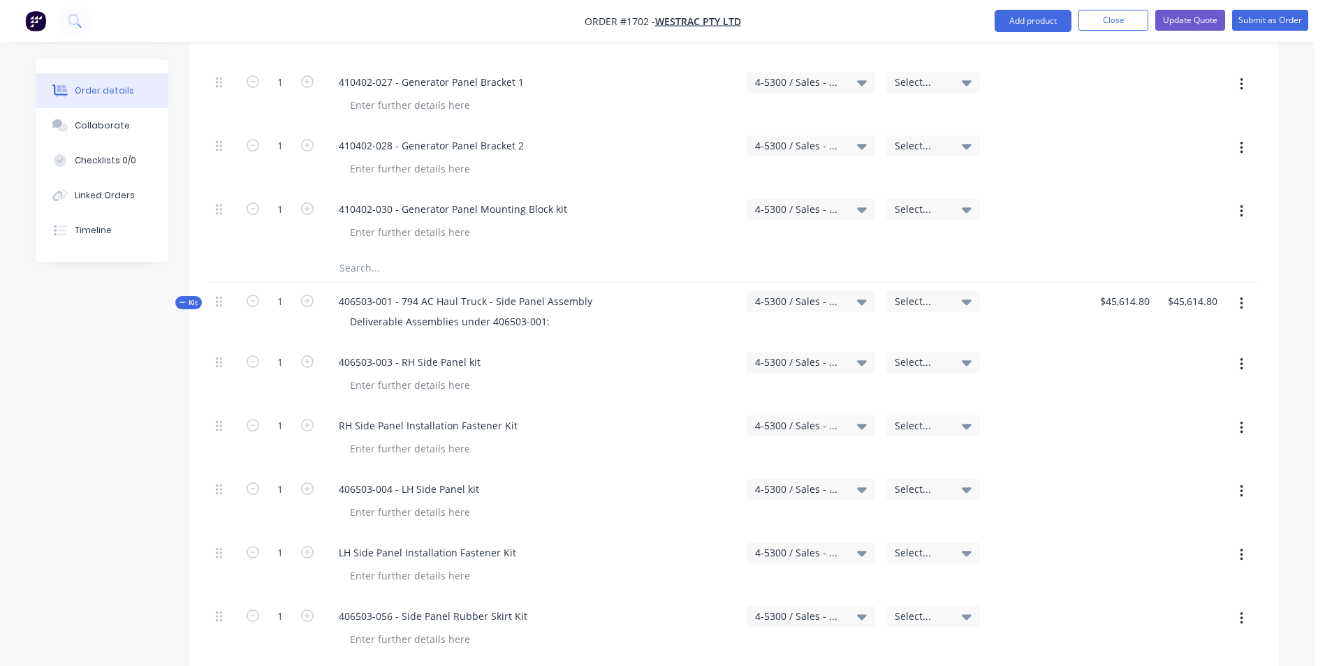
scroll to position [2296, 0]
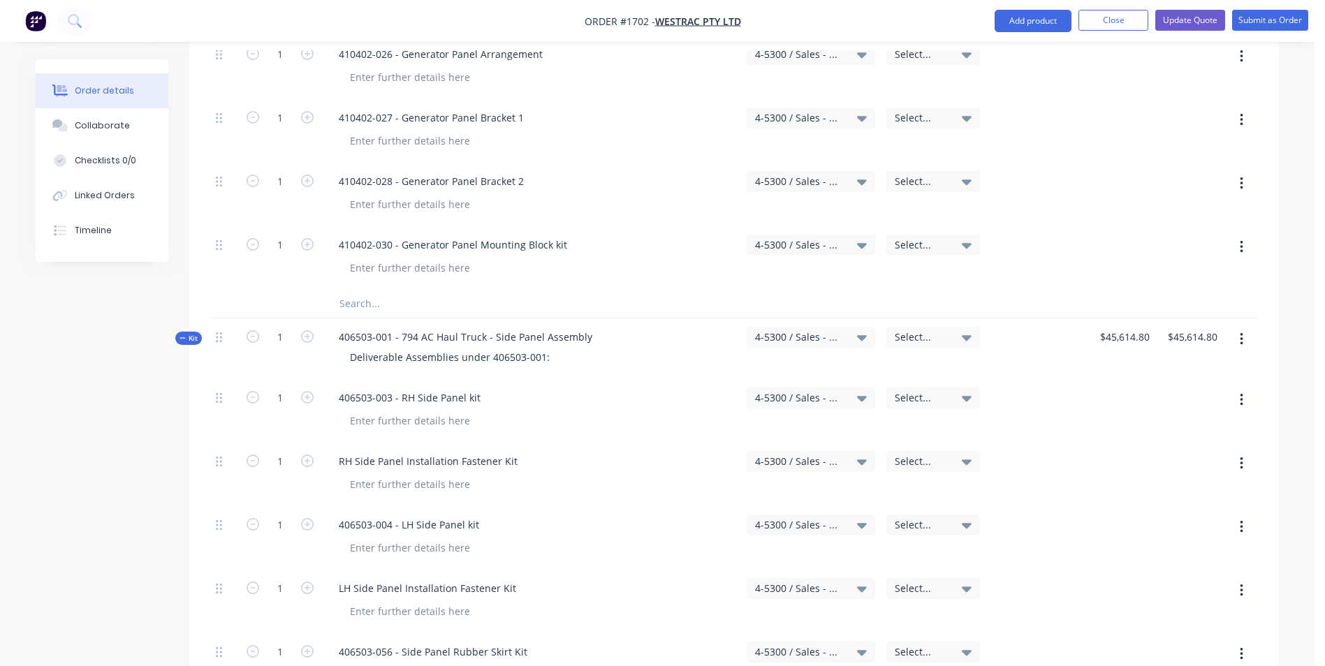
click at [187, 333] on span "Kit" at bounding box center [188, 338] width 18 height 10
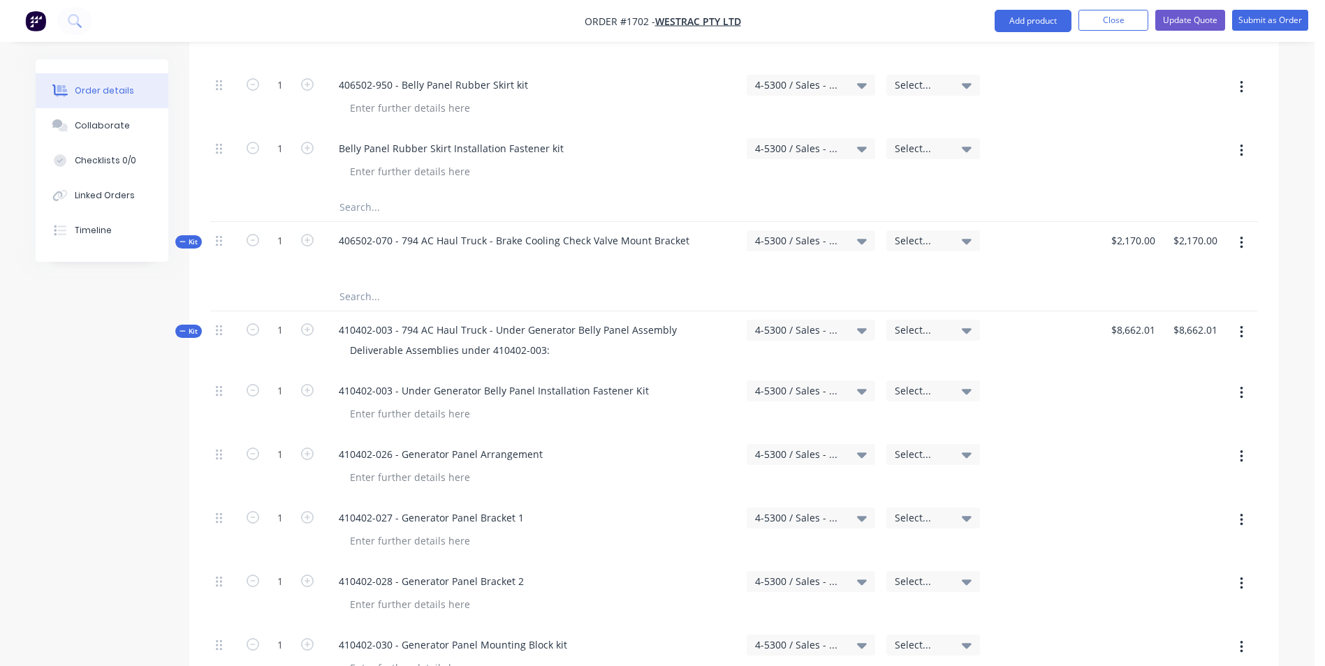
scroll to position [1877, 0]
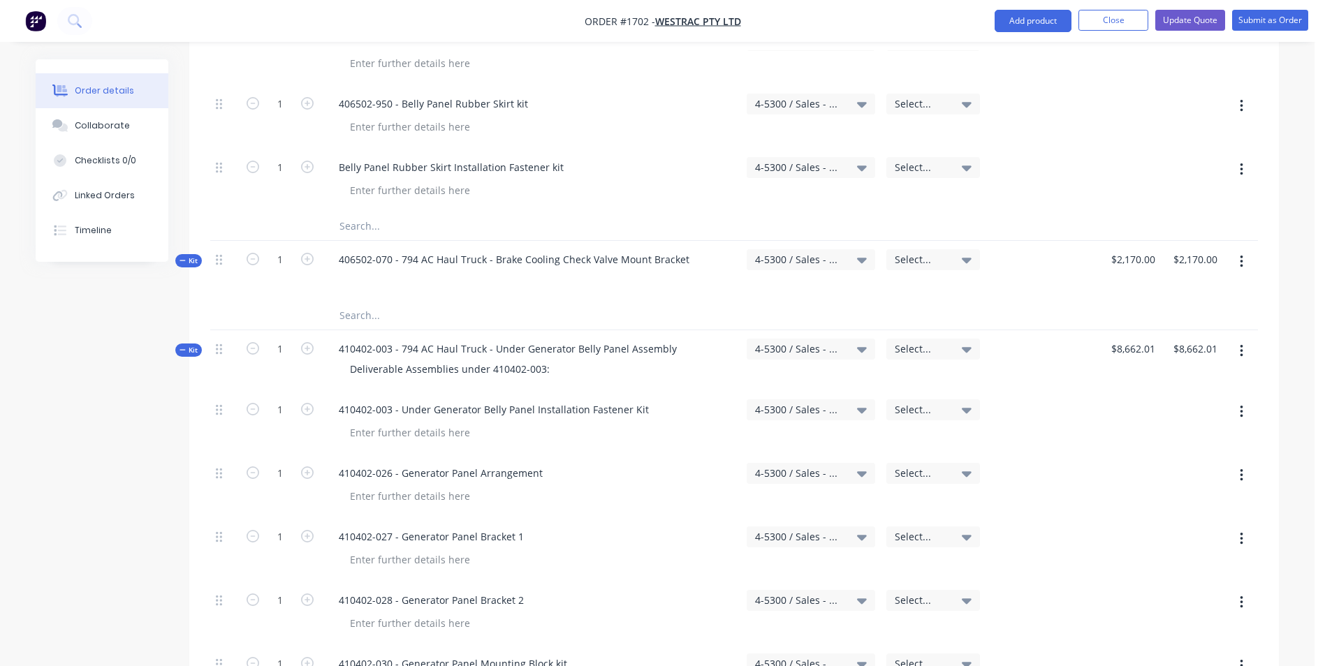
click at [192, 345] on span "Kit" at bounding box center [188, 350] width 18 height 10
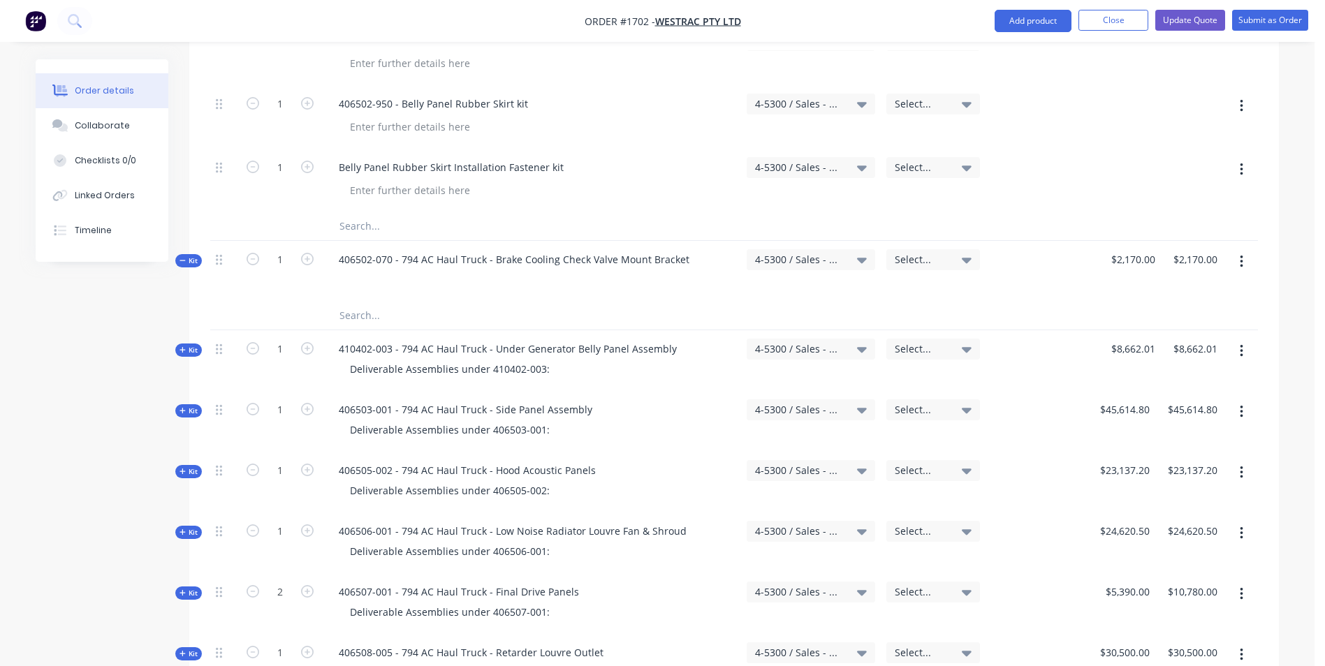
click at [191, 256] on span "Kit" at bounding box center [188, 261] width 18 height 10
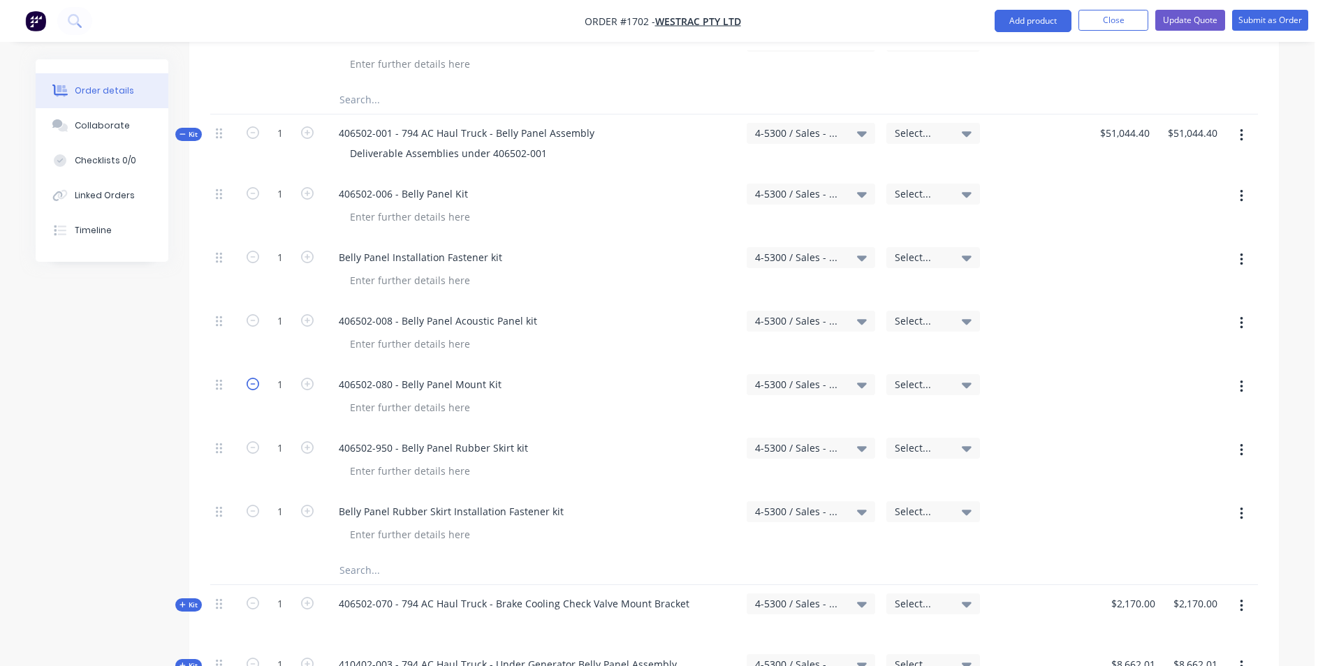
scroll to position [1528, 0]
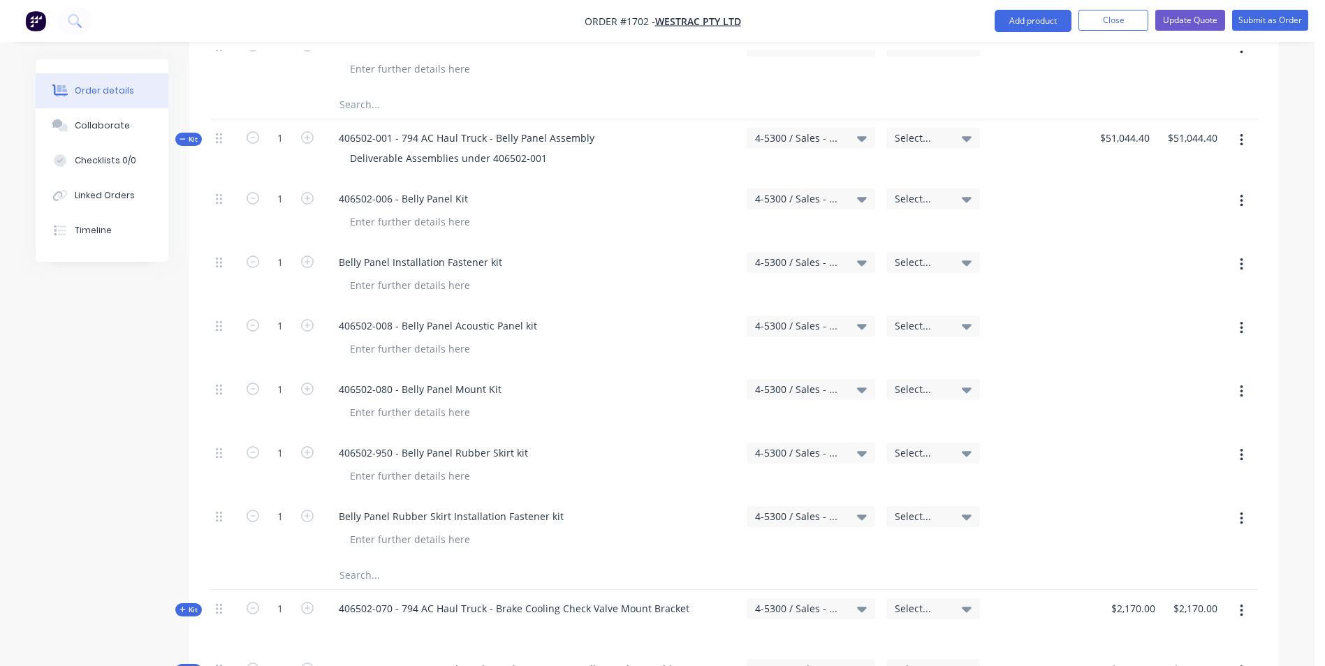
click at [193, 134] on span "Kit" at bounding box center [188, 139] width 18 height 10
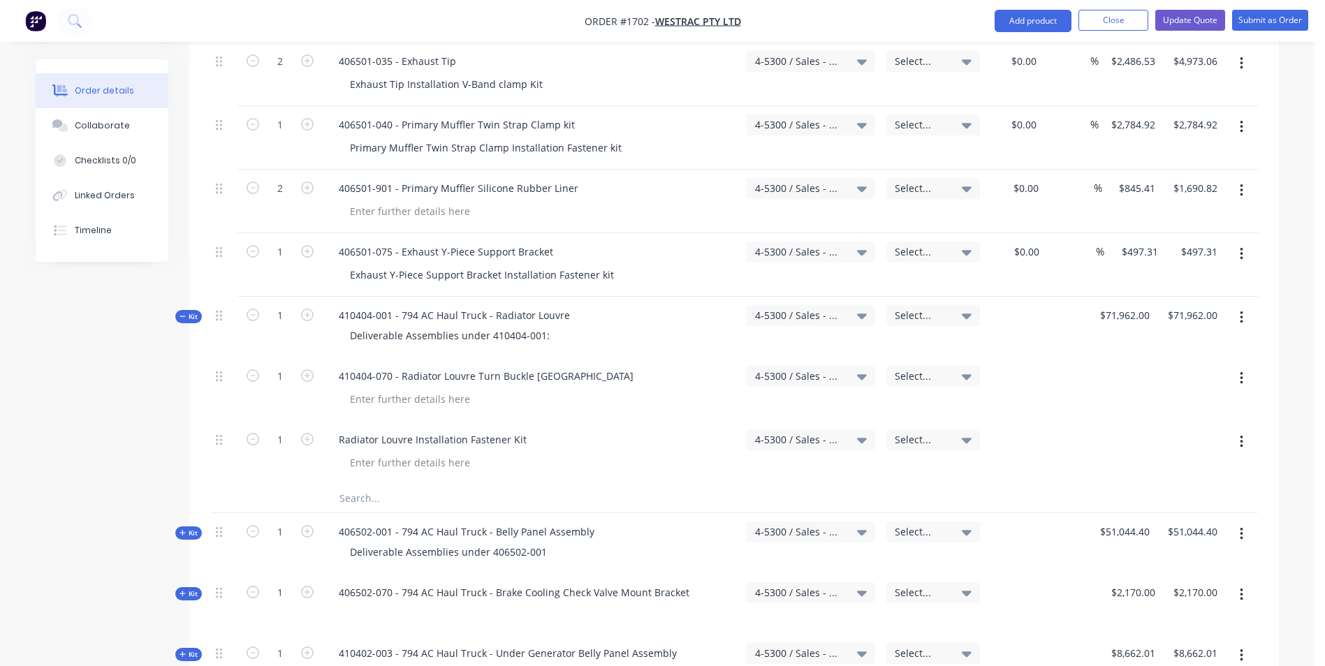
scroll to position [1109, 0]
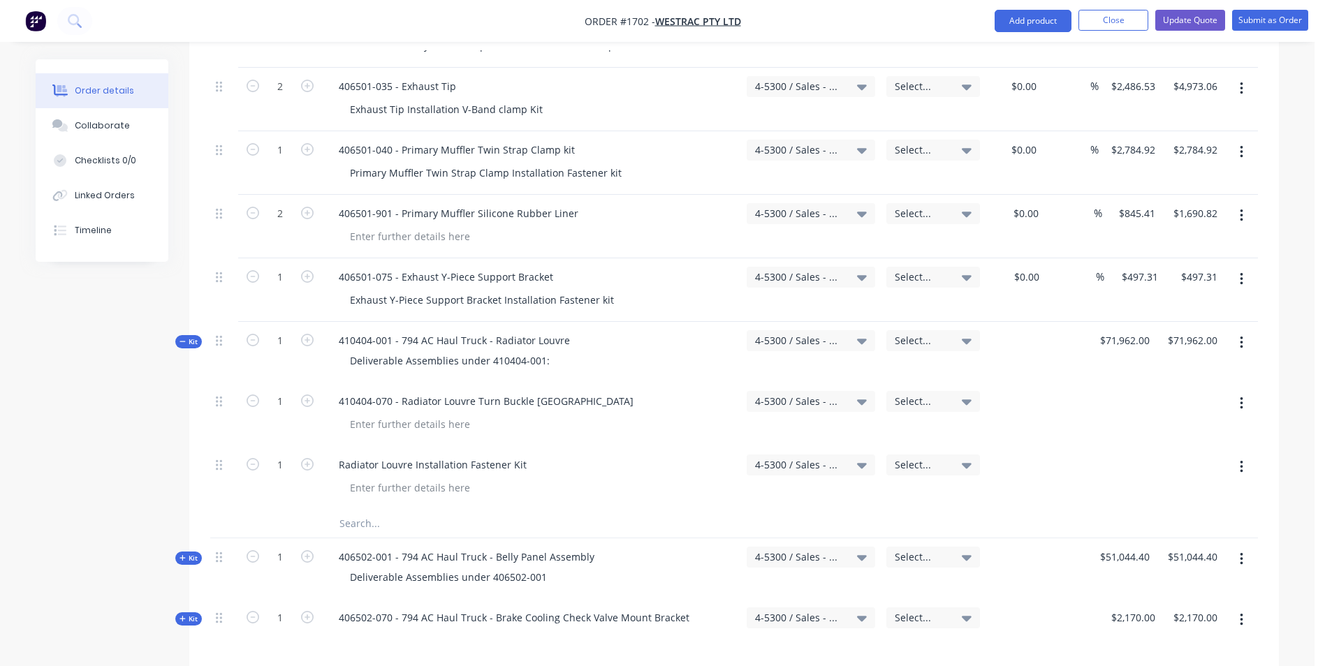
click at [192, 337] on span "Kit" at bounding box center [188, 342] width 18 height 10
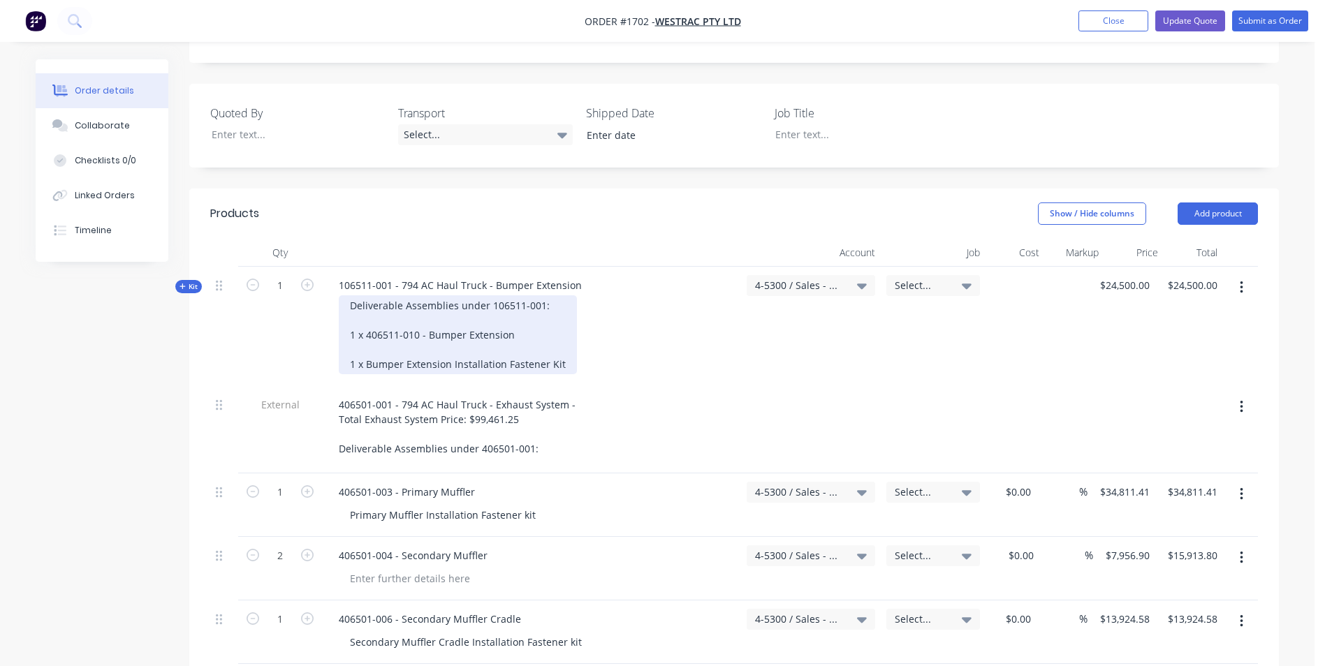
scroll to position [411, 0]
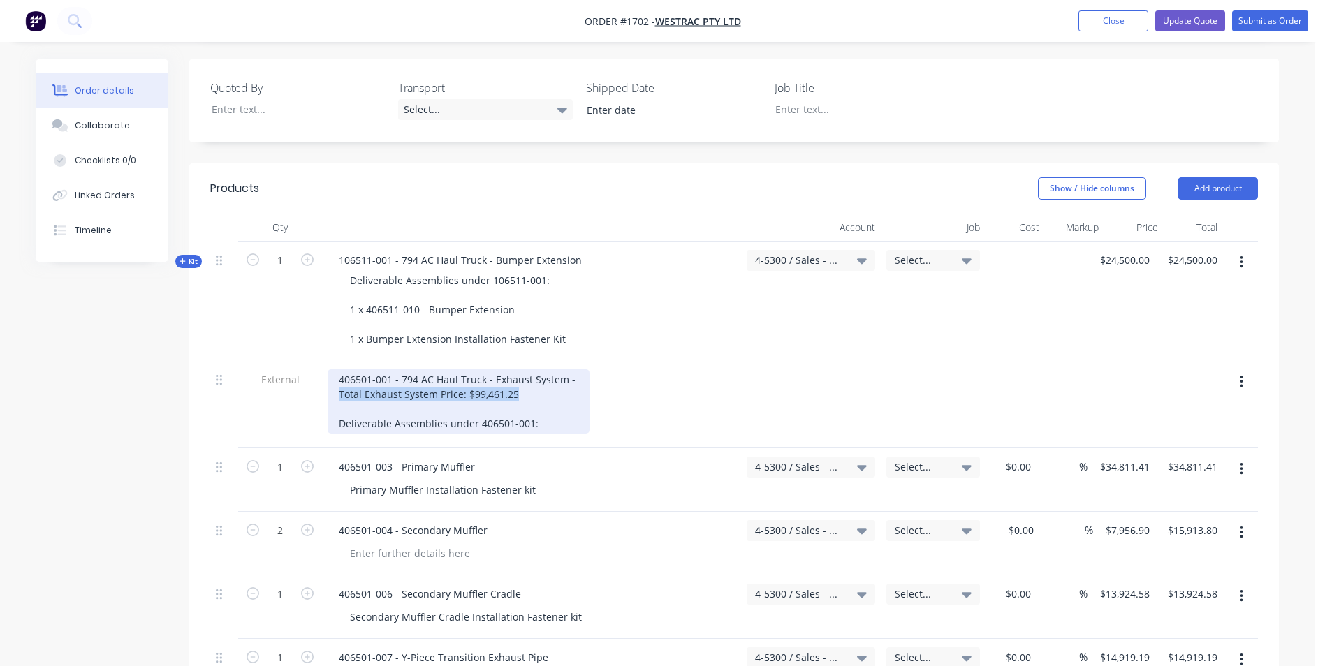
drag, startPoint x: 338, startPoint y: 334, endPoint x: 522, endPoint y: 331, distance: 184.4
click at [522, 369] on div "406501-001 - 794 AC Haul Truck - Exhaust System - Total Exhaust System Price: $…" at bounding box center [459, 401] width 262 height 64
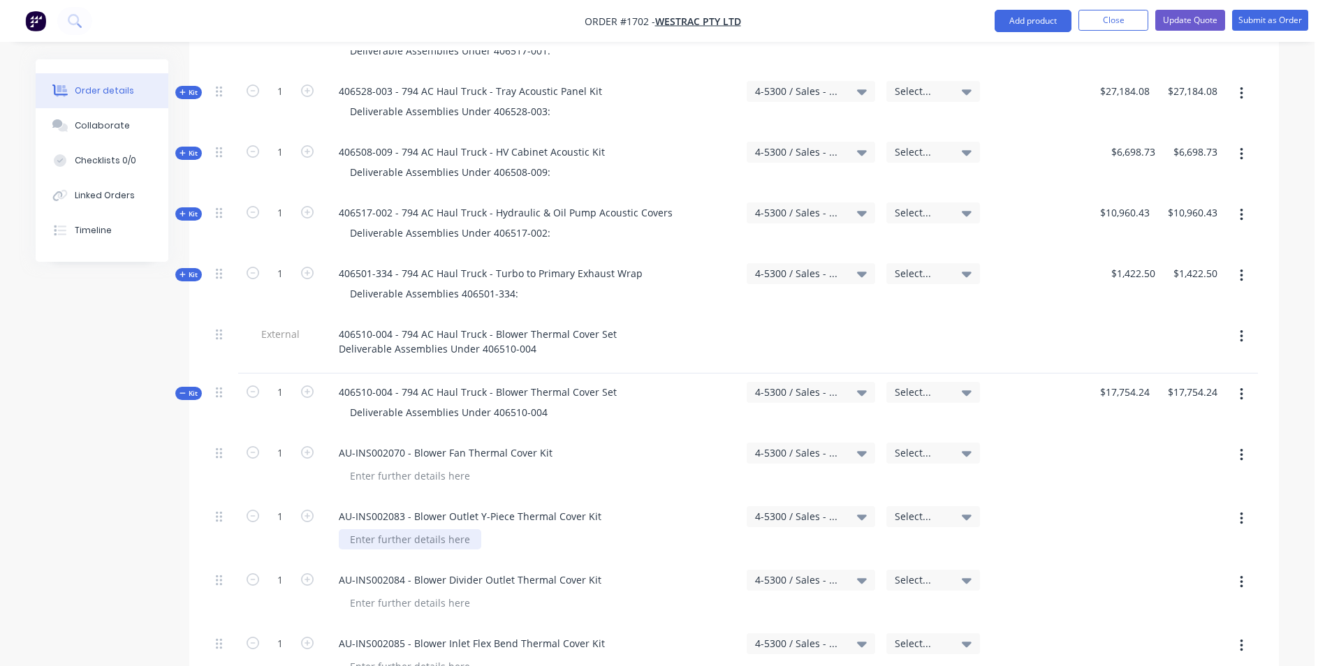
scroll to position [2366, 0]
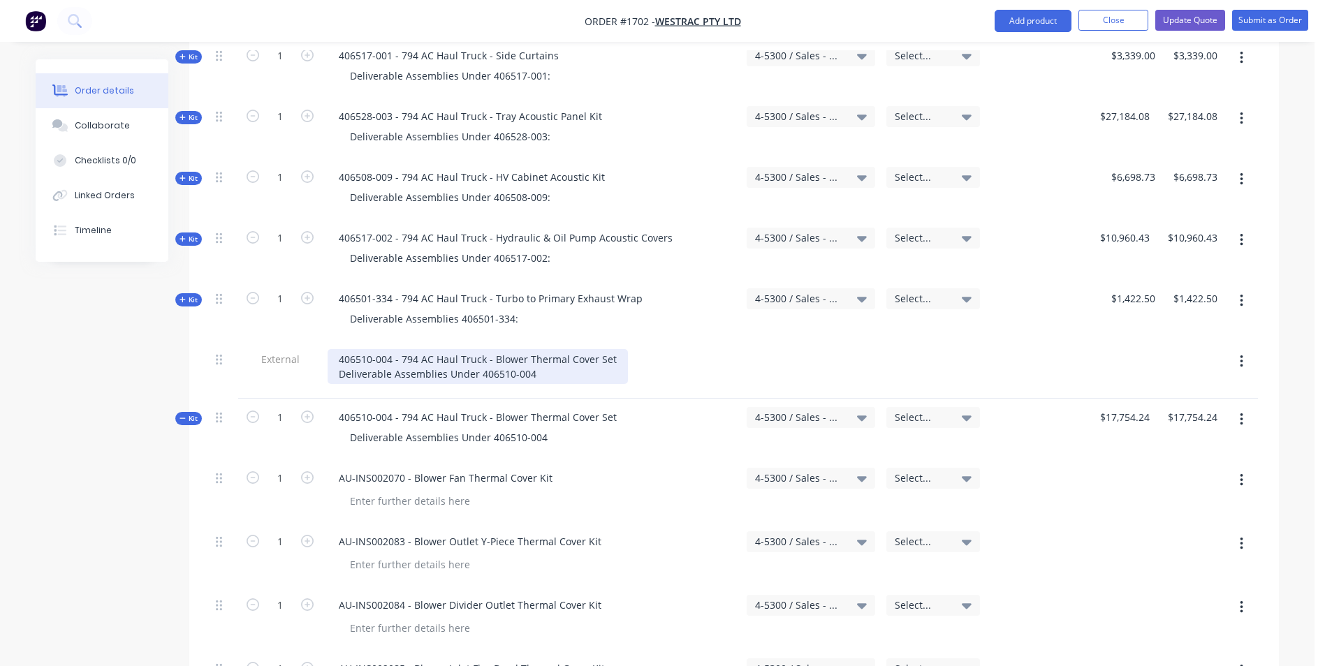
click at [337, 349] on div "406510-004 - 794 AC Haul Truck - Blower Thermal Cover Set Deliverable Assemblie…" at bounding box center [478, 366] width 300 height 35
drag, startPoint x: 608, startPoint y: 300, endPoint x: 492, endPoint y: 300, distance: 116.6
click at [492, 349] on div "406510-004 - 794 AC Haul Truck - Blower Thermal Cover Set Total Exhaust System …" at bounding box center [532, 366] width 408 height 35
drag, startPoint x: 434, startPoint y: 315, endPoint x: 363, endPoint y: 314, distance: 70.5
click at [363, 349] on div "406510-004 - 794 AC Haul Truck - Blower Thermal Cover Set Total Exhaust System …" at bounding box center [532, 366] width 408 height 35
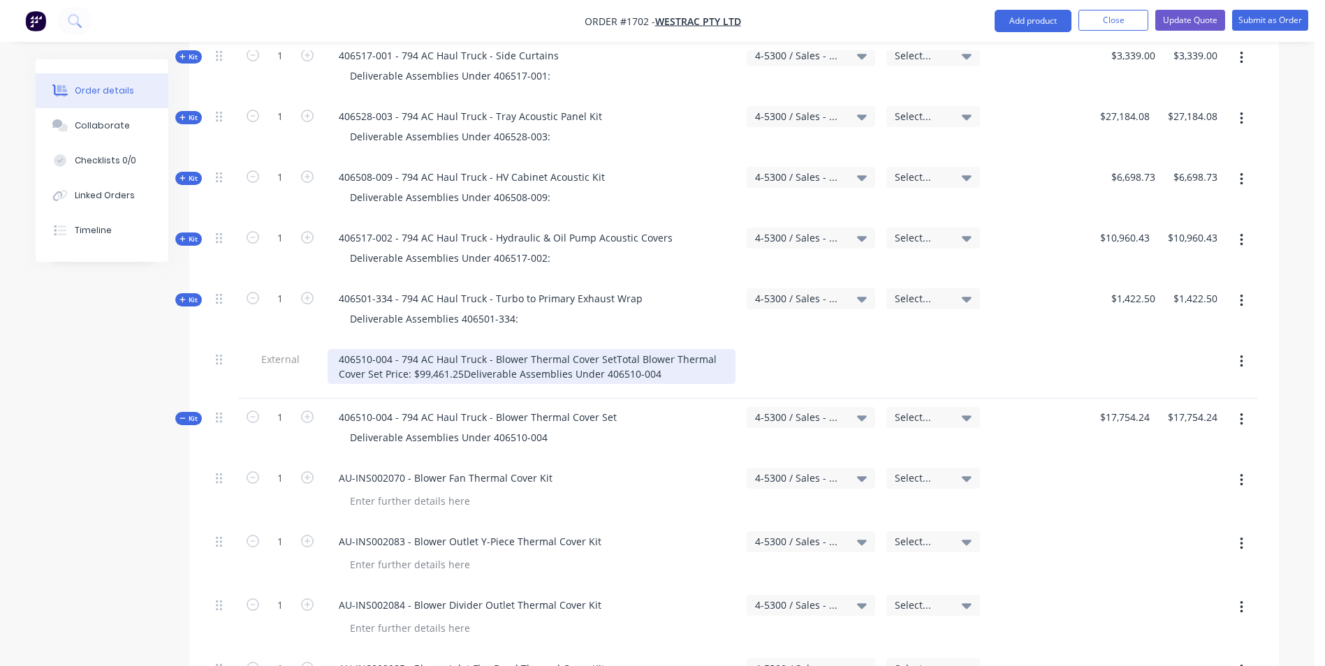
click at [337, 349] on div "406510-004 - 794 AC Haul Truck - Blower Thermal Cover Set Total Blower Thermal …" at bounding box center [532, 366] width 408 height 35
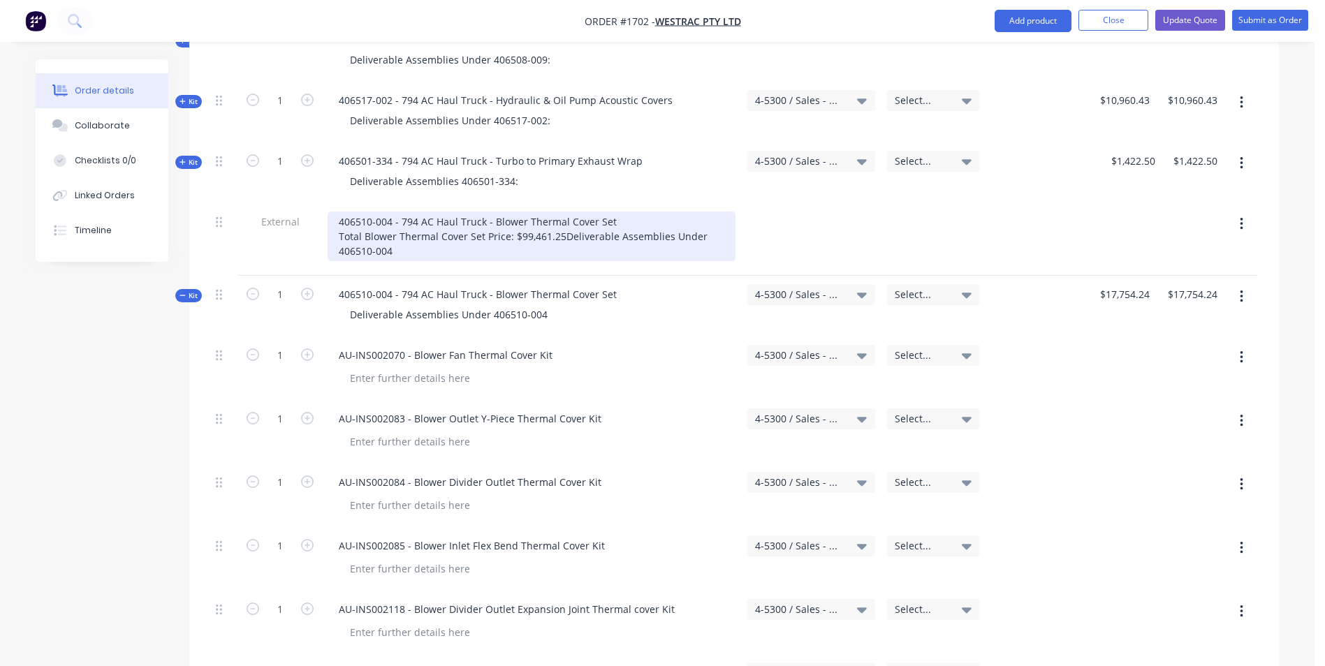
scroll to position [2506, 0]
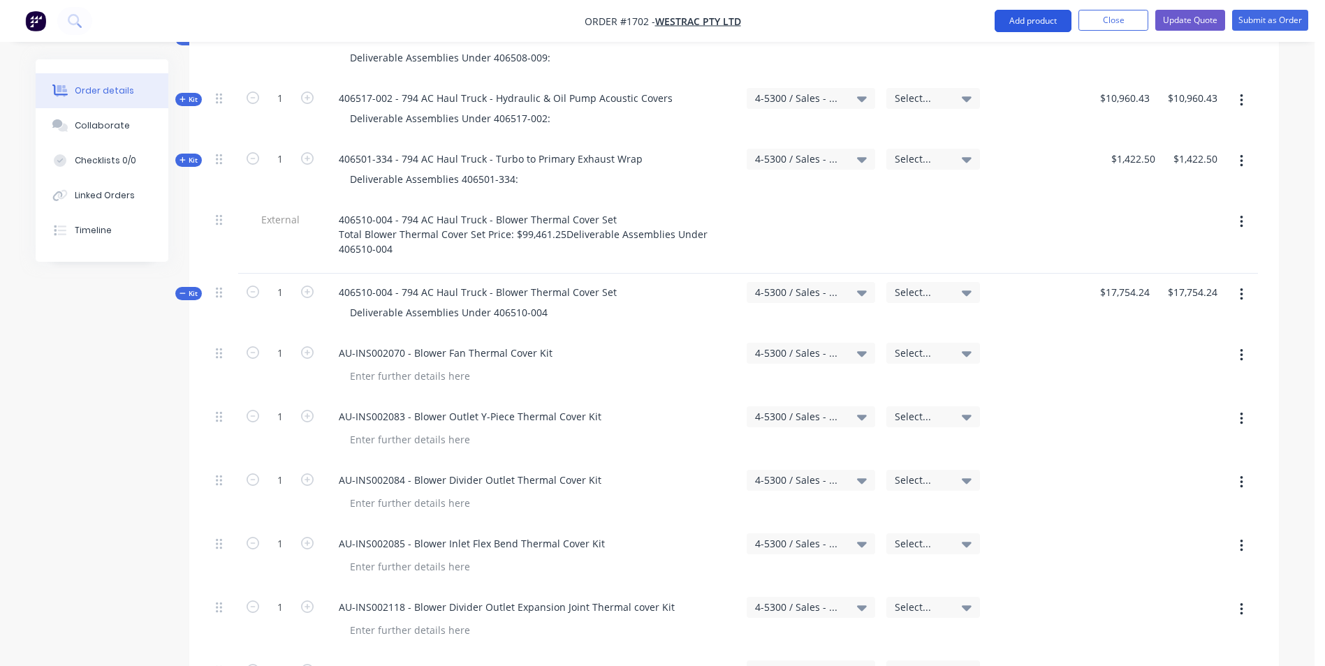
click at [1044, 19] on button "Add product" at bounding box center [1032, 21] width 77 height 22
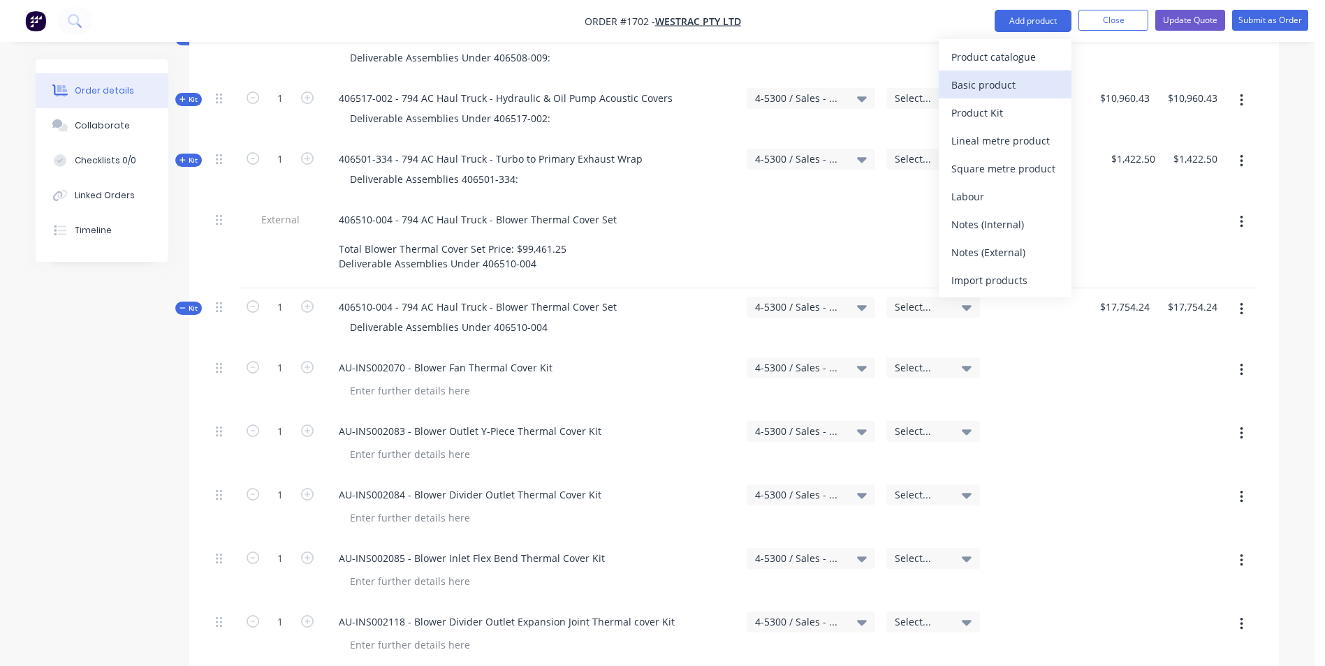
click at [972, 82] on div "Basic product" at bounding box center [1005, 85] width 108 height 20
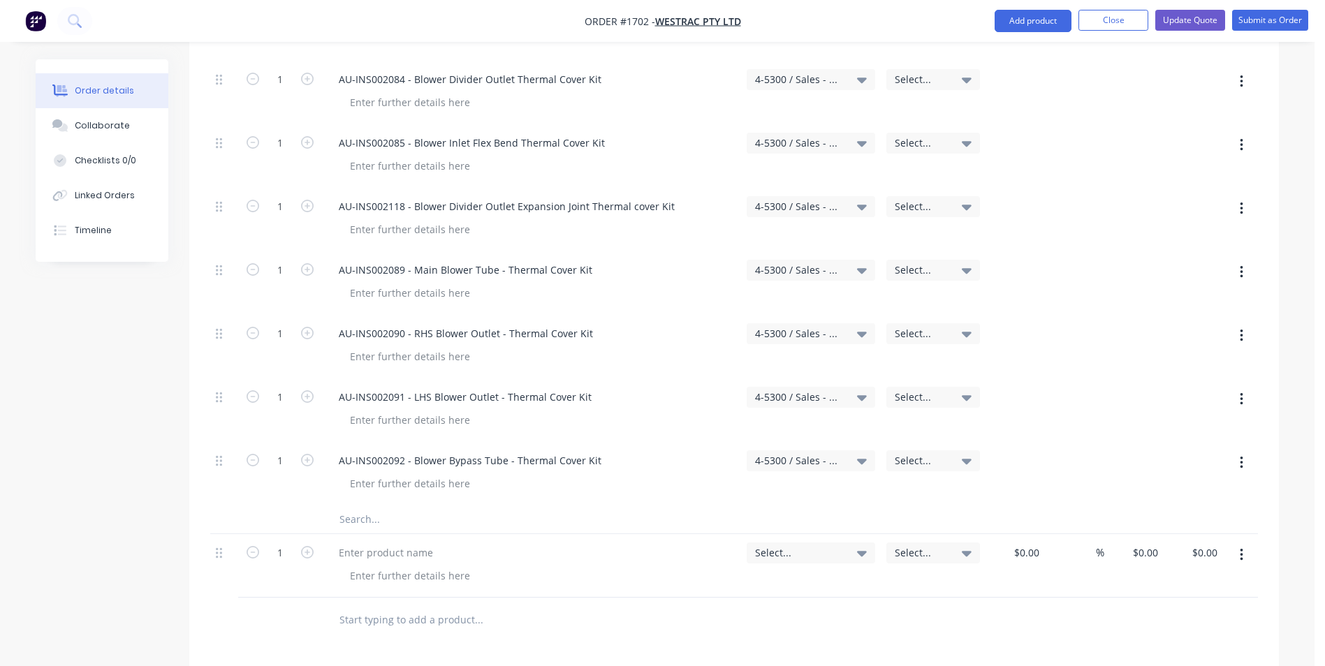
scroll to position [2994, 0]
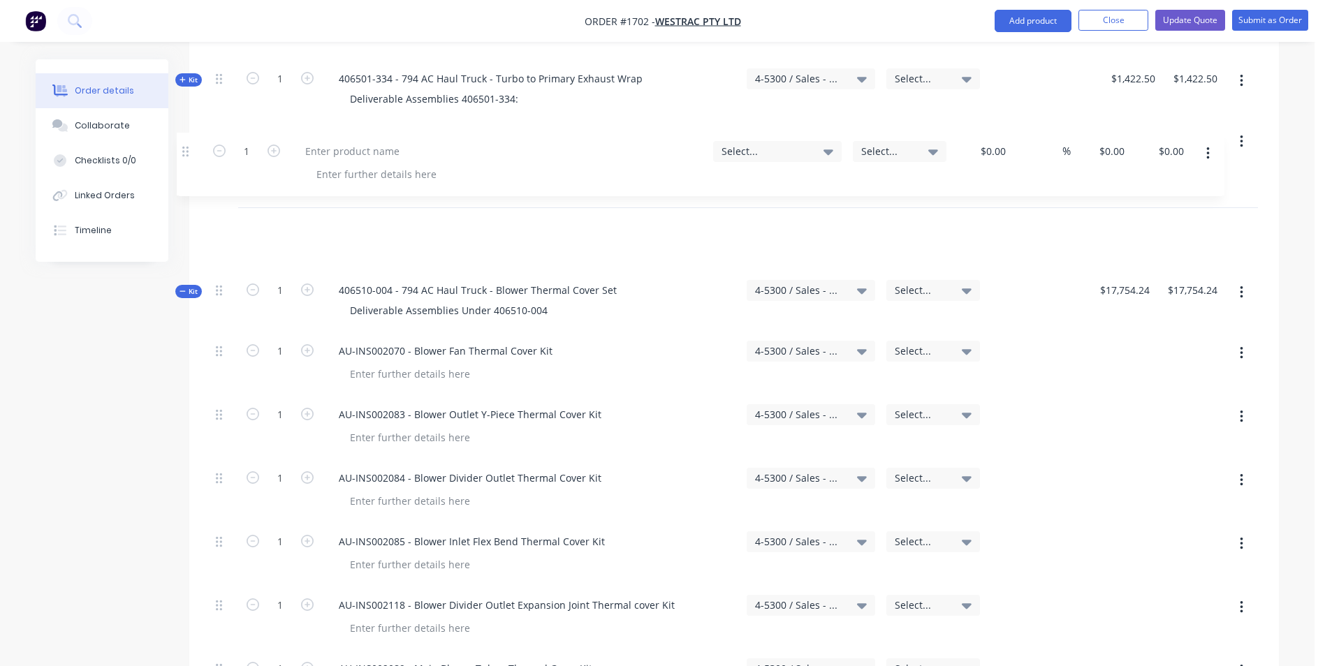
drag, startPoint x: 217, startPoint y: 421, endPoint x: 185, endPoint y: 146, distance: 277.0
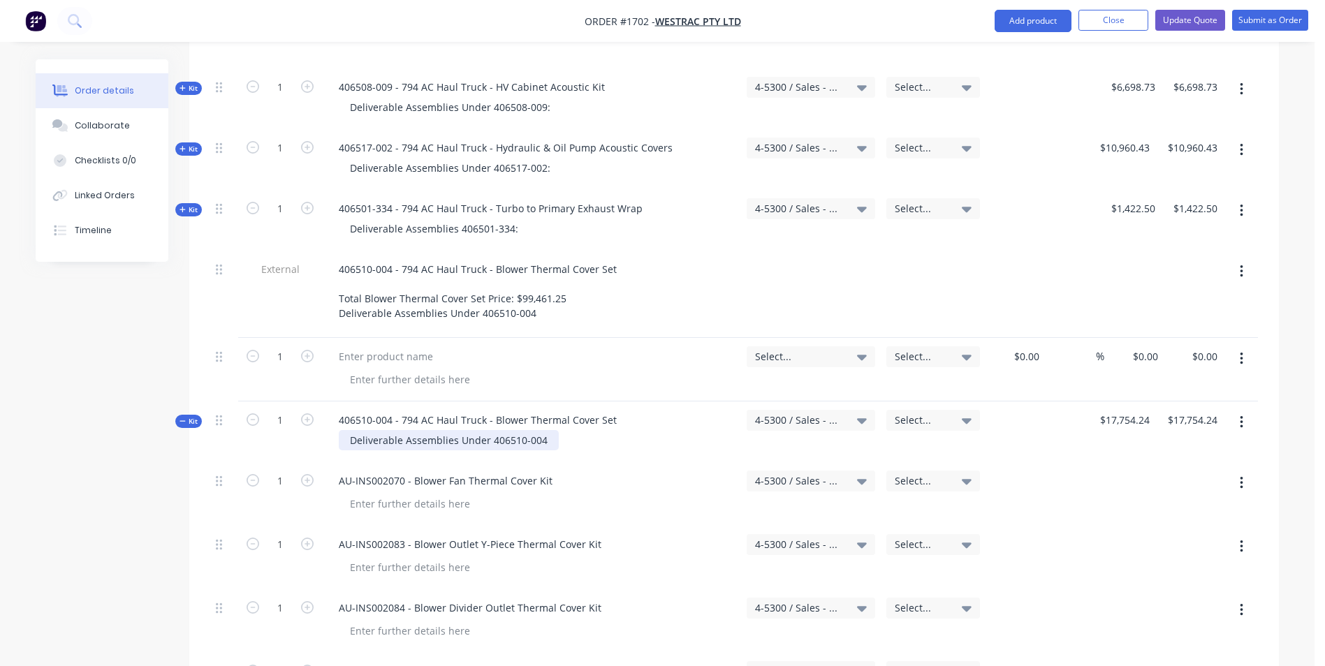
scroll to position [2443, 0]
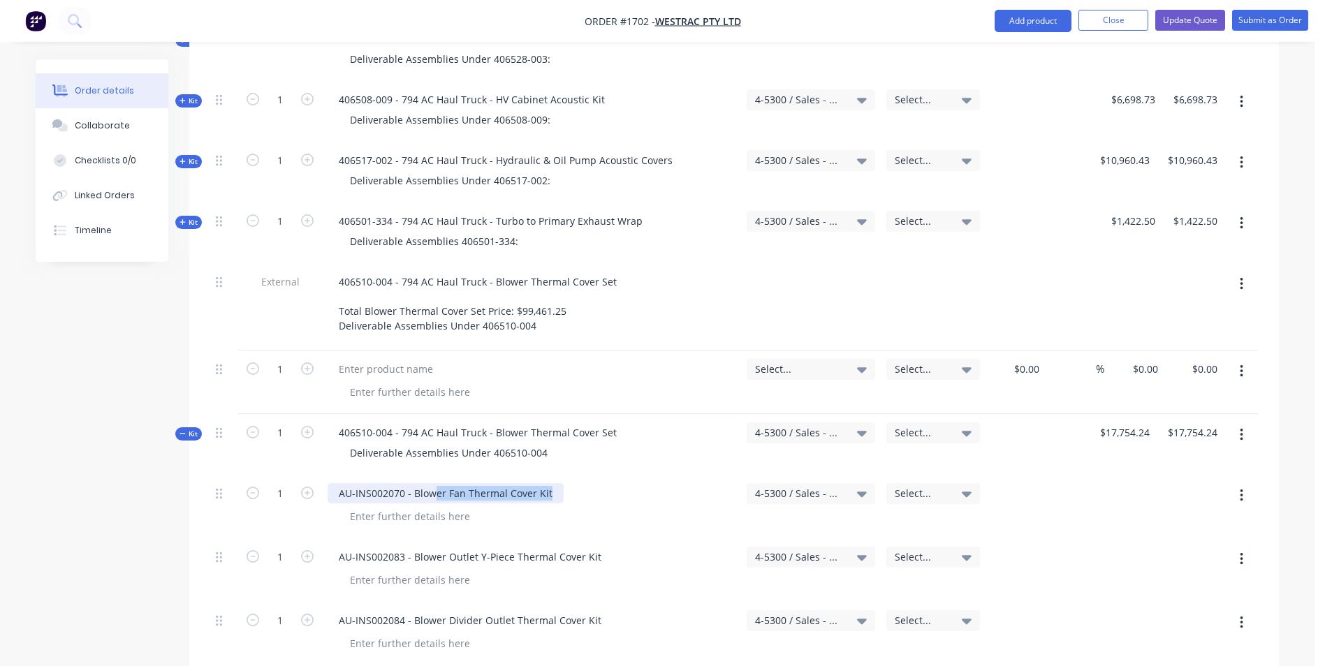
drag, startPoint x: 552, startPoint y: 434, endPoint x: 437, endPoint y: 434, distance: 114.5
click at [437, 483] on div "AU-INS002070 - Blower Fan Thermal Cover Kit" at bounding box center [446, 493] width 236 height 20
click at [463, 443] on div "Deliverable Assemblies Under 406510-004" at bounding box center [449, 453] width 220 height 20
click at [190, 429] on span "Kit" at bounding box center [188, 434] width 18 height 10
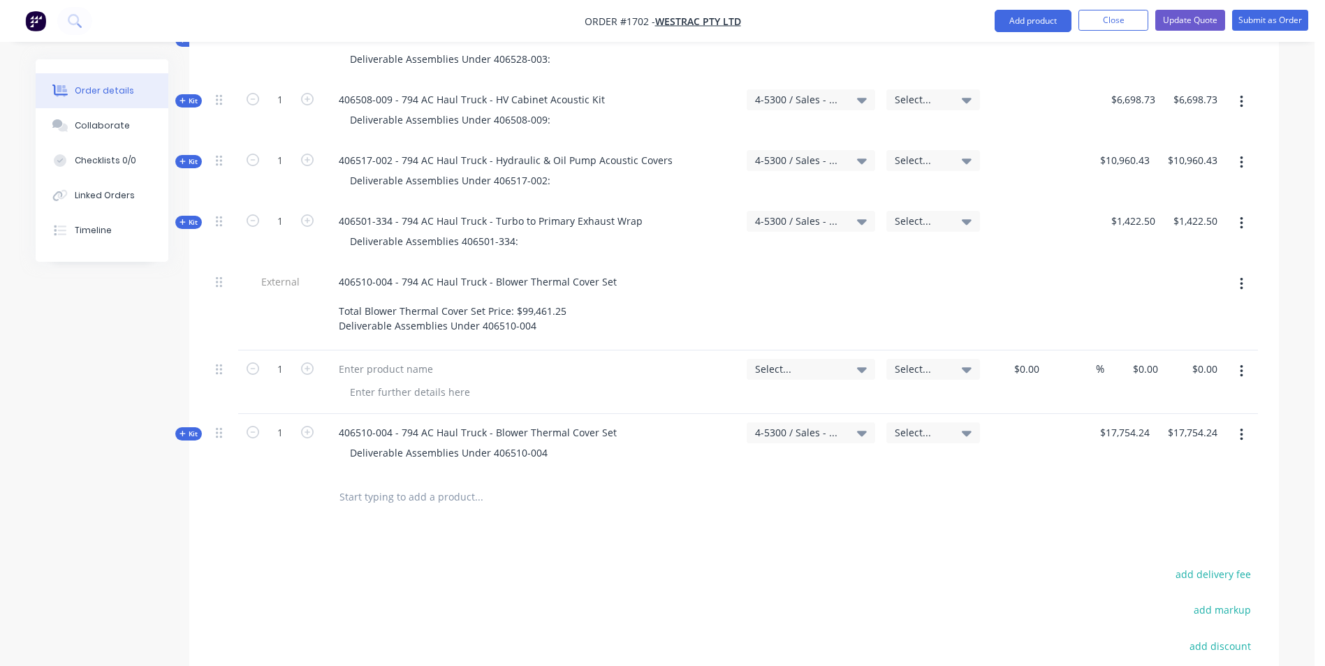
click at [190, 429] on span "Kit" at bounding box center [188, 434] width 18 height 10
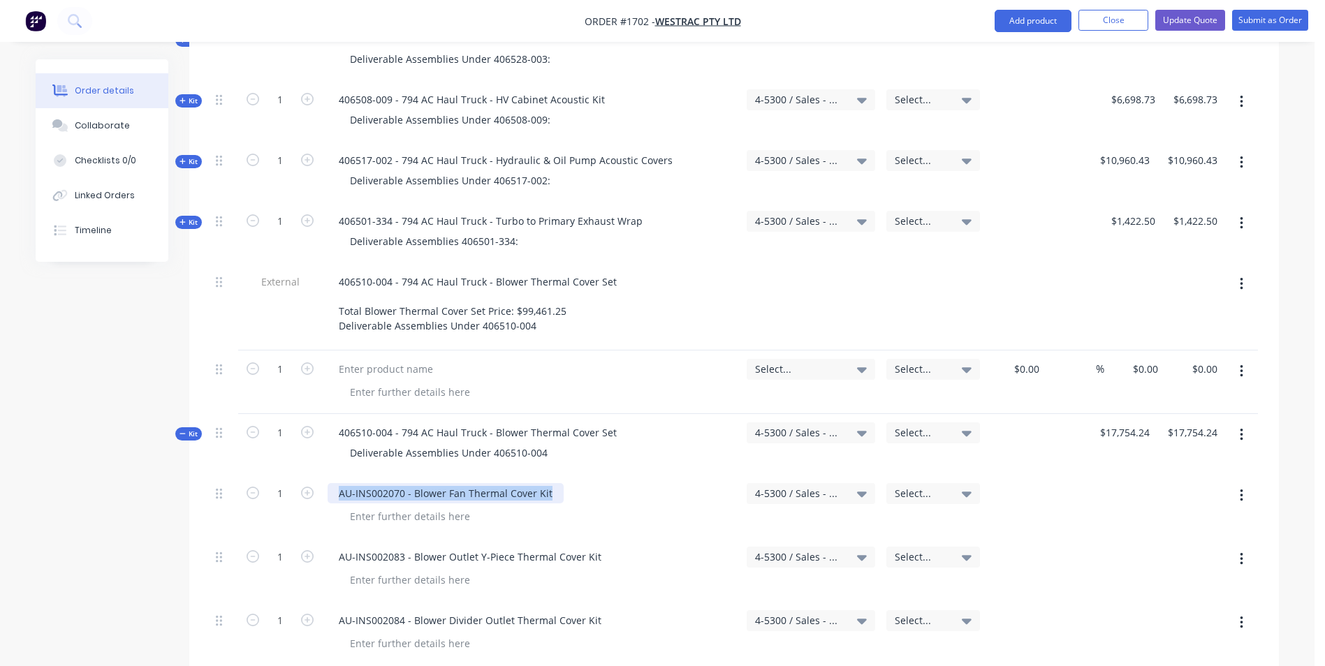
drag, startPoint x: 550, startPoint y: 433, endPoint x: 329, endPoint y: 433, distance: 220.7
click at [329, 483] on div "AU-INS002070 - Blower Fan Thermal Cover Kit" at bounding box center [446, 493] width 236 height 20
click at [356, 359] on div at bounding box center [386, 369] width 117 height 20
paste div
click at [781, 362] on span "Select..." at bounding box center [799, 369] width 88 height 15
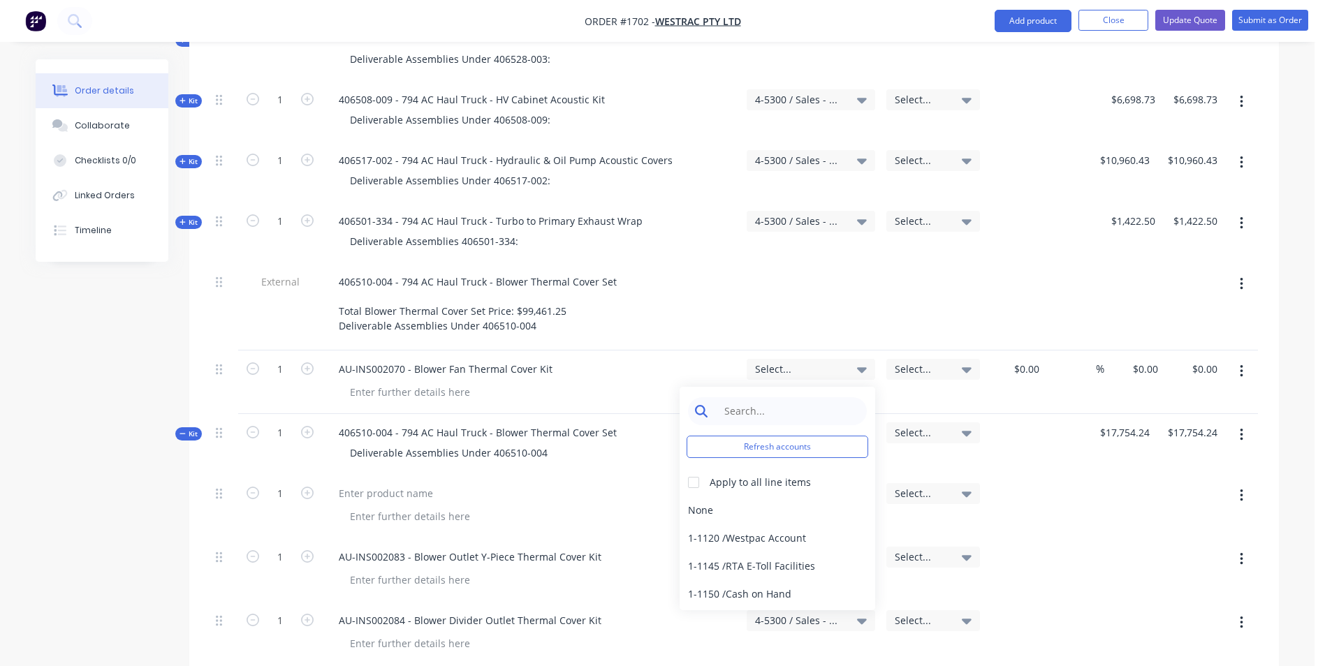
click at [739, 397] on input at bounding box center [787, 411] width 143 height 28
type input "4-5300"
click at [765, 497] on div "4-5300 / Sales - Mobile Machines Sound - Interco" at bounding box center [777, 511] width 196 height 28
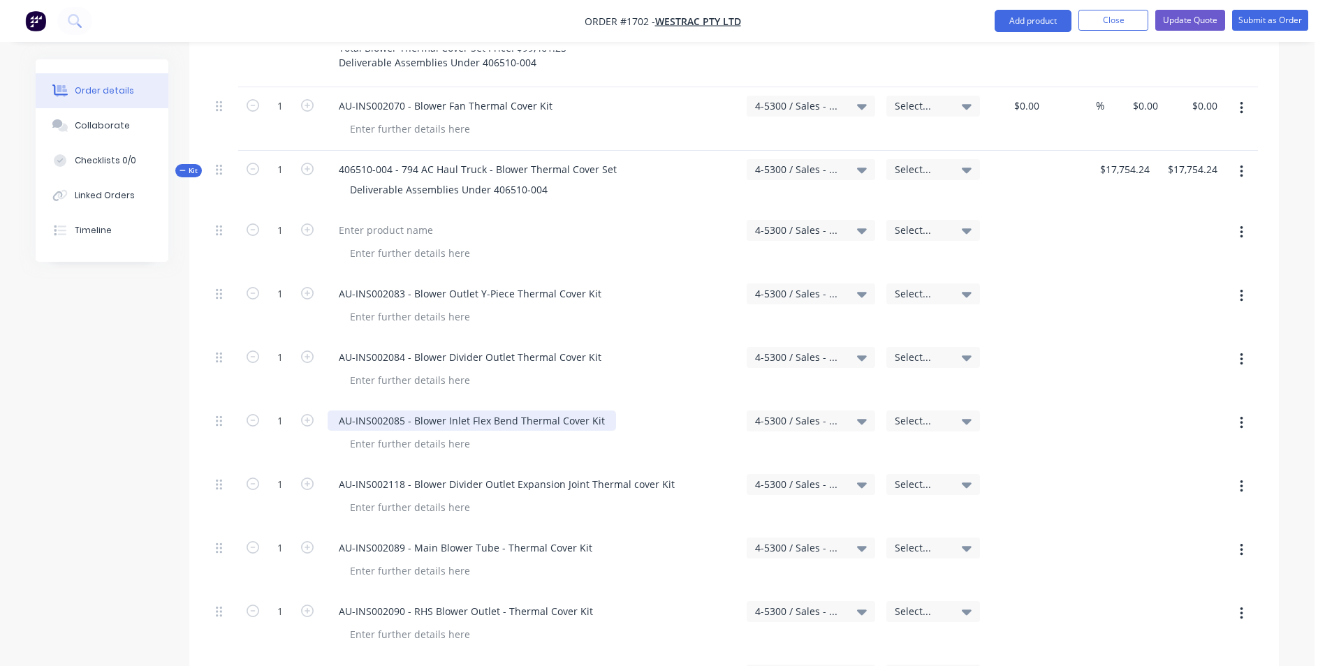
scroll to position [2723, 0]
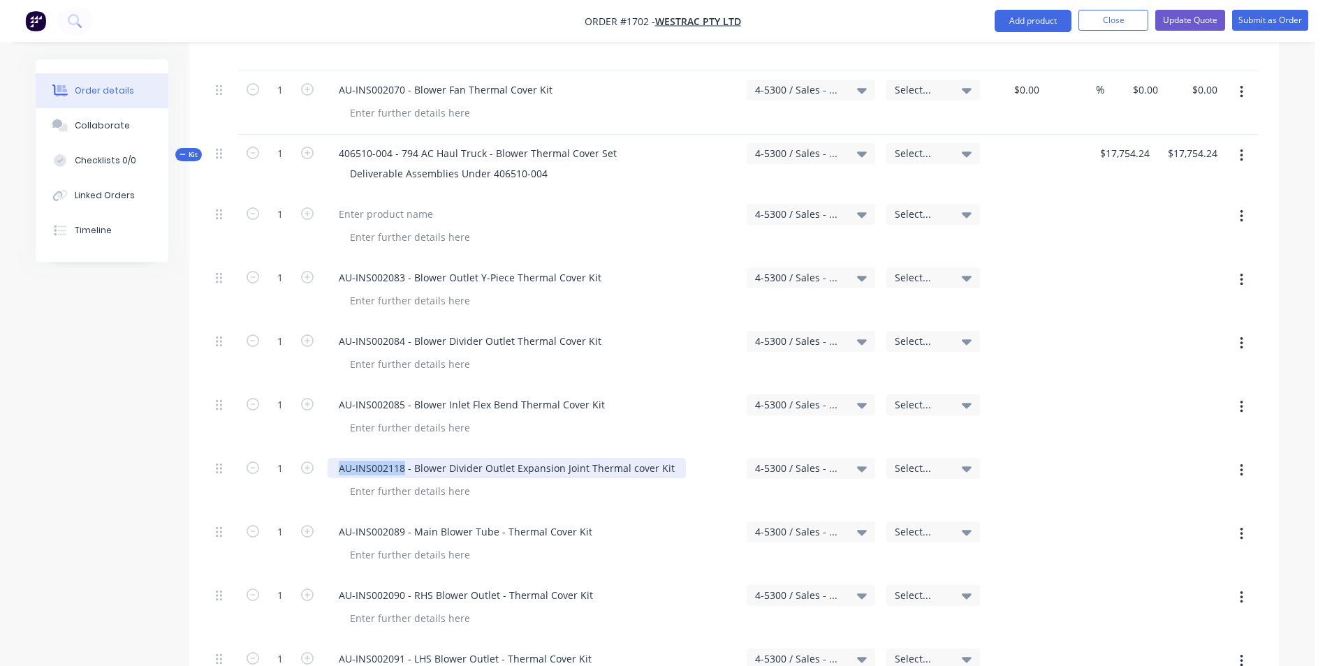
drag, startPoint x: 405, startPoint y: 411, endPoint x: 337, endPoint y: 411, distance: 68.4
click at [337, 458] on div "AU-INS002118 - Blower Divider Outlet Expansion Joint Thermal cover Kit" at bounding box center [507, 468] width 358 height 20
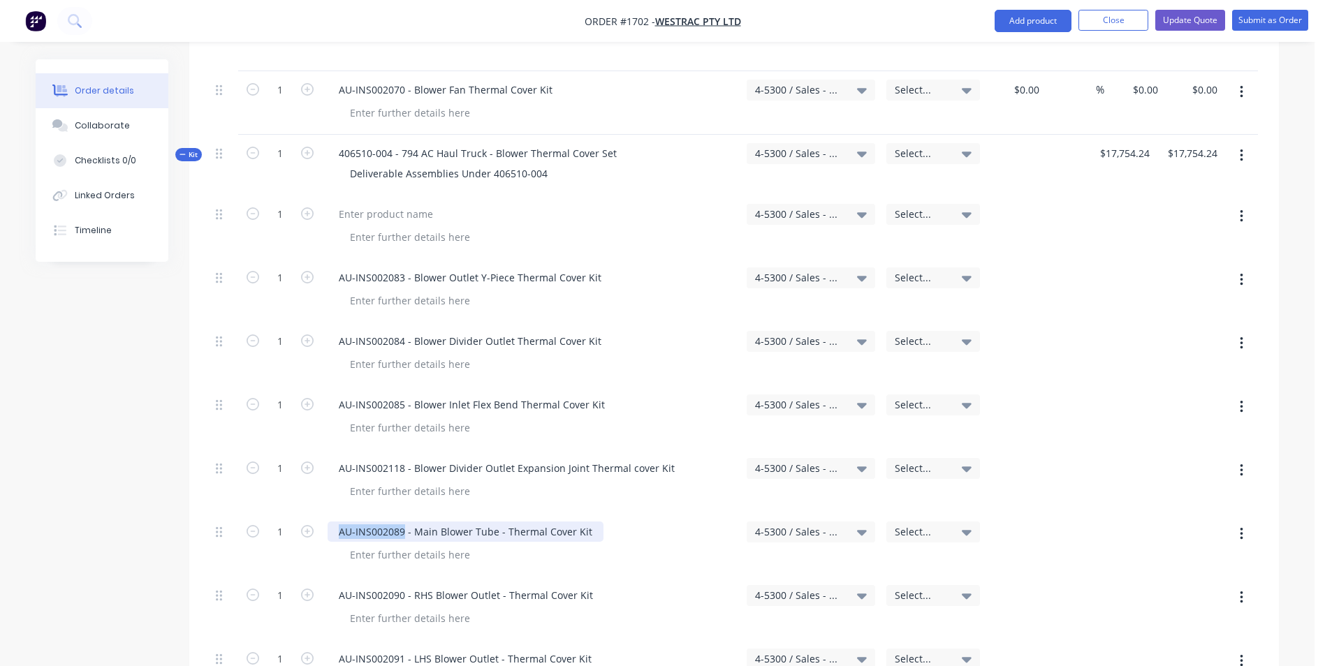
drag, startPoint x: 404, startPoint y: 473, endPoint x: 341, endPoint y: 474, distance: 63.6
click at [341, 522] on div "AU-INS002089 - Main Blower Tube - Thermal Cover Kit" at bounding box center [466, 532] width 276 height 20
click at [401, 585] on div "AU-INS002090 - RHS Blower Outlet - Thermal Cover Kit" at bounding box center [466, 595] width 277 height 20
drag, startPoint x: 403, startPoint y: 537, endPoint x: 339, endPoint y: 540, distance: 63.6
click at [339, 585] on div "AU-INS002090 - RHS Blower Outlet - Thermal Cover Kit" at bounding box center [466, 595] width 277 height 20
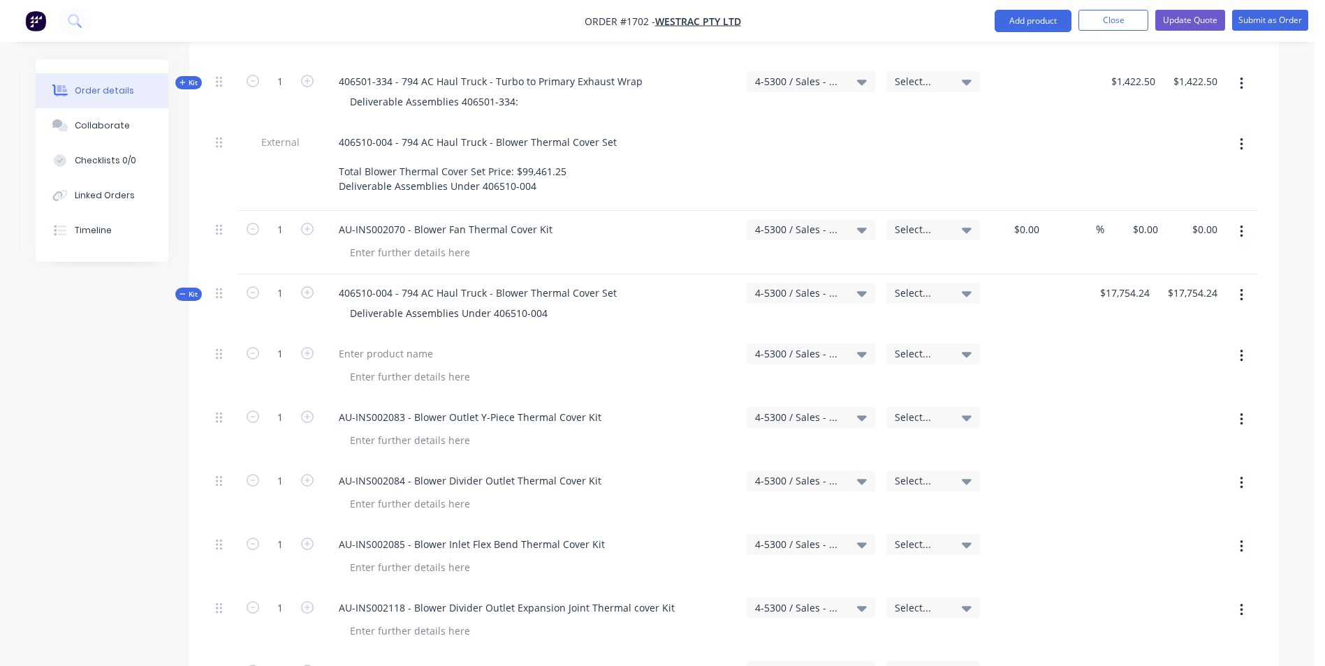
scroll to position [2513, 0]
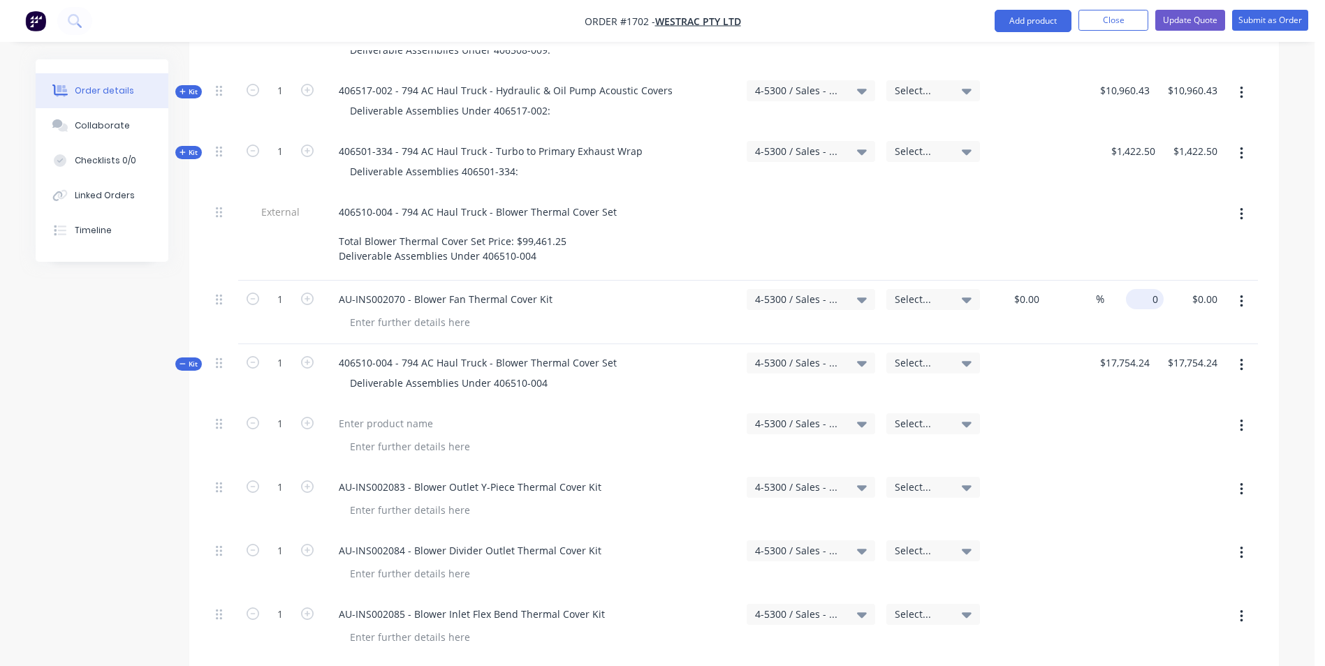
click at [1149, 289] on input "0" at bounding box center [1147, 299] width 32 height 20
type input "$4,438.56"
click at [1120, 281] on div "$4,438.56 $4,438.56" at bounding box center [1129, 313] width 62 height 64
click at [1242, 294] on icon "button" at bounding box center [1241, 301] width 3 height 15
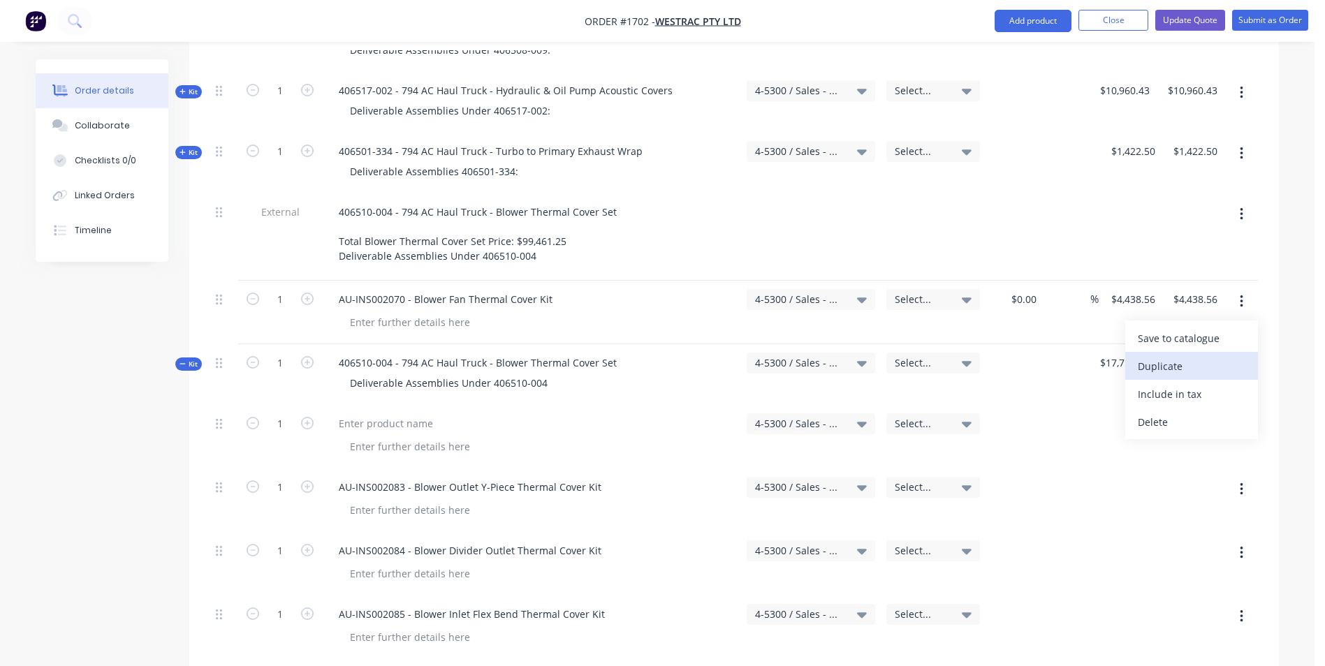
click at [1161, 356] on div "Duplicate" at bounding box center [1192, 366] width 108 height 20
click at [1242, 418] on icon "button" at bounding box center [1241, 425] width 3 height 15
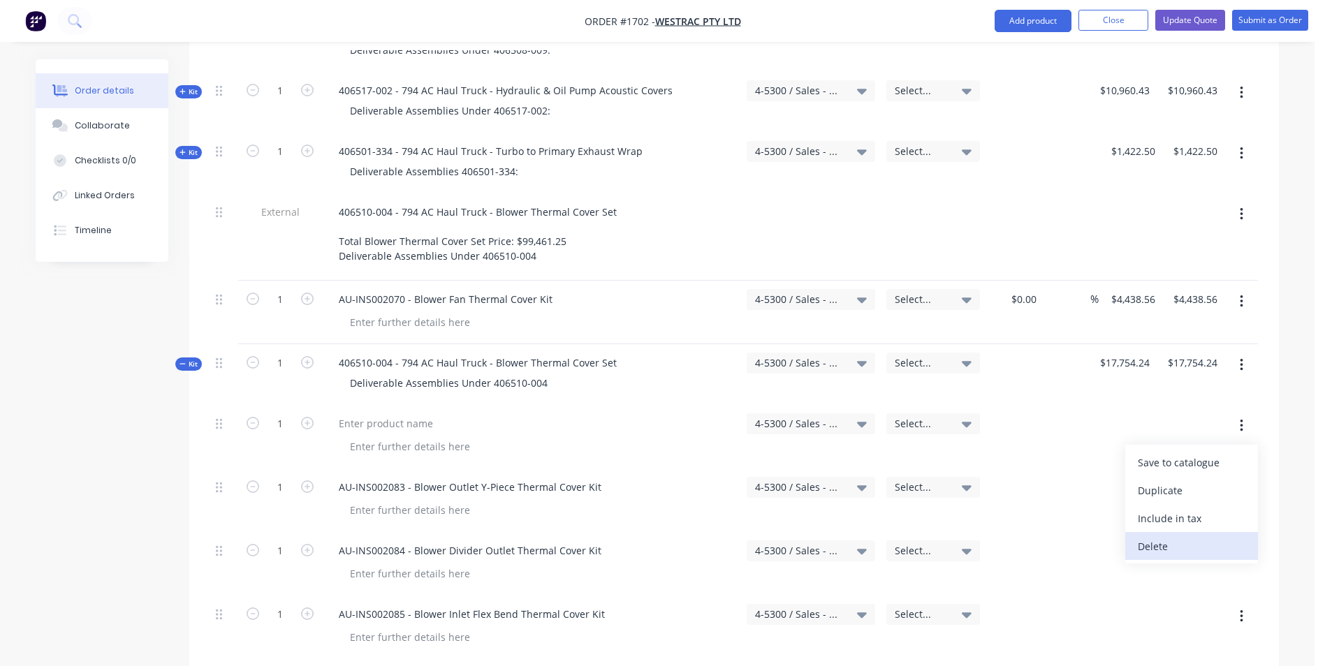
click at [1149, 536] on div "Delete" at bounding box center [1192, 546] width 108 height 20
type input "$0.00"
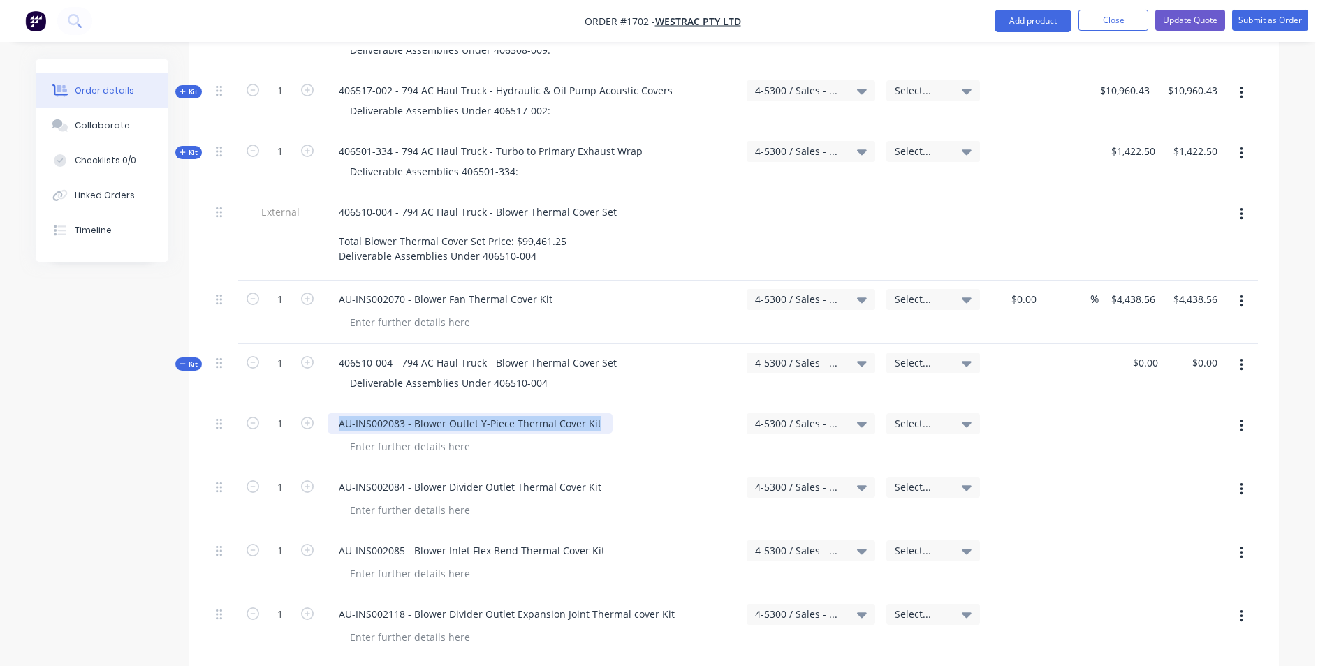
drag, startPoint x: 598, startPoint y: 365, endPoint x: 335, endPoint y: 362, distance: 263.3
click at [335, 413] on div "AU-INS002083 - Blower Outlet Y-Piece Thermal Cover Kit" at bounding box center [470, 423] width 285 height 20
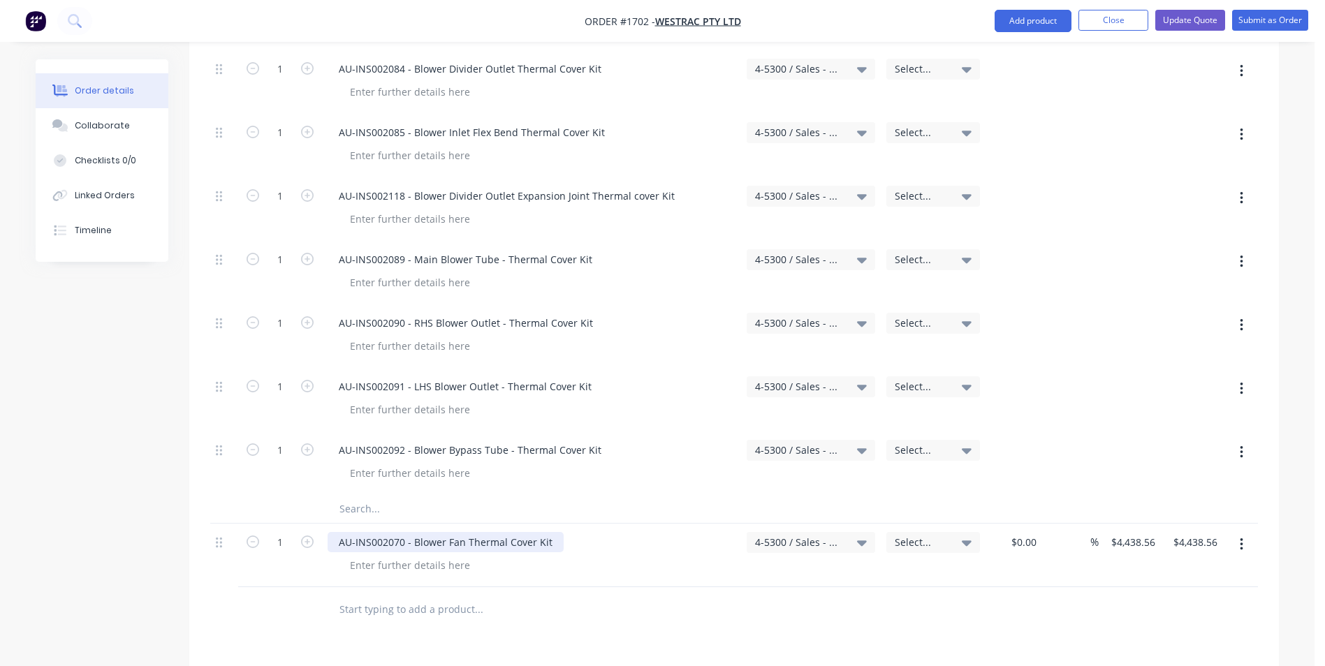
scroll to position [2932, 0]
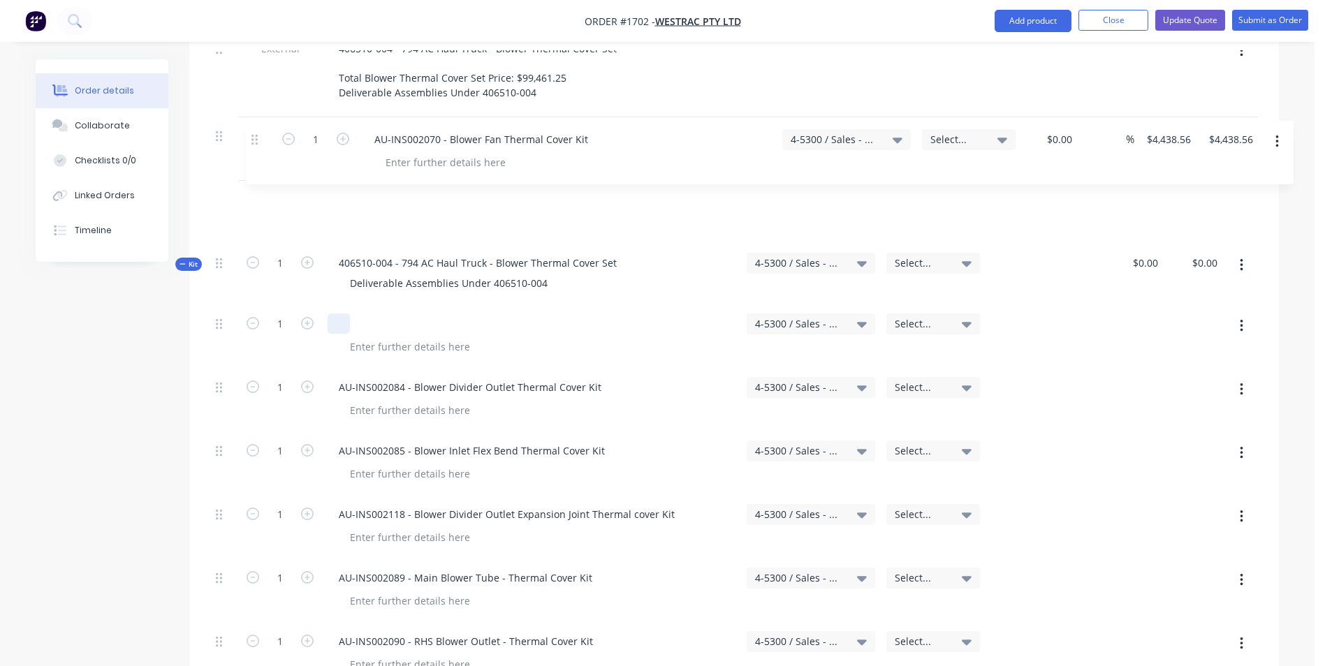
drag, startPoint x: 223, startPoint y: 486, endPoint x: 262, endPoint y: 137, distance: 351.3
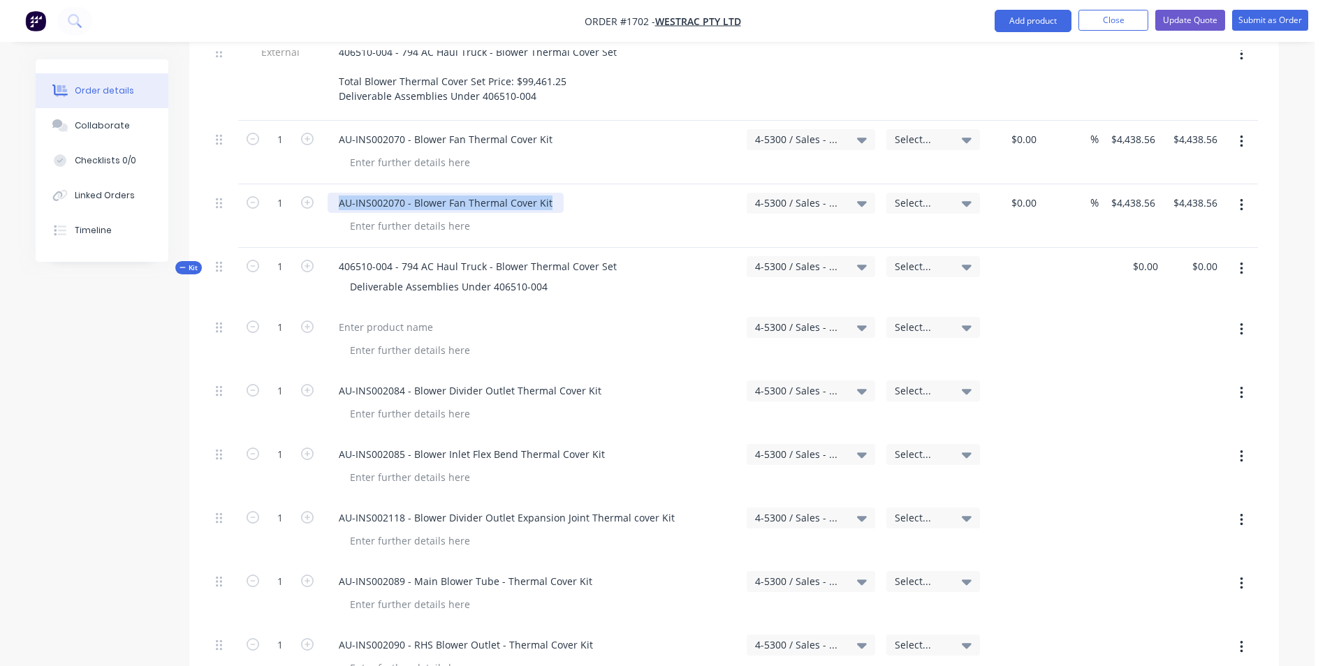
drag, startPoint x: 551, startPoint y: 145, endPoint x: 328, endPoint y: 137, distance: 222.9
click at [328, 193] on div "AU-INS002070 - Blower Fan Thermal Cover Kit" at bounding box center [446, 203] width 236 height 20
paste div
click at [1139, 193] on input "4438.56" at bounding box center [1135, 203] width 51 height 20
type input "$2,663.14"
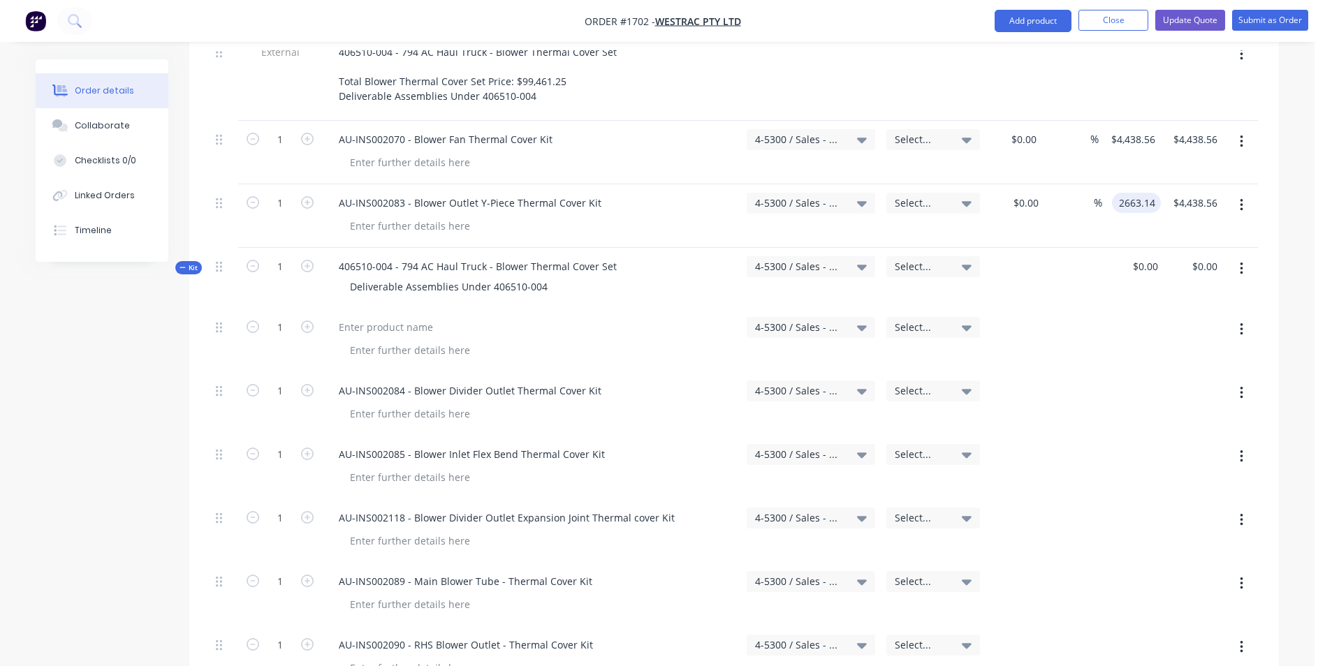
type input "$2,663.14"
click at [1128, 184] on div "$2,663.14 2663.14" at bounding box center [1131, 216] width 59 height 64
click at [1240, 198] on icon "button" at bounding box center [1241, 205] width 3 height 15
click at [1159, 260] on div "Duplicate" at bounding box center [1192, 270] width 108 height 20
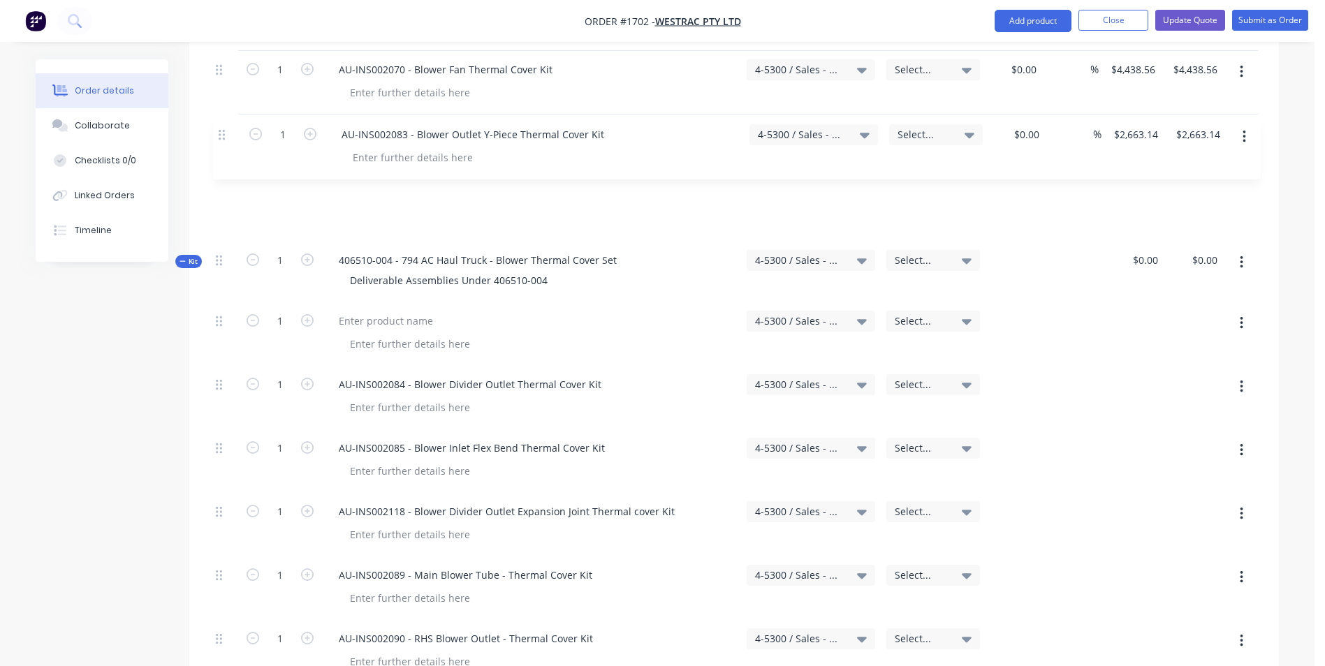
scroll to position [2735, 0]
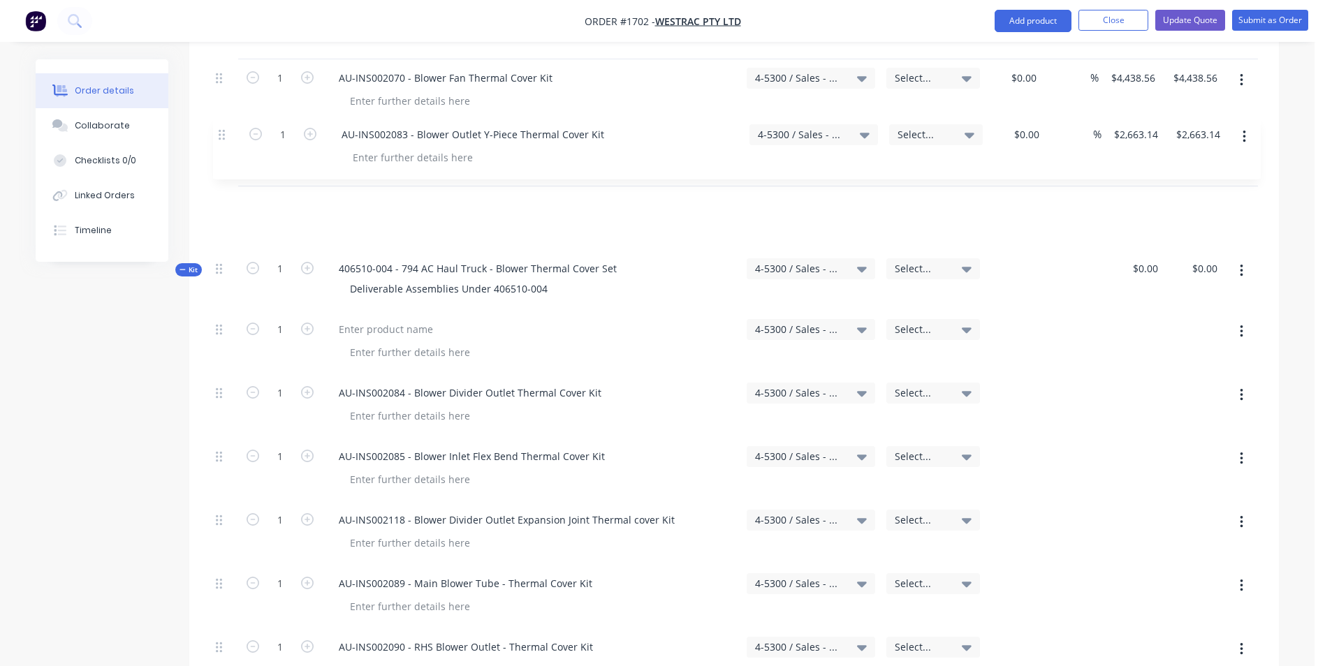
drag, startPoint x: 223, startPoint y: 432, endPoint x: 227, endPoint y: 131, distance: 301.0
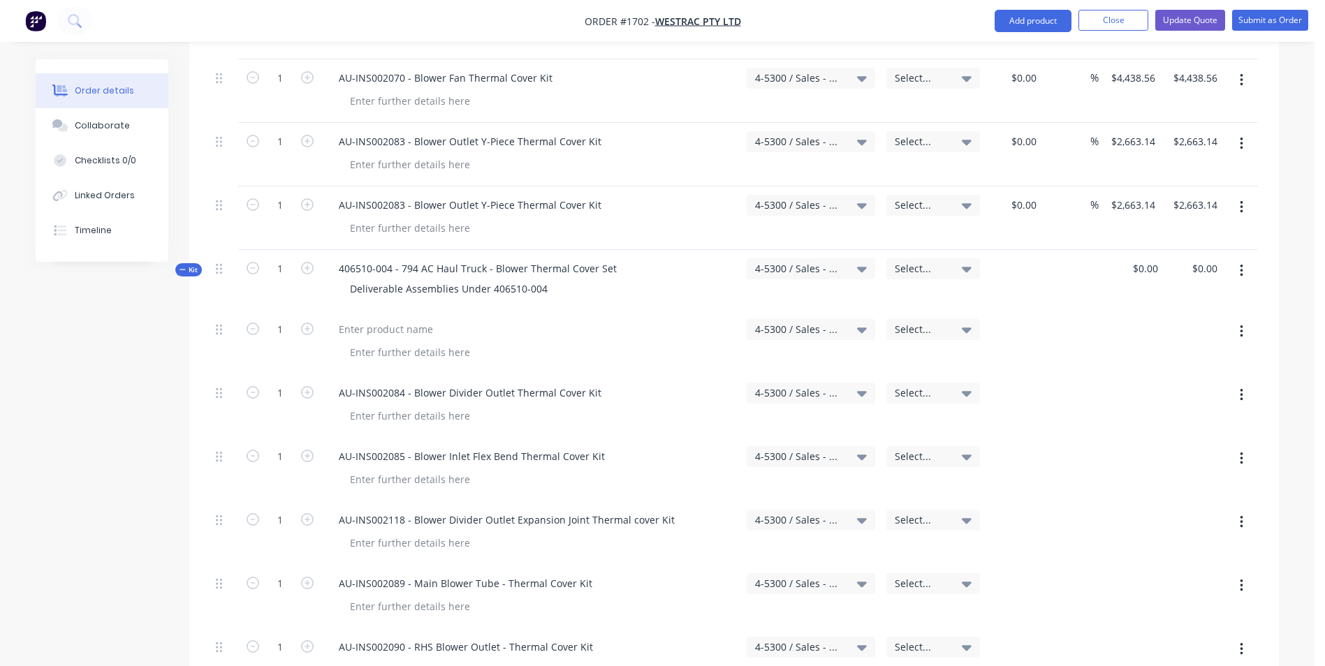
click at [1243, 319] on button "button" at bounding box center [1241, 331] width 33 height 25
click at [1156, 442] on div "Delete" at bounding box center [1192, 452] width 108 height 20
drag, startPoint x: 596, startPoint y: 271, endPoint x: 338, endPoint y: 272, distance: 258.4
click at [338, 319] on div "AU-INS002084 - Blower Divider Outlet Thermal Cover Kit" at bounding box center [470, 329] width 285 height 20
drag, startPoint x: 589, startPoint y: 146, endPoint x: 325, endPoint y: 151, distance: 264.0
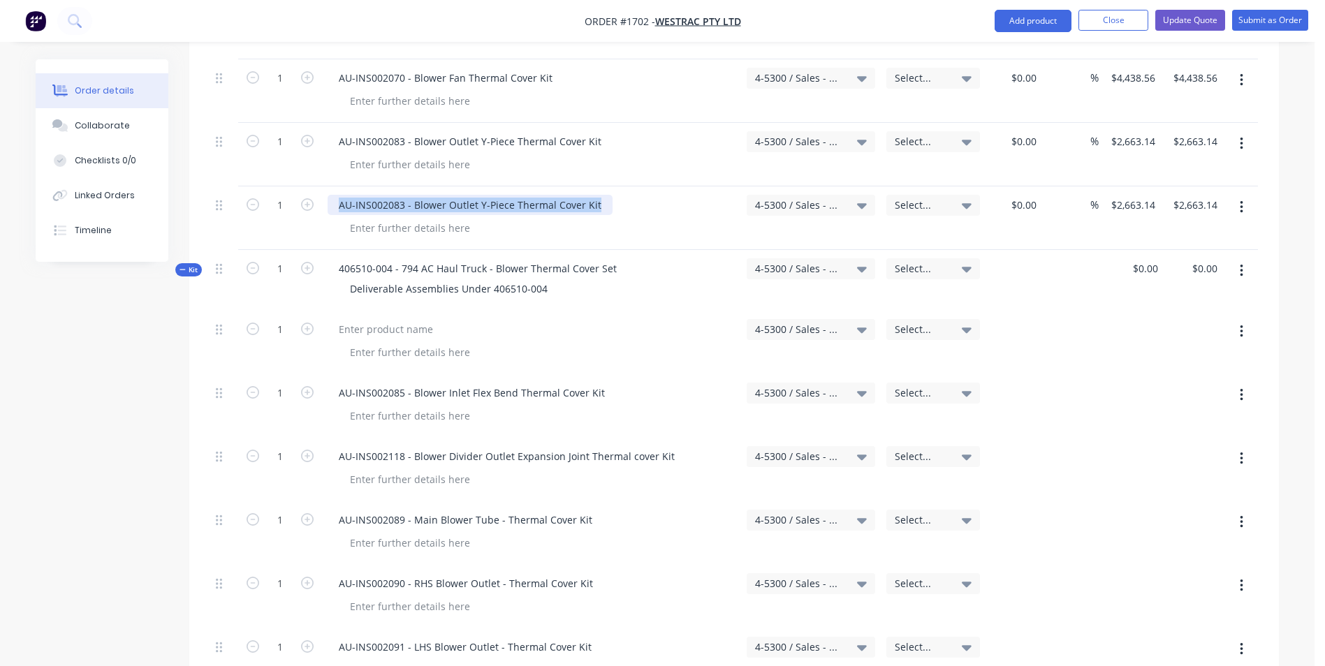
click at [325, 186] on div "AU-INS002083 - Blower Outlet Y-Piece Thermal Cover Kit" at bounding box center [531, 218] width 419 height 64
paste div
type input "2663.14"
click at [1129, 195] on input "2663.14" at bounding box center [1135, 205] width 51 height 20
type input "$0.00"
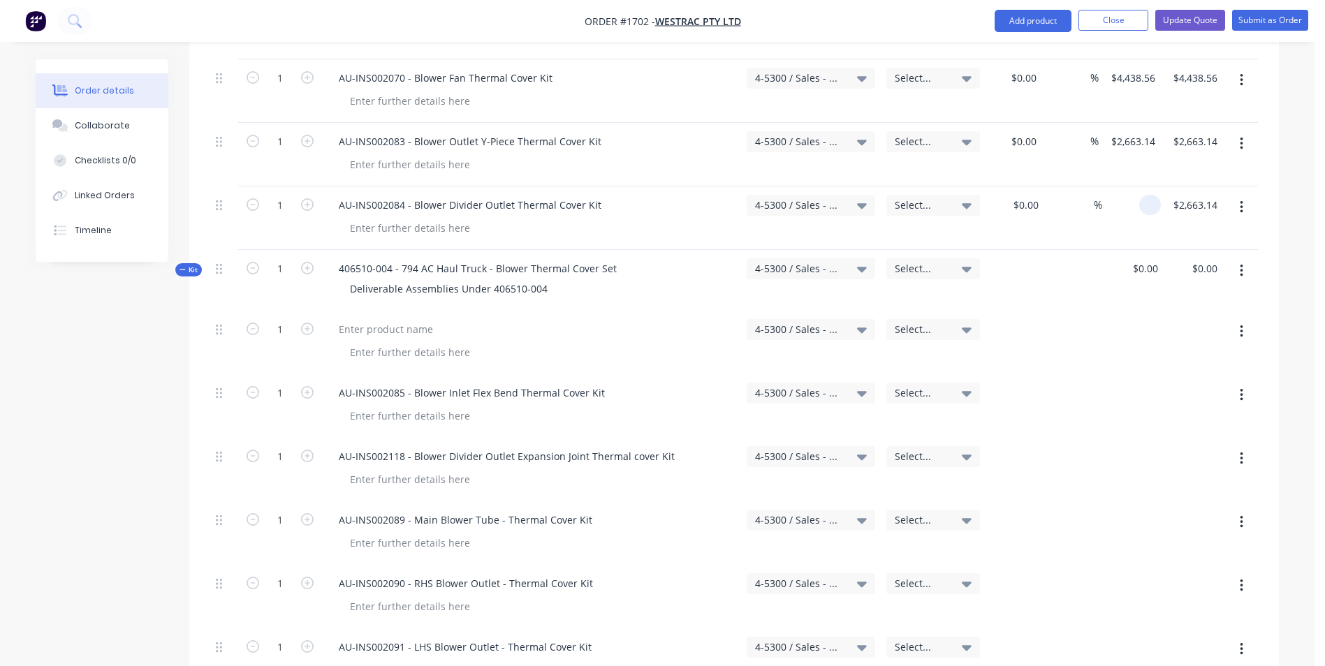
type input "$0.00"
click at [1144, 195] on div "0 $0.00" at bounding box center [1145, 205] width 38 height 20
type input "$4,438.56"
click at [1128, 186] on div "$4,438.56 $4,438.56" at bounding box center [1129, 218] width 62 height 64
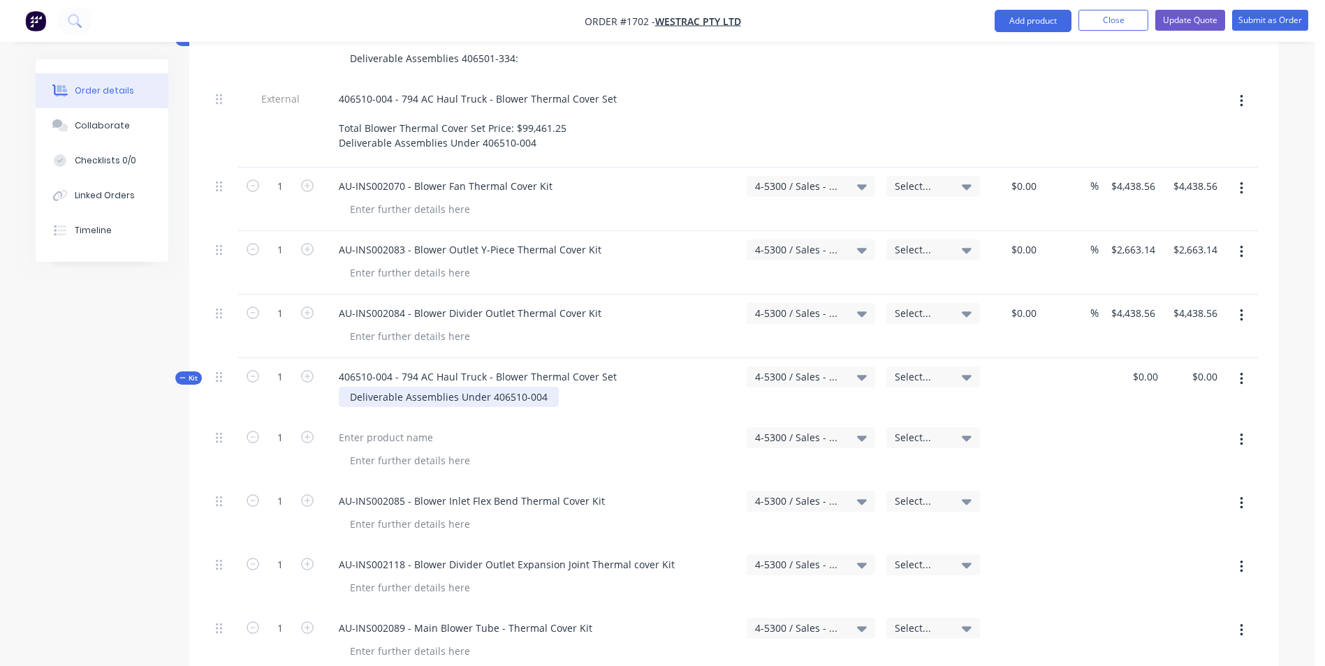
scroll to position [2595, 0]
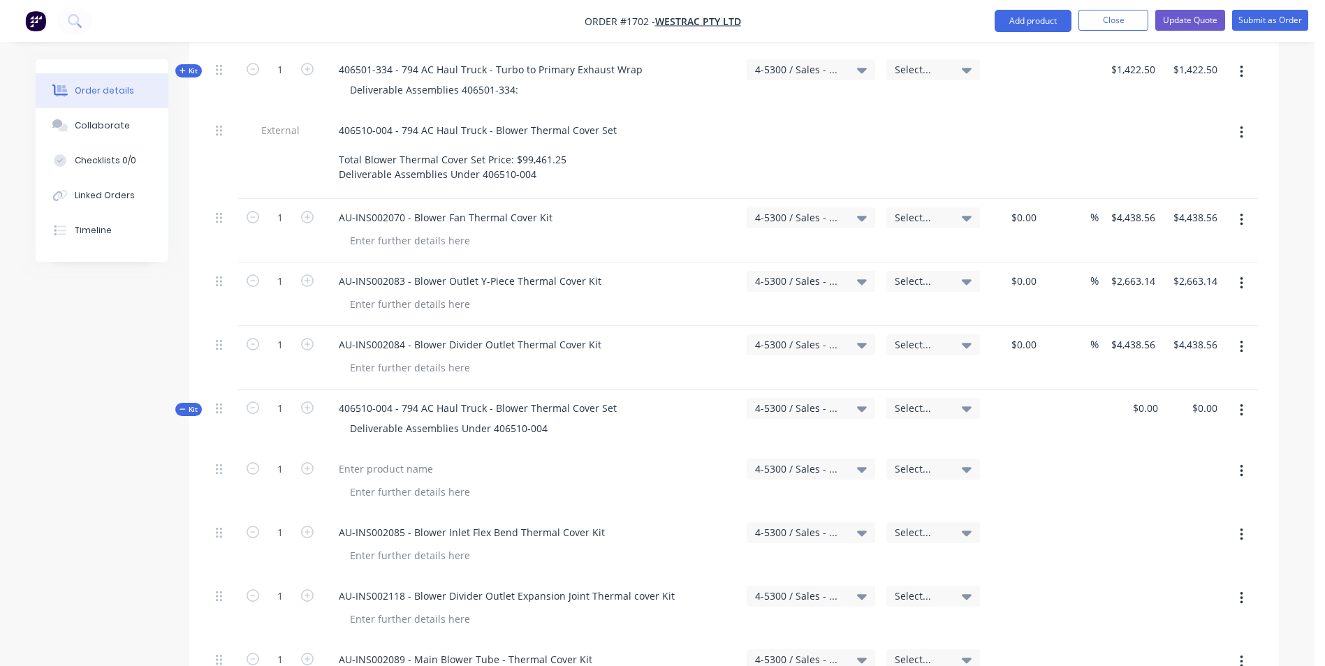
click at [1242, 464] on icon "button" at bounding box center [1241, 471] width 3 height 15
click at [1158, 582] on div "Delete" at bounding box center [1192, 592] width 108 height 20
click at [1242, 341] on icon "button" at bounding box center [1241, 347] width 3 height 13
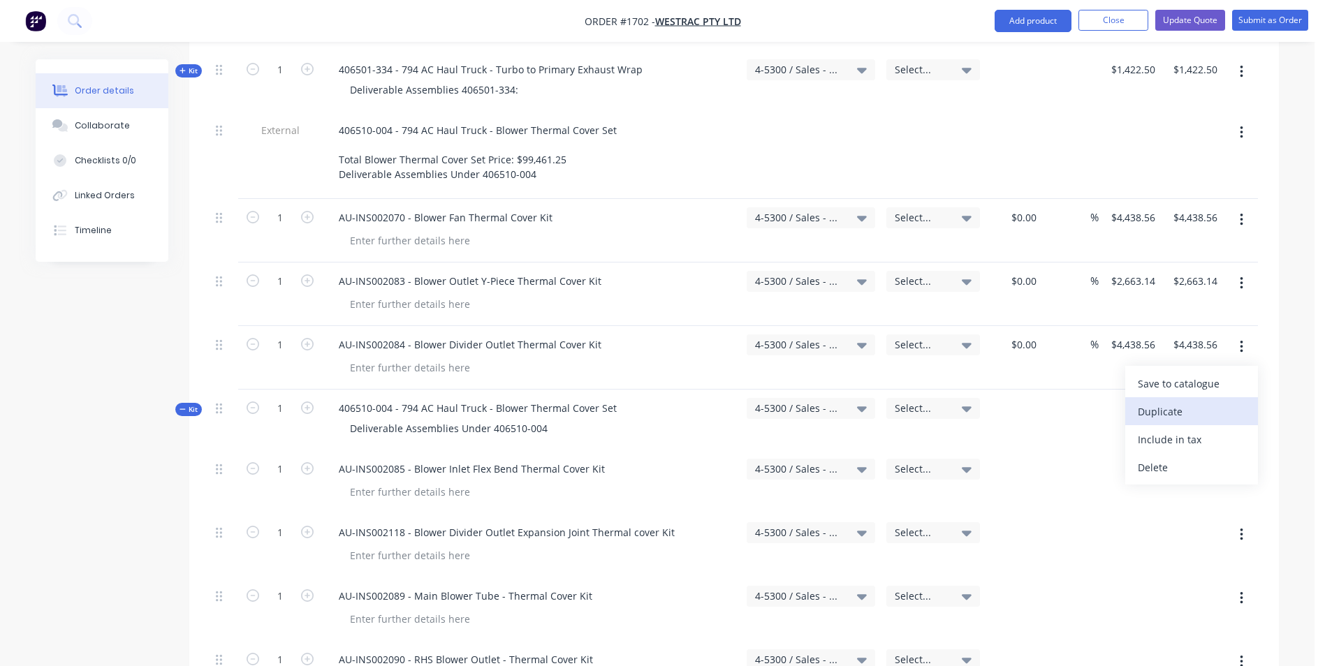
click at [1160, 402] on div "Duplicate" at bounding box center [1192, 412] width 108 height 20
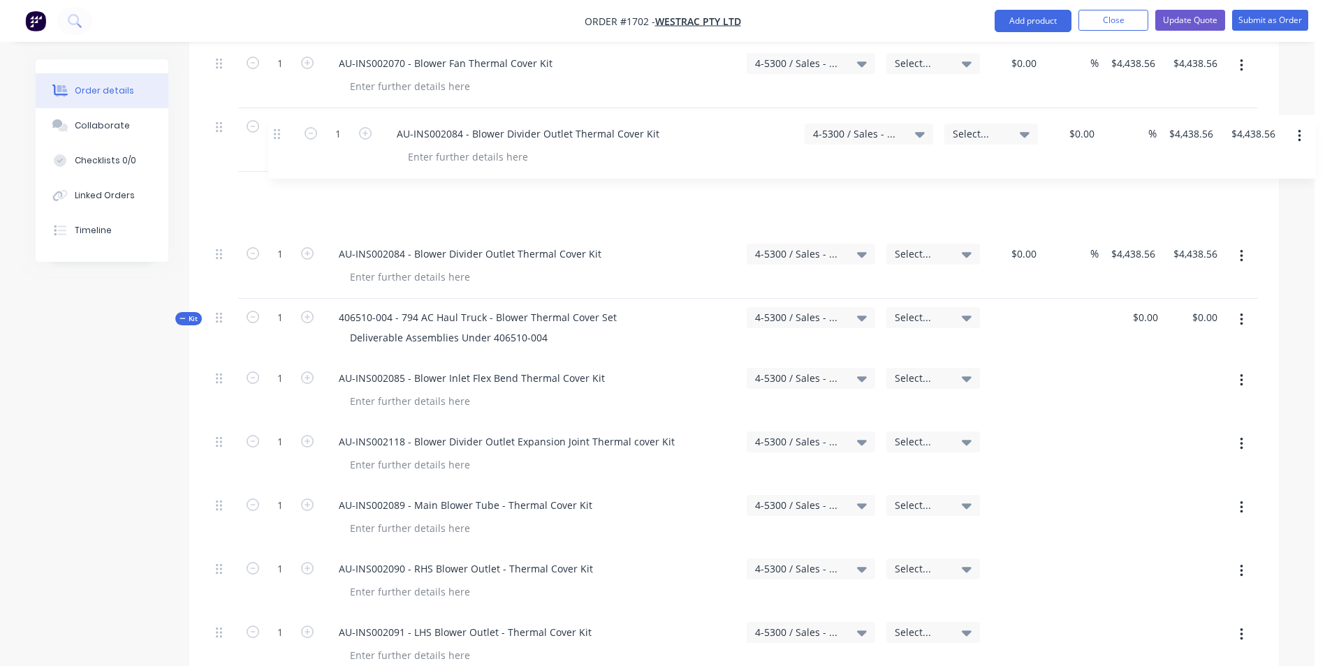
scroll to position [2741, 0]
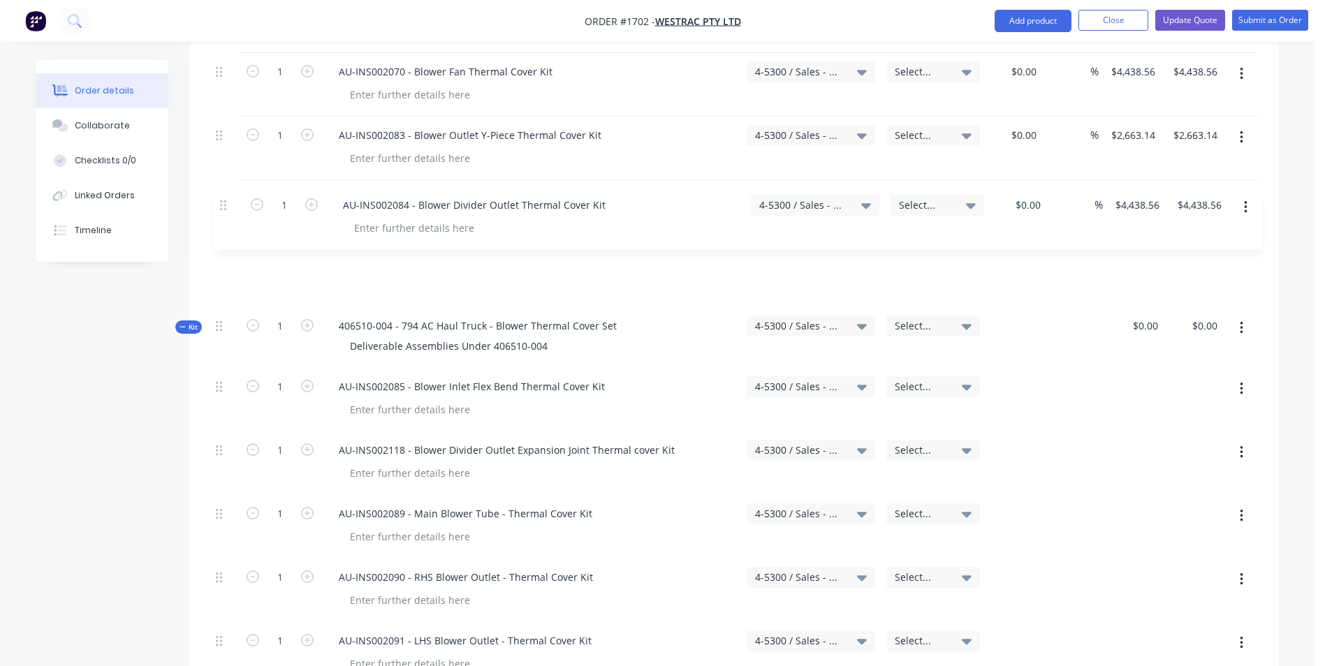
drag, startPoint x: 221, startPoint y: 264, endPoint x: 228, endPoint y: 205, distance: 59.9
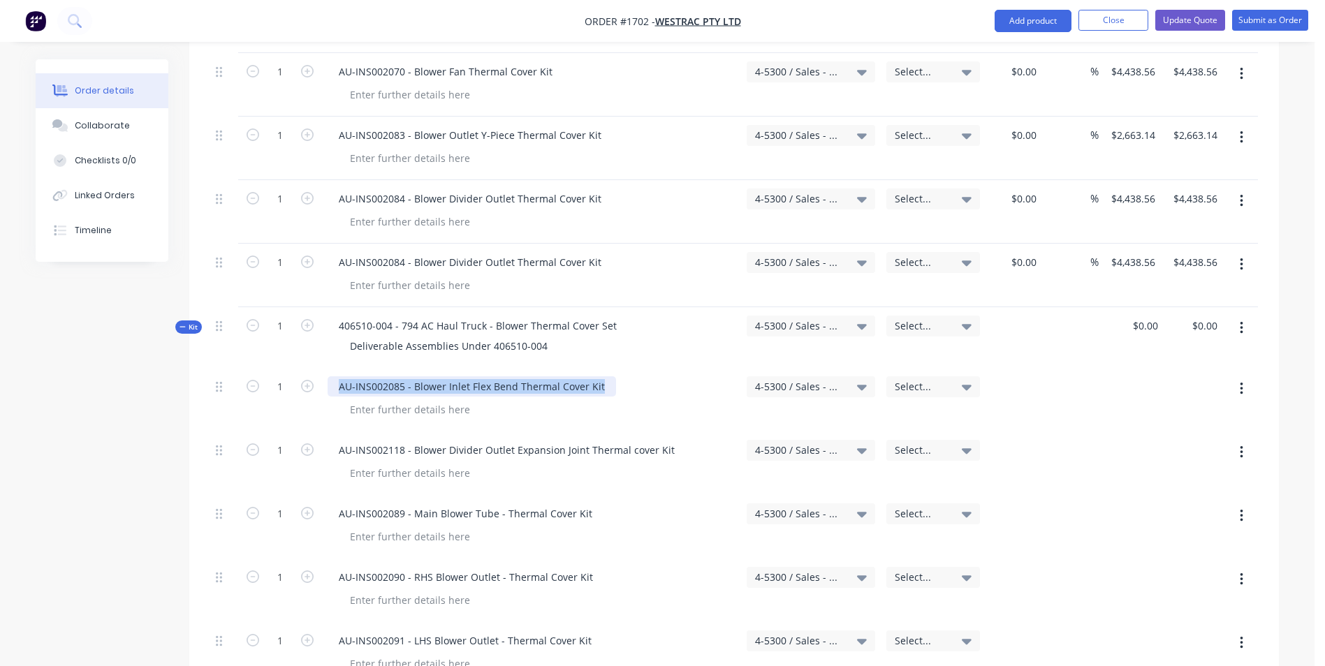
drag, startPoint x: 603, startPoint y: 328, endPoint x: 339, endPoint y: 329, distance: 264.7
click at [339, 376] on div "AU-INS002085 - Blower Inlet Flex Bend Thermal Cover Kit" at bounding box center [472, 386] width 288 height 20
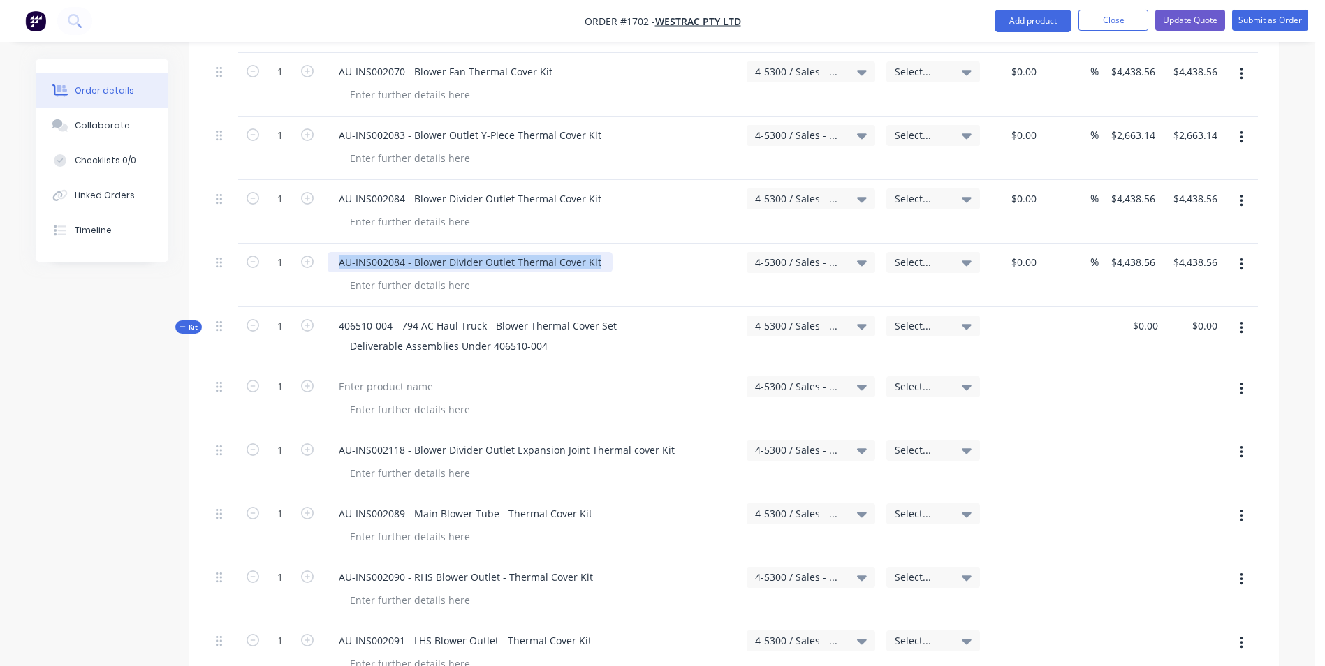
drag, startPoint x: 594, startPoint y: 200, endPoint x: 324, endPoint y: 200, distance: 269.6
click at [324, 244] on div "AU-INS002084 - Blower Divider Outlet Thermal Cover Kit" at bounding box center [531, 276] width 419 height 64
paste div
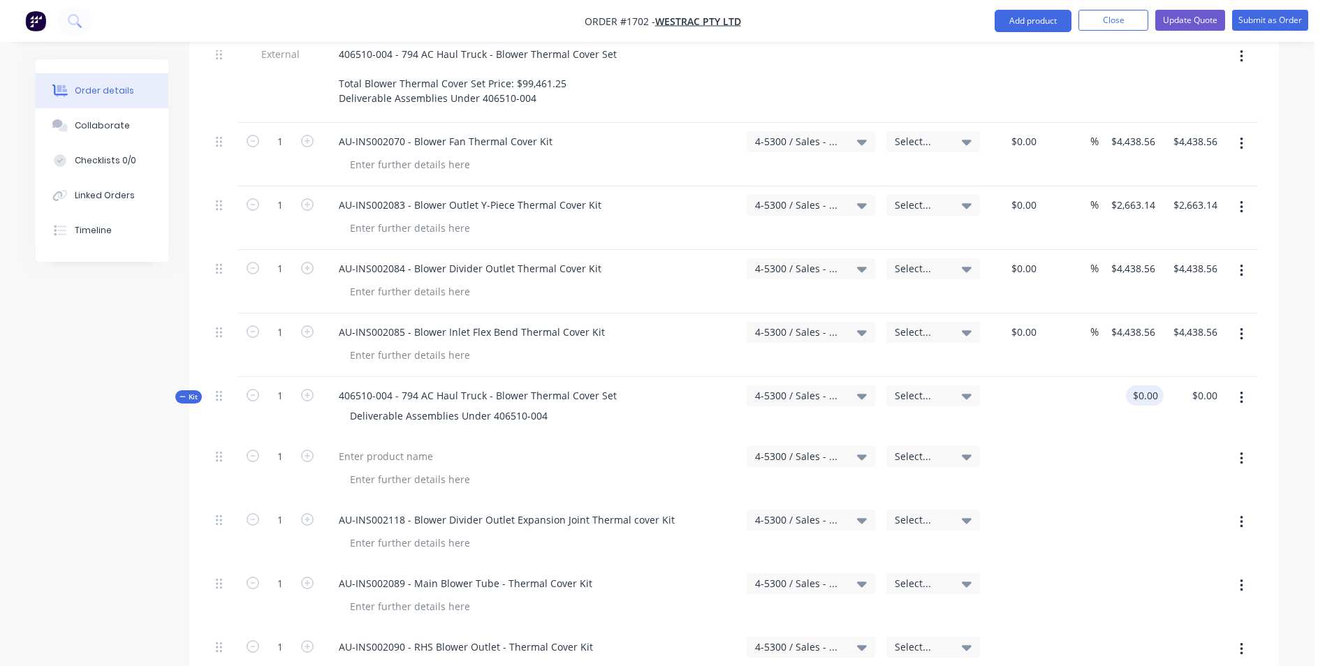
type input "0"
click at [1145, 385] on div "0 0" at bounding box center [1153, 395] width 22 height 20
type input "4438.56"
type input "$0.00"
click at [1124, 322] on input "4438.56" at bounding box center [1138, 332] width 43 height 20
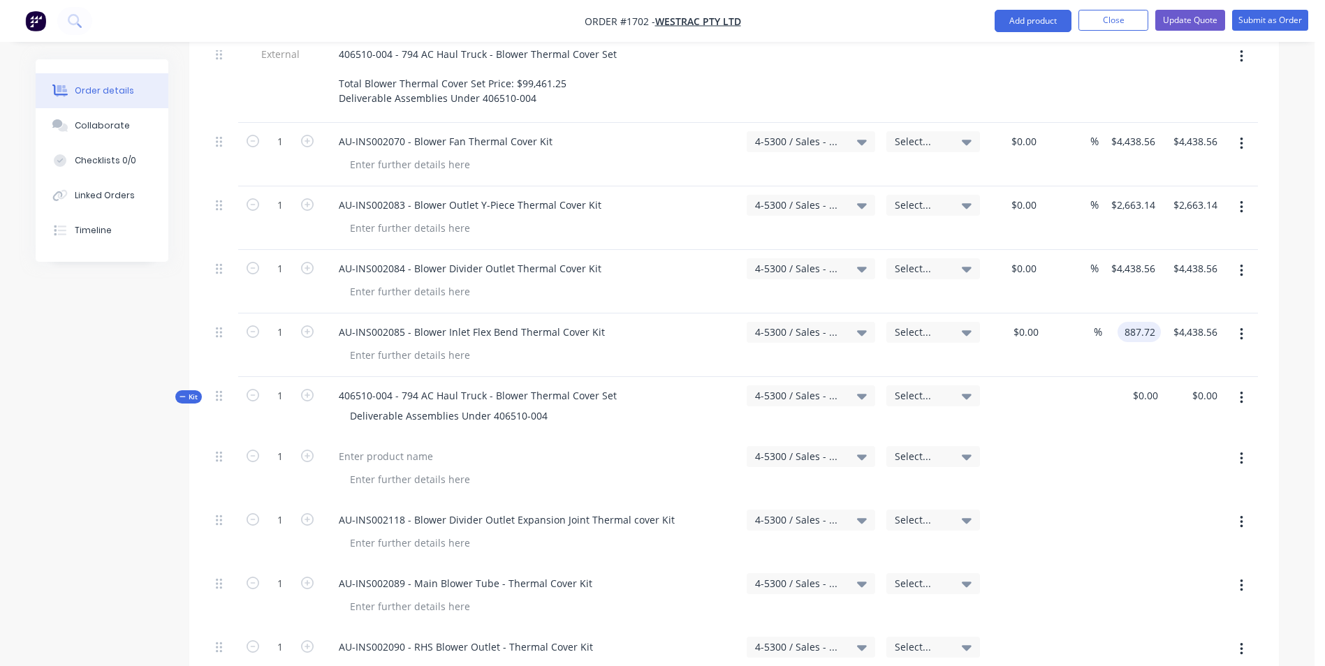
type input "$887.72"
click at [1241, 453] on icon "button" at bounding box center [1241, 459] width 3 height 13
click at [1156, 569] on div "Delete" at bounding box center [1192, 579] width 108 height 20
click at [1242, 328] on icon "button" at bounding box center [1241, 334] width 3 height 13
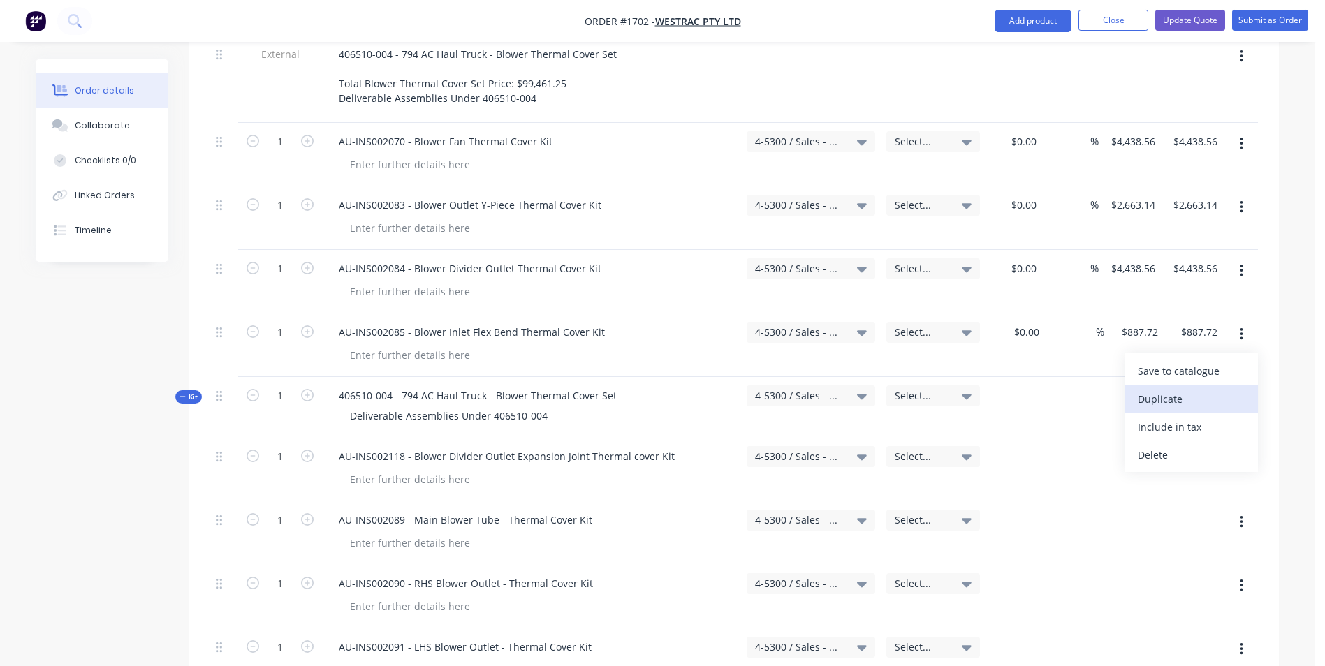
click at [1153, 389] on div "Duplicate" at bounding box center [1192, 399] width 108 height 20
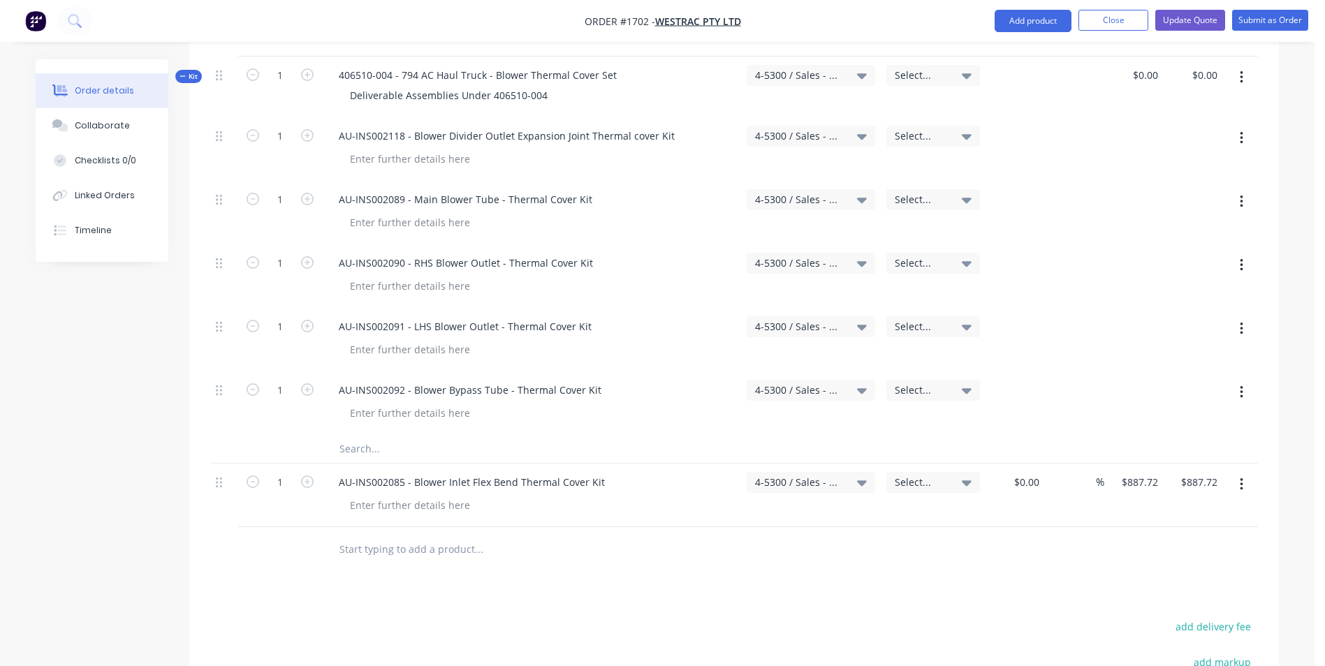
scroll to position [3056, 0]
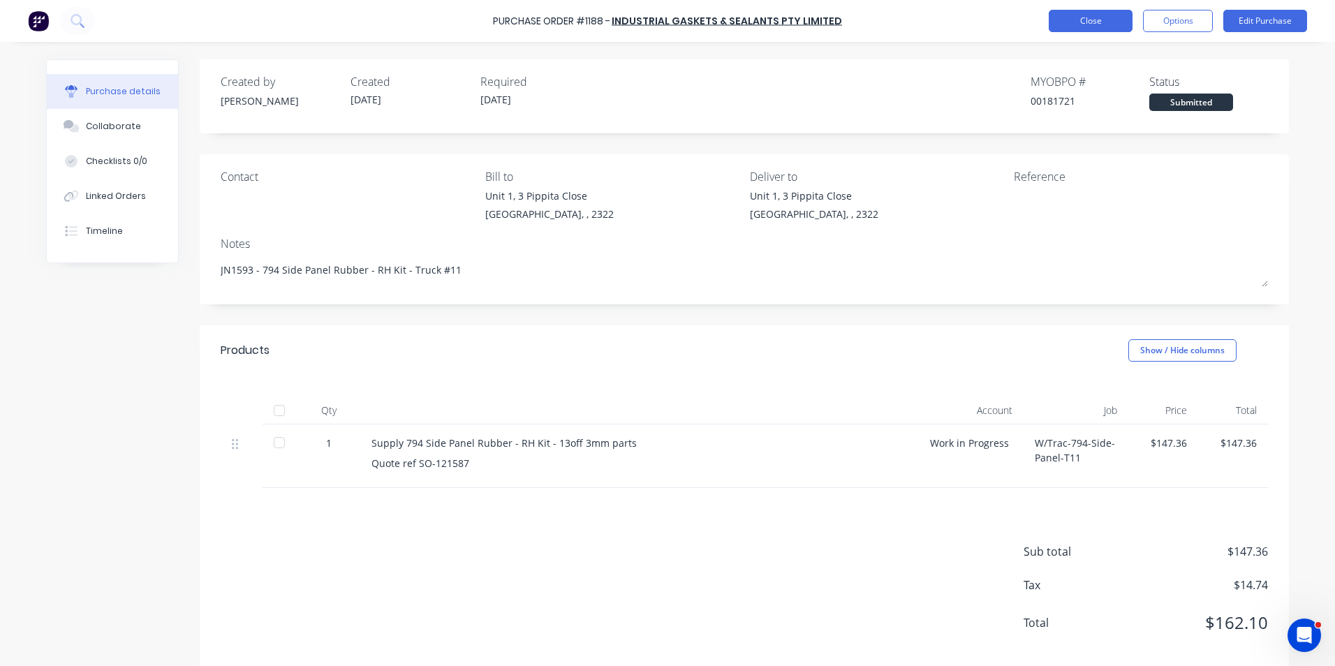
click at [1088, 24] on button "Close" at bounding box center [1091, 21] width 84 height 22
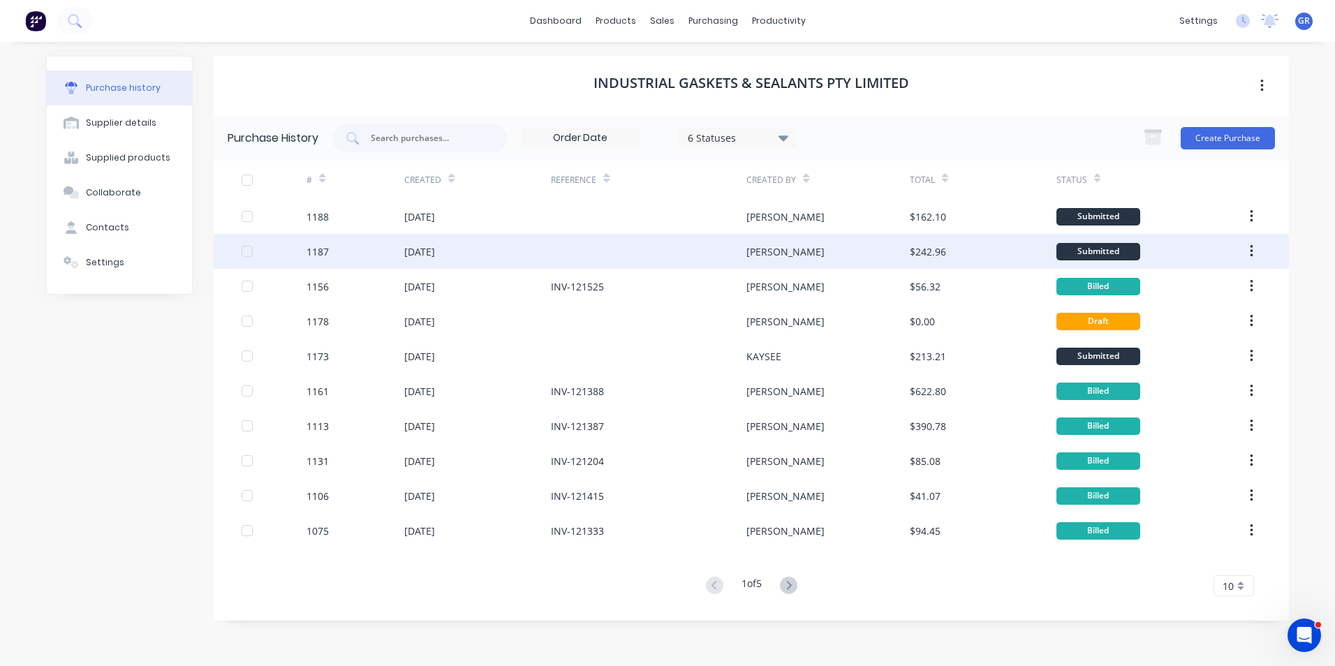
click at [323, 252] on div "1187" at bounding box center [318, 251] width 22 height 15
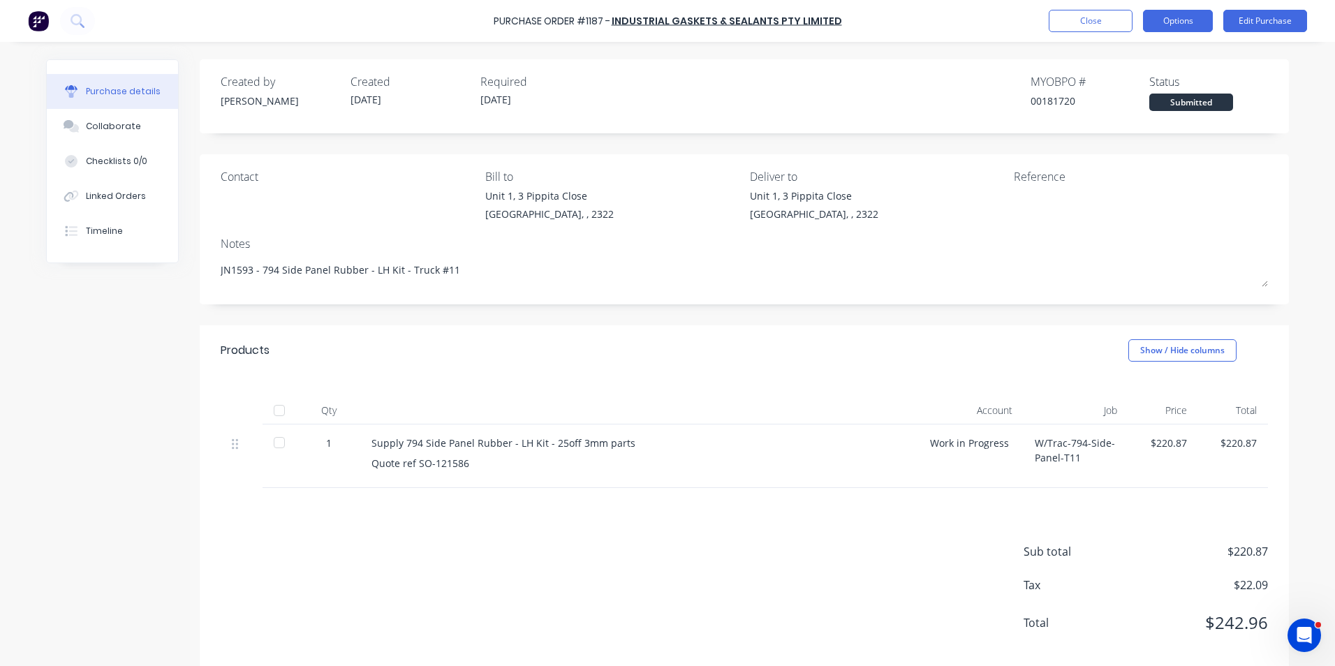
click at [1177, 18] on button "Options" at bounding box center [1178, 21] width 70 height 22
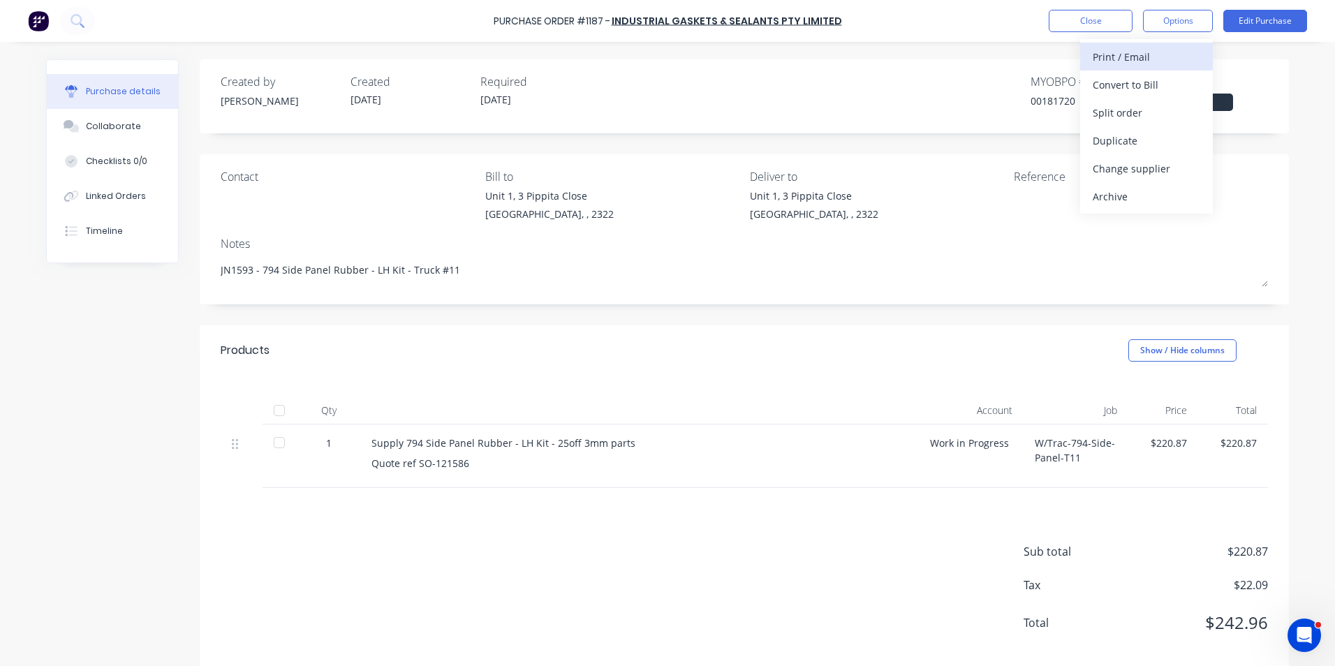
click at [1138, 57] on div "Print / Email" at bounding box center [1147, 57] width 108 height 20
click at [1138, 82] on div "With pricing" at bounding box center [1147, 85] width 108 height 20
type textarea "x"
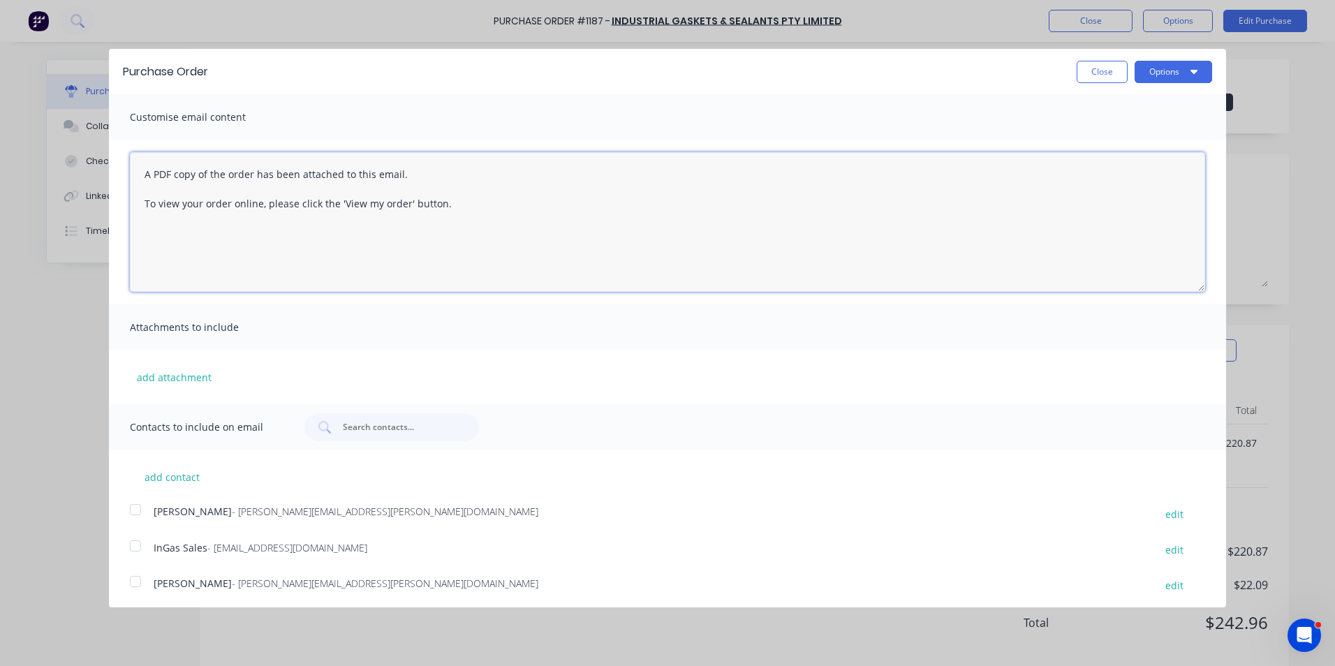
drag, startPoint x: 458, startPoint y: 207, endPoint x: 112, endPoint y: 179, distance: 346.7
click at [112, 179] on div "A PDF copy of the order has been attached to this email. To view your order onl…" at bounding box center [667, 222] width 1117 height 165
type textarea "Hi Jeff,"
type textarea "x"
type textarea "Hi Jeff, PO attached as"
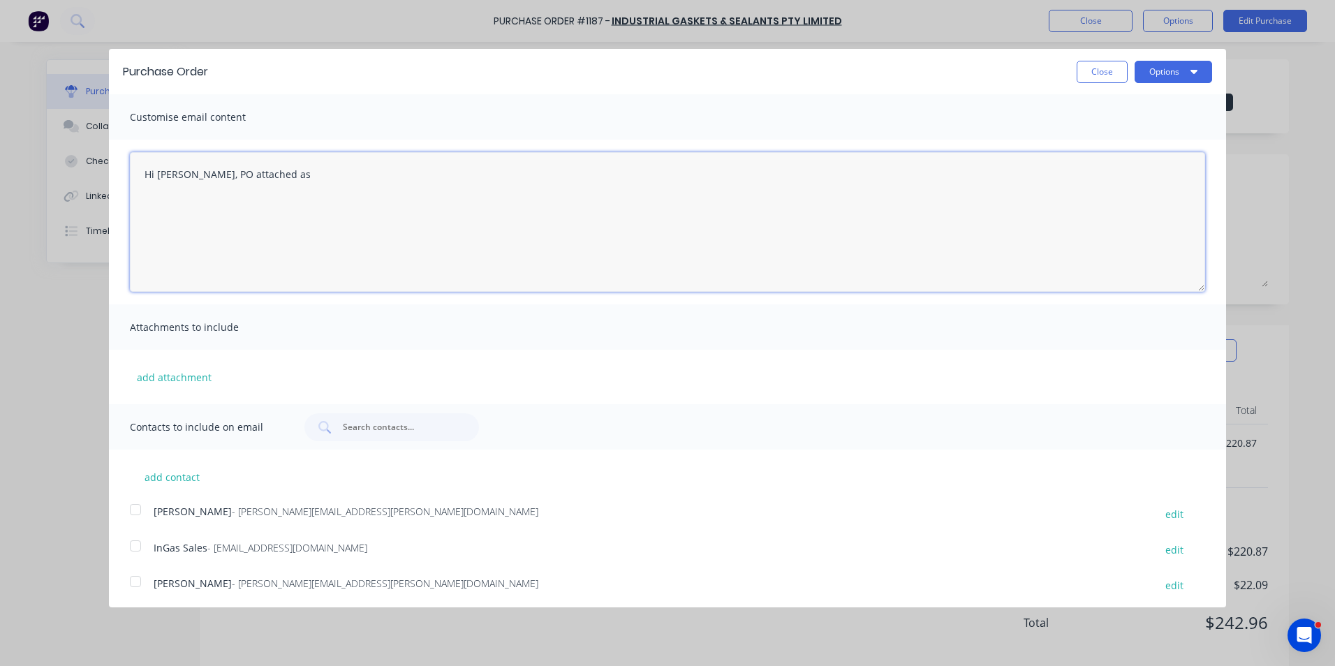
type textarea "x"
type textarea "Hi Jeff, PO attached as quoted, ple"
type textarea "x"
type textarea "Hi Jeff, PO attached as quoted, please proceed"
type textarea "x"
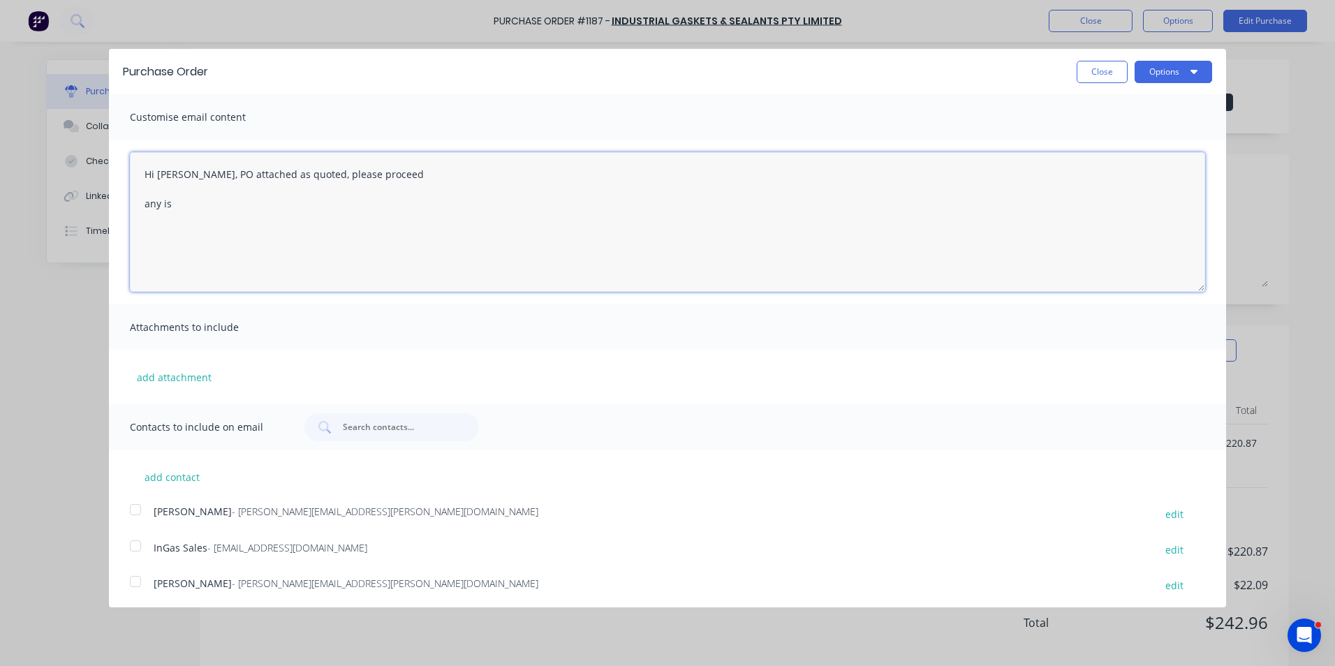
type textarea "Hi Jeff, PO attached as quoted, please proceed any iss"
type textarea "x"
type textarea "Hi Jeff, PO attached as quoted, please proceed any issues, let me"
type textarea "x"
type textarea "Hi Jeff, PO attached as quoted, please proceed any issues, let me know r"
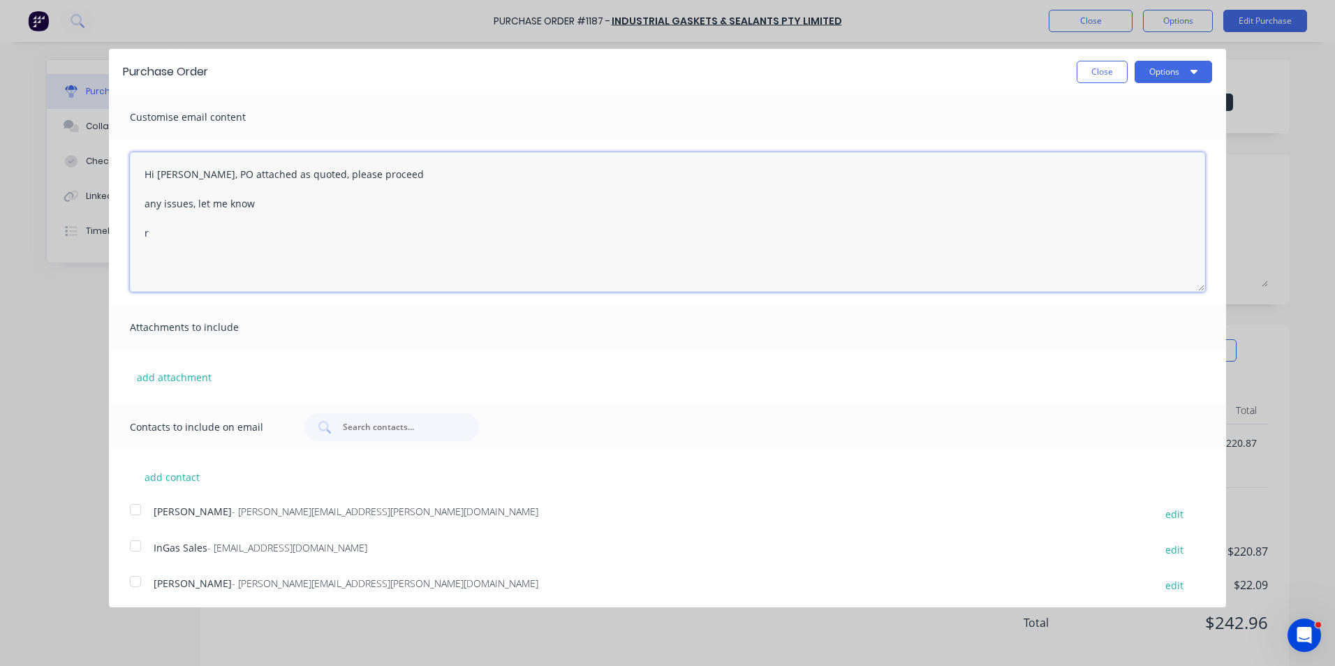
type textarea "x"
type textarea "Hi Jeff, PO attached as quoted, please proceed any issues, let me know Regards"
type textarea "x"
type textarea "Hi Jeff, PO attached as quoted, please proceed any issues, let me know Regards …"
type textarea "x"
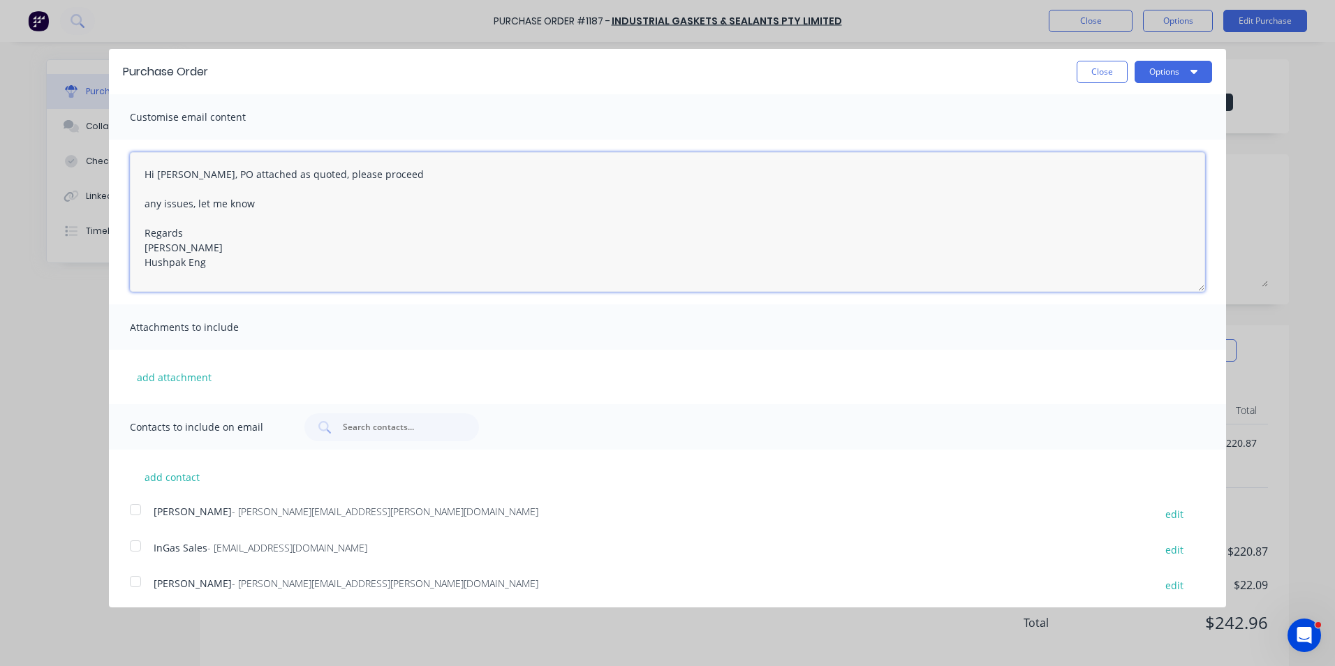
type textarea "Hi Jeff, PO attached as quoted, please proceed any issues, let me know Regards …"
type textarea "x"
type textarea "Hi Jeff, PO attached as quoted, please proceed any issues, let me know Regards …"
type textarea "x"
type textarea "Hi Jeff, PO attached as quoted, please proceed any issues, let me know Regards …"
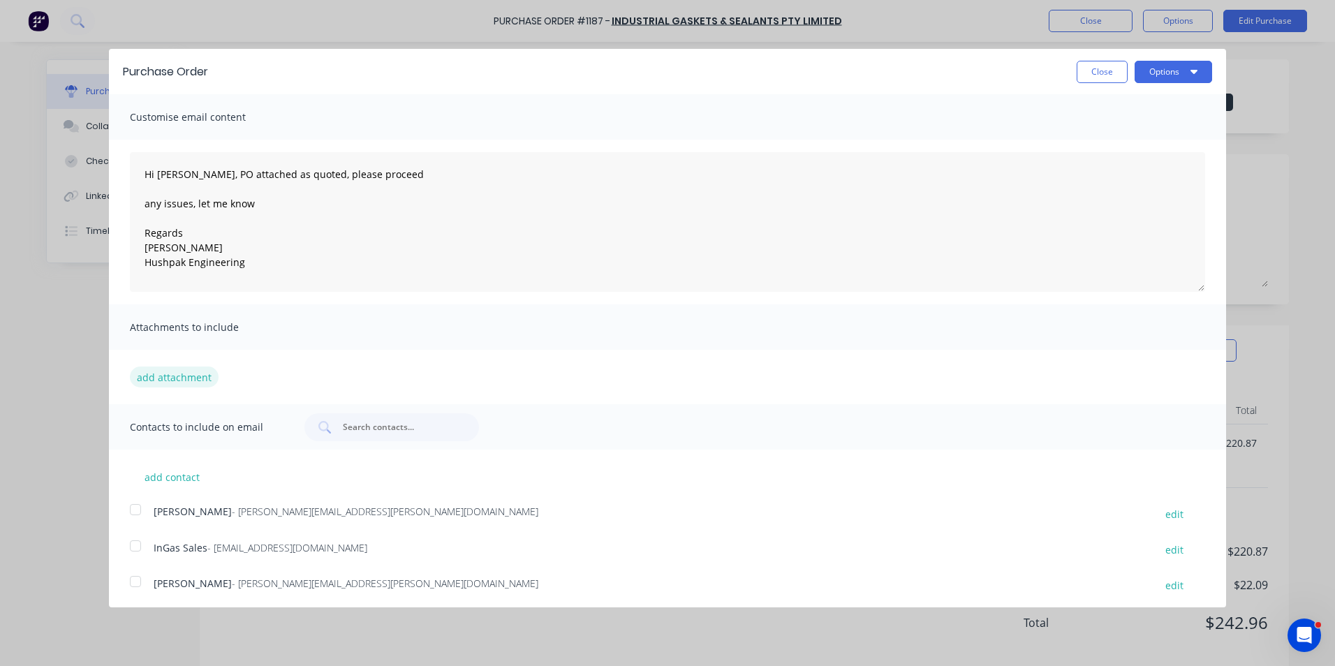
click at [175, 375] on button "add attachment" at bounding box center [174, 377] width 89 height 21
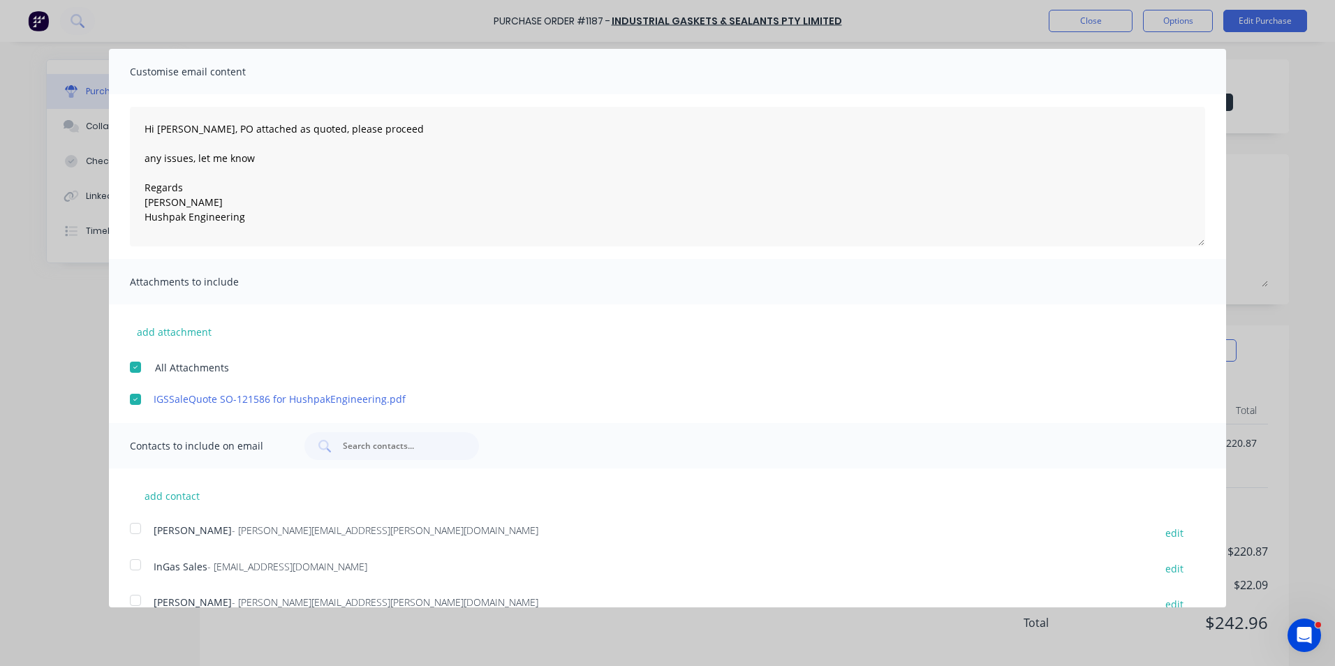
scroll to position [105, 0]
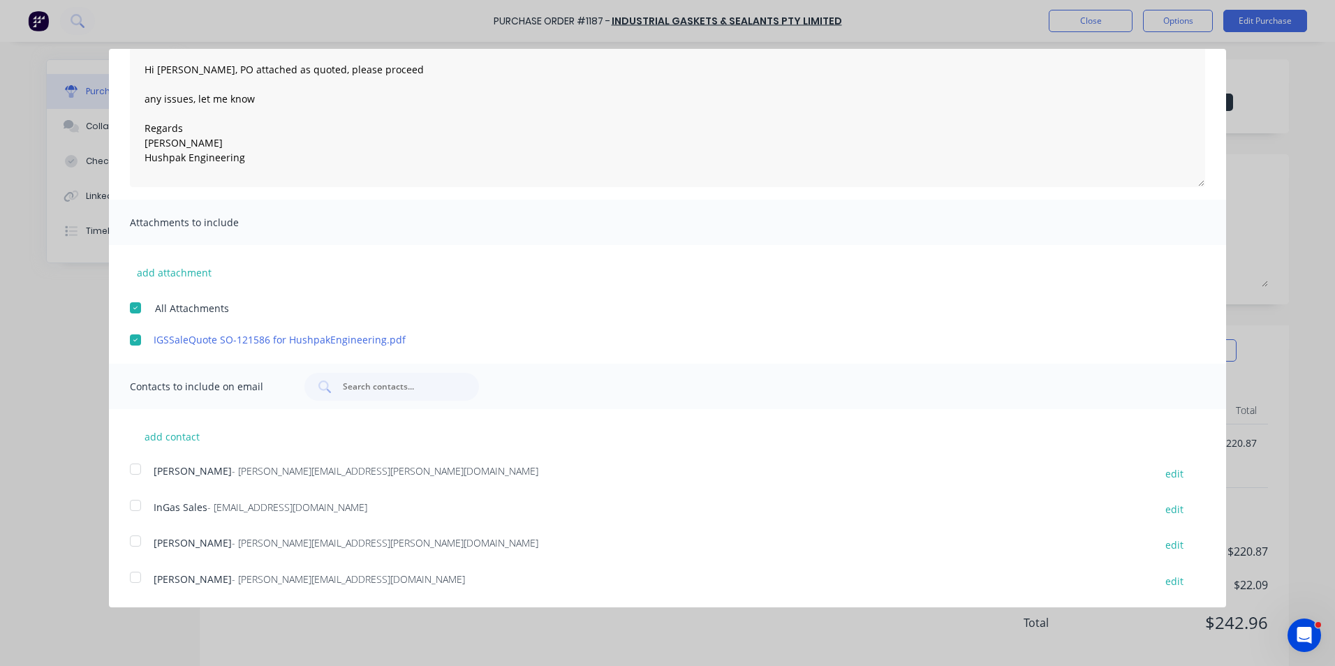
click at [135, 466] on div at bounding box center [136, 469] width 28 height 28
click at [135, 503] on div at bounding box center [136, 506] width 28 height 28
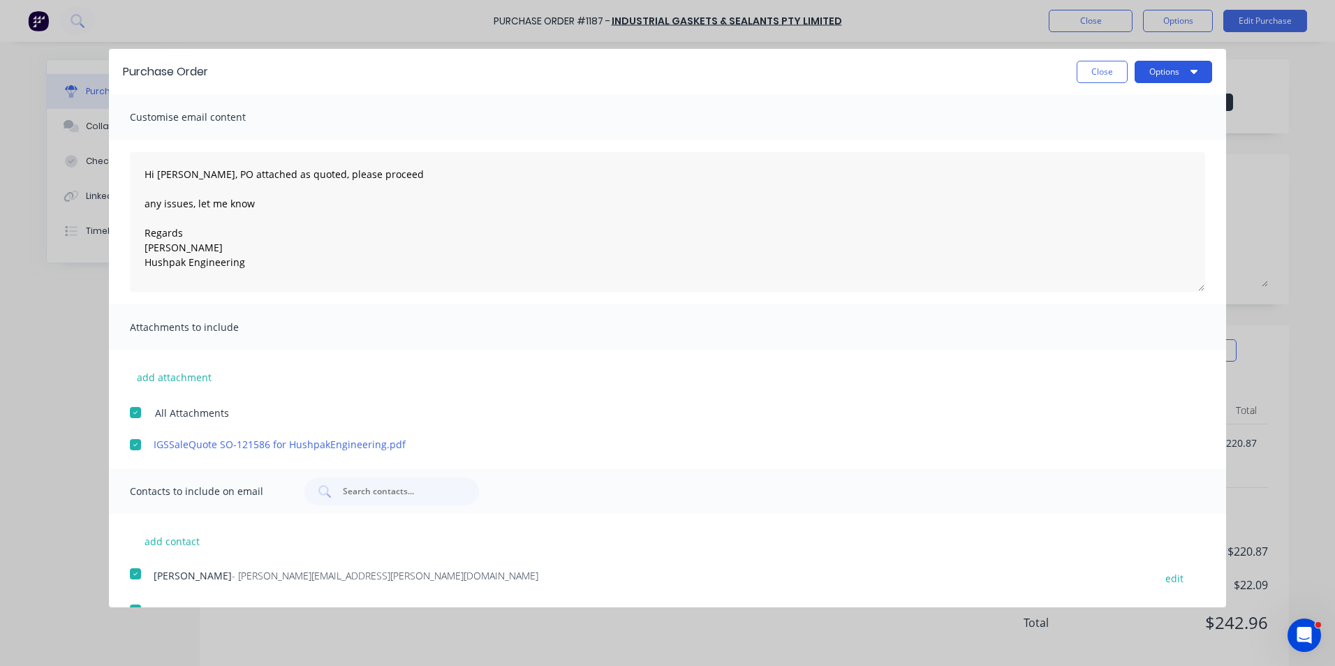
click at [1152, 71] on button "Options" at bounding box center [1174, 72] width 78 height 22
click at [1097, 132] on div "Email" at bounding box center [1146, 135] width 108 height 20
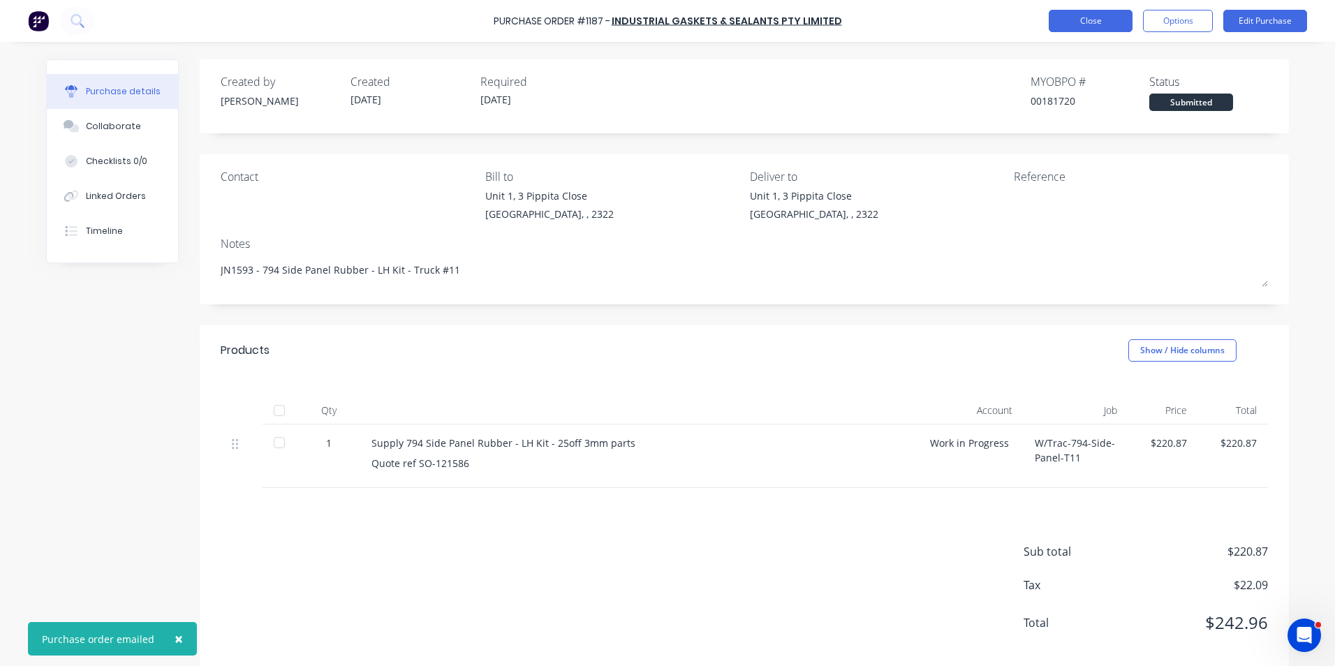
click at [1098, 20] on button "Close" at bounding box center [1091, 21] width 84 height 22
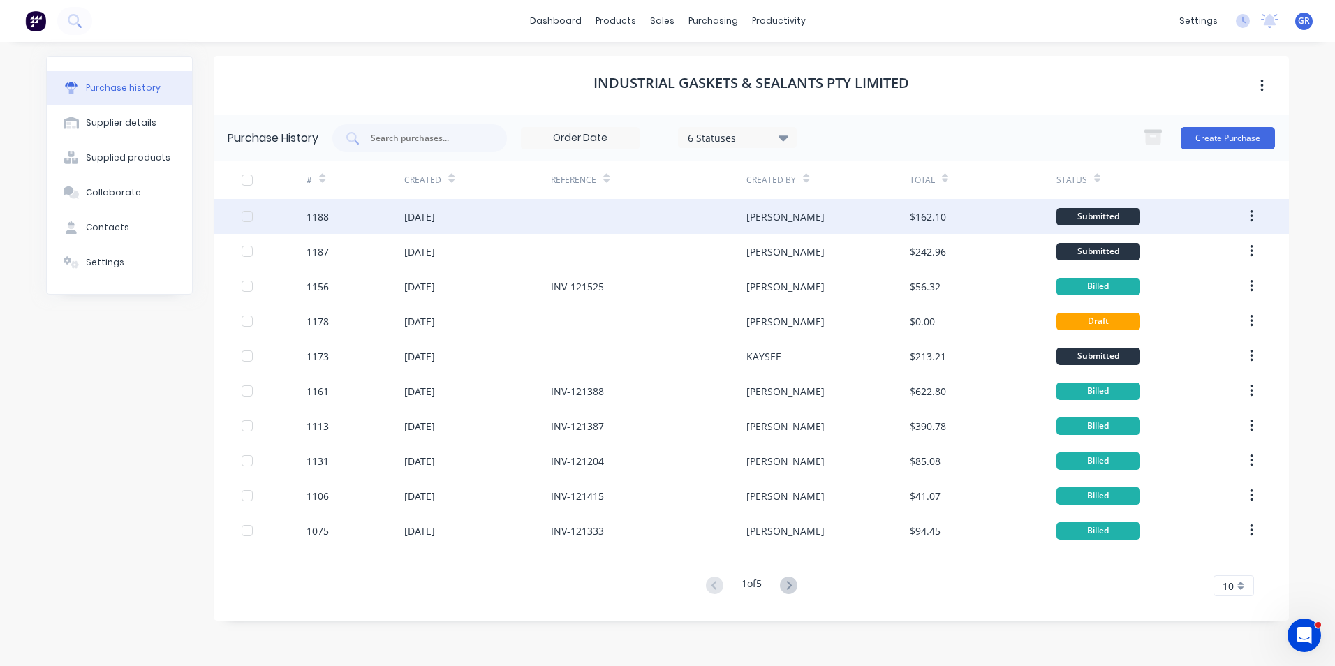
click at [318, 215] on div "1188" at bounding box center [318, 216] width 22 height 15
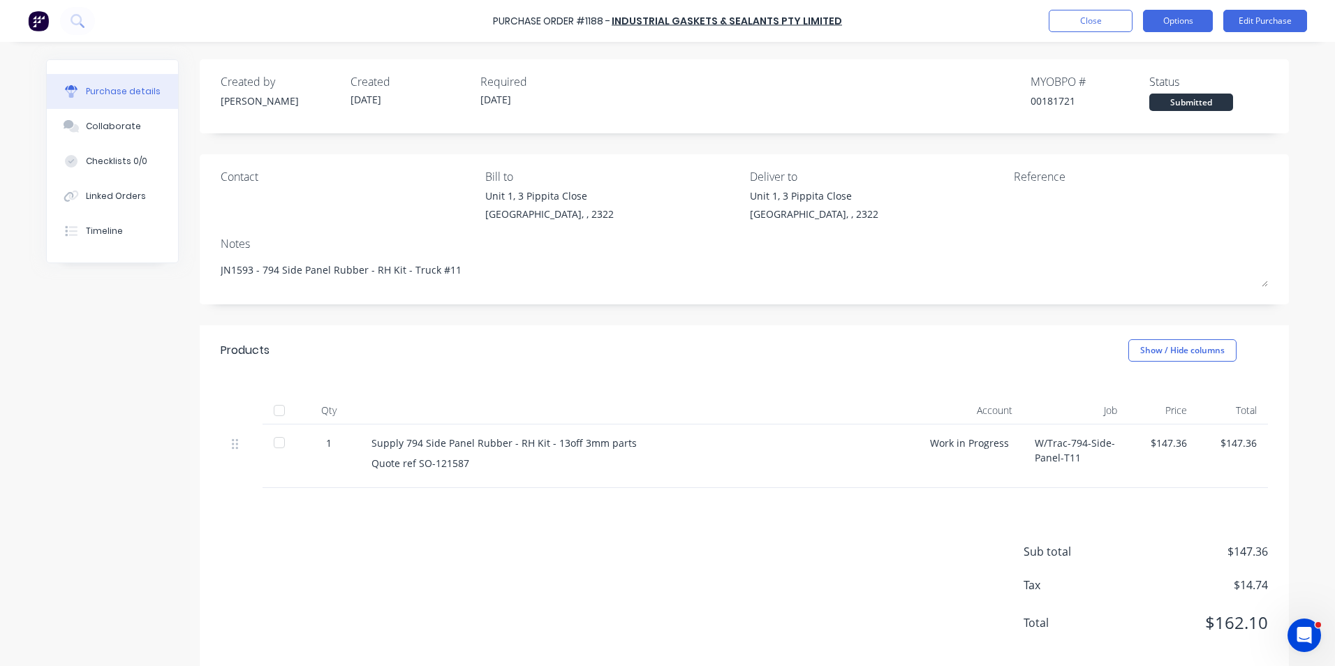
click at [1174, 23] on button "Options" at bounding box center [1178, 21] width 70 height 22
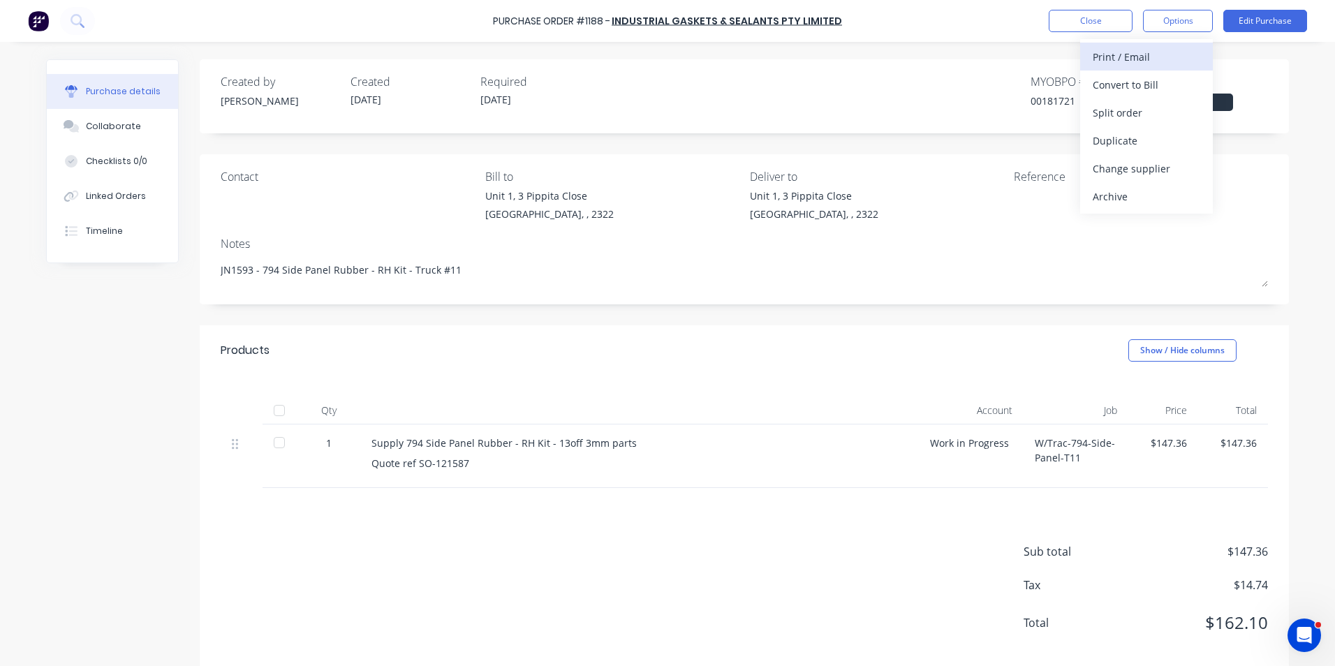
click at [1140, 52] on div "Print / Email" at bounding box center [1147, 57] width 108 height 20
click at [1140, 81] on div "With pricing" at bounding box center [1147, 85] width 108 height 20
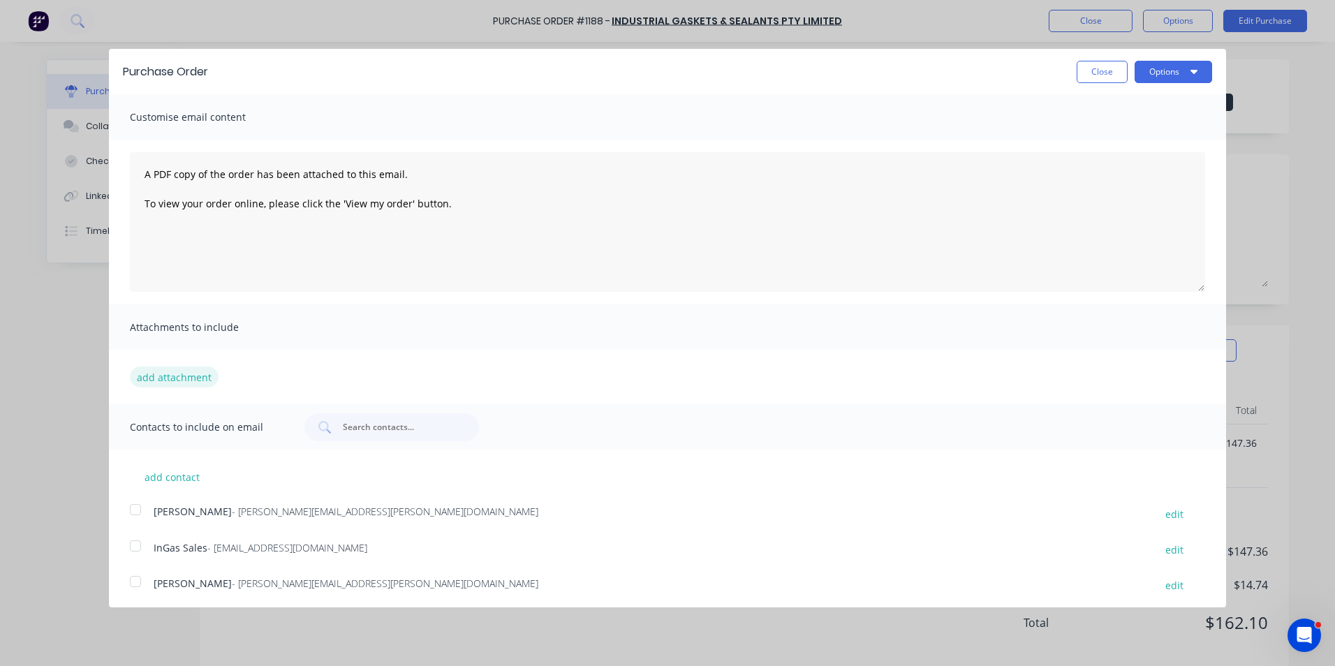
click at [147, 378] on button "add attachment" at bounding box center [174, 377] width 89 height 21
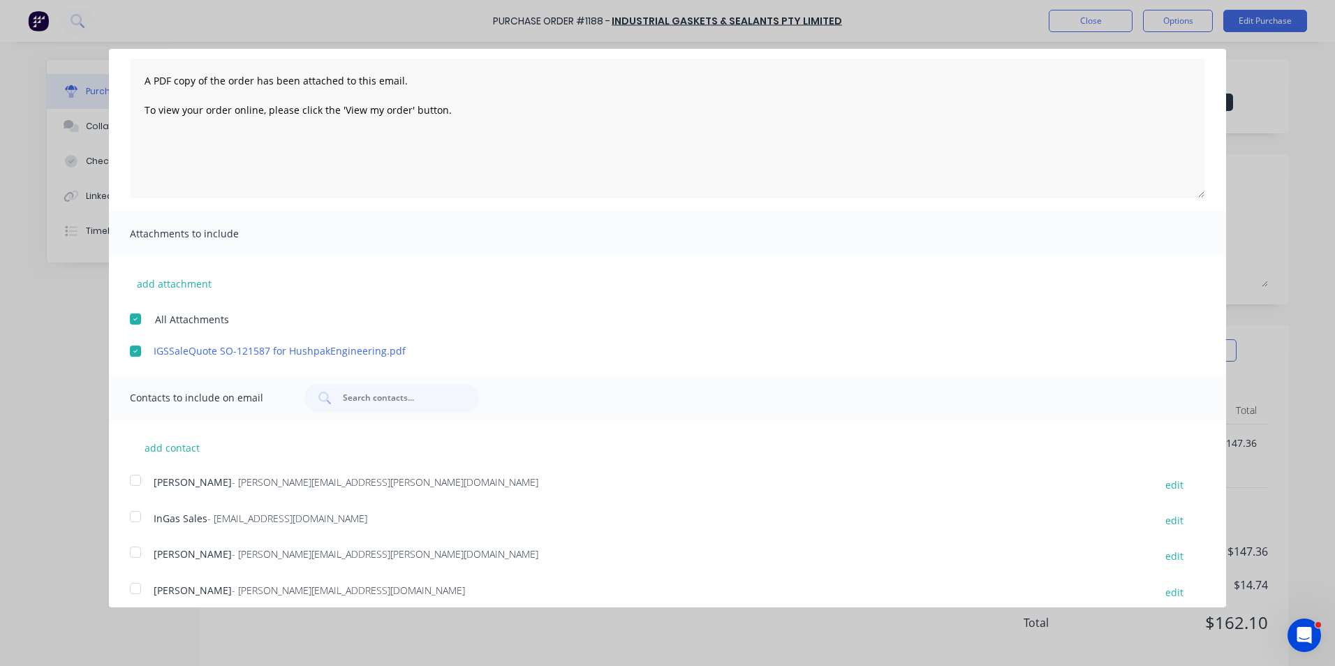
scroll to position [105, 0]
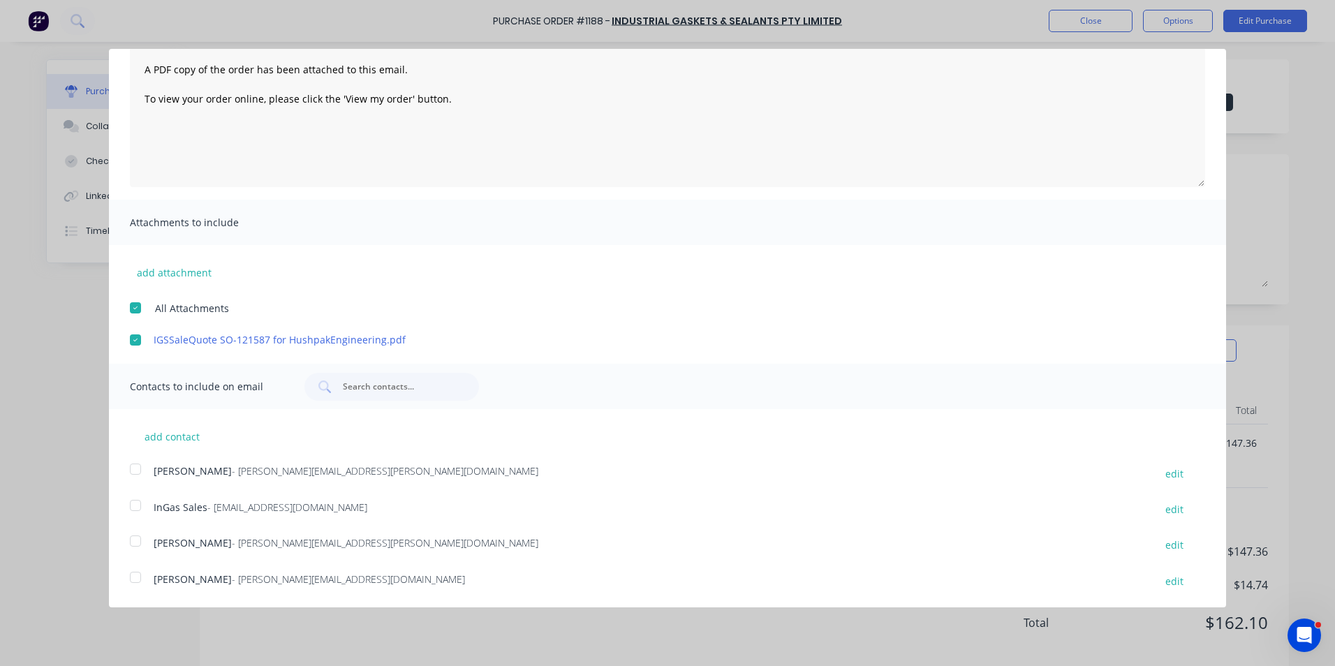
click at [137, 471] on div at bounding box center [136, 469] width 28 height 28
click at [137, 504] on div at bounding box center [136, 506] width 28 height 28
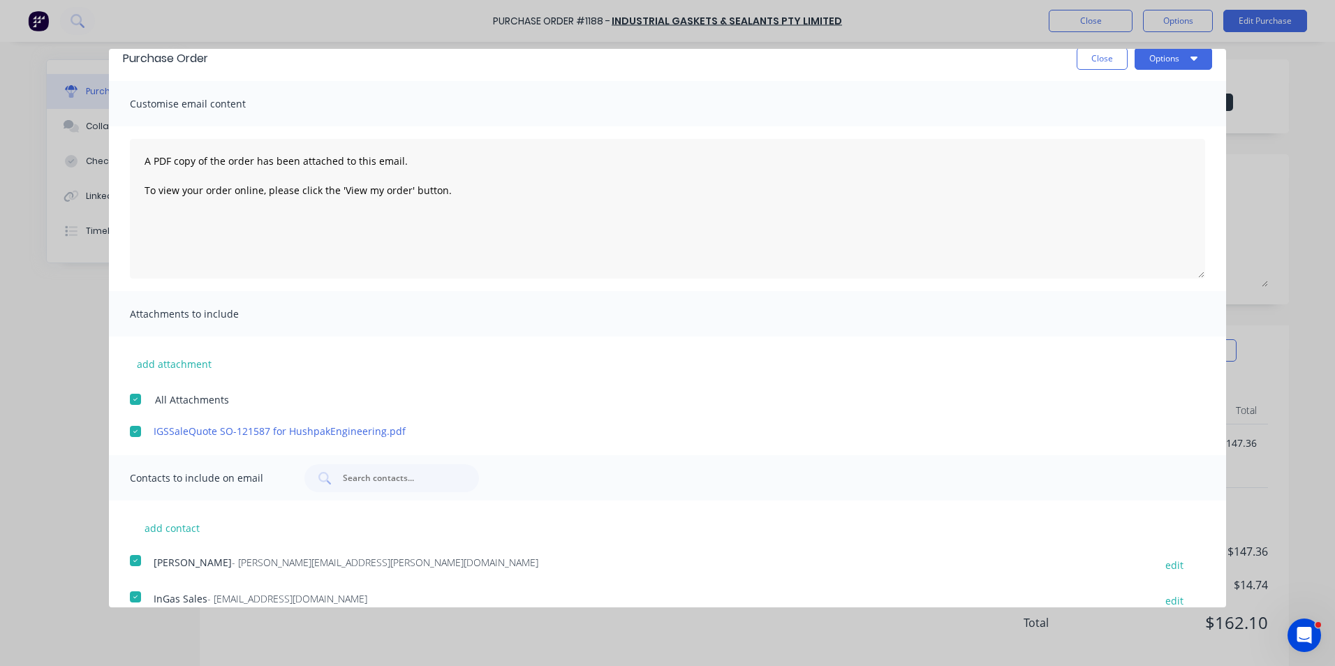
scroll to position [0, 0]
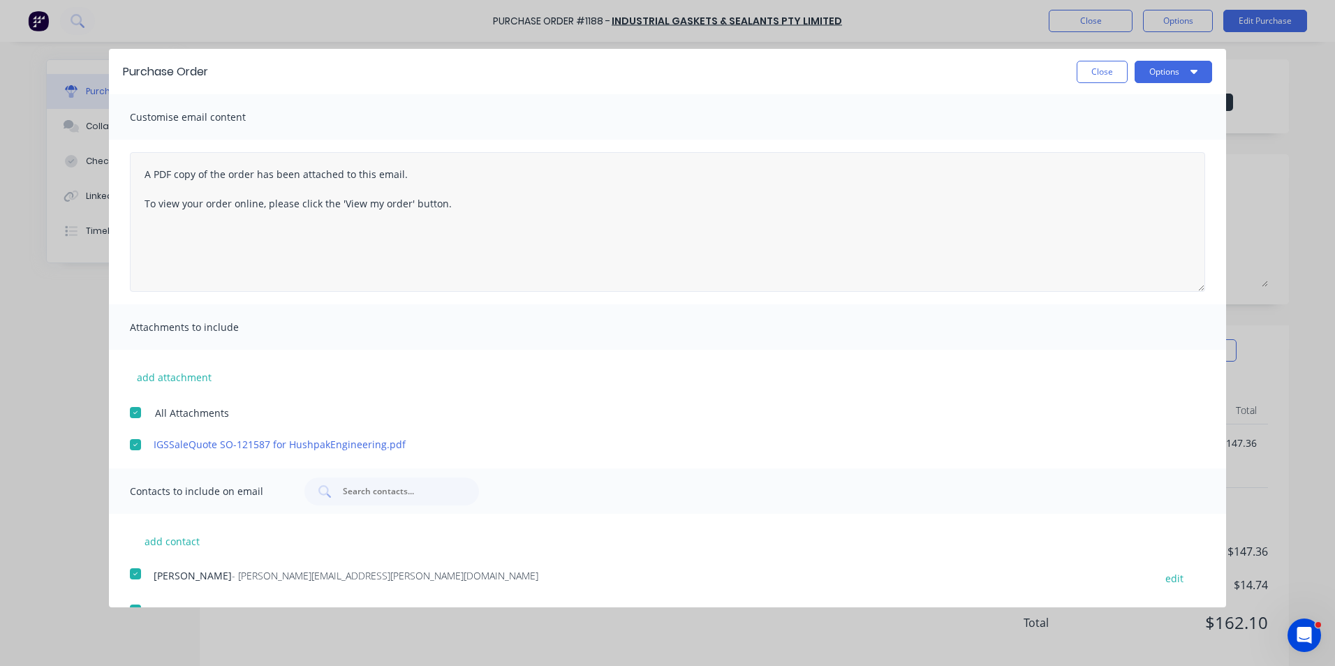
type textarea "x"
drag, startPoint x: 456, startPoint y: 202, endPoint x: 112, endPoint y: 163, distance: 346.5
click at [112, 163] on div "A PDF copy of the order has been attached to this email. To view your order onl…" at bounding box center [667, 222] width 1117 height 165
type textarea "Hi Jeff,"
type textarea "x"
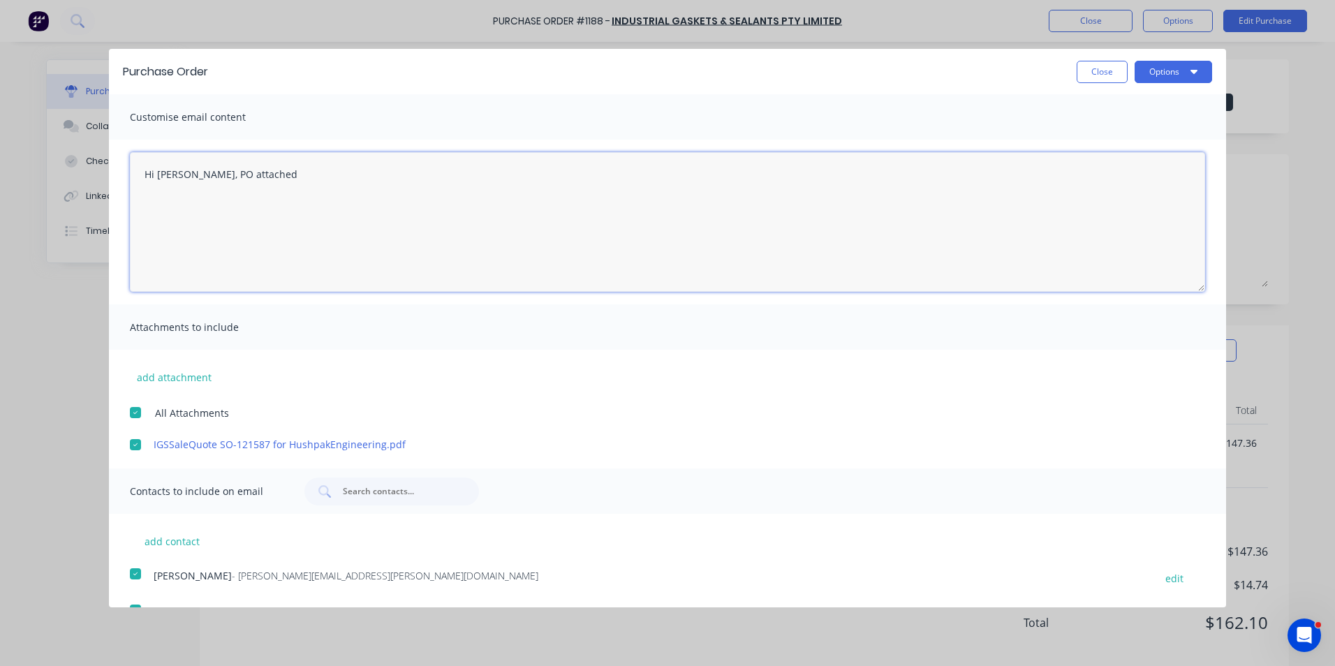
type textarea "Hi Jeff, PO attached"
type textarea "x"
drag, startPoint x: 142, startPoint y: 175, endPoint x: 243, endPoint y: 214, distance: 107.9
click at [243, 214] on textarea "Hi Jeff, PO attached" at bounding box center [667, 222] width 1075 height 140
paste textarea "as quoted, please proceed any issues, let me know Regards Greg Rawe Hushpak Eng…"
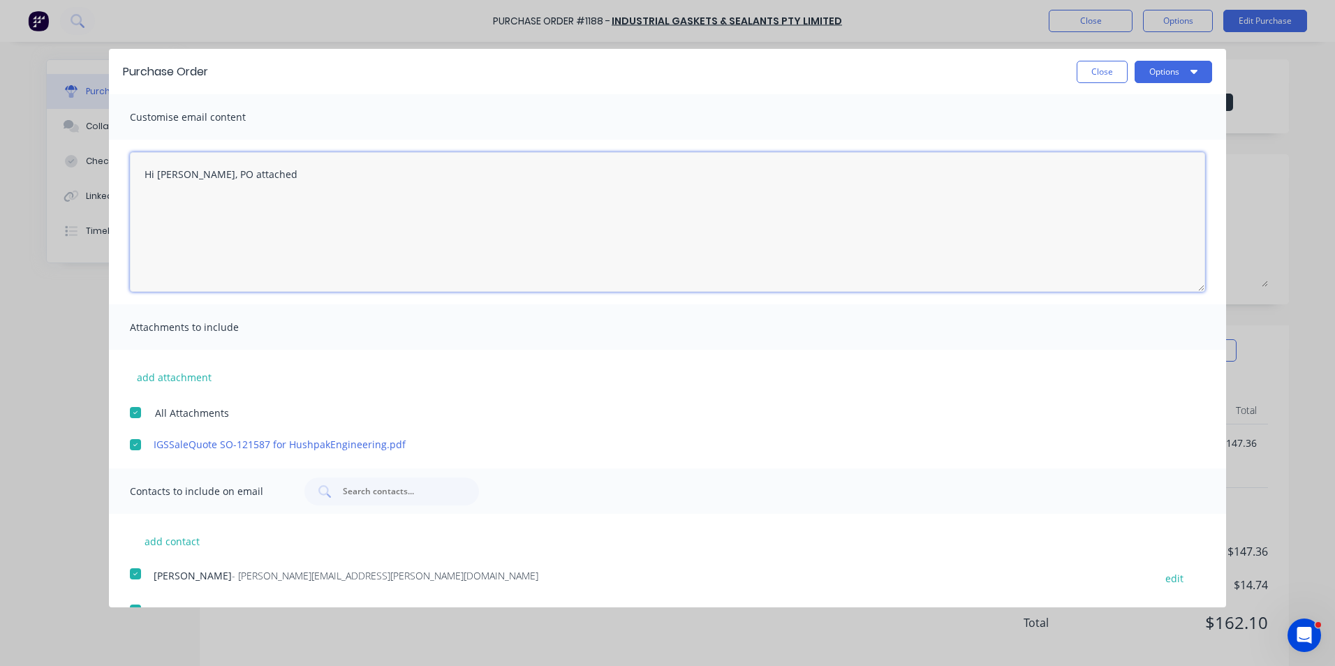
type textarea "Hi Jeff, PO attached as quoted, please proceed any issues, let me know Regards …"
type textarea "x"
type textarea "Hi Jeff, PO attached as quoted, please proceed any issues, let me know Regards …"
click at [1166, 64] on button "Options" at bounding box center [1174, 72] width 78 height 22
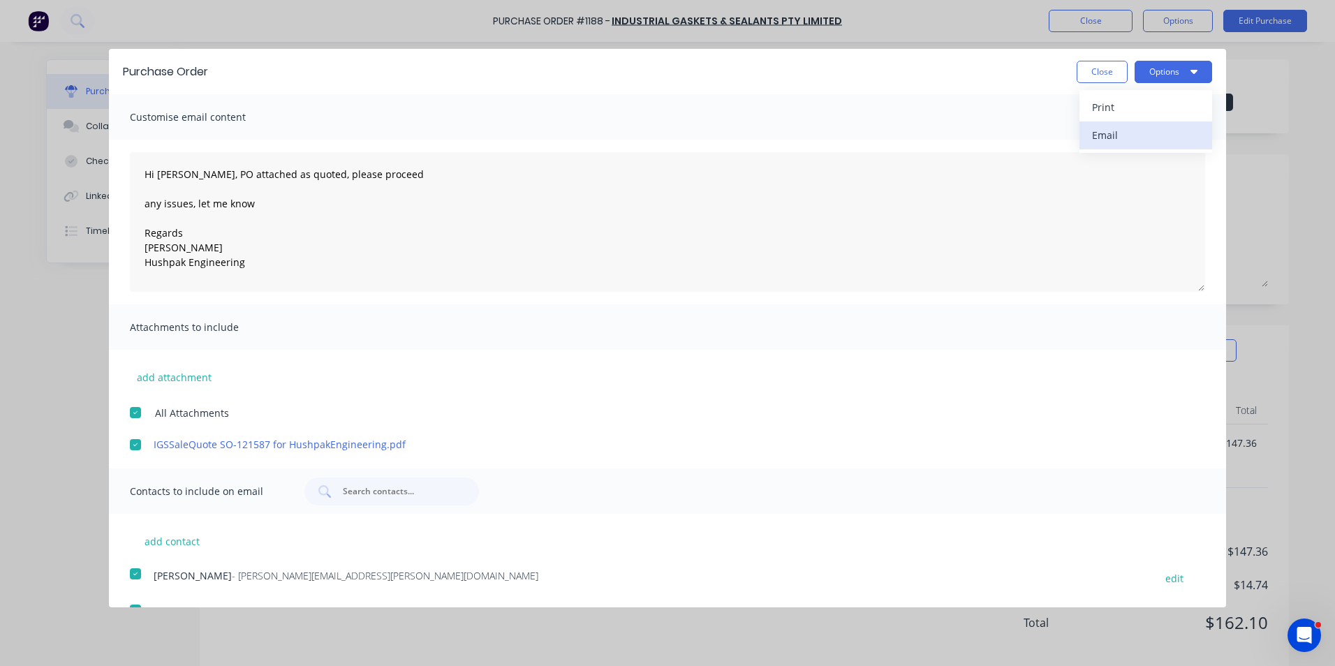
click at [1096, 133] on div "Email" at bounding box center [1146, 135] width 108 height 20
type textarea "x"
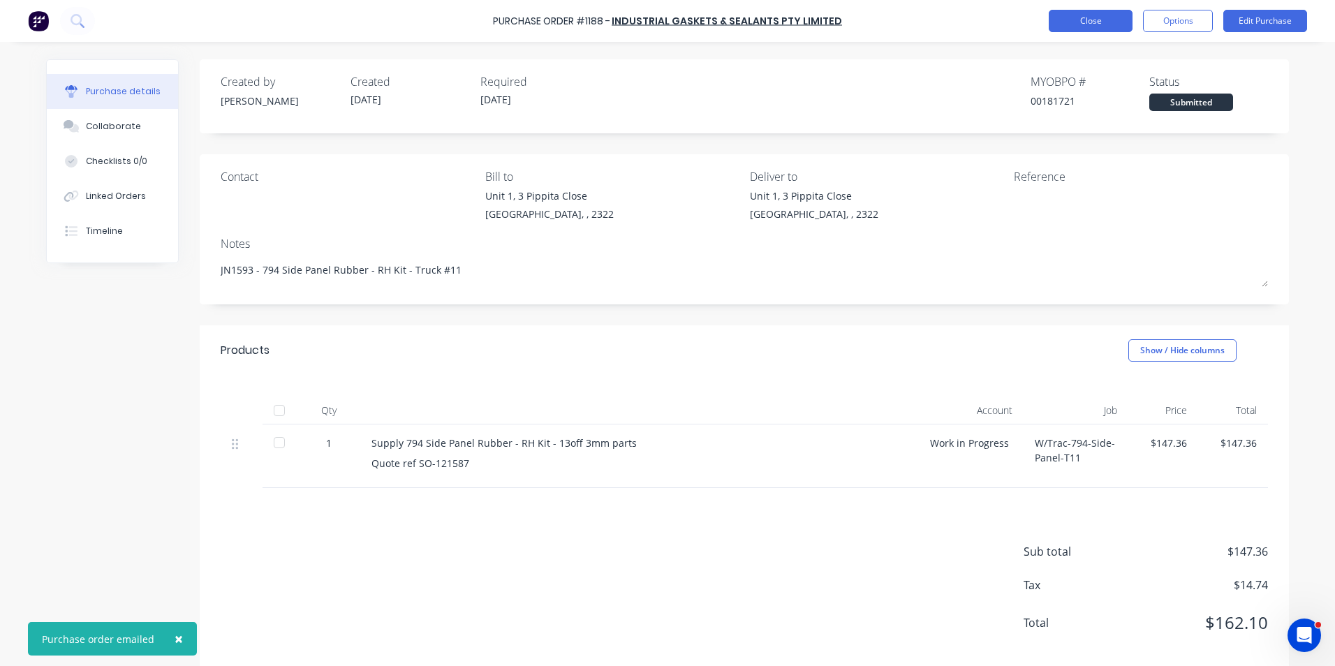
click at [1101, 22] on button "Close" at bounding box center [1091, 21] width 84 height 22
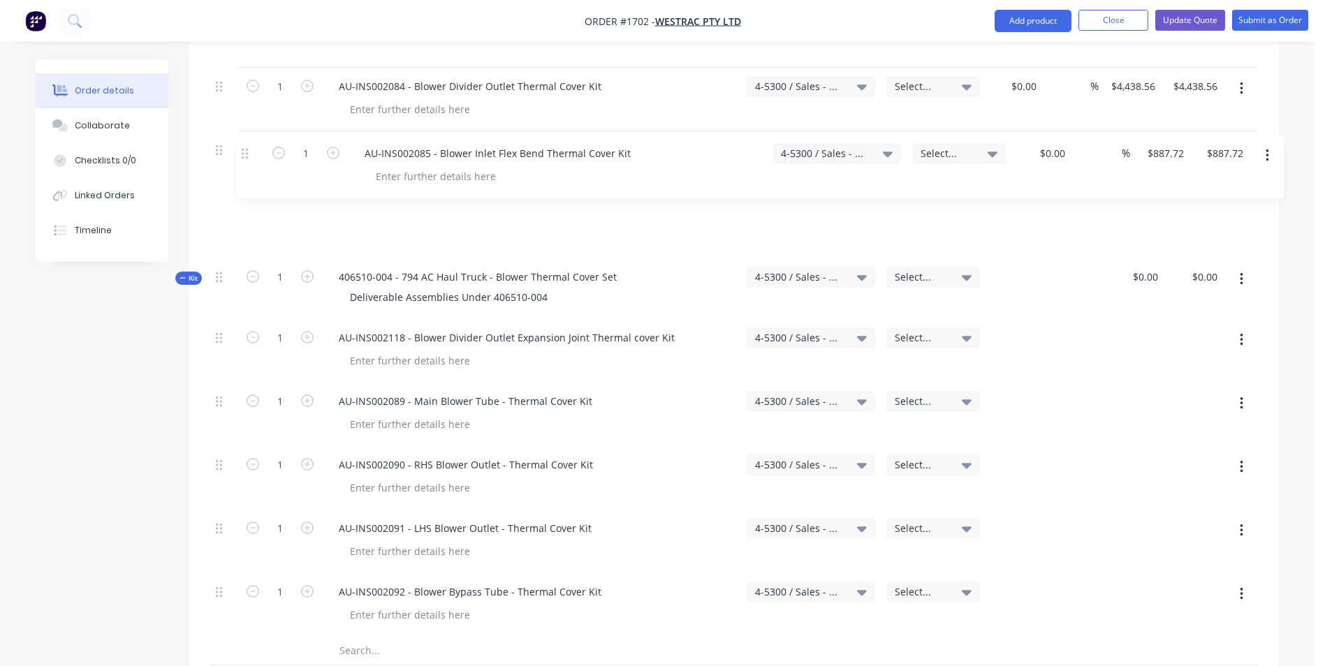
scroll to position [2851, 0]
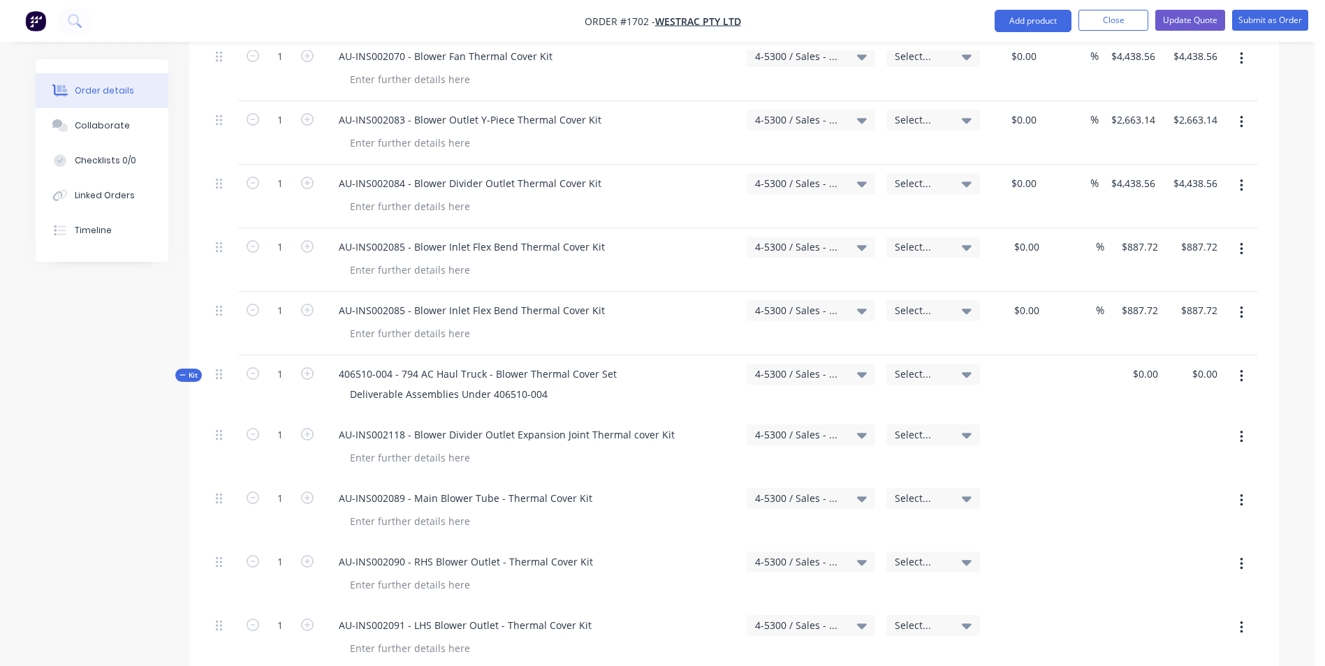
scroll to position [2712, 0]
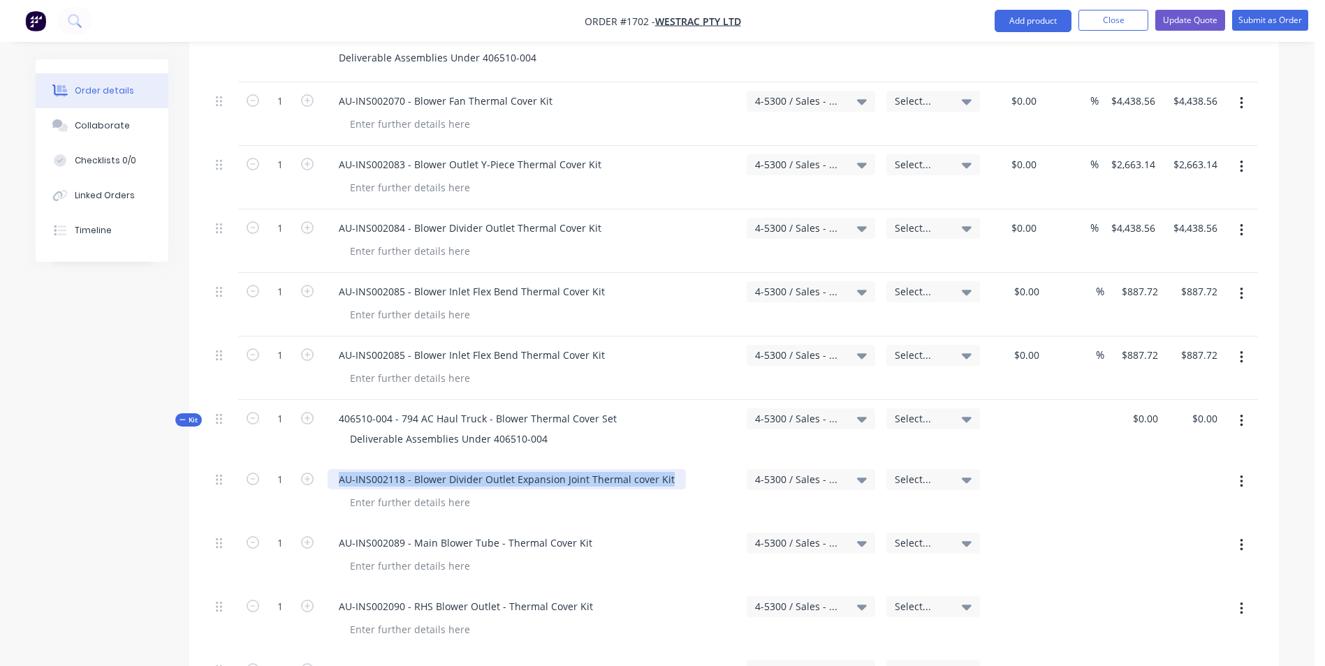
drag, startPoint x: 667, startPoint y: 421, endPoint x: 334, endPoint y: 415, distance: 333.1
click at [334, 469] on div "AU-INS002118 - Blower Divider Outlet Expansion Joint Thermal cover Kit" at bounding box center [507, 479] width 358 height 20
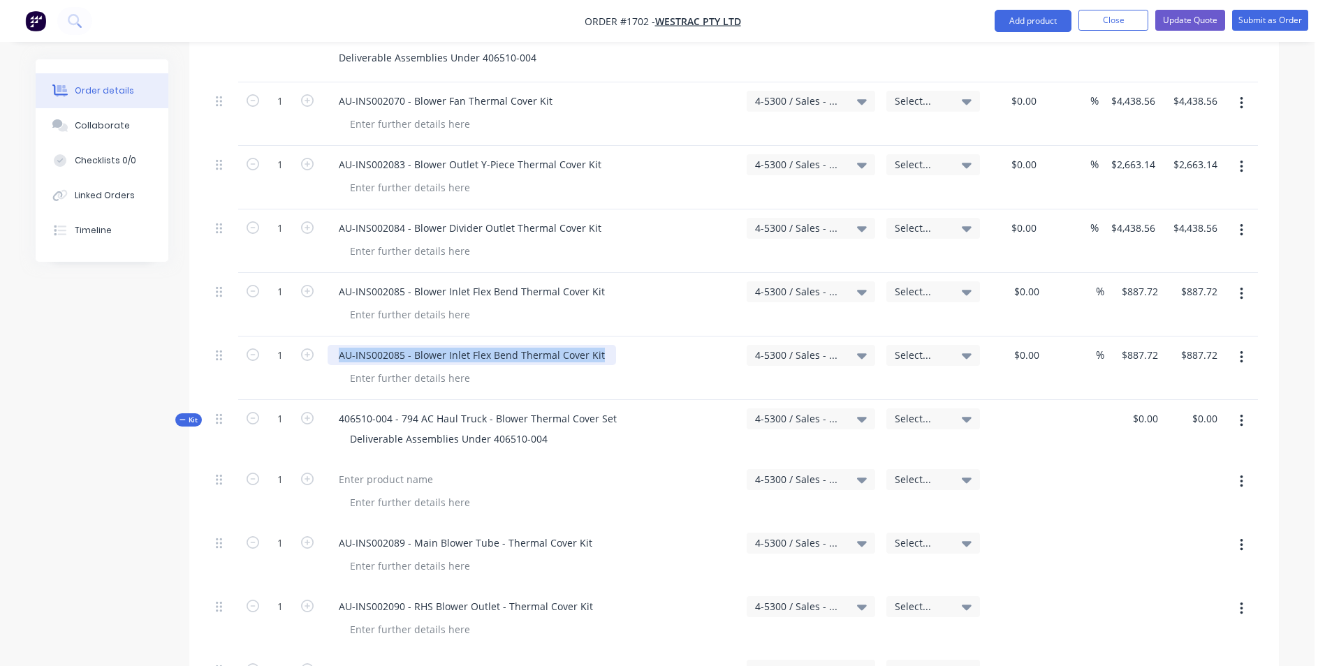
drag, startPoint x: 602, startPoint y: 296, endPoint x: 336, endPoint y: 293, distance: 266.1
click at [336, 345] on div "AU-INS002085 - Blower Inlet Flex Bend Thermal Cover Kit" at bounding box center [472, 355] width 288 height 20
paste div
click at [1147, 345] on input "887.72" at bounding box center [1145, 355] width 38 height 20
type input "$355.08"
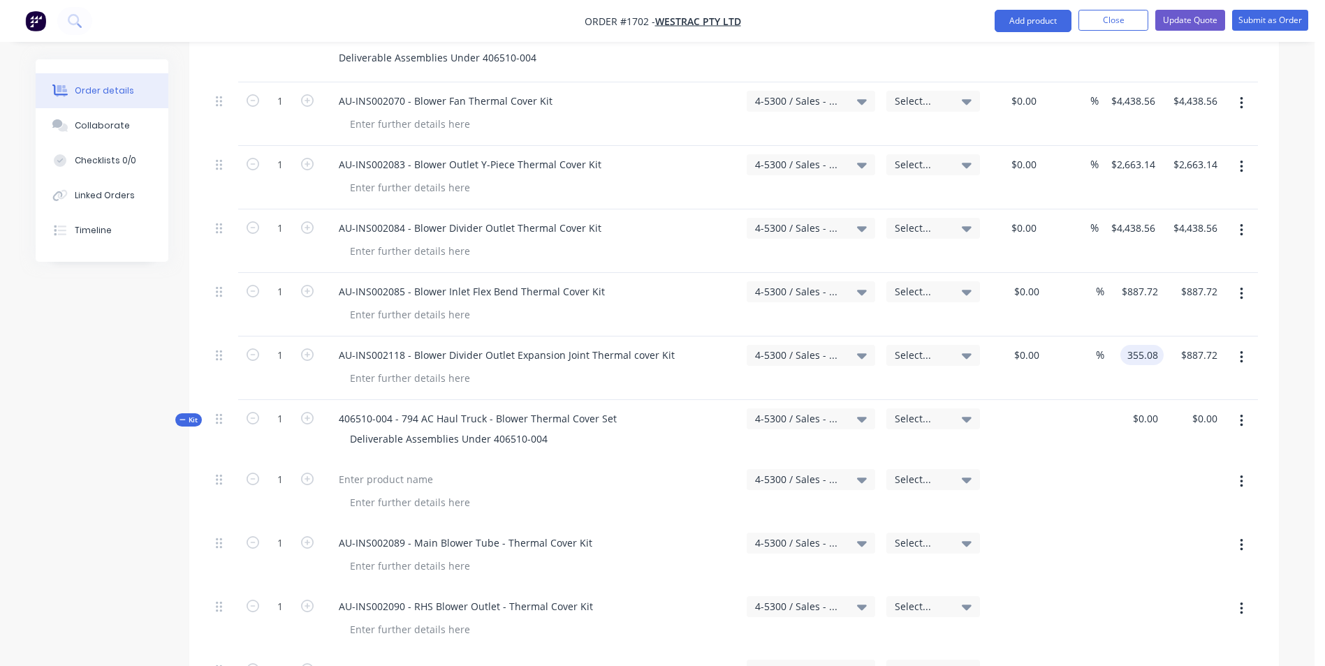
type input "$355.08"
click at [1136, 337] on div "$355.08 355.08" at bounding box center [1133, 369] width 59 height 64
click at [1244, 345] on button "button" at bounding box center [1241, 357] width 33 height 25
click at [1164, 412] on div "Duplicate" at bounding box center [1192, 422] width 108 height 20
click at [1240, 474] on icon "button" at bounding box center [1241, 481] width 3 height 15
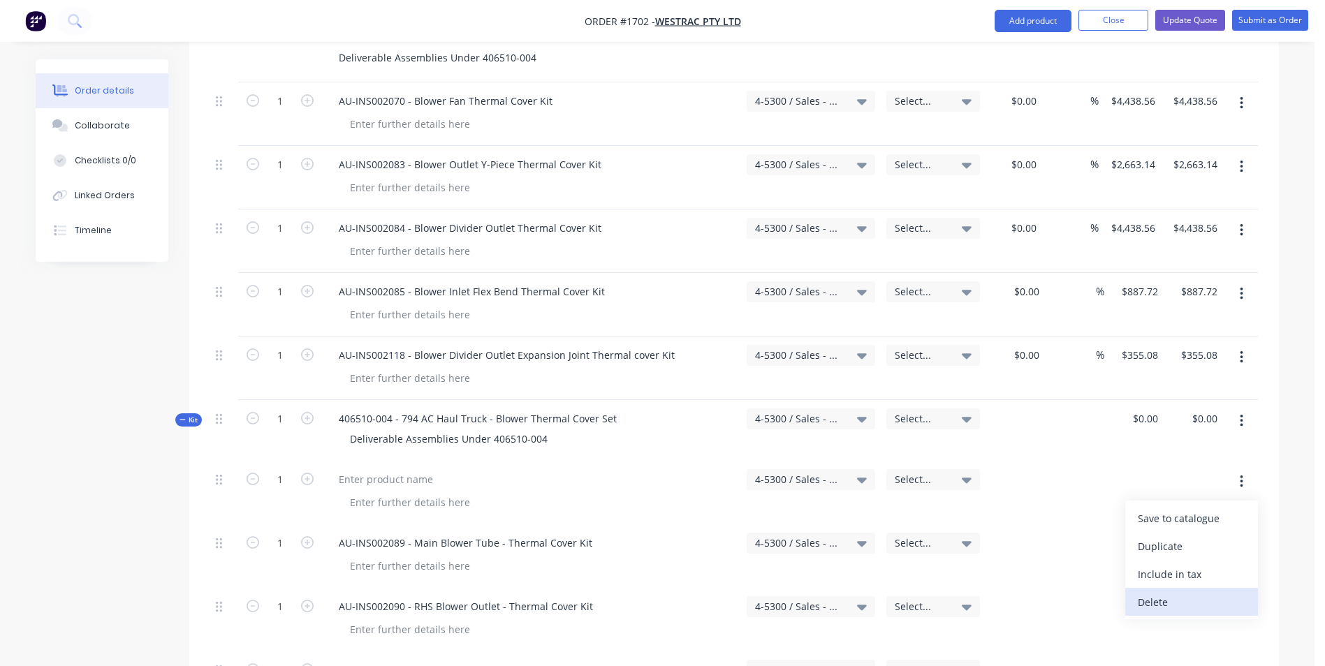
click at [1157, 592] on div "Delete" at bounding box center [1192, 602] width 108 height 20
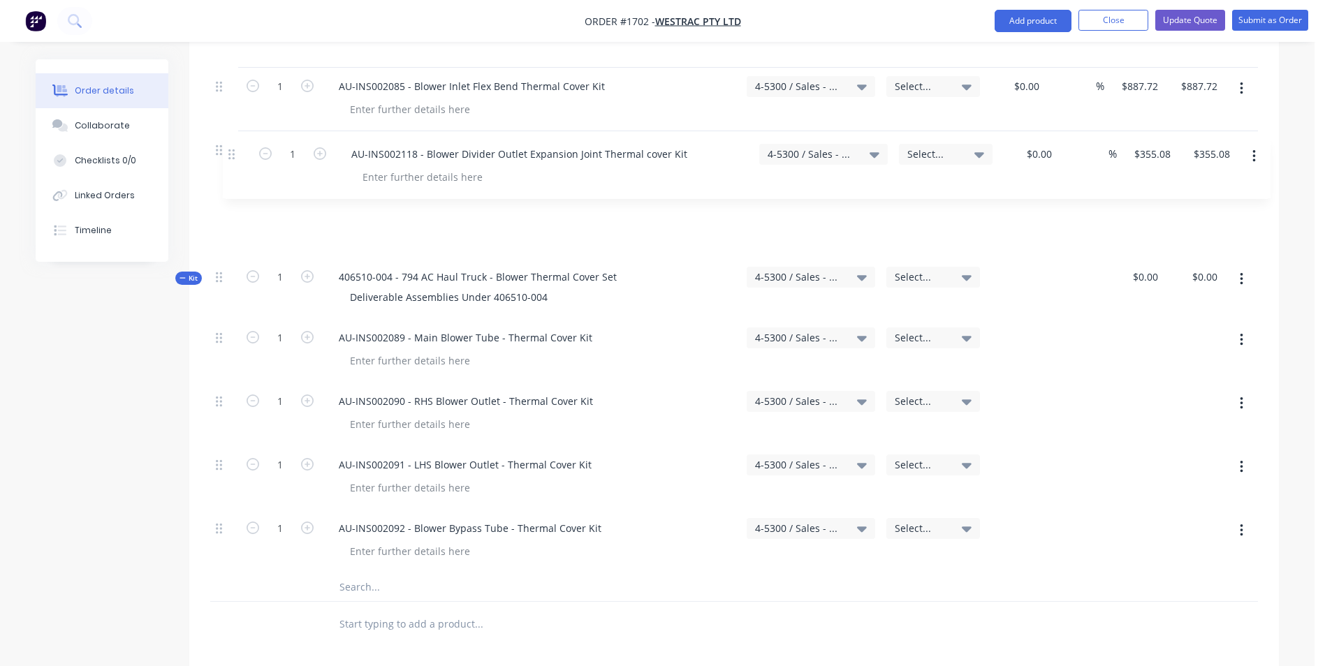
scroll to position [2913, 0]
drag, startPoint x: 218, startPoint y: 358, endPoint x: 233, endPoint y: 149, distance: 208.6
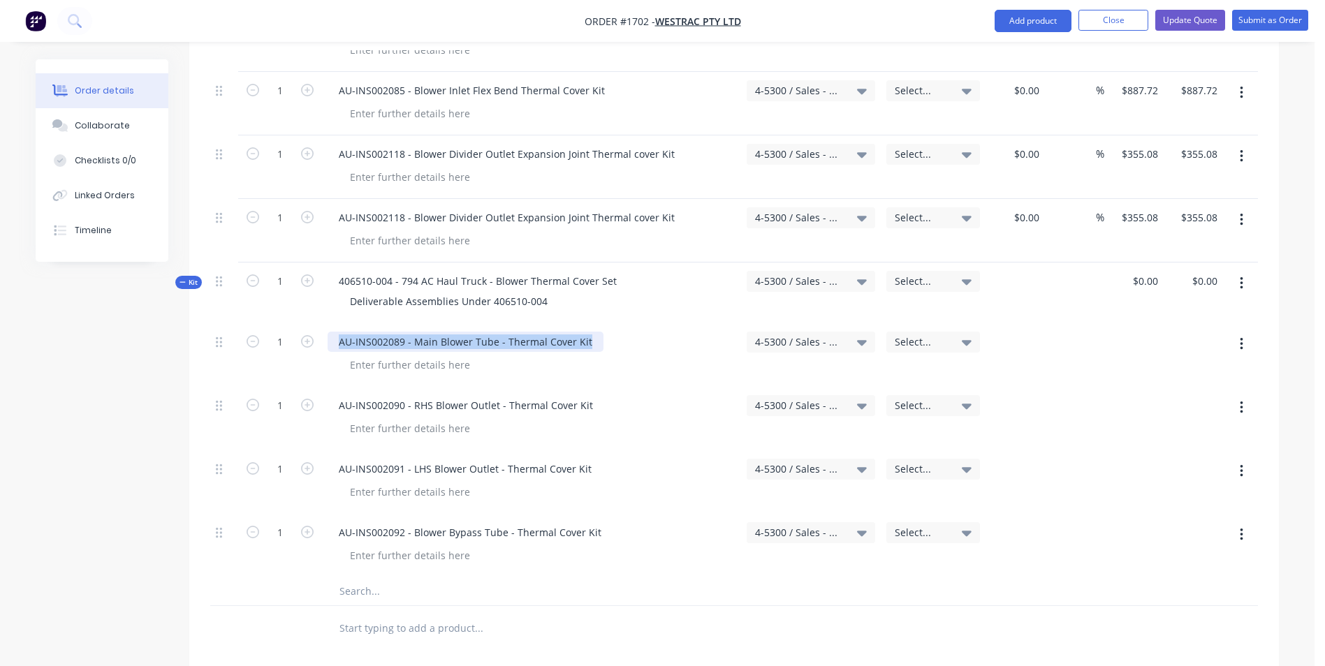
drag, startPoint x: 590, startPoint y: 282, endPoint x: 335, endPoint y: 281, distance: 254.9
click at [335, 332] on div "AU-INS002089 - Main Blower Tube - Thermal Cover Kit" at bounding box center [466, 342] width 276 height 20
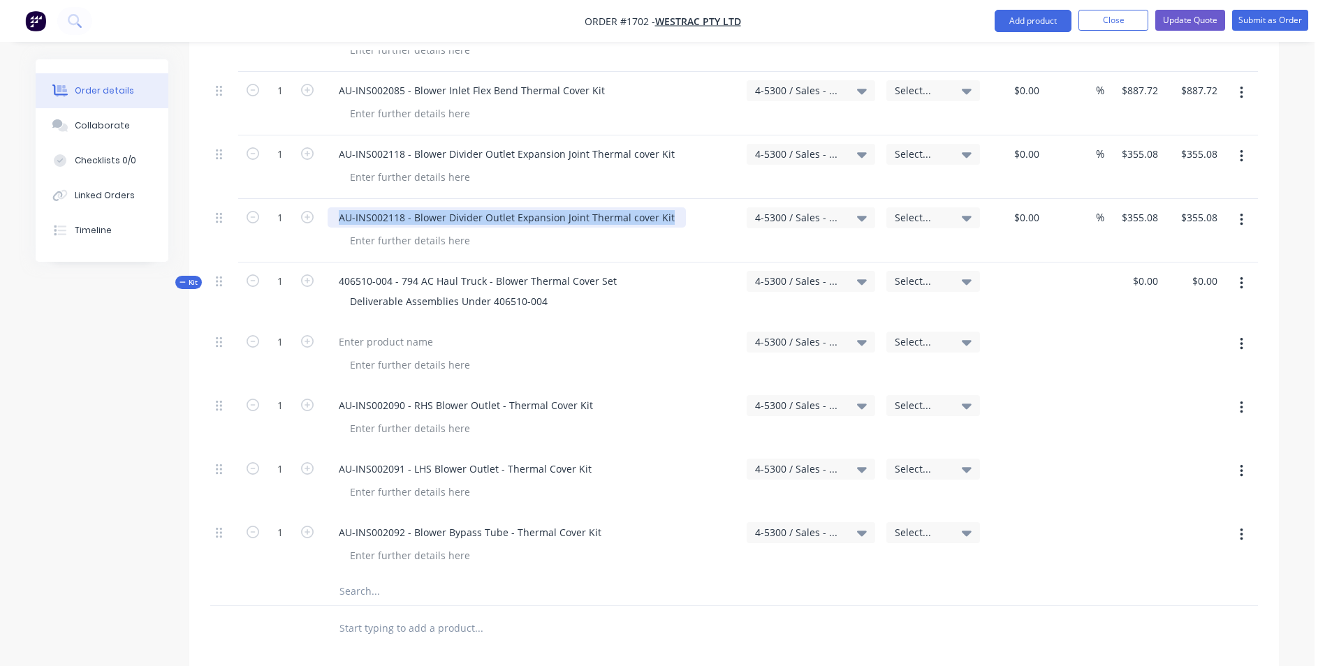
drag, startPoint x: 672, startPoint y: 157, endPoint x: 330, endPoint y: 166, distance: 341.6
click at [330, 207] on div "AU-INS002118 - Blower Divider Outlet Expansion Joint Thermal cover Kit" at bounding box center [507, 217] width 358 height 20
paste div
click at [1142, 207] on input "$355.08" at bounding box center [1141, 217] width 43 height 20
type input "$1,775.42"
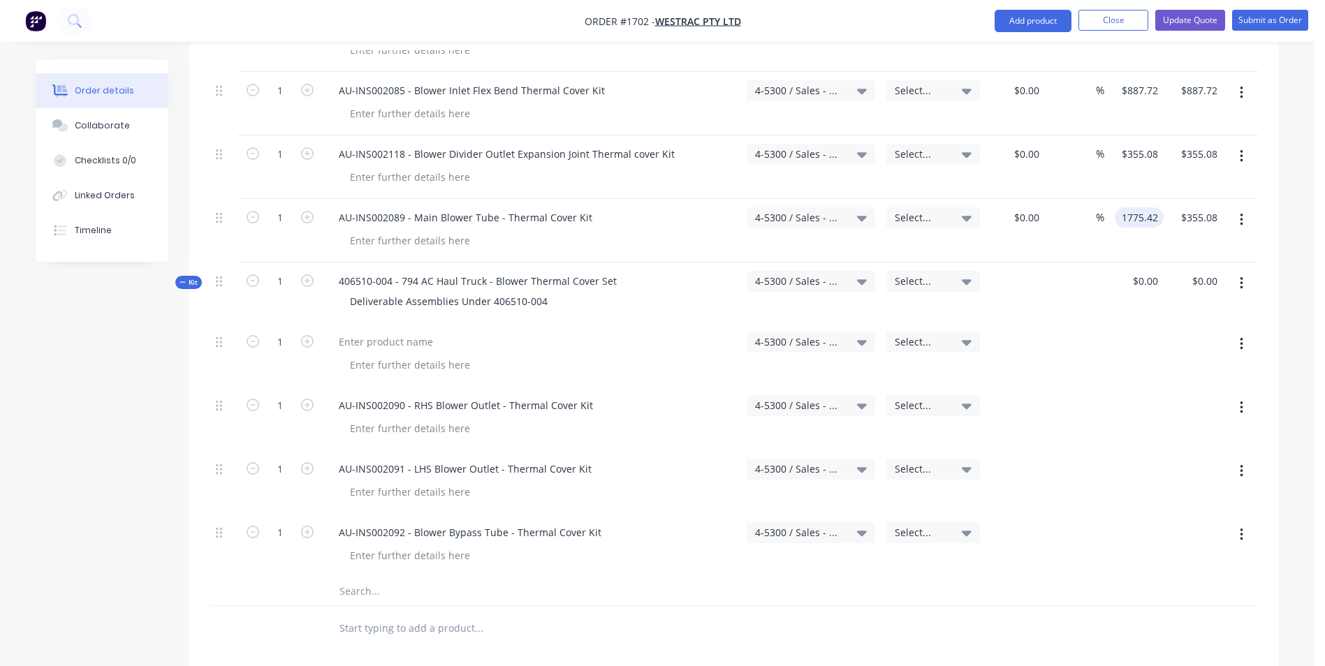
type input "$1,775.42"
click at [1153, 199] on div "$1,775.42 1775.42" at bounding box center [1133, 231] width 59 height 64
click at [1244, 332] on button "button" at bounding box center [1241, 344] width 33 height 25
click at [1160, 455] on div "Delete" at bounding box center [1192, 465] width 108 height 20
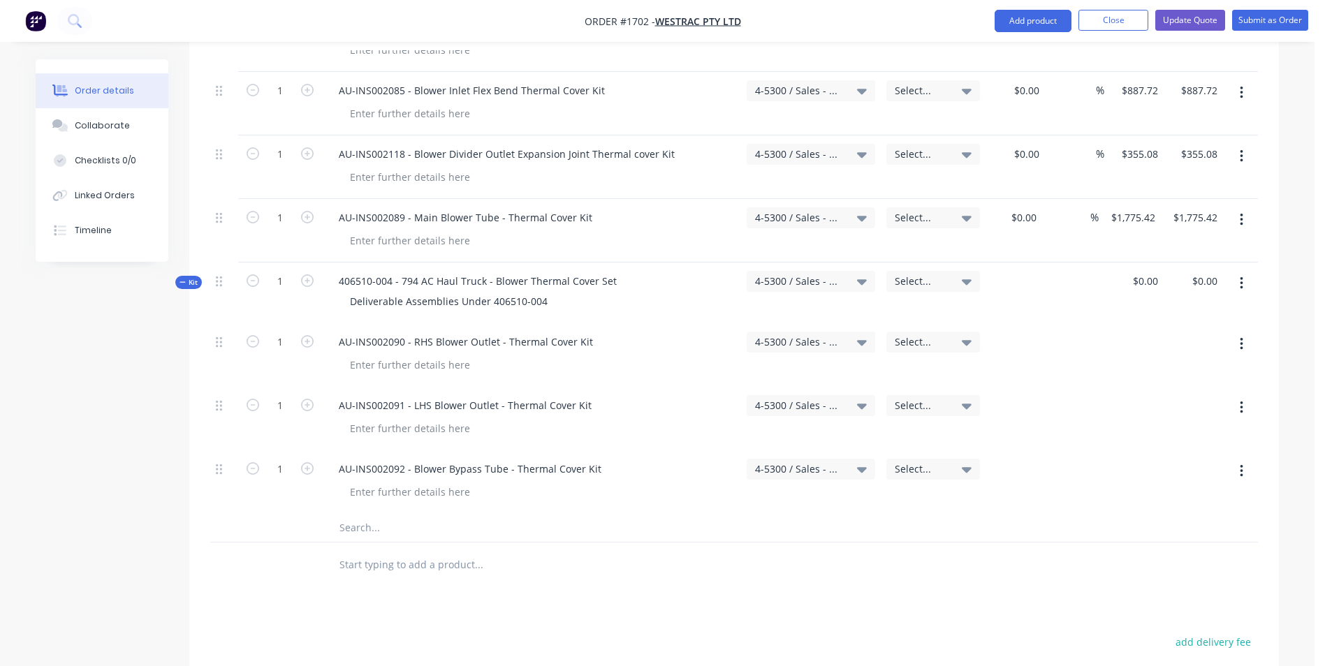
click at [1242, 212] on icon "button" at bounding box center [1241, 219] width 3 height 15
click at [1159, 274] on div "Duplicate" at bounding box center [1192, 284] width 108 height 20
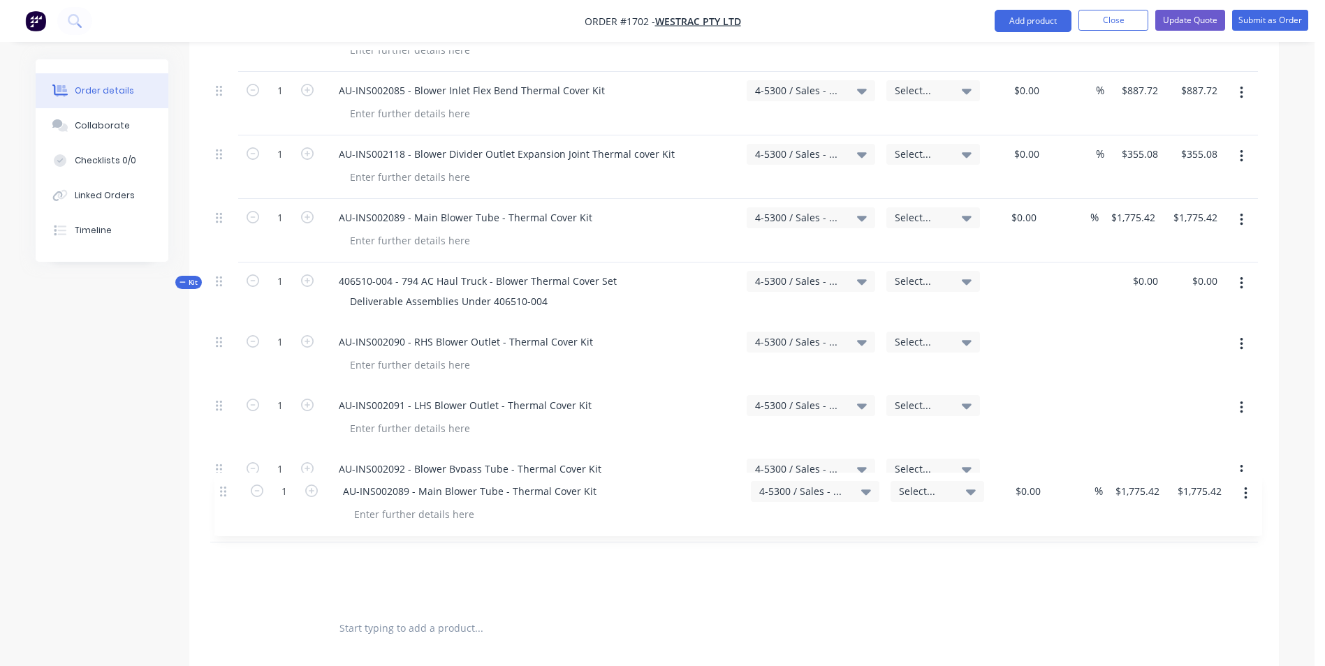
scroll to position [2913, 0]
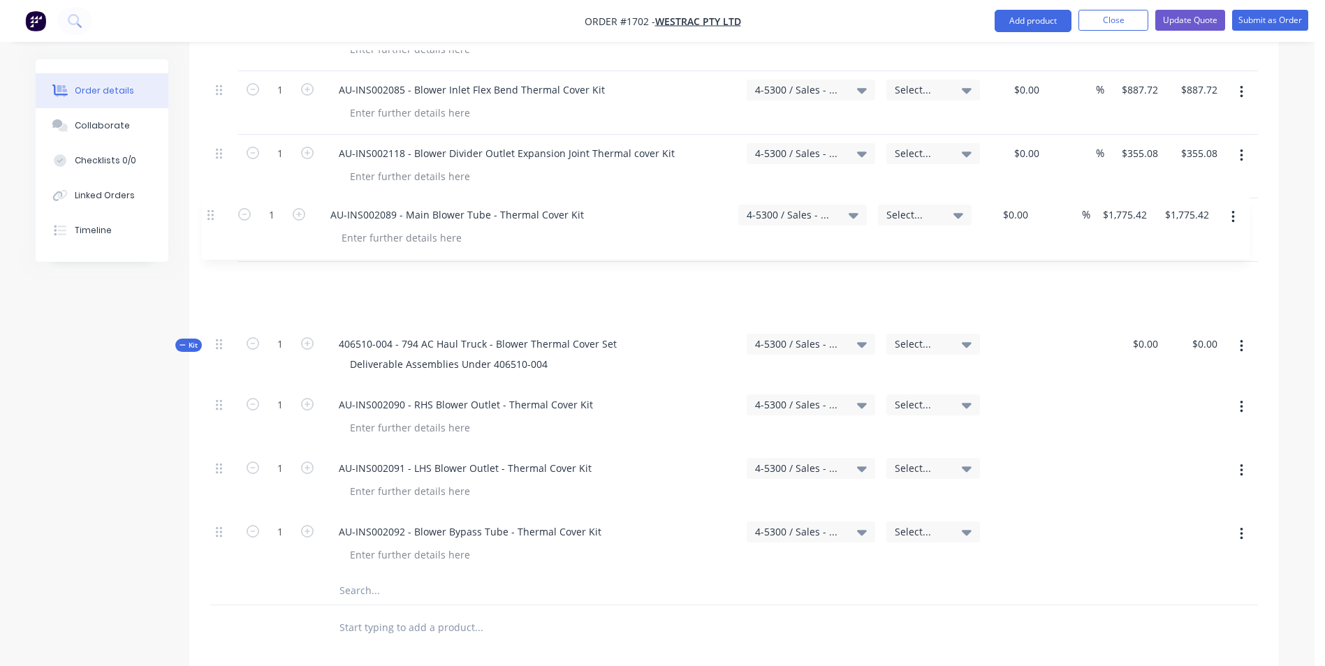
drag, startPoint x: 219, startPoint y: 507, endPoint x: 213, endPoint y: 211, distance: 296.1
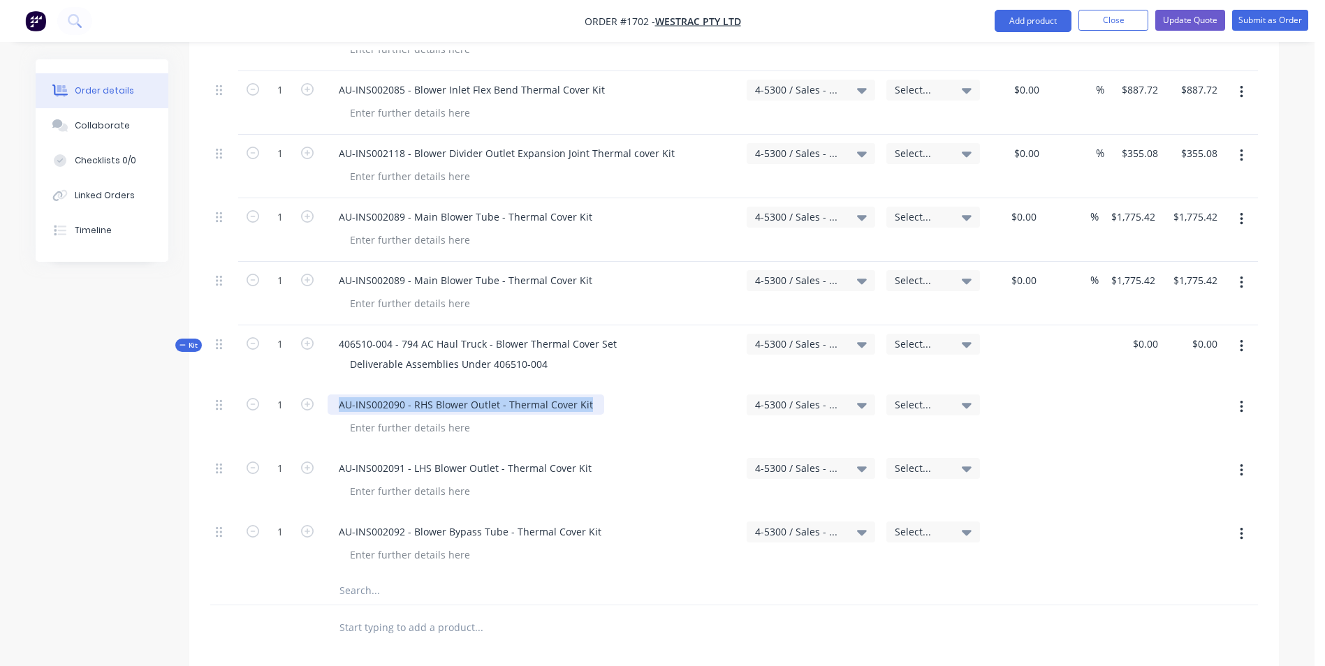
drag, startPoint x: 594, startPoint y: 346, endPoint x: 337, endPoint y: 350, distance: 256.3
click at [334, 395] on div "AU-INS002090 - RHS Blower Outlet - Thermal Cover Kit" at bounding box center [466, 405] width 277 height 20
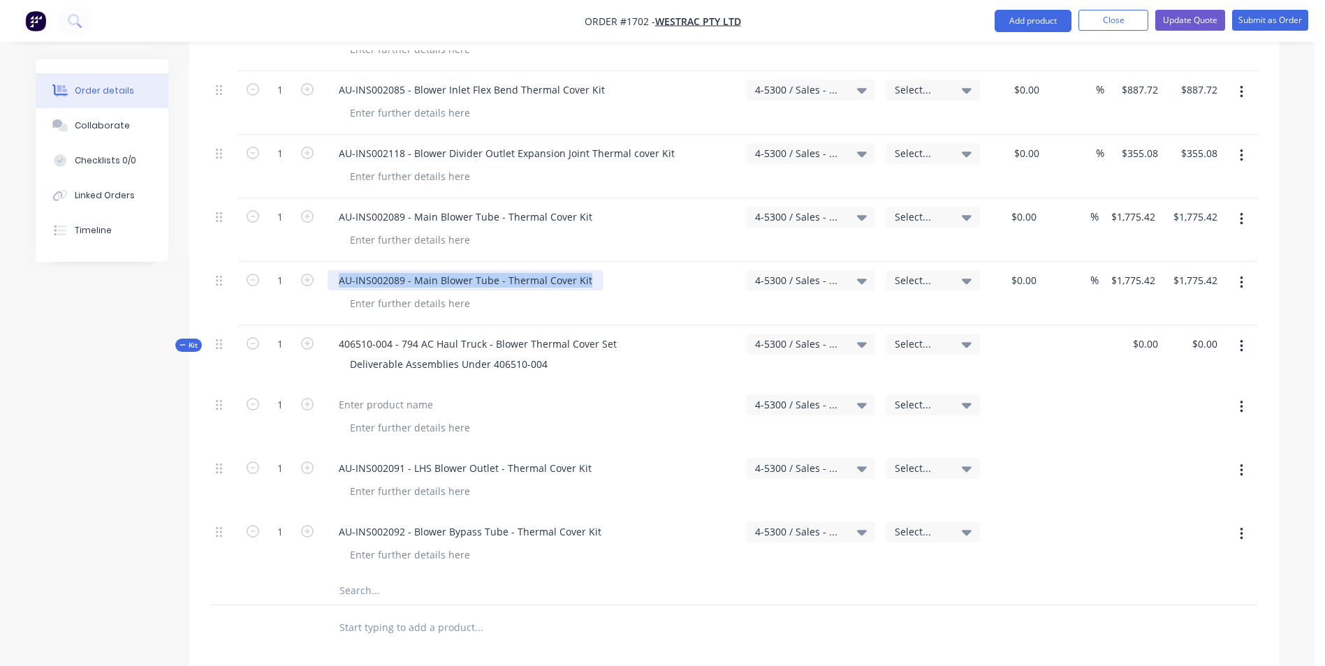
drag, startPoint x: 586, startPoint y: 222, endPoint x: 338, endPoint y: 226, distance: 247.9
click at [338, 270] on div "AU-INS002089 - Main Blower Tube - Thermal Cover Kit" at bounding box center [466, 280] width 276 height 20
paste div
click at [1241, 399] on icon "button" at bounding box center [1241, 406] width 3 height 15
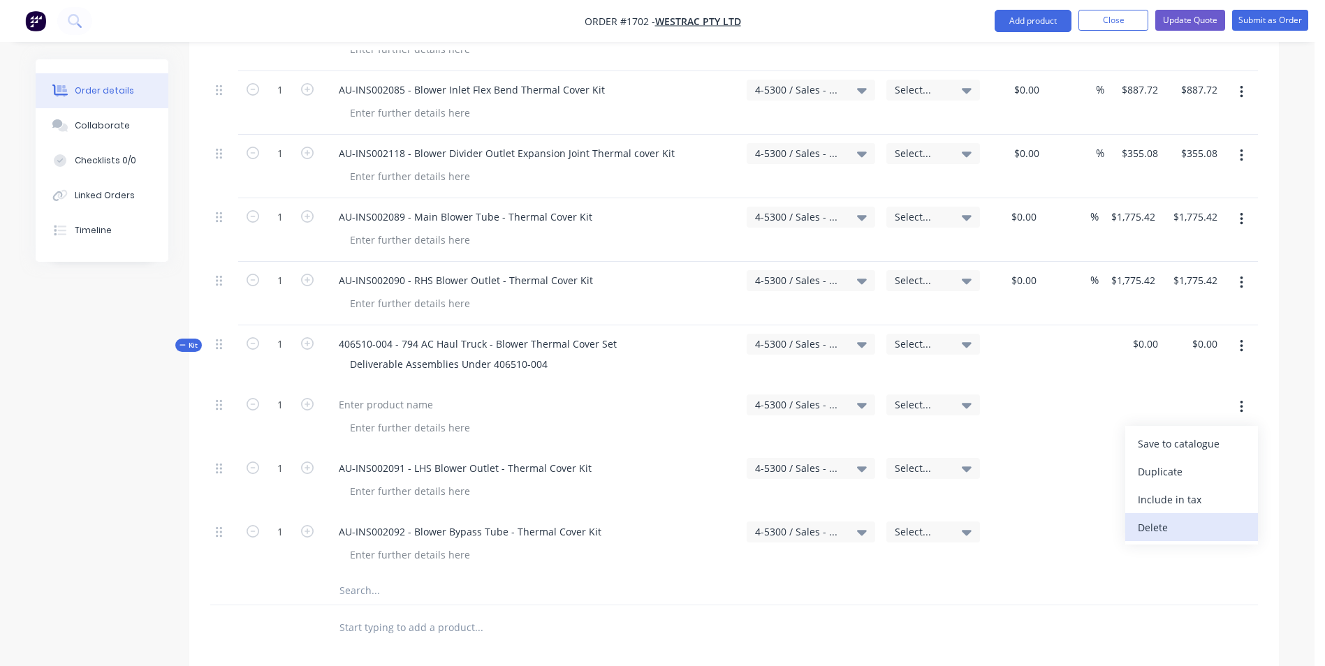
click at [1159, 517] on div "Delete" at bounding box center [1192, 527] width 108 height 20
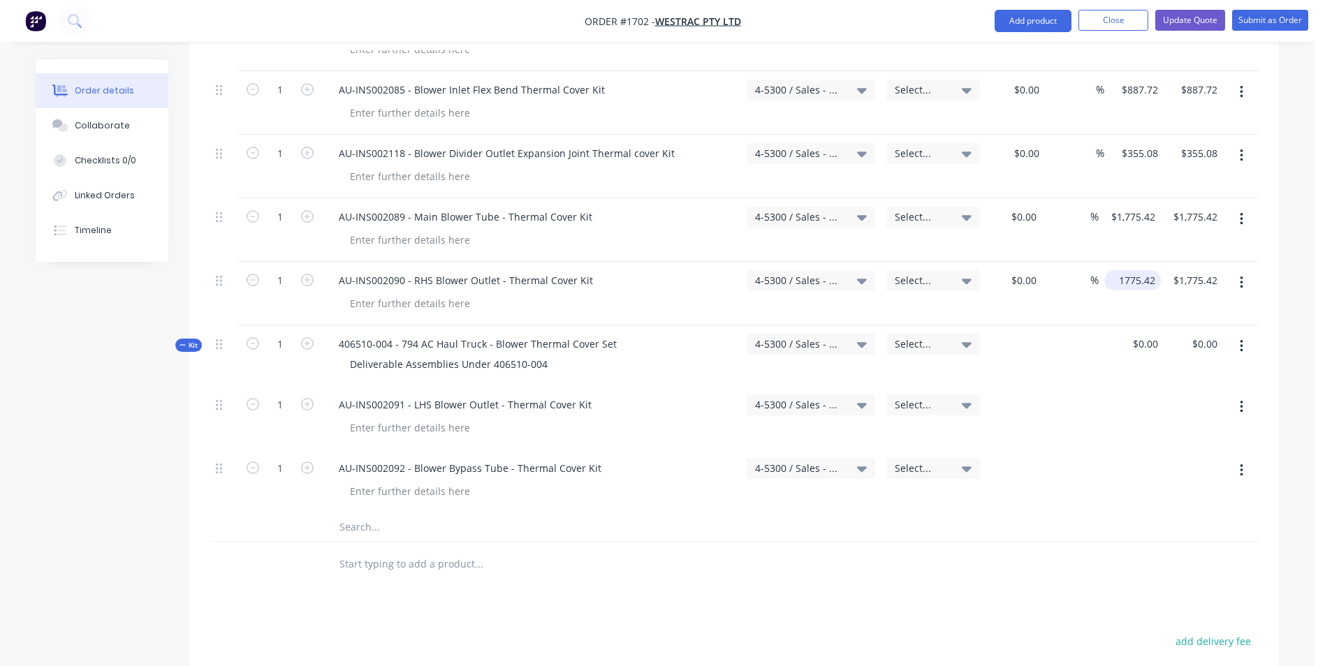
click at [1145, 270] on input "1775.42" at bounding box center [1135, 280] width 51 height 20
type input "$1,420.34"
click at [1126, 262] on div "$1,420.34 1420.34" at bounding box center [1131, 294] width 59 height 64
click at [1242, 277] on icon "button" at bounding box center [1241, 283] width 3 height 13
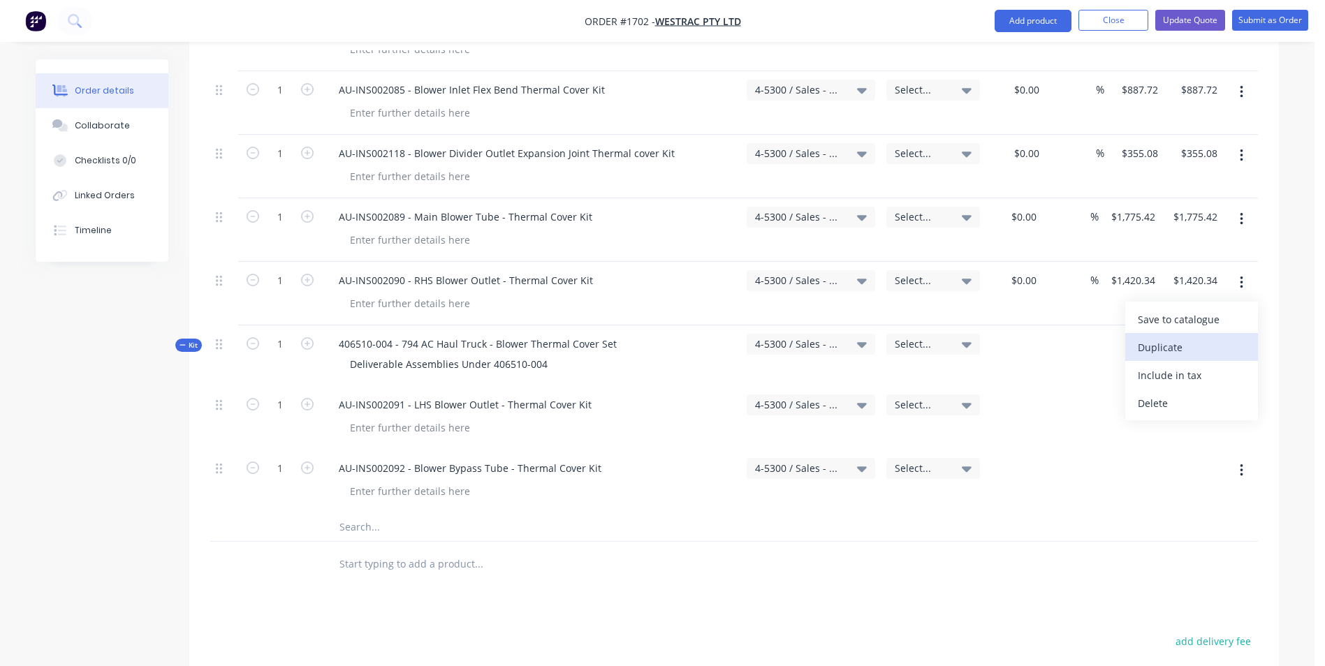
click at [1156, 337] on div "Duplicate" at bounding box center [1192, 347] width 108 height 20
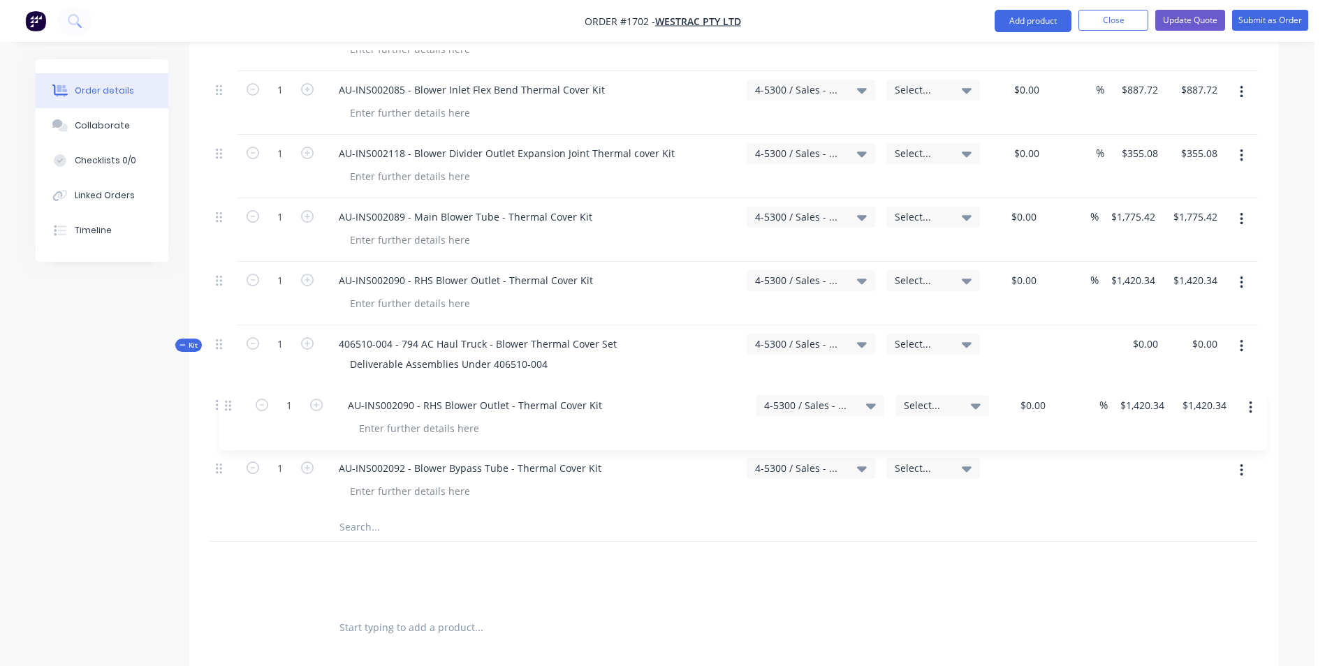
scroll to position [2914, 0]
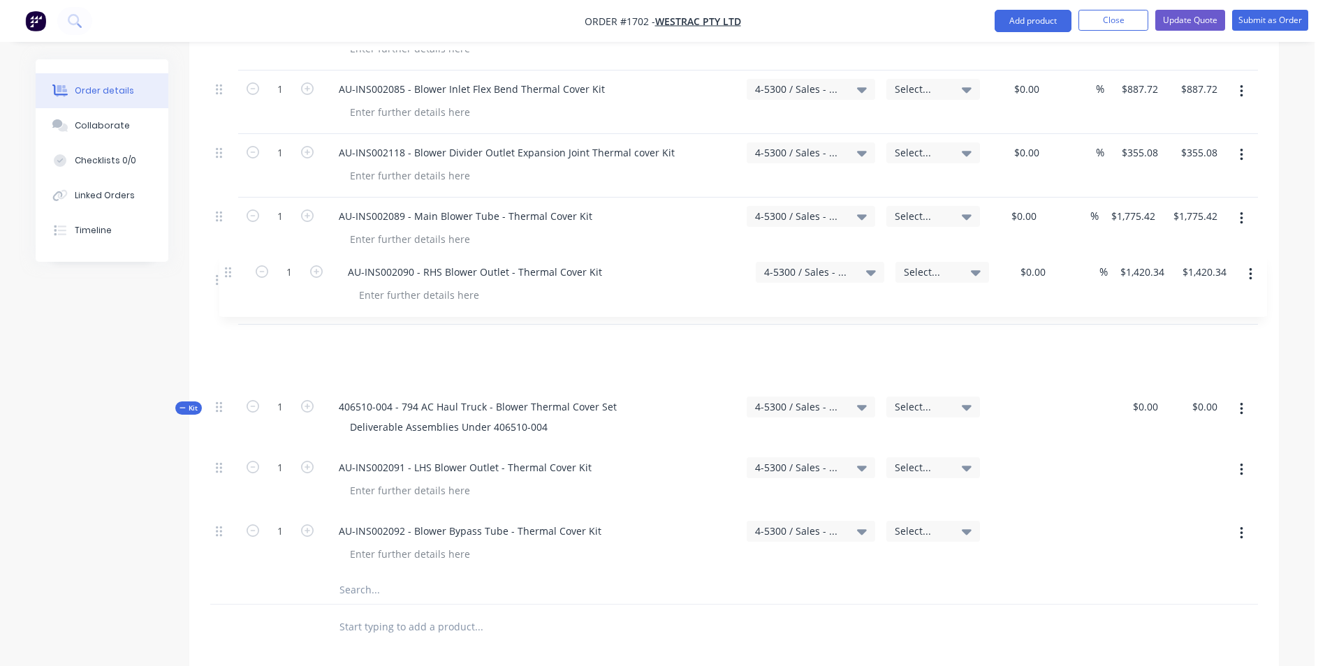
drag, startPoint x: 218, startPoint y: 503, endPoint x: 226, endPoint y: 267, distance: 235.5
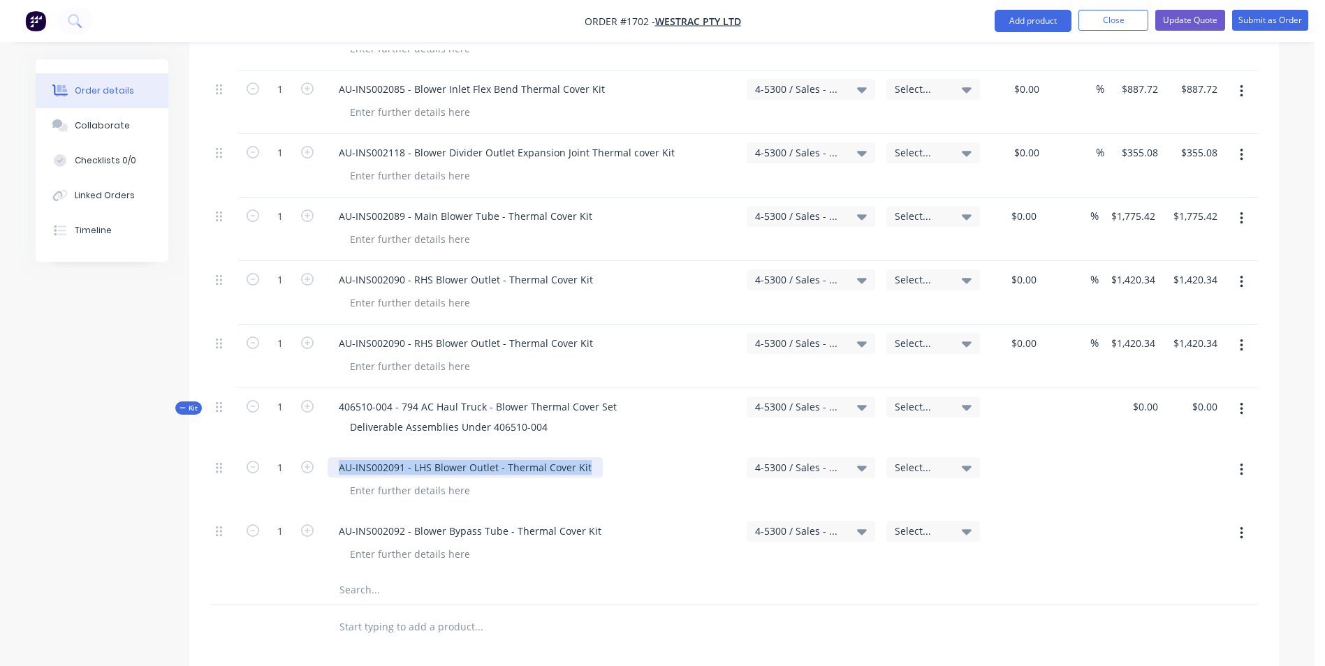
drag, startPoint x: 590, startPoint y: 410, endPoint x: 332, endPoint y: 413, distance: 258.4
click at [332, 457] on div "AU-INS002091 - LHS Blower Outlet - Thermal Cover Kit" at bounding box center [465, 467] width 275 height 20
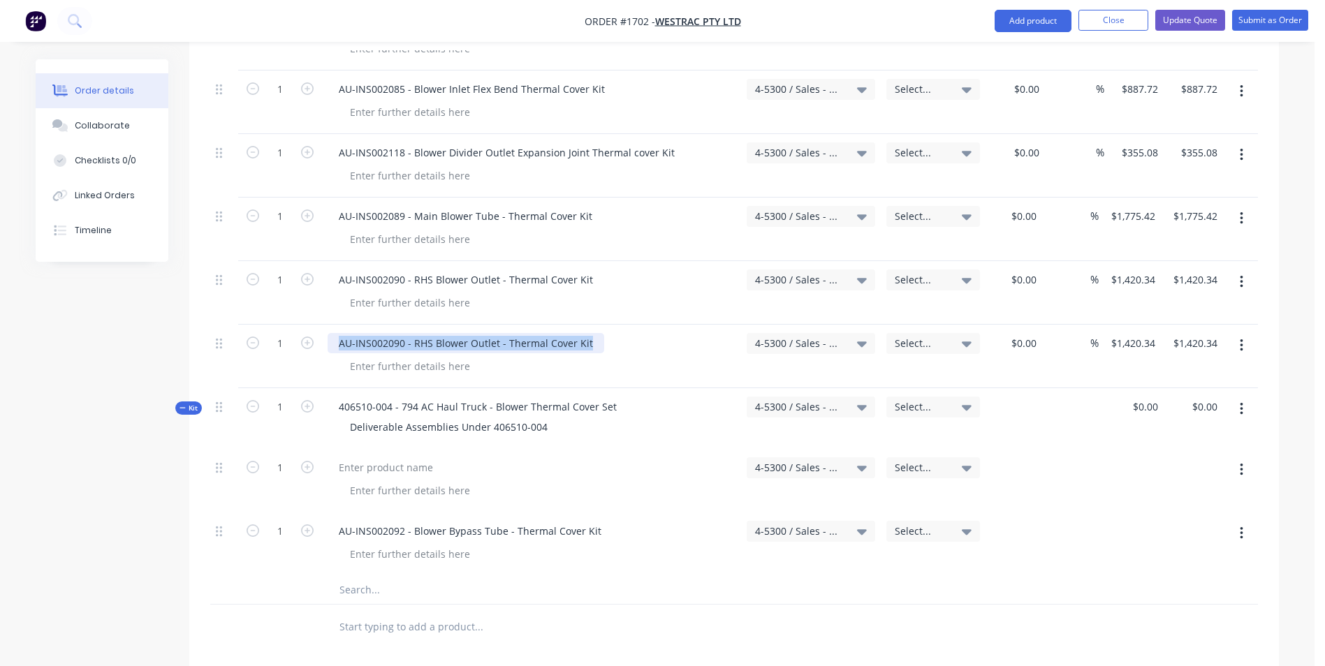
drag, startPoint x: 589, startPoint y: 286, endPoint x: 338, endPoint y: 282, distance: 251.4
click at [338, 333] on div "AU-INS002090 - RHS Blower Outlet - Thermal Cover Kit" at bounding box center [466, 343] width 277 height 20
paste div
click at [1243, 457] on button "button" at bounding box center [1241, 469] width 33 height 25
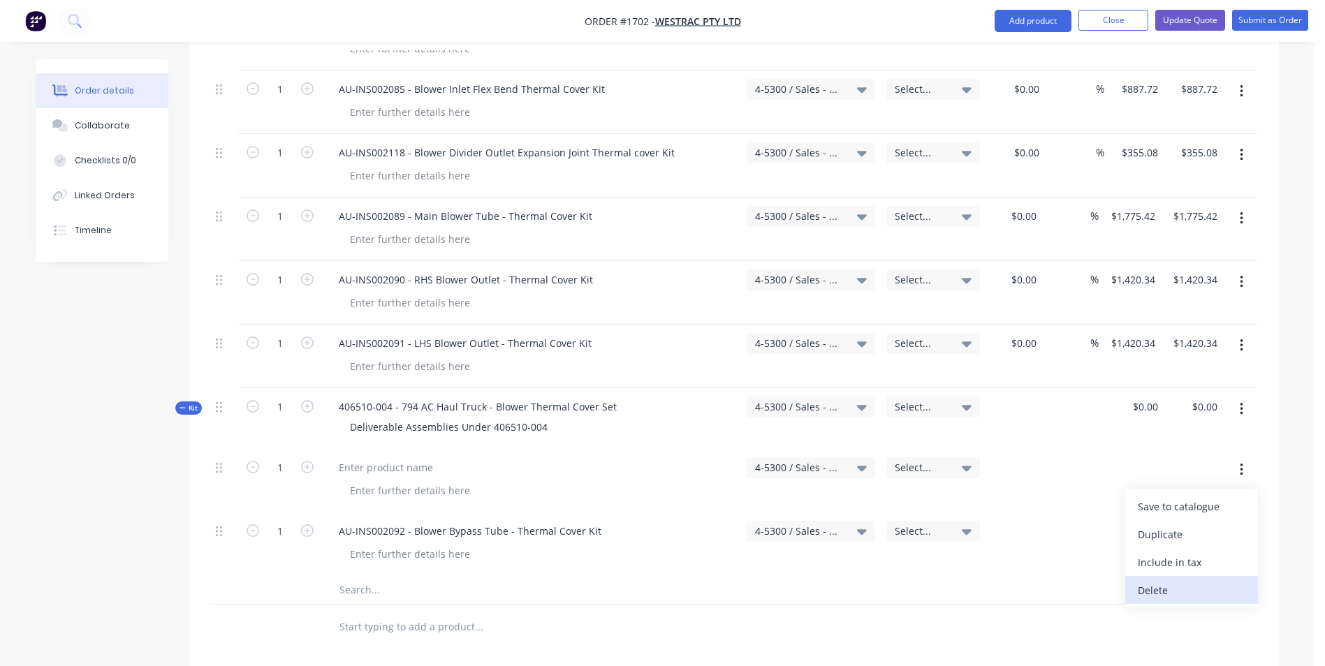
click at [1161, 580] on div "Delete" at bounding box center [1192, 590] width 108 height 20
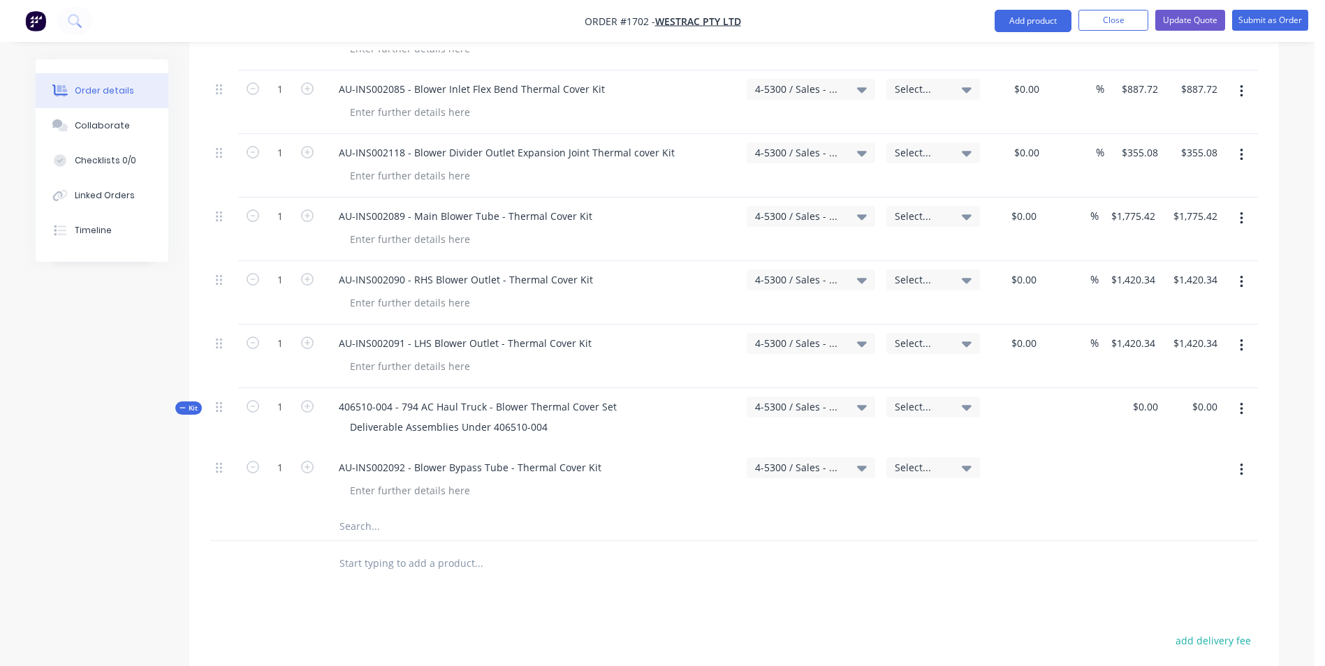
click at [1240, 338] on icon "button" at bounding box center [1241, 345] width 3 height 15
click at [1164, 400] on div "Duplicate" at bounding box center [1192, 410] width 108 height 20
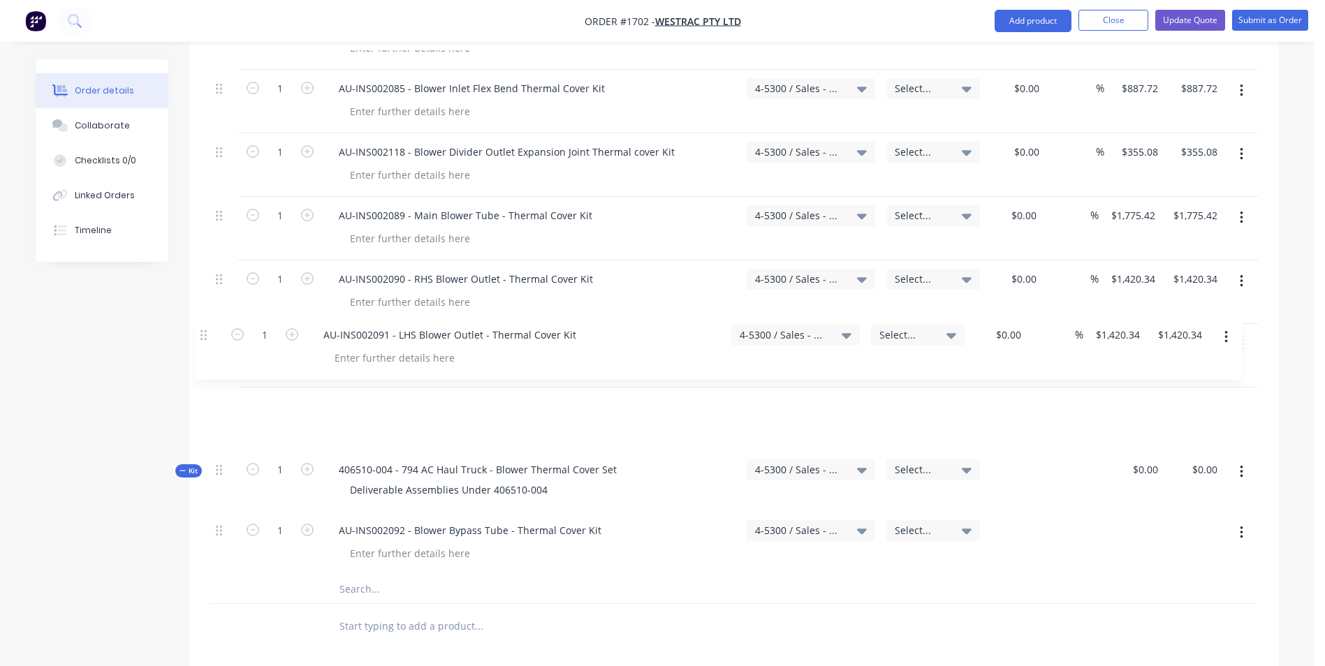
drag, startPoint x: 219, startPoint y: 503, endPoint x: 203, endPoint y: 331, distance: 173.2
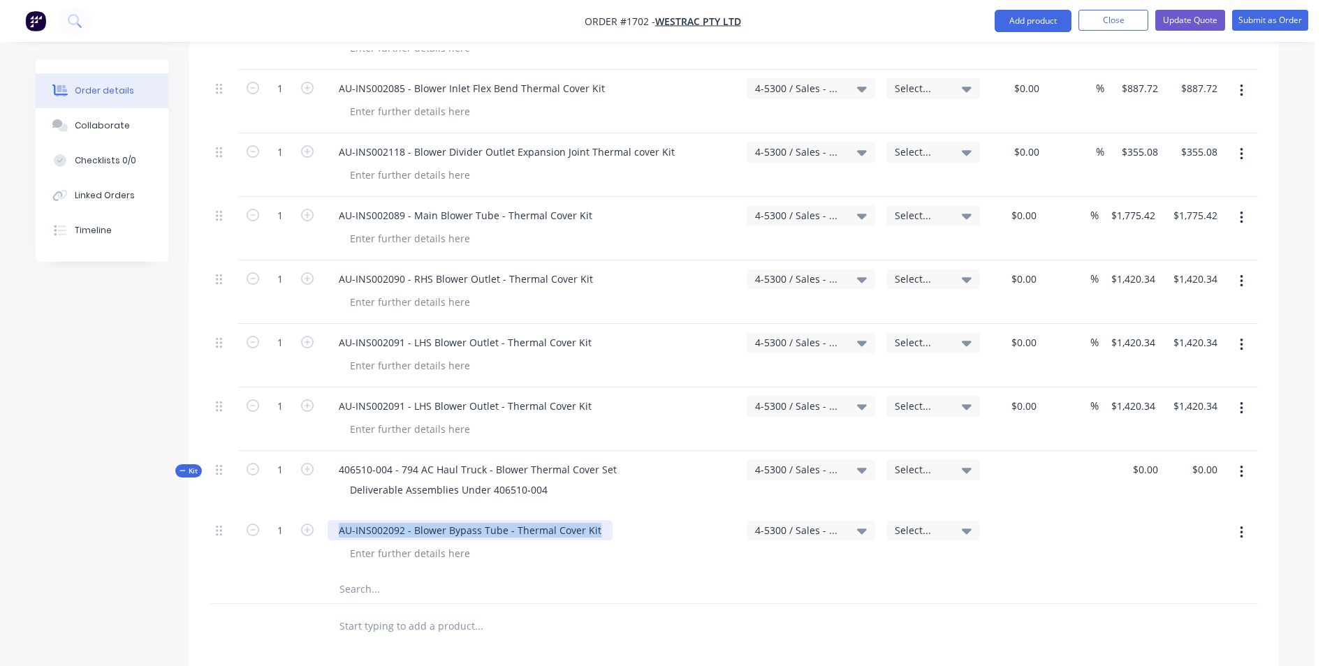
drag, startPoint x: 596, startPoint y: 473, endPoint x: 333, endPoint y: 475, distance: 263.3
click at [333, 520] on div "AU-INS002092 - Blower Bypass Tube - Thermal Cover Kit" at bounding box center [470, 530] width 285 height 20
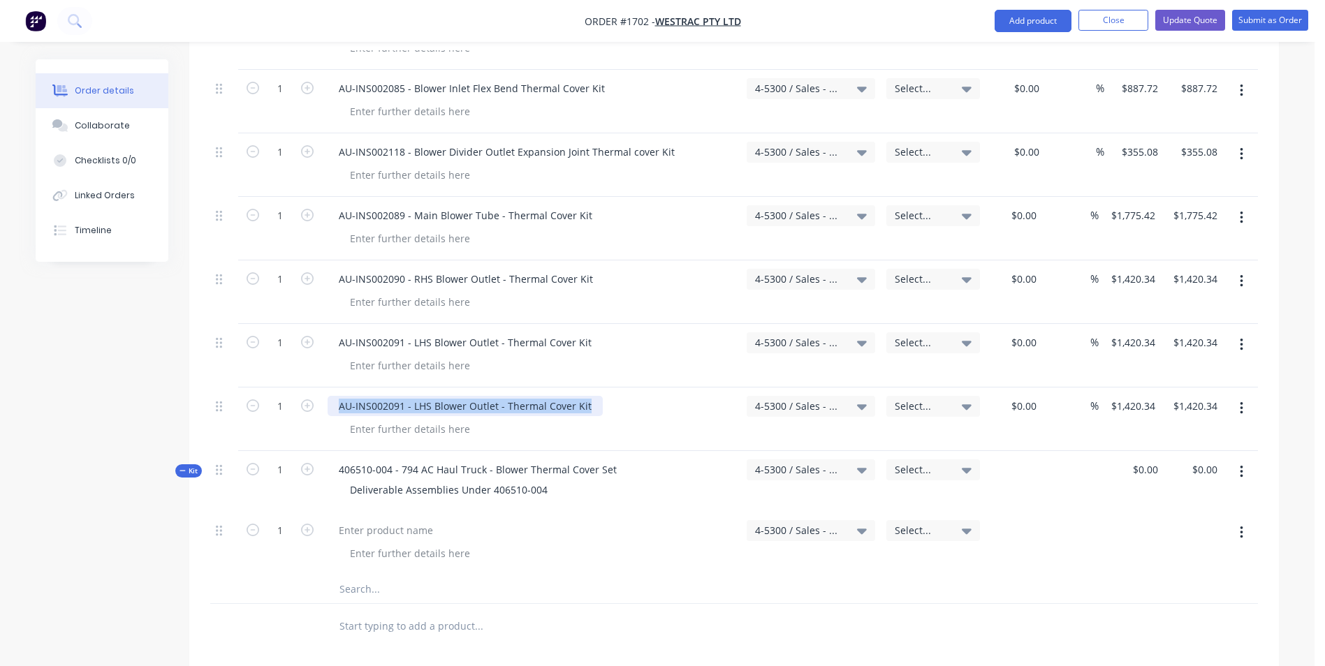
drag, startPoint x: 596, startPoint y: 344, endPoint x: 331, endPoint y: 348, distance: 264.7
click at [330, 396] on div "AU-INS002091 - LHS Blower Outlet - Thermal Cover Kit" at bounding box center [465, 406] width 275 height 20
paste div
click at [1241, 525] on icon "button" at bounding box center [1241, 532] width 3 height 15
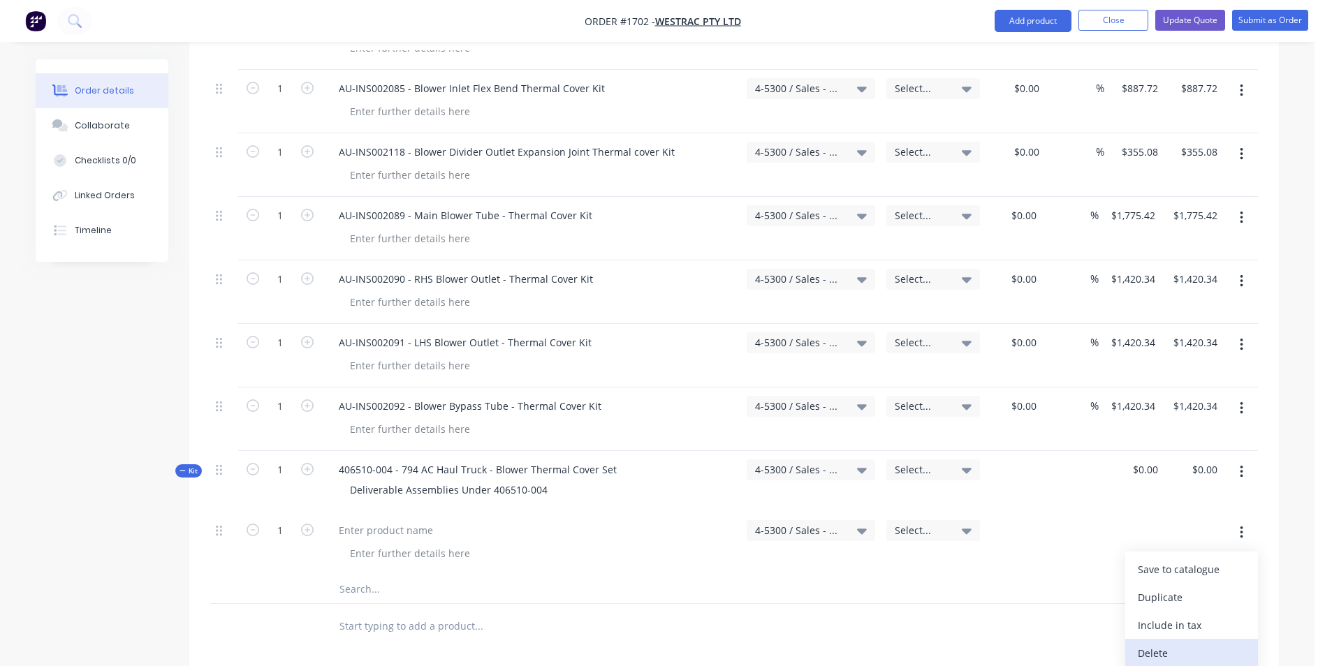
click at [1158, 643] on div "Delete" at bounding box center [1192, 653] width 108 height 20
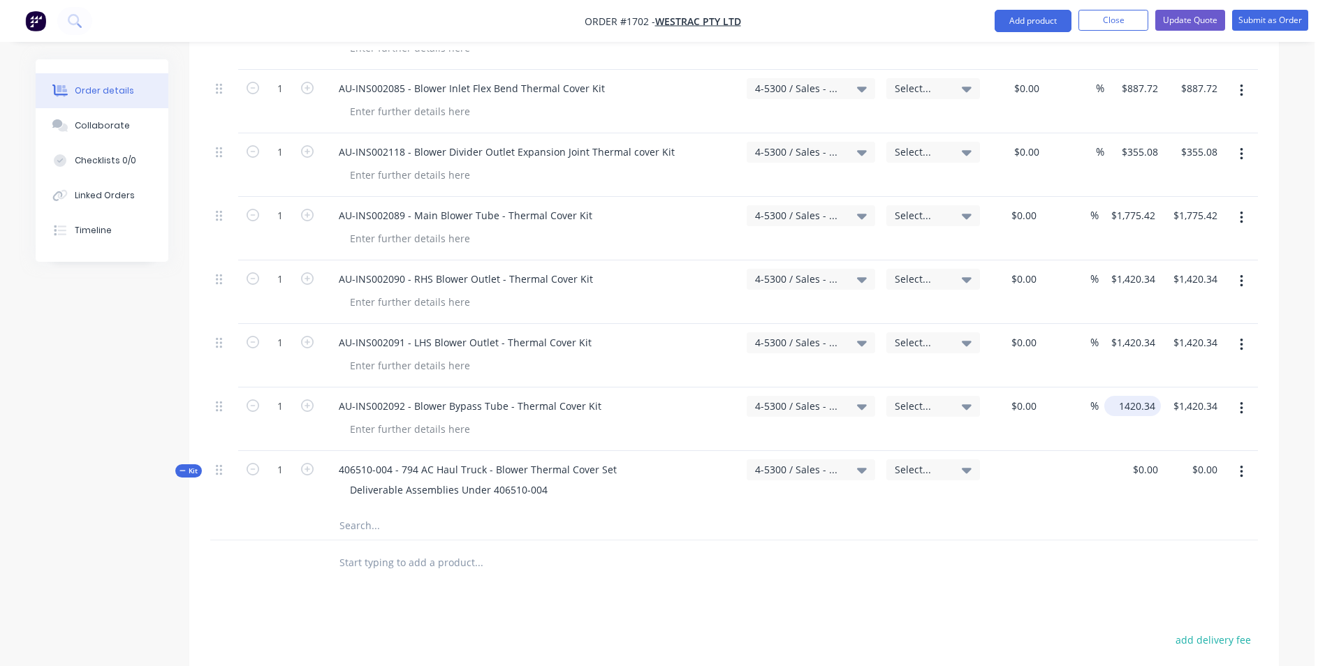
click at [1133, 396] on input "1420.34" at bounding box center [1135, 406] width 51 height 20
type input "$355.08"
click at [1140, 388] on div "$355.08 $355.08" at bounding box center [1133, 420] width 59 height 64
click at [1244, 459] on button "button" at bounding box center [1241, 471] width 33 height 25
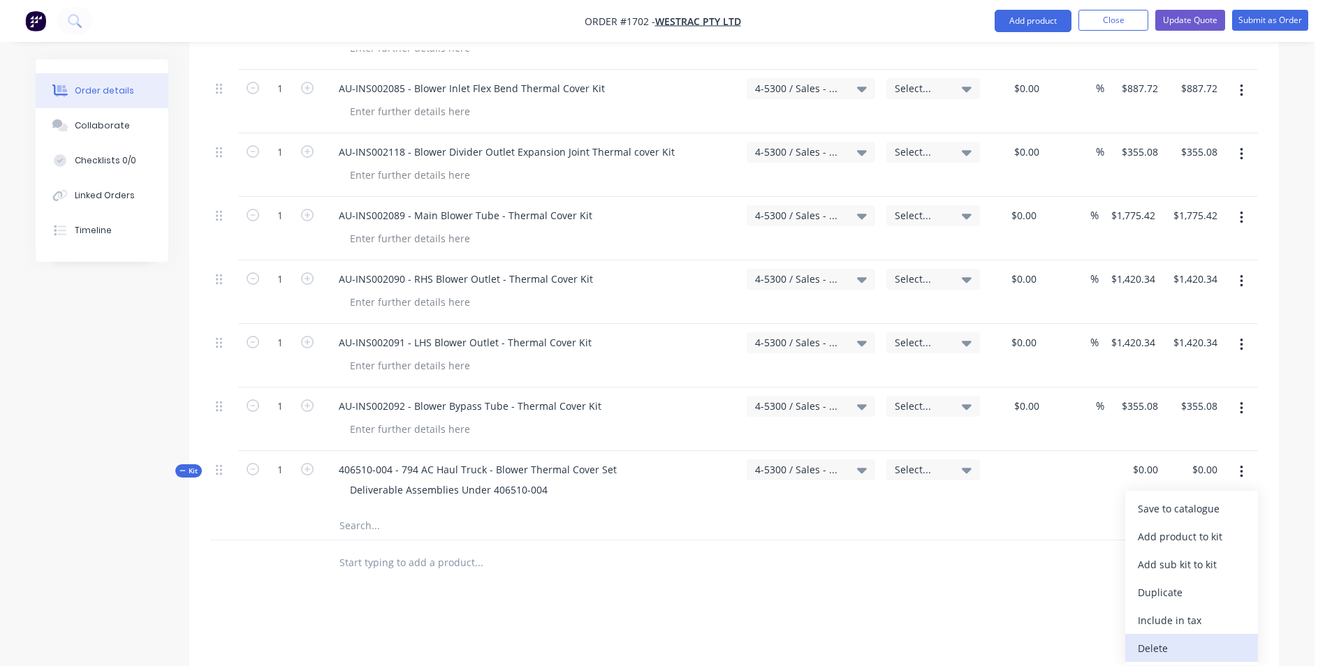
click at [1155, 638] on div "Delete" at bounding box center [1192, 648] width 108 height 20
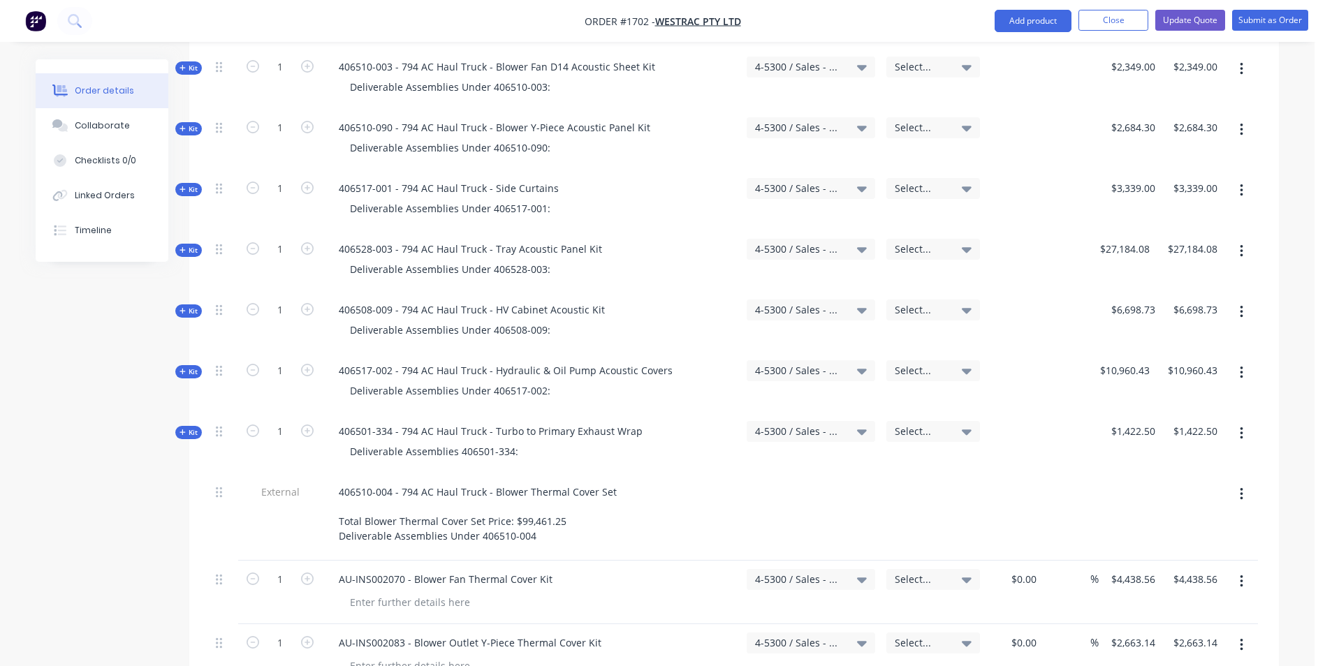
scroll to position [2216, 0]
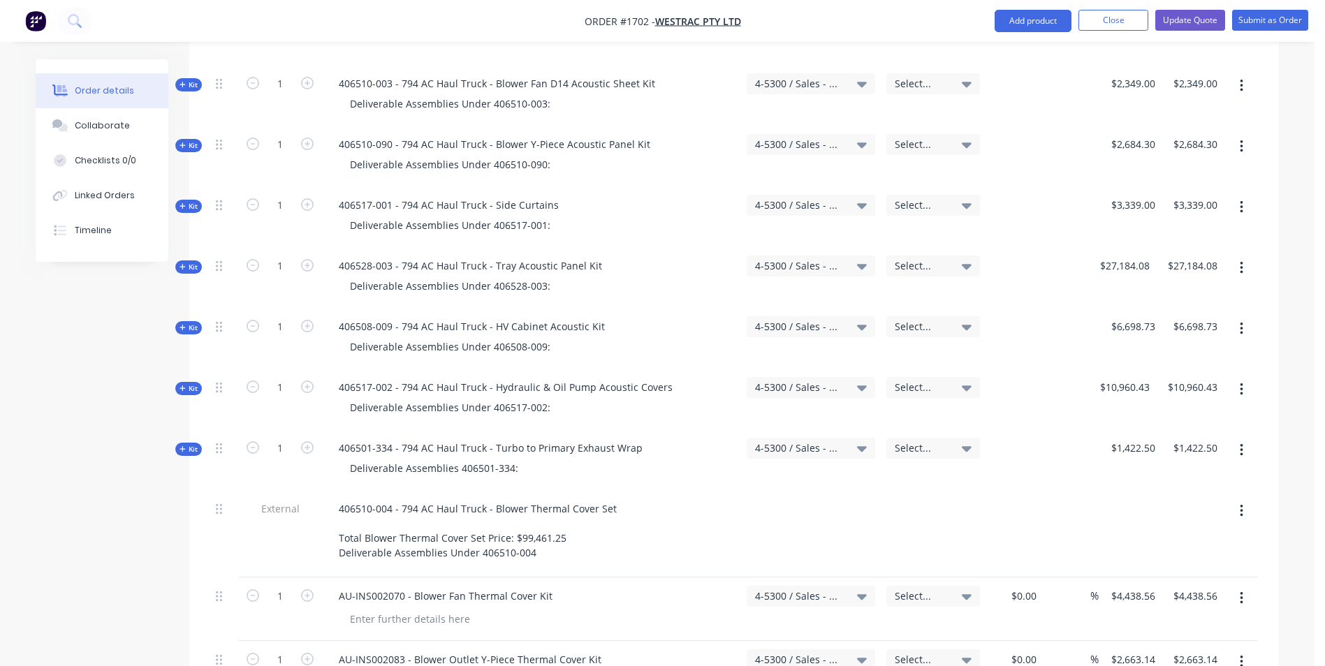
click at [196, 444] on span "Kit" at bounding box center [188, 449] width 18 height 10
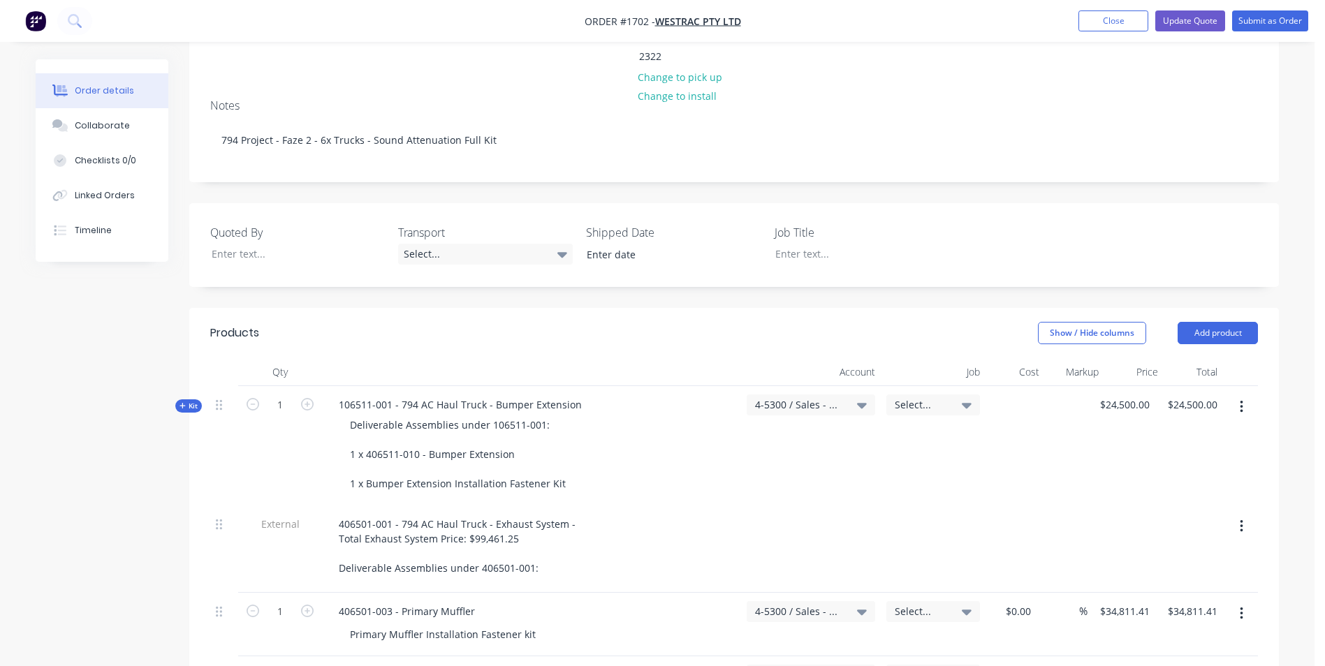
scroll to position [261, 0]
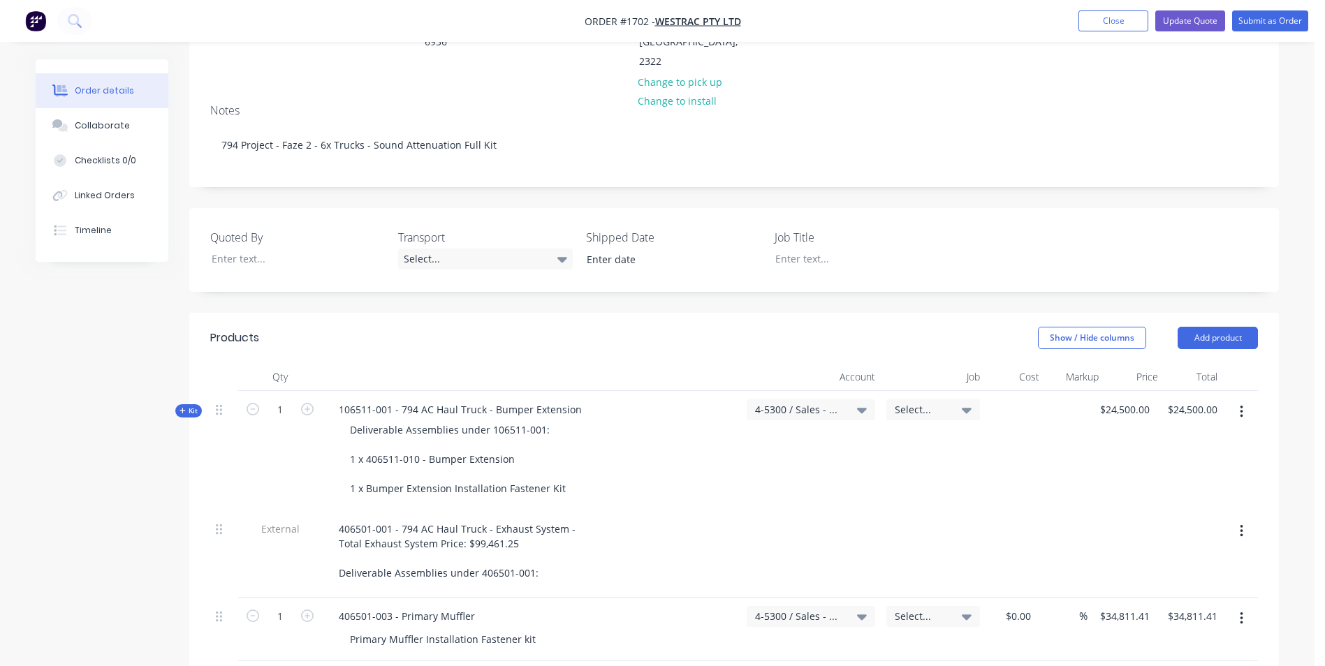
click at [192, 406] on span "Kit" at bounding box center [188, 411] width 18 height 10
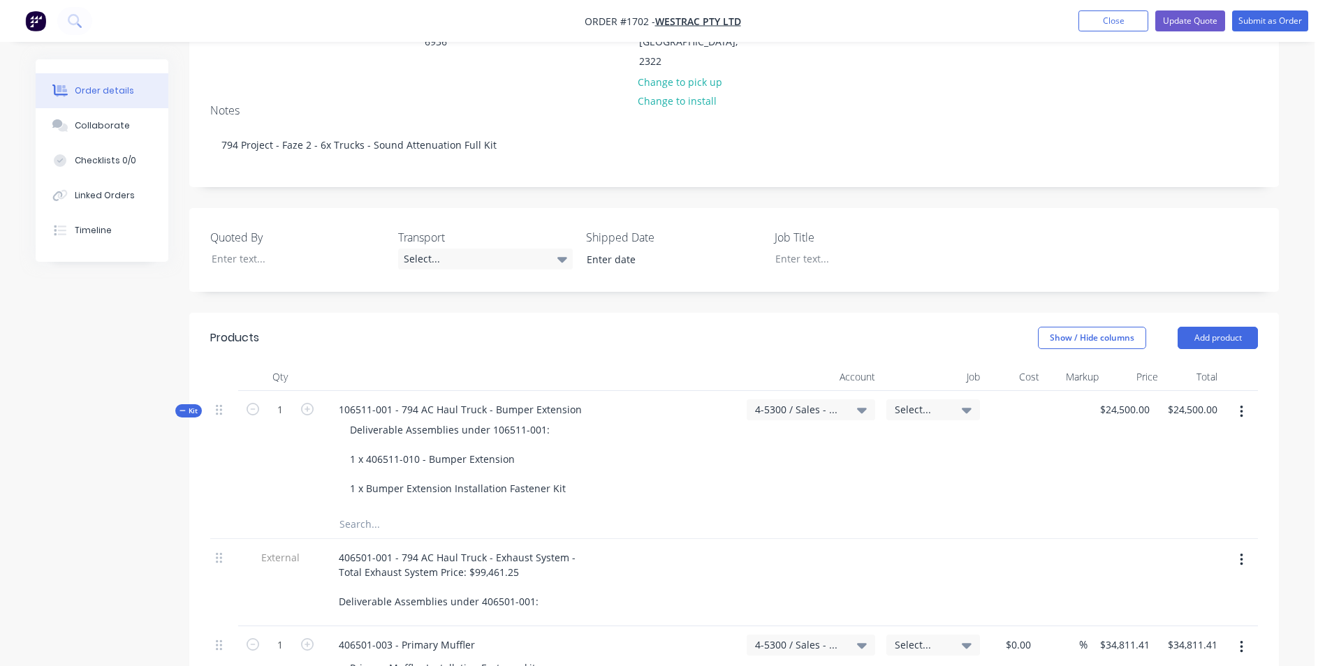
click at [191, 406] on span "Kit" at bounding box center [188, 411] width 18 height 10
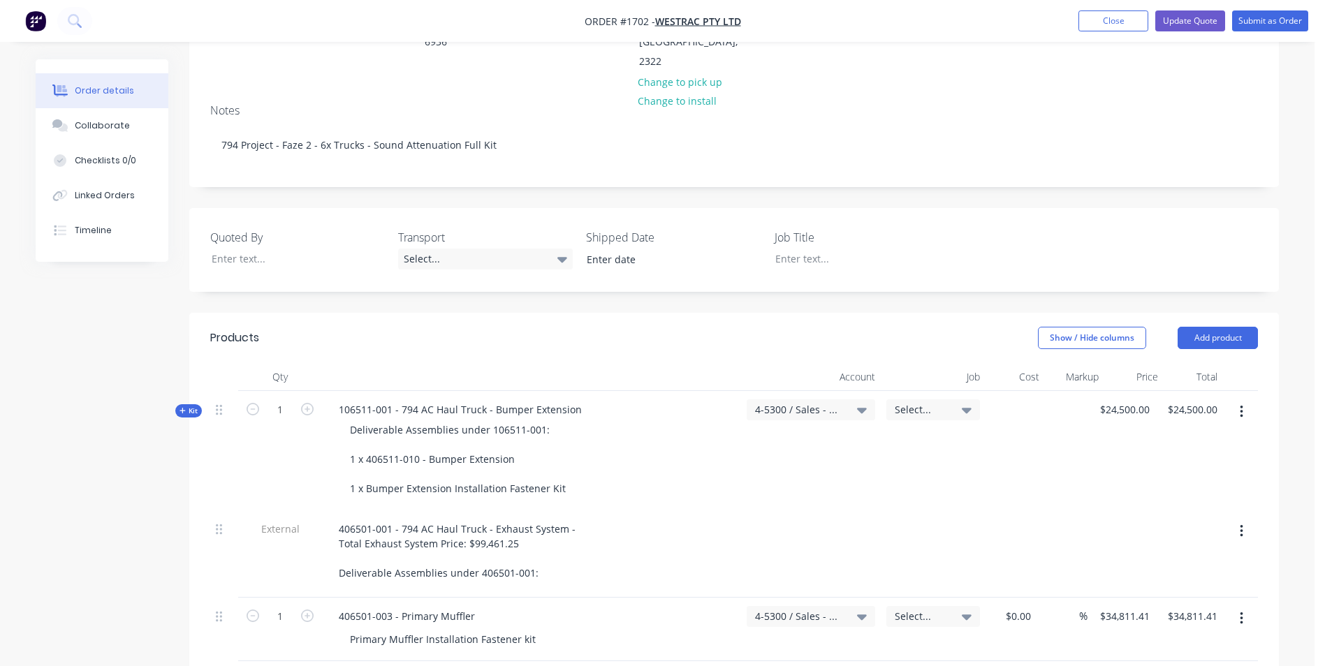
click at [191, 406] on span "Kit" at bounding box center [188, 411] width 18 height 10
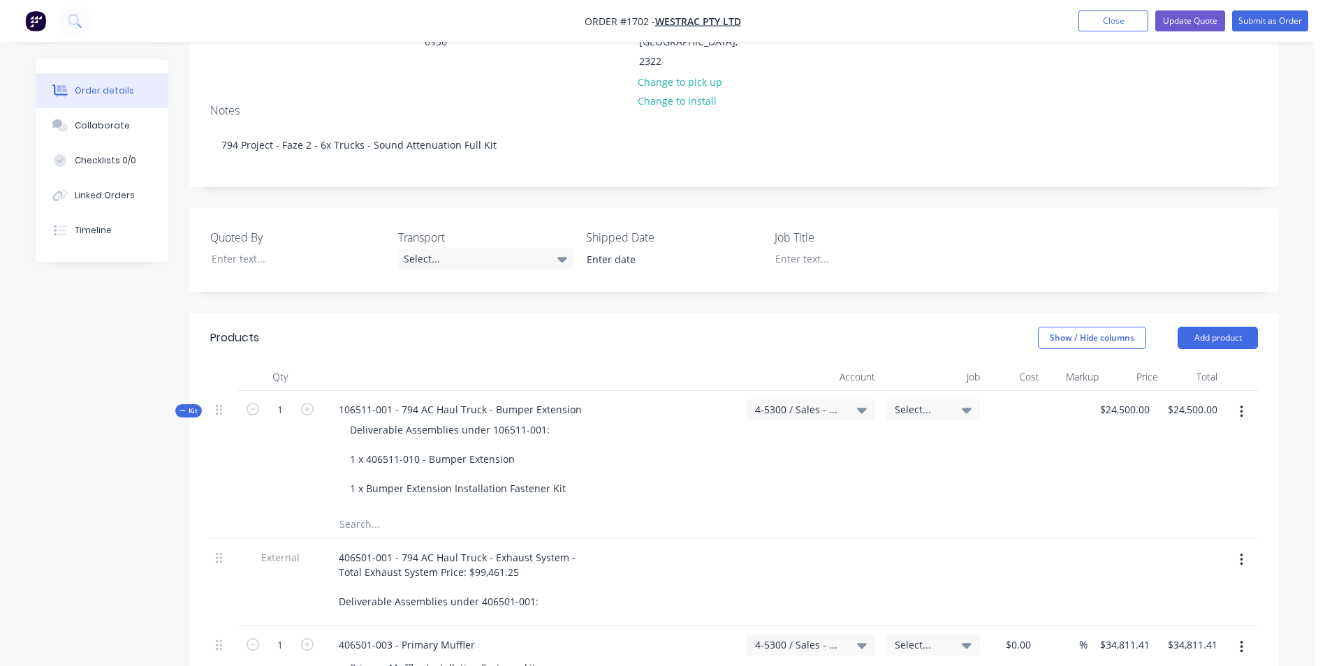
click at [193, 406] on span "Kit" at bounding box center [188, 411] width 18 height 10
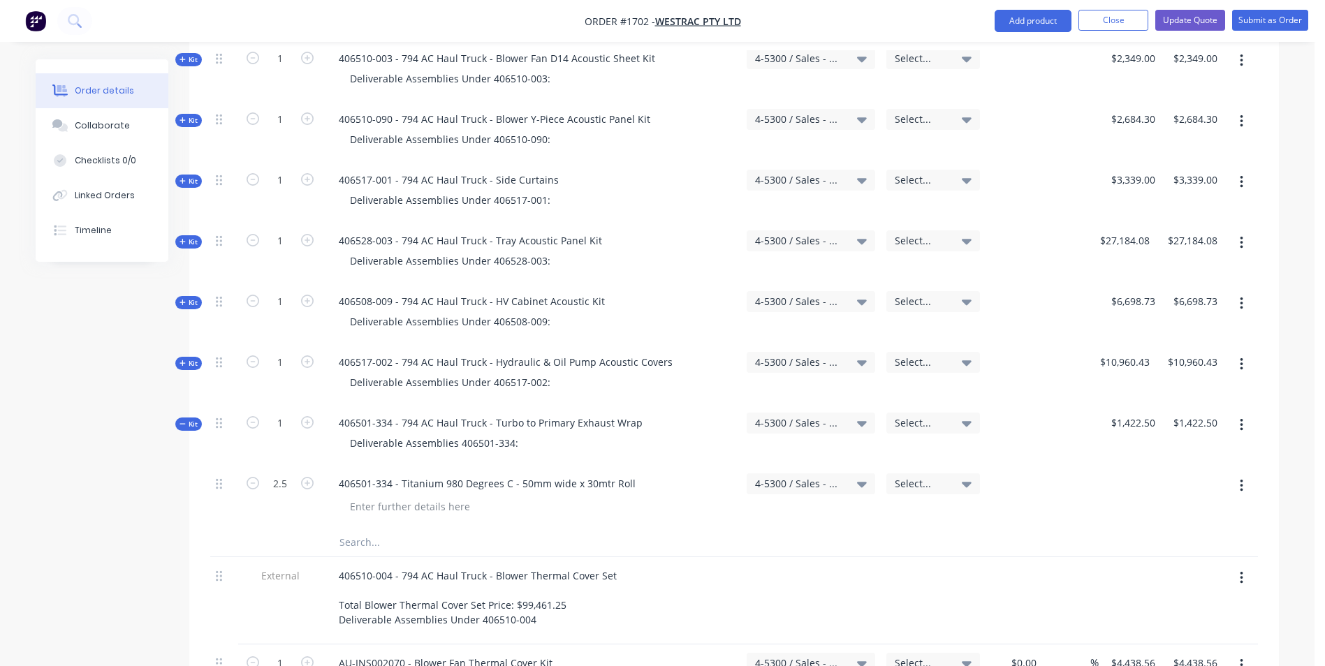
scroll to position [2216, 0]
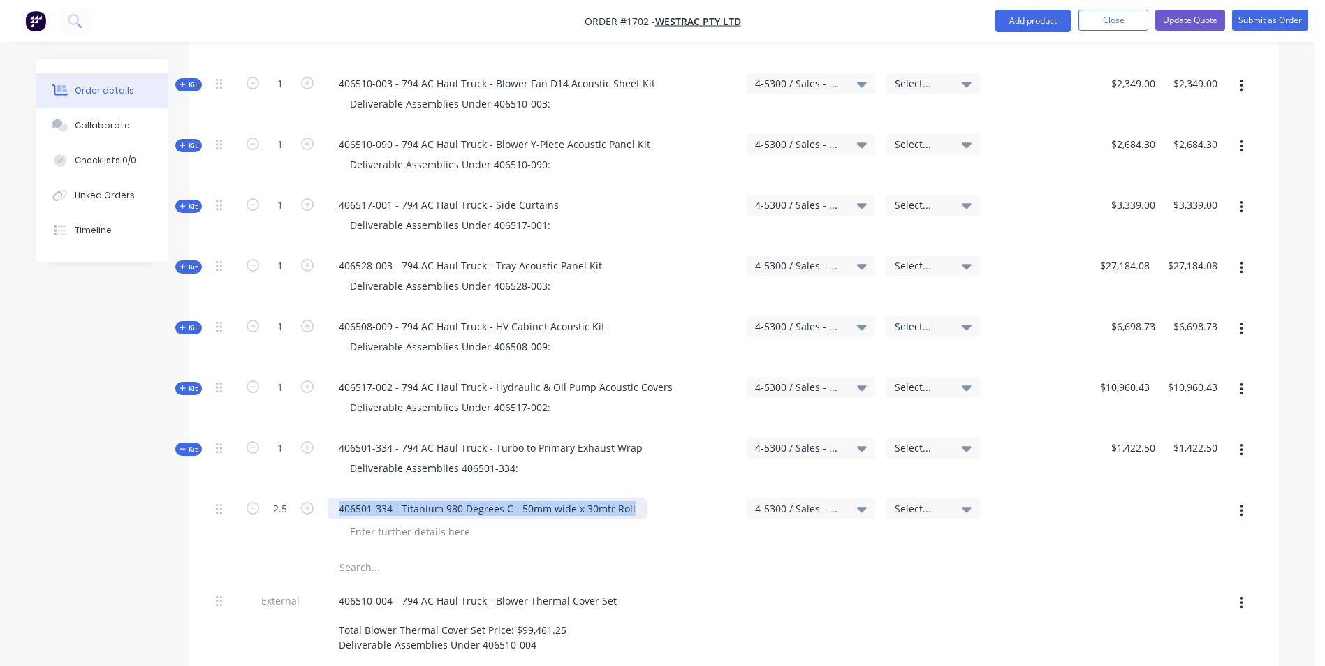
drag, startPoint x: 633, startPoint y: 450, endPoint x: 340, endPoint y: 451, distance: 292.6
click at [340, 499] on div "406501-334 - Titanium 980 Degrees C - 50mm wide x 30mtr Roll" at bounding box center [487, 509] width 319 height 20
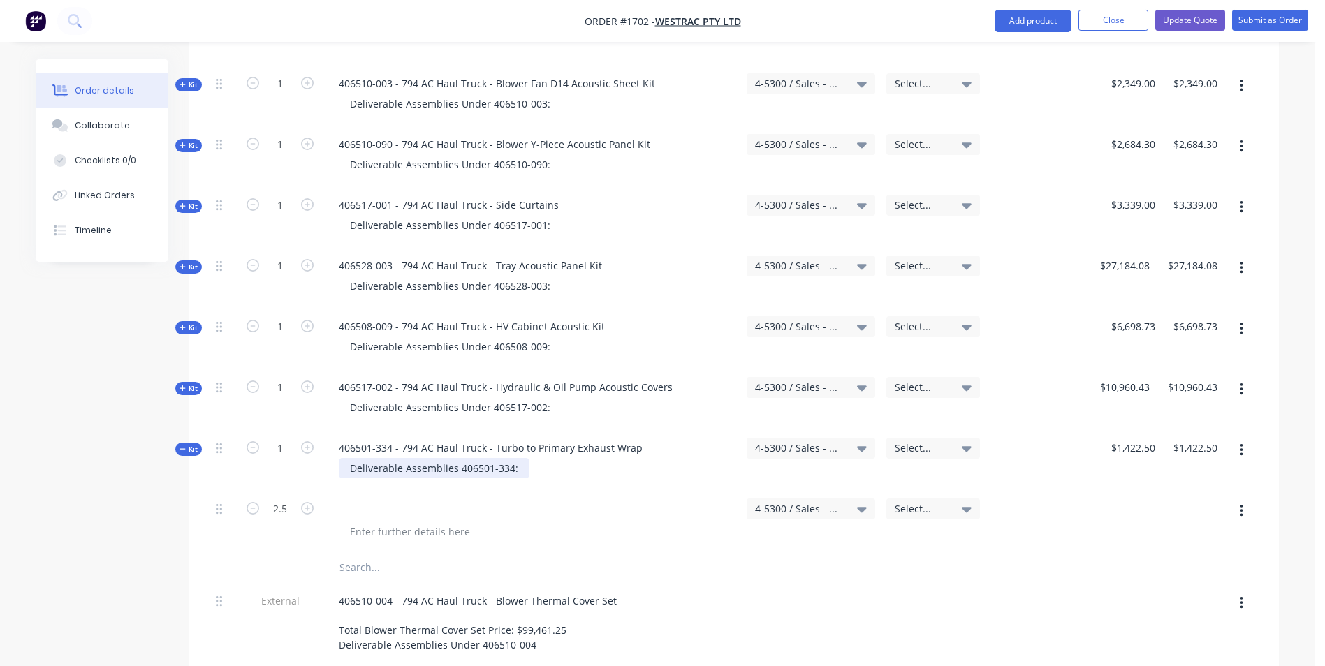
click at [517, 458] on div "Deliverable Assemblies 406501-334:" at bounding box center [434, 468] width 191 height 20
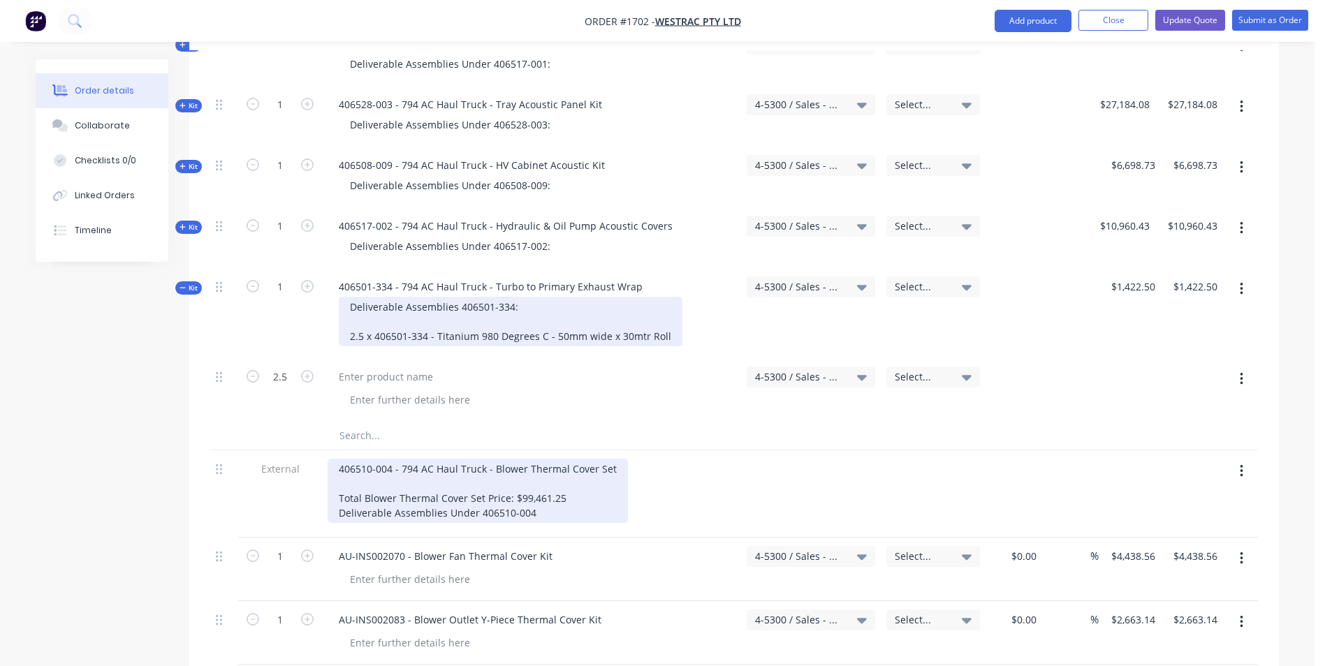
scroll to position [2356, 0]
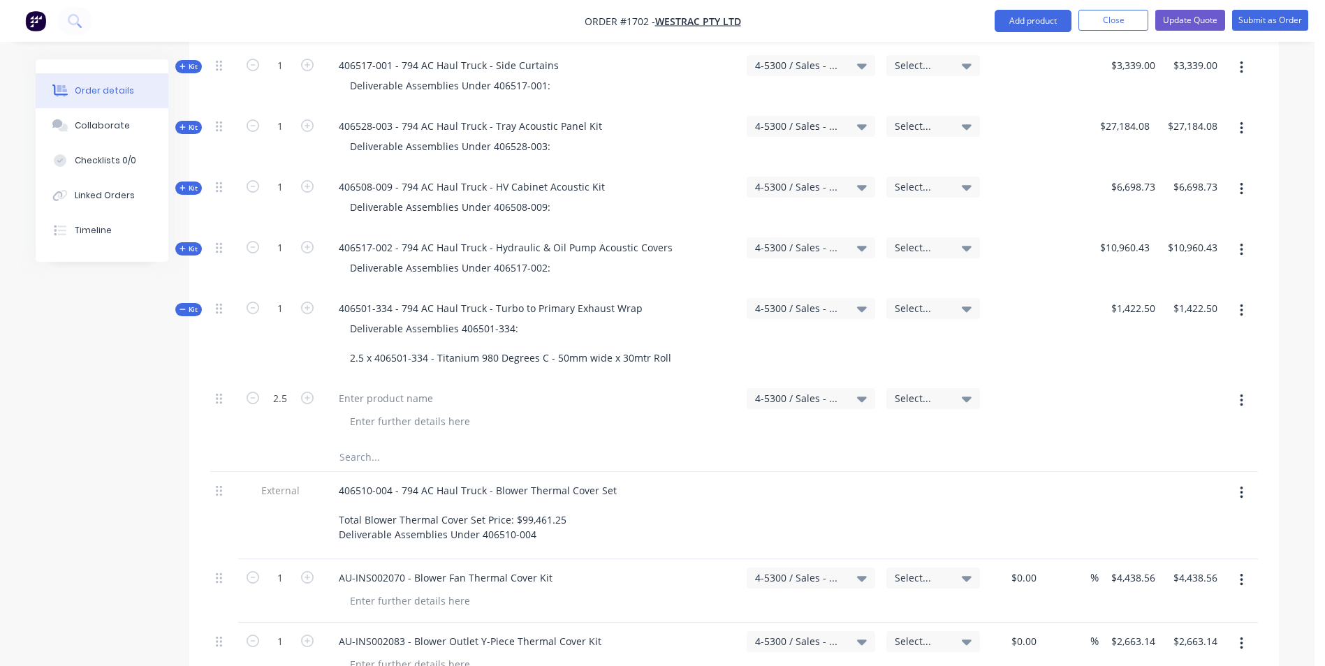
click at [1242, 395] on icon "button" at bounding box center [1241, 401] width 3 height 13
click at [1150, 511] on div "Delete" at bounding box center [1192, 521] width 108 height 20
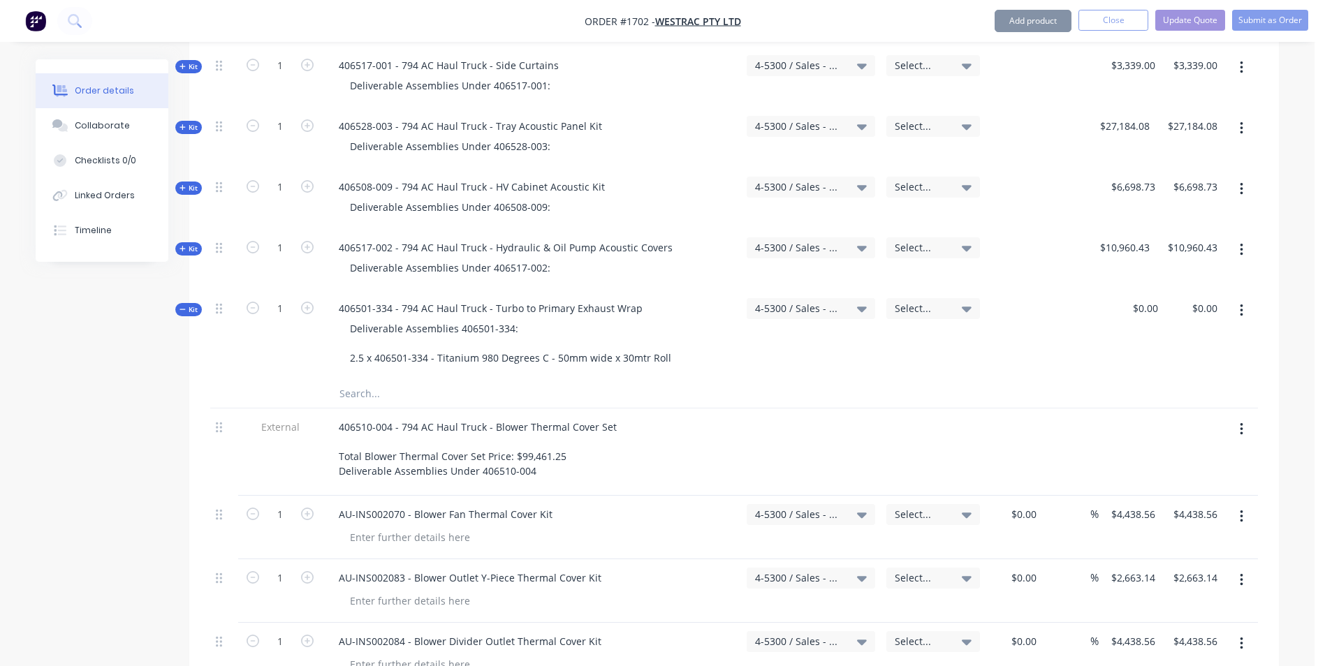
type input "$0.00"
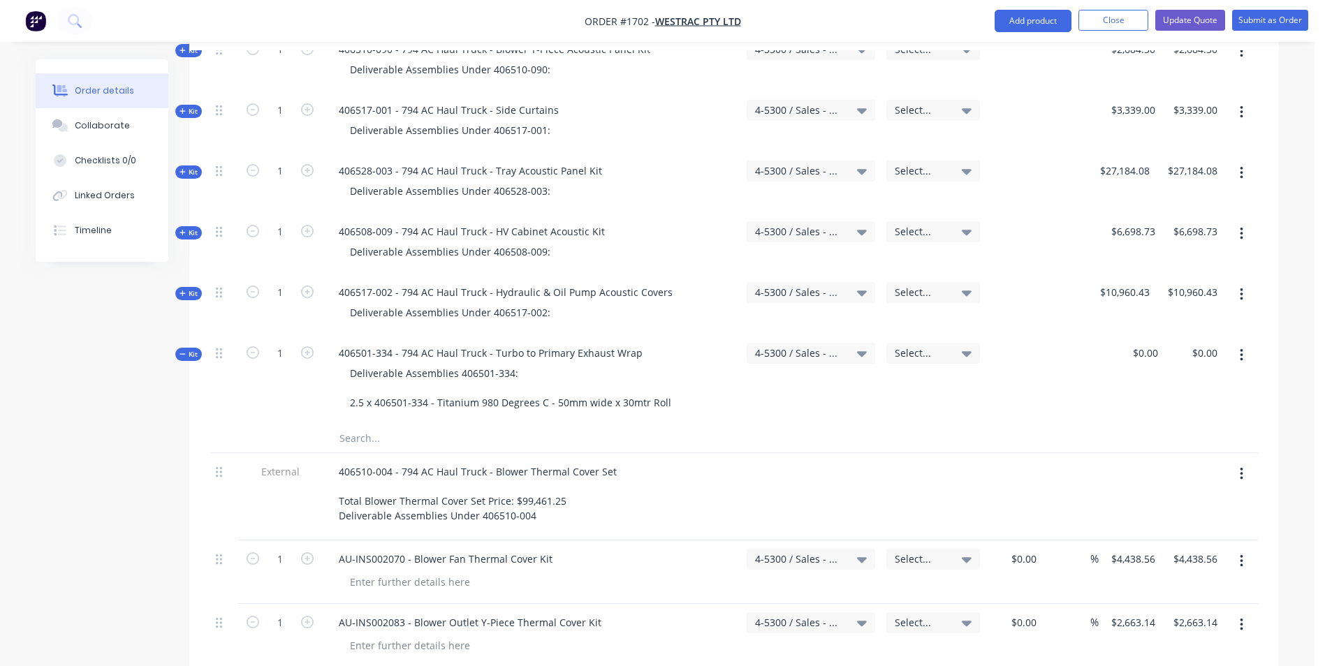
scroll to position [2286, 0]
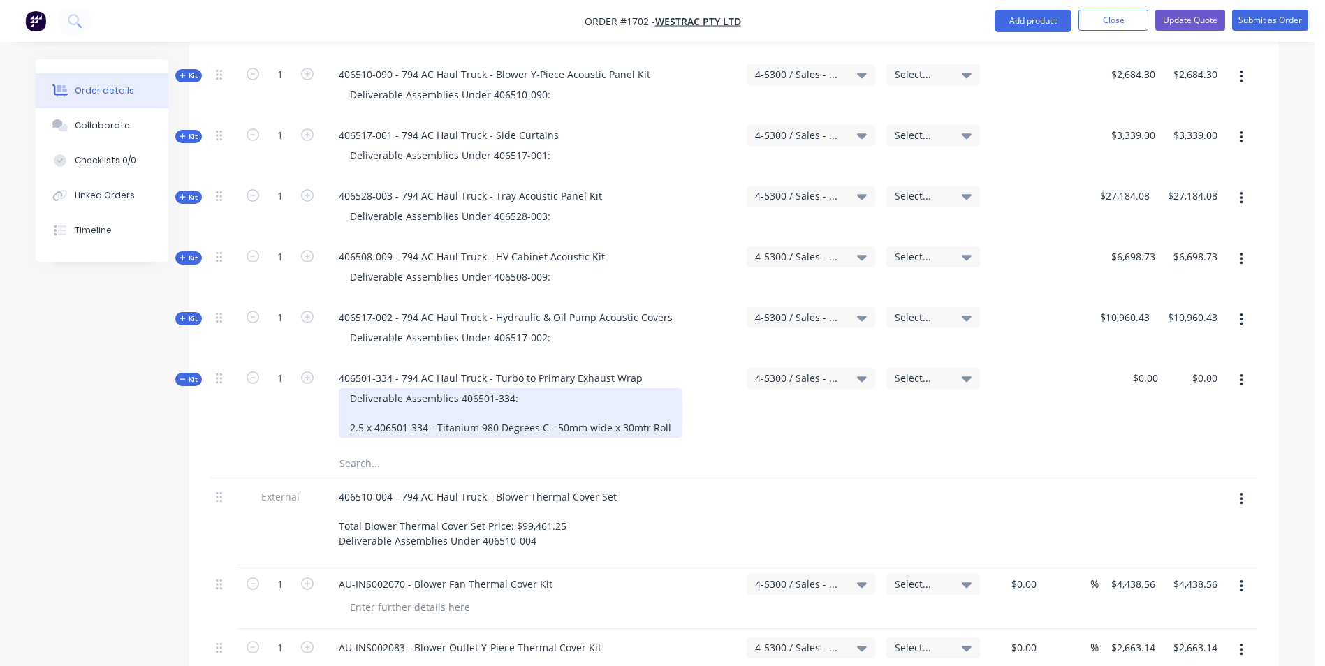
click at [351, 388] on div "Deliverable Assemblies 406501-334: 2.5 x 406501-334 - Titanium 980 Degrees C - …" at bounding box center [511, 413] width 344 height 50
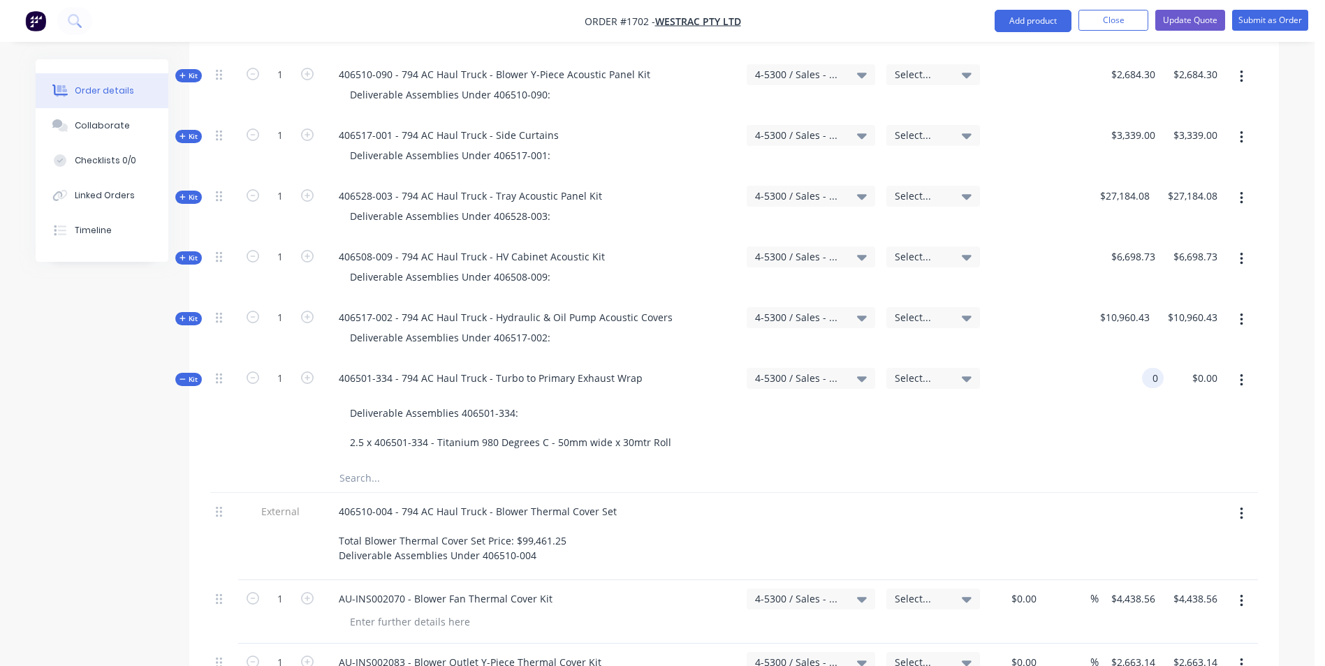
click at [1147, 368] on div "0 0" at bounding box center [1153, 378] width 22 height 20
type input "$1,422.50"
click at [1128, 372] on div "$1,422.50 1422.50" at bounding box center [1133, 412] width 59 height 105
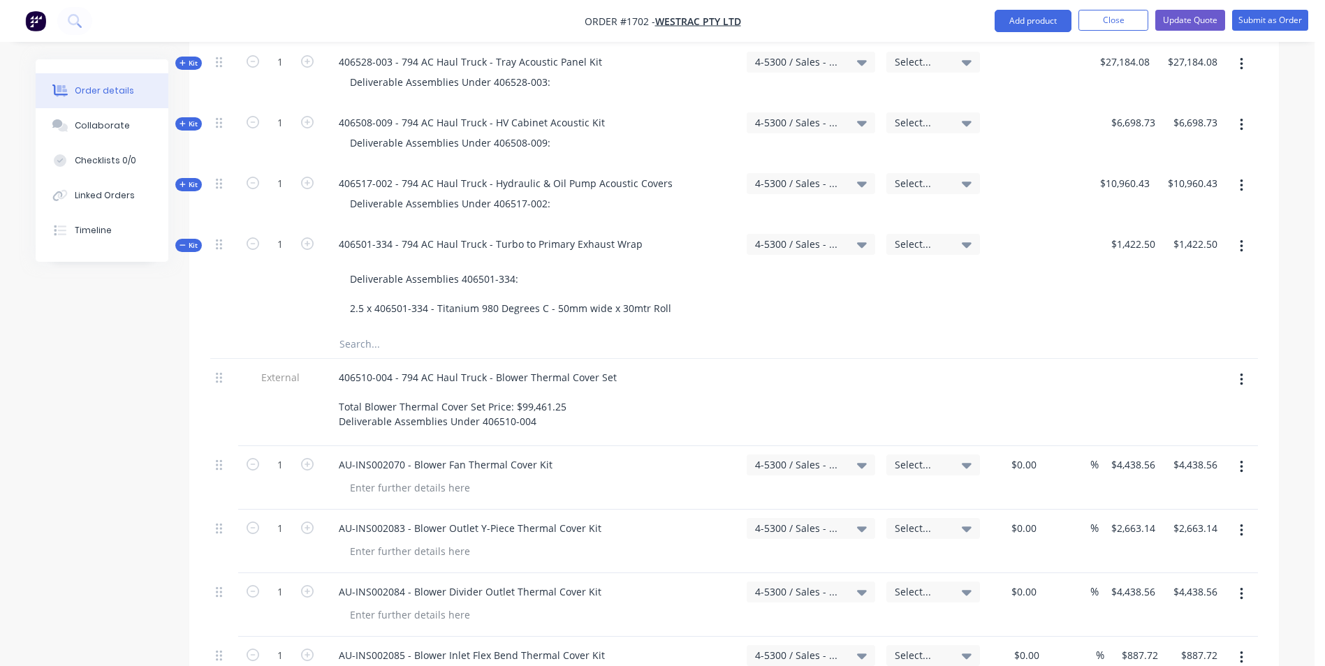
scroll to position [2417, 0]
click at [1180, 18] on button "Update Quote" at bounding box center [1190, 20] width 70 height 21
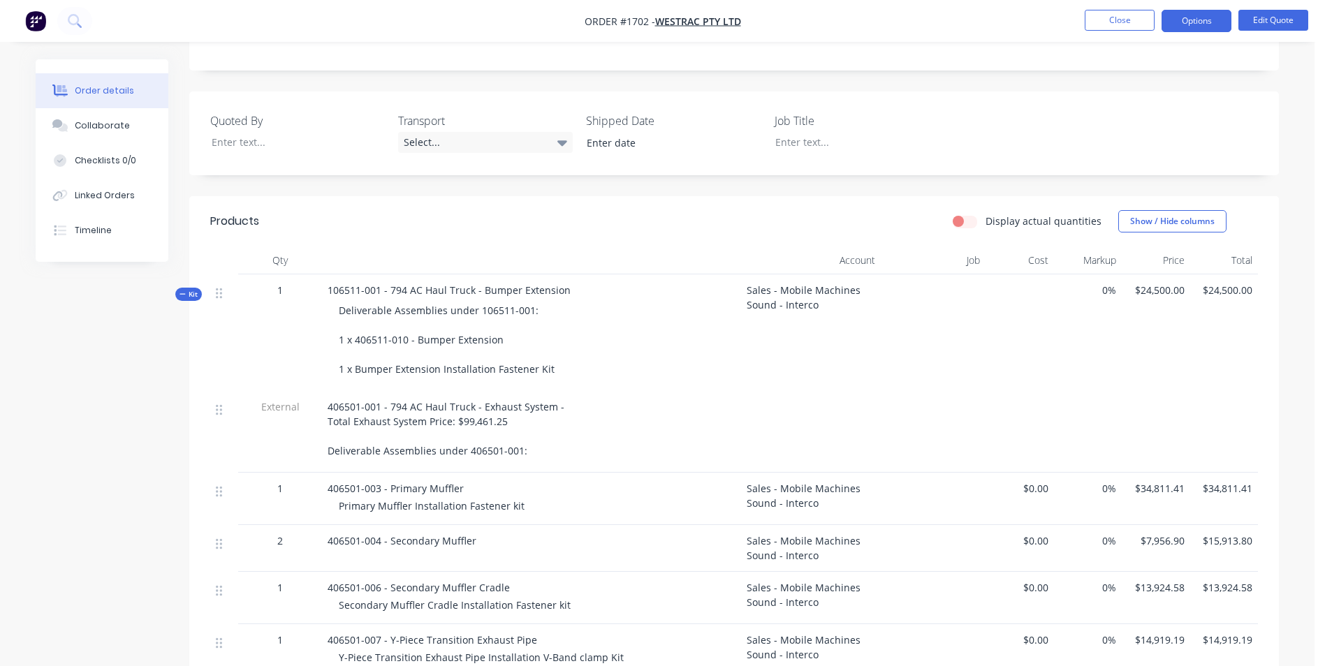
scroll to position [349, 0]
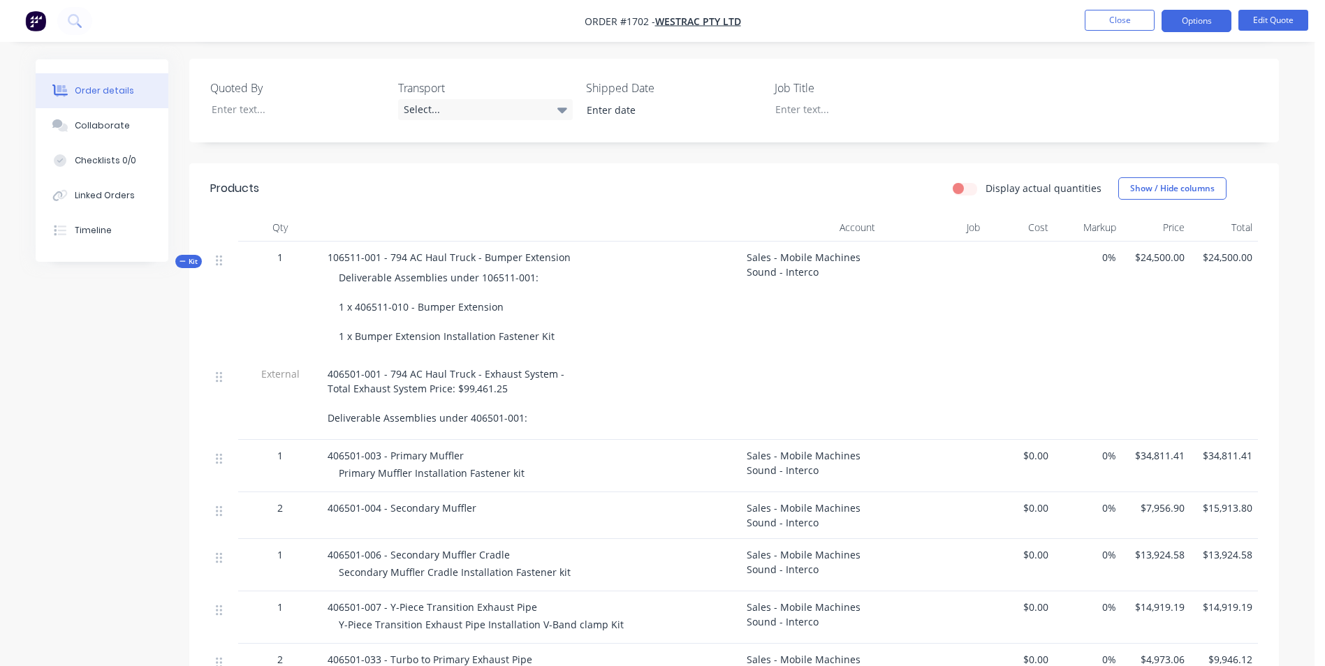
click at [191, 256] on span "Kit" at bounding box center [188, 261] width 18 height 10
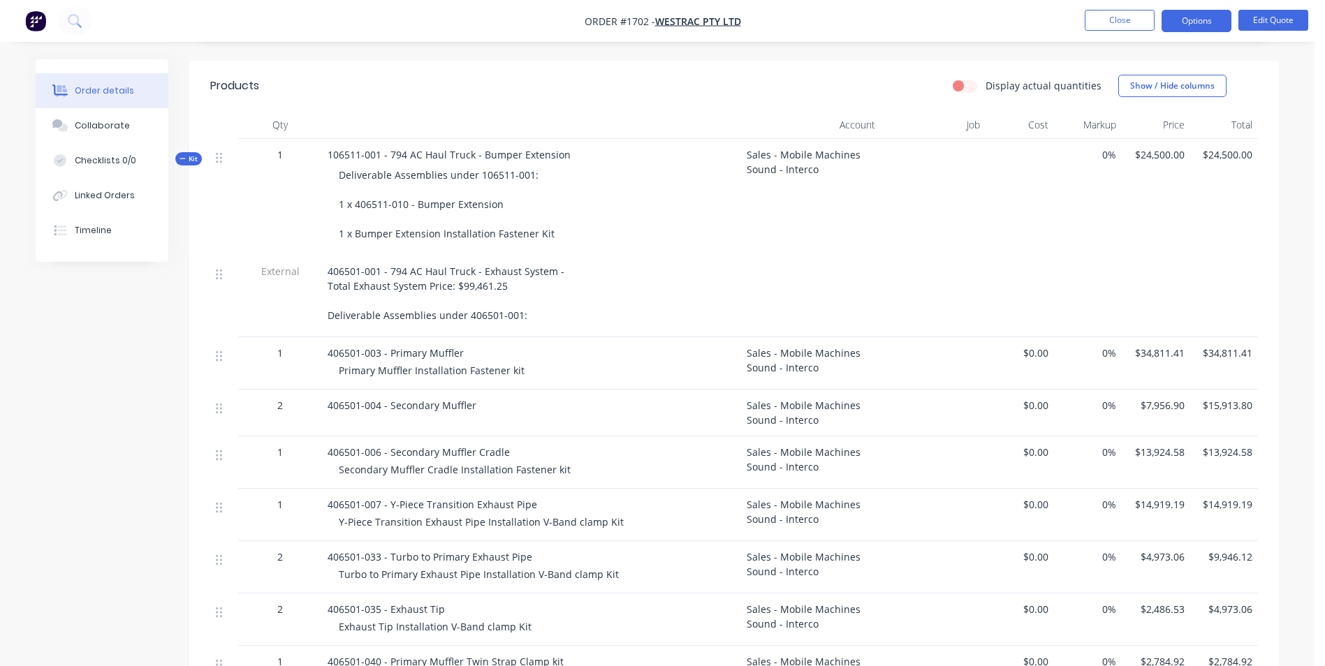
scroll to position [489, 0]
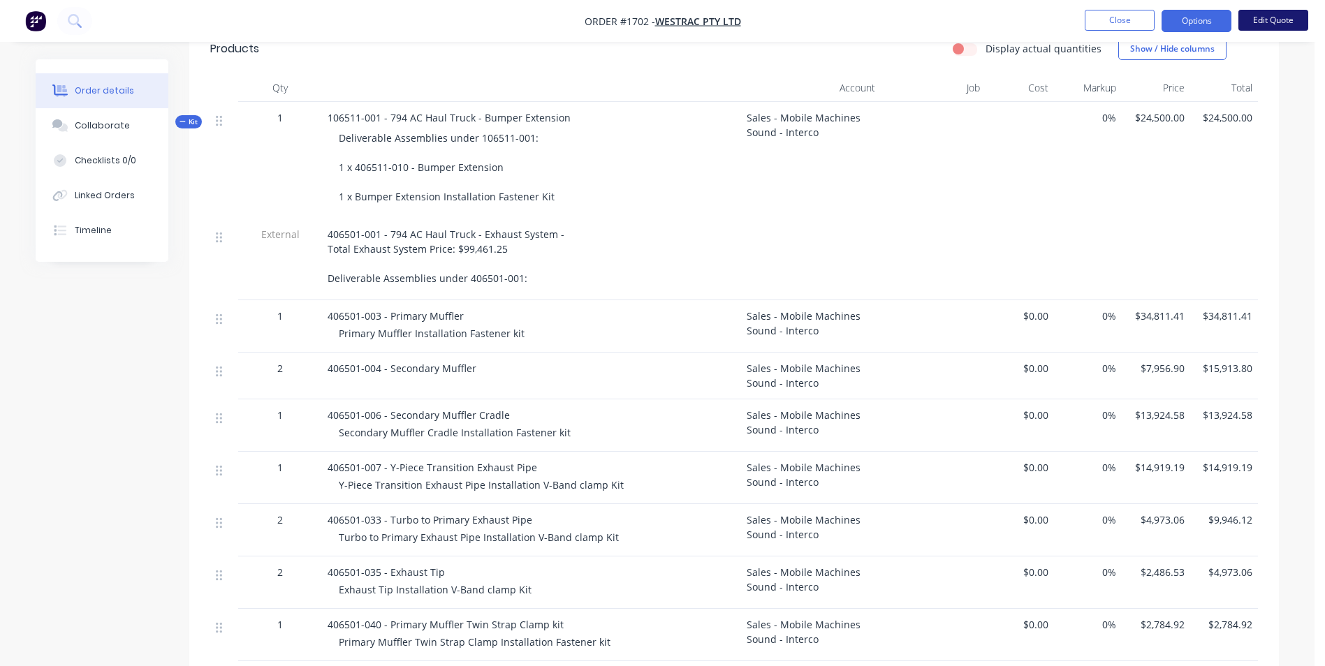
click at [1279, 20] on button "Edit Quote" at bounding box center [1273, 20] width 70 height 21
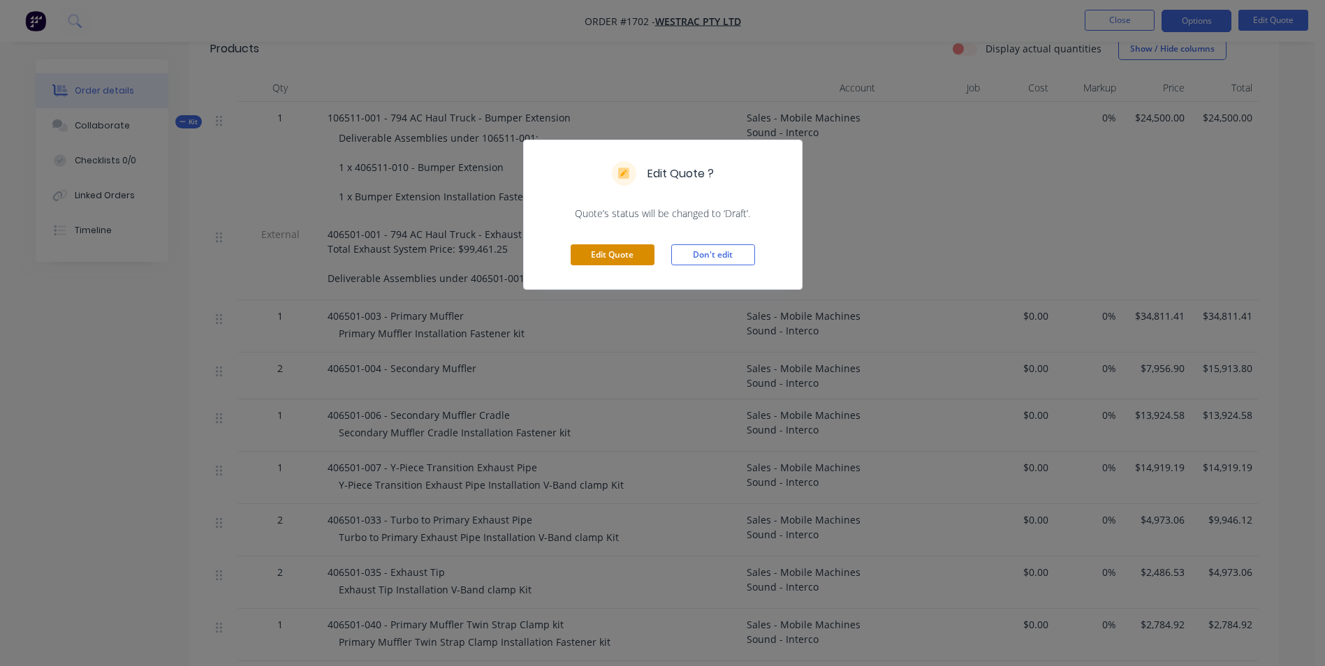
click at [633, 249] on button "Edit Quote" at bounding box center [613, 254] width 84 height 21
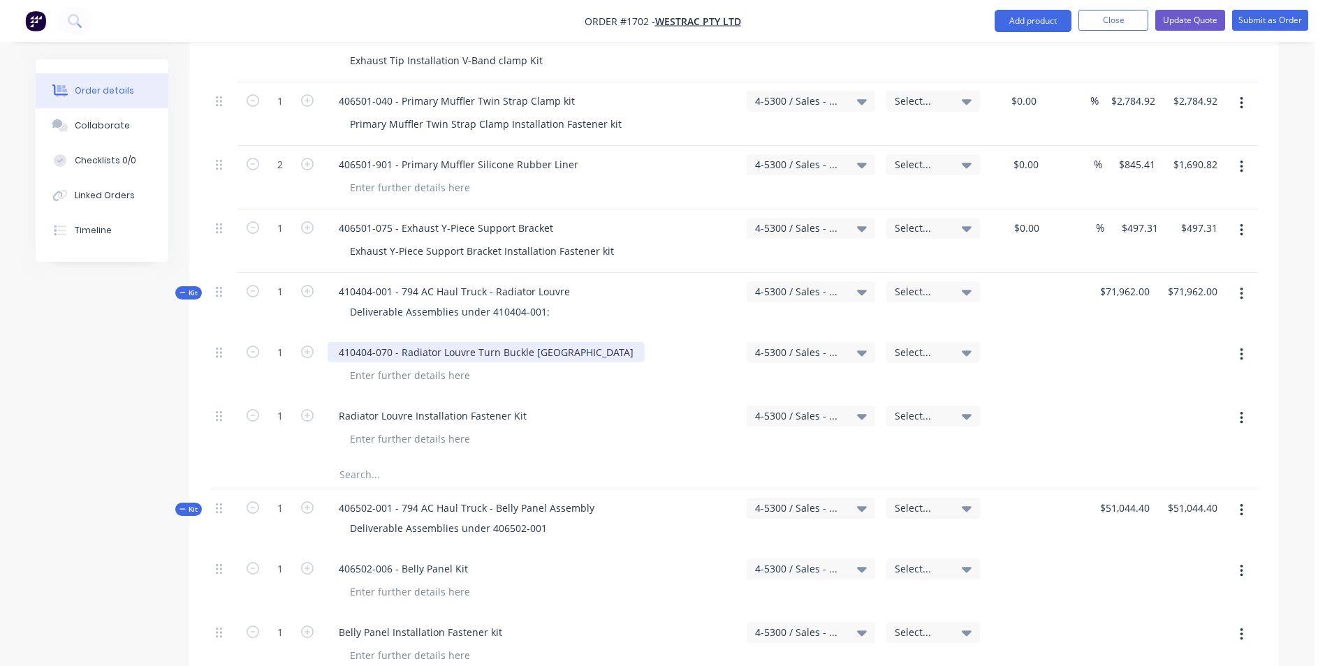
scroll to position [1187, 0]
drag, startPoint x: 579, startPoint y: 293, endPoint x: 335, endPoint y: 297, distance: 243.7
click at [335, 341] on div "410404-070 - Radiator Louvre Turn Buckle [GEOGRAPHIC_DATA]" at bounding box center [486, 351] width 317 height 20
click at [551, 301] on div "Deliverable Assemblies under 410404-001:" at bounding box center [450, 311] width 222 height 20
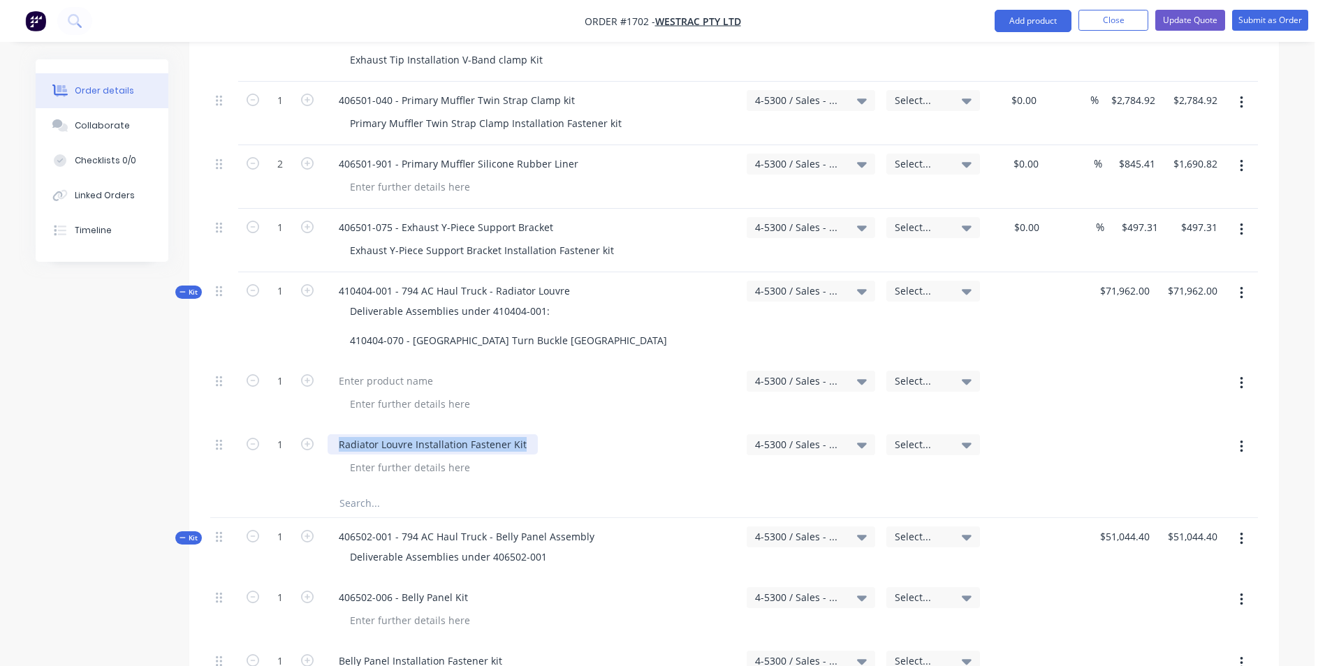
drag, startPoint x: 522, startPoint y: 387, endPoint x: 337, endPoint y: 388, distance: 184.4
click at [337, 434] on div "Radiator Louvre Installation Fastener Kit" at bounding box center [433, 444] width 210 height 20
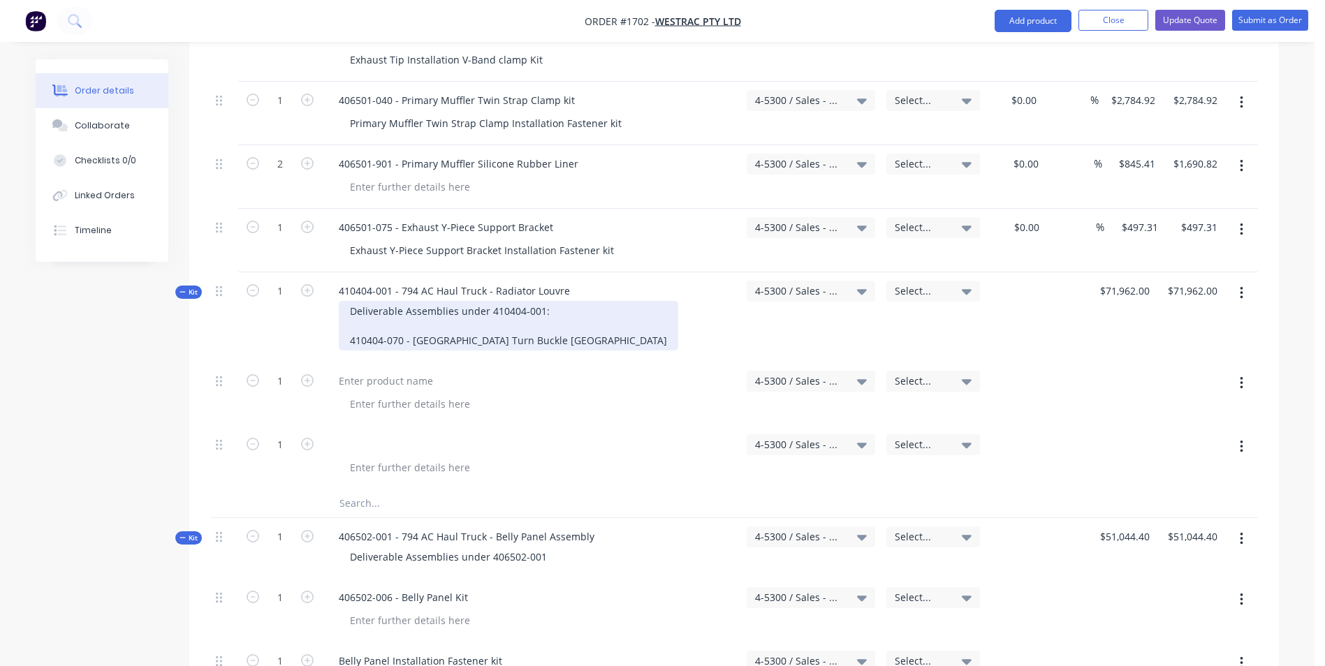
click at [596, 301] on div "Deliverable Assemblies under 410404-001: 410404-070 - [GEOGRAPHIC_DATA] Turn Bu…" at bounding box center [508, 326] width 339 height 50
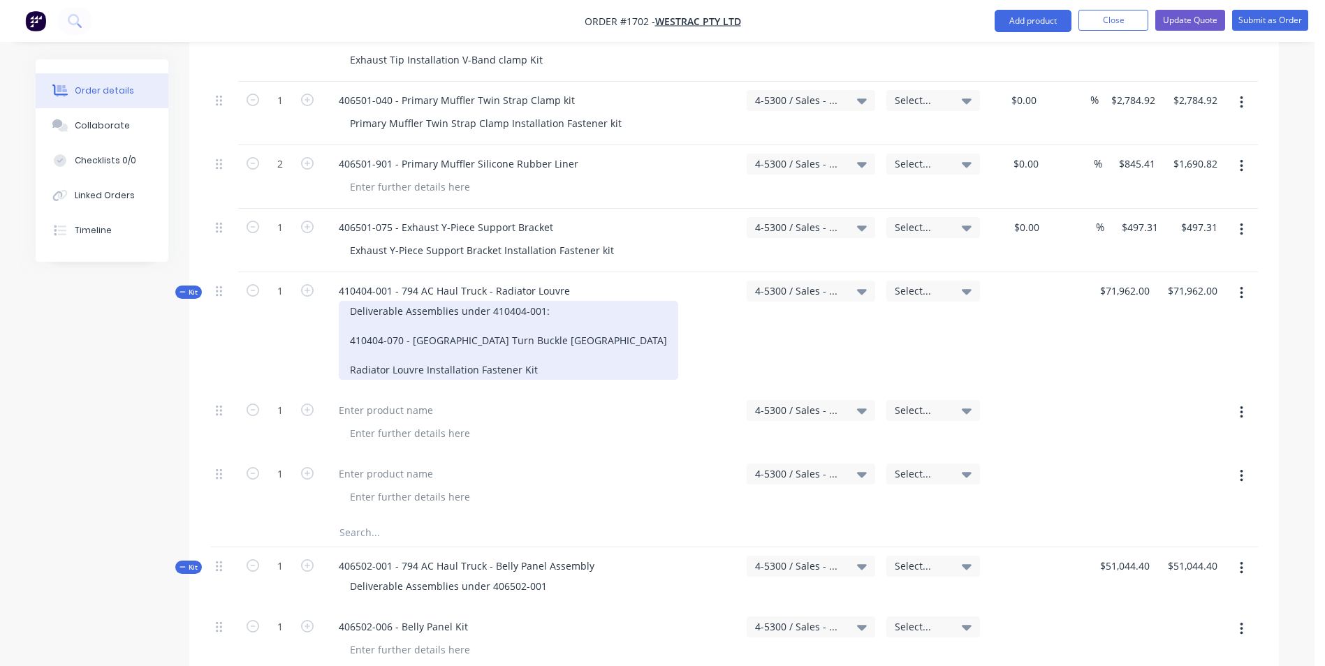
click at [348, 301] on div "Deliverable Assemblies under 410404-001: 410404-070 - [GEOGRAPHIC_DATA] Turn Bu…" at bounding box center [508, 340] width 339 height 79
click at [348, 316] on div "Deliverable Assemblies under 410404-001: 1 x 410404-070 - Radiator Louvre Turn …" at bounding box center [505, 340] width 333 height 79
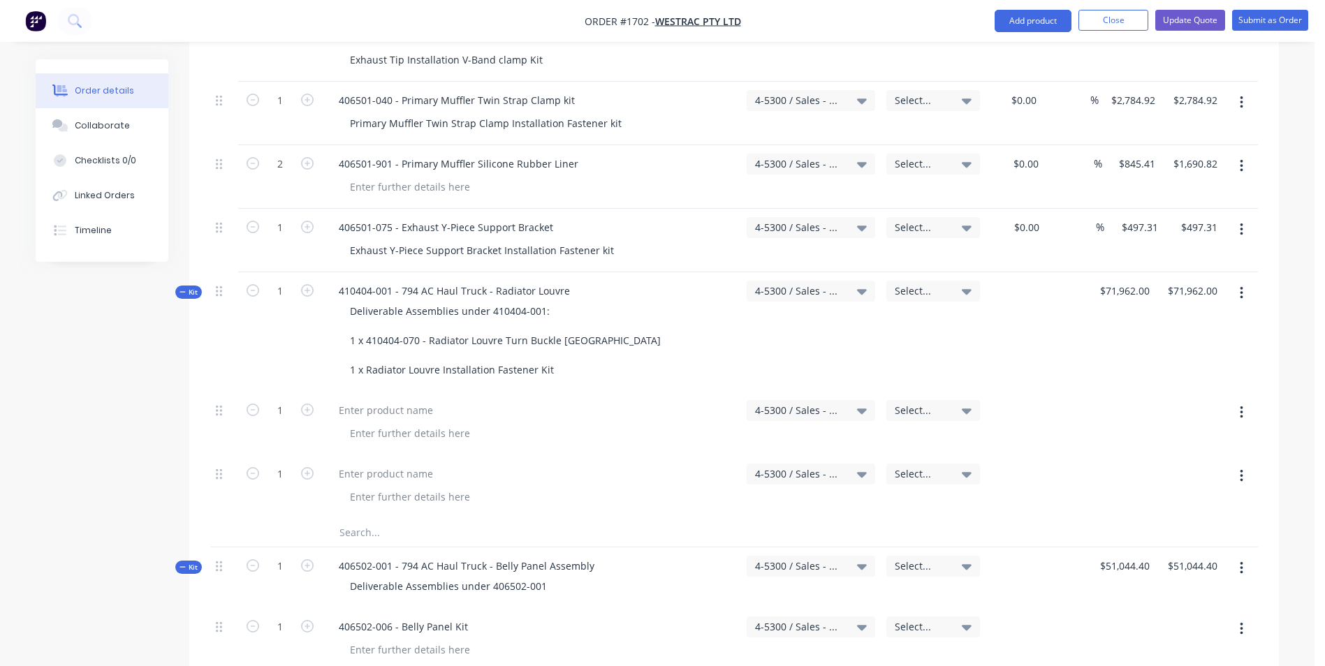
click at [1240, 406] on icon "button" at bounding box center [1241, 412] width 3 height 13
click at [1159, 523] on div "Delete" at bounding box center [1192, 533] width 108 height 20
type input "$0.00"
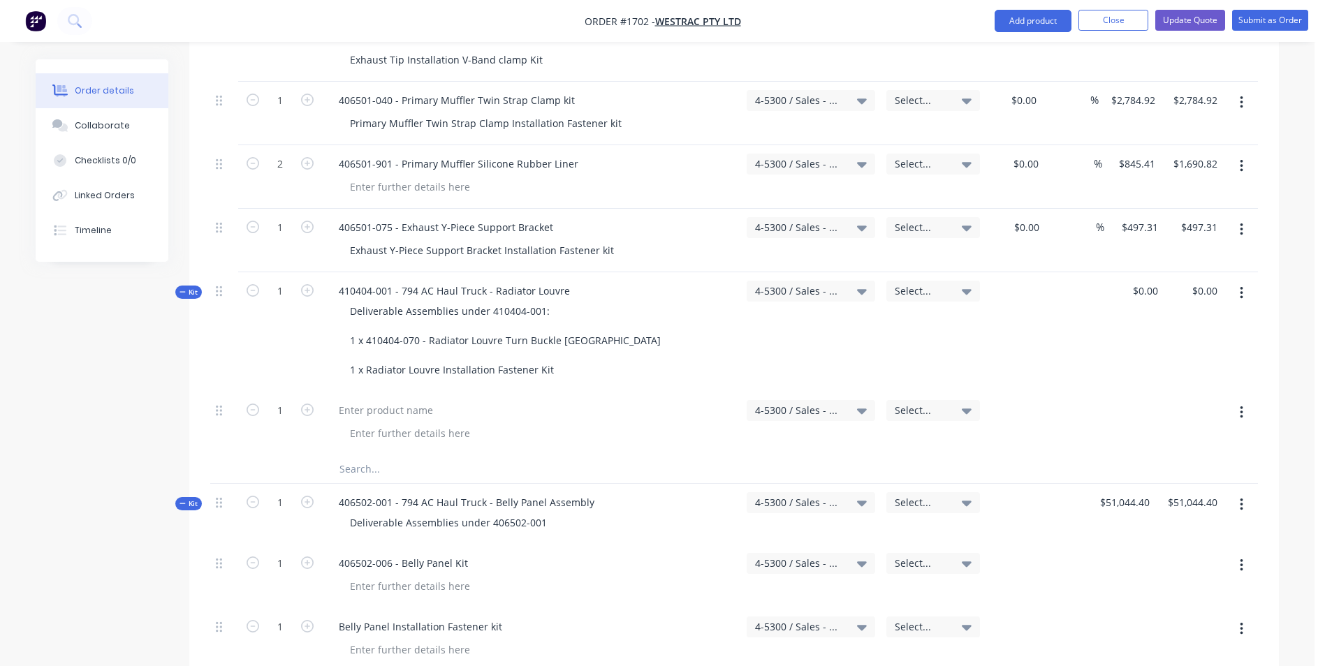
click at [1241, 406] on icon "button" at bounding box center [1241, 412] width 3 height 13
click at [1163, 523] on div "Delete" at bounding box center [1192, 533] width 108 height 20
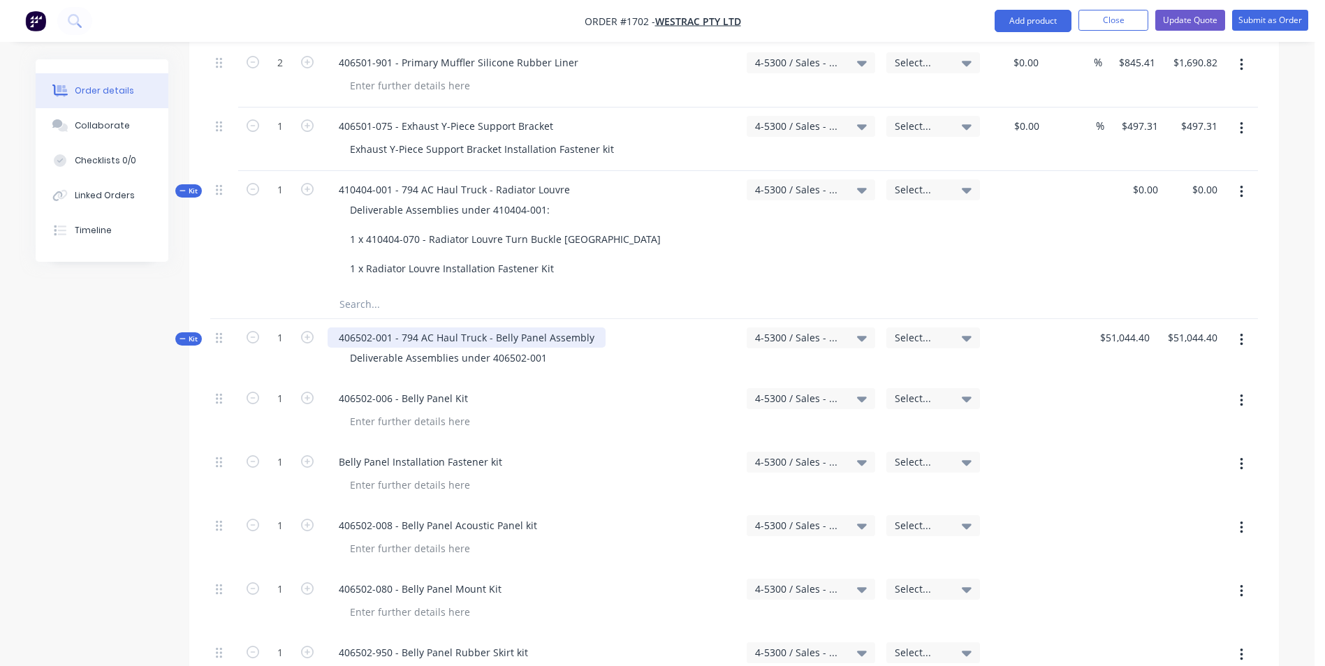
scroll to position [1257, 0]
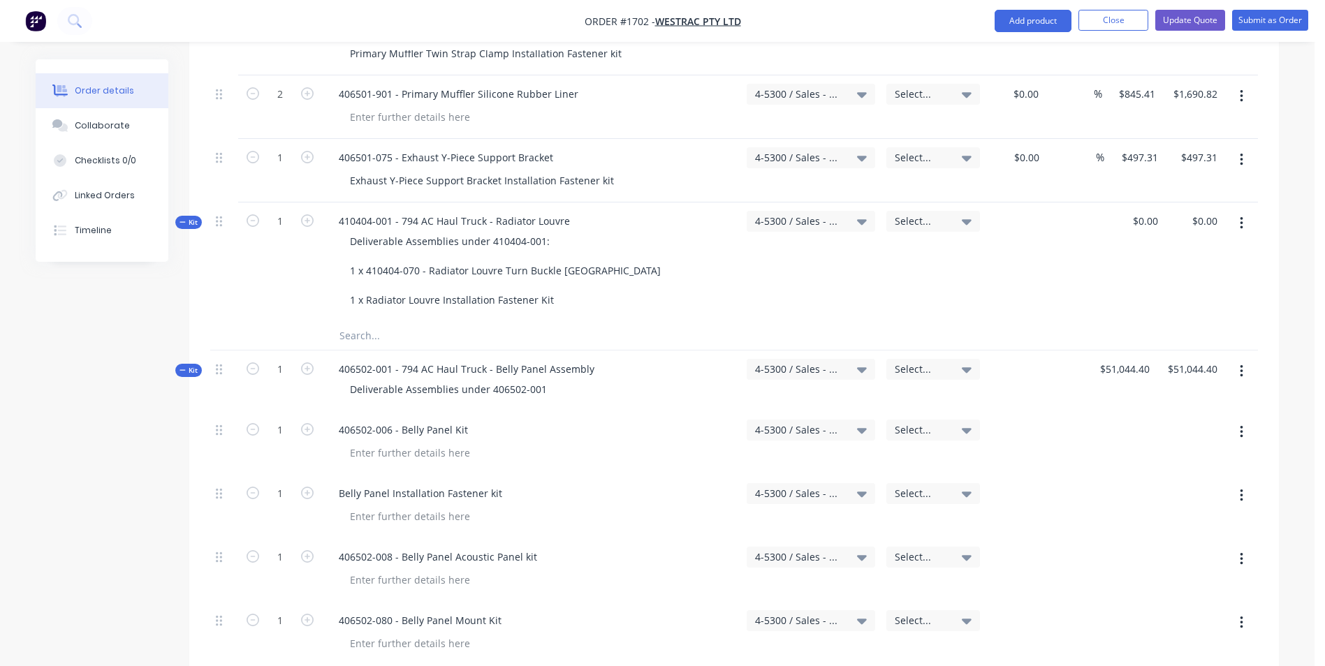
click at [191, 217] on span "Kit" at bounding box center [188, 222] width 18 height 10
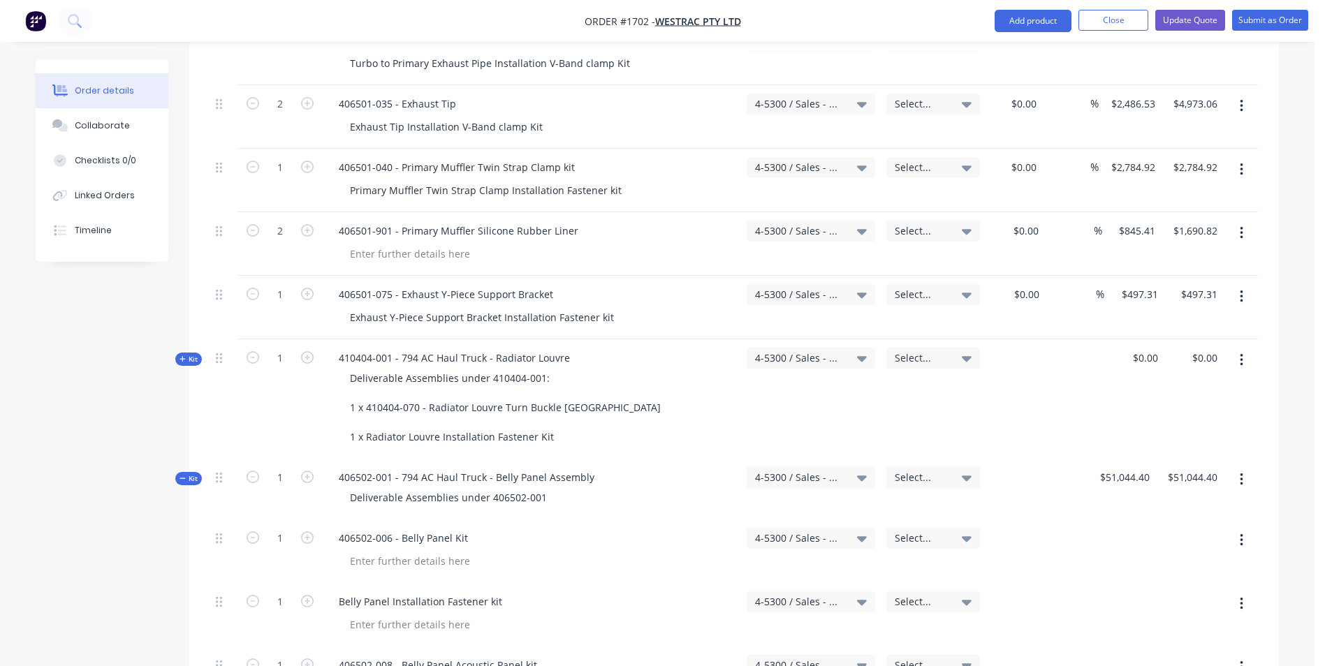
scroll to position [1117, 0]
click at [1147, 351] on div "0 0" at bounding box center [1153, 361] width 22 height 20
click at [1111, 342] on div "71962.00 71962.00" at bounding box center [1133, 401] width 60 height 119
type input "$71,962.00"
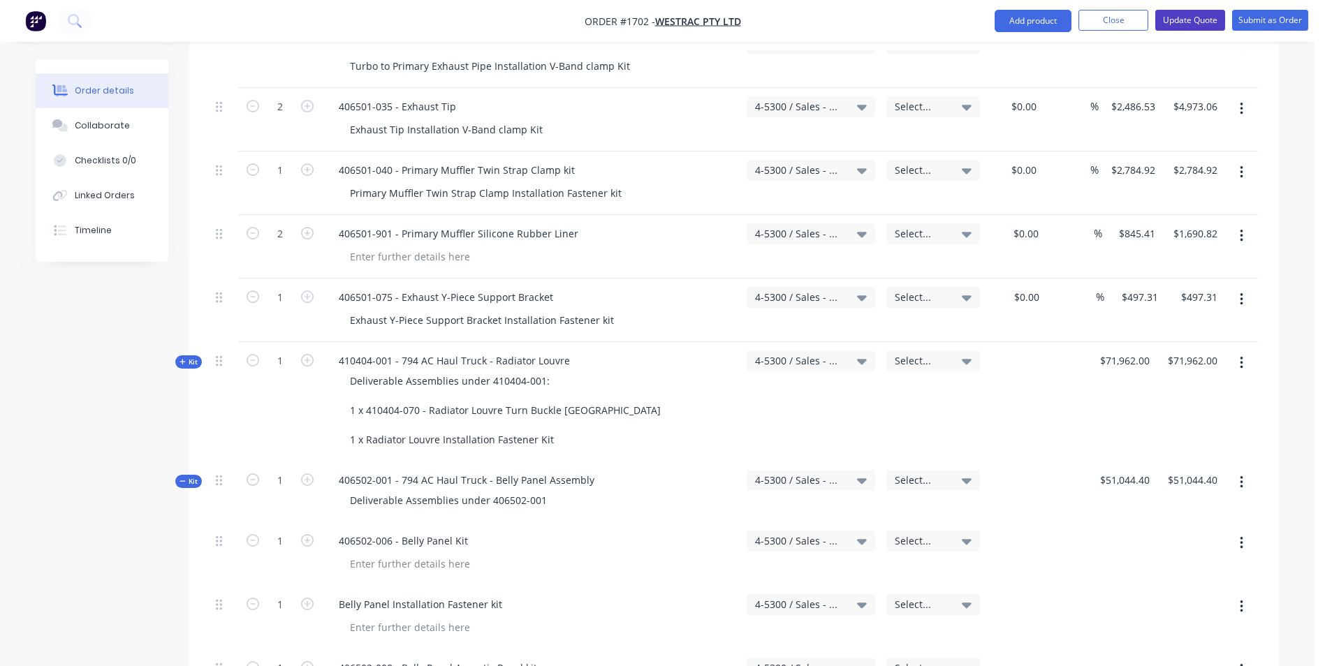
click at [1186, 16] on button "Update Quote" at bounding box center [1190, 20] width 70 height 21
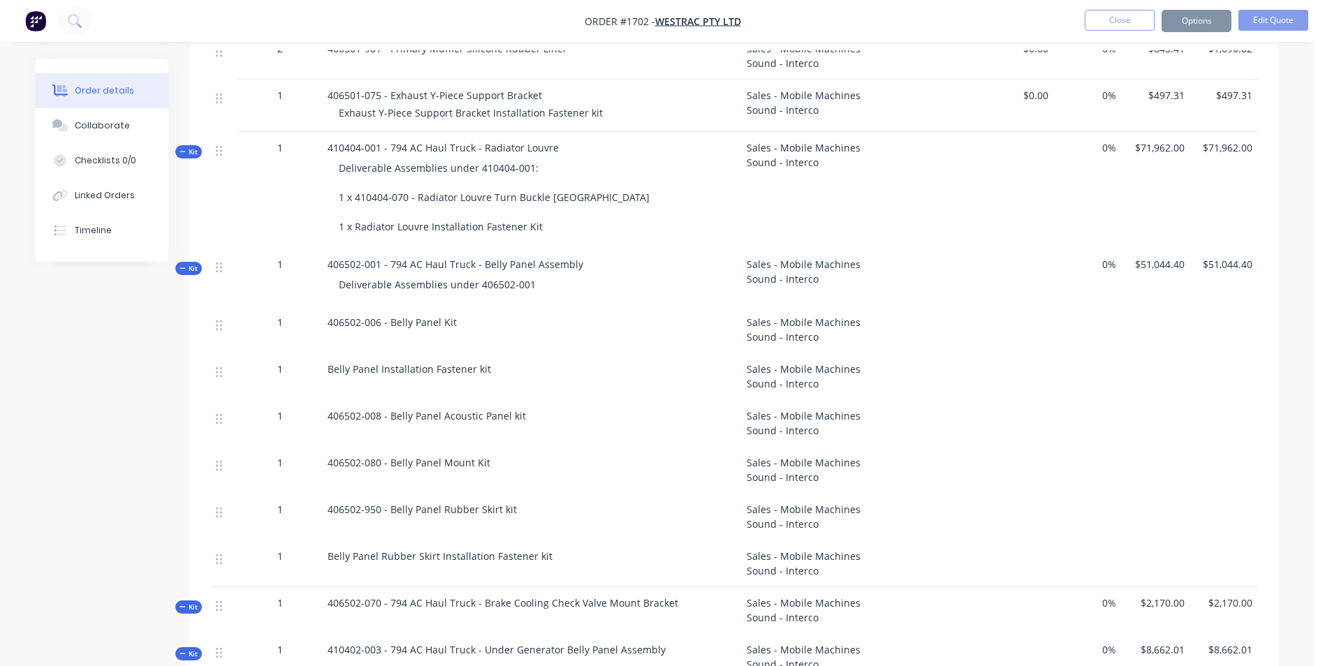
scroll to position [0, 0]
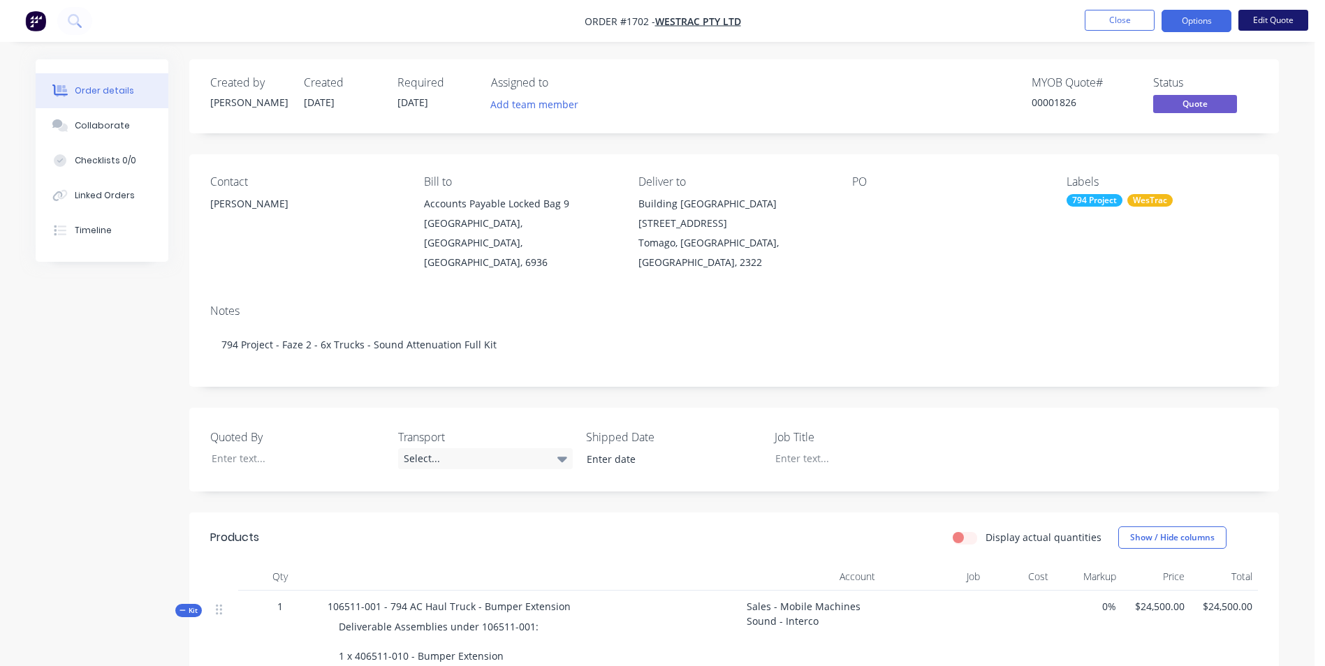
click at [1263, 13] on button "Edit Quote" at bounding box center [1273, 20] width 70 height 21
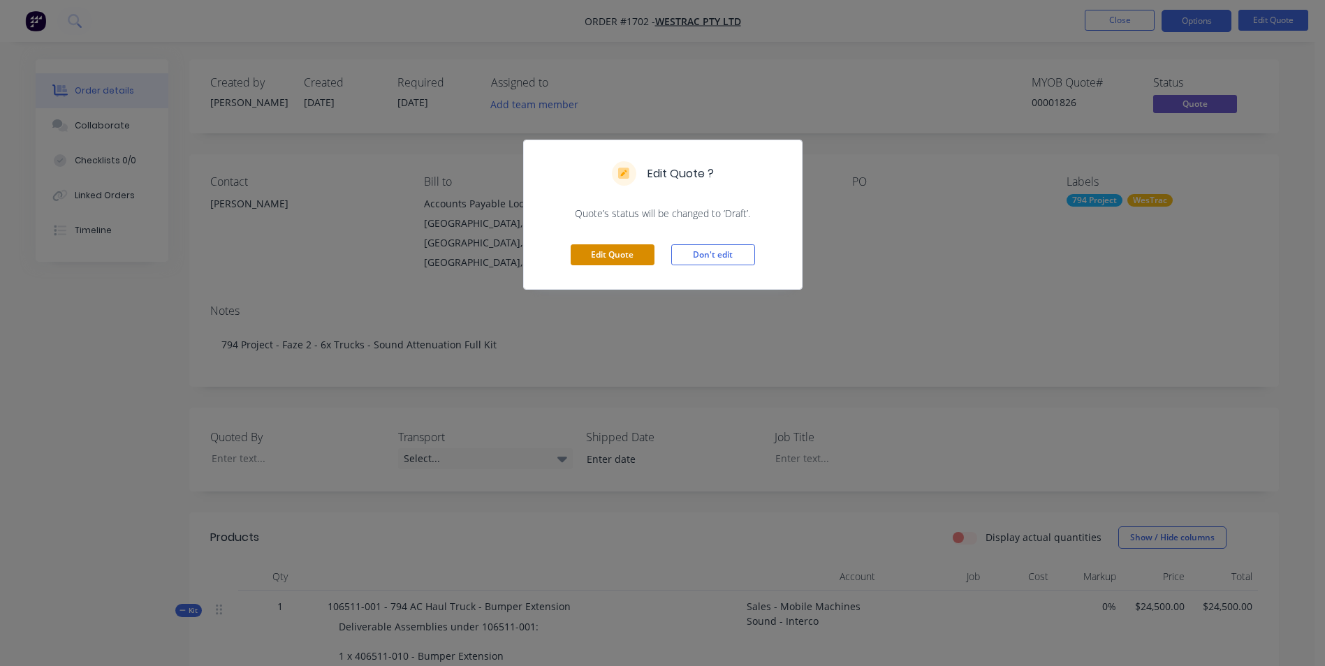
click at [619, 254] on button "Edit Quote" at bounding box center [613, 254] width 84 height 21
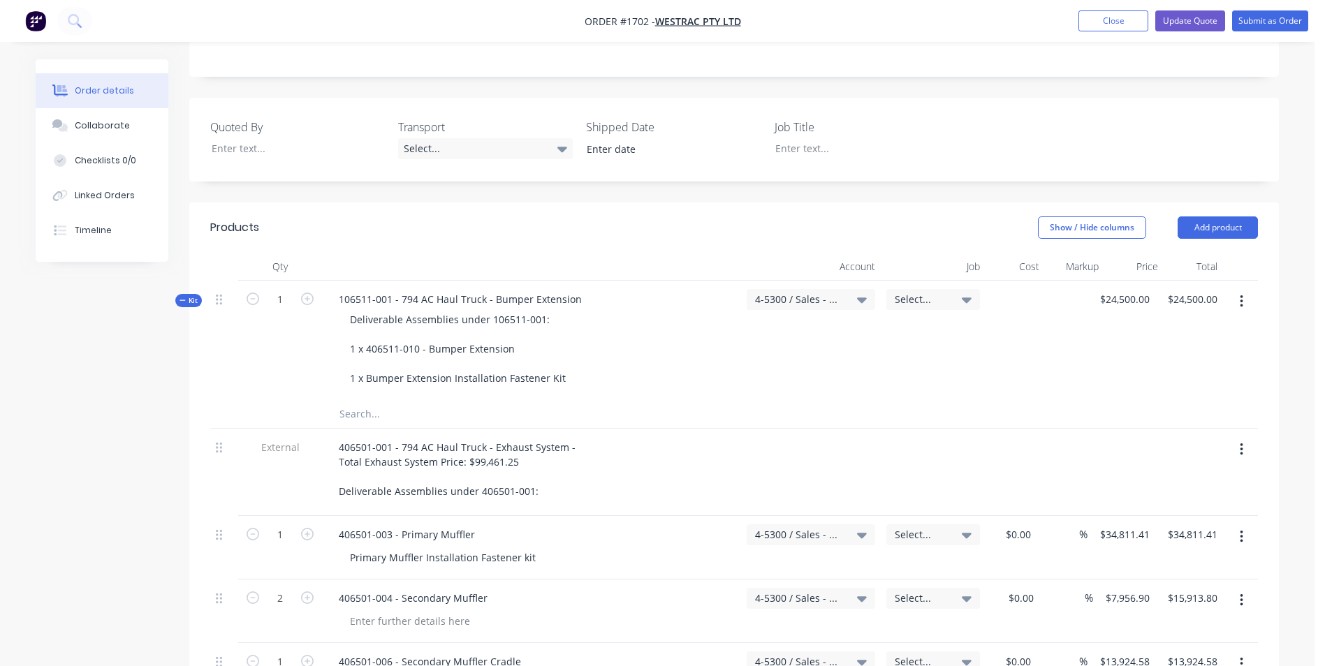
scroll to position [419, 0]
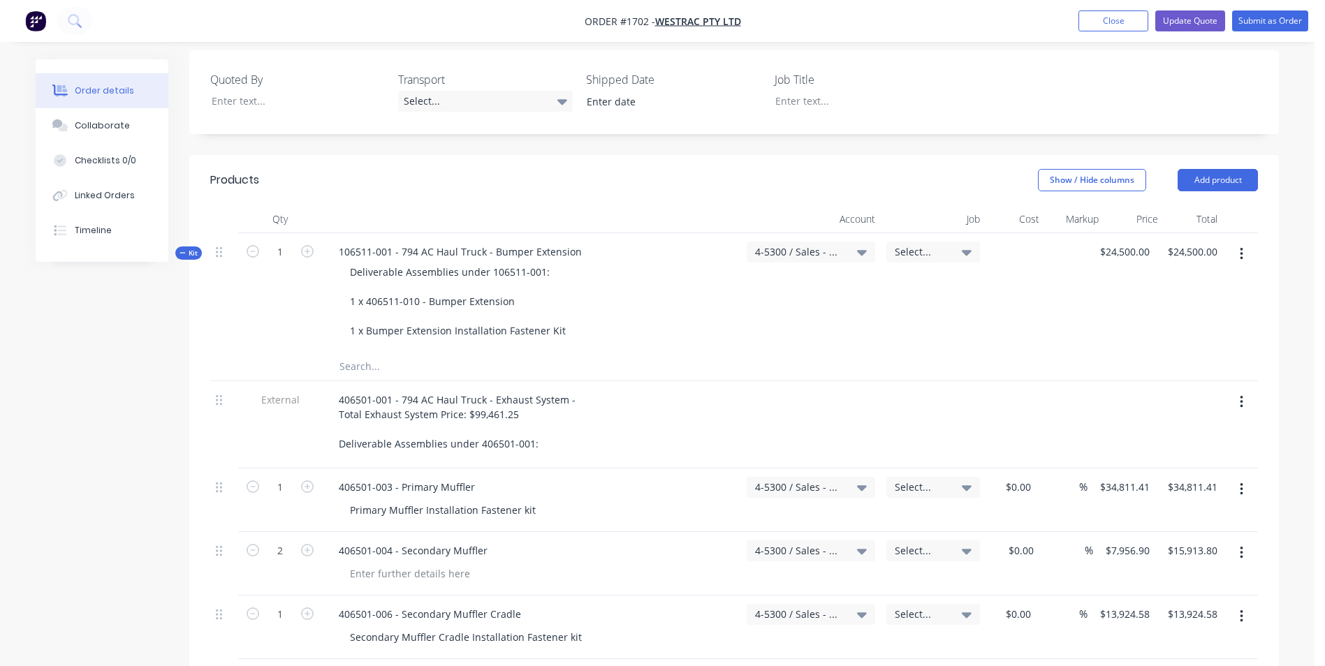
click at [183, 249] on icon at bounding box center [182, 252] width 6 height 7
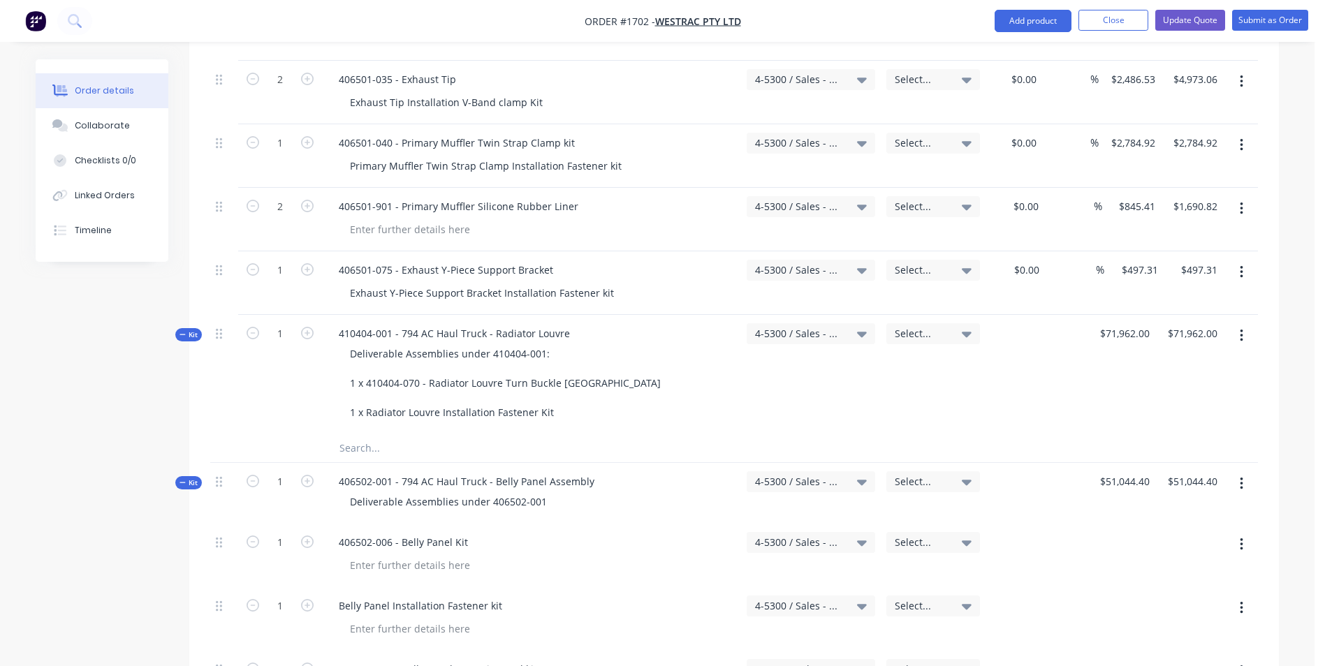
scroll to position [1117, 0]
click at [193, 328] on span "Kit" at bounding box center [188, 333] width 18 height 10
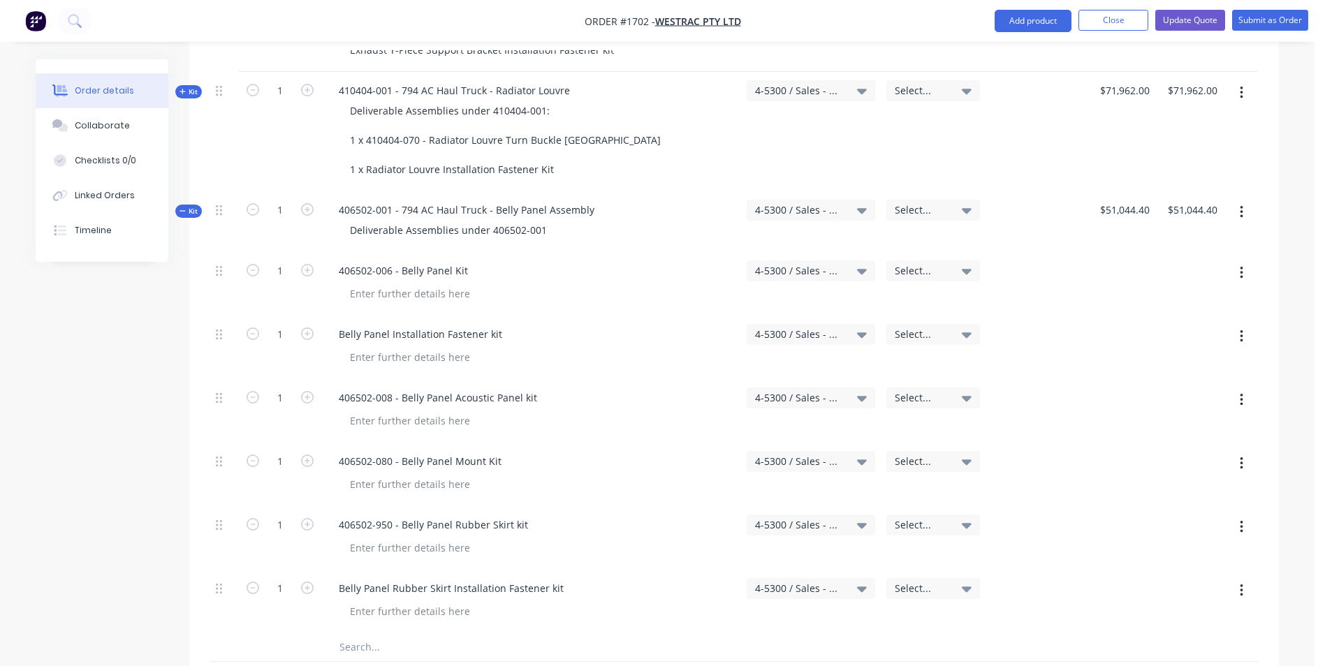
scroll to position [1327, 0]
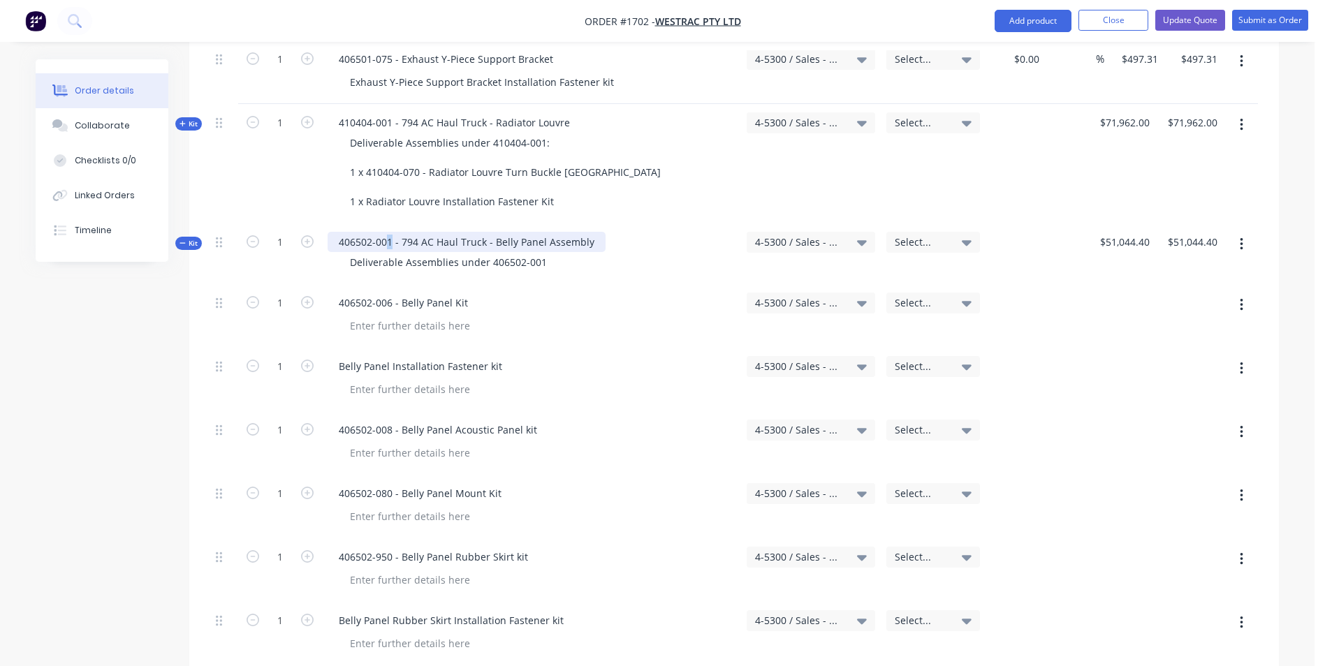
click at [388, 232] on div "406502-001 - 794 AC Haul Truck - Belly Panel Assembly" at bounding box center [467, 242] width 278 height 20
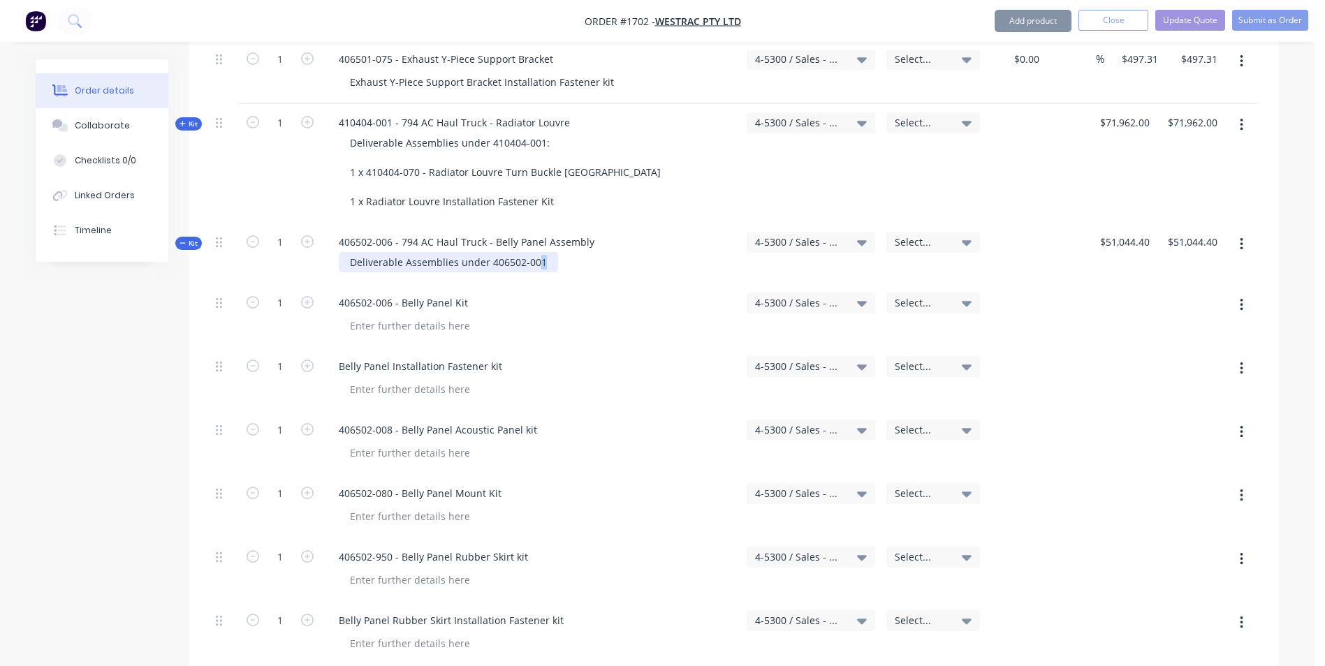
click at [536, 252] on div "Deliverable Assemblies under 406502-001" at bounding box center [448, 262] width 219 height 20
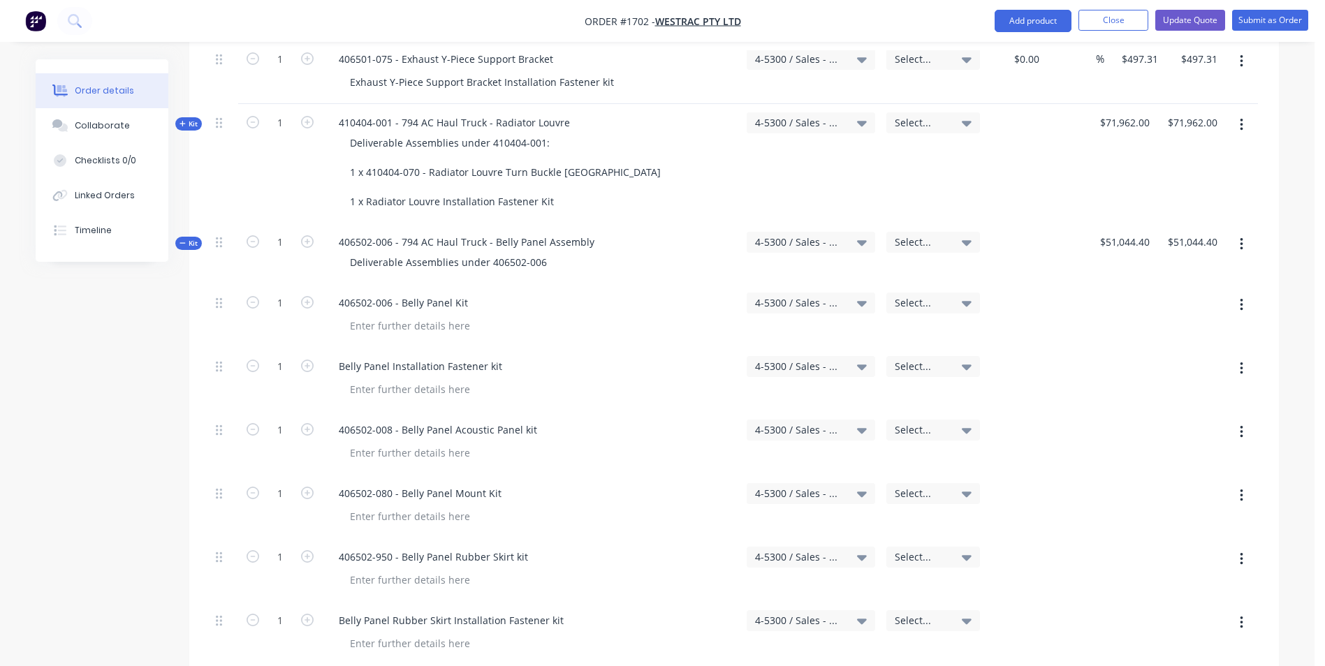
click at [547, 223] on div "406502-006 - 794 AC Haul Truck - Belly Panel Assembly Deliverable Assemblies un…" at bounding box center [531, 253] width 419 height 61
click at [1243, 610] on button "button" at bounding box center [1241, 622] width 33 height 25
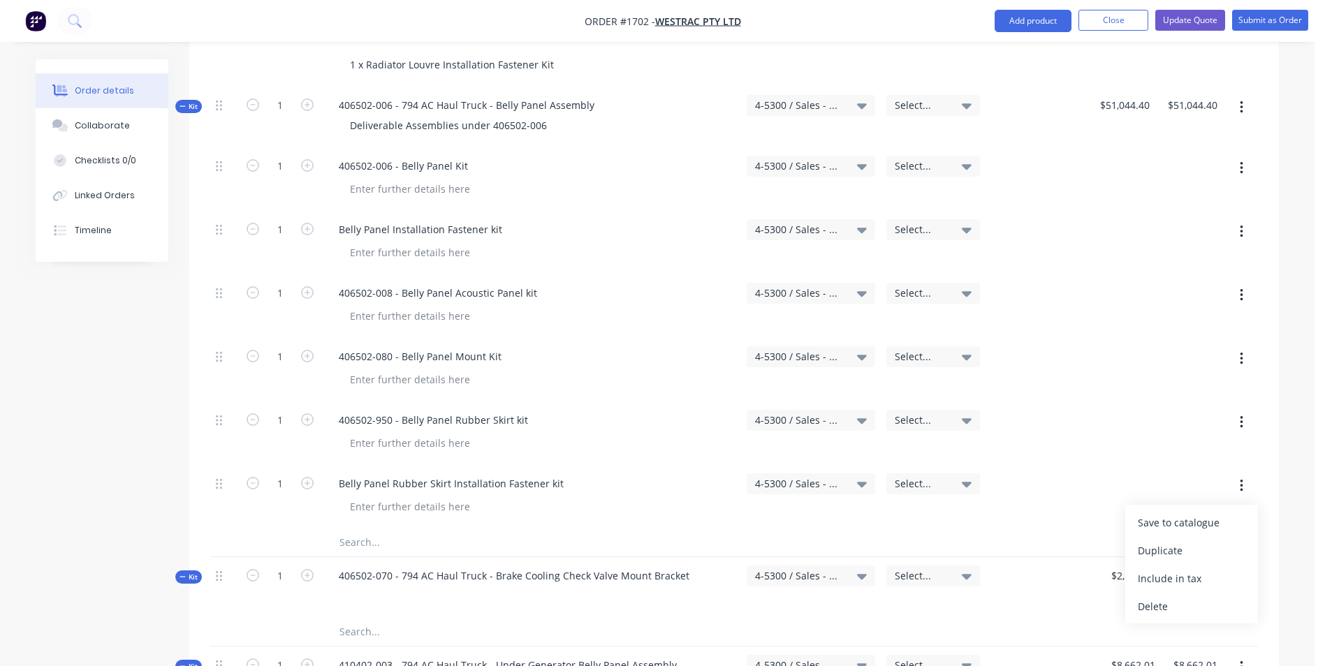
scroll to position [1466, 0]
click at [1149, 594] on div "Delete" at bounding box center [1192, 604] width 108 height 20
type input "$0.00"
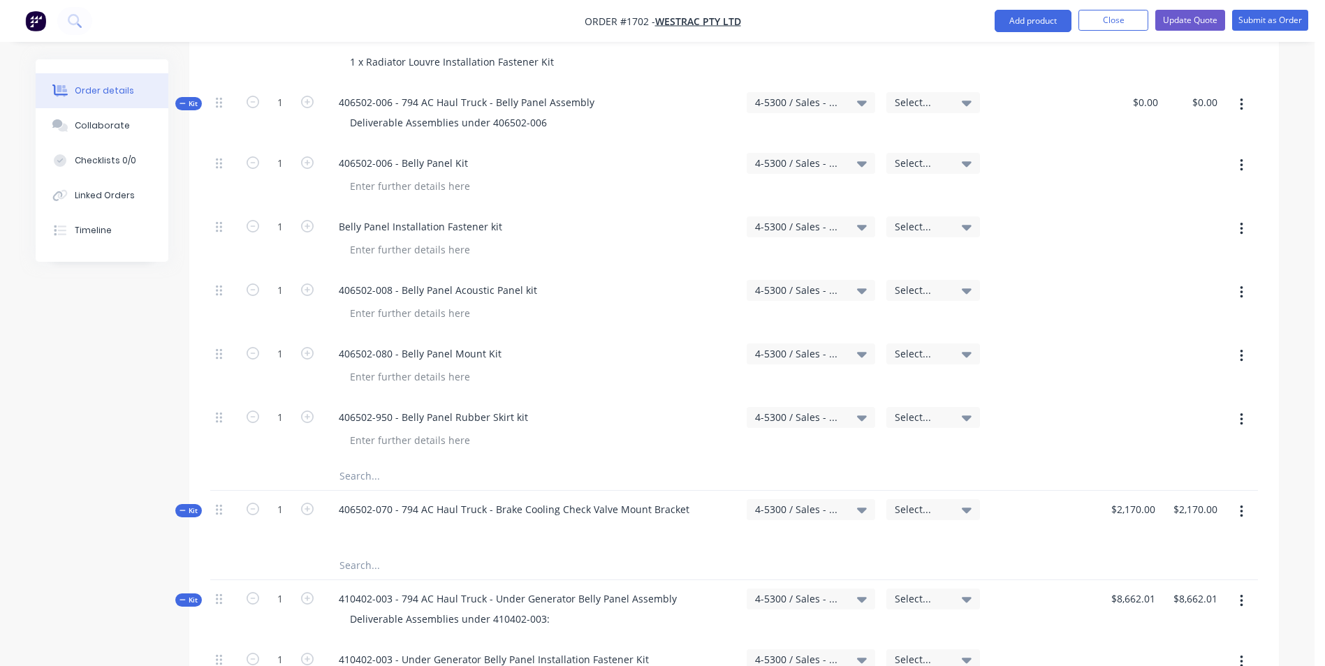
click at [1242, 413] on icon "button" at bounding box center [1241, 419] width 3 height 13
click at [1159, 530] on div "Delete" at bounding box center [1192, 540] width 108 height 20
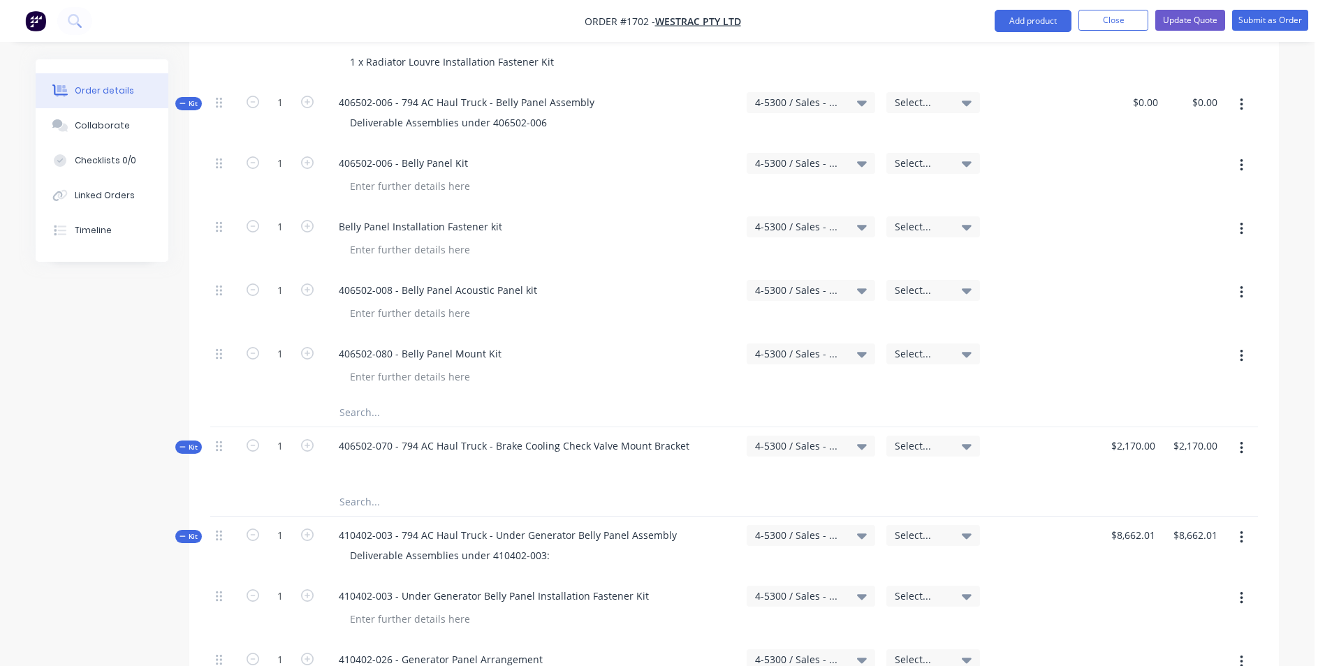
click at [1243, 344] on button "button" at bounding box center [1241, 356] width 33 height 25
click at [1160, 466] on div "Delete" at bounding box center [1192, 476] width 108 height 20
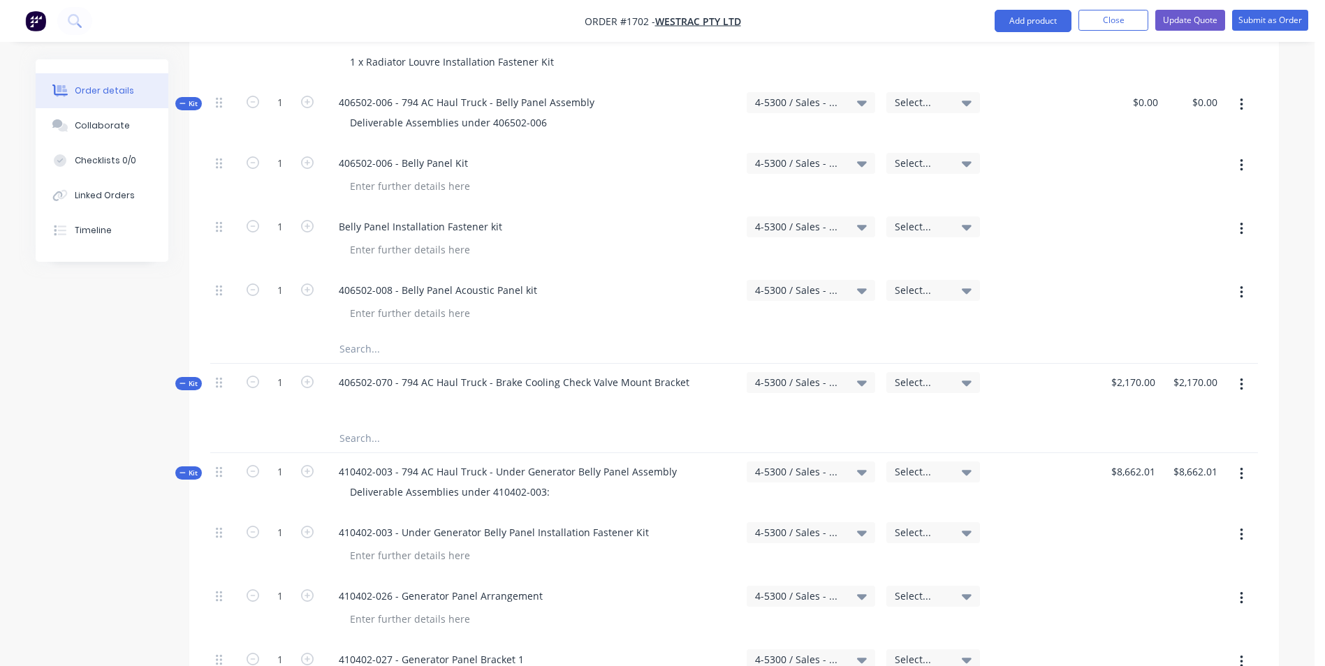
scroll to position [1397, 0]
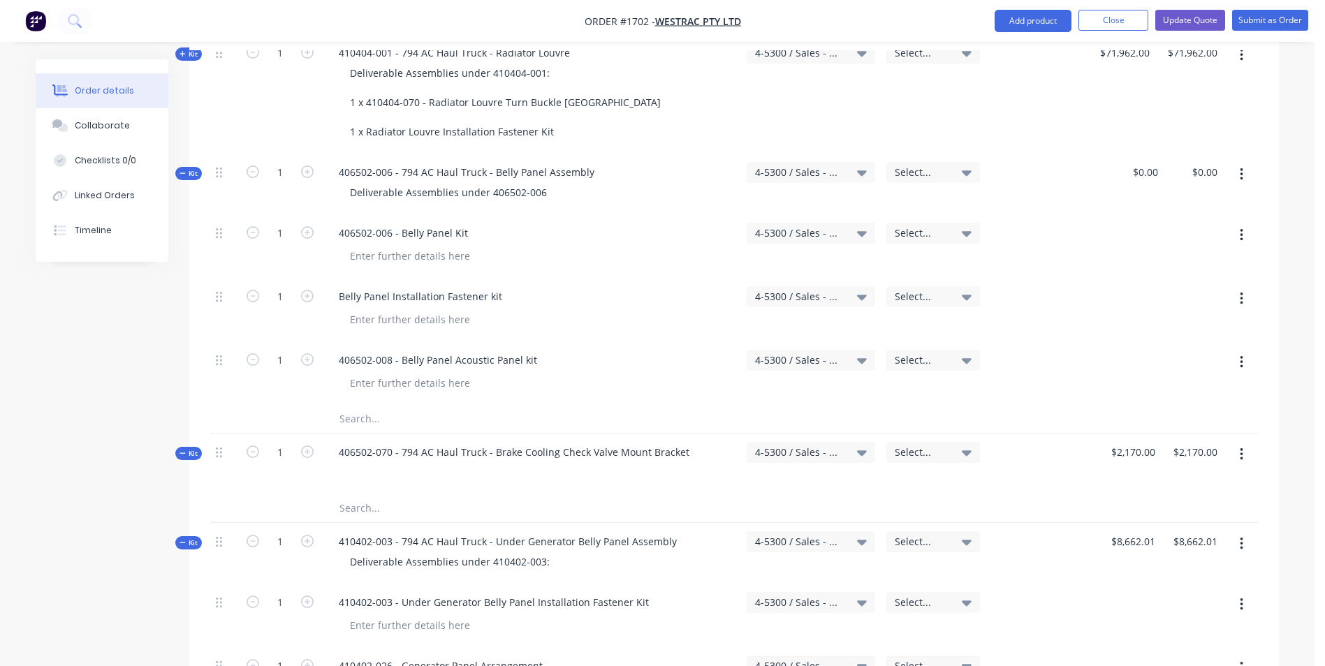
click at [1242, 356] on icon "button" at bounding box center [1241, 362] width 3 height 13
click at [1154, 473] on div "Delete" at bounding box center [1192, 483] width 108 height 20
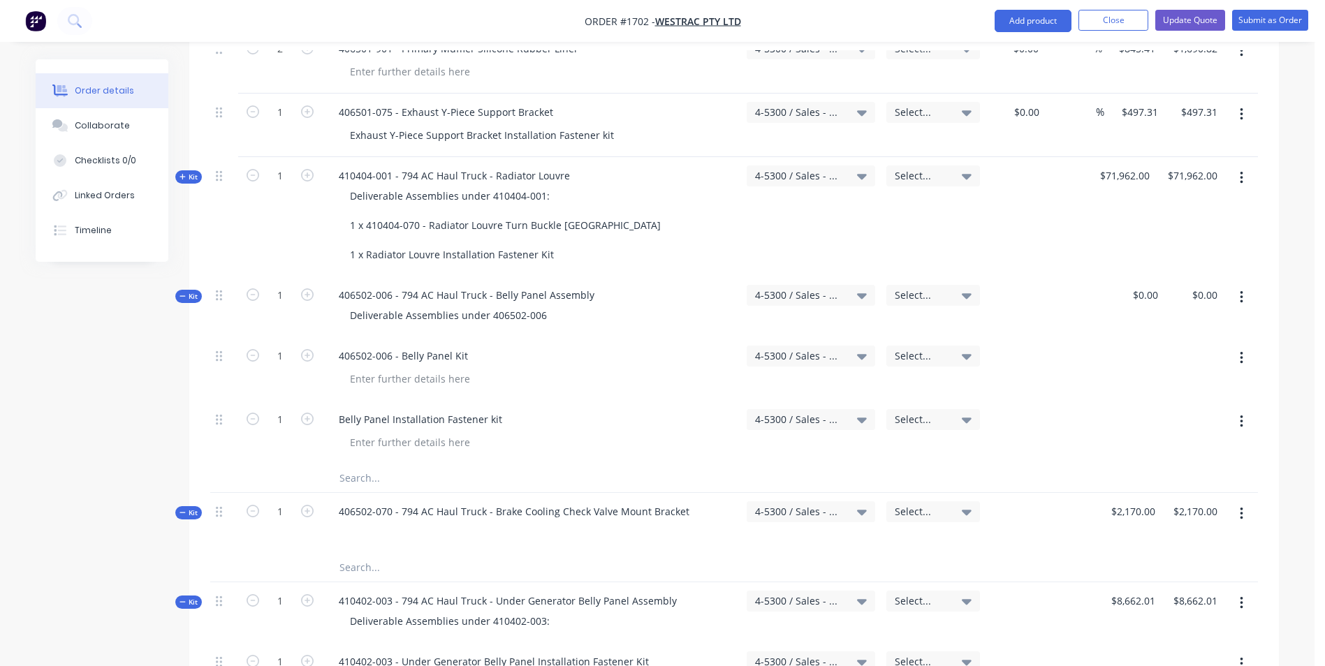
scroll to position [1257, 0]
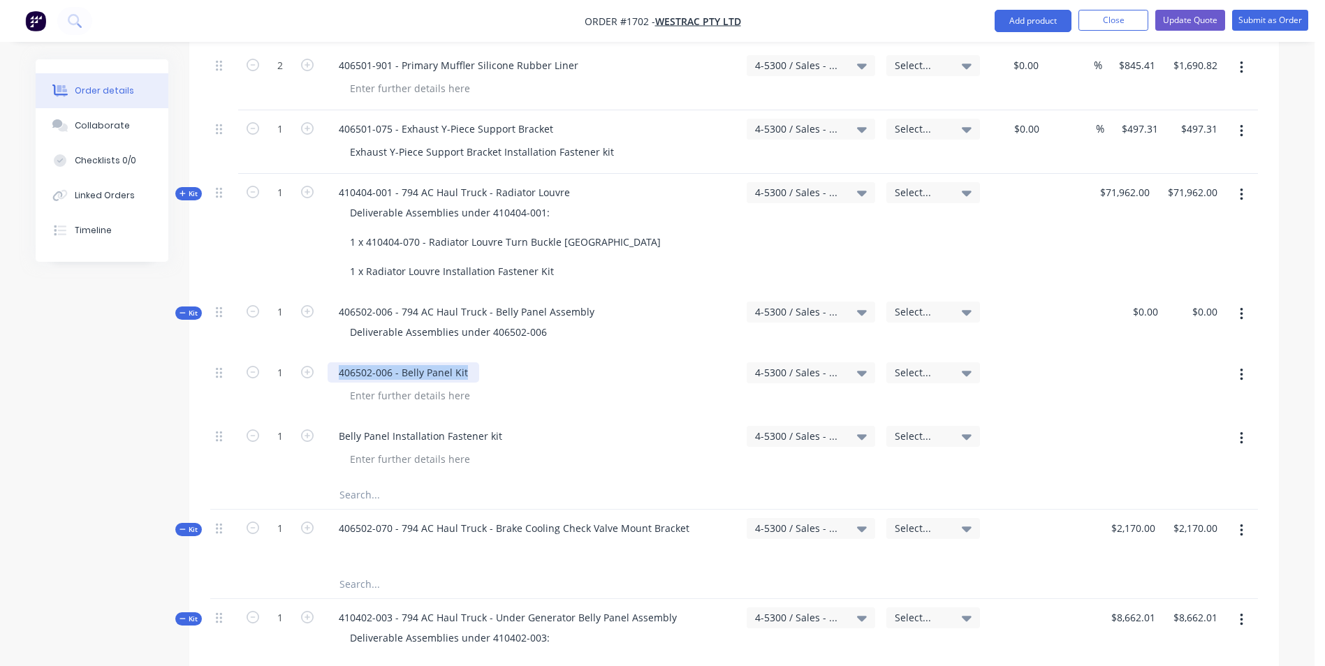
drag, startPoint x: 471, startPoint y: 313, endPoint x: 340, endPoint y: 309, distance: 131.4
click at [340, 362] on div "406502-006 - Belly Panel Kit" at bounding box center [404, 372] width 152 height 20
click at [537, 322] on div "Deliverable Assemblies under 406502-006" at bounding box center [448, 332] width 219 height 20
click at [543, 322] on div "Deliverable Assemblies under 406502-006" at bounding box center [448, 332] width 219 height 20
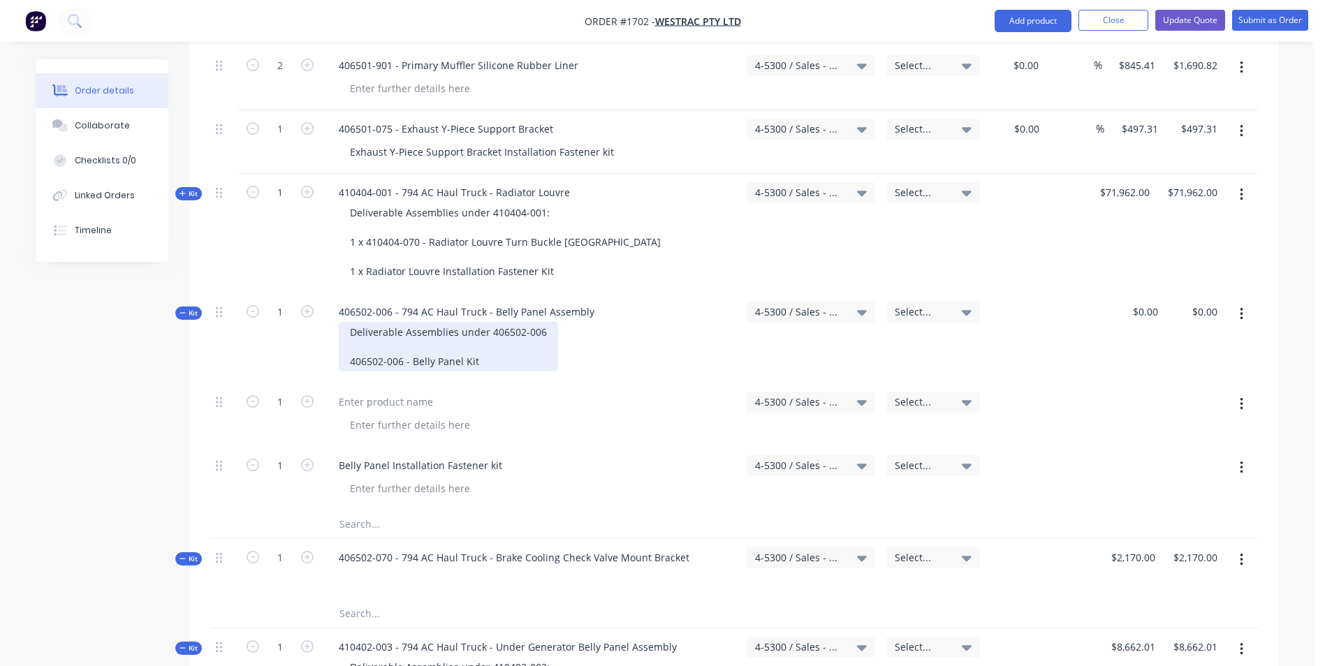
click at [348, 322] on div "Deliverable Assemblies under 406502-006 406502-006 - Belly Panel Kit" at bounding box center [448, 347] width 219 height 50
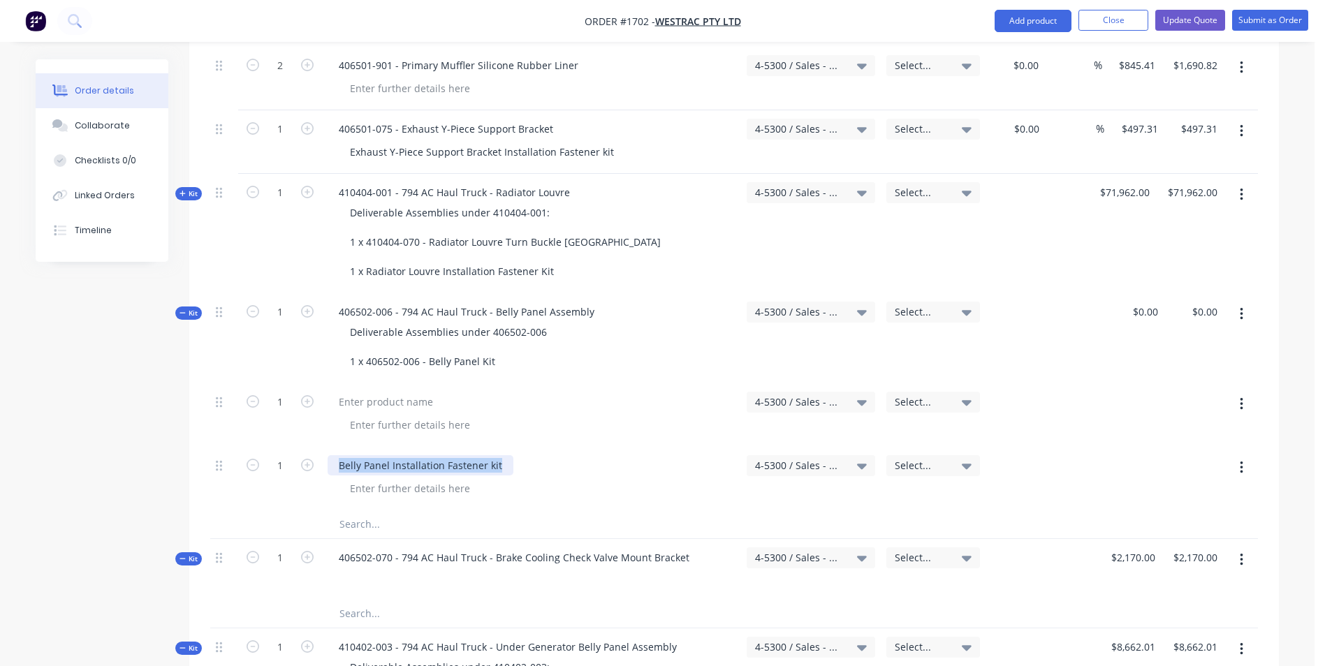
drag, startPoint x: 501, startPoint y: 407, endPoint x: 346, endPoint y: 404, distance: 155.1
click at [336, 455] on div "Belly Panel Installation Fastener kit" at bounding box center [421, 465] width 186 height 20
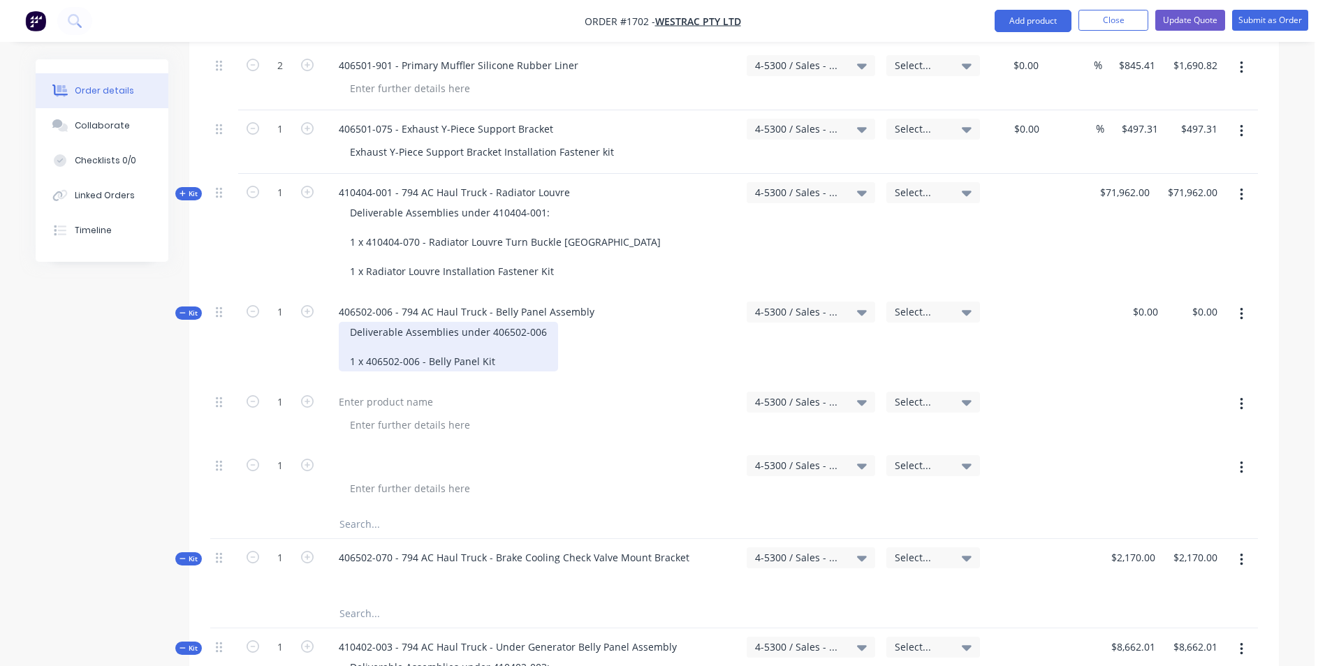
click at [498, 322] on div "Deliverable Assemblies under 406502-006 1 x 406502-006 - Belly Panel Kit" at bounding box center [448, 347] width 219 height 50
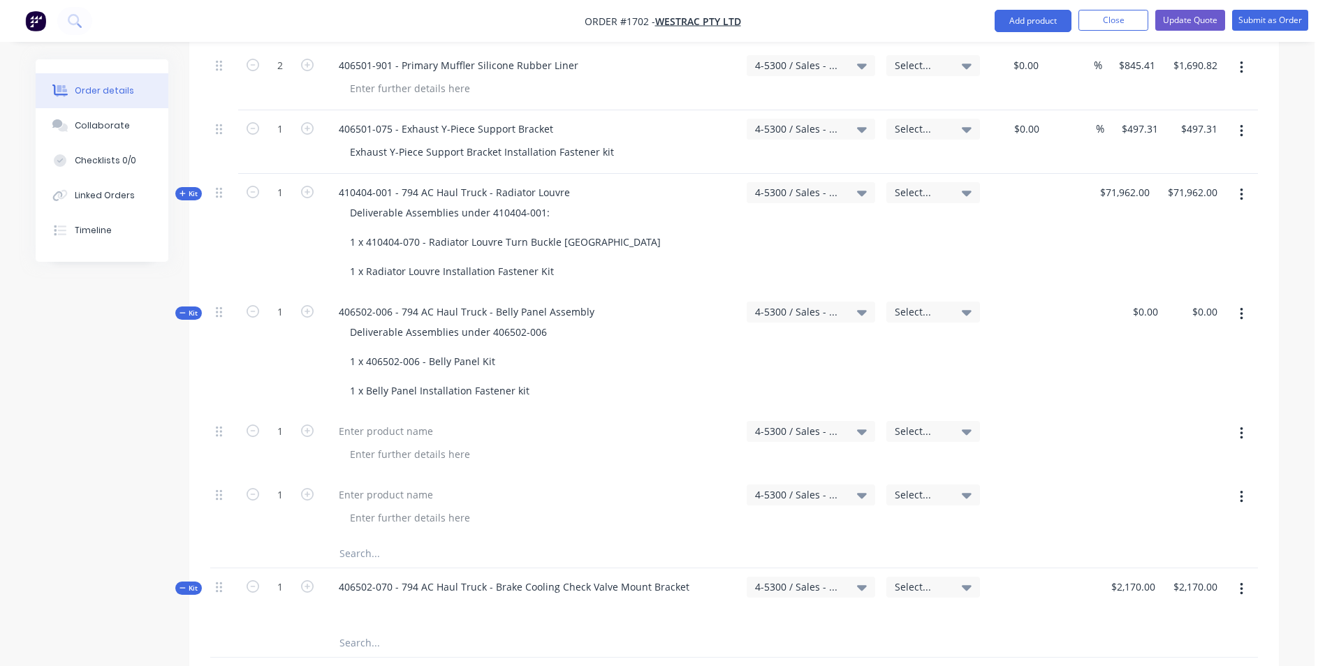
click at [1242, 490] on icon "button" at bounding box center [1241, 497] width 3 height 15
click at [1150, 608] on div "Delete" at bounding box center [1192, 618] width 108 height 20
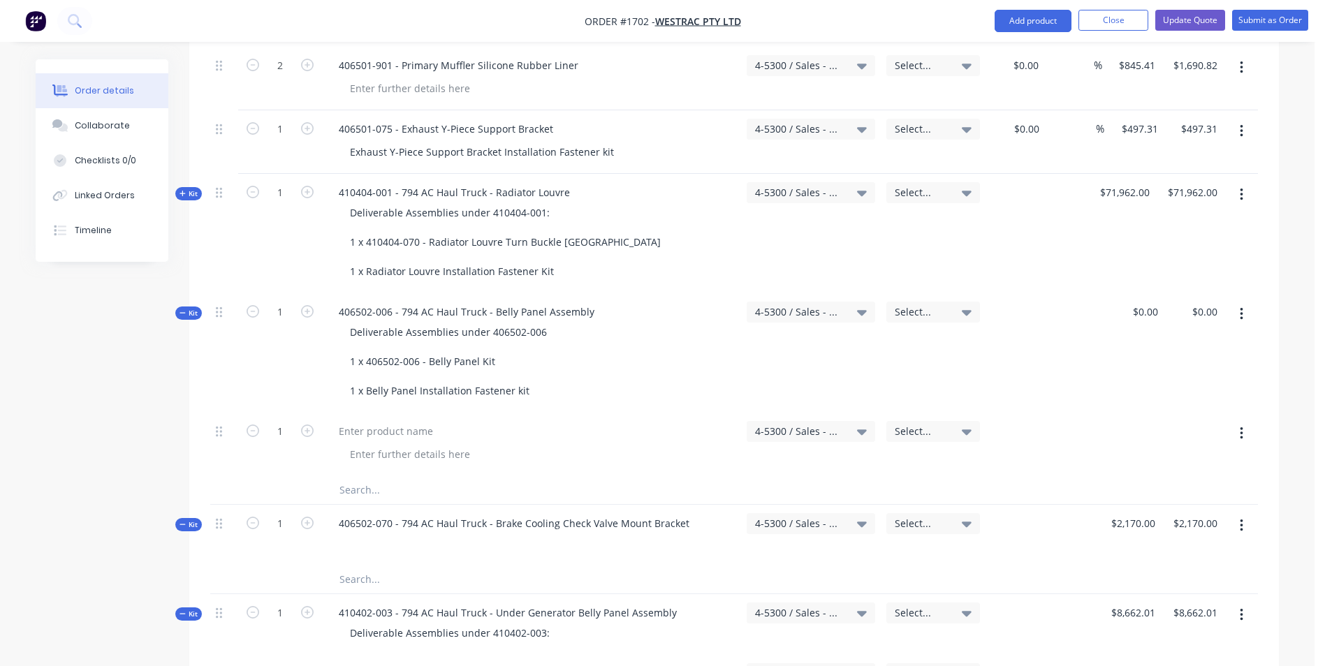
click at [1243, 421] on button "button" at bounding box center [1241, 433] width 33 height 25
click at [1163, 544] on div "Delete" at bounding box center [1192, 554] width 108 height 20
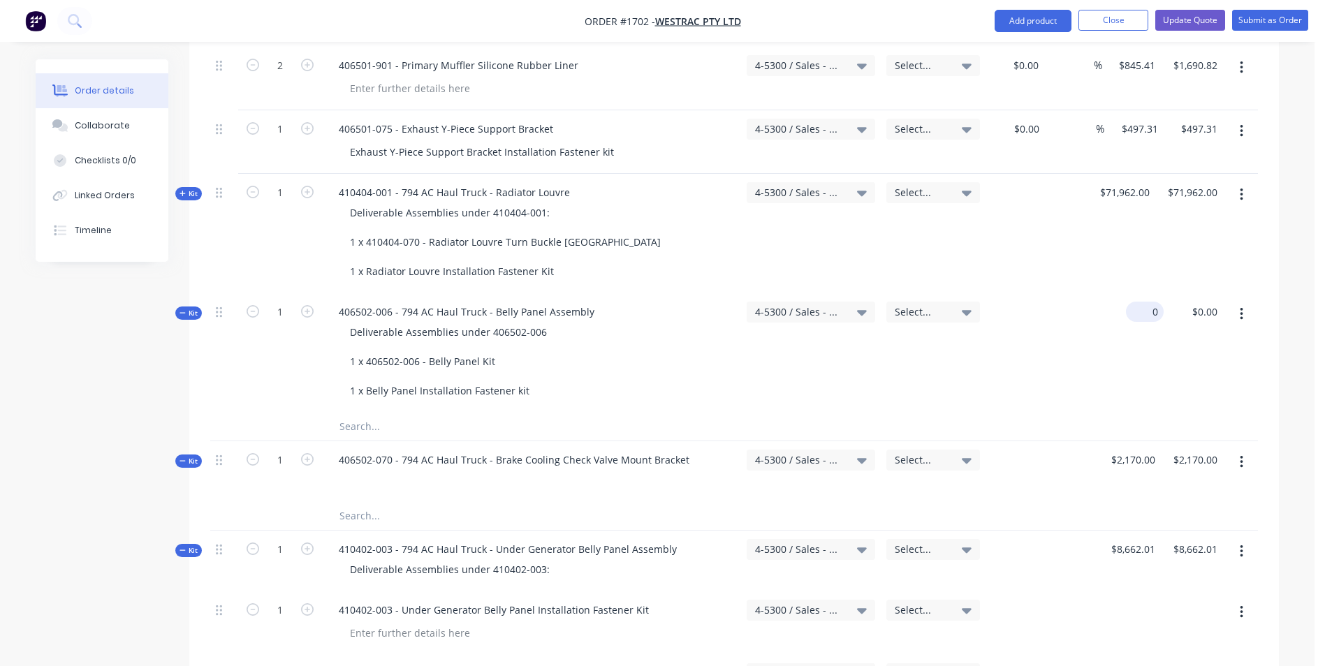
click at [1142, 302] on div "0 $0.00" at bounding box center [1145, 312] width 38 height 20
click at [1134, 293] on div "51044.40 51044.40" at bounding box center [1133, 352] width 60 height 119
type input "$51,044.40"
click at [196, 308] on span "Kit" at bounding box center [188, 313] width 18 height 10
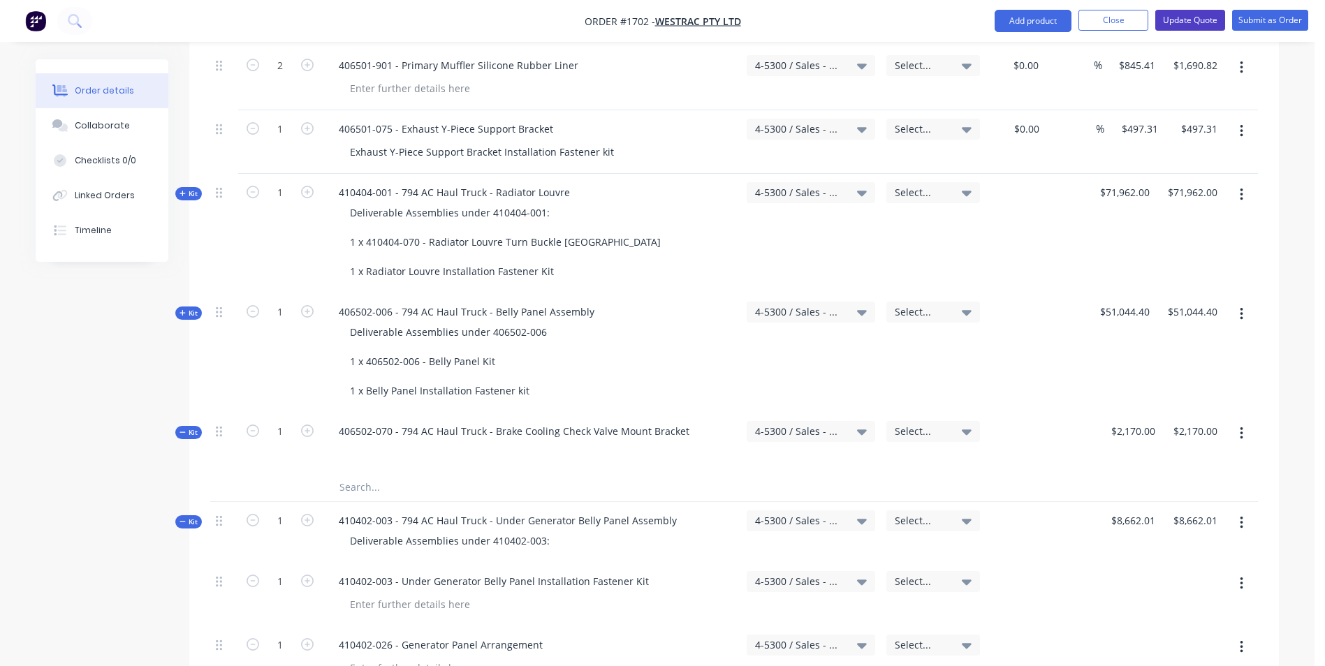
click at [1193, 19] on button "Update Quote" at bounding box center [1190, 20] width 70 height 21
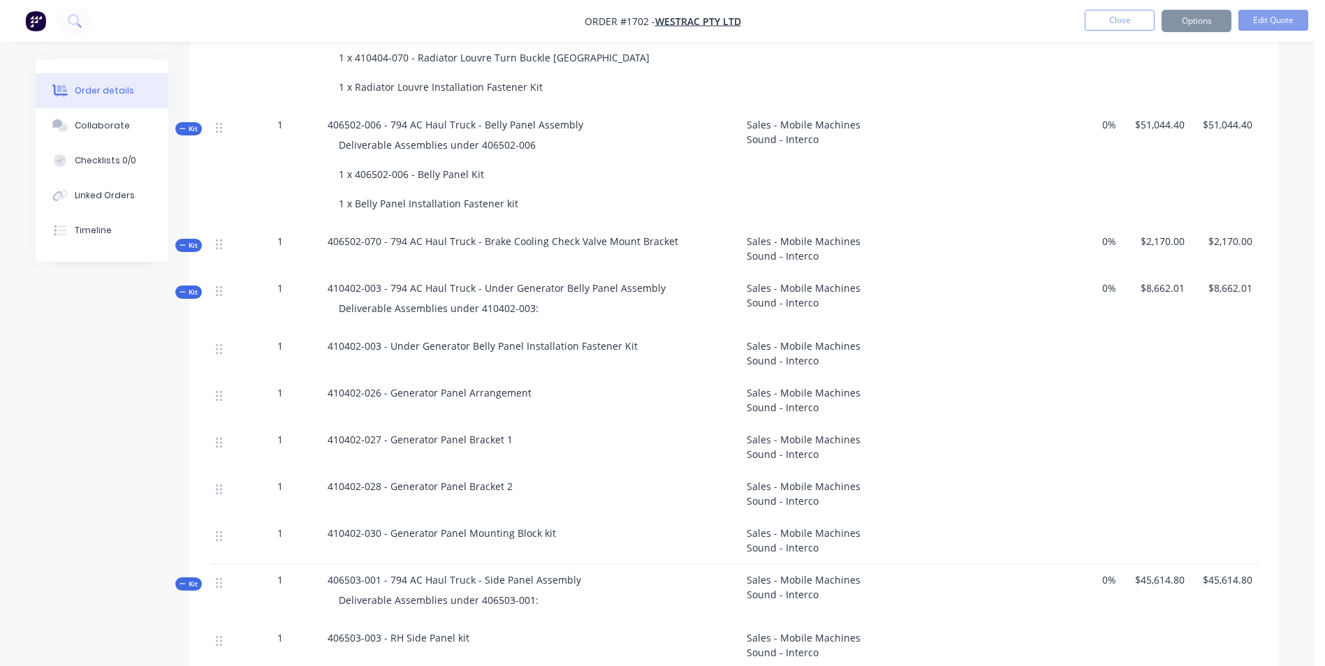
scroll to position [0, 0]
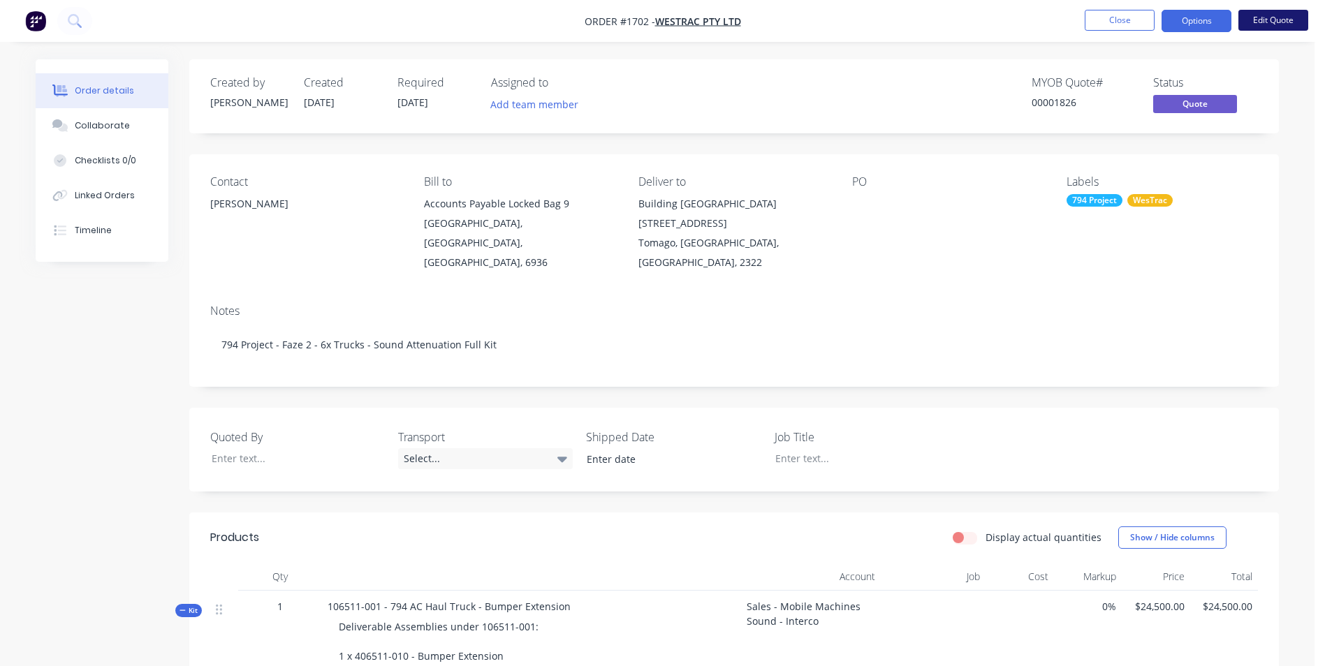
click at [1284, 19] on button "Edit Quote" at bounding box center [1273, 20] width 70 height 21
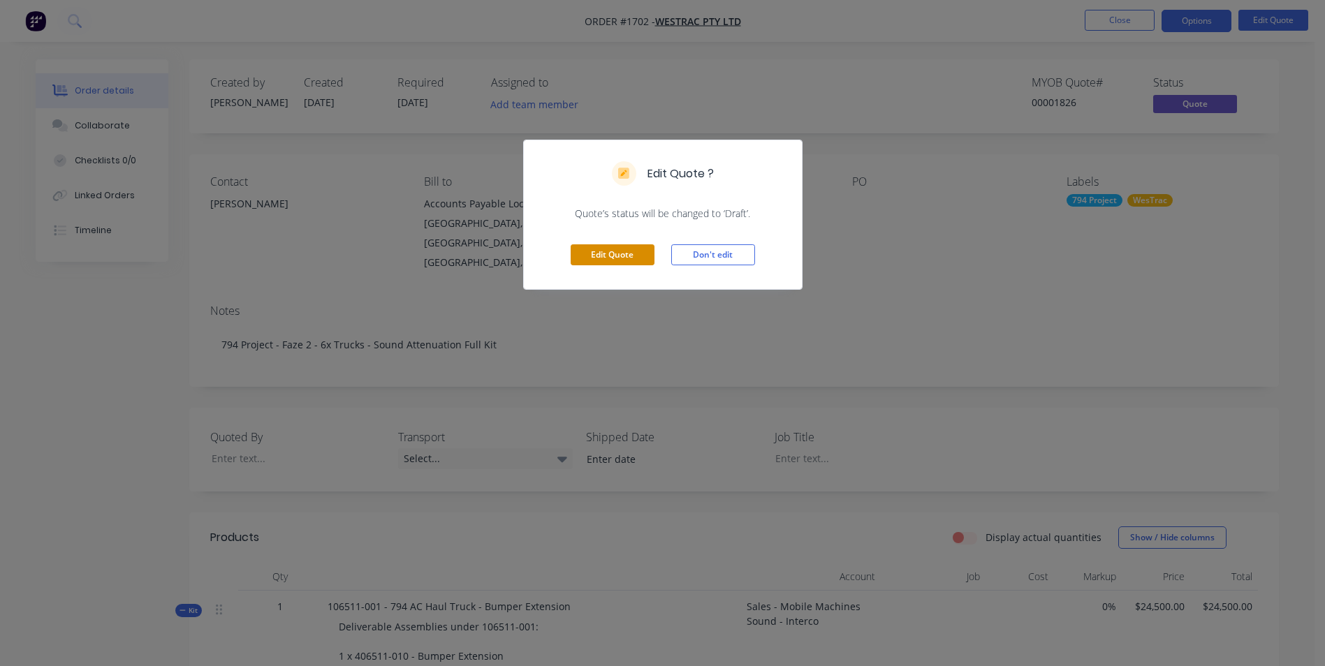
click at [643, 257] on button "Edit Quote" at bounding box center [613, 254] width 84 height 21
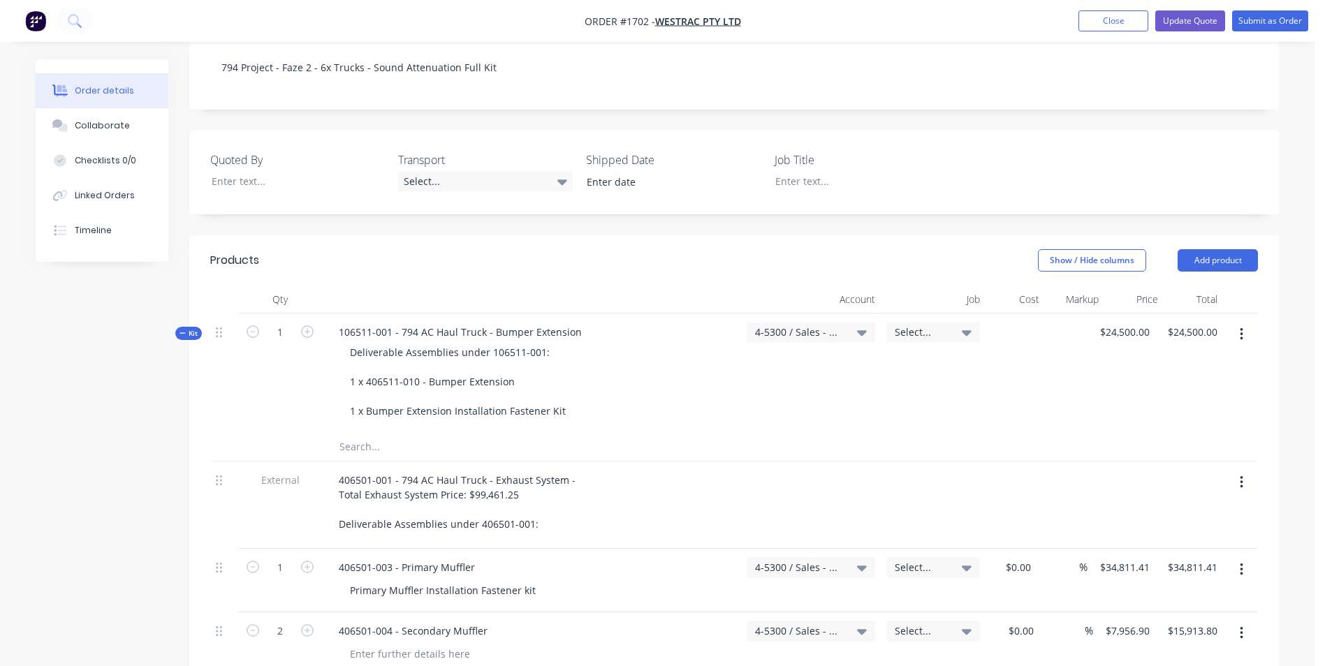
scroll to position [349, 0]
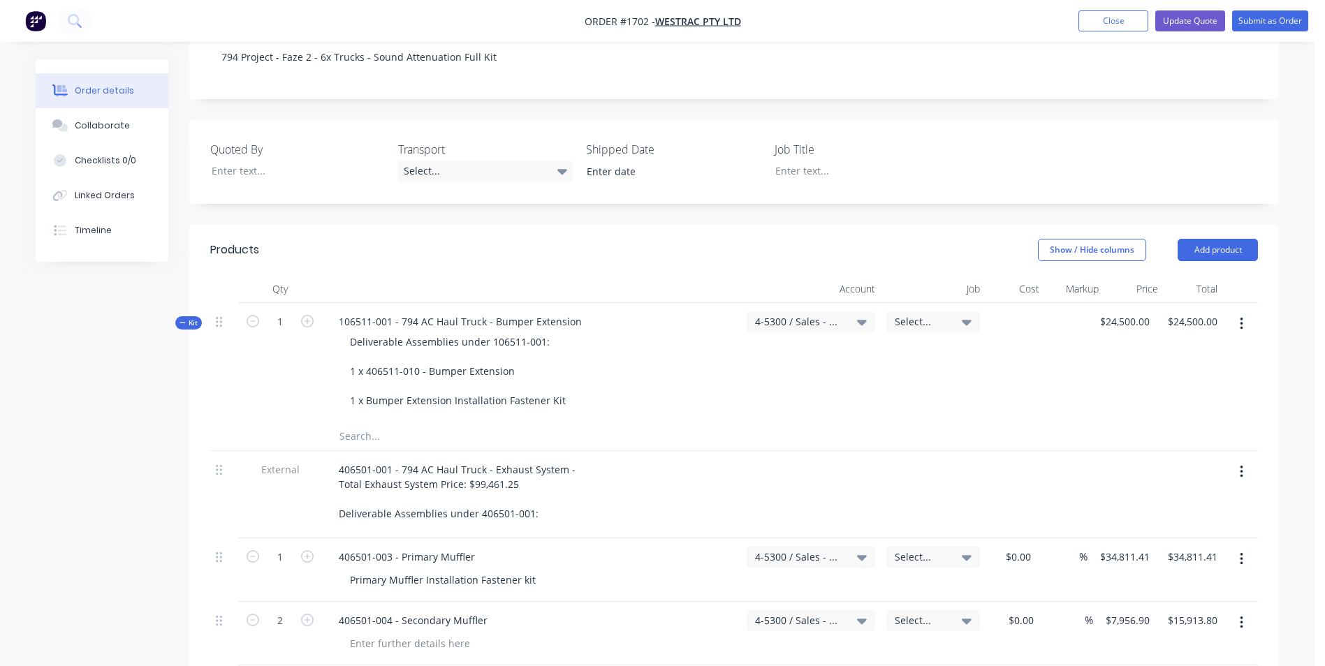
click at [193, 318] on span "Kit" at bounding box center [188, 323] width 18 height 10
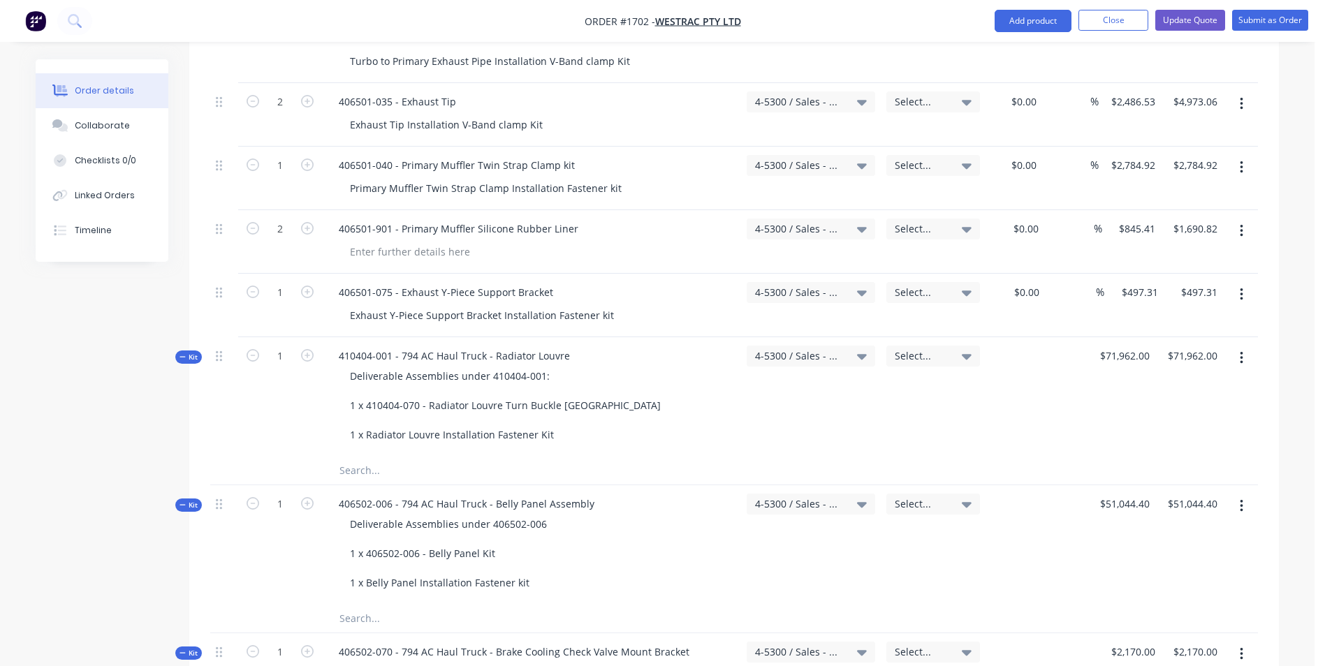
scroll to position [1117, 0]
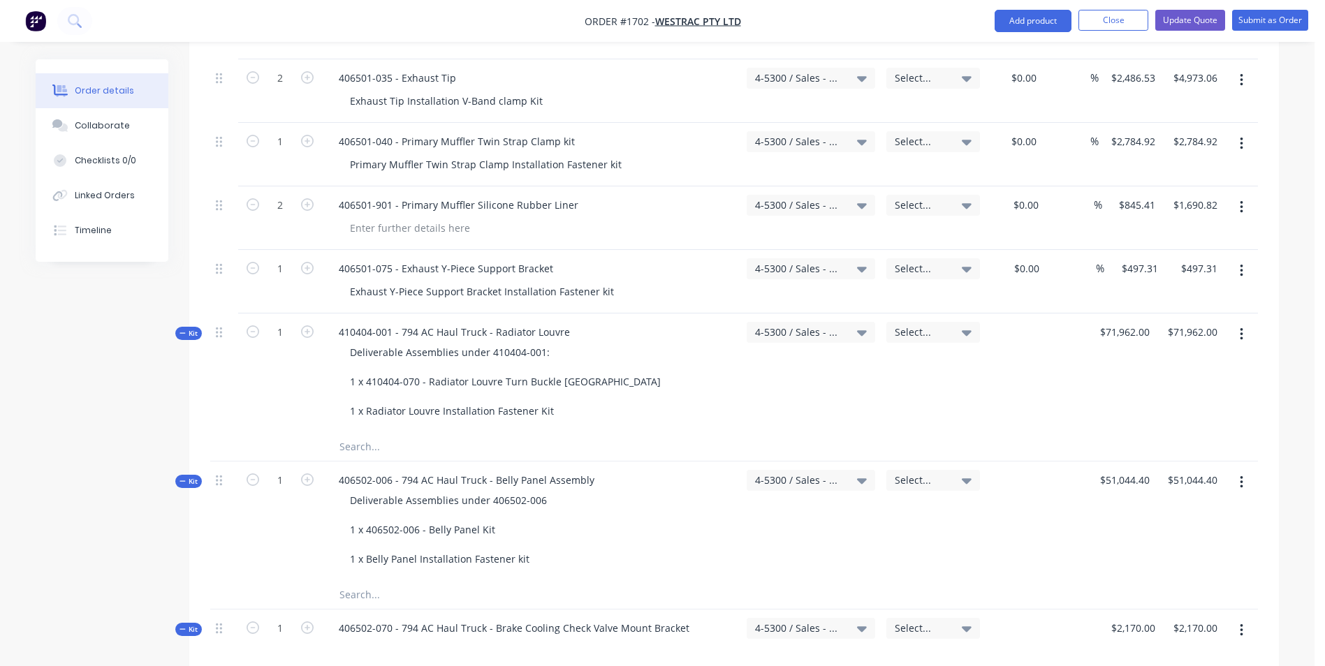
click at [191, 328] on span "Kit" at bounding box center [188, 333] width 18 height 10
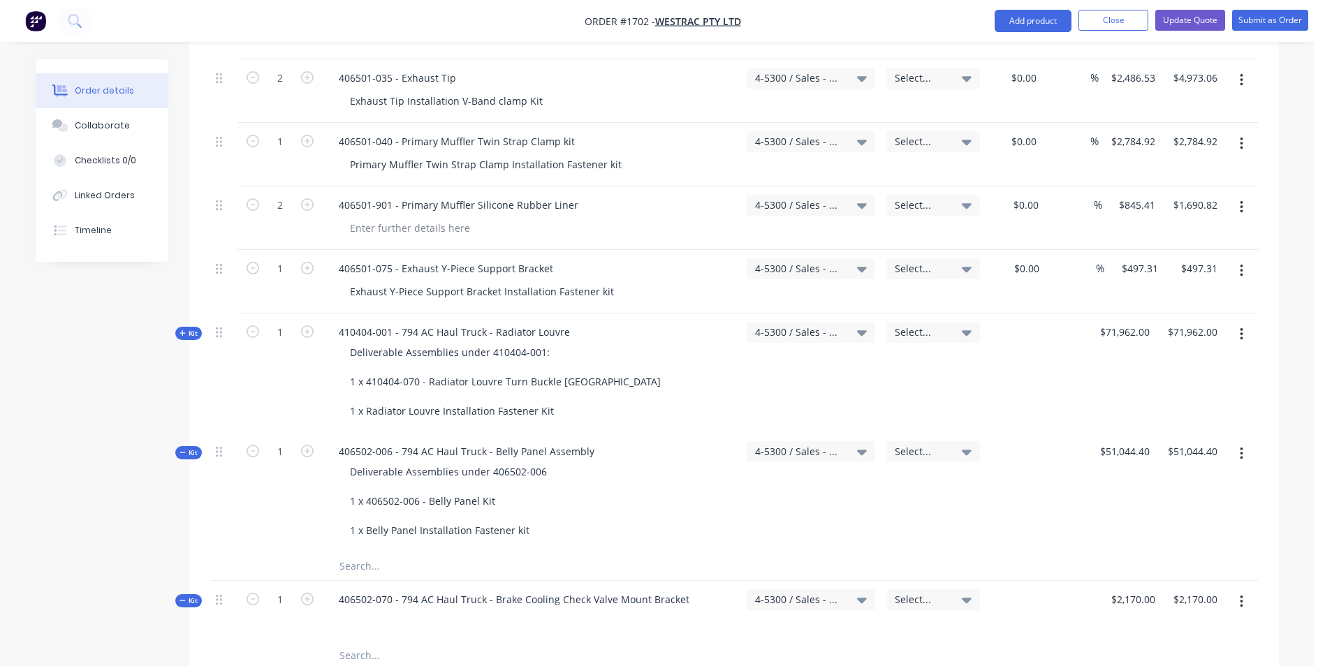
click at [192, 448] on span "Kit" at bounding box center [188, 453] width 18 height 10
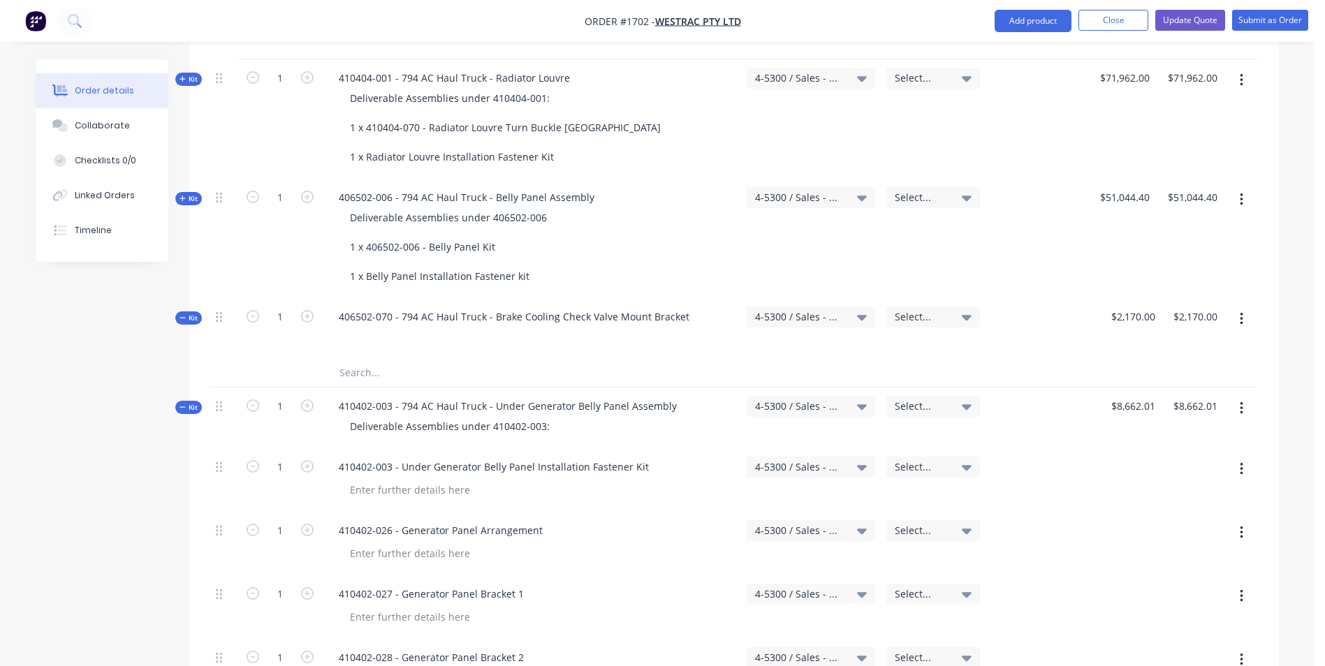
scroll to position [1397, 0]
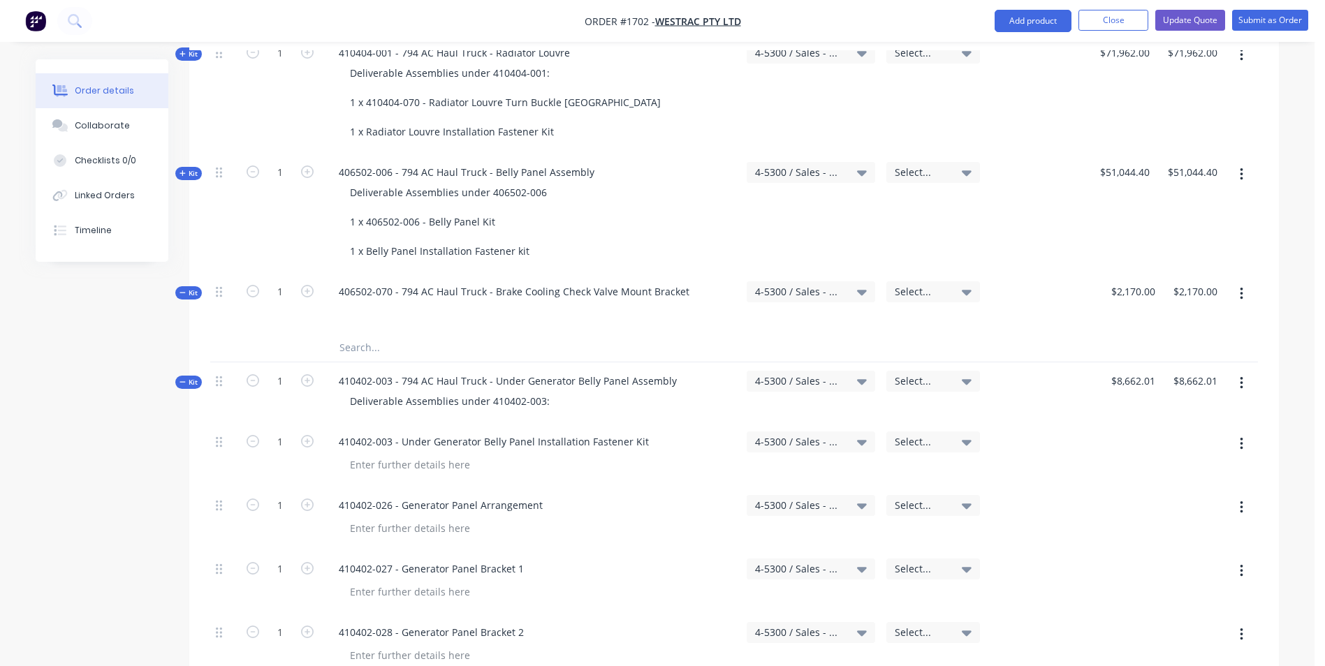
click at [186, 288] on span "Kit" at bounding box center [188, 293] width 18 height 10
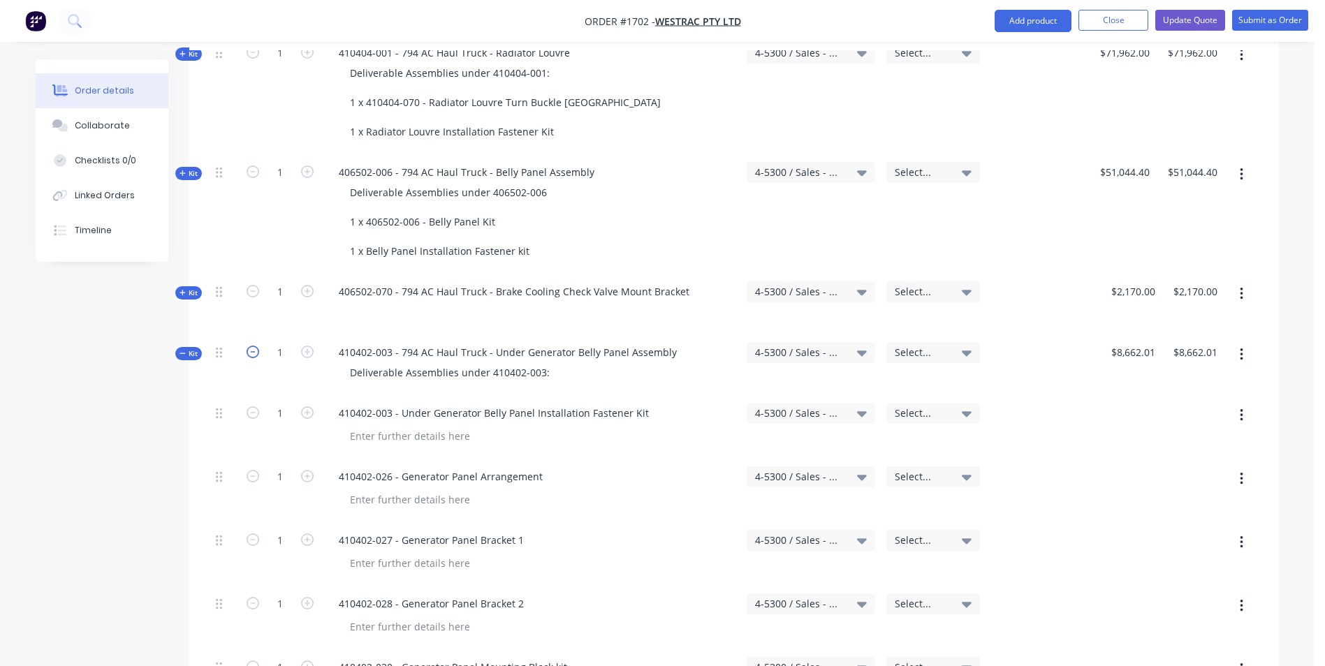
scroll to position [1466, 0]
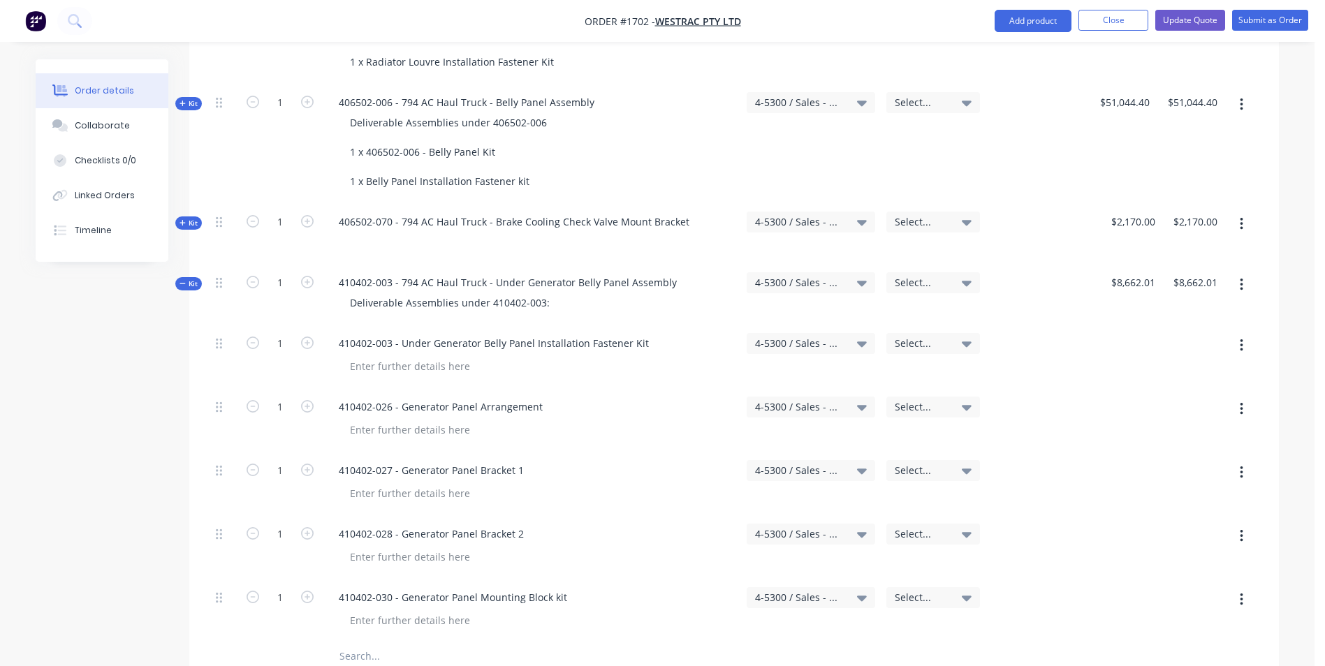
click at [1242, 594] on icon "button" at bounding box center [1241, 600] width 3 height 13
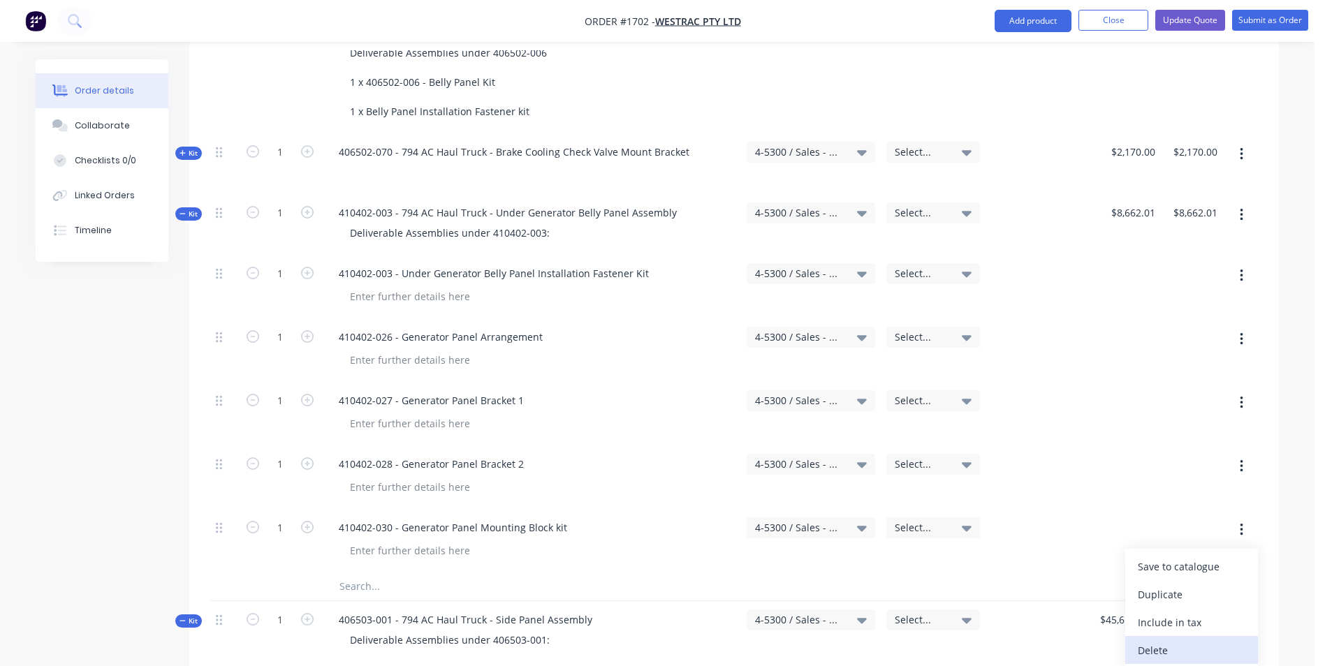
click at [1155, 640] on div "Delete" at bounding box center [1192, 650] width 108 height 20
type input "$0.00"
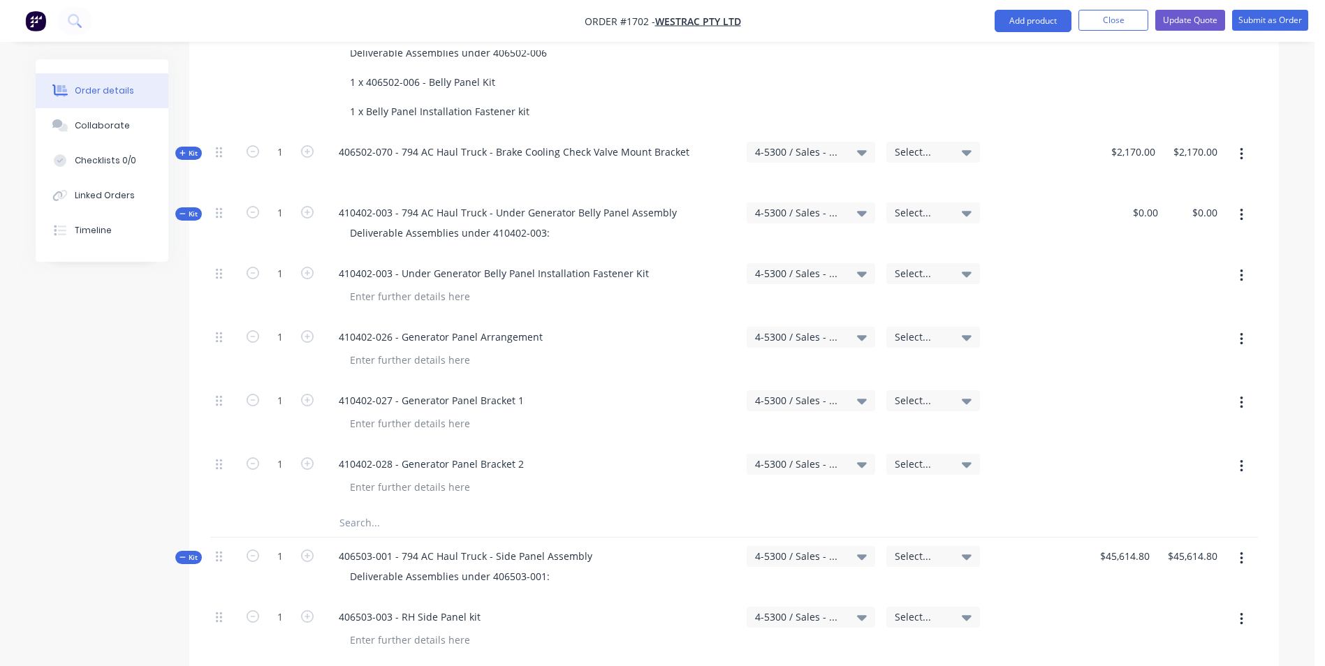
click at [1246, 454] on button "button" at bounding box center [1241, 466] width 33 height 25
click at [1171, 577] on div "Delete" at bounding box center [1192, 587] width 108 height 20
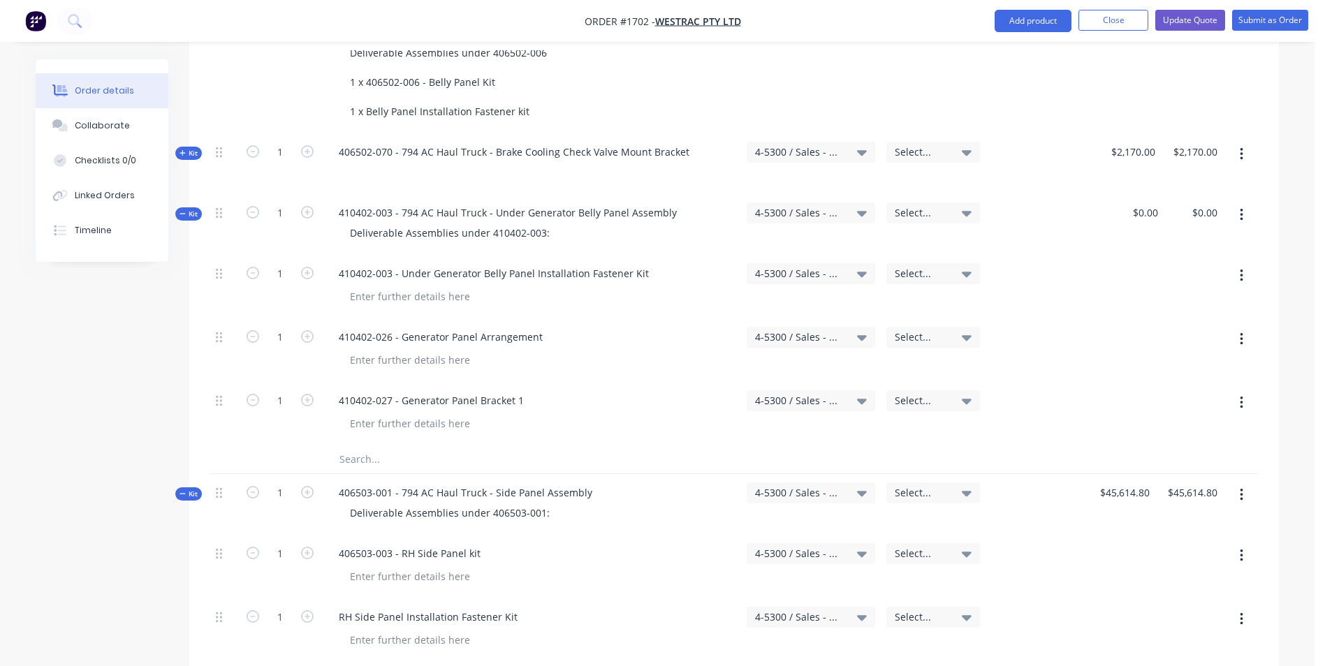
click at [1242, 395] on icon "button" at bounding box center [1241, 402] width 3 height 15
click at [1169, 513] on div "Delete" at bounding box center [1192, 523] width 108 height 20
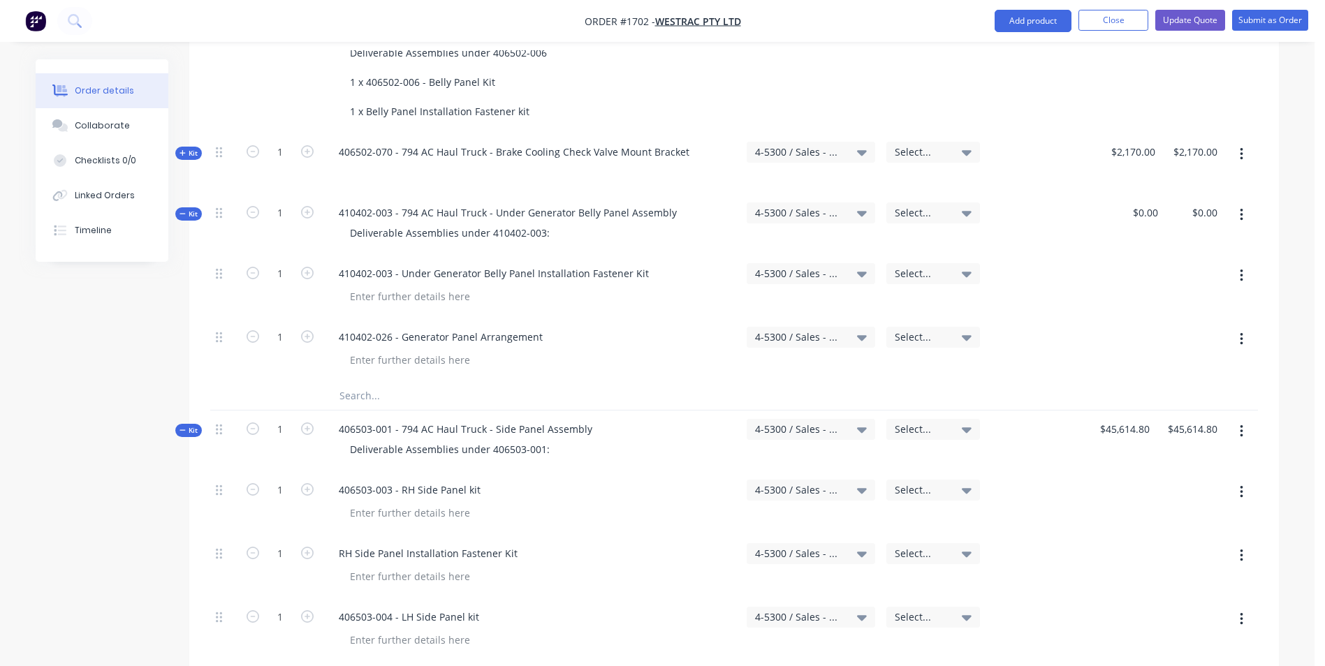
click at [1246, 327] on button "button" at bounding box center [1241, 339] width 33 height 25
click at [1159, 450] on div "Delete" at bounding box center [1192, 460] width 108 height 20
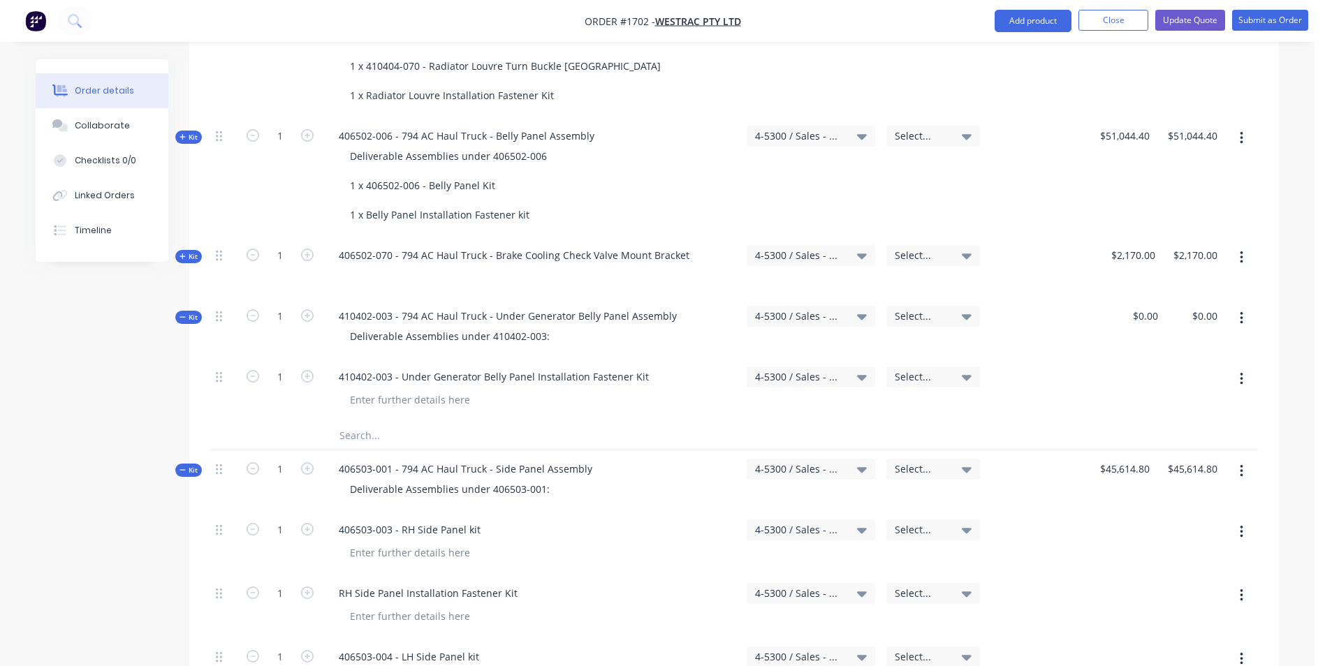
scroll to position [1466, 0]
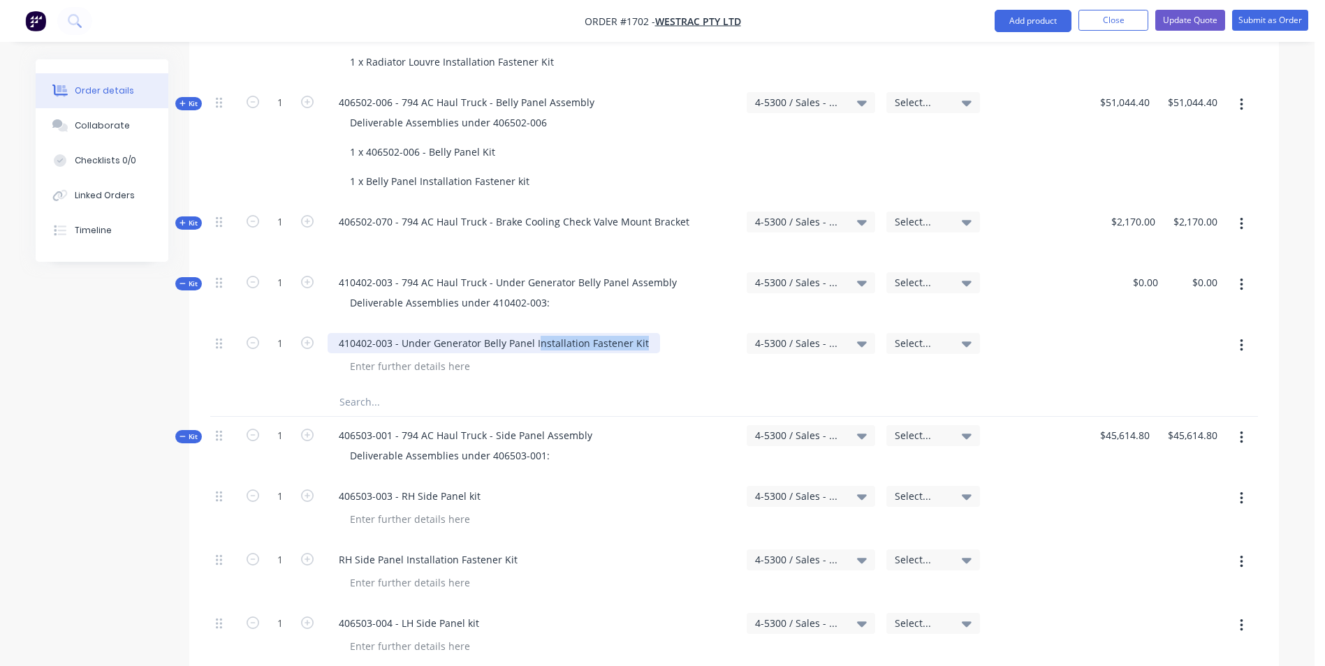
drag, startPoint x: 645, startPoint y: 283, endPoint x: 538, endPoint y: 285, distance: 107.6
click at [538, 333] on div "410402-003 - Under Generator Belly Panel Installation Fastener Kit" at bounding box center [494, 343] width 332 height 20
click at [640, 333] on div "410402-003 - Under Generator Belly Panel Installation Fastener Kit" at bounding box center [494, 343] width 332 height 20
drag, startPoint x: 642, startPoint y: 283, endPoint x: 327, endPoint y: 285, distance: 314.9
click at [327, 325] on div "410402-003 - Under Generator Belly Panel Installation Fastener Kit" at bounding box center [531, 357] width 419 height 64
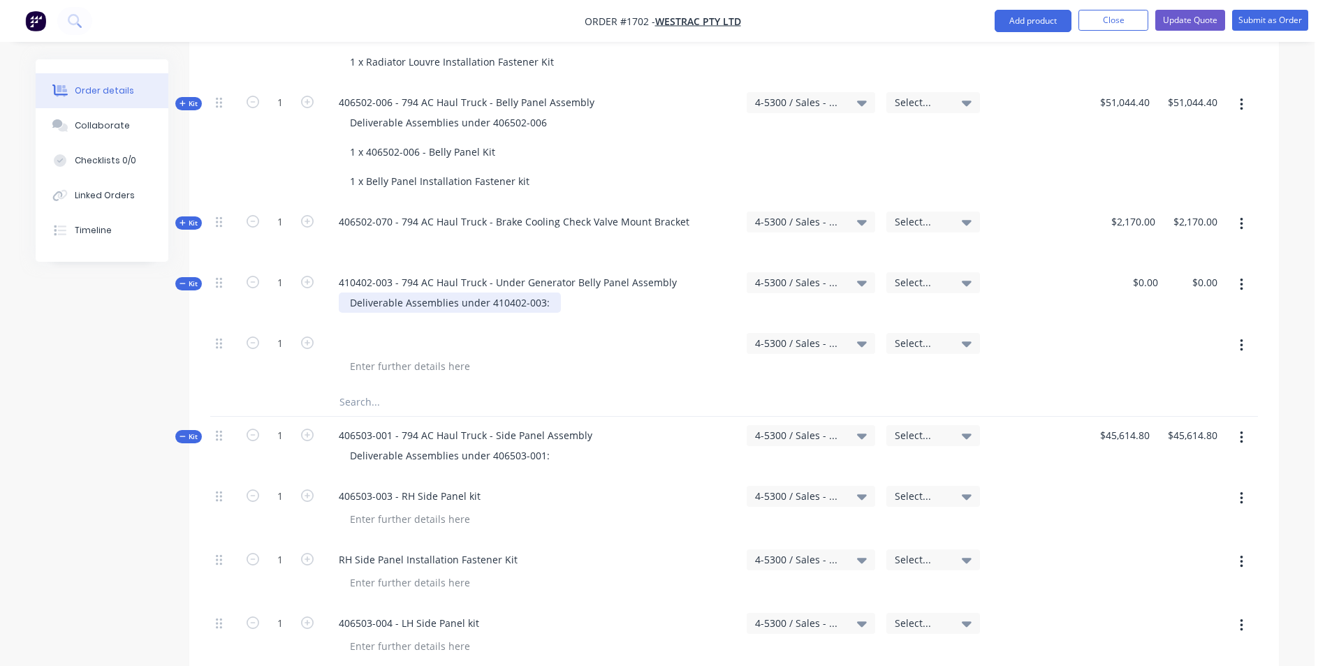
click at [550, 293] on div "Deliverable Assemblies under 410402-003:" at bounding box center [450, 303] width 222 height 20
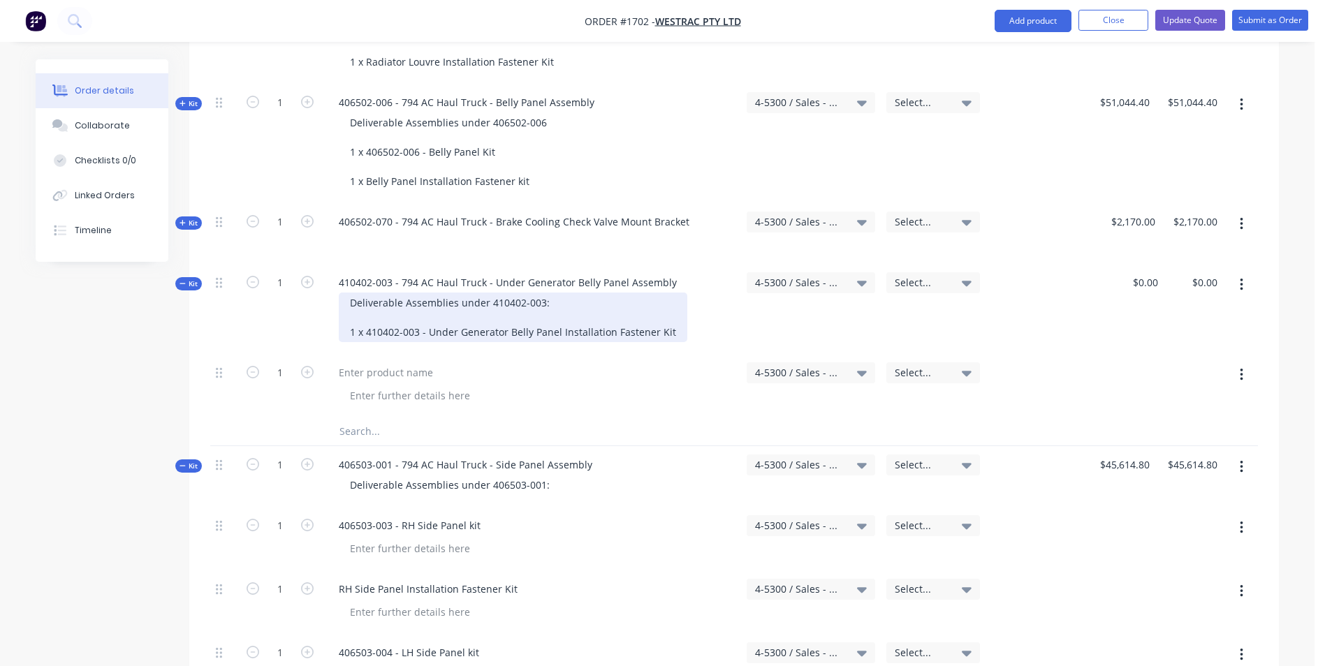
click at [561, 293] on div "Deliverable Assemblies under 410402-003: 1 x 410402-003 - Under Generator Belly…" at bounding box center [513, 318] width 348 height 50
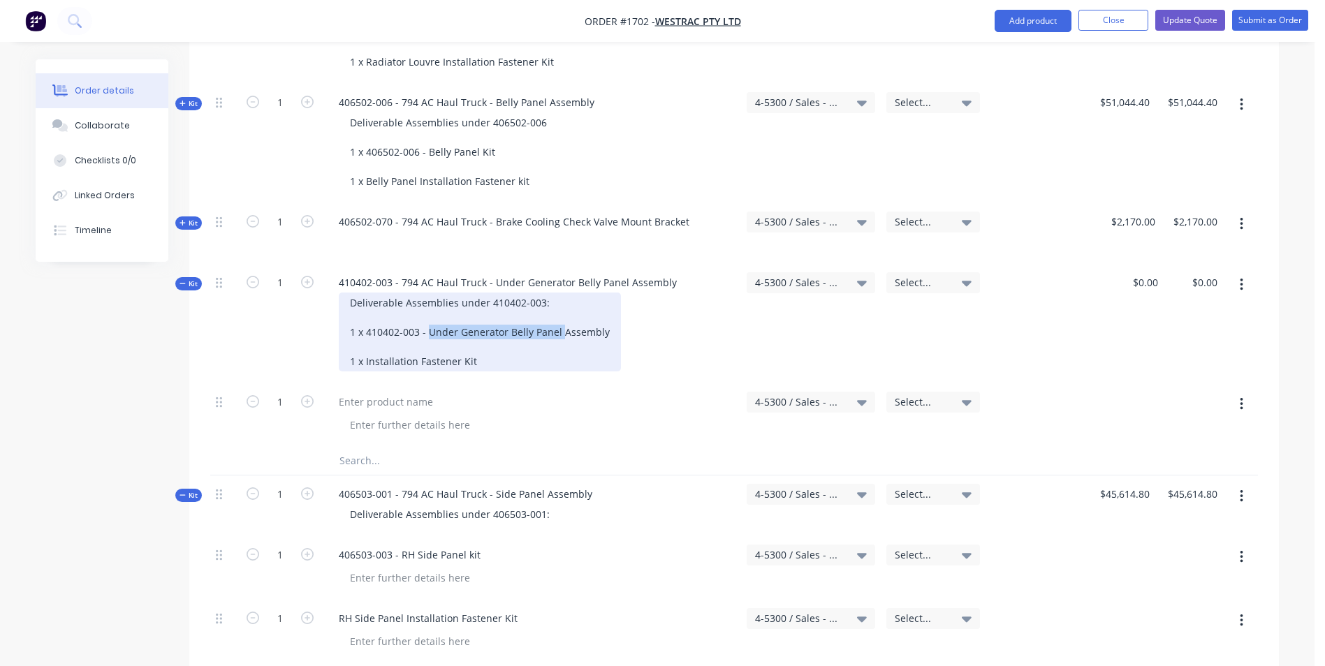
drag, startPoint x: 559, startPoint y: 274, endPoint x: 429, endPoint y: 274, distance: 129.2
click at [429, 293] on div "Deliverable Assemblies under 410402-003: 1 x 410402-003 - Under Generator Belly…" at bounding box center [480, 332] width 282 height 79
copy div "Under Generator Belly Panel"
click at [418, 302] on div "Deliverable Assemblies under 410402-003: 1 x 410402-003 - Under Generator Belly…" at bounding box center [480, 332] width 282 height 79
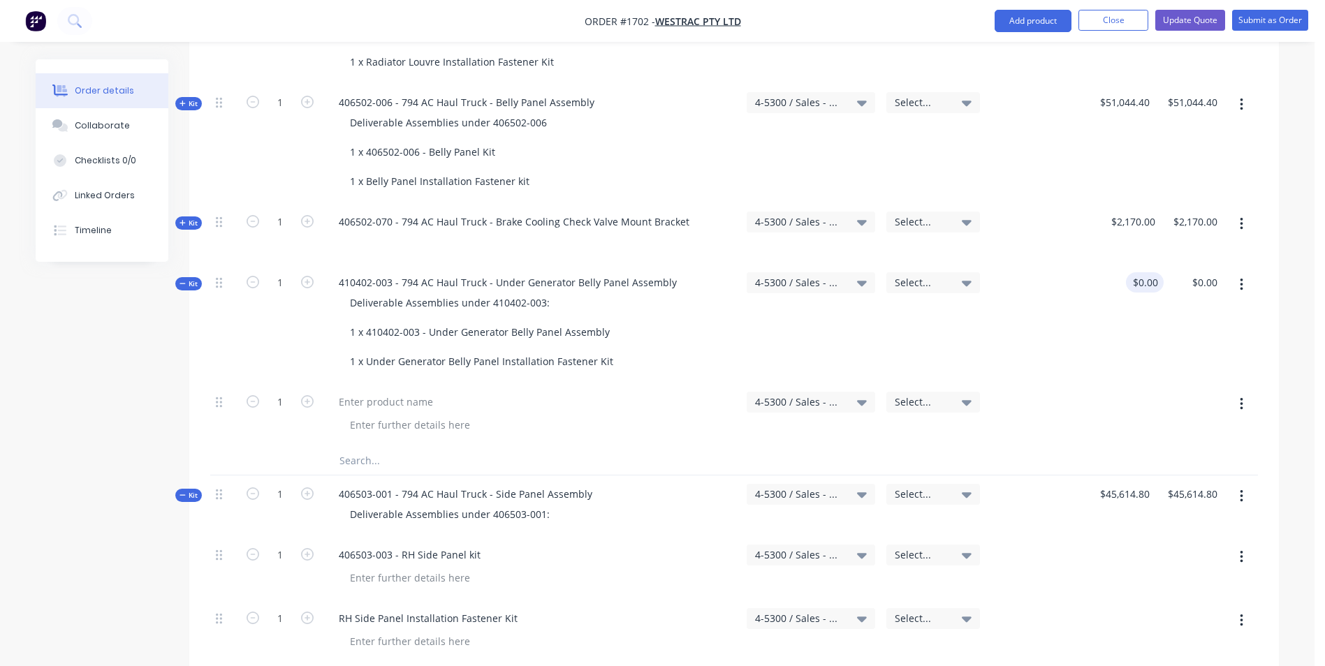
click at [1143, 272] on div "$0.00 $0.00" at bounding box center [1145, 282] width 38 height 20
click at [1006, 280] on div at bounding box center [1014, 323] width 59 height 119
type input "$8,662.01"
click at [1242, 397] on icon "button" at bounding box center [1241, 404] width 3 height 15
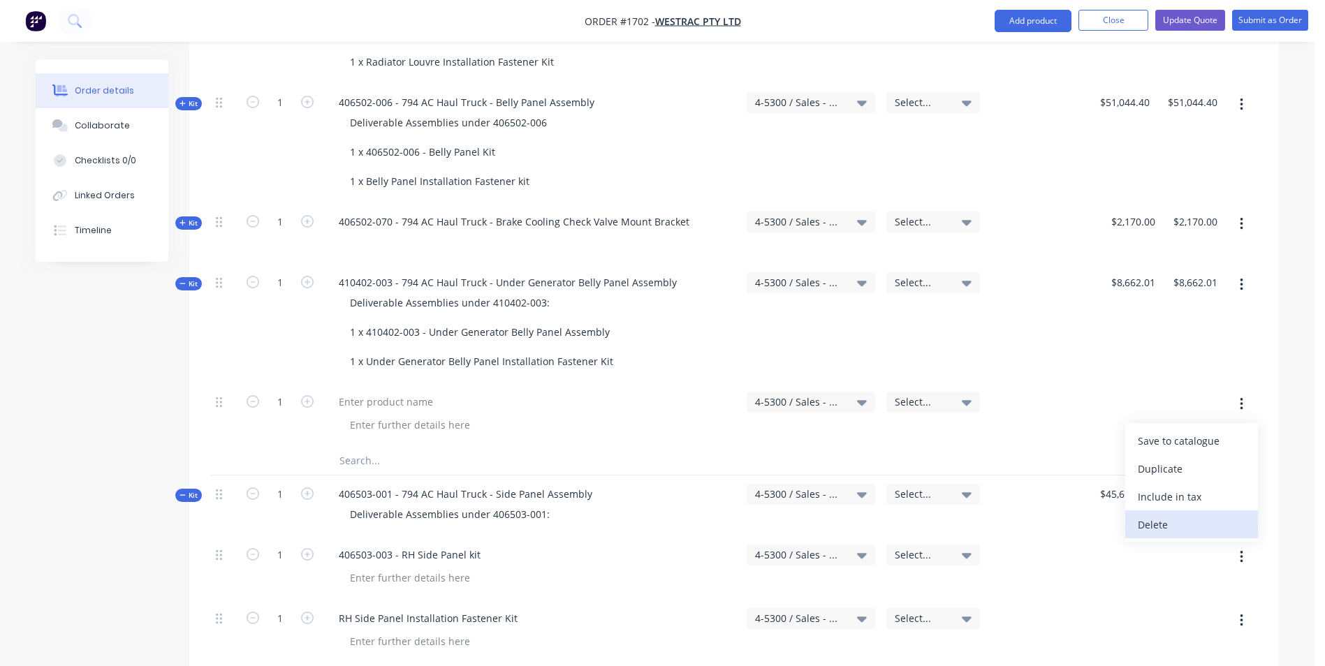
click at [1161, 515] on div "Delete" at bounding box center [1192, 525] width 108 height 20
type input "$0.00"
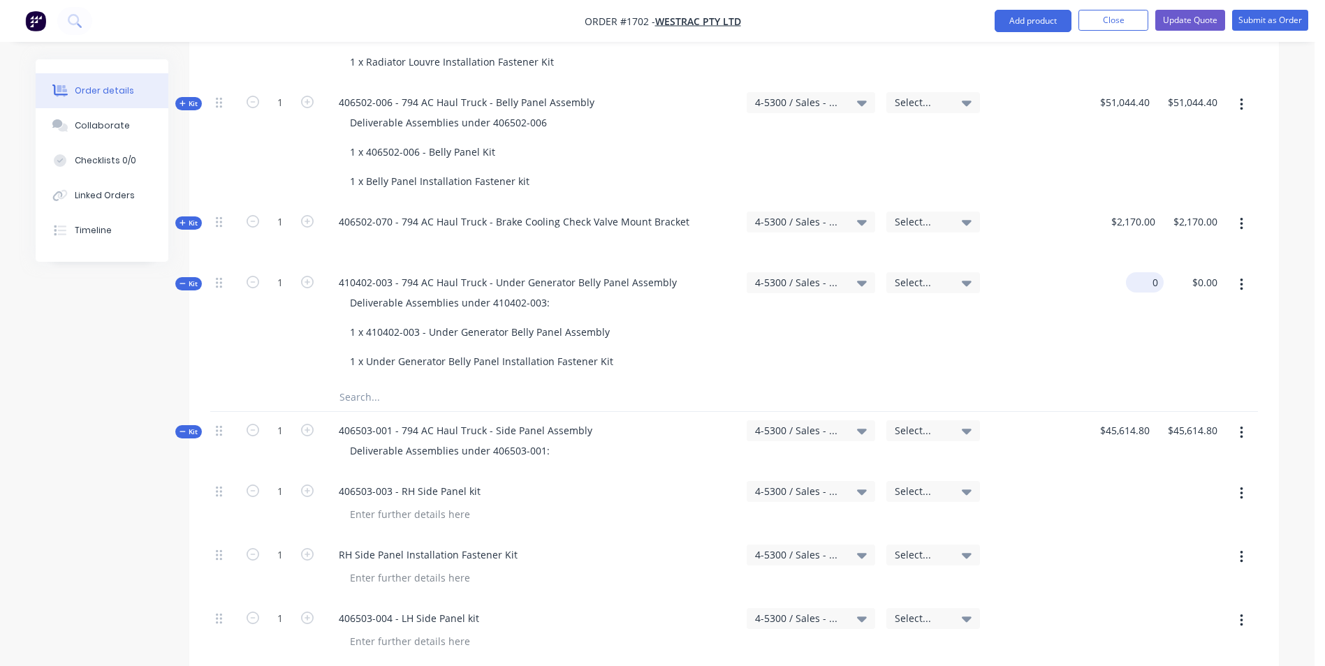
click at [1144, 272] on div "0 $0.00" at bounding box center [1145, 282] width 38 height 20
click at [1157, 266] on div "8662.01 8662.01" at bounding box center [1133, 323] width 59 height 119
type input "$8,662.01"
click at [1187, 19] on button "Update Quote" at bounding box center [1190, 20] width 70 height 21
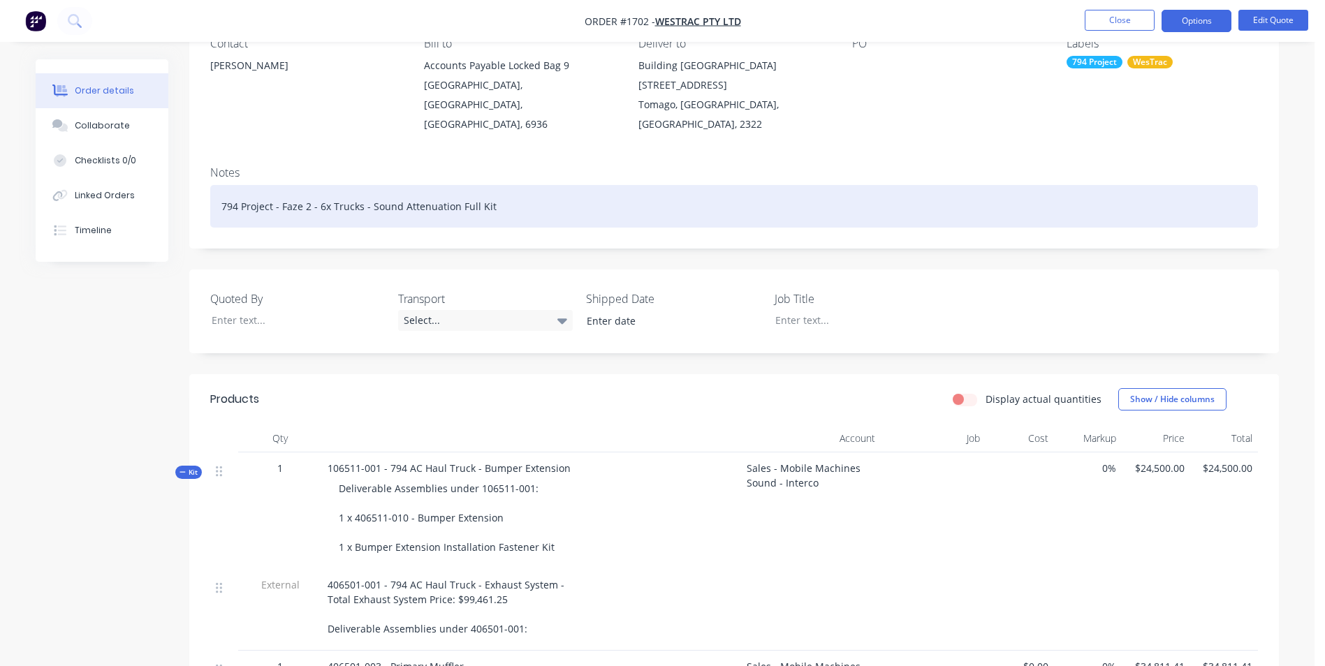
scroll to position [140, 0]
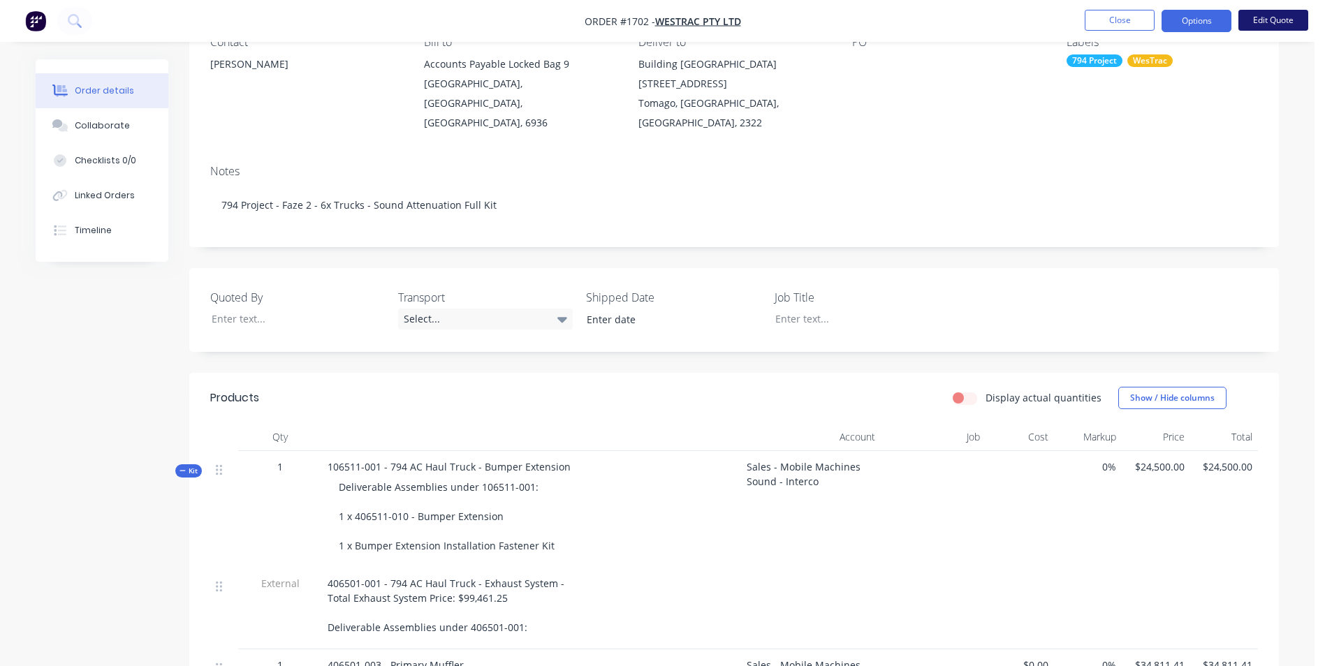
click at [1276, 21] on button "Edit Quote" at bounding box center [1273, 20] width 70 height 21
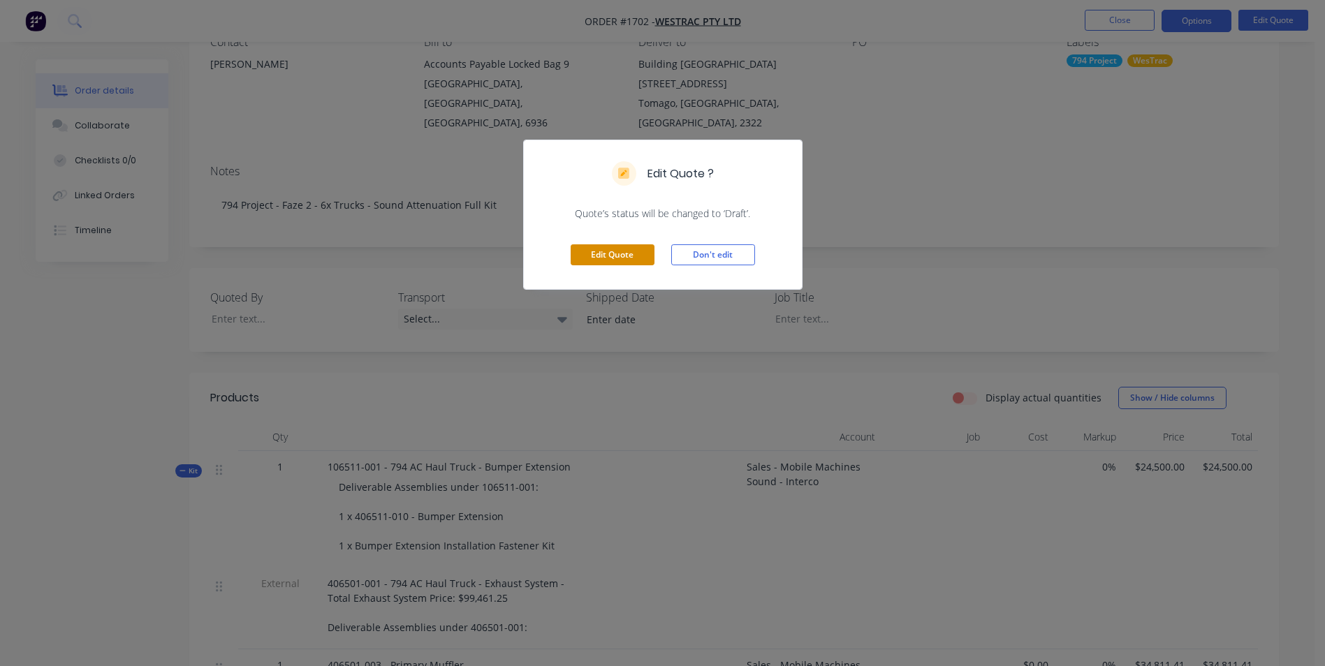
click at [603, 253] on button "Edit Quote" at bounding box center [613, 254] width 84 height 21
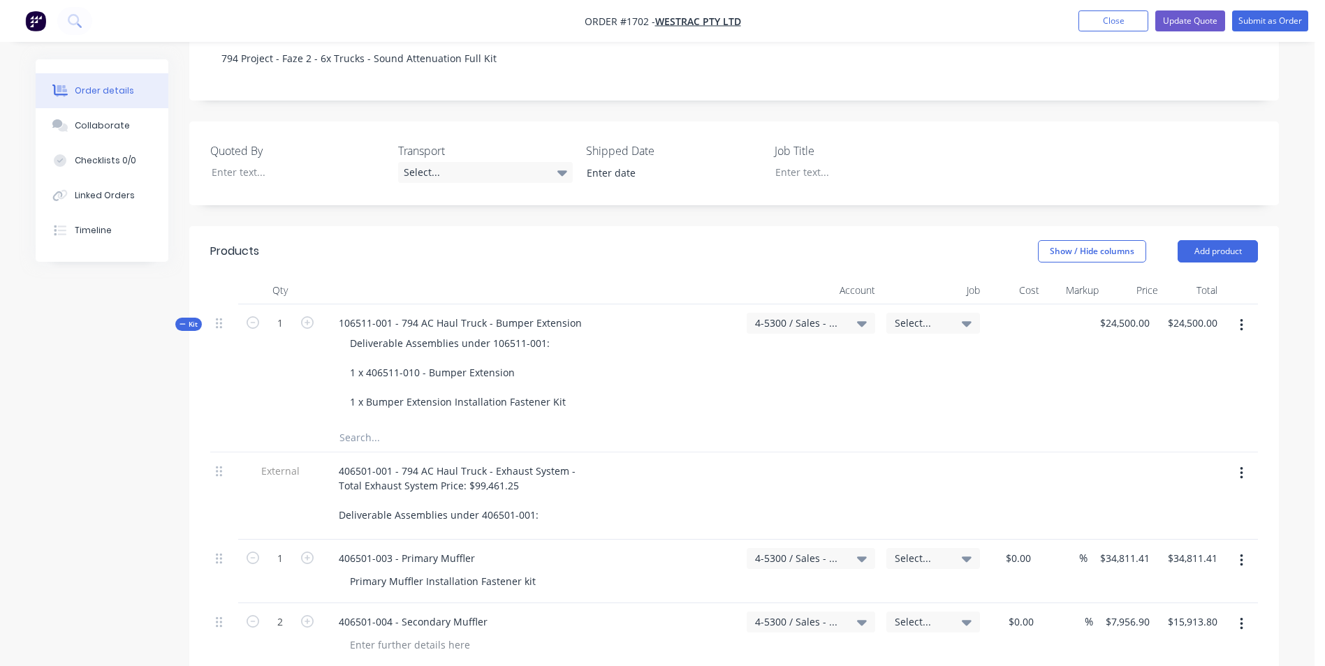
scroll to position [349, 0]
click at [188, 318] on span "Kit" at bounding box center [188, 323] width 18 height 10
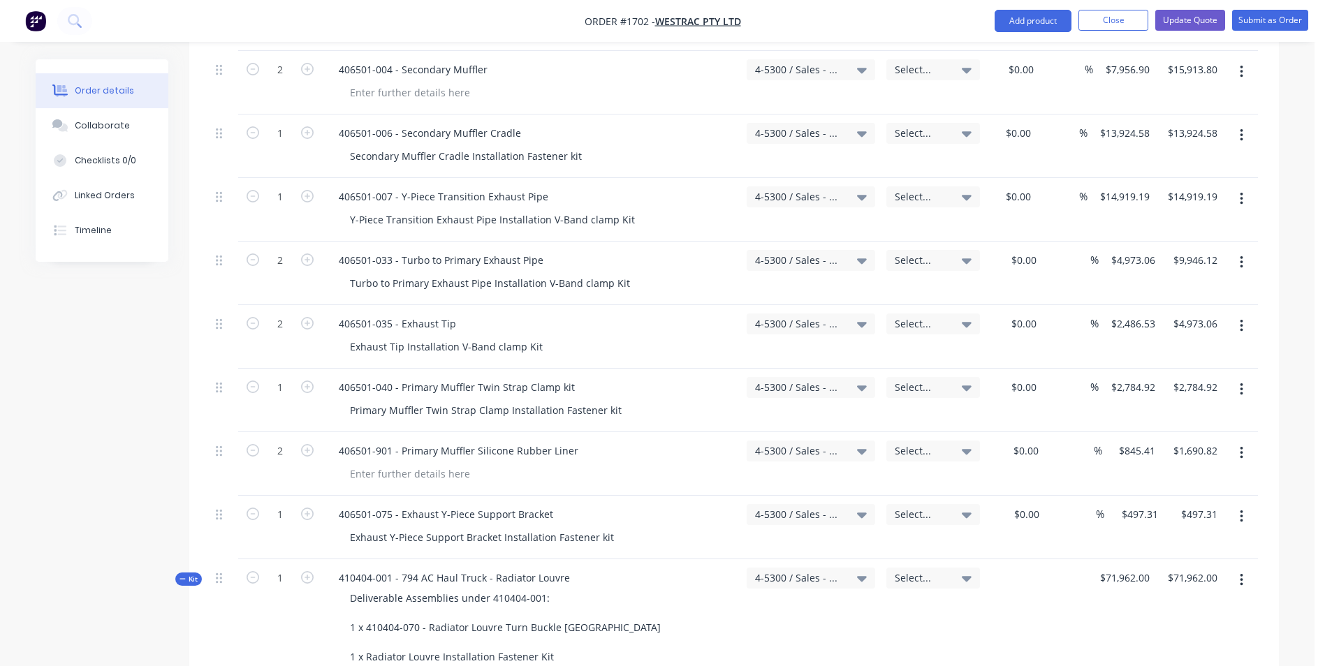
scroll to position [908, 0]
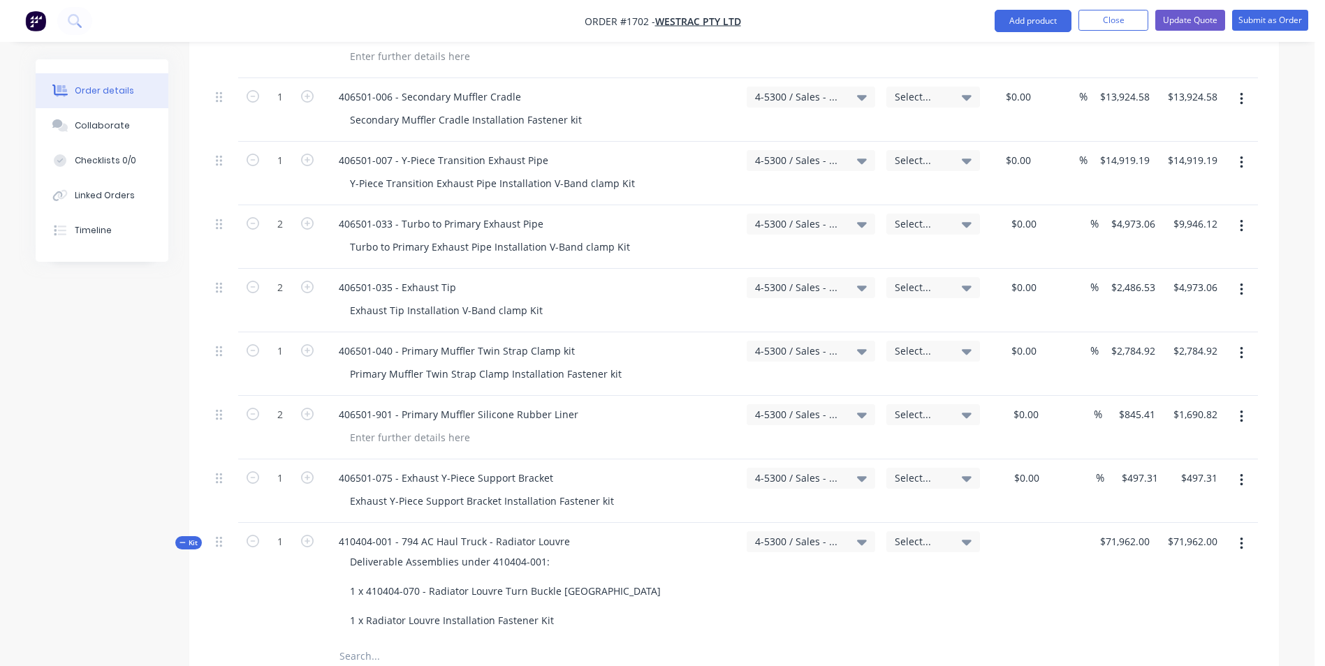
click at [190, 538] on span "Kit" at bounding box center [188, 543] width 18 height 10
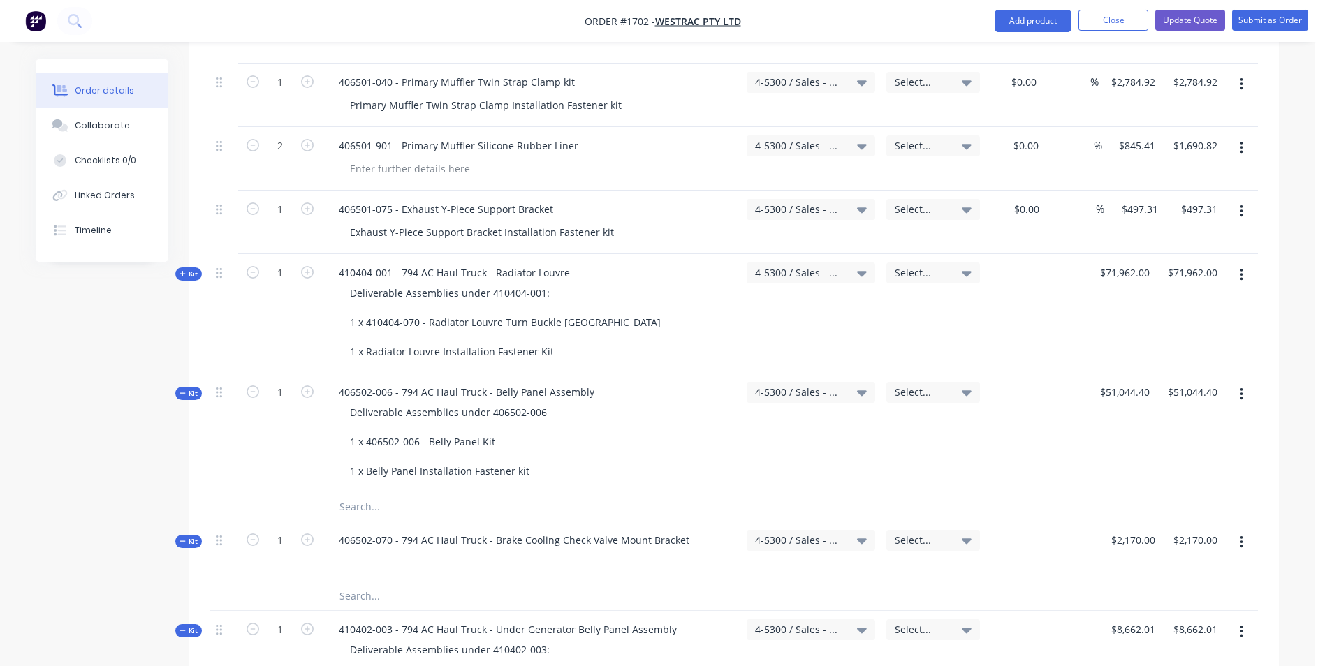
scroll to position [1187, 0]
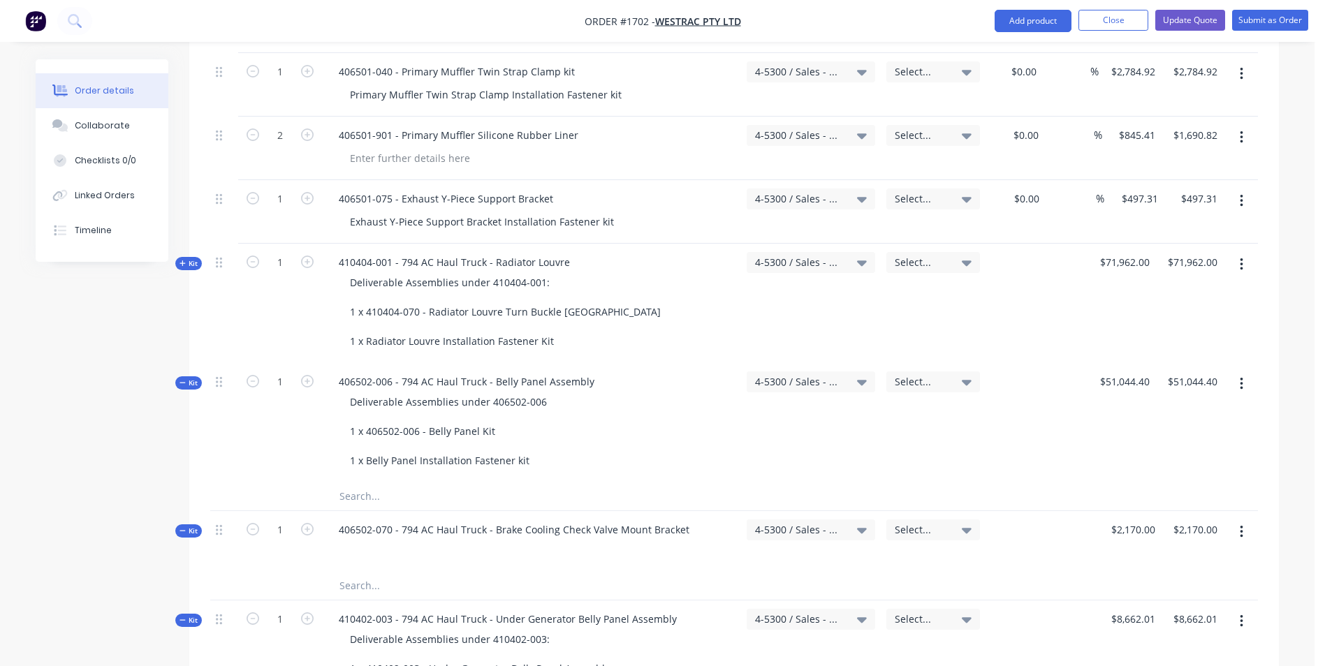
click at [194, 378] on span "Kit" at bounding box center [188, 383] width 18 height 10
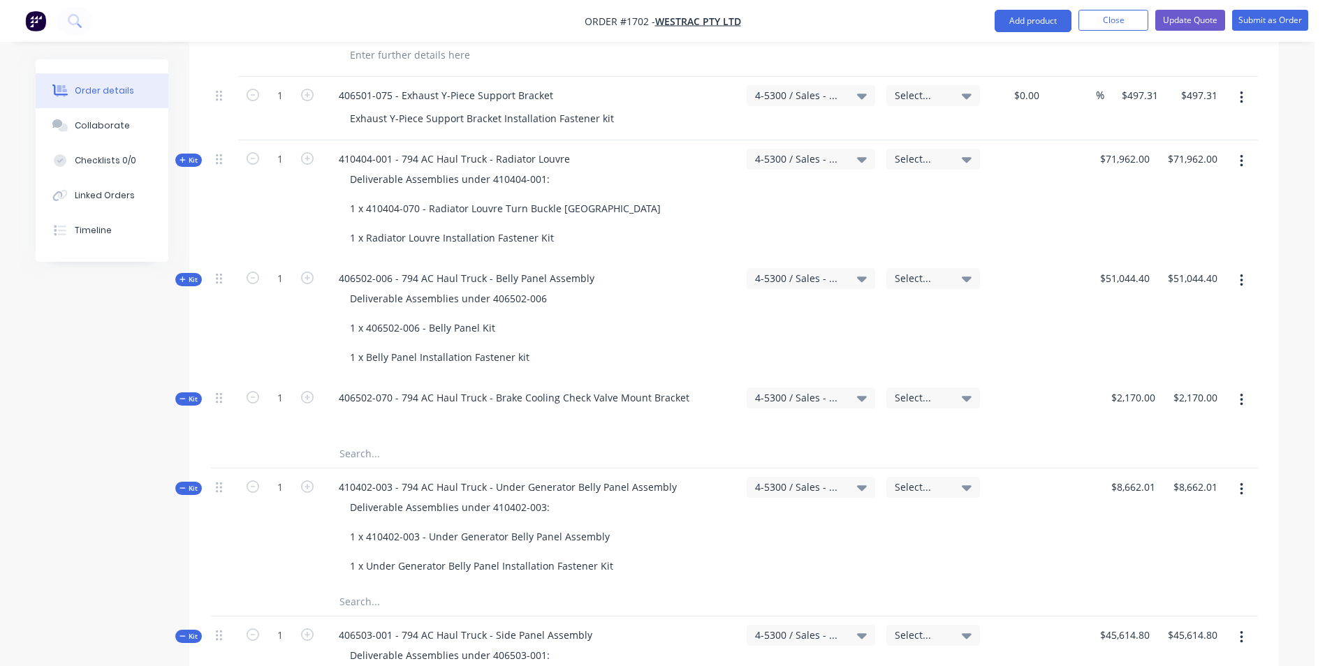
scroll to position [1327, 0]
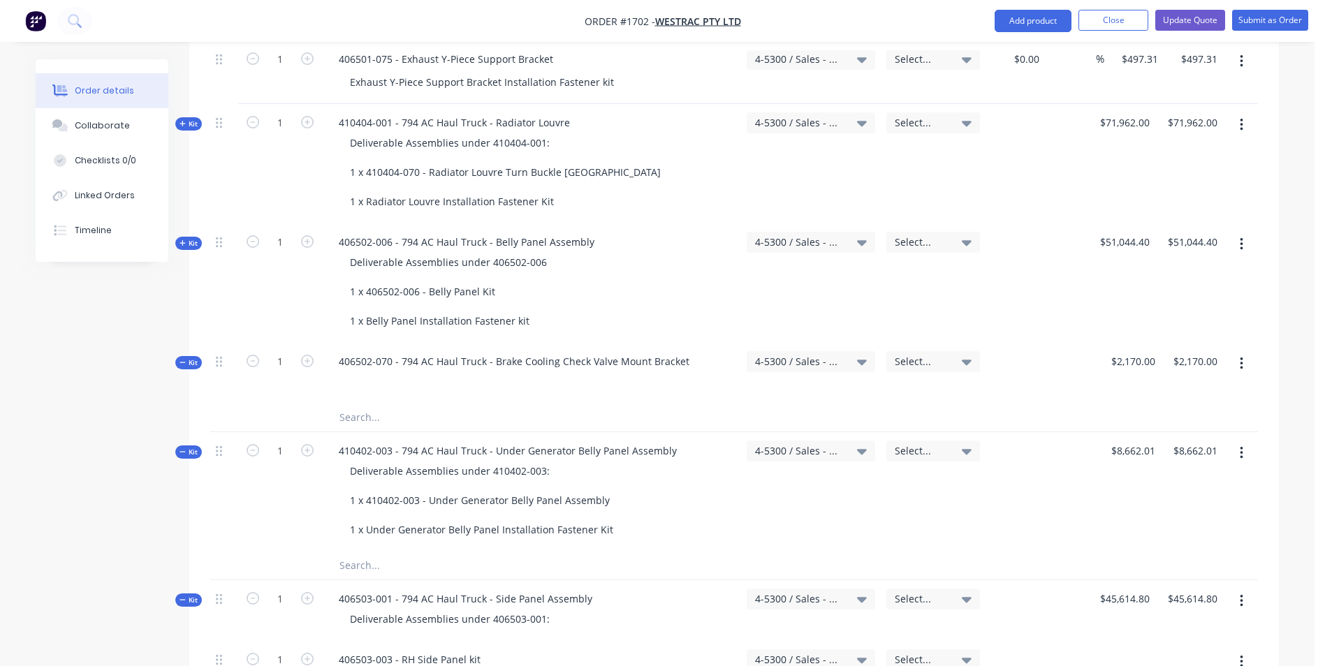
click at [193, 358] on span "Kit" at bounding box center [188, 363] width 18 height 10
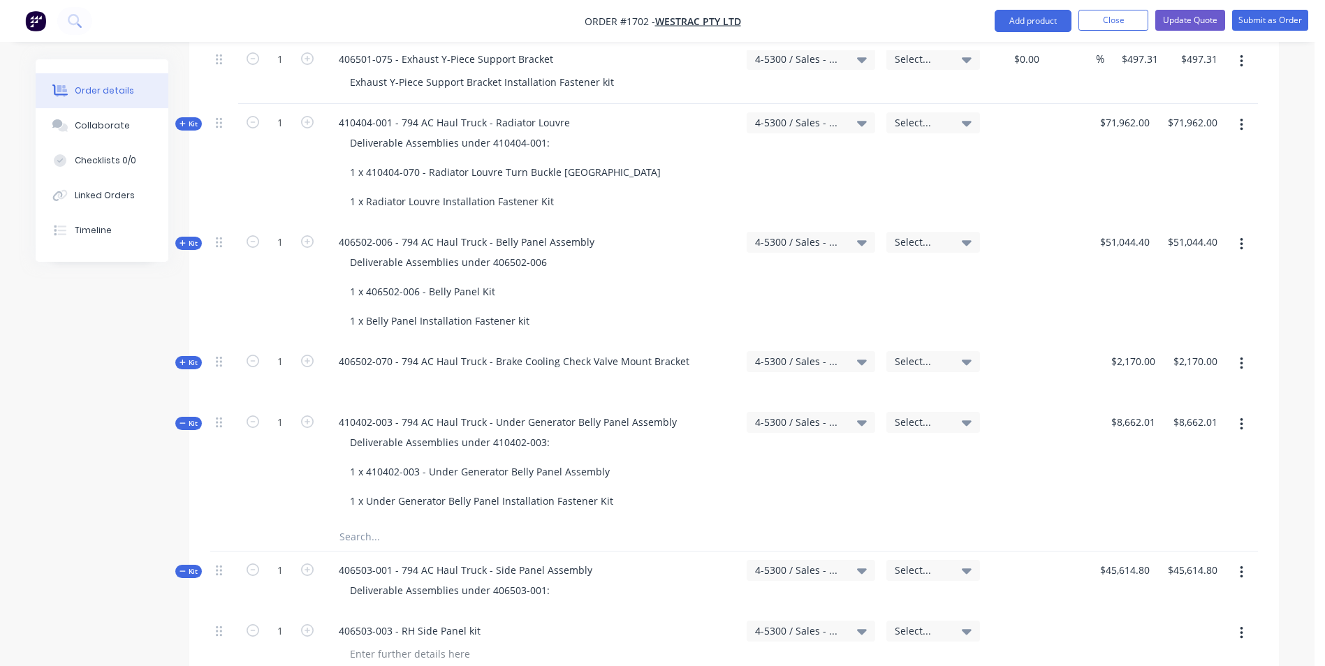
click at [191, 418] on span "Kit" at bounding box center [188, 423] width 18 height 10
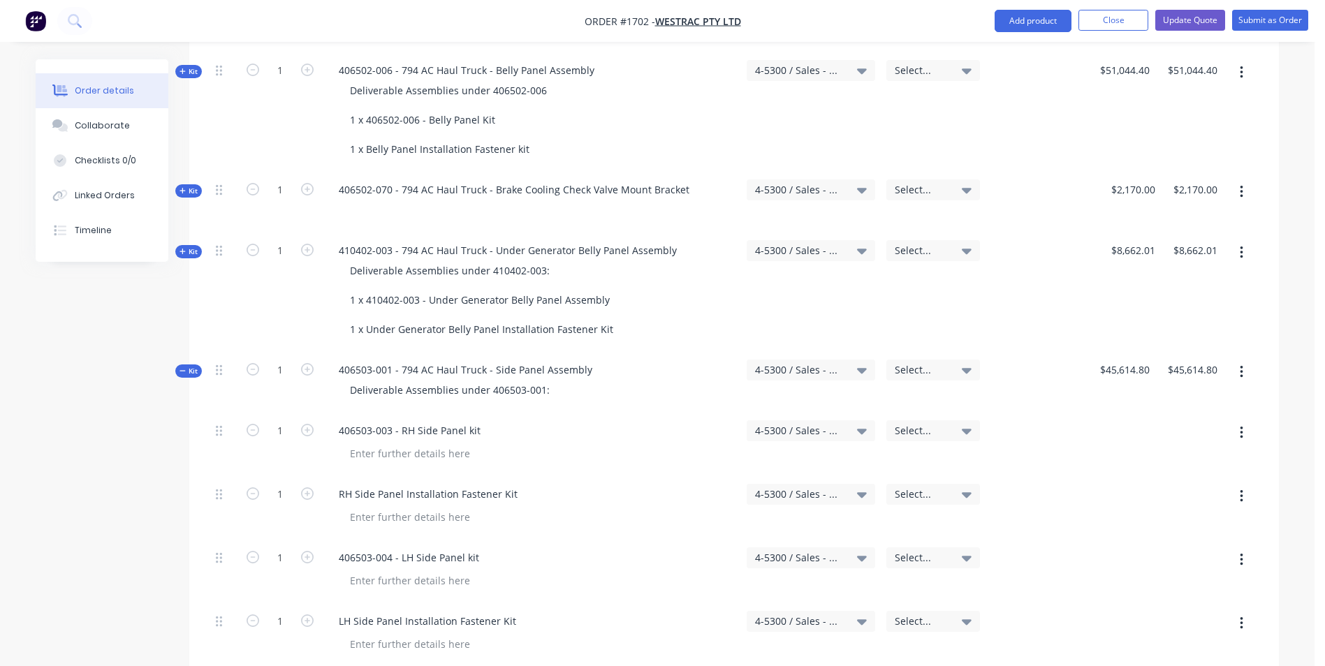
scroll to position [1536, 0]
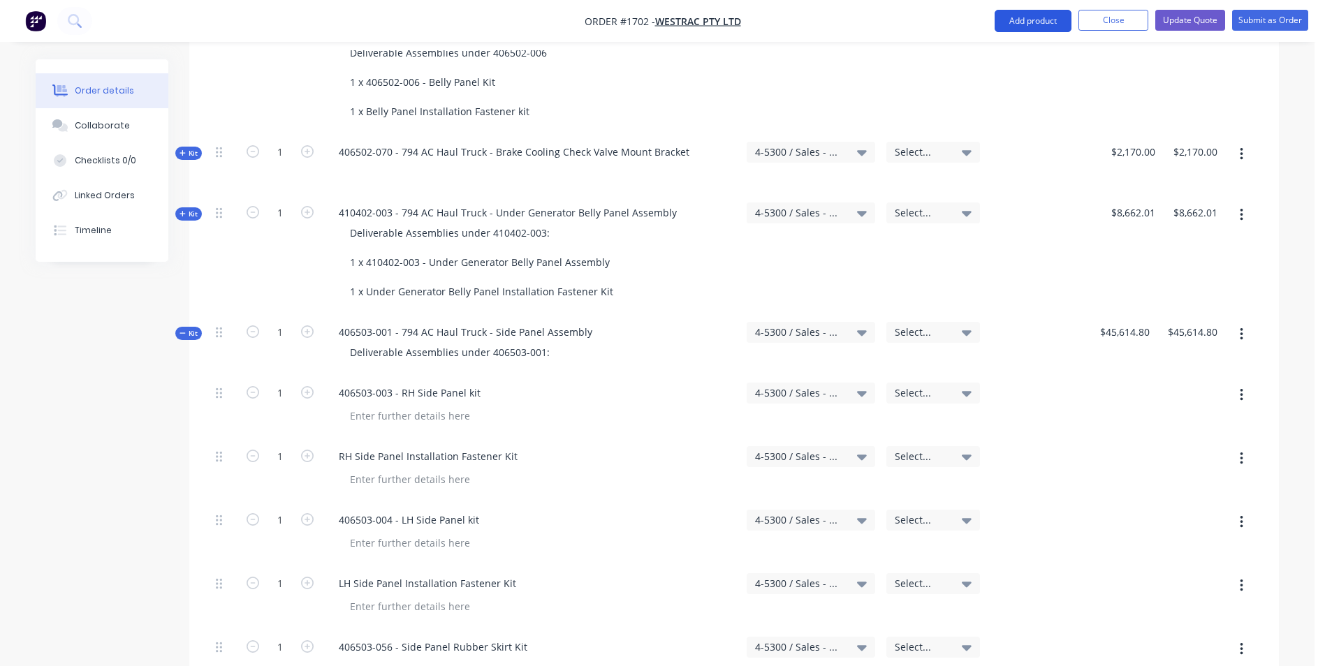
click at [1033, 18] on button "Add product" at bounding box center [1032, 21] width 77 height 22
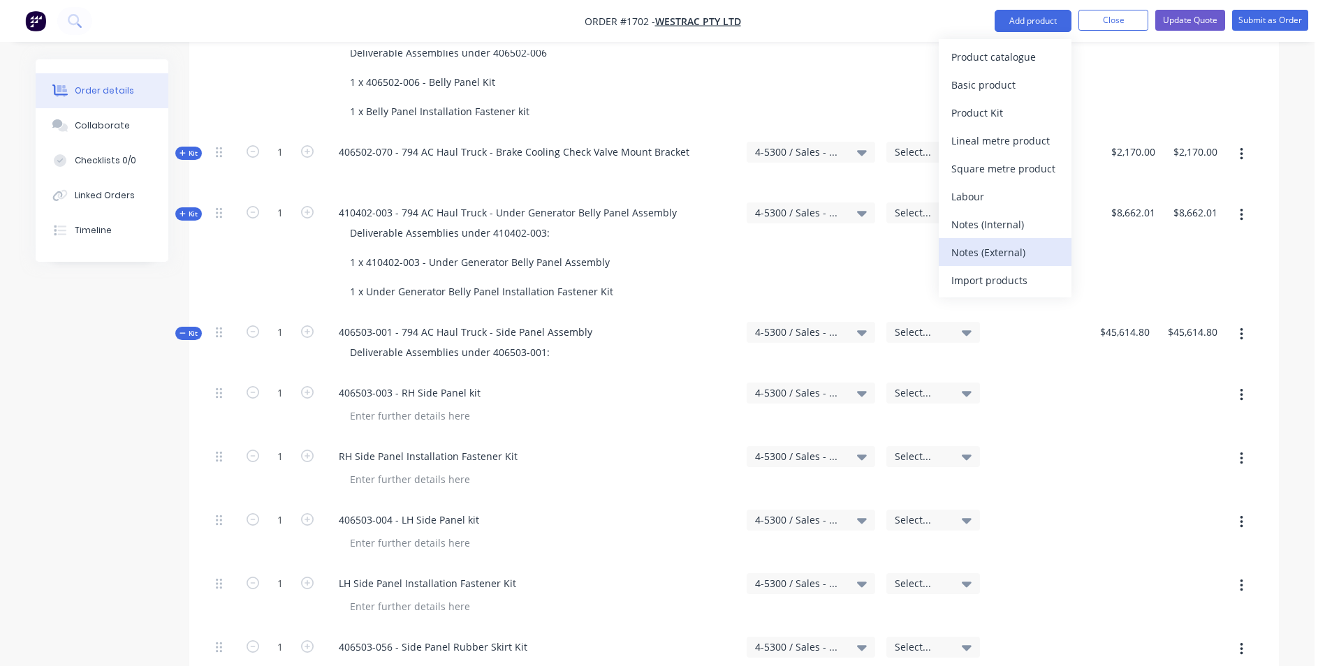
click at [991, 252] on div "Notes (External)" at bounding box center [1005, 252] width 108 height 20
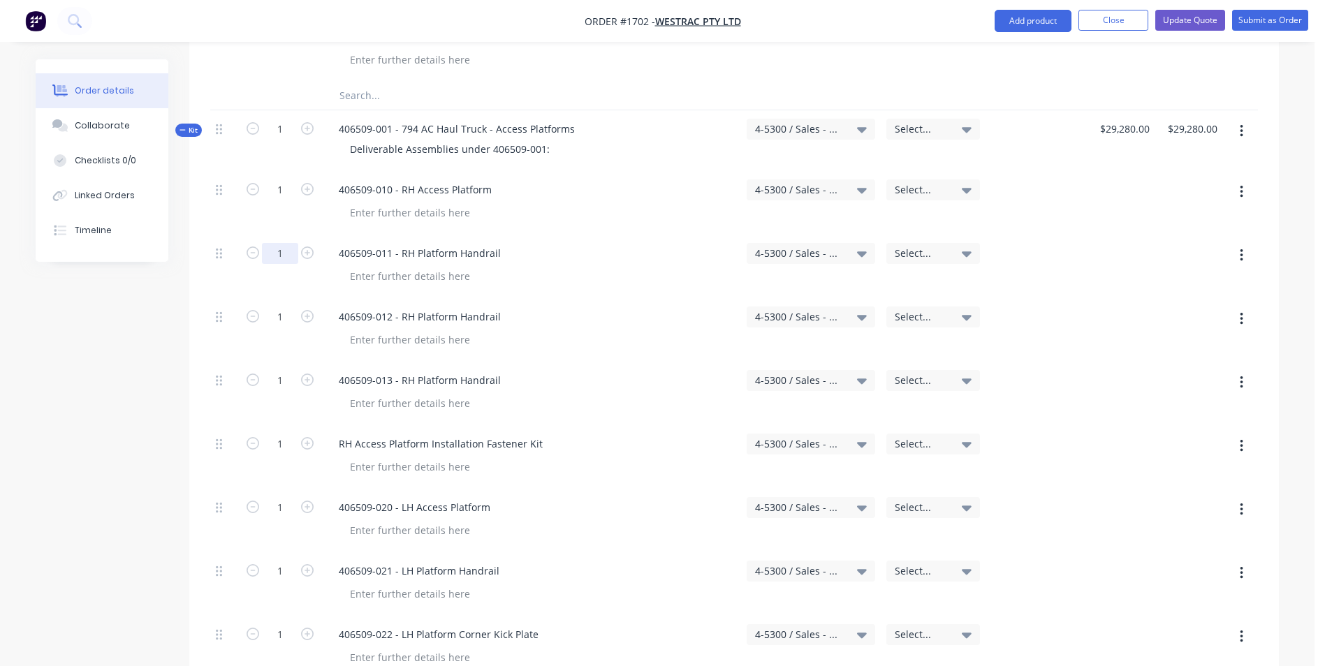
scroll to position [3492, 0]
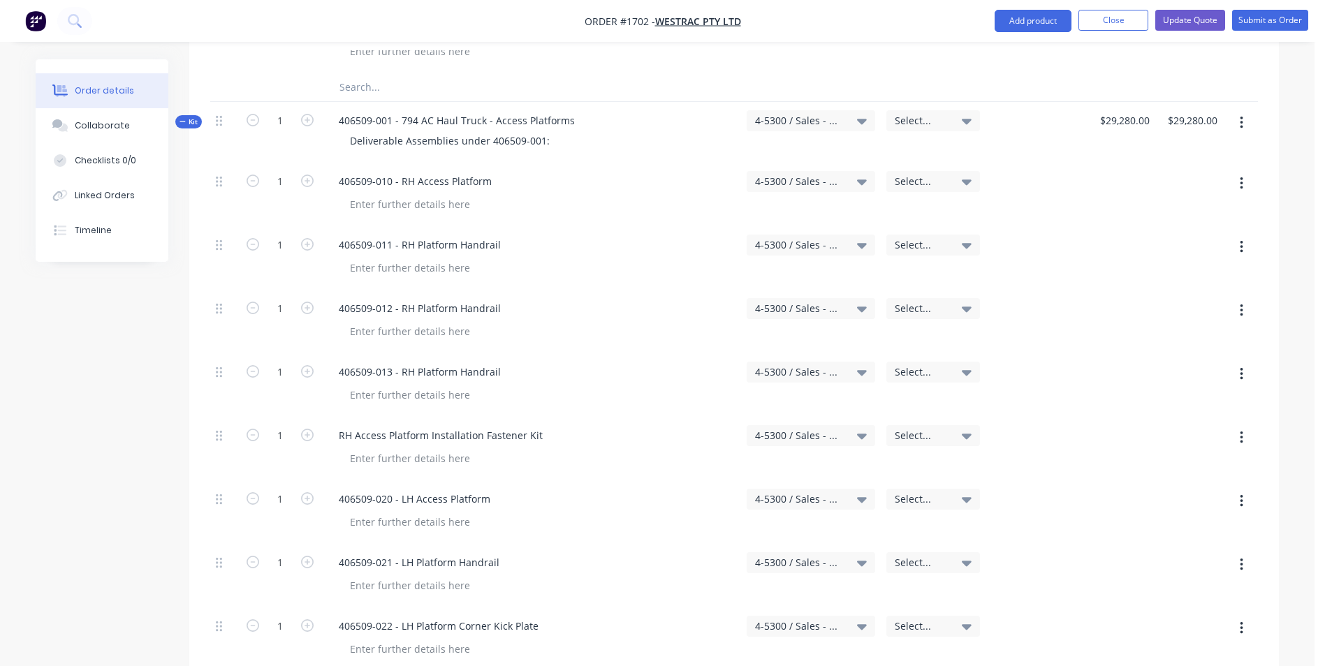
click at [189, 117] on span "Kit" at bounding box center [188, 122] width 18 height 10
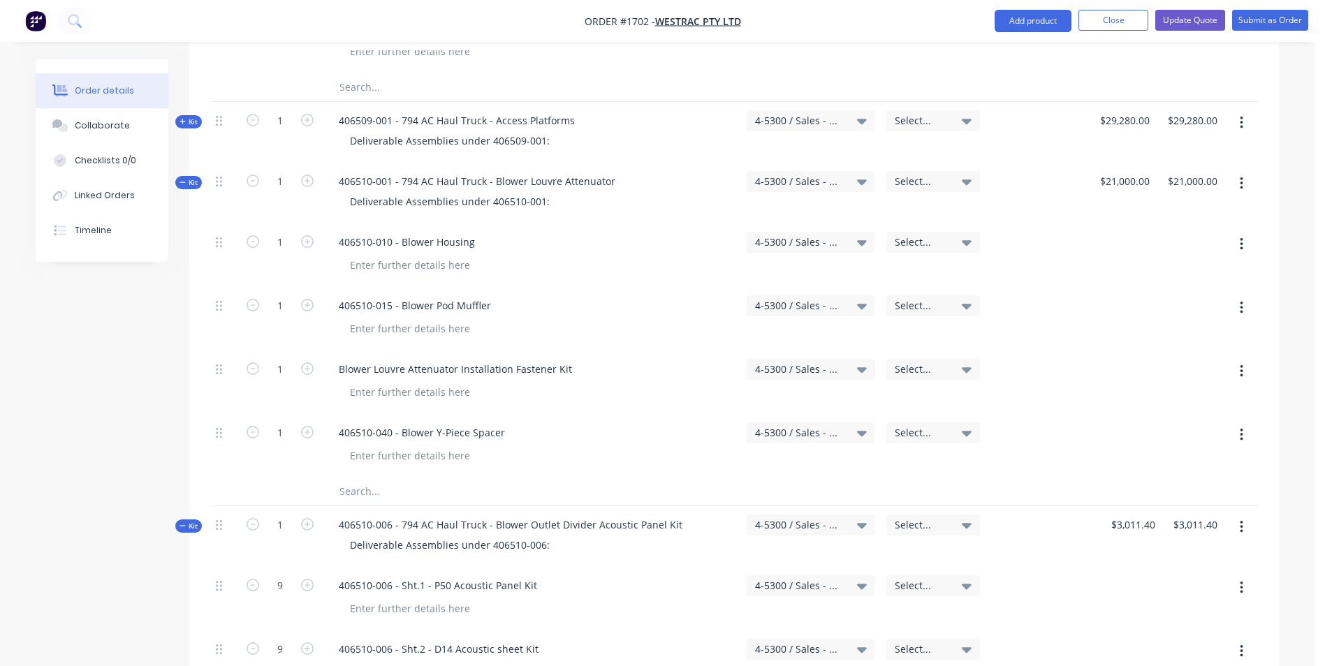
click at [193, 177] on span "Kit" at bounding box center [188, 182] width 18 height 10
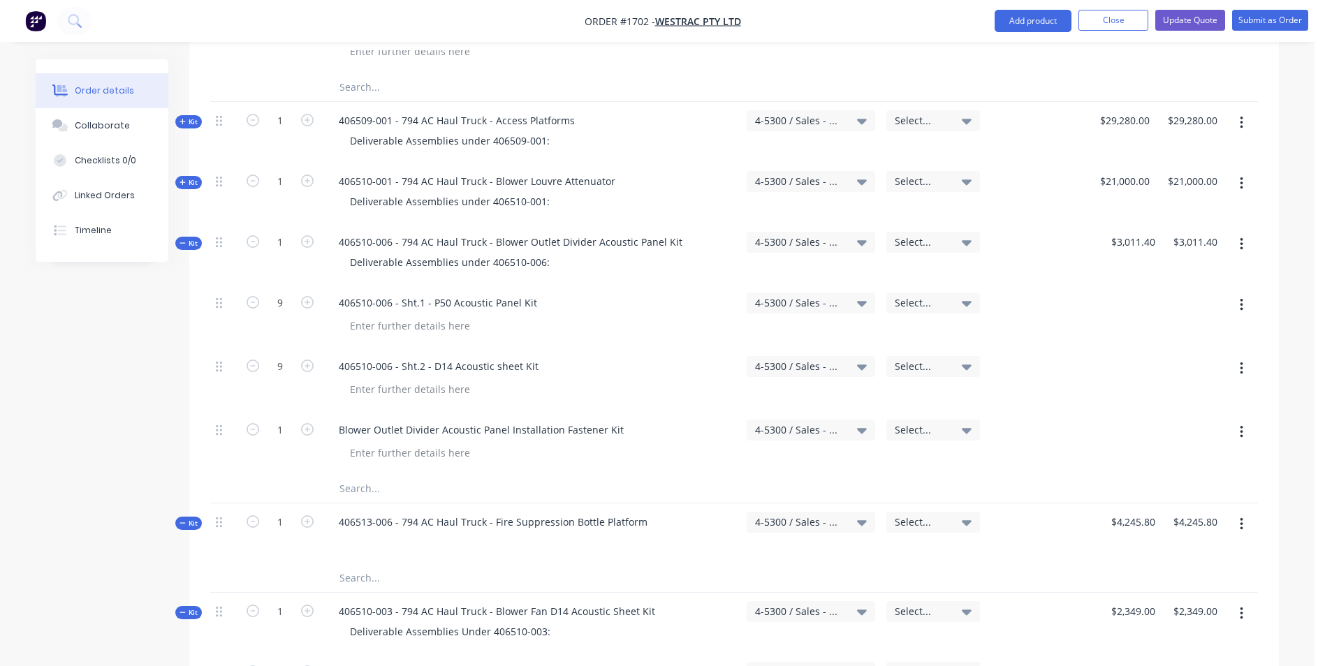
click at [191, 238] on span "Kit" at bounding box center [188, 243] width 18 height 10
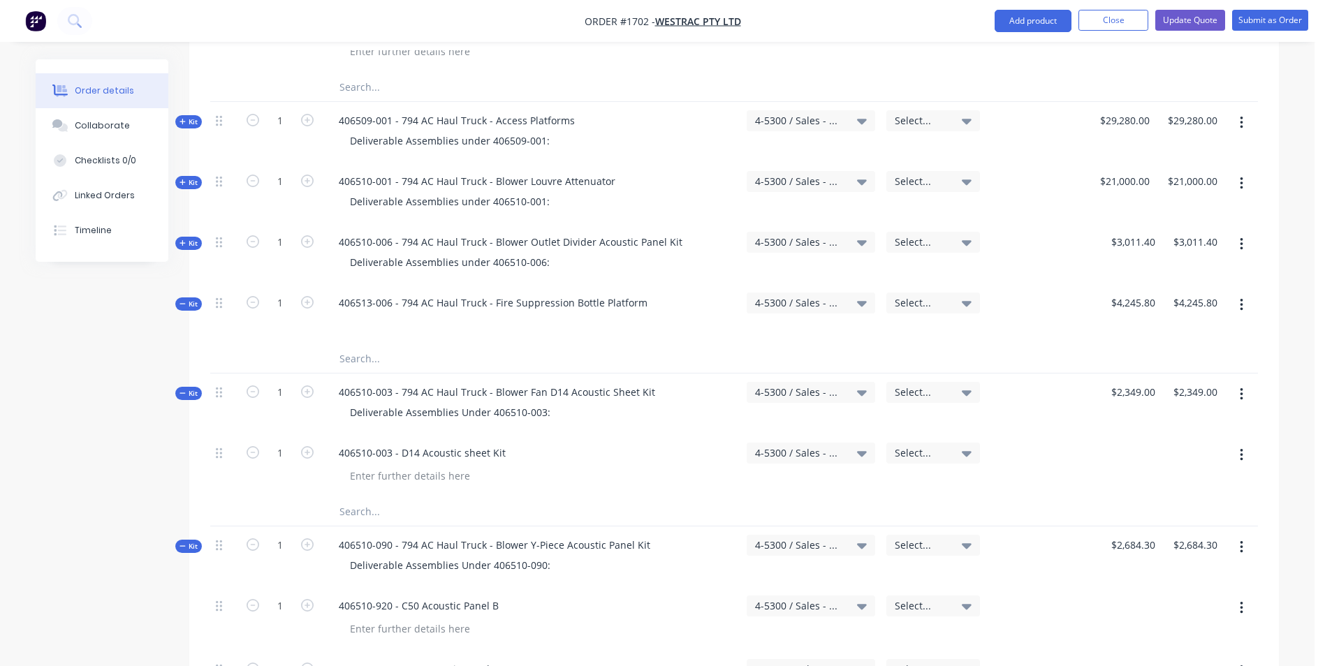
click at [189, 299] on span "Kit" at bounding box center [188, 304] width 18 height 10
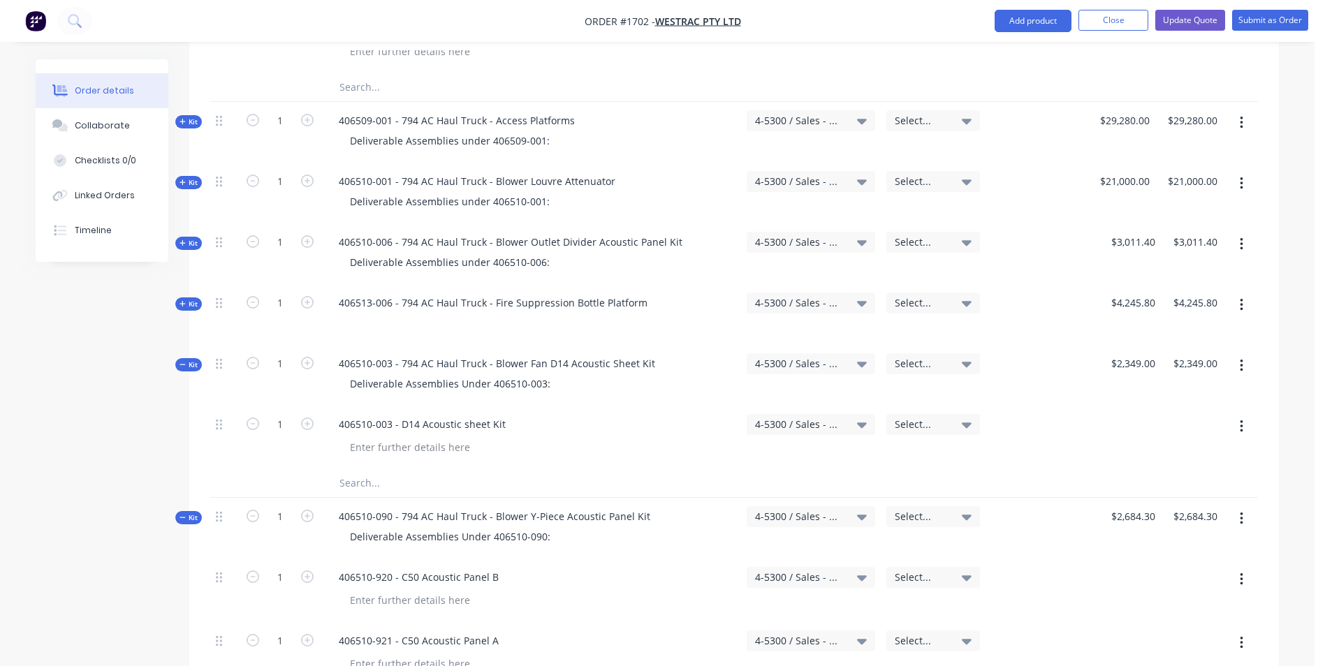
drag, startPoint x: 189, startPoint y: 306, endPoint x: 193, endPoint y: 314, distance: 8.4
click at [190, 360] on span "Kit" at bounding box center [188, 365] width 18 height 10
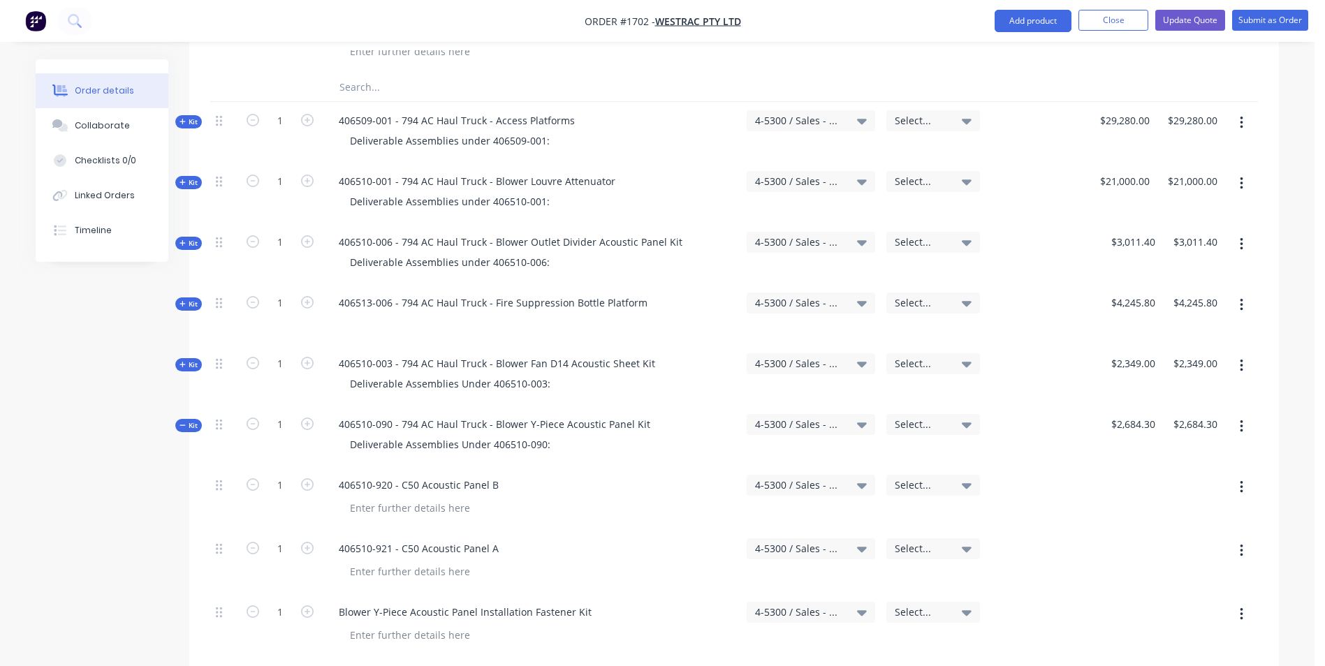
click at [191, 420] on span "Kit" at bounding box center [188, 425] width 18 height 10
click at [185, 483] on icon at bounding box center [182, 486] width 6 height 7
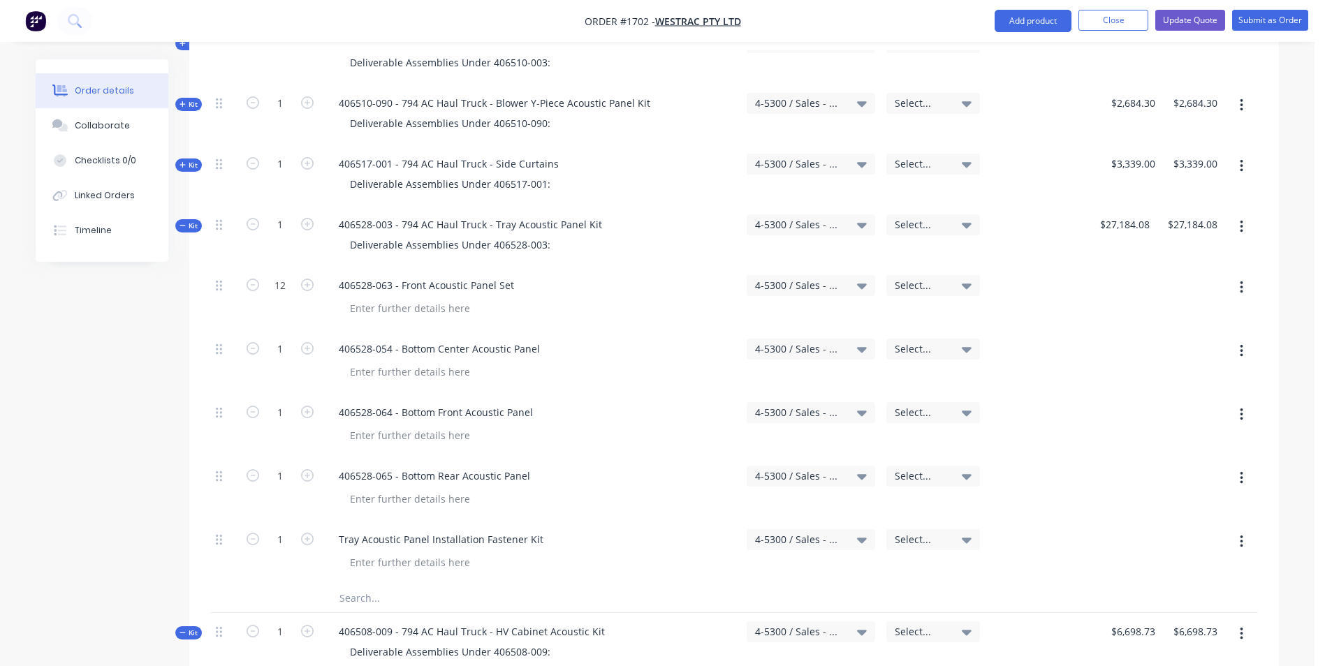
scroll to position [3841, 0]
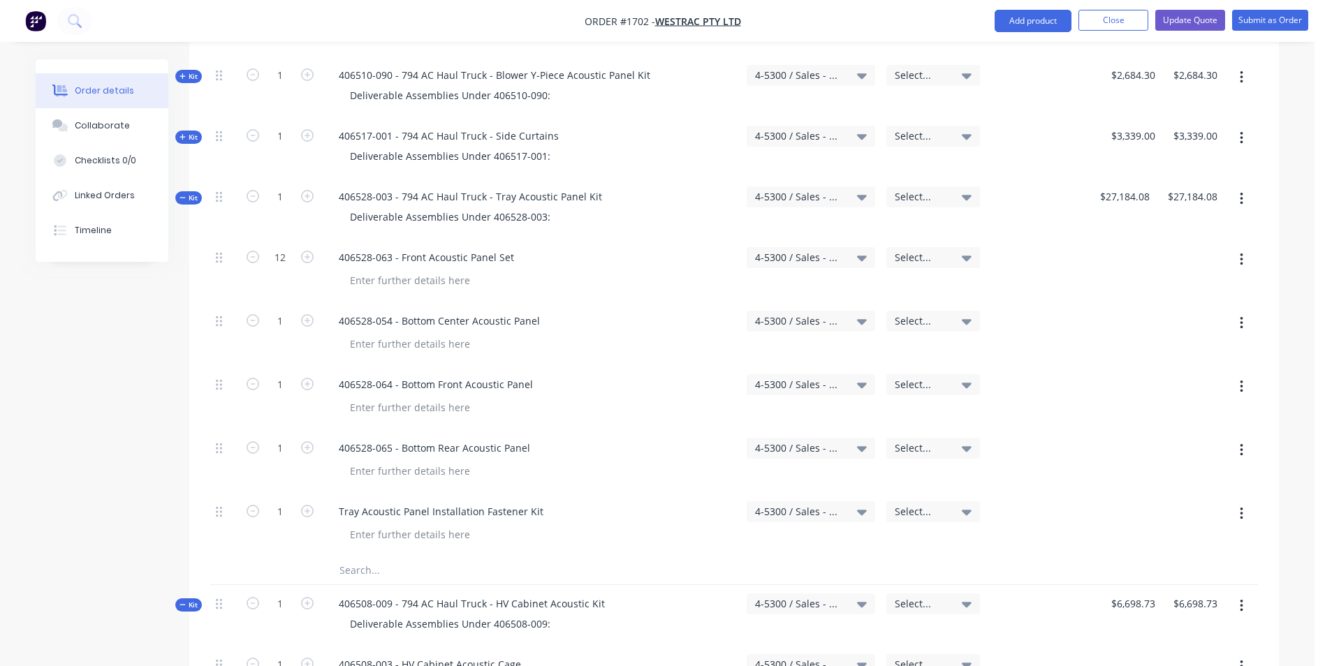
click at [188, 193] on span "Kit" at bounding box center [188, 198] width 18 height 10
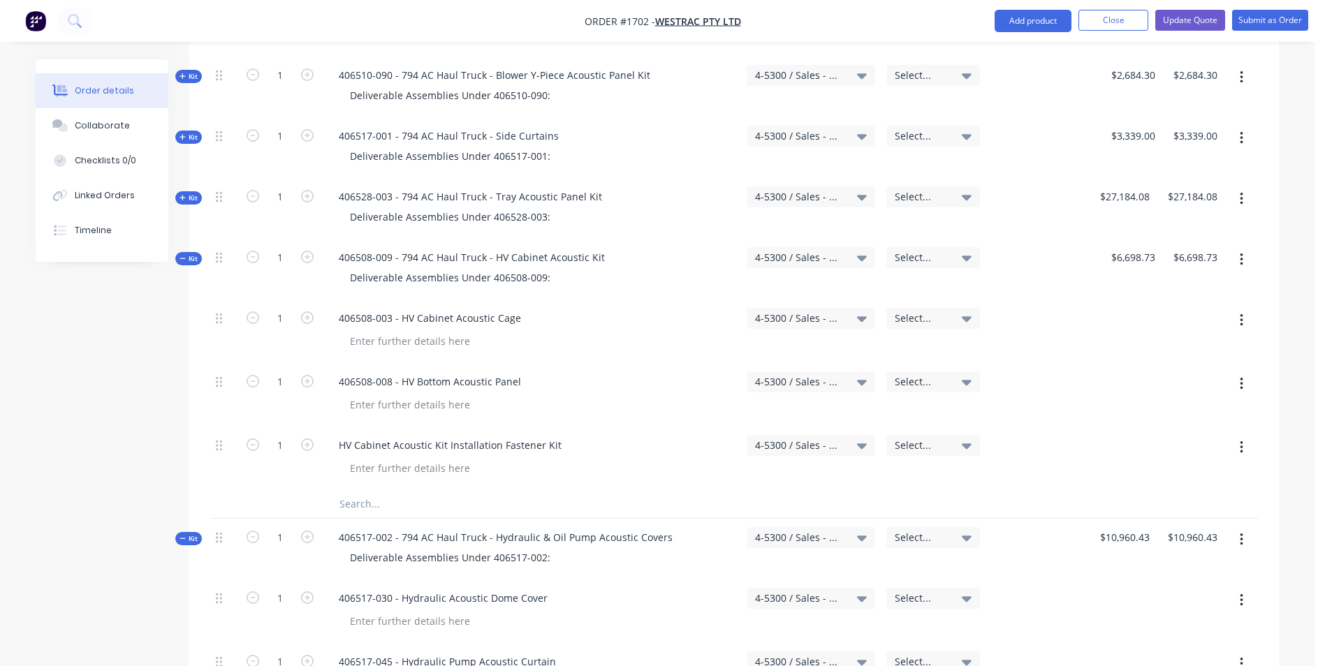
click at [187, 534] on span "Kit" at bounding box center [188, 539] width 18 height 10
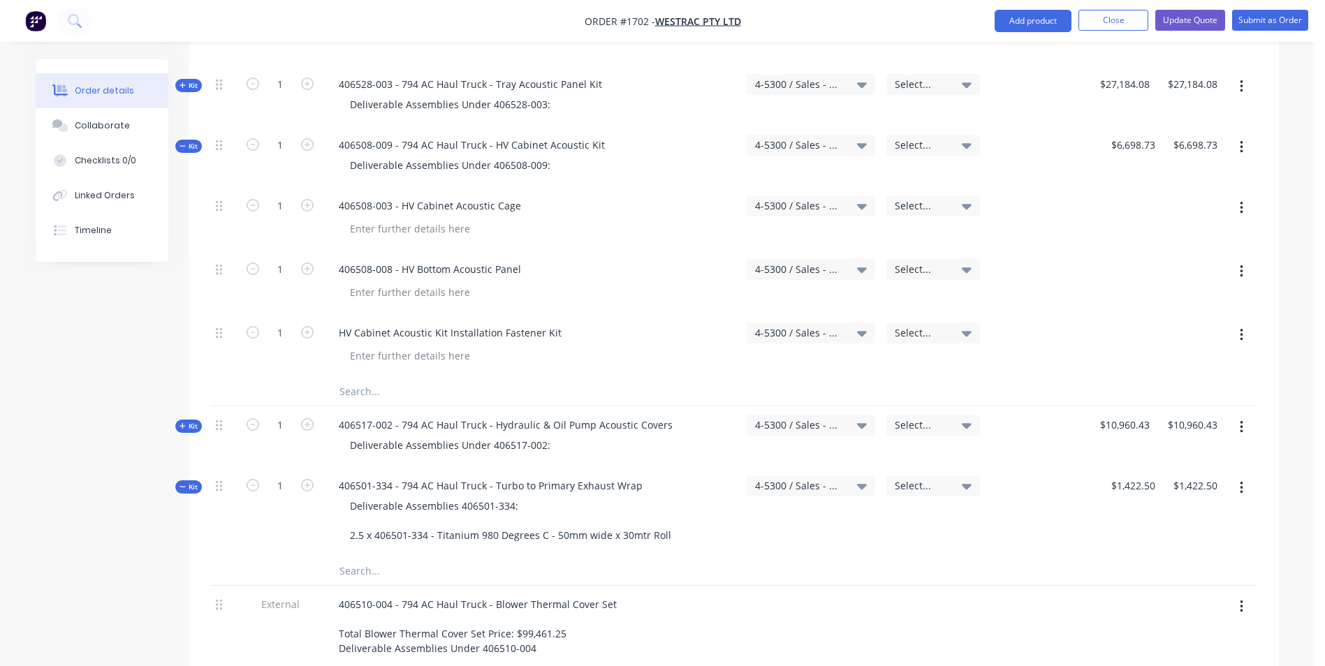
scroll to position [3980, 0]
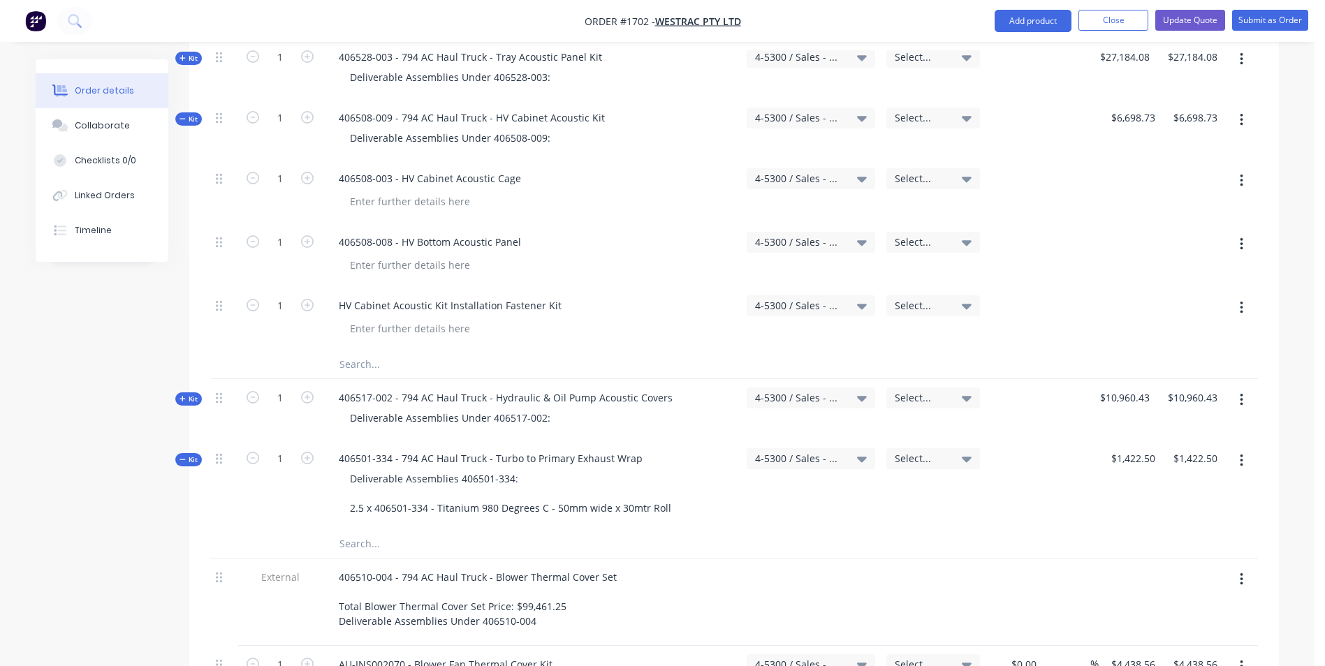
click at [189, 114] on span "Kit" at bounding box center [188, 119] width 18 height 10
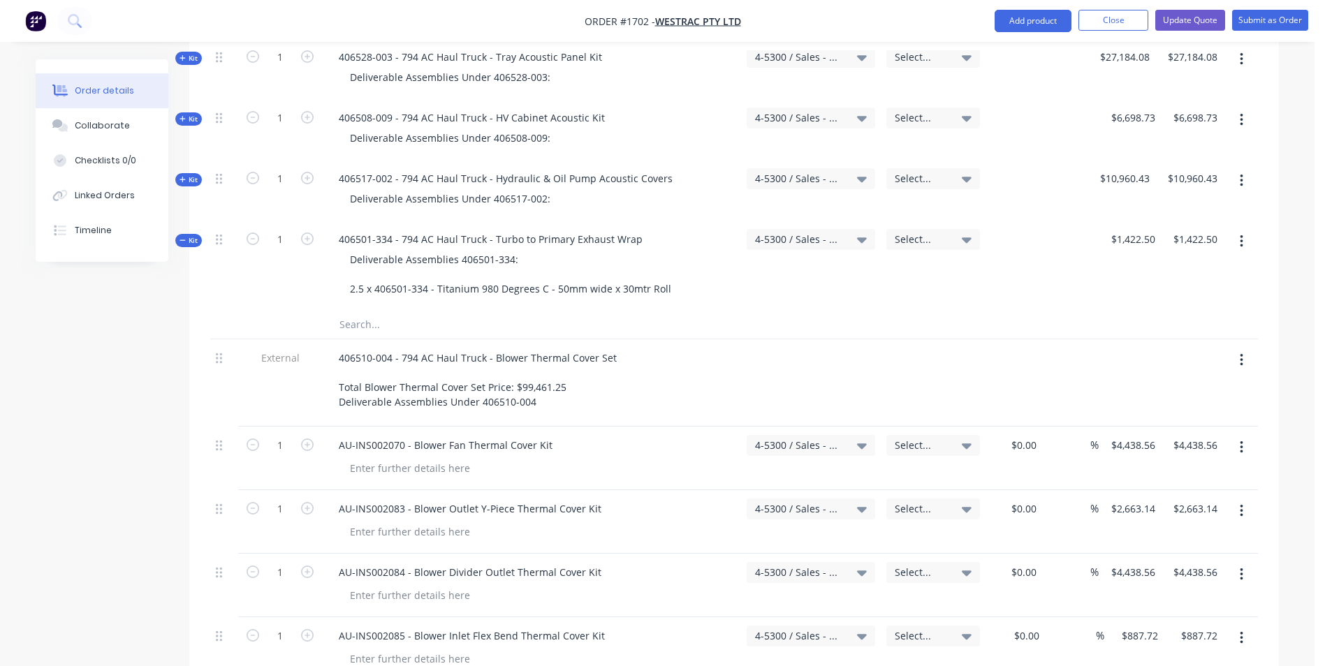
click at [185, 237] on icon at bounding box center [182, 240] width 6 height 7
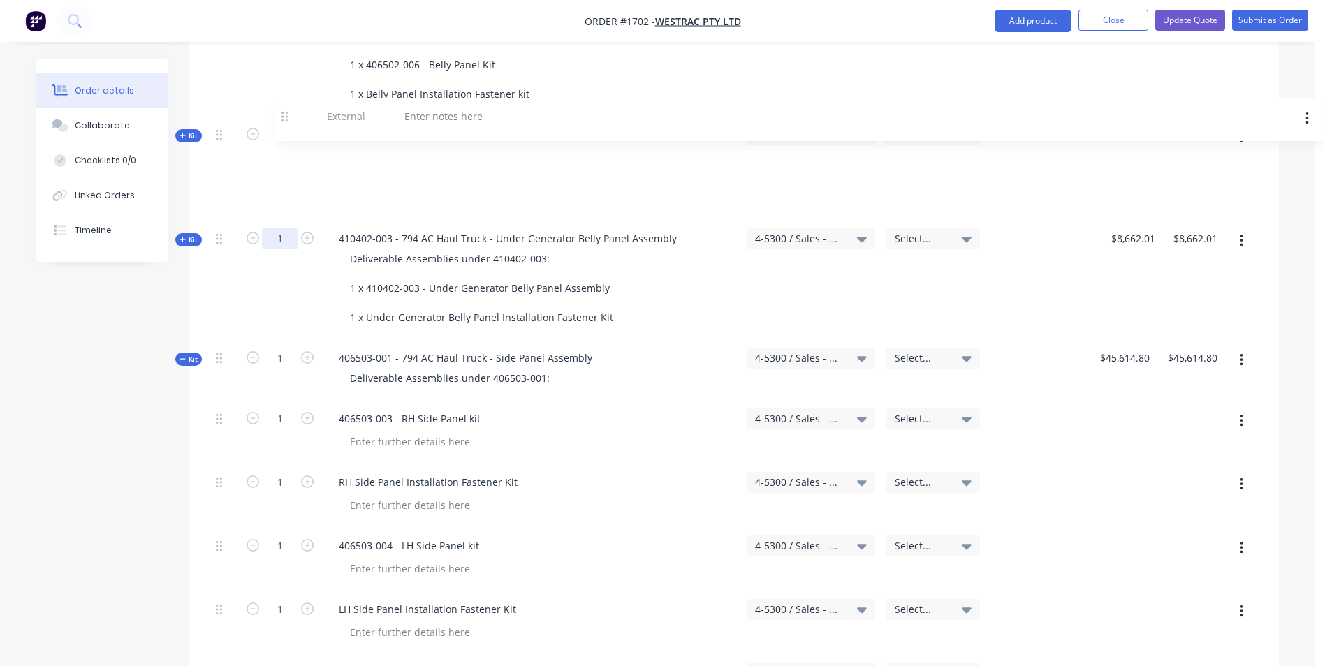
scroll to position [1551, 0]
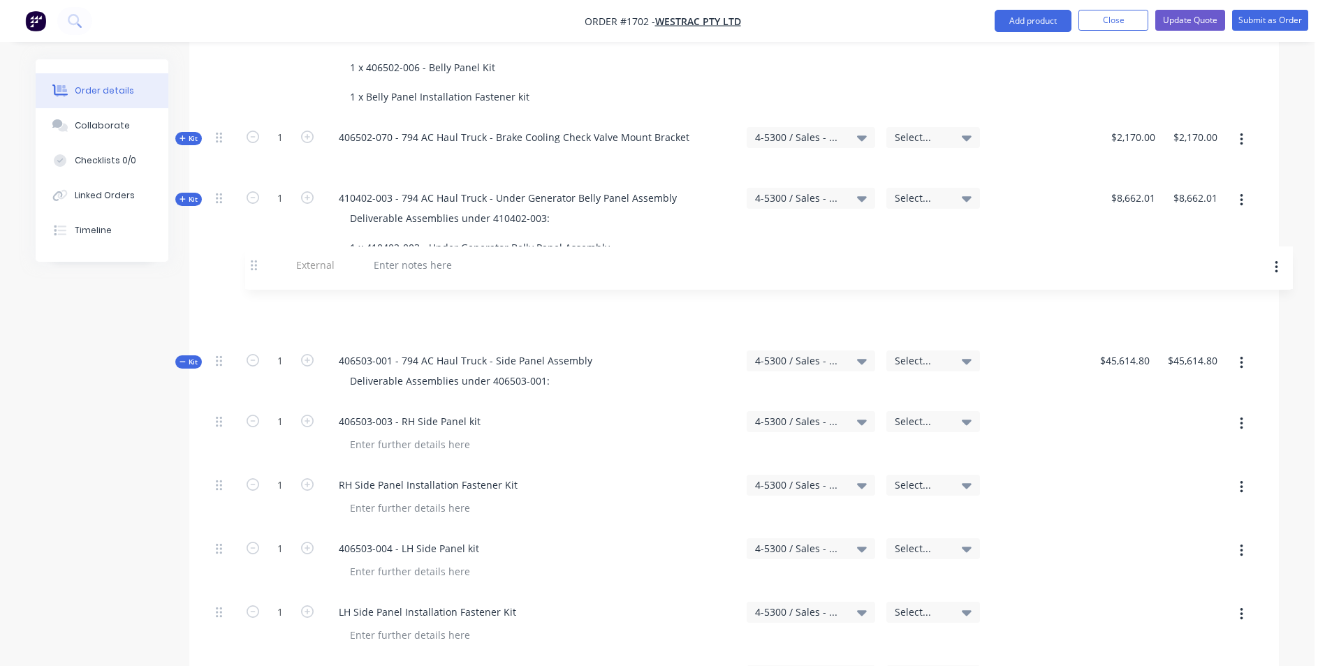
drag, startPoint x: 219, startPoint y: 242, endPoint x: 265, endPoint y: 256, distance: 47.7
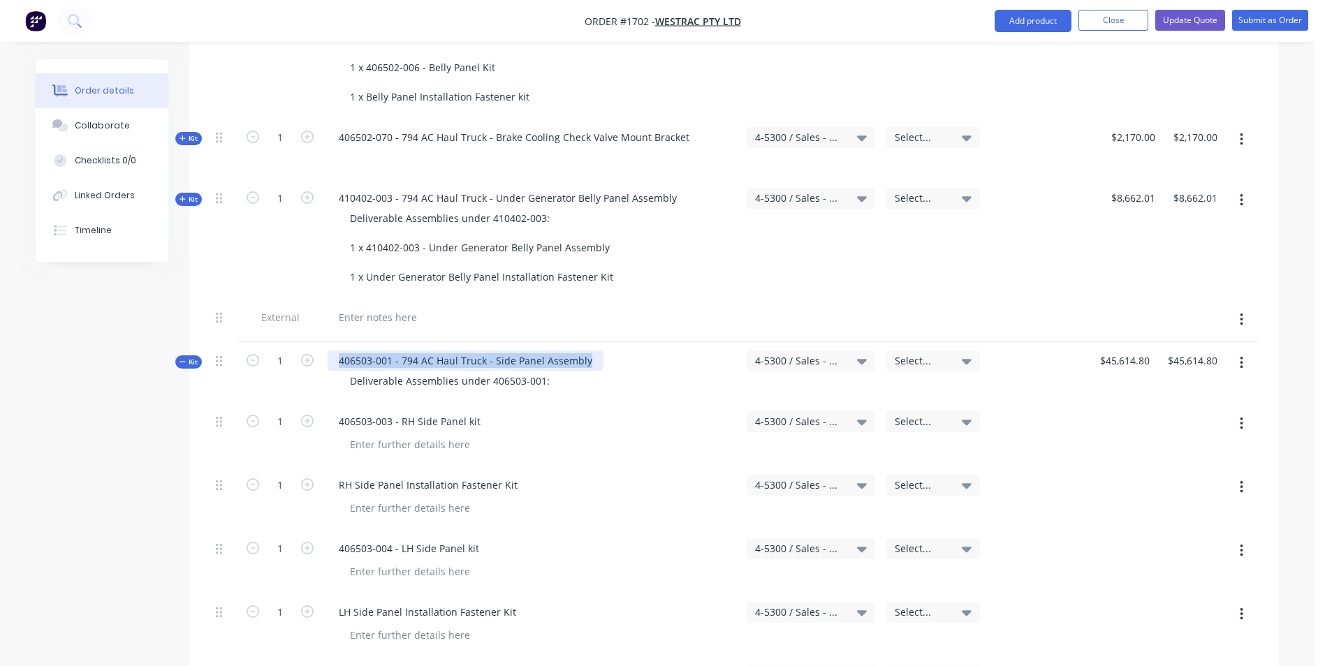
drag, startPoint x: 589, startPoint y: 302, endPoint x: 330, endPoint y: 302, distance: 259.1
click at [330, 351] on div "406503-001 - 794 AC Haul Truck - Side Panel Assembly" at bounding box center [466, 361] width 276 height 20
click at [398, 307] on div at bounding box center [378, 317] width 101 height 20
paste div
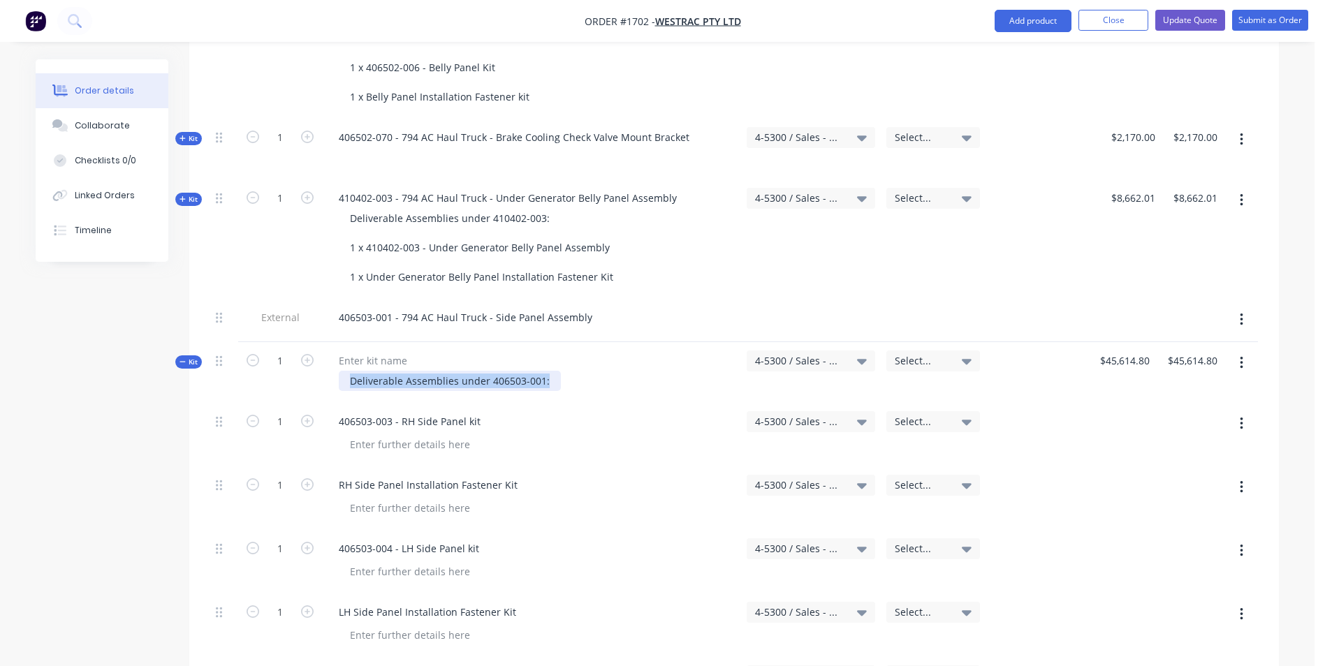
drag, startPoint x: 541, startPoint y: 323, endPoint x: 346, endPoint y: 327, distance: 194.9
click at [346, 371] on div "Deliverable Assemblies under 406503-001:" at bounding box center [450, 381] width 222 height 20
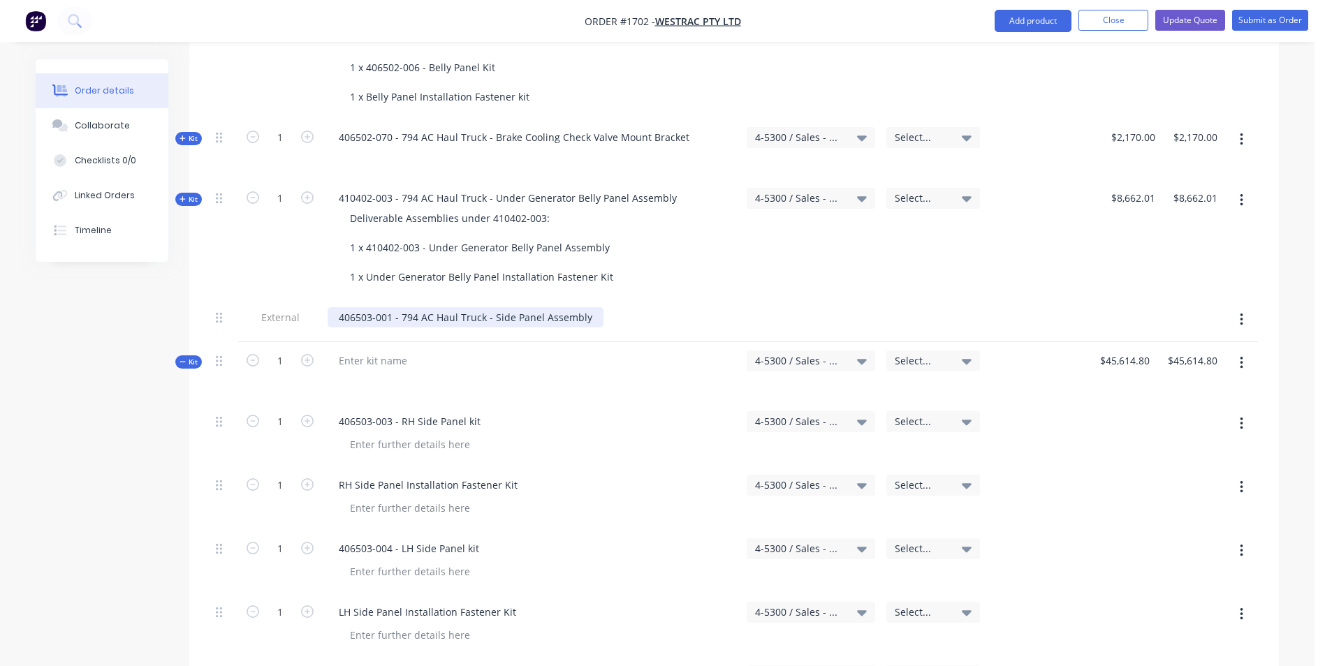
click at [584, 307] on div "406503-001 - 794 AC Haul Truck - Side Panel Assembly" at bounding box center [466, 317] width 276 height 20
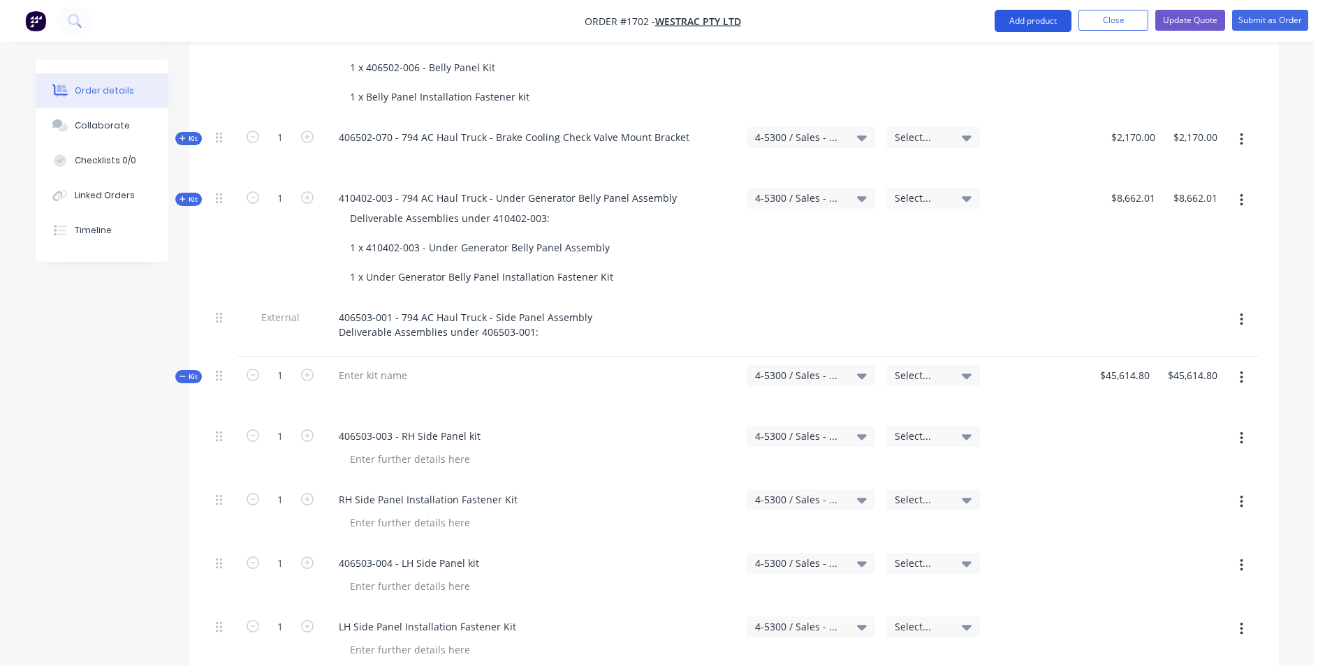
click at [1038, 22] on button "Add product" at bounding box center [1032, 21] width 77 height 22
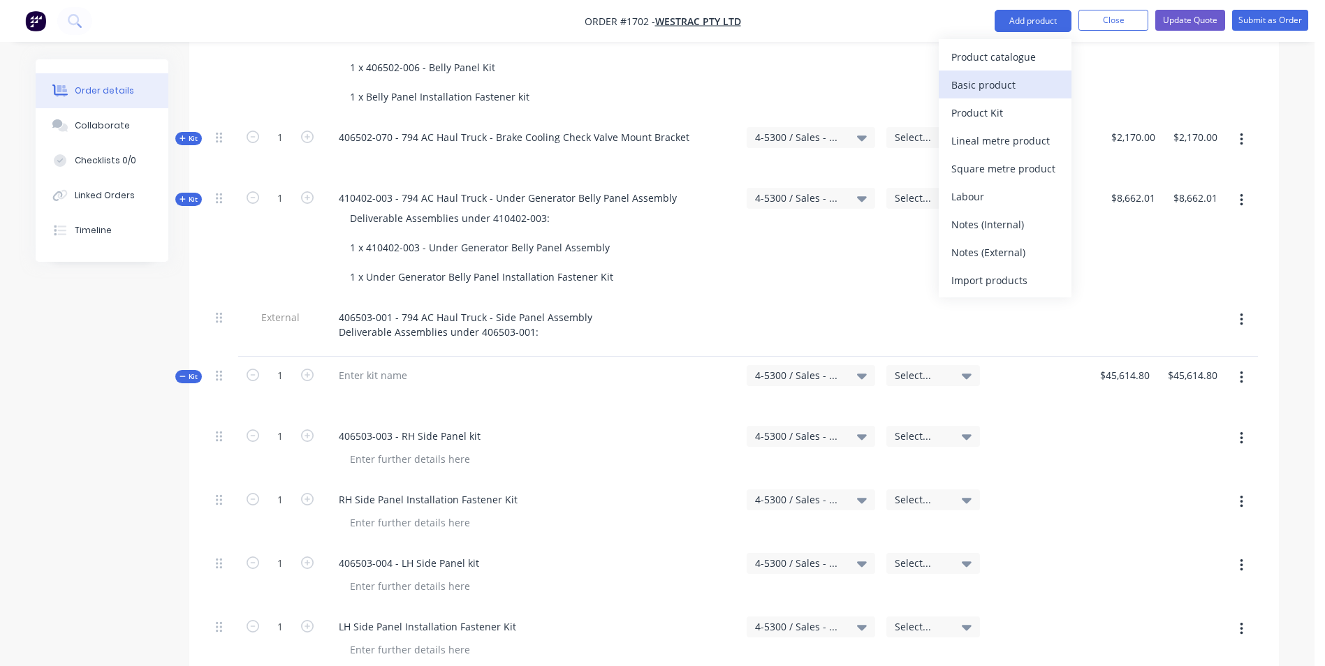
click at [1007, 87] on div "Basic product" at bounding box center [1005, 85] width 108 height 20
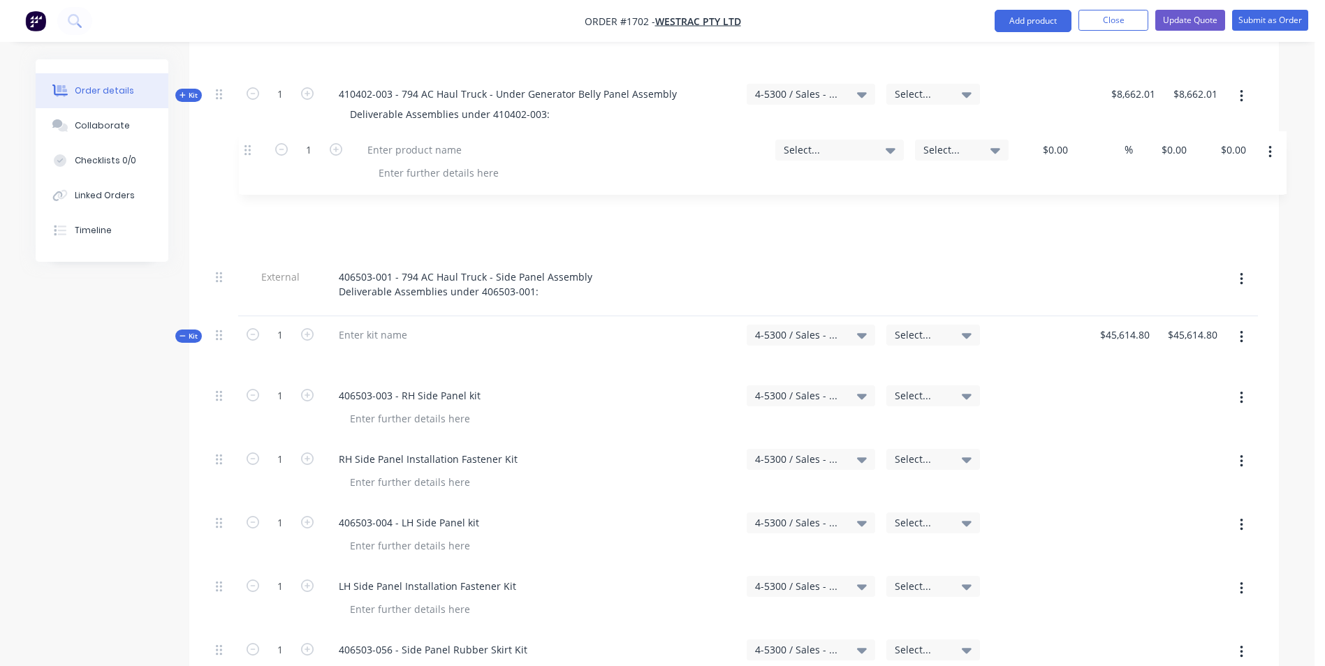
scroll to position [1652, 0]
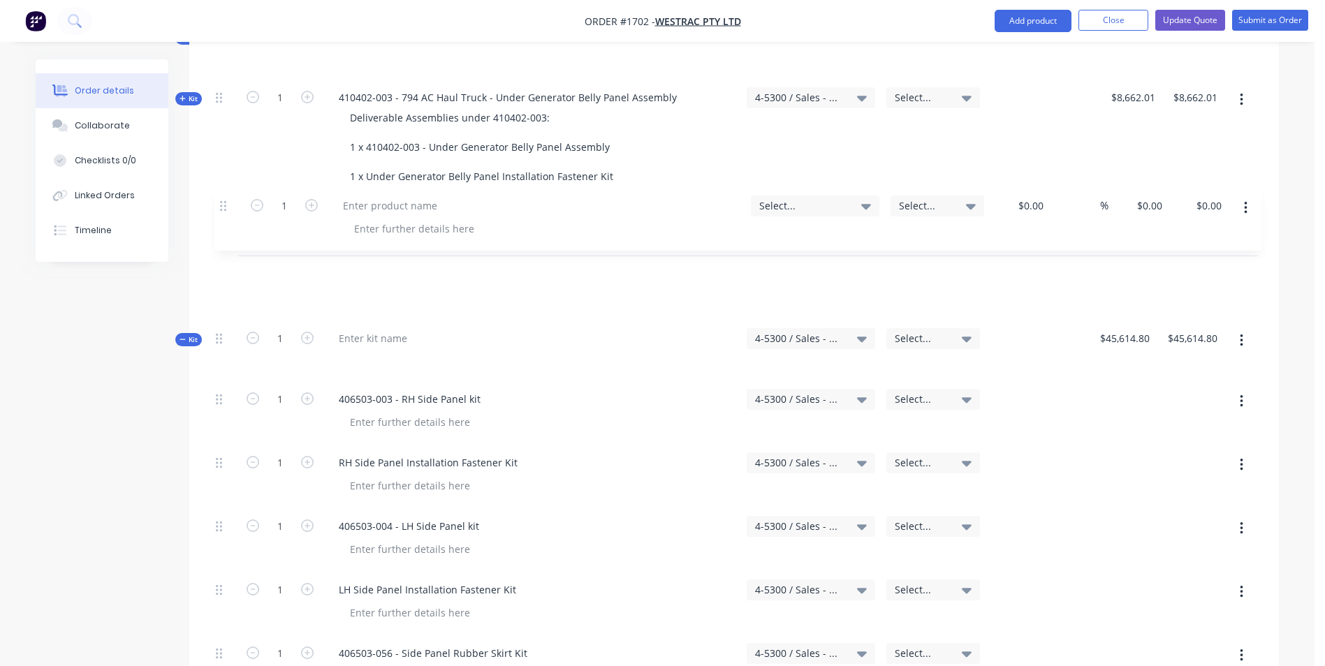
drag, startPoint x: 216, startPoint y: 253, endPoint x: 223, endPoint y: 204, distance: 49.4
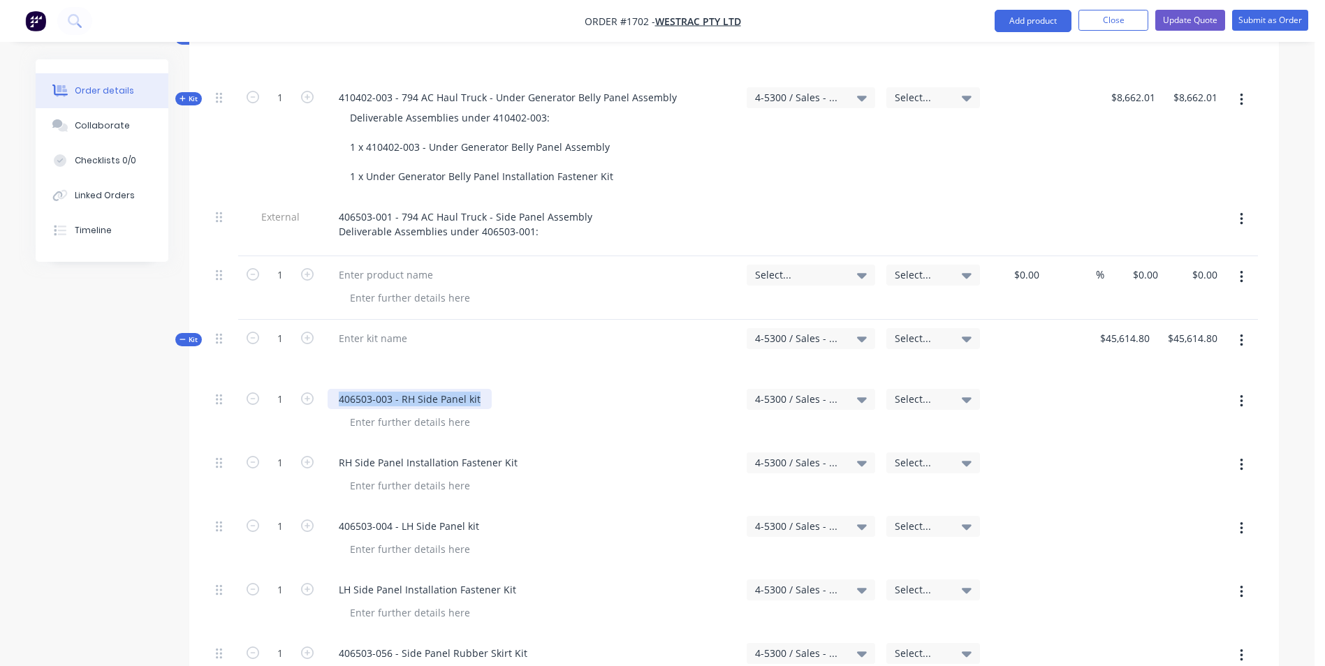
drag, startPoint x: 483, startPoint y: 341, endPoint x: 340, endPoint y: 344, distance: 142.5
click at [340, 389] on div "406503-003 - RH Side Panel kit" at bounding box center [410, 399] width 164 height 20
click at [369, 265] on div at bounding box center [386, 275] width 117 height 20
paste div
click at [774, 267] on span "Select..." at bounding box center [799, 274] width 88 height 15
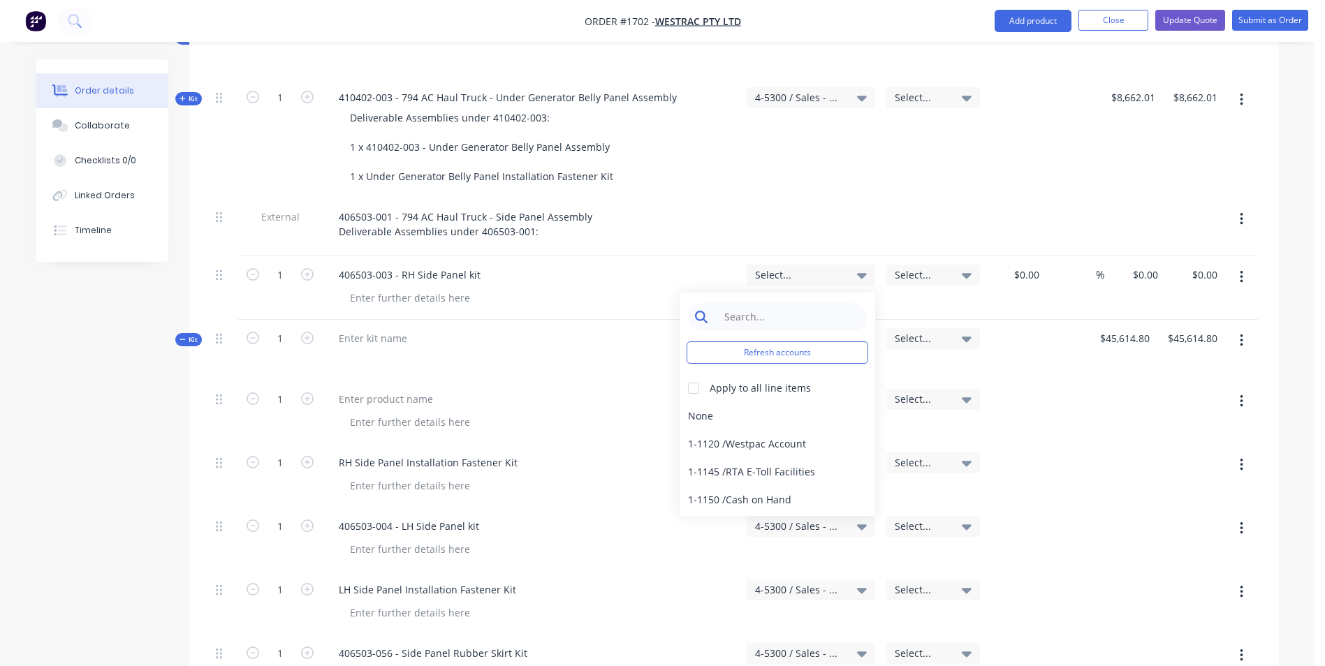
click at [742, 303] on input at bounding box center [787, 317] width 143 height 28
type input "4-5300"
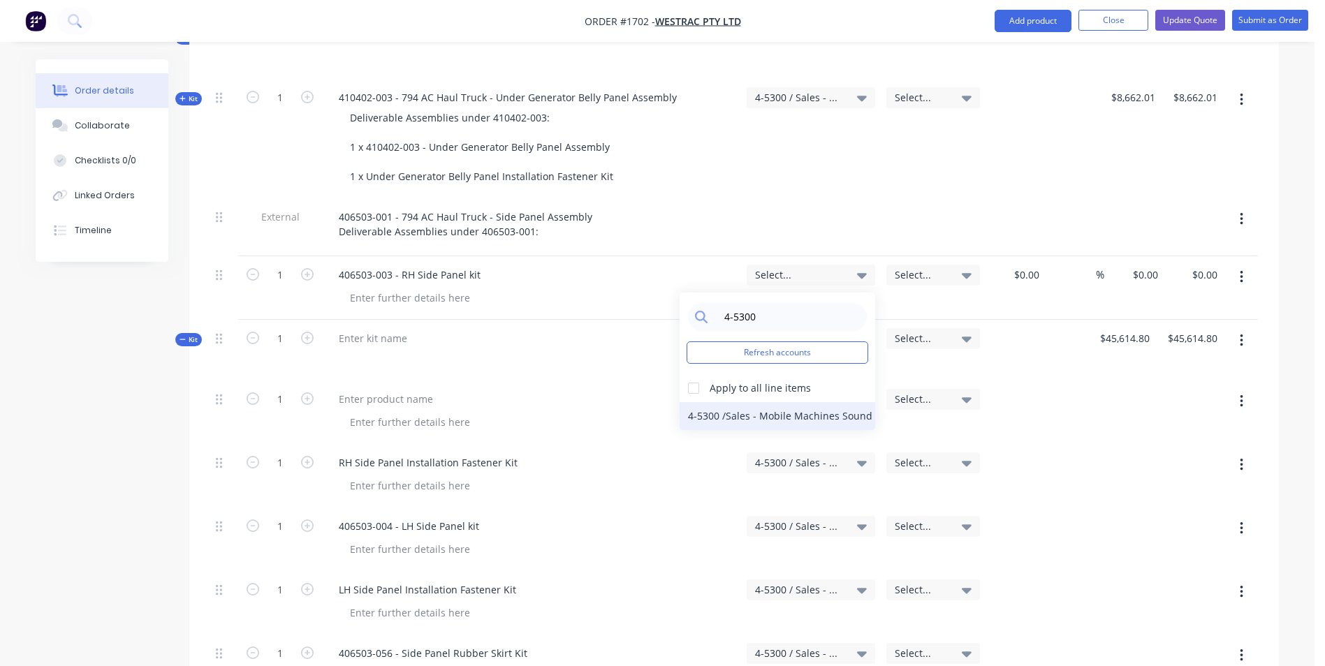
click at [737, 402] on div "4-5300 / Sales - Mobile Machines Sound - Interco" at bounding box center [777, 416] width 196 height 28
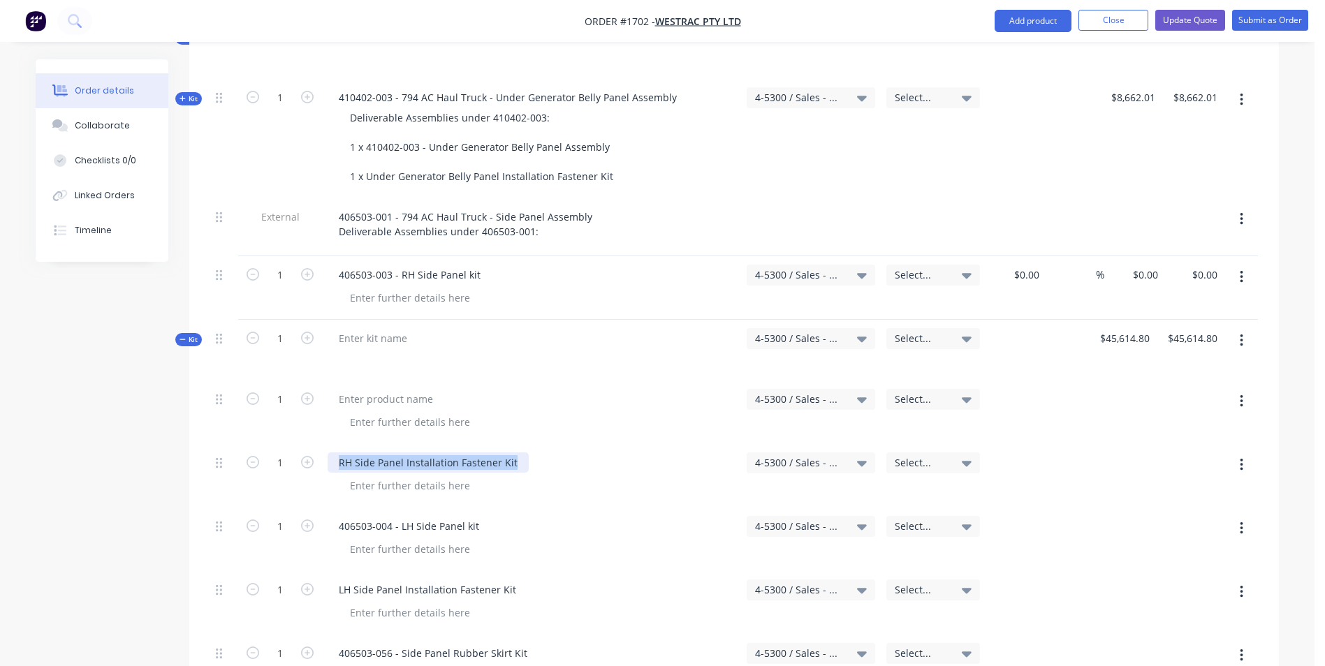
drag, startPoint x: 516, startPoint y: 404, endPoint x: 339, endPoint y: 406, distance: 177.4
click at [339, 453] on div "RH Side Panel Installation Fastener Kit" at bounding box center [428, 463] width 201 height 20
click at [399, 288] on div at bounding box center [410, 298] width 142 height 20
click at [1244, 265] on button "button" at bounding box center [1241, 277] width 33 height 25
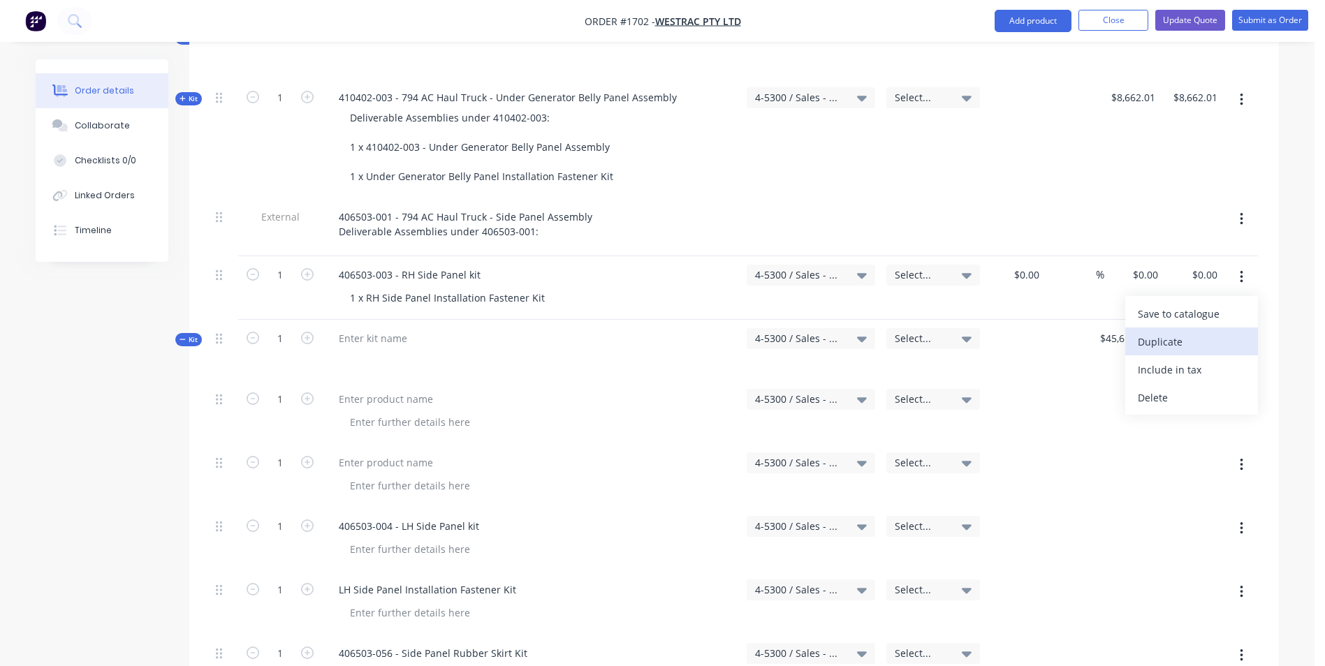
click at [1151, 332] on div "Duplicate" at bounding box center [1192, 342] width 108 height 20
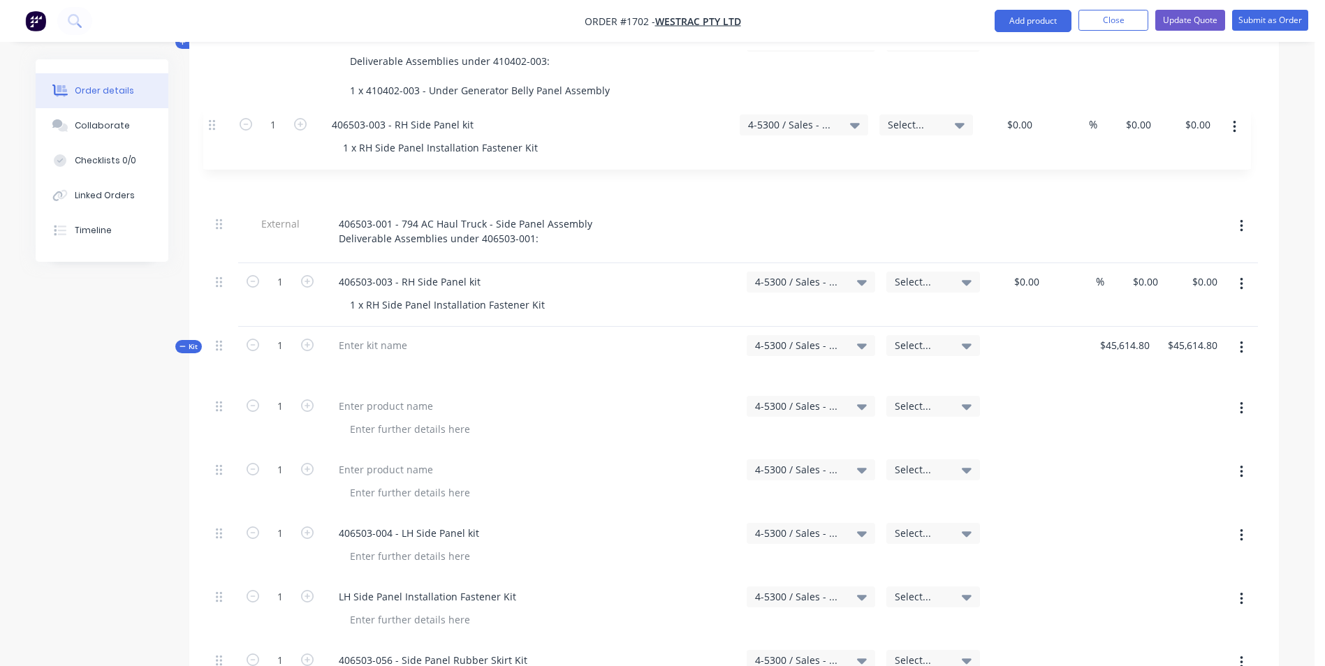
scroll to position [1702, 0]
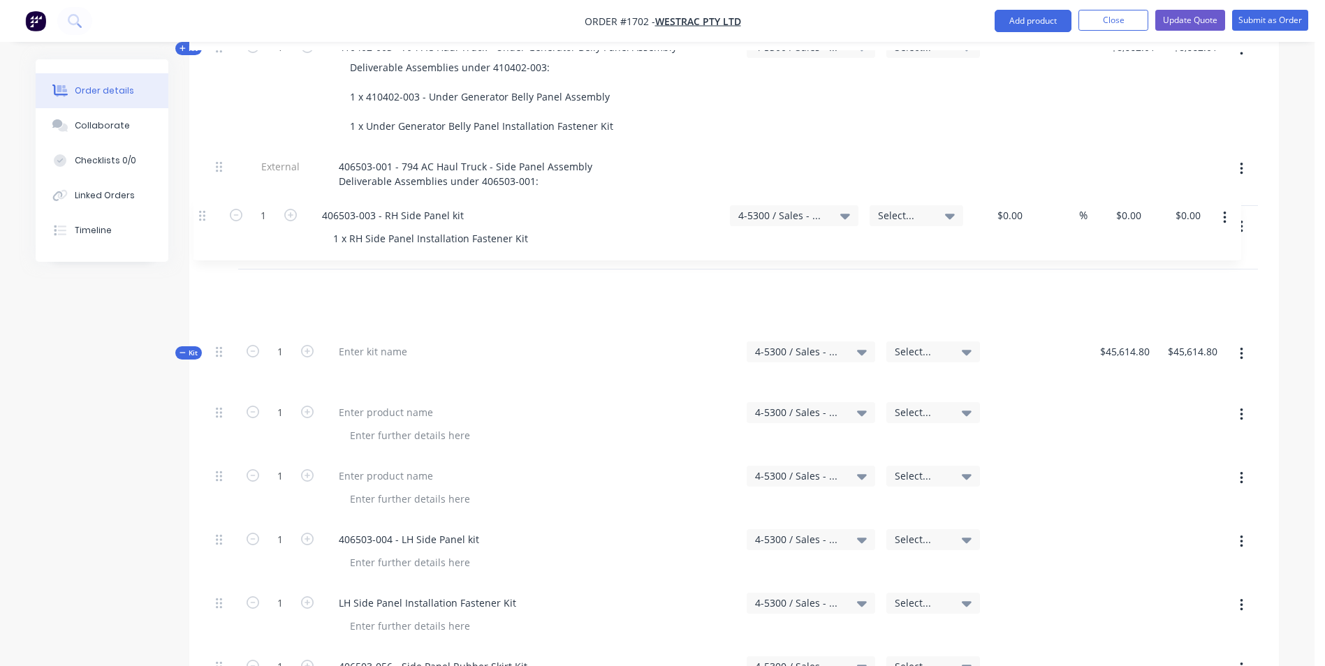
drag, startPoint x: 219, startPoint y: 222, endPoint x: 205, endPoint y: 210, distance: 17.8
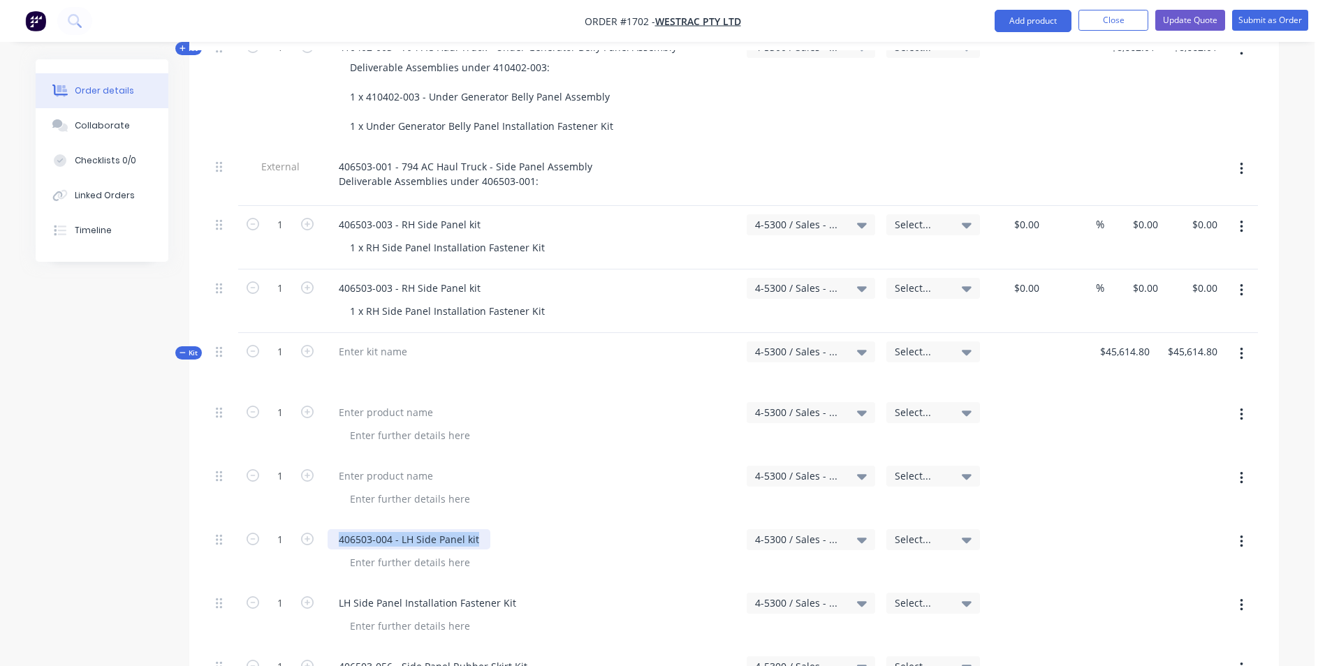
drag, startPoint x: 479, startPoint y: 478, endPoint x: 324, endPoint y: 487, distance: 155.3
click at [324, 521] on div "406503-004 - LH Side Panel kit" at bounding box center [531, 553] width 419 height 64
drag, startPoint x: 481, startPoint y: 229, endPoint x: 334, endPoint y: 227, distance: 146.7
click at [334, 278] on div "406503-003 - RH Side Panel kit" at bounding box center [410, 288] width 164 height 20
paste div
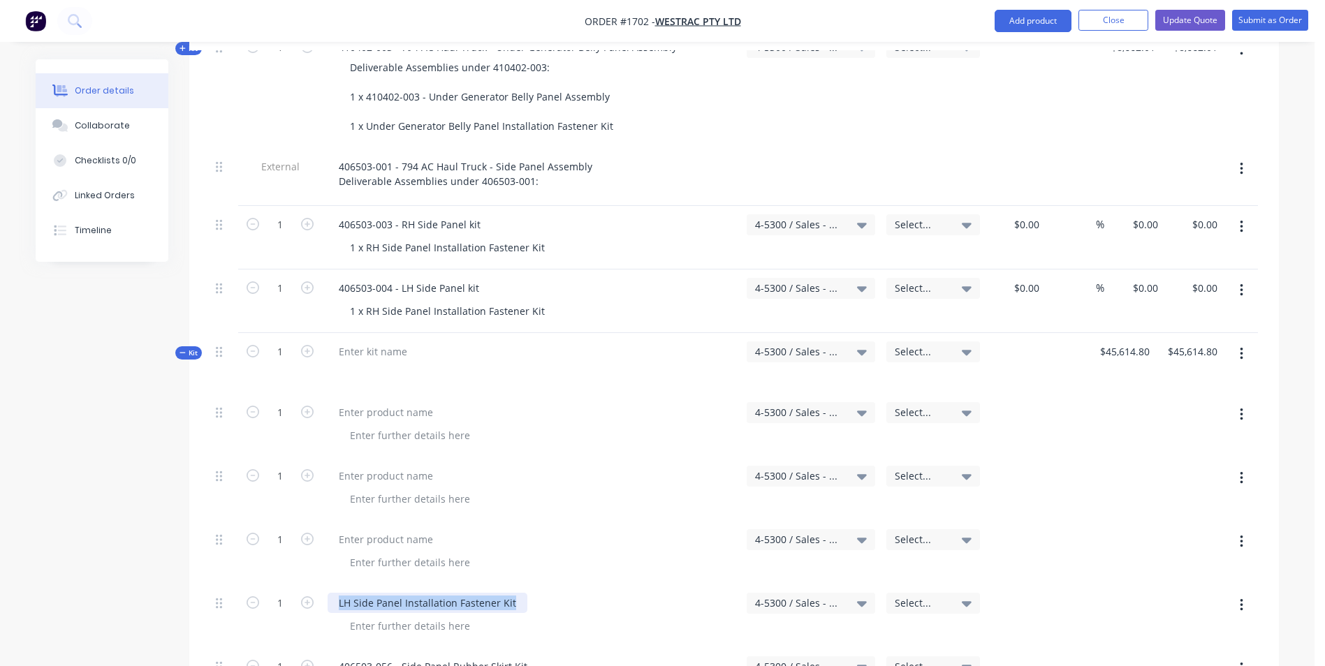
drag, startPoint x: 513, startPoint y: 547, endPoint x: 325, endPoint y: 544, distance: 187.9
click at [325, 584] on div "LH Side Panel Installation Fastener Kit" at bounding box center [531, 616] width 419 height 64
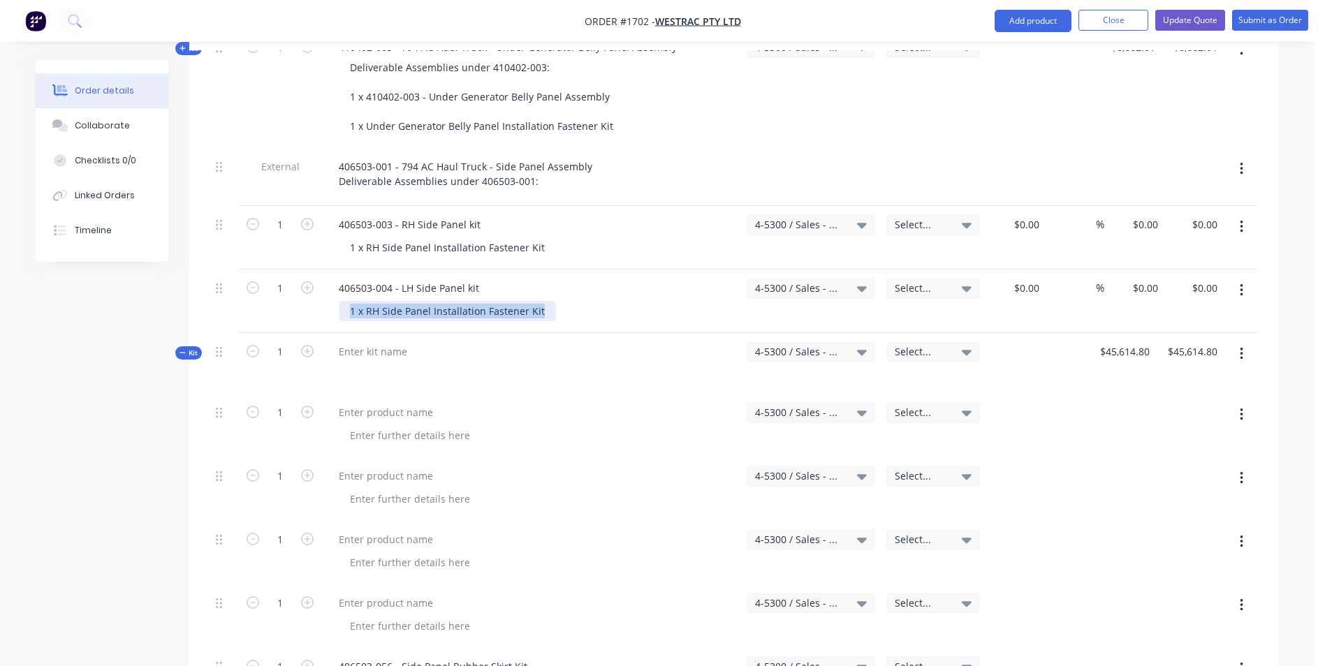
drag, startPoint x: 541, startPoint y: 253, endPoint x: 352, endPoint y: 252, distance: 189.2
click at [349, 301] on div "1 x RH Side Panel Installation Fastener Kit" at bounding box center [447, 311] width 217 height 20
paste div
click at [1149, 214] on input "0" at bounding box center [1155, 224] width 16 height 20
click at [1142, 270] on div "$0.00 $0.00" at bounding box center [1133, 302] width 59 height 64
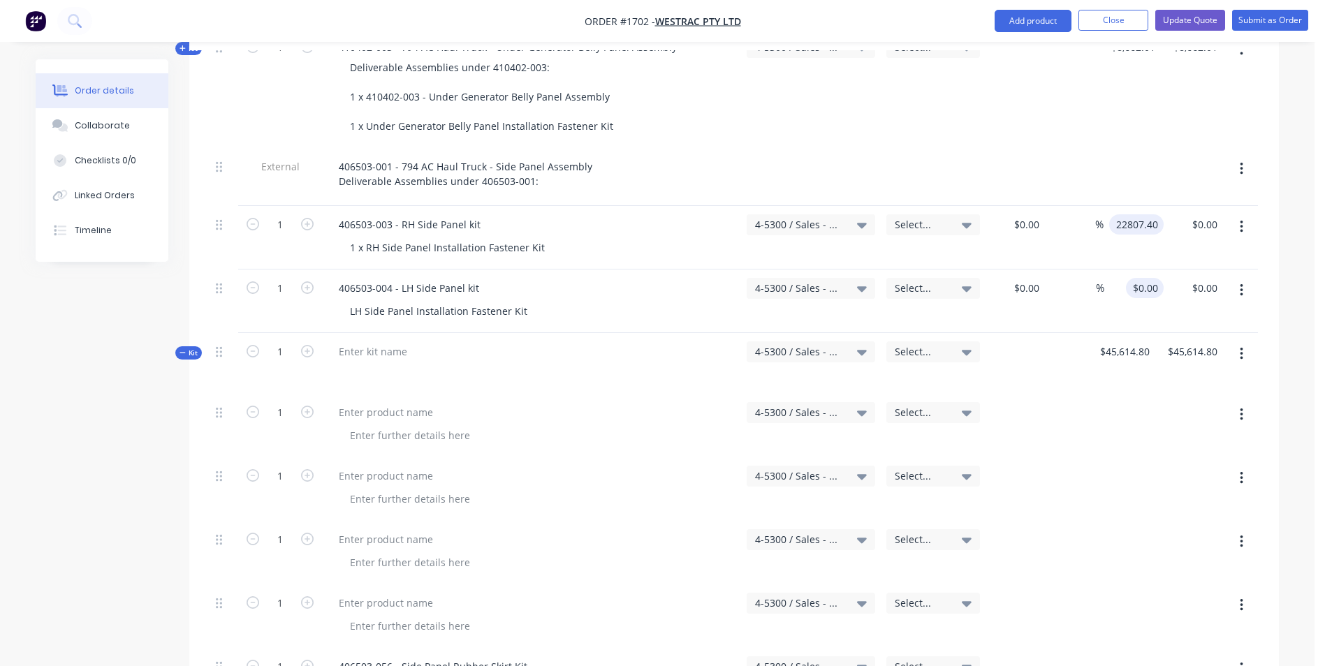
type input "$22,807.40"
click at [1108, 272] on div "22807.40 22807.40" at bounding box center [1133, 302] width 60 height 64
type input "$22,807.40"
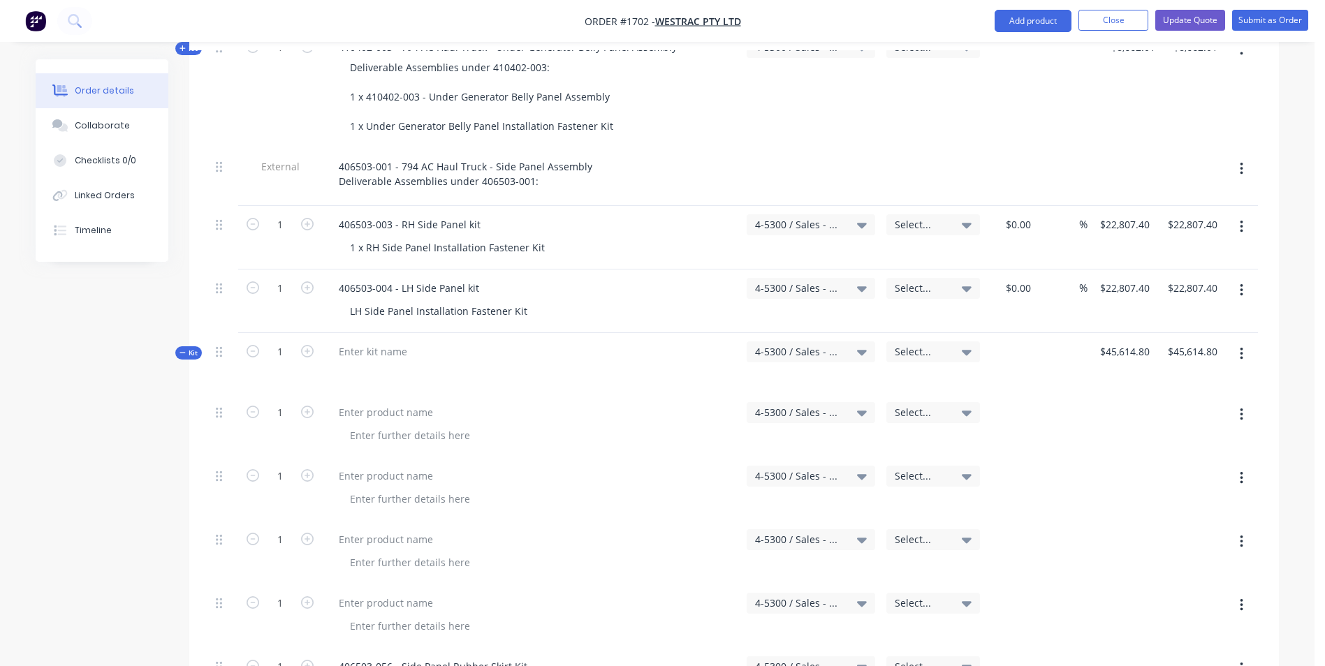
click at [1240, 348] on icon "button" at bounding box center [1241, 354] width 3 height 13
click at [1161, 464] on div "Duplicate" at bounding box center [1192, 474] width 108 height 20
click at [1242, 346] on icon "button" at bounding box center [1241, 353] width 3 height 15
click at [1162, 520] on div "Delete" at bounding box center [1192, 530] width 108 height 20
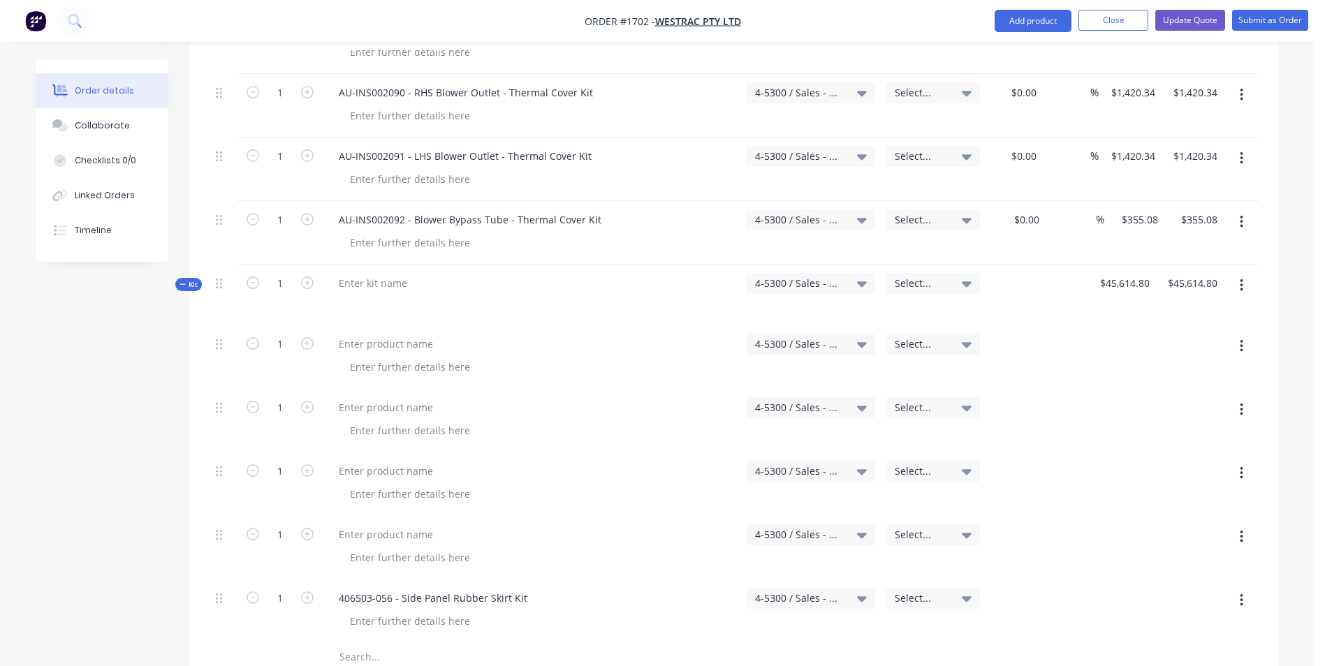
scroll to position [4463, 0]
click at [1242, 279] on icon "button" at bounding box center [1241, 286] width 3 height 15
click at [1157, 453] on div "Delete" at bounding box center [1192, 463] width 108 height 20
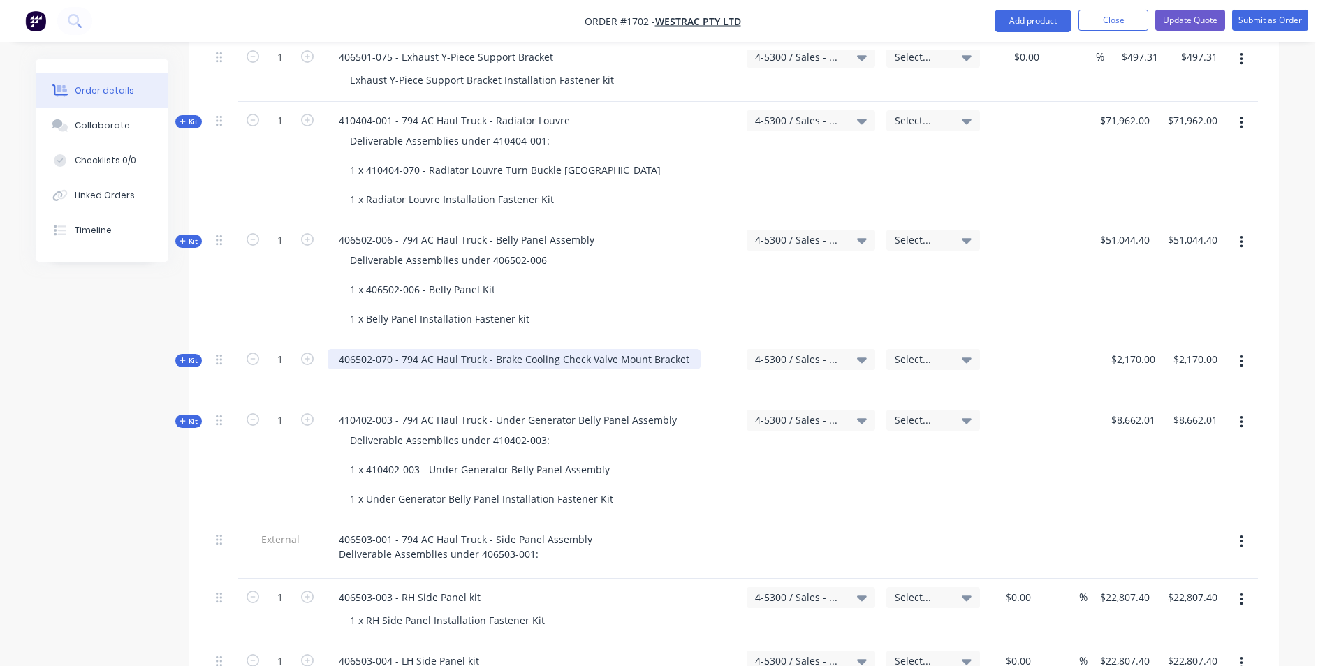
scroll to position [1354, 0]
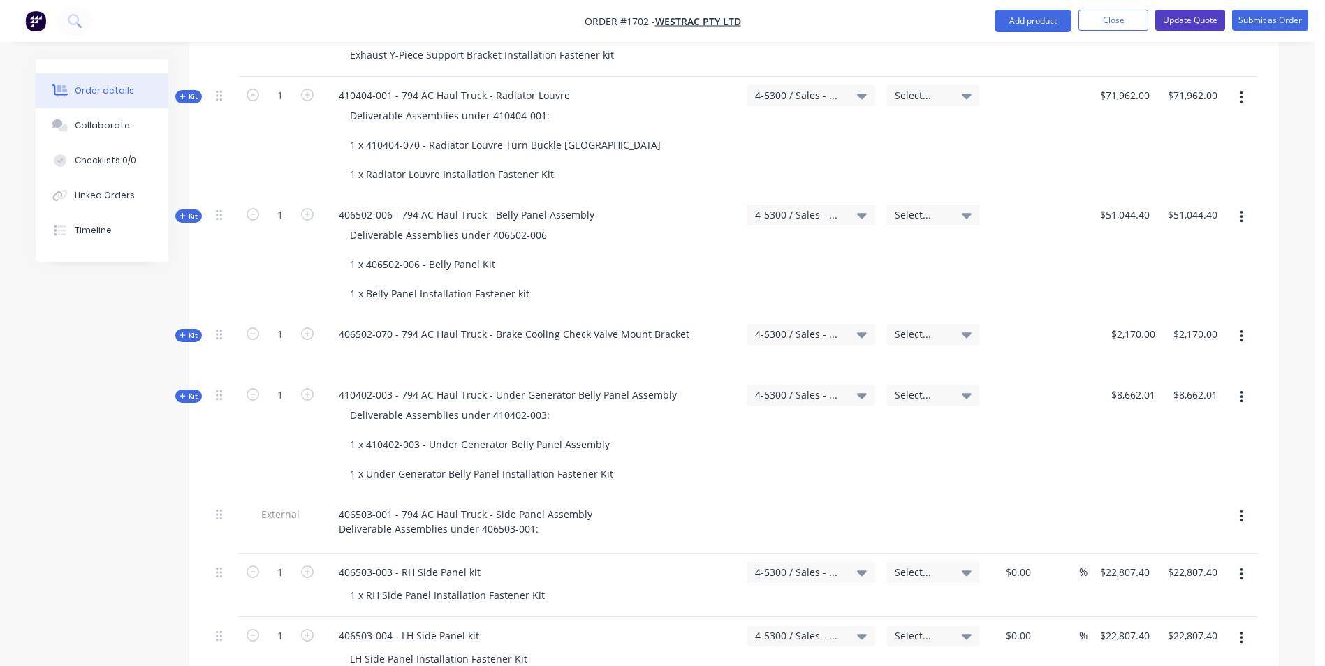
click at [1185, 19] on button "Update Quote" at bounding box center [1190, 20] width 70 height 21
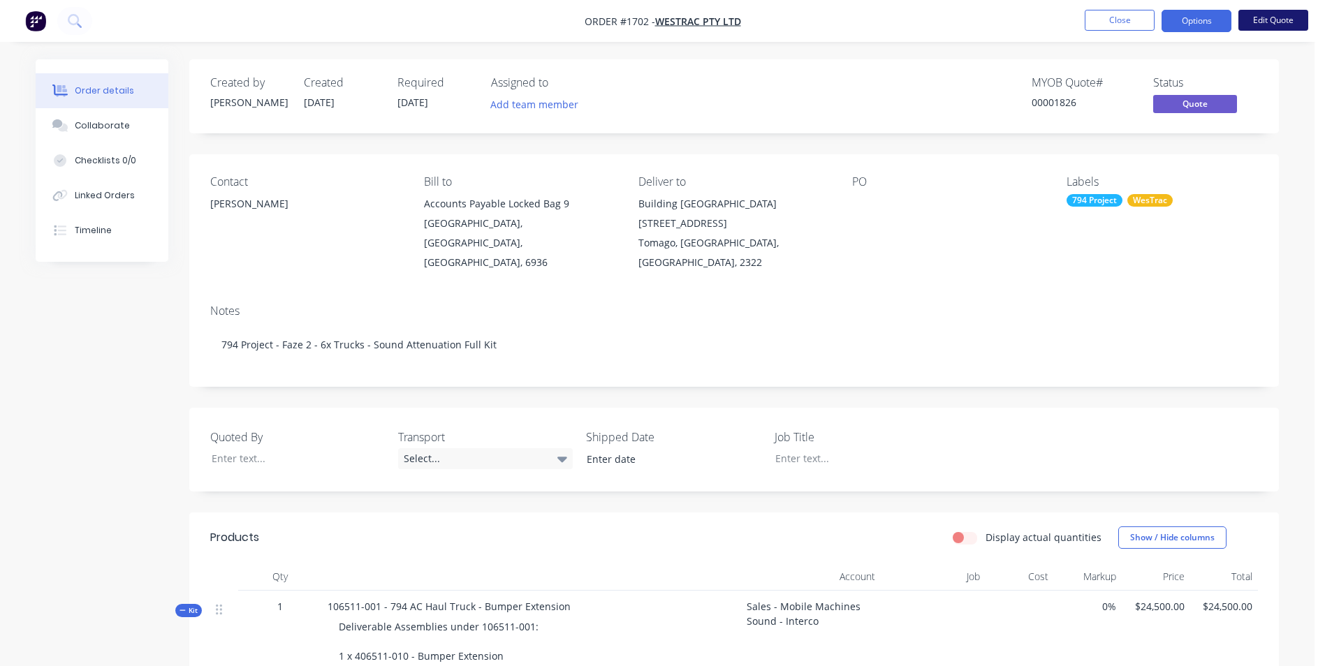
click at [1267, 18] on button "Edit Quote" at bounding box center [1273, 20] width 70 height 21
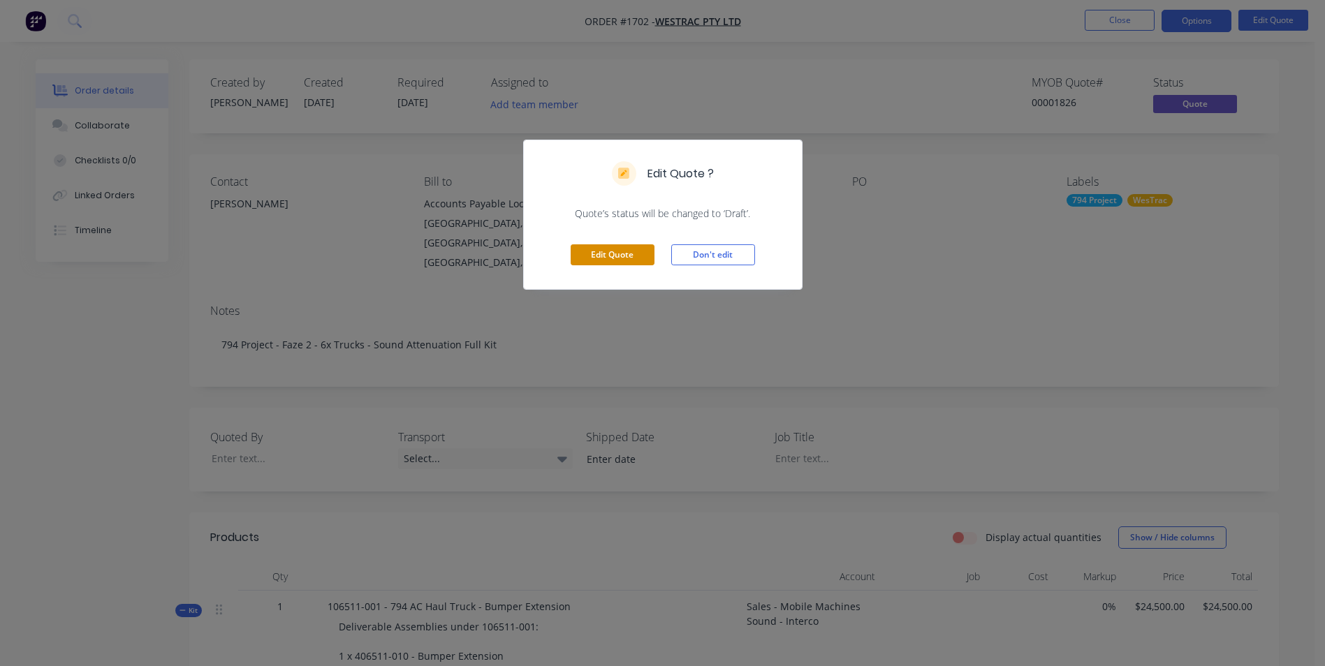
click at [615, 257] on button "Edit Quote" at bounding box center [613, 254] width 84 height 21
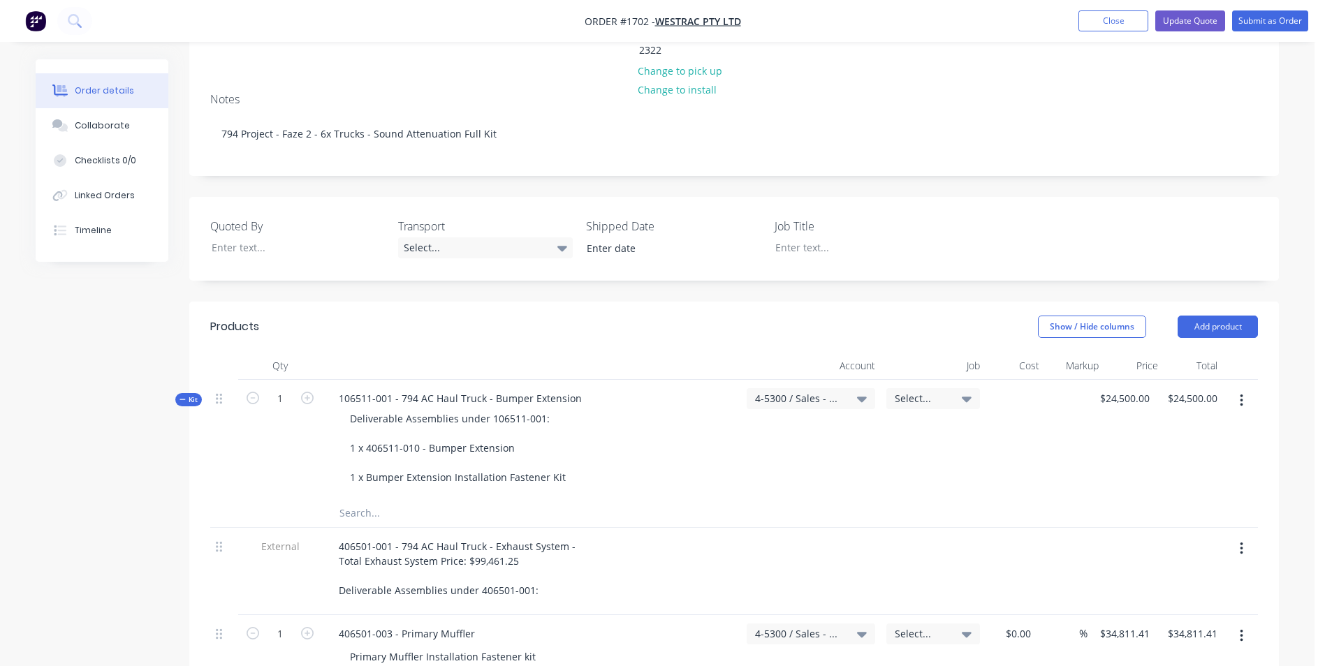
scroll to position [279, 0]
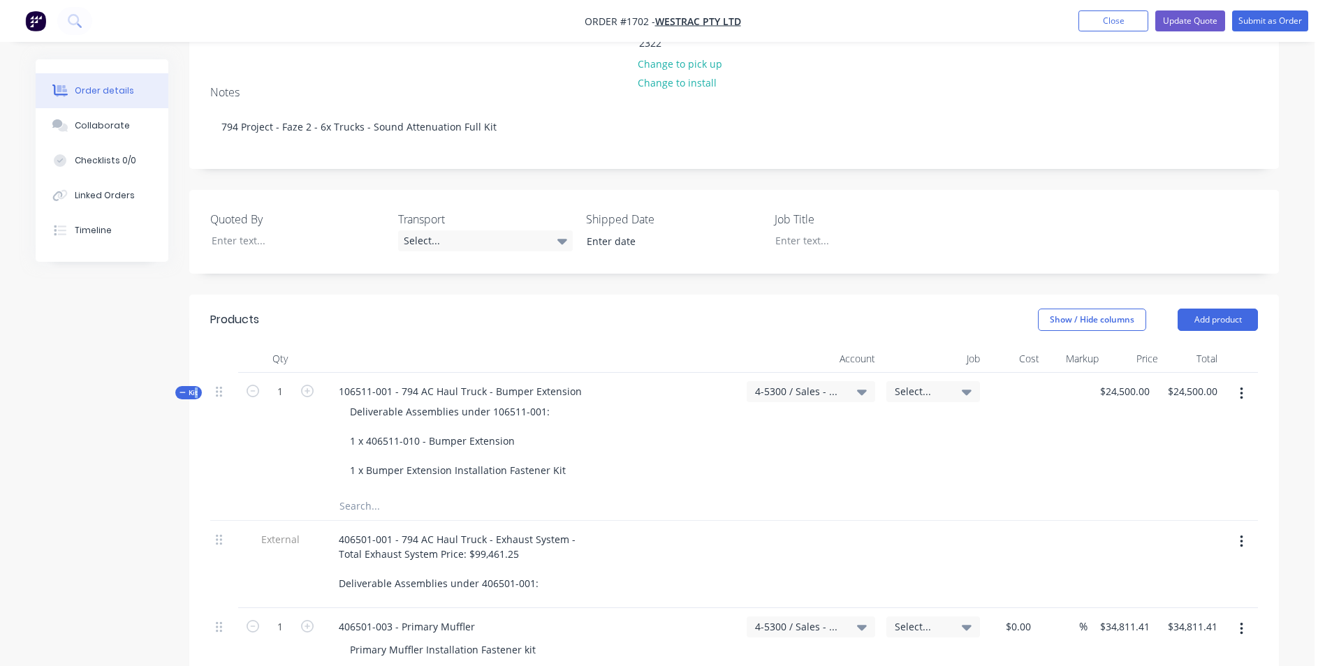
click at [193, 388] on span "Kit" at bounding box center [188, 393] width 18 height 10
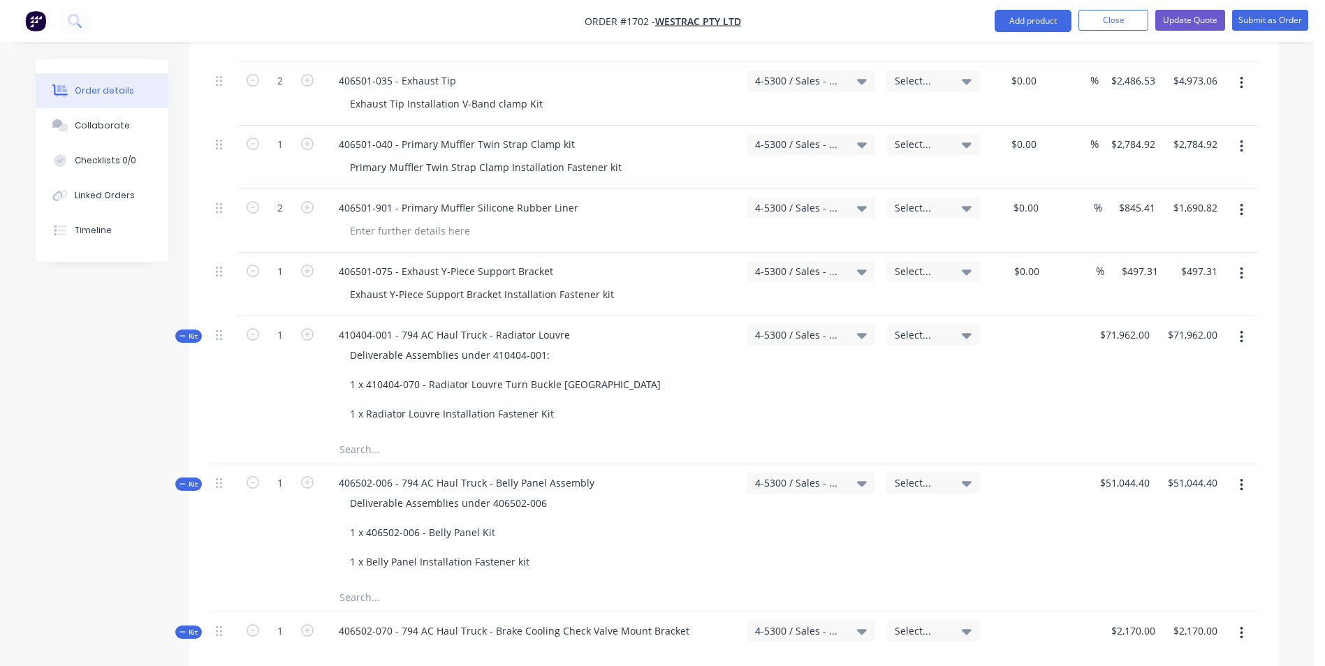
scroll to position [1117, 0]
click at [193, 328] on span "Kit" at bounding box center [188, 333] width 18 height 10
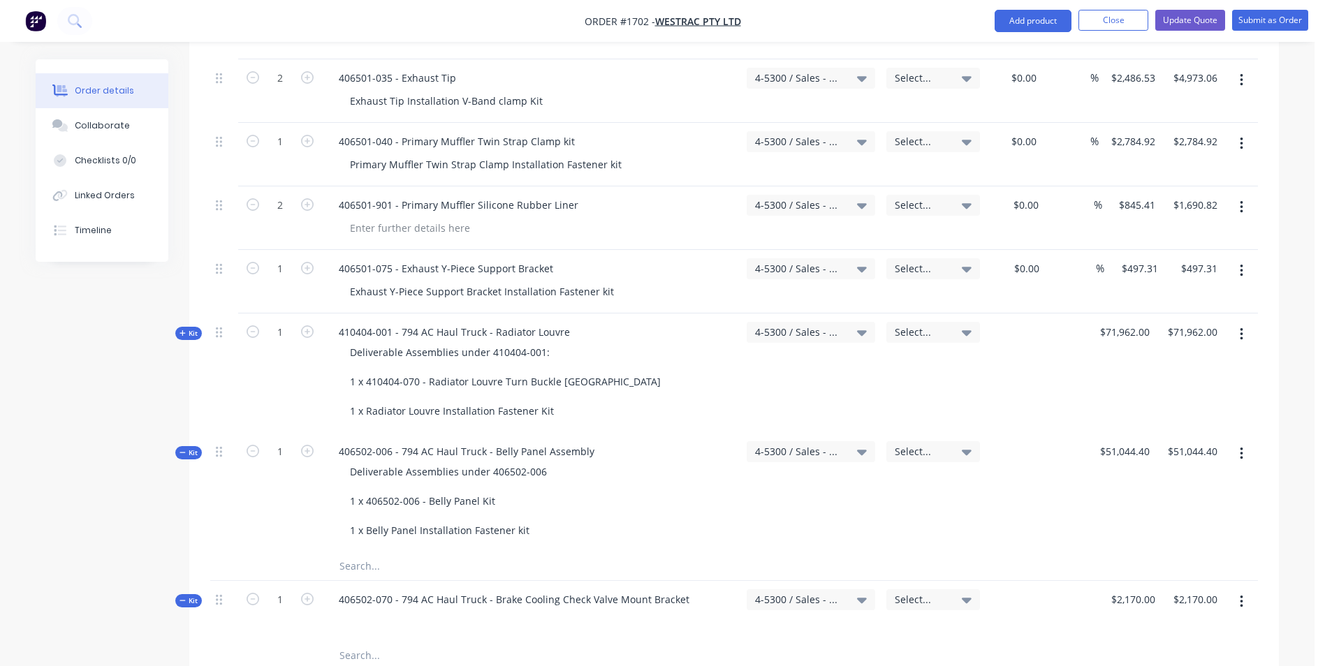
click at [193, 448] on span "Kit" at bounding box center [188, 453] width 18 height 10
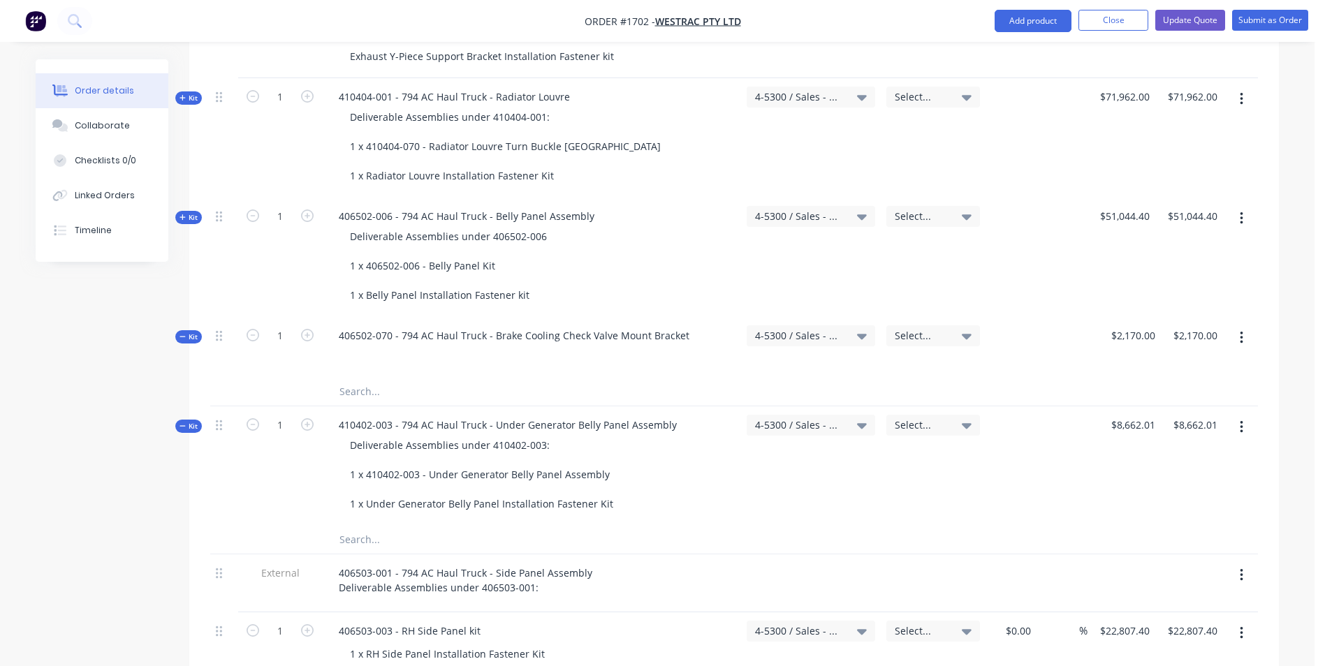
scroll to position [1397, 0]
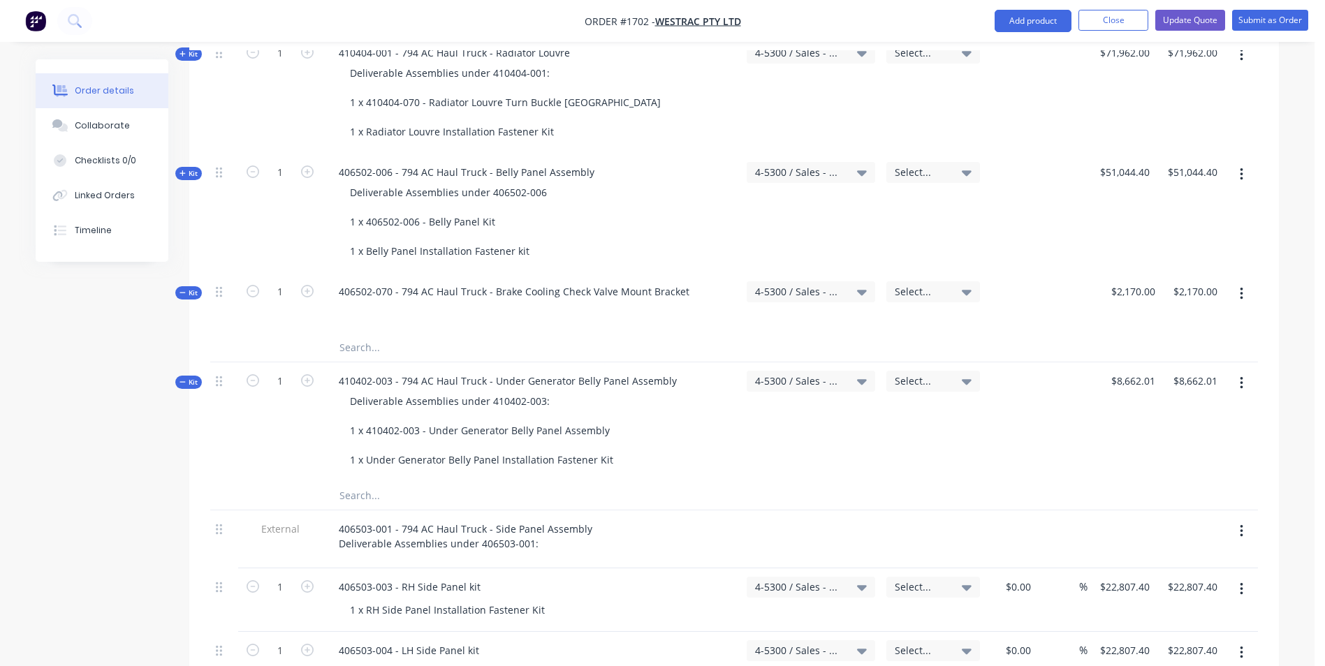
click at [194, 288] on span "Kit" at bounding box center [188, 293] width 18 height 10
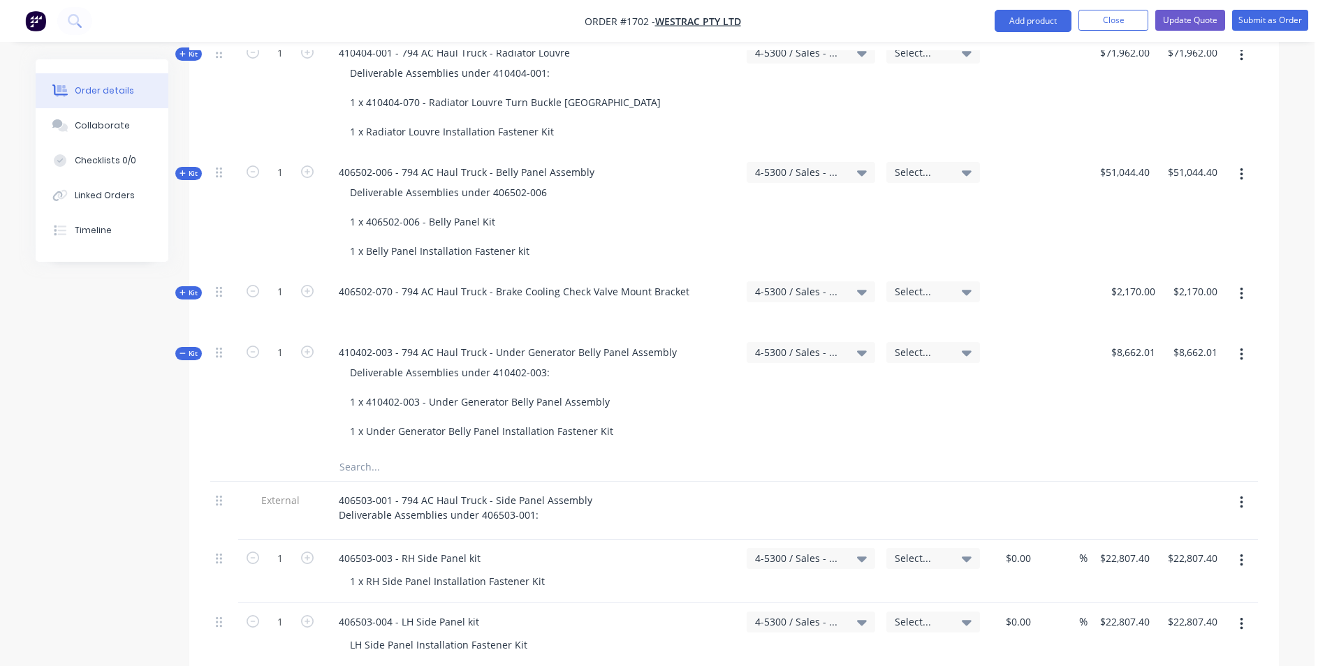
click at [195, 348] on span "Kit" at bounding box center [188, 353] width 18 height 10
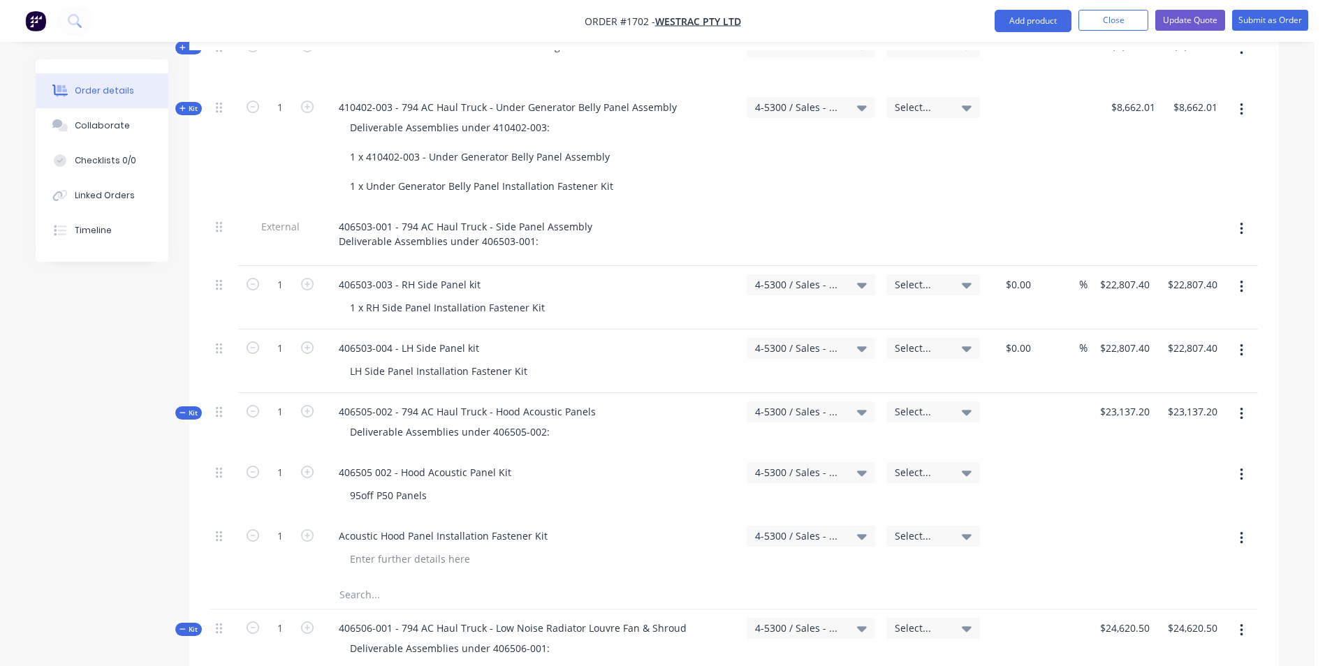
scroll to position [1676, 0]
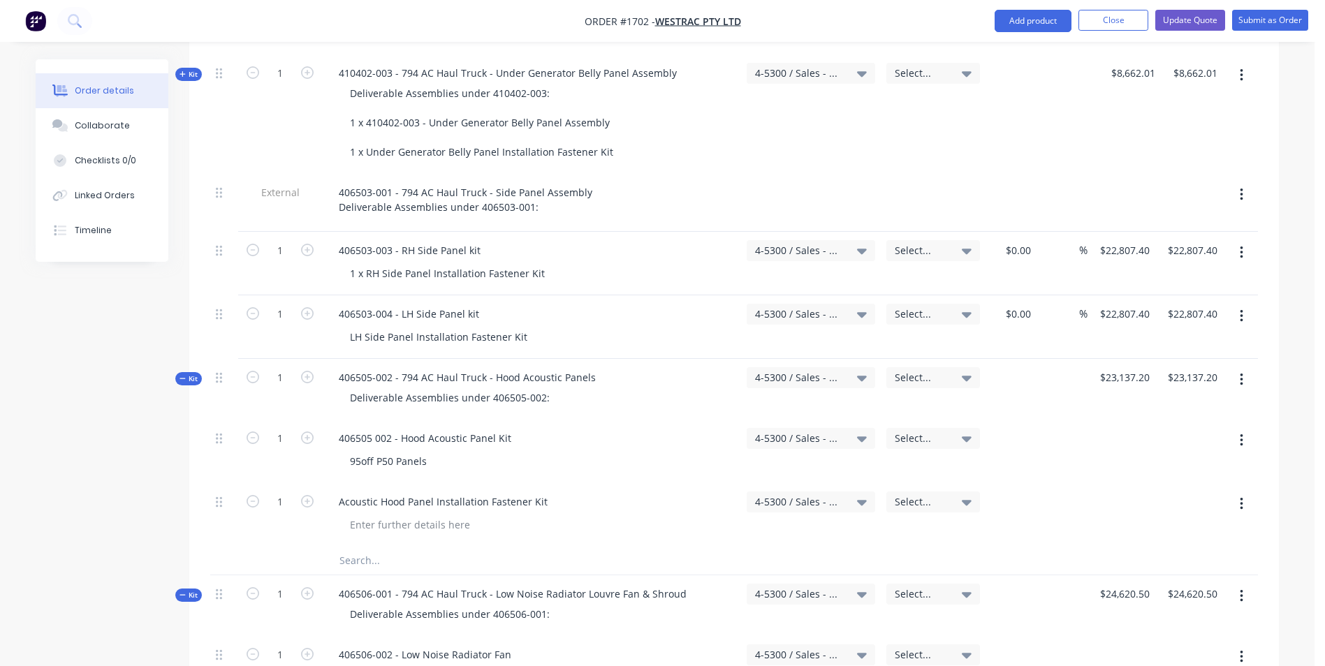
click at [195, 374] on span "Kit" at bounding box center [188, 379] width 18 height 10
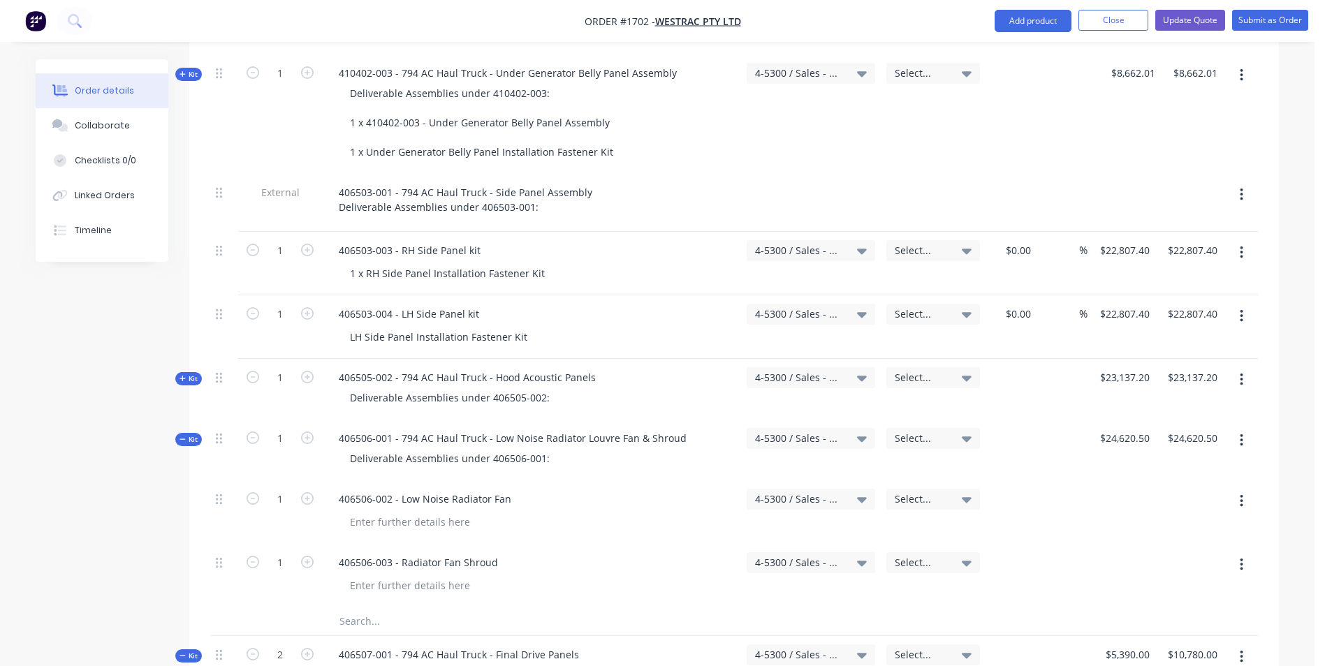
click at [195, 374] on span "Kit" at bounding box center [188, 379] width 18 height 10
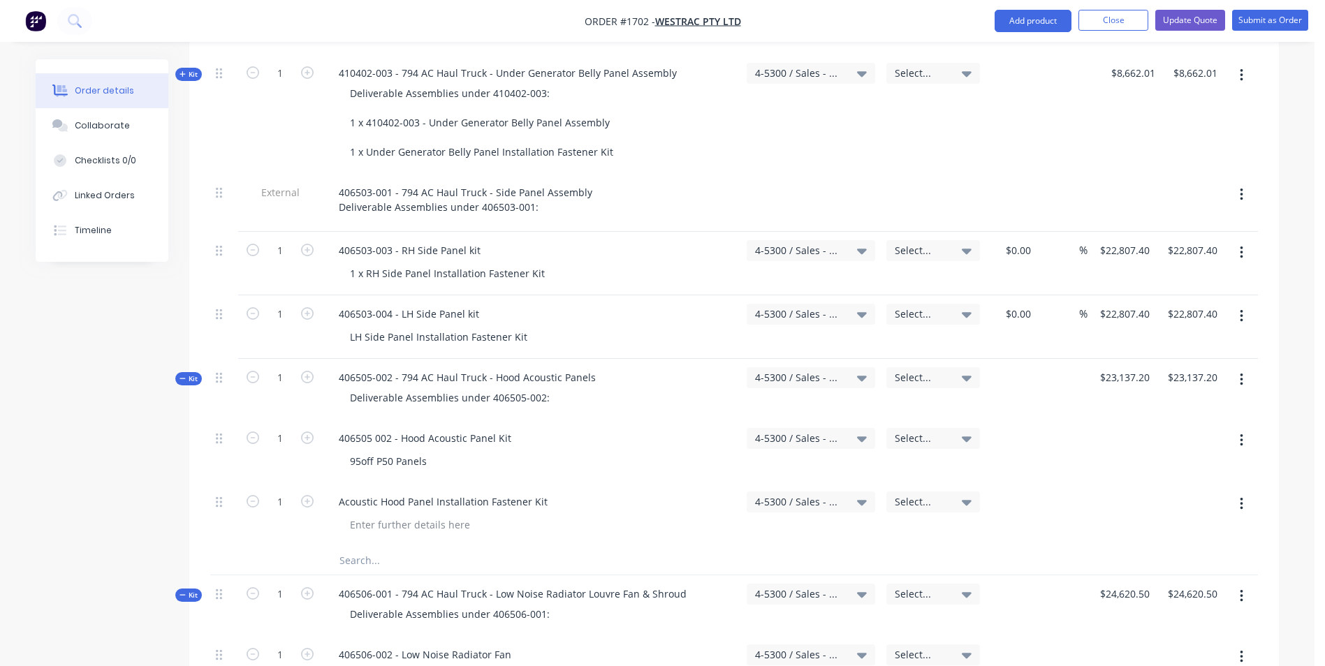
scroll to position [1746, 0]
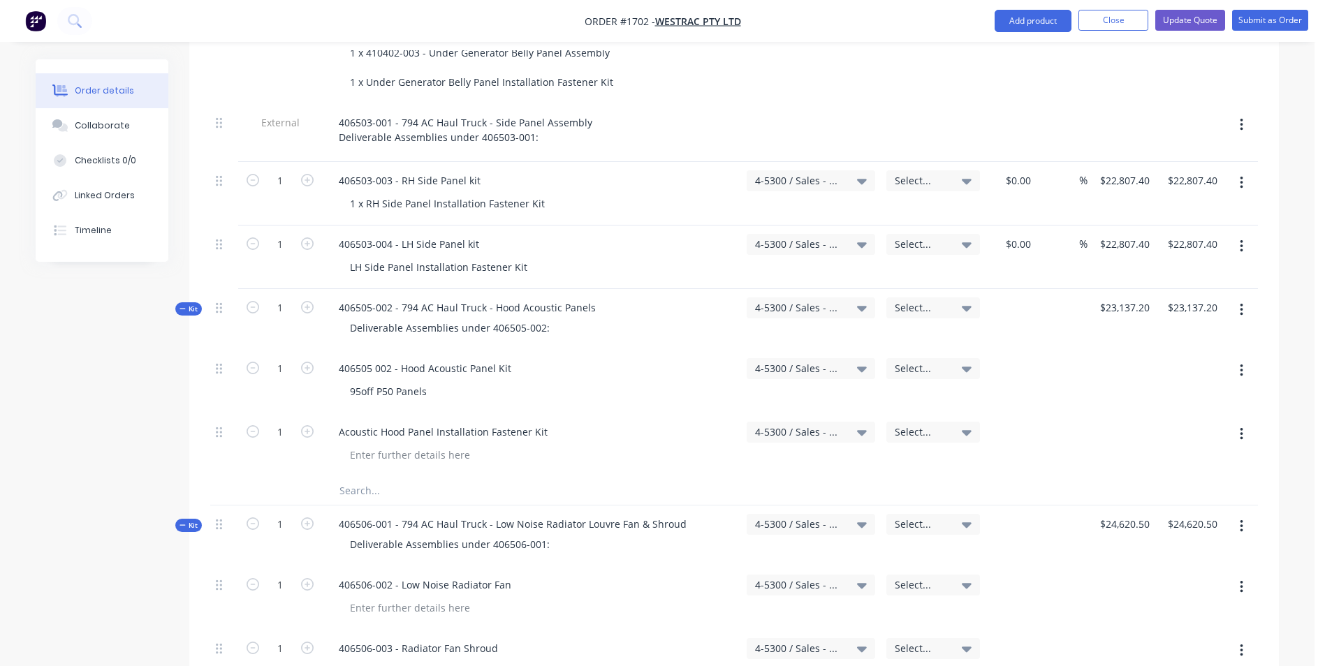
click at [190, 520] on span "Kit" at bounding box center [188, 525] width 18 height 10
click at [190, 581] on span "Kit" at bounding box center [188, 586] width 18 height 10
click at [189, 642] on span "Kit" at bounding box center [188, 647] width 18 height 10
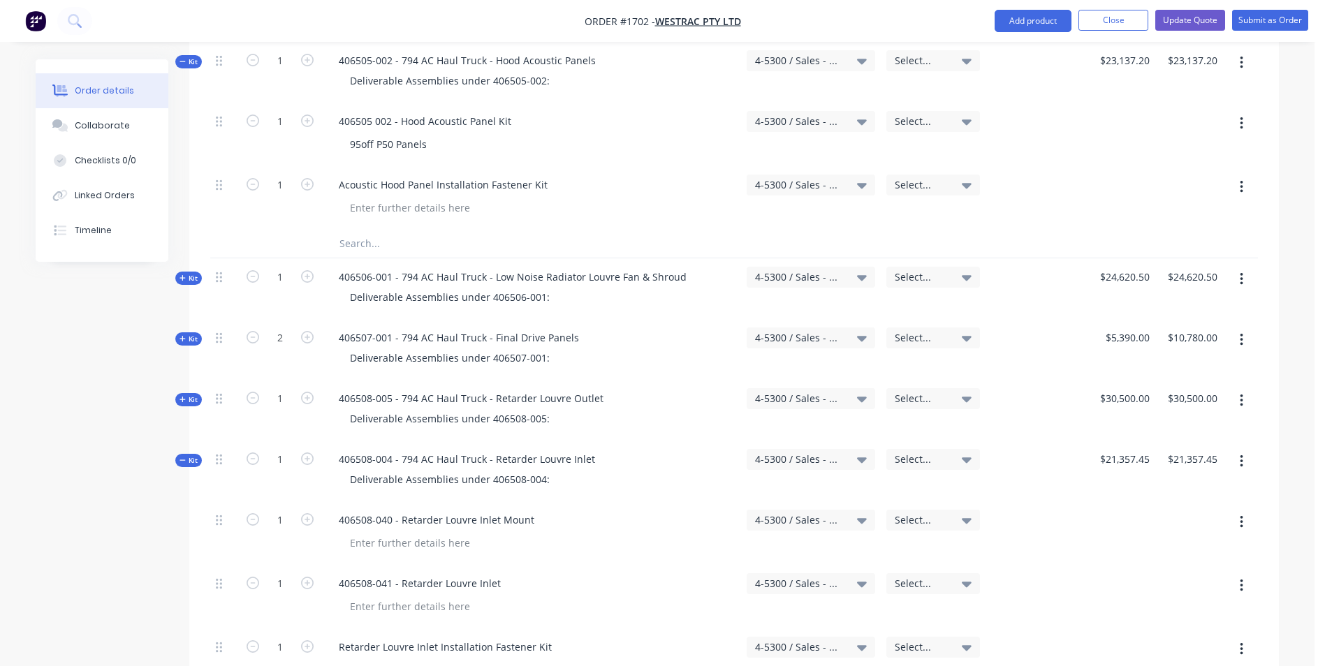
scroll to position [2025, 0]
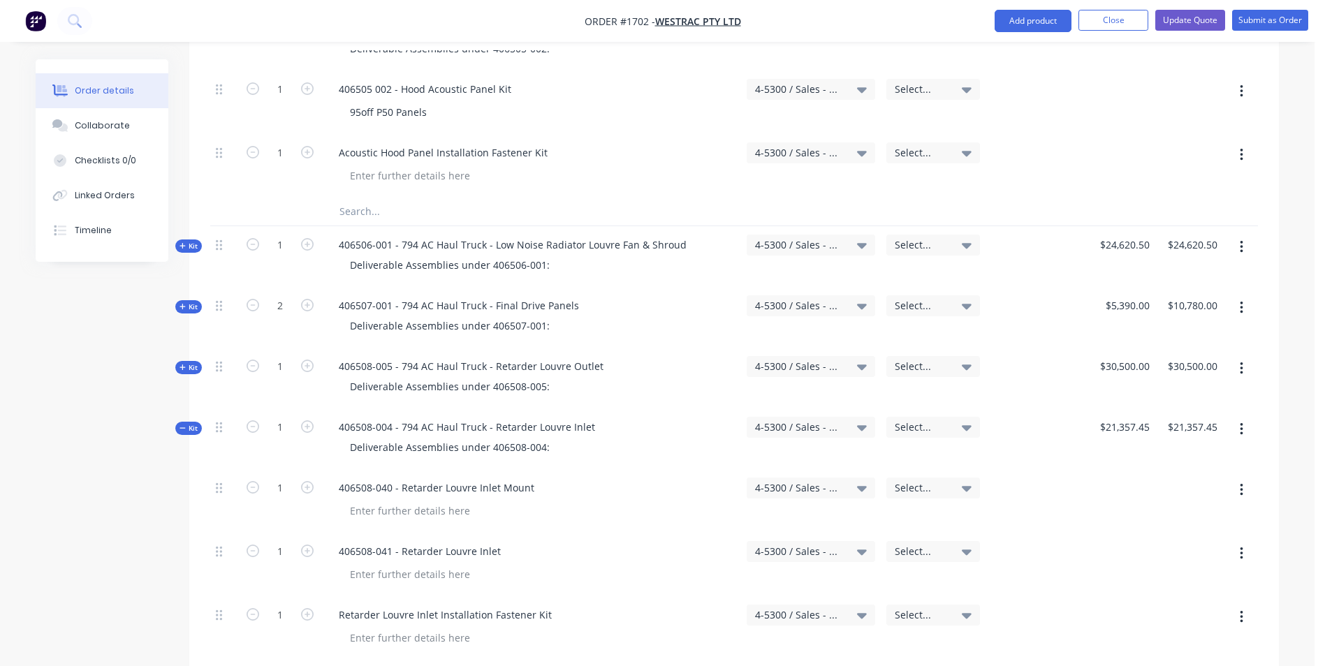
click at [189, 423] on span "Kit" at bounding box center [188, 428] width 18 height 10
click at [189, 484] on span "Kit" at bounding box center [188, 489] width 18 height 10
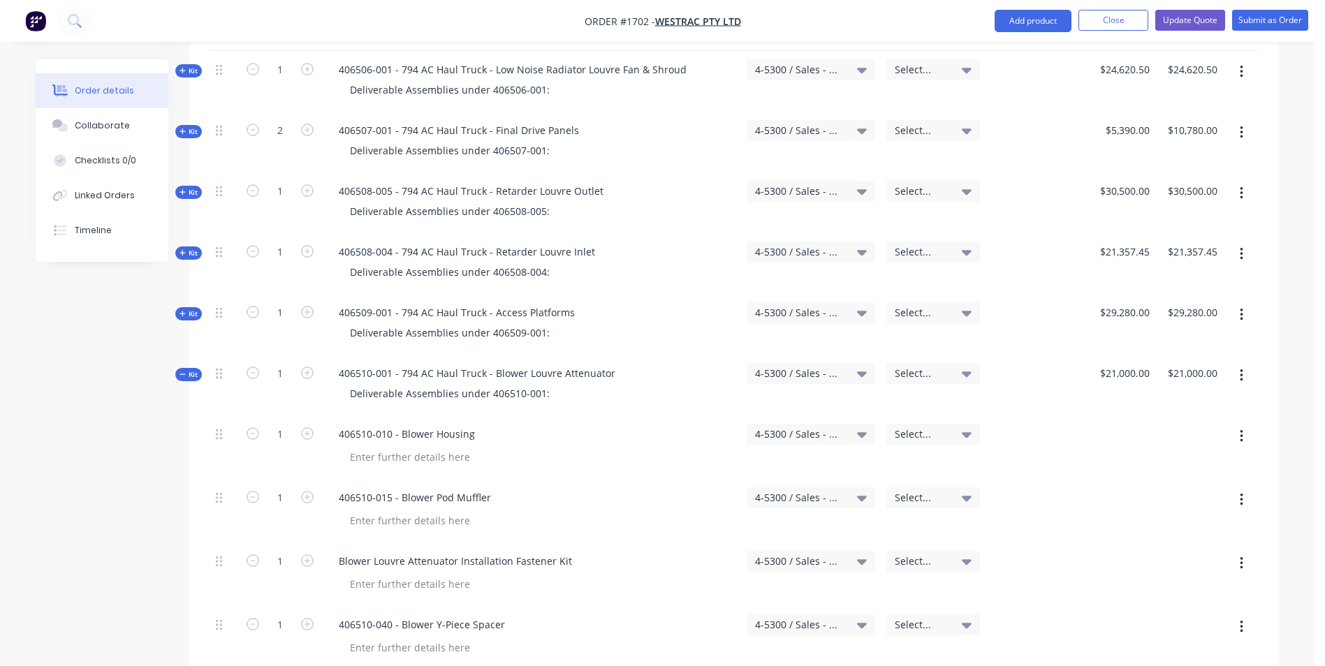
scroll to position [2235, 0]
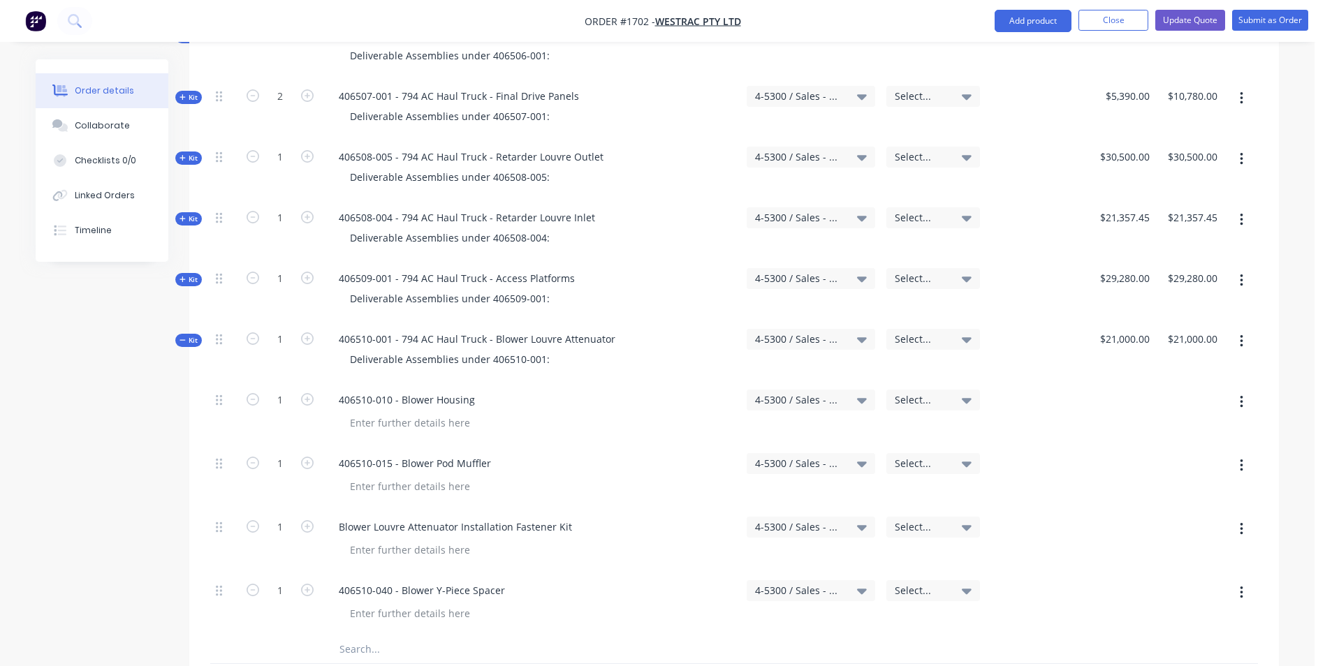
click at [194, 335] on span "Kit" at bounding box center [188, 340] width 18 height 10
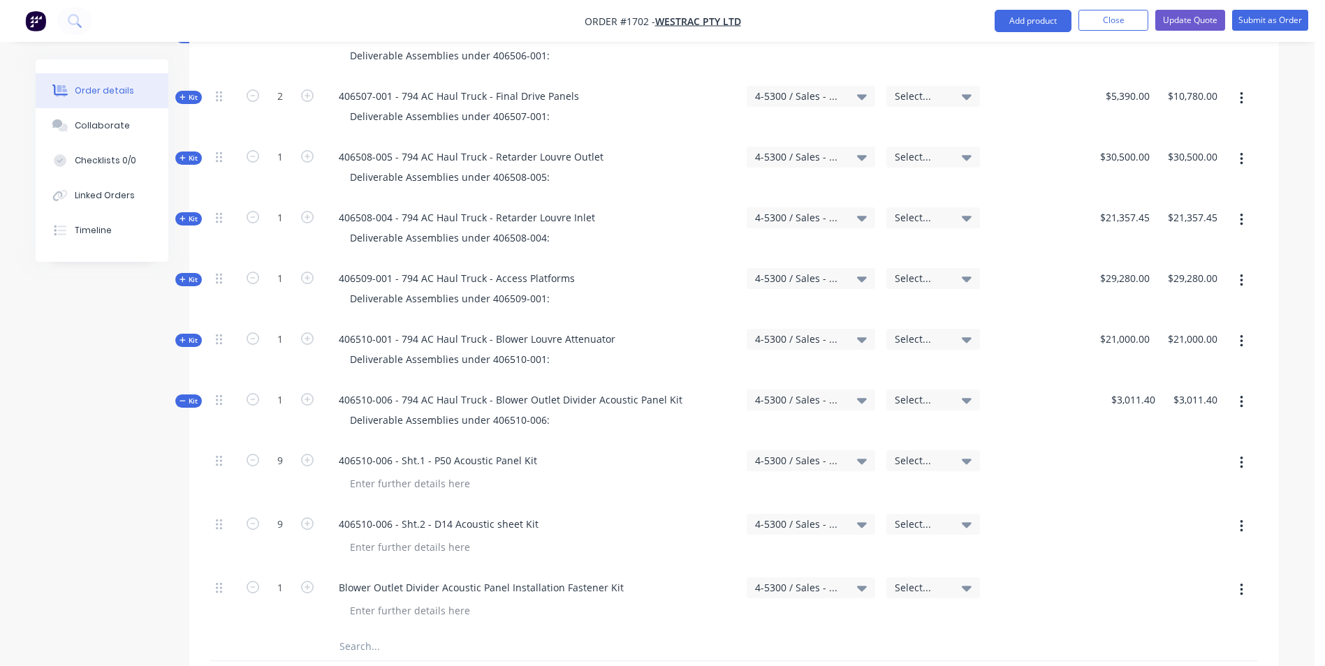
click at [192, 396] on span "Kit" at bounding box center [188, 401] width 18 height 10
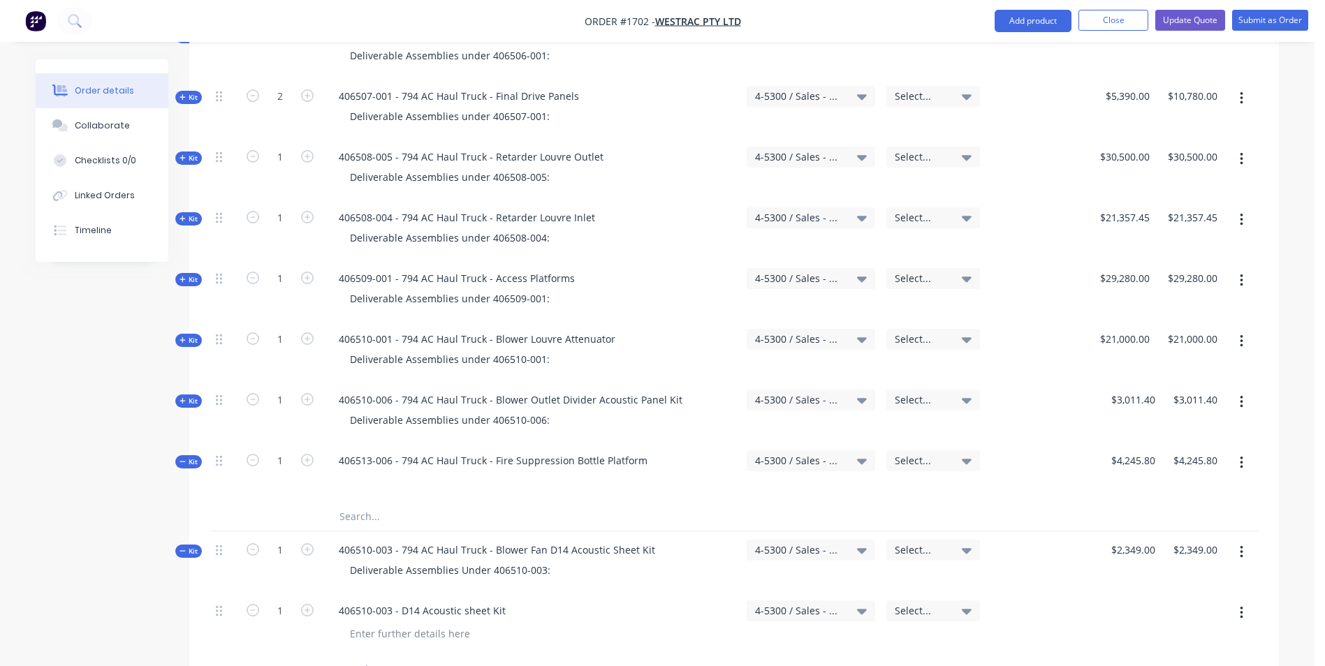
click at [191, 457] on span "Kit" at bounding box center [188, 462] width 18 height 10
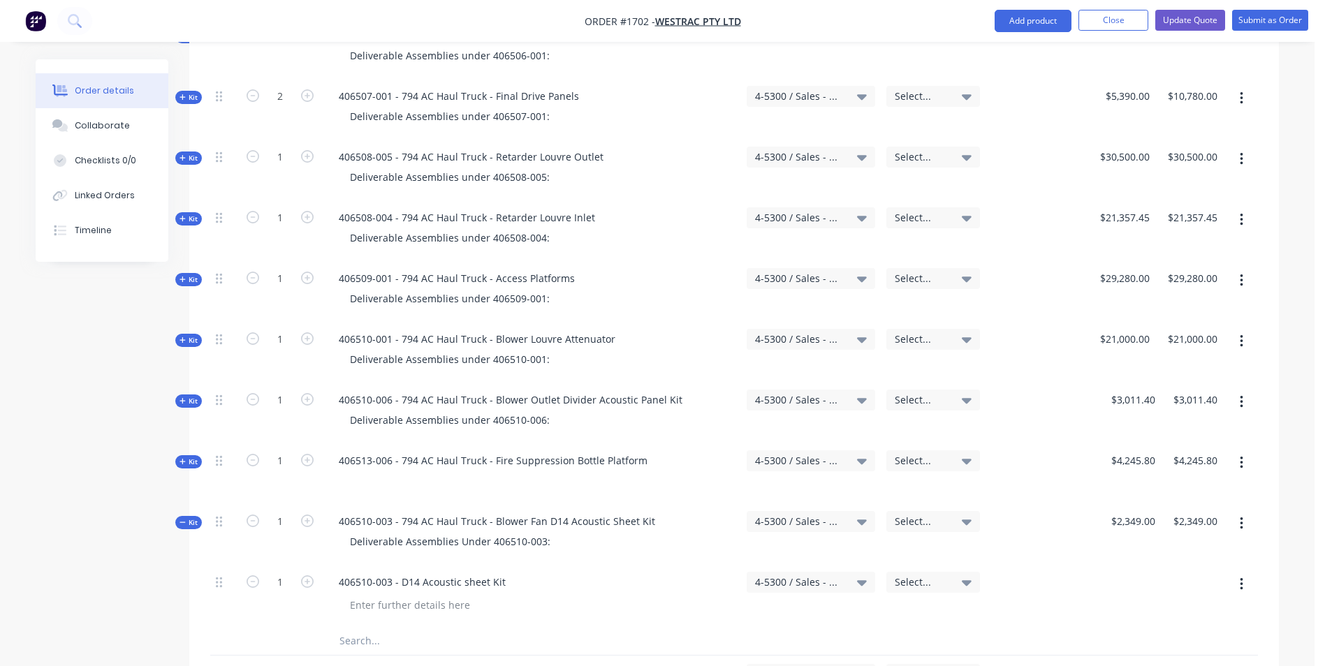
click at [190, 517] on span "Kit" at bounding box center [188, 522] width 18 height 10
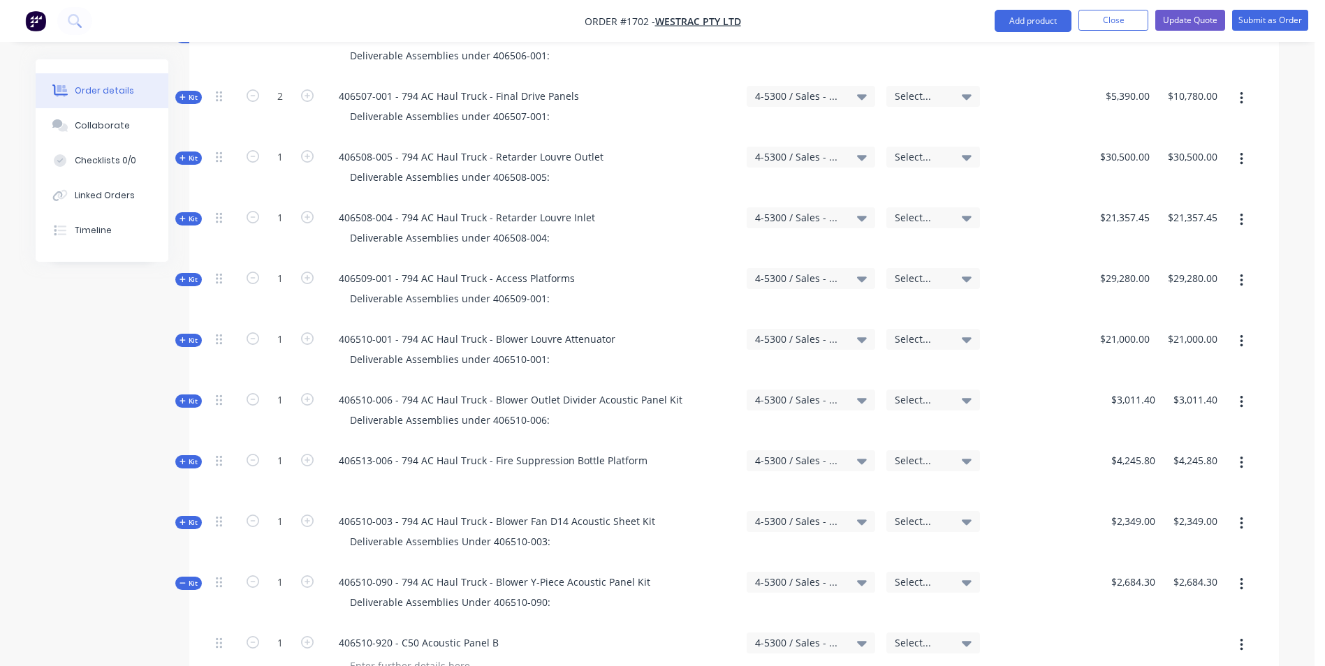
click at [189, 578] on span "Kit" at bounding box center [188, 583] width 18 height 10
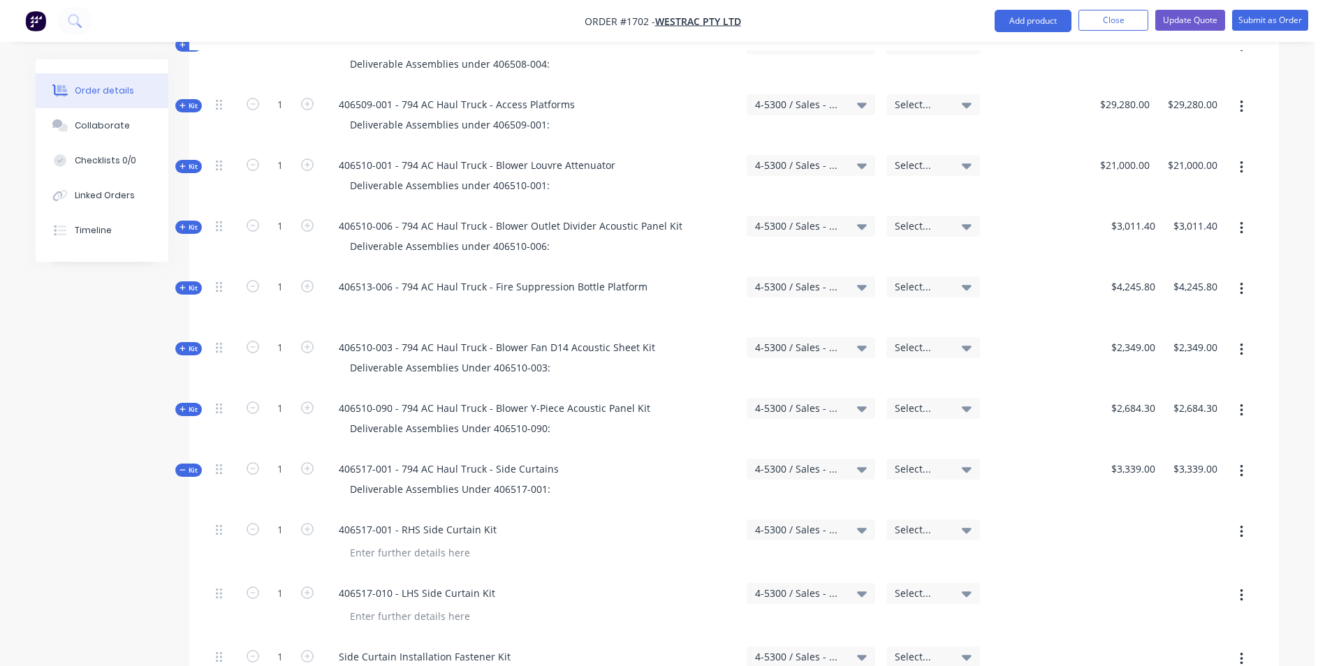
scroll to position [2444, 0]
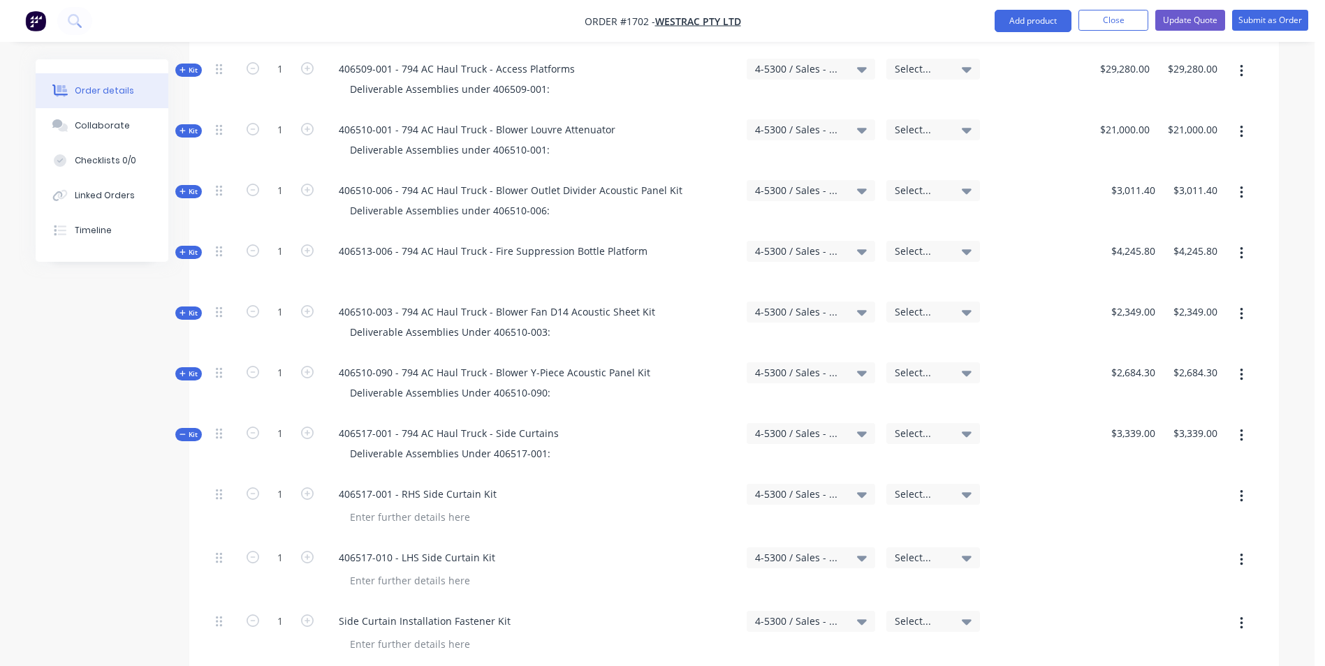
click at [191, 429] on span "Kit" at bounding box center [188, 434] width 18 height 10
click at [186, 490] on span "Kit" at bounding box center [188, 495] width 18 height 10
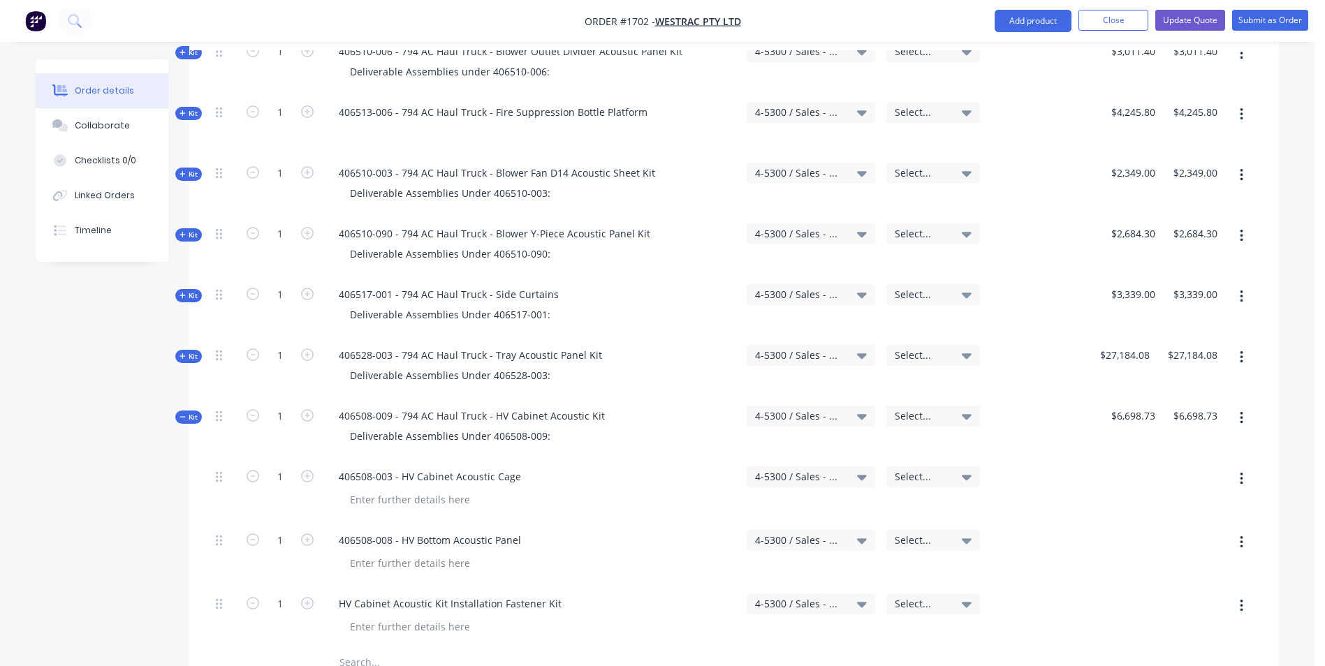
scroll to position [2584, 0]
click at [182, 413] on icon at bounding box center [182, 416] width 6 height 7
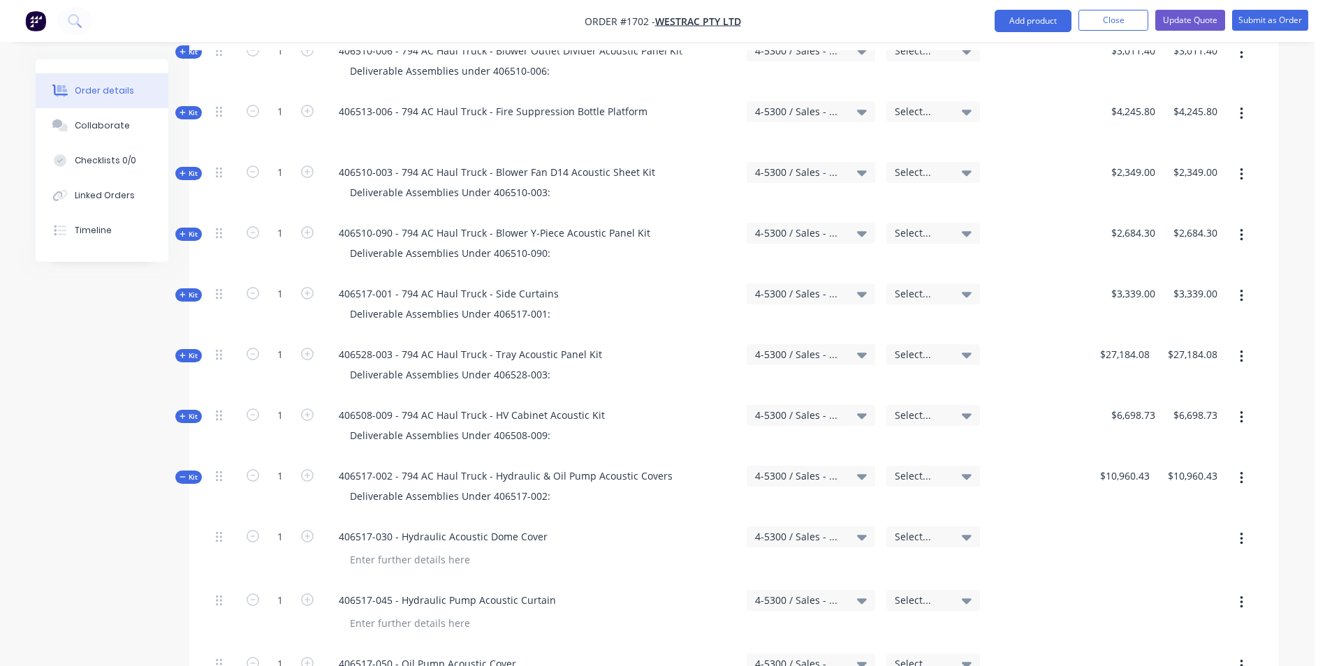
click at [186, 472] on span "Kit" at bounding box center [188, 477] width 18 height 10
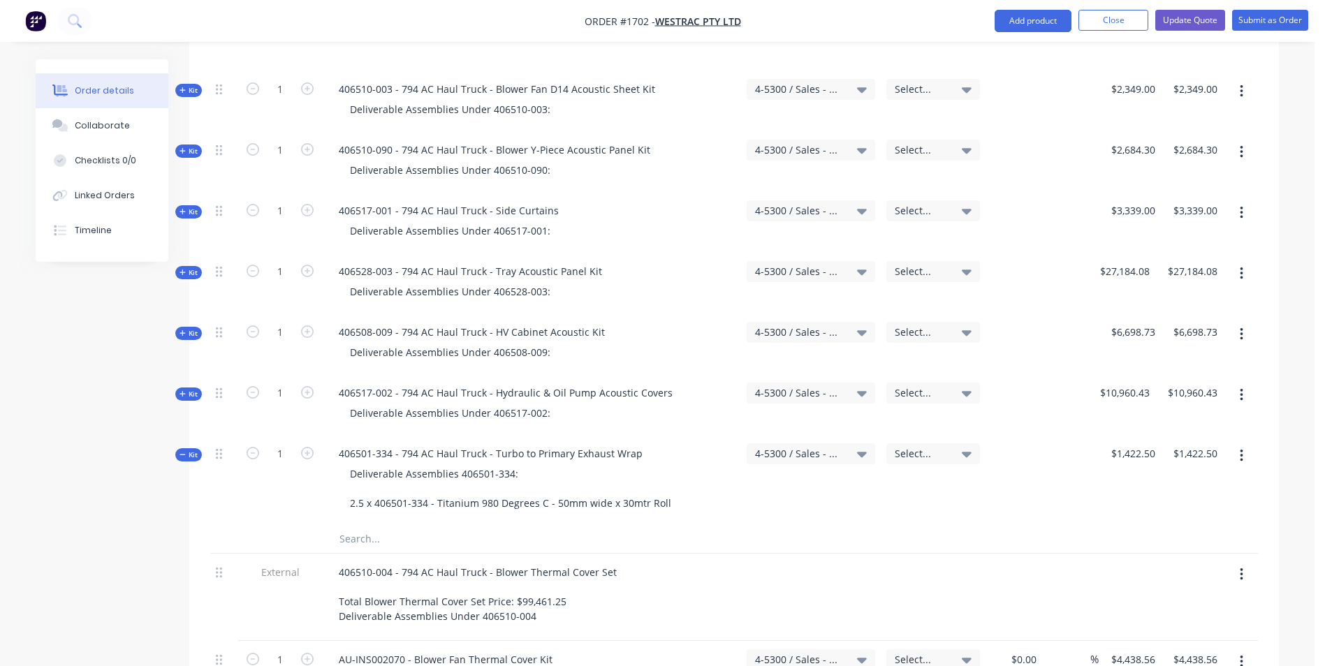
scroll to position [2723, 0]
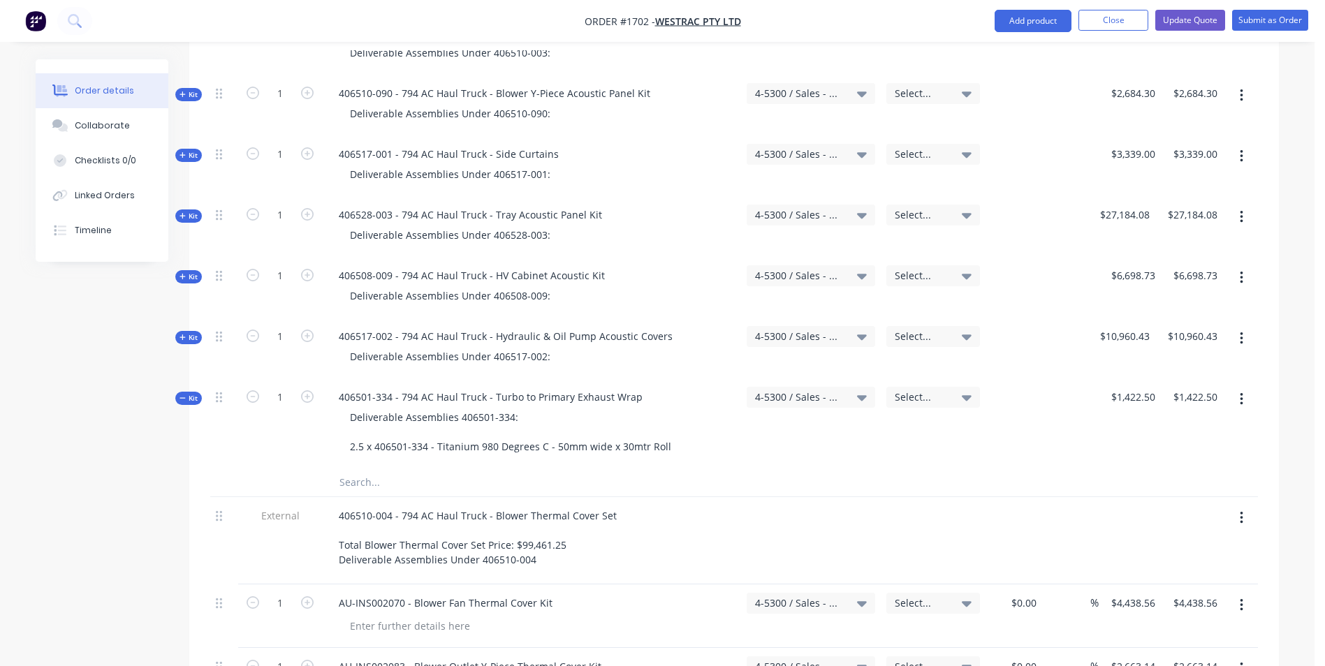
click at [193, 393] on span "Kit" at bounding box center [188, 398] width 18 height 10
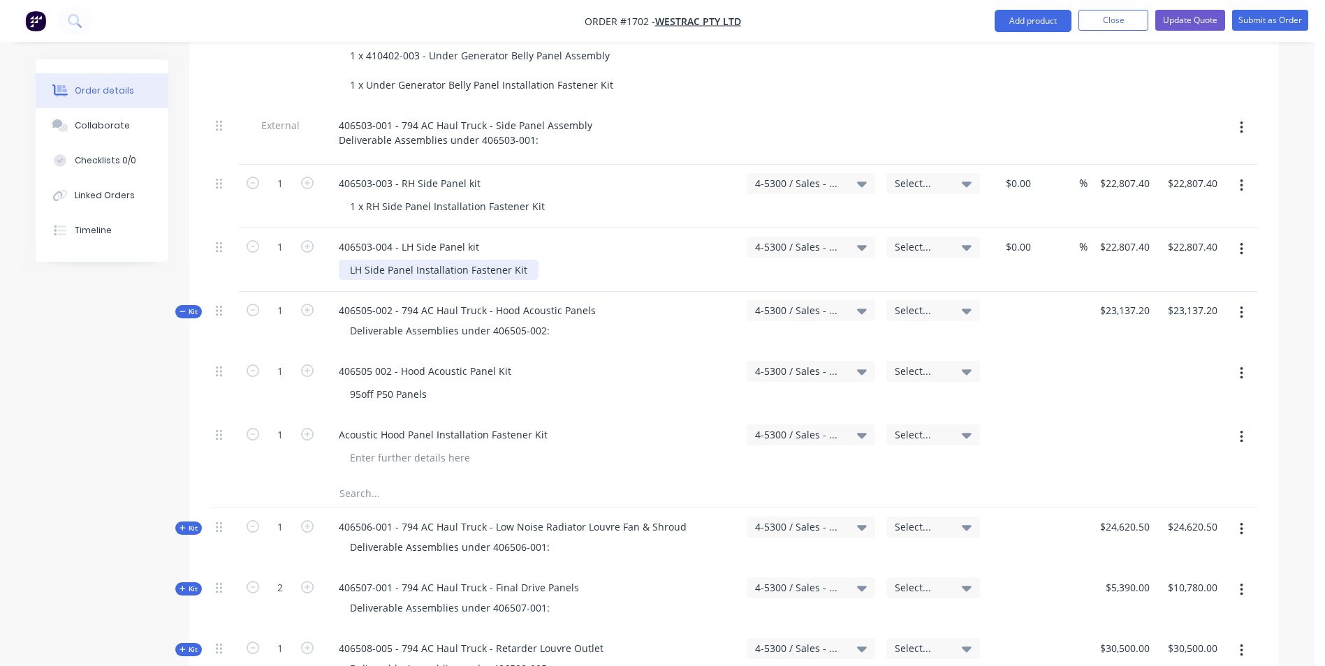
scroll to position [1746, 0]
drag, startPoint x: 513, startPoint y: 309, endPoint x: 340, endPoint y: 310, distance: 172.5
click at [340, 358] on div "406505 002 - Hood Acoustic Panel Kit" at bounding box center [425, 368] width 195 height 20
click at [550, 318] on div "Deliverable Assemblies under 406505-002:" at bounding box center [450, 328] width 222 height 20
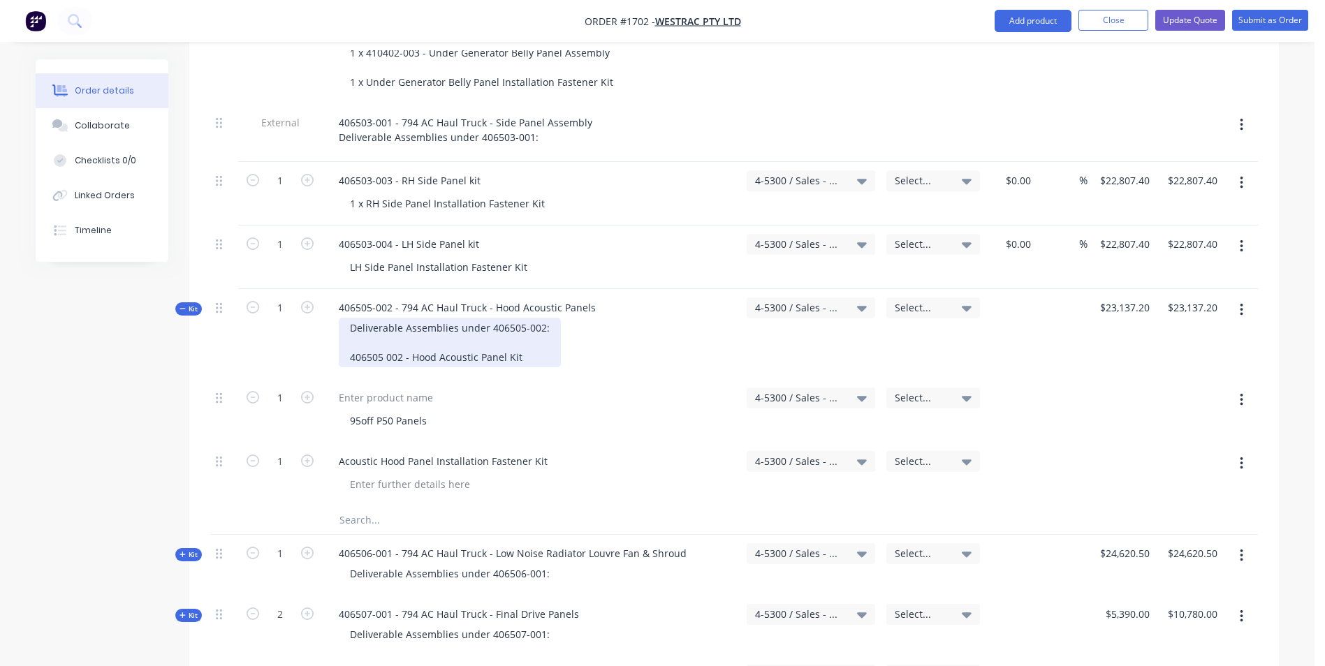
click at [348, 318] on div "Deliverable Assemblies under 406505-002: 406505 002 - Hood Acoustic Panel Kit" at bounding box center [450, 343] width 222 height 50
click at [536, 318] on div "Deliverable Assemblies under 406505-002: 1 x 406505 002 - Hood Acoustic Panel K…" at bounding box center [450, 343] width 222 height 50
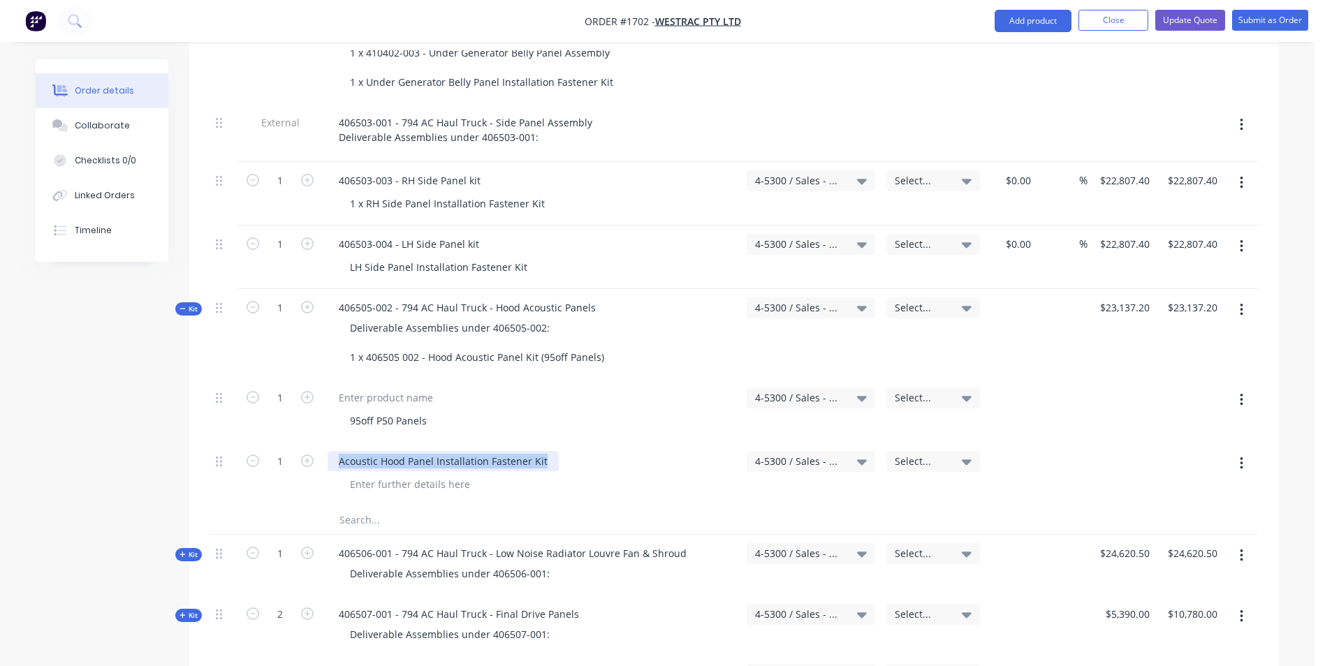
drag, startPoint x: 542, startPoint y: 398, endPoint x: 325, endPoint y: 404, distance: 217.3
click at [325, 443] on div "Acoustic Hood Panel Installation Fastener Kit" at bounding box center [531, 475] width 419 height 64
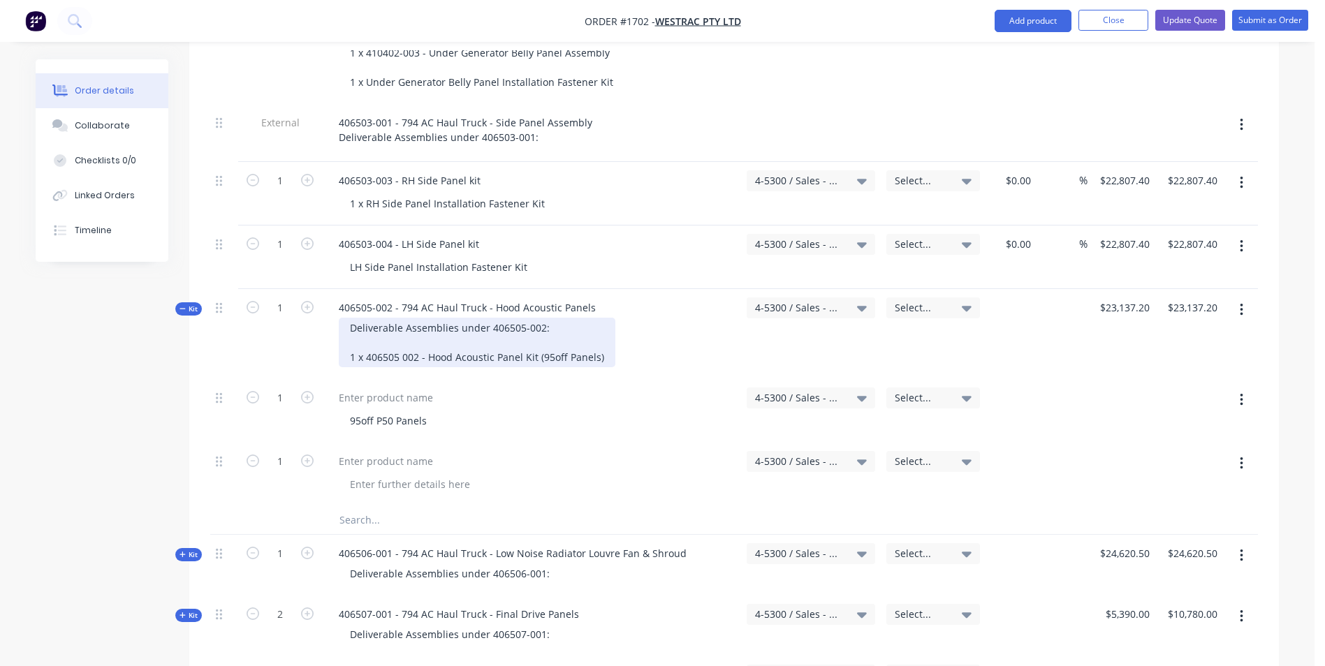
click at [603, 318] on div "Deliverable Assemblies under 406505-002: 1 x 406505 002 - Hood Acoustic Panel K…" at bounding box center [477, 343] width 277 height 50
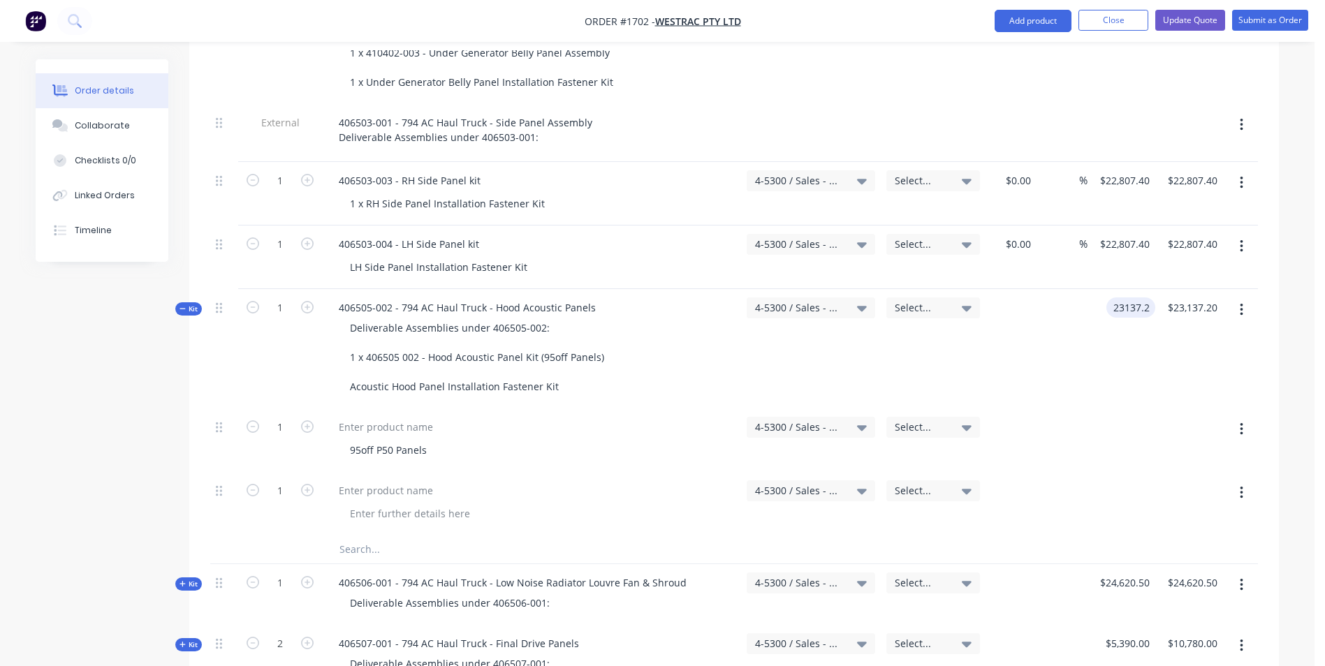
click at [1117, 297] on input "23137.2" at bounding box center [1133, 307] width 43 height 20
click at [1148, 409] on div at bounding box center [1133, 441] width 59 height 64
click at [1244, 480] on button "button" at bounding box center [1241, 492] width 33 height 25
click at [1152, 603] on div "Delete" at bounding box center [1192, 613] width 108 height 20
type input "$0.00"
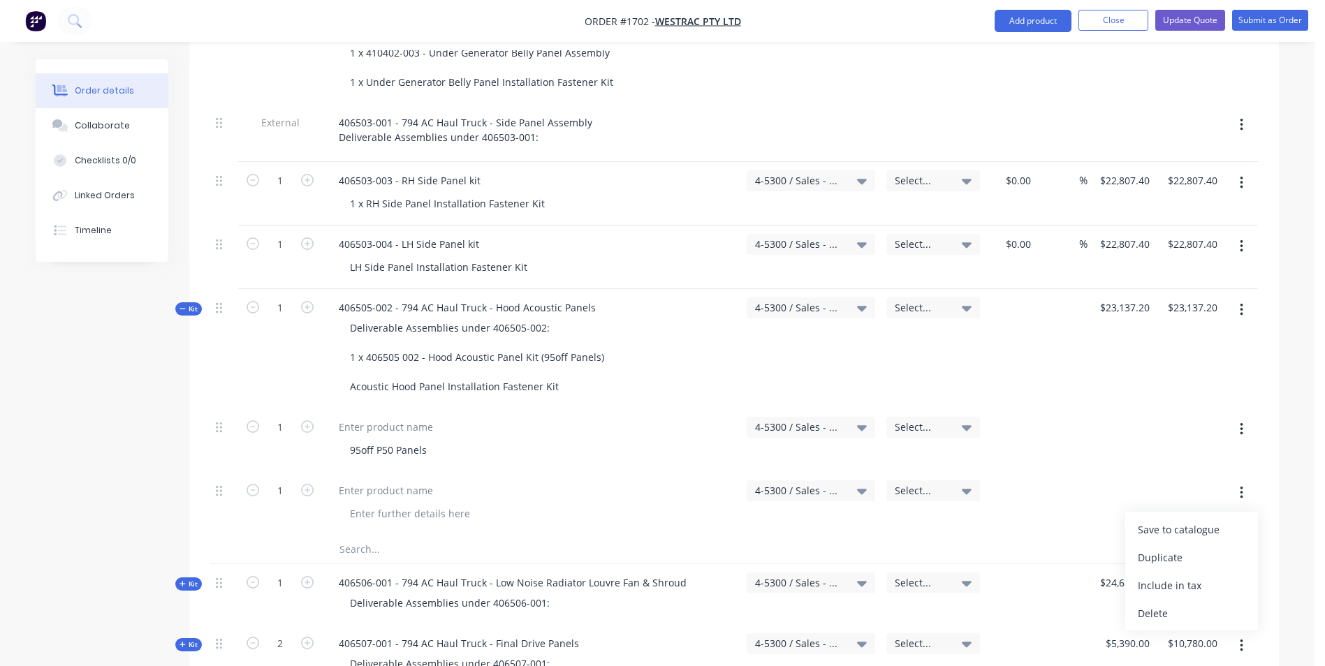
type input "$0.00"
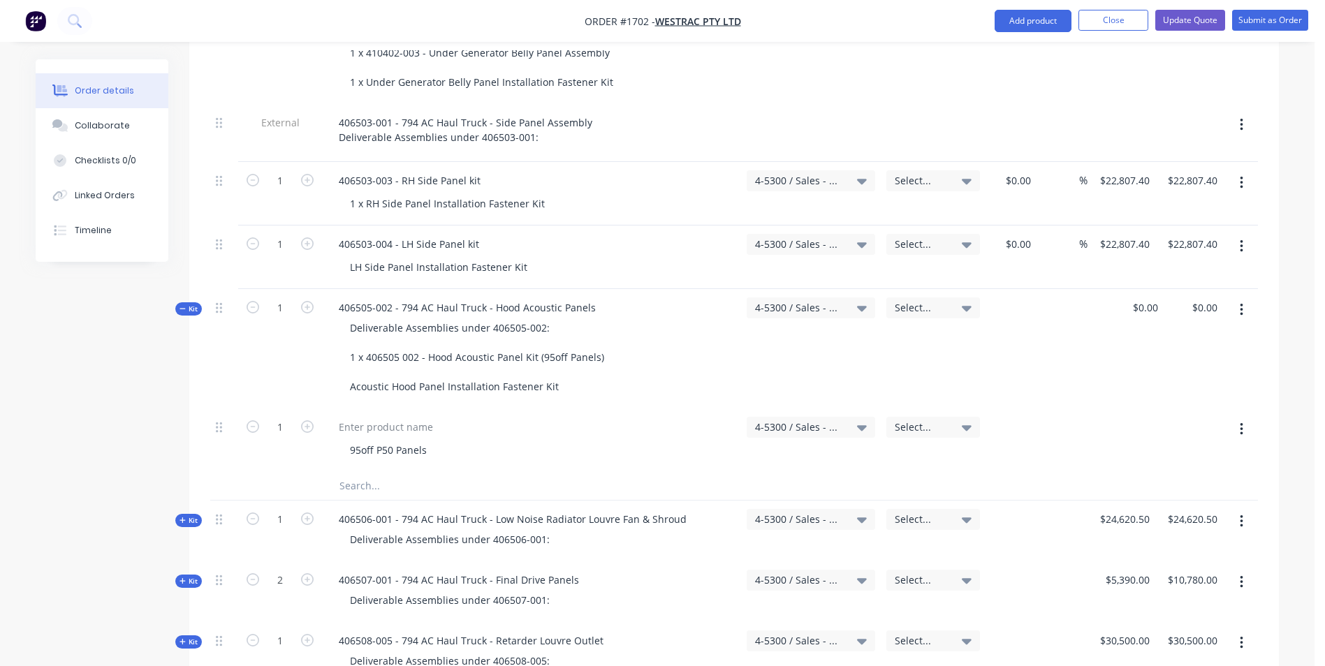
click at [1243, 417] on button "button" at bounding box center [1241, 429] width 33 height 25
click at [1164, 540] on div "Delete" at bounding box center [1192, 550] width 108 height 20
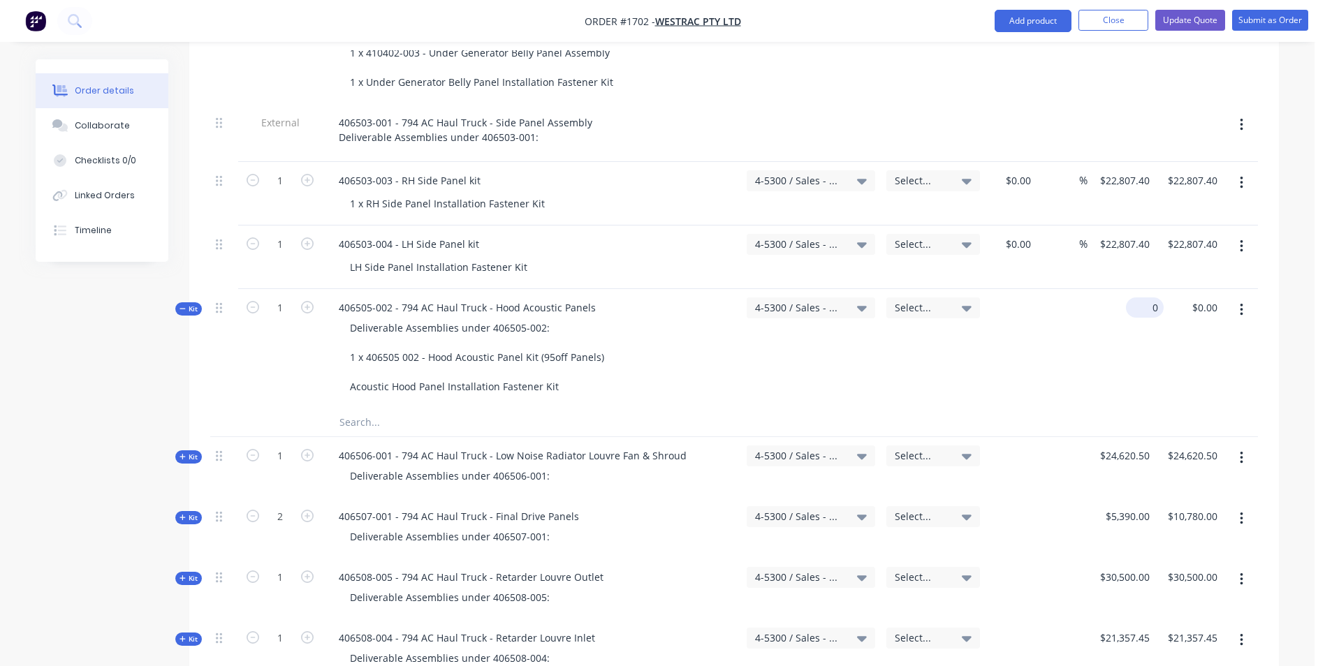
click at [1149, 297] on input "0" at bounding box center [1147, 307] width 32 height 20
paste input "23137.2"
type input "$23,137.20"
click at [1117, 290] on div "$23,137.20 23137.2" at bounding box center [1133, 348] width 59 height 119
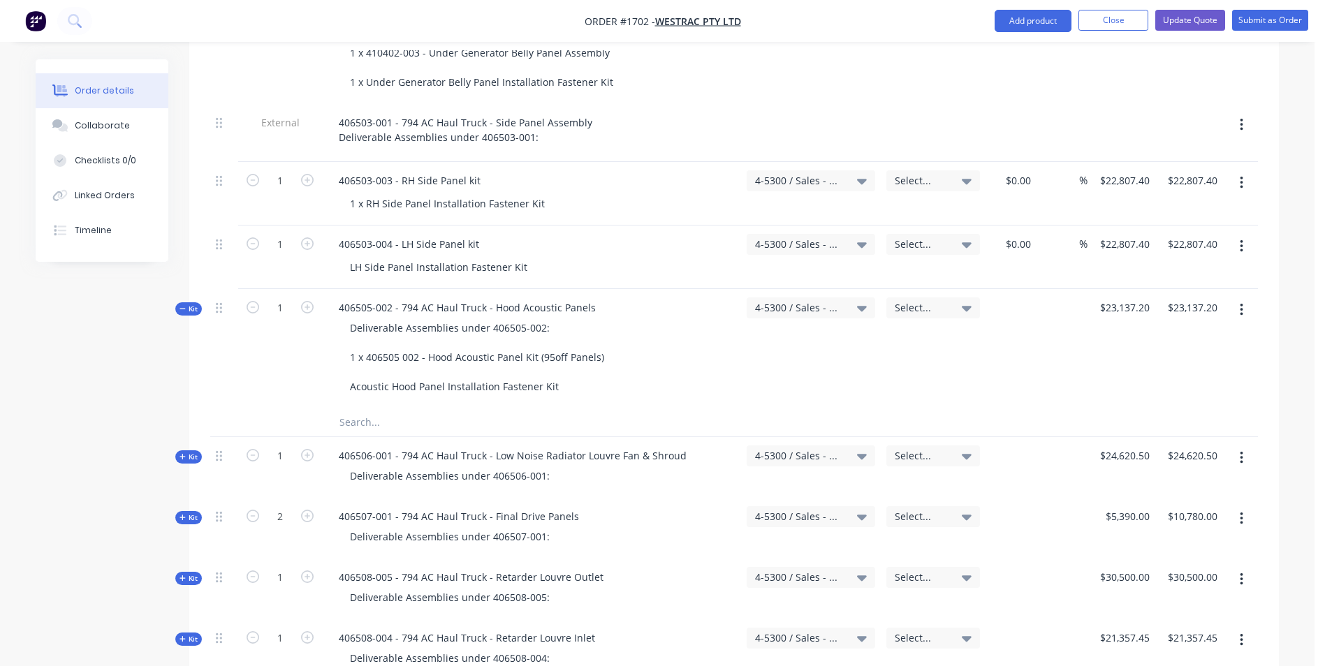
click at [184, 305] on icon at bounding box center [182, 308] width 6 height 7
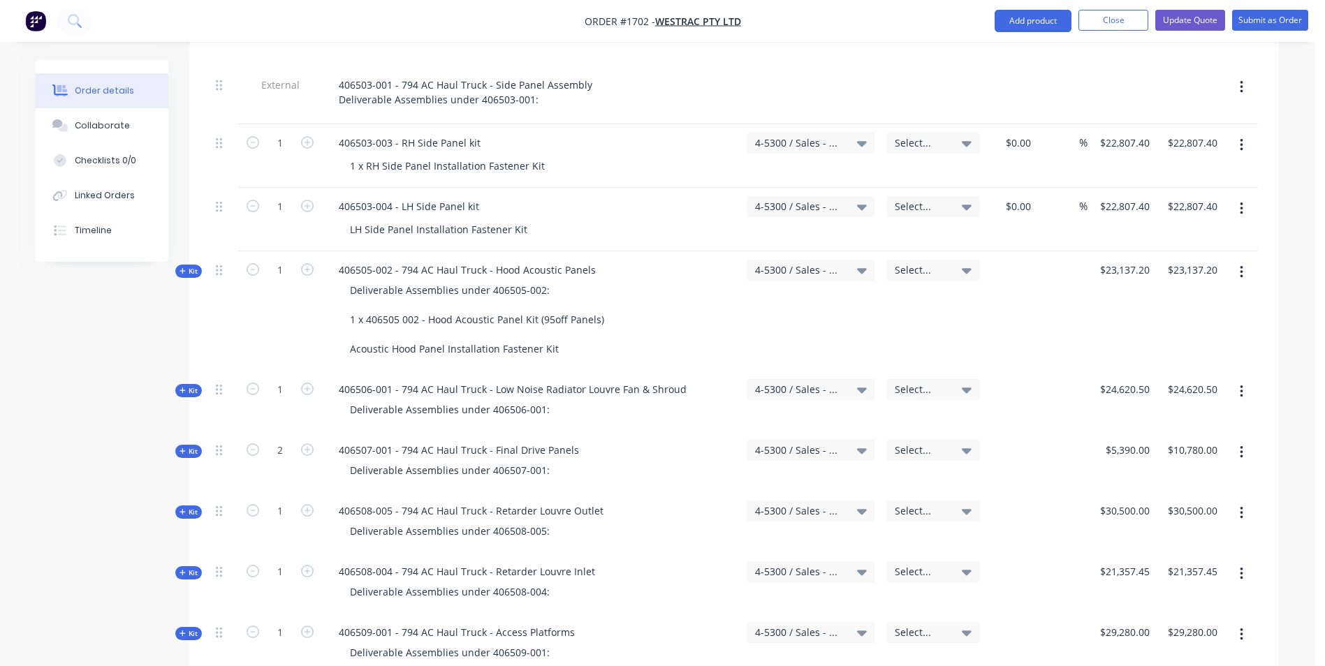
scroll to position [1816, 0]
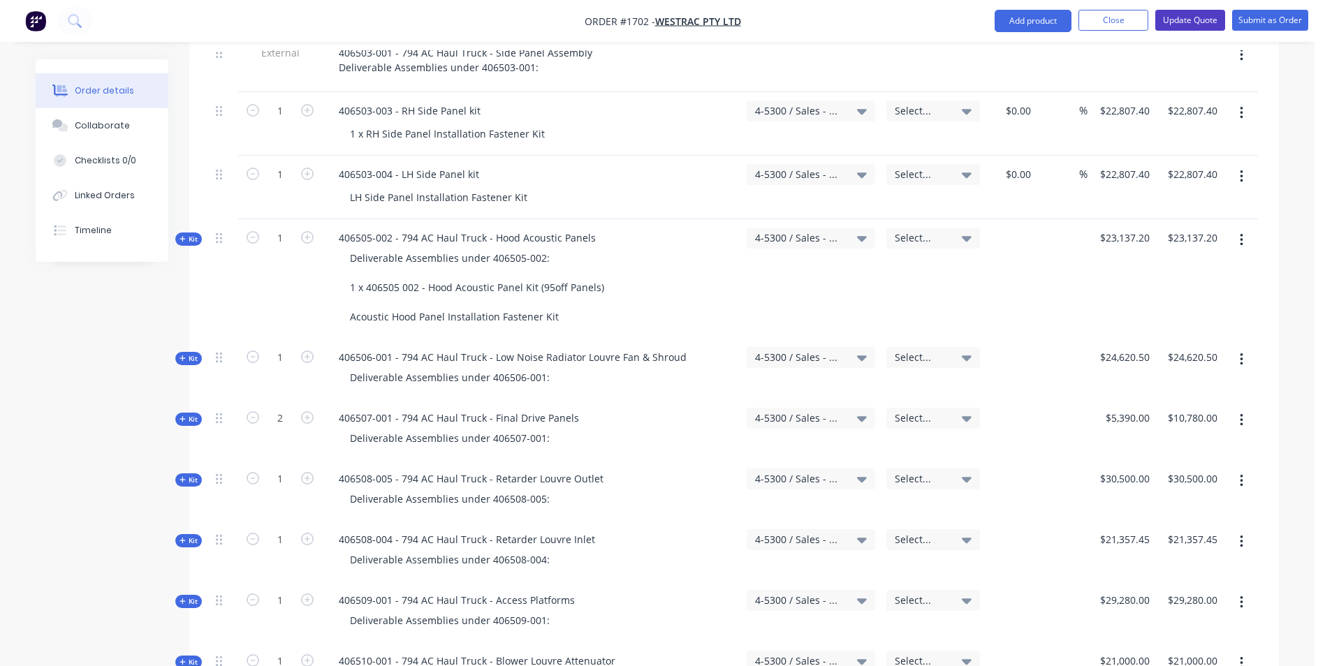
click at [1191, 17] on button "Update Quote" at bounding box center [1190, 20] width 70 height 21
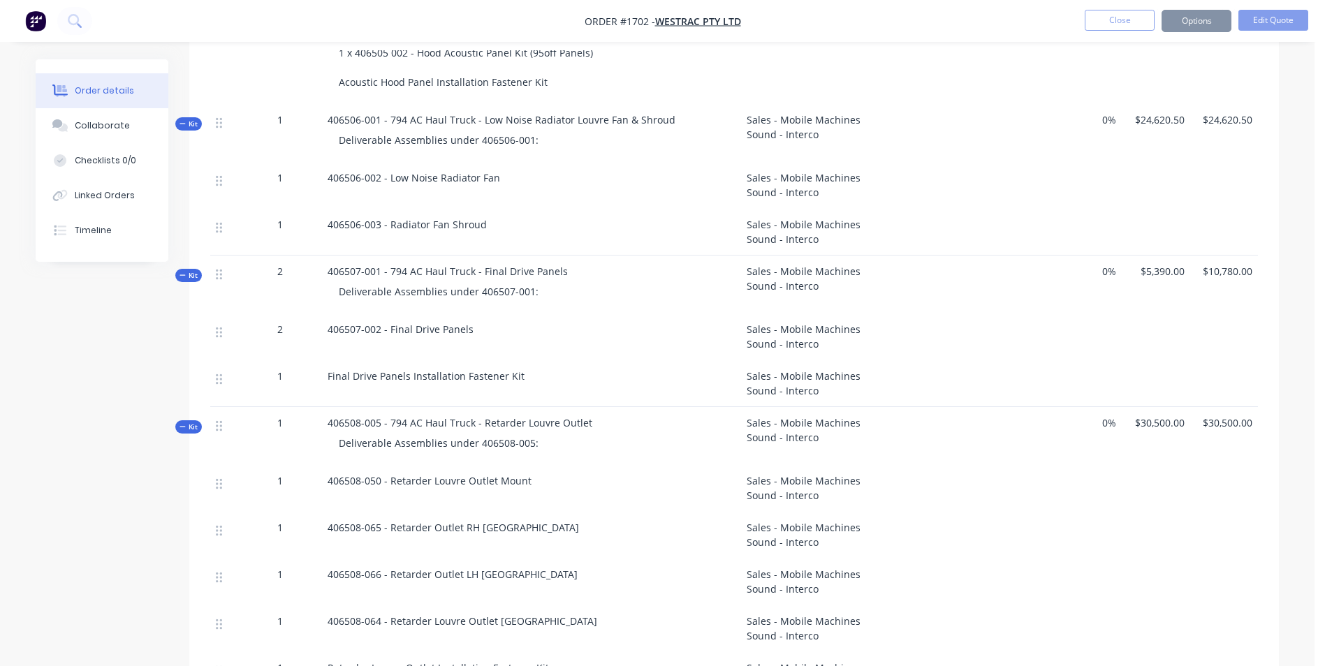
scroll to position [0, 0]
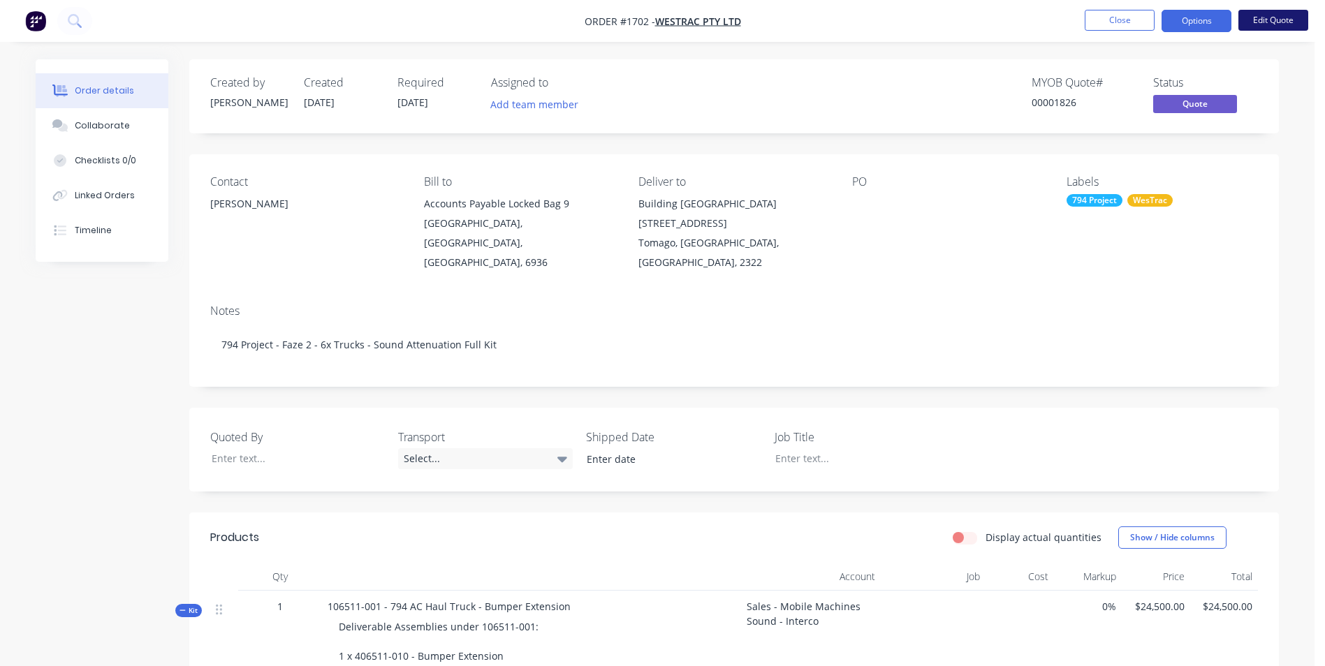
click at [1260, 16] on button "Edit Quote" at bounding box center [1273, 20] width 70 height 21
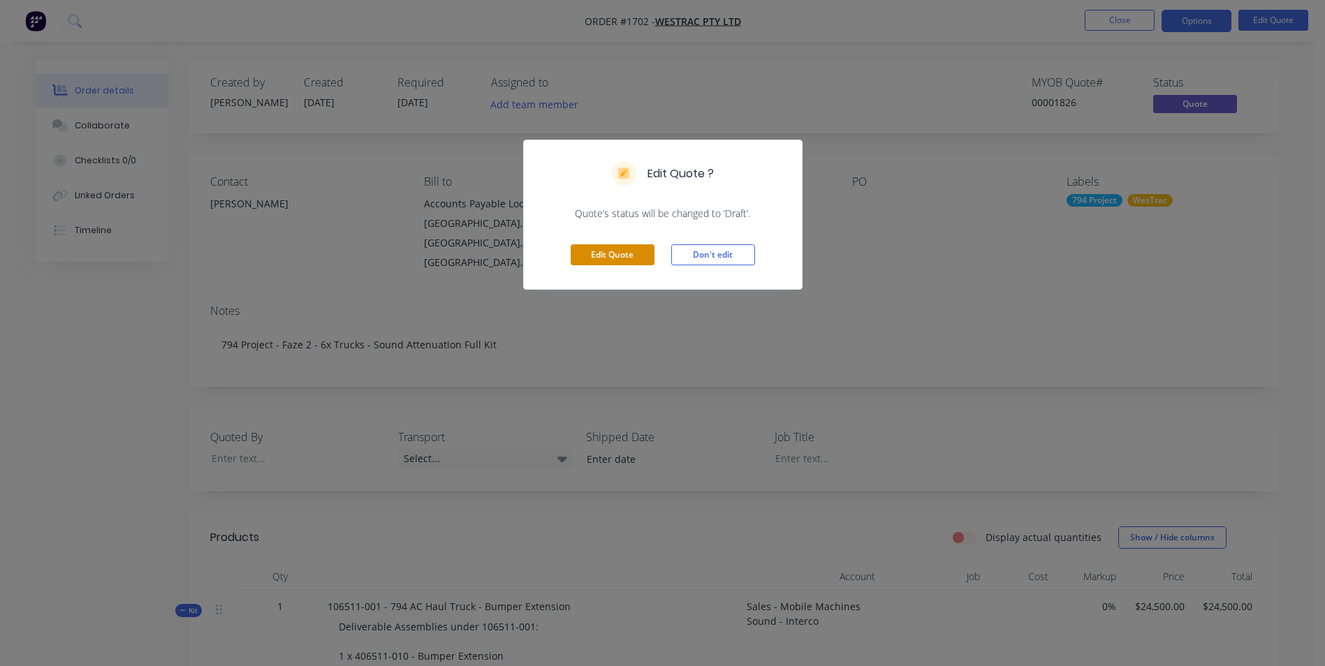
click at [599, 249] on button "Edit Quote" at bounding box center [613, 254] width 84 height 21
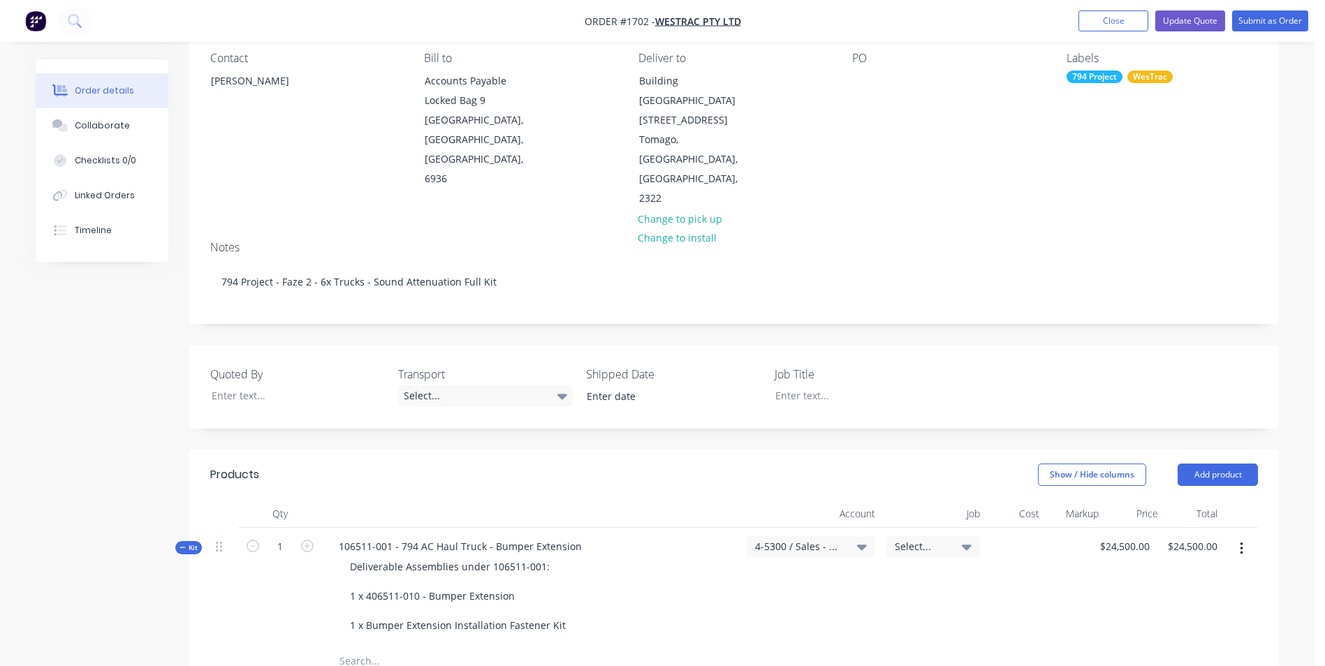
scroll to position [140, 0]
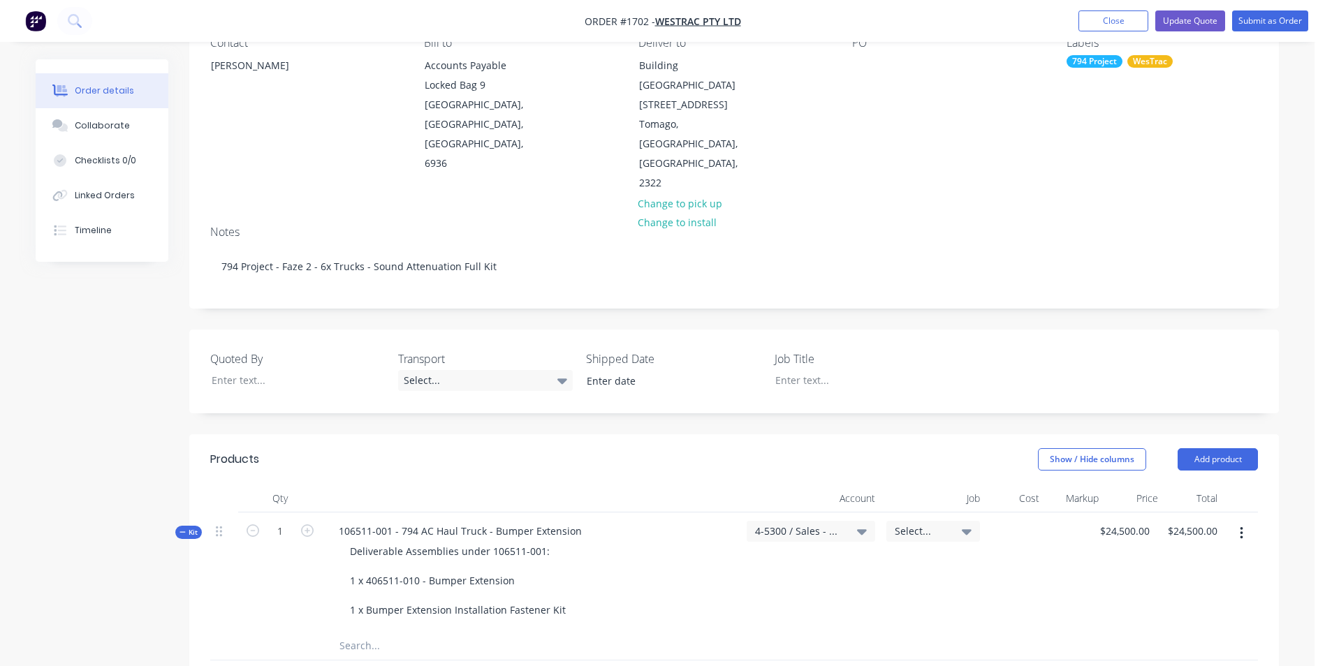
click at [185, 529] on icon at bounding box center [182, 532] width 6 height 7
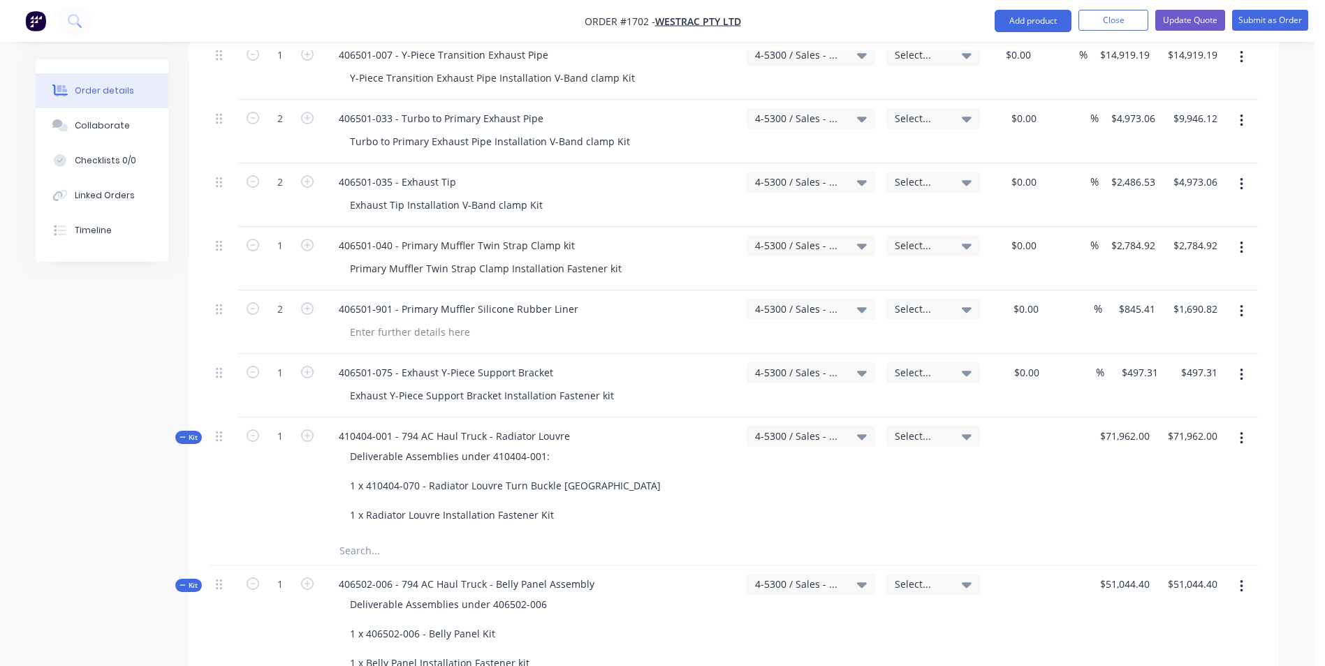
scroll to position [1047, 0]
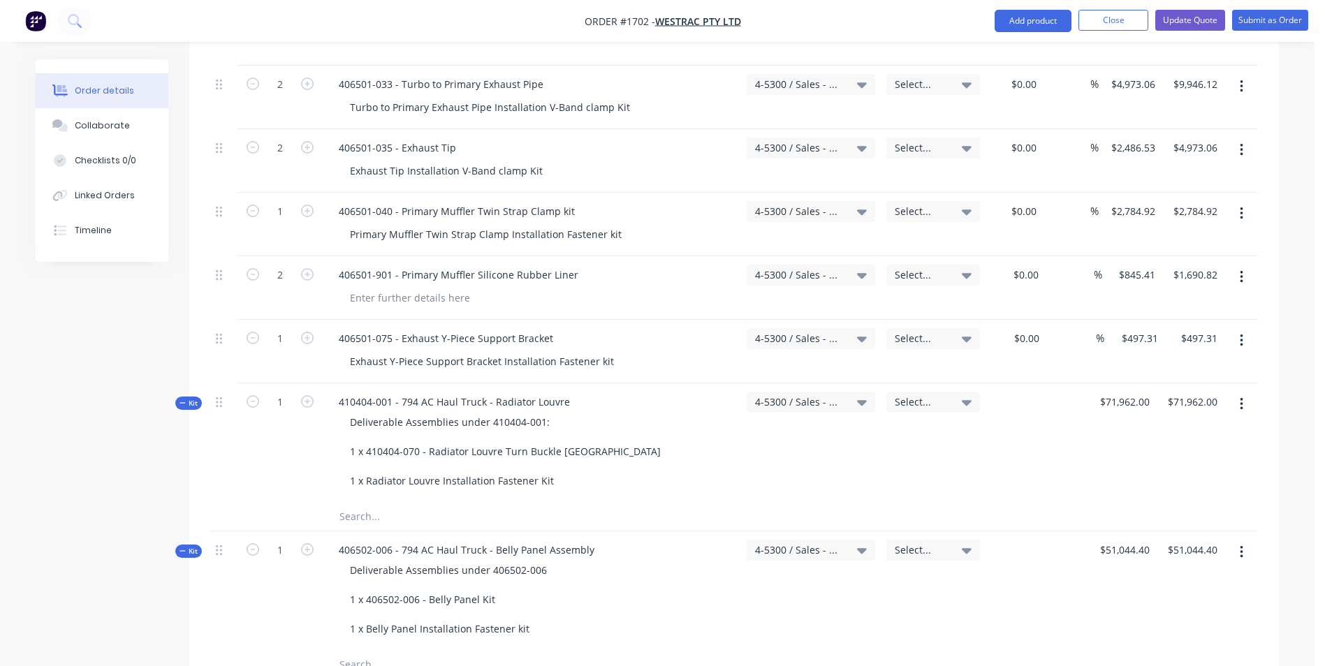
click at [189, 398] on span "Kit" at bounding box center [188, 403] width 18 height 10
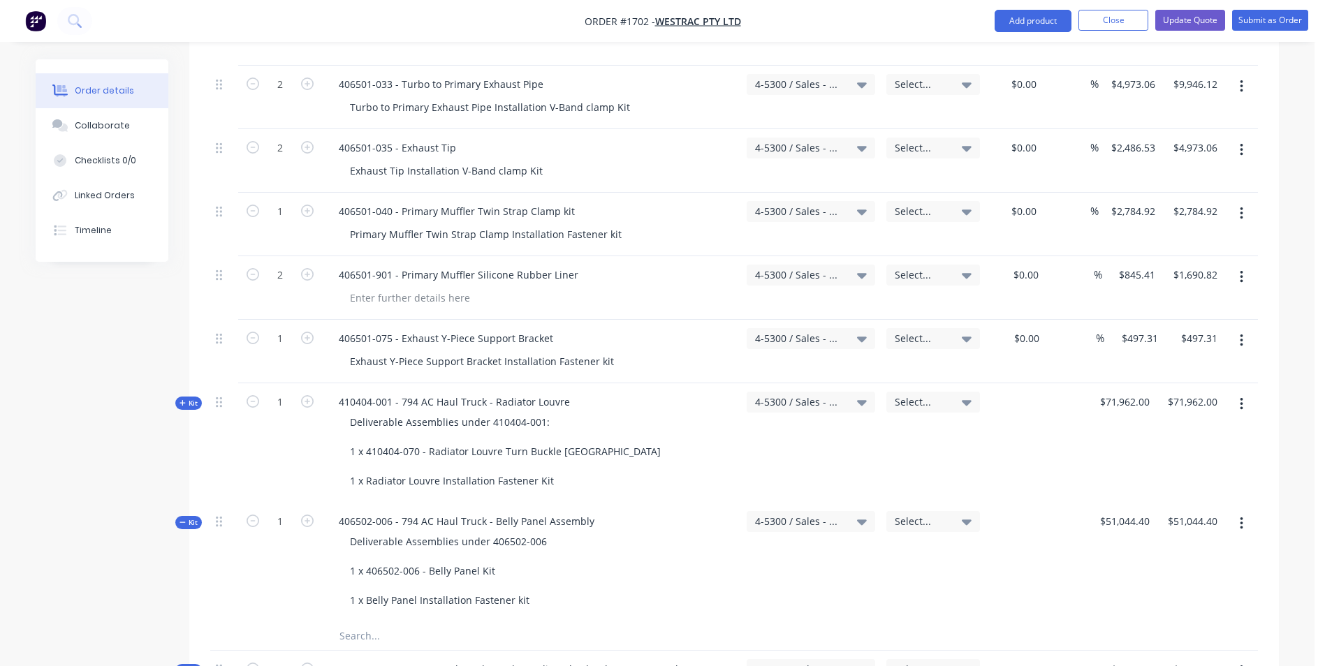
click at [188, 517] on span "Kit" at bounding box center [188, 522] width 18 height 10
click at [188, 637] on span "Kit" at bounding box center [188, 642] width 18 height 10
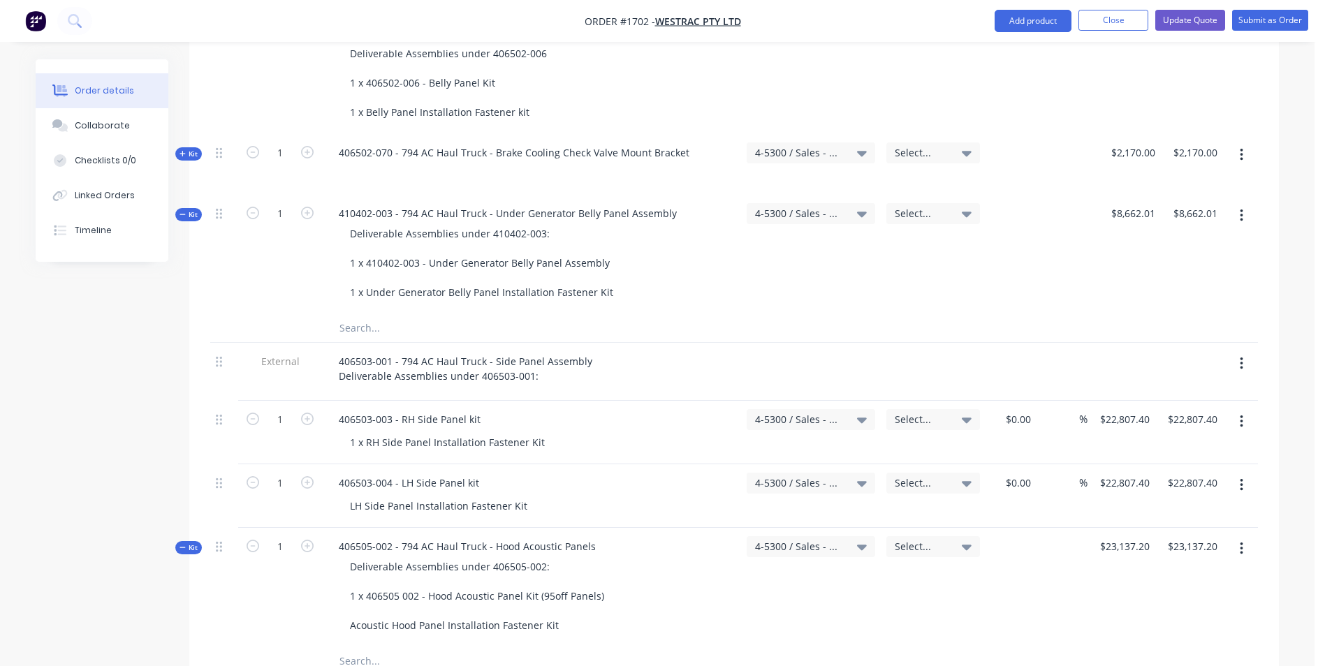
scroll to position [1536, 0]
click at [193, 209] on span "Kit" at bounding box center [188, 214] width 18 height 10
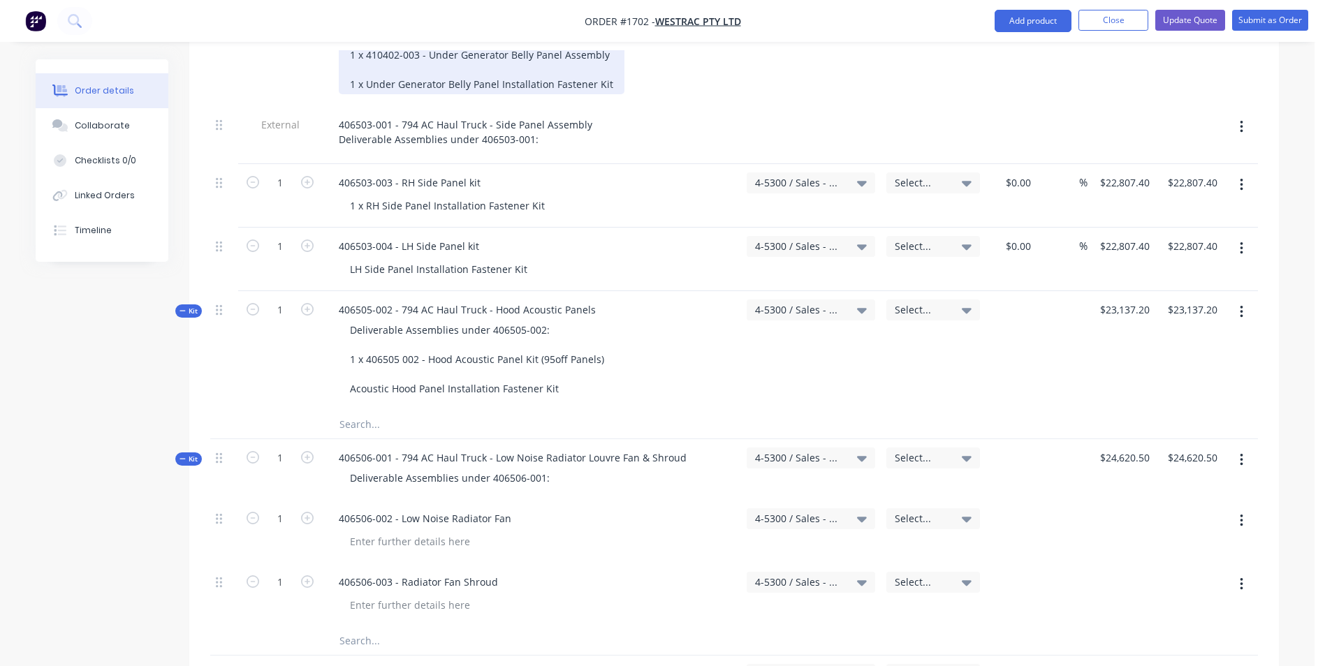
scroll to position [1746, 0]
click at [190, 304] on span "Kit" at bounding box center [188, 309] width 18 height 10
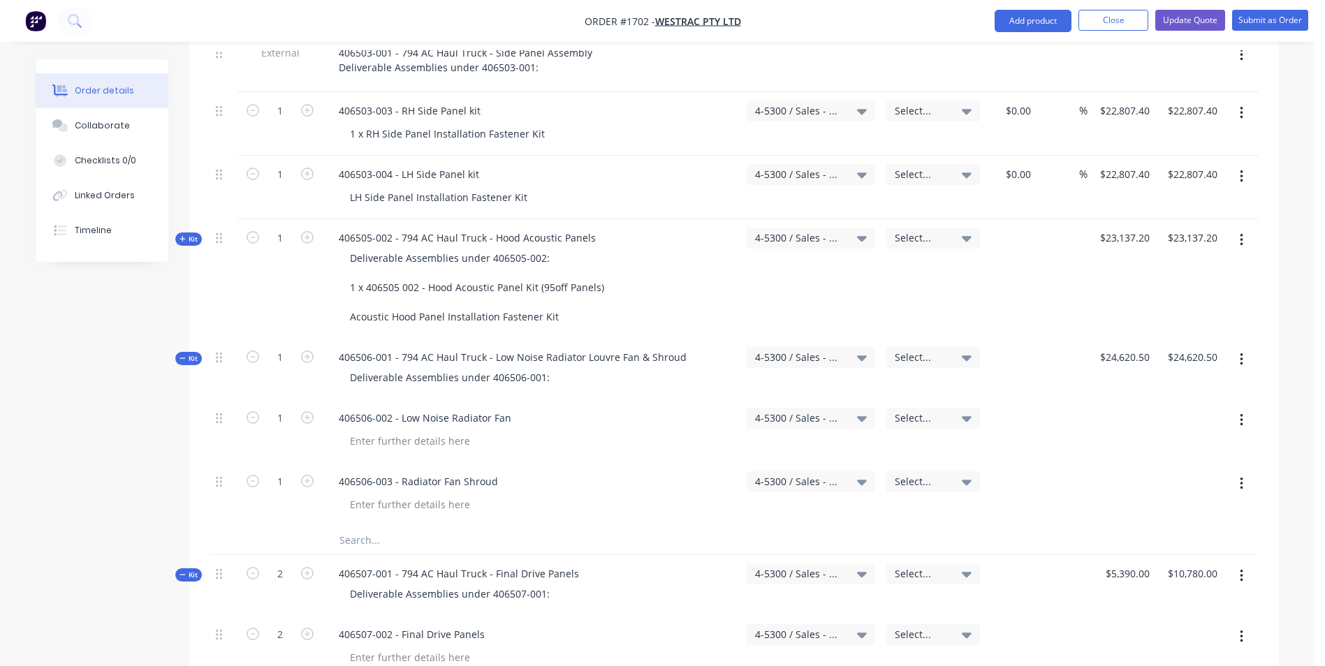
scroll to position [1885, 0]
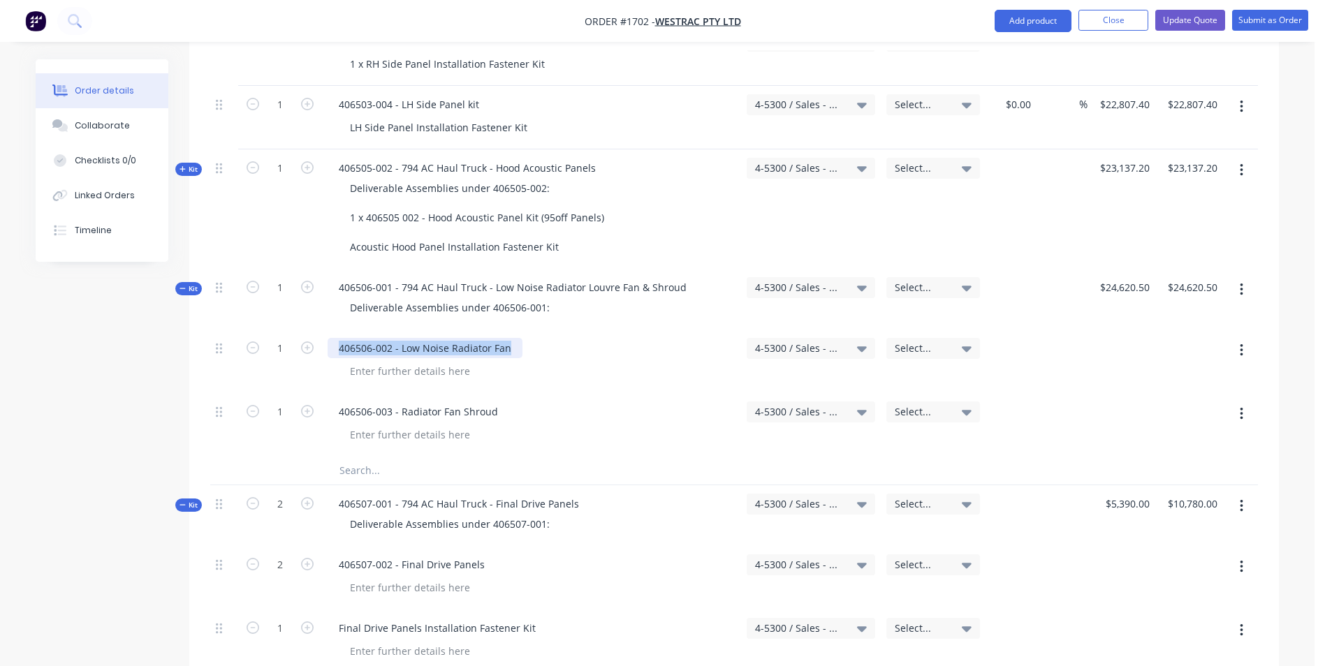
drag, startPoint x: 513, startPoint y: 289, endPoint x: 341, endPoint y: 292, distance: 171.8
click at [341, 338] on div "406506-002 - Low Noise Radiator Fan" at bounding box center [425, 348] width 195 height 20
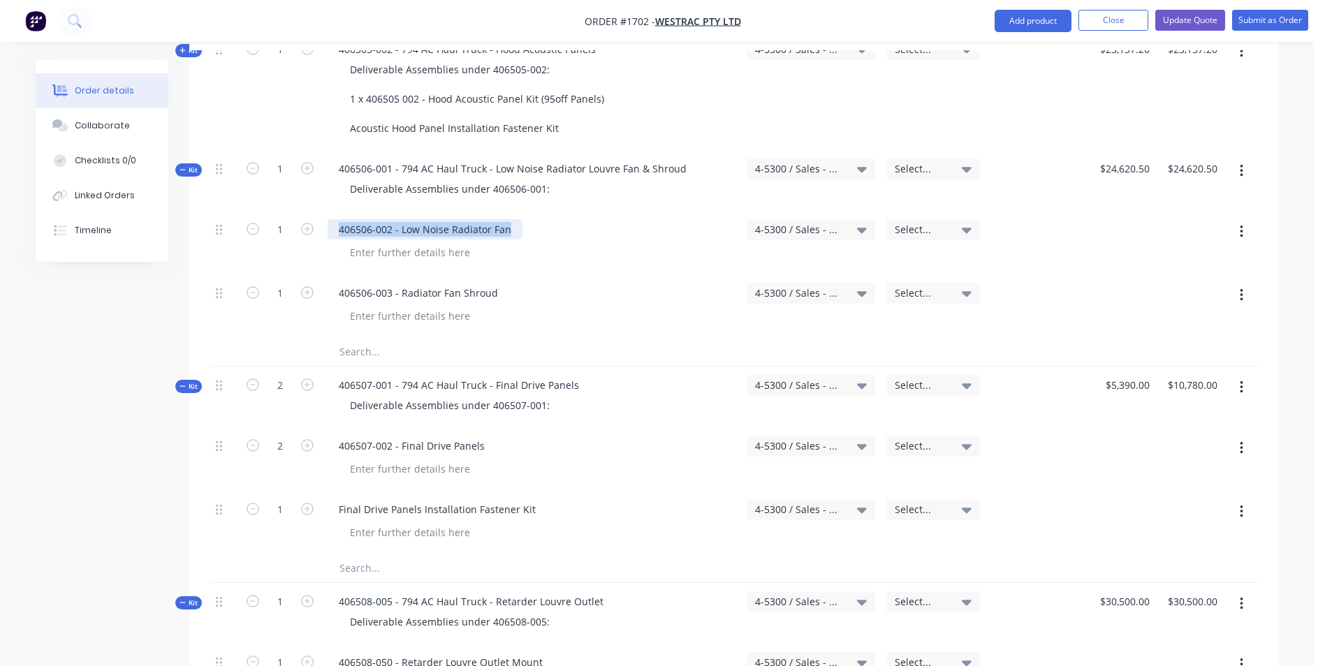
scroll to position [2025, 0]
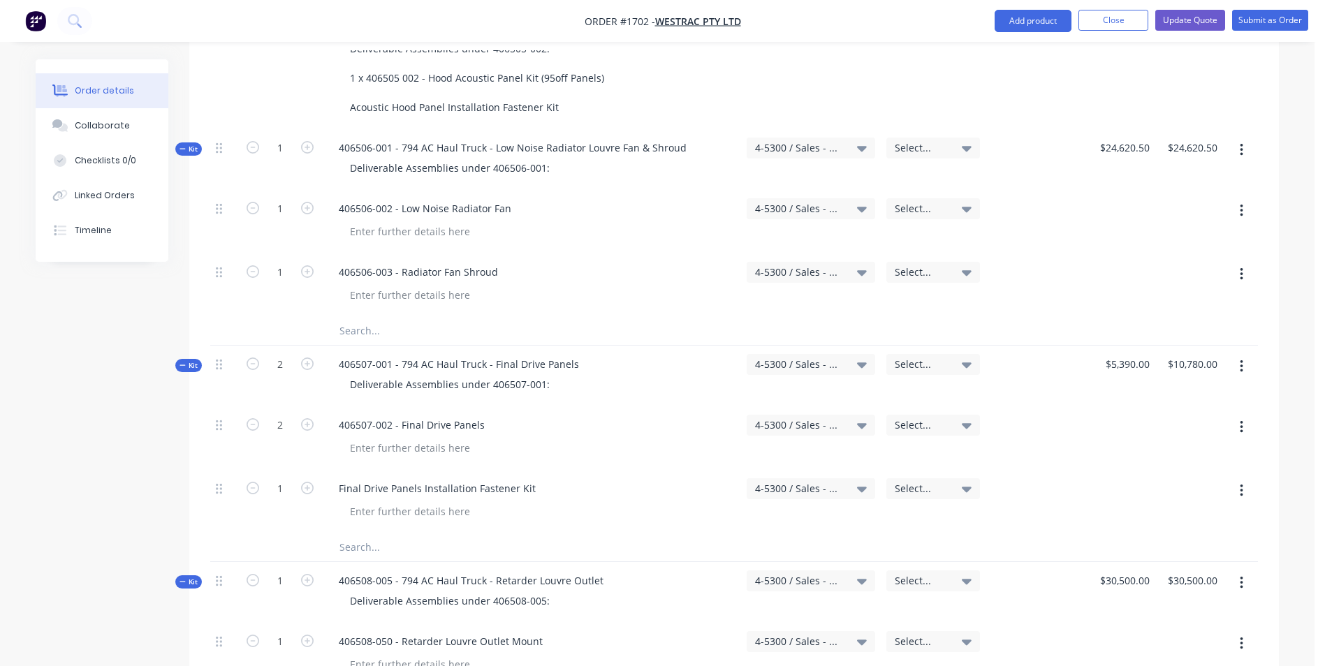
click at [191, 360] on span "Kit" at bounding box center [188, 365] width 18 height 10
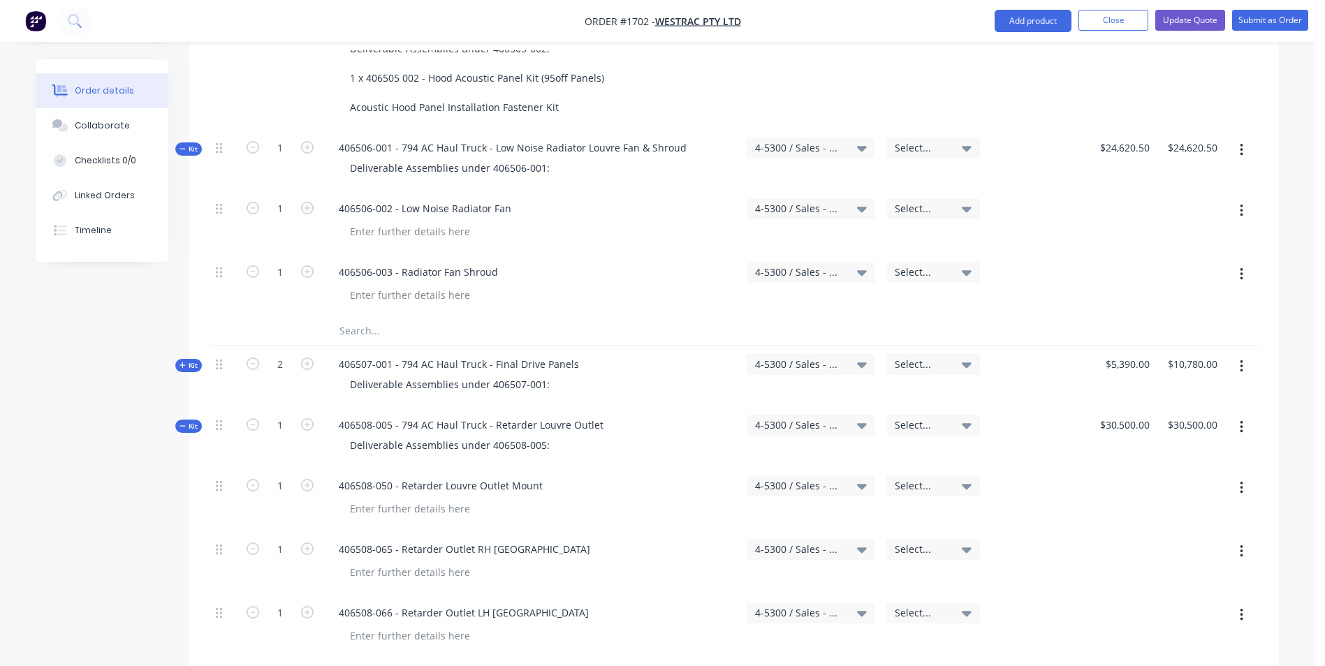
click at [191, 421] on span "Kit" at bounding box center [188, 426] width 18 height 10
click at [193, 482] on span "Kit" at bounding box center [188, 487] width 18 height 10
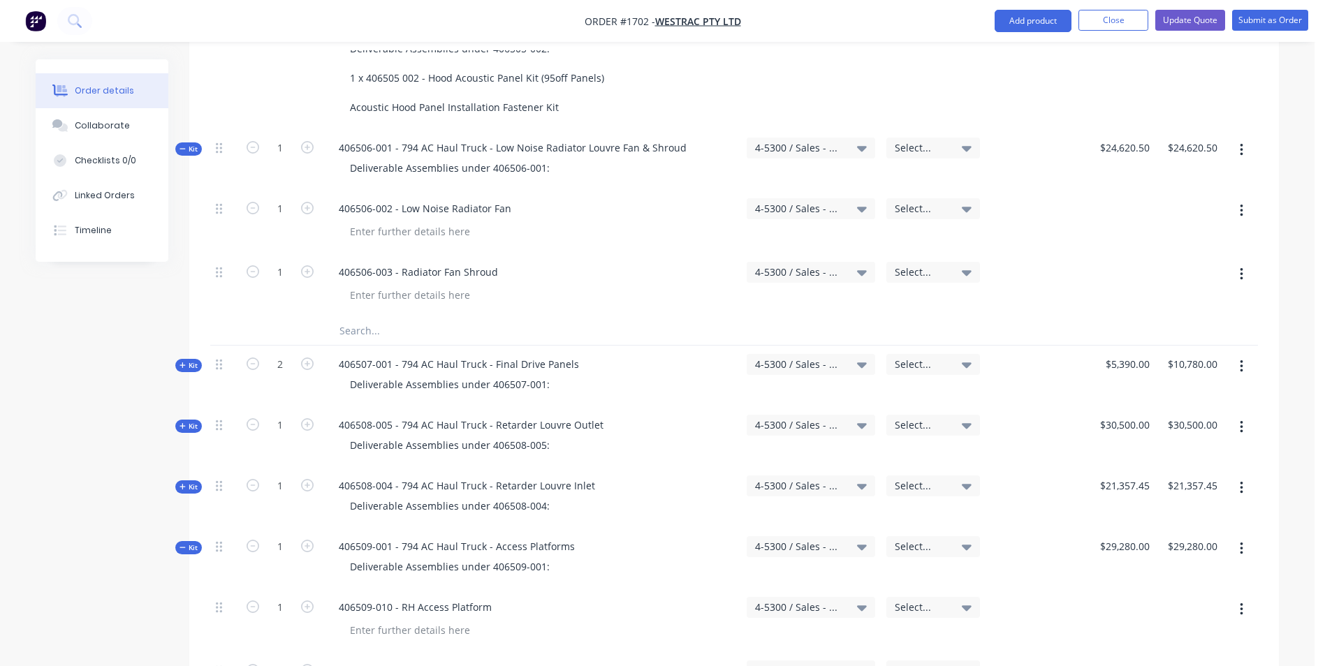
click at [193, 543] on span "Kit" at bounding box center [188, 548] width 18 height 10
click at [186, 603] on span "Kit" at bounding box center [188, 608] width 18 height 10
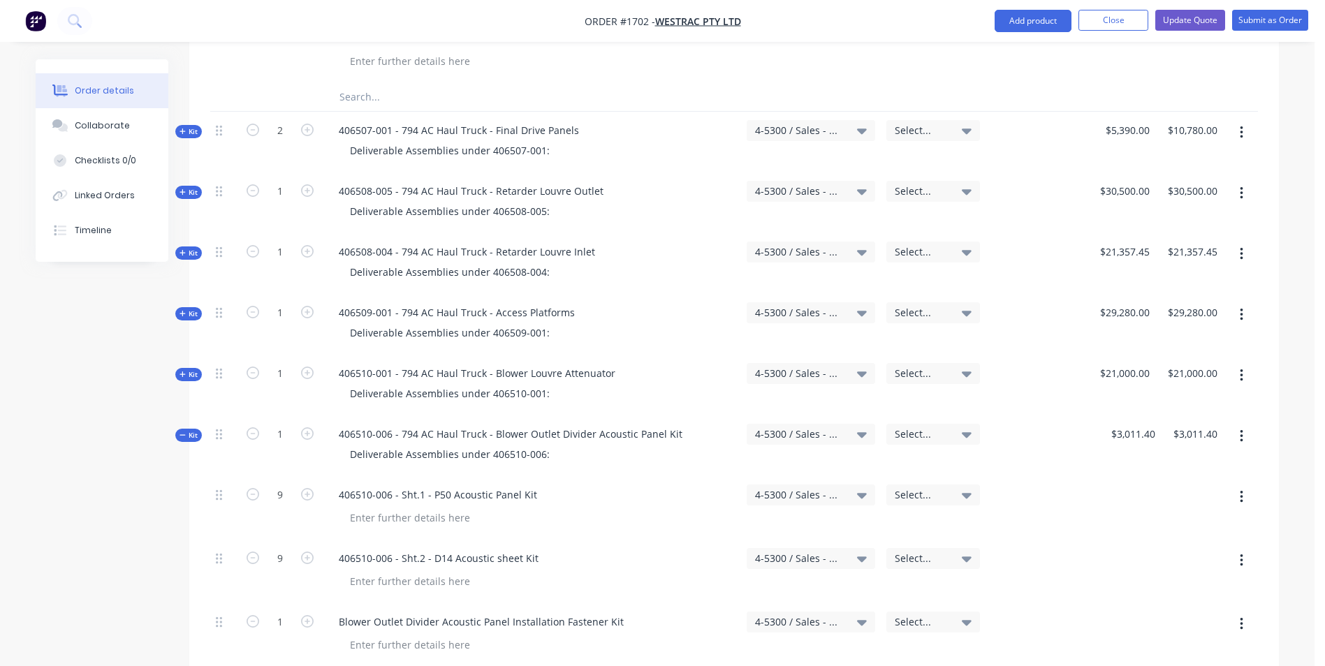
scroll to position [2304, 0]
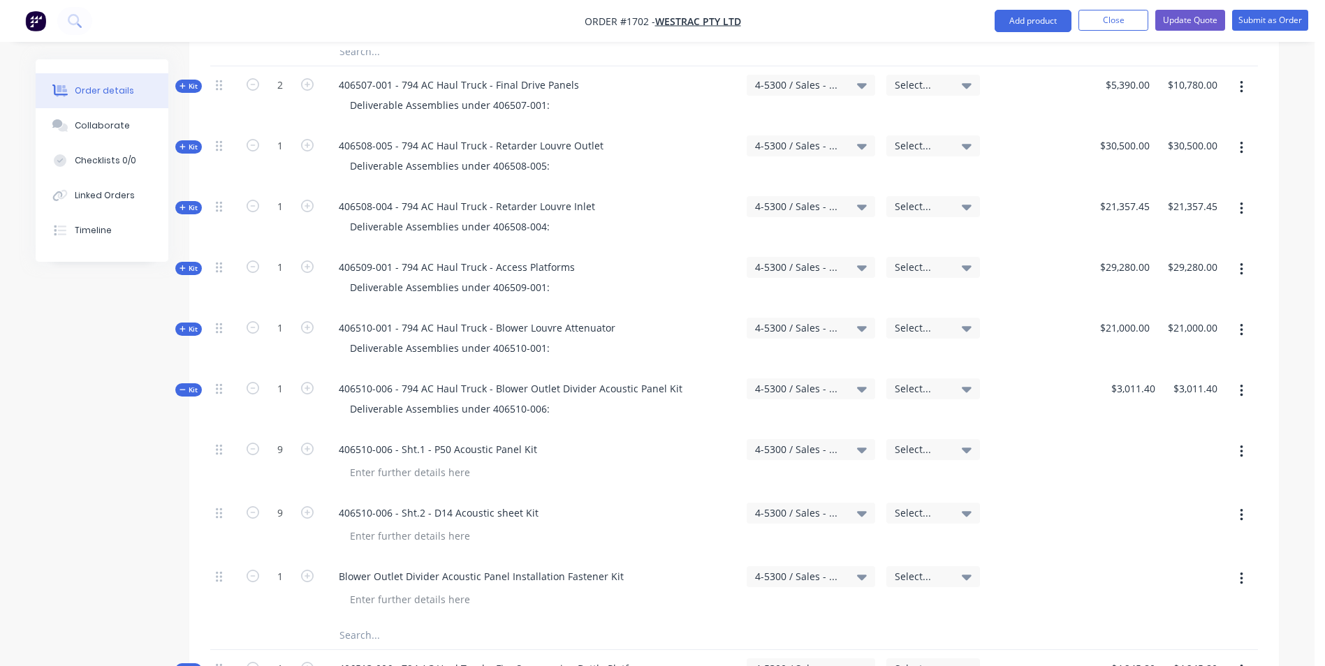
click at [193, 385] on span "Kit" at bounding box center [188, 390] width 18 height 10
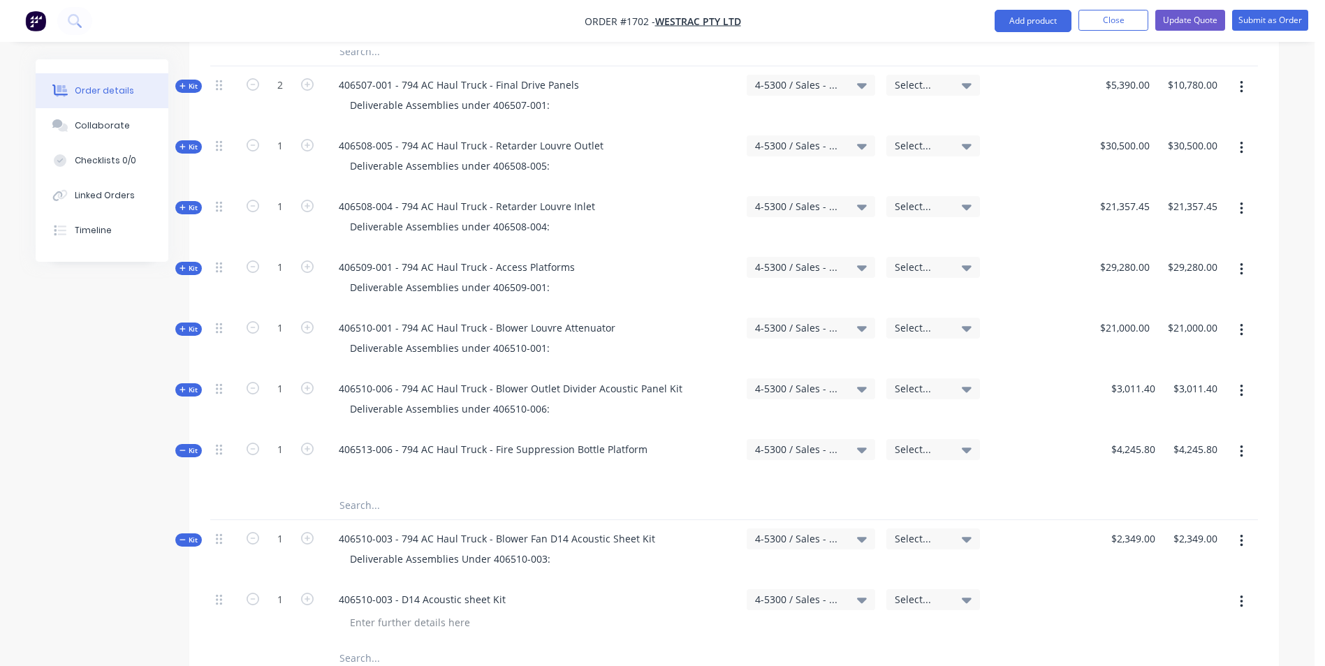
click at [191, 446] on span "Kit" at bounding box center [188, 451] width 18 height 10
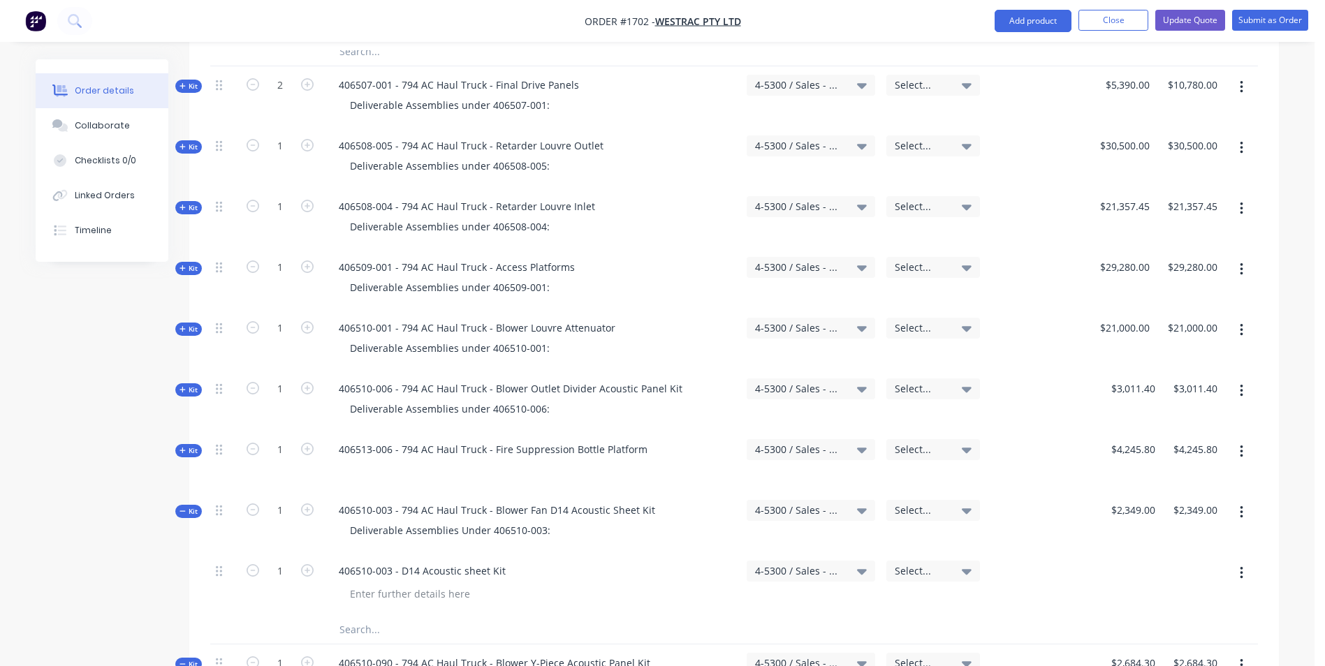
click at [190, 506] on span "Kit" at bounding box center [188, 511] width 18 height 10
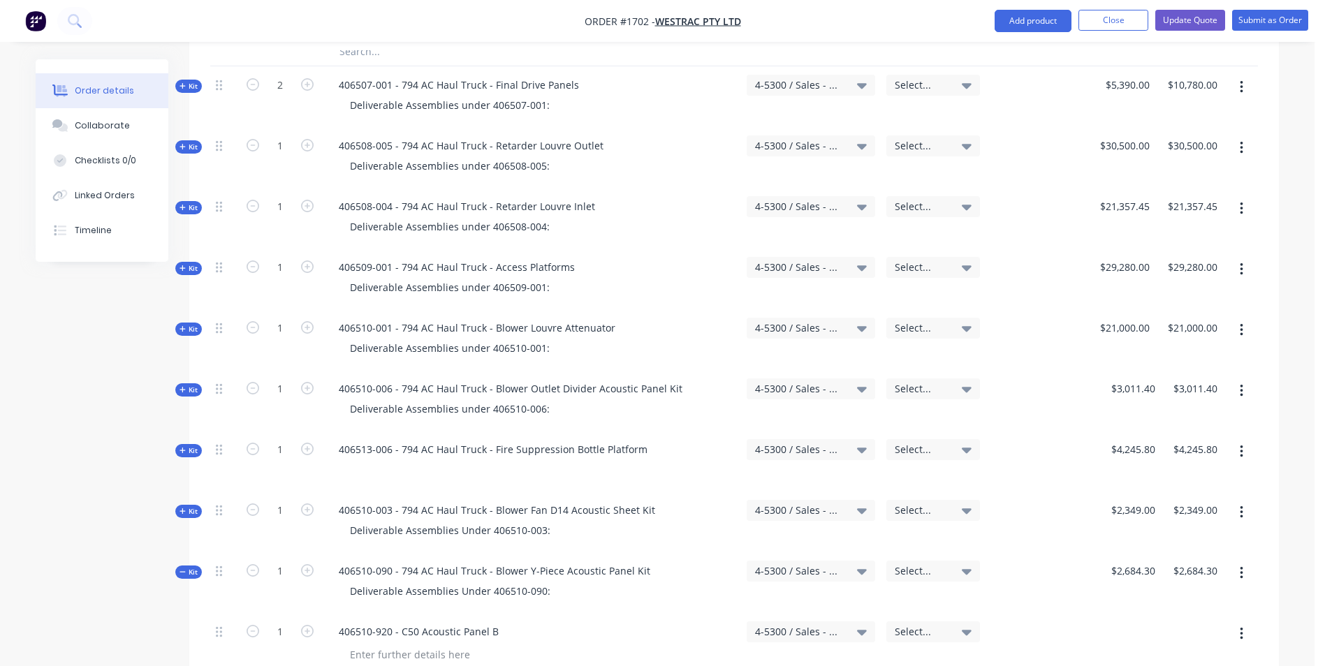
click at [196, 567] on span "Kit" at bounding box center [188, 572] width 18 height 10
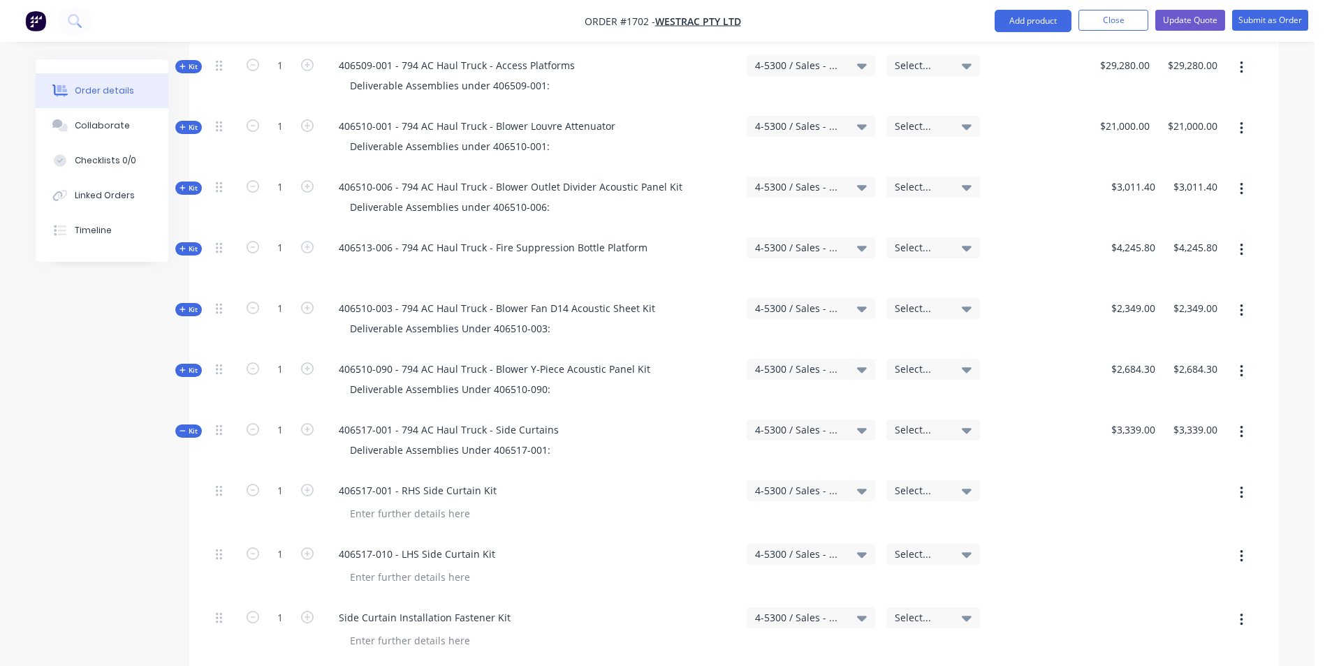
scroll to position [2514, 0]
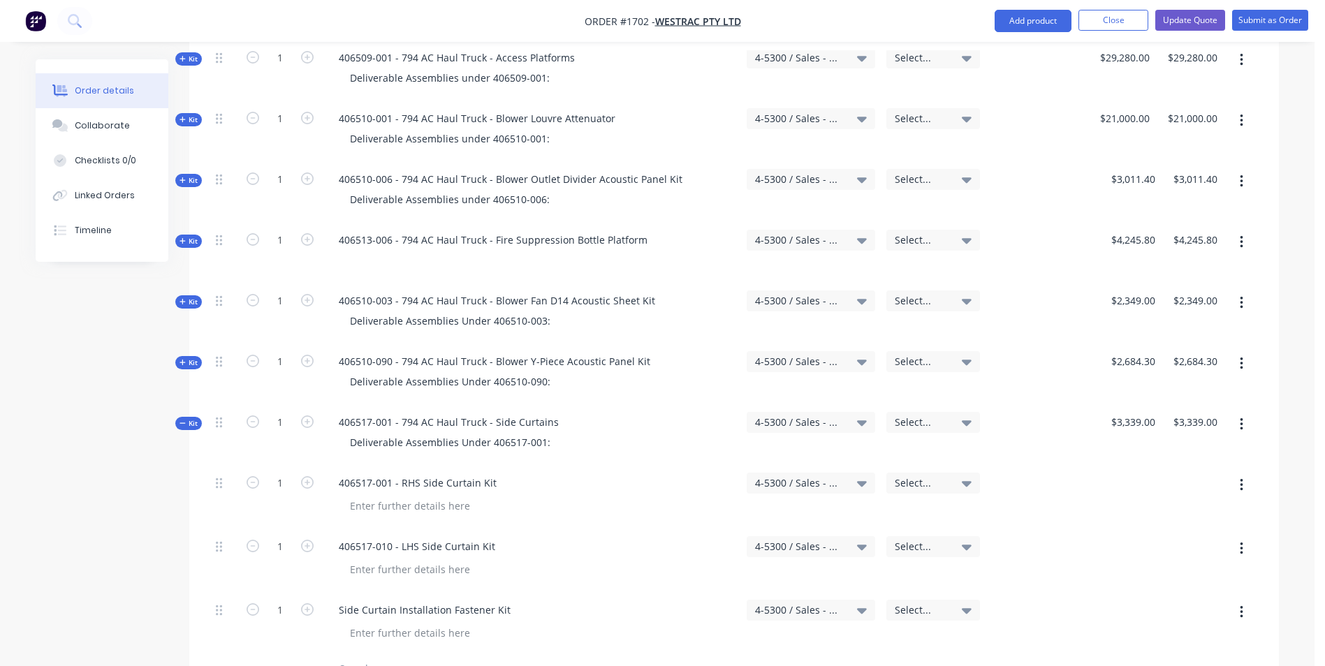
click at [193, 418] on span "Kit" at bounding box center [188, 423] width 18 height 10
click at [189, 479] on span "Kit" at bounding box center [188, 484] width 18 height 10
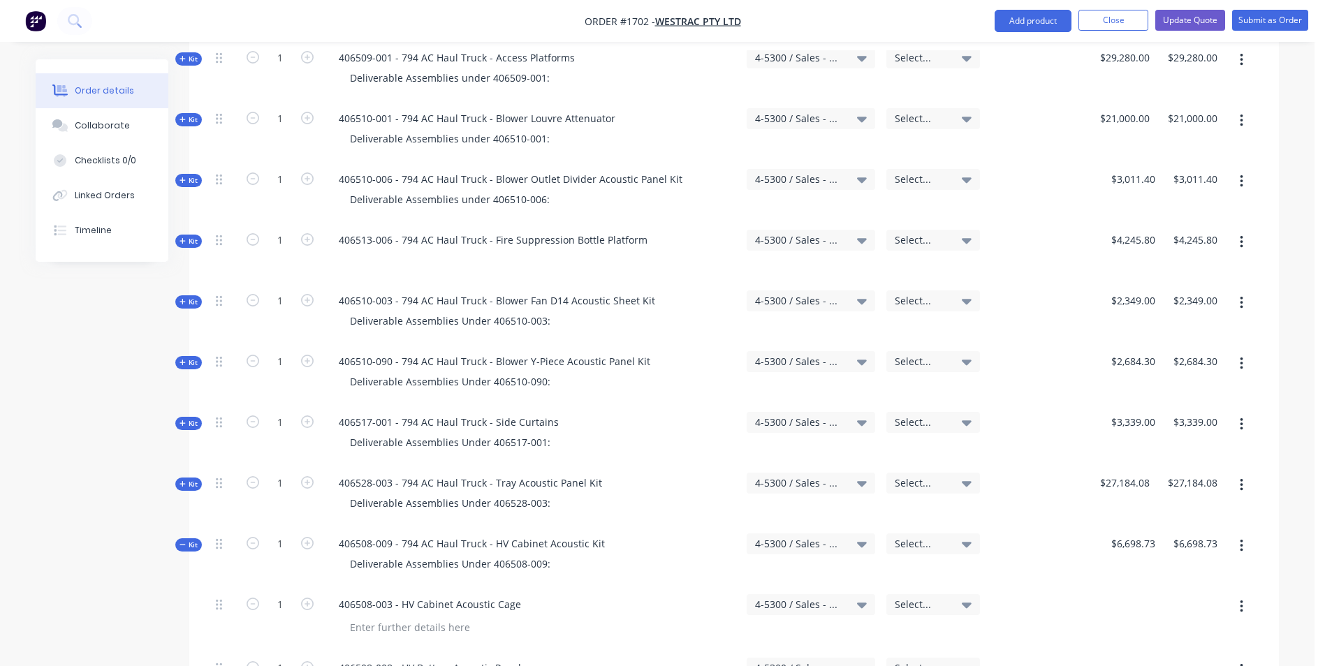
click at [188, 540] on span "Kit" at bounding box center [188, 545] width 18 height 10
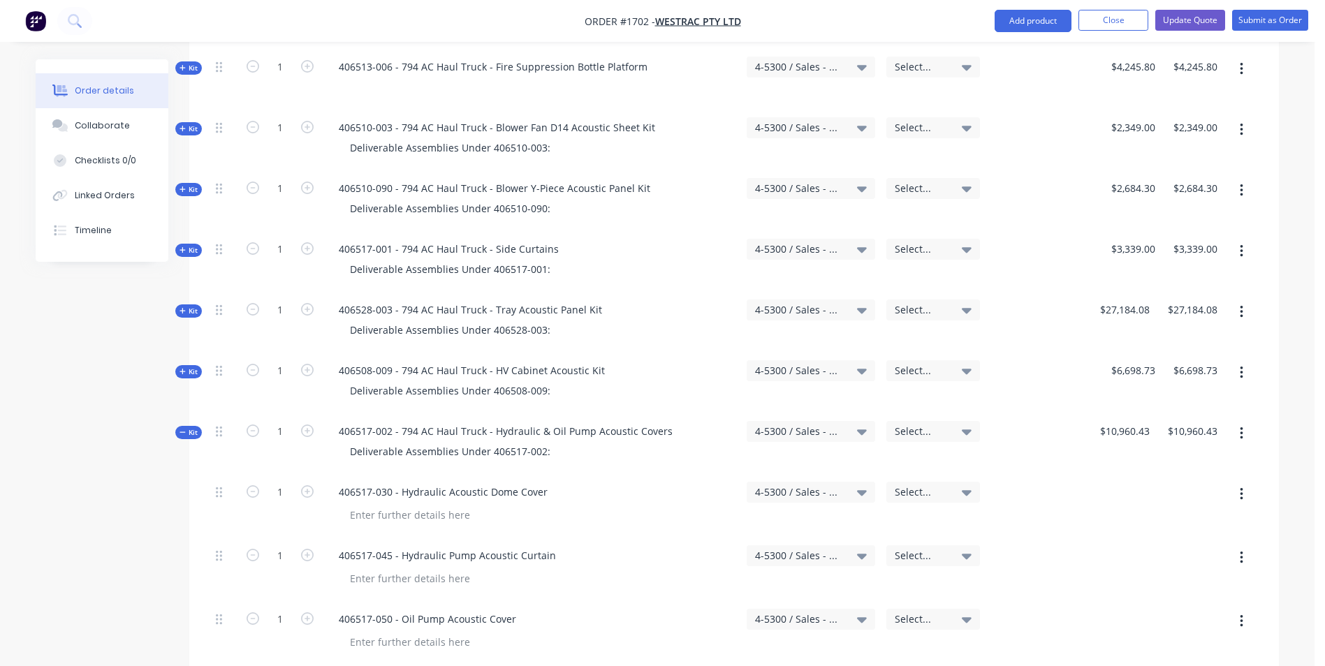
scroll to position [2723, 0]
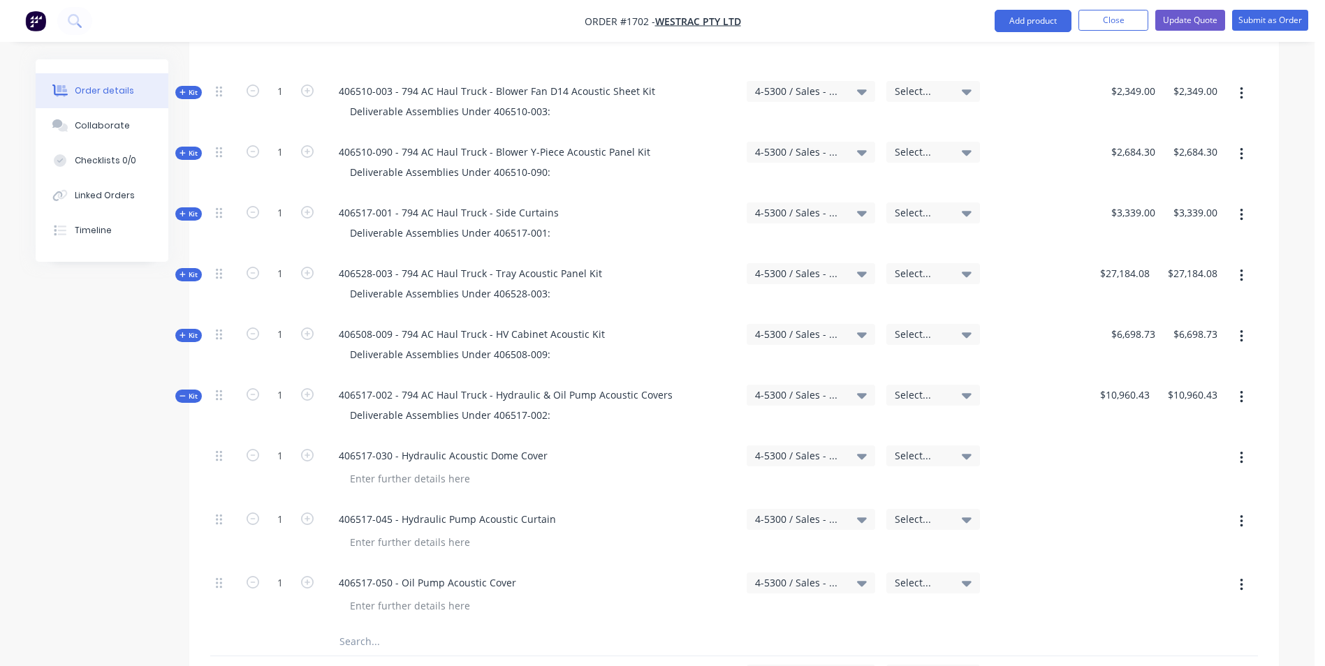
click at [194, 391] on span "Kit" at bounding box center [188, 396] width 18 height 10
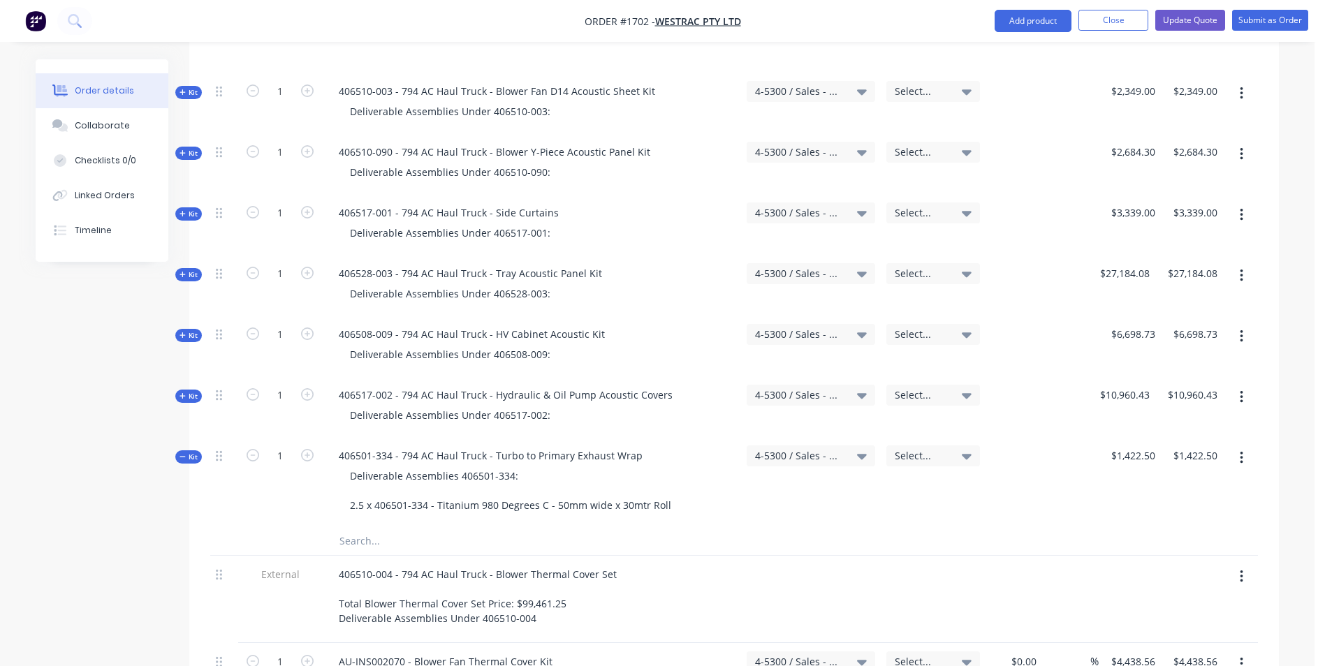
click at [189, 452] on span "Kit" at bounding box center [188, 457] width 18 height 10
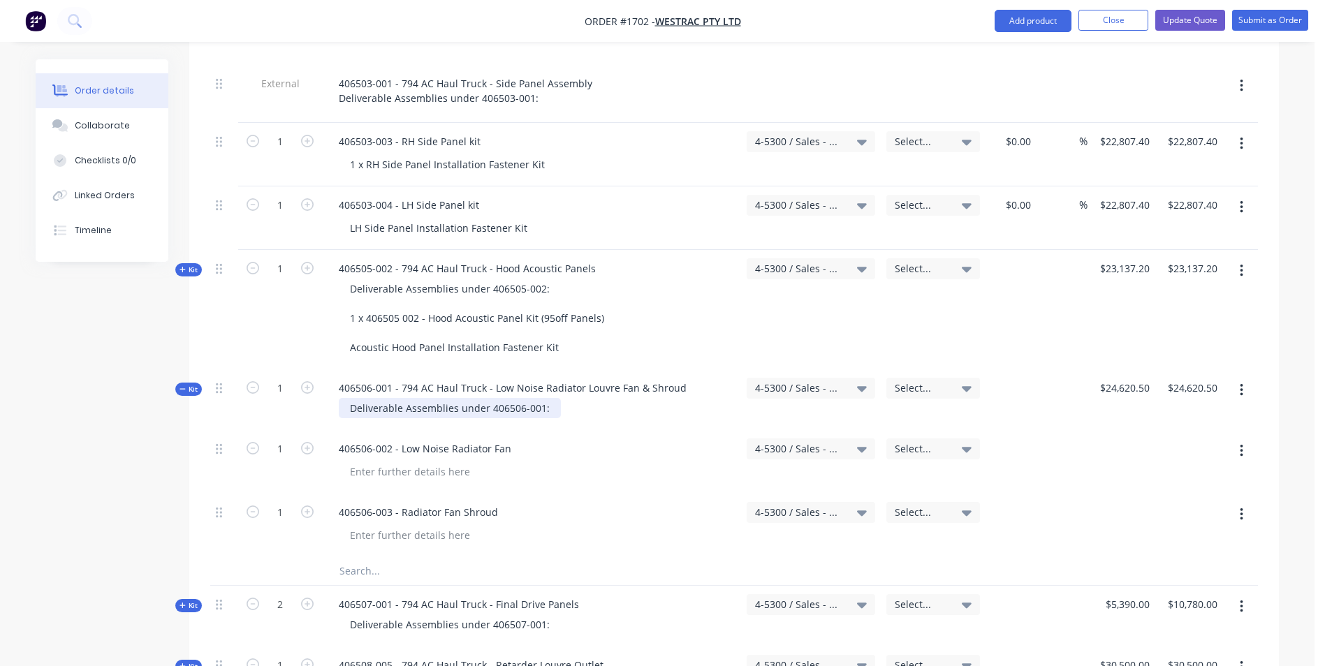
scroll to position [1816, 0]
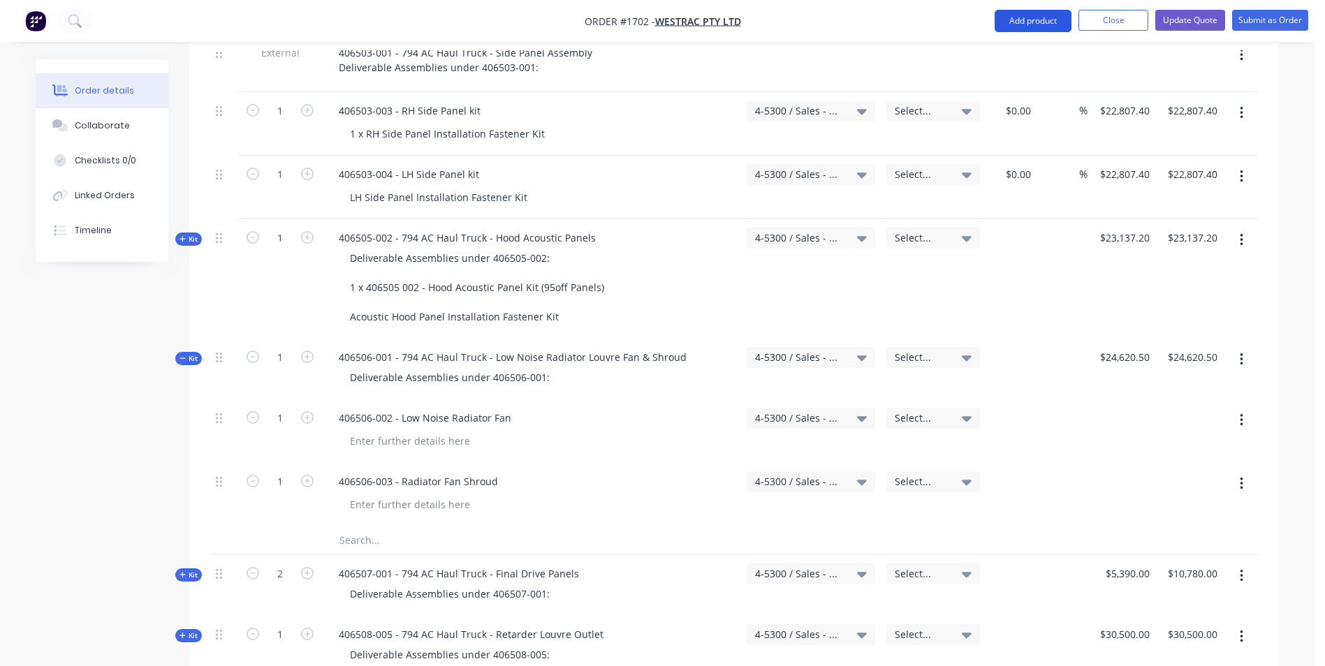
click at [1034, 17] on button "Add product" at bounding box center [1032, 21] width 77 height 22
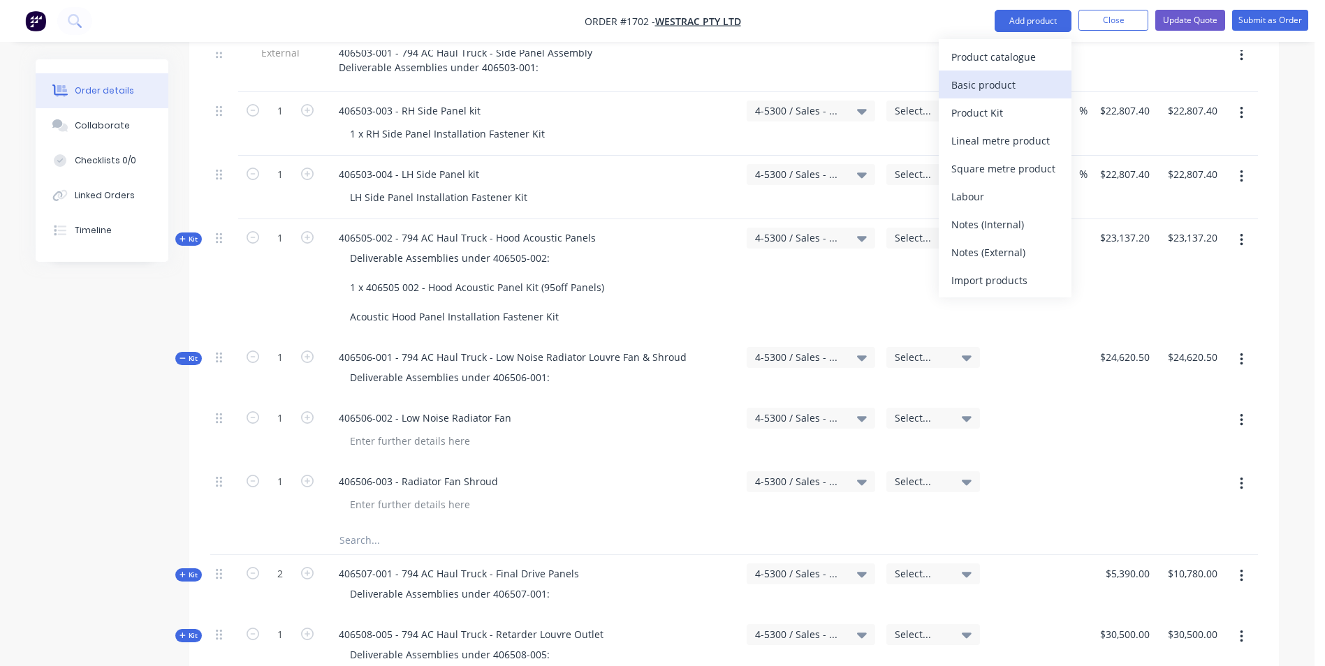
click at [983, 84] on div "Basic product" at bounding box center [1005, 85] width 108 height 20
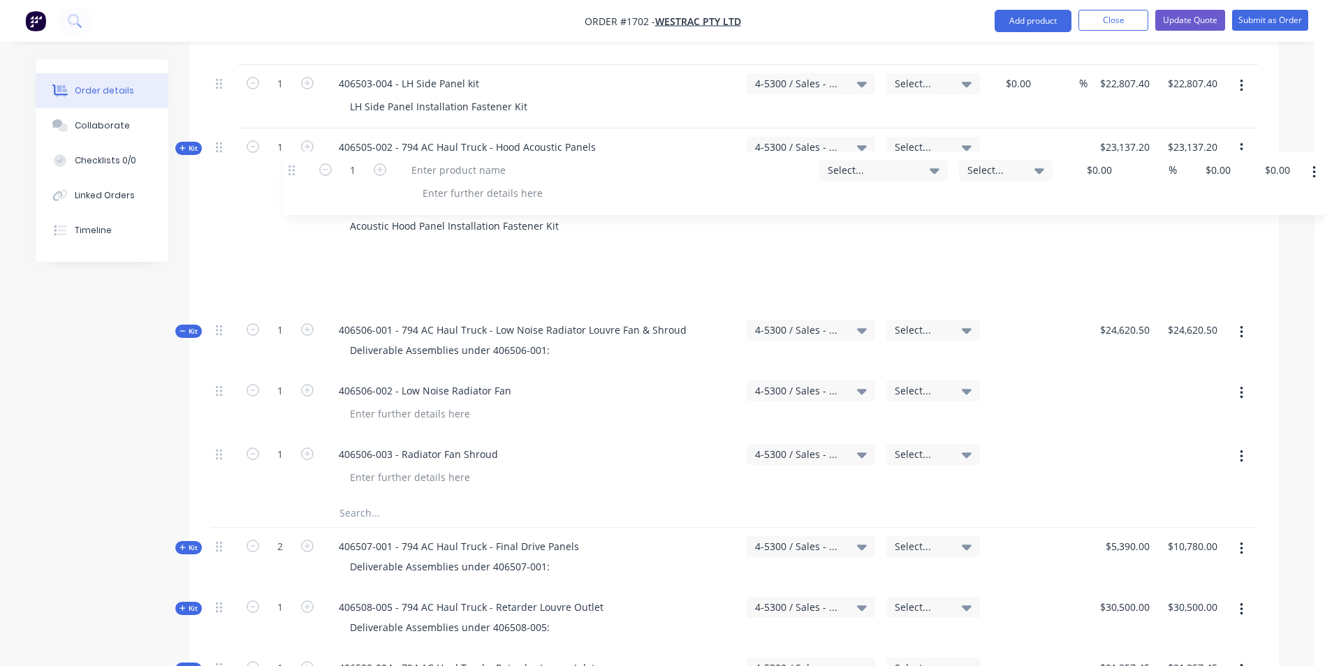
scroll to position [1906, 0]
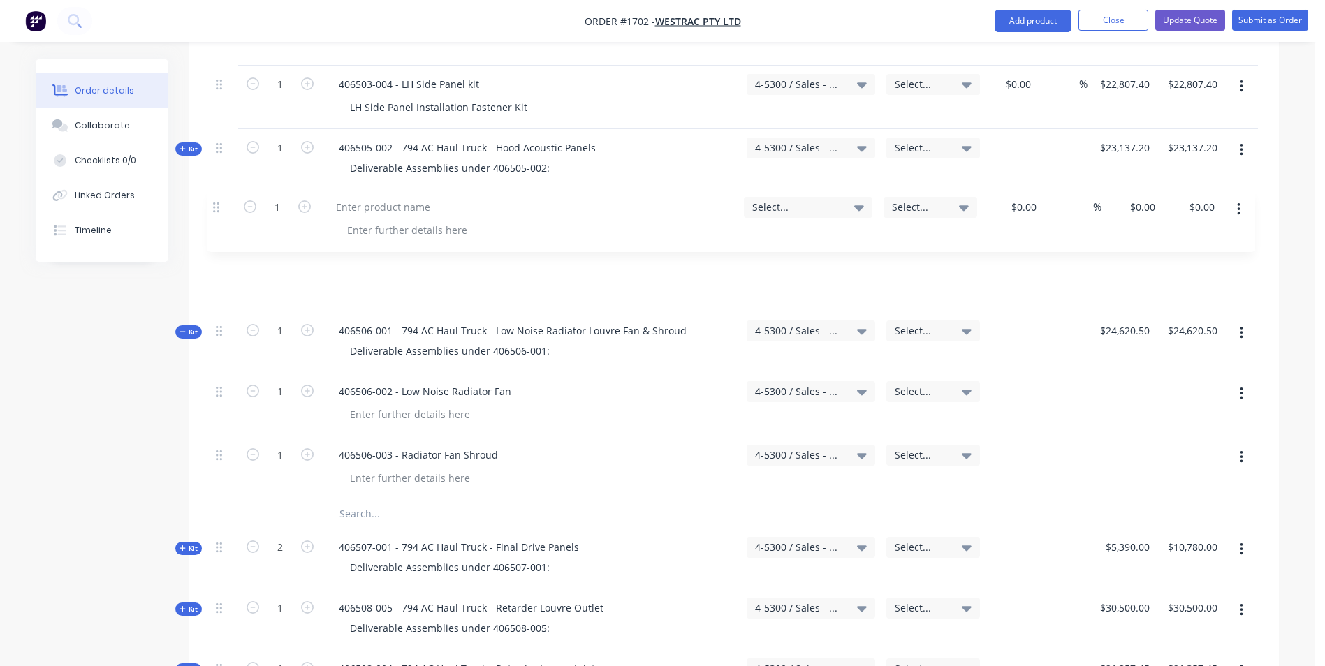
drag, startPoint x: 218, startPoint y: 222, endPoint x: 207, endPoint y: 203, distance: 21.9
click at [207, 203] on div "Qty Account Job Cost Markup Price Total Kit 1 106511-001 - 794 AC Haul Truck - …" at bounding box center [733, 416] width 1089 height 3395
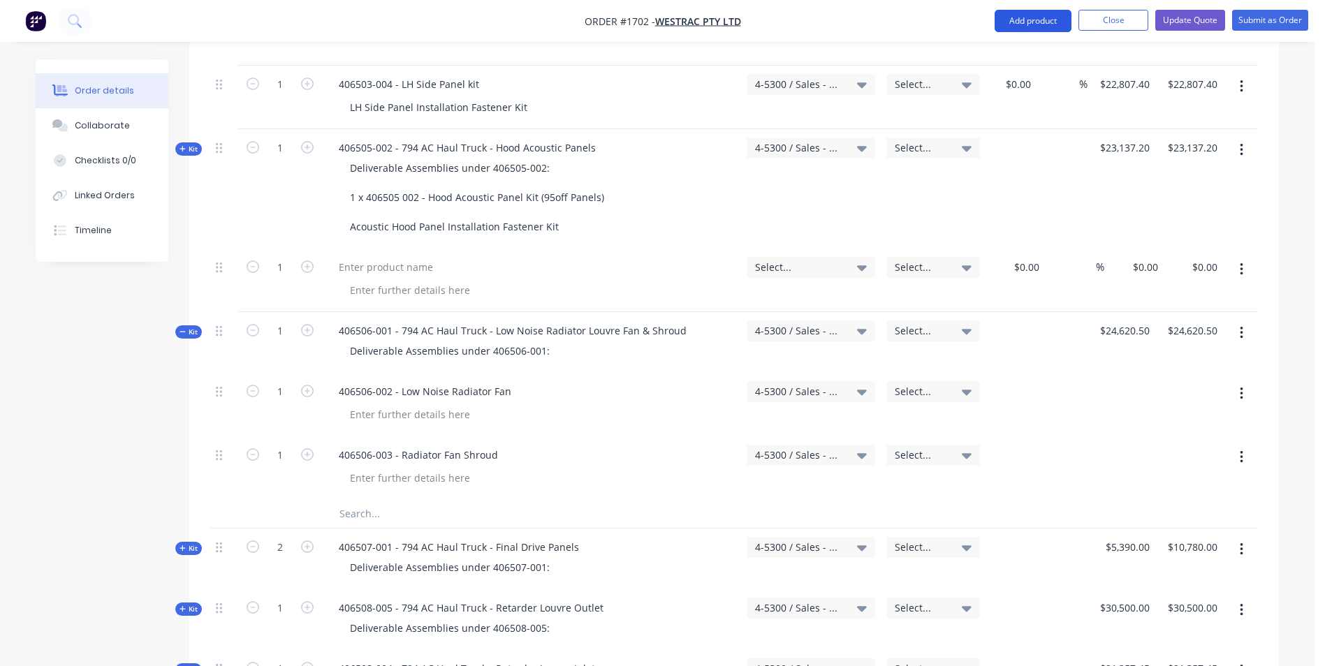
click at [1035, 17] on button "Add product" at bounding box center [1032, 21] width 77 height 22
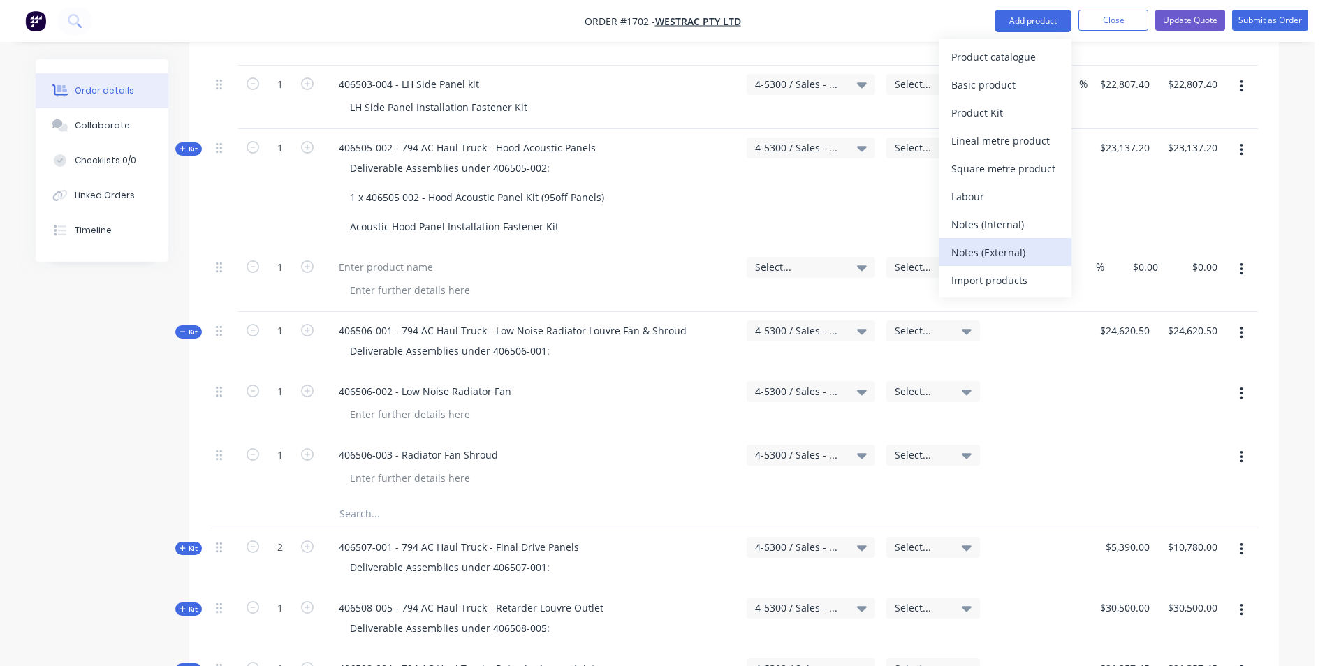
click at [994, 253] on div "Notes (External)" at bounding box center [1005, 252] width 108 height 20
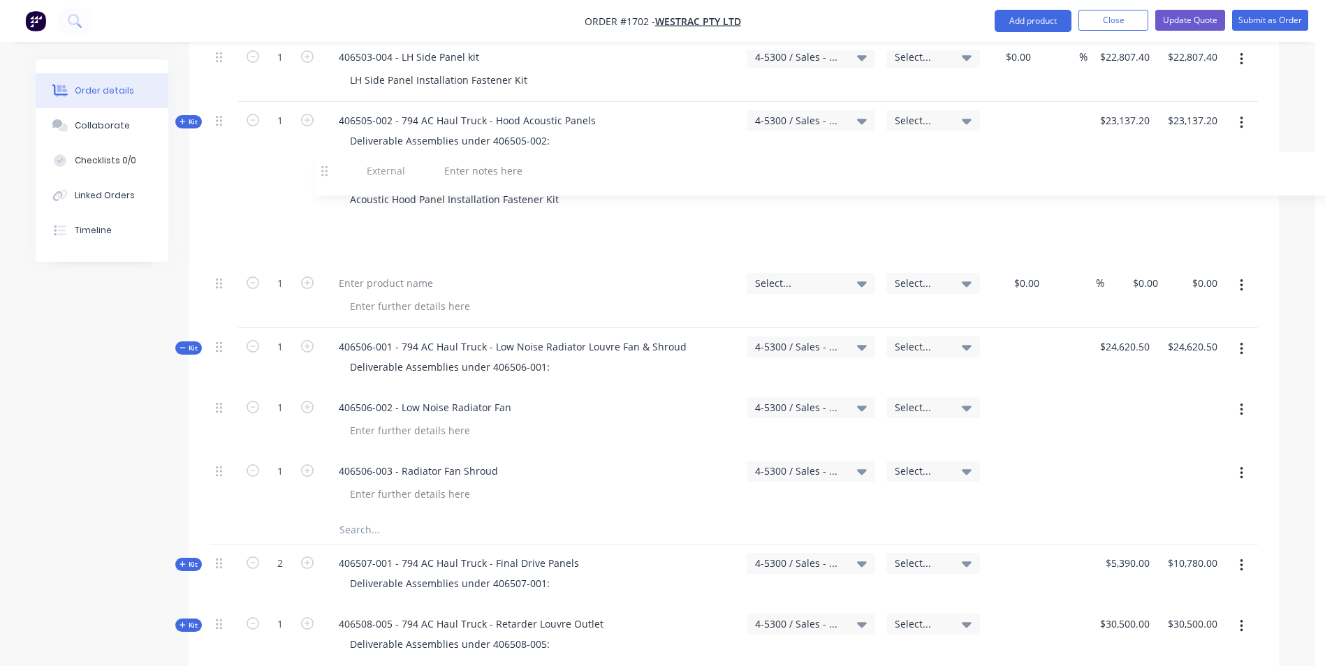
scroll to position [1932, 0]
drag, startPoint x: 221, startPoint y: 240, endPoint x: 243, endPoint y: 170, distance: 72.7
click at [243, 170] on div "Kit 1 106511-001 - 794 AC Haul Truck - Bumper Extension Deliverable Assemblies …" at bounding box center [733, 402] width 1047 height 3364
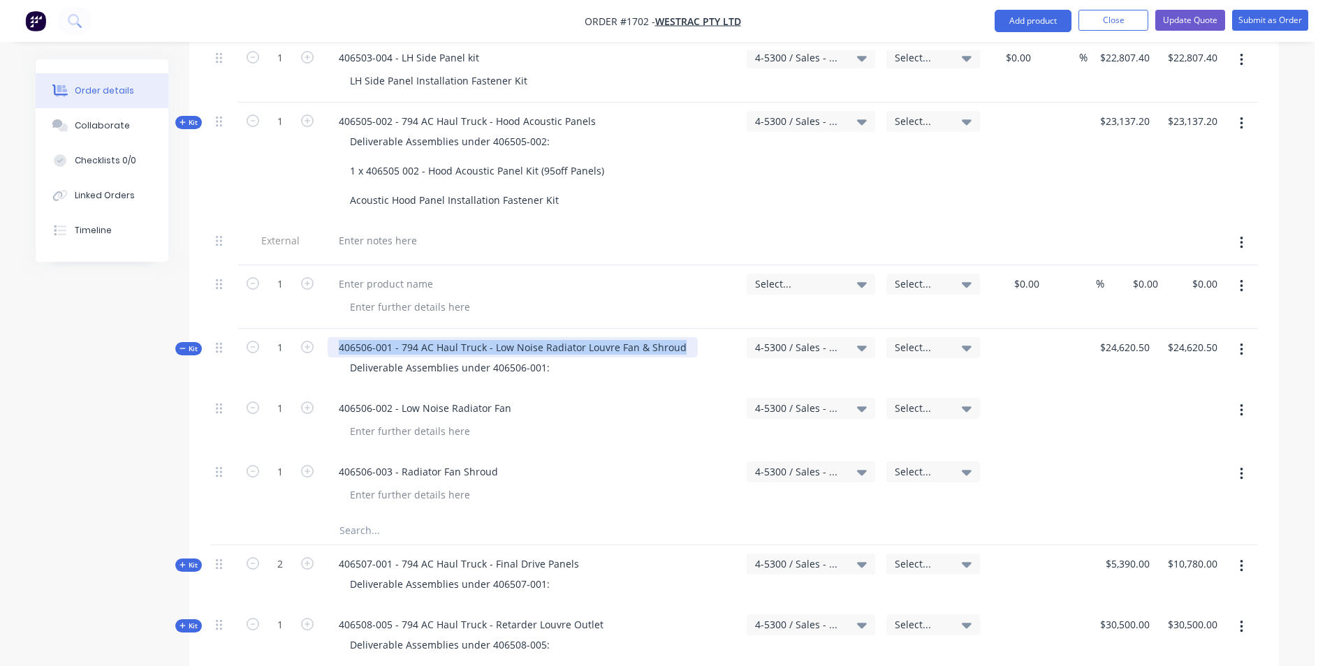
drag, startPoint x: 680, startPoint y: 288, endPoint x: 339, endPoint y: 291, distance: 340.8
click at [339, 337] on div "406506-001 - 794 AC Haul Truck - Low Noise Radiator Louvre Fan & Shroud" at bounding box center [513, 347] width 370 height 20
click at [355, 230] on div at bounding box center [378, 240] width 101 height 20
paste div
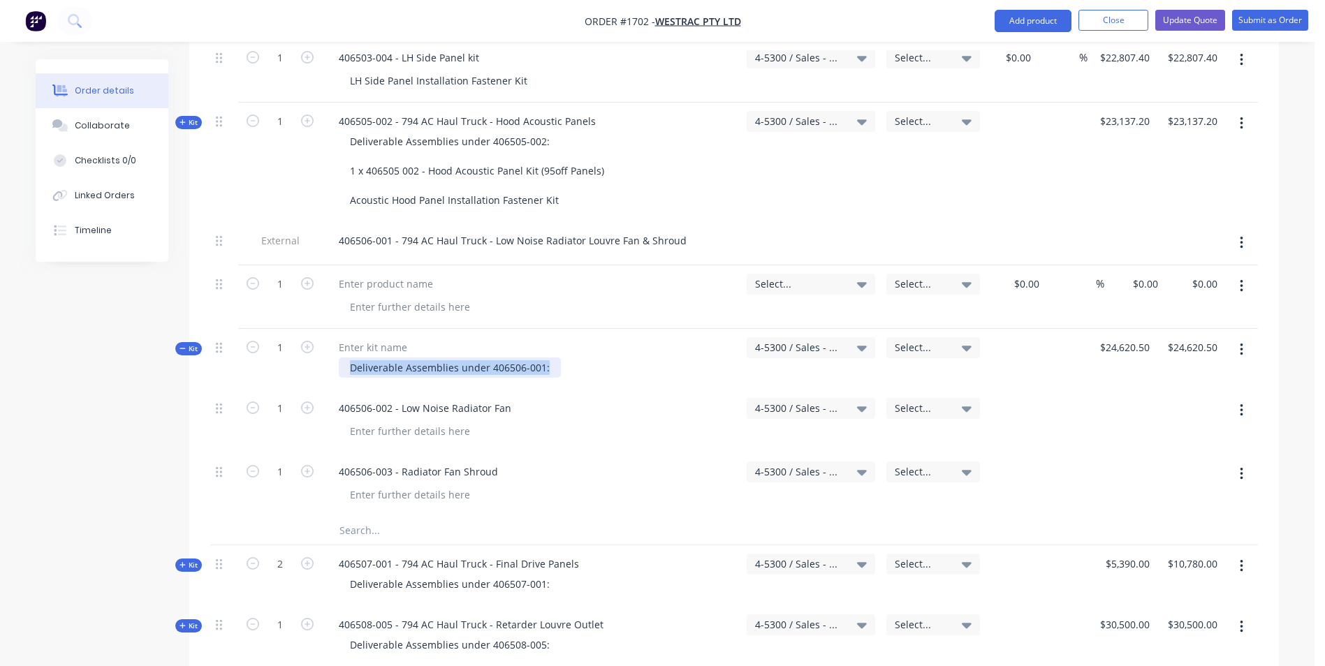
drag, startPoint x: 546, startPoint y: 309, endPoint x: 341, endPoint y: 309, distance: 204.6
click at [341, 358] on div "Deliverable Assemblies under 406506-001:" at bounding box center [450, 368] width 222 height 20
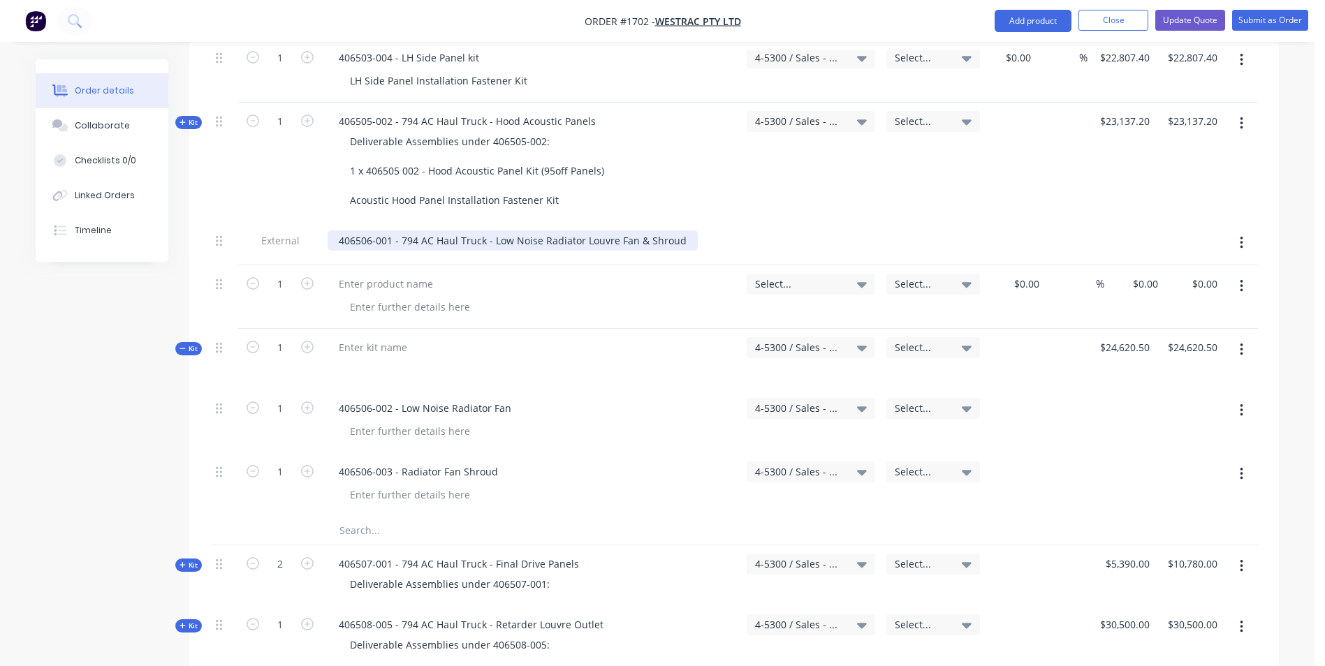
click at [682, 230] on div "406506-001 - 794 AC Haul Truck - Low Noise Radiator Louvre Fan & Shroud" at bounding box center [513, 240] width 370 height 20
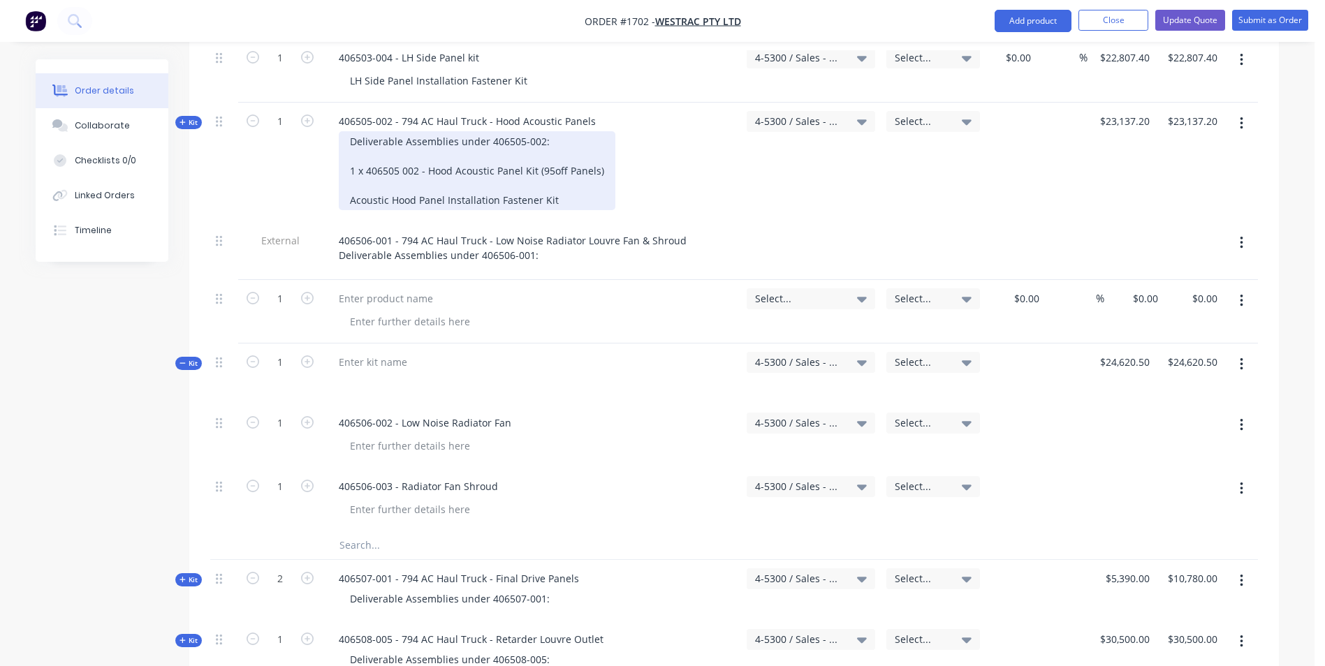
click at [372, 131] on div "Deliverable Assemblies under 406505-002: 1 x 406505 002 - Hood Acoustic Panel K…" at bounding box center [477, 170] width 277 height 79
click at [351, 131] on div "Deliverable Assemblies under 406505-002: 1 x 406505 002 - Hood Acoustic Panel K…" at bounding box center [477, 170] width 277 height 79
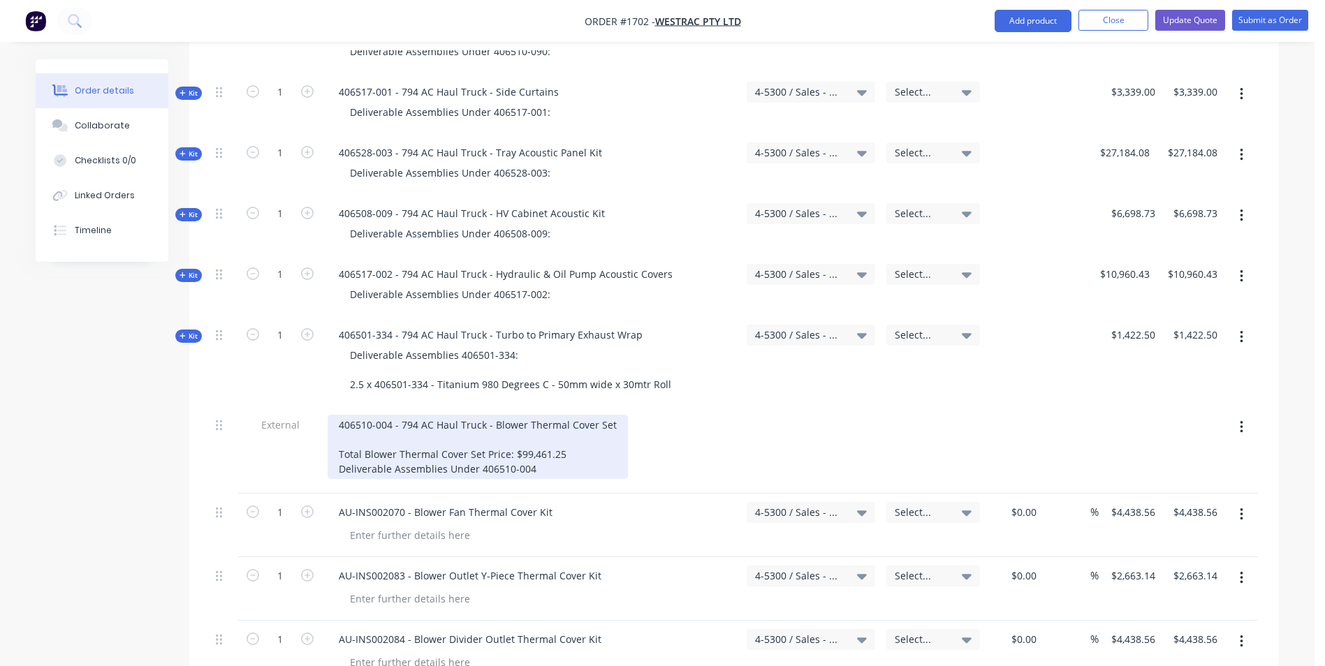
scroll to position [2980, 0]
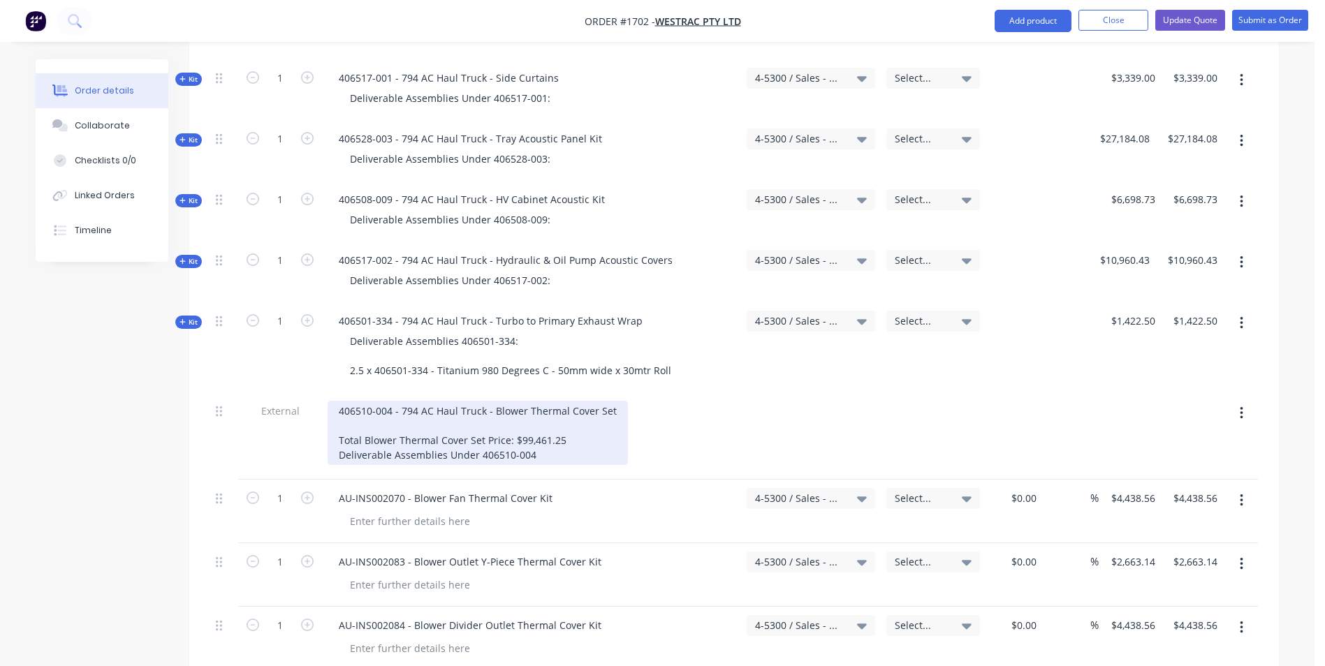
click at [374, 401] on div "406510-004 - 794 AC Haul Truck - Blower Thermal Cover Set Total Blower Thermal …" at bounding box center [478, 433] width 300 height 64
drag, startPoint x: 339, startPoint y: 381, endPoint x: 509, endPoint y: 386, distance: 169.8
click at [509, 401] on div "406510-004 - 794 AC Haul Truck - Blower Thermal Cover Set Total Blower Thermal …" at bounding box center [478, 433] width 300 height 64
copy div "Total Blower Thermal Cover Set Price:"
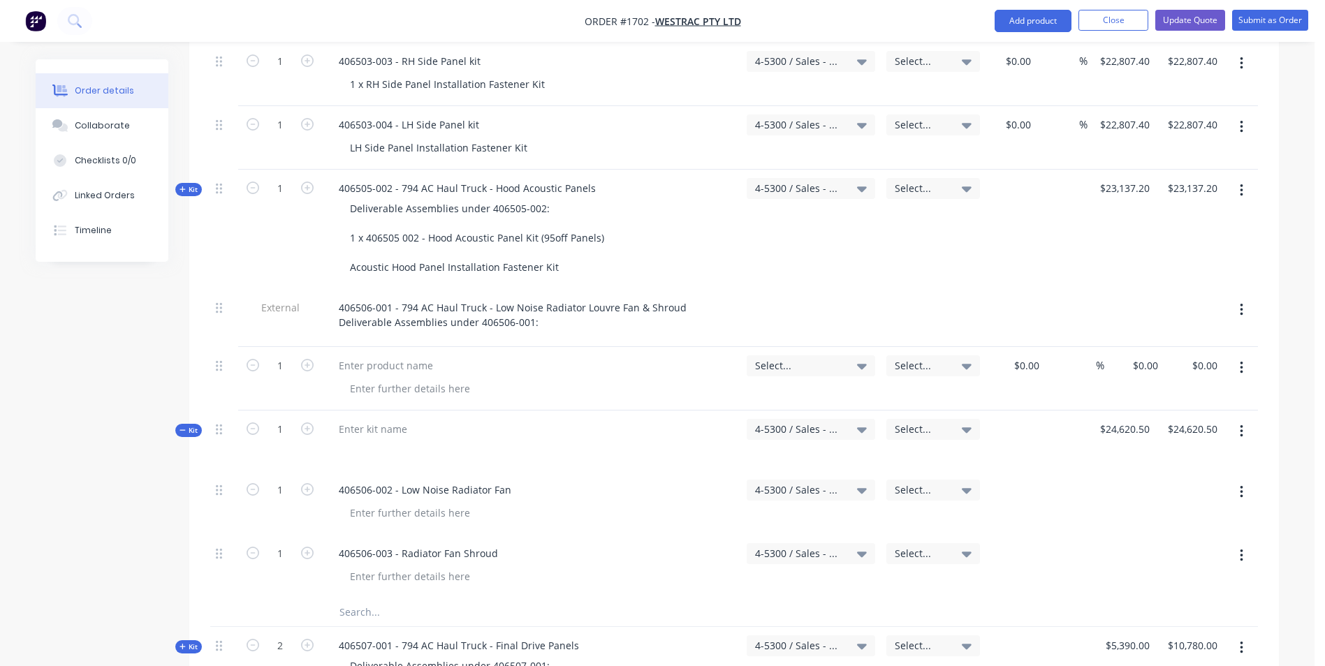
scroll to position [1862, 0]
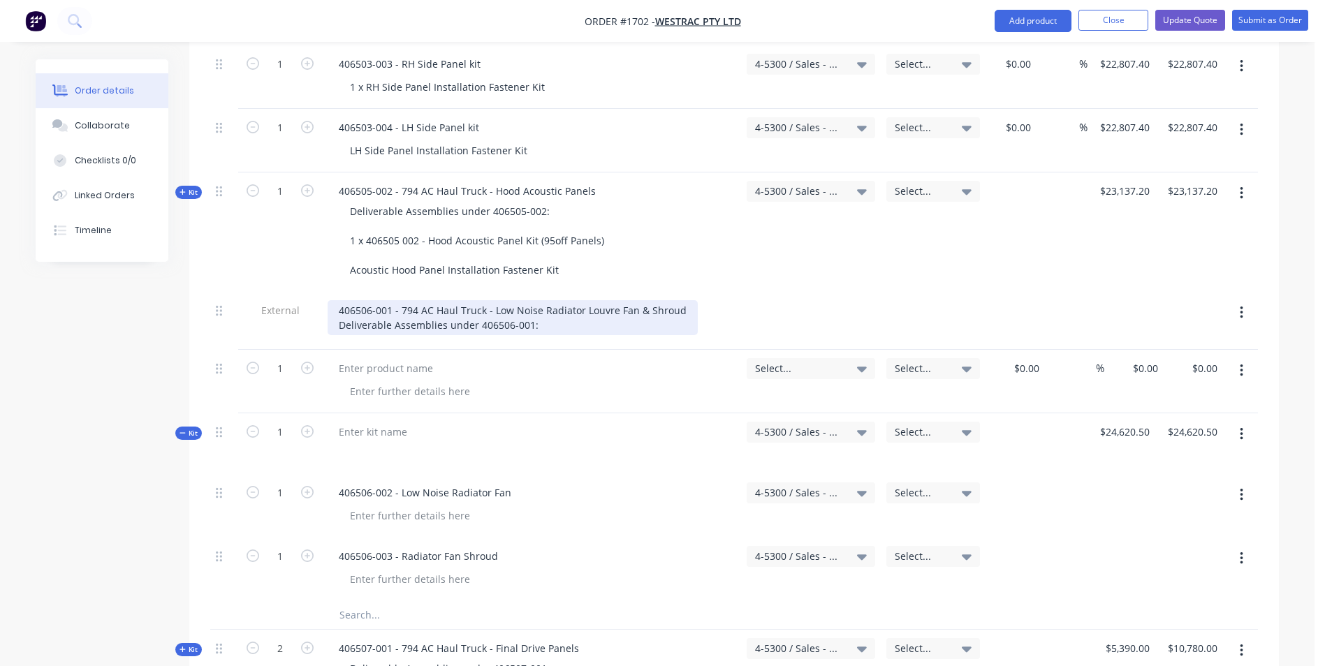
click at [339, 300] on div "406506-001 - 794 AC Haul Truck - Low Noise Radiator Louvre Fan & Shroud Deliver…" at bounding box center [513, 317] width 370 height 35
drag, startPoint x: 483, startPoint y: 267, endPoint x: 364, endPoint y: 267, distance: 118.7
click at [364, 300] on div "406506-001 - 794 AC Haul Truck - Low Noise Radiator Louvre Fan & Shroud Total B…" at bounding box center [532, 317] width 408 height 35
drag, startPoint x: 680, startPoint y: 251, endPoint x: 496, endPoint y: 251, distance: 184.4
click at [492, 300] on div "406506-001 - 794 AC Haul Truck - Low Noise Radiator Louvre Fan & Shroud Total P…" at bounding box center [532, 317] width 408 height 35
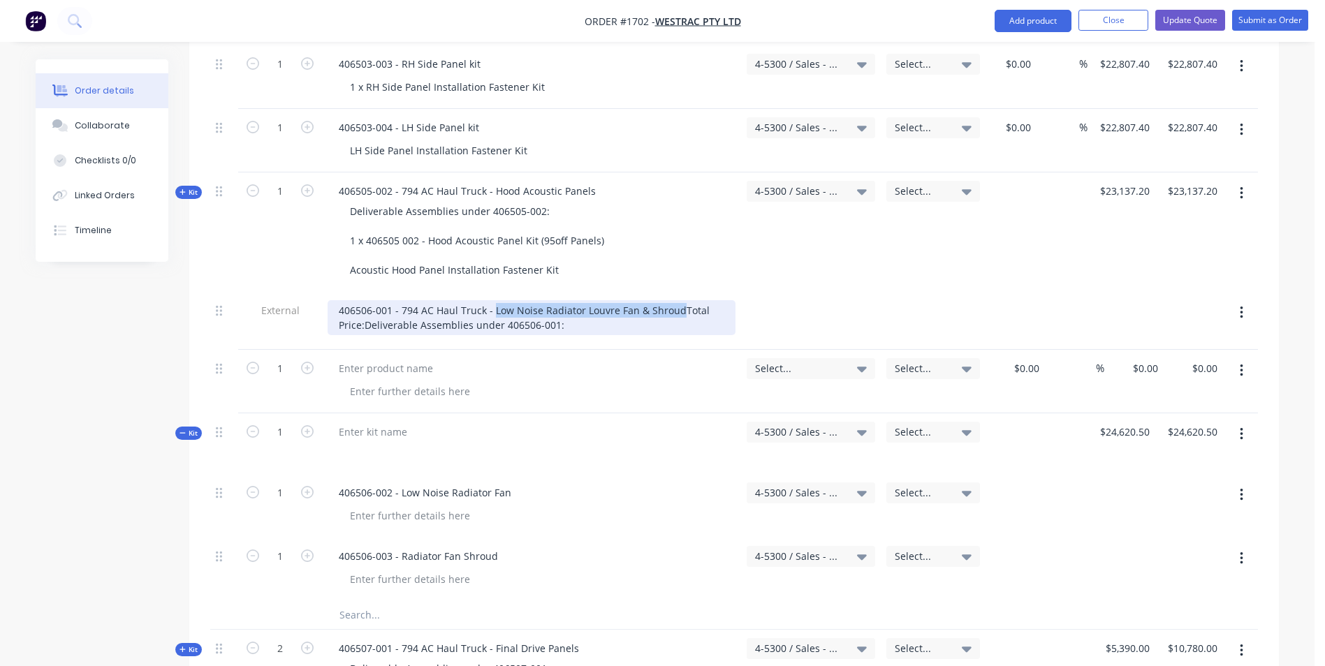
copy div "Low Noise Radiator Louvre Fan & Shroud"
click at [365, 300] on div "406506-001 - 794 AC Haul Truck - Low Noise Radiator Louvre Fan & Shroud Total P…" at bounding box center [532, 317] width 408 height 35
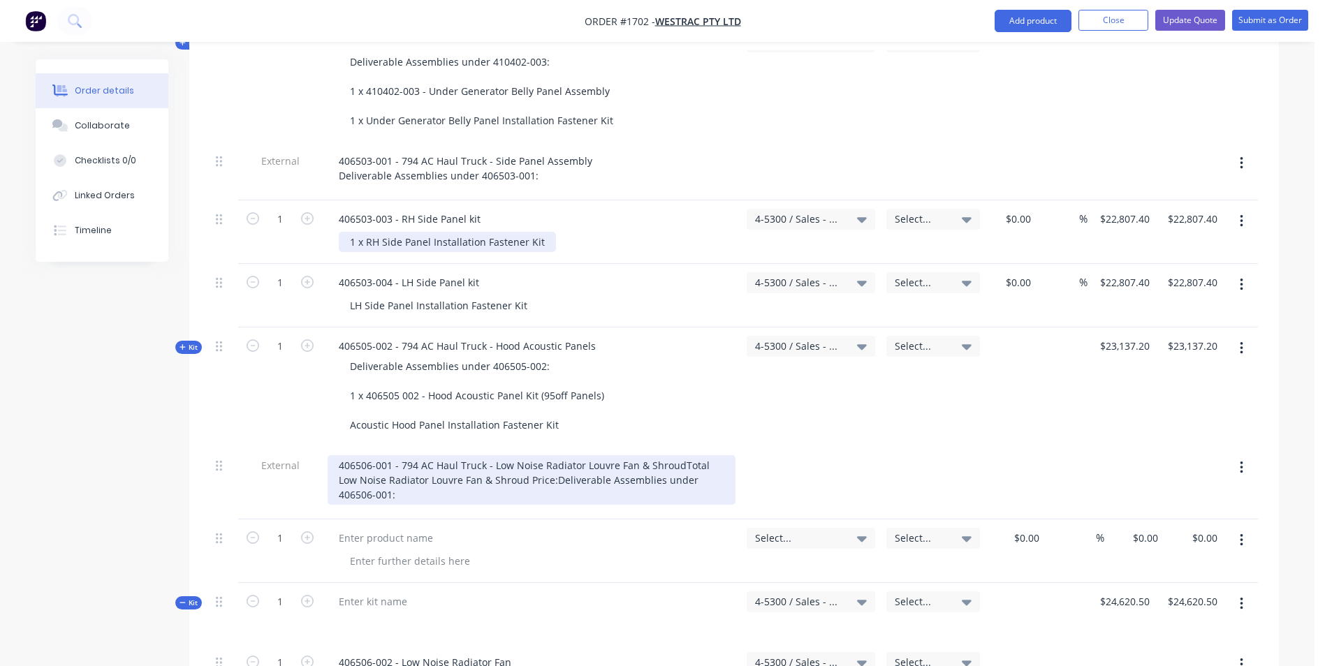
scroll to position [1723, 0]
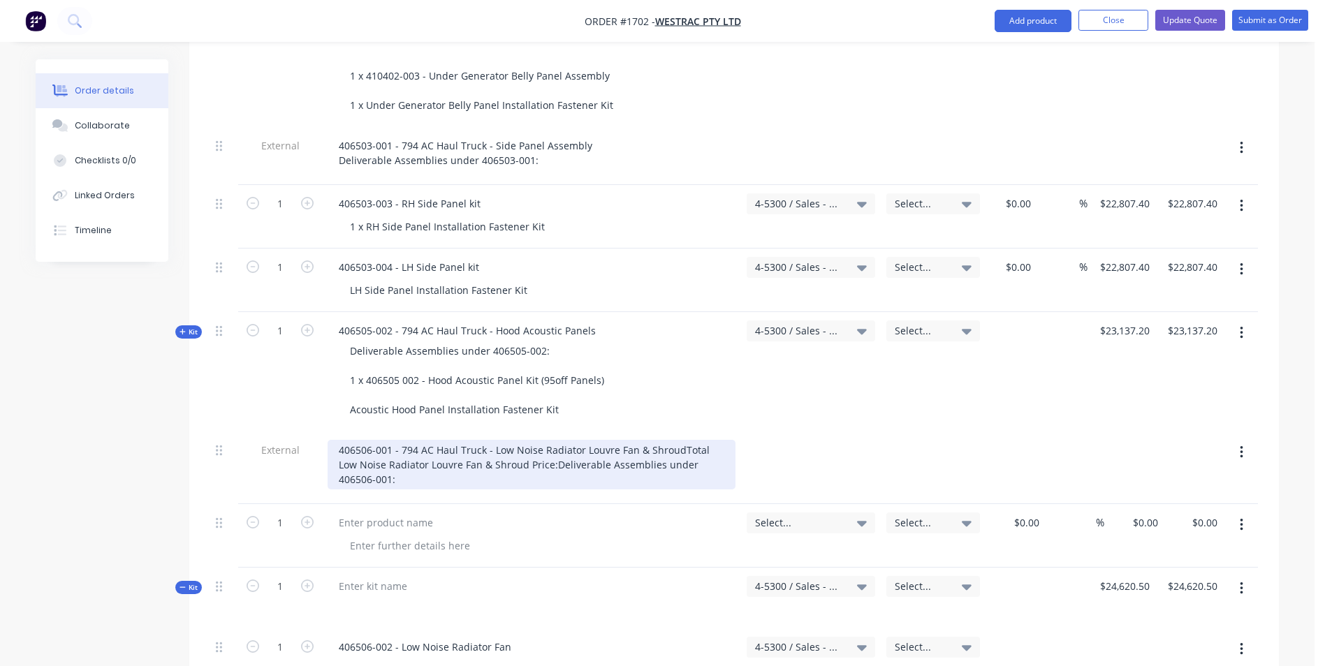
click at [579, 440] on div "406506-001 - 794 AC Haul Truck - Low Noise Radiator Louvre Fan & Shroud Total L…" at bounding box center [532, 465] width 408 height 50
click at [340, 440] on div "406506-001 - 794 AC Haul Truck - Low Noise Radiator Louvre Fan & Shroud Total L…" at bounding box center [513, 465] width 370 height 50
click at [339, 440] on div "406506-001 - 794 AC Haul Truck - Low Noise Radiator Louvre Fan & Shroud Total L…" at bounding box center [513, 465] width 370 height 50
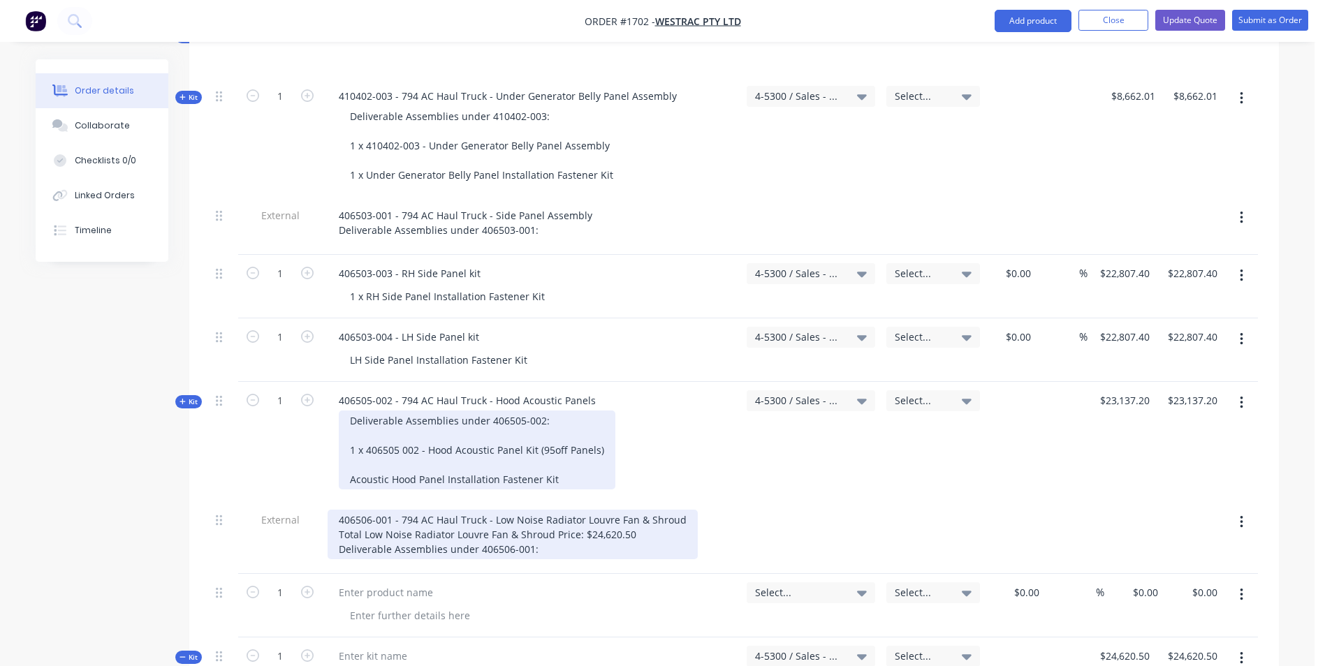
scroll to position [1583, 0]
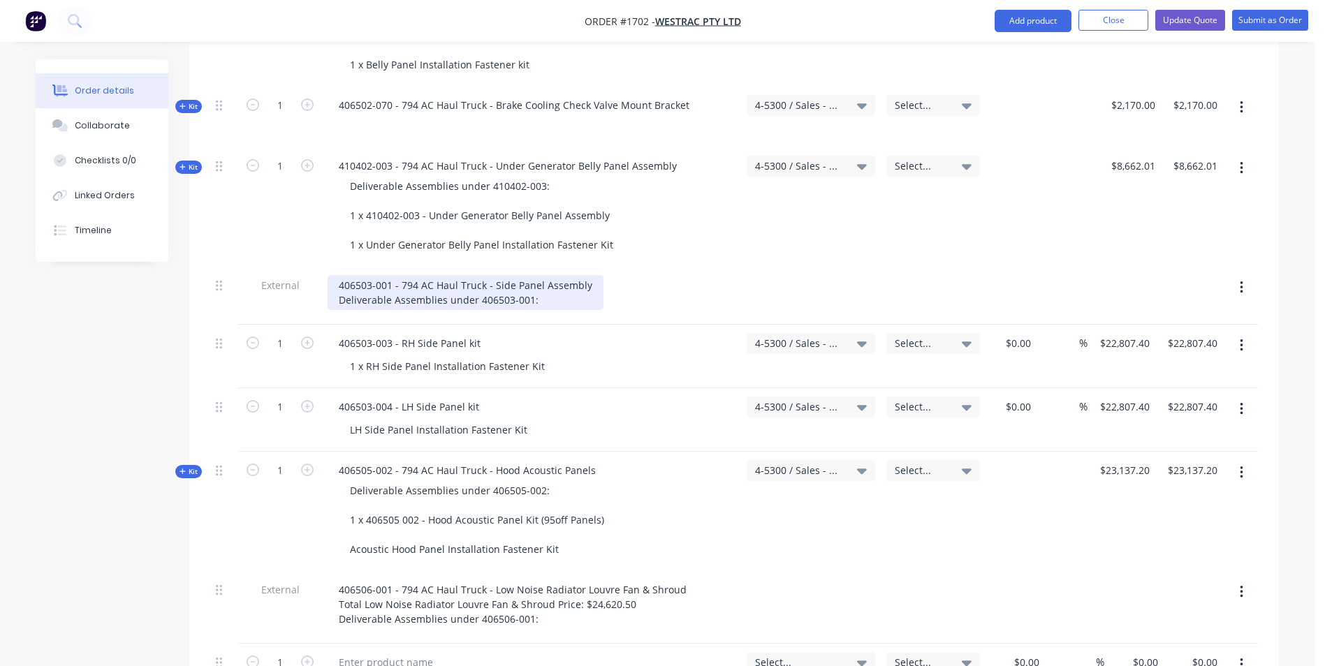
click at [338, 275] on div "406503-001 - 794 AC Haul Truck - Side Panel Assembly Deliverable Assemblies und…" at bounding box center [466, 292] width 276 height 35
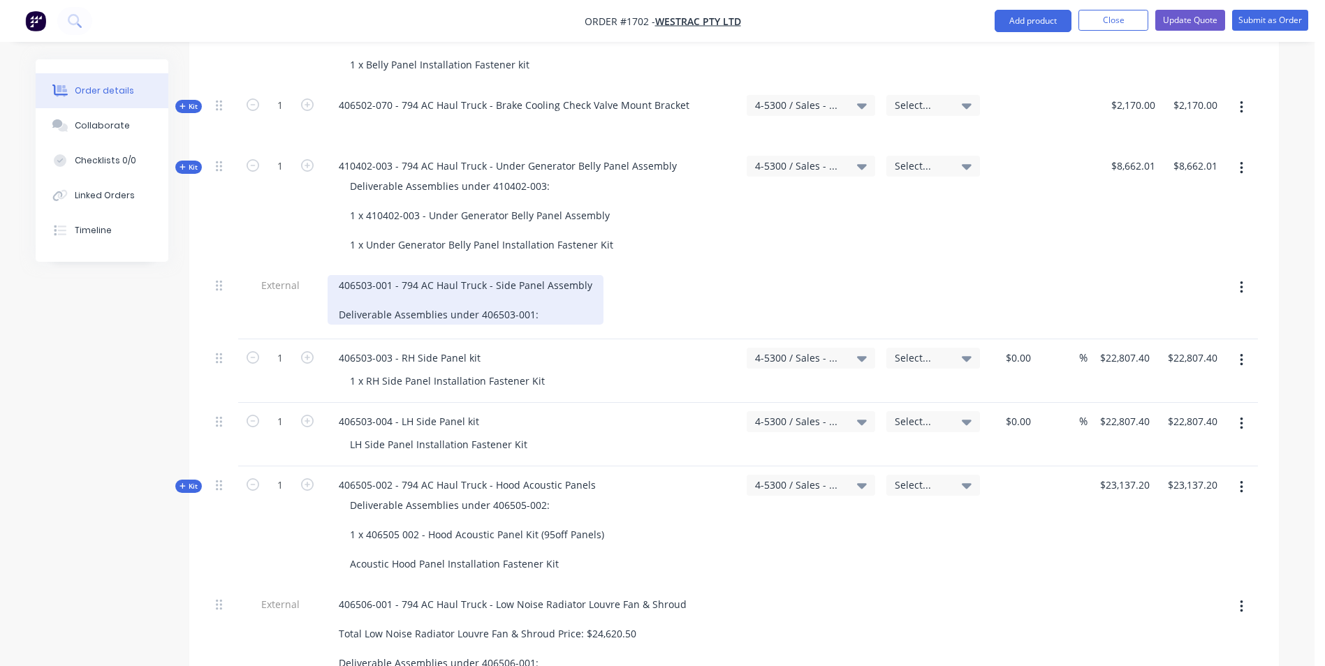
click at [346, 275] on div "406503-001 - 794 AC Haul Truck - Side Panel Assembly Deliverable Assemblies und…" at bounding box center [466, 300] width 276 height 50
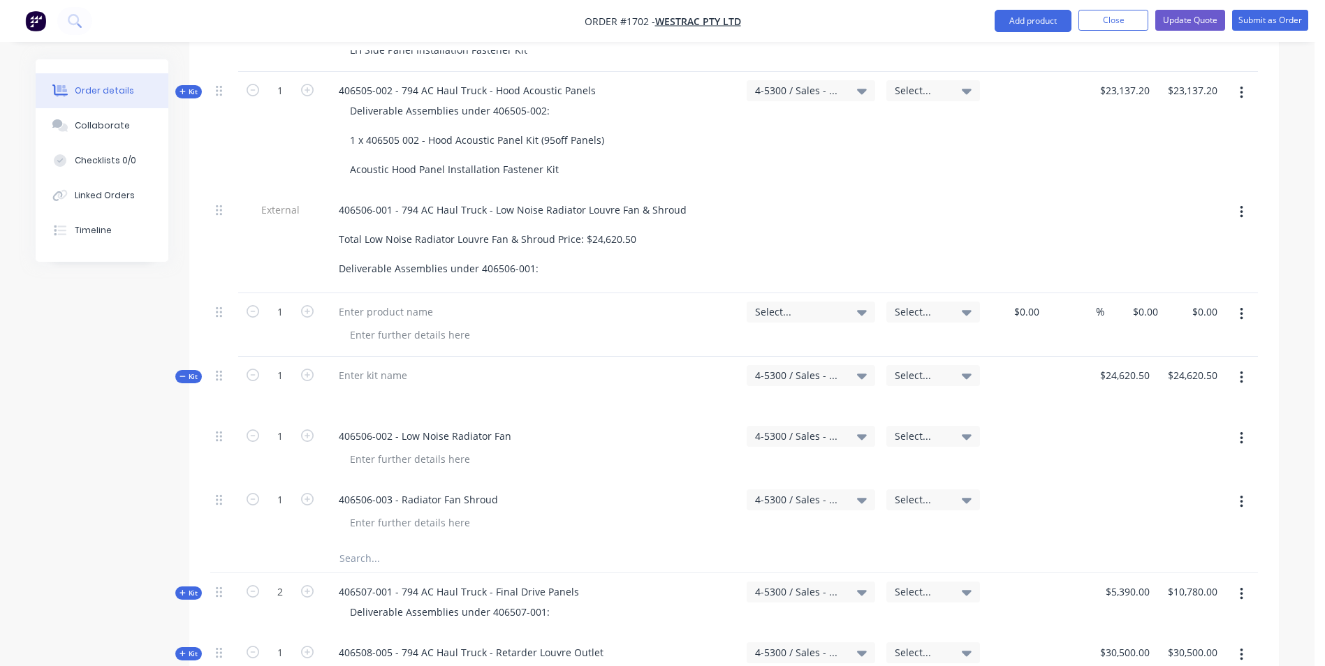
scroll to position [2002, 0]
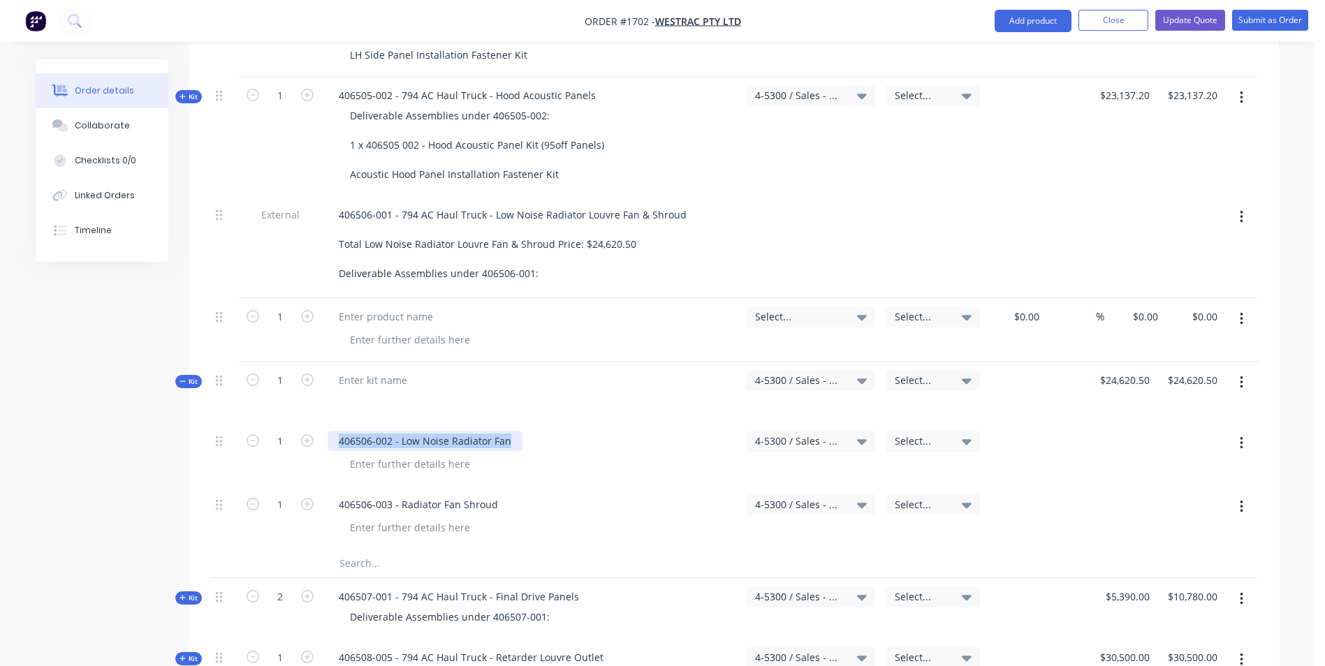
drag, startPoint x: 509, startPoint y: 381, endPoint x: 337, endPoint y: 379, distance: 172.5
click at [337, 431] on div "406506-002 - Low Noise Radiator Fan" at bounding box center [425, 441] width 195 height 20
click at [369, 307] on div at bounding box center [386, 317] width 117 height 20
paste div
click at [775, 309] on span "Select..." at bounding box center [799, 316] width 88 height 15
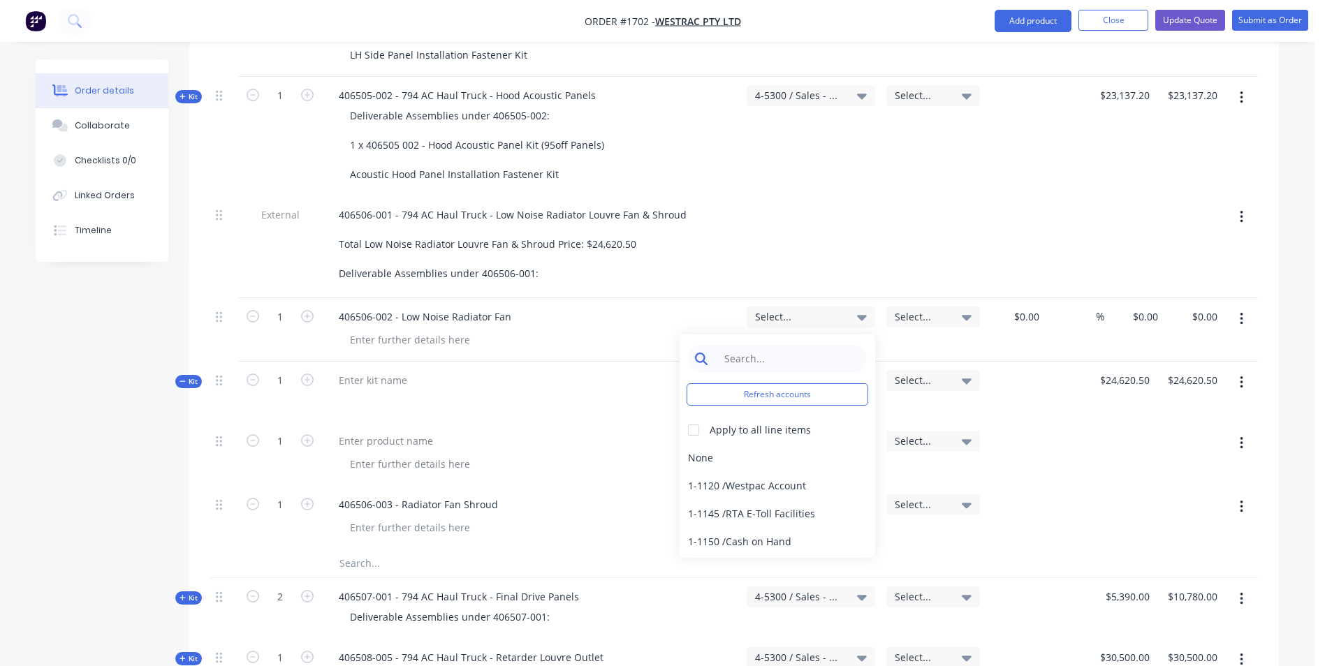
click at [747, 345] on input at bounding box center [787, 359] width 143 height 28
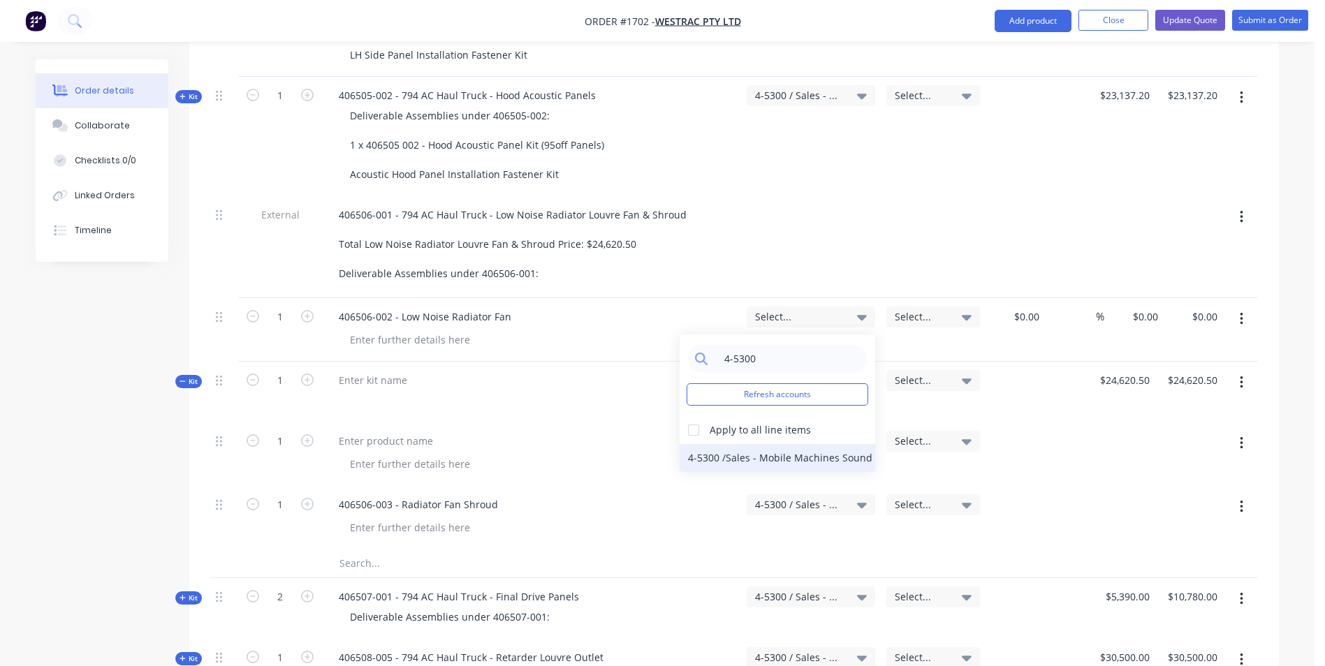
type input "4-5300"
click at [780, 444] on div "4-5300 / Sales - Mobile Machines Sound - Interco" at bounding box center [777, 458] width 196 height 28
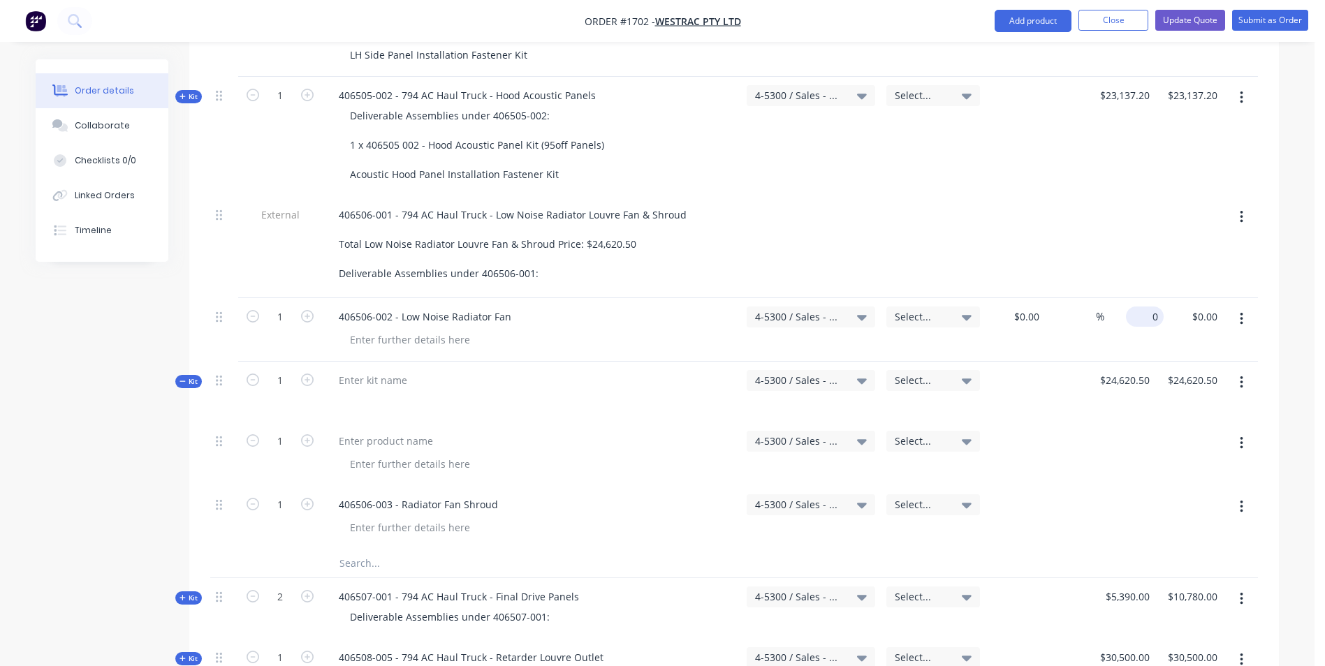
click at [1148, 307] on input "0" at bounding box center [1147, 317] width 32 height 20
type input "$20,927.43"
click at [1141, 298] on div "$20,927.43 20927.43" at bounding box center [1133, 330] width 60 height 64
click at [1240, 311] on icon "button" at bounding box center [1241, 318] width 3 height 15
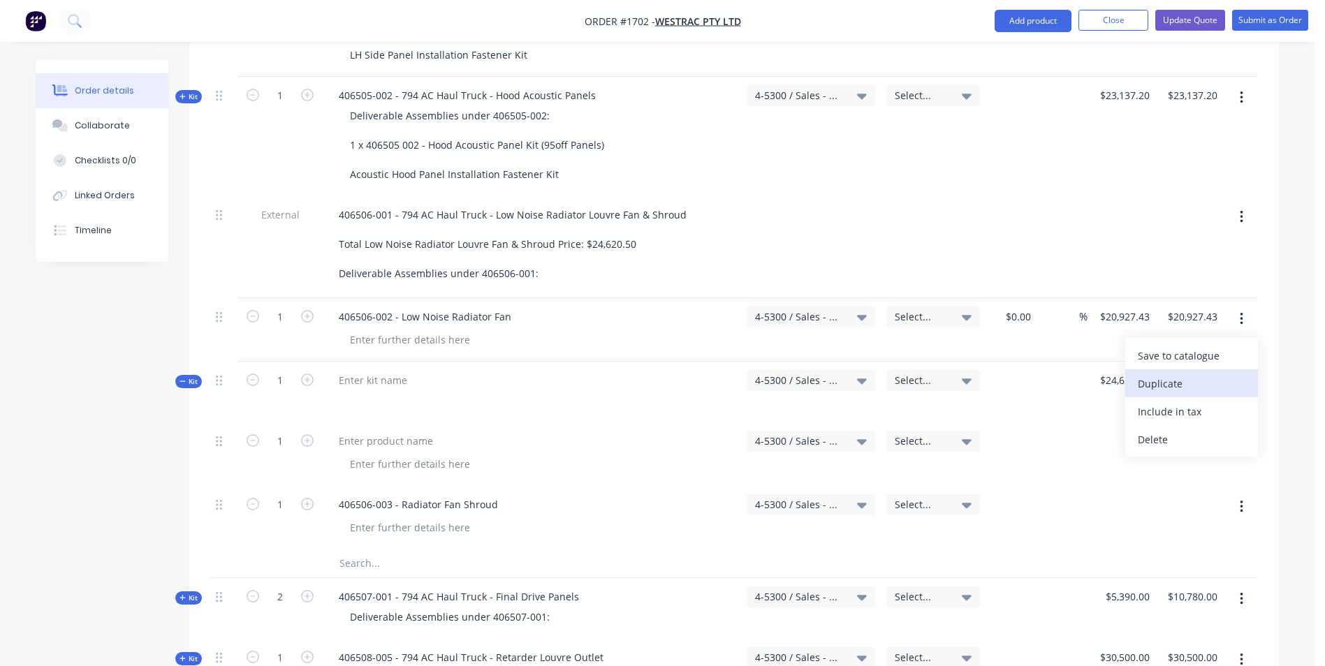
click at [1156, 374] on div "Duplicate" at bounding box center [1192, 384] width 108 height 20
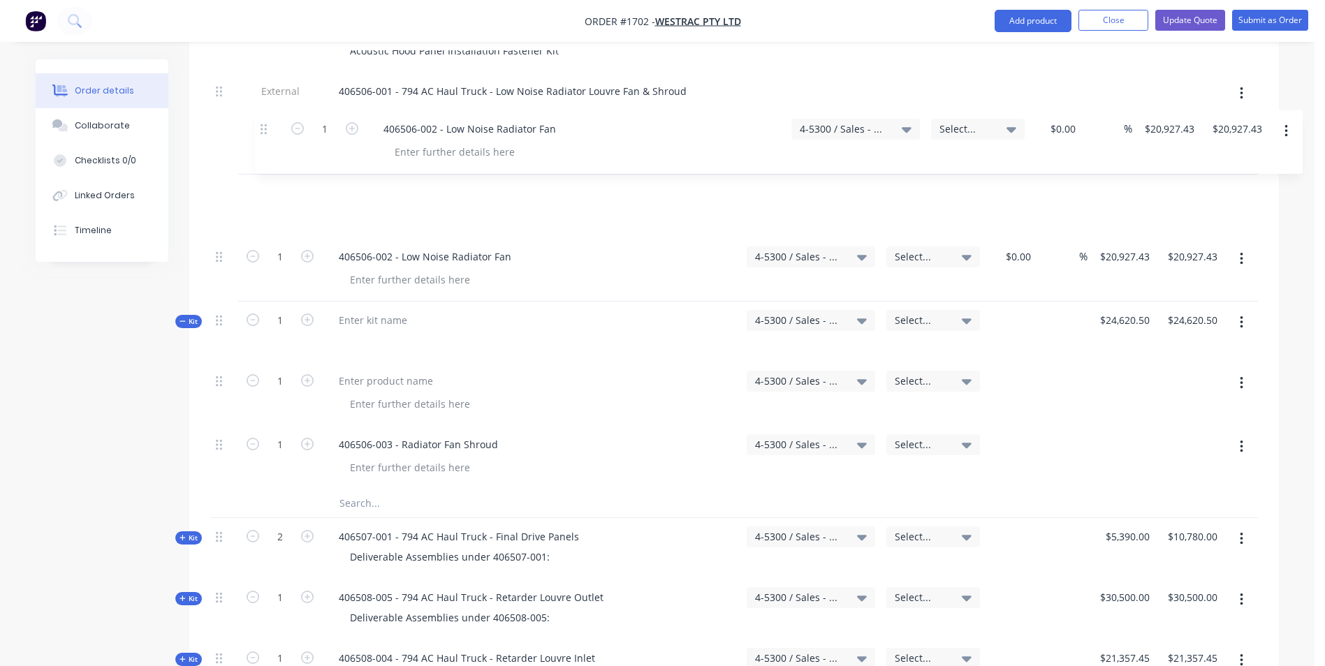
scroll to position [2124, 0]
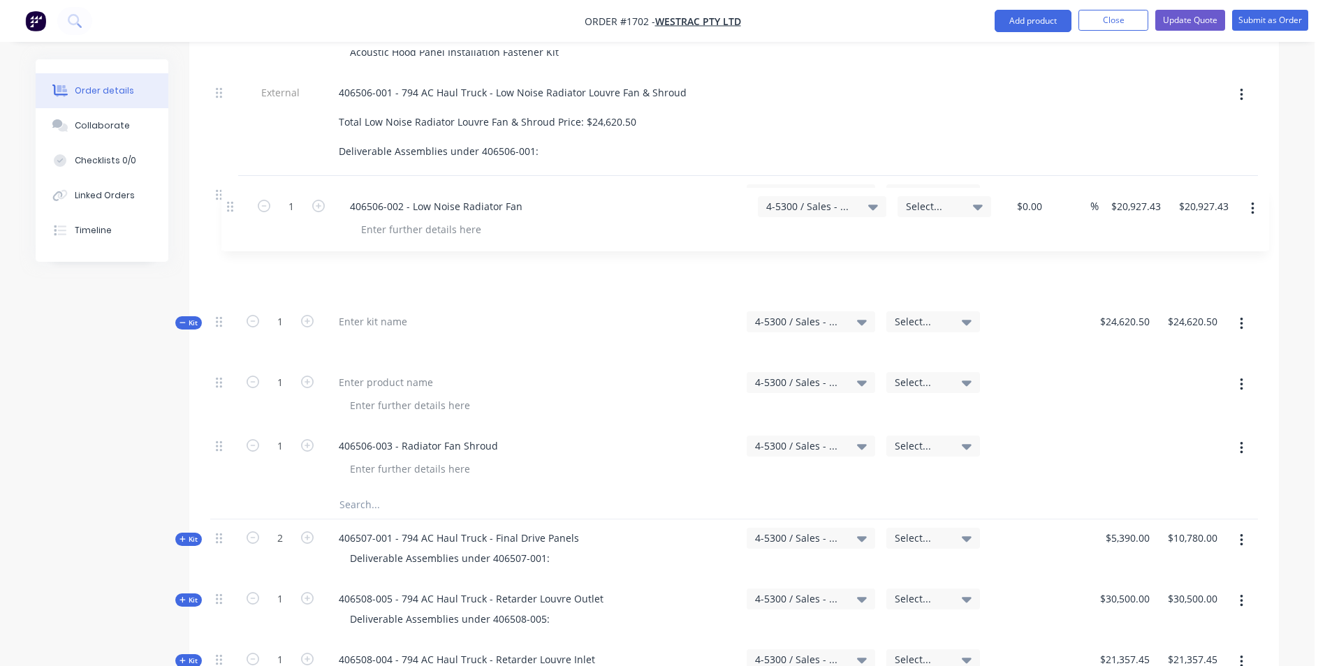
drag, startPoint x: 223, startPoint y: 221, endPoint x: 236, endPoint y: 204, distance: 21.9
click at [236, 204] on div "Kit 1 106511-001 - 794 AC Haul Truck - Bumper Extension Deliverable Assemblies …" at bounding box center [733, 293] width 1047 height 3531
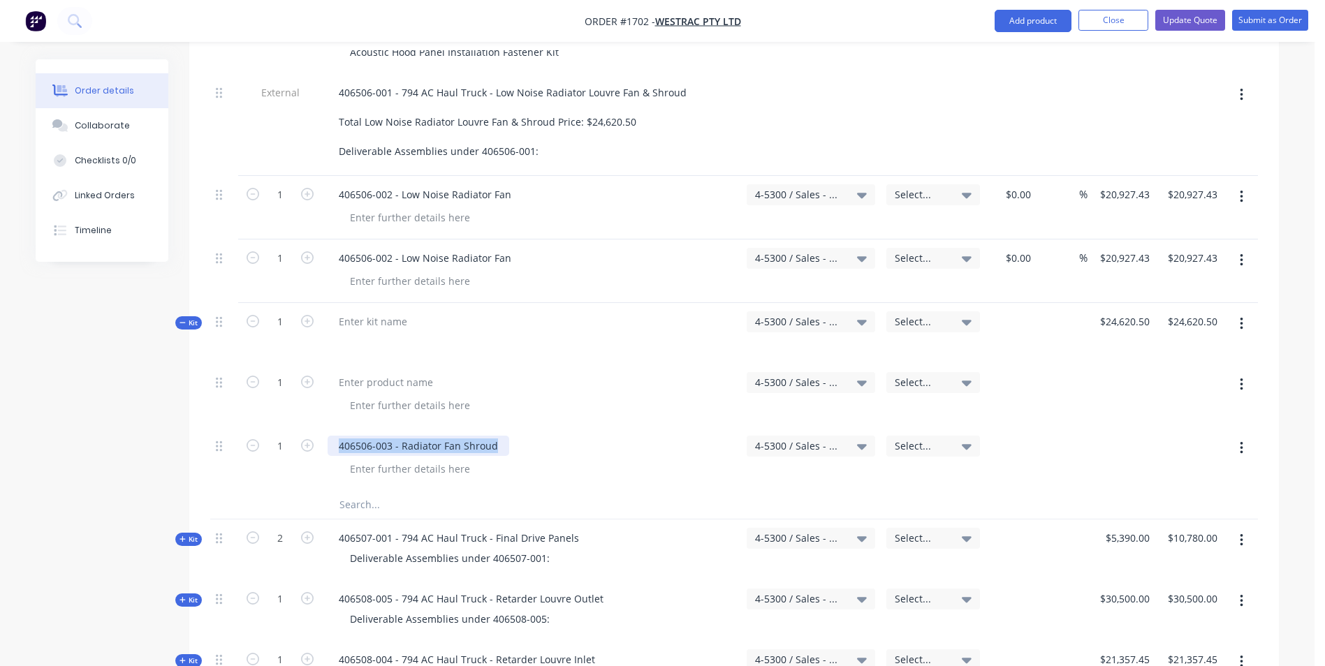
drag, startPoint x: 497, startPoint y: 388, endPoint x: 327, endPoint y: 395, distance: 169.8
click at [327, 427] on div "406506-003 - Radiator Fan Shroud" at bounding box center [531, 459] width 419 height 64
drag, startPoint x: 511, startPoint y: 199, endPoint x: 335, endPoint y: 208, distance: 176.2
click at [336, 248] on div "406506-002 - Low Noise Radiator Fan" at bounding box center [425, 258] width 195 height 20
paste div
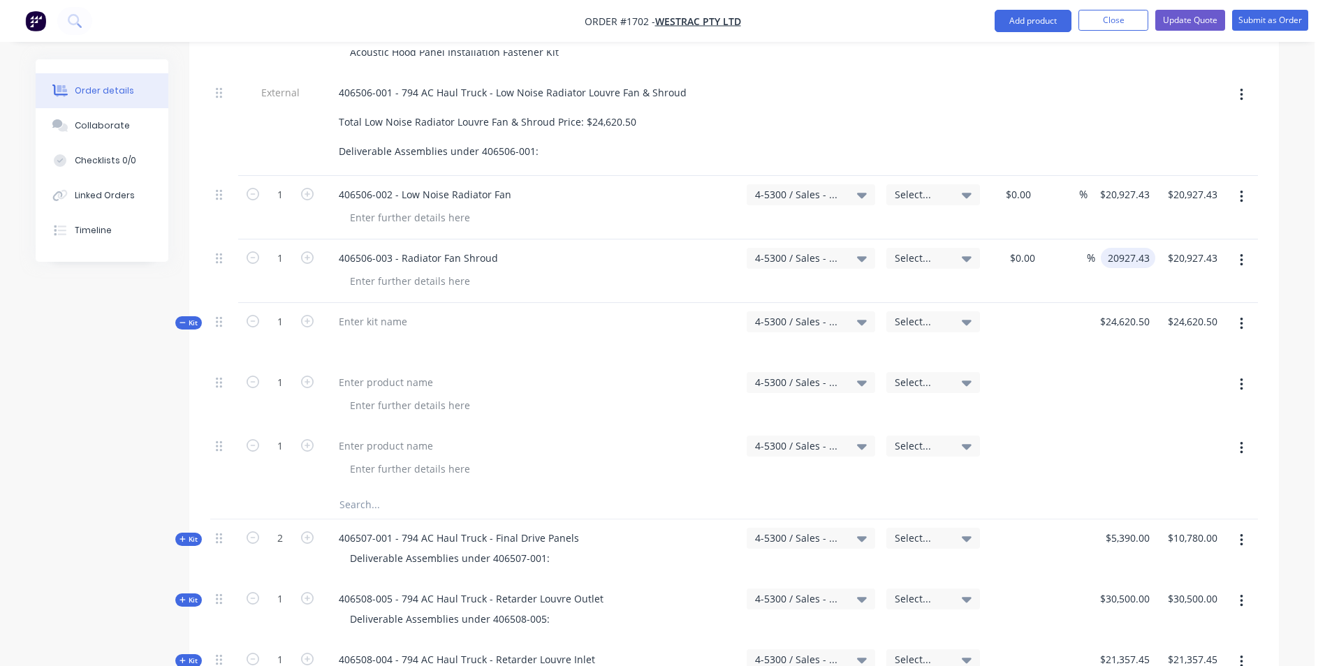
click at [1120, 248] on input "20927.43" at bounding box center [1130, 258] width 49 height 20
type input "$3,693.07"
click at [1142, 240] on div "$3,693.07 $3,693.07" at bounding box center [1129, 272] width 62 height 64
click at [1240, 316] on icon "button" at bounding box center [1241, 323] width 3 height 15
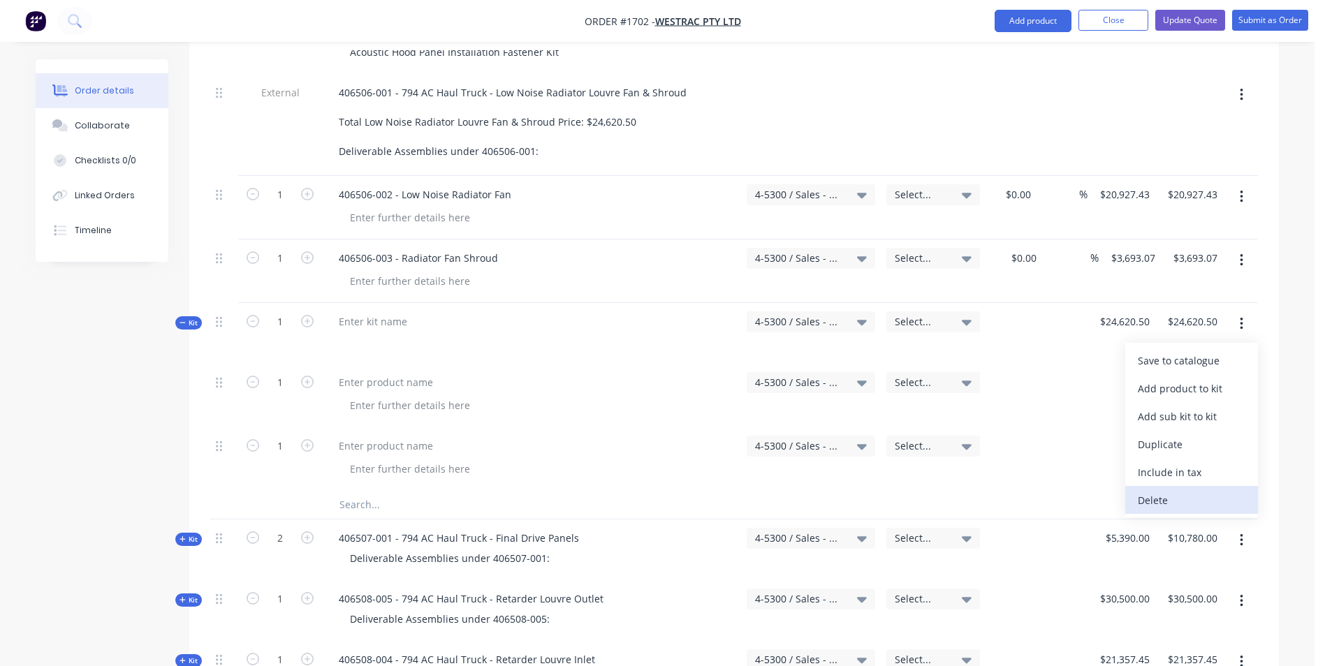
click at [1161, 490] on div "Delete" at bounding box center [1192, 500] width 108 height 20
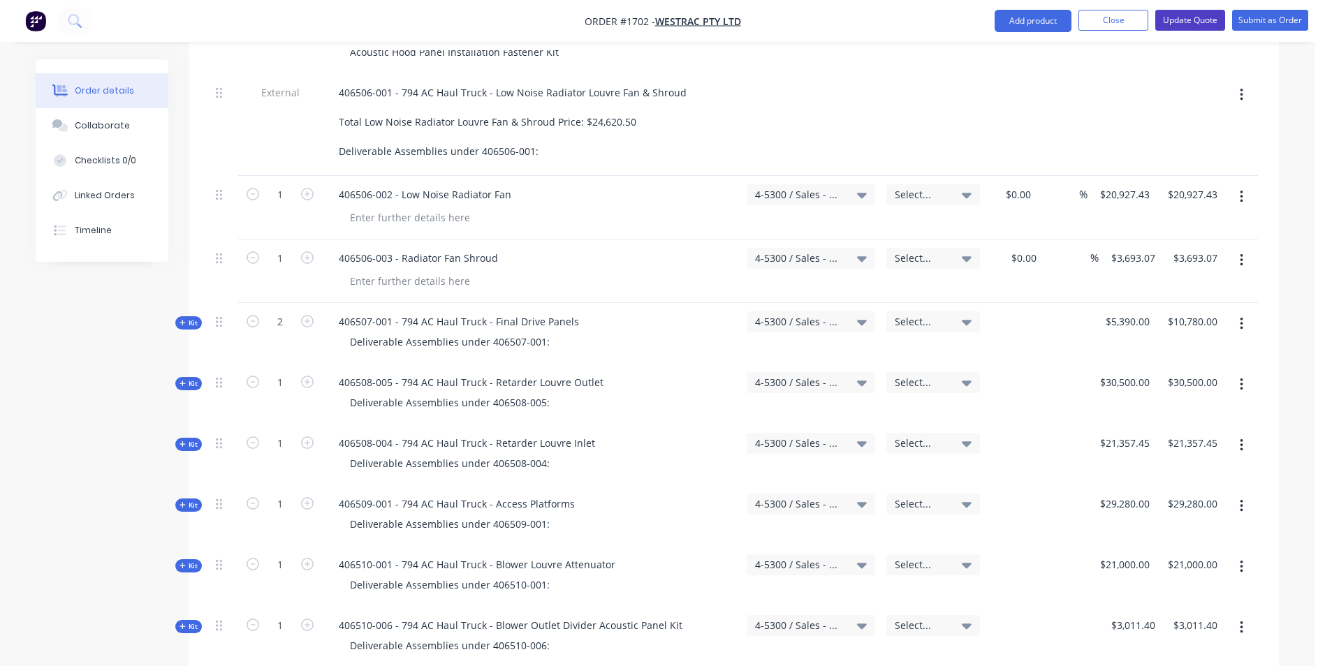
click at [1193, 15] on button "Update Quote" at bounding box center [1190, 20] width 70 height 21
